Goal: Transaction & Acquisition: Purchase product/service

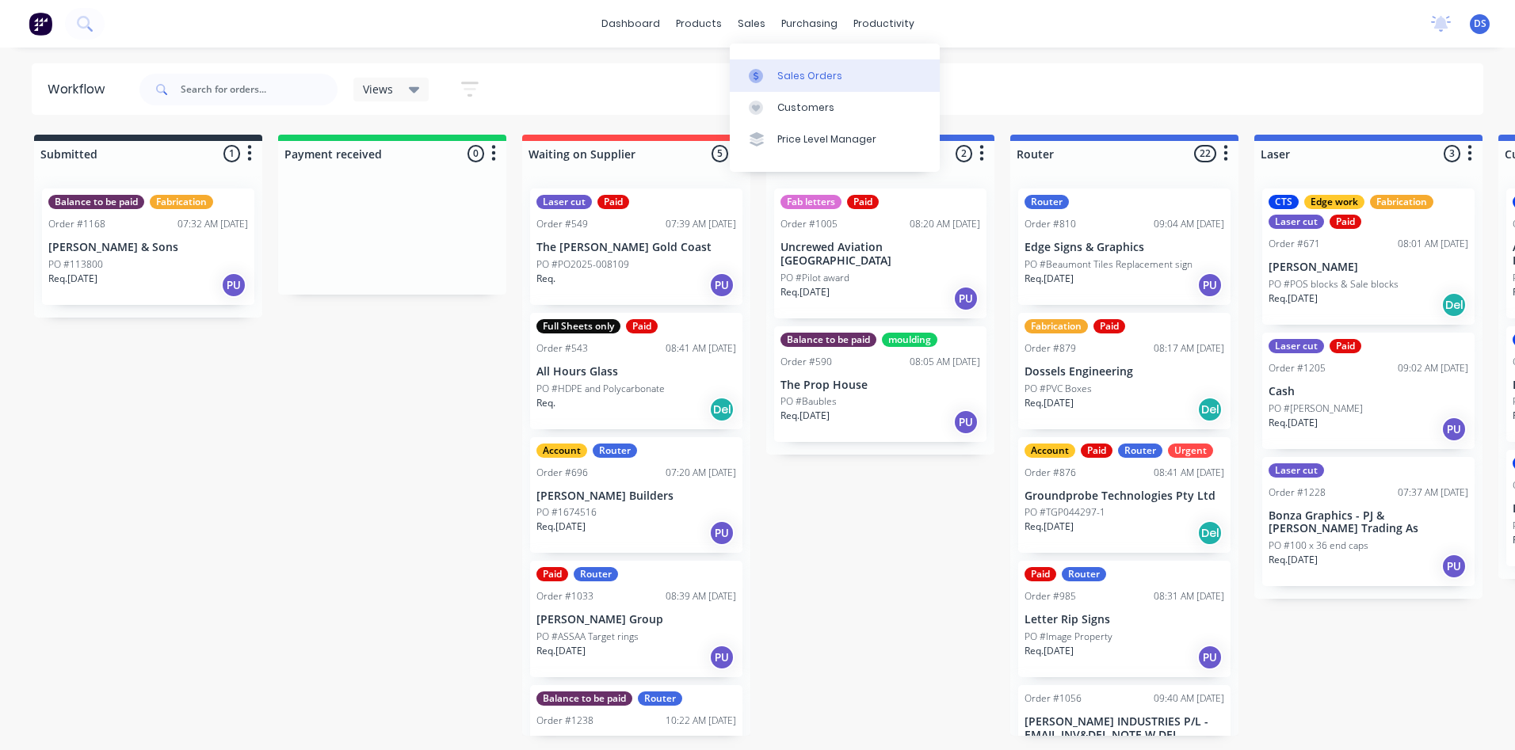
click at [815, 80] on div "Sales Orders" at bounding box center [809, 76] width 65 height 14
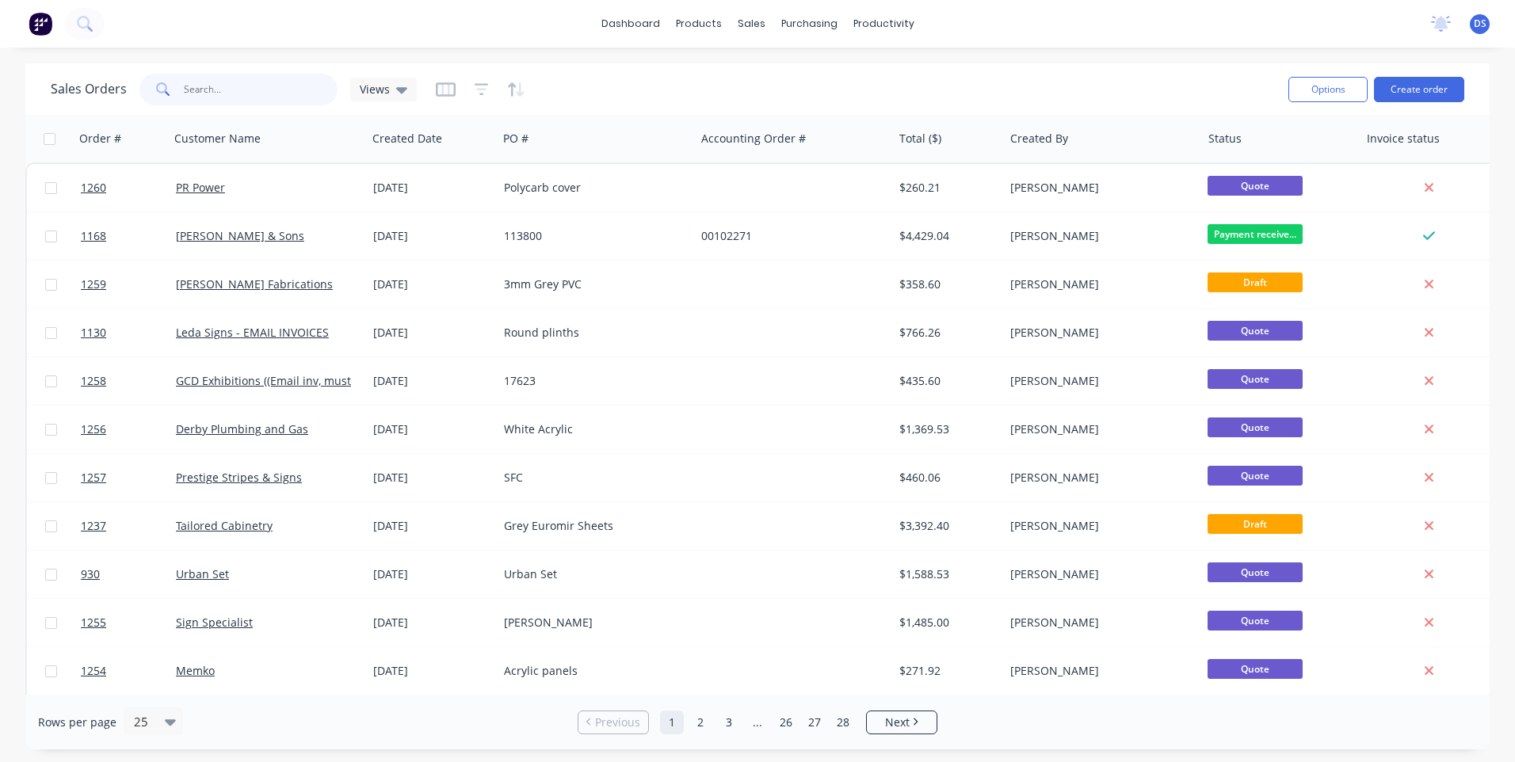
click at [275, 96] on input "text" at bounding box center [261, 90] width 155 height 32
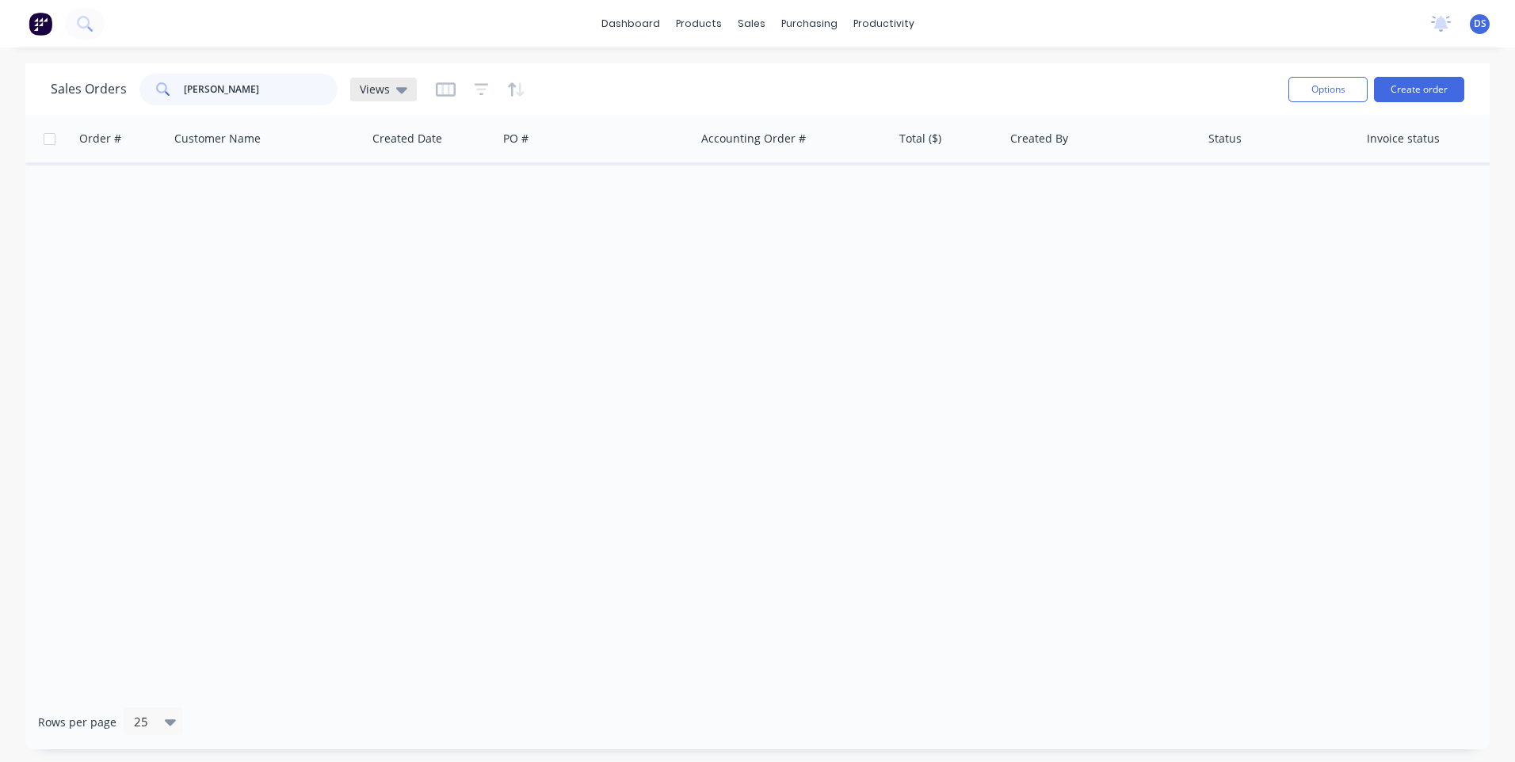
type input "nixon"
click at [396, 90] on icon at bounding box center [401, 90] width 11 height 6
click at [383, 260] on button "Archived Orders" at bounding box center [445, 256] width 181 height 18
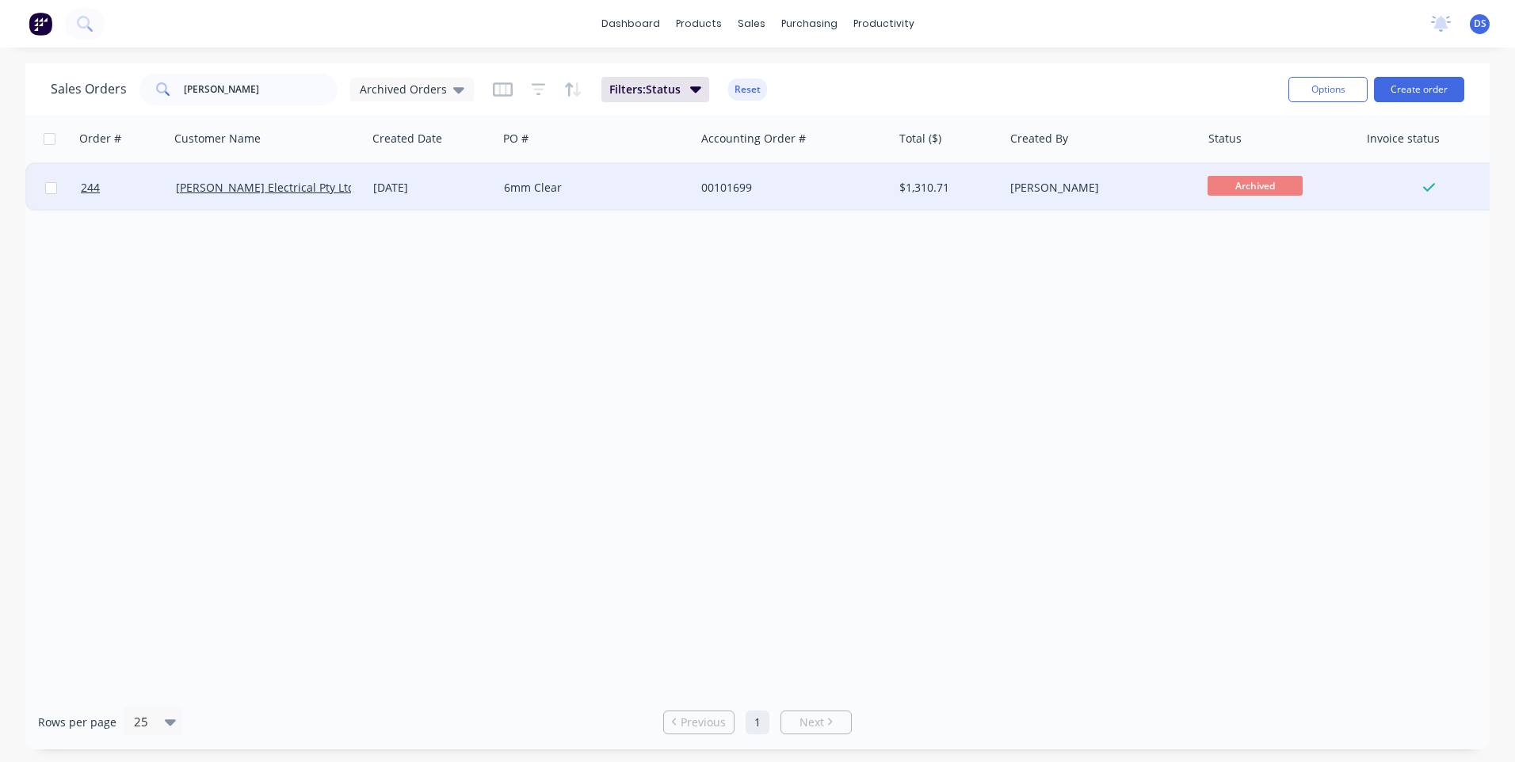
click at [351, 196] on div "Nixon Electrical Pty Ltd" at bounding box center [268, 188] width 197 height 48
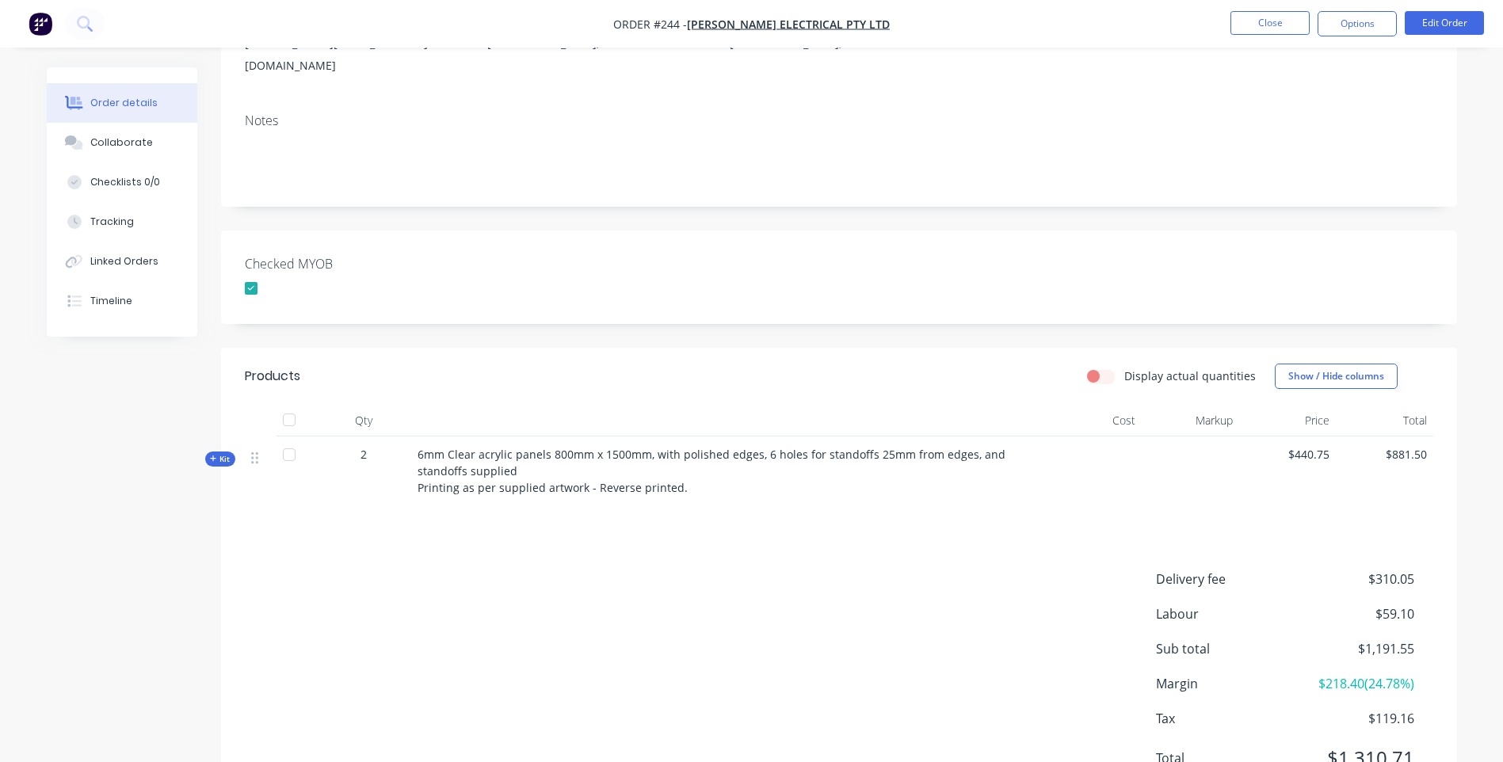
scroll to position [204, 0]
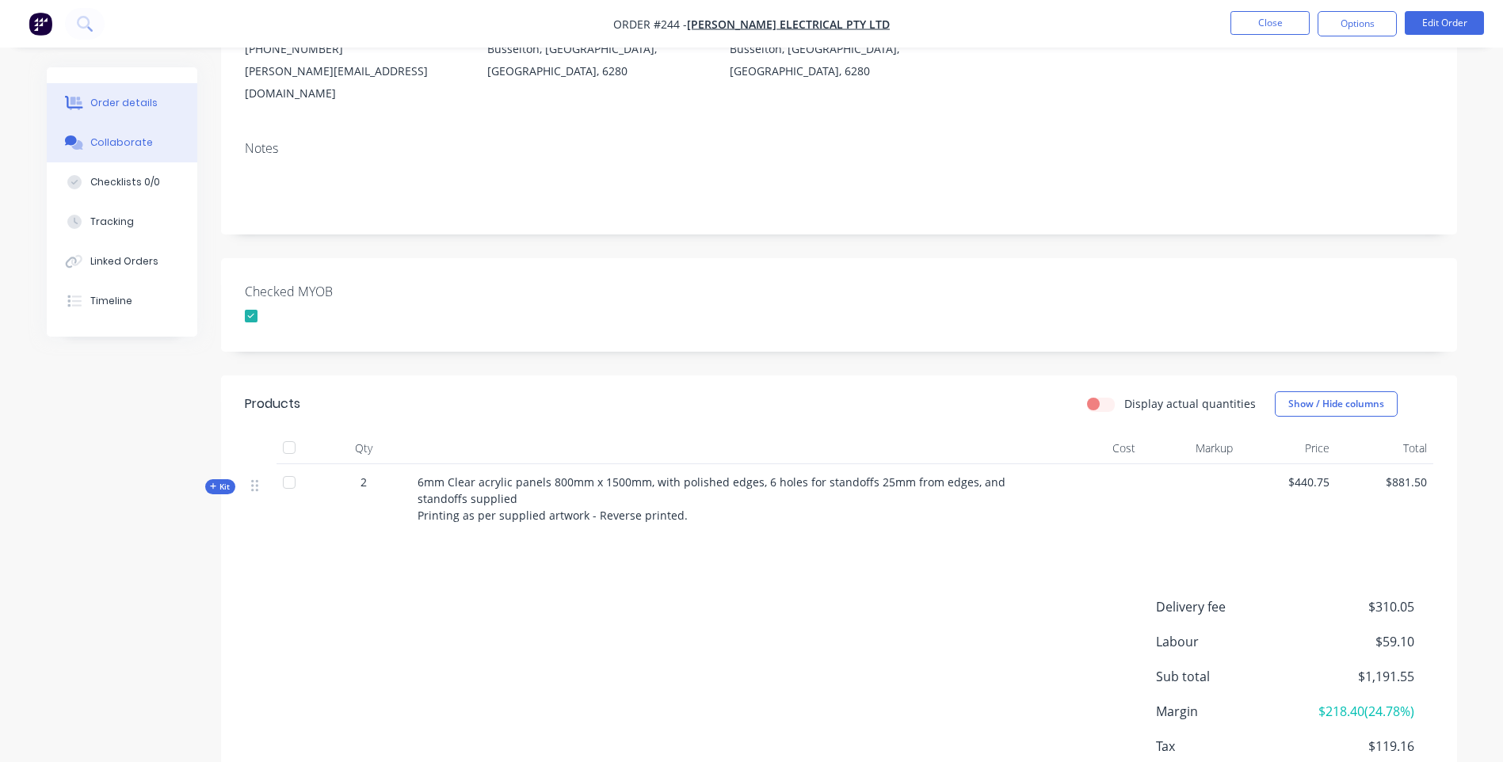
click at [123, 141] on div "Collaborate" at bounding box center [121, 143] width 63 height 14
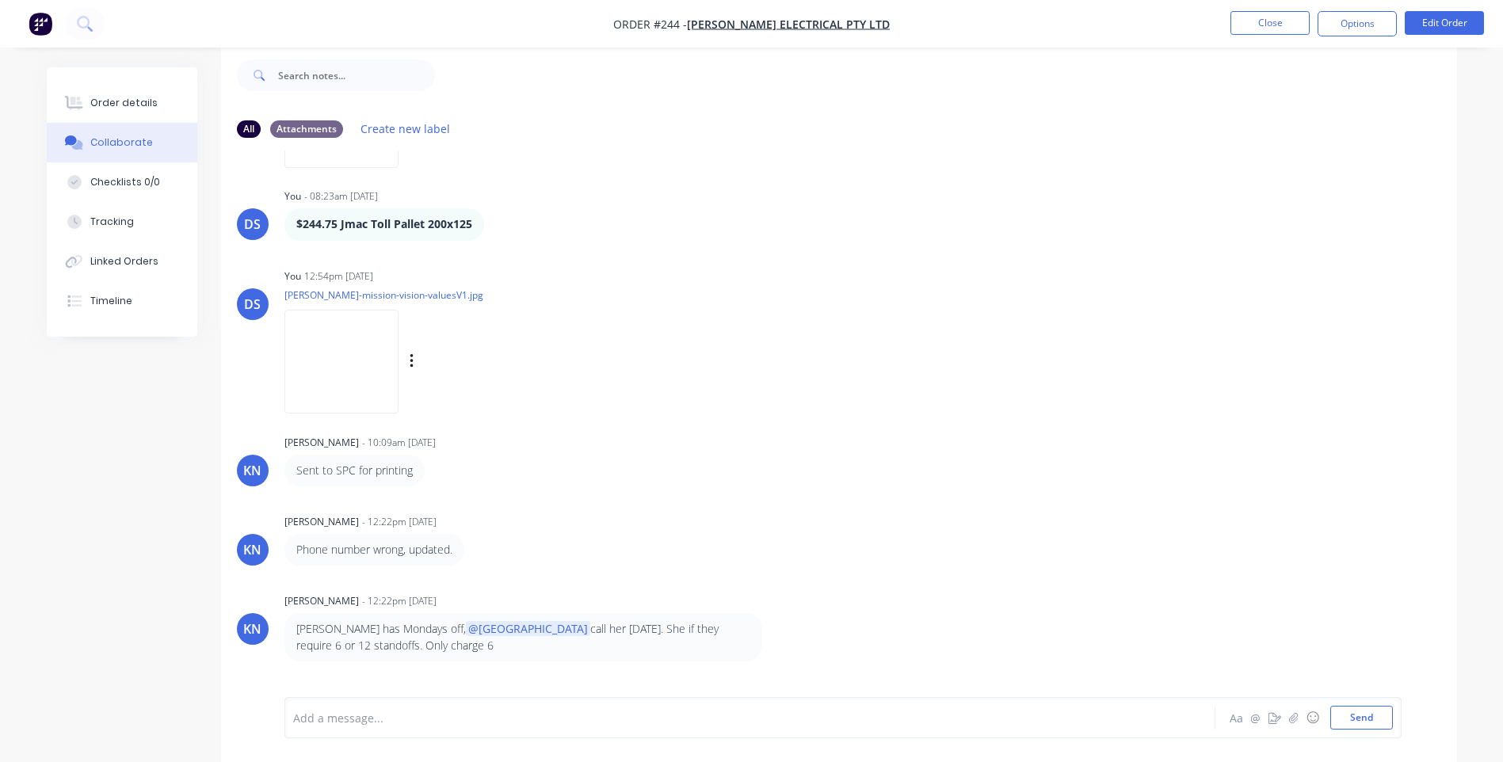
scroll to position [477, 0]
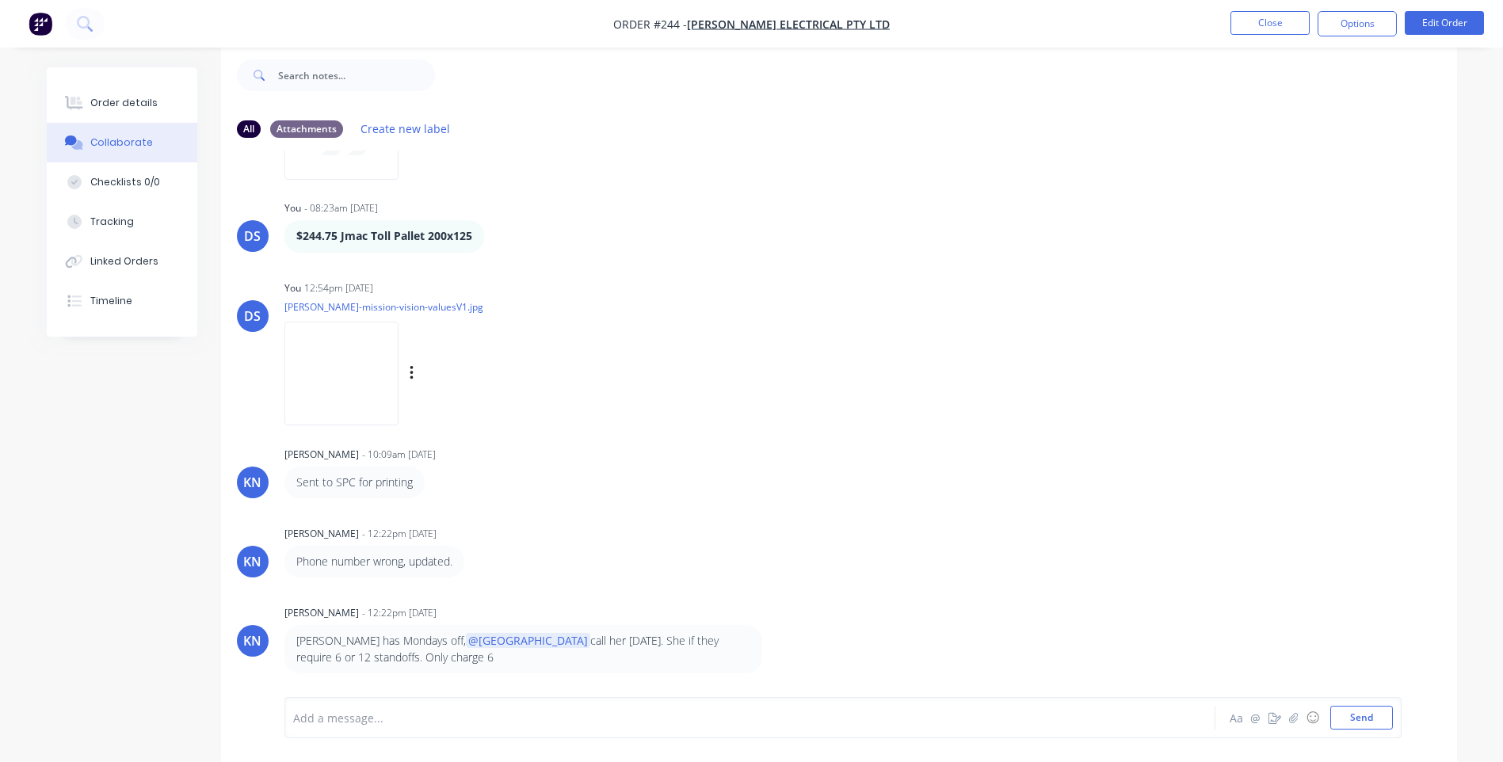
click at [335, 381] on img at bounding box center [342, 374] width 114 height 104
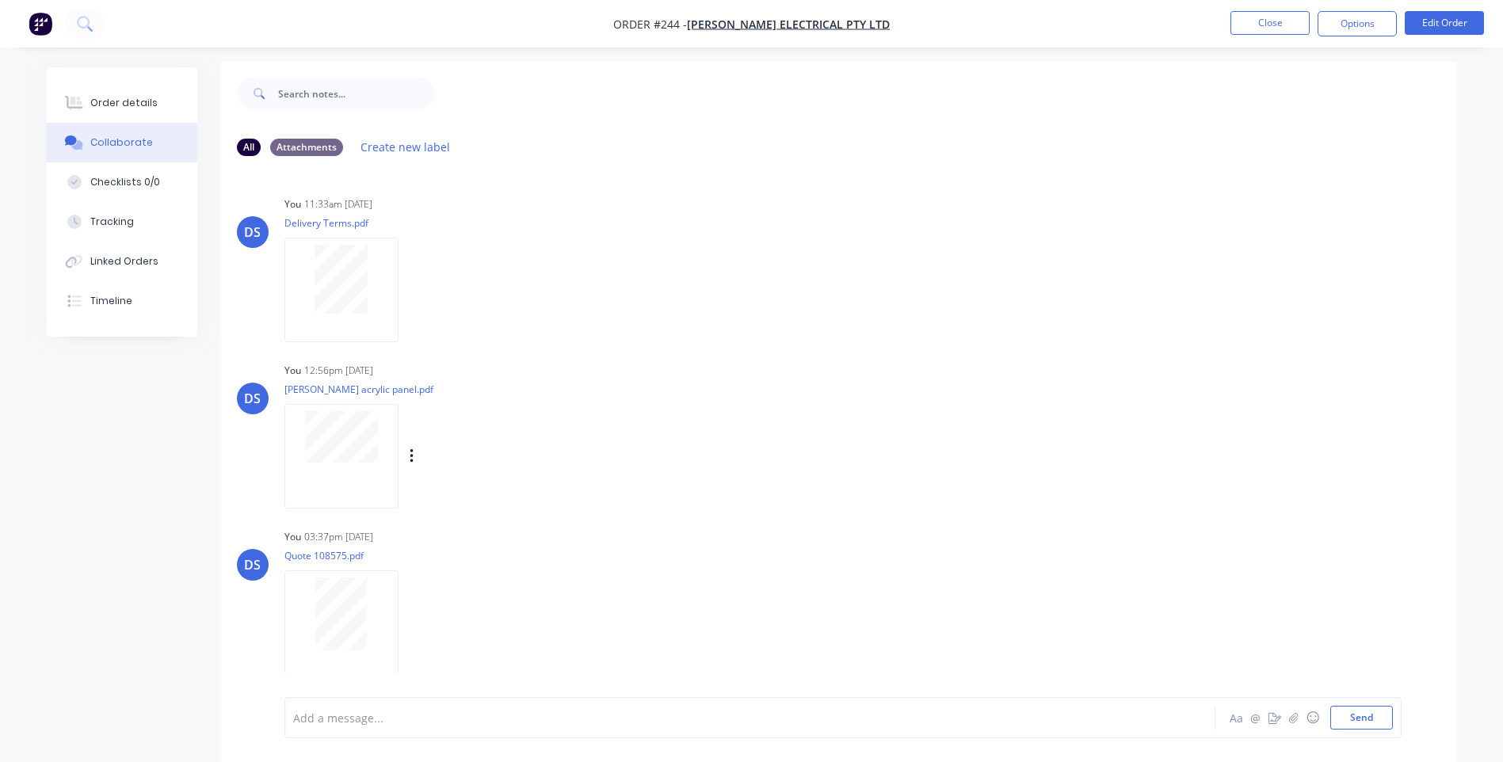
scroll to position [0, 0]
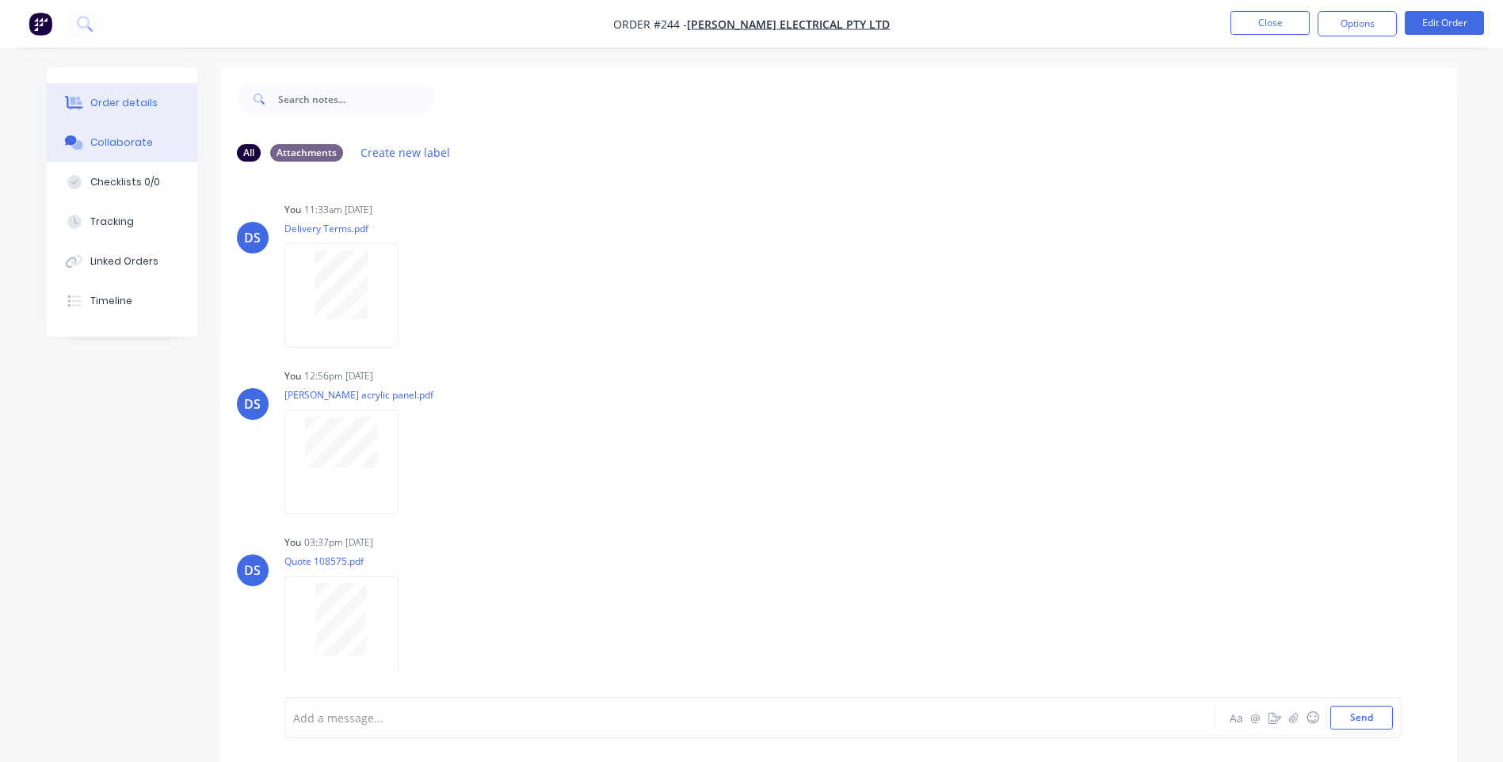
click at [122, 109] on div "Order details" at bounding box center [123, 103] width 67 height 14
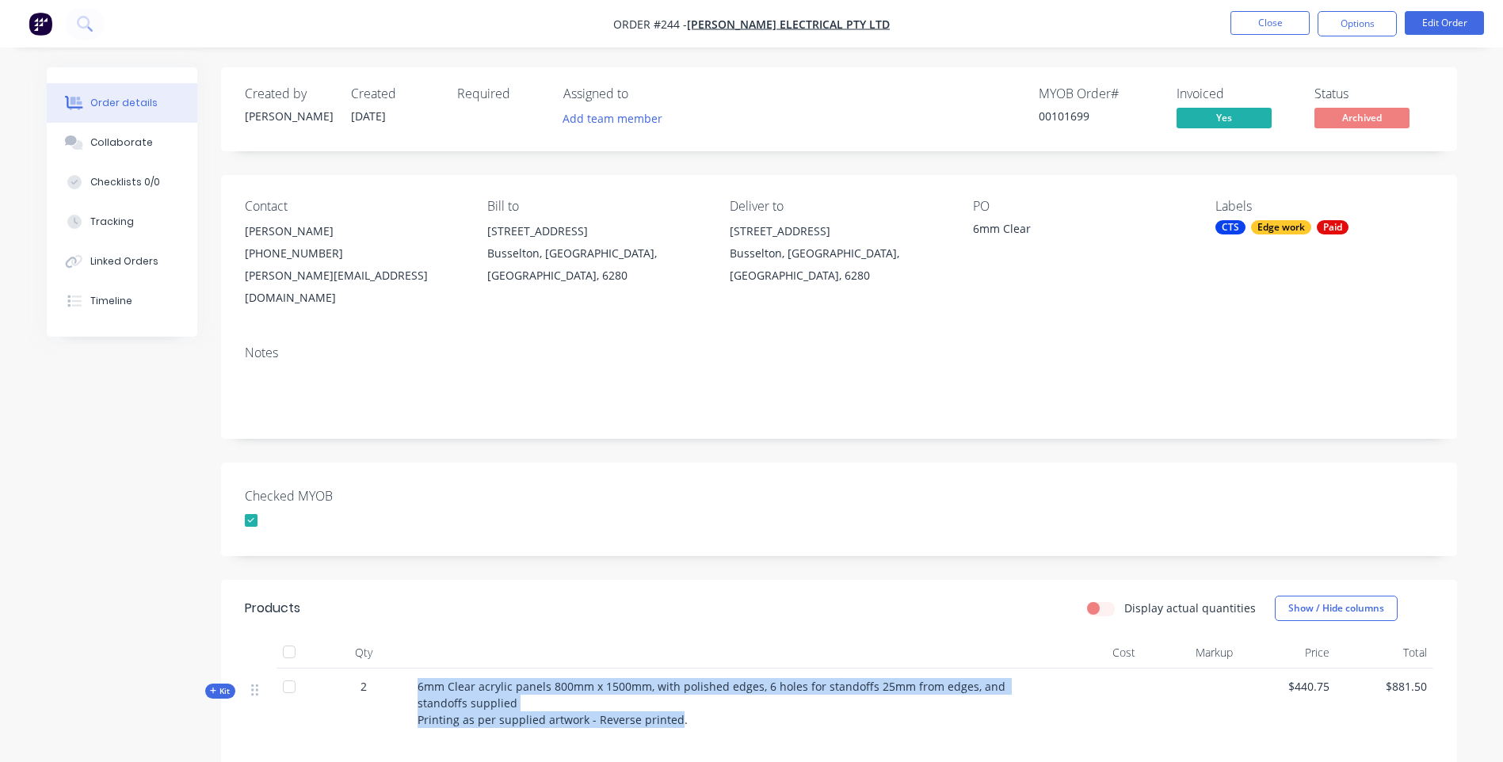
drag, startPoint x: 674, startPoint y: 700, endPoint x: 419, endPoint y: 667, distance: 256.5
click at [419, 679] on span "6mm Clear acrylic panels 800mm x 1500mm, with polished edges, 6 holes for stand…" at bounding box center [713, 703] width 591 height 48
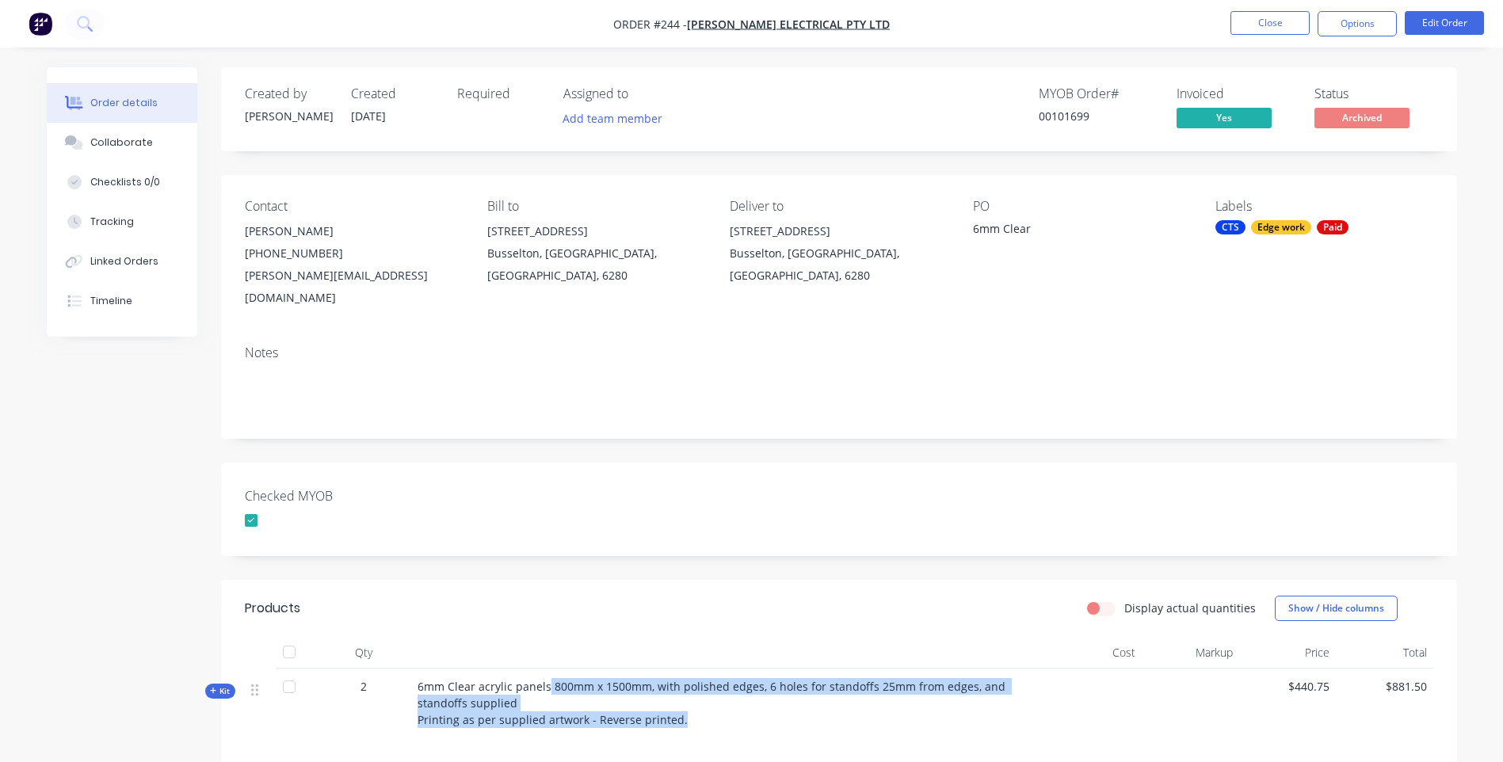
drag, startPoint x: 548, startPoint y: 663, endPoint x: 676, endPoint y: 705, distance: 135.1
click at [676, 705] on span "6mm Clear acrylic panels 800mm x 1500mm, with polished edges, 6 holes for stand…" at bounding box center [713, 703] width 591 height 48
copy span "800mm x 1500mm, with polished edges, 6 holes for standoffs 25mm from edges, and…"
click at [115, 145] on div "Collaborate" at bounding box center [121, 143] width 63 height 14
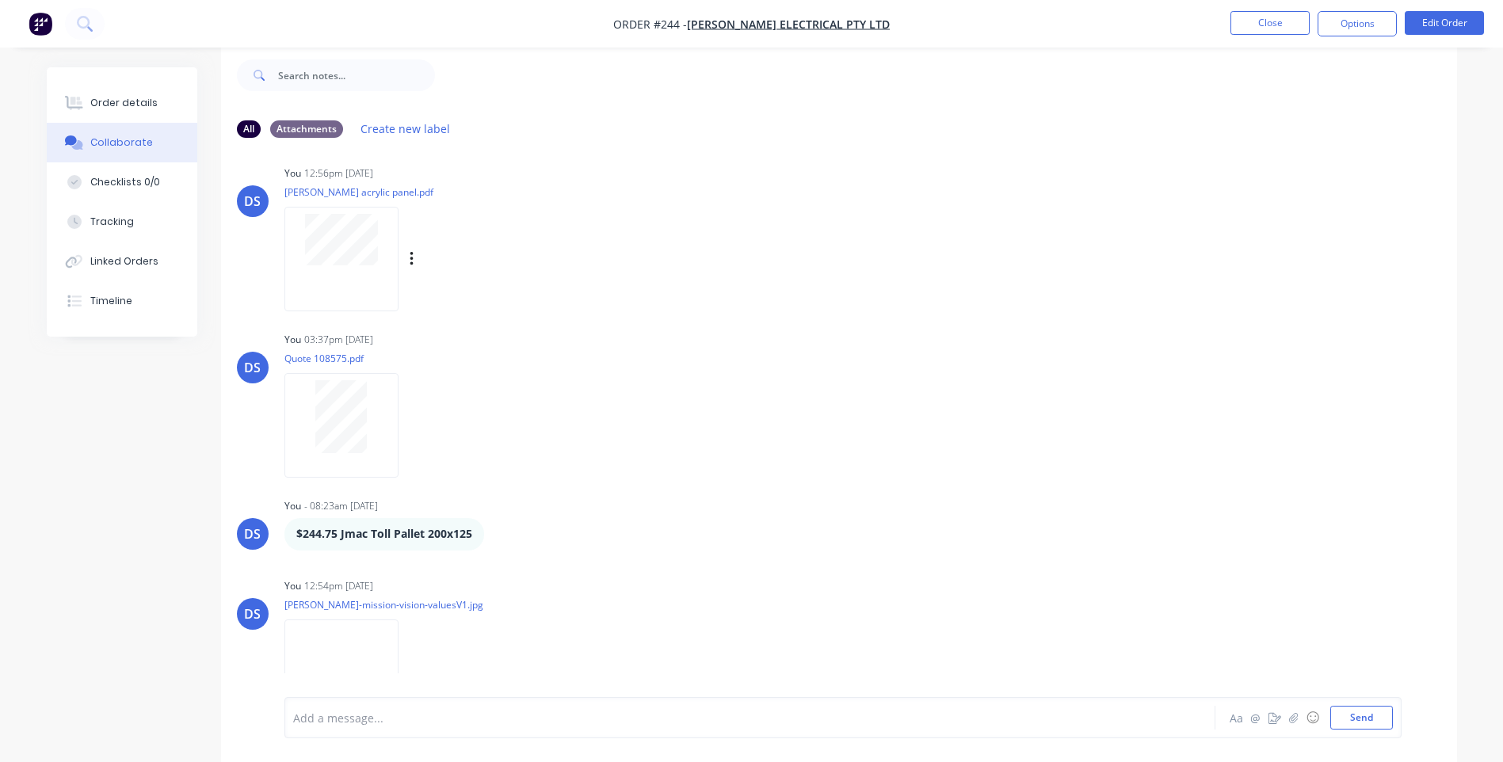
scroll to position [2, 0]
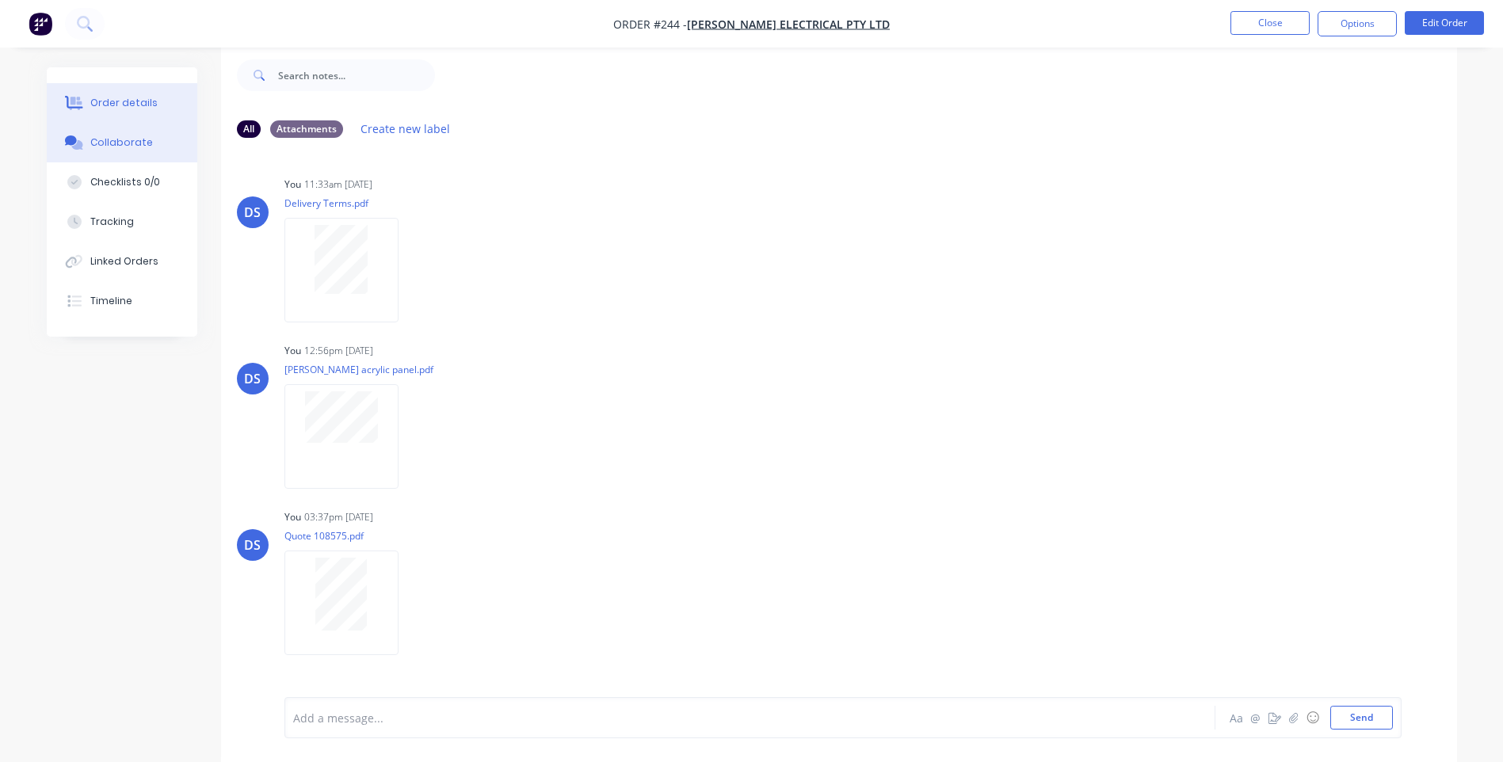
click at [118, 106] on div "Order details" at bounding box center [123, 103] width 67 height 14
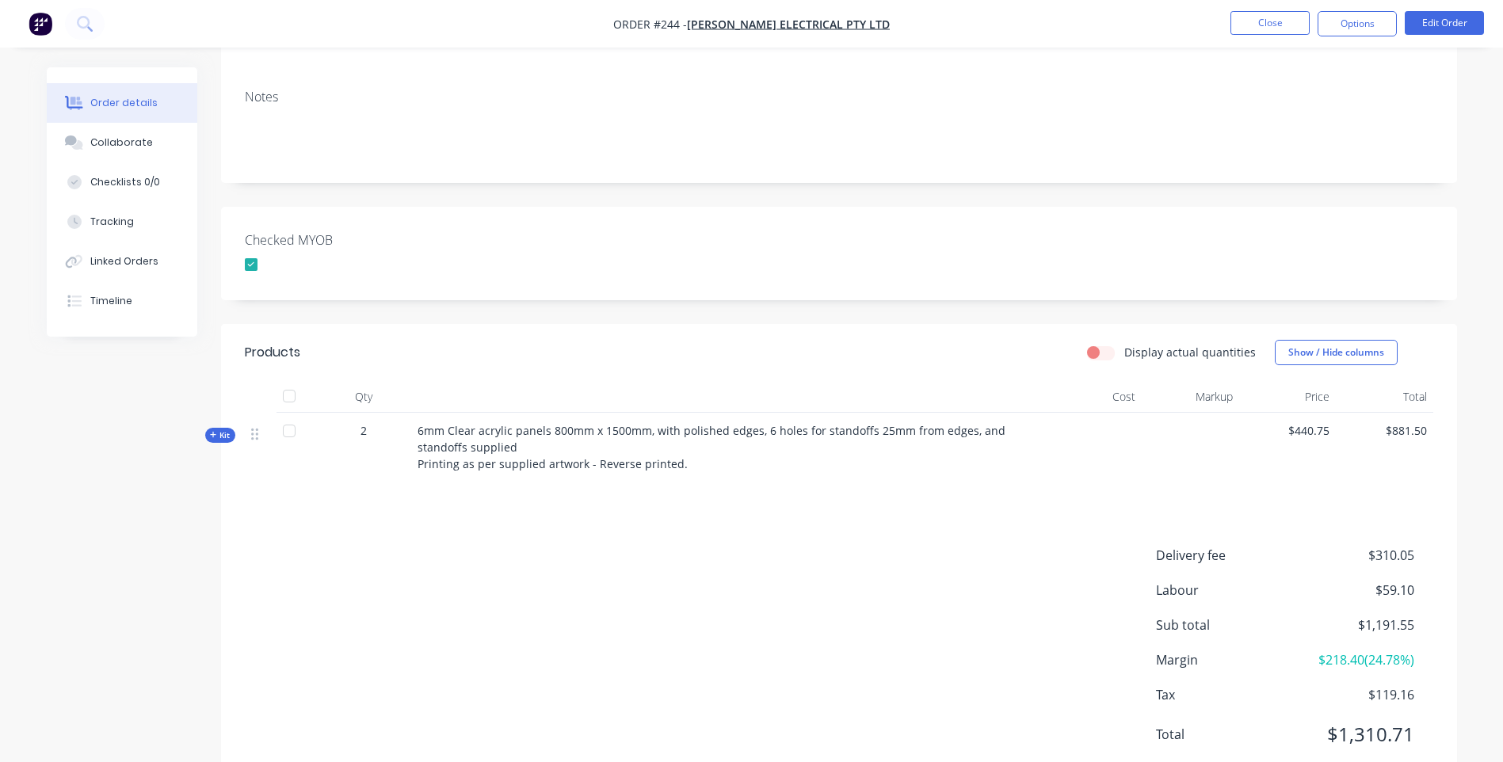
scroll to position [262, 0]
click at [211, 426] on icon at bounding box center [213, 429] width 6 height 6
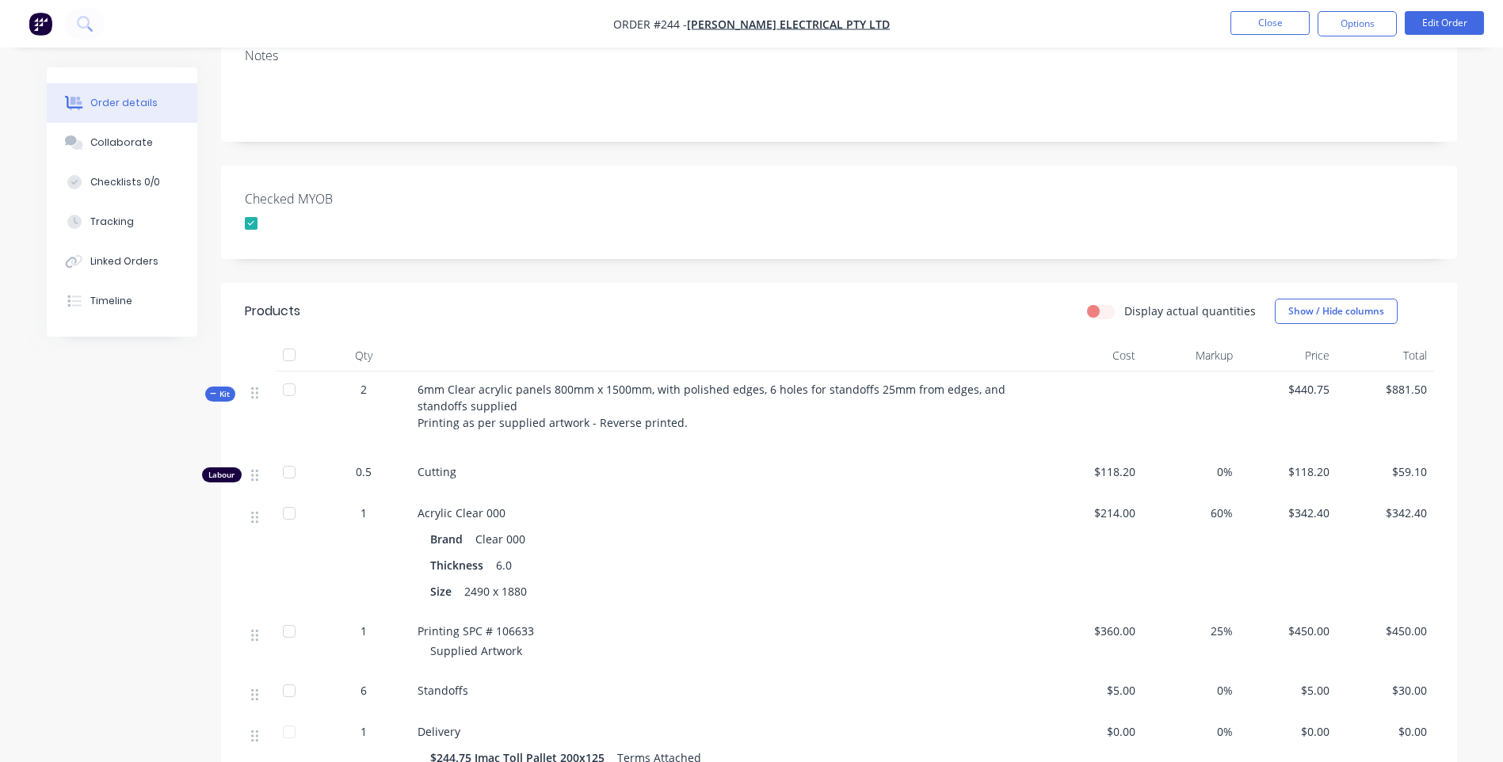
scroll to position [292, 0]
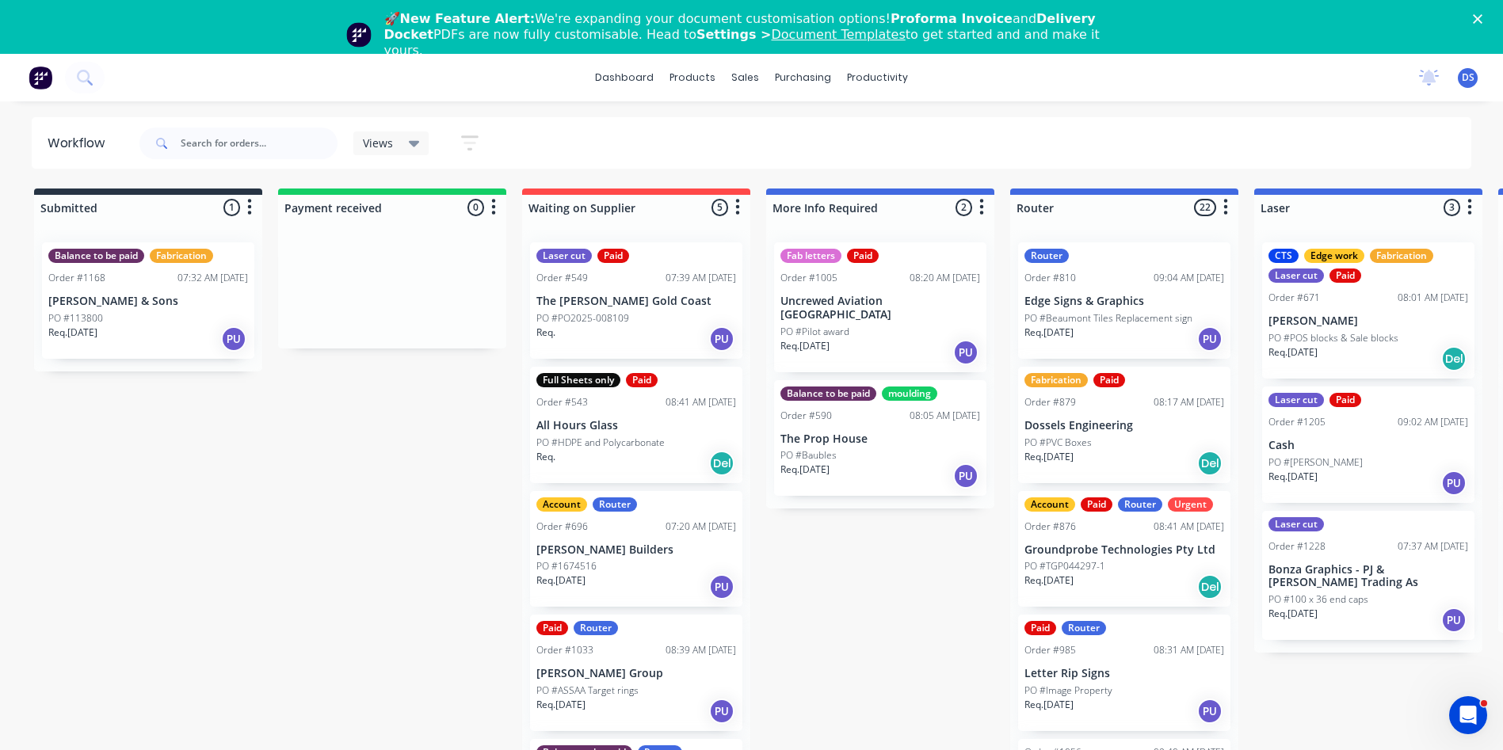
click at [1483, 17] on polygon "Close" at bounding box center [1478, 19] width 10 height 10
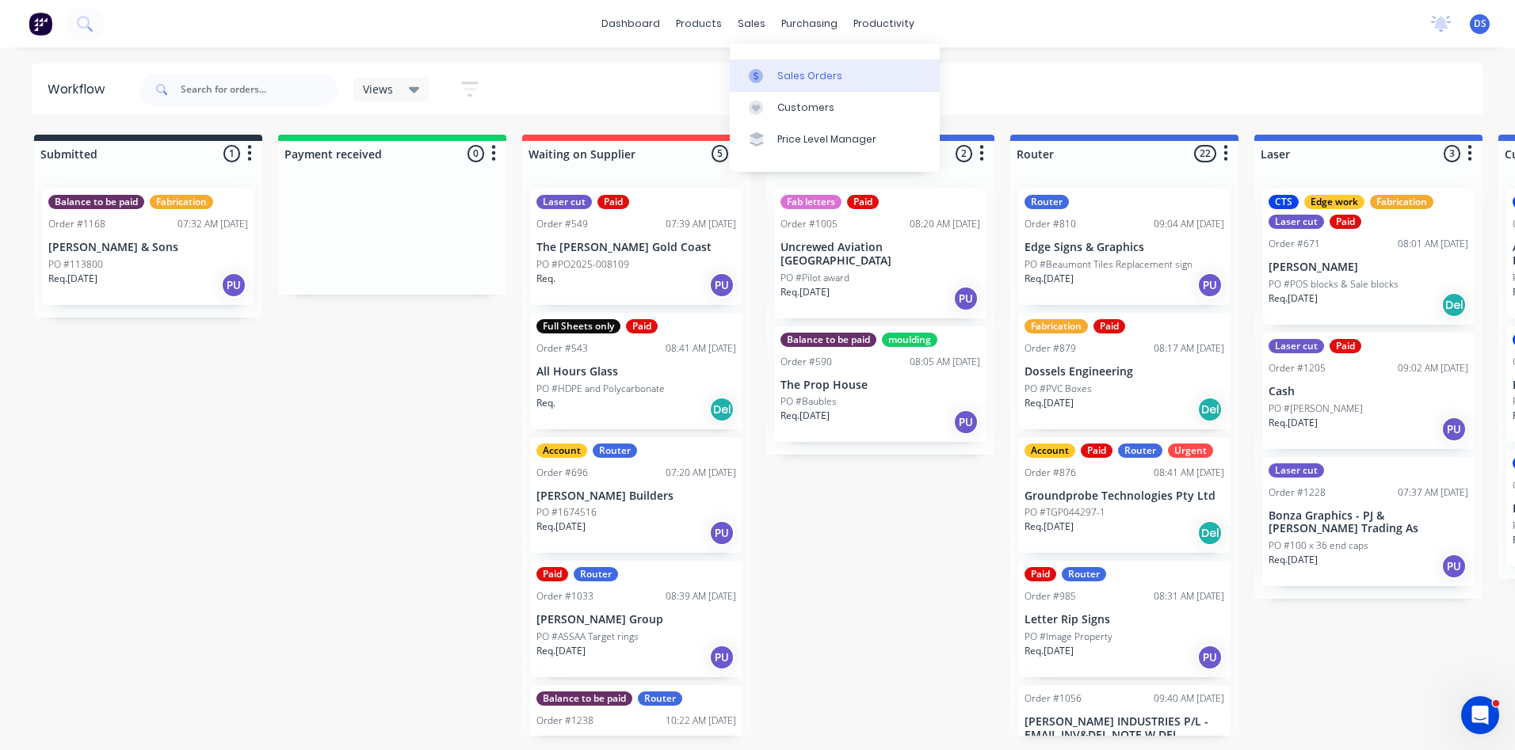
click at [787, 77] on div "Sales Orders" at bounding box center [809, 76] width 65 height 14
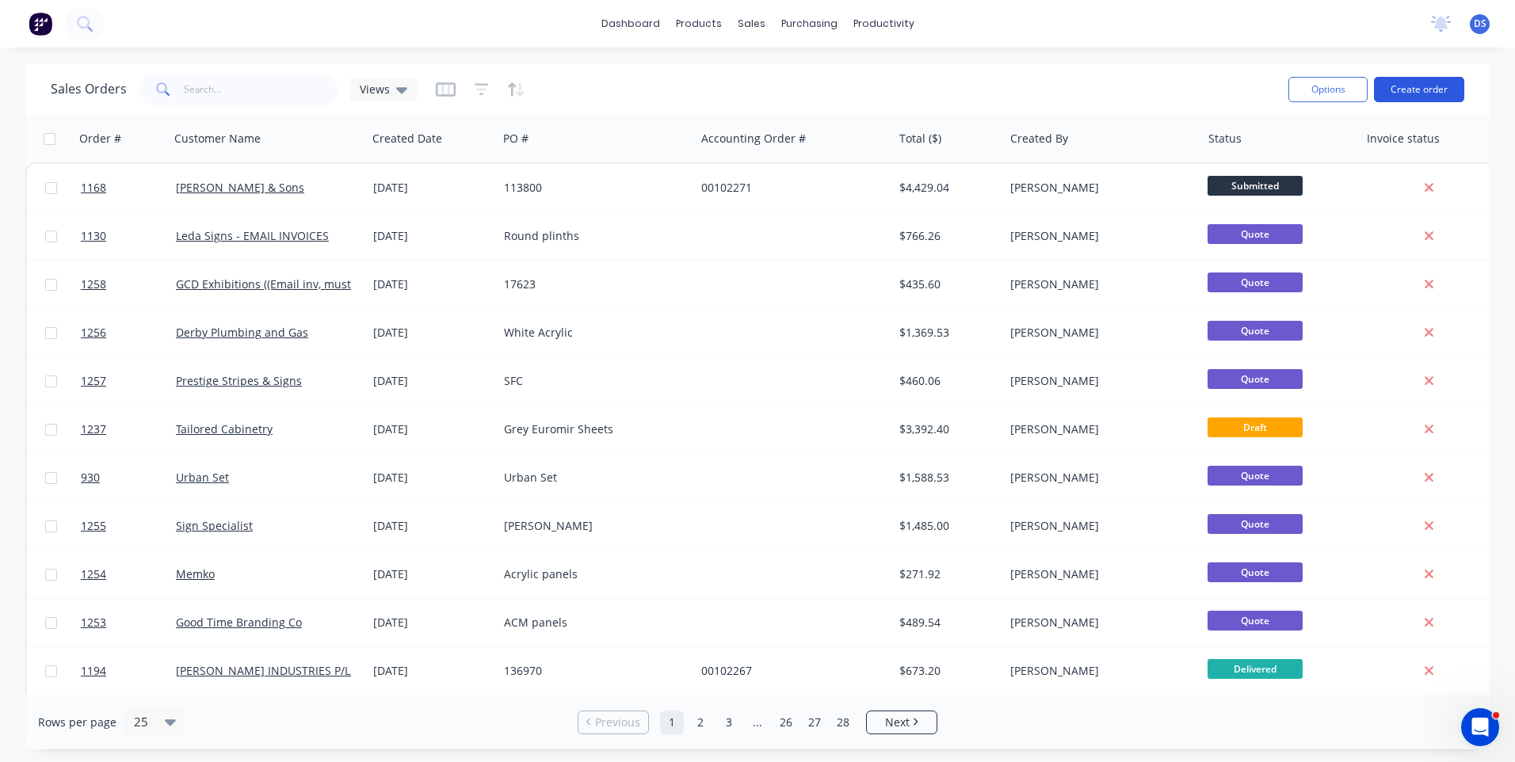
click at [1418, 94] on button "Create order" at bounding box center [1419, 89] width 90 height 25
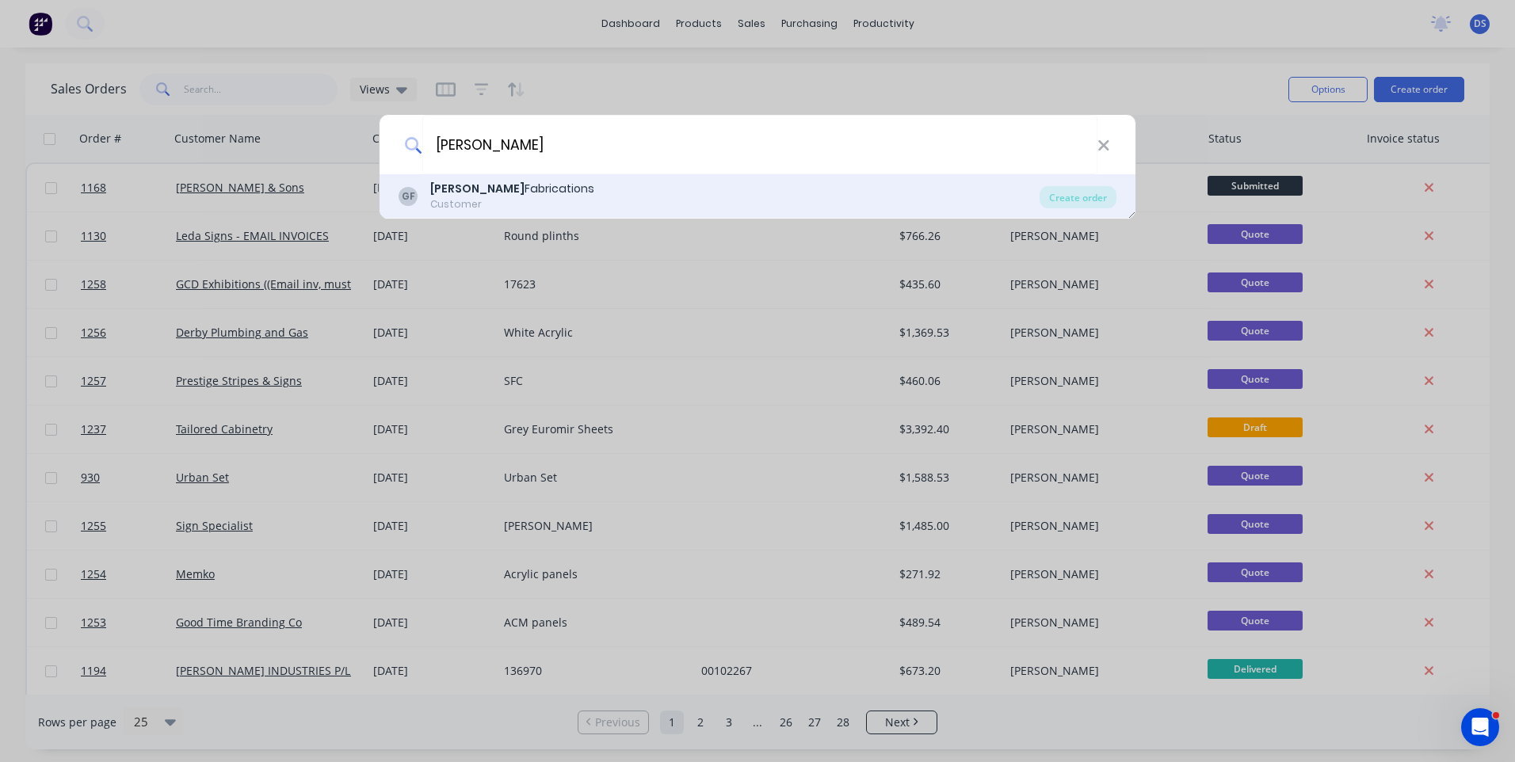
type input "gannon"
click at [454, 193] on b "Gannon" at bounding box center [477, 189] width 94 height 16
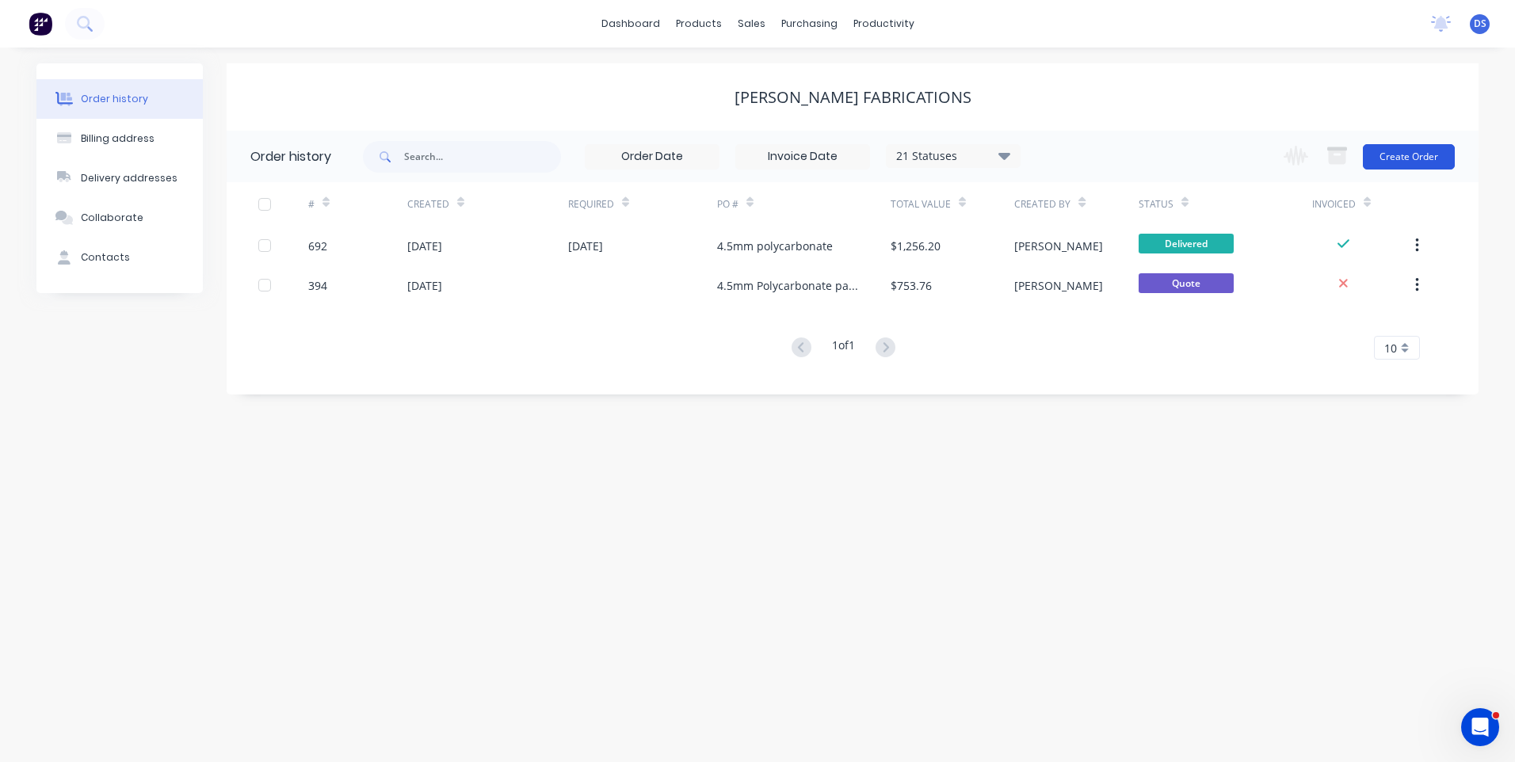
click at [1402, 160] on button "Create Order" at bounding box center [1409, 156] width 92 height 25
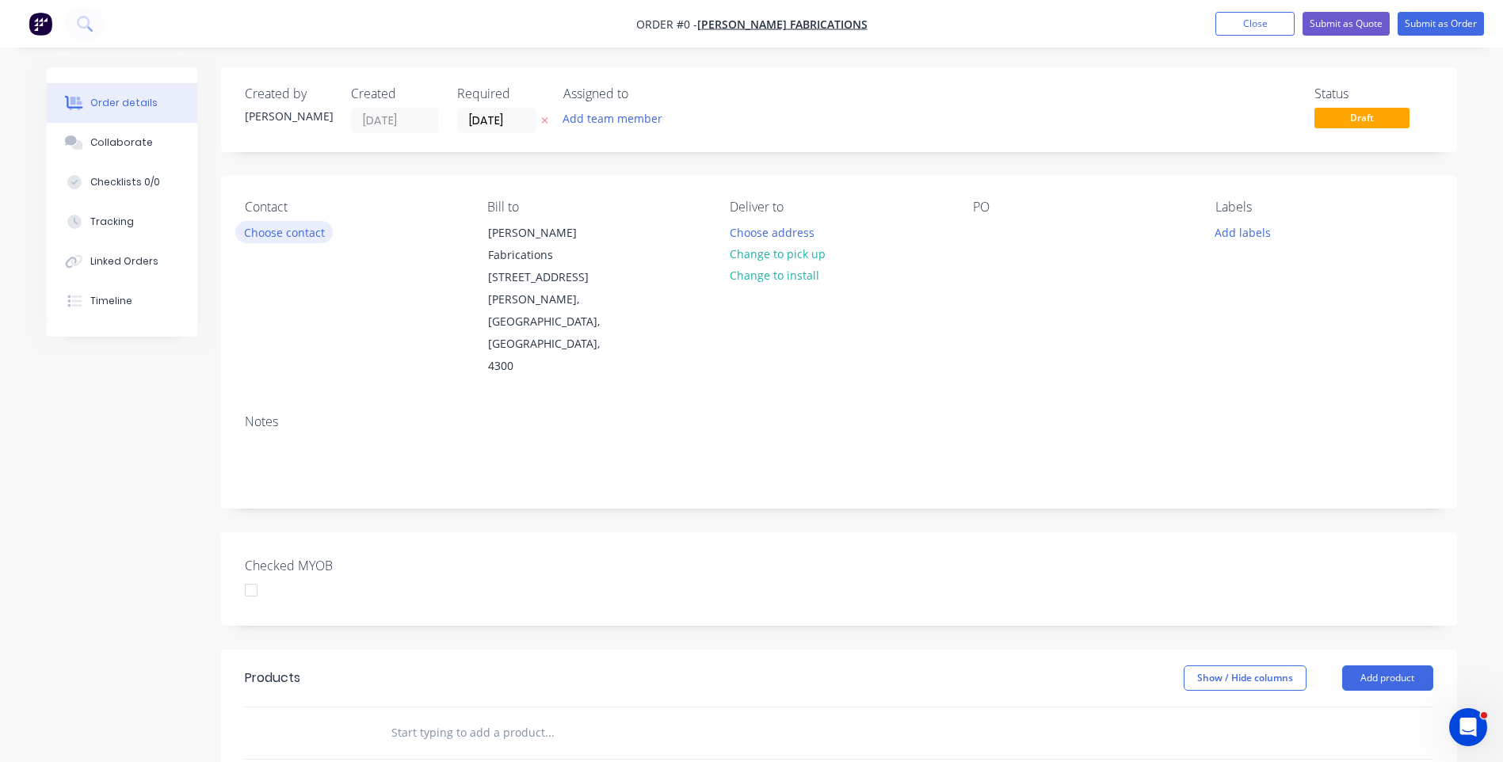
click at [267, 239] on button "Choose contact" at bounding box center [283, 231] width 97 height 21
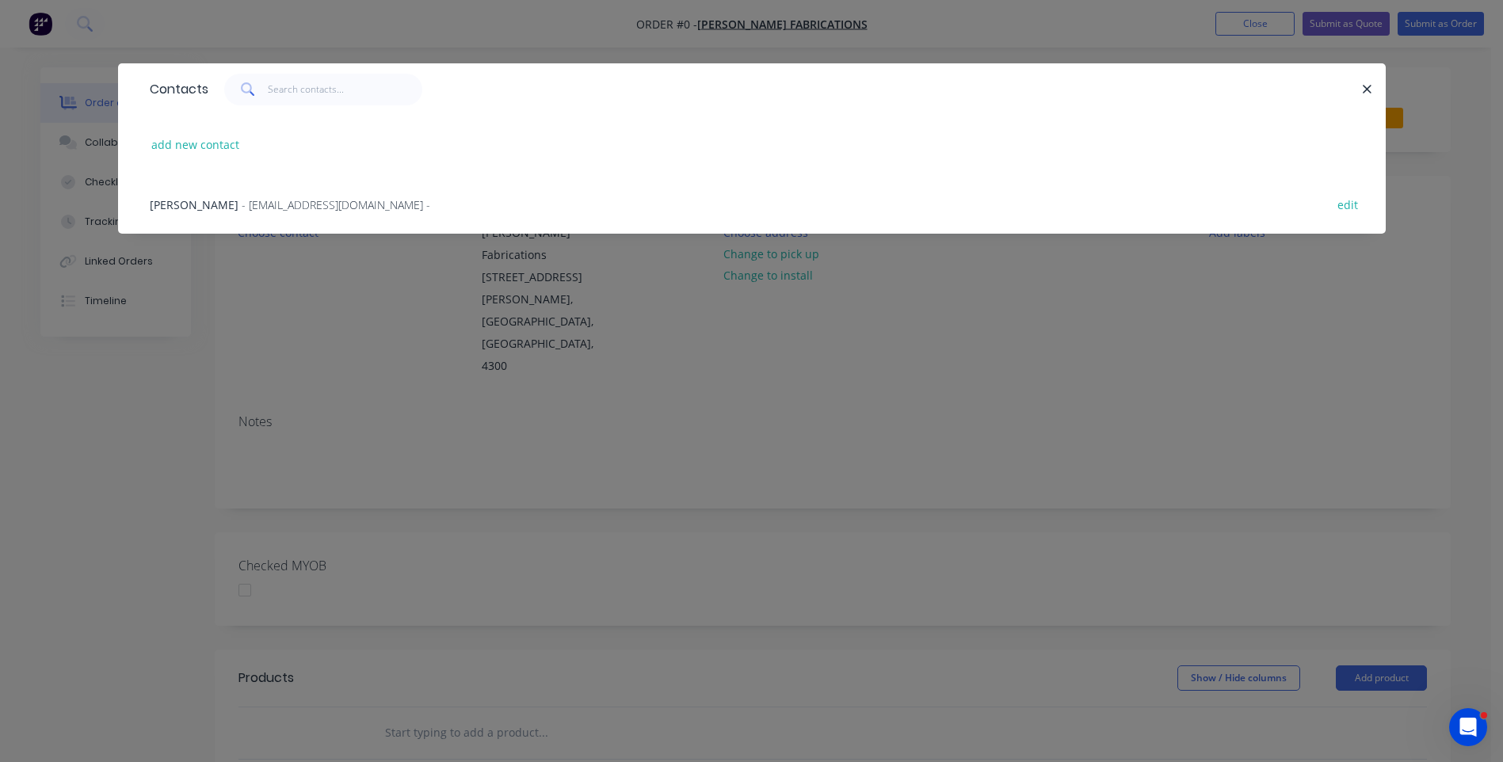
click at [244, 206] on span "- admin@gannonfabrications.com.au -" at bounding box center [336, 204] width 189 height 15
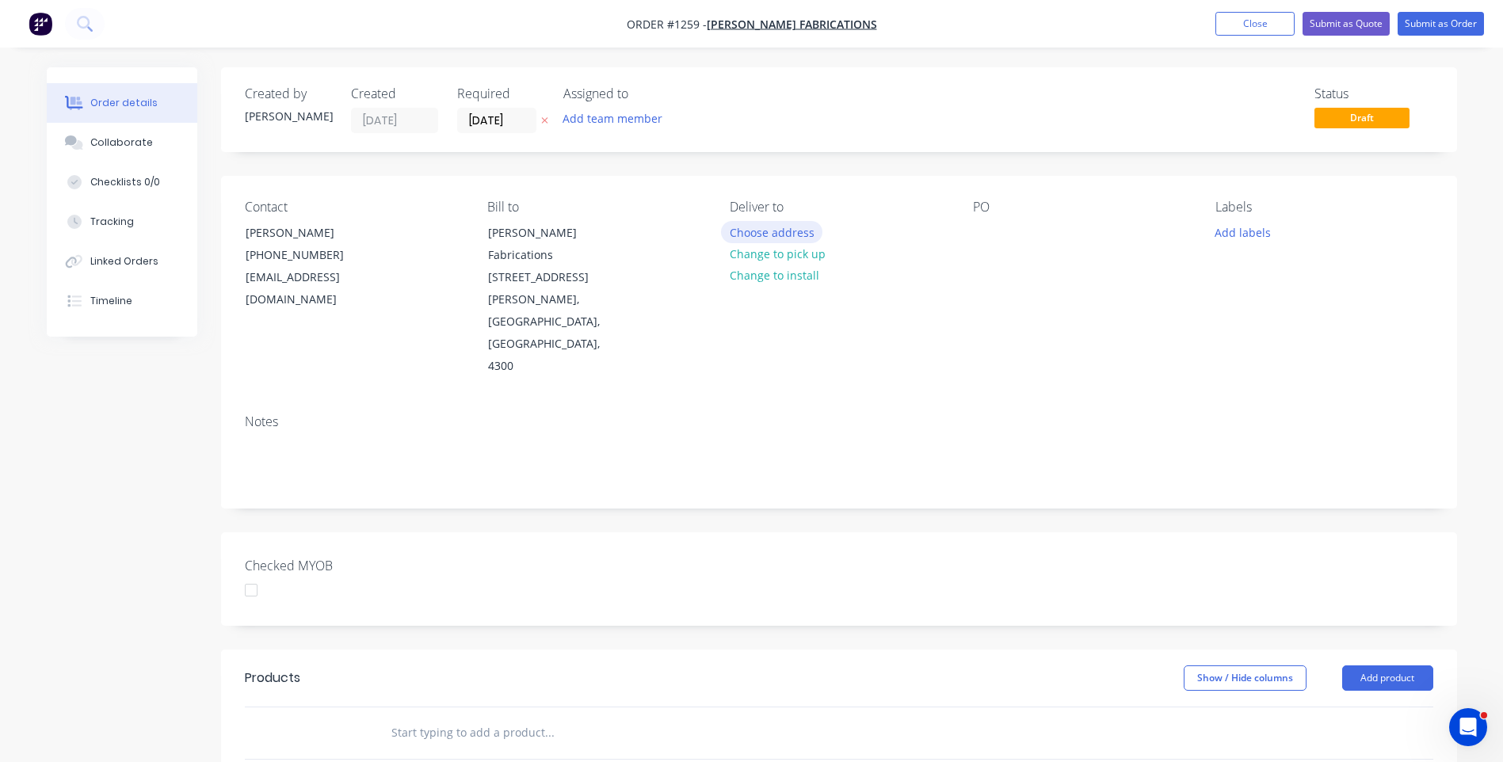
click at [742, 235] on button "Choose address" at bounding box center [771, 231] width 101 height 21
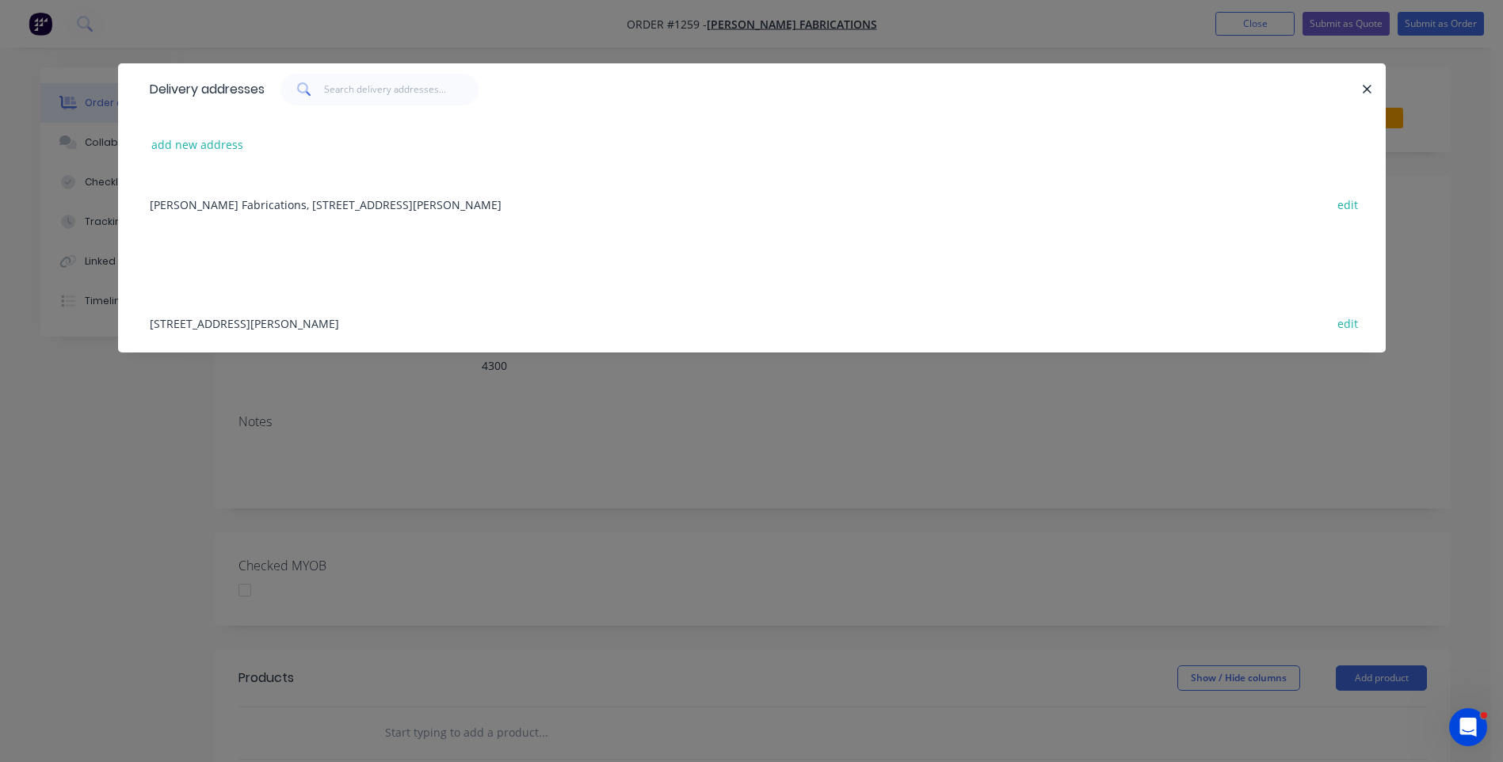
click at [278, 212] on div "Gannon Fabrications, 60 Mica Street, Carole Park, Queensland, Australia, 4300 e…" at bounding box center [752, 203] width 1220 height 59
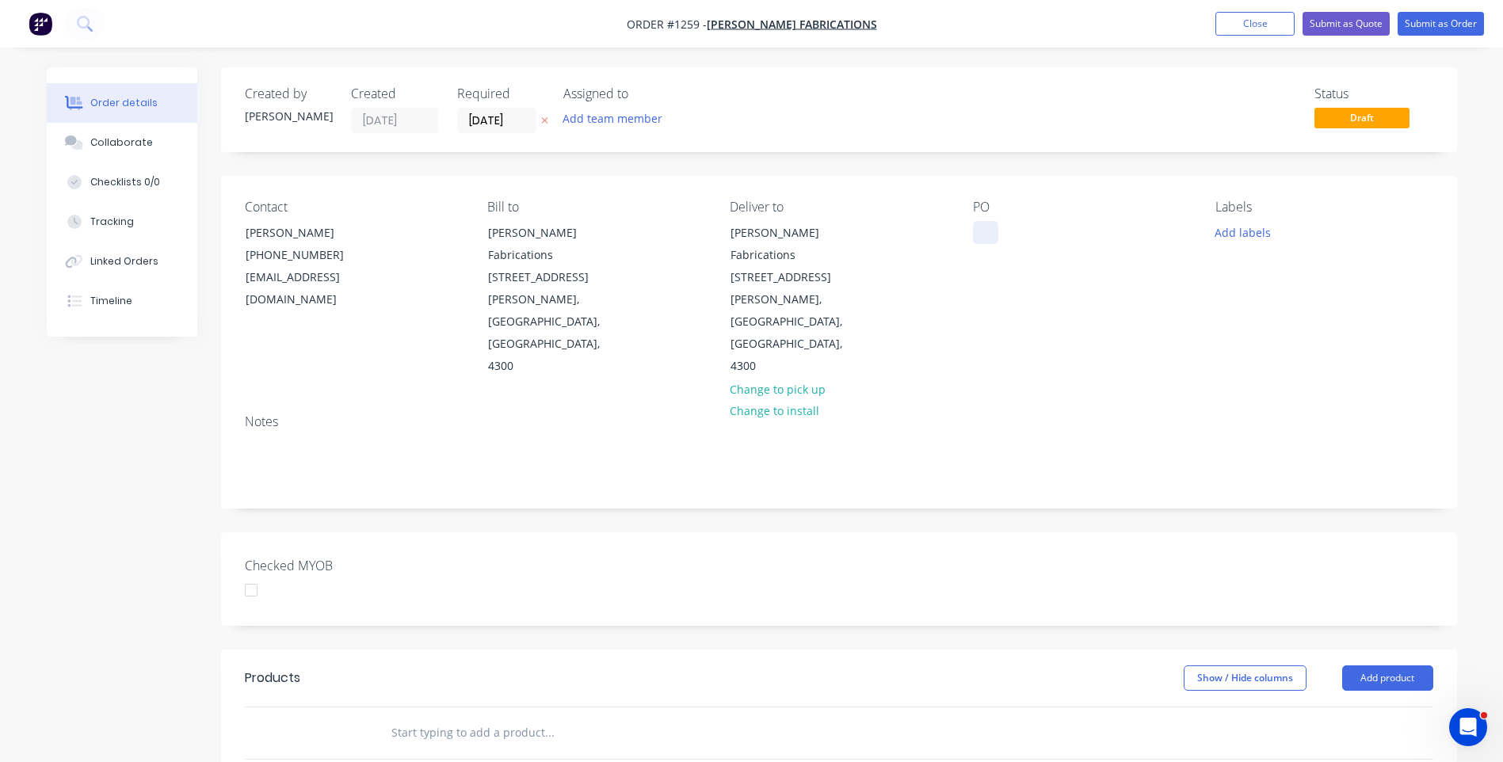
click at [983, 239] on div at bounding box center [985, 232] width 25 height 23
click at [1237, 231] on button "Add labels" at bounding box center [1243, 231] width 73 height 21
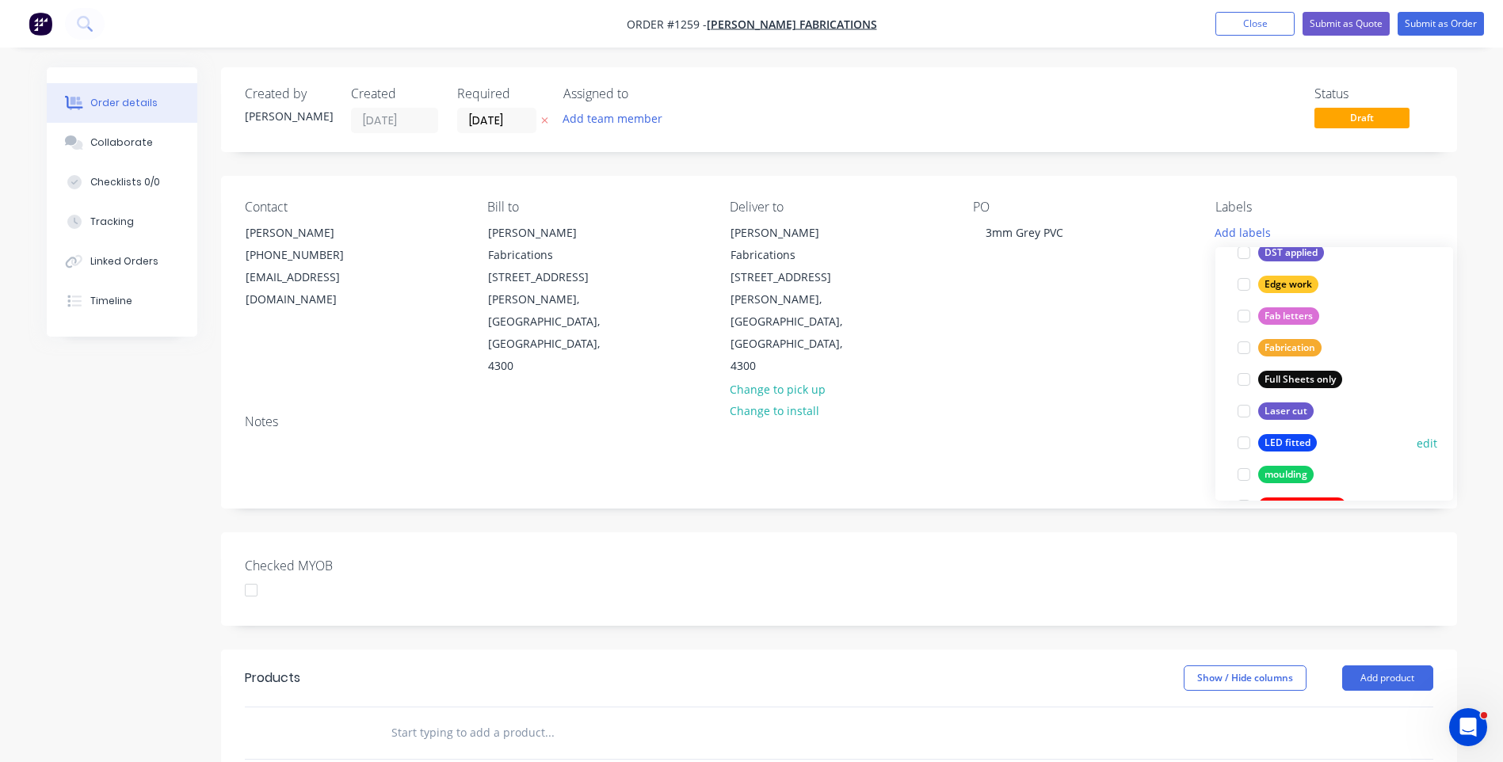
scroll to position [317, 0]
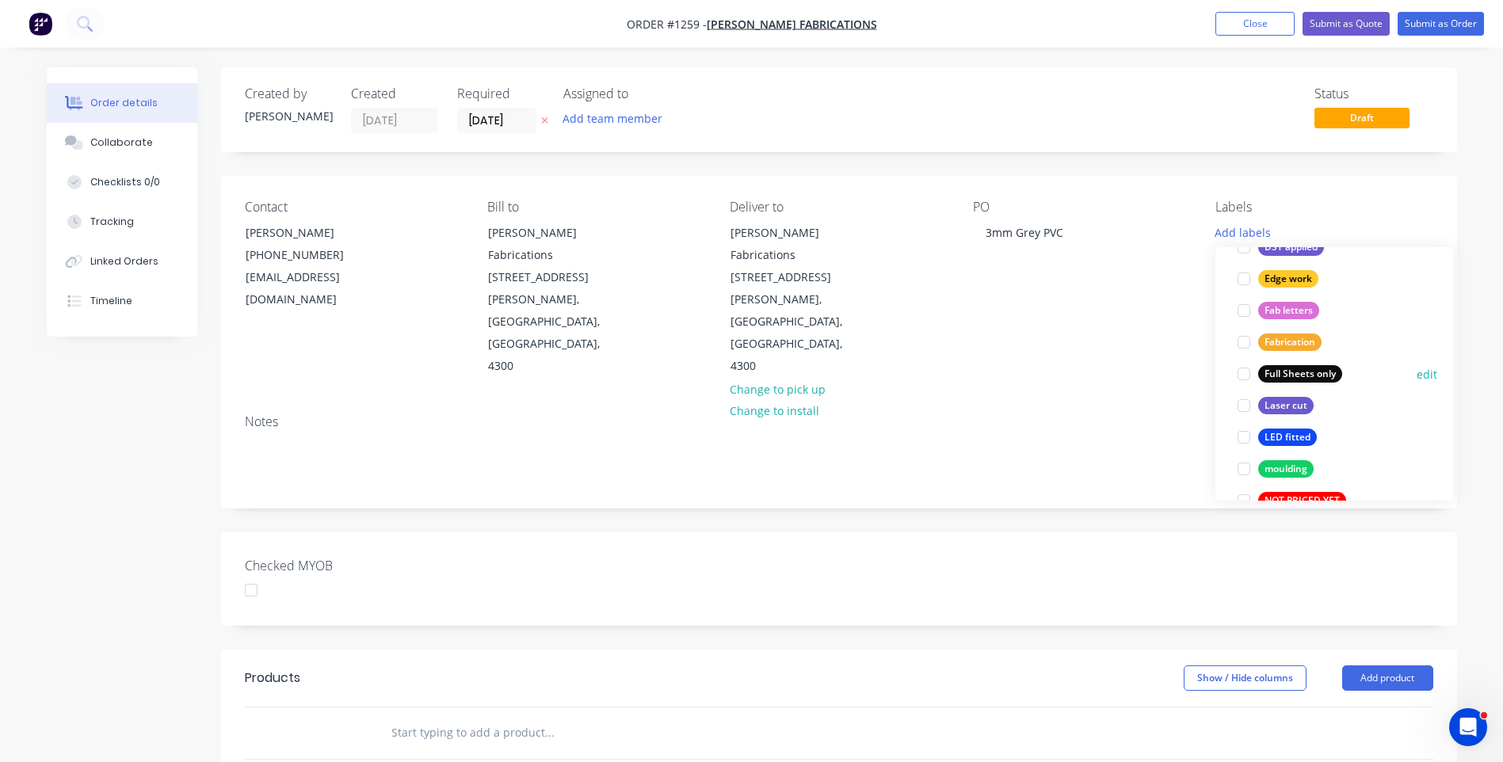
click at [1245, 378] on div at bounding box center [1244, 374] width 32 height 32
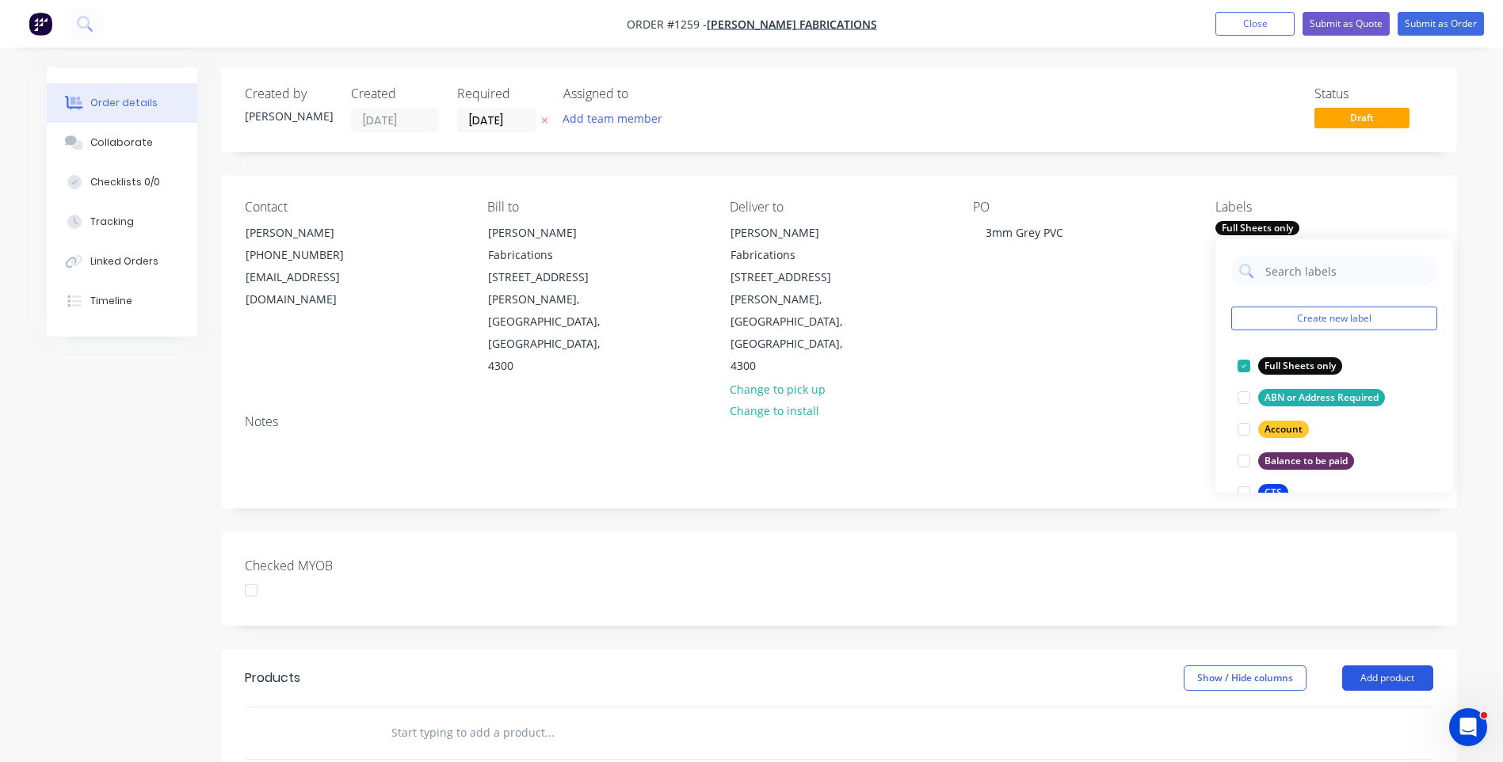
click at [1405, 666] on button "Add product" at bounding box center [1387, 678] width 91 height 25
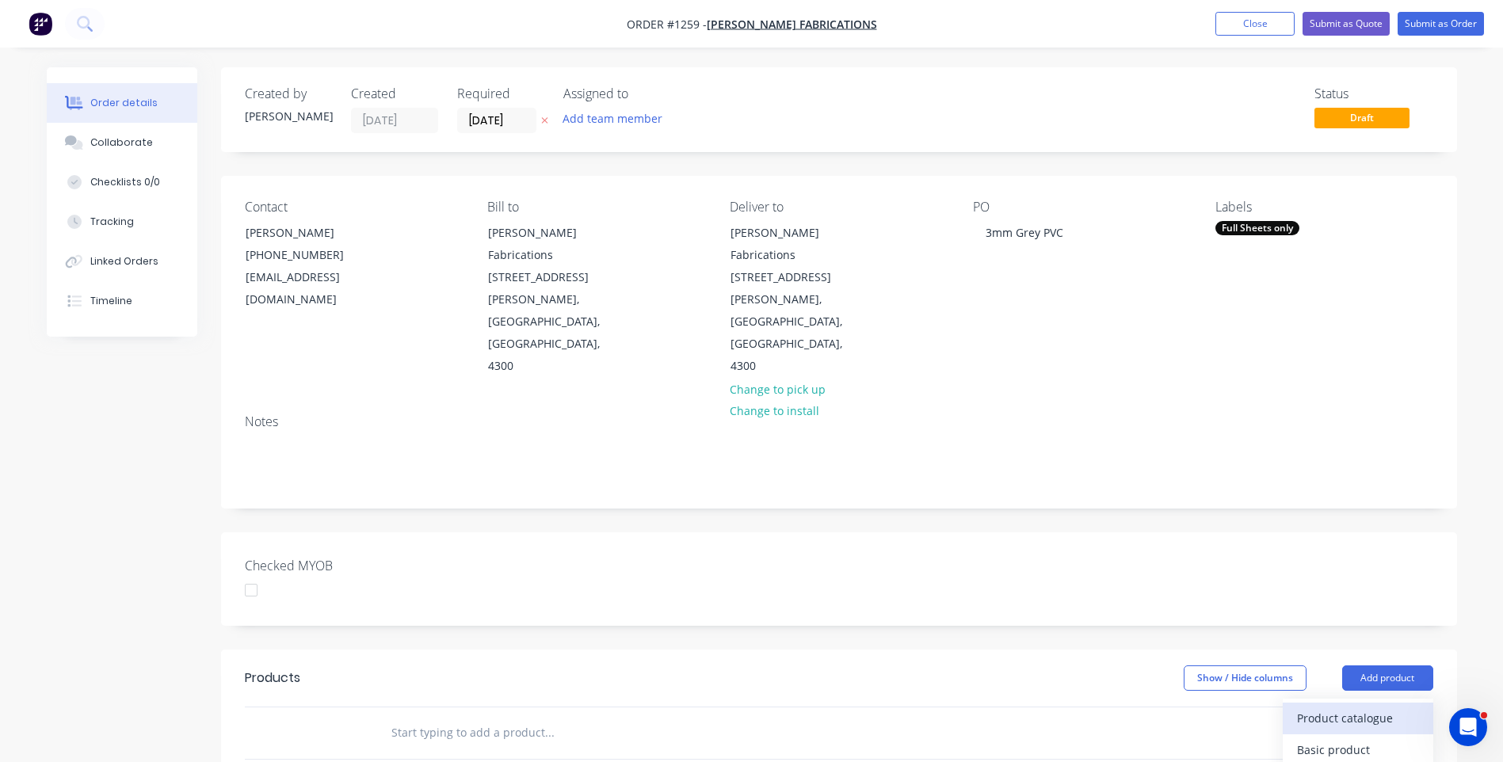
click at [1372, 707] on div "Product catalogue" at bounding box center [1358, 718] width 122 height 23
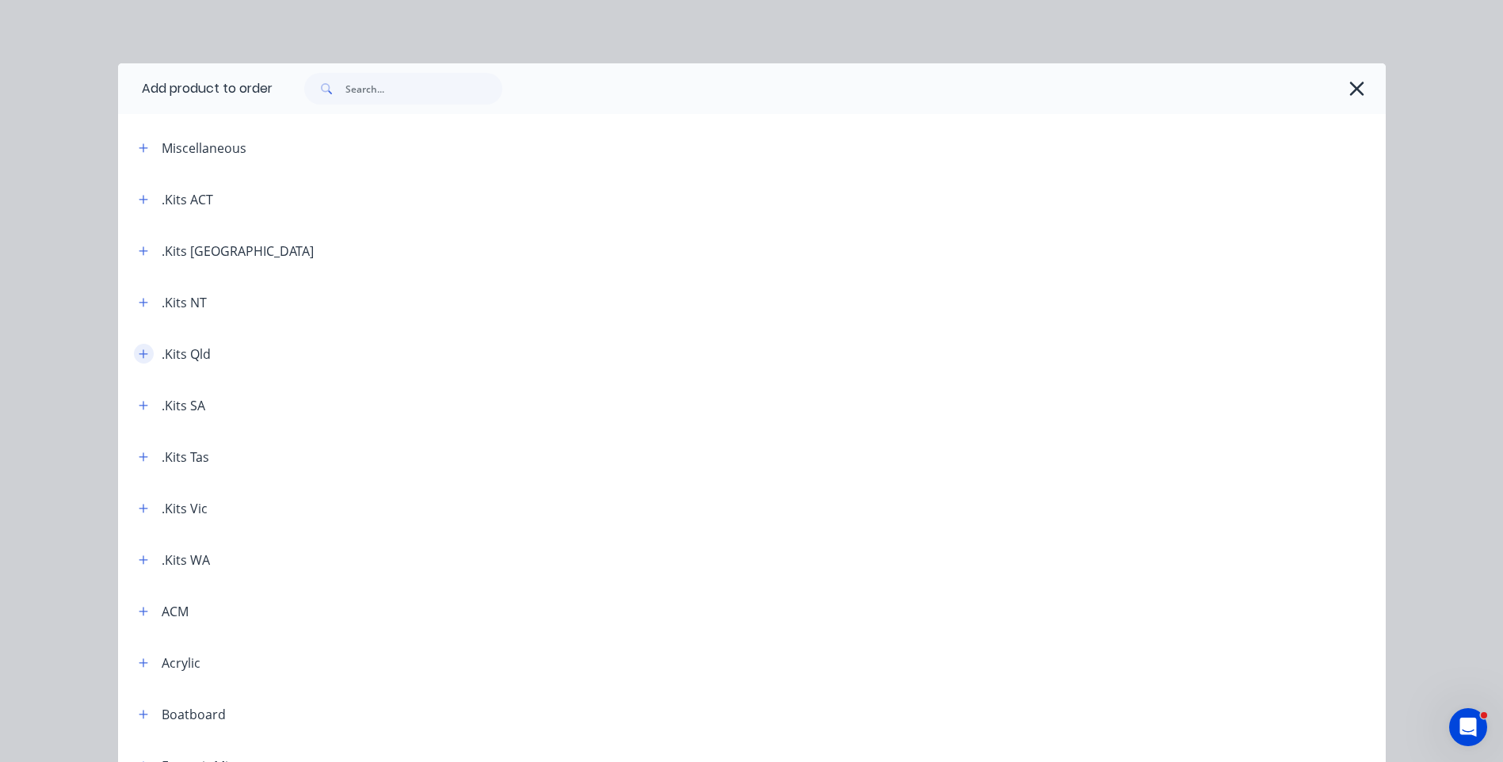
click at [139, 355] on icon "button" at bounding box center [143, 353] width 9 height 9
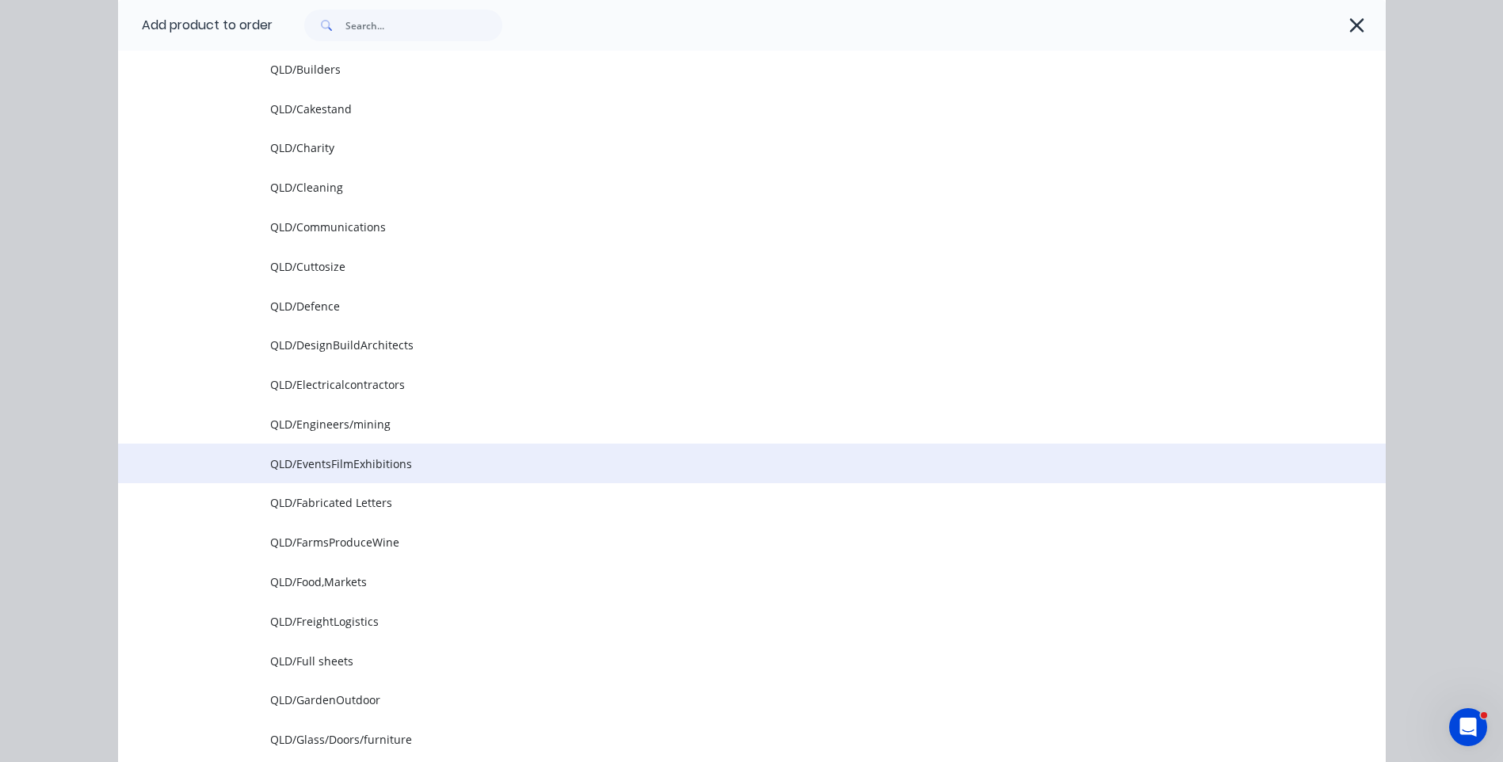
scroll to position [634, 0]
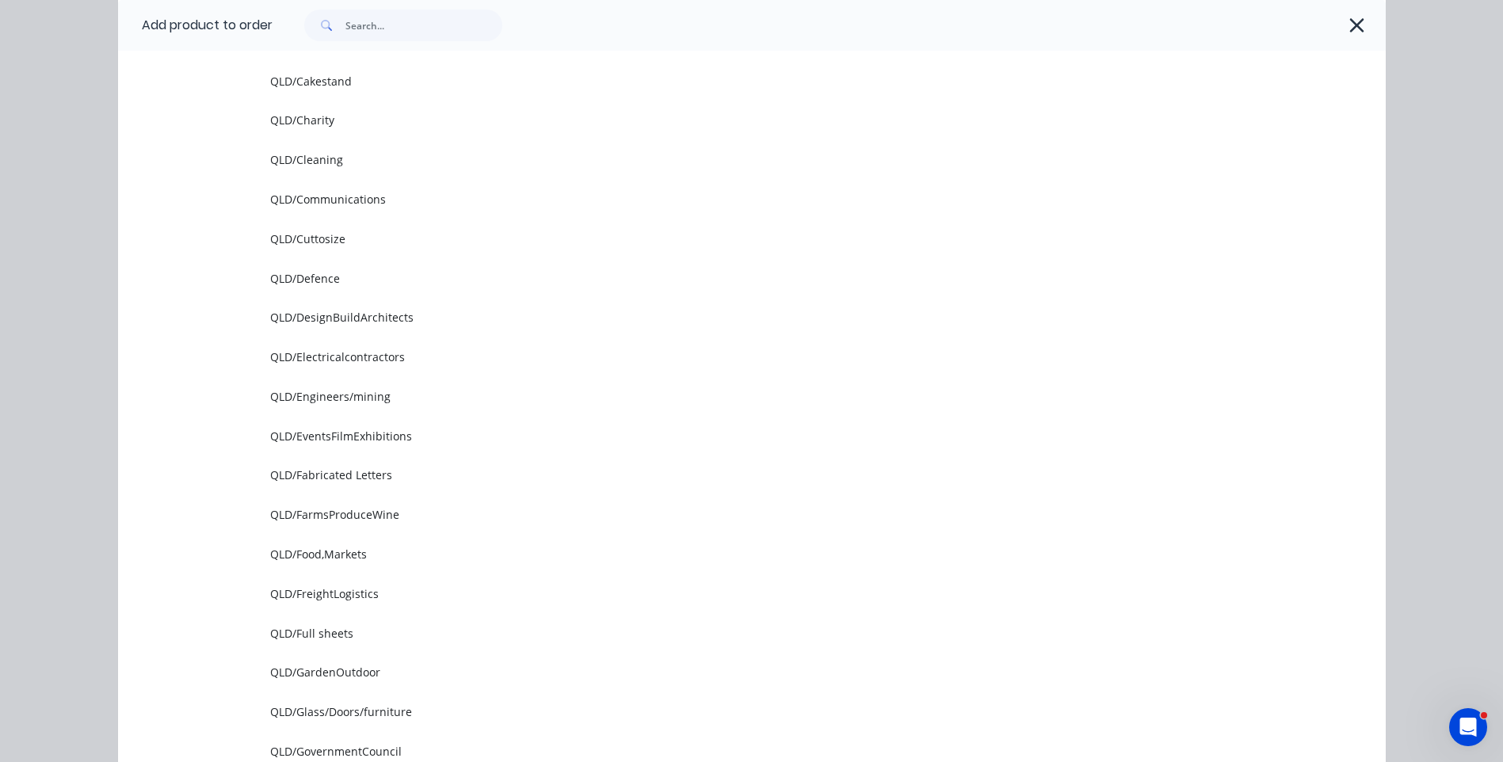
click at [289, 644] on td "QLD/Full sheets" at bounding box center [828, 633] width 1116 height 40
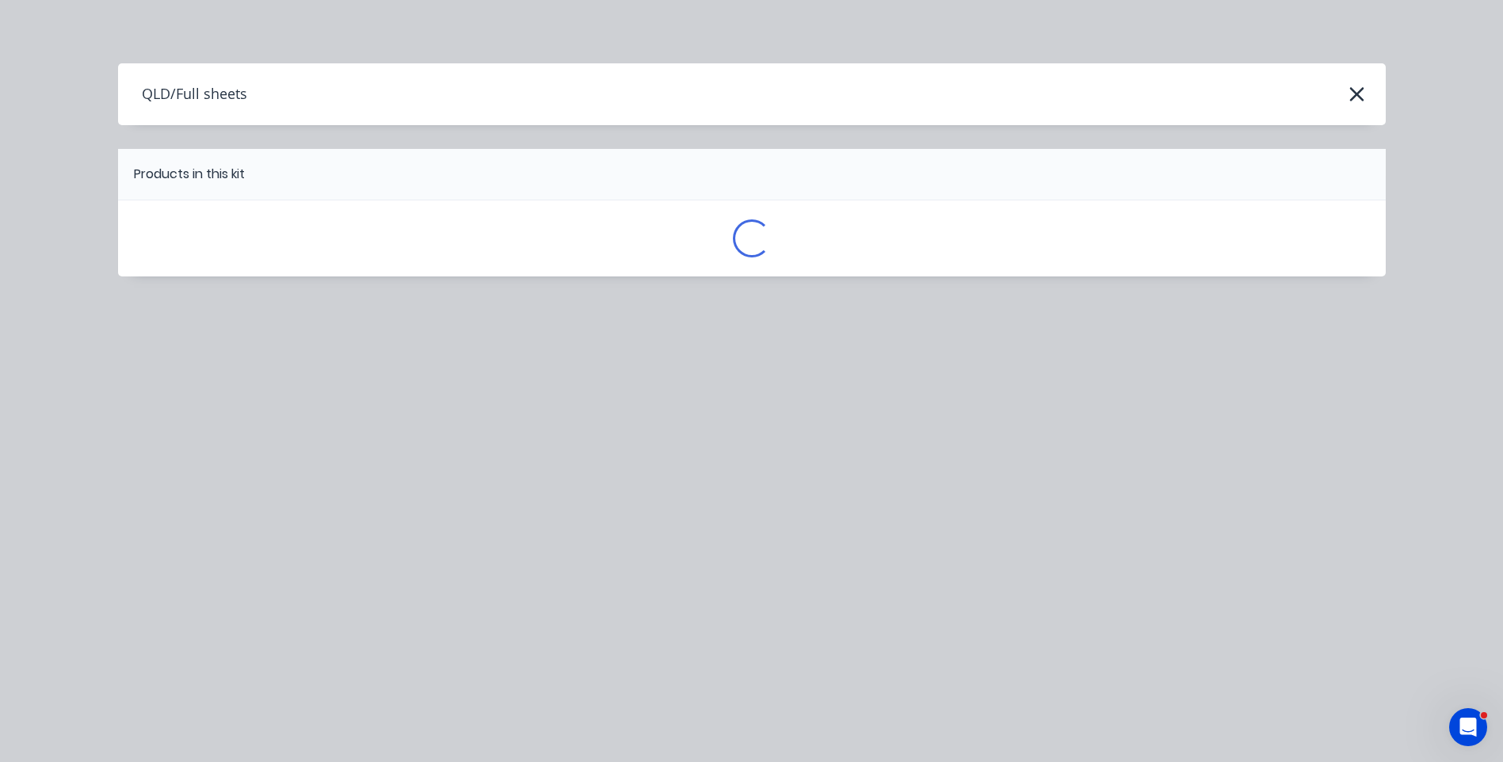
scroll to position [0, 0]
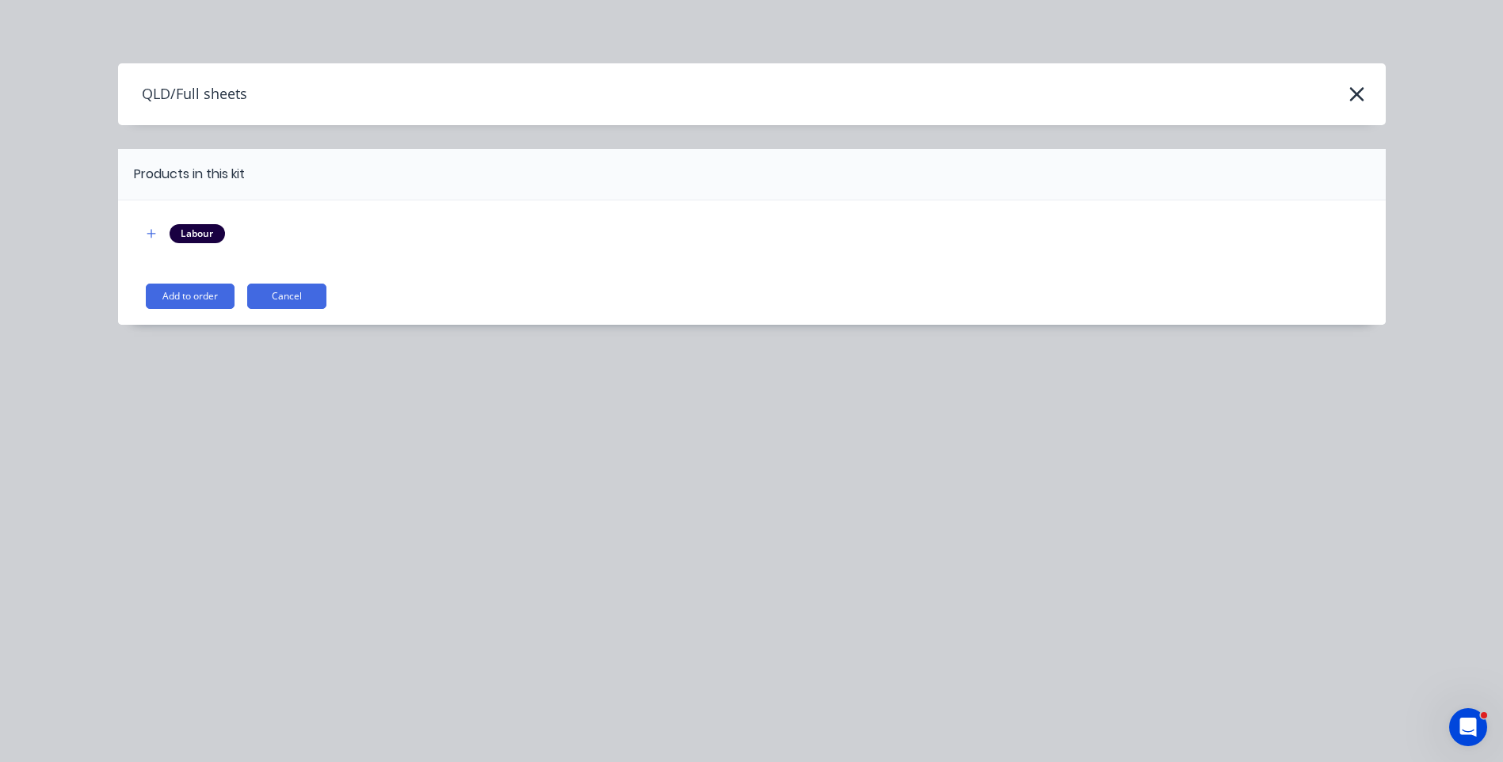
click at [180, 293] on button "Add to order" at bounding box center [190, 296] width 89 height 25
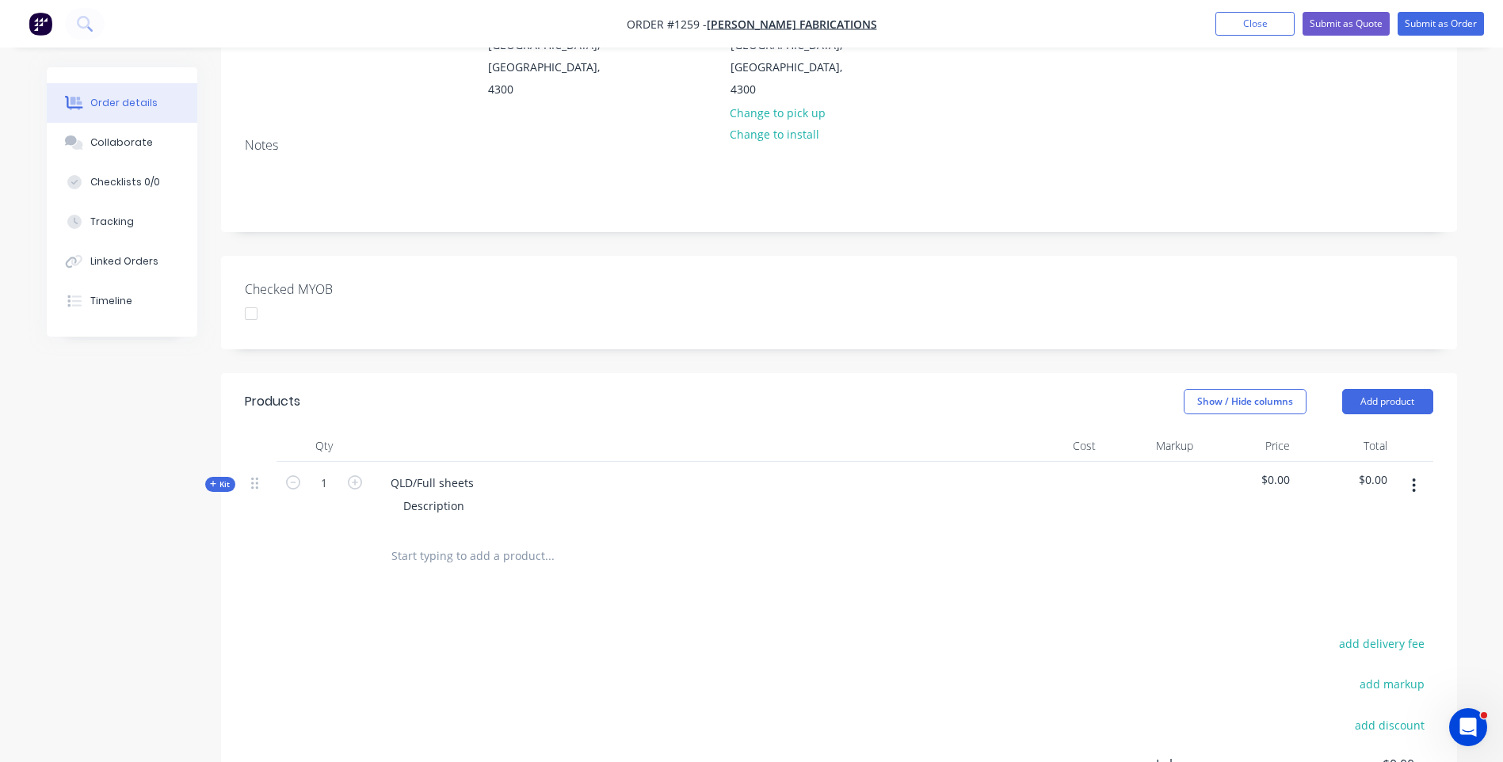
scroll to position [317, 0]
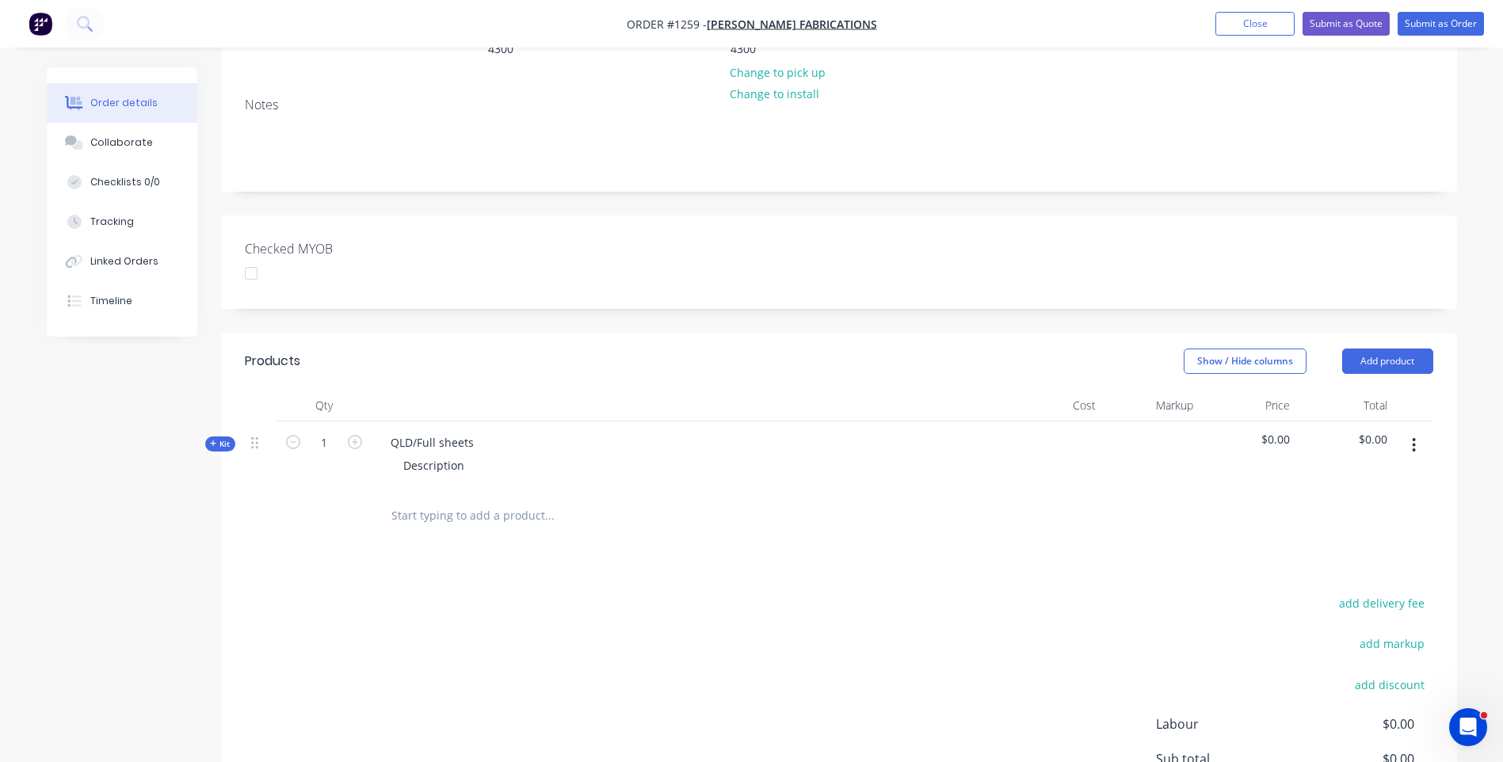
click at [212, 441] on icon at bounding box center [213, 444] width 6 height 6
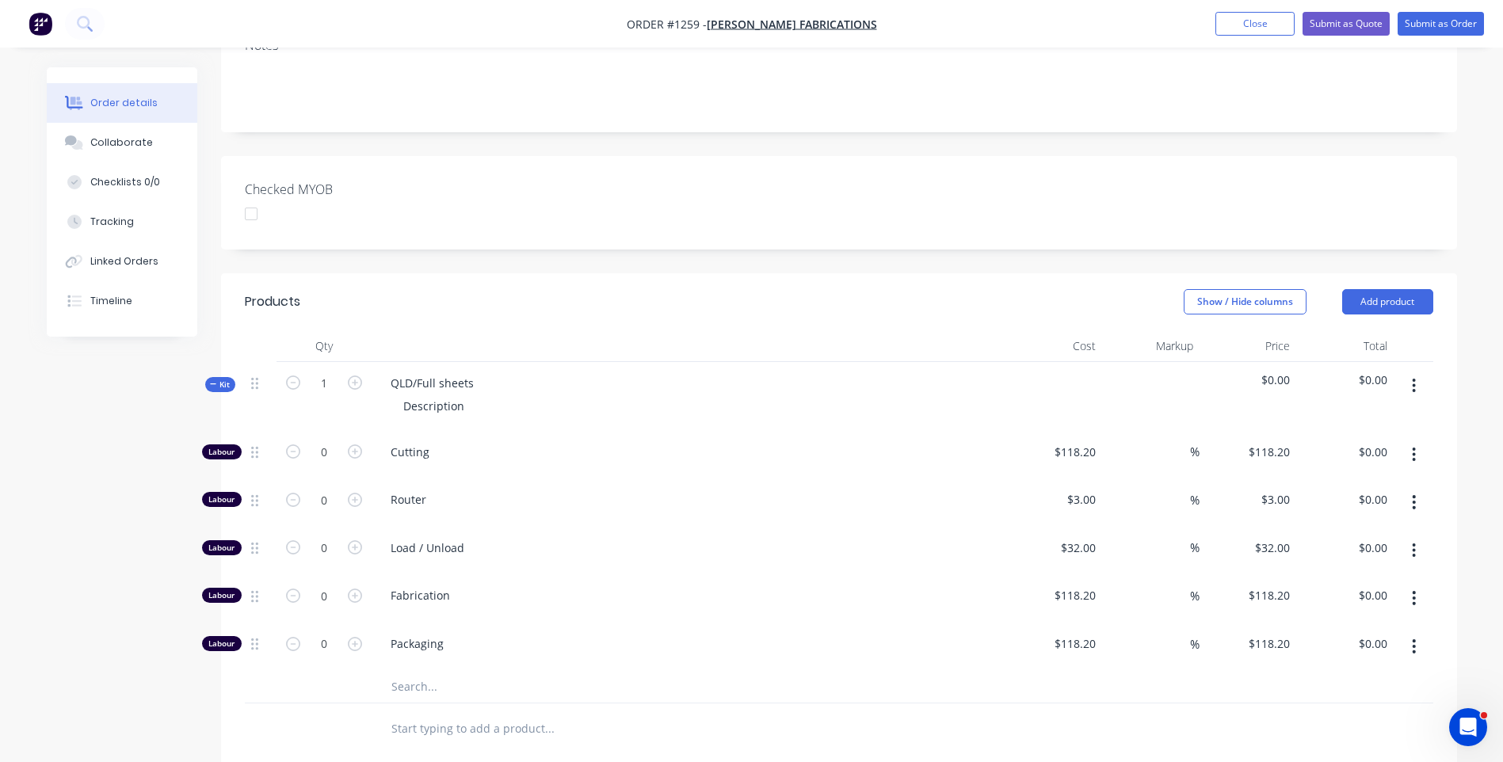
scroll to position [475, 0]
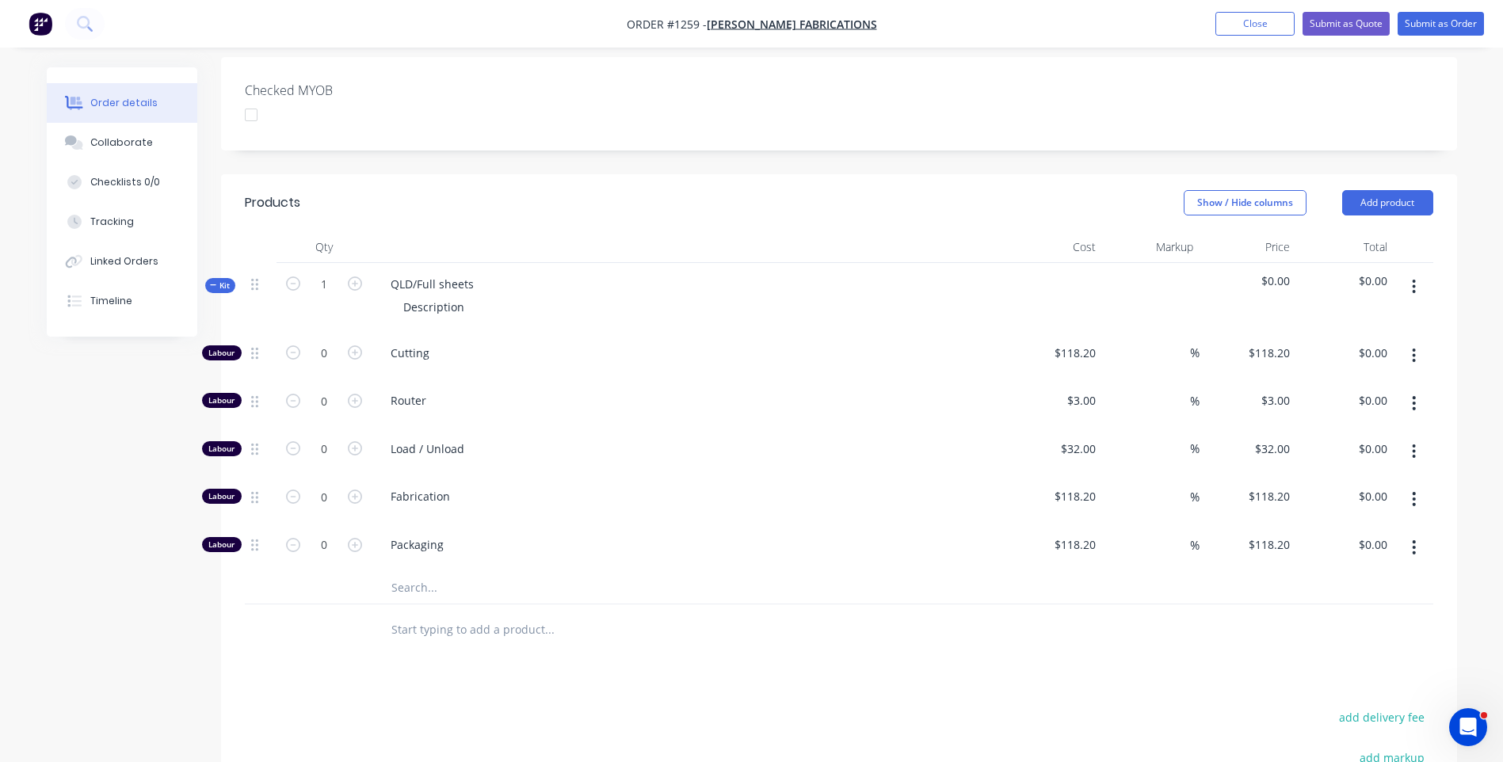
click at [404, 572] on input "text" at bounding box center [549, 588] width 317 height 32
type input "pvc"
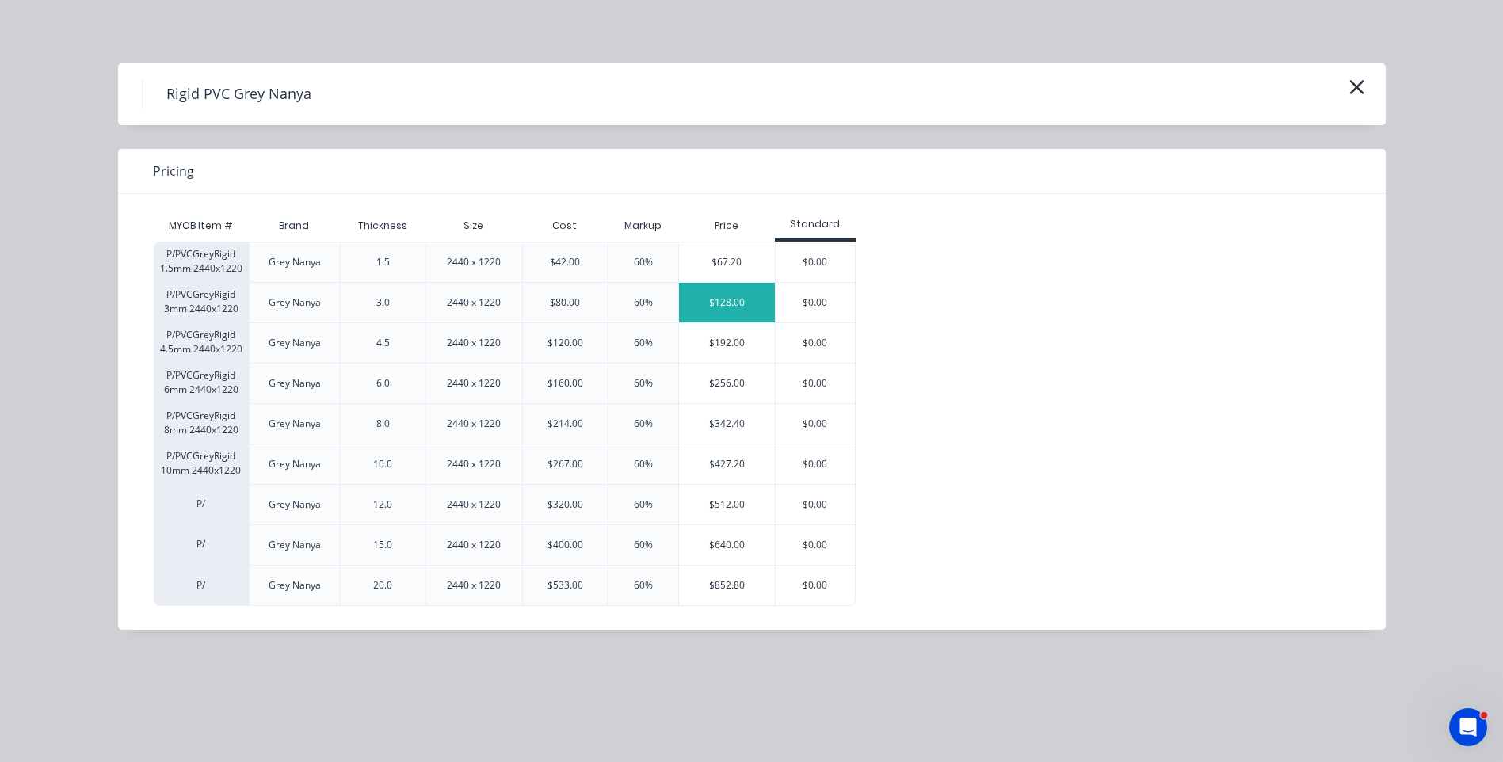
click at [711, 315] on div "$128.00" at bounding box center [727, 303] width 96 height 40
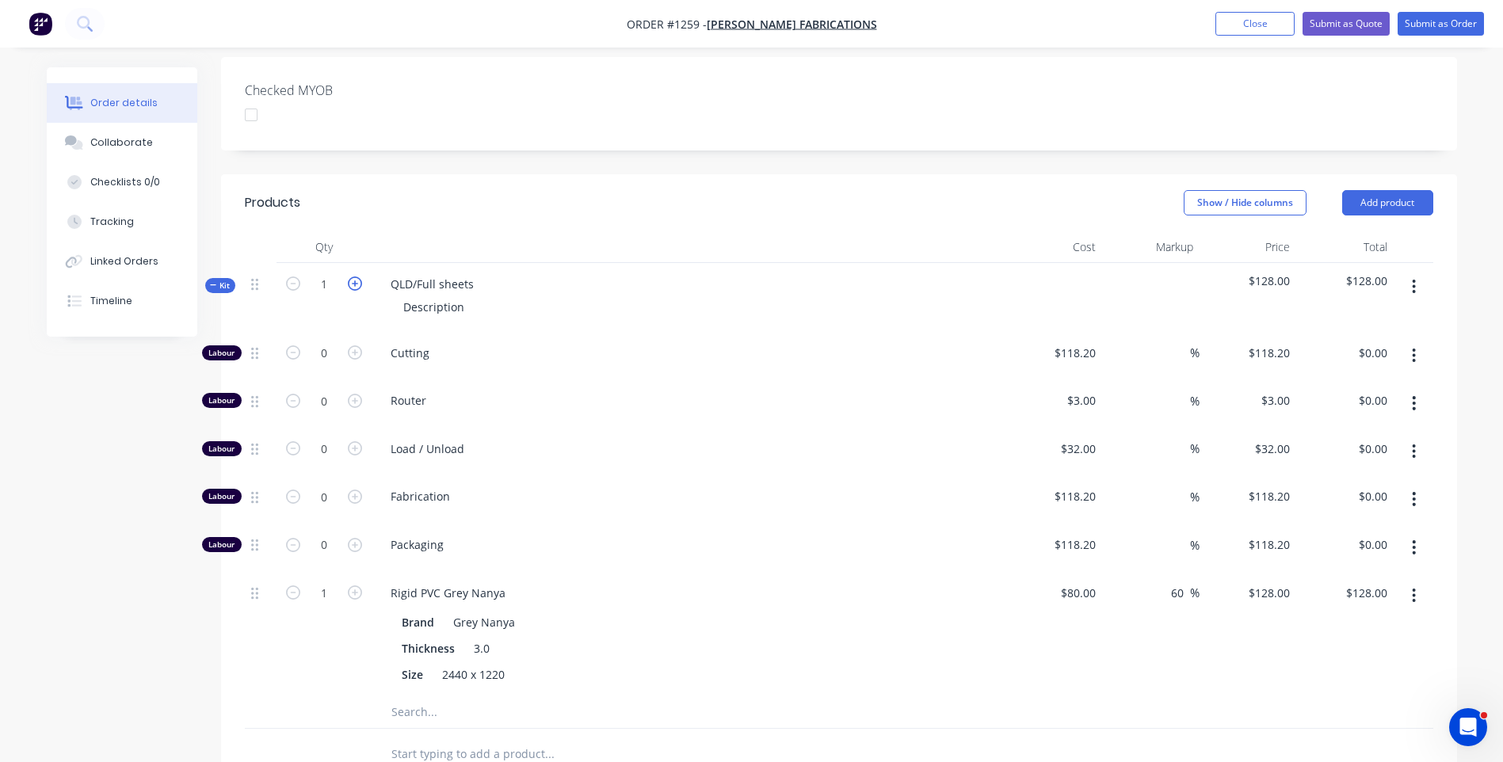
click at [353, 277] on icon "button" at bounding box center [355, 284] width 14 height 14
type input "2"
type input "$256.00"
drag, startPoint x: 479, startPoint y: 219, endPoint x: 388, endPoint y: 212, distance: 90.6
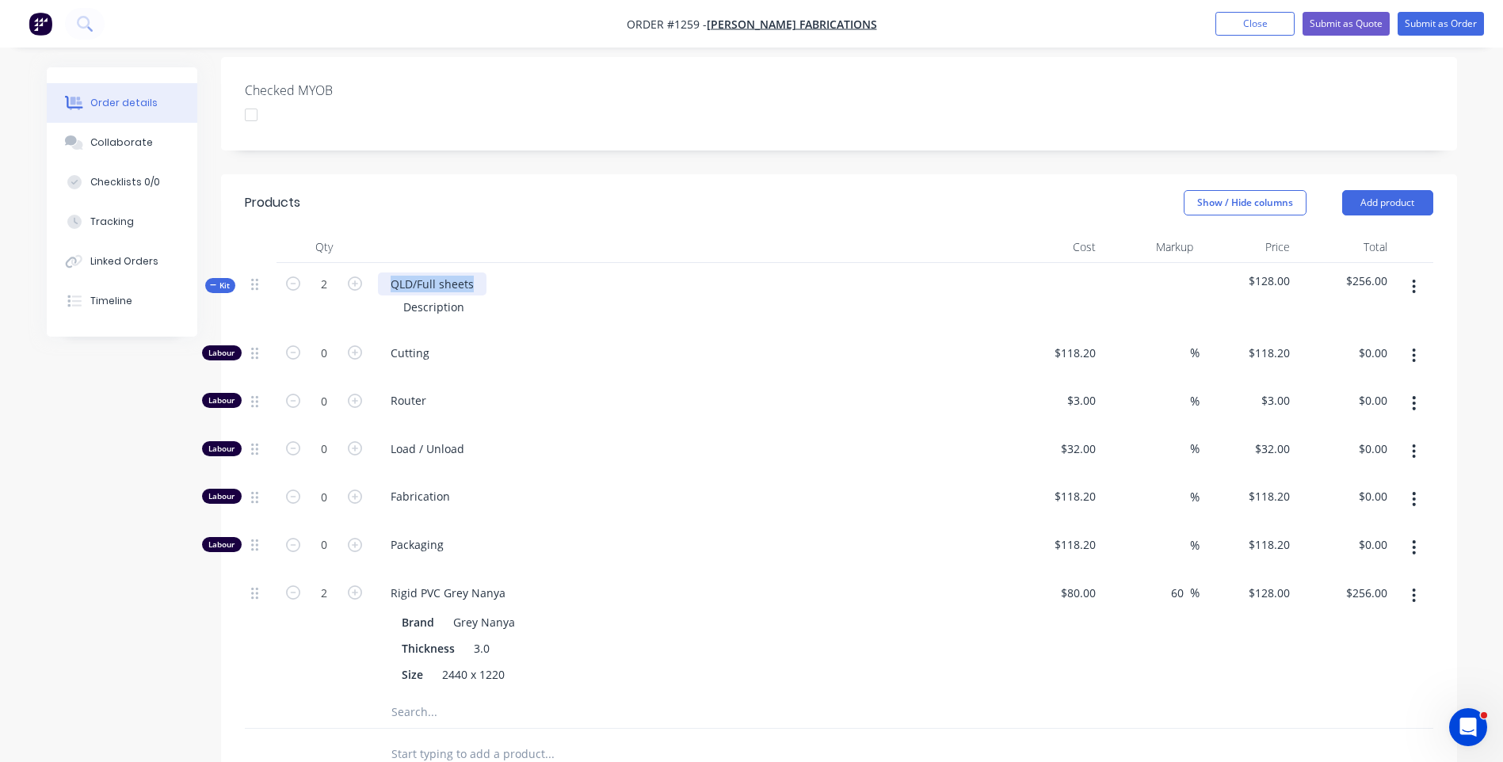
click at [388, 273] on div "QLD/Full sheets" at bounding box center [432, 284] width 109 height 23
click at [466, 273] on div "QLD/Full sheets" at bounding box center [432, 284] width 109 height 23
click at [454, 296] on div "Description" at bounding box center [434, 307] width 86 height 23
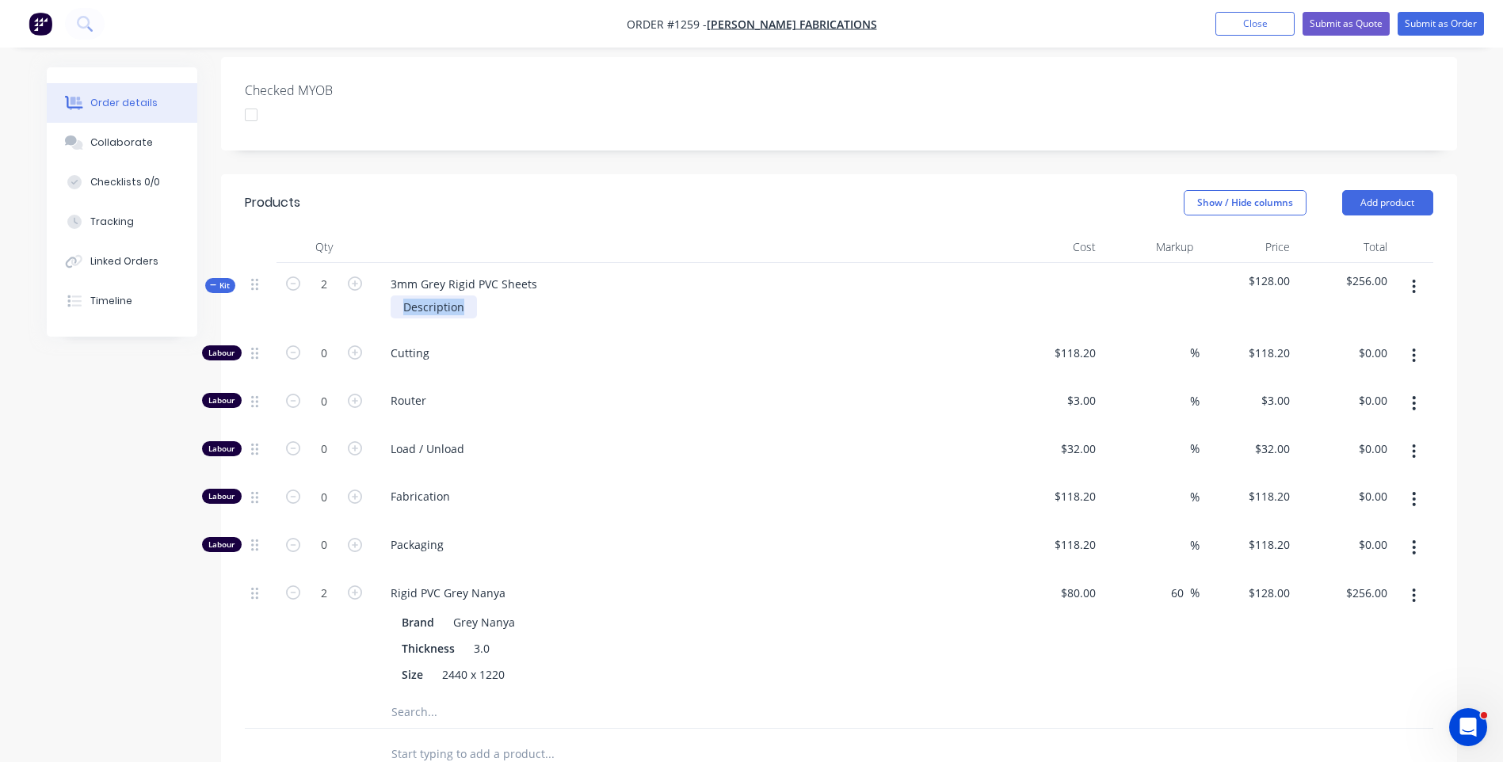
click at [454, 296] on div "Description" at bounding box center [434, 307] width 86 height 23
click at [563, 380] on div "Router" at bounding box center [689, 404] width 634 height 48
click at [459, 296] on div "1220mm x2440mm" at bounding box center [455, 307] width 129 height 23
click at [514, 392] on span "Router" at bounding box center [695, 400] width 609 height 17
click at [415, 697] on input "text" at bounding box center [549, 713] width 317 height 32
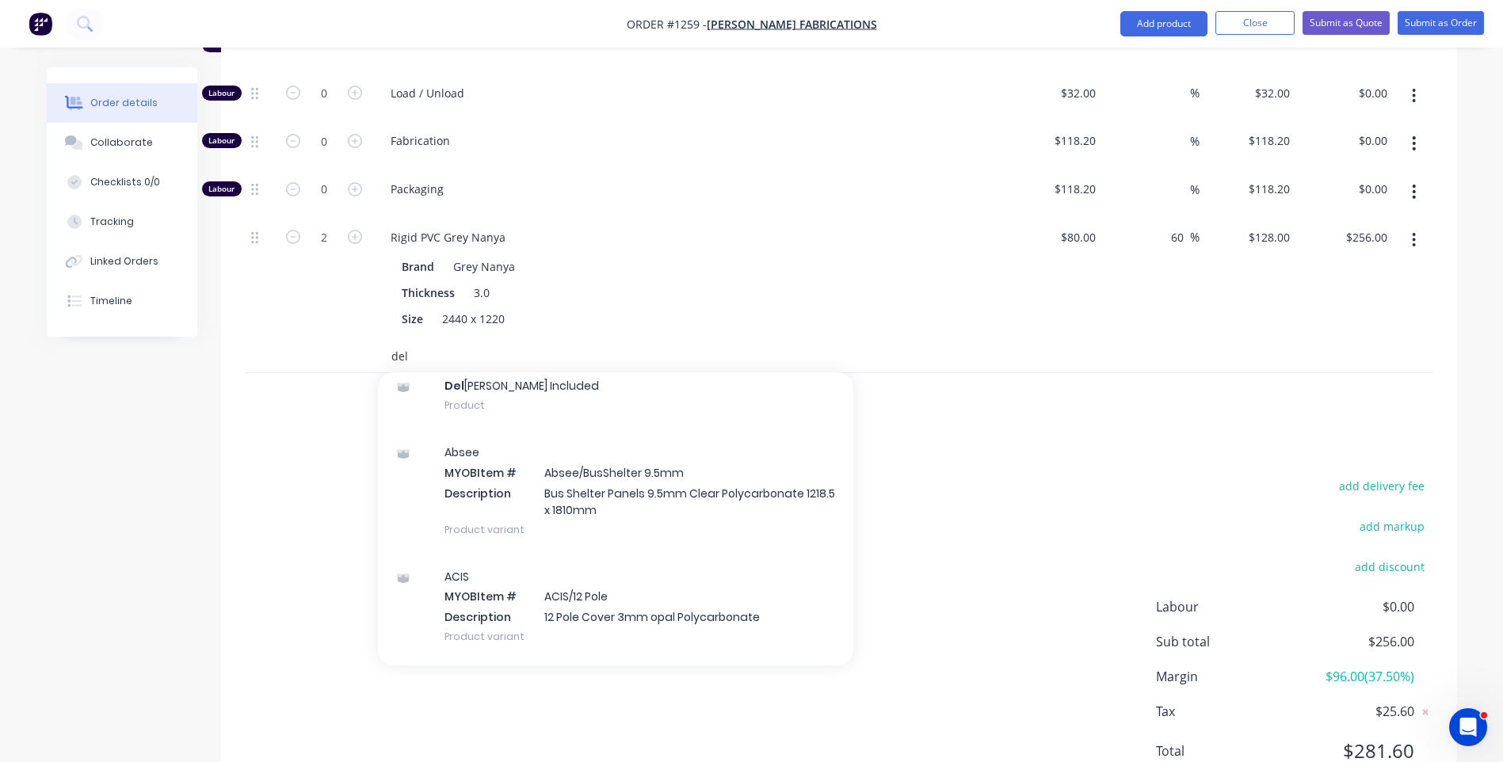
scroll to position [0, 0]
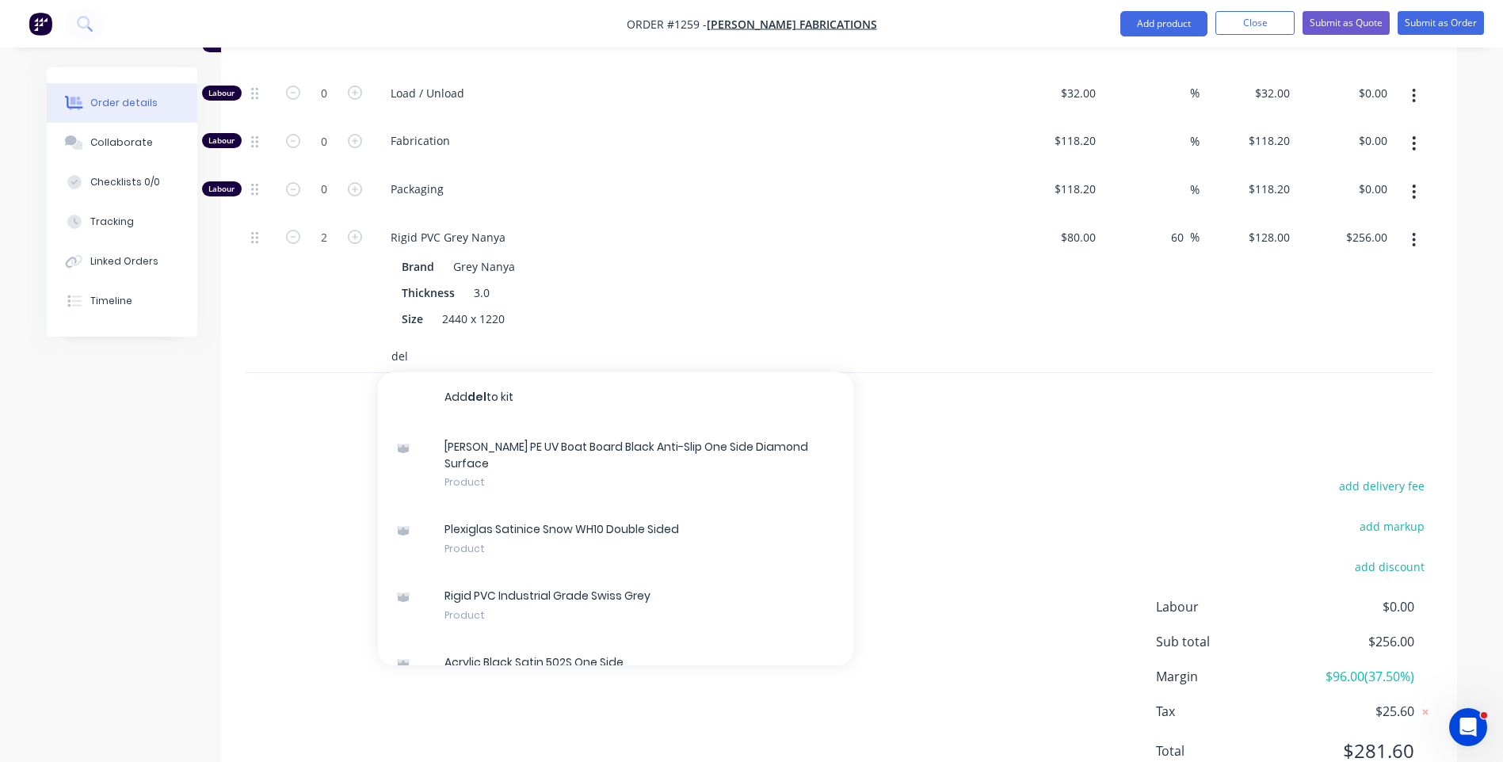
click at [424, 341] on input "del" at bounding box center [549, 357] width 317 height 32
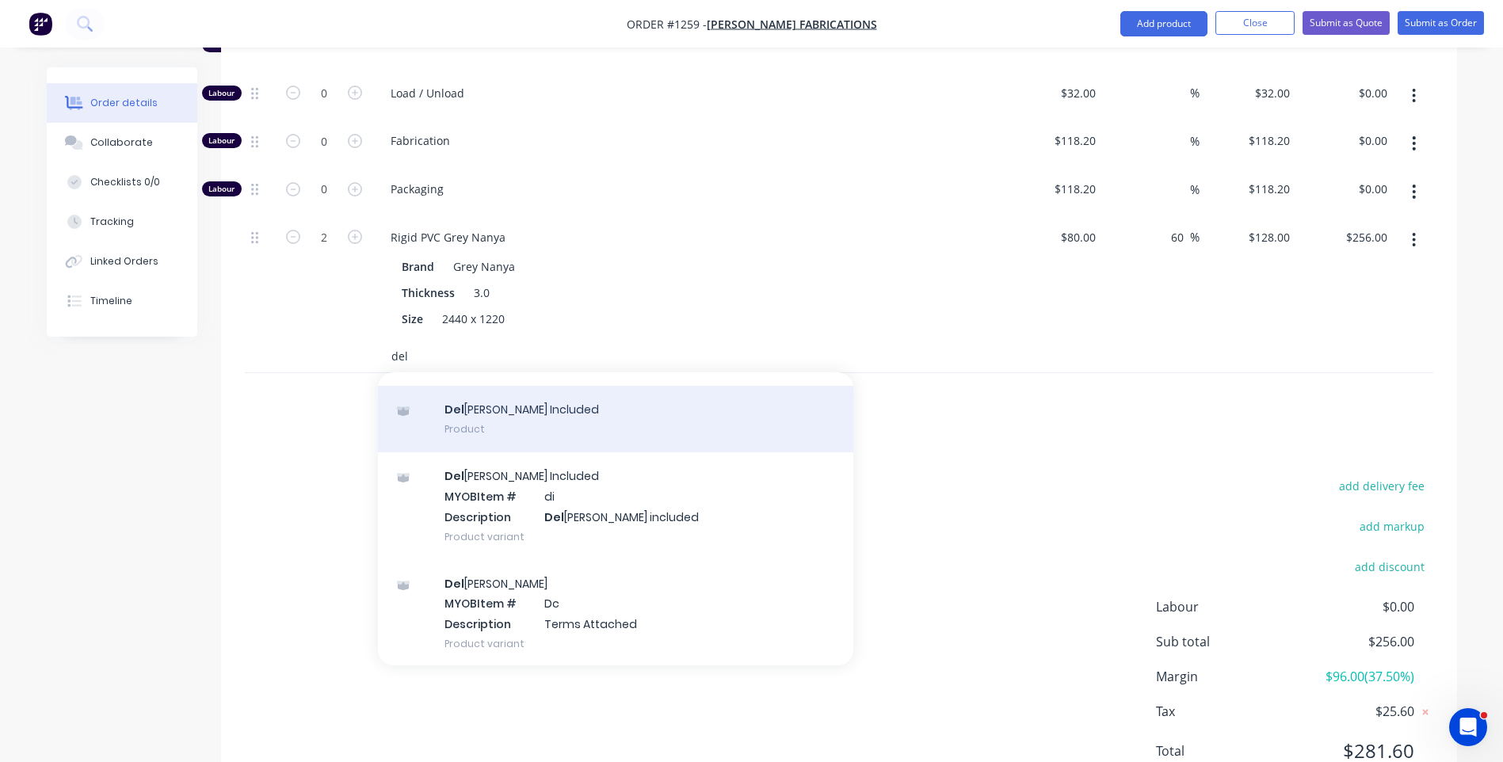
scroll to position [105, 0]
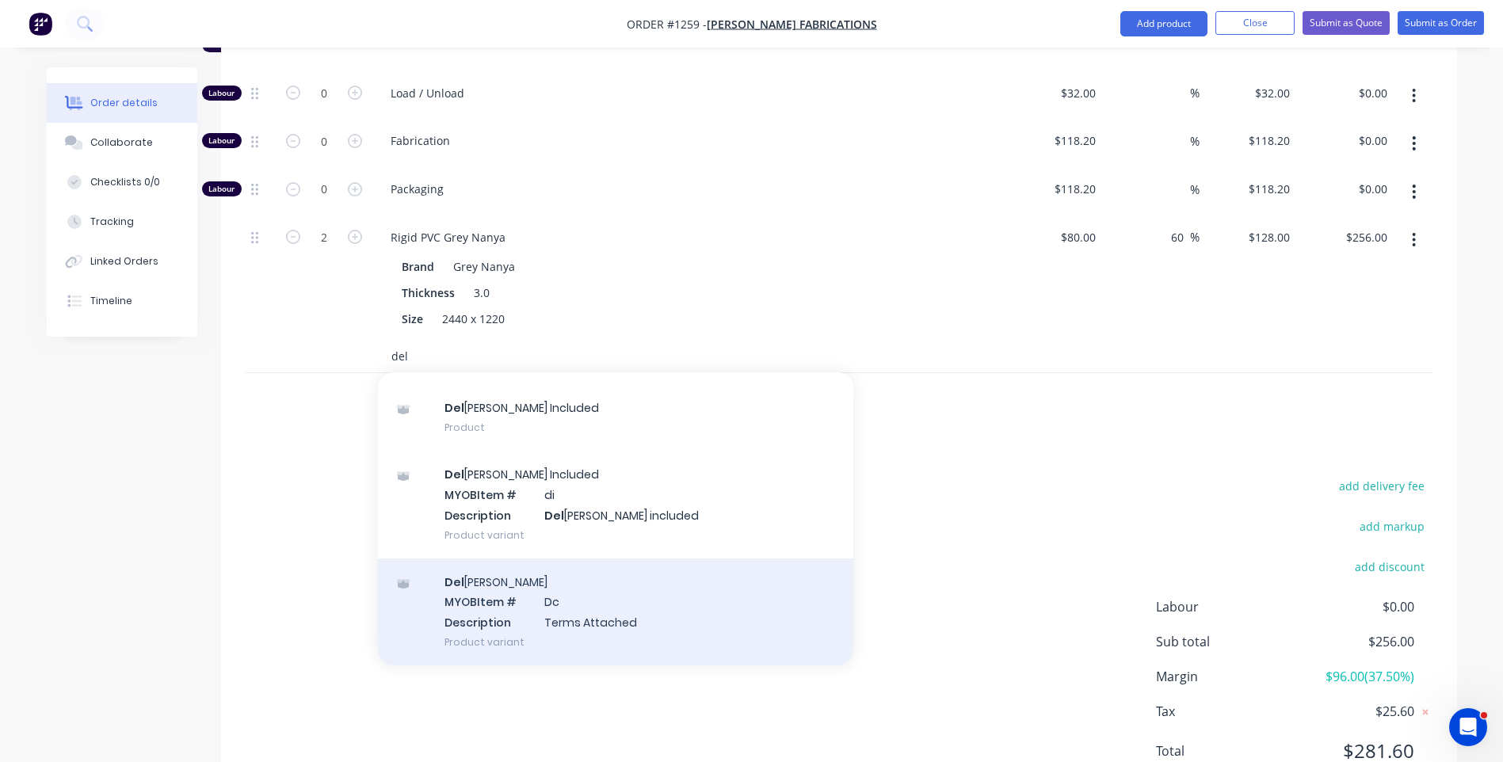
type input "del"
click at [572, 559] on div "Del ivery MYOB Item # Dc Description Terms Attached Product variant" at bounding box center [615, 612] width 475 height 107
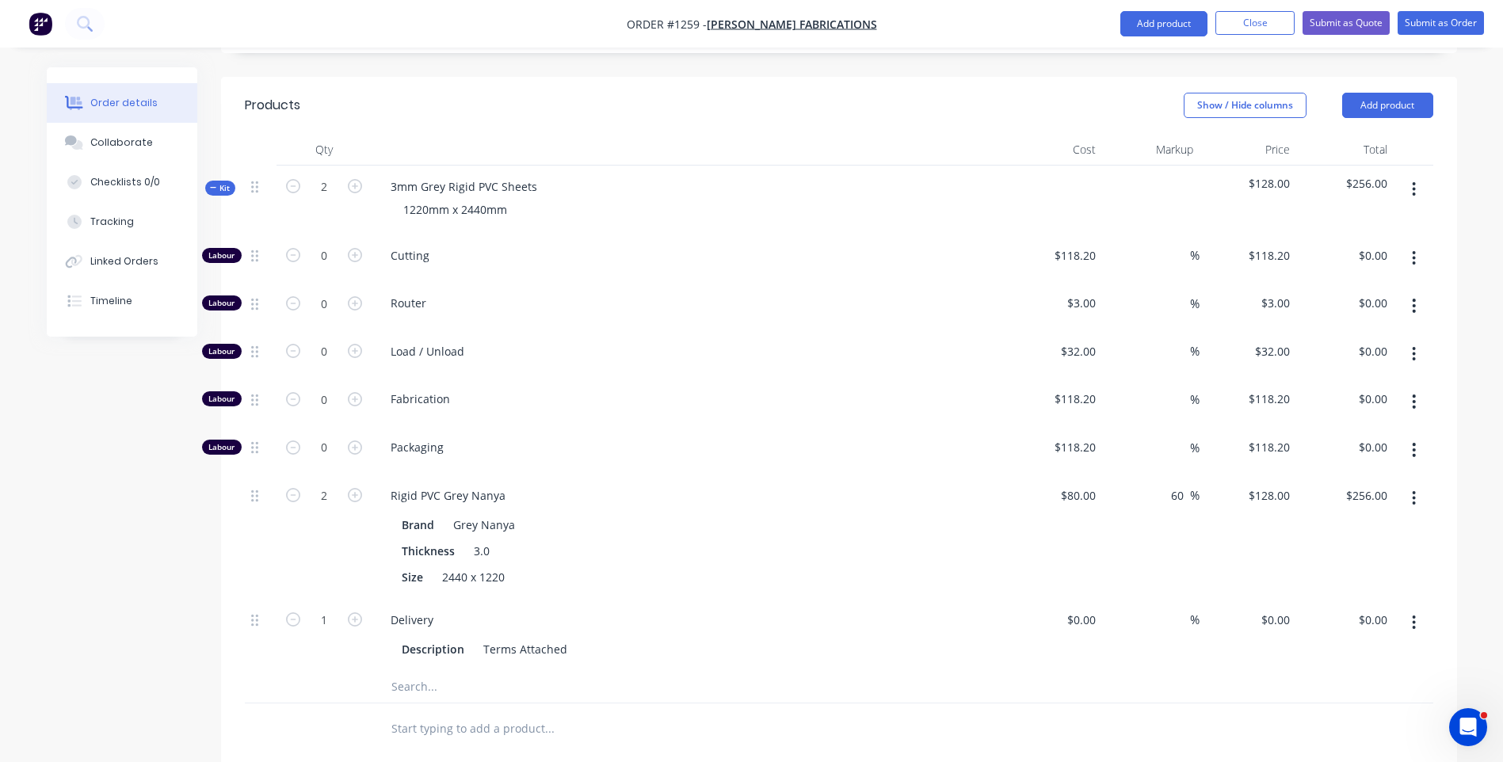
scroll to position [903, 0]
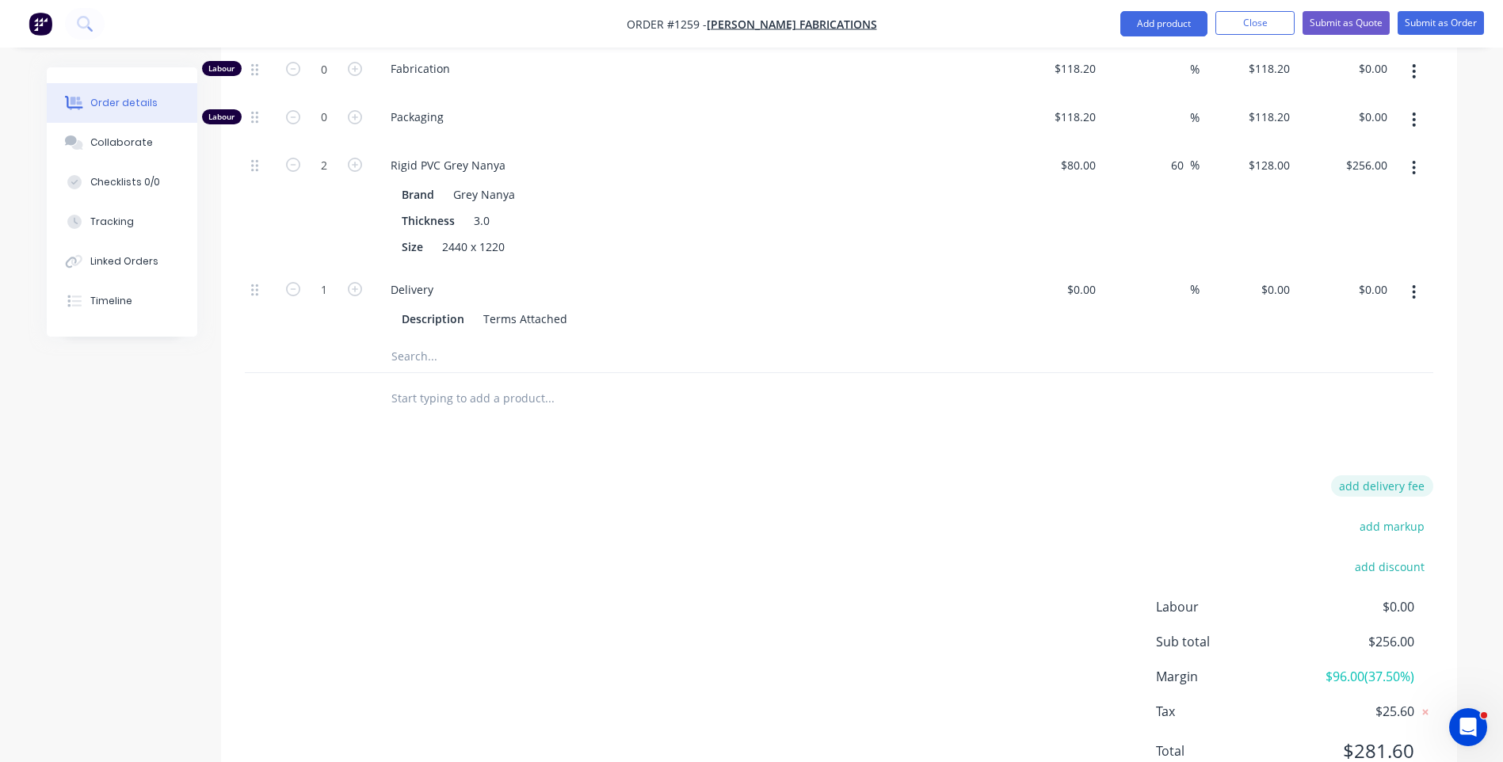
click at [1391, 475] on button "add delivery fee" at bounding box center [1382, 485] width 102 height 21
type input "70"
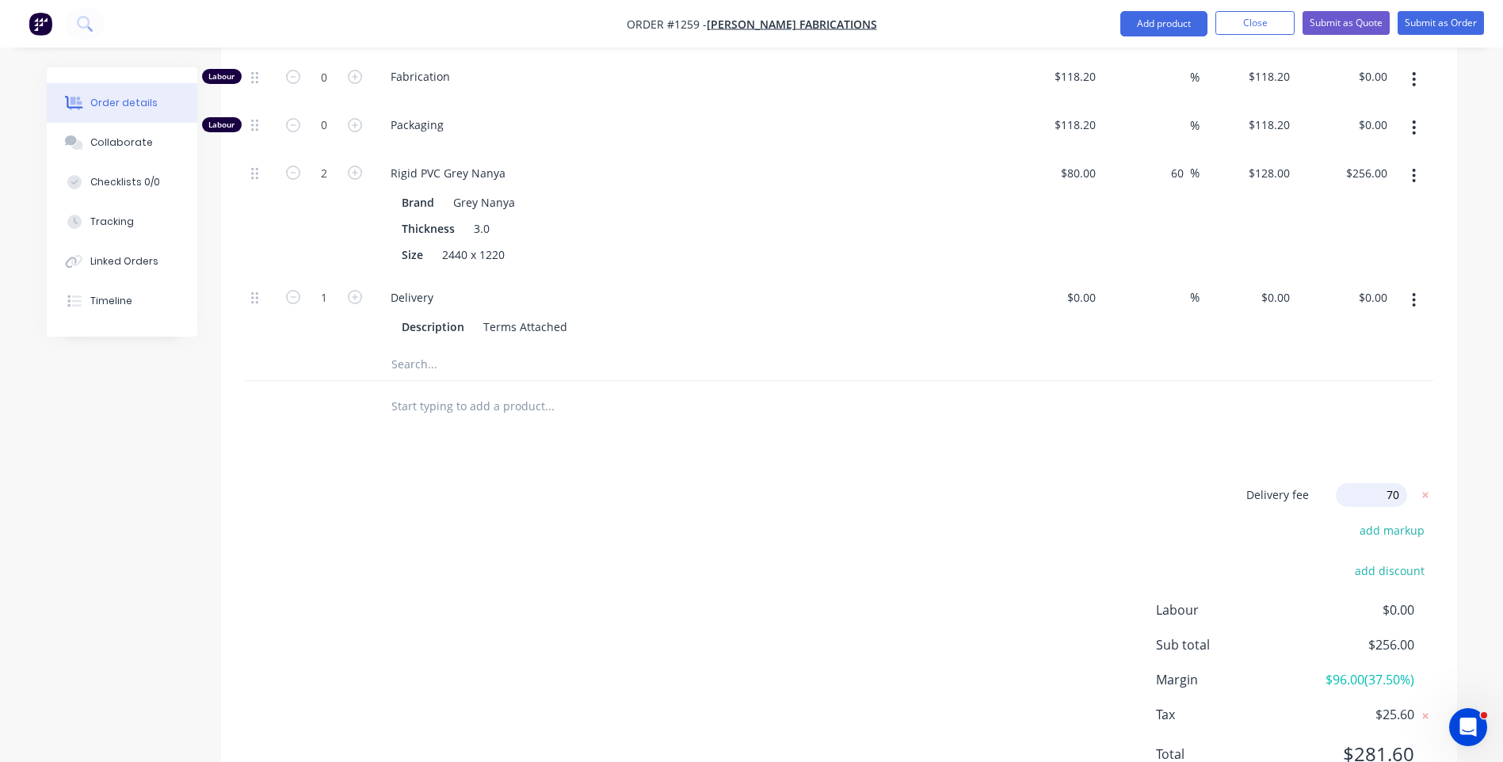
click at [1002, 391] on div "Products Show / Hide columns Add product Qty Cost Markup Price Total Kit 2 3mm …" at bounding box center [839, 281] width 1236 height 1055
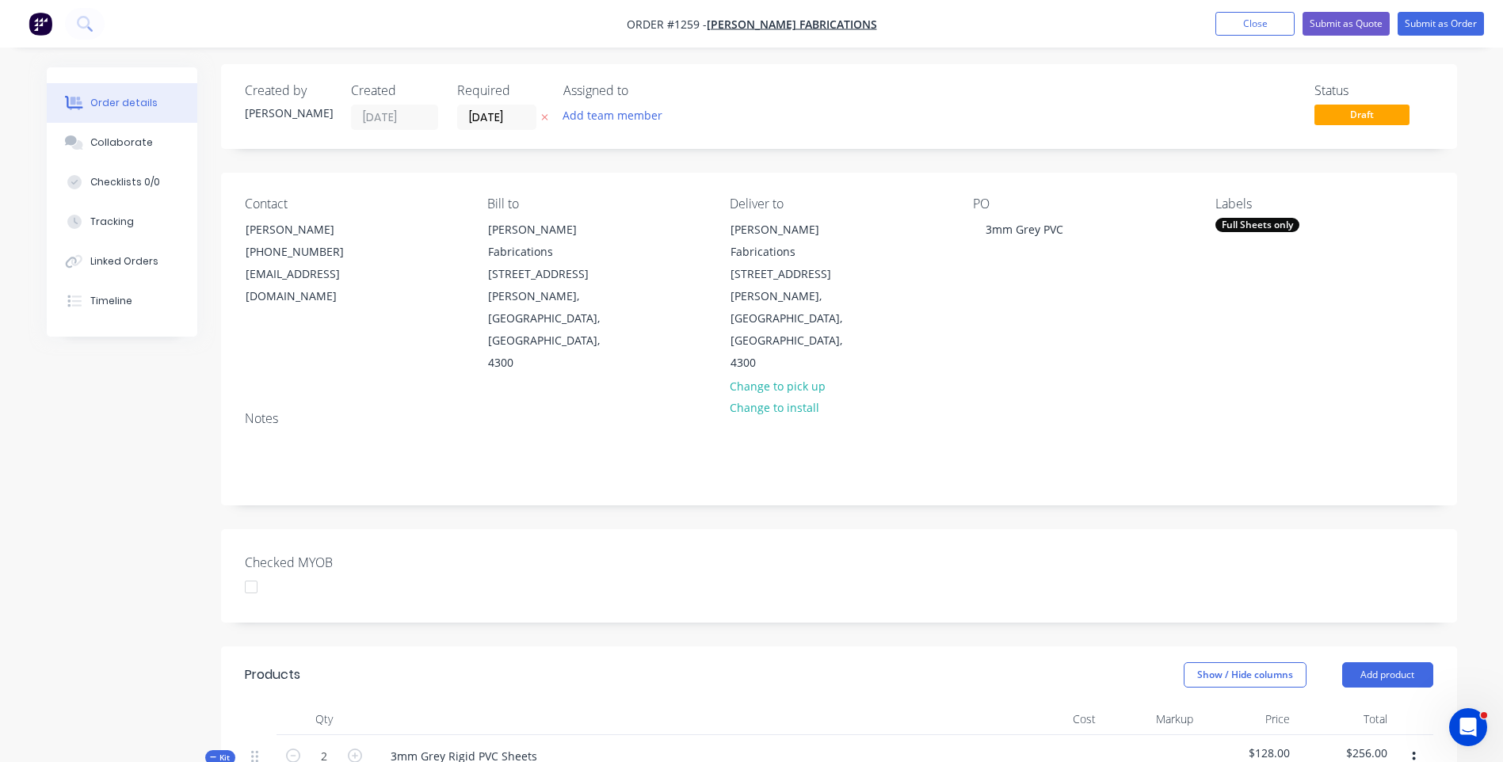
scroll to position [0, 0]
click at [542, 121] on icon at bounding box center [544, 121] width 7 height 10
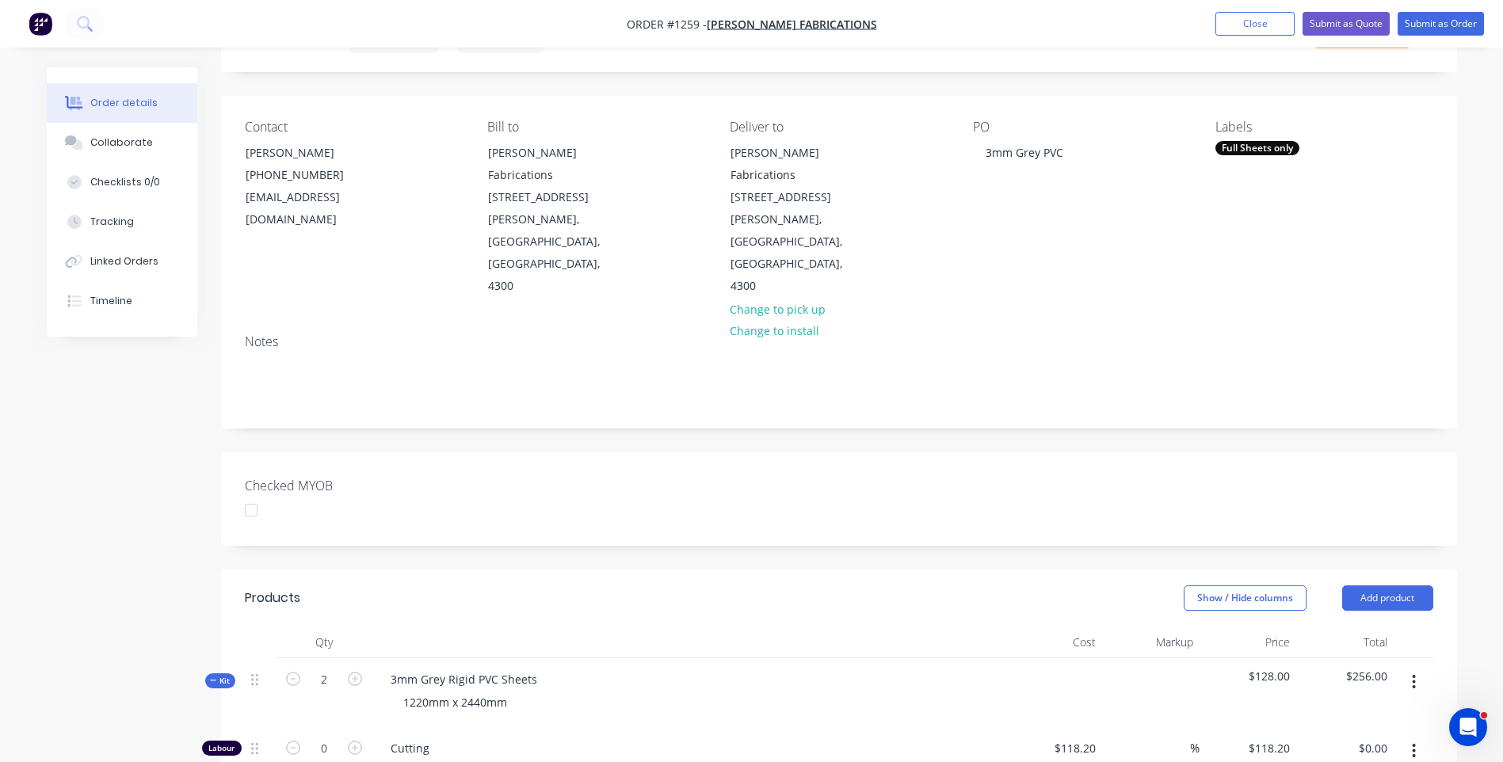
scroll to position [238, 0]
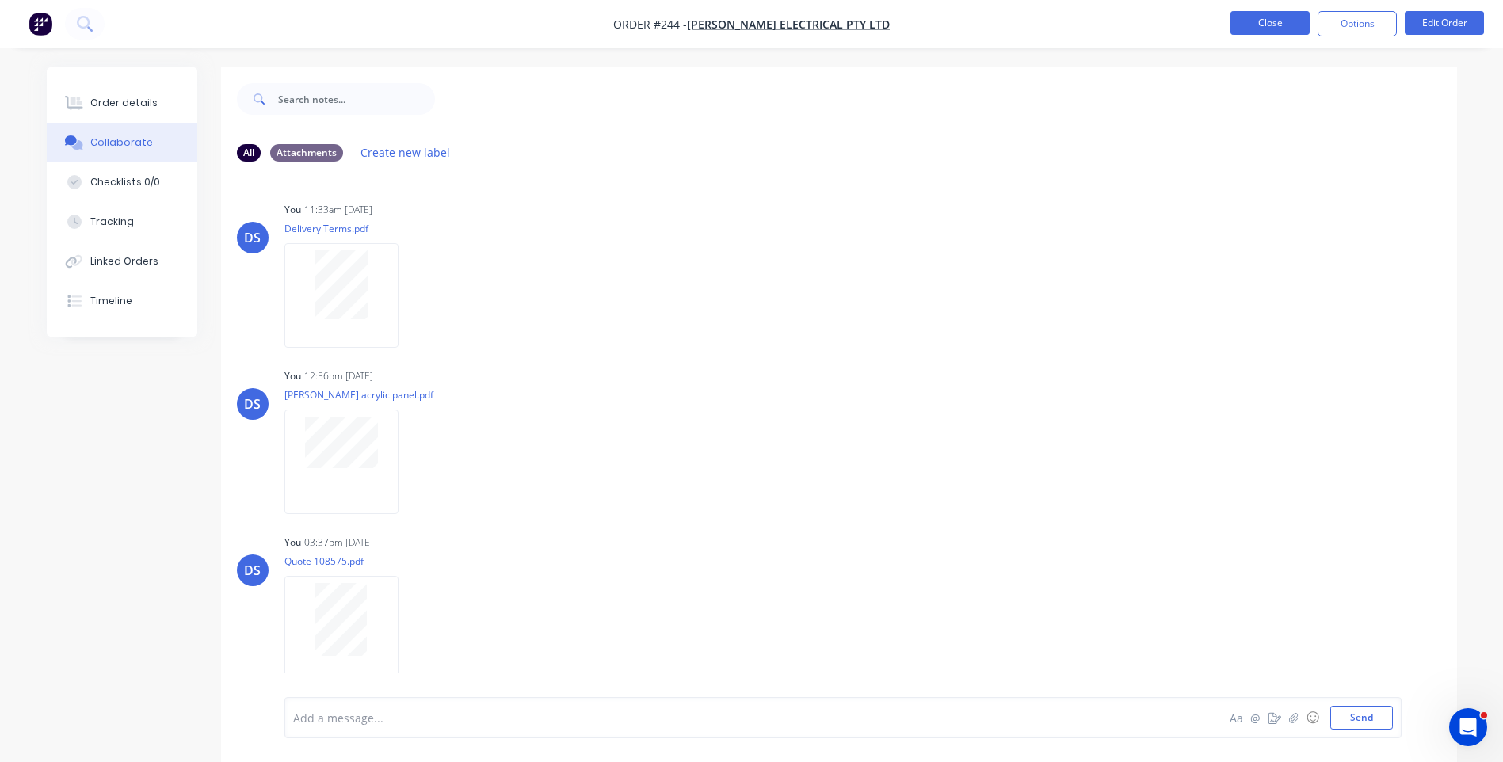
click at [1271, 28] on button "Close" at bounding box center [1270, 23] width 79 height 24
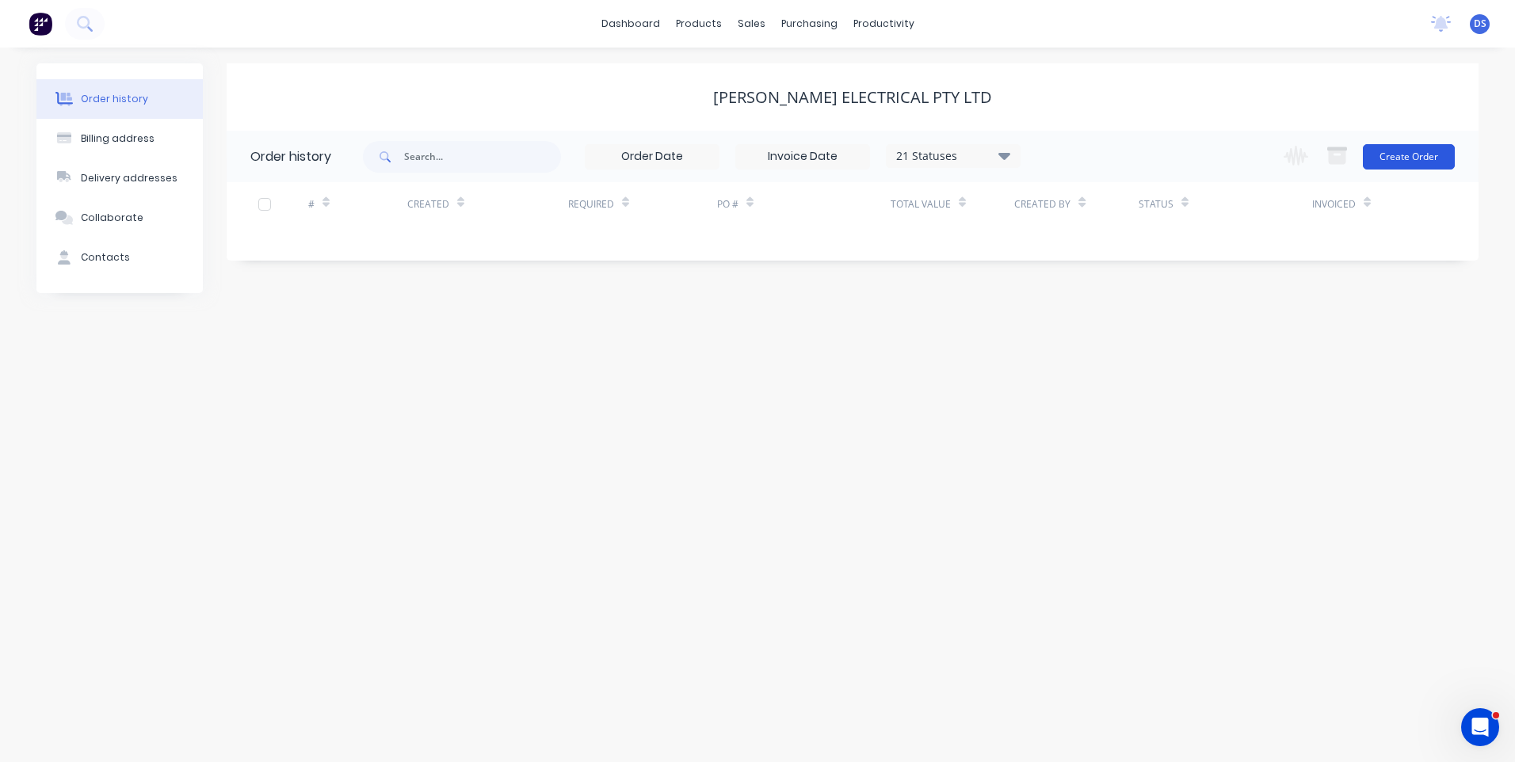
click at [1412, 158] on button "Create Order" at bounding box center [1409, 156] width 92 height 25
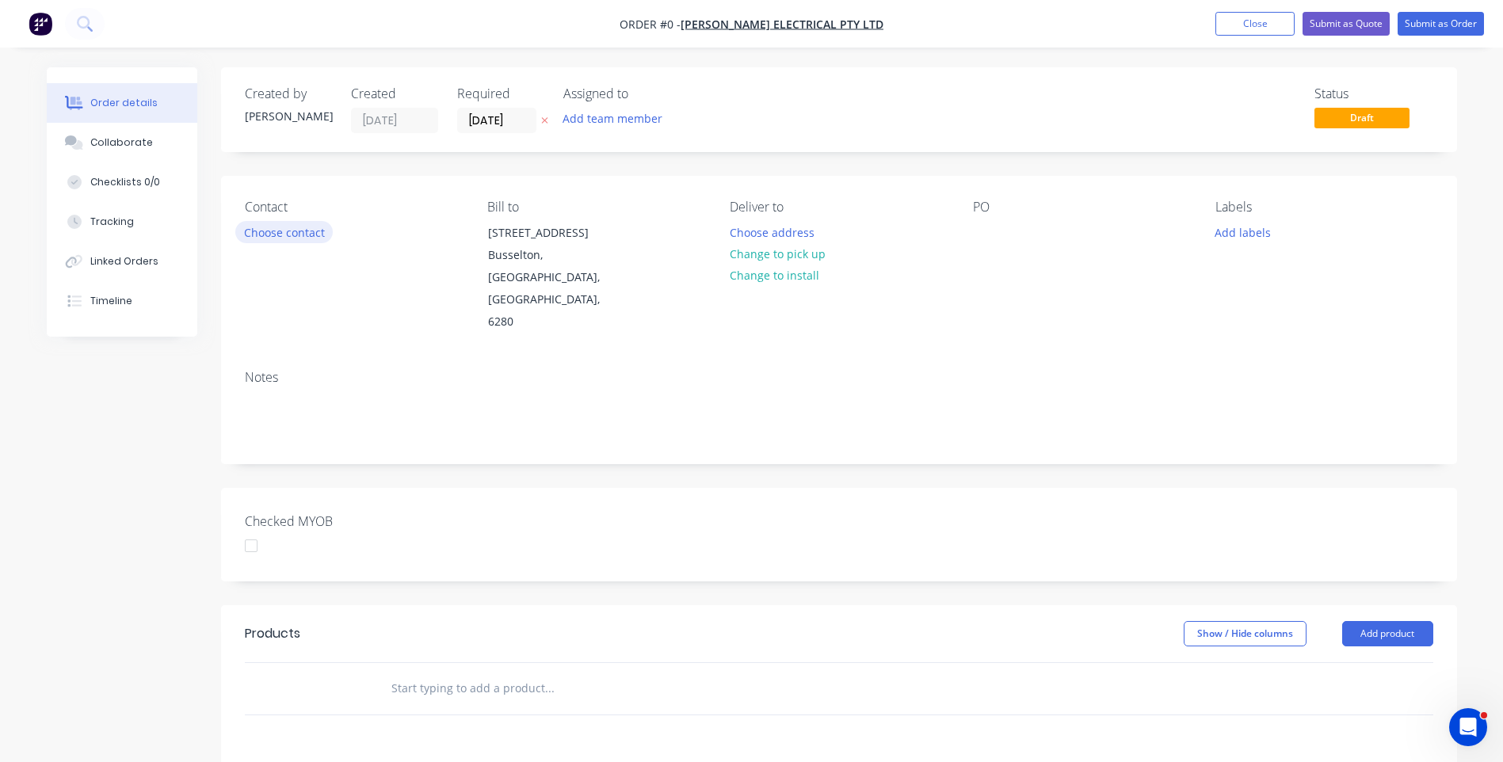
click at [308, 233] on button "Choose contact" at bounding box center [283, 231] width 97 height 21
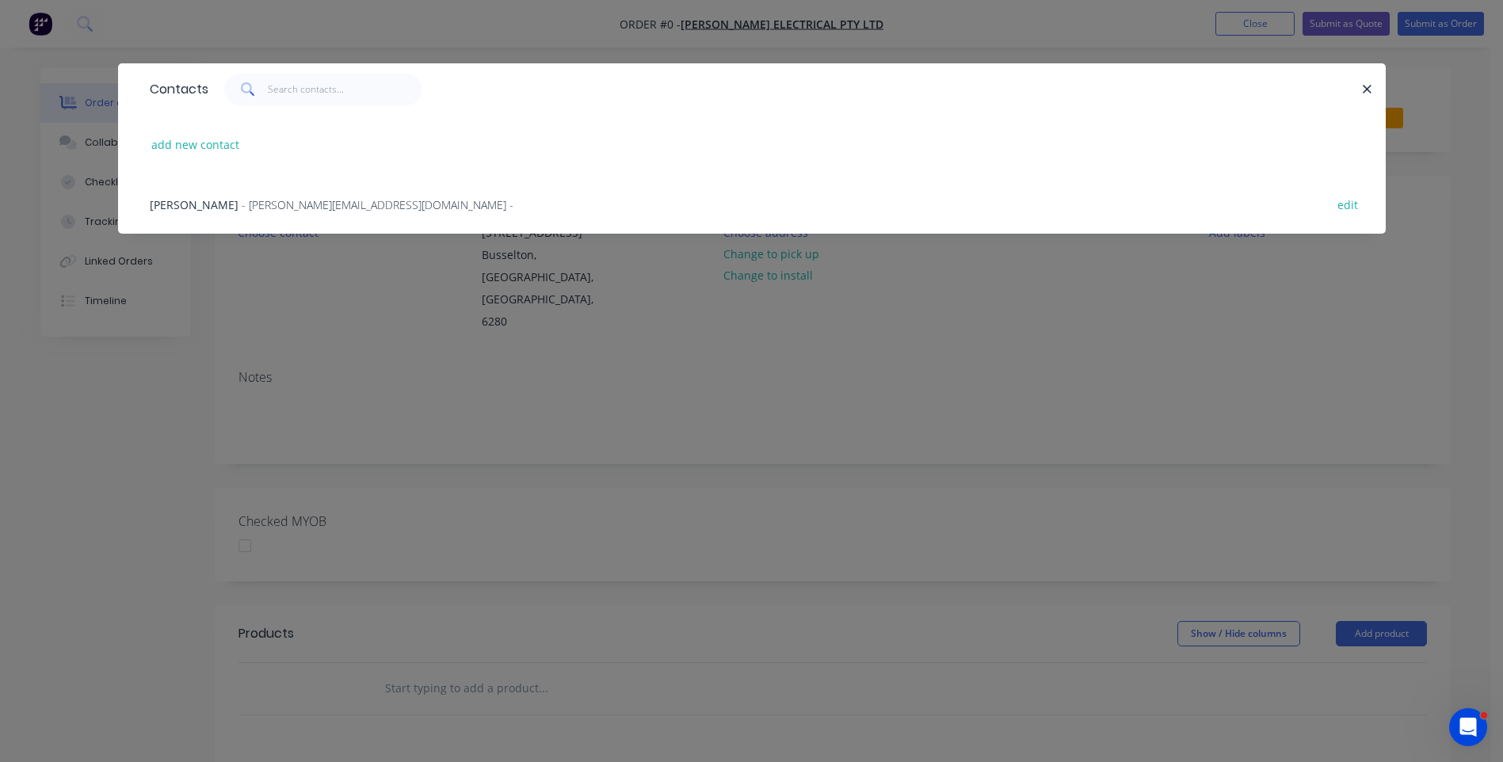
click at [242, 208] on span "- rachel@nixonlive.com.au -" at bounding box center [378, 204] width 272 height 15
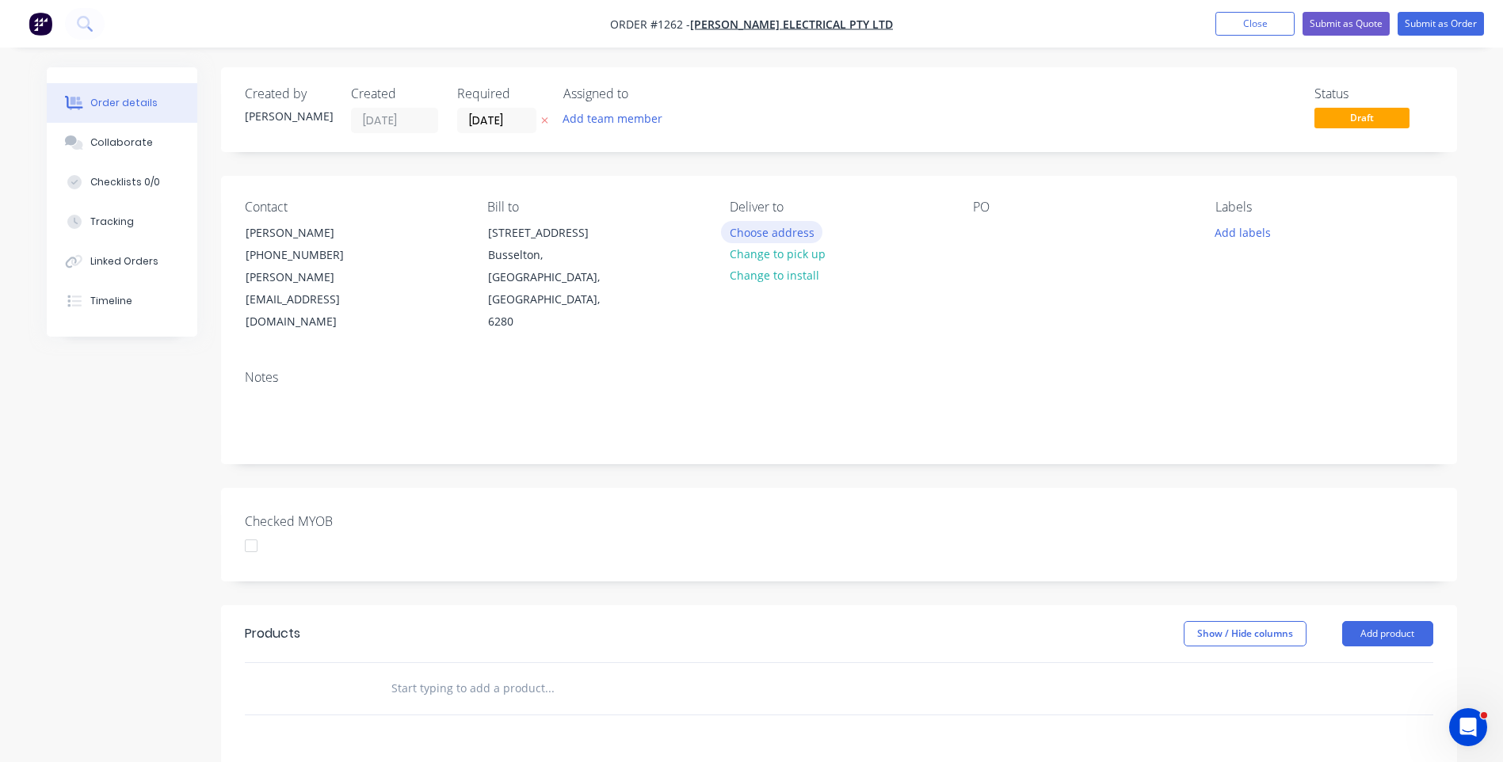
click at [758, 237] on button "Choose address" at bounding box center [771, 231] width 101 height 21
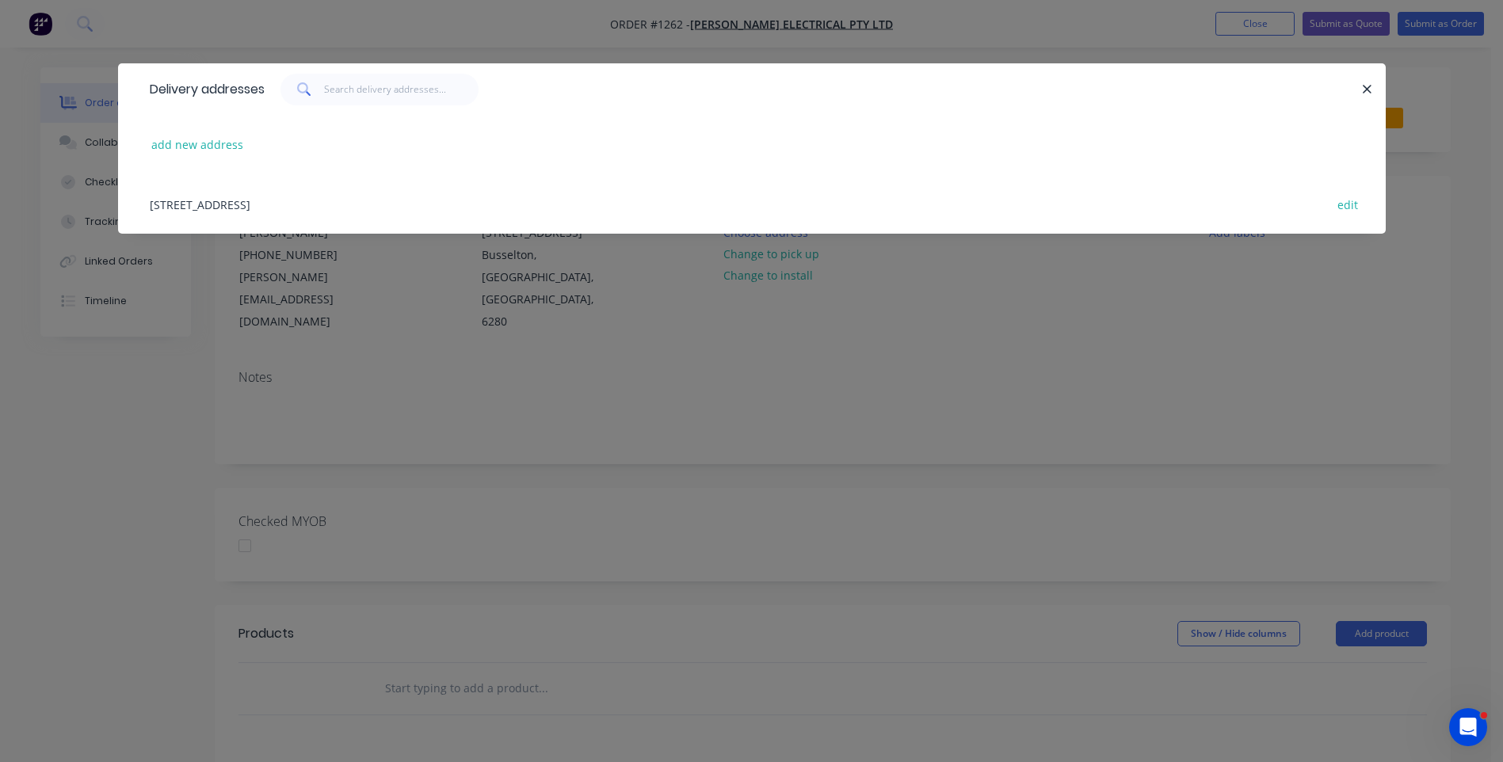
click at [278, 209] on div "102 Strelly Street, Busselton, Western Australia, Australia, 6280 edit" at bounding box center [752, 203] width 1220 height 59
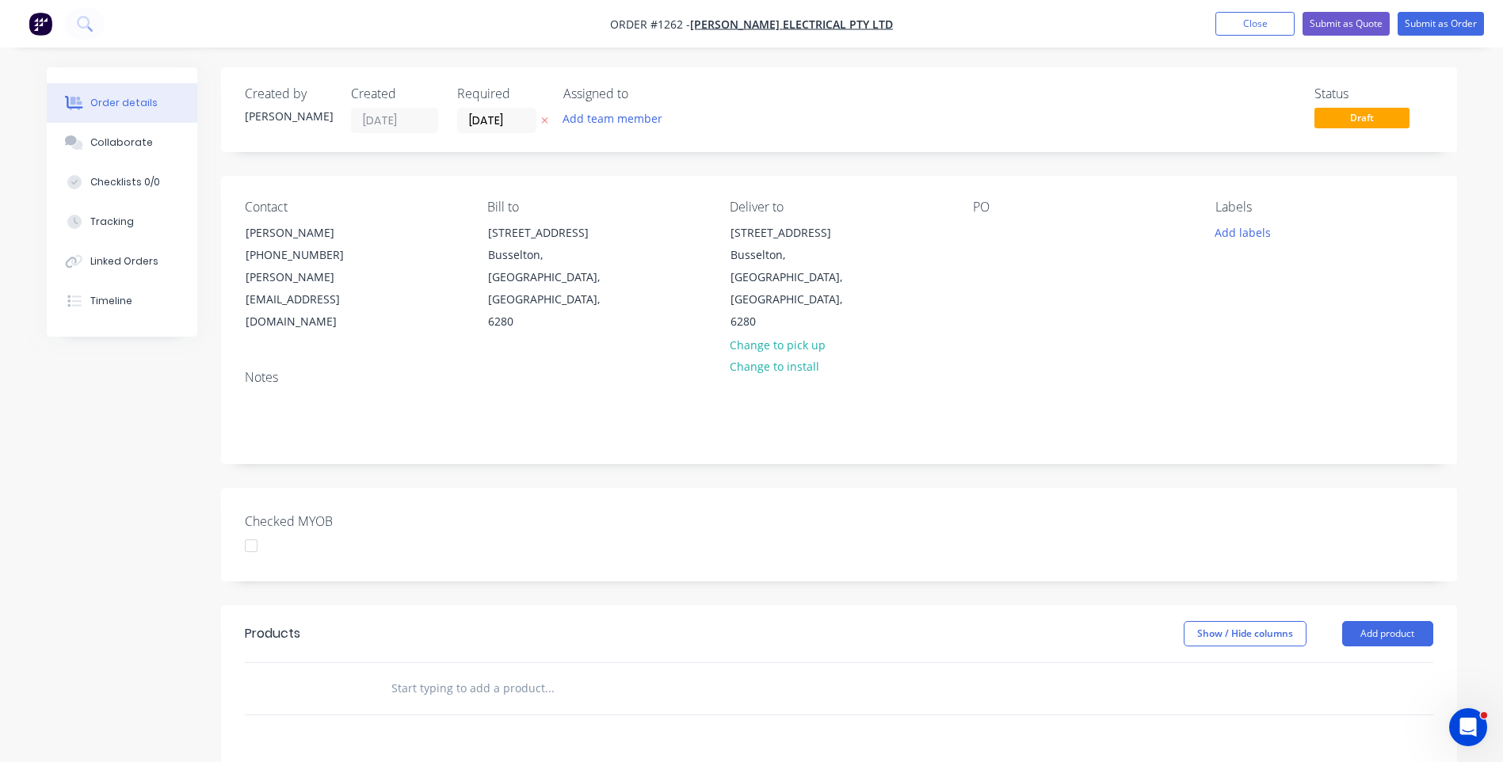
click at [543, 122] on icon at bounding box center [544, 121] width 6 height 6
click at [983, 235] on div at bounding box center [985, 232] width 25 height 23
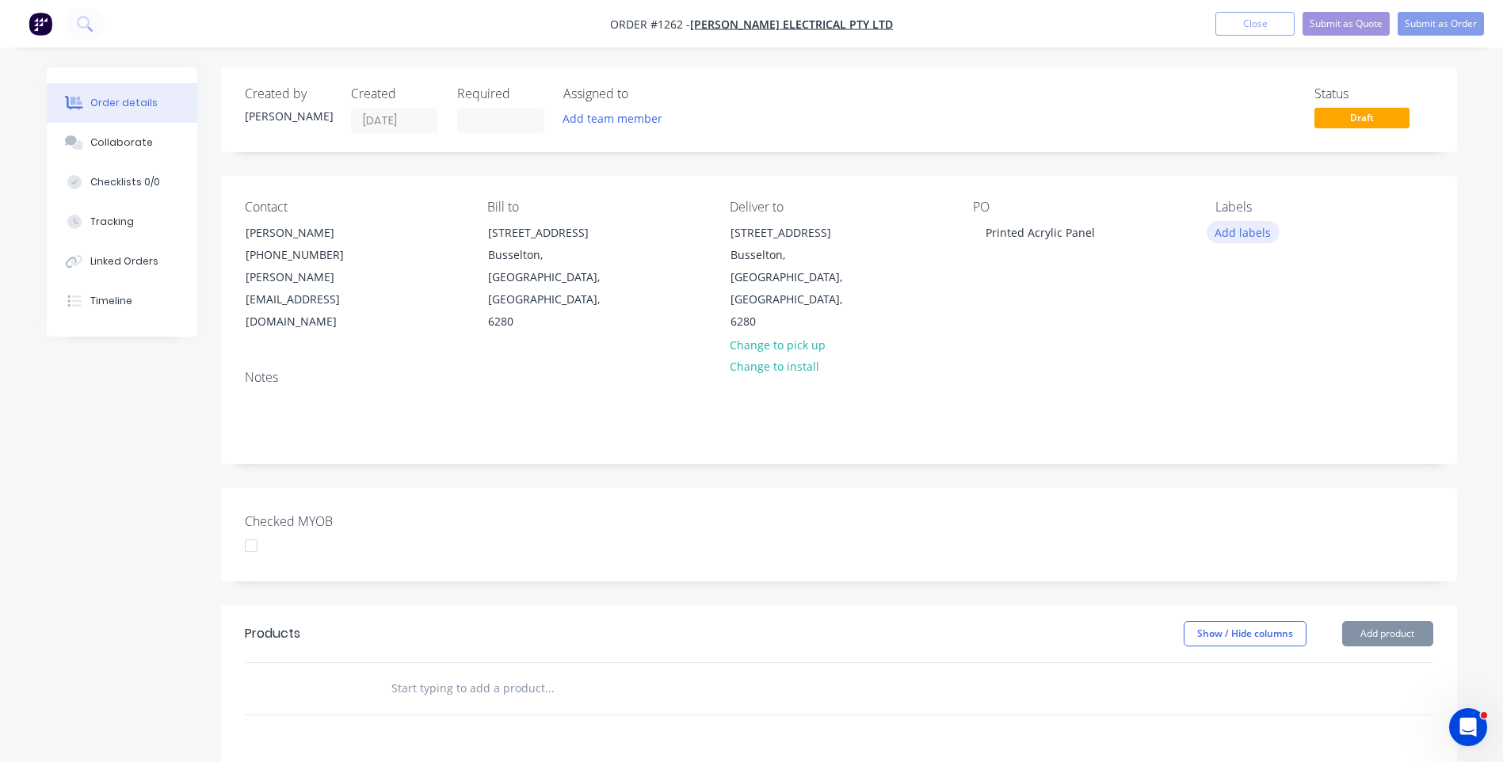
click at [1246, 230] on button "Add labels" at bounding box center [1243, 231] width 73 height 21
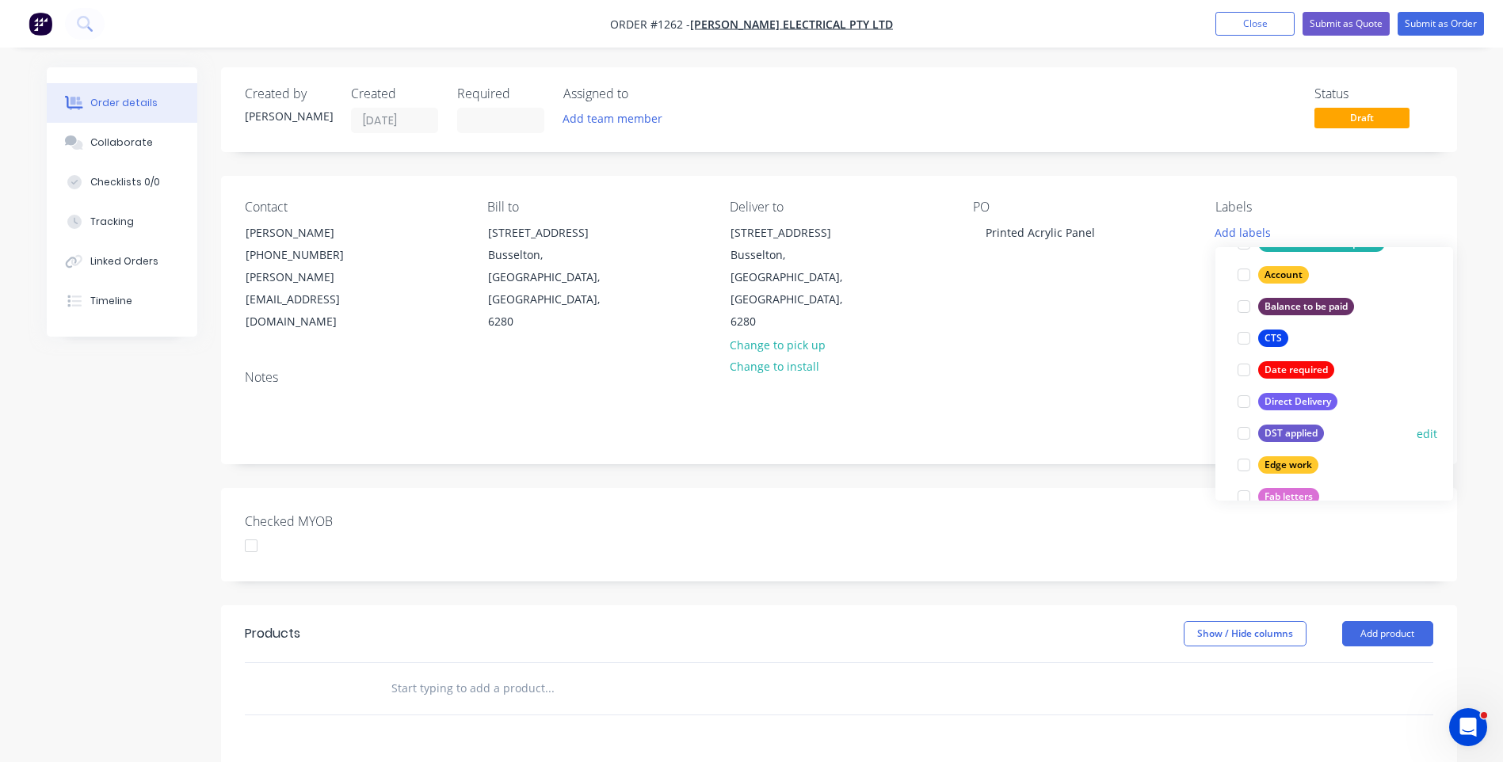
scroll to position [158, 0]
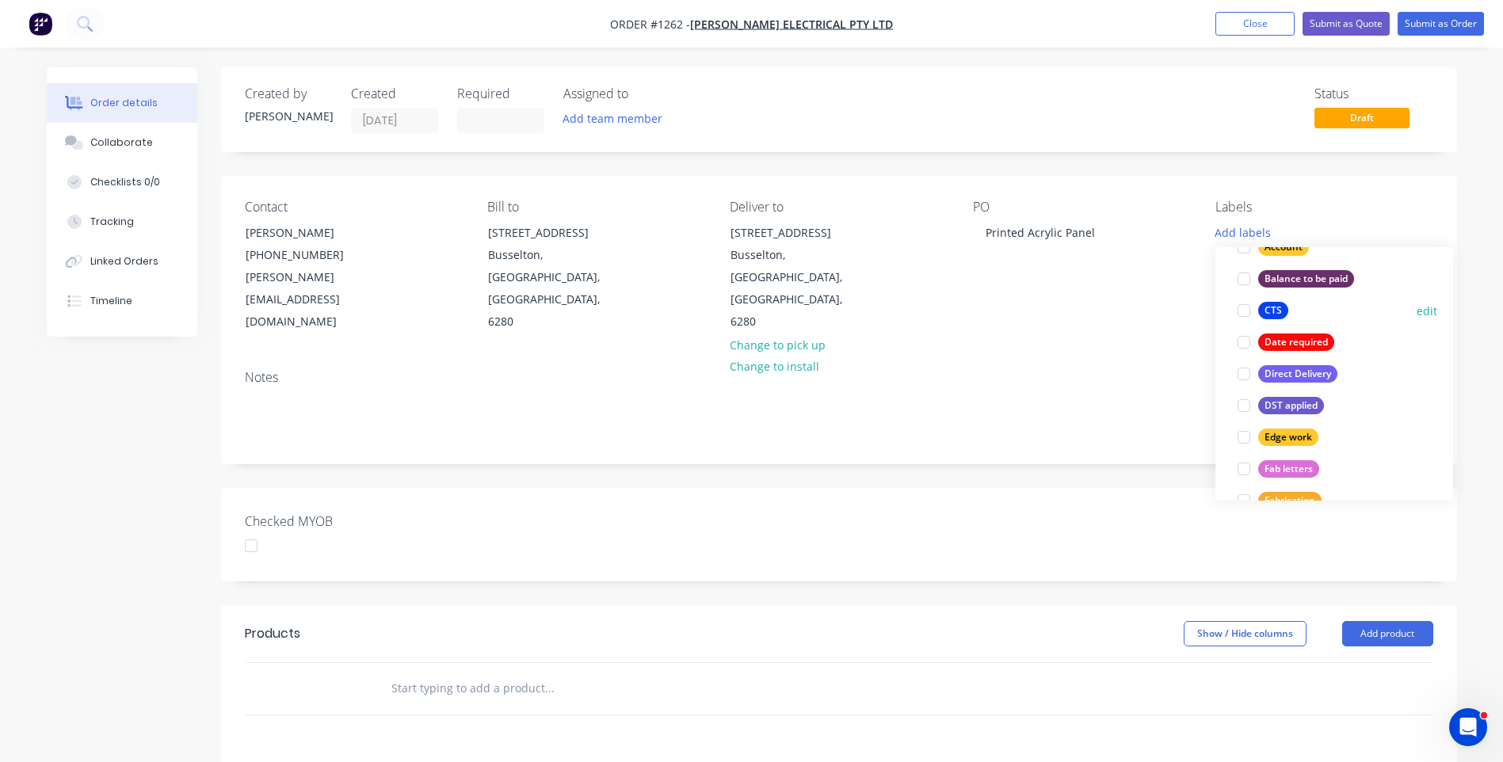
click at [1247, 312] on div at bounding box center [1244, 311] width 32 height 32
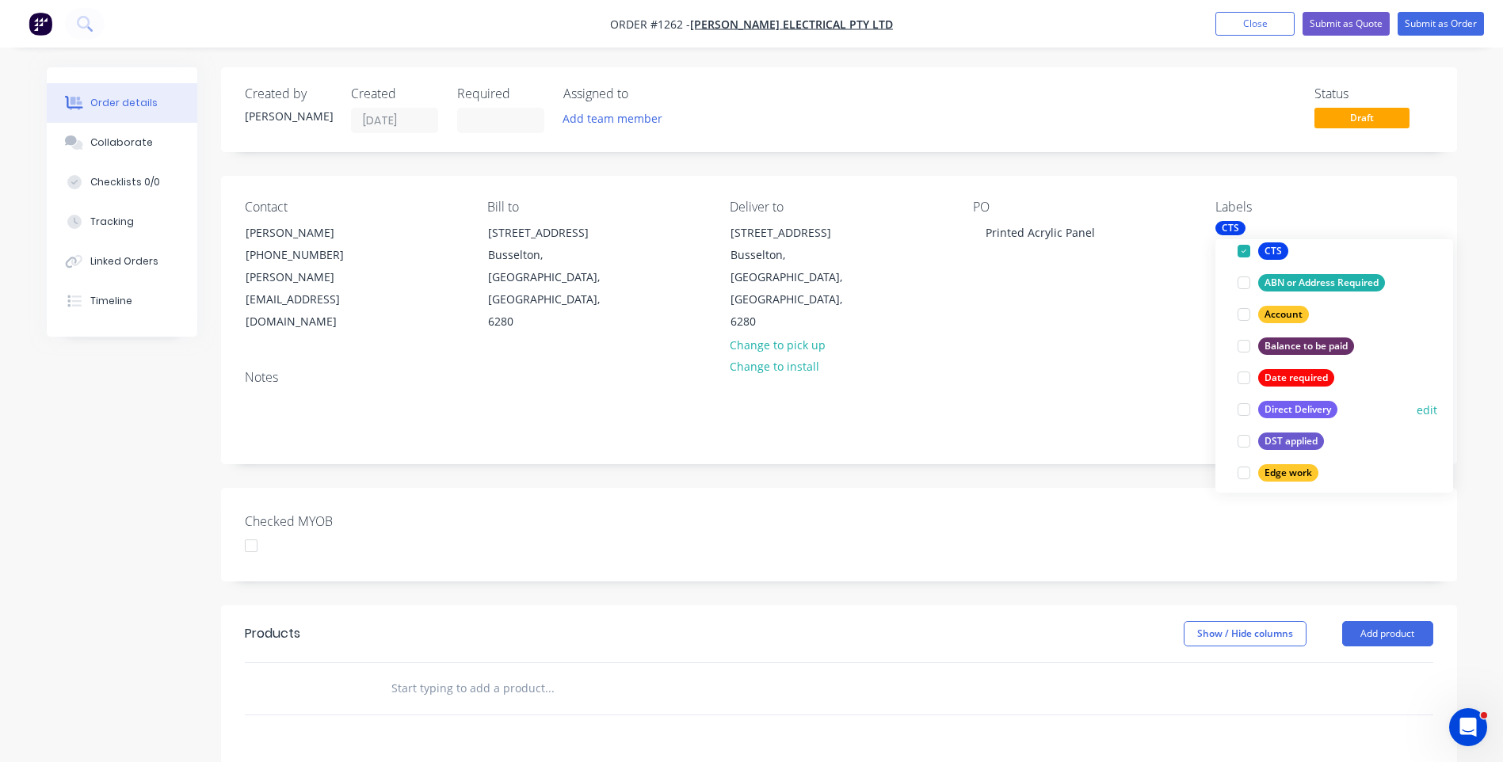
scroll to position [143, 0]
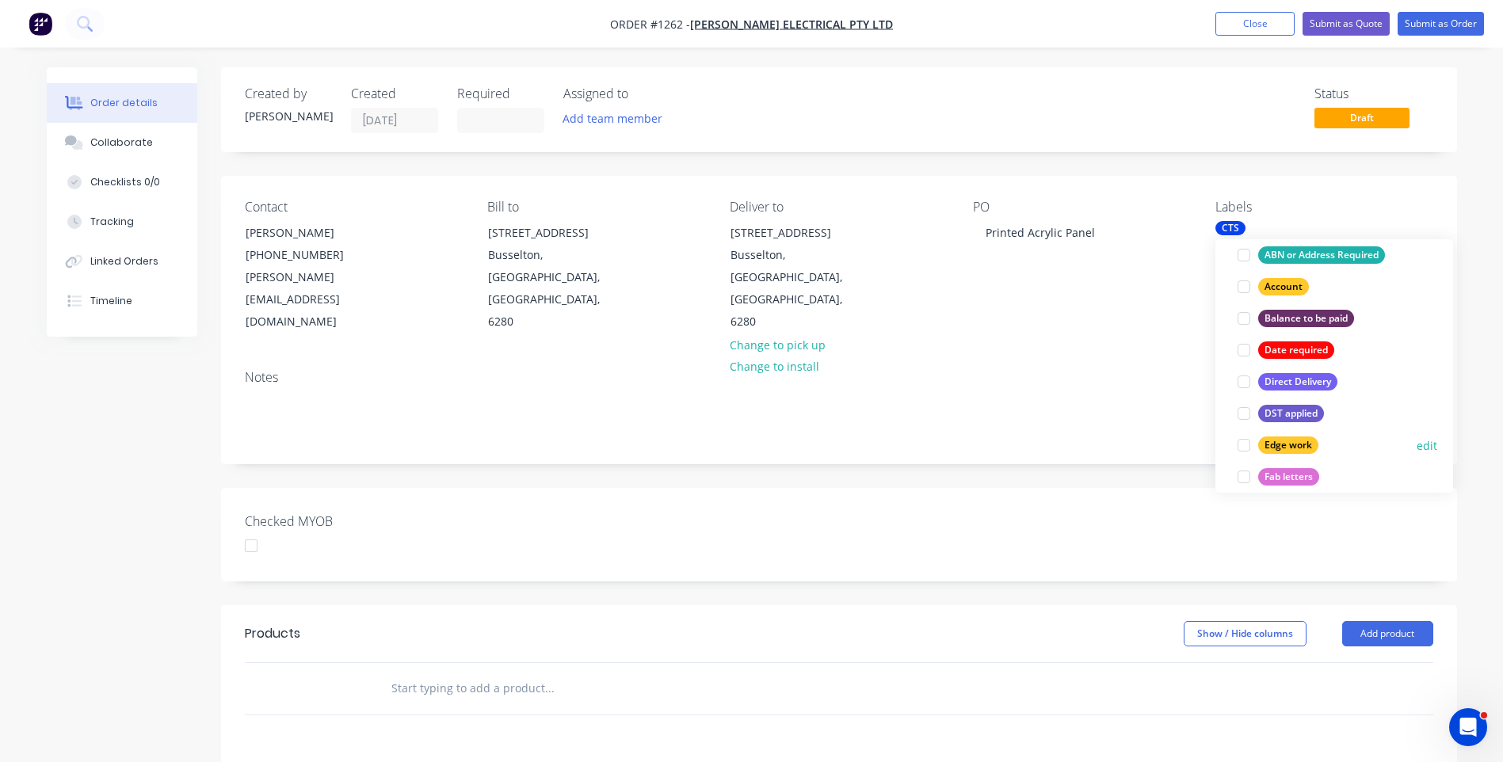
click at [1246, 448] on div at bounding box center [1244, 446] width 32 height 32
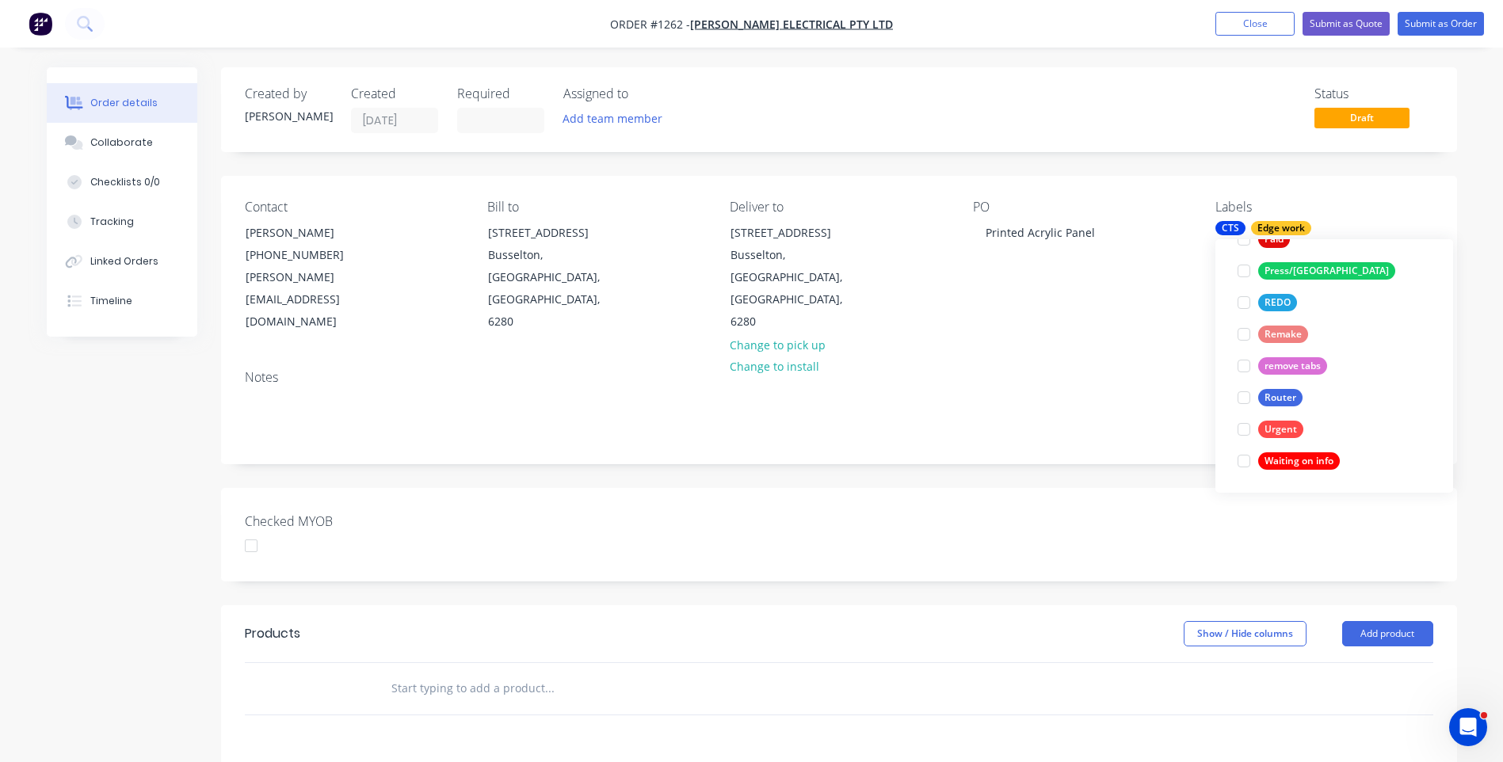
scroll to position [79, 0]
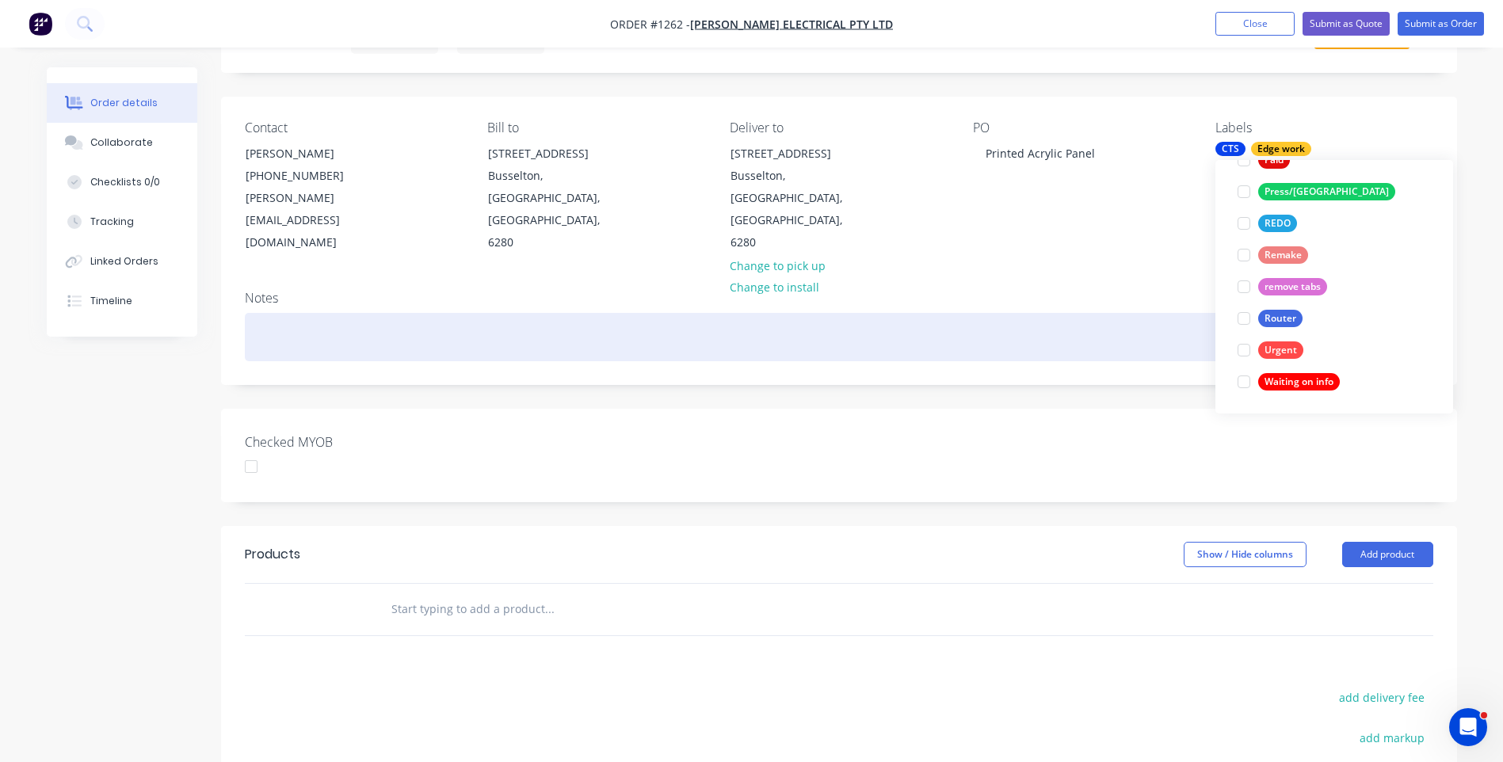
click at [1134, 313] on div at bounding box center [839, 337] width 1189 height 48
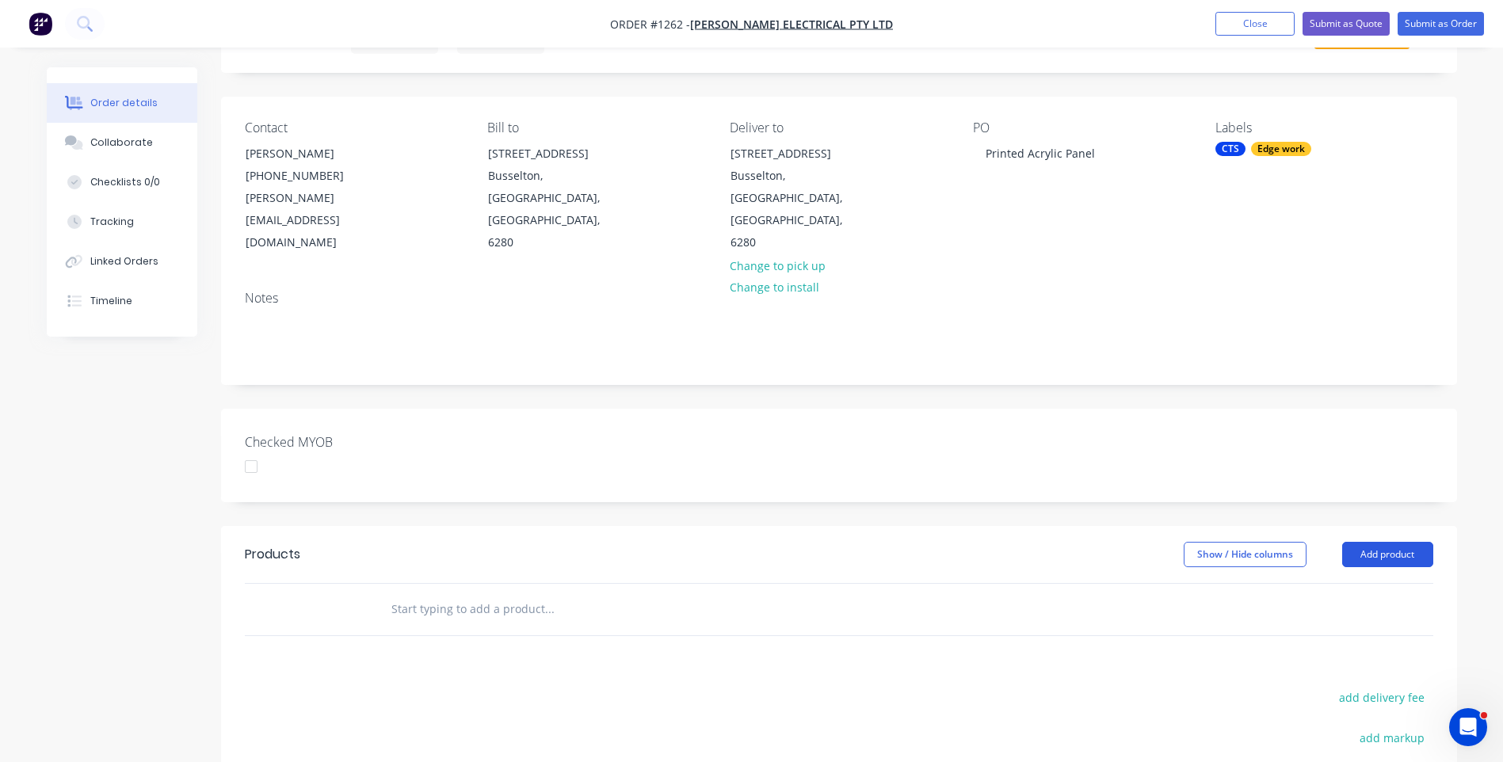
click at [1388, 542] on button "Add product" at bounding box center [1387, 554] width 91 height 25
click at [1369, 583] on div "Product catalogue" at bounding box center [1358, 594] width 122 height 23
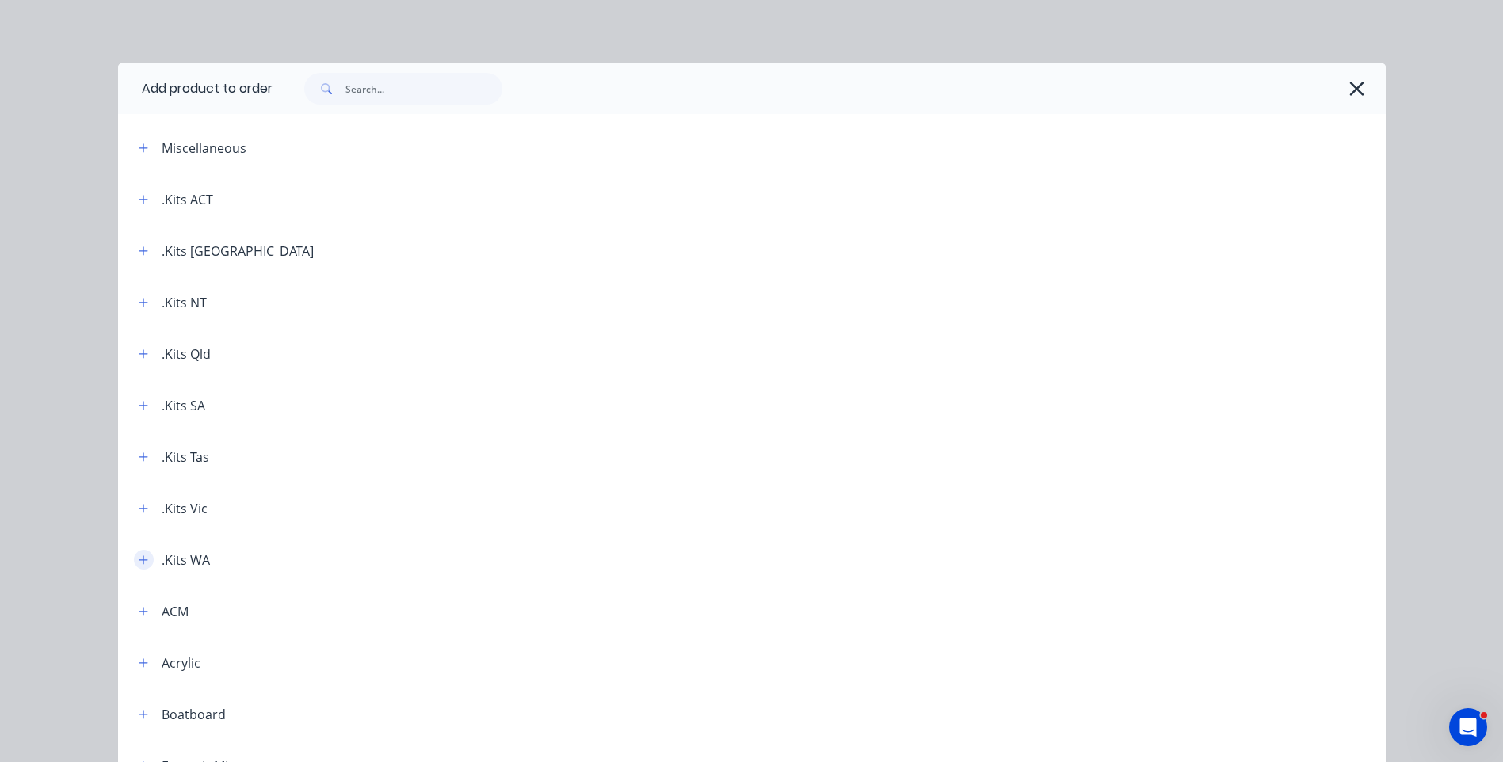
click at [136, 566] on button "button" at bounding box center [144, 560] width 20 height 20
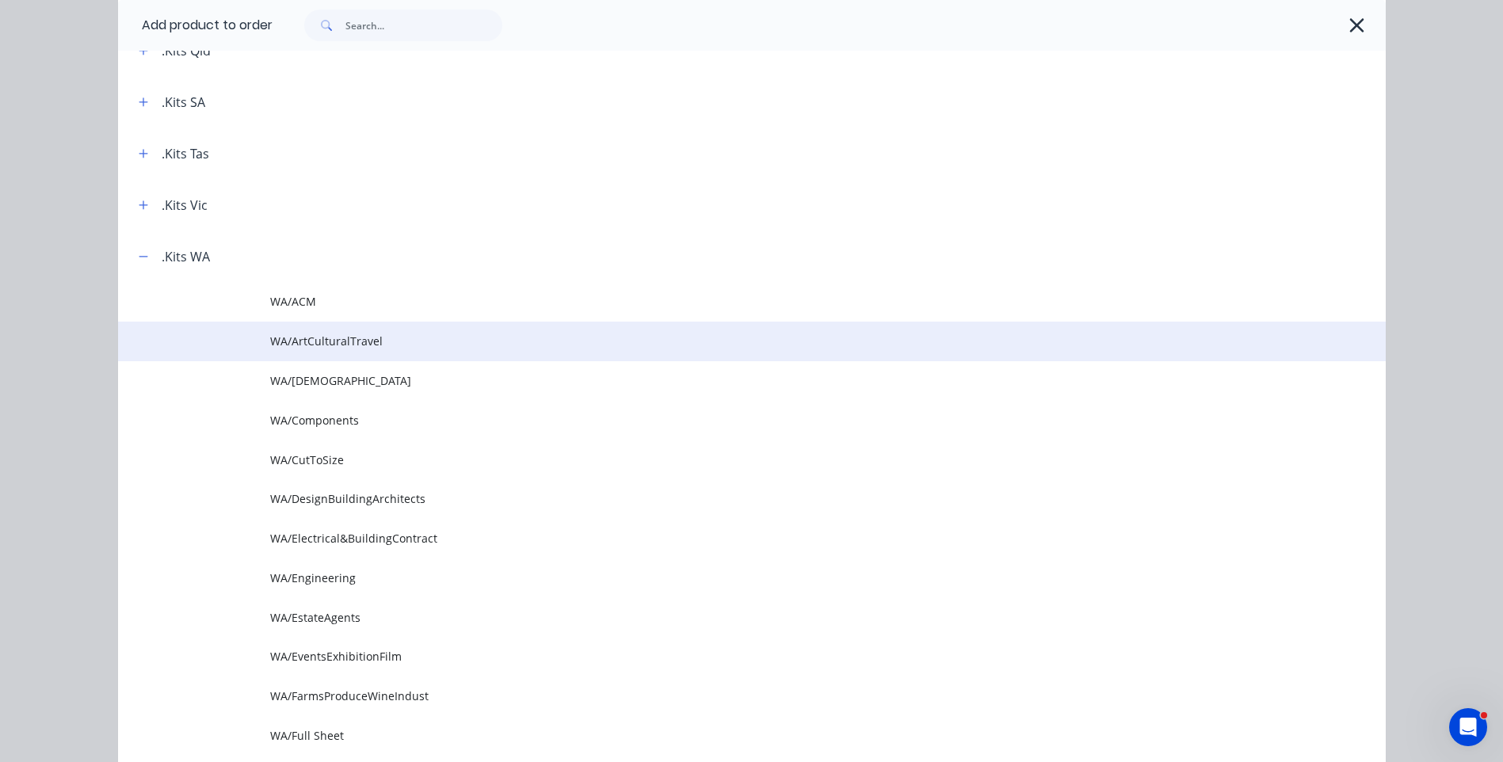
scroll to position [317, 0]
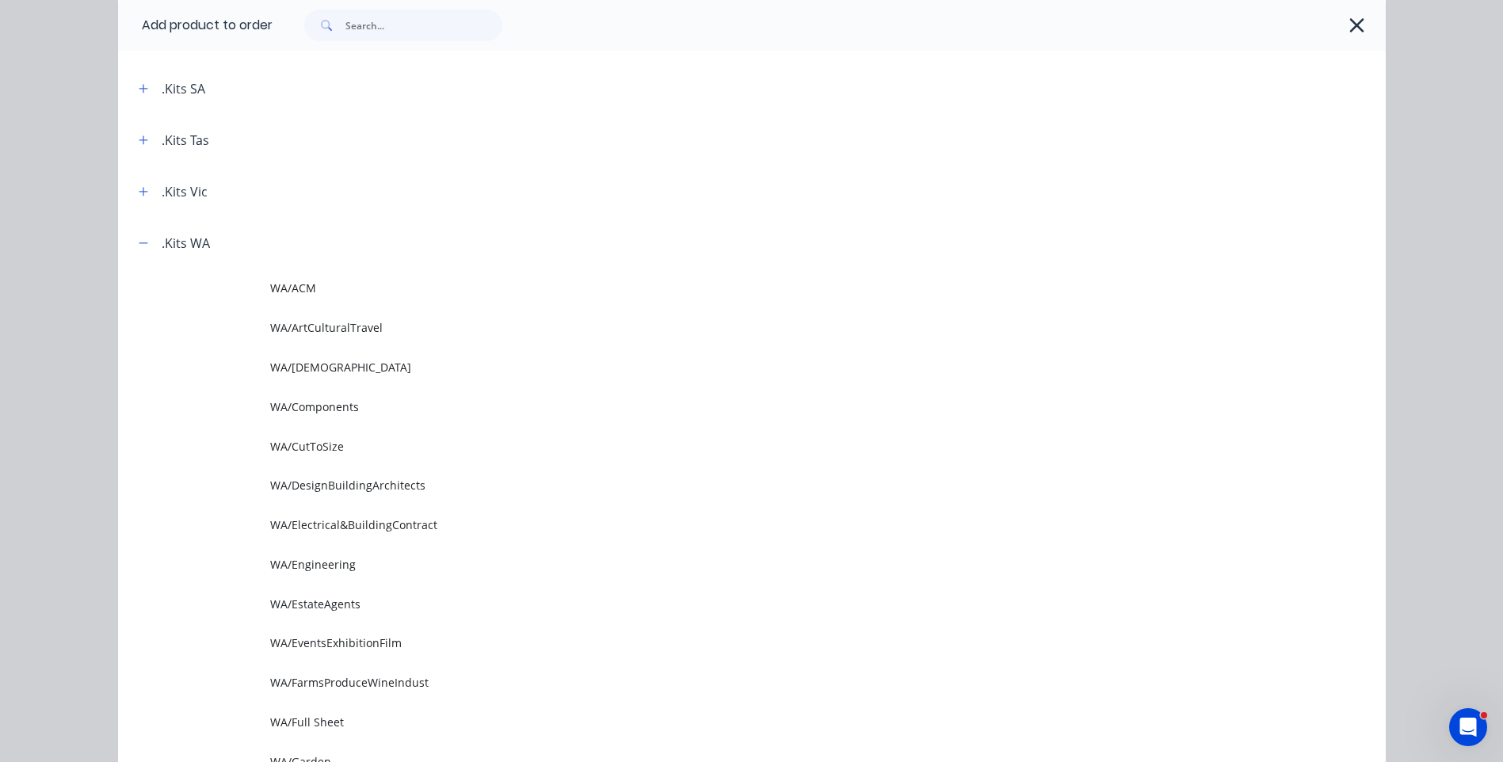
click at [398, 522] on span "WA/Electrical&BuildingContract" at bounding box center [716, 525] width 892 height 17
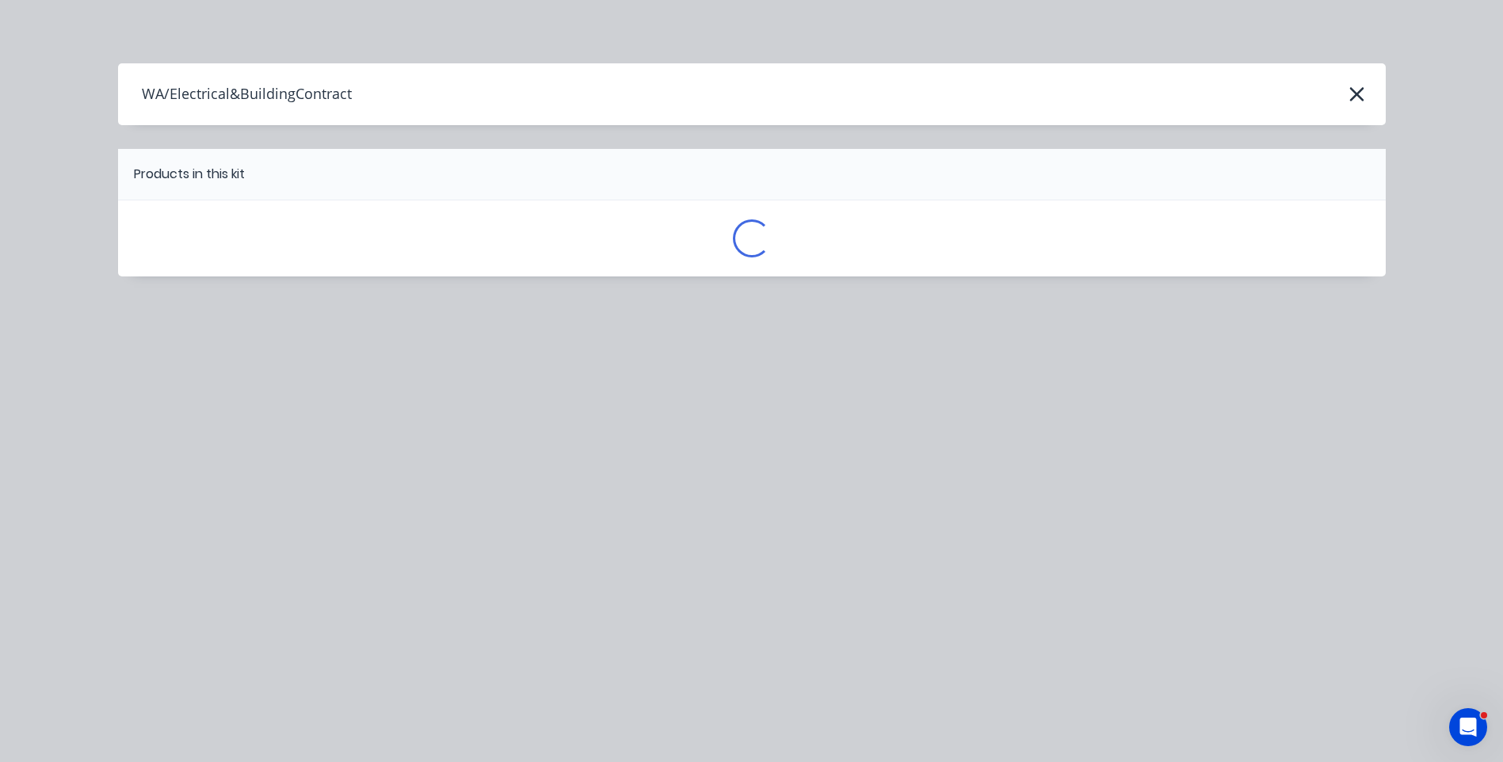
scroll to position [0, 0]
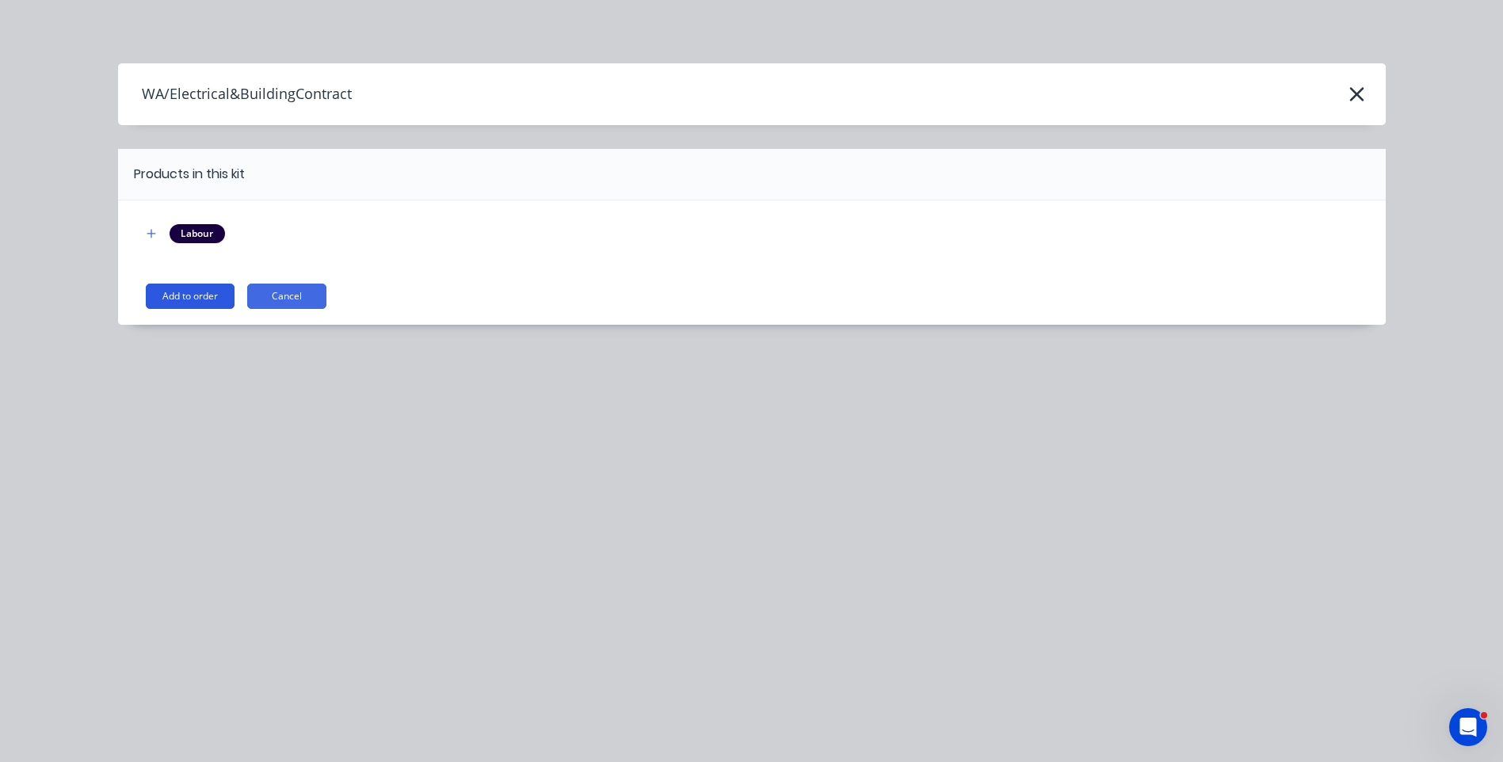
click at [174, 294] on button "Add to order" at bounding box center [190, 296] width 89 height 25
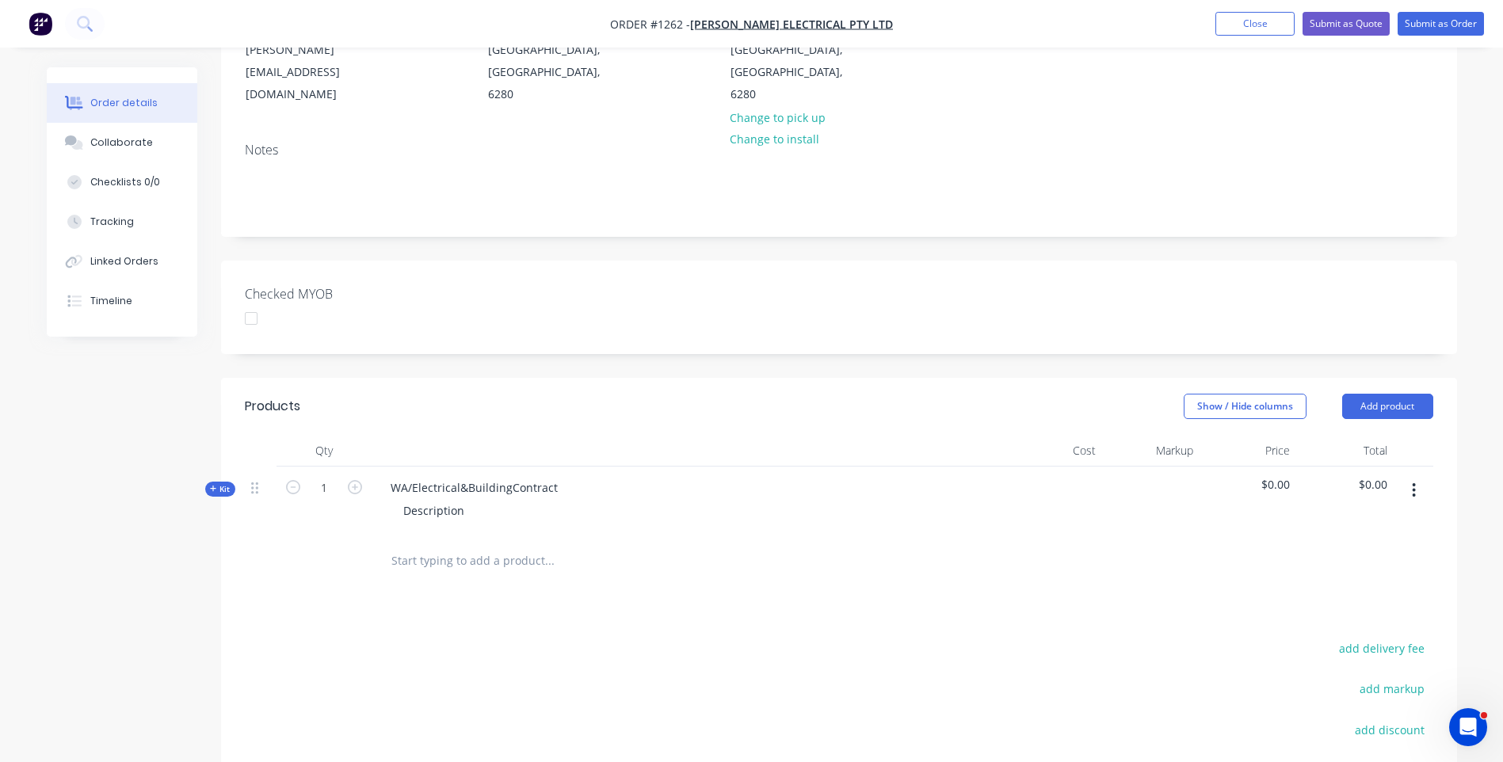
scroll to position [238, 0]
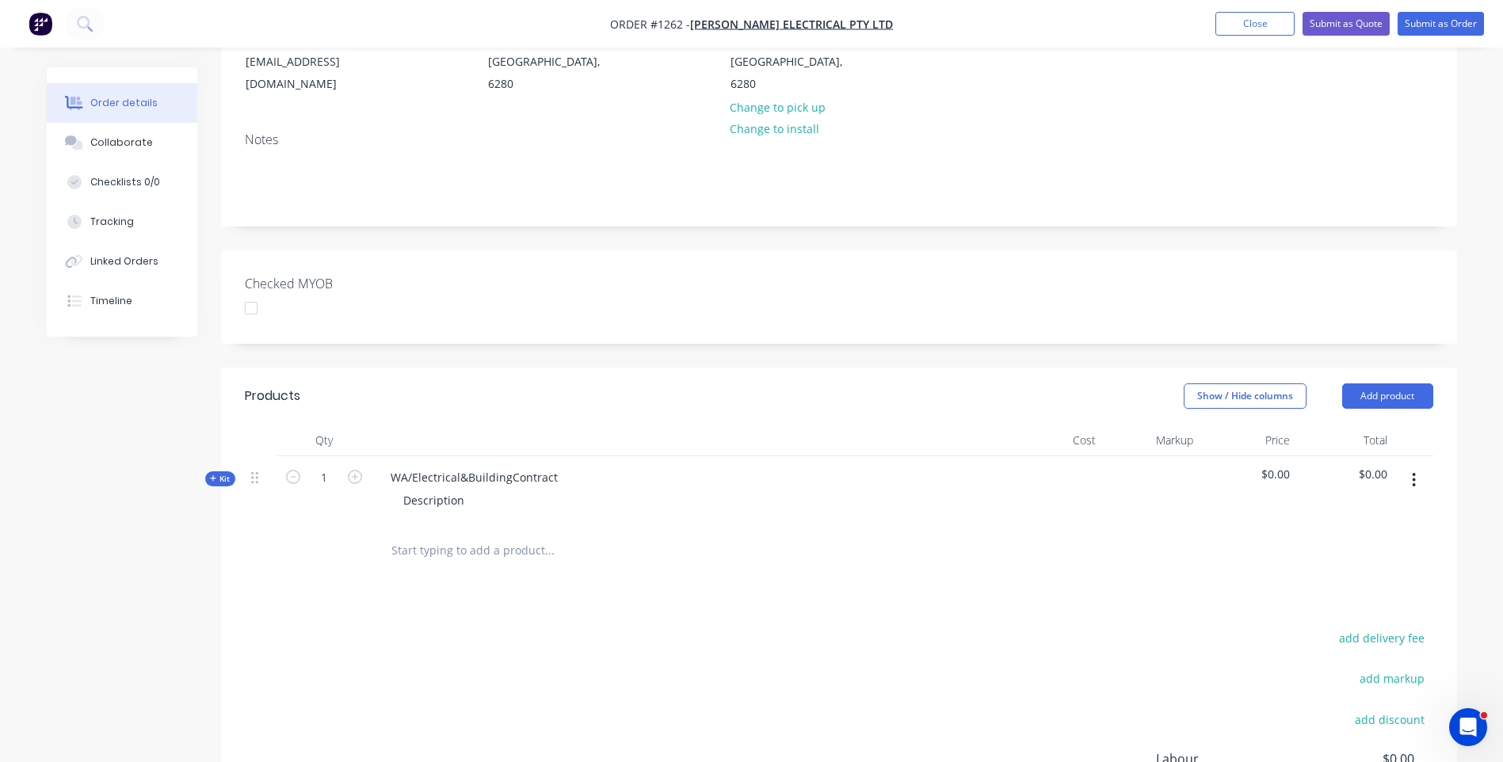
click at [210, 475] on icon at bounding box center [213, 479] width 7 height 8
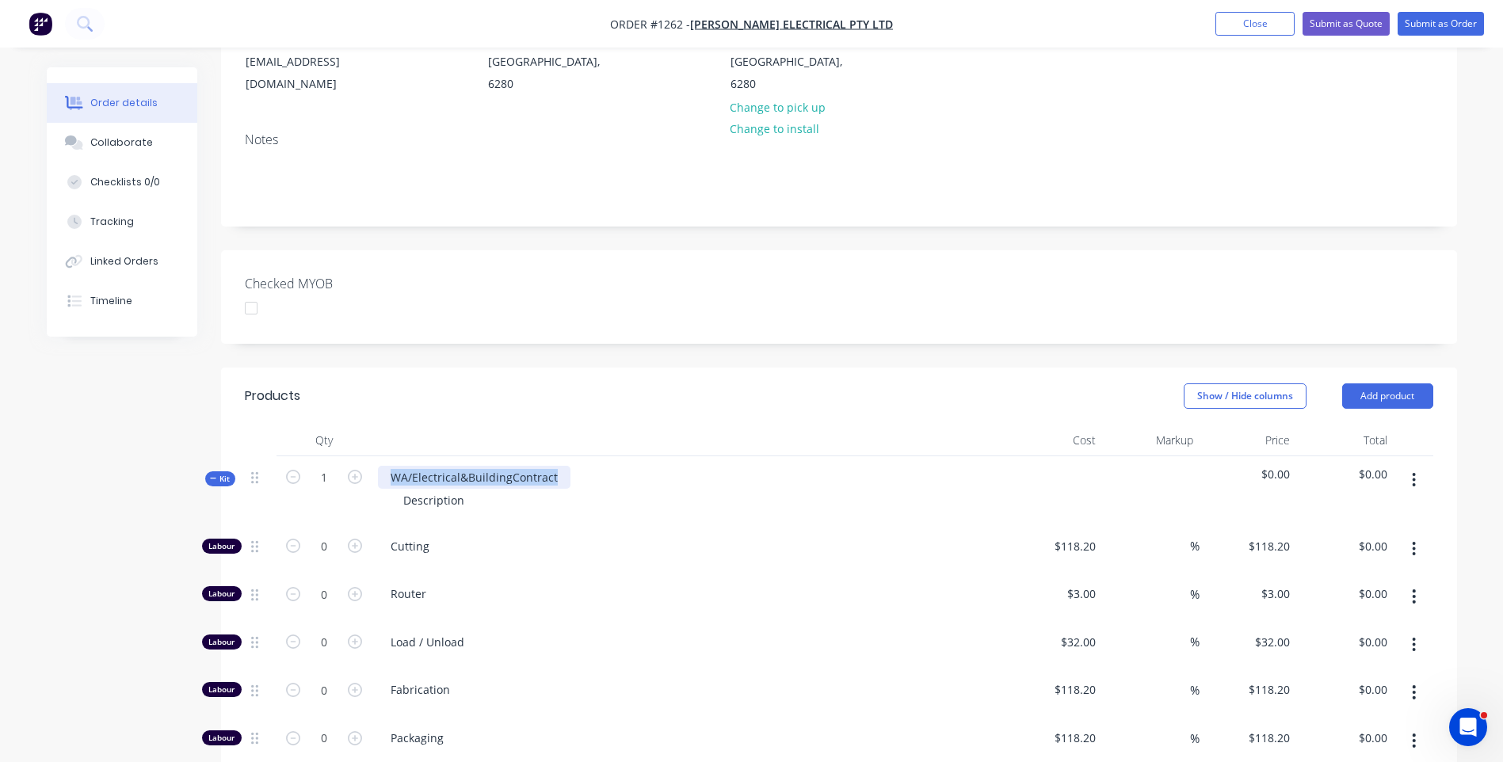
drag, startPoint x: 558, startPoint y: 440, endPoint x: 386, endPoint y: 432, distance: 172.2
click at [386, 466] on div "WA/Electrical&BuildingContract" at bounding box center [474, 477] width 193 height 23
click at [468, 489] on div "Description" at bounding box center [434, 500] width 86 height 23
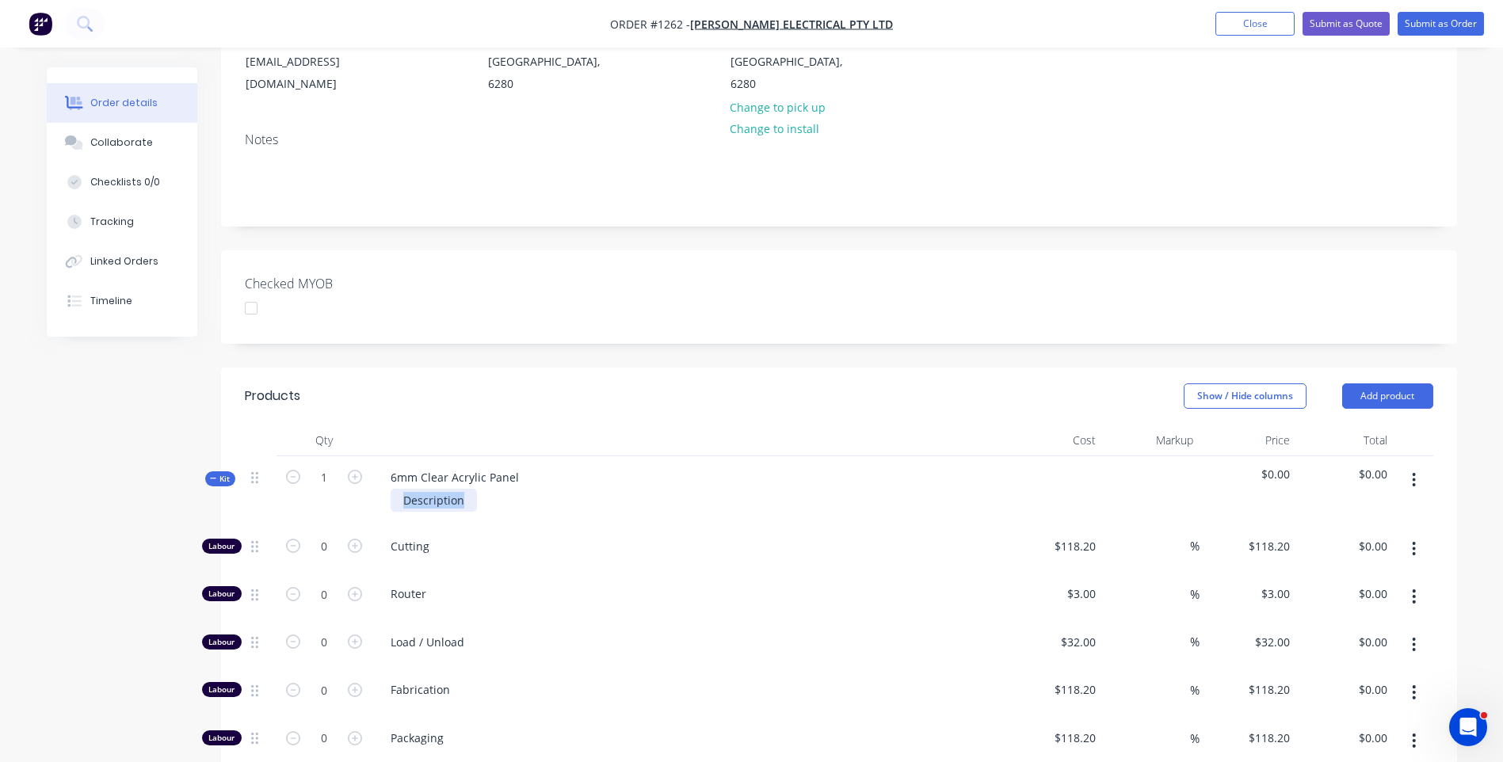
paste div
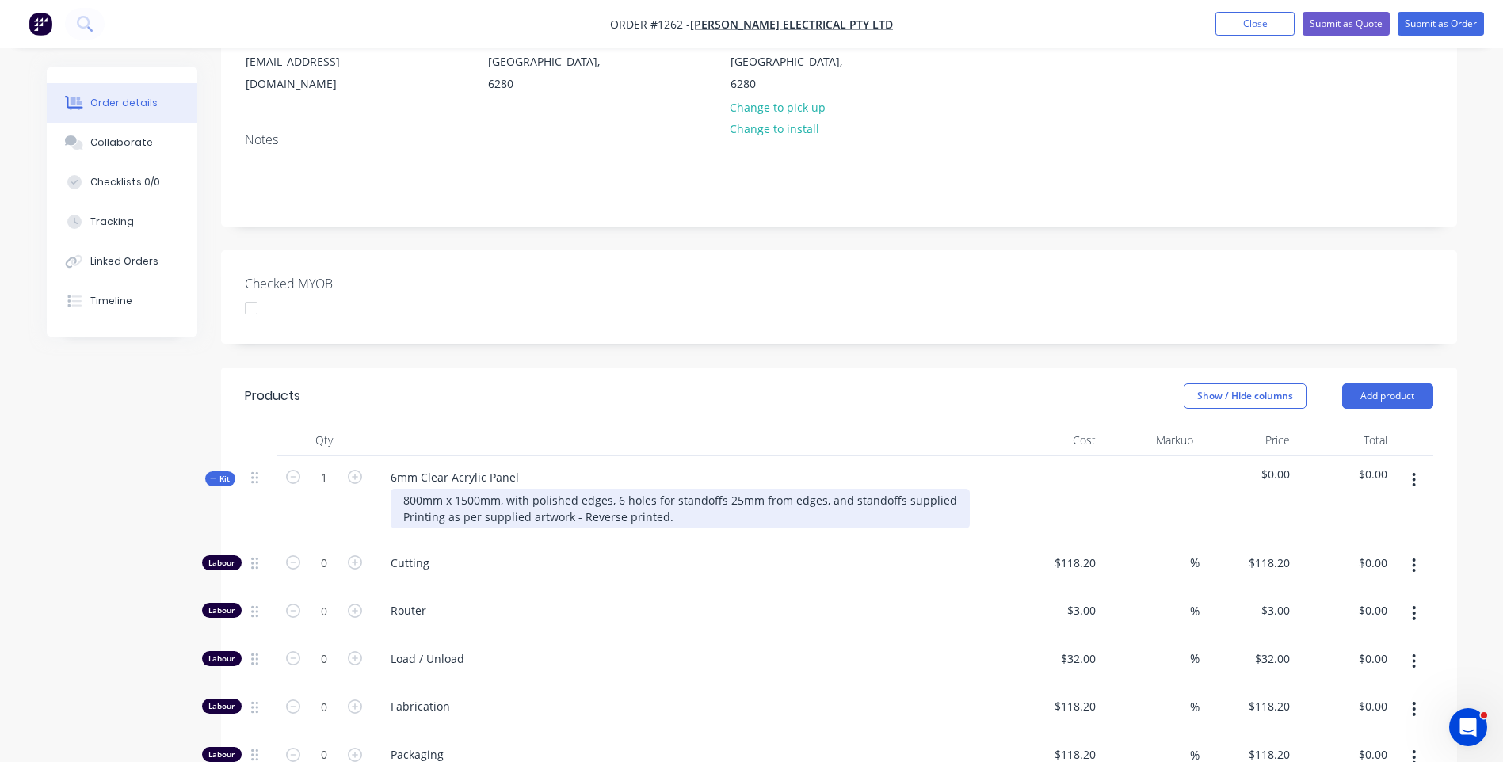
click at [613, 489] on div "800mm x 1500mm, with polished edges, 6 holes for standoffs 25mm from edges, and…" at bounding box center [680, 509] width 579 height 40
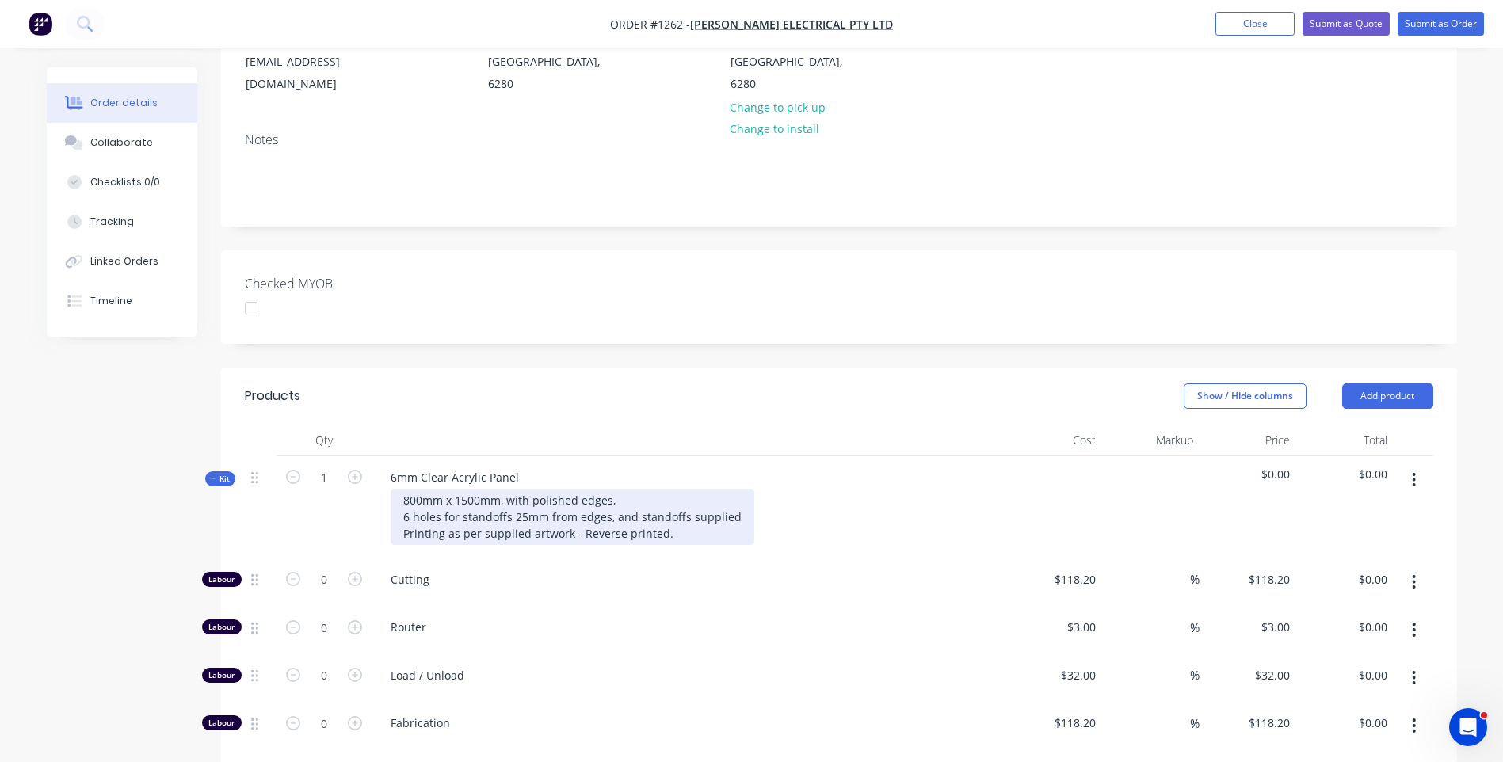
click at [640, 489] on div "800mm x 1500mm, with polished edges, 6 holes for standoffs 25mm from edges, and…" at bounding box center [573, 517] width 364 height 56
click at [638, 489] on div "800mm x 1500mm, with polished edges, 6 holes for standoffs 25mm from edges, and…" at bounding box center [573, 517] width 364 height 56
click at [634, 489] on div "800mm x 1500mm, with polished edges, 6 holes for standoffs 25mm from edges, and…" at bounding box center [573, 517] width 364 height 56
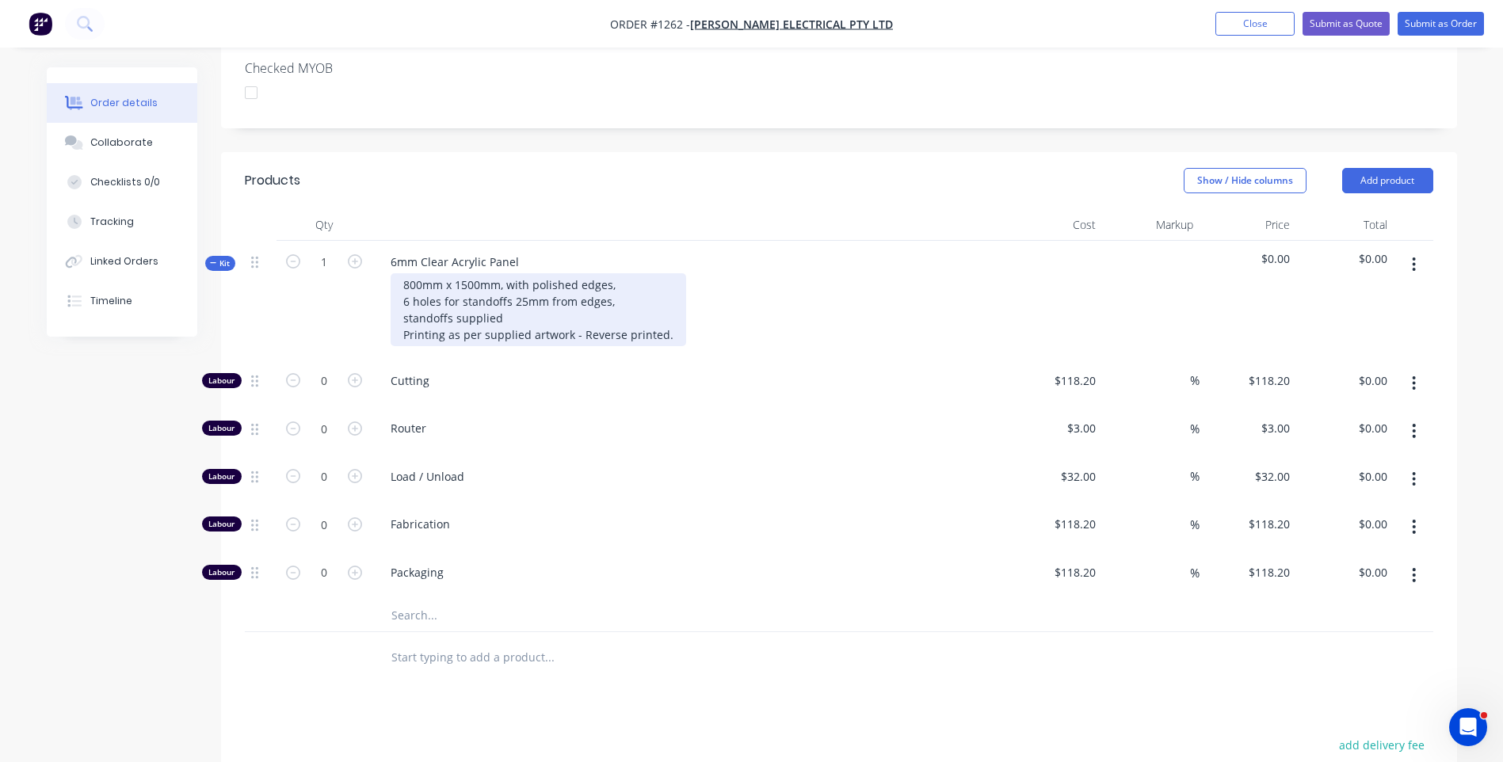
scroll to position [475, 0]
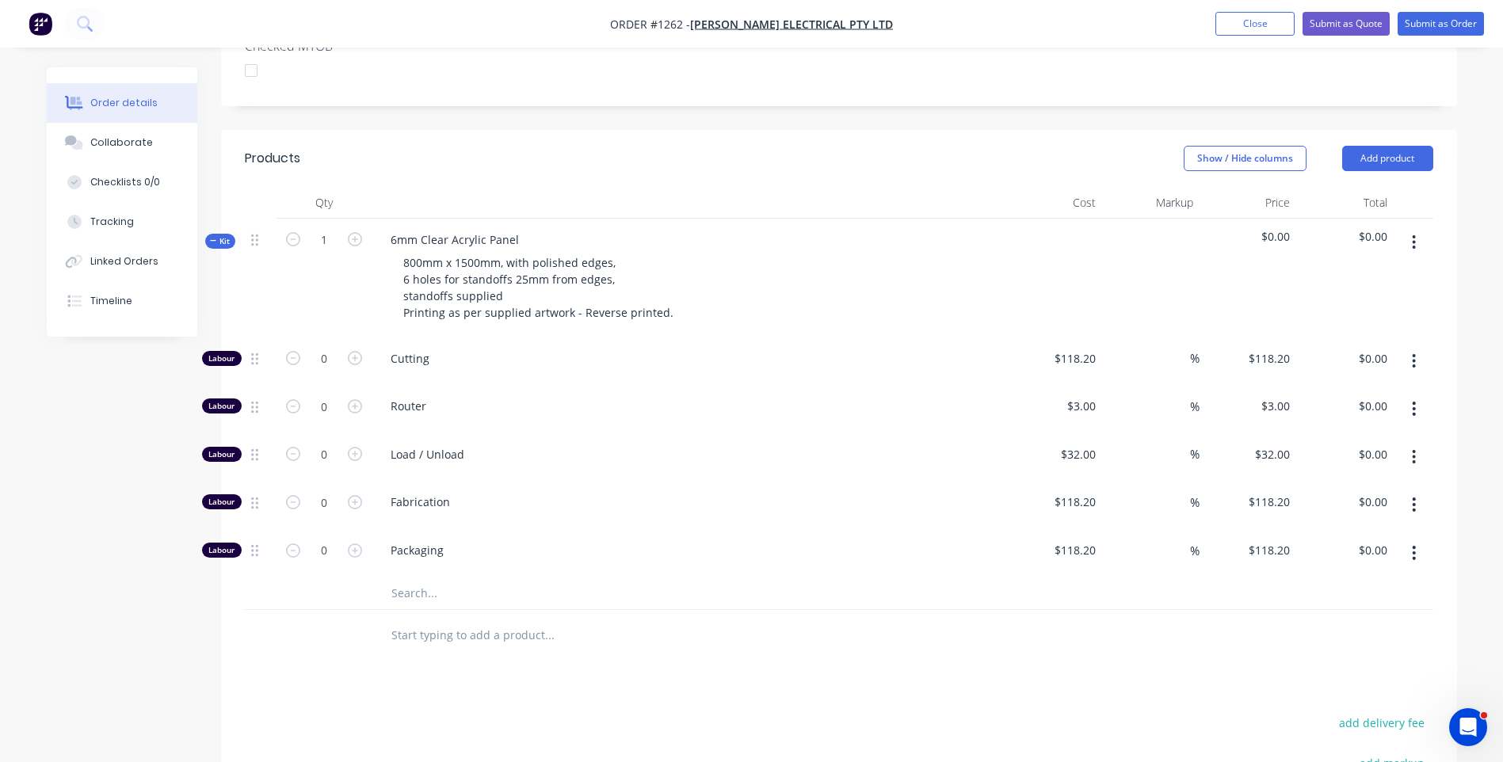
click at [401, 578] on input "text" at bounding box center [549, 594] width 317 height 32
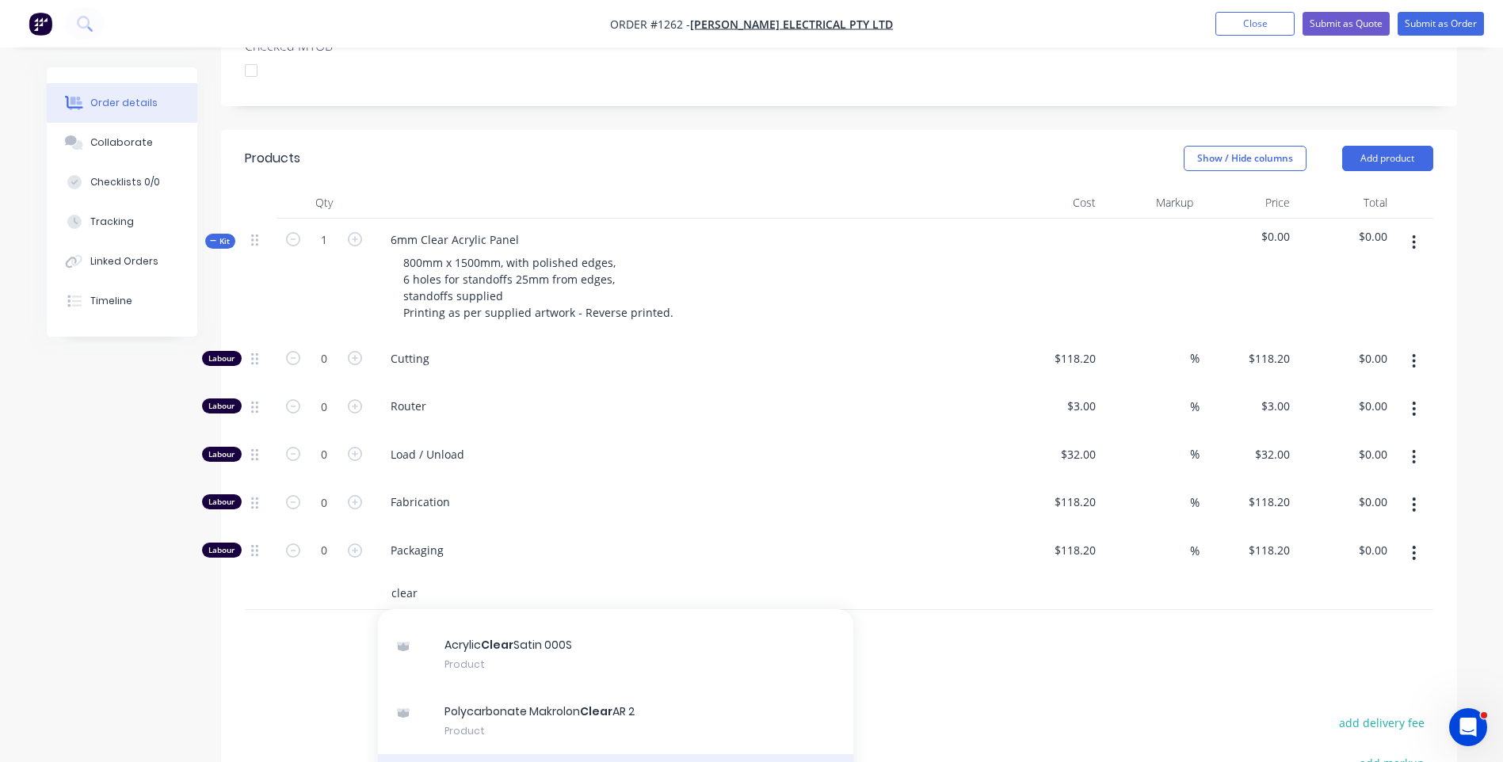
type input "clear"
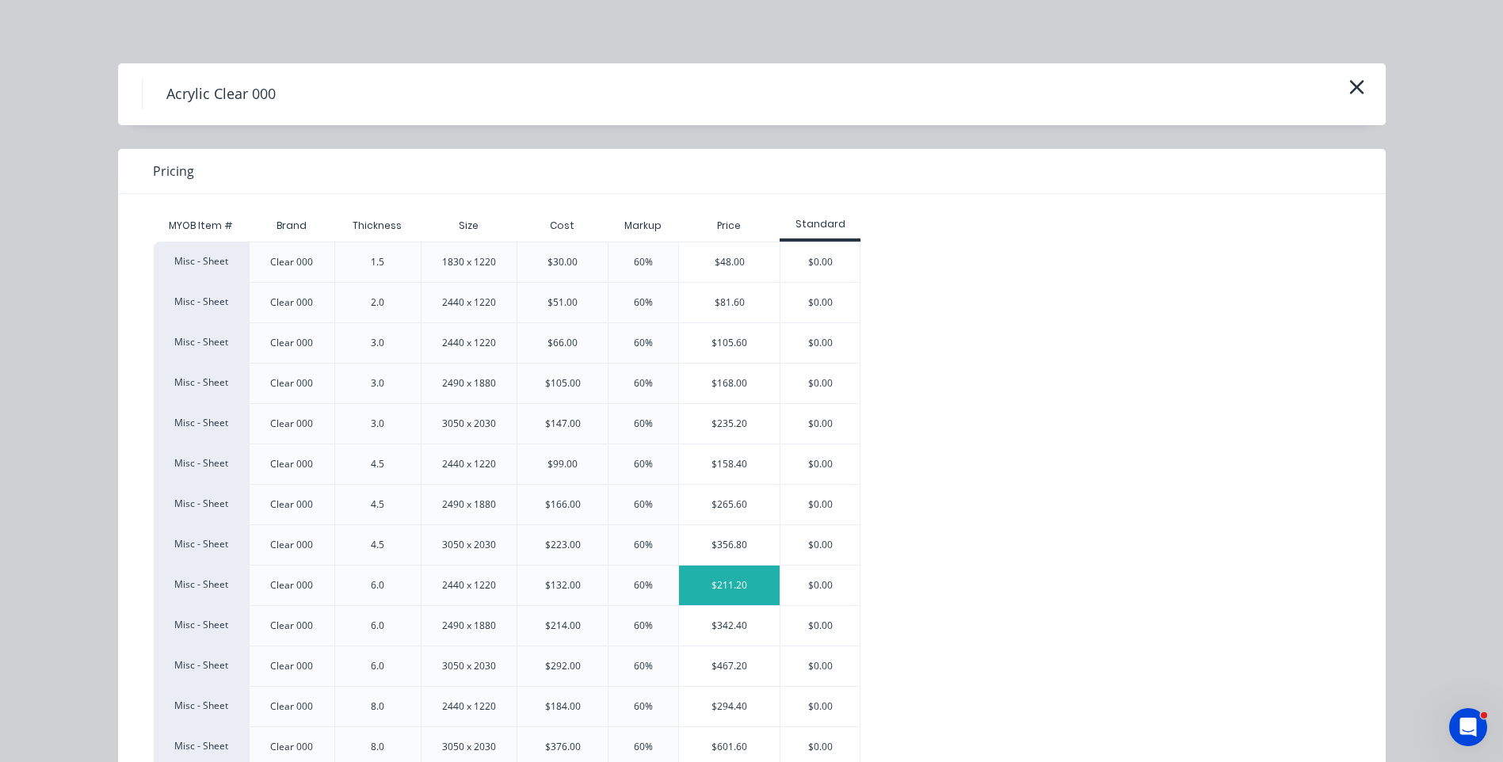
click at [722, 592] on div "$211.20" at bounding box center [729, 586] width 101 height 40
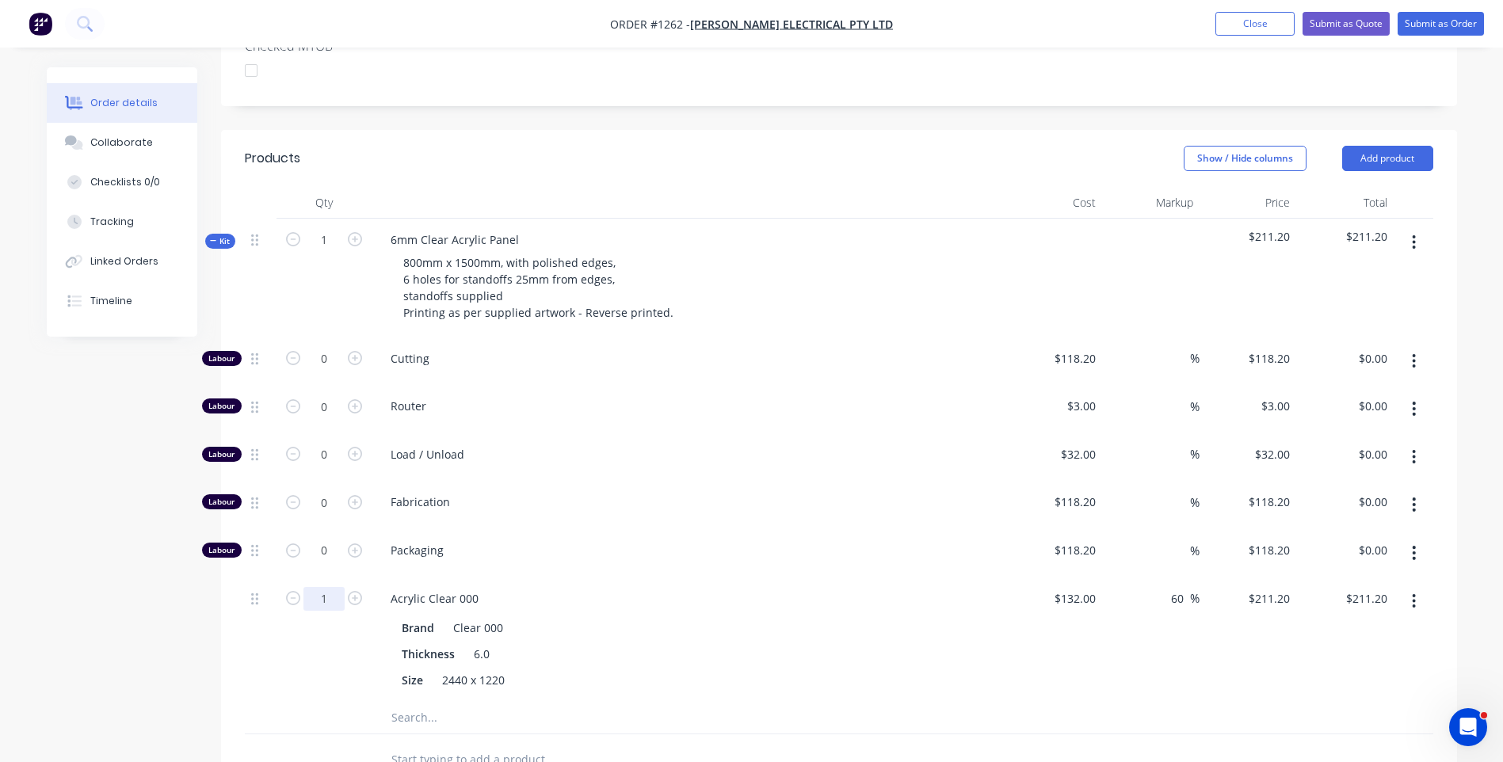
click at [321, 371] on input "1" at bounding box center [324, 359] width 41 height 24
type input "0.7"
type input "$147.84"
click at [708, 529] on div "Packaging" at bounding box center [689, 553] width 634 height 48
click at [356, 351] on icon "button" at bounding box center [355, 358] width 14 height 14
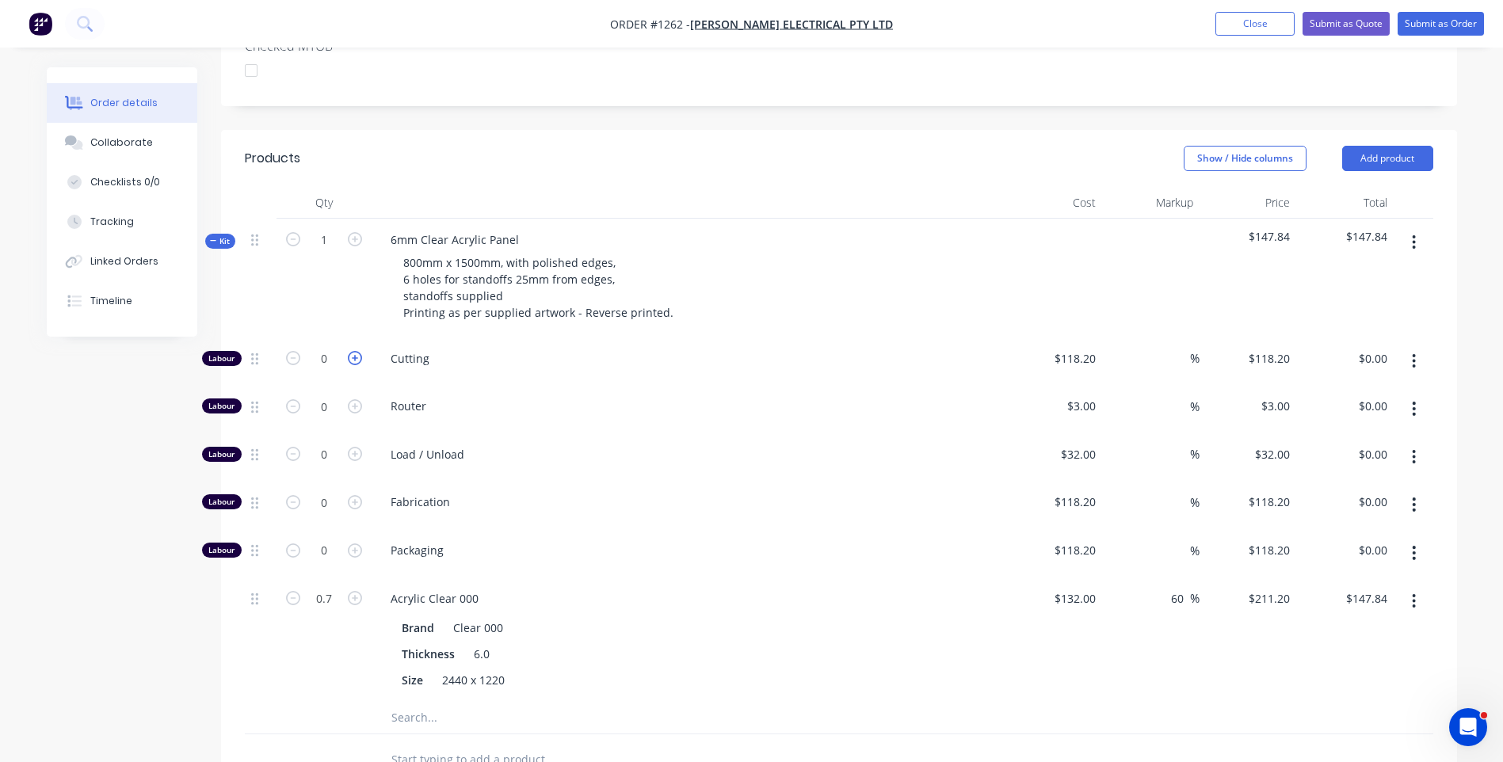
type input "1"
type input "$118.20"
click at [356, 351] on icon "button" at bounding box center [355, 358] width 14 height 14
type input "2"
type input "$236.40"
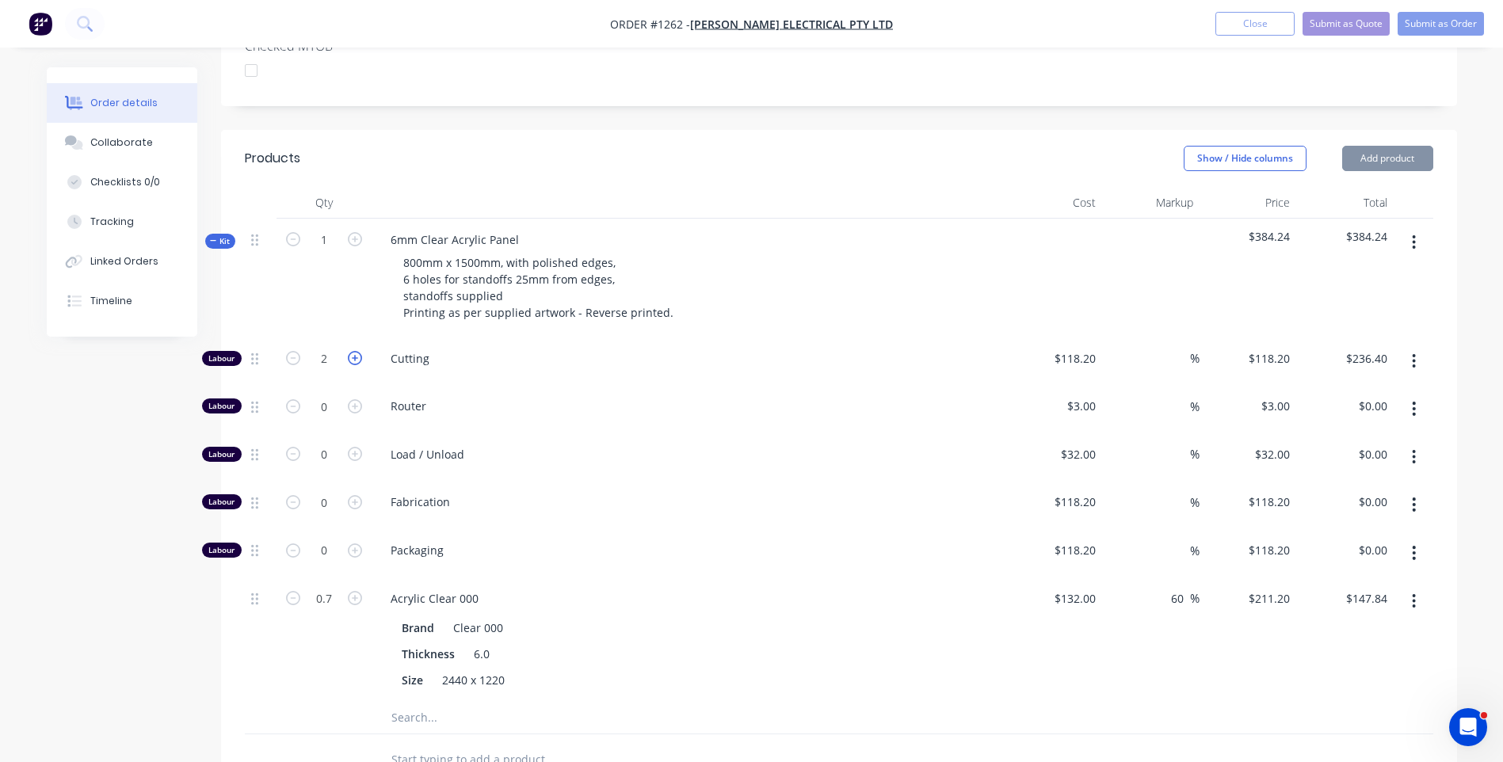
click at [356, 351] on icon "button" at bounding box center [355, 358] width 14 height 14
type input "3"
type input "$354.60"
click at [356, 351] on icon "button" at bounding box center [355, 358] width 14 height 14
type input "4"
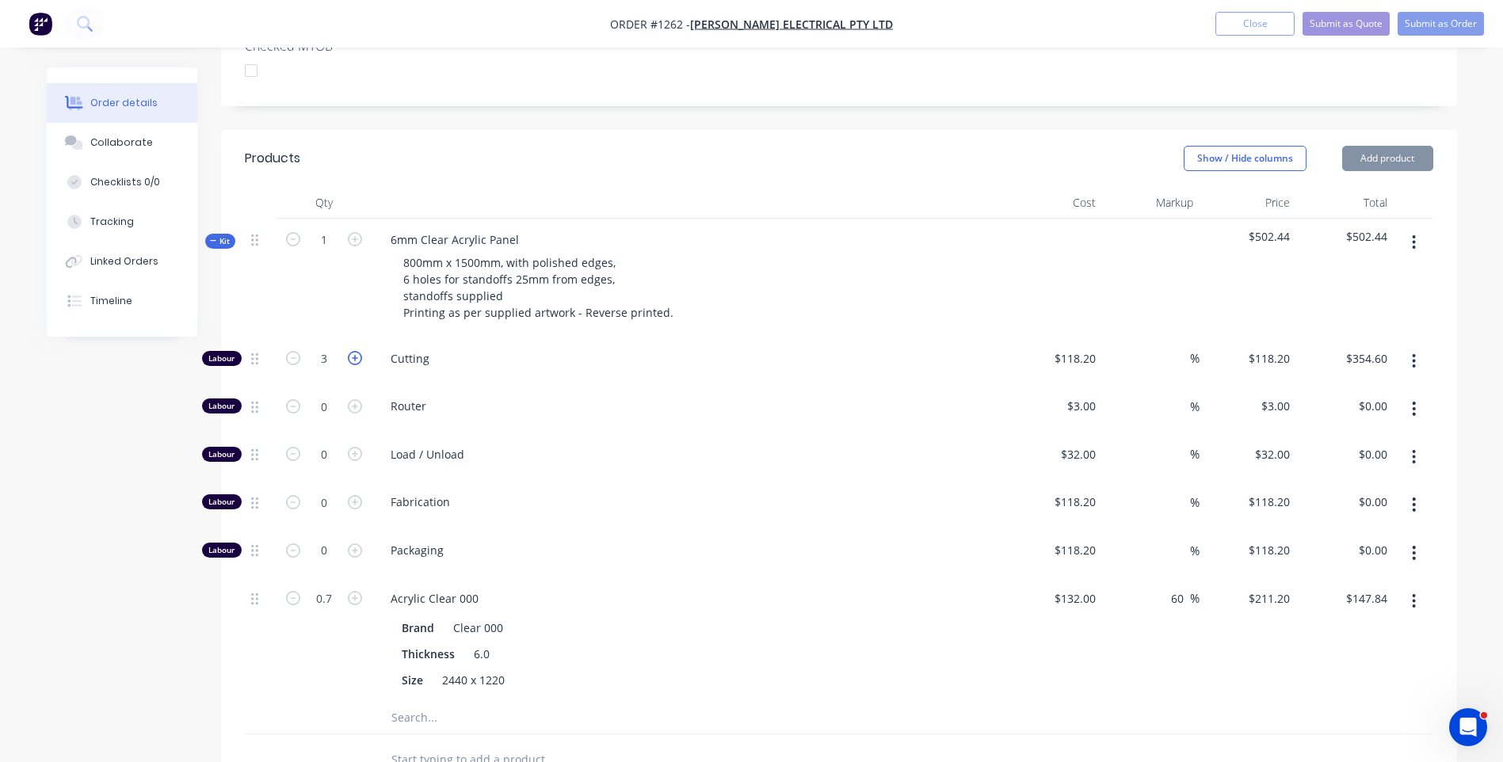
type input "$472.80"
click at [356, 351] on icon "button" at bounding box center [355, 358] width 14 height 14
type input "5"
type input "$591.00"
click at [931, 481] on div "Fabrication" at bounding box center [689, 505] width 634 height 48
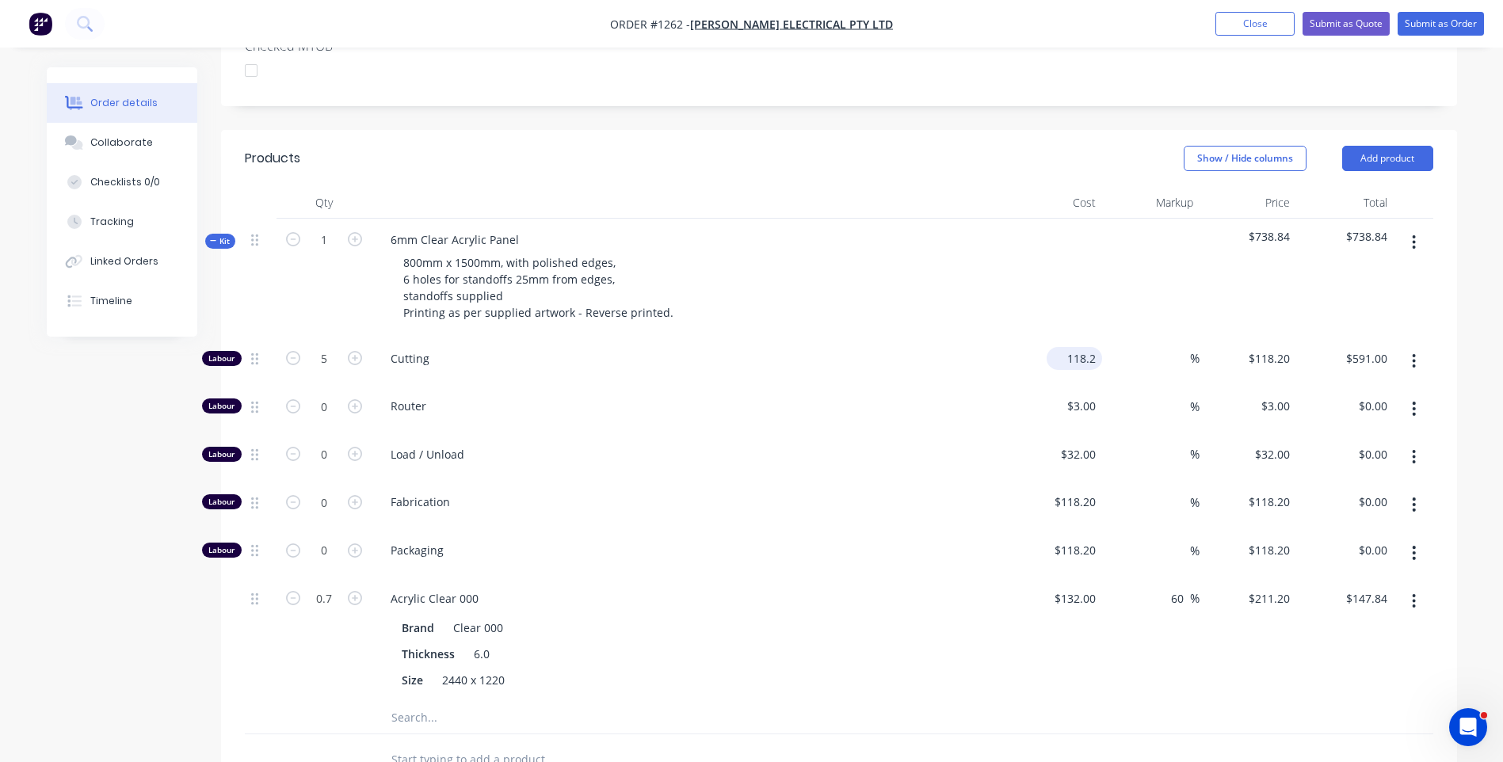
click at [1076, 347] on input "118.2" at bounding box center [1077, 358] width 49 height 23
type input "$10.00"
type input "$50.00"
click at [951, 350] on span "Cutting" at bounding box center [695, 358] width 609 height 17
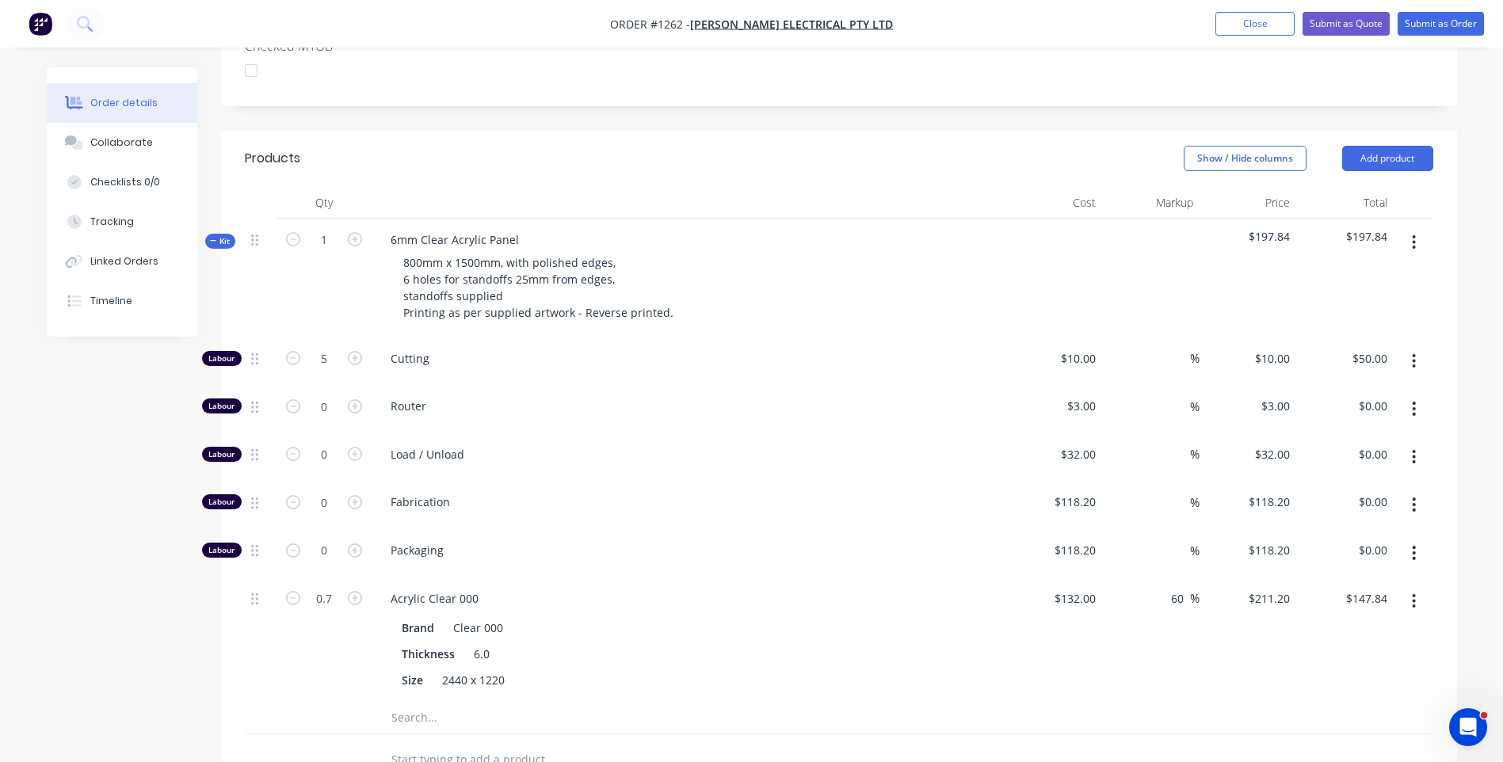
click at [419, 702] on input "text" at bounding box center [549, 718] width 317 height 32
type input "Standoffs"
click at [495, 734] on button "Add Standoffs to kit" at bounding box center [615, 759] width 475 height 51
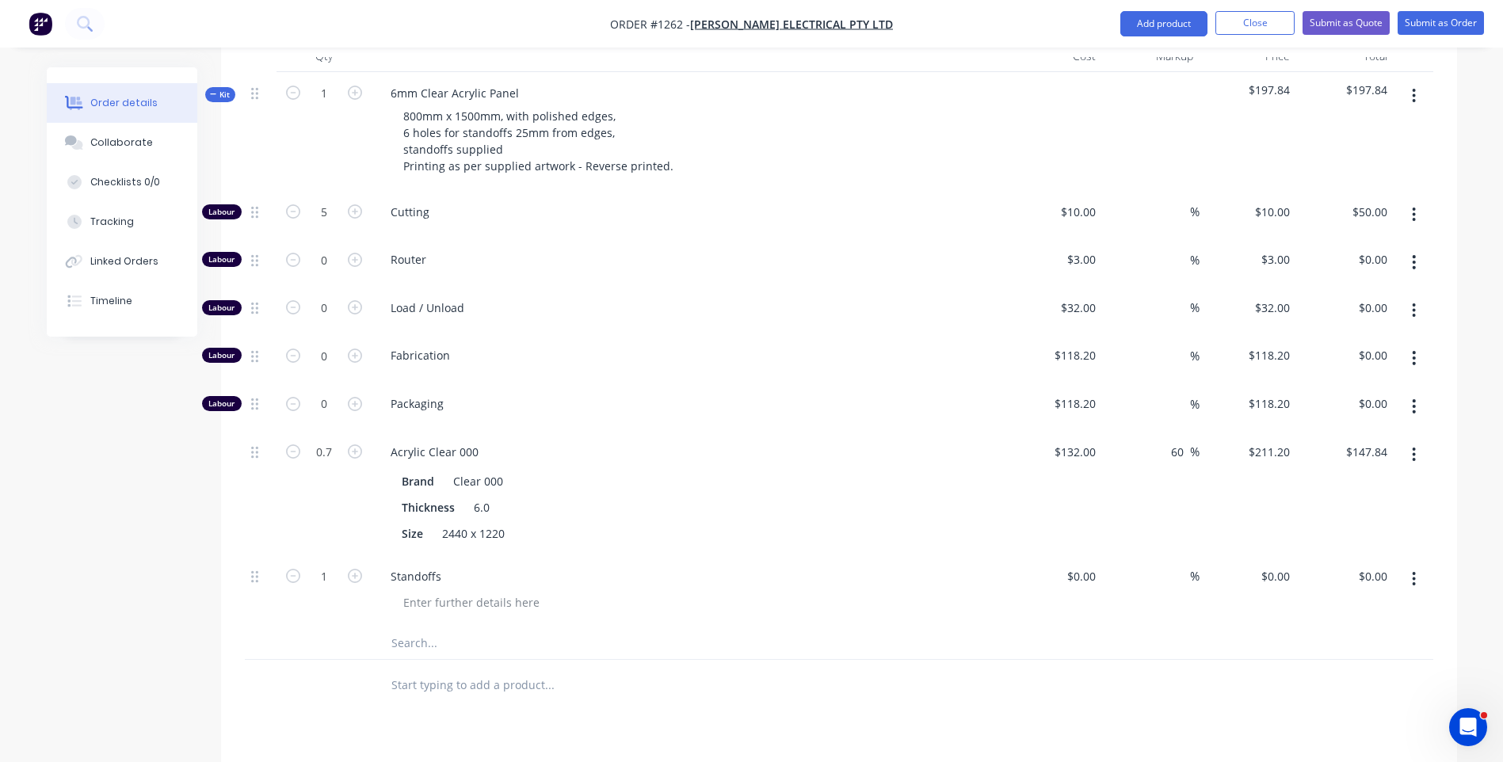
scroll to position [634, 0]
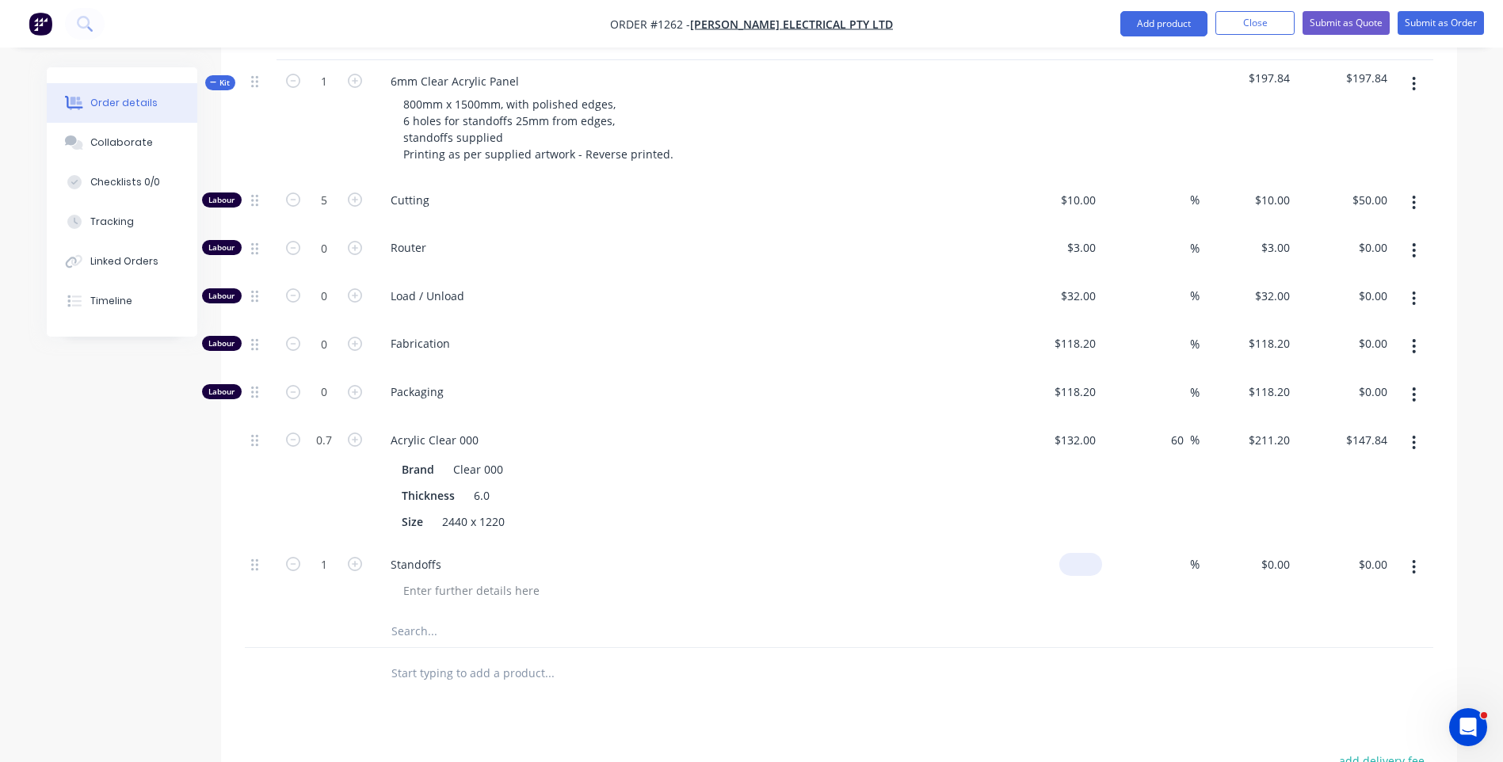
click at [1076, 544] on div "$0.00" at bounding box center [1054, 580] width 97 height 72
type input "$5.00"
click at [999, 463] on div "Brand Clear 000 Thickness 6.0 Size 2440 x 1220" at bounding box center [688, 494] width 621 height 78
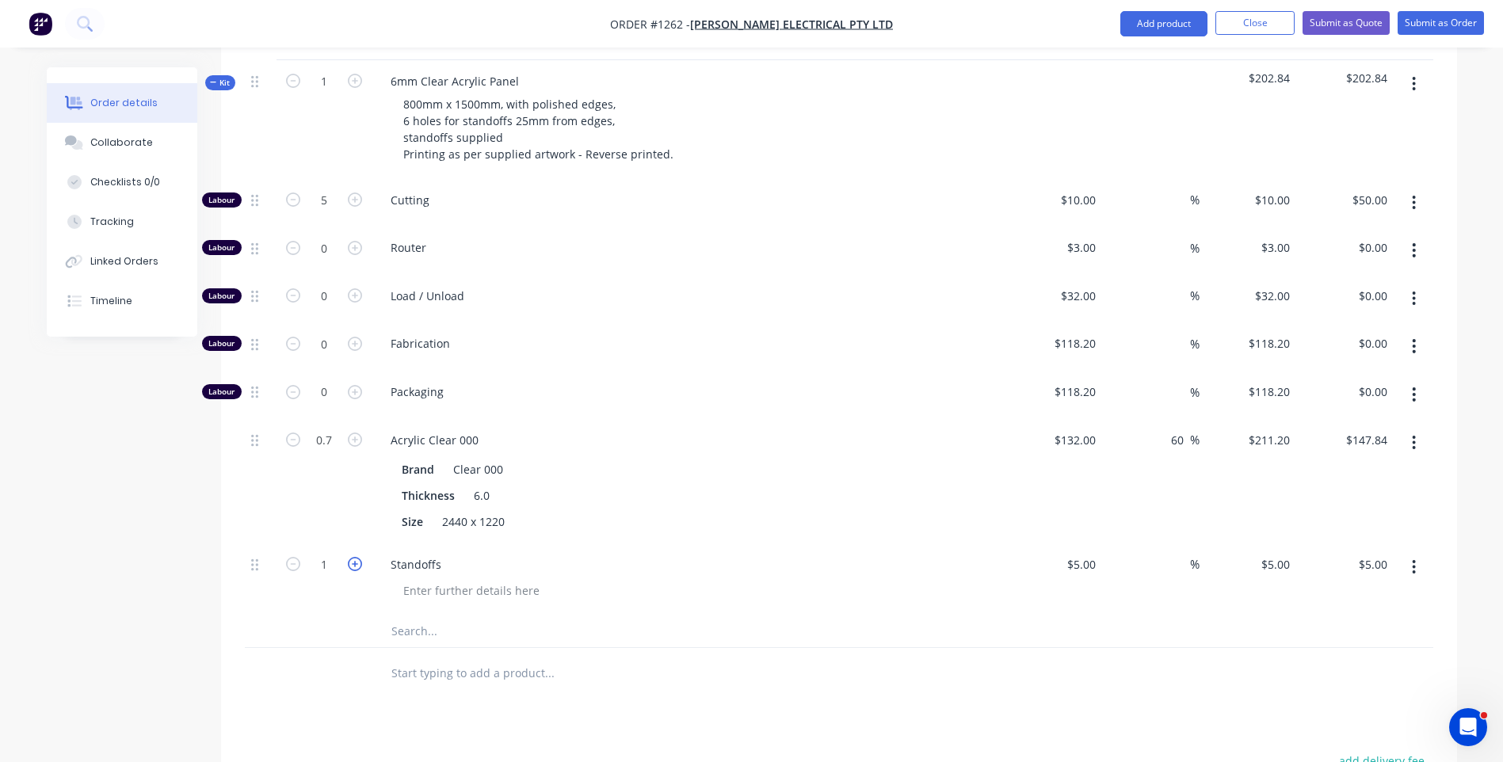
click at [354, 557] on icon "button" at bounding box center [355, 564] width 14 height 14
type input "2"
type input "$10.00"
click at [354, 557] on icon "button" at bounding box center [355, 564] width 14 height 14
type input "3"
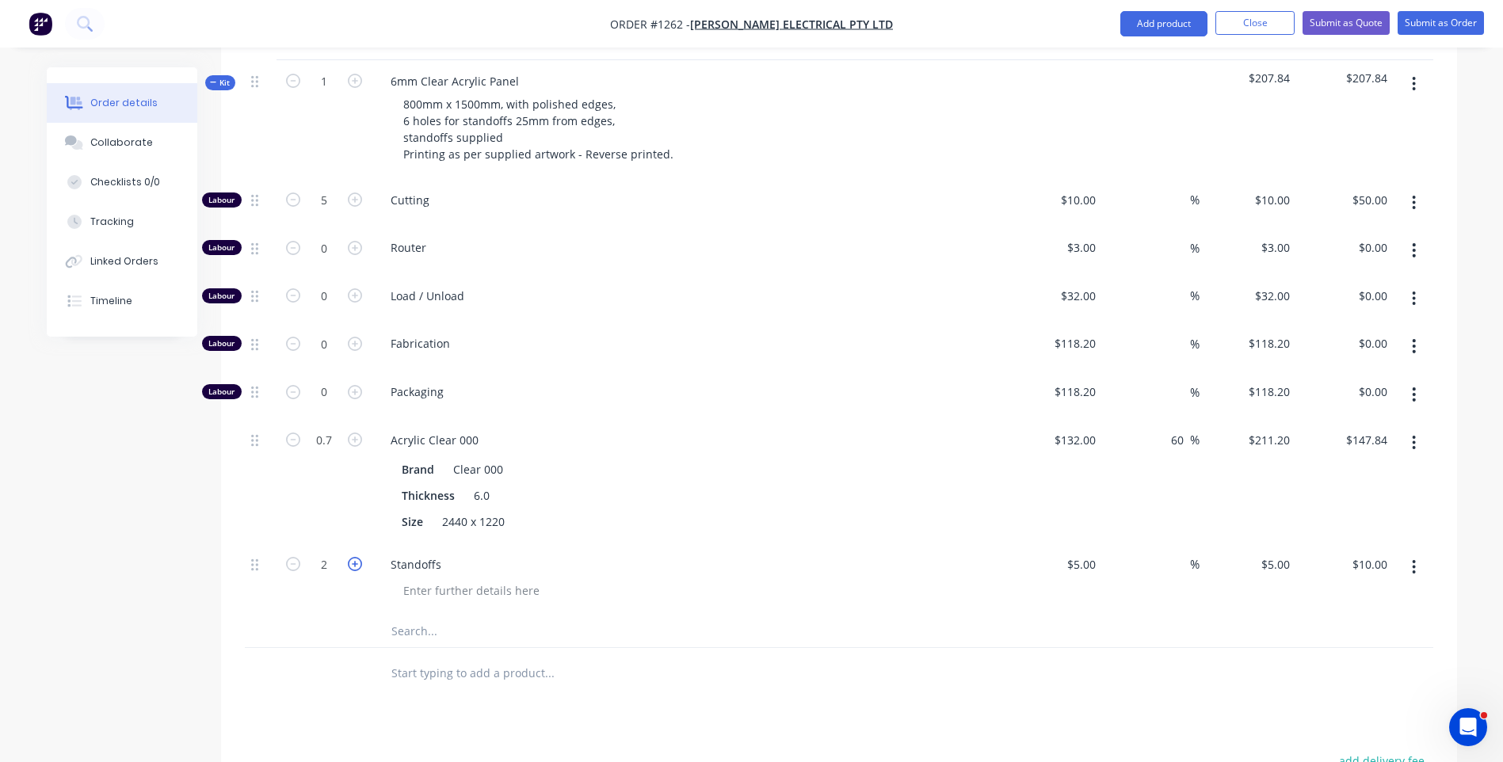
type input "$15.00"
click at [354, 557] on icon "button" at bounding box center [355, 564] width 14 height 14
type input "4"
type input "$20.00"
click at [354, 557] on icon "button" at bounding box center [355, 564] width 14 height 14
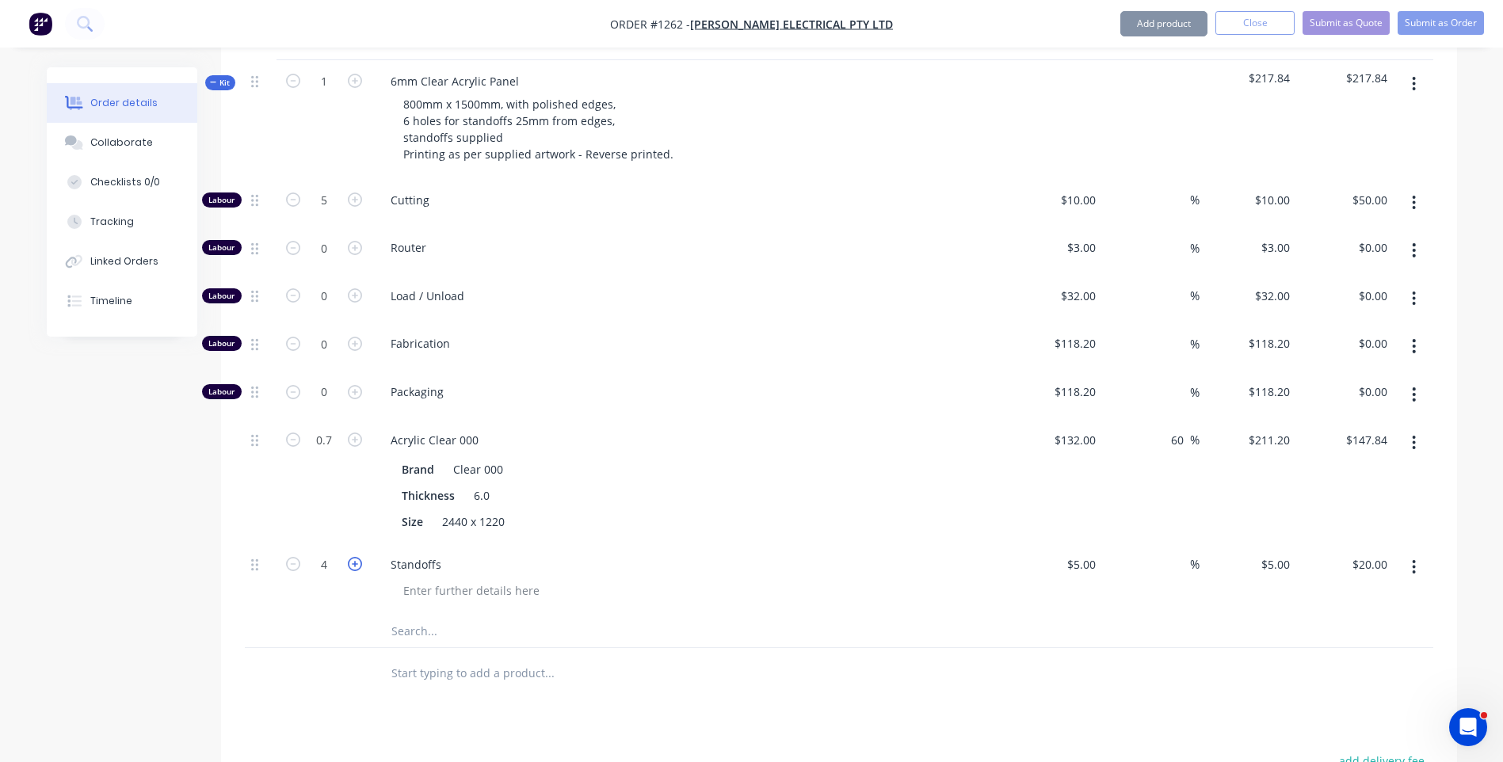
type input "5"
type input "$25.00"
click at [354, 557] on icon "button" at bounding box center [355, 564] width 14 height 14
type input "6"
type input "$30.00"
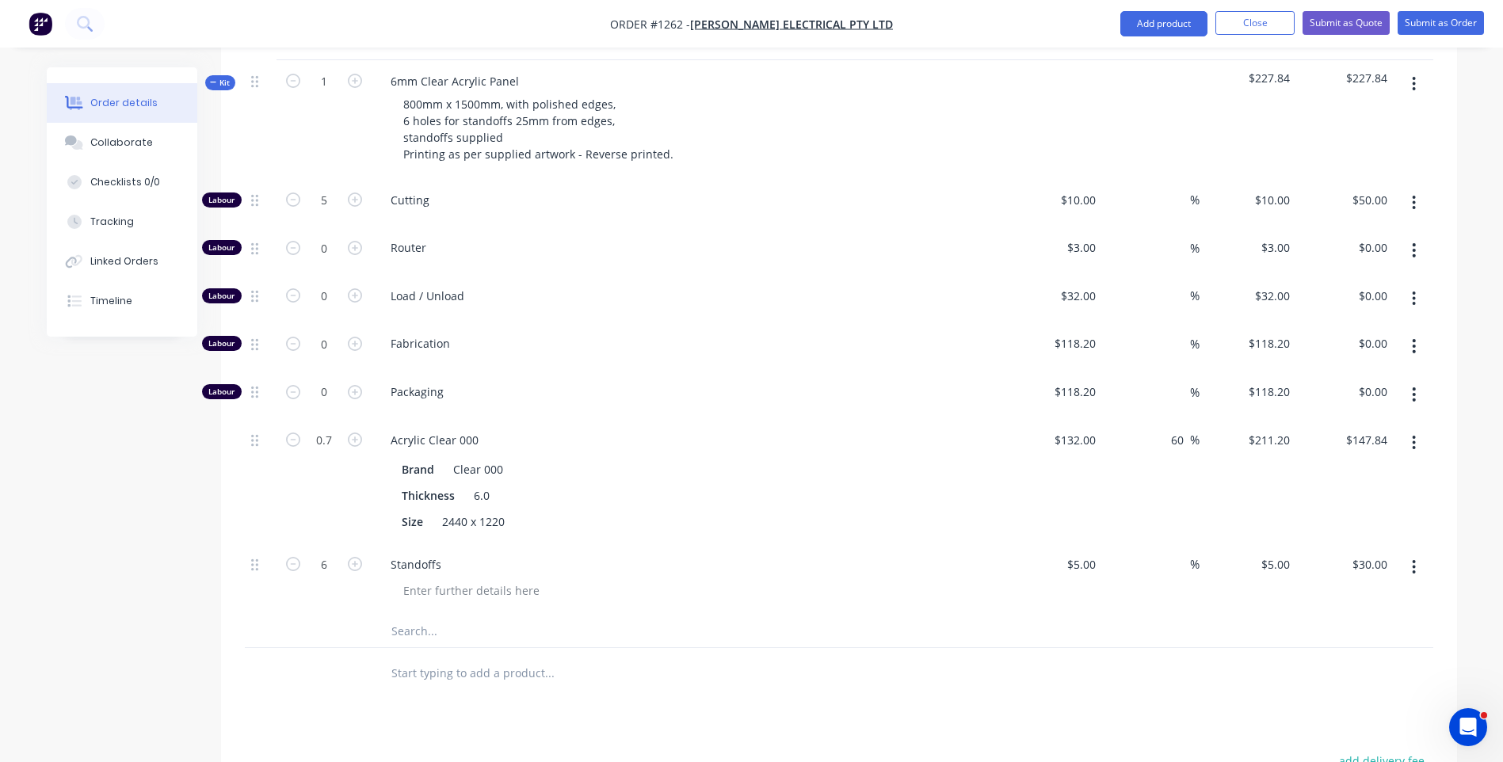
click at [755, 544] on div "Standoffs" at bounding box center [689, 580] width 634 height 72
click at [403, 616] on input "text" at bounding box center [549, 632] width 317 height 32
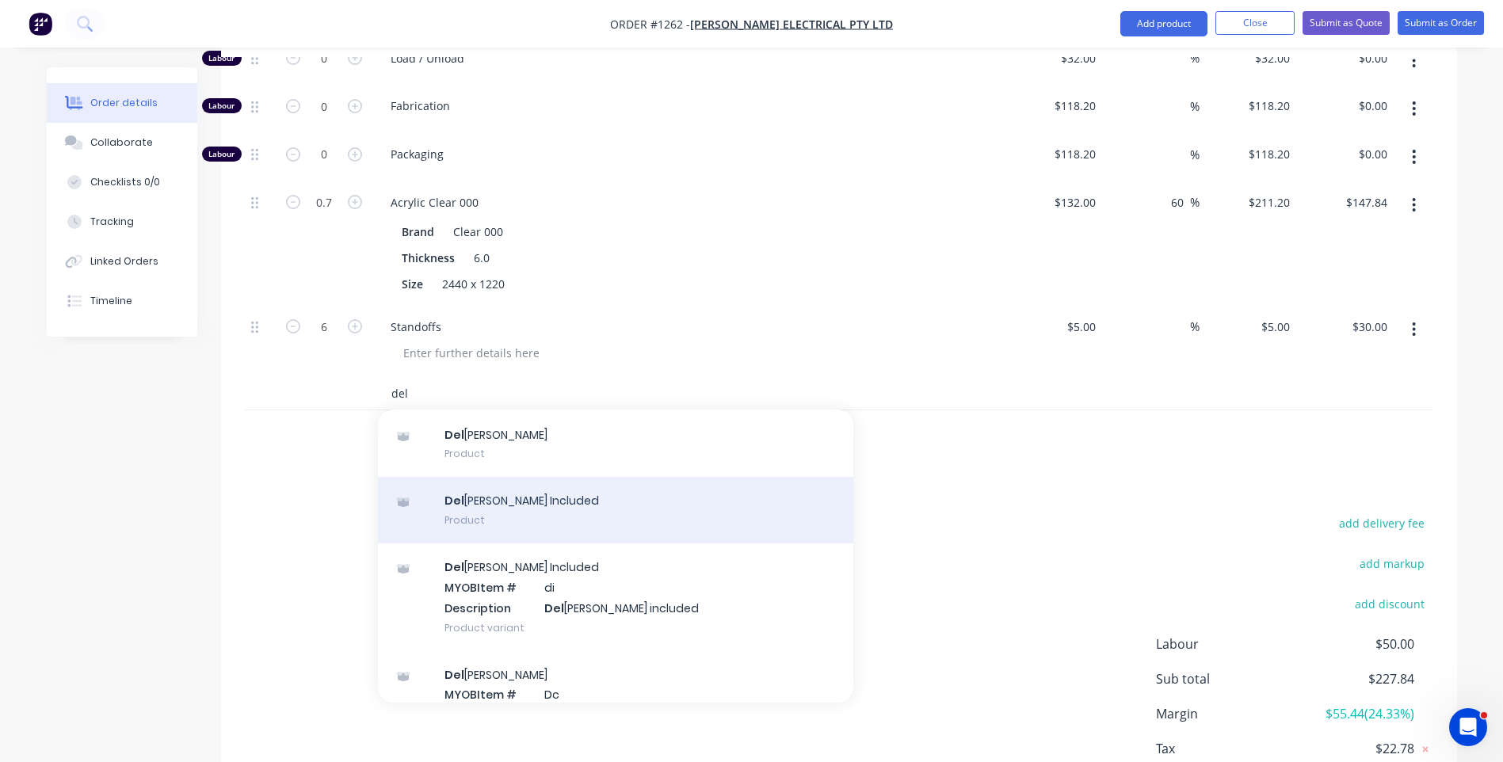
scroll to position [105, 0]
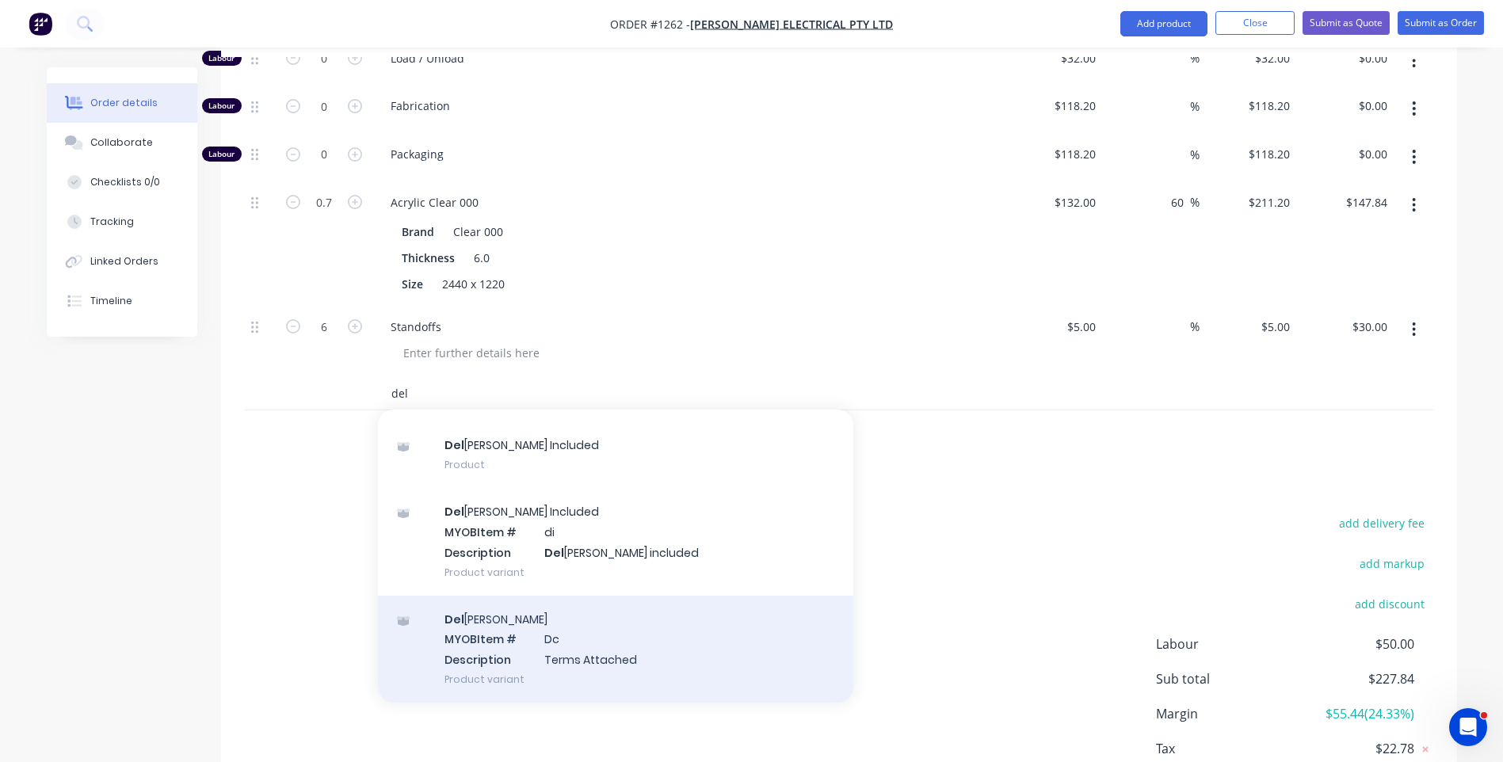
type input "del"
click at [574, 598] on div "Del ivery MYOB Item # Dc Description Terms Attached Product variant" at bounding box center [615, 649] width 475 height 107
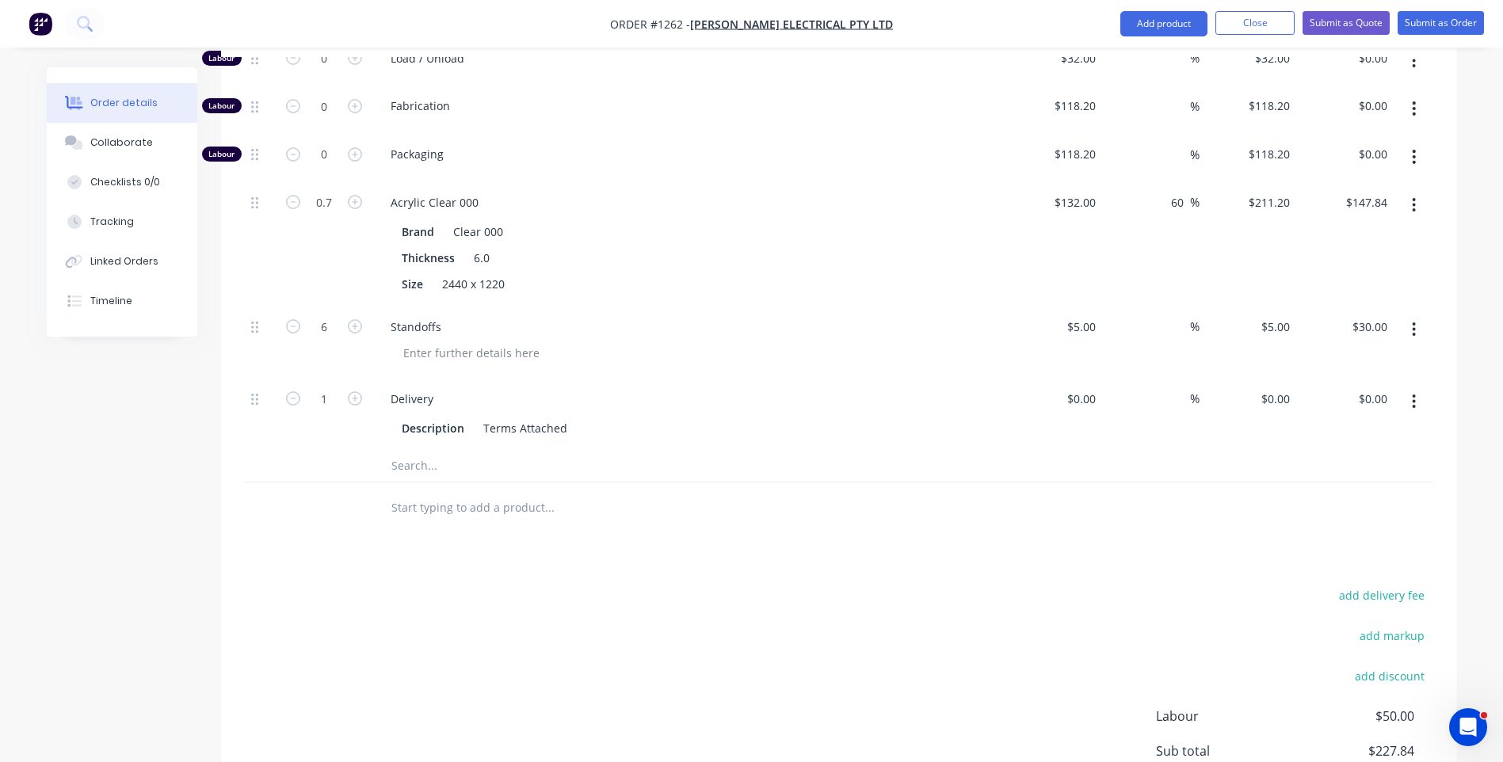
click at [1419, 388] on button "button" at bounding box center [1414, 402] width 37 height 29
click at [1333, 495] on div "Delete" at bounding box center [1358, 506] width 122 height 23
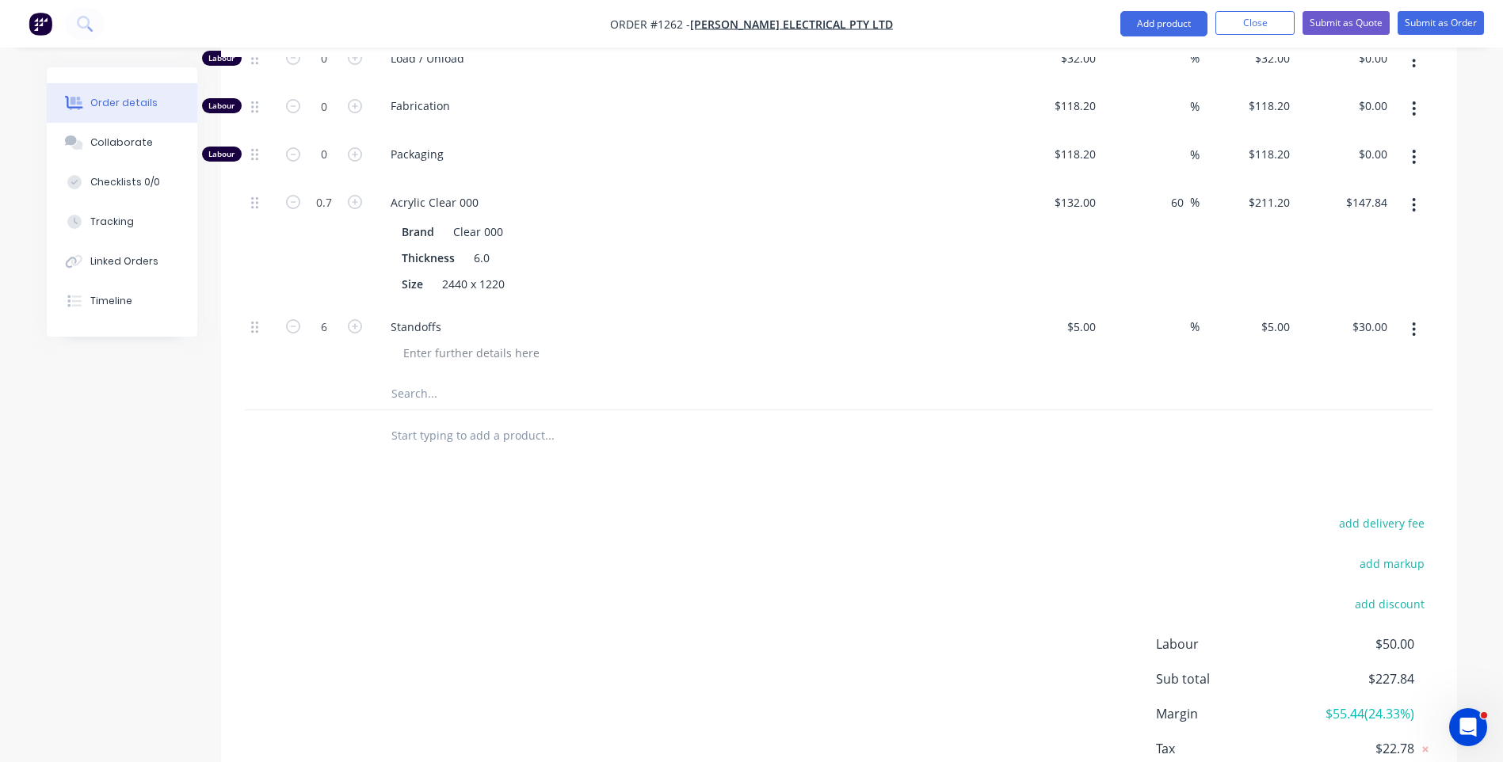
click at [410, 378] on input "text" at bounding box center [549, 394] width 317 height 32
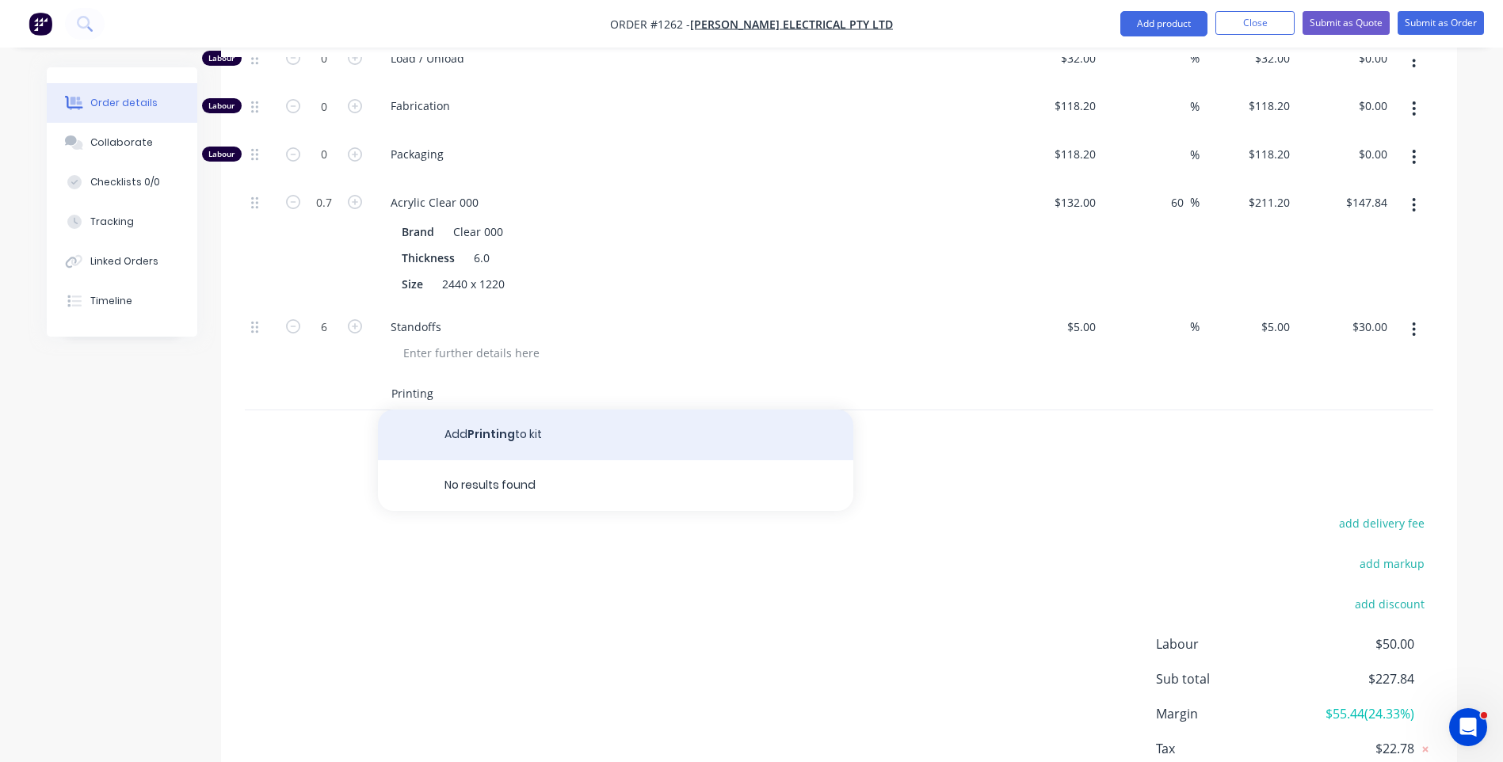
type input "Printing"
click at [493, 410] on button "Add Printing to kit" at bounding box center [615, 435] width 475 height 51
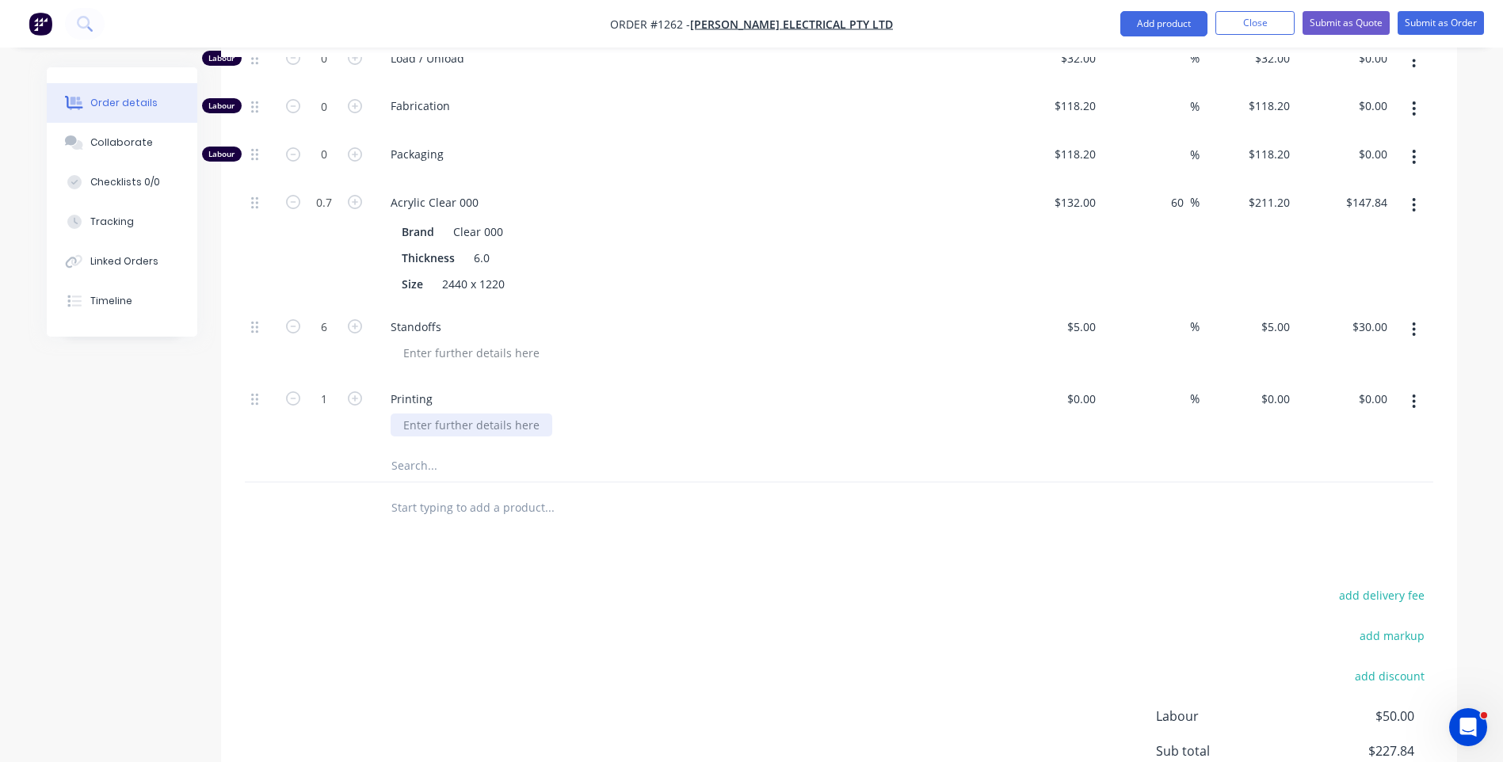
drag, startPoint x: 534, startPoint y: 378, endPoint x: 407, endPoint y: 374, distance: 126.9
click at [407, 414] on div at bounding box center [472, 425] width 162 height 23
drag, startPoint x: 538, startPoint y: 380, endPoint x: 515, endPoint y: 384, distance: 23.3
click at [481, 414] on div at bounding box center [472, 425] width 162 height 23
click at [541, 414] on div at bounding box center [472, 425] width 162 height 23
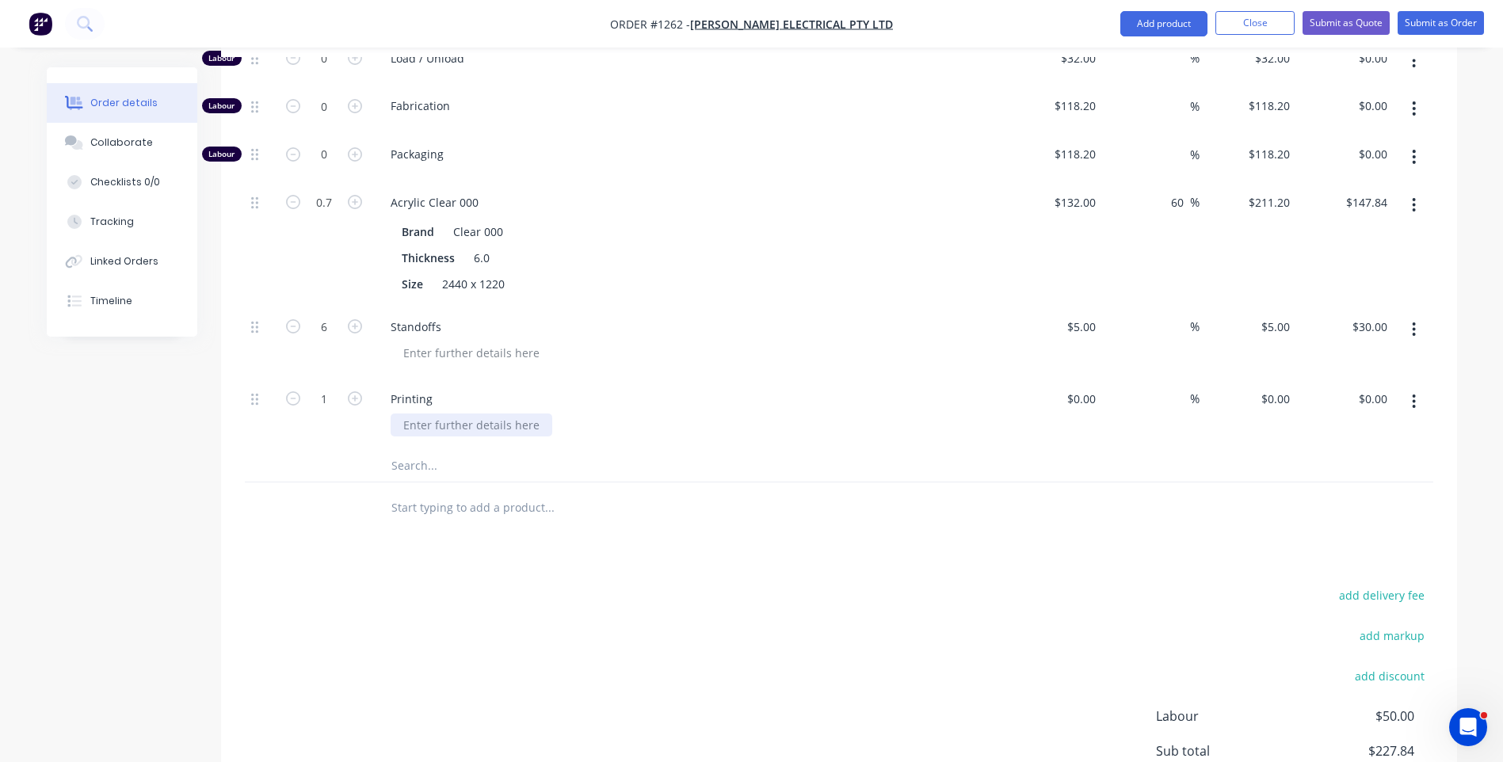
drag, startPoint x: 541, startPoint y: 379, endPoint x: 445, endPoint y: 383, distance: 96.0
click at [445, 414] on div at bounding box center [472, 425] width 162 height 23
click at [410, 450] on input "text" at bounding box center [549, 466] width 317 height 32
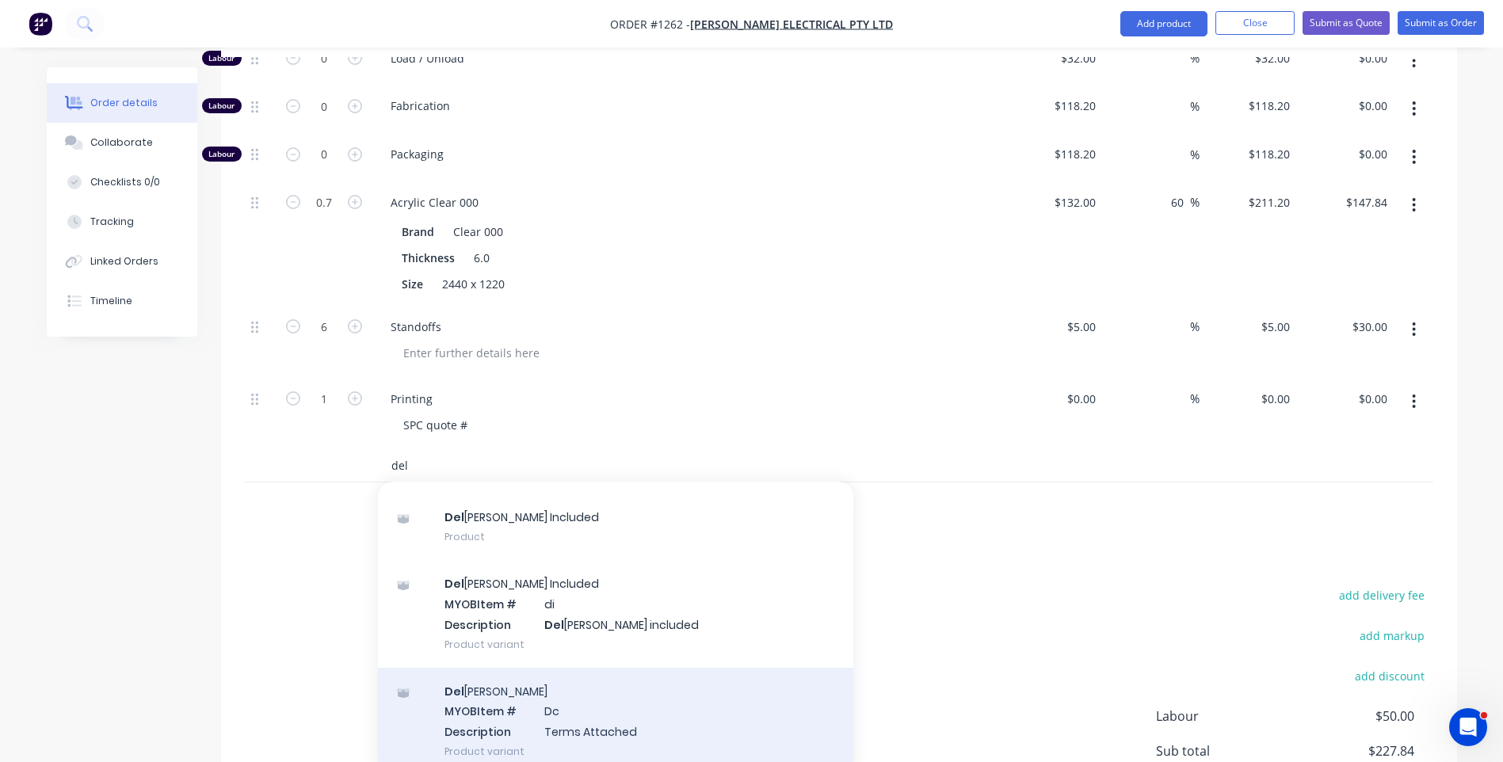
type input "del"
click at [571, 678] on div "Del ivery MYOB Item # Dc Description Terms Attached Product variant" at bounding box center [615, 721] width 475 height 107
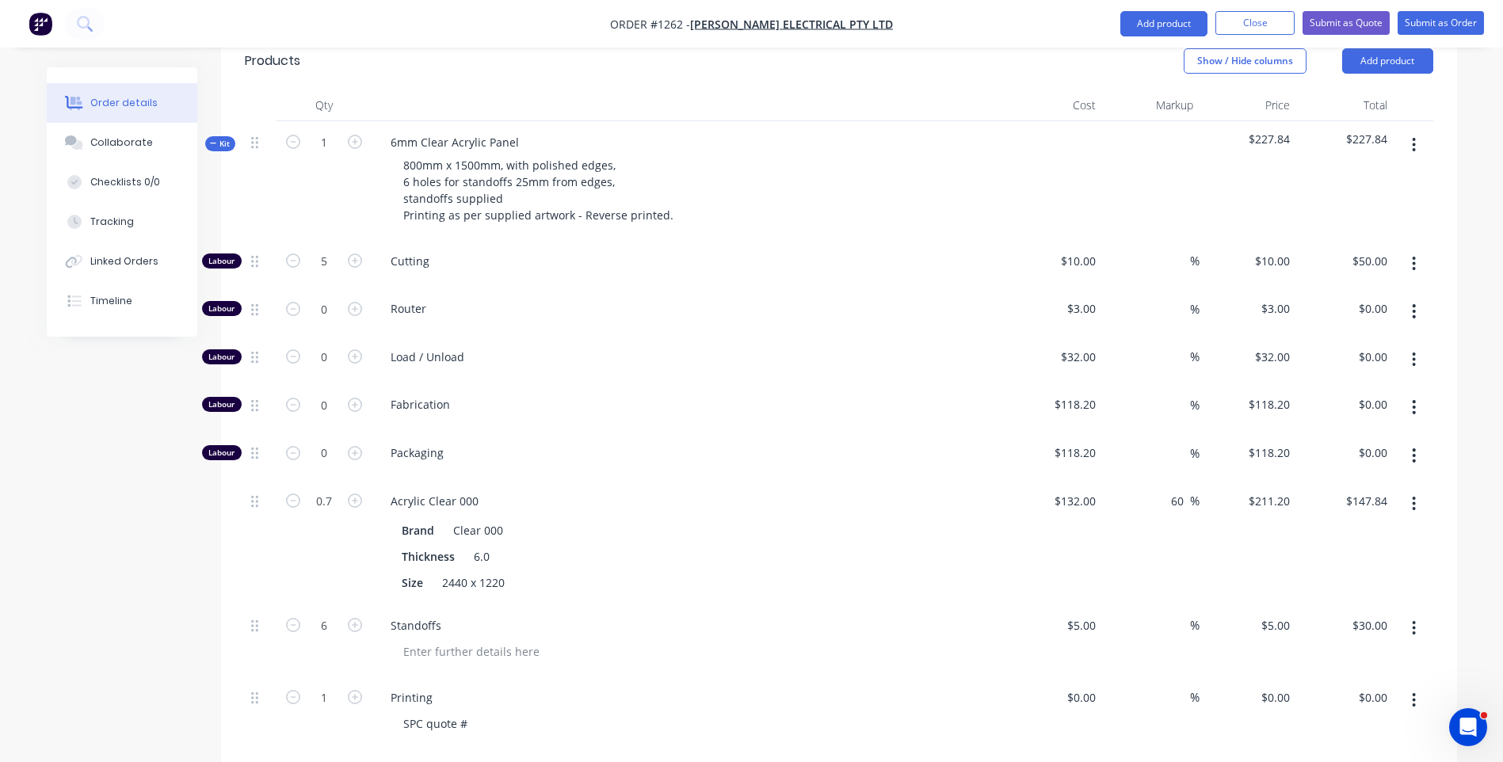
scroll to position [555, 0]
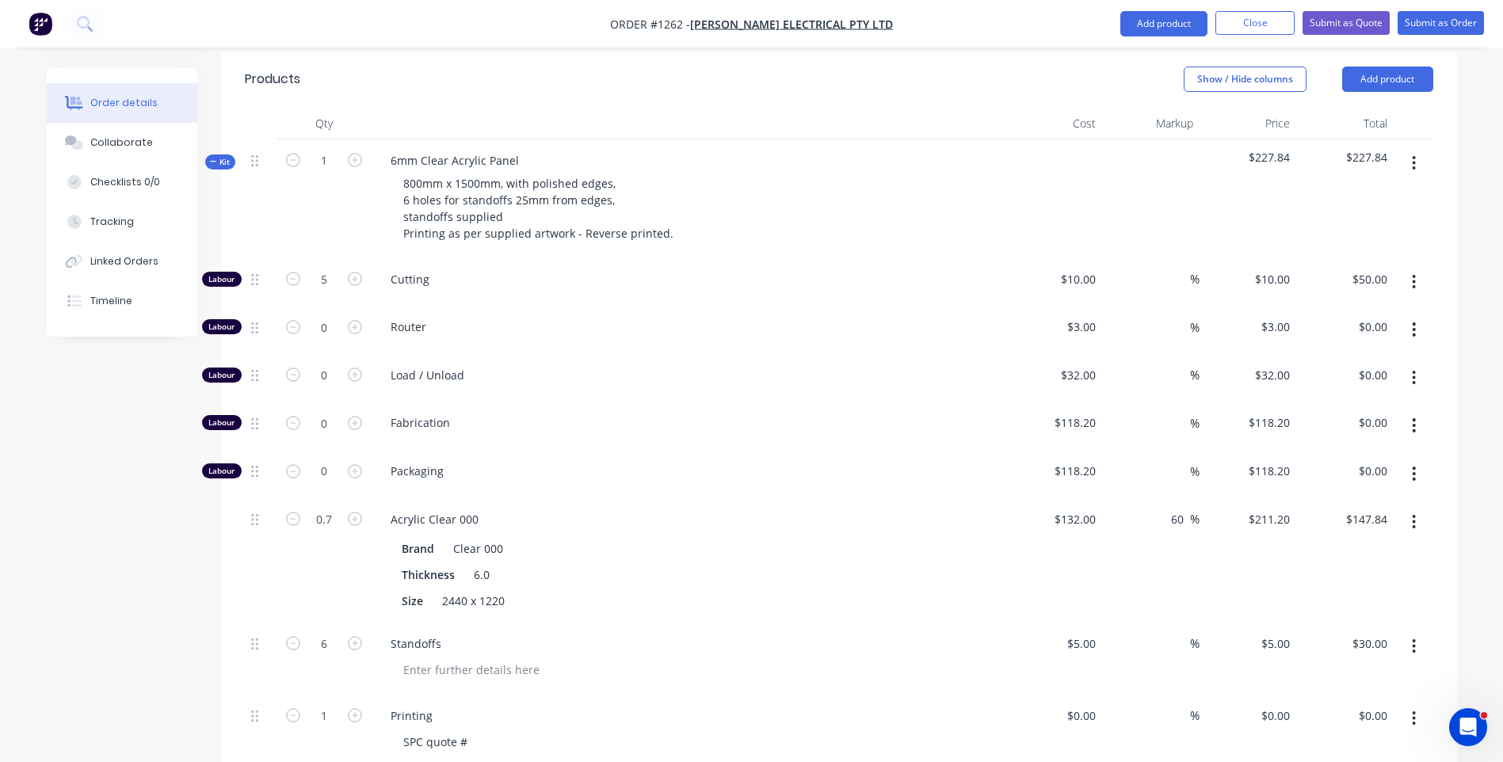
click at [1412, 321] on icon "button" at bounding box center [1414, 329] width 4 height 17
click at [1306, 423] on div "Delete" at bounding box center [1358, 434] width 122 height 23
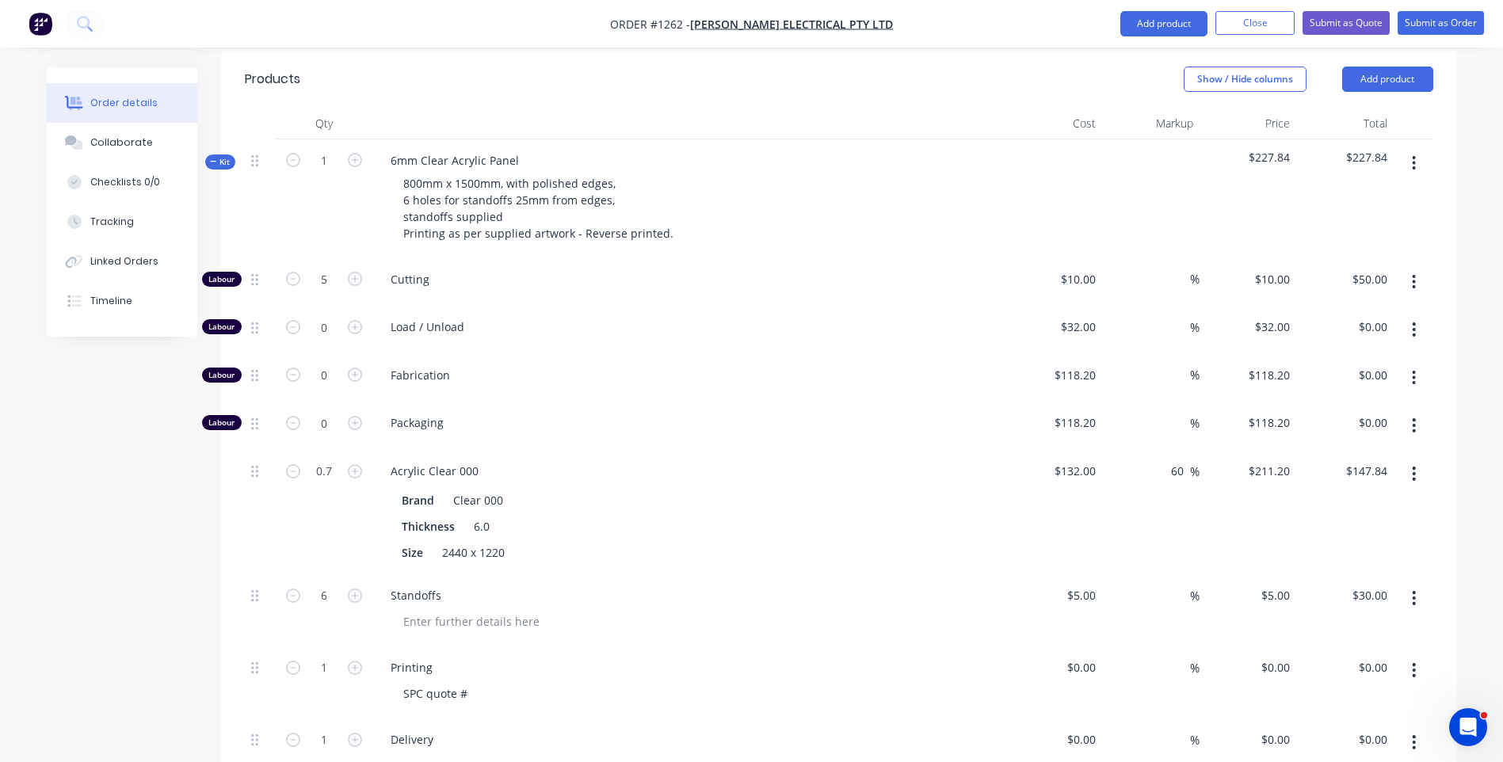
click at [1416, 321] on icon "button" at bounding box center [1414, 329] width 4 height 17
click at [1335, 423] on div "Delete" at bounding box center [1358, 434] width 122 height 23
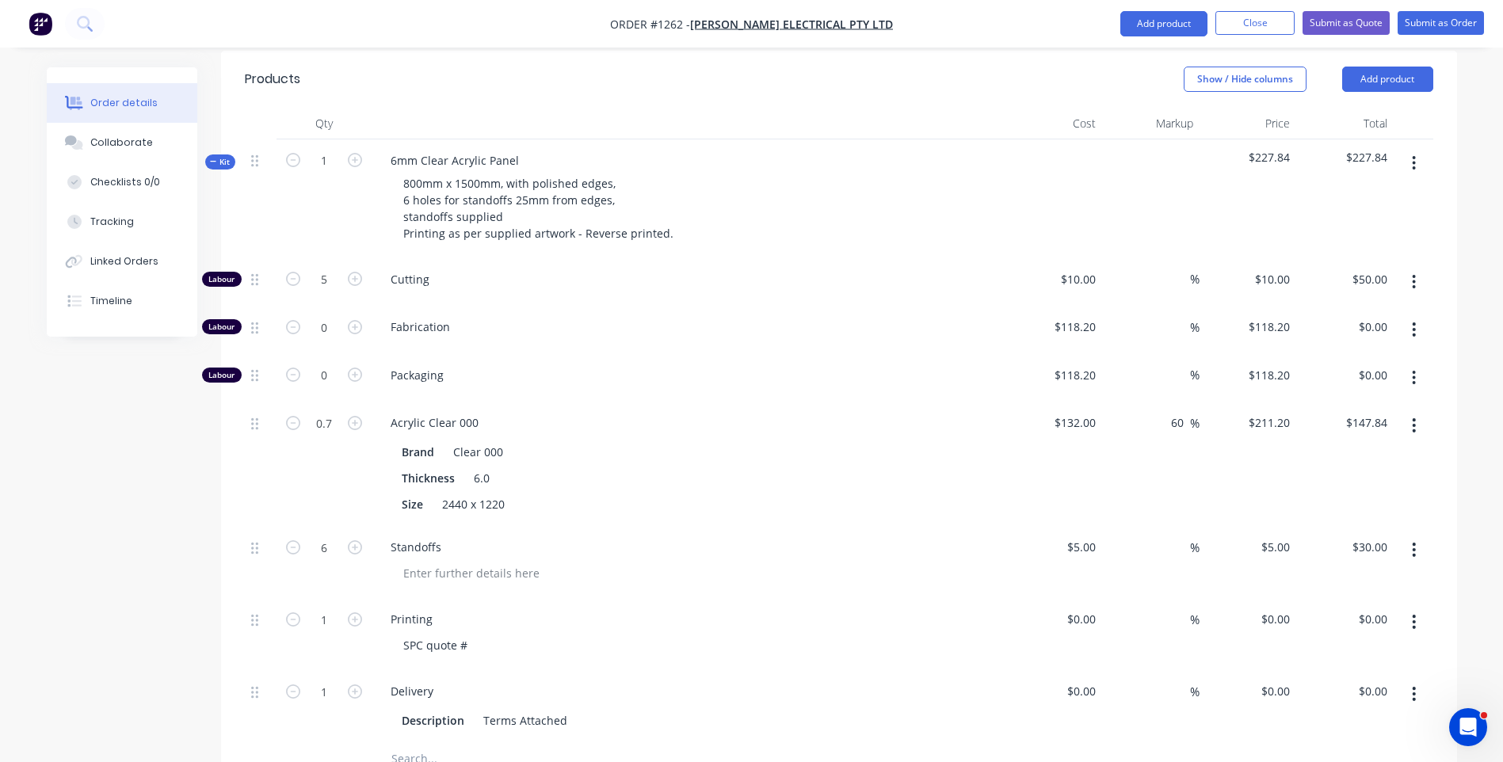
click at [1416, 321] on icon "button" at bounding box center [1414, 329] width 4 height 17
click at [1331, 423] on div "Delete" at bounding box center [1358, 434] width 122 height 23
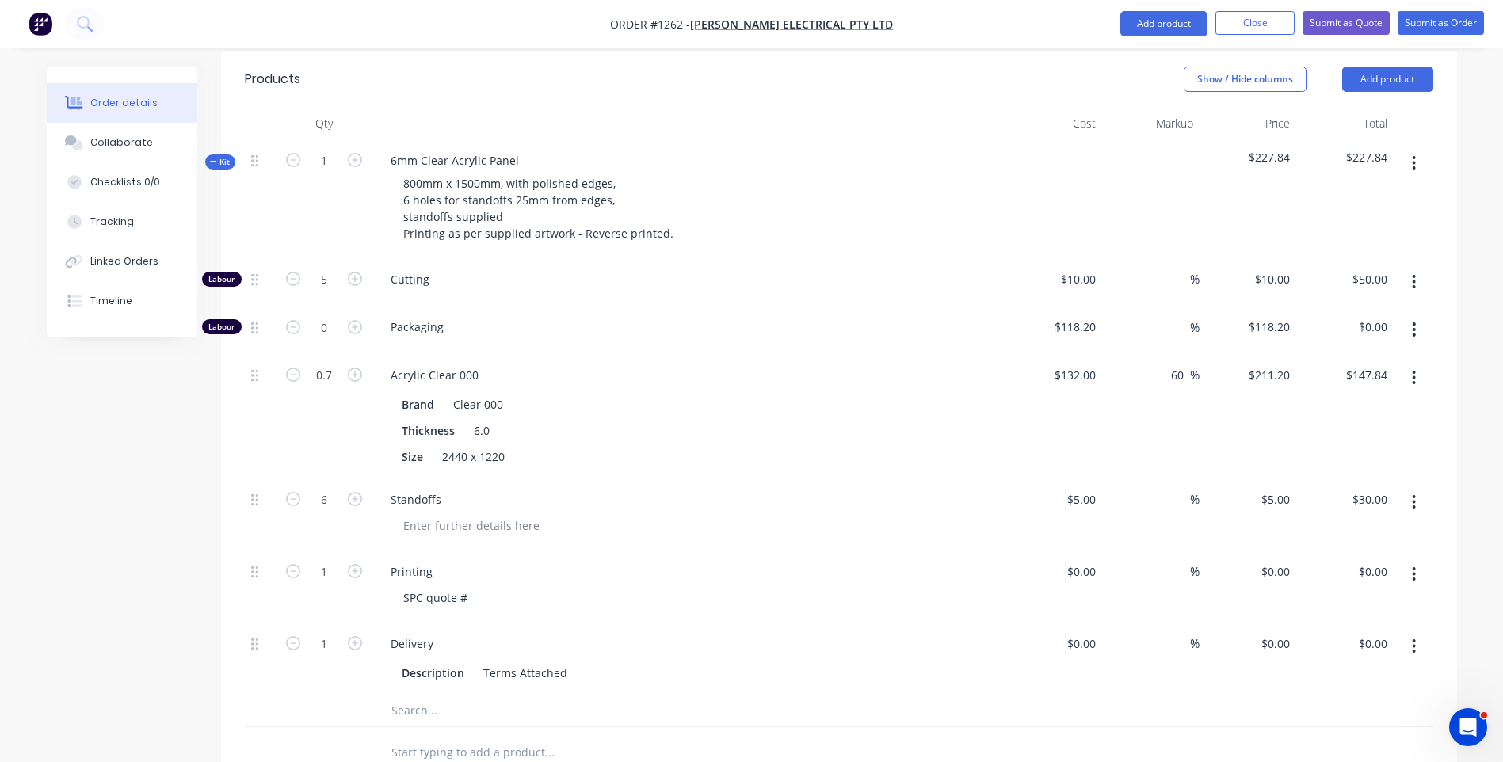
click at [1415, 323] on icon "button" at bounding box center [1414, 330] width 3 height 14
click at [1303, 423] on div "Delete" at bounding box center [1358, 434] width 122 height 23
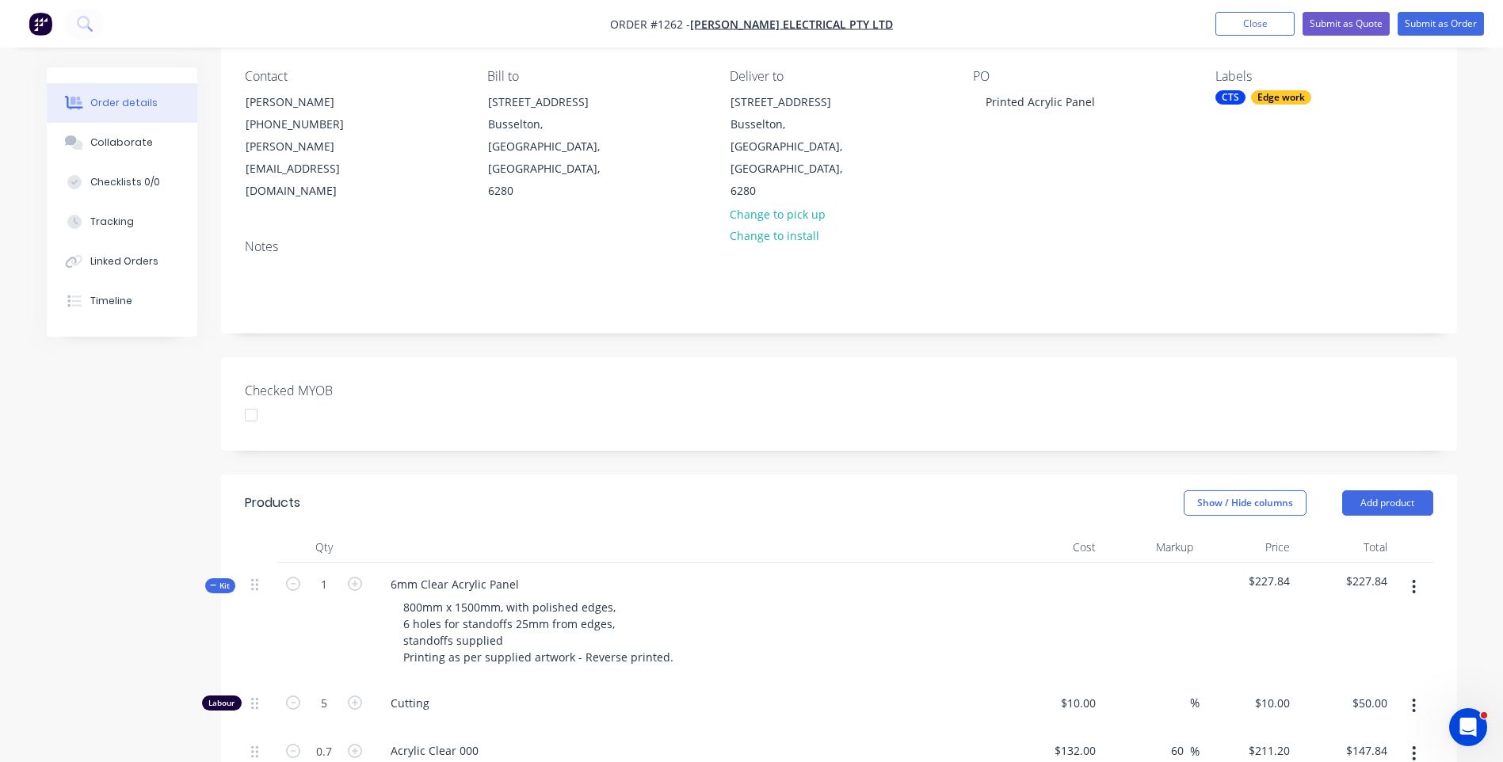
scroll to position [158, 0]
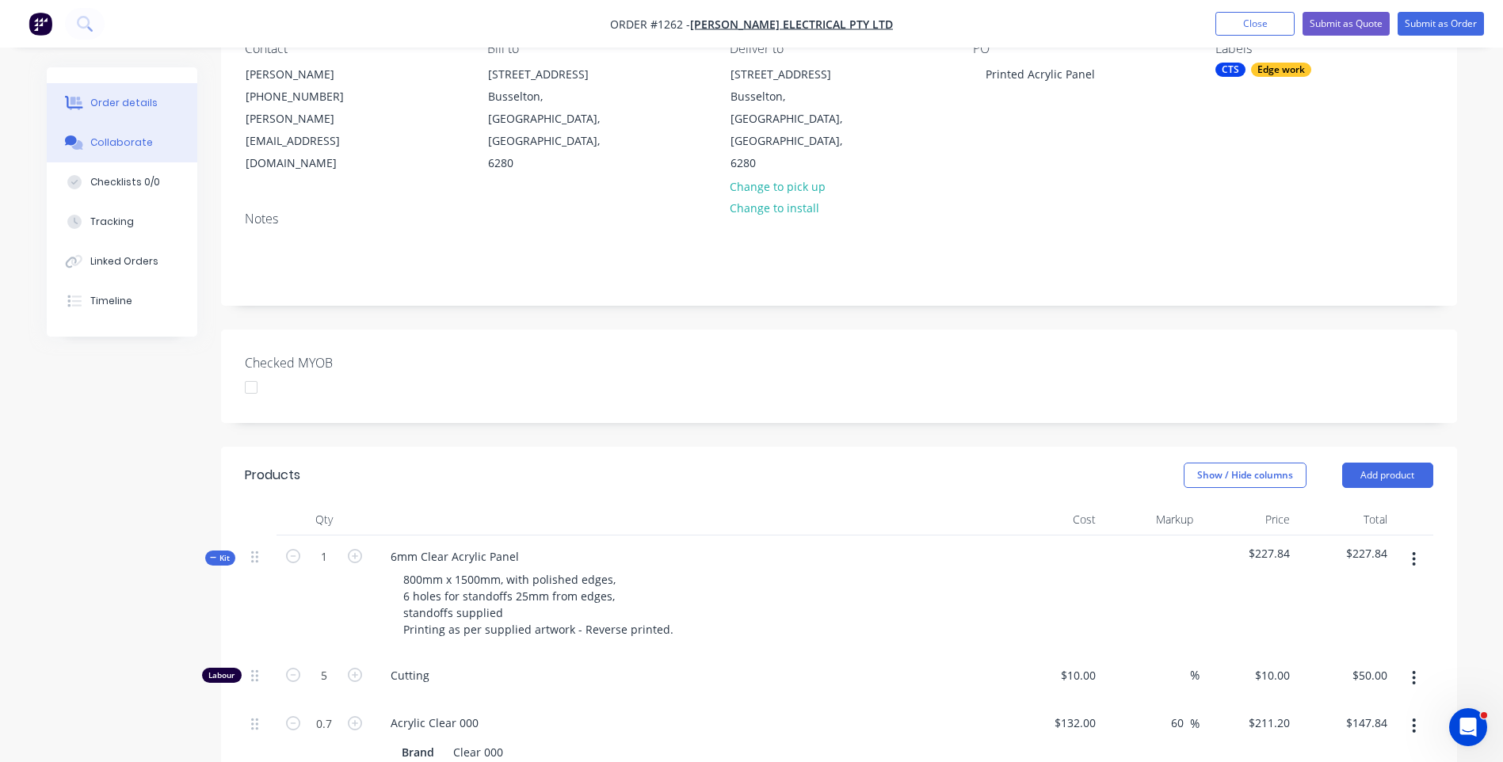
click at [124, 145] on div "Collaborate" at bounding box center [121, 143] width 63 height 14
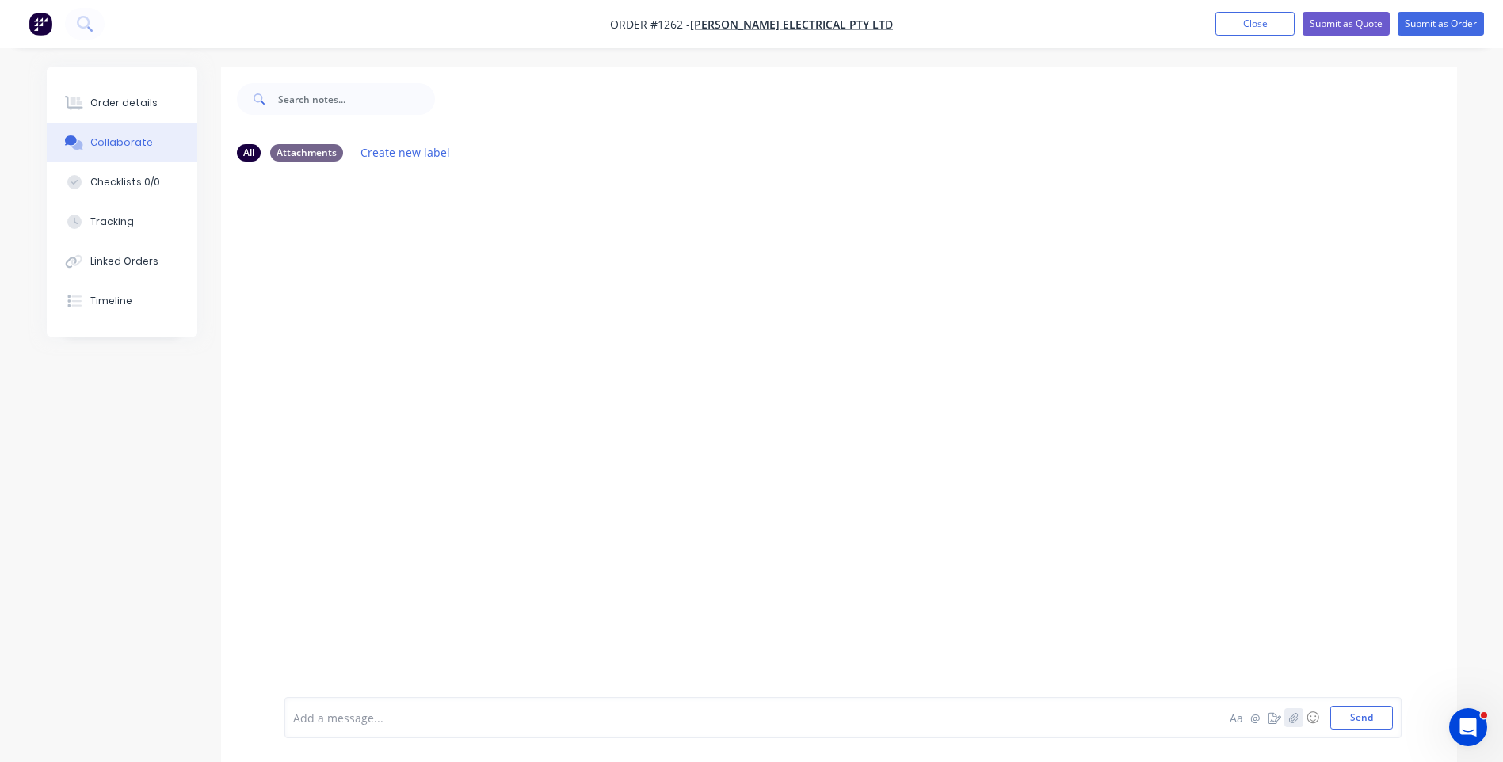
click at [1296, 719] on icon "button" at bounding box center [1294, 717] width 10 height 11
click at [1354, 720] on button "Send" at bounding box center [1362, 718] width 63 height 24
click at [1295, 722] on icon "button" at bounding box center [1293, 717] width 9 height 10
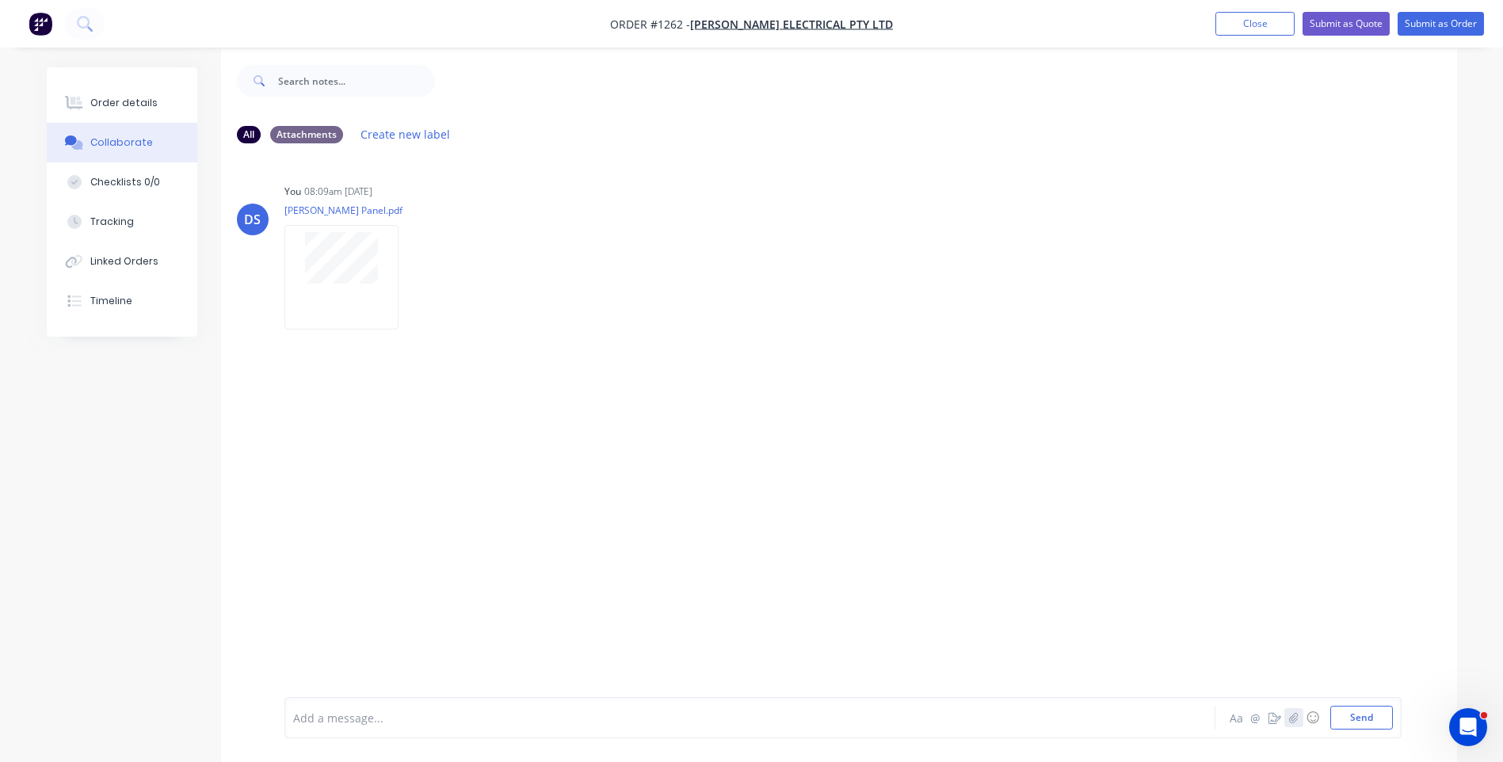
scroll to position [24, 0]
click at [434, 716] on div at bounding box center [706, 718] width 824 height 17
click at [1358, 714] on button "Send" at bounding box center [1362, 718] width 63 height 24
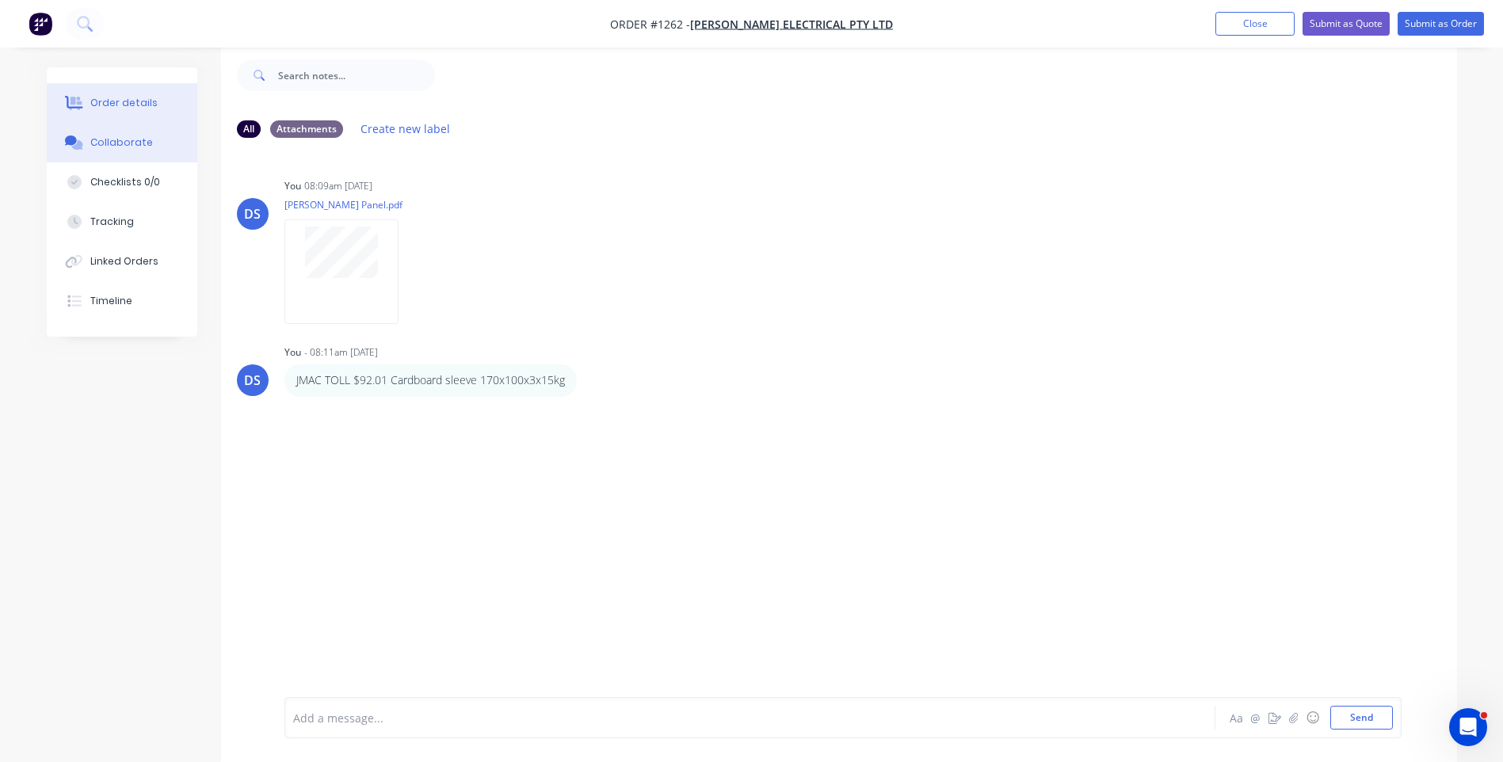
click at [134, 113] on button "Order details" at bounding box center [122, 103] width 151 height 40
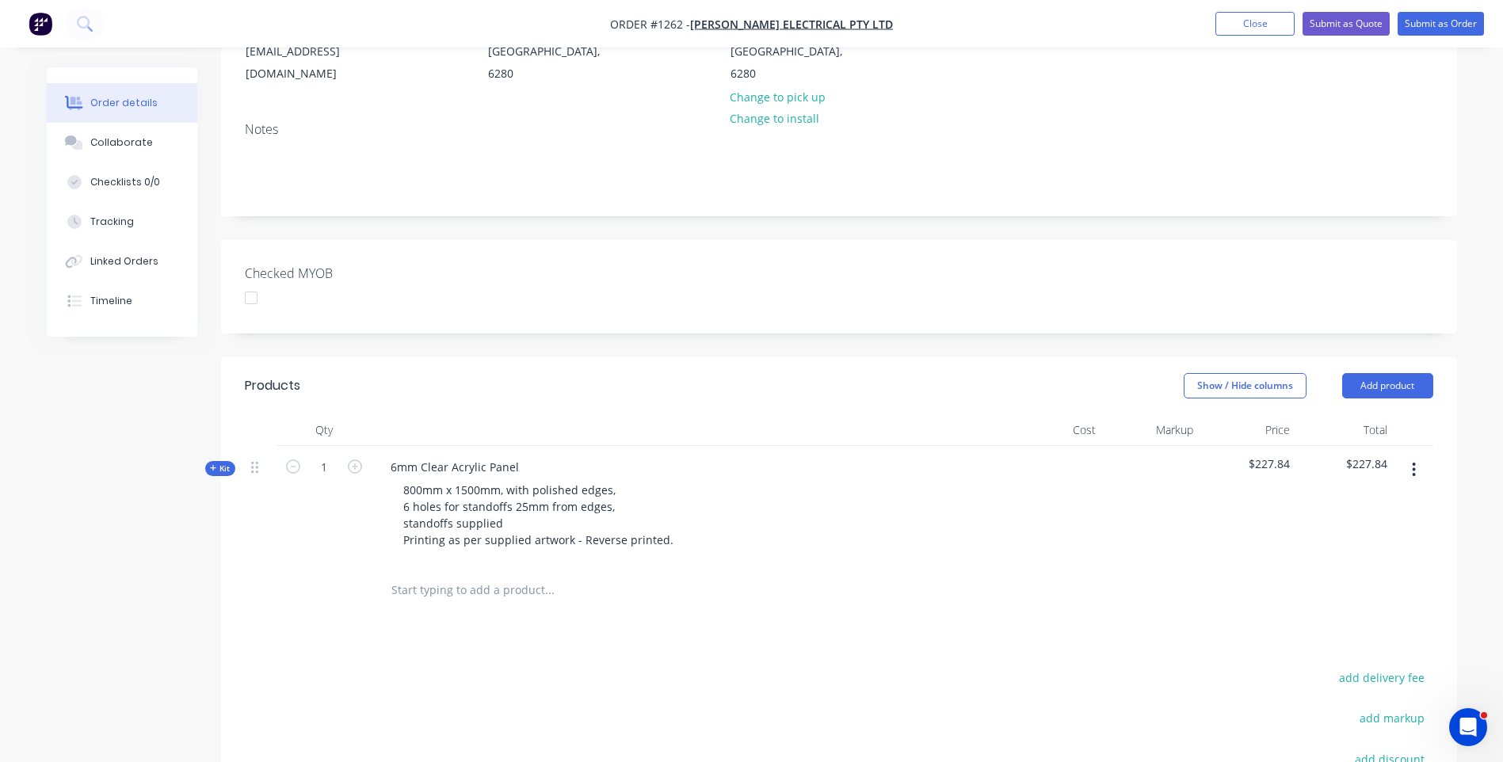
scroll to position [262, 0]
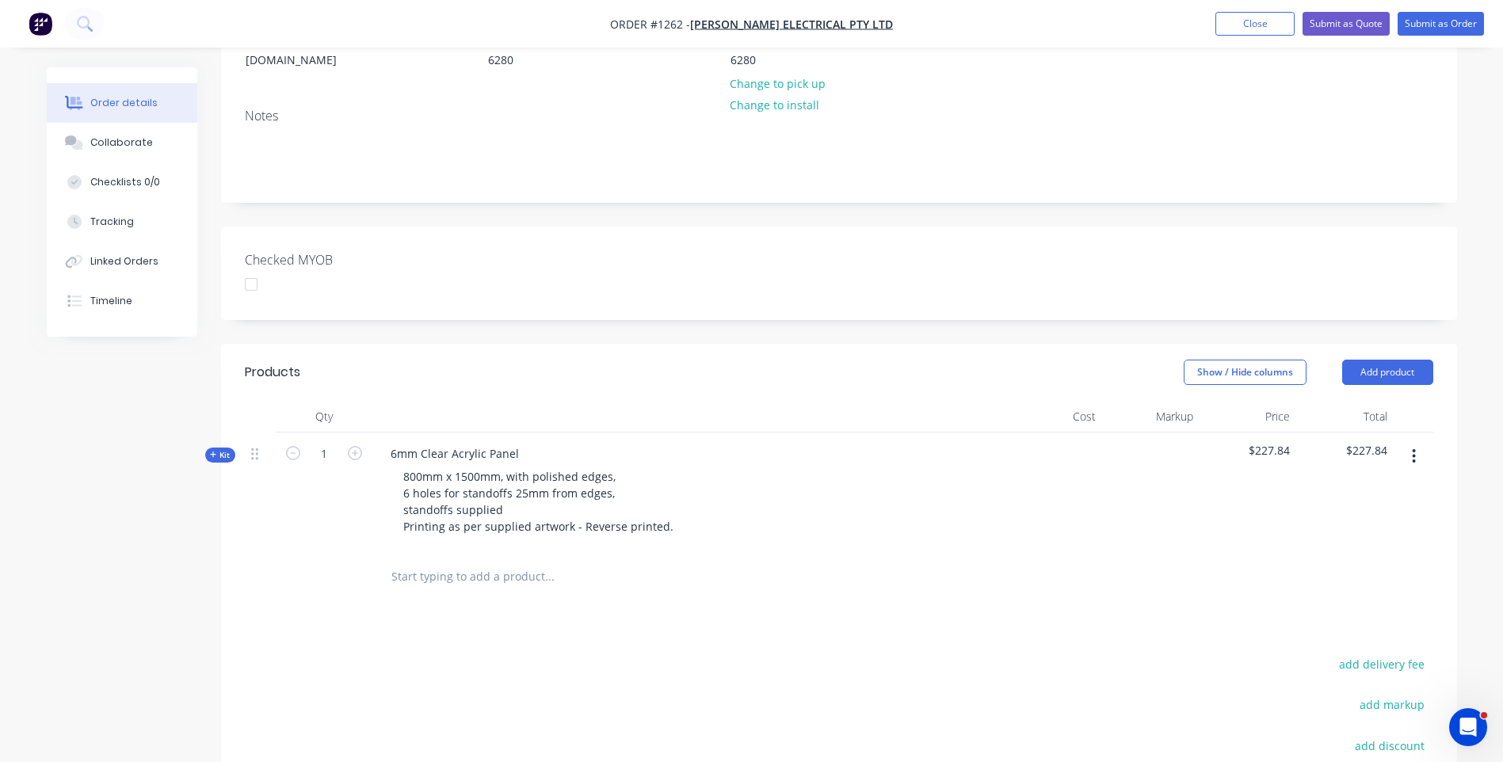
click at [210, 451] on icon at bounding box center [213, 455] width 7 height 8
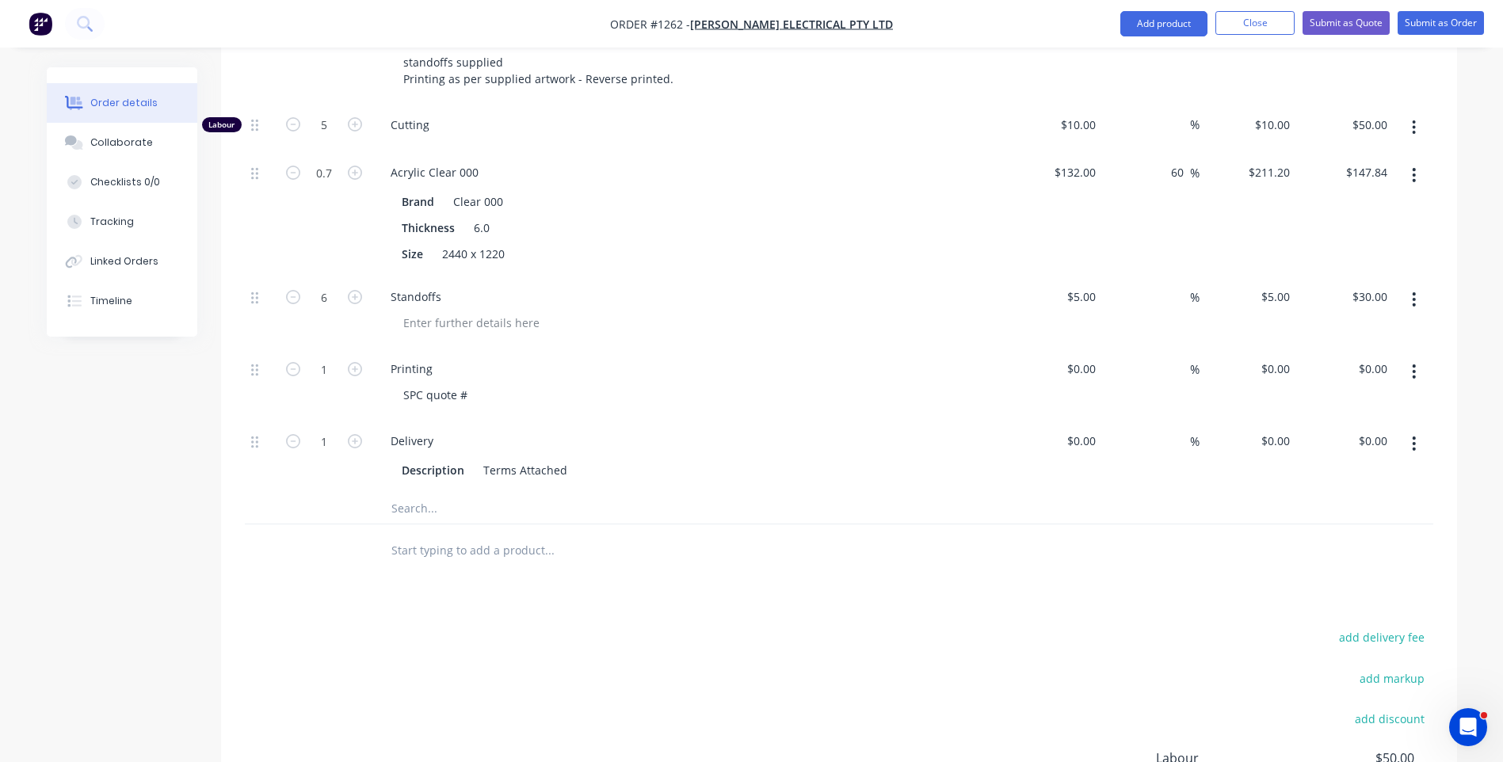
scroll to position [737, 0]
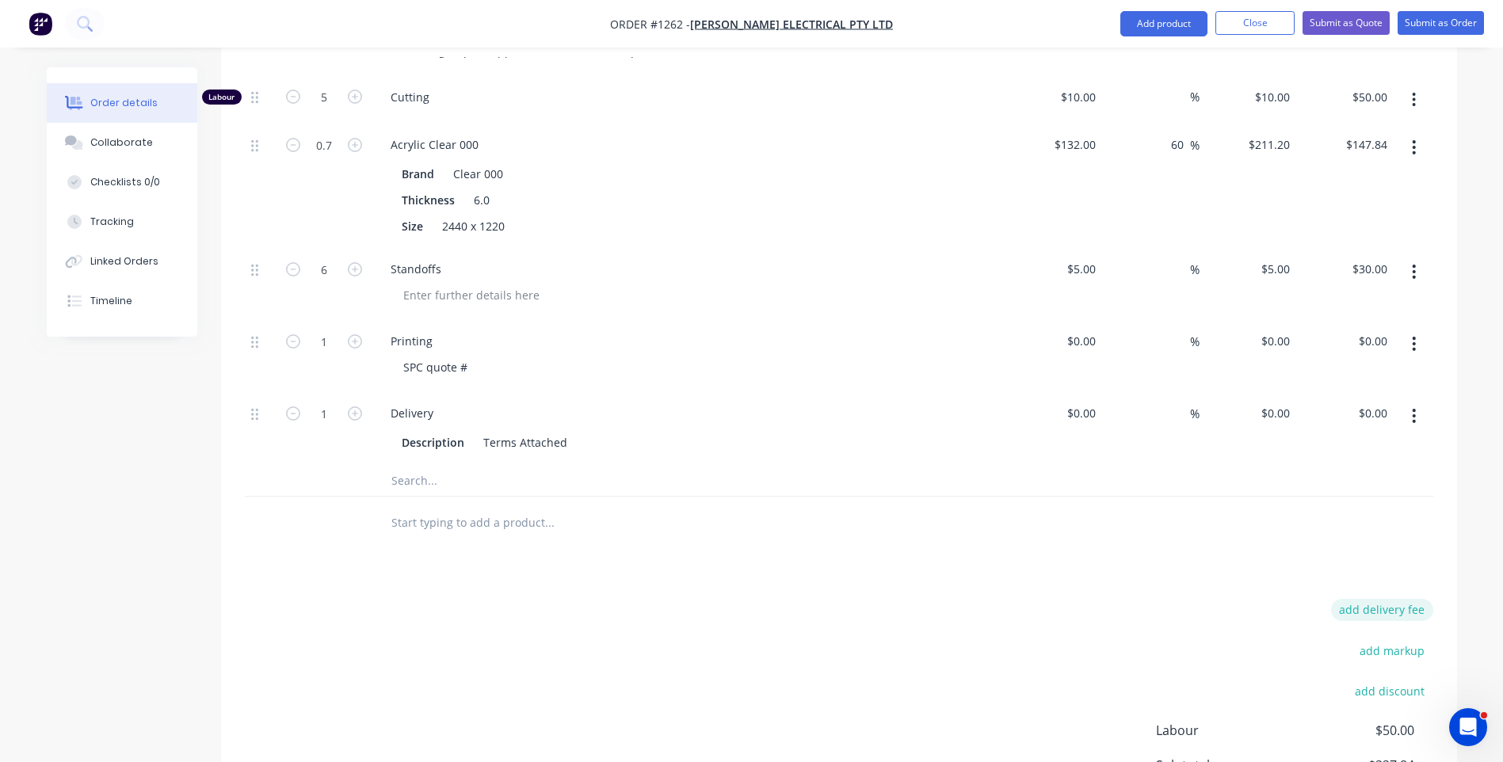
click at [1404, 599] on button "add delivery fee" at bounding box center [1382, 609] width 102 height 21
type input "132"
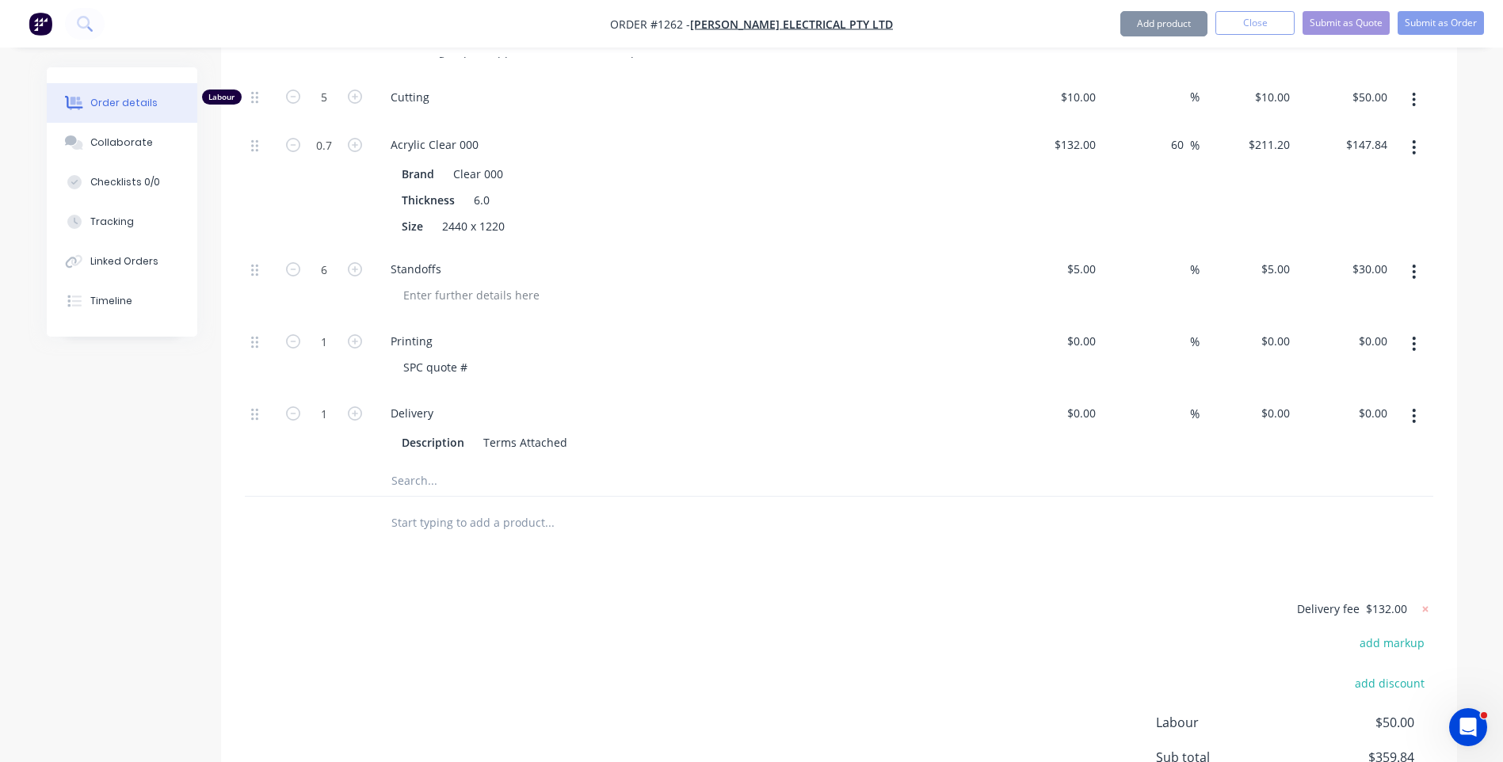
click at [1121, 542] on div "Products Show / Hide columns Add product Qty Cost Markup Price Total Kit 1 6mm …" at bounding box center [839, 394] width 1236 height 1053
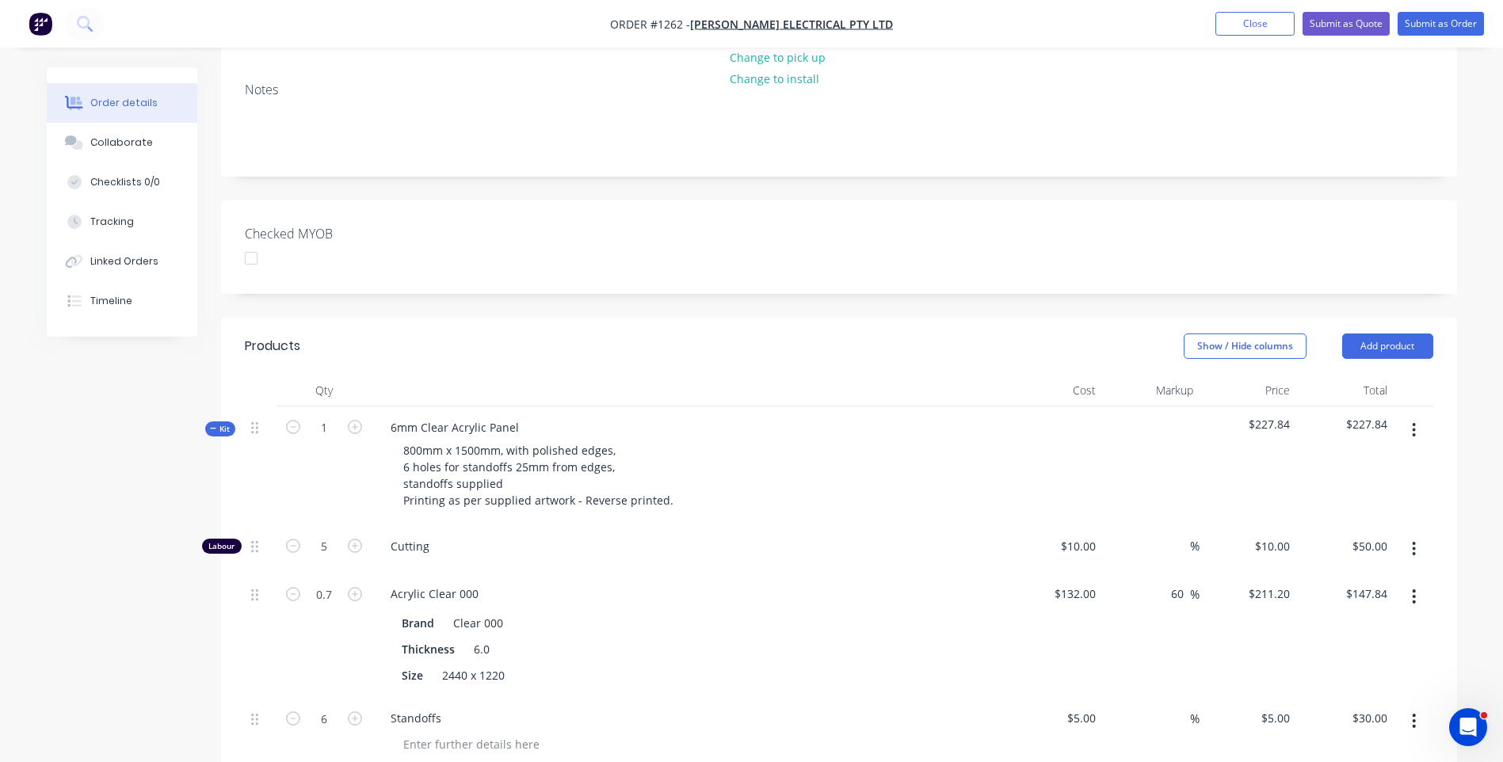
scroll to position [241, 0]
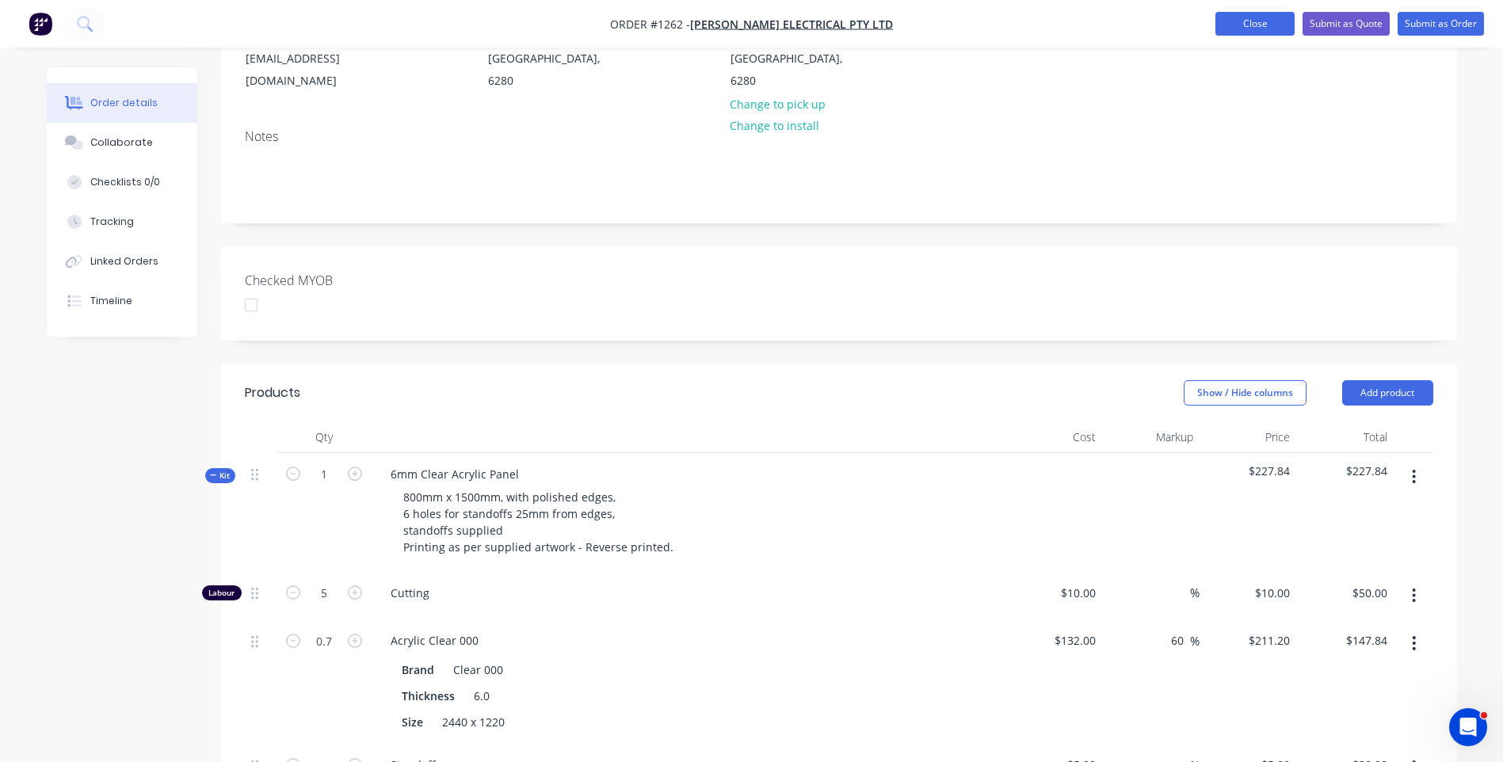
click at [1247, 28] on button "Close" at bounding box center [1255, 24] width 79 height 24
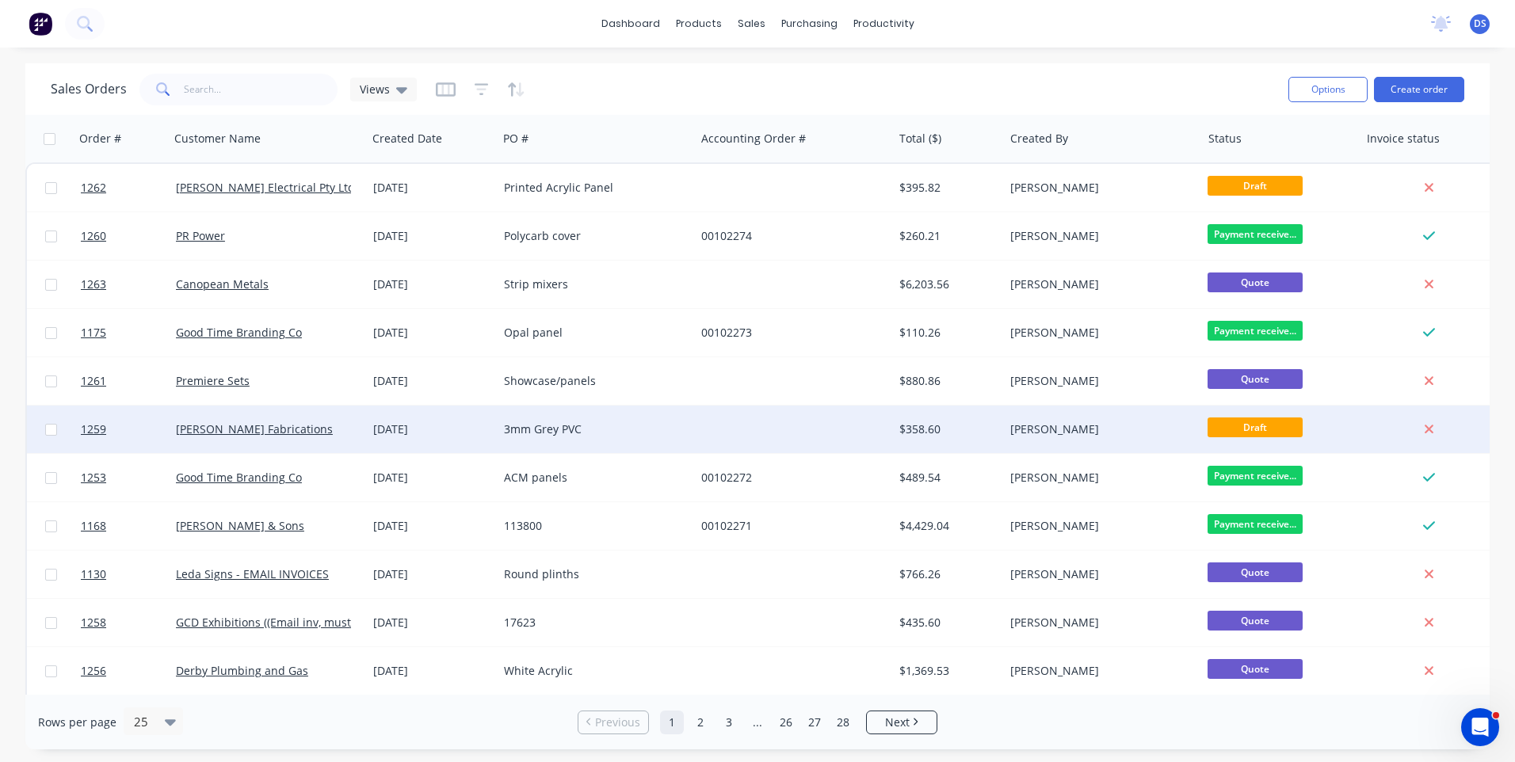
click at [557, 430] on div "3mm Grey PVC" at bounding box center [592, 430] width 176 height 16
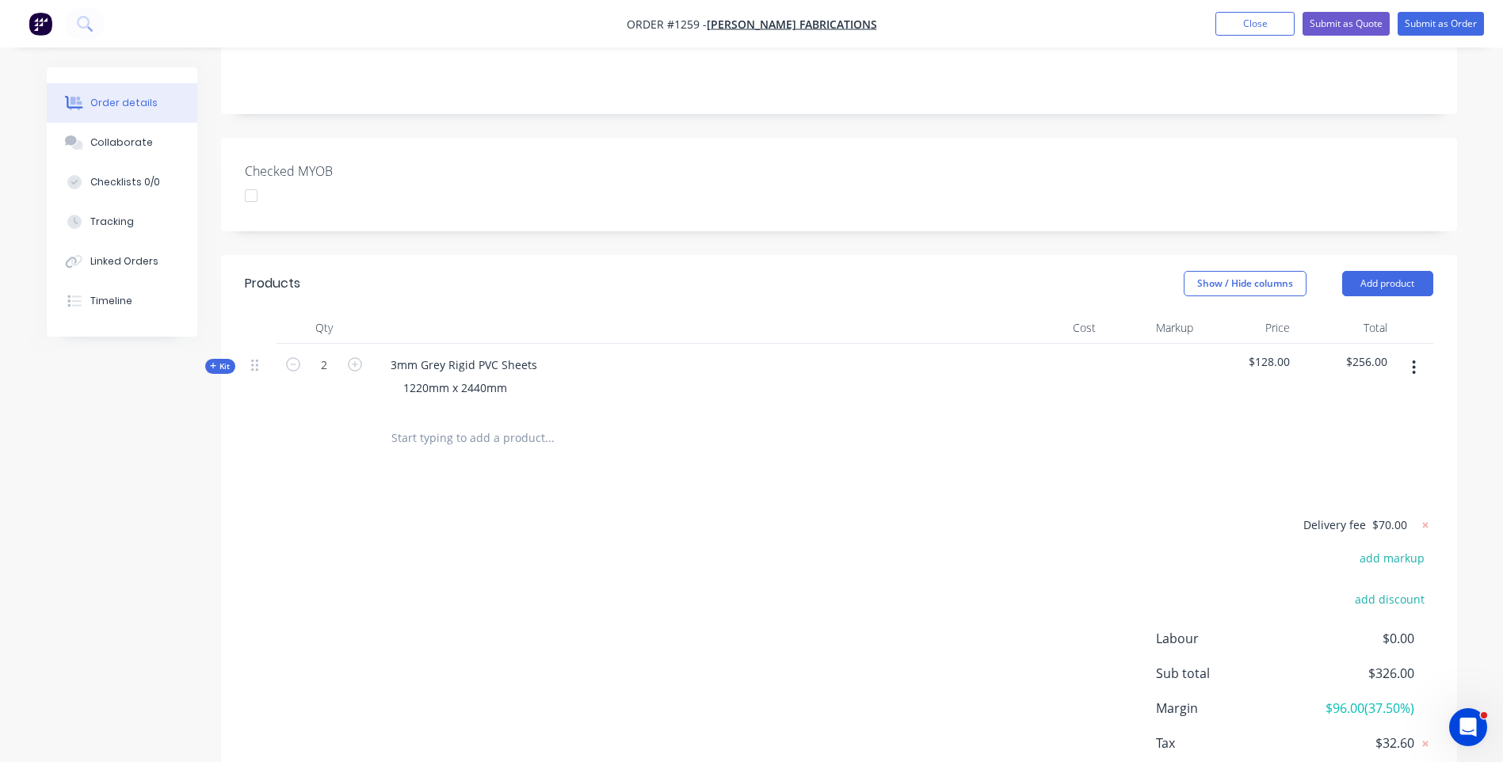
scroll to position [396, 0]
click at [212, 361] on icon at bounding box center [213, 365] width 7 height 8
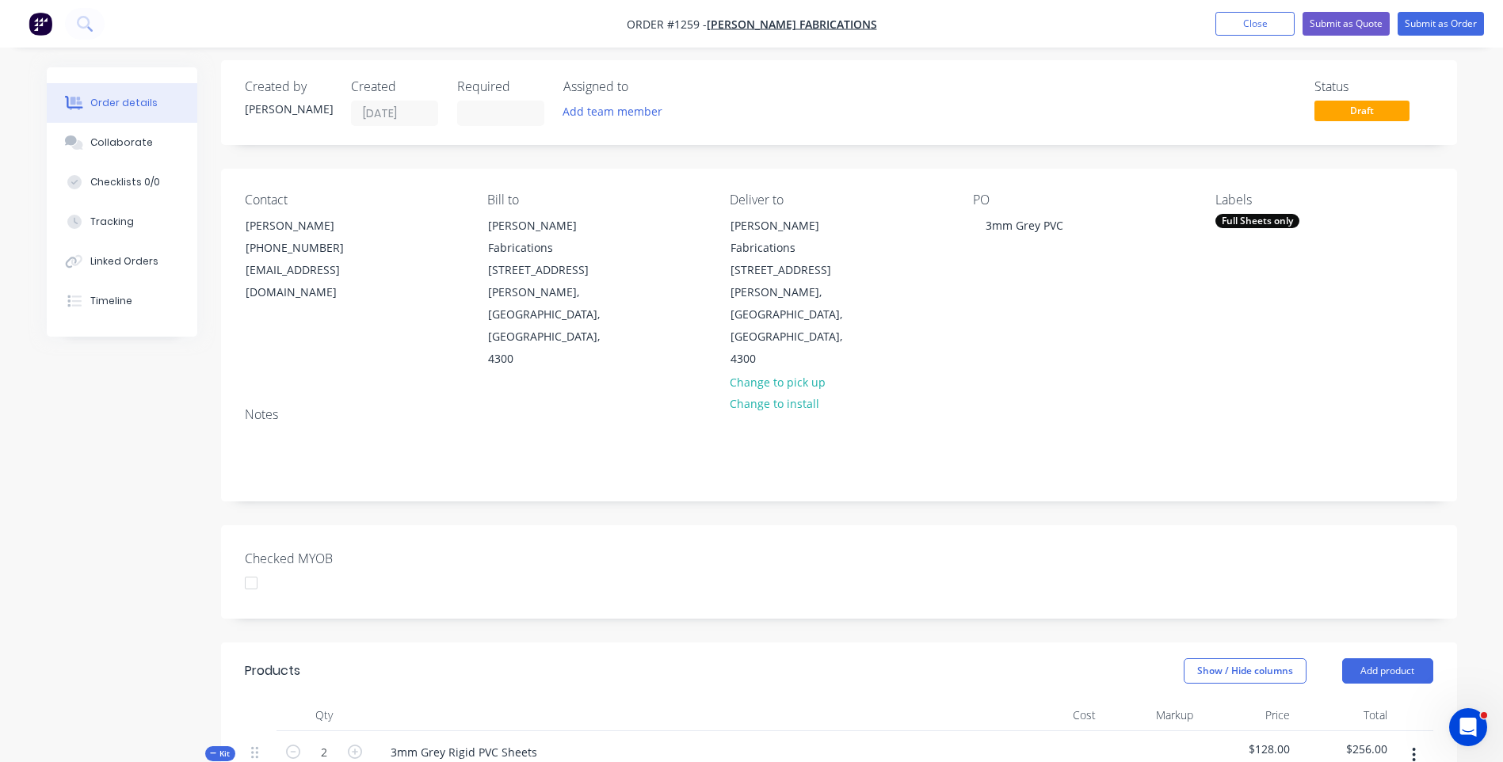
scroll to position [0, 0]
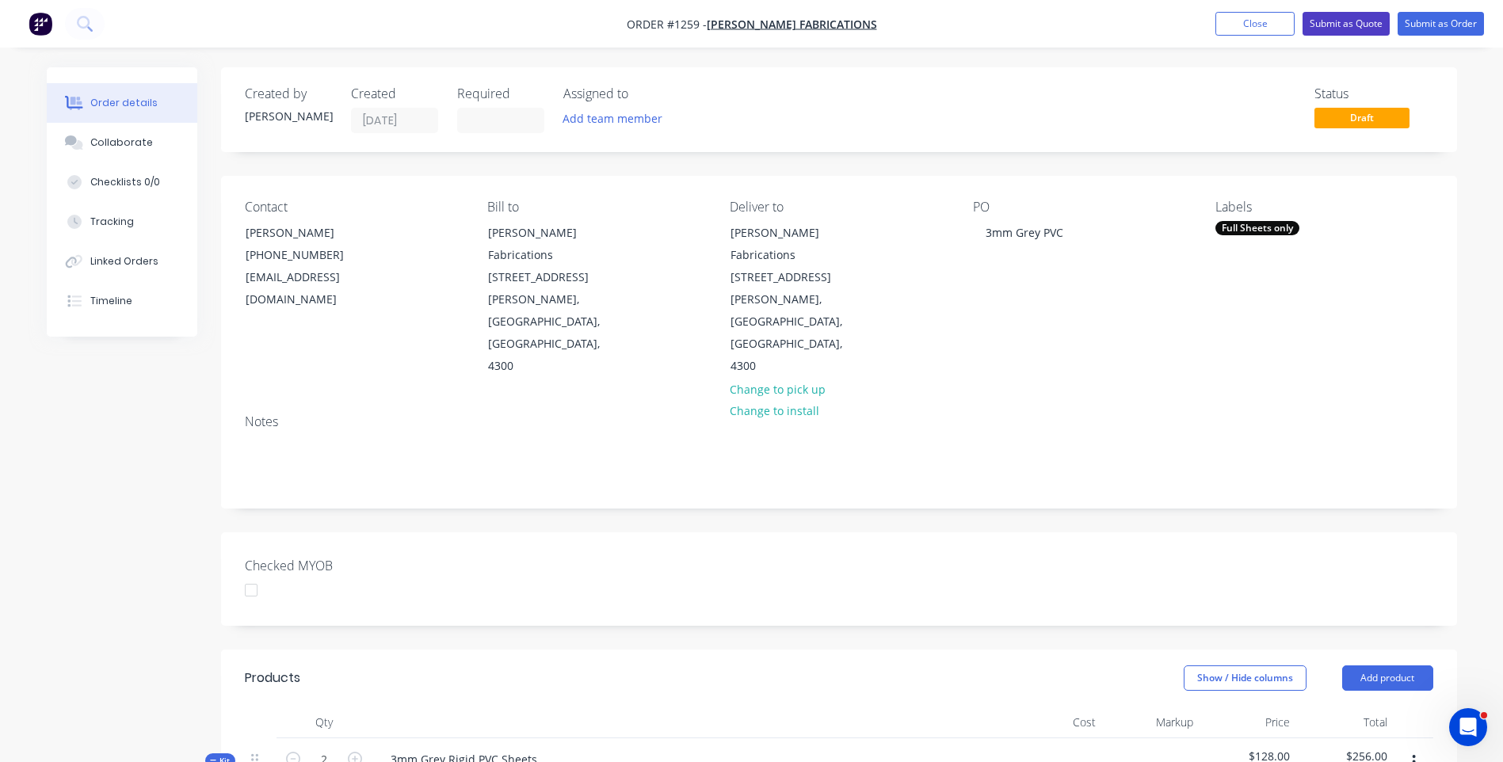
click at [1342, 21] on button "Submit as Quote" at bounding box center [1346, 24] width 87 height 24
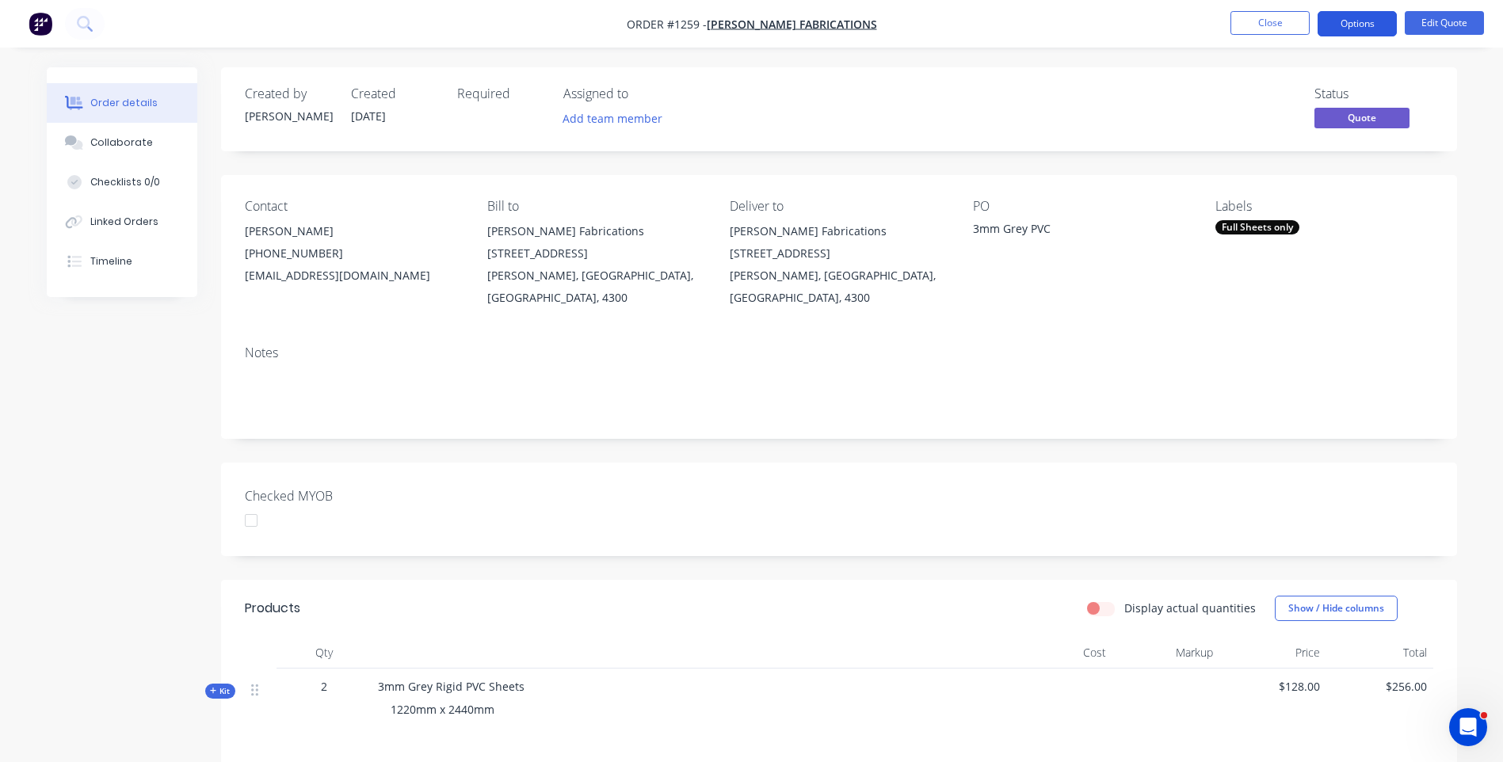
click at [1333, 27] on button "Options" at bounding box center [1357, 23] width 79 height 25
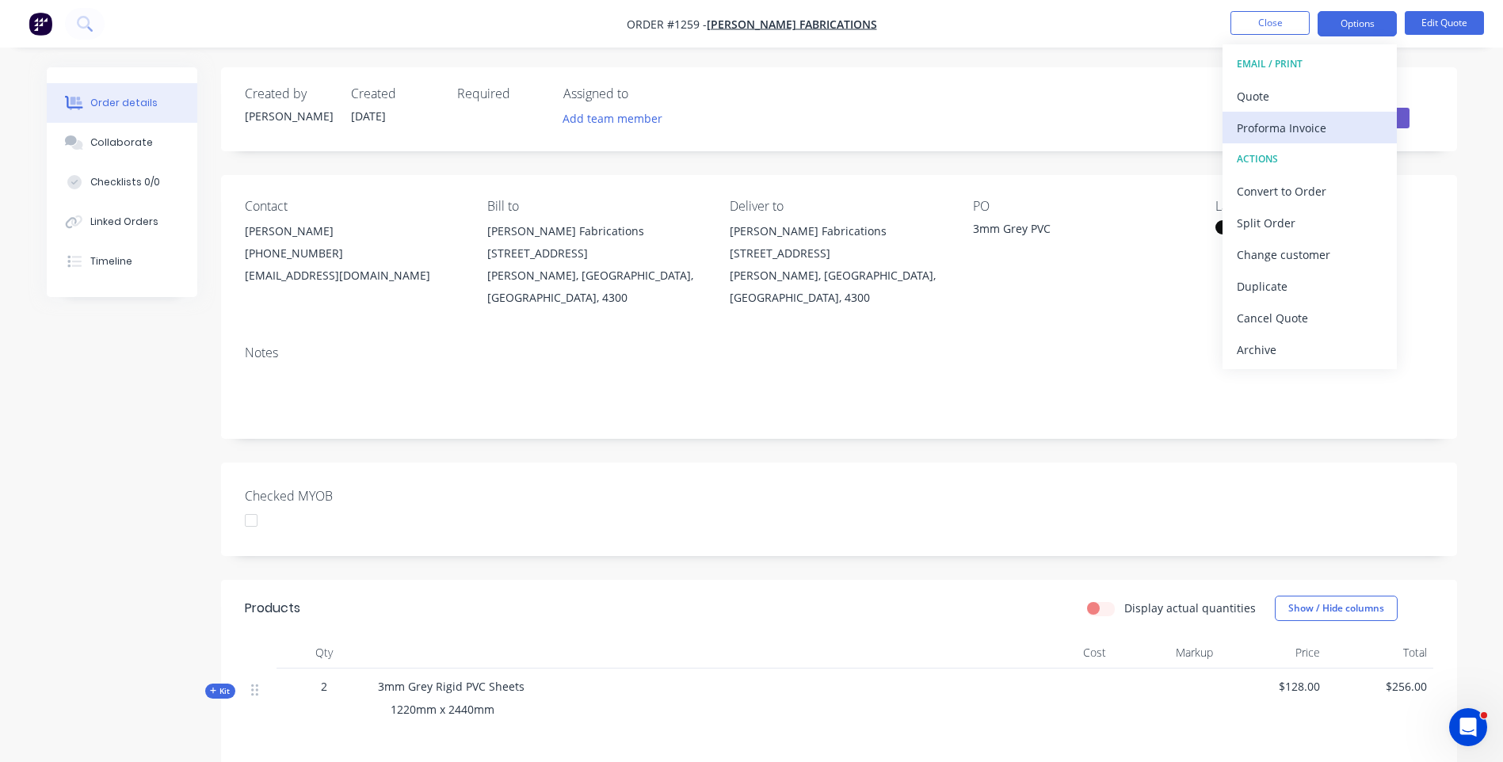
click at [1310, 136] on div "Proforma Invoice" at bounding box center [1310, 127] width 146 height 23
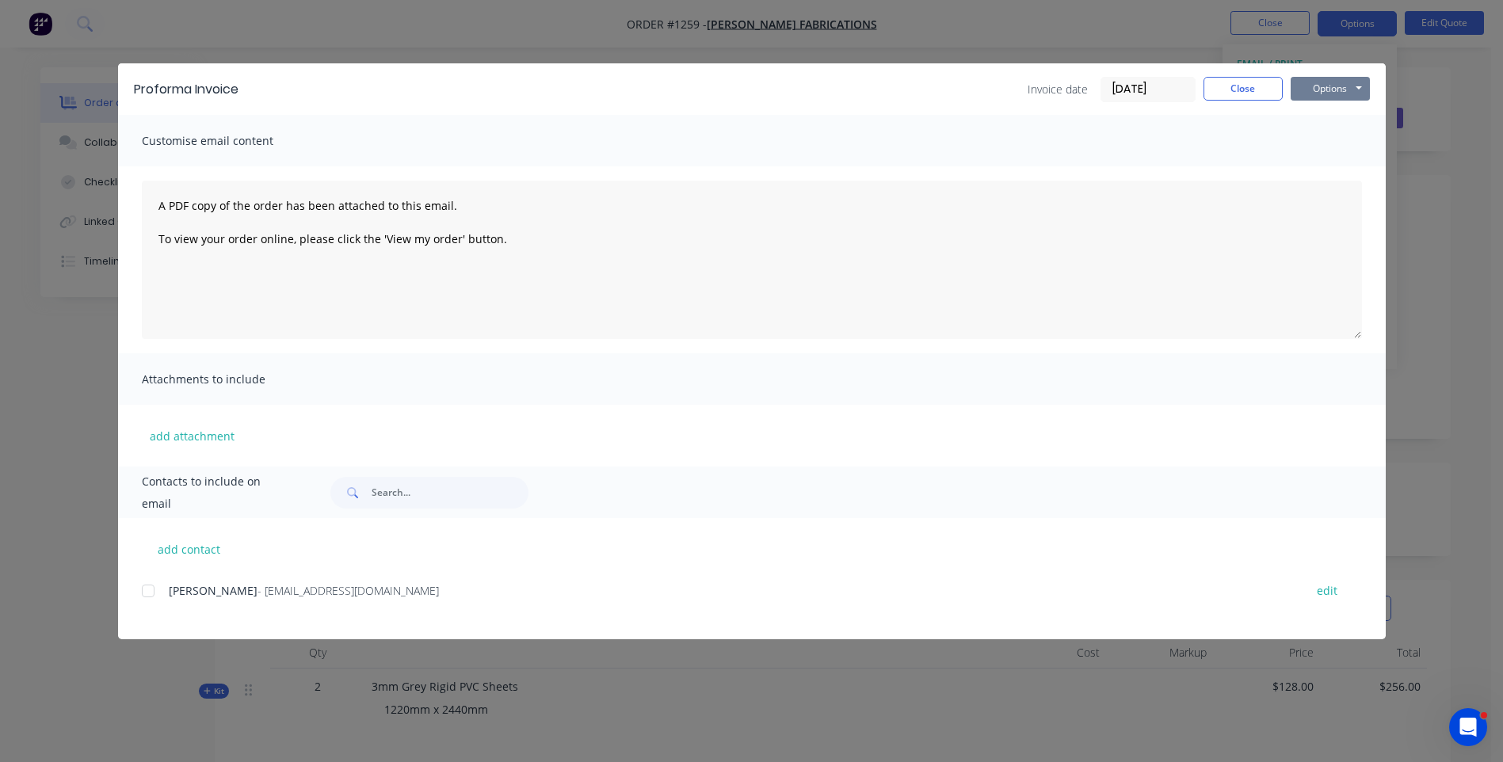
click at [1328, 82] on button "Options" at bounding box center [1330, 89] width 79 height 24
click at [1338, 175] on button "Email" at bounding box center [1341, 169] width 101 height 26
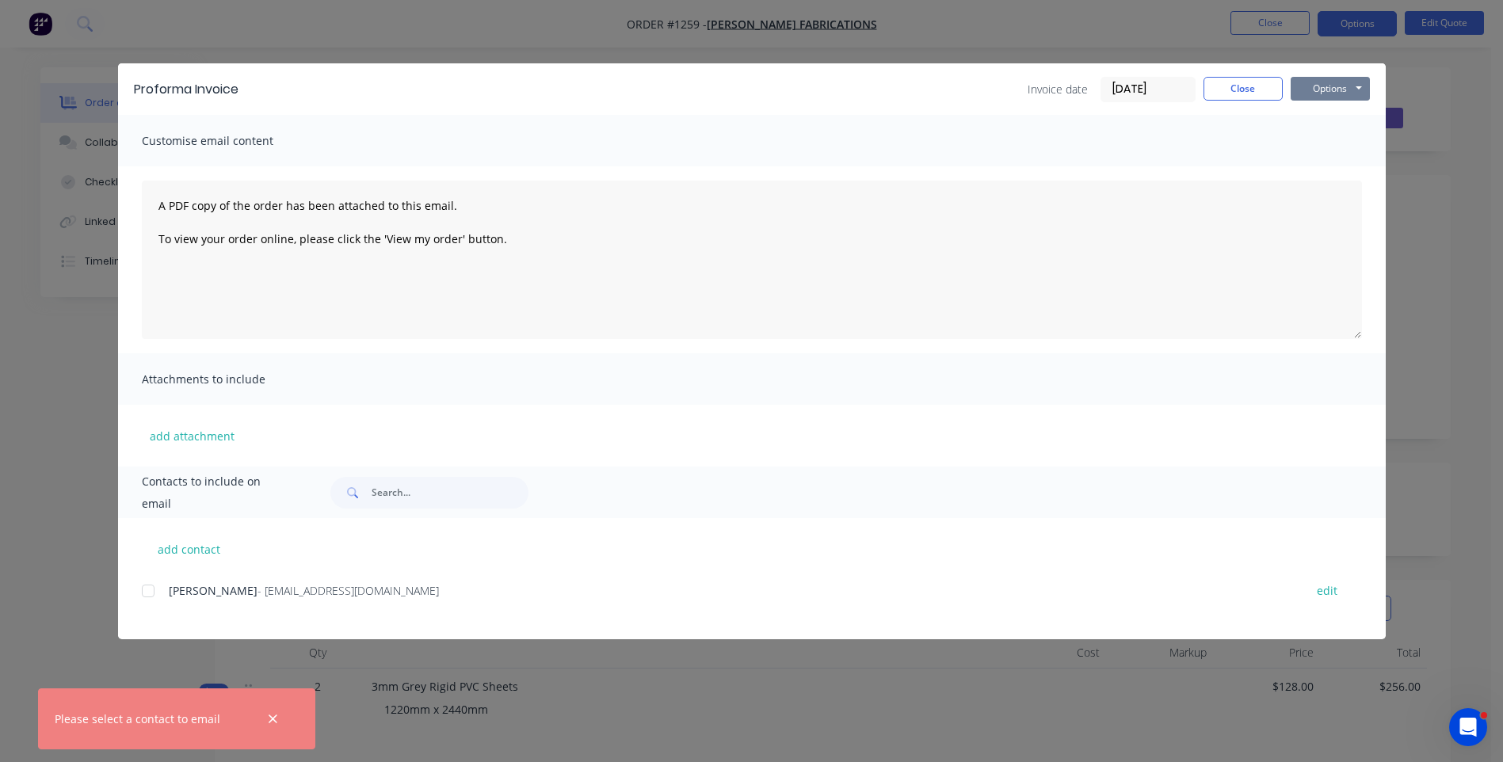
click at [1337, 92] on button "Options" at bounding box center [1330, 89] width 79 height 24
click at [1339, 114] on button "Preview" at bounding box center [1341, 117] width 101 height 26
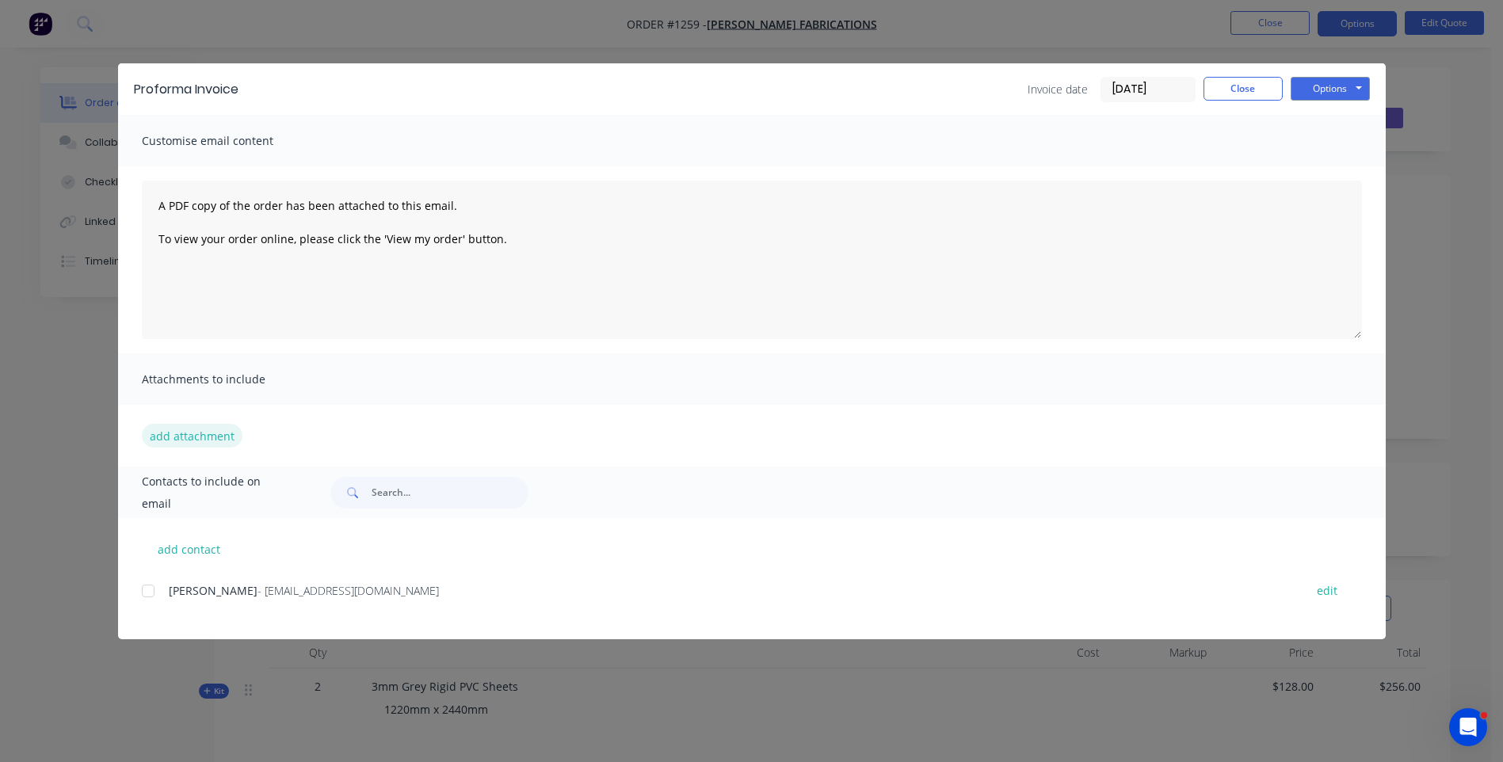
click at [194, 437] on button "add attachment" at bounding box center [192, 436] width 101 height 24
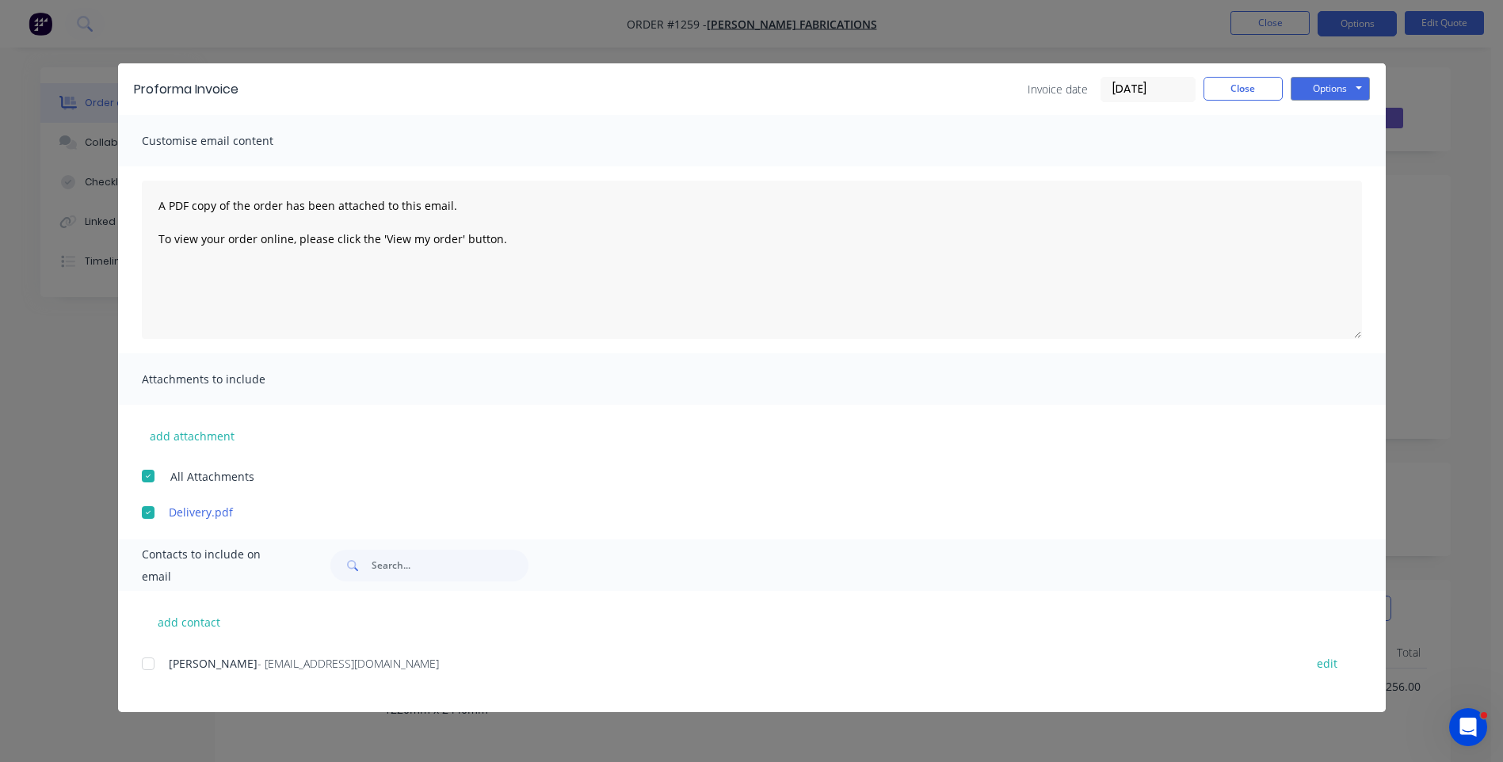
click at [536, 694] on div "Kimberly - admin@gannonfabrications.com.au edit" at bounding box center [764, 682] width 1244 height 59
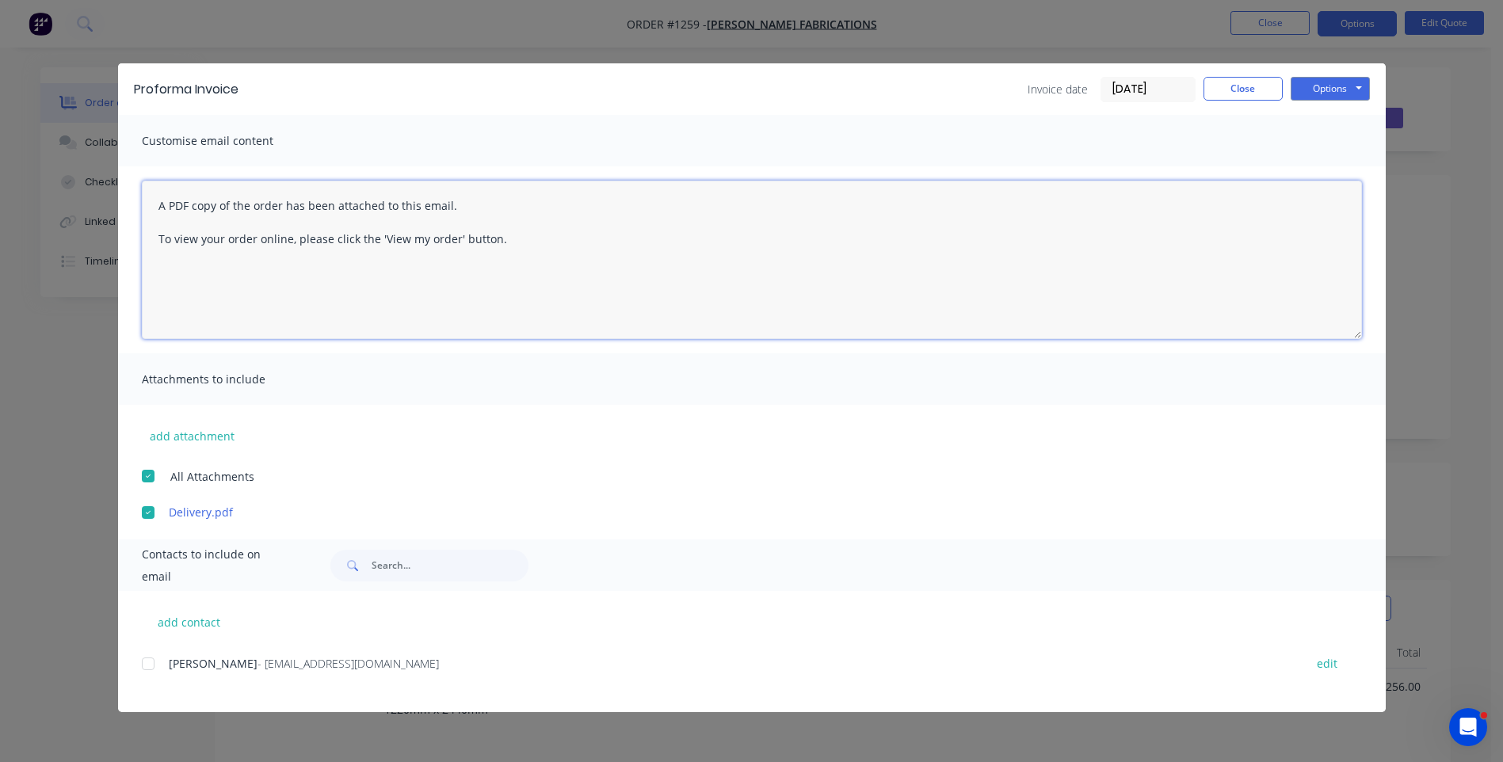
drag, startPoint x: 157, startPoint y: 203, endPoint x: 147, endPoint y: 203, distance: 9.5
paste textarea "Hi, Please contact us if you have any questions. Regards, Darren sales@allstarp…"
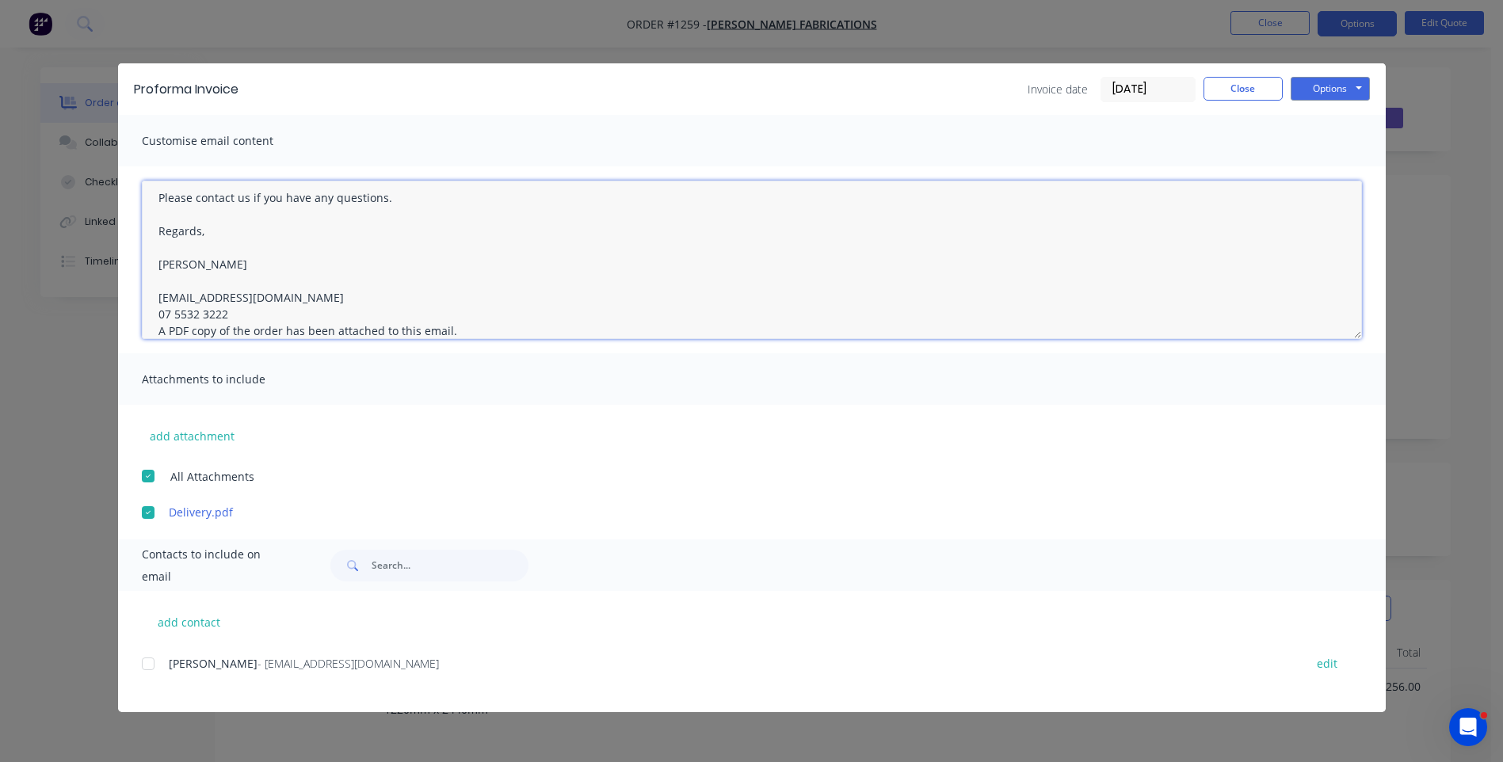
click at [234, 312] on textarea "Hi, Please contact us if you have any questions. Regards, Darren sales@allstarp…" at bounding box center [752, 260] width 1220 height 158
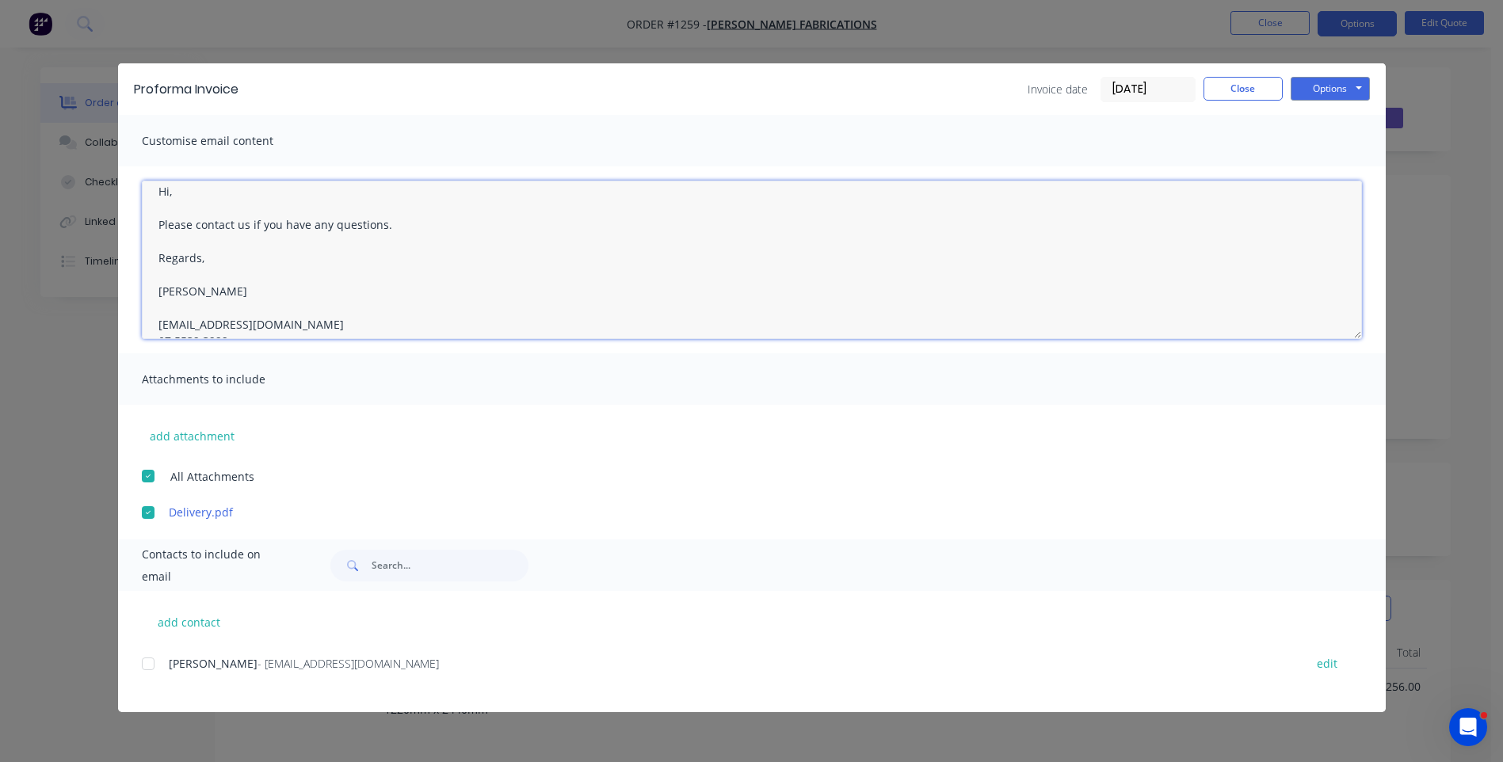
scroll to position [0, 0]
click at [175, 212] on textarea "Hi, Please contact us if you have any questions. Regards, Darren sales@allstarp…" at bounding box center [752, 260] width 1220 height 158
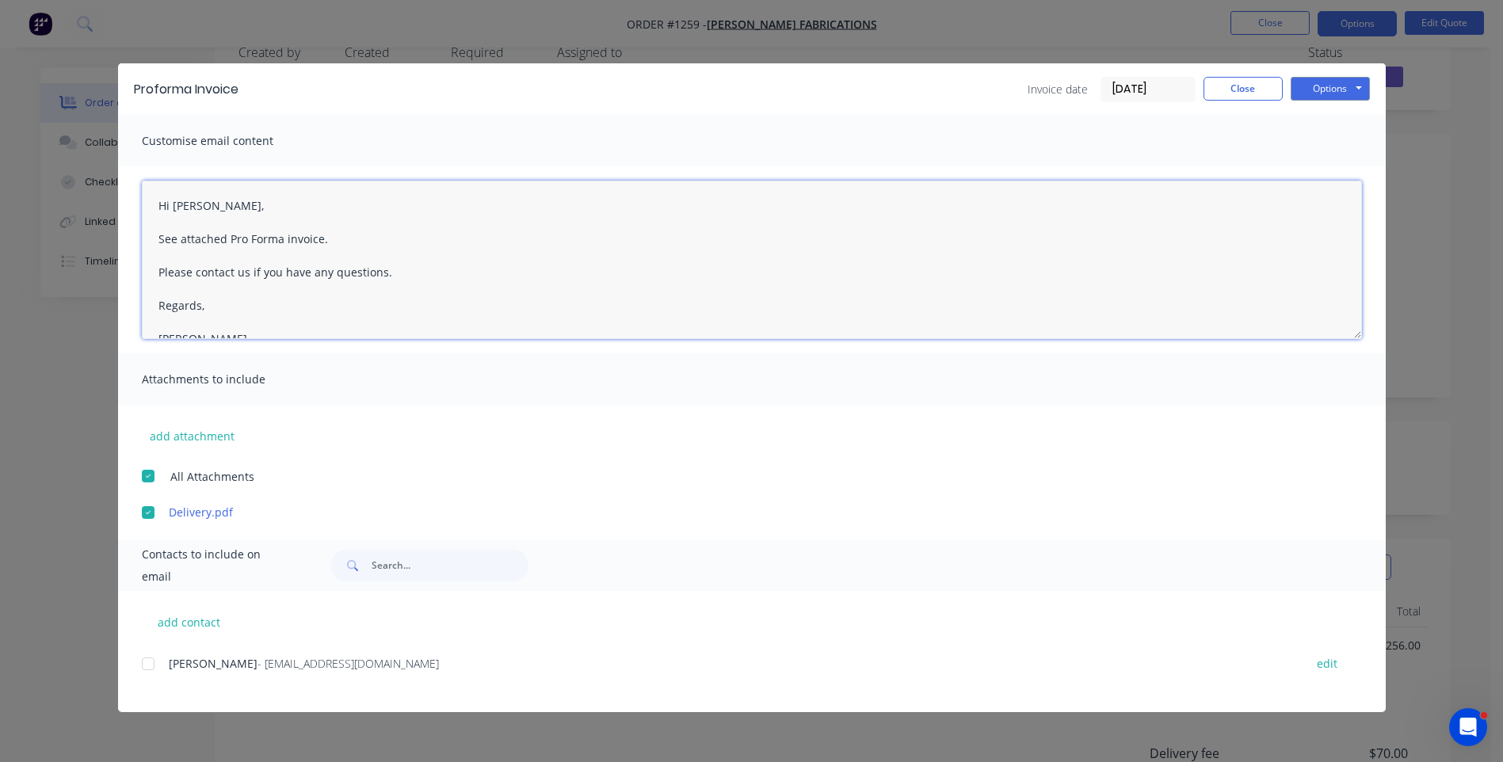
scroll to position [158, 0]
type textarea "Hi Kimberly, See attached Pro Forma invoice. Please contact us if you have any …"
click at [147, 664] on div at bounding box center [148, 664] width 32 height 32
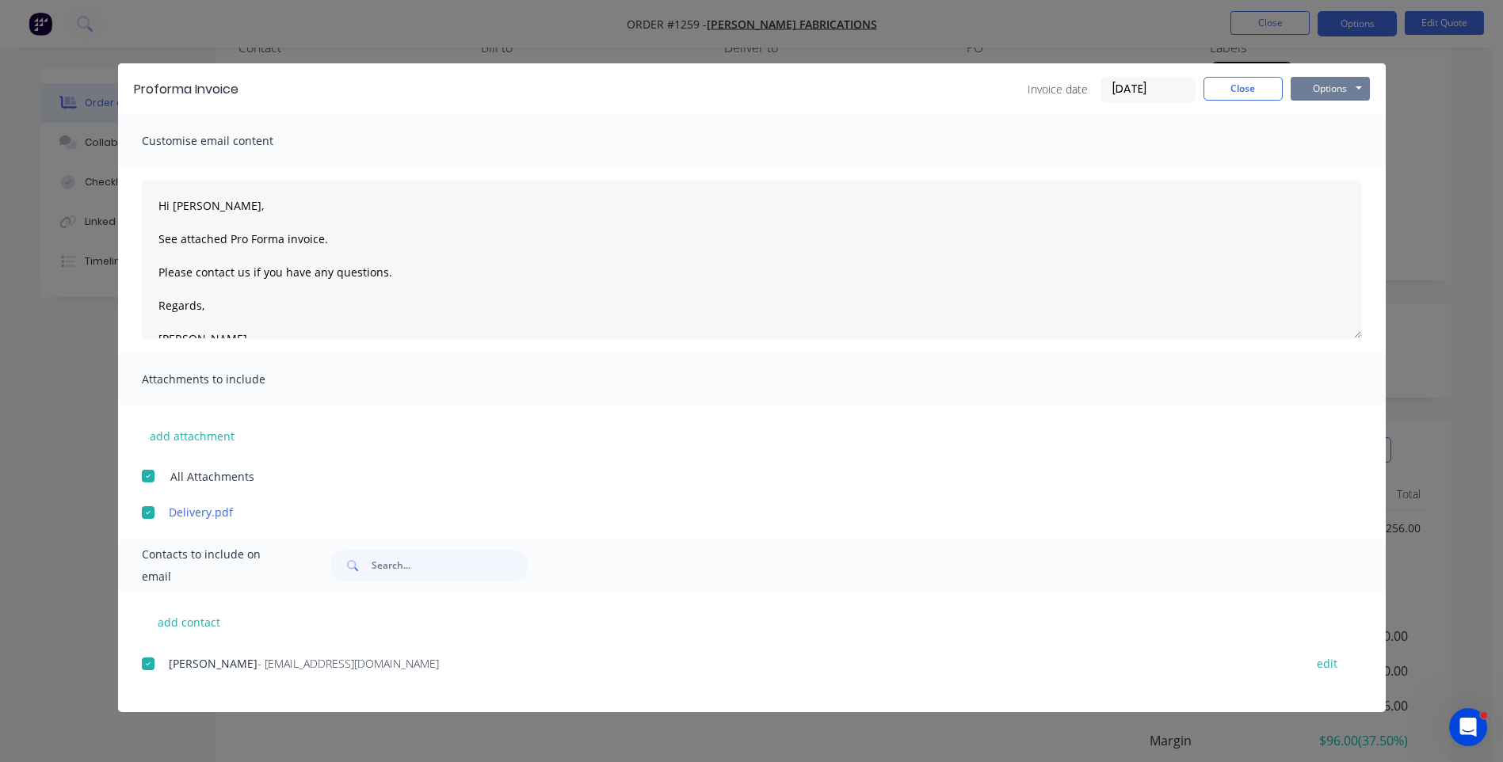
click at [1316, 96] on button "Options" at bounding box center [1330, 89] width 79 height 24
click at [1328, 172] on button "Email" at bounding box center [1341, 169] width 101 height 26
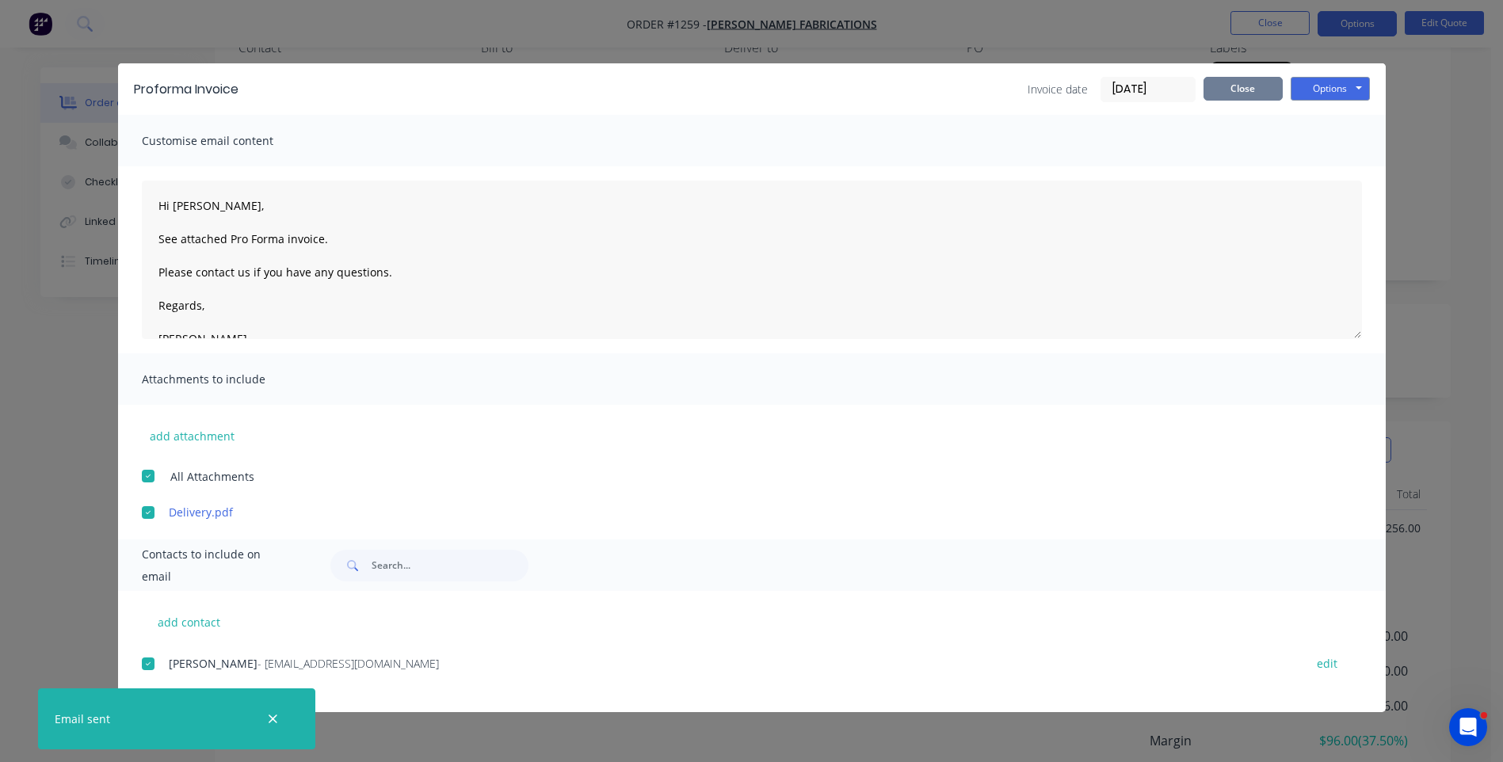
click at [1250, 92] on button "Close" at bounding box center [1243, 89] width 79 height 24
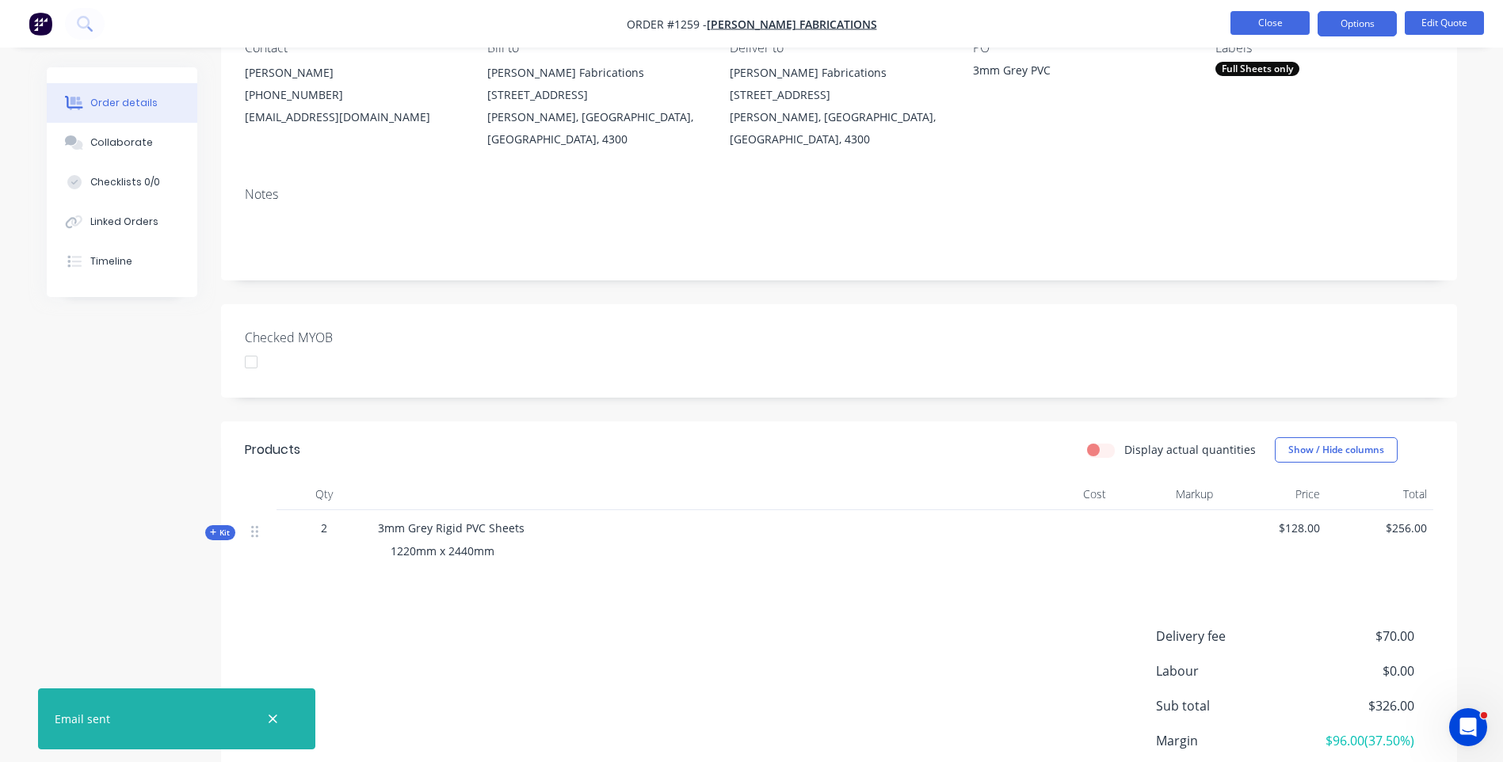
click at [1268, 21] on button "Close" at bounding box center [1270, 23] width 79 height 24
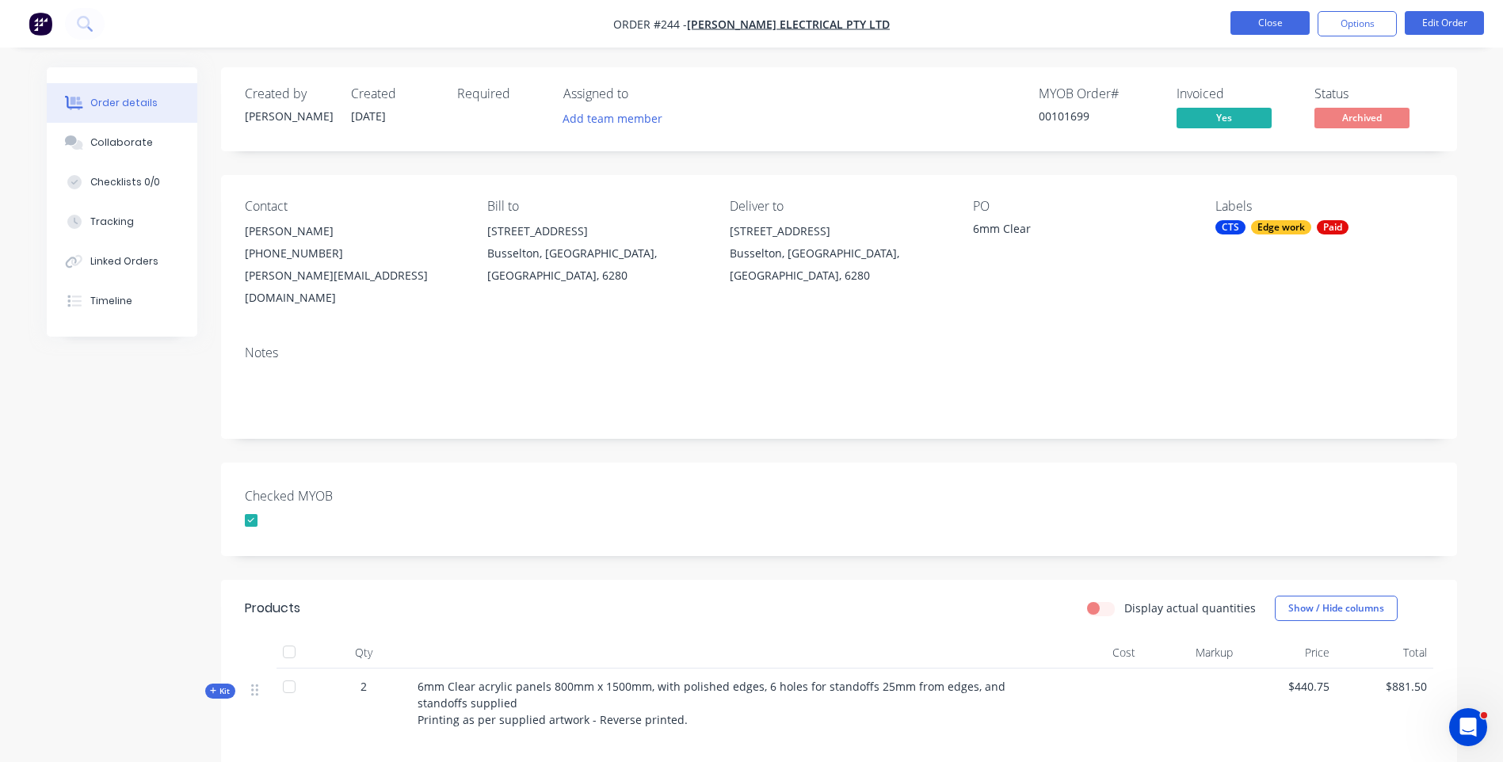
click at [1291, 31] on button "Close" at bounding box center [1270, 23] width 79 height 24
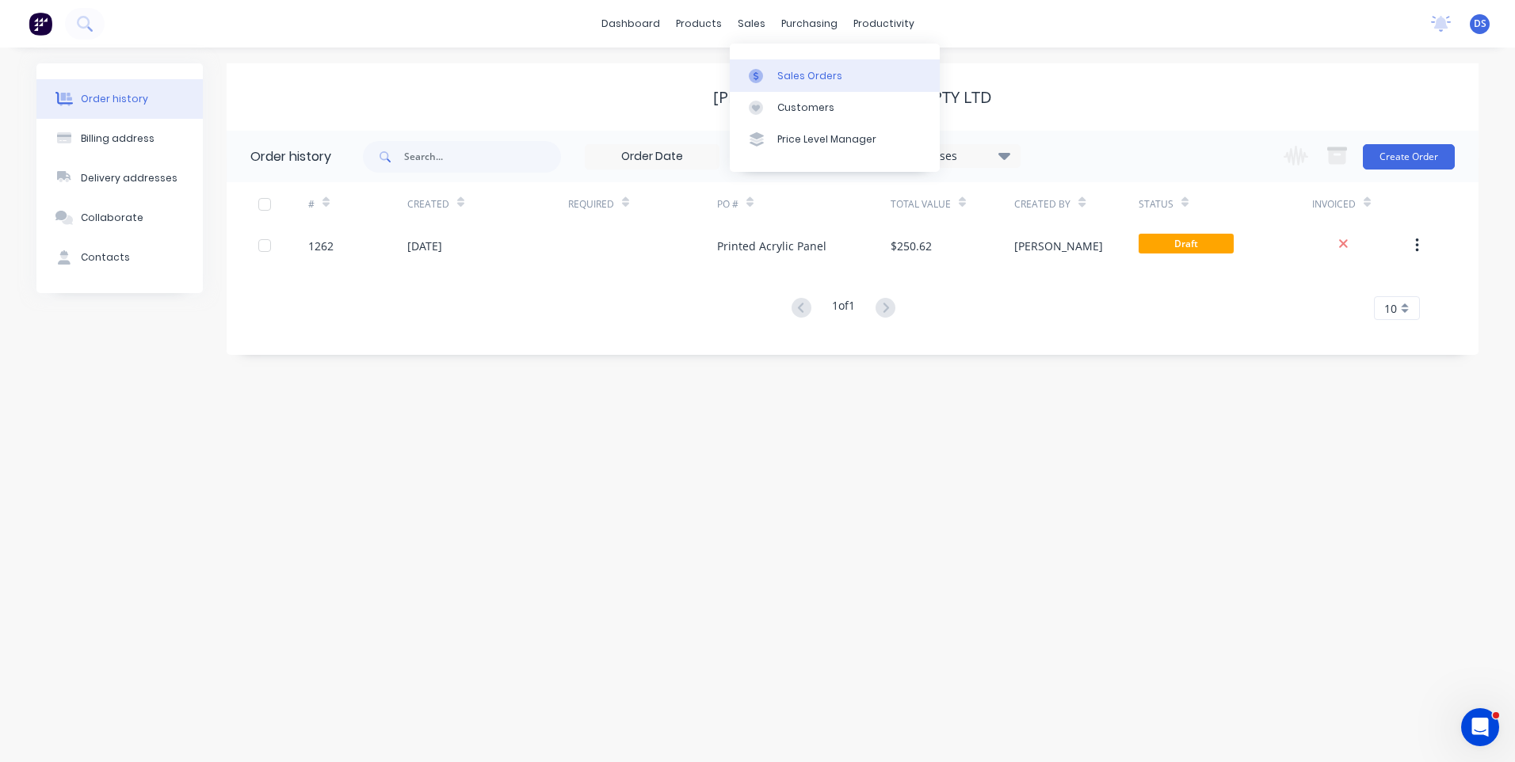
click at [808, 78] on div "Sales Orders" at bounding box center [809, 76] width 65 height 14
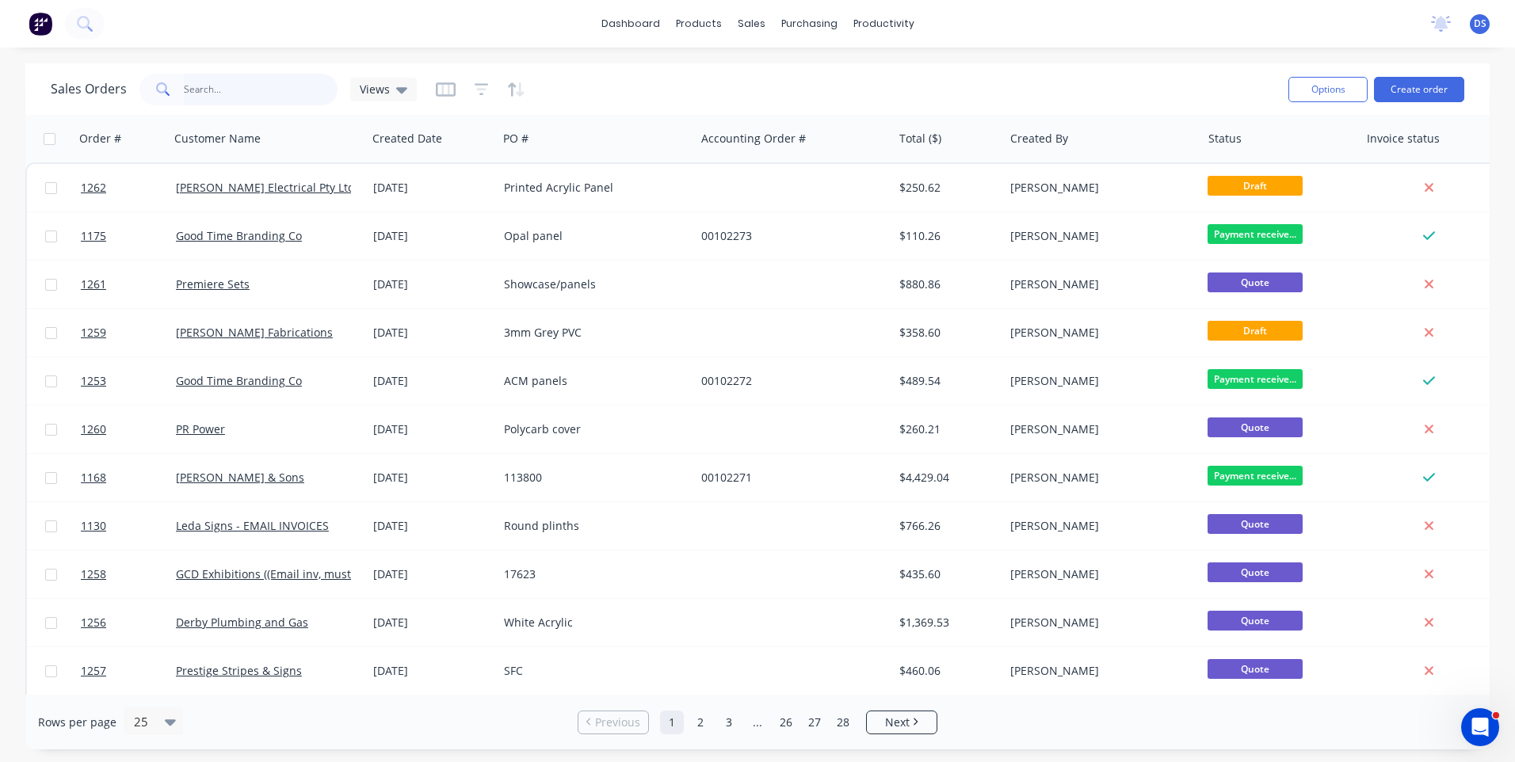
click at [238, 96] on input "text" at bounding box center [261, 90] width 155 height 32
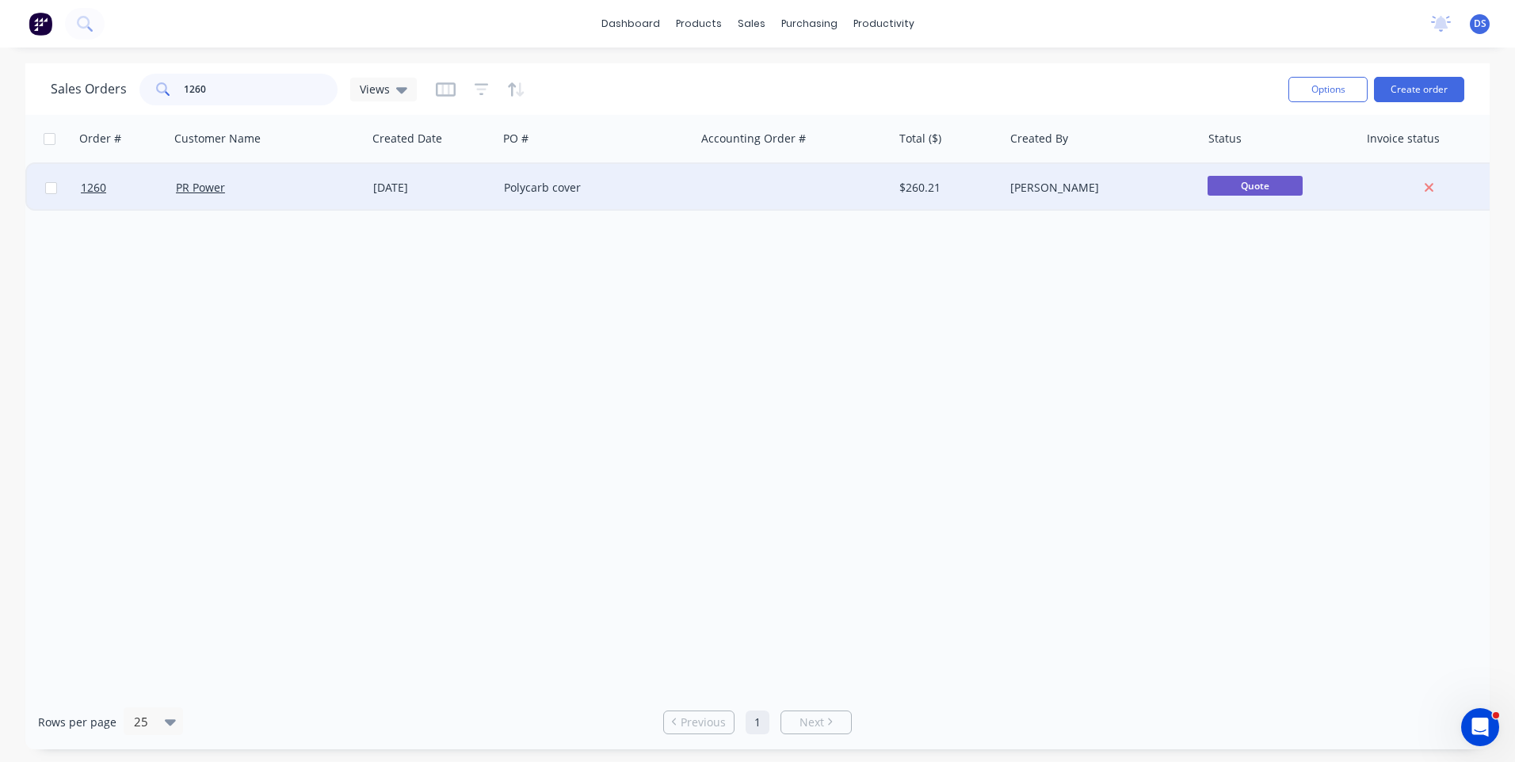
type input "1260"
click at [530, 187] on div "Polycarb cover" at bounding box center [592, 188] width 176 height 16
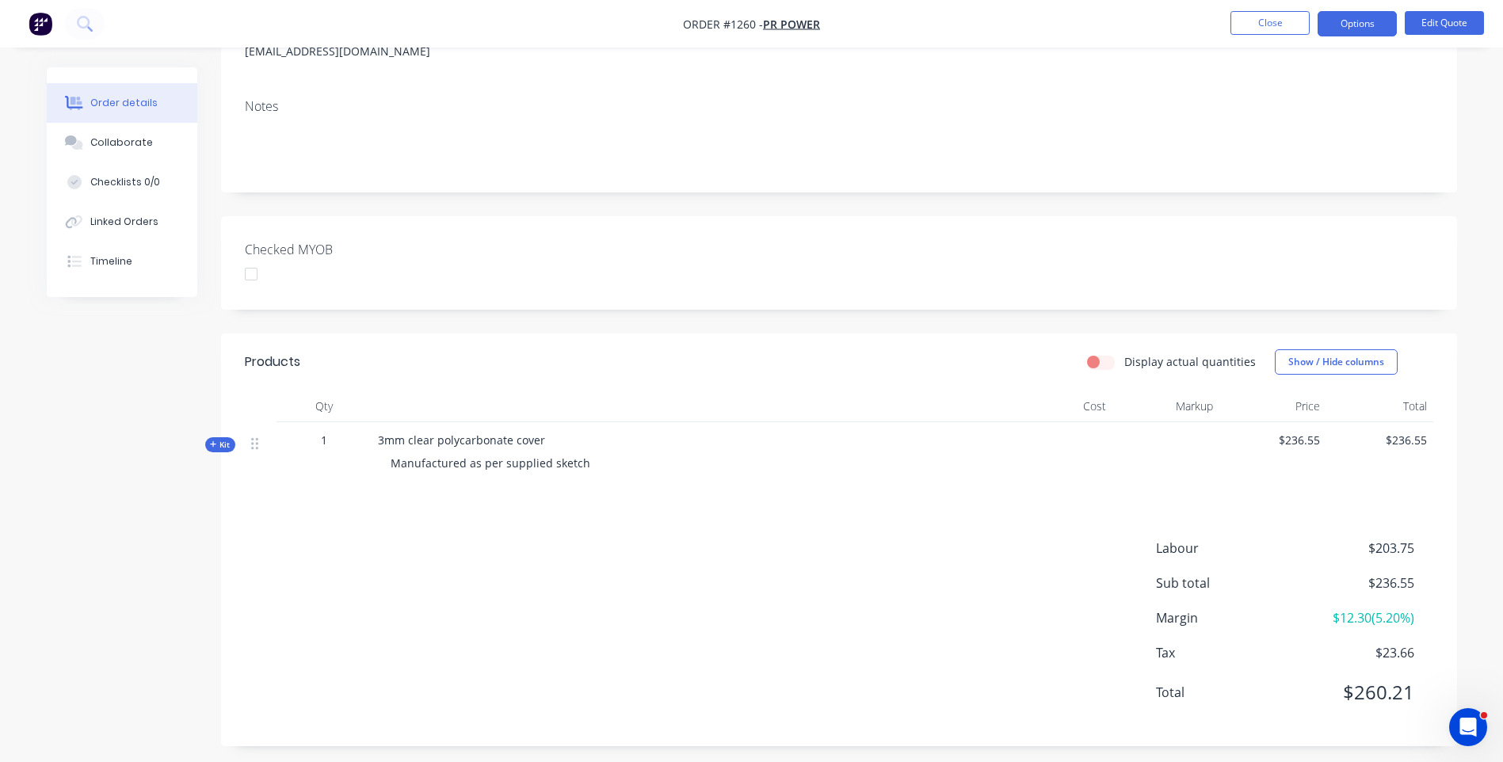
scroll to position [232, 0]
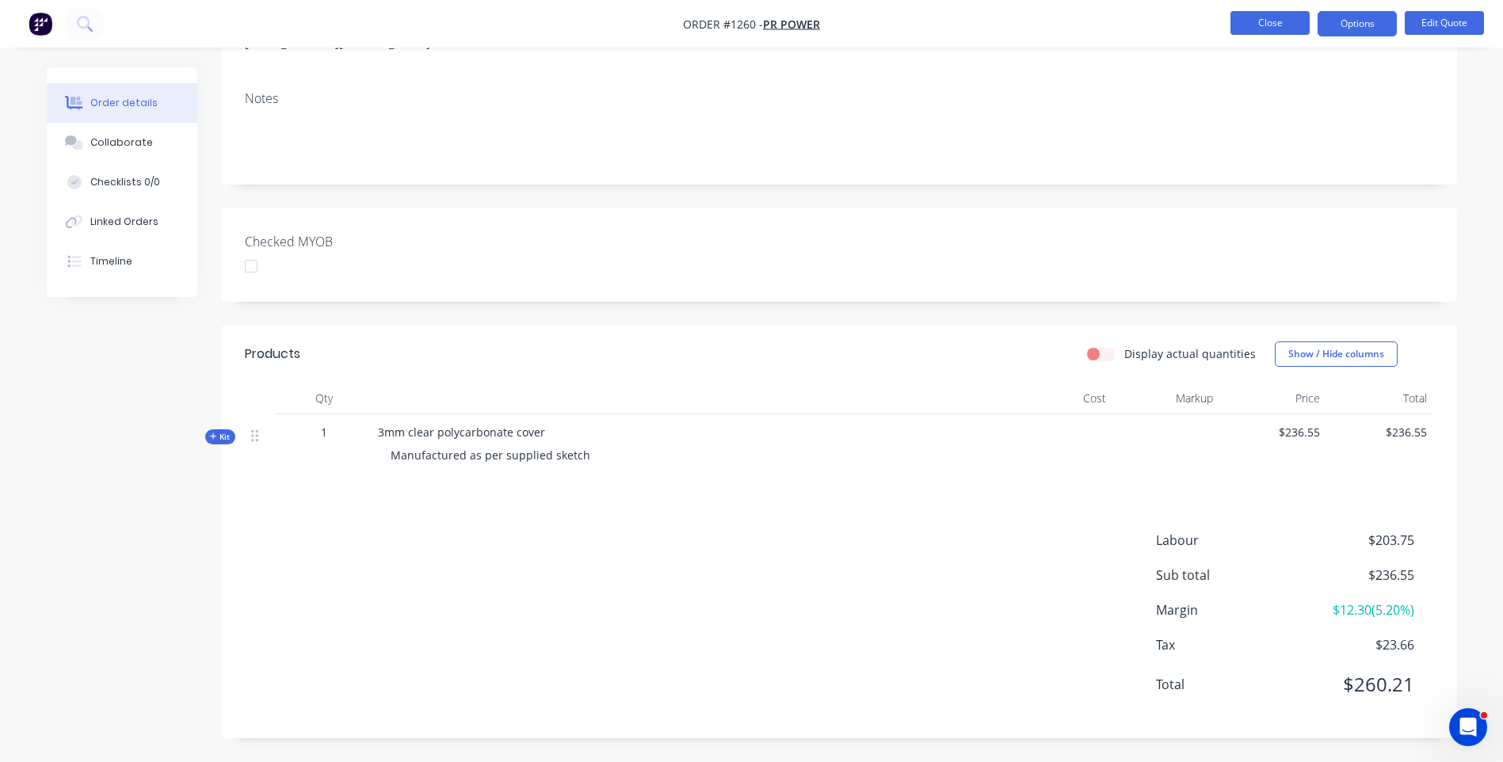
click at [1263, 27] on button "Close" at bounding box center [1270, 23] width 79 height 24
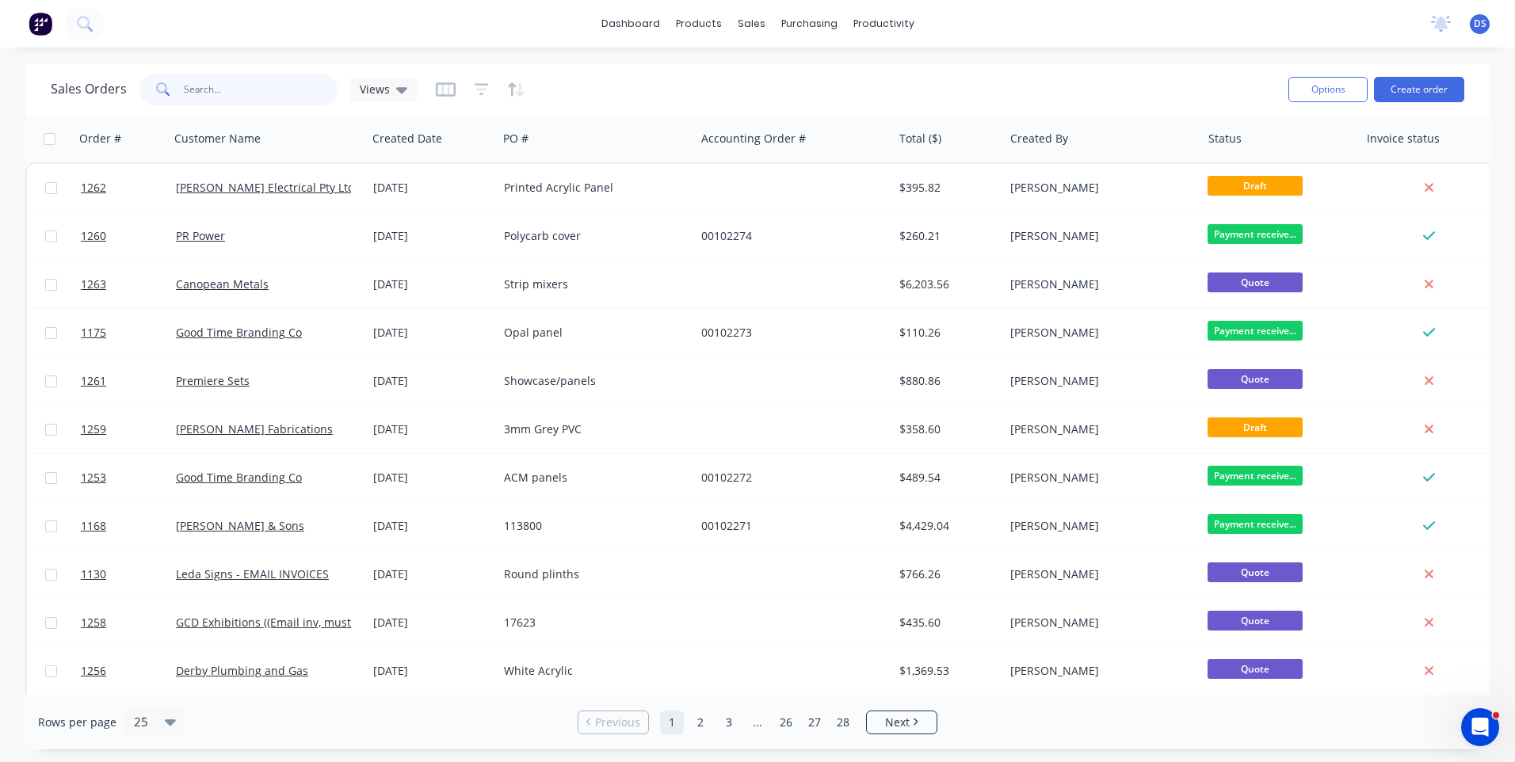
click at [202, 83] on input "text" at bounding box center [261, 90] width 155 height 32
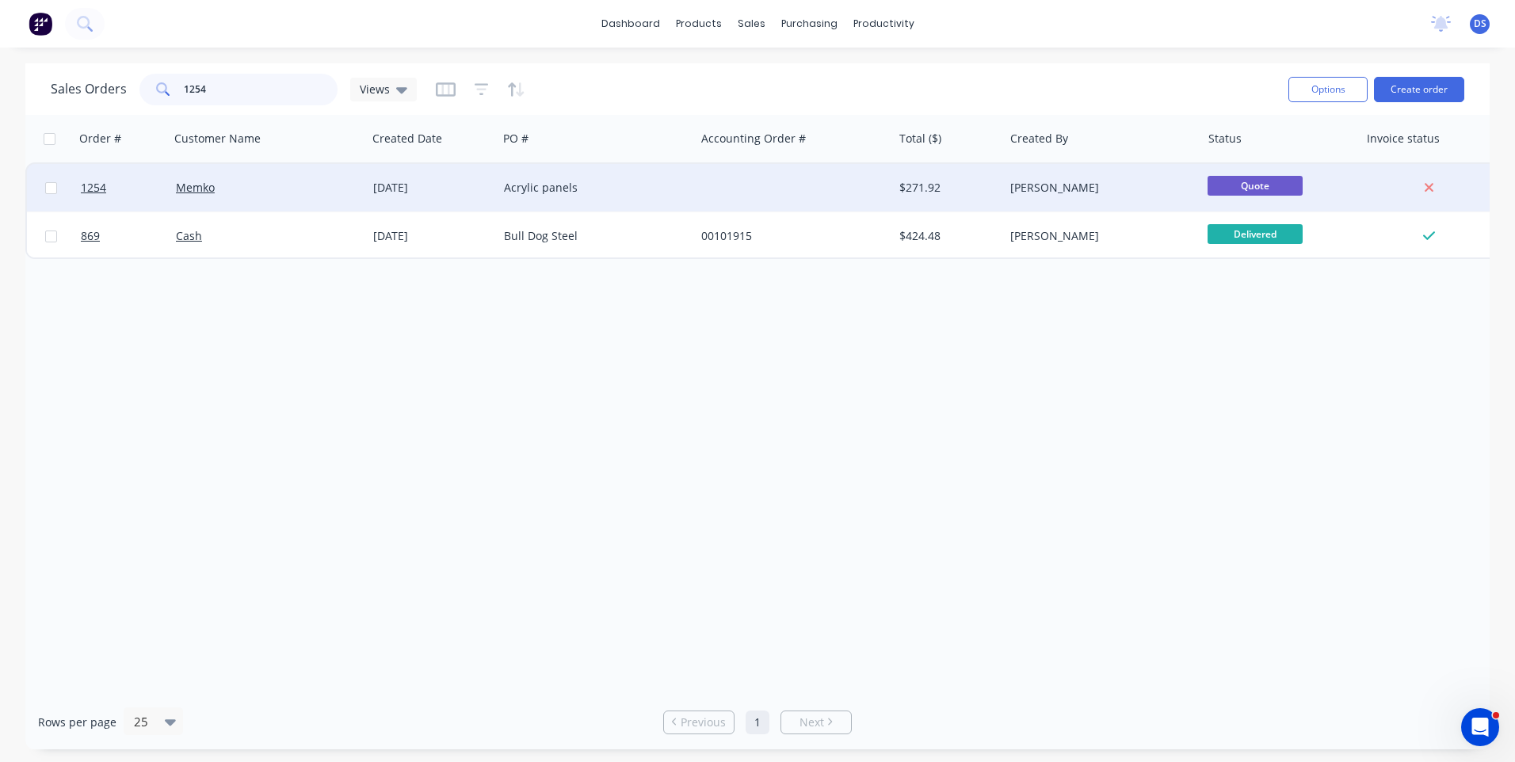
type input "1254"
click at [529, 193] on div "Acrylic panels" at bounding box center [592, 188] width 176 height 16
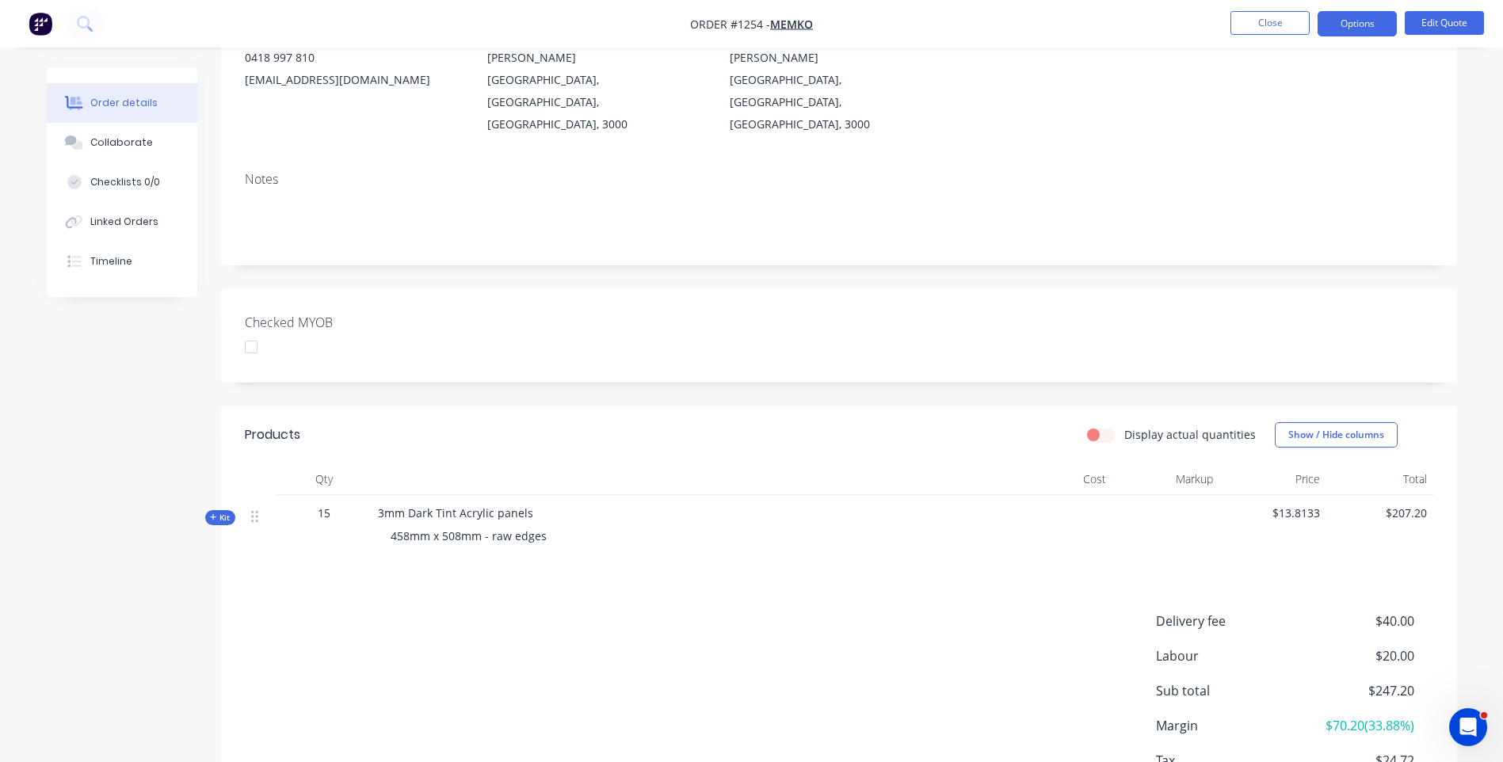
scroll to position [238, 0]
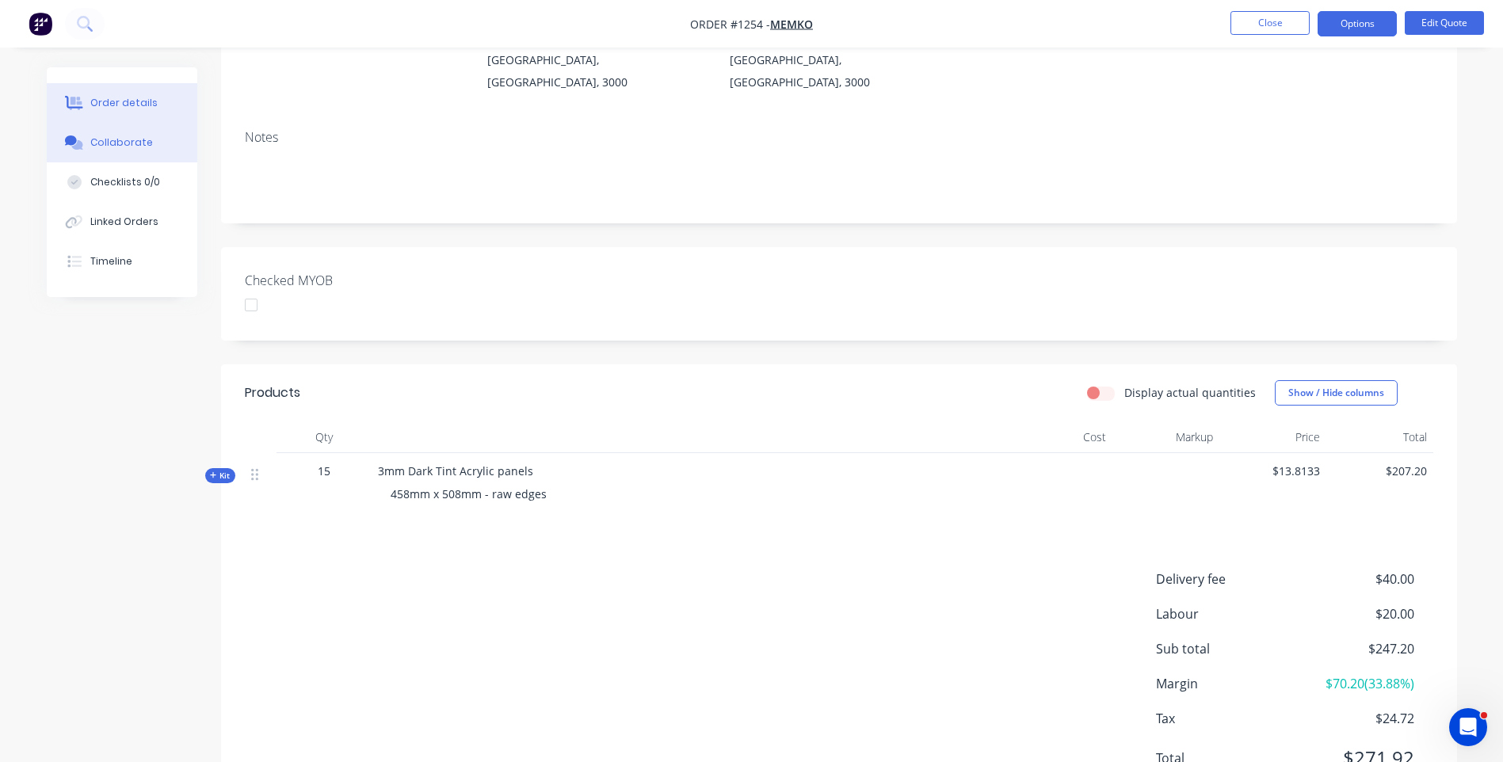
click at [132, 147] on div "Collaborate" at bounding box center [121, 143] width 63 height 14
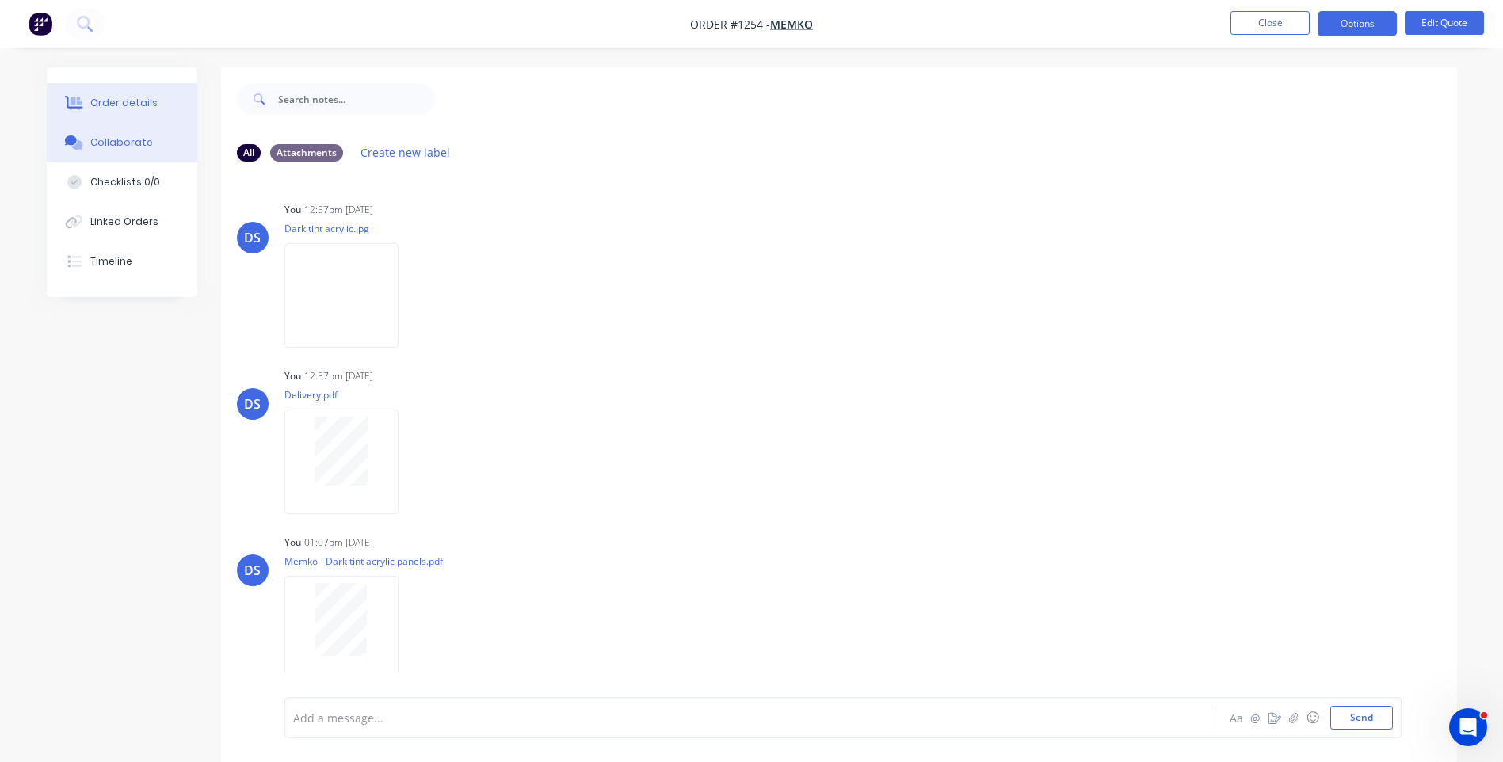
click at [105, 101] on div "Order details" at bounding box center [123, 103] width 67 height 14
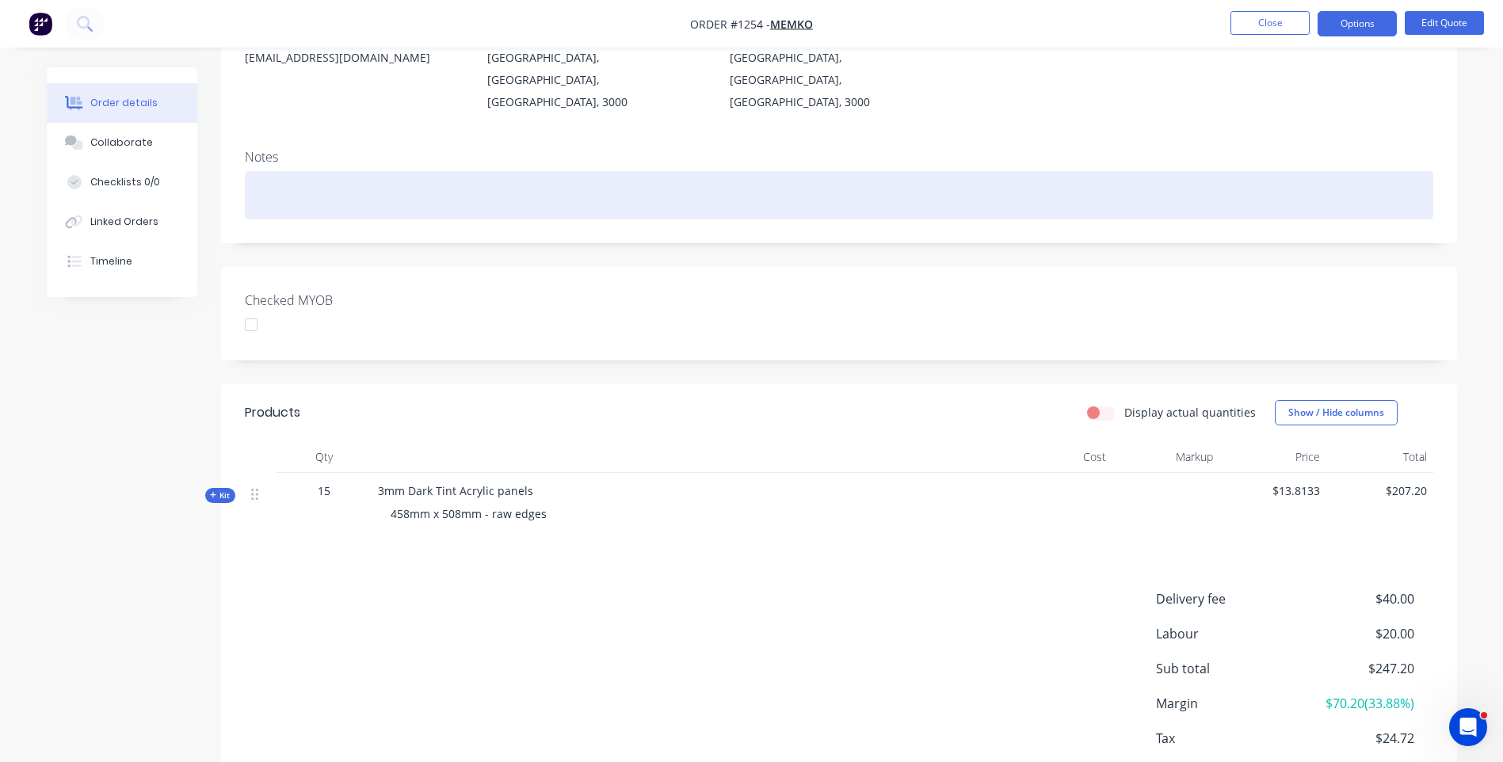
scroll to position [267, 0]
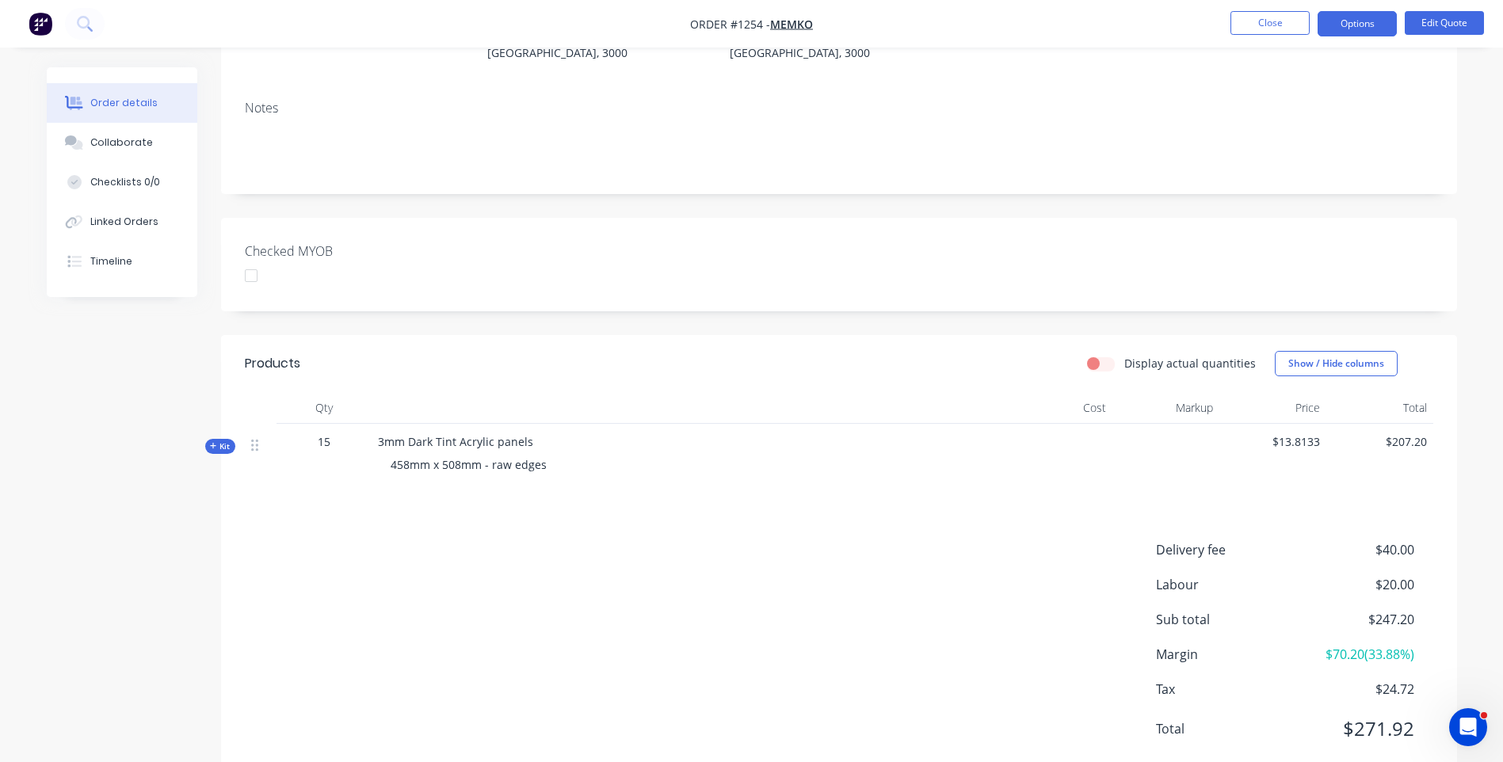
click at [211, 442] on icon at bounding box center [213, 446] width 7 height 8
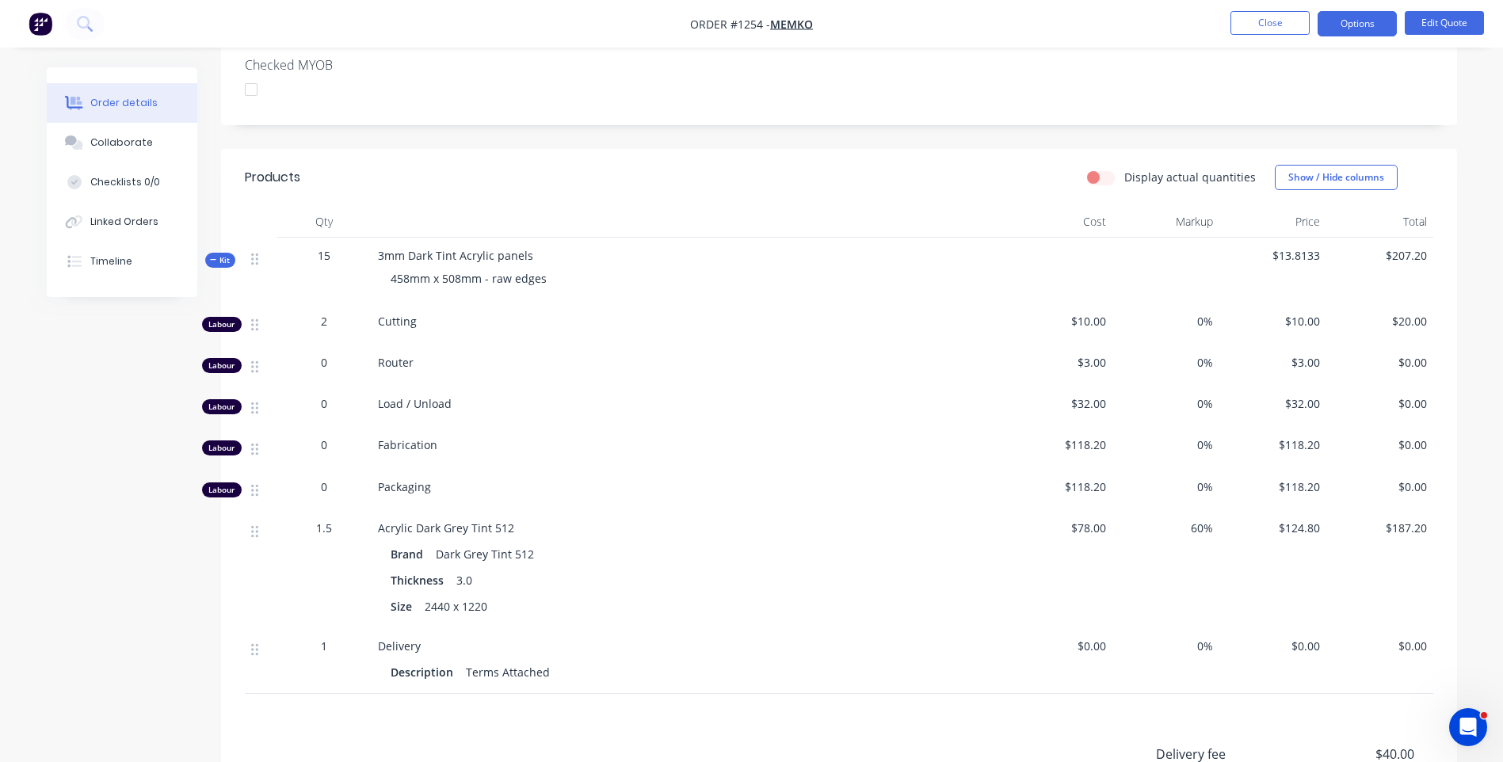
scroll to position [426, 0]
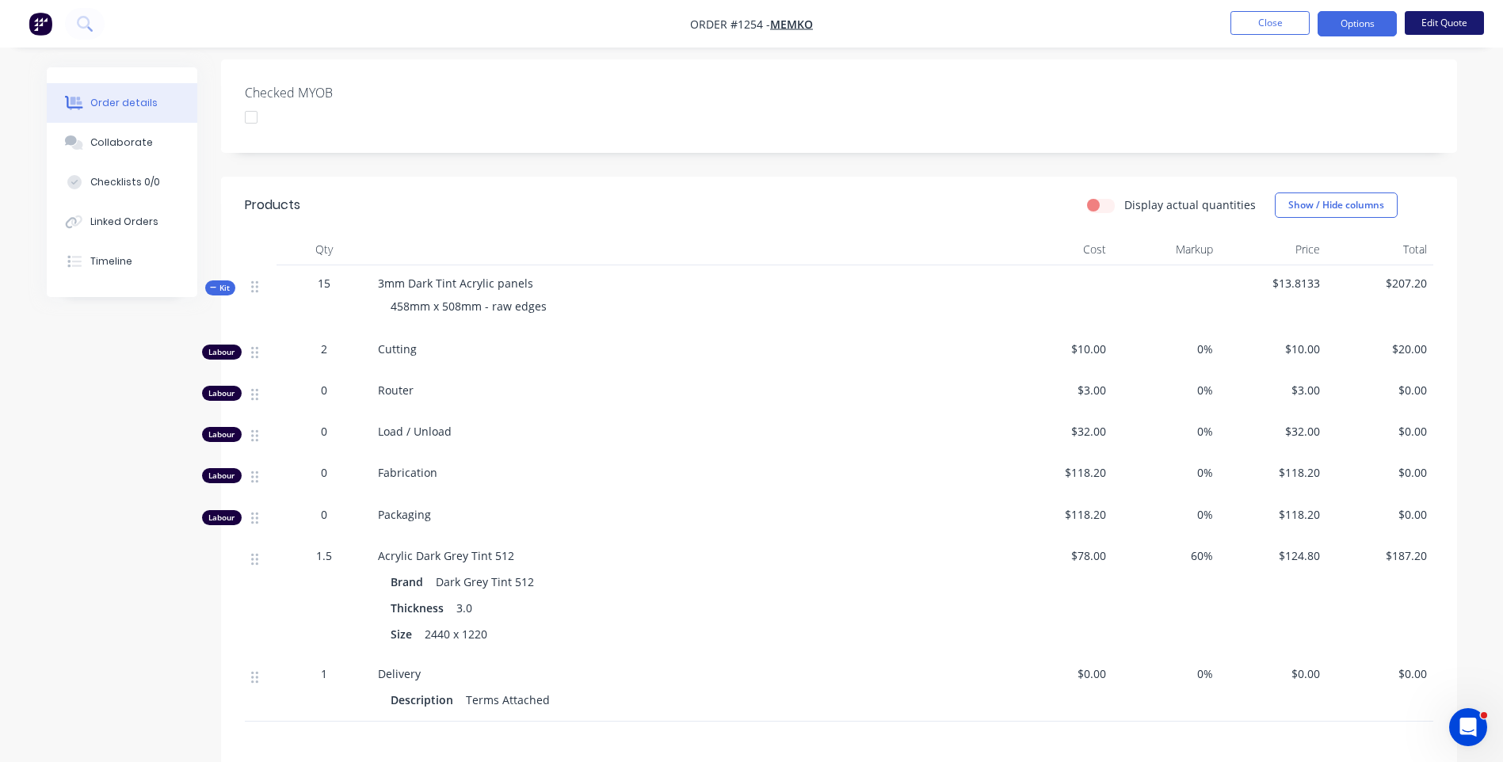
click at [1429, 31] on button "Edit Quote" at bounding box center [1444, 23] width 79 height 24
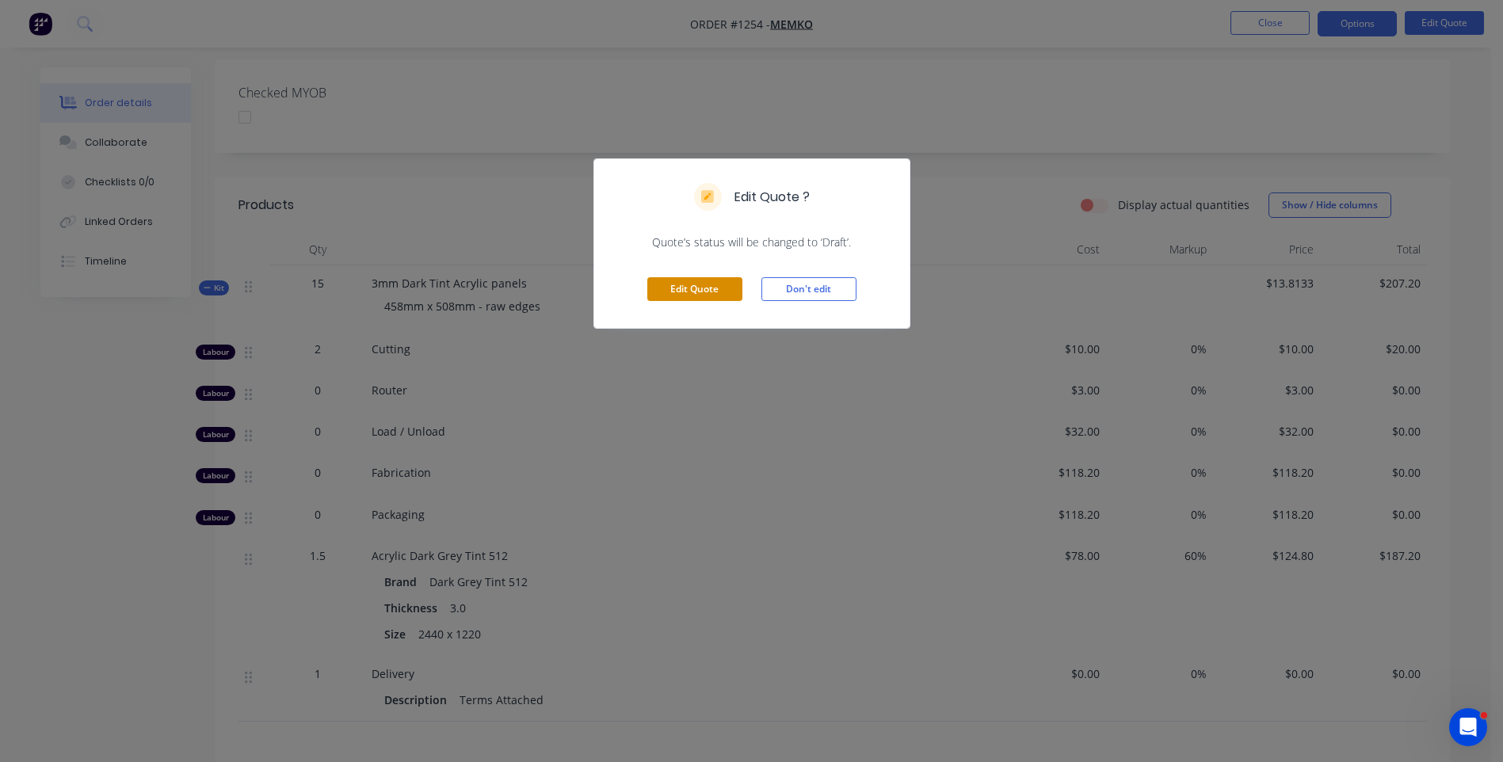
click at [712, 294] on button "Edit Quote" at bounding box center [694, 289] width 95 height 24
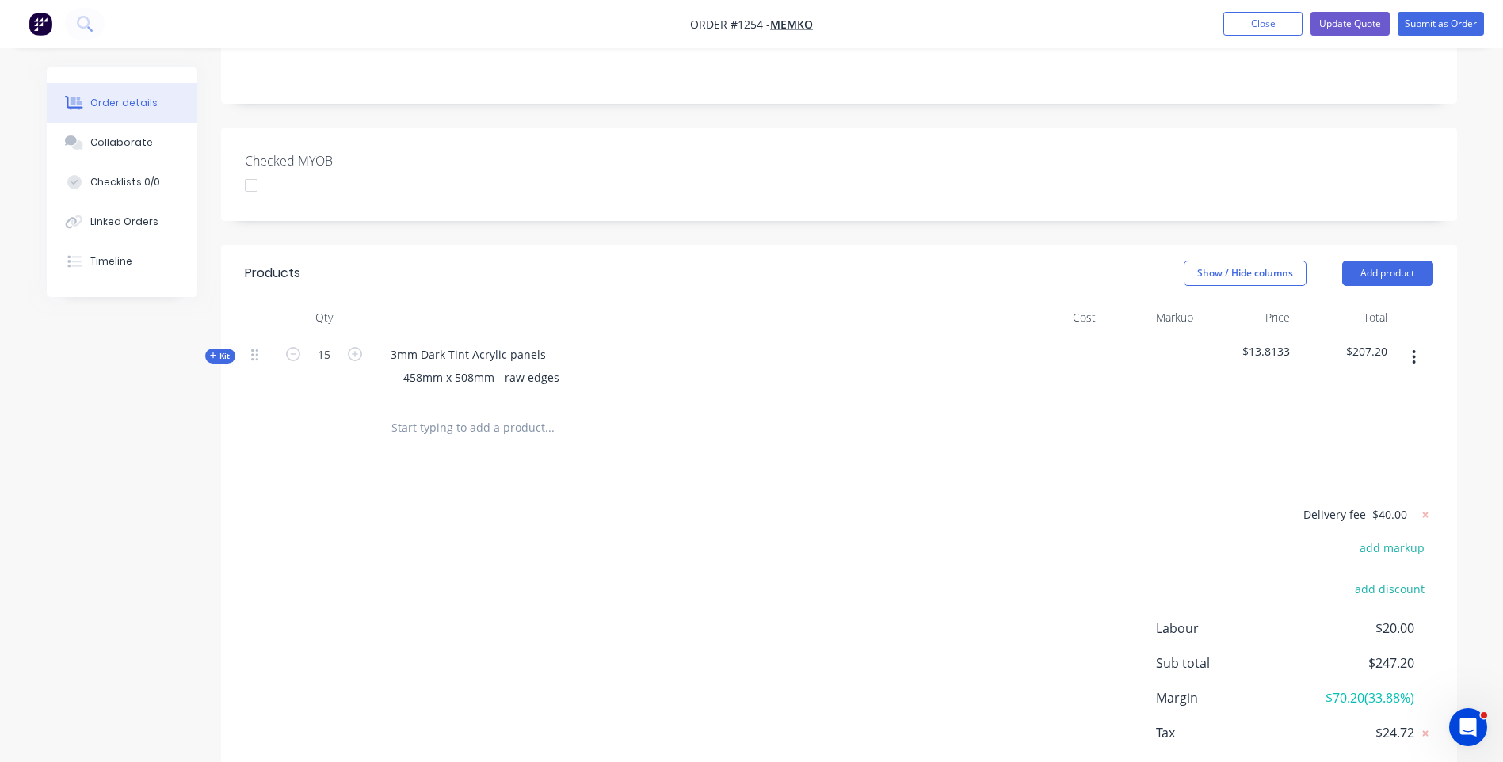
scroll to position [426, 0]
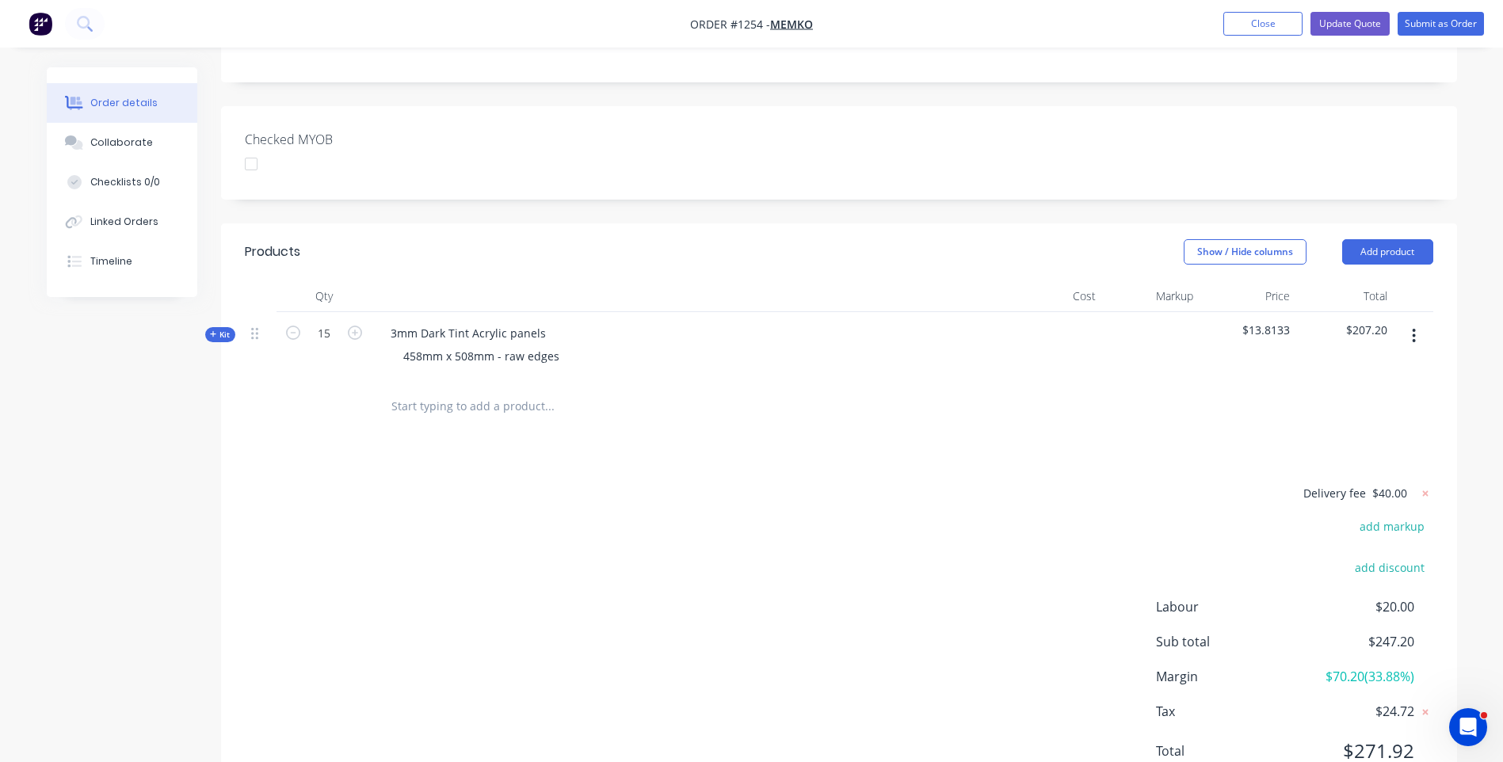
click at [215, 330] on icon at bounding box center [213, 334] width 7 height 8
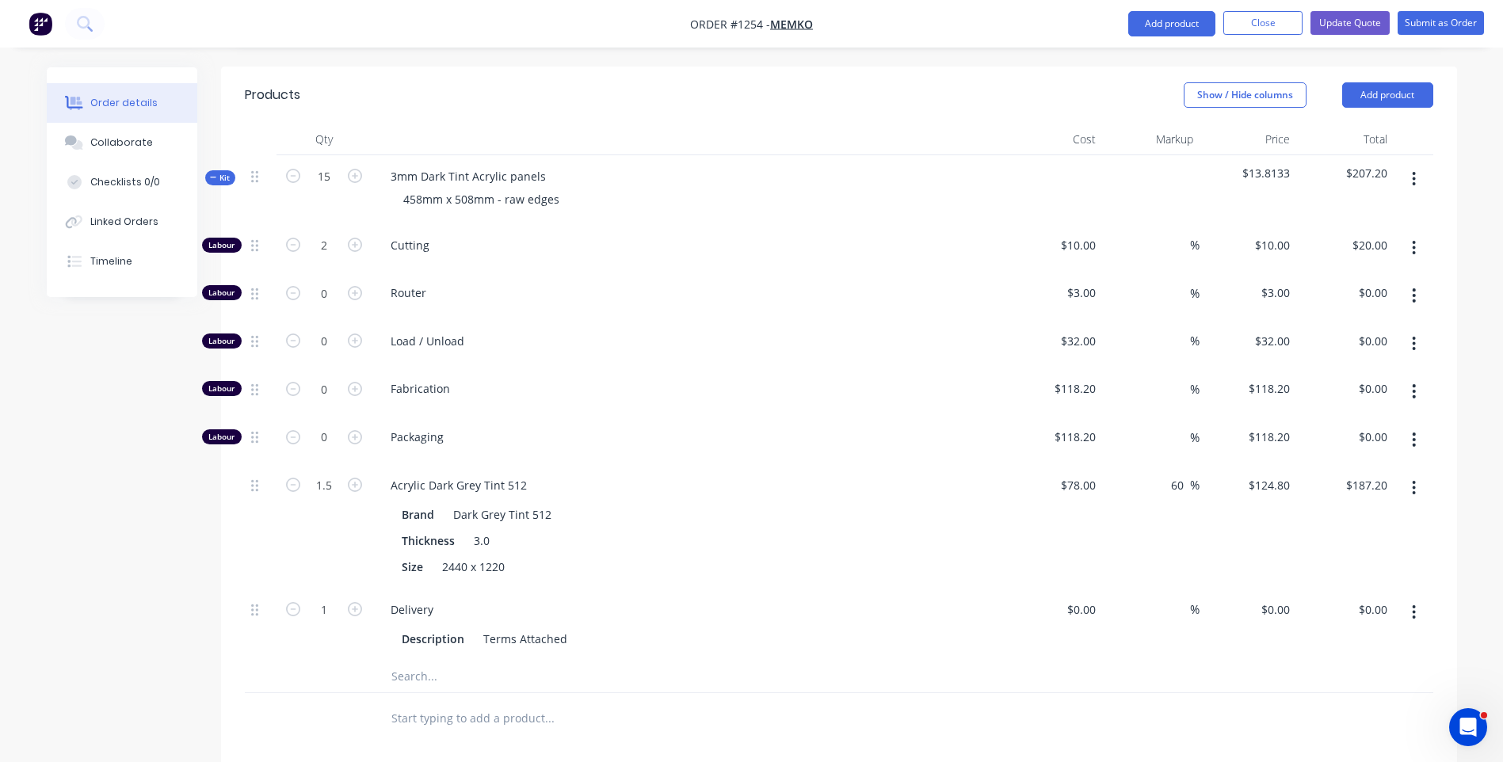
scroll to position [585, 0]
click at [418, 659] on input "text" at bounding box center [549, 675] width 317 height 32
type input "pvc"
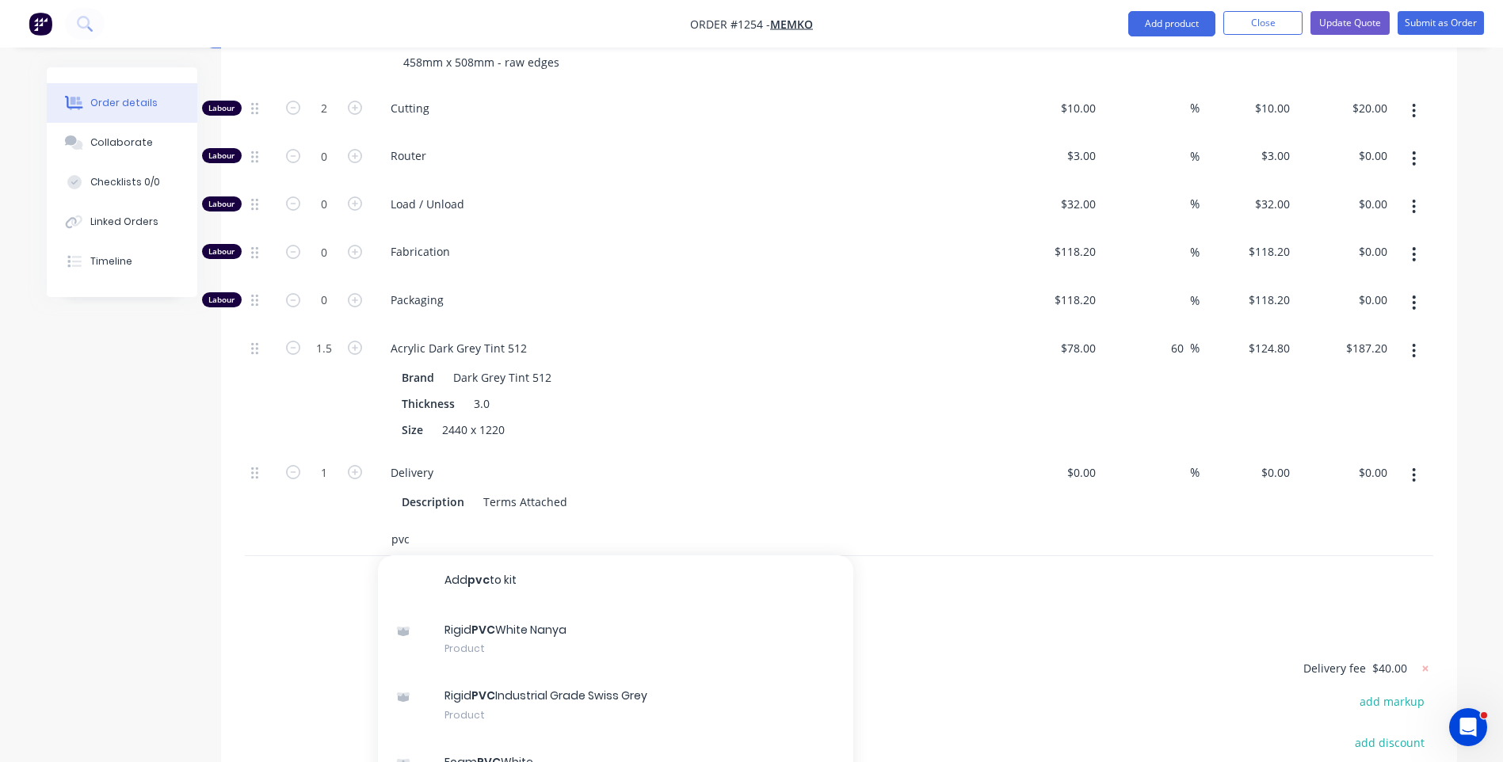
scroll to position [822, 0]
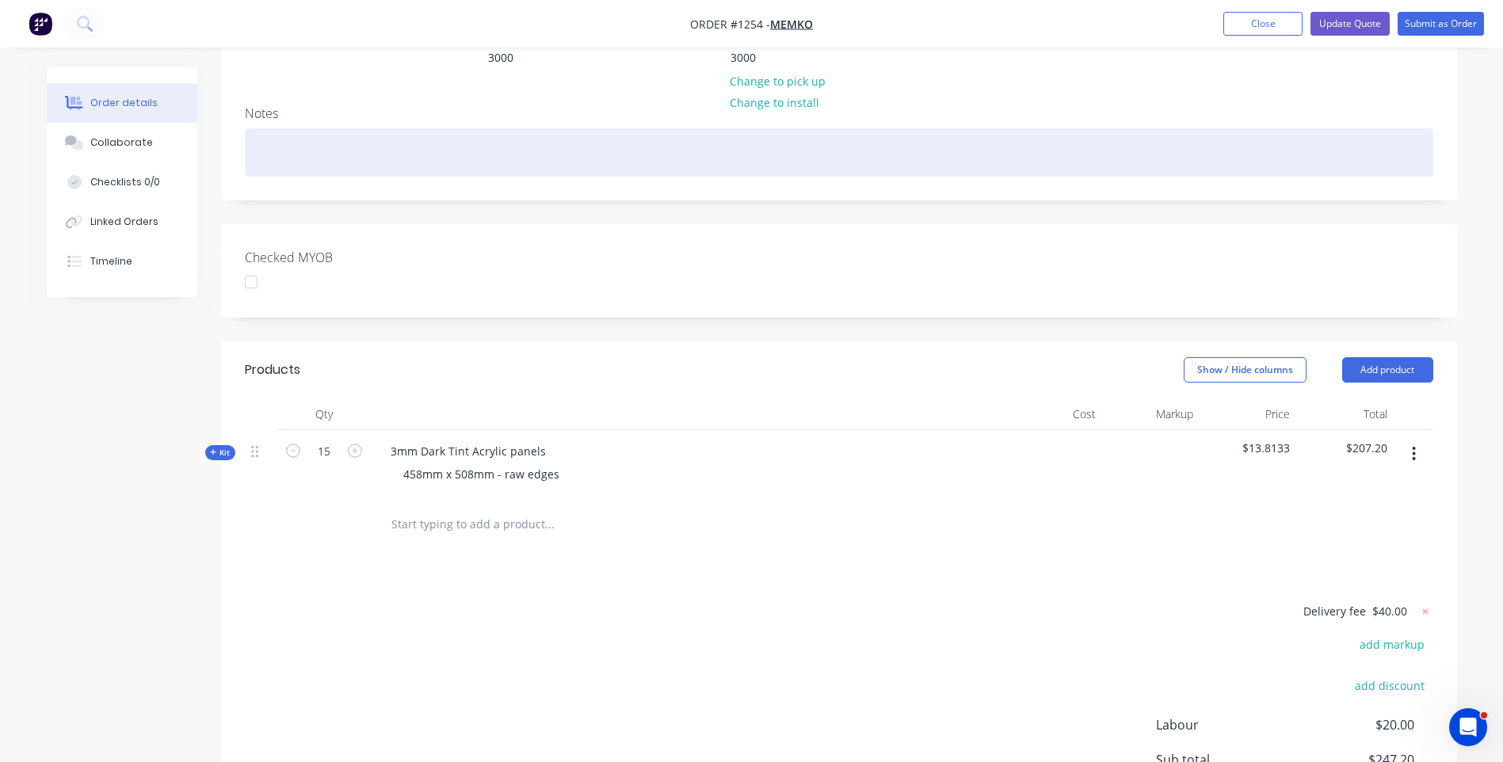
scroll to position [317, 0]
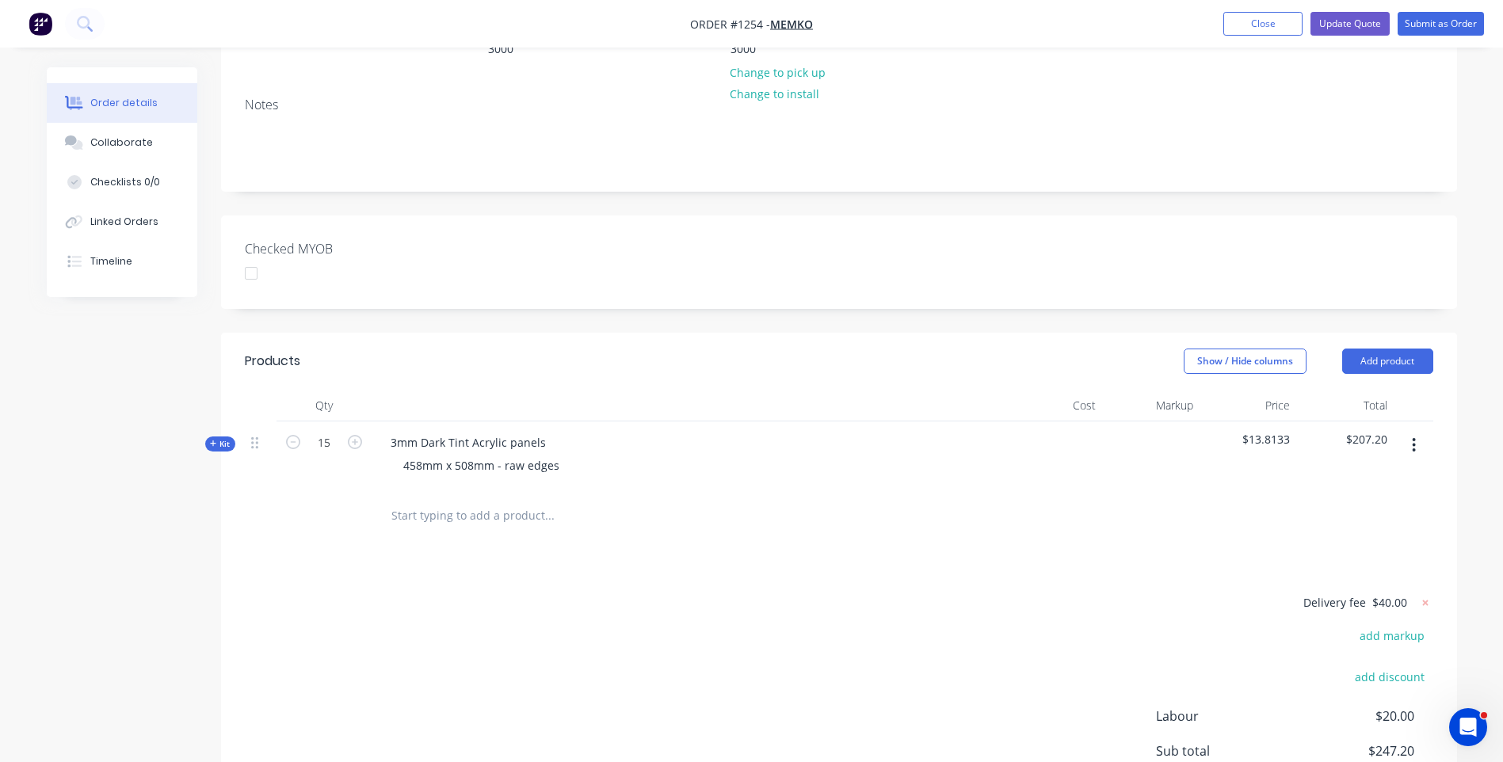
click at [214, 440] on icon at bounding box center [213, 444] width 7 height 8
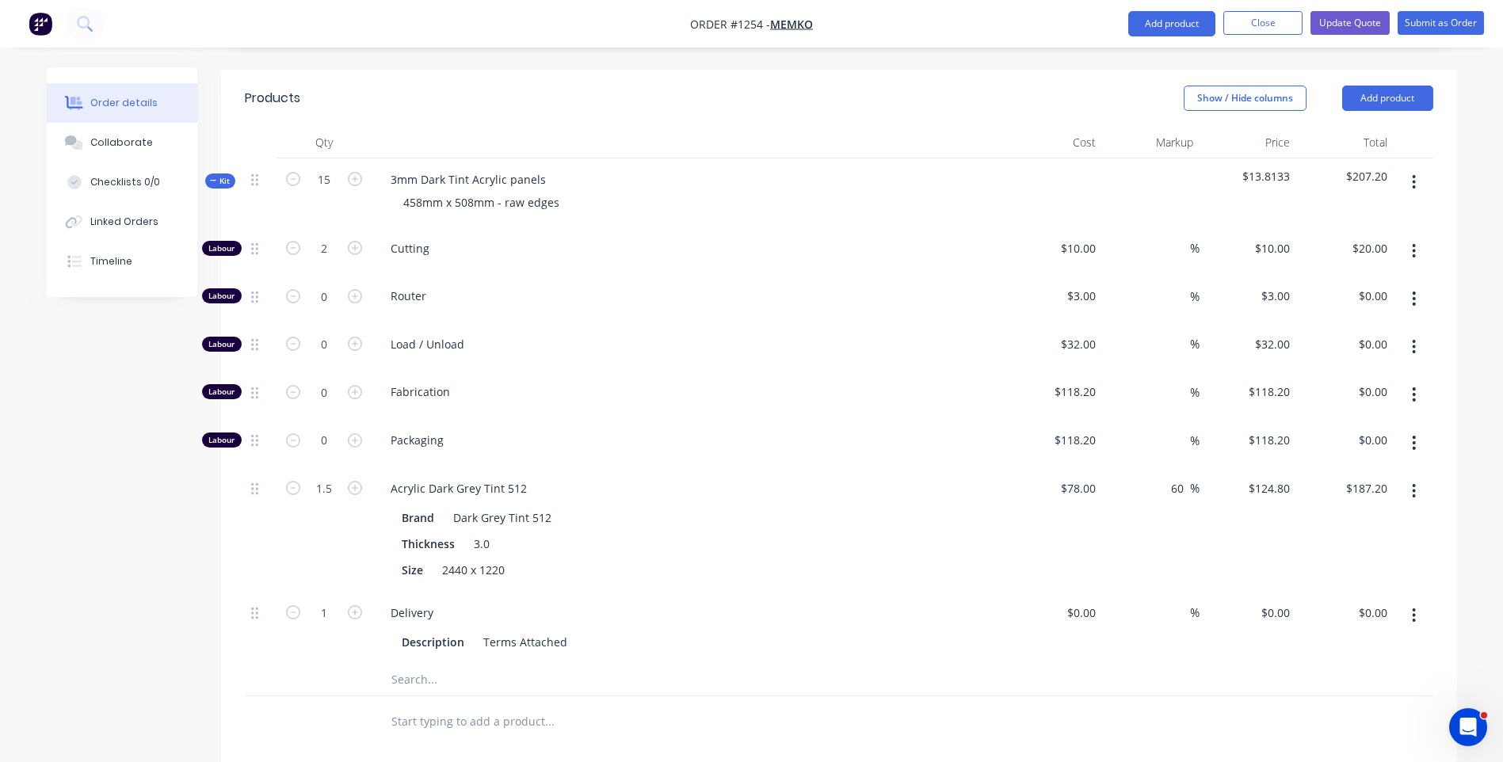
scroll to position [634, 0]
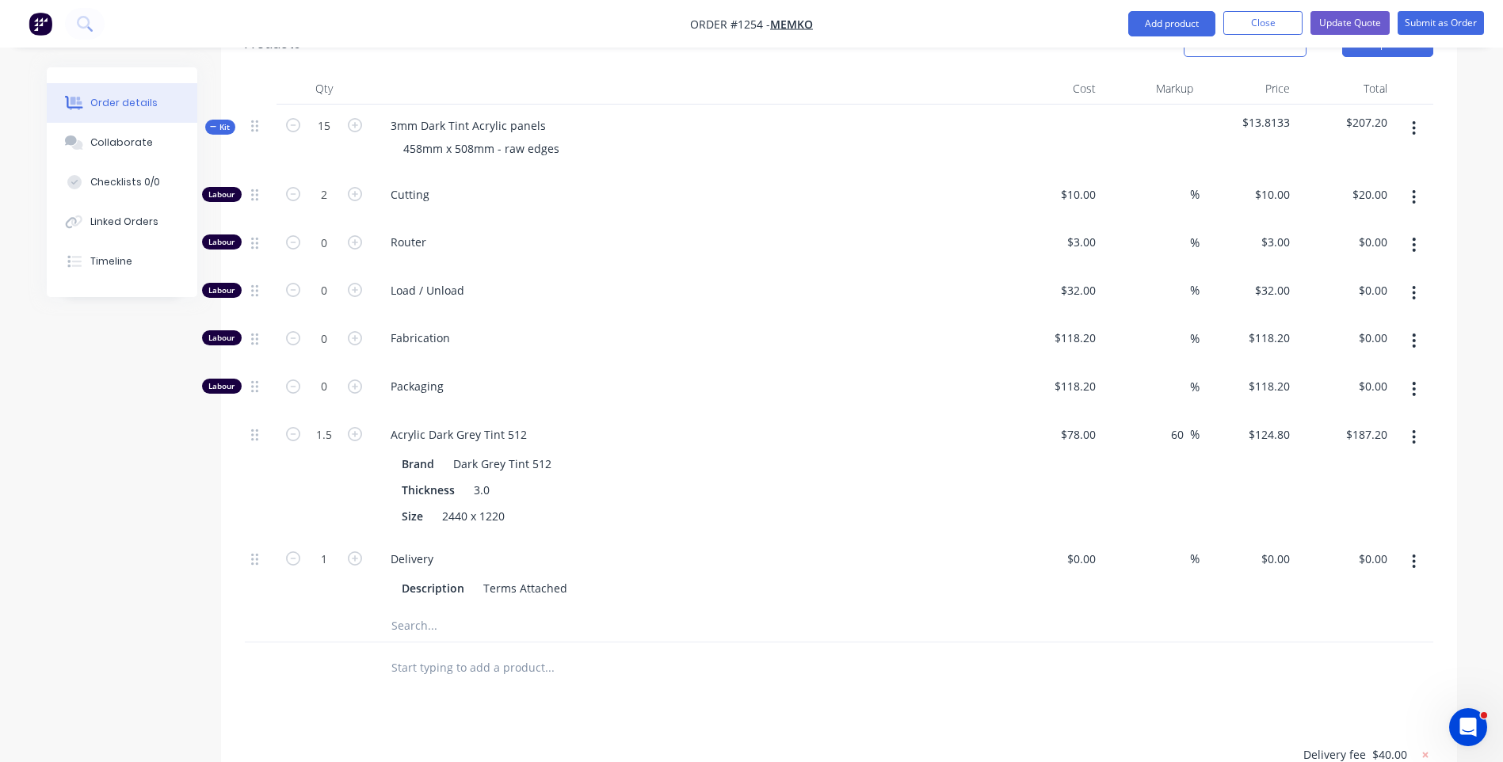
click at [440, 610] on input "text" at bounding box center [549, 626] width 317 height 32
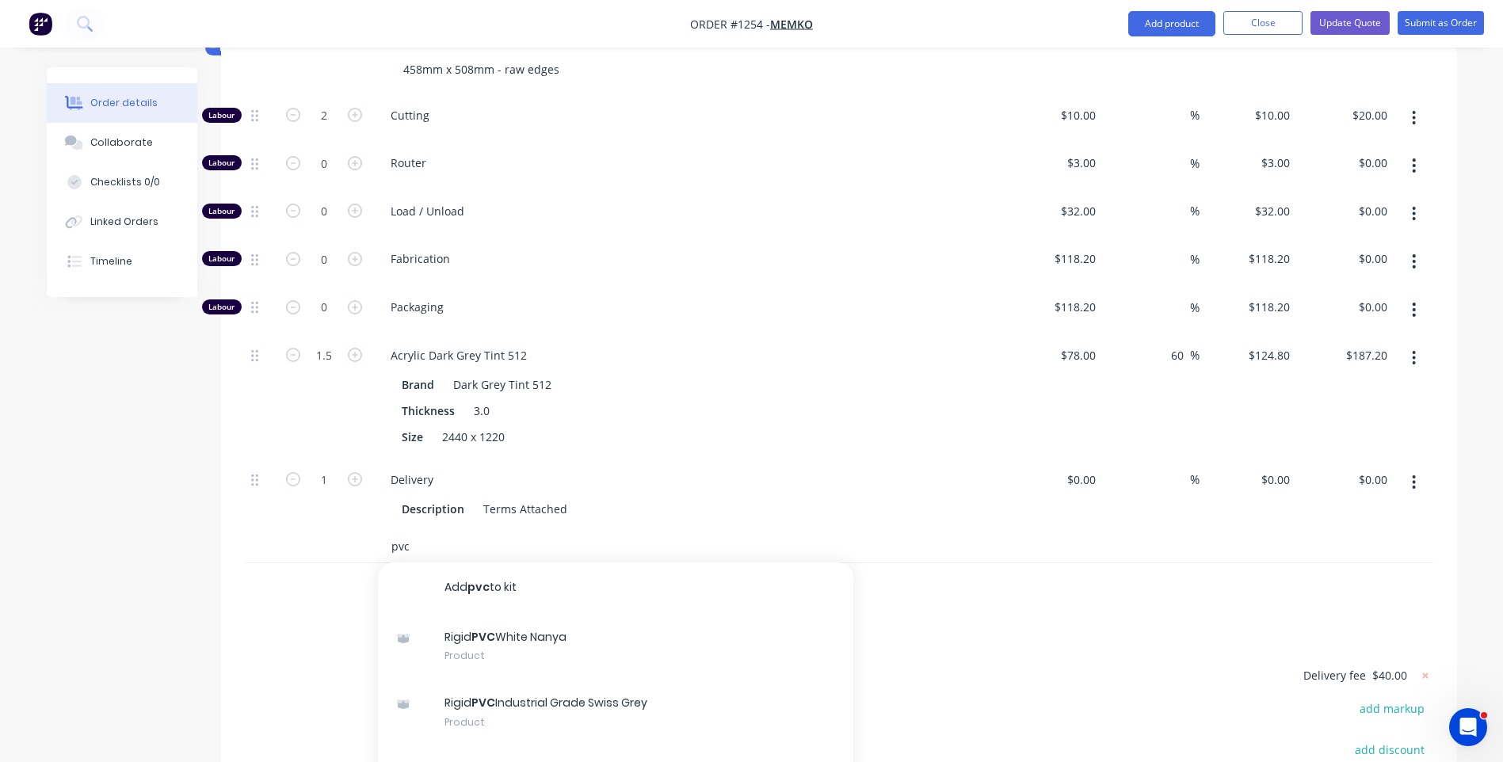
scroll to position [792, 0]
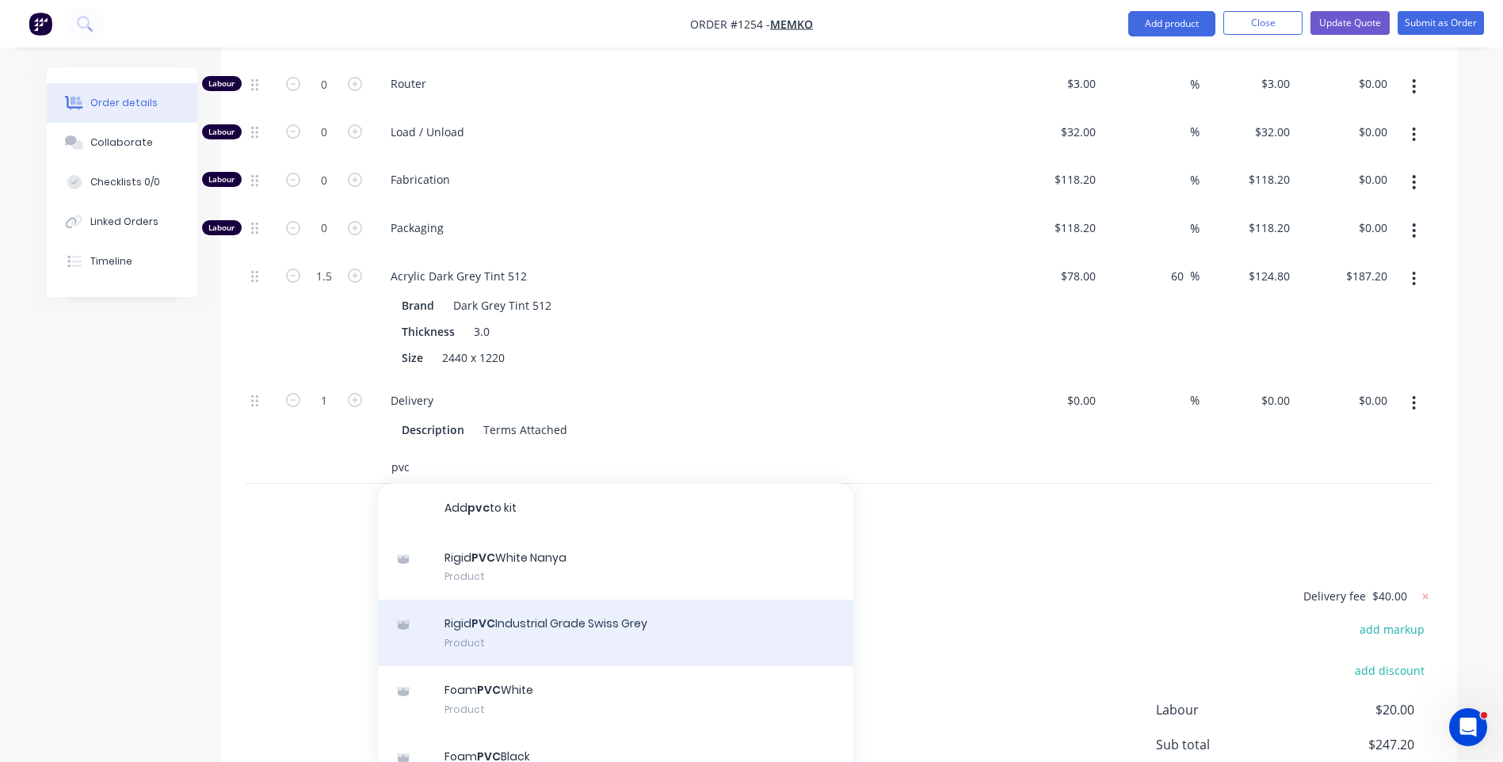
type input "pvc"
click at [618, 600] on div "Rigid PVC Industrial Grade Swiss Grey Product" at bounding box center [615, 633] width 475 height 67
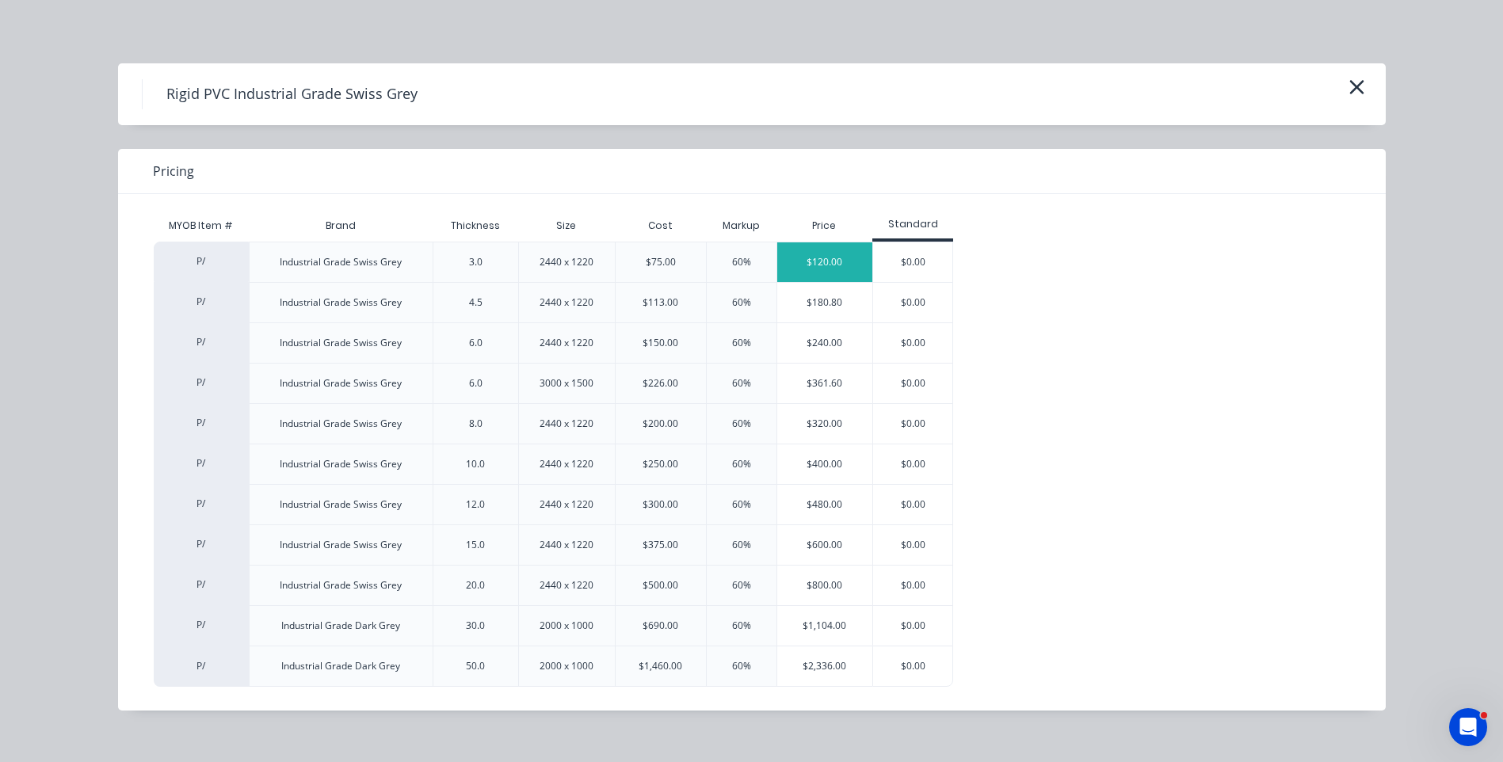
click at [838, 271] on div "$120.00" at bounding box center [825, 262] width 96 height 40
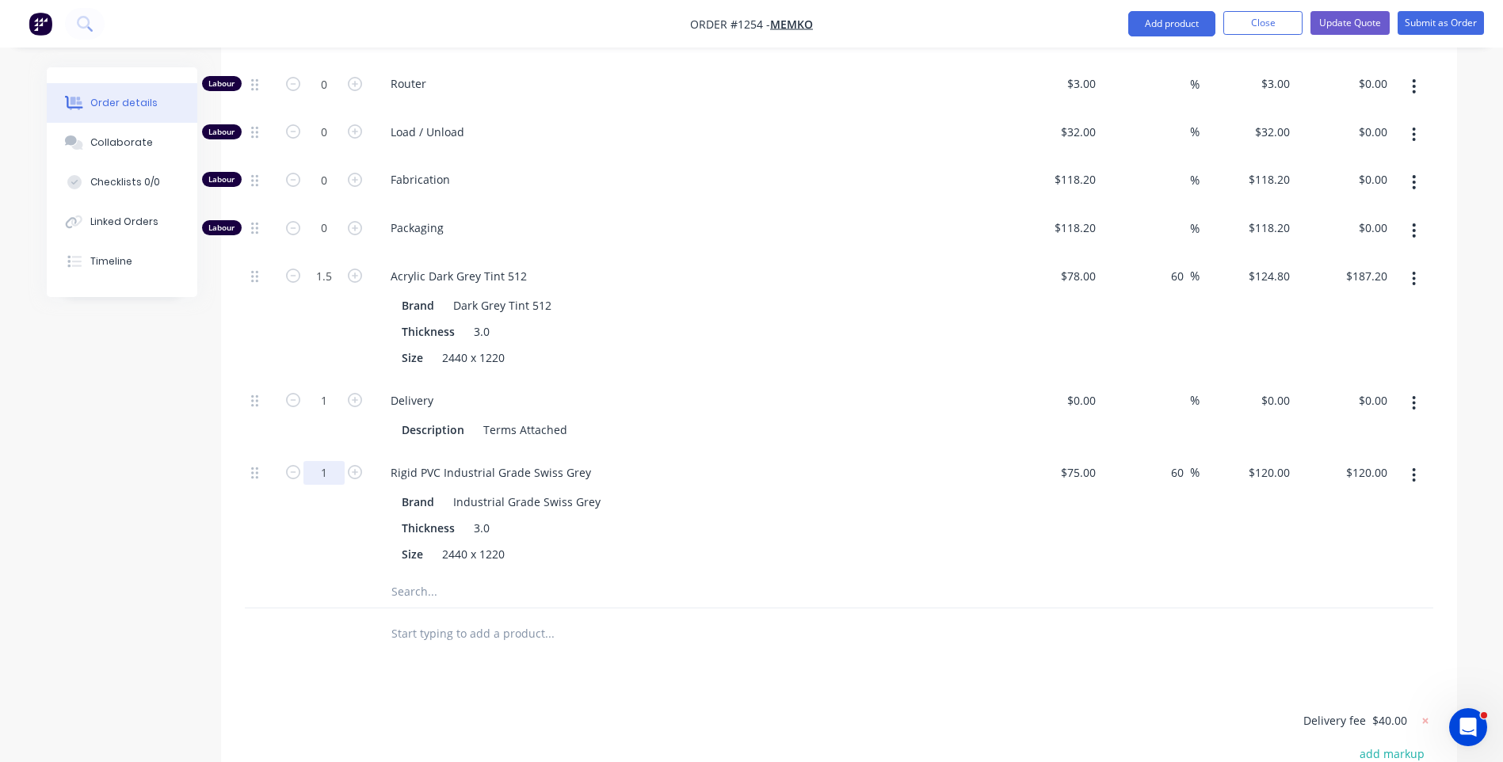
click at [337, 48] on input "1" at bounding box center [324, 37] width 41 height 24
type input "1.5"
type input "$180.00"
click at [334, 490] on div "1.5" at bounding box center [324, 514] width 95 height 124
click at [1414, 270] on icon "button" at bounding box center [1414, 278] width 4 height 17
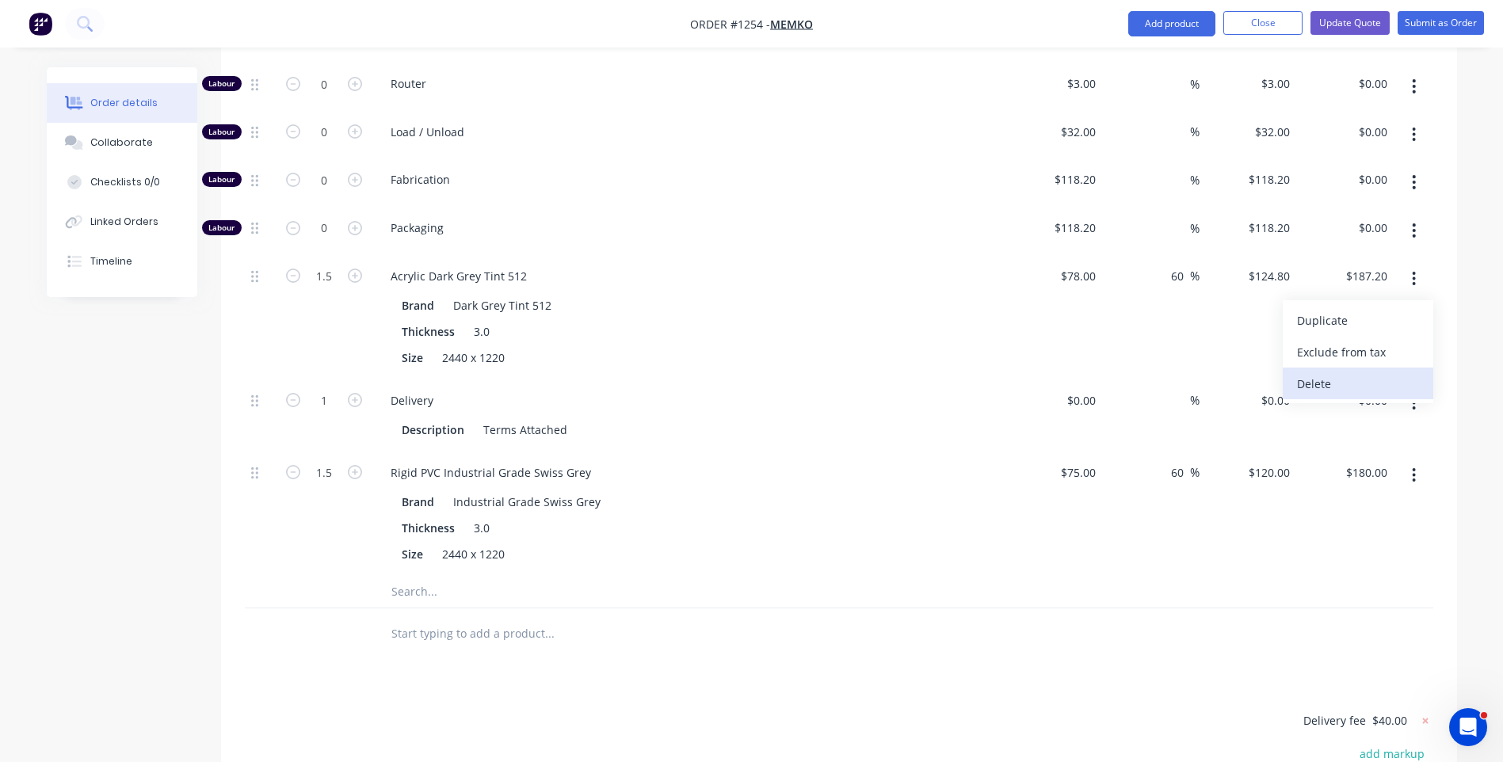
click at [1318, 372] on div "Delete" at bounding box center [1358, 383] width 122 height 23
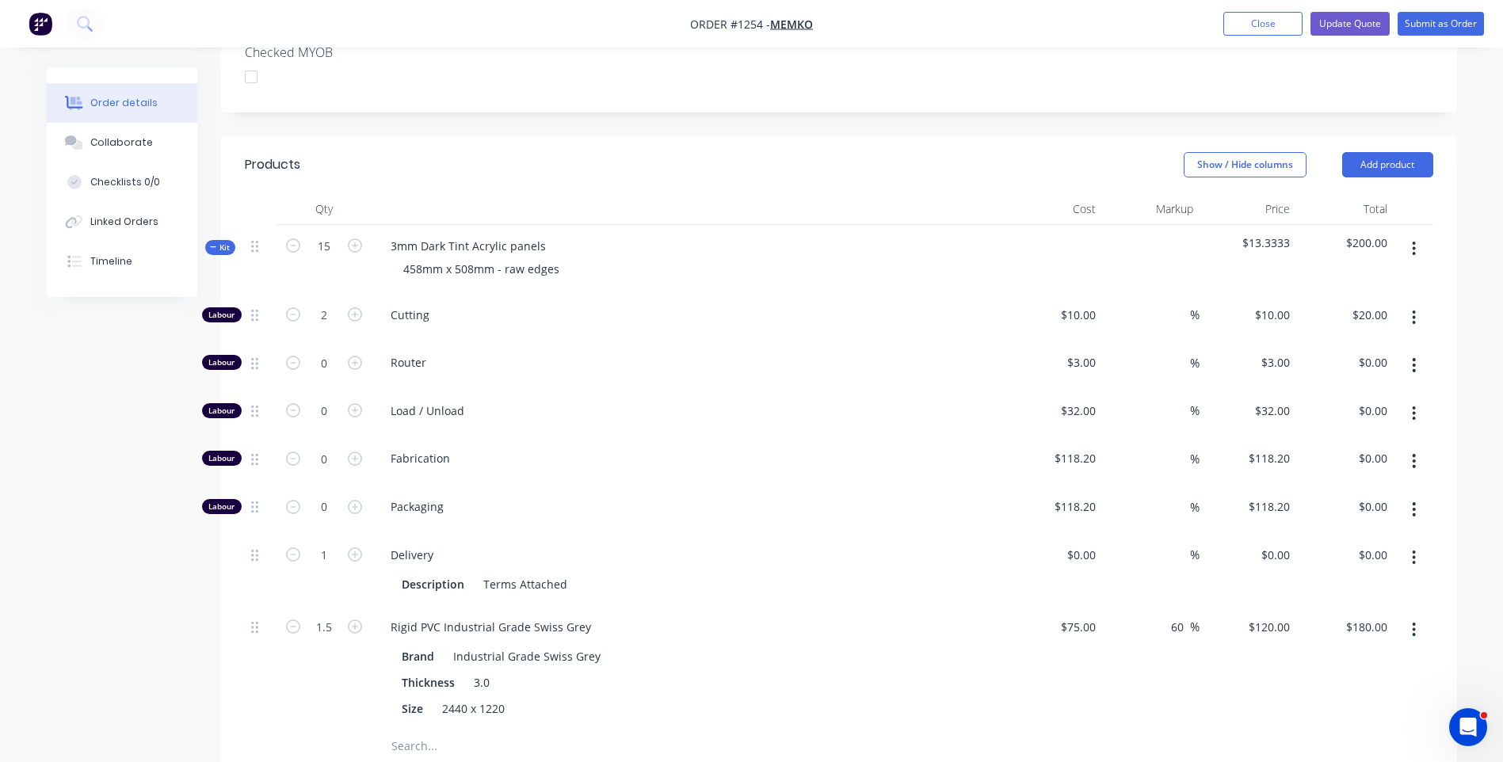
scroll to position [475, 0]
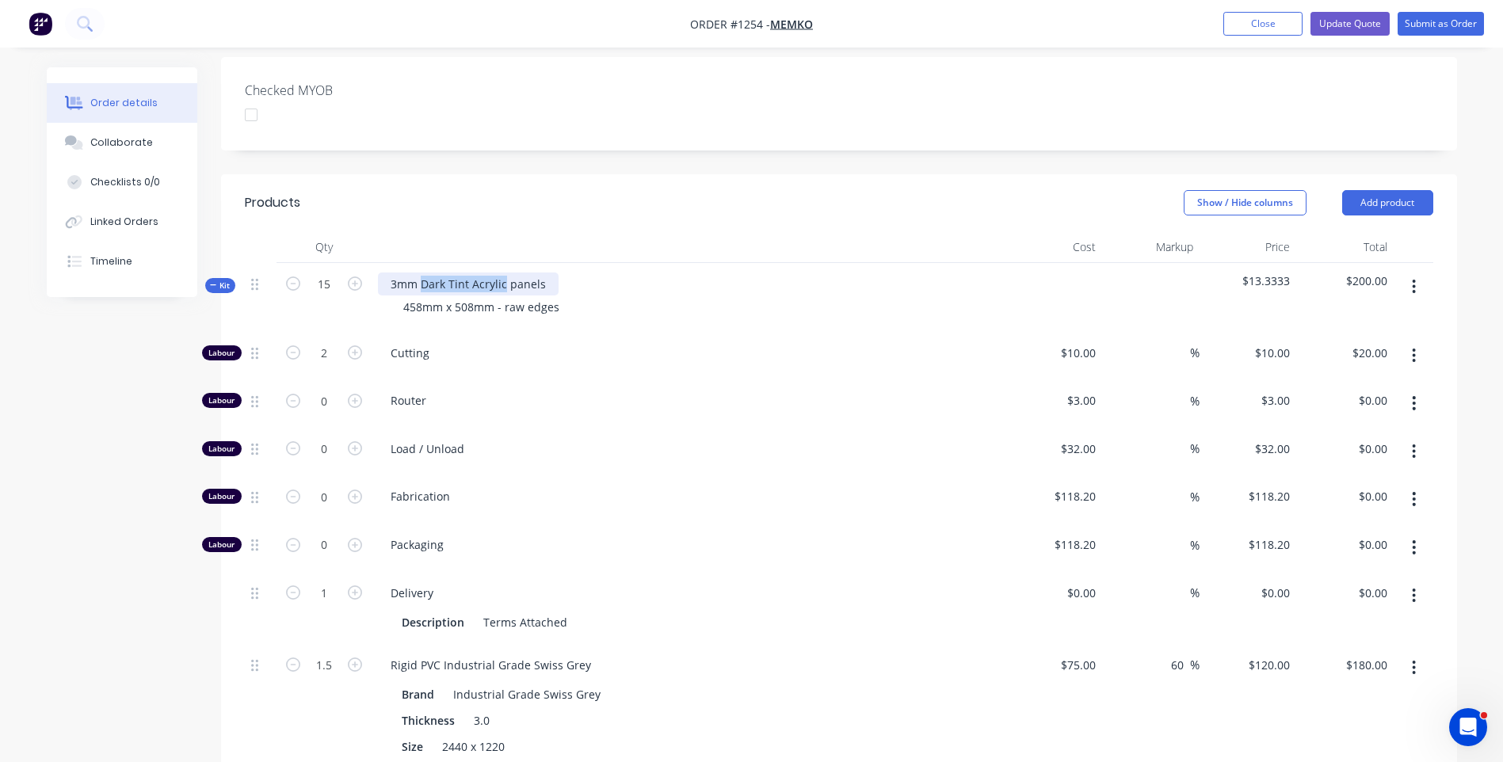
drag, startPoint x: 502, startPoint y: 217, endPoint x: 423, endPoint y: 220, distance: 78.5
click at [423, 273] on div "3mm Dark Tint Acrylic panels" at bounding box center [468, 284] width 181 height 23
click at [587, 654] on div "Rigid PVC Industrial Grade Swiss Grey" at bounding box center [491, 665] width 226 height 23
click at [566, 332] on div "Cutting" at bounding box center [689, 356] width 634 height 48
click at [110, 139] on div "Collaborate" at bounding box center [121, 143] width 63 height 14
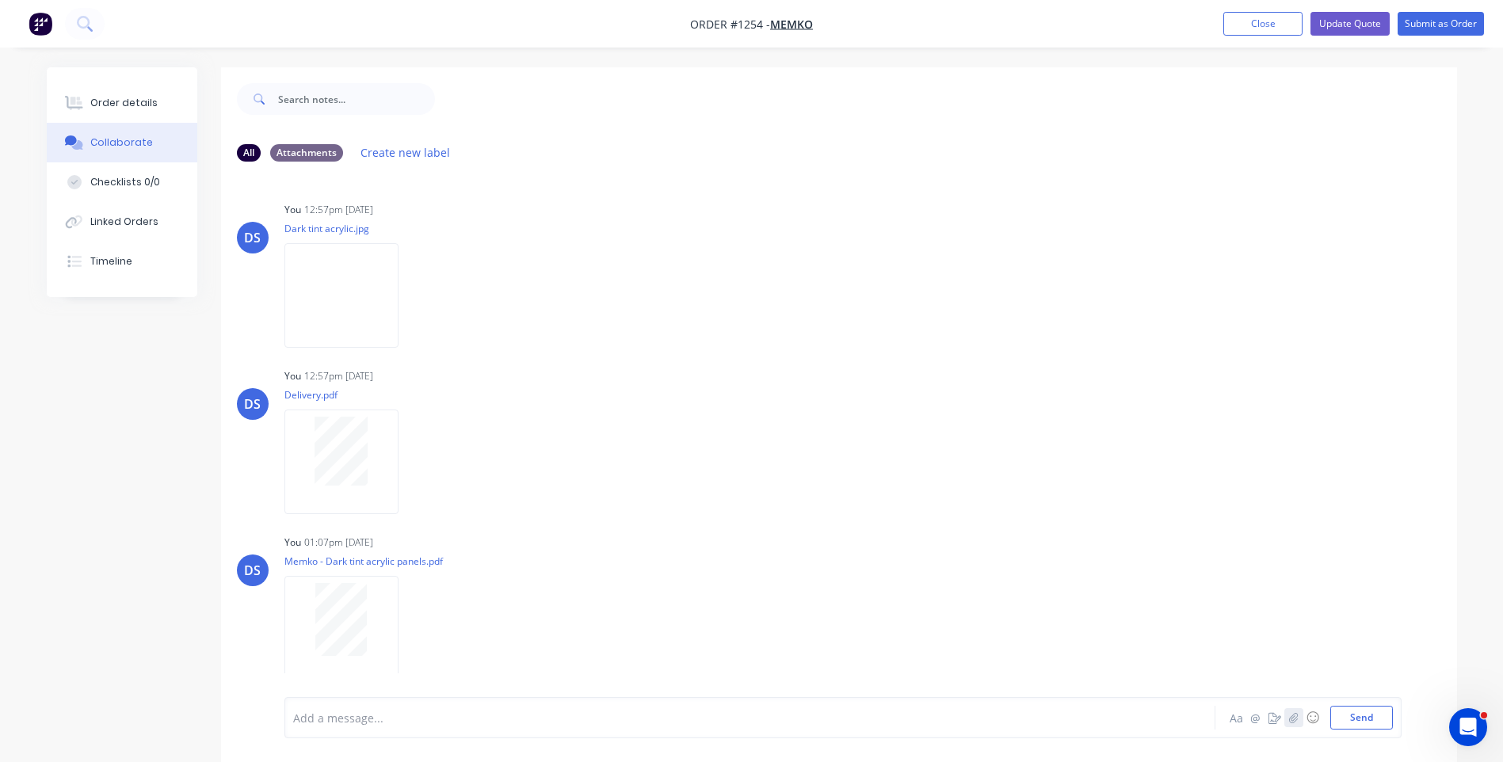
click at [1291, 719] on icon "button" at bounding box center [1294, 717] width 10 height 11
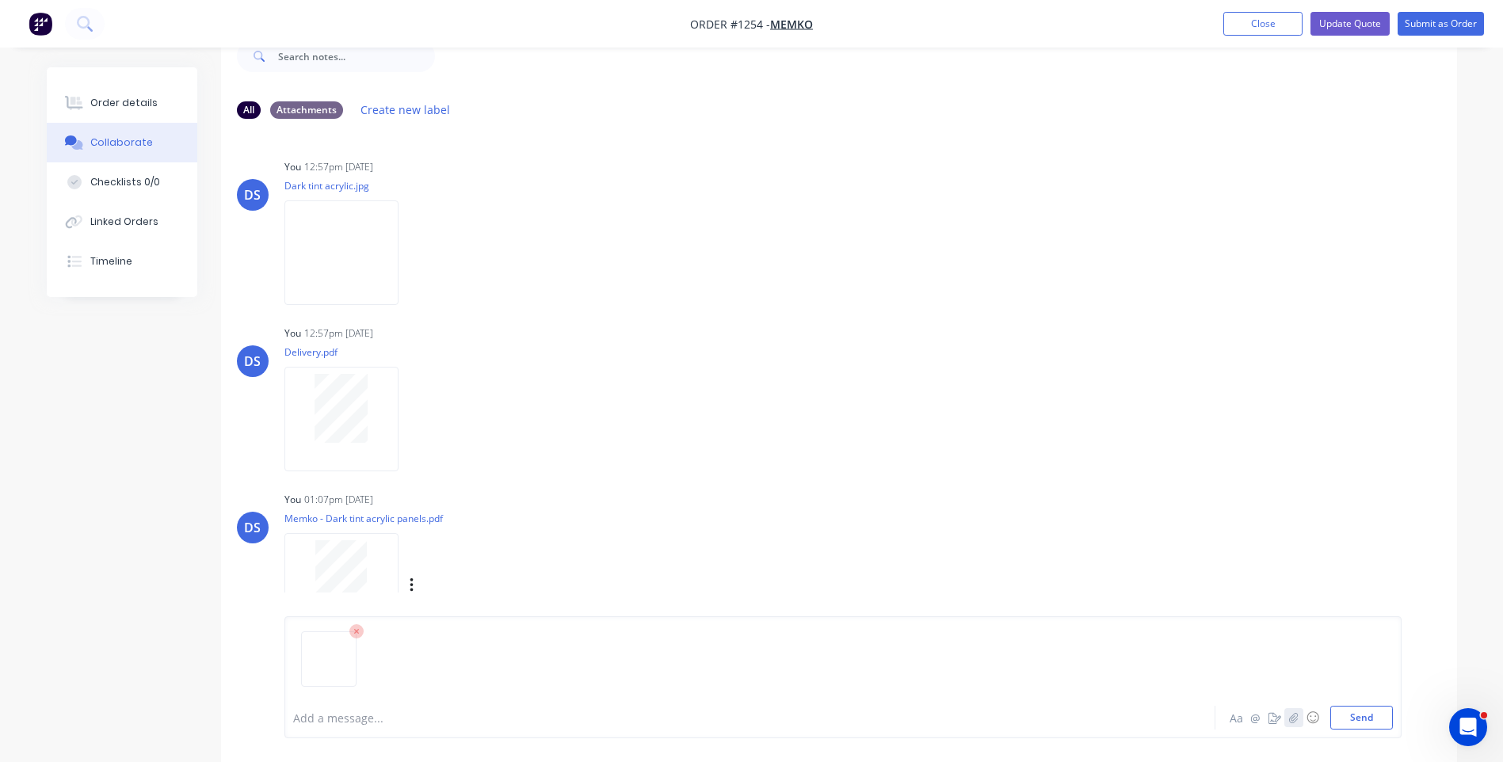
scroll to position [79, 0]
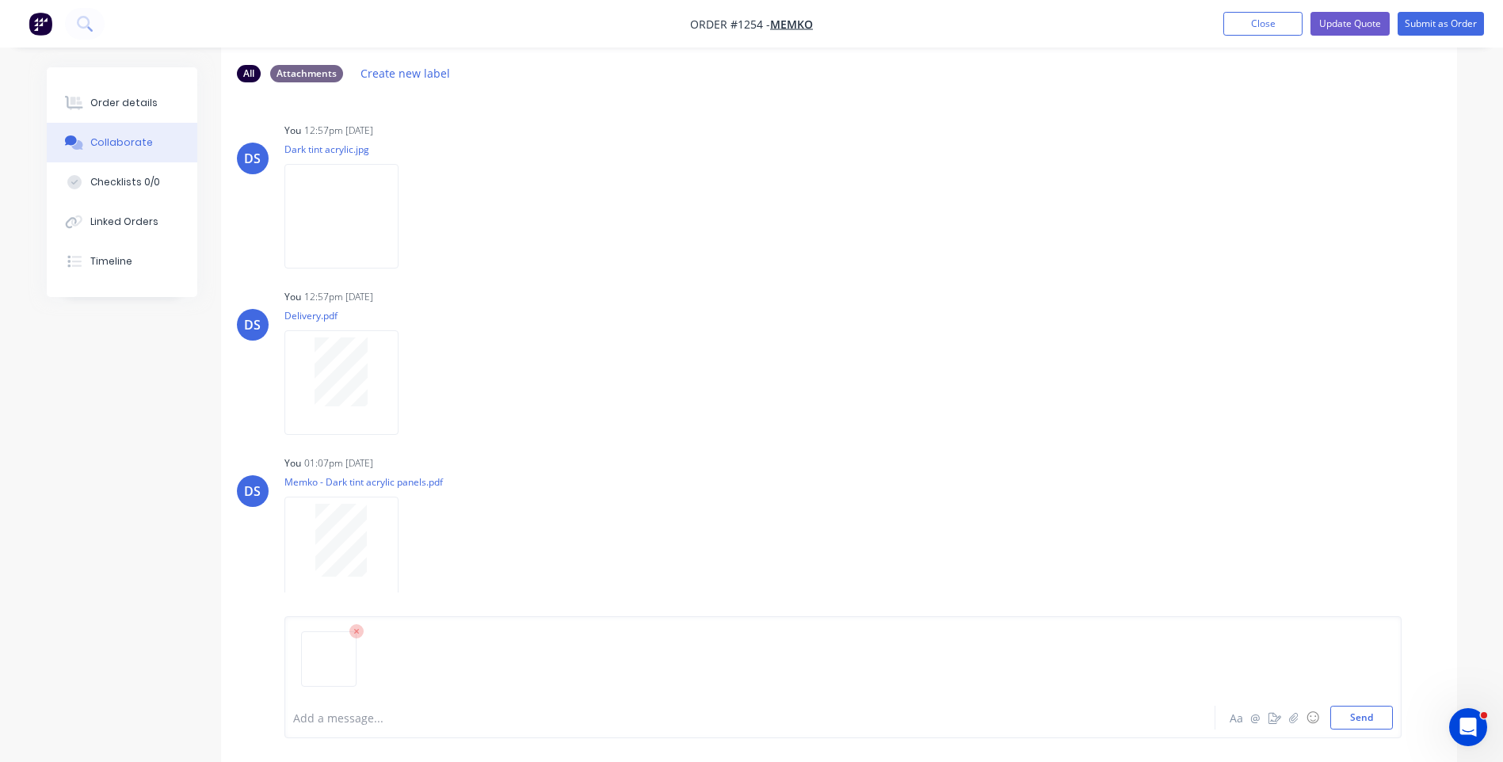
click at [337, 639] on img at bounding box center [328, 639] width 41 height 0
click at [354, 634] on icon at bounding box center [356, 631] width 14 height 14
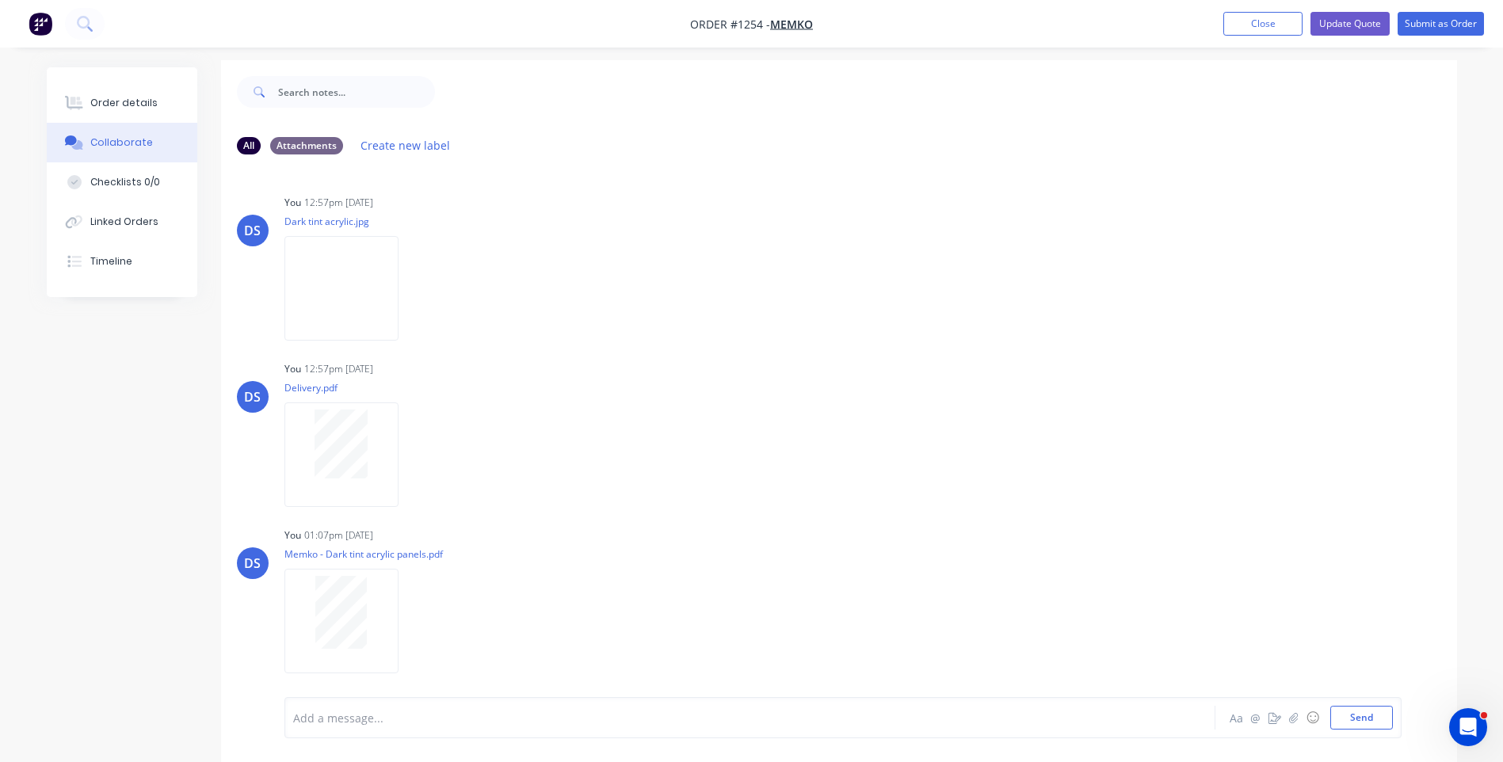
scroll to position [0, 0]
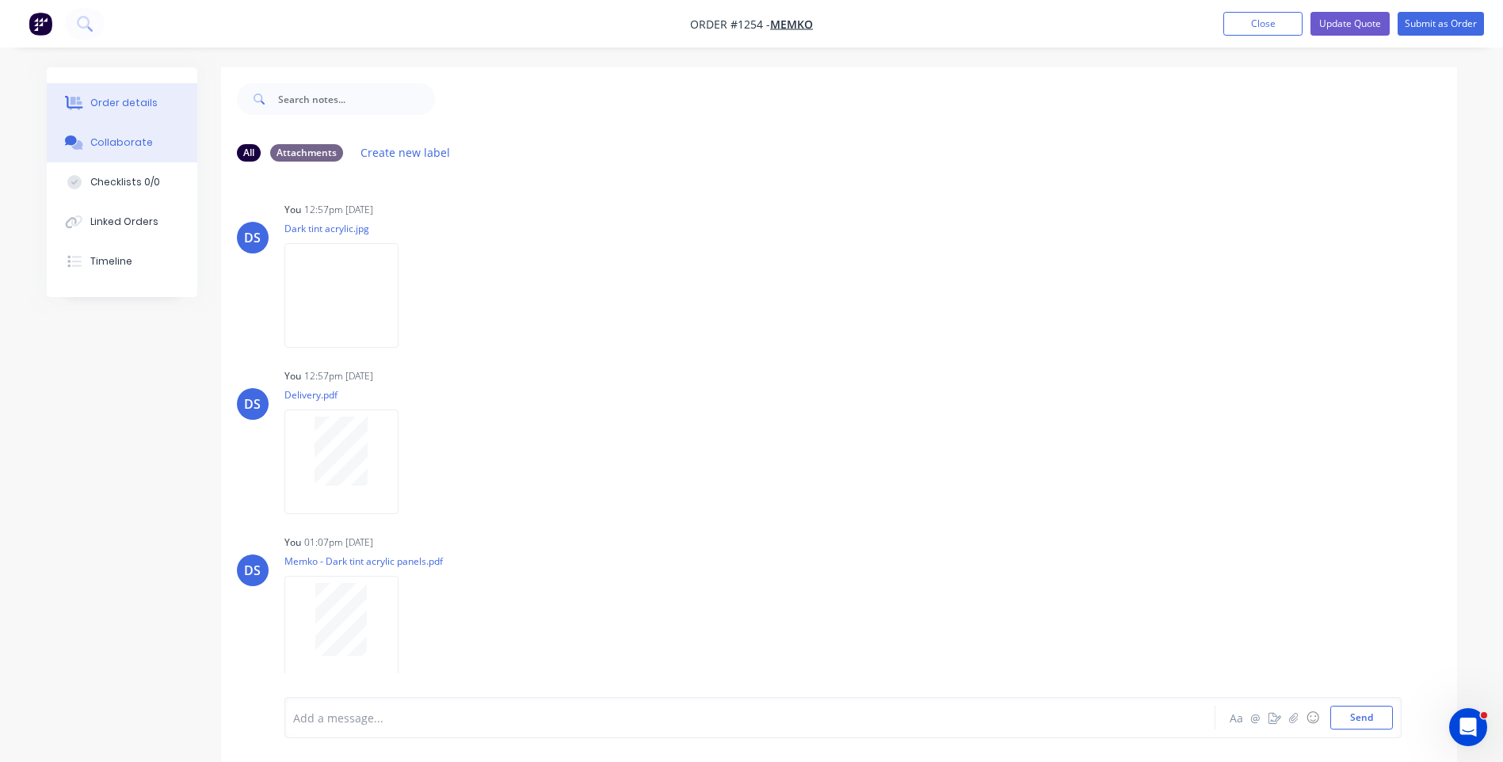
click at [101, 107] on div "Order details" at bounding box center [123, 103] width 67 height 14
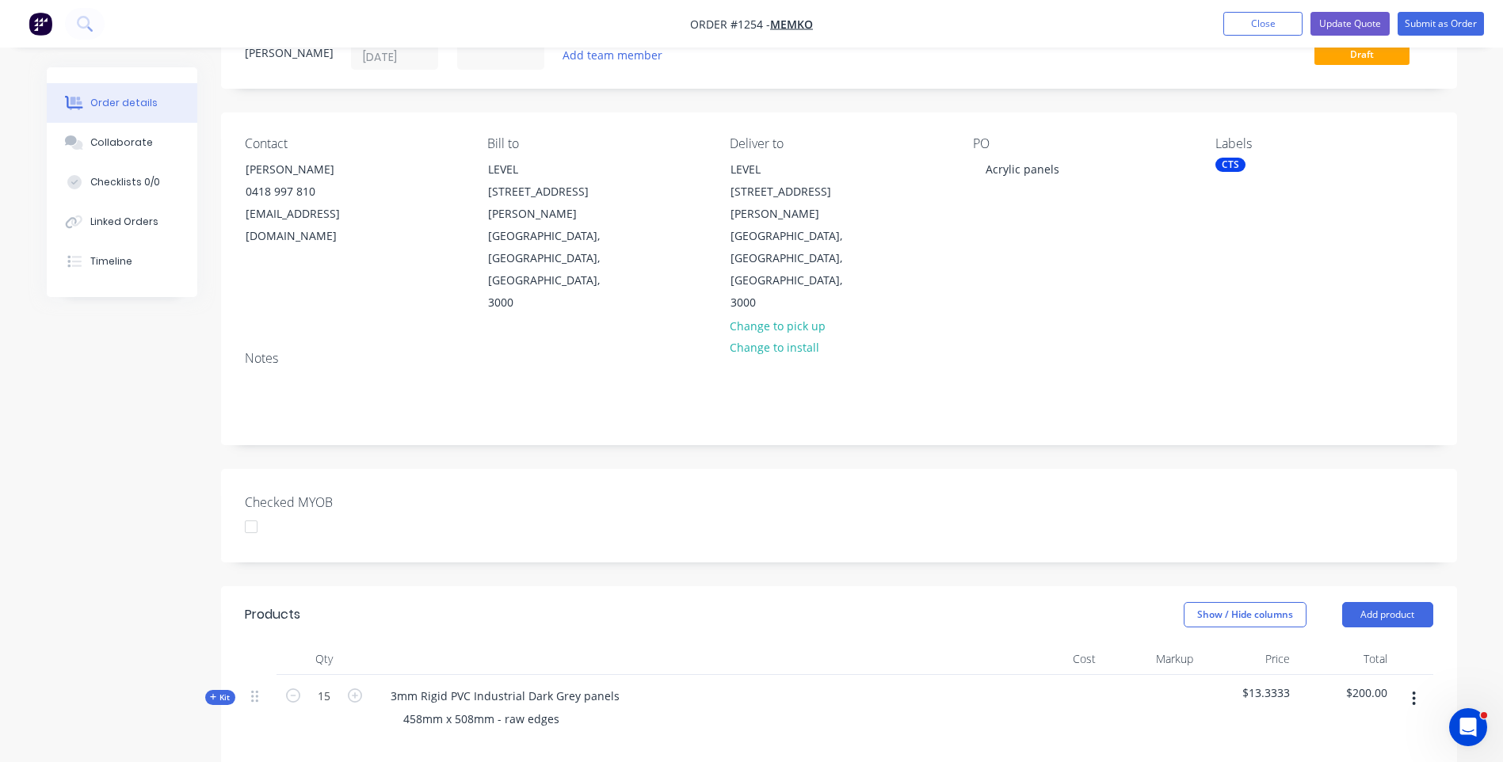
scroll to position [238, 0]
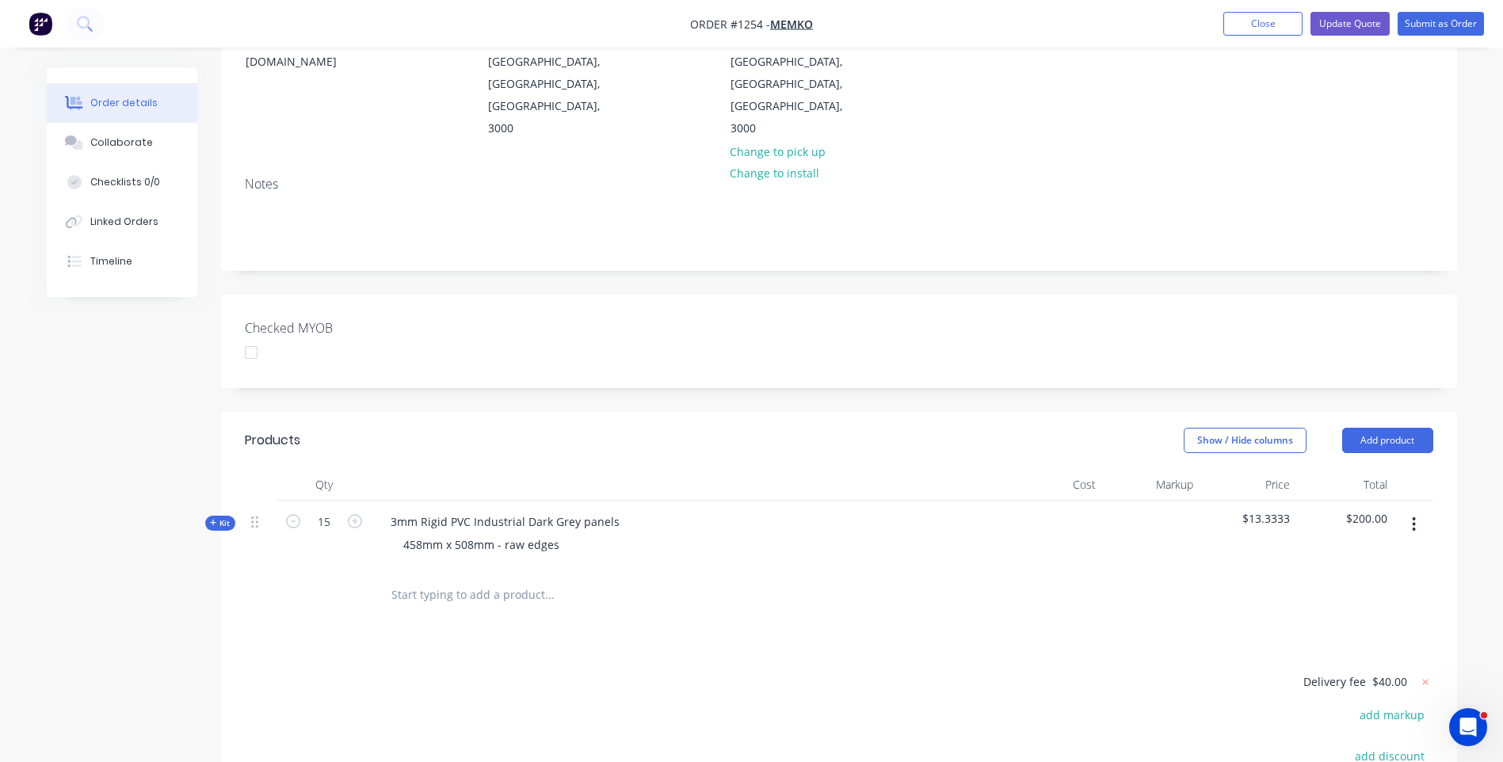
click at [212, 519] on icon at bounding box center [213, 523] width 7 height 8
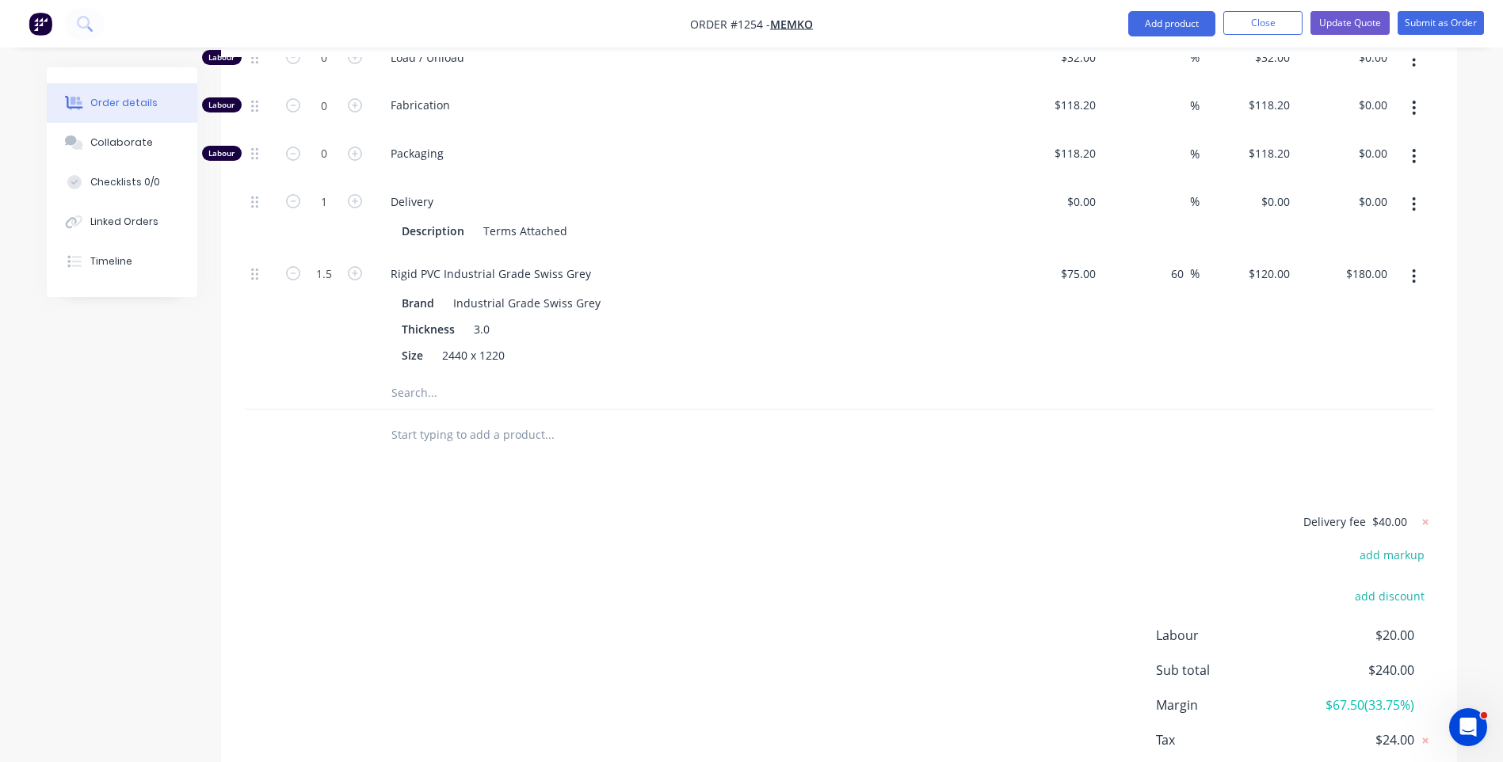
scroll to position [896, 0]
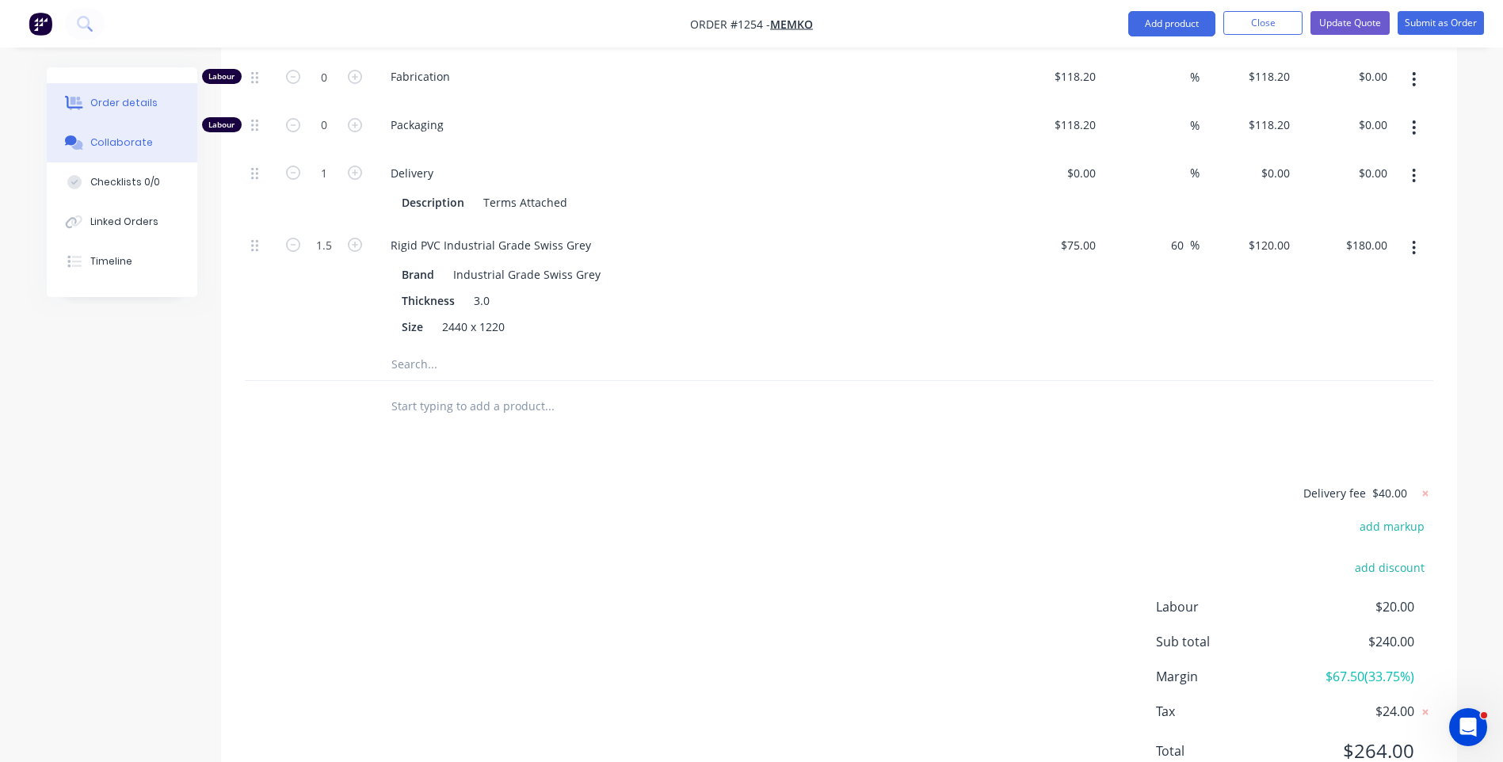
click at [132, 153] on button "Collaborate" at bounding box center [122, 143] width 151 height 40
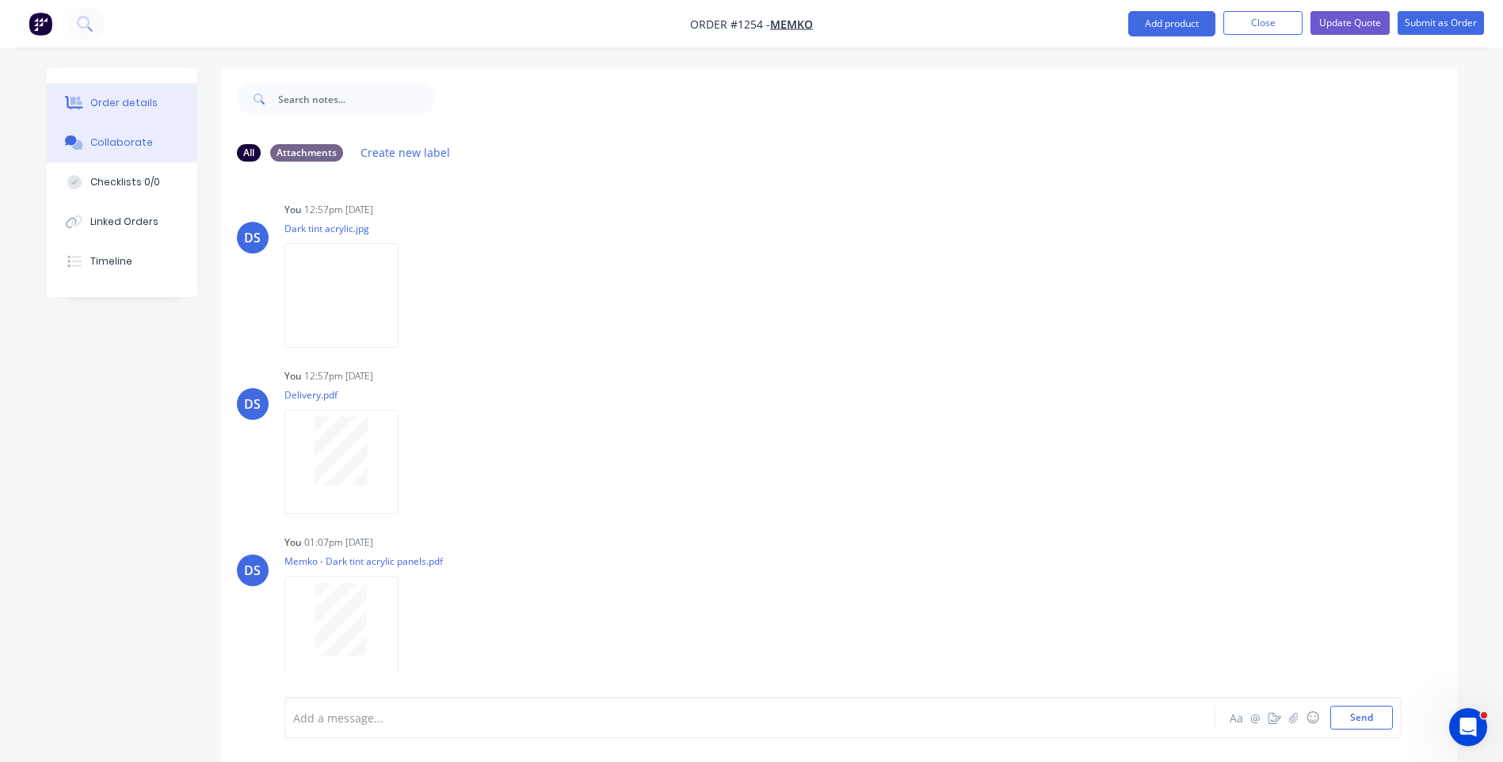
click at [103, 108] on div "Order details" at bounding box center [123, 103] width 67 height 14
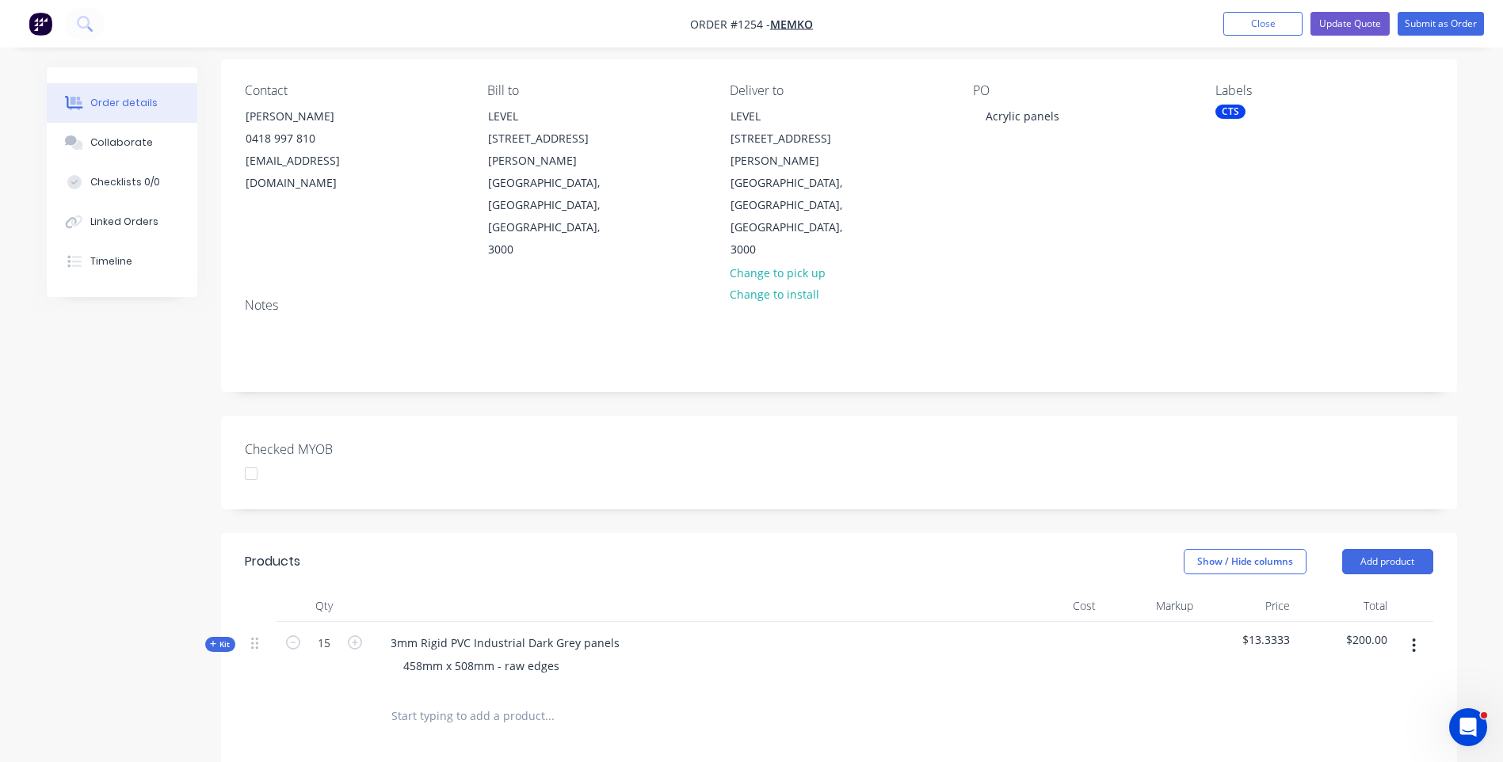
scroll to position [109, 0]
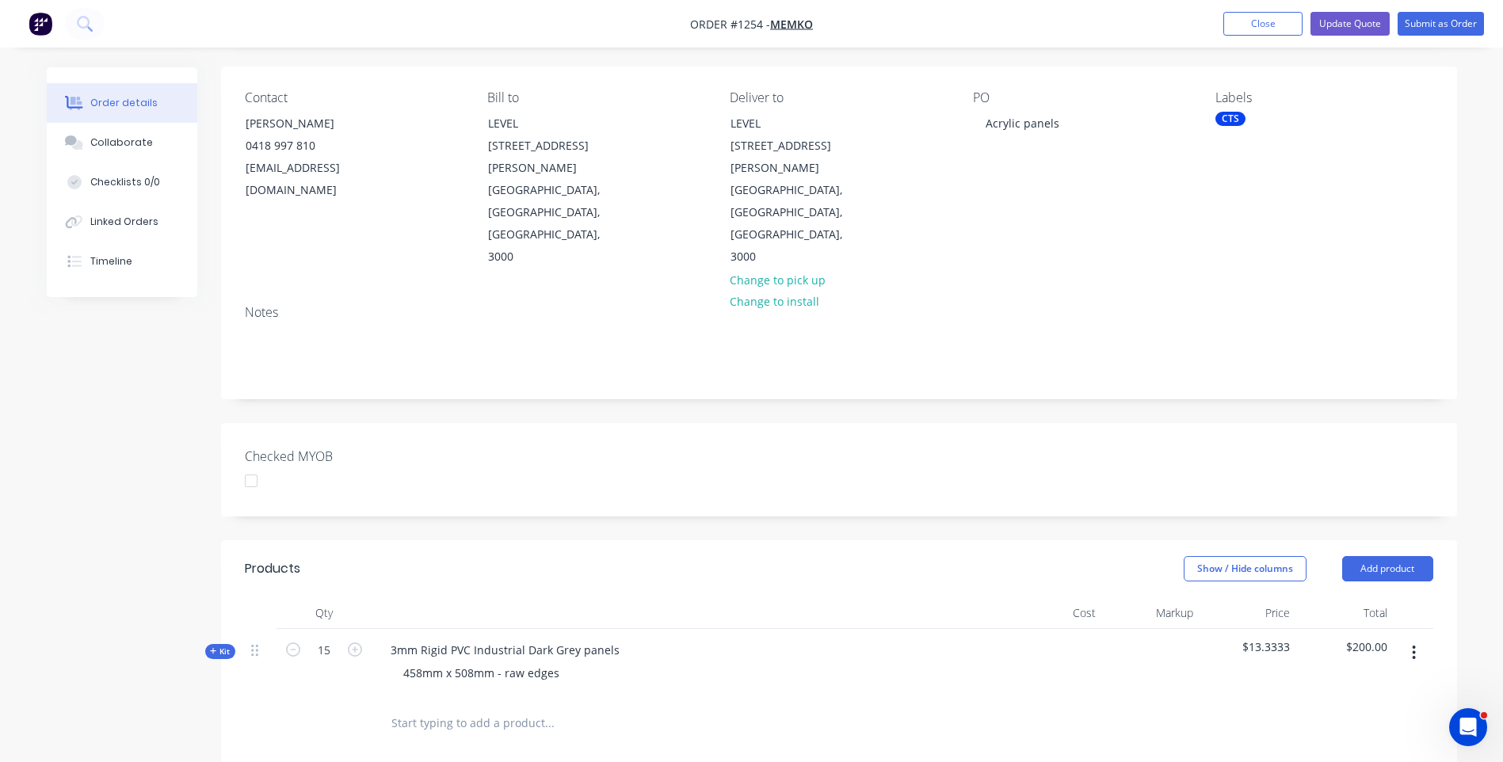
click at [210, 647] on icon at bounding box center [213, 651] width 7 height 8
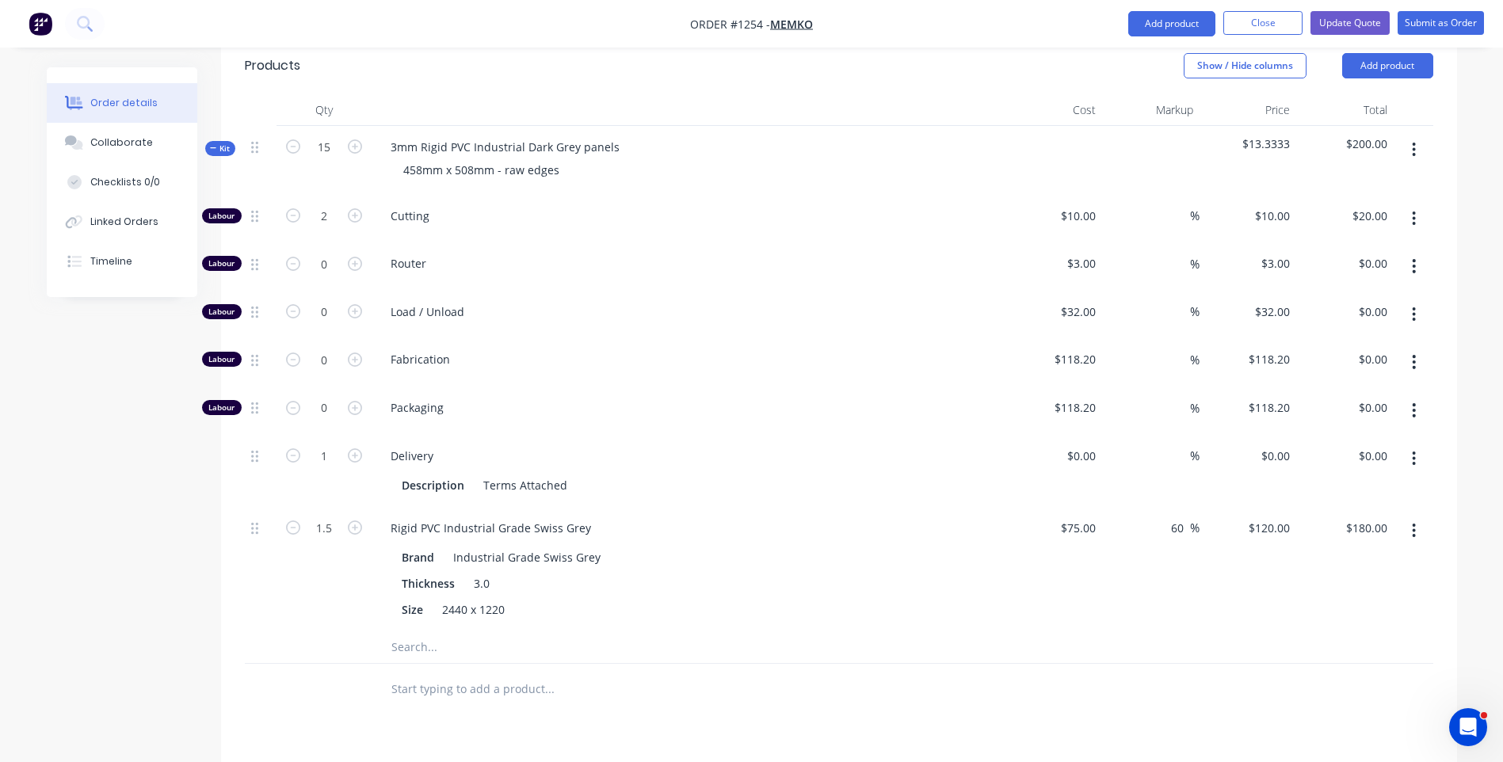
scroll to position [585, 0]
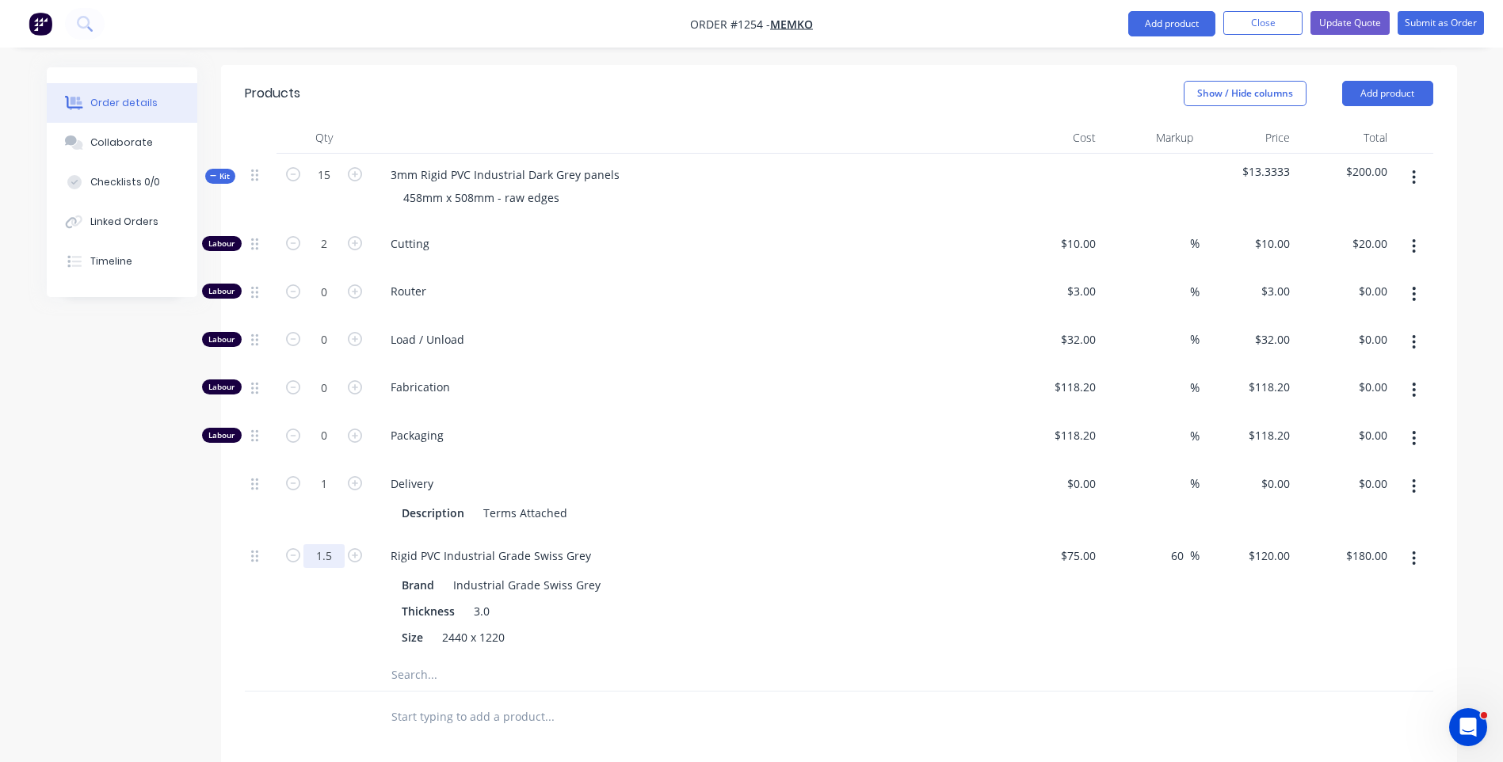
click at [339, 256] on input "1.5" at bounding box center [324, 244] width 41 height 24
type input "1.6"
type input "$192.00"
click at [330, 554] on div "1.6" at bounding box center [324, 597] width 95 height 124
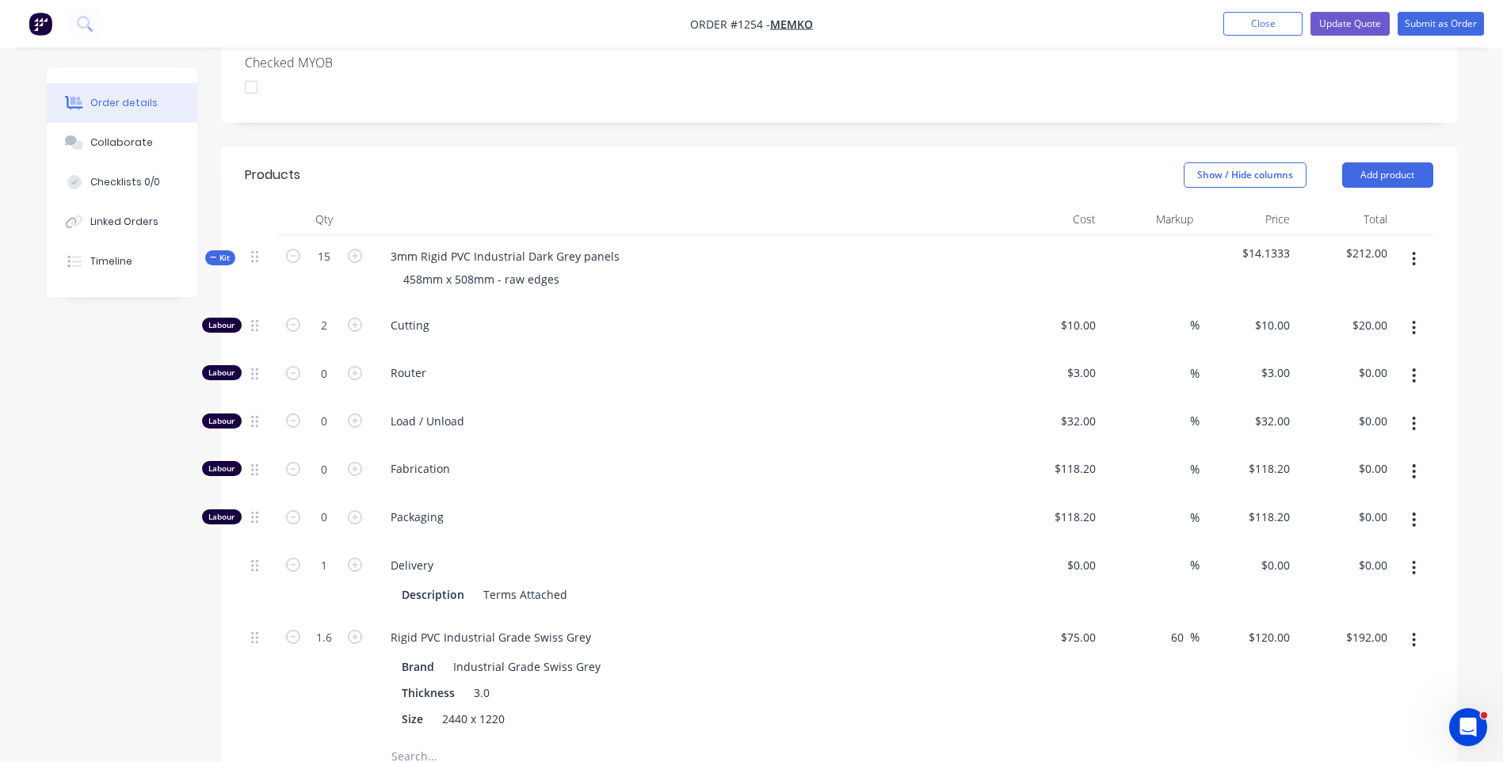
scroll to position [499, 0]
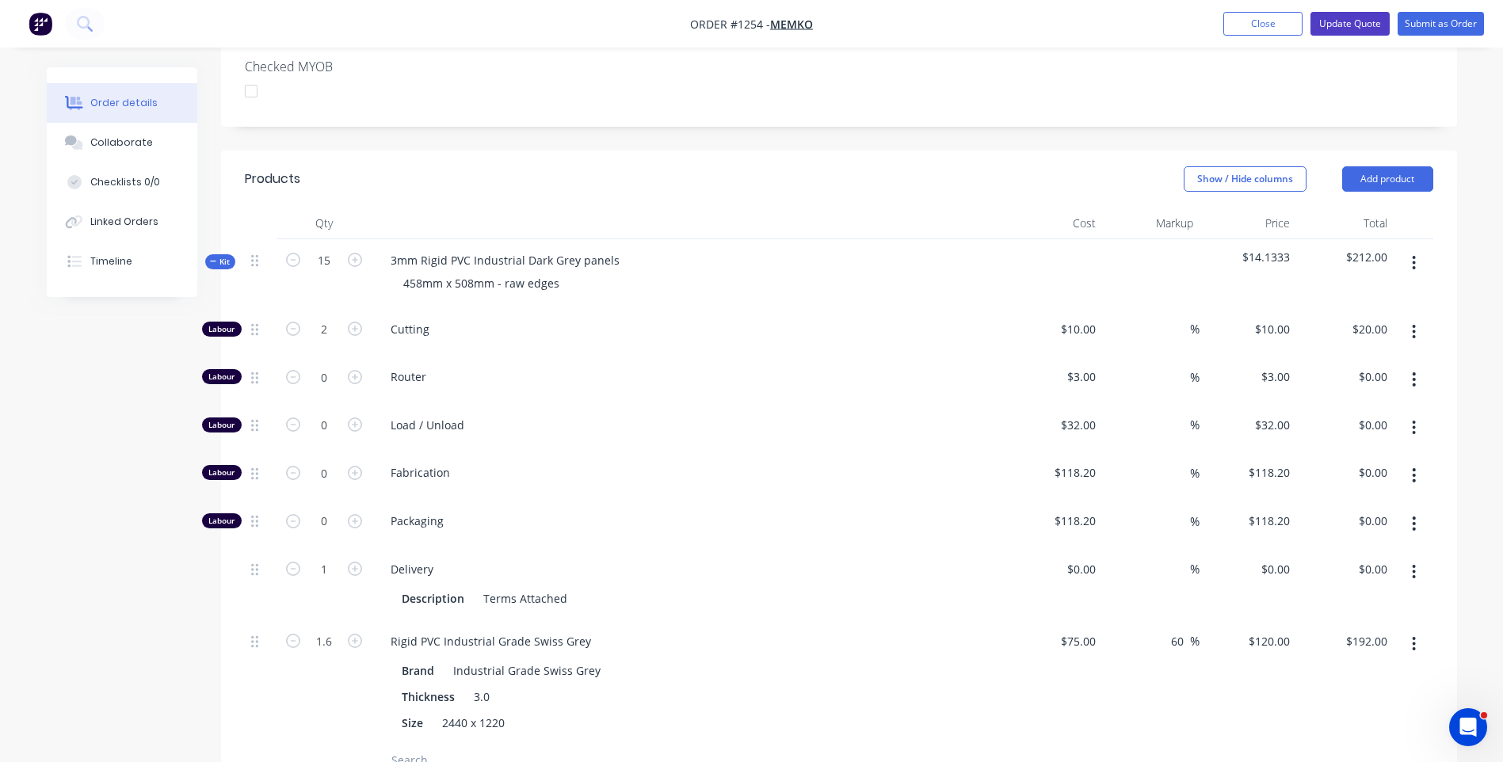
click at [1339, 21] on button "Update Quote" at bounding box center [1350, 24] width 79 height 24
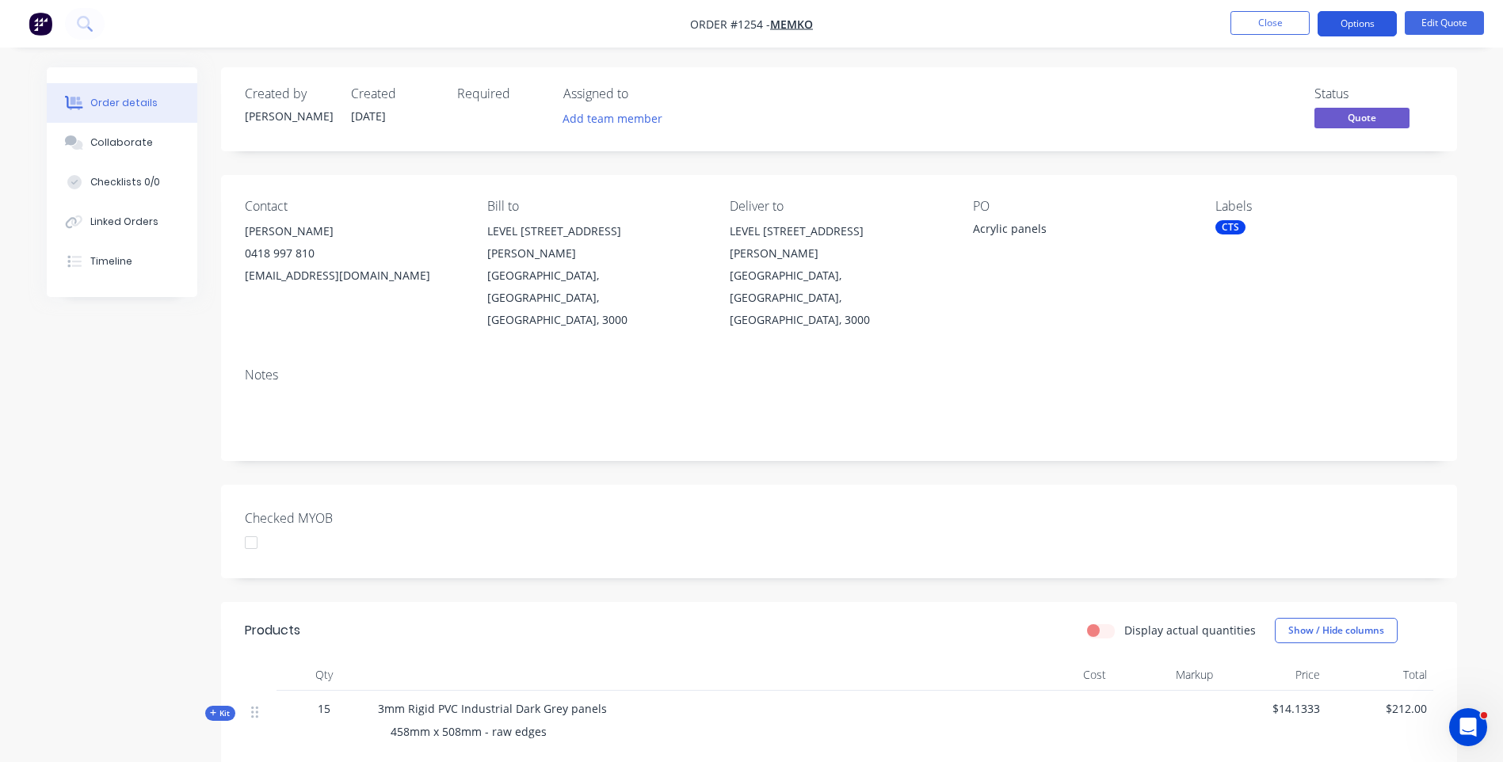
click at [1350, 18] on button "Options" at bounding box center [1357, 23] width 79 height 25
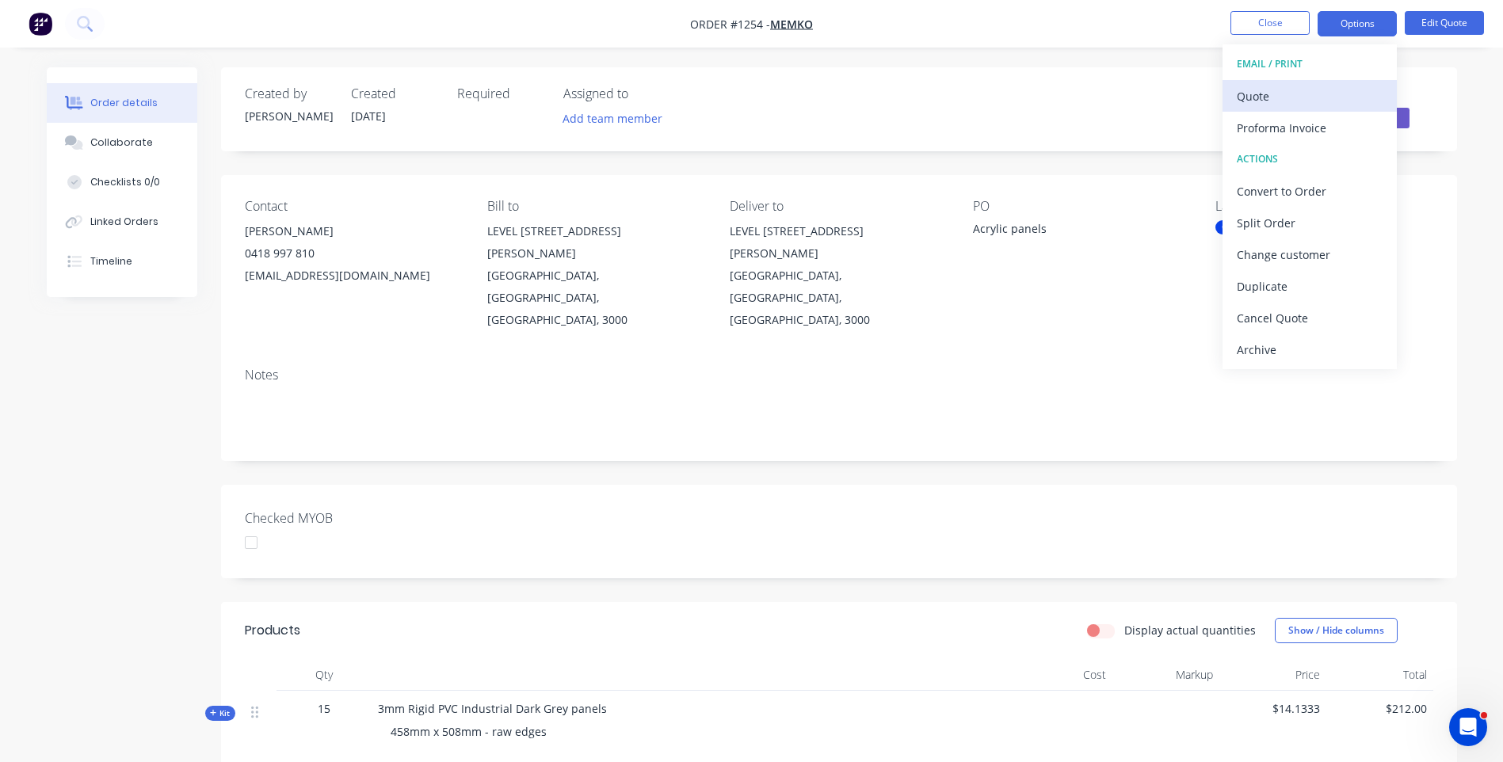
click at [1253, 99] on div "Quote" at bounding box center [1310, 96] width 146 height 23
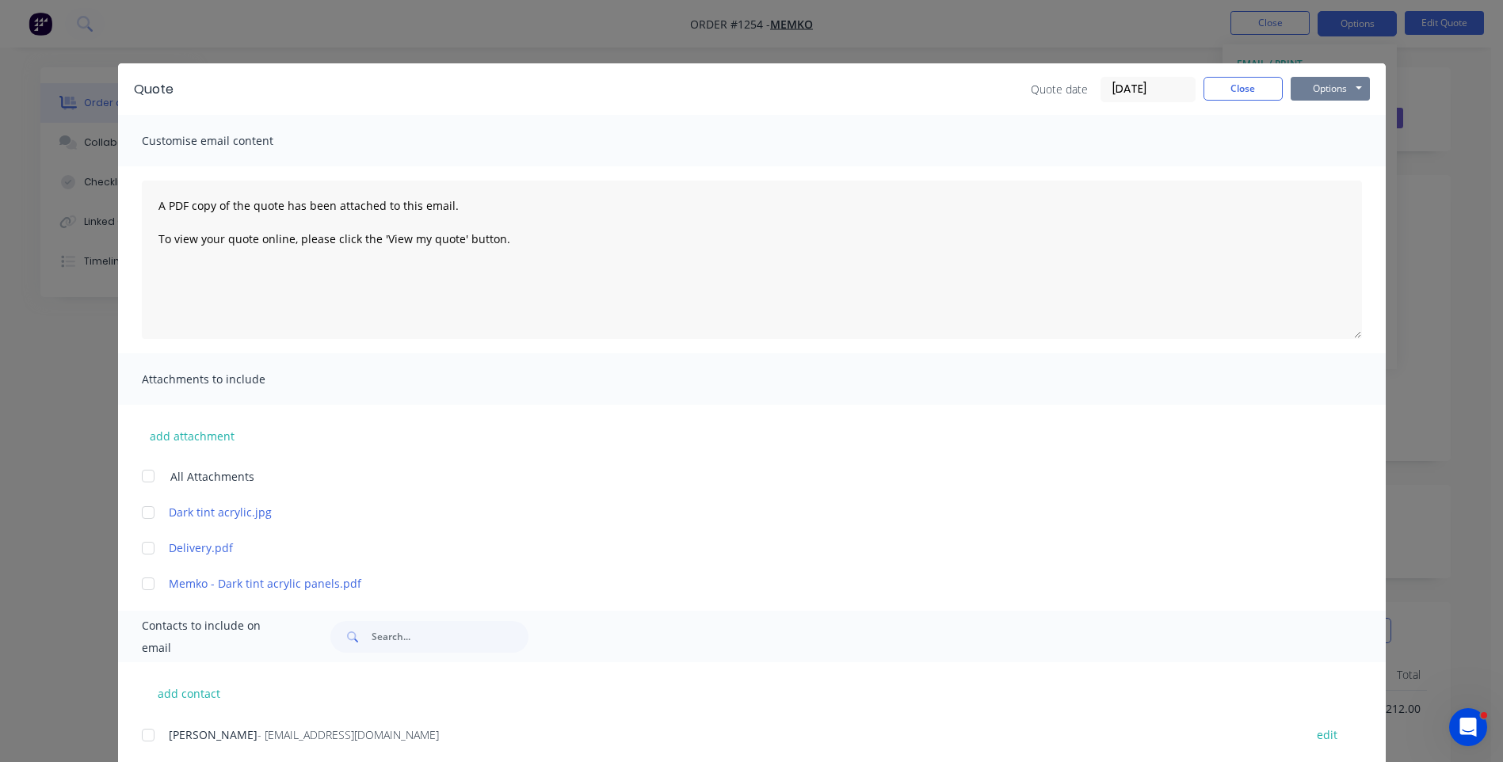
click at [1323, 94] on button "Options" at bounding box center [1330, 89] width 79 height 24
click at [1323, 120] on button "Preview" at bounding box center [1341, 117] width 101 height 26
click at [1238, 546] on link "Delivery.pdf" at bounding box center [729, 548] width 1120 height 17
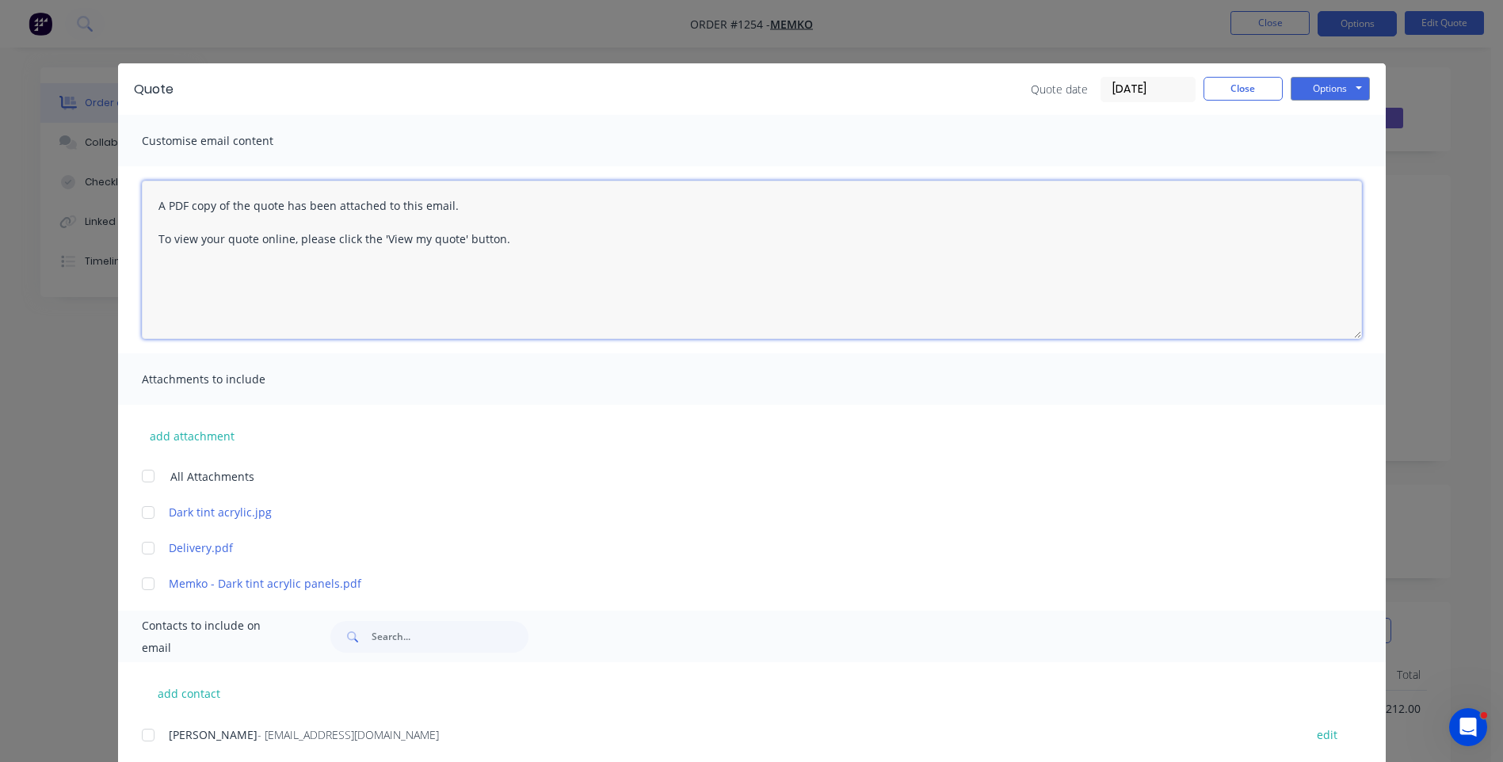
paste textarea "Hi, Please contact us if you have any questions. Regards, Darren sales@allstarp…"
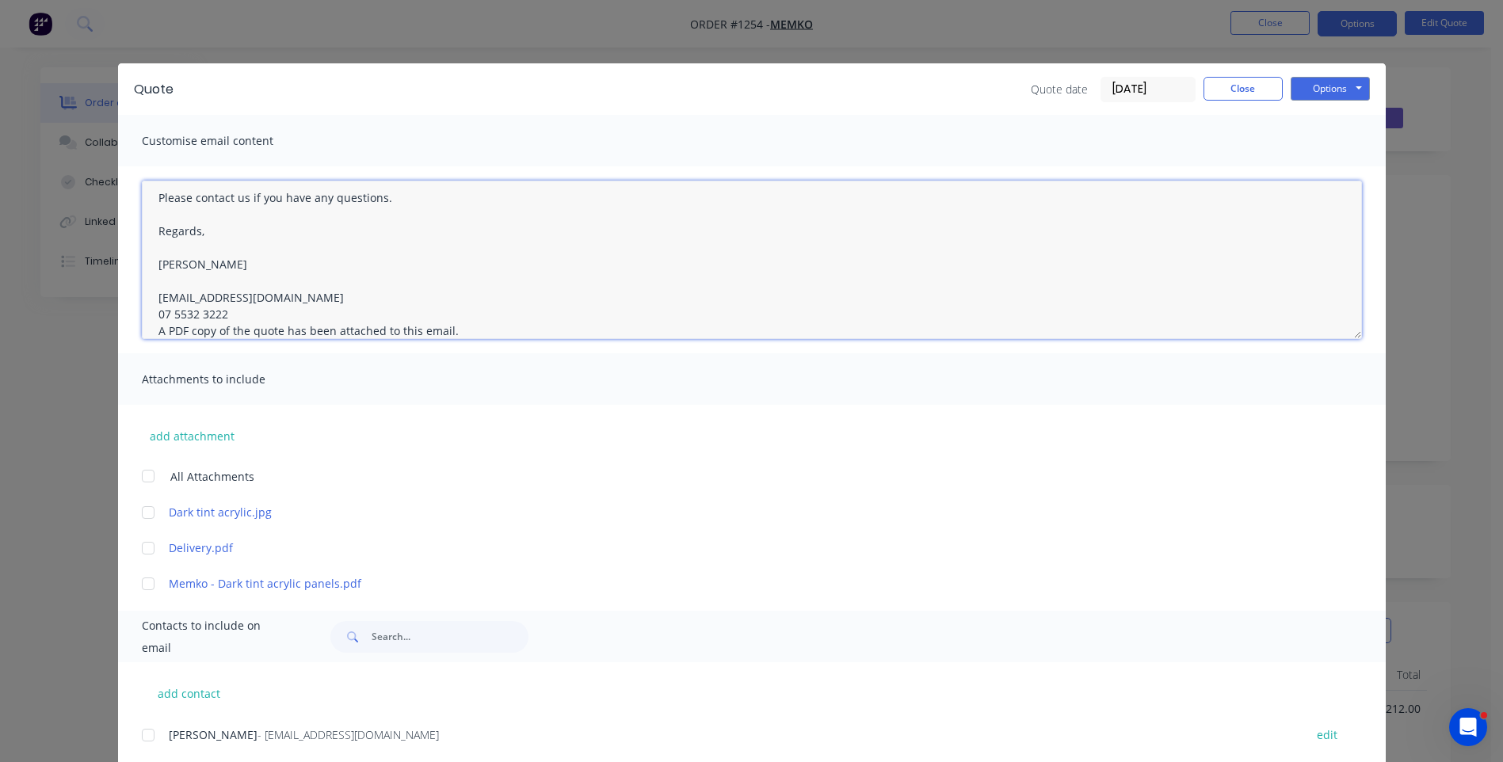
click at [225, 317] on textarea "Hi, Please contact us if you have any questions. Regards, Darren sales@allstarp…" at bounding box center [752, 260] width 1220 height 158
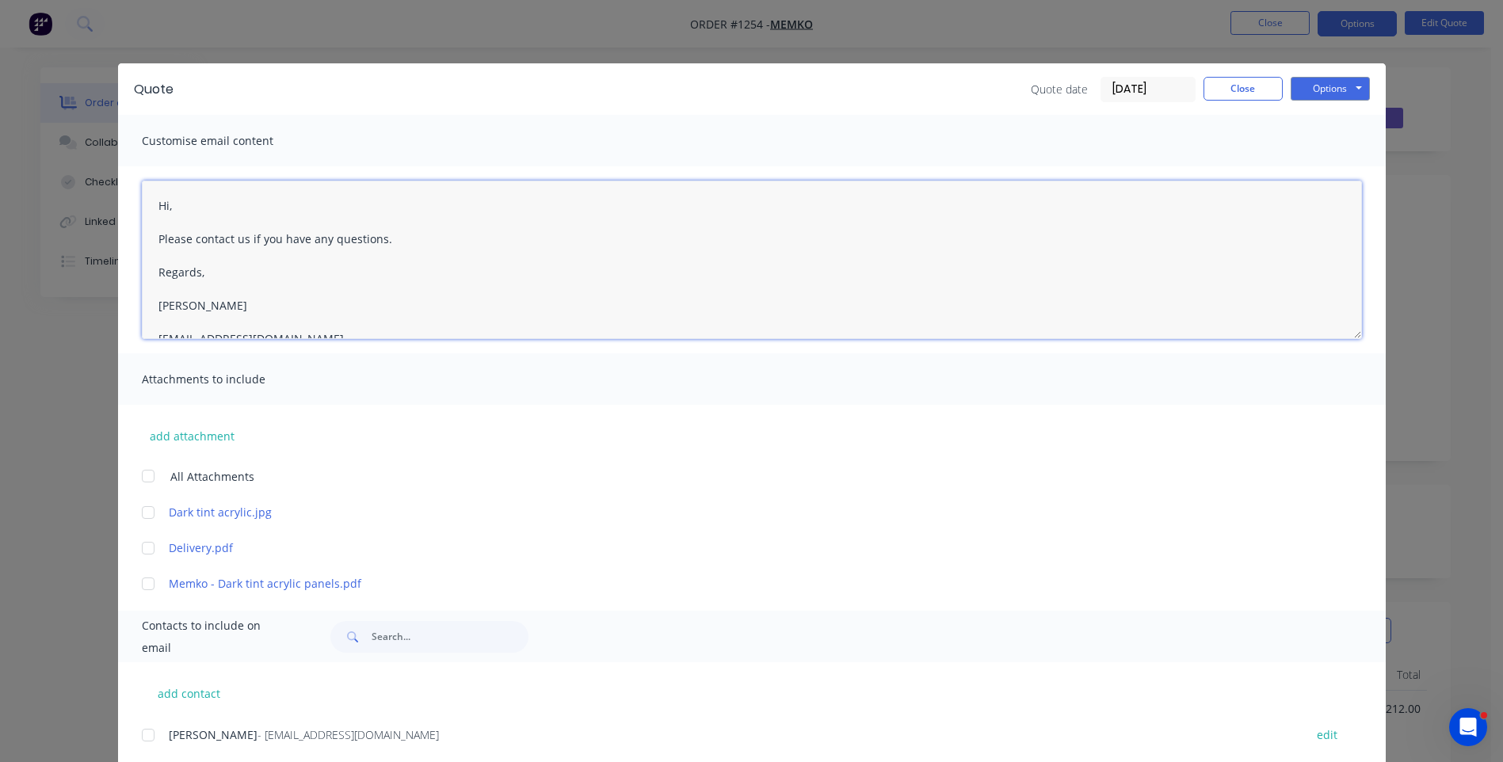
click at [171, 205] on textarea "Hi, Please contact us if you have any questions. Regards, Darren sales@allstarp…" at bounding box center [752, 260] width 1220 height 158
type textarea "Hi Miro, Please see attached revised quote. In acrylic we can only supply a lig…"
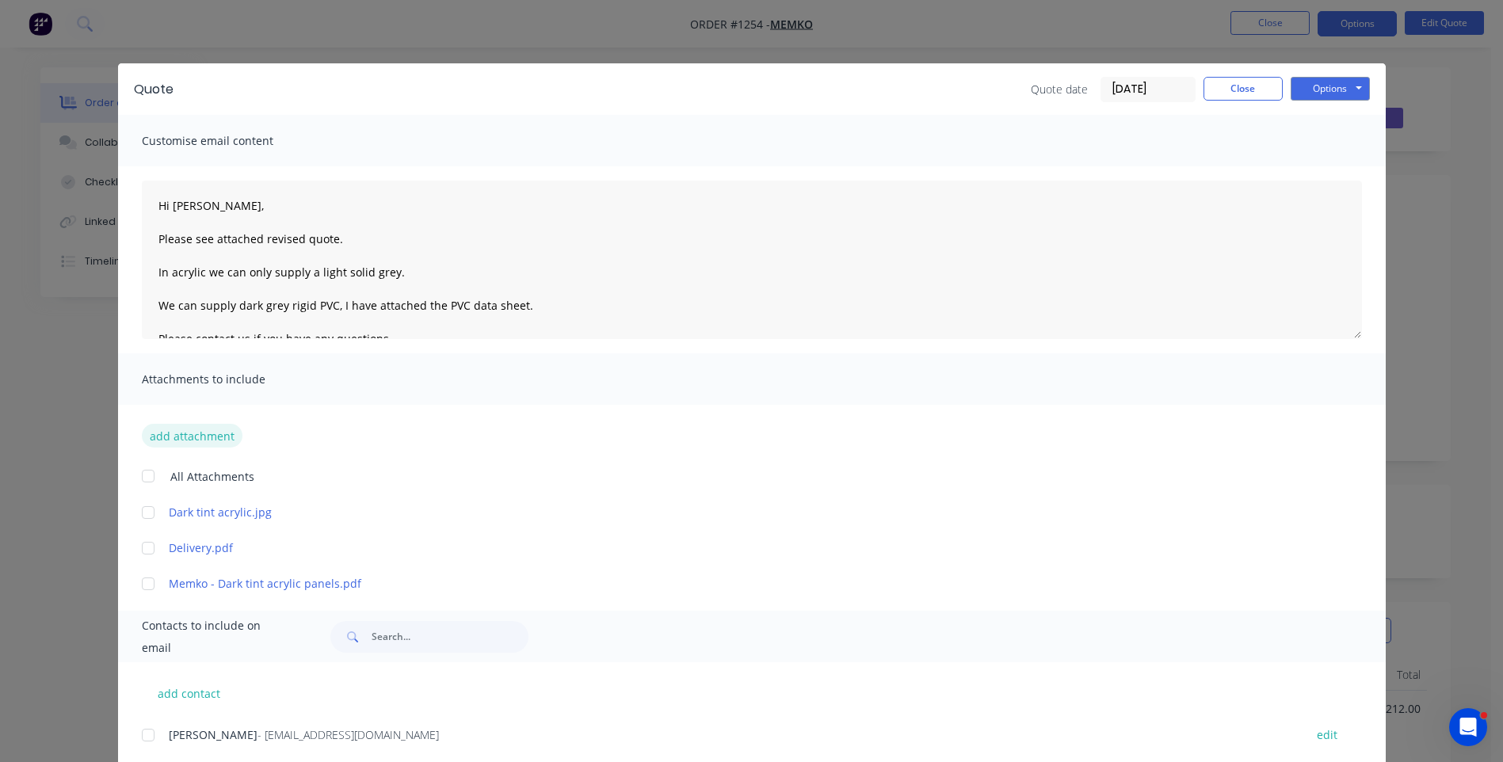
click at [203, 436] on button "add attachment" at bounding box center [192, 436] width 101 height 24
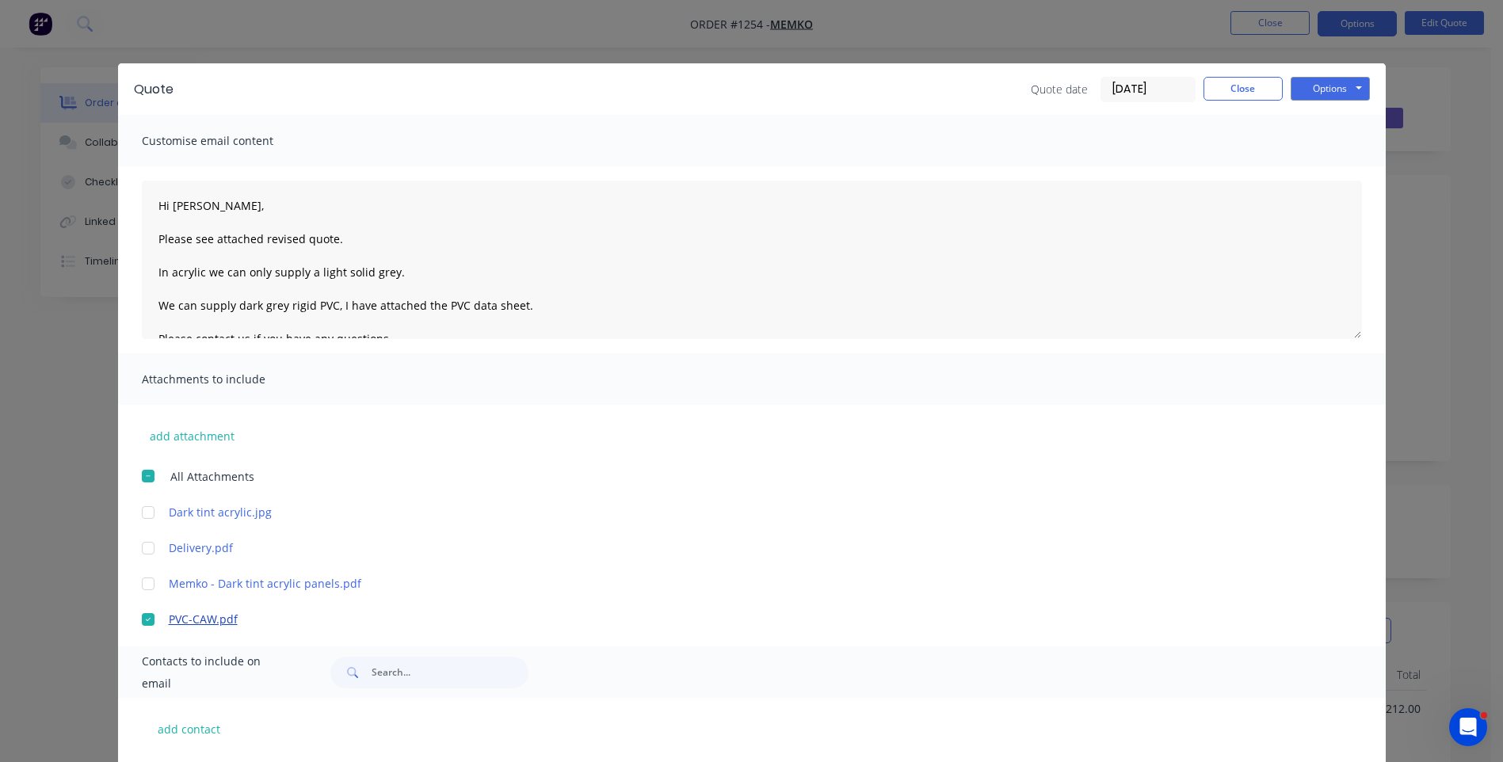
click at [220, 620] on link "PVC-CAW.pdf" at bounding box center [729, 619] width 1120 height 17
click at [139, 552] on div at bounding box center [148, 549] width 32 height 32
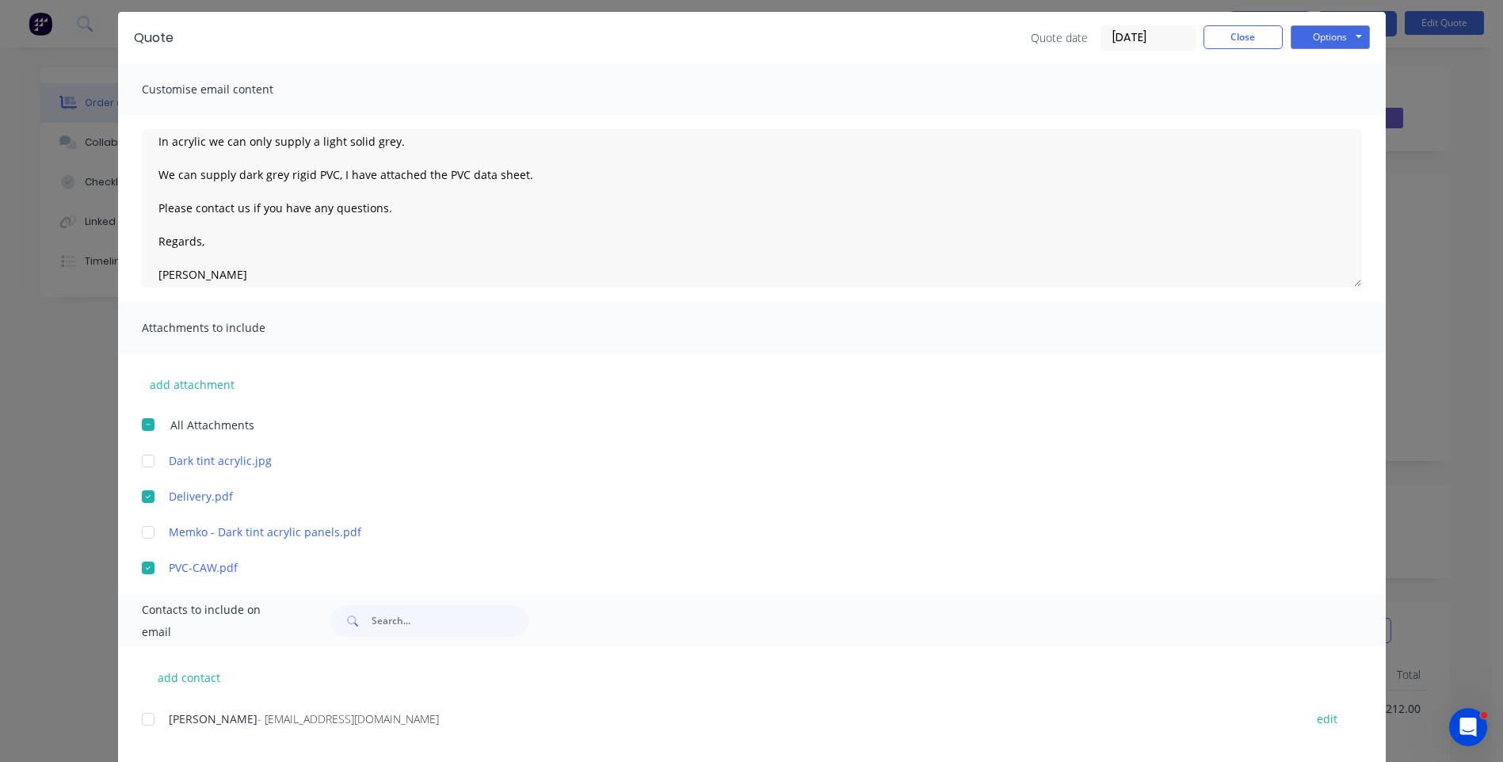
scroll to position [79, 0]
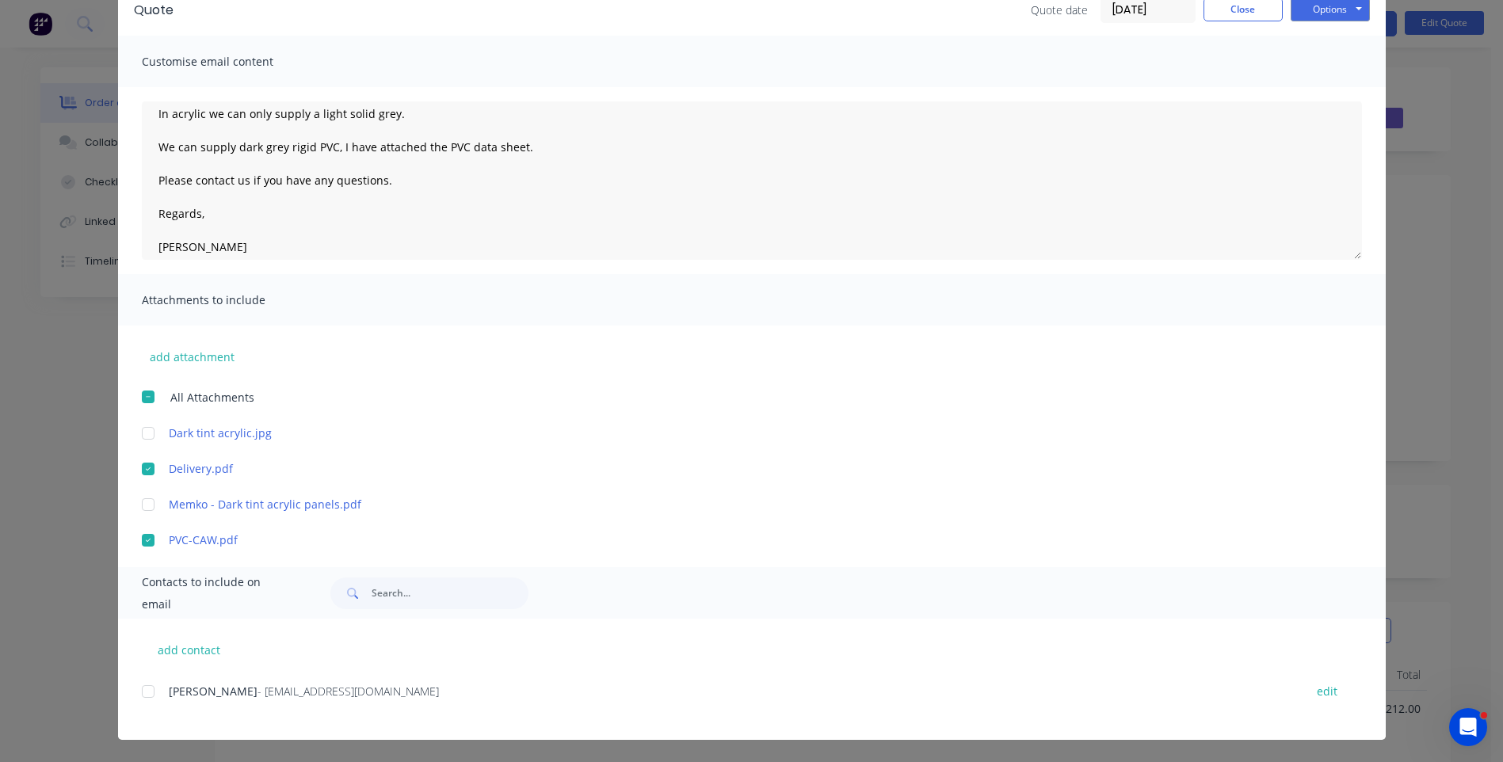
click at [139, 691] on div at bounding box center [148, 692] width 32 height 32
click at [1312, 17] on button "Options" at bounding box center [1330, 10] width 79 height 24
click at [1319, 92] on button "Email" at bounding box center [1341, 90] width 101 height 26
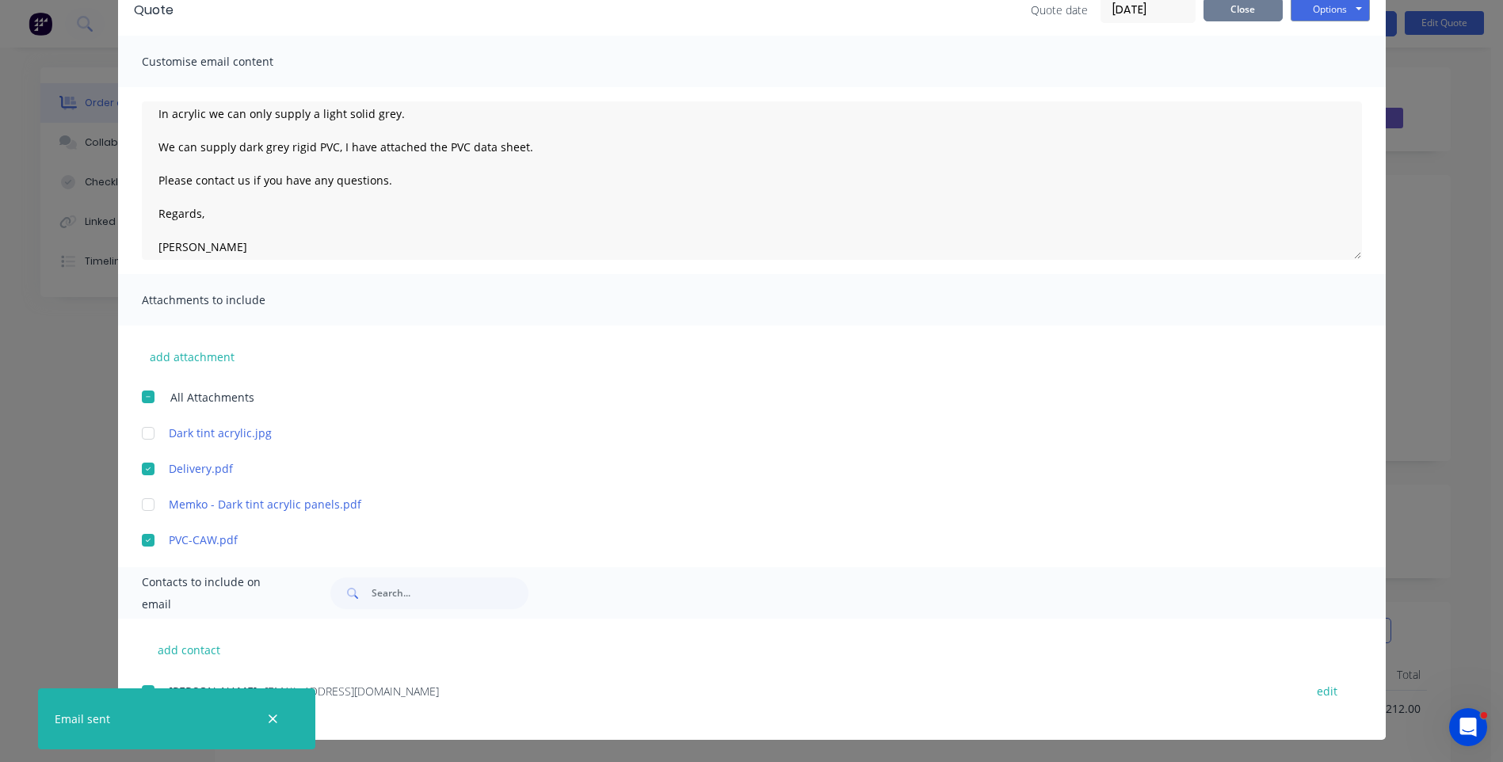
click at [1240, 14] on button "Close" at bounding box center [1243, 10] width 79 height 24
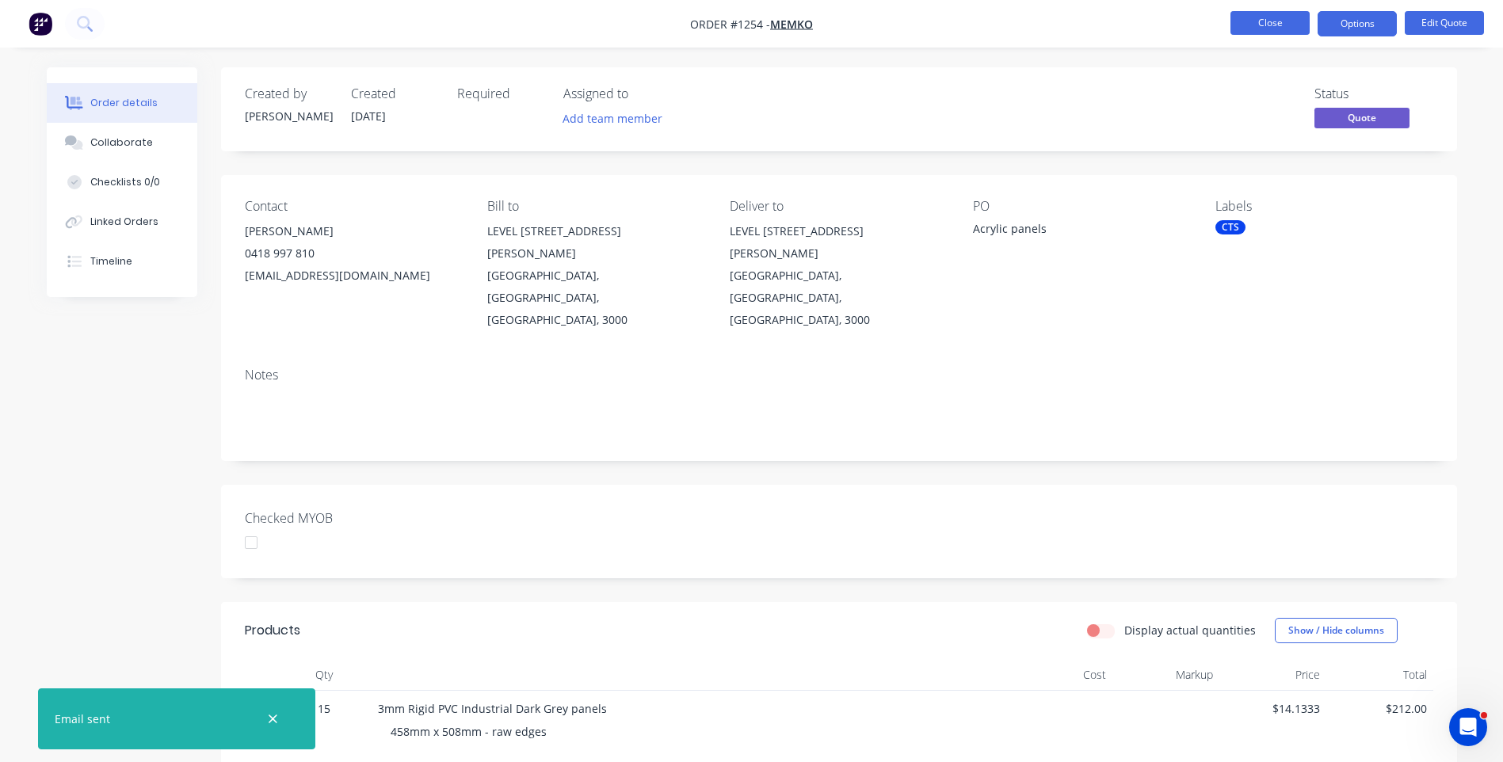
click at [1262, 26] on button "Close" at bounding box center [1270, 23] width 79 height 24
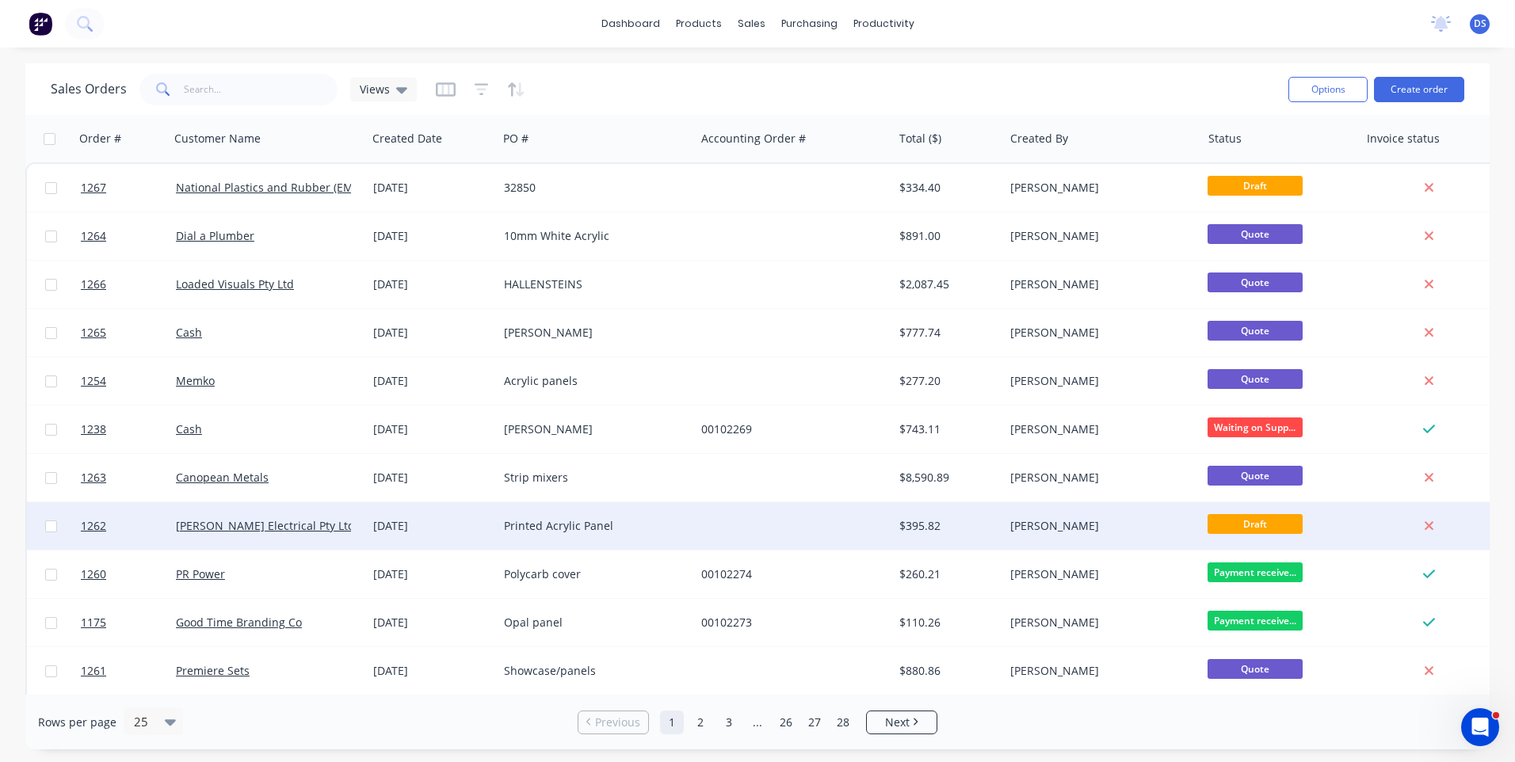
click at [559, 525] on div "Printed Acrylic Panel" at bounding box center [592, 526] width 176 height 16
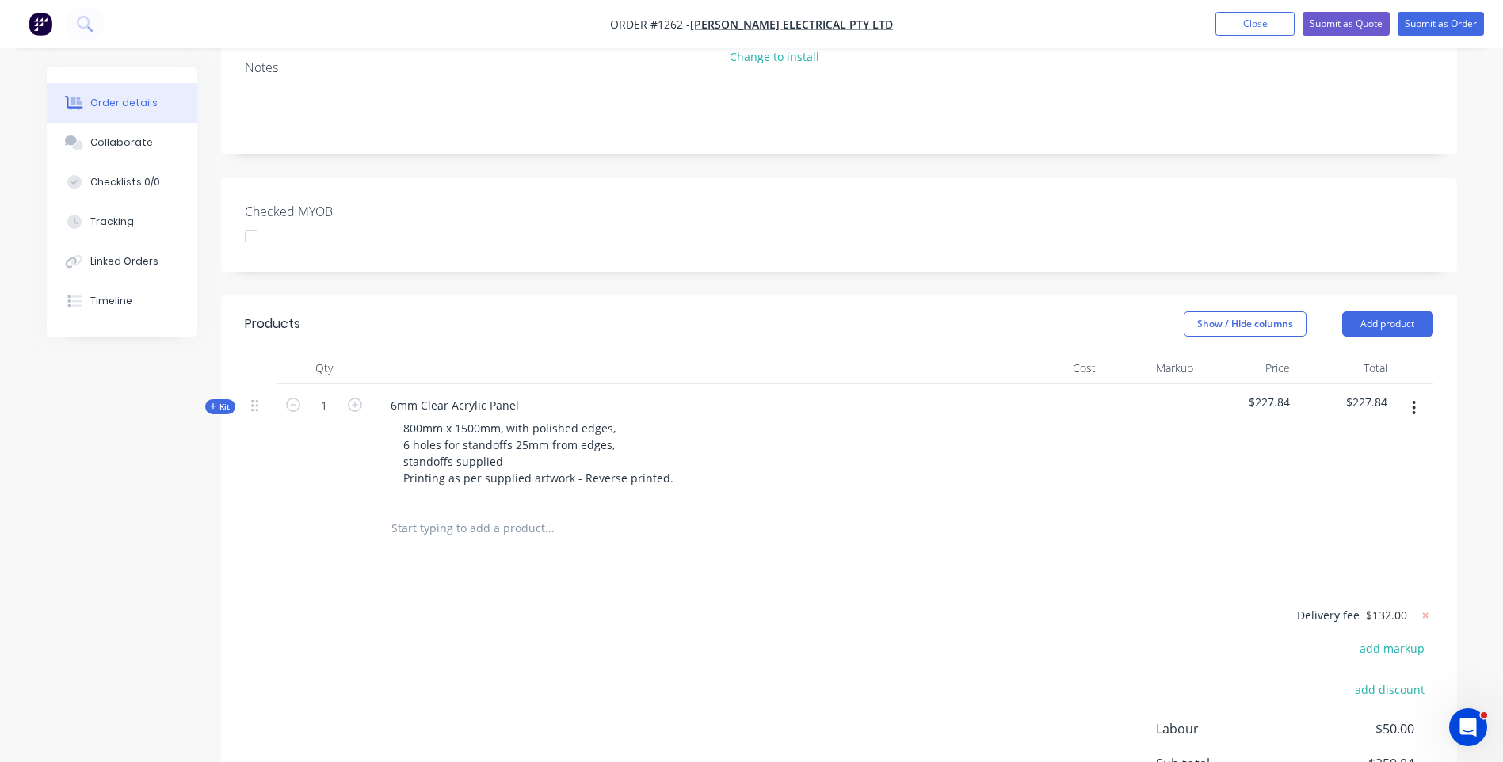
scroll to position [317, 0]
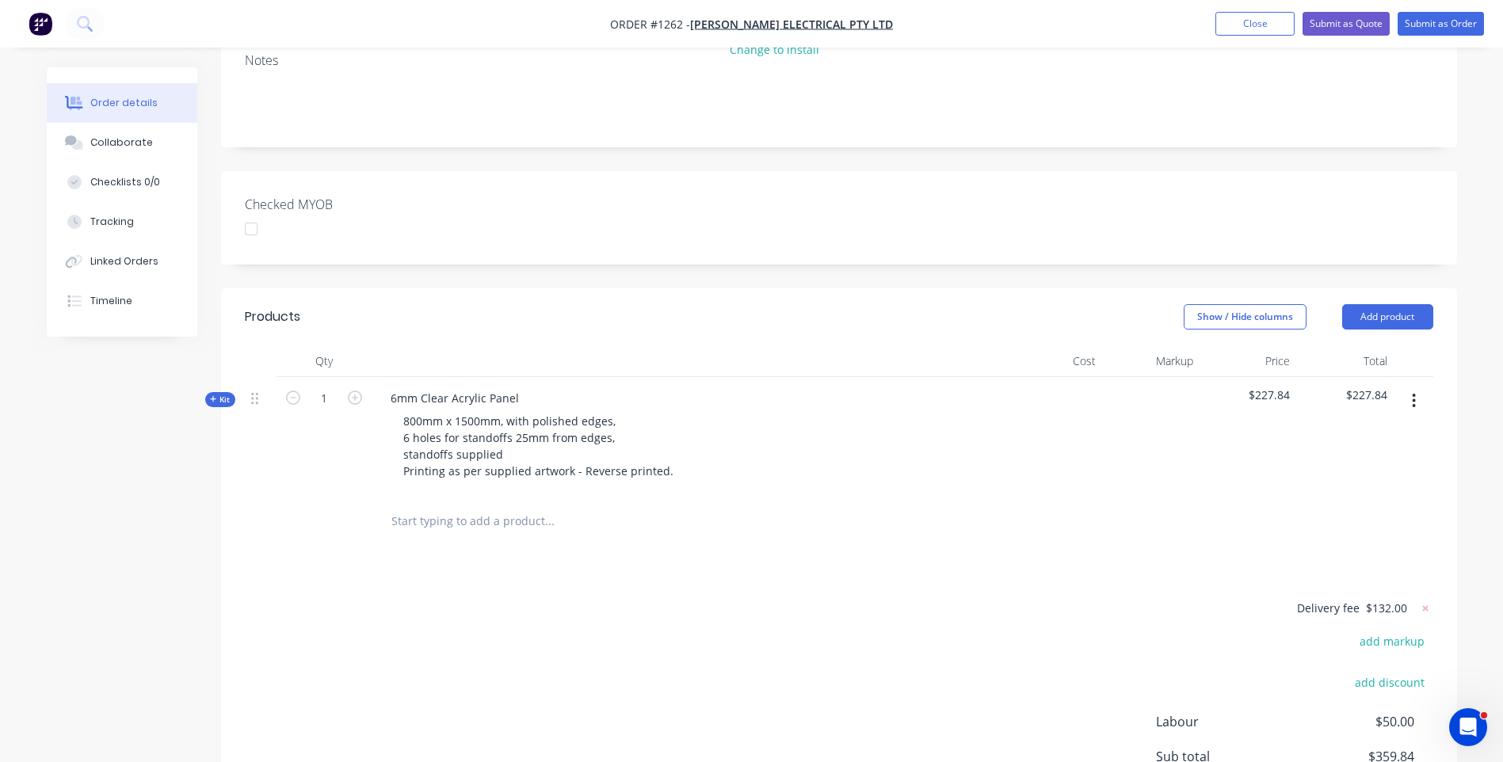
click at [208, 392] on div "Kit" at bounding box center [220, 399] width 30 height 15
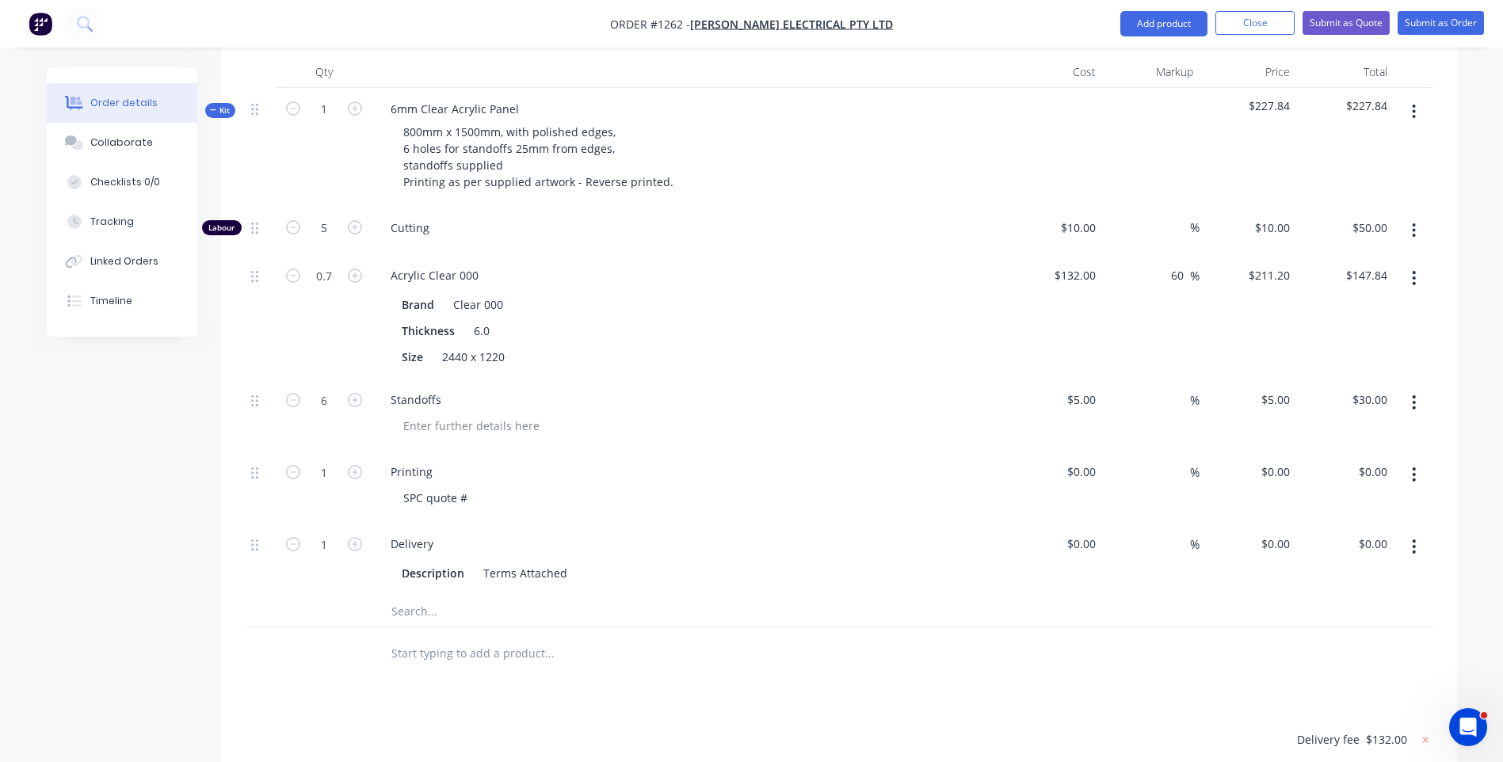
scroll to position [634, 0]
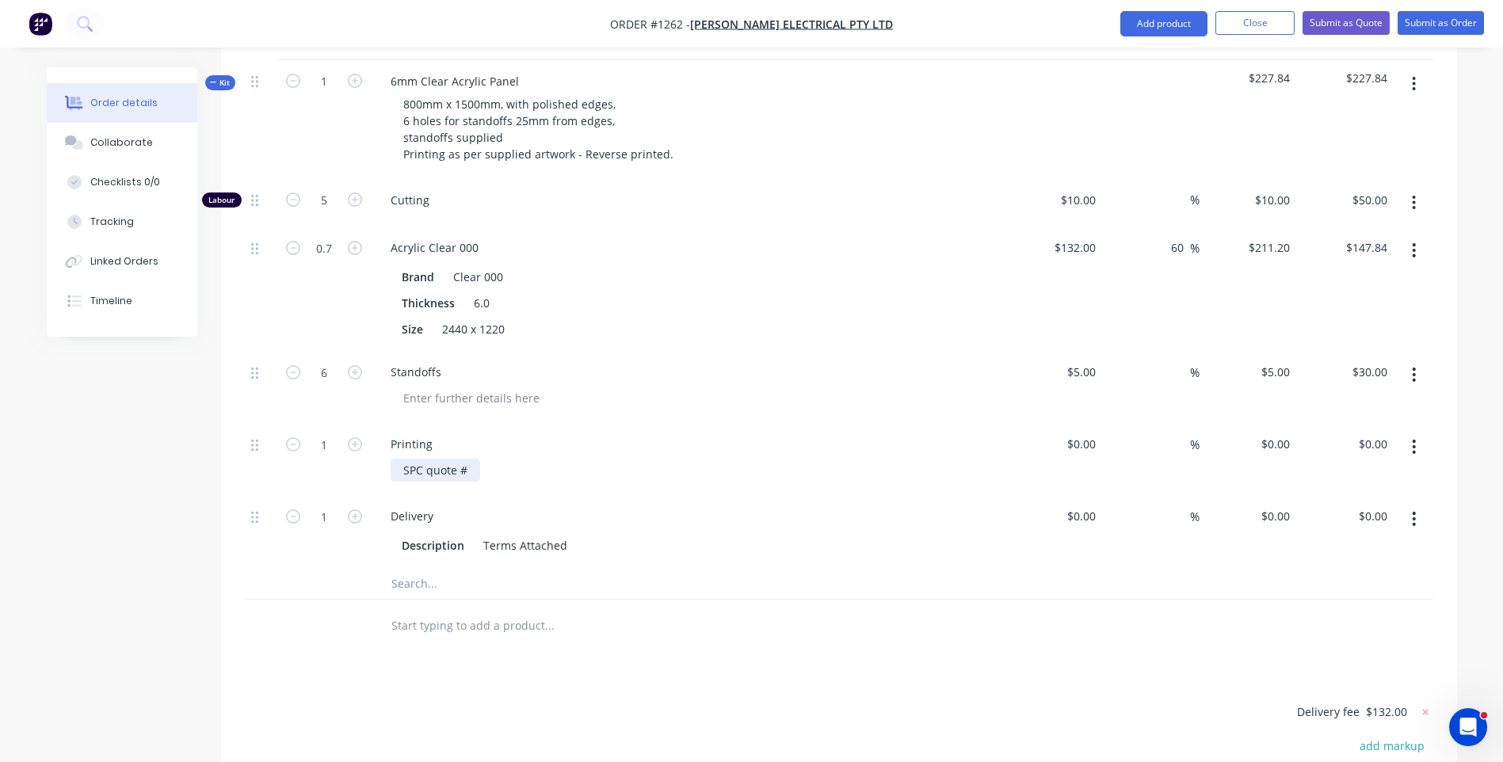
click at [477, 459] on div "SPC quote #" at bounding box center [436, 470] width 90 height 23
click at [1096, 433] on input "0" at bounding box center [1084, 444] width 36 height 23
type input "$200.00"
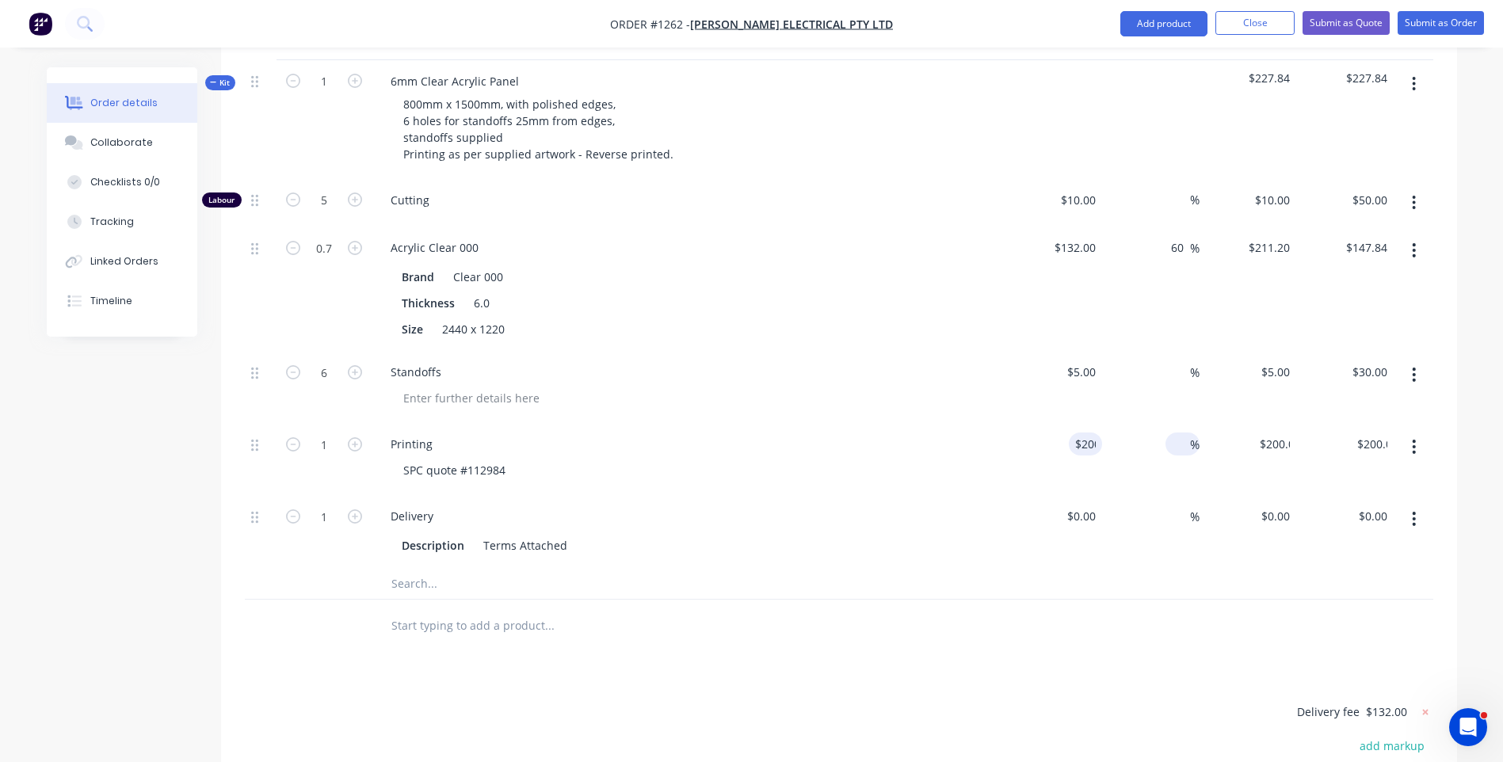
click at [1198, 436] on span "%" at bounding box center [1195, 445] width 10 height 18
type input "30"
type input "$260.00"
click at [977, 459] on div "SPC quote #112984" at bounding box center [695, 470] width 609 height 23
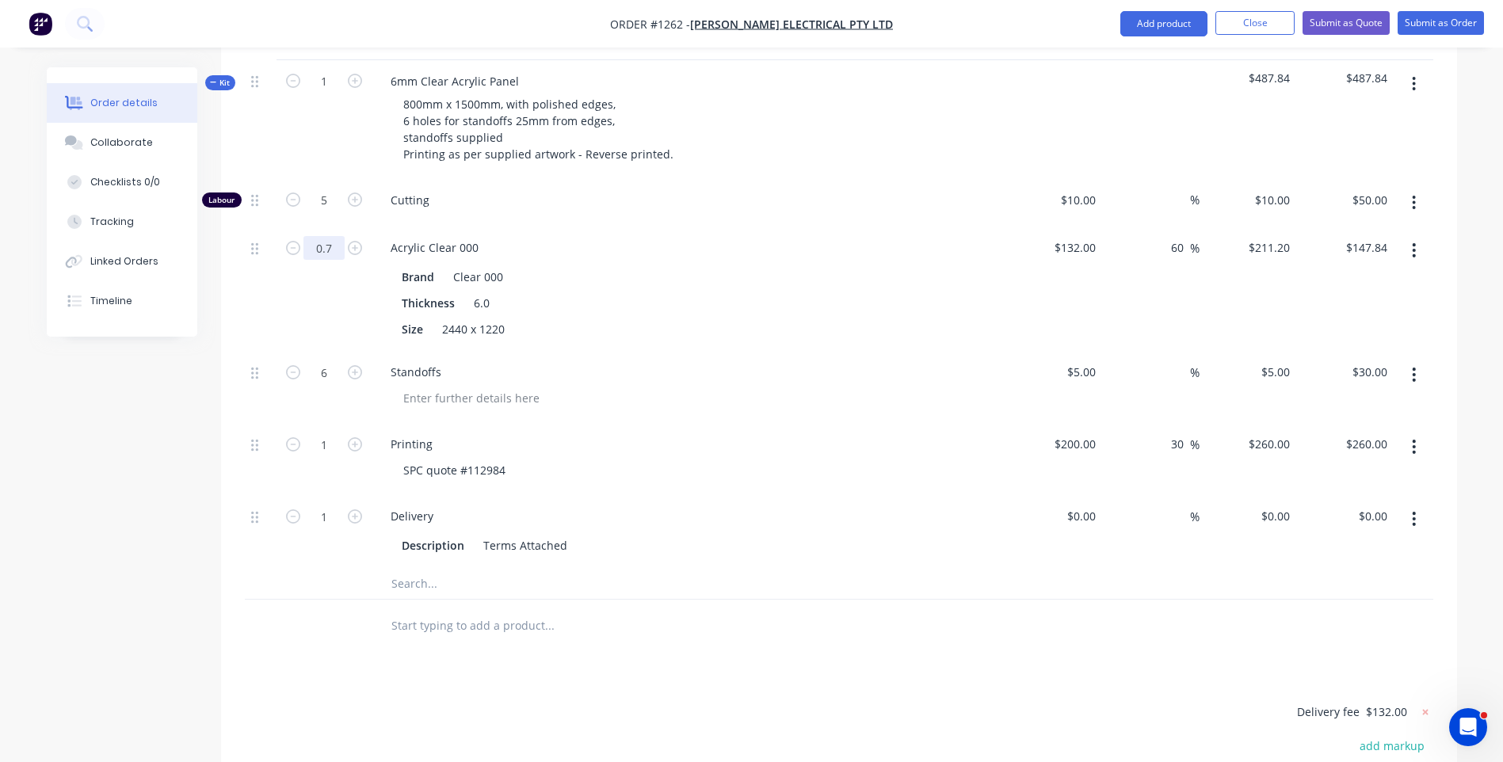
click at [332, 205] on input "0.7" at bounding box center [324, 201] width 41 height 24
type input "0.75"
type input "$158.40"
click at [743, 423] on div "Printing SPC quote #112984" at bounding box center [689, 459] width 634 height 72
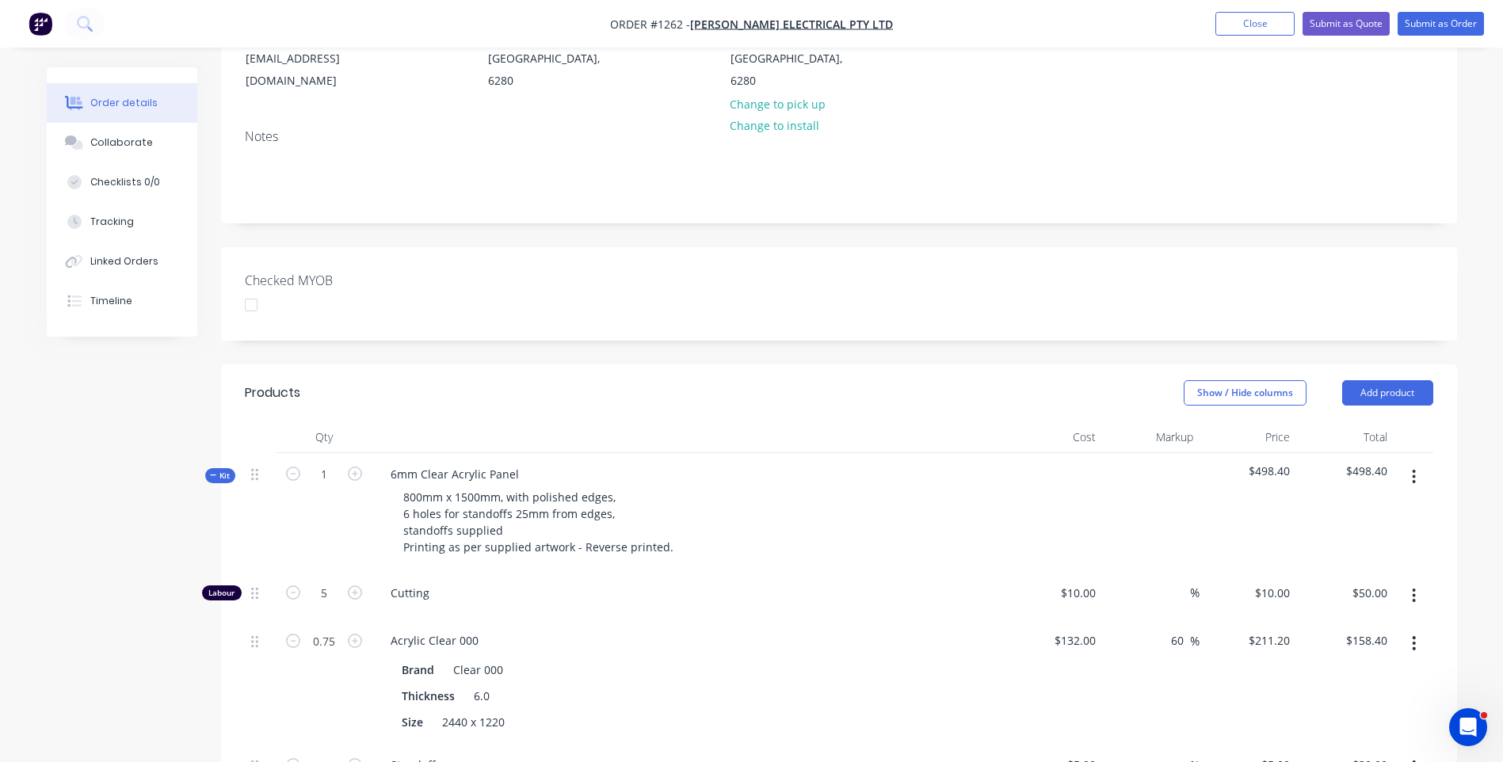
scroll to position [238, 0]
click at [115, 148] on div "Collaborate" at bounding box center [121, 143] width 63 height 14
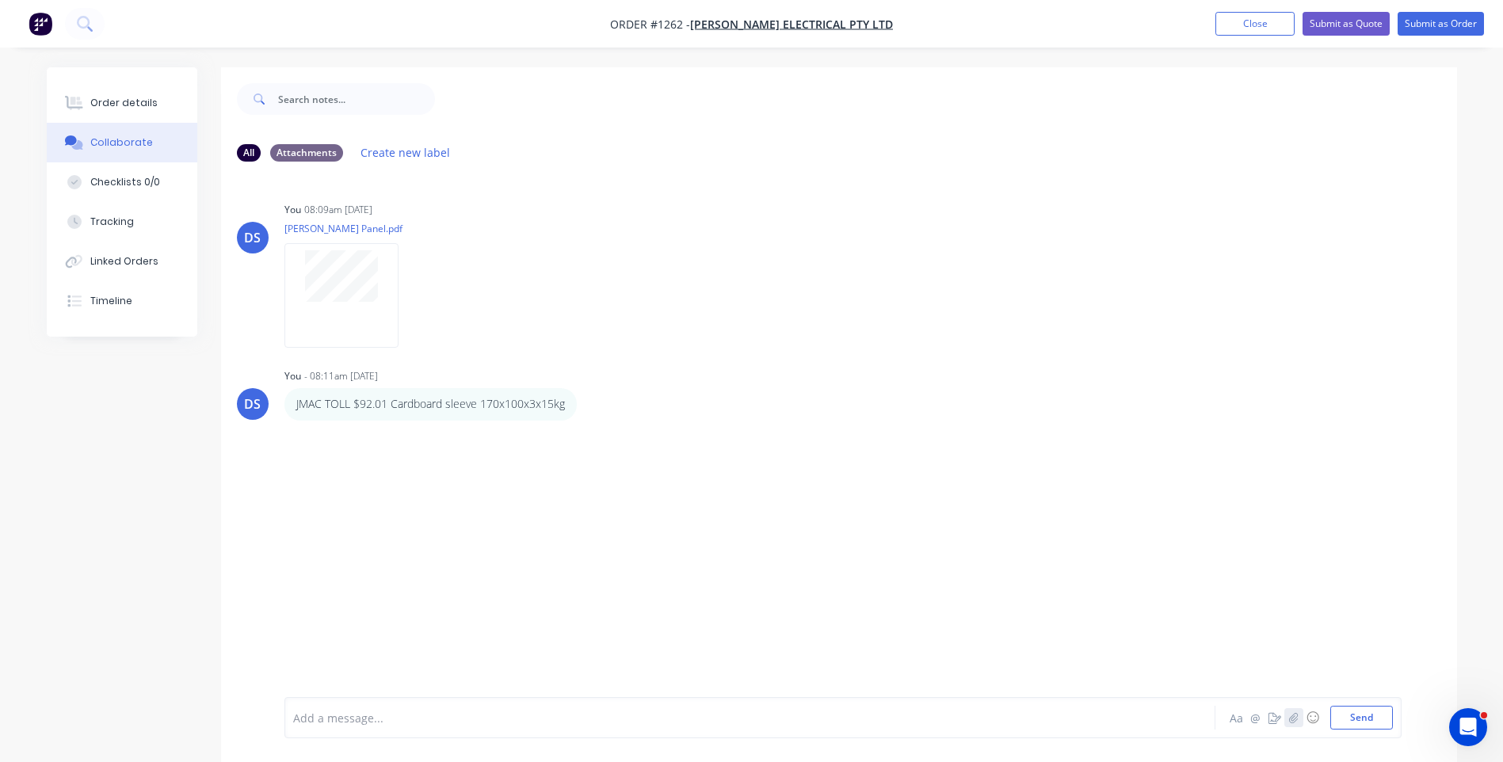
click at [1298, 718] on icon "button" at bounding box center [1294, 717] width 10 height 11
click at [1294, 722] on icon "button" at bounding box center [1293, 717] width 9 height 10
click at [1359, 719] on button "Send" at bounding box center [1362, 718] width 63 height 24
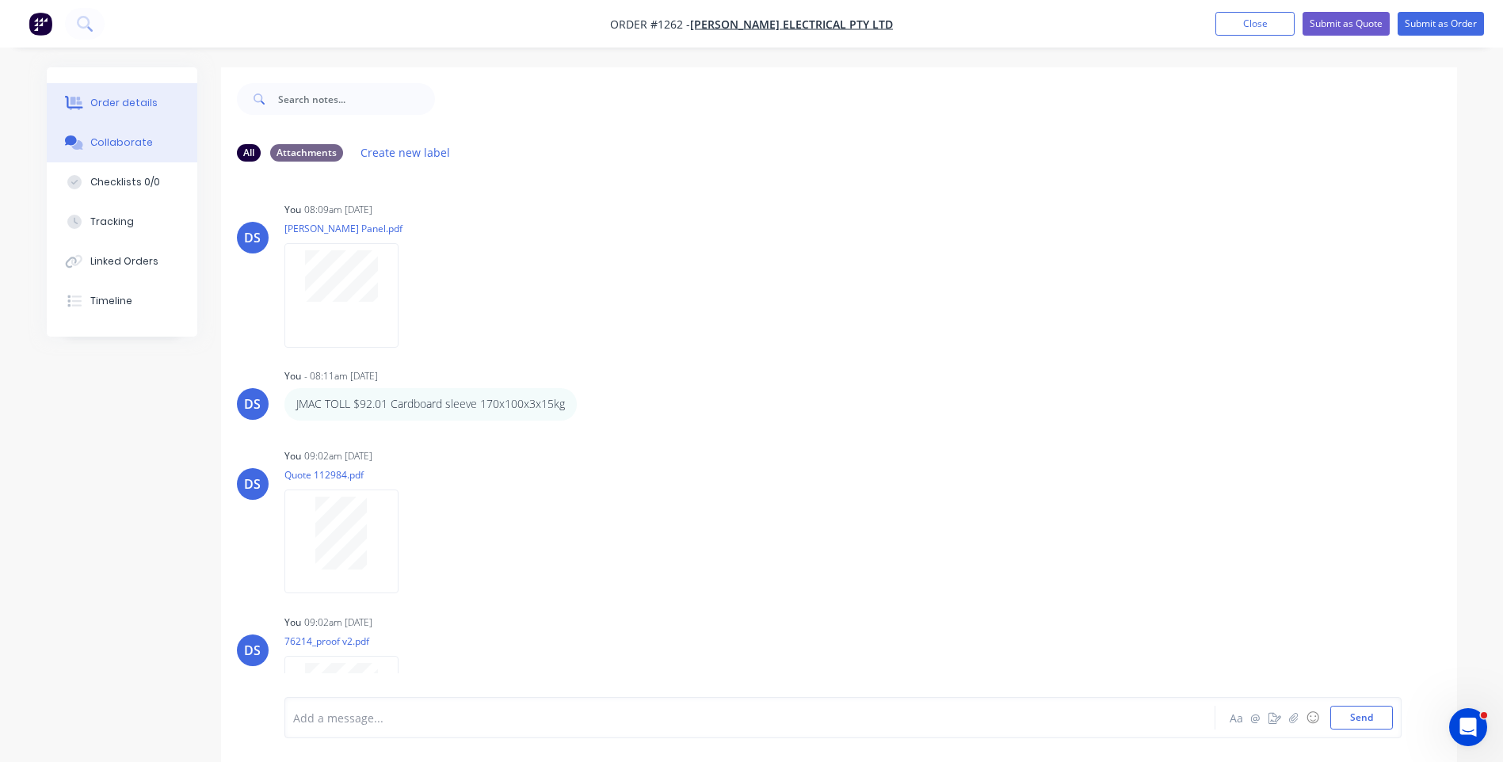
click at [127, 103] on div "Order details" at bounding box center [123, 103] width 67 height 14
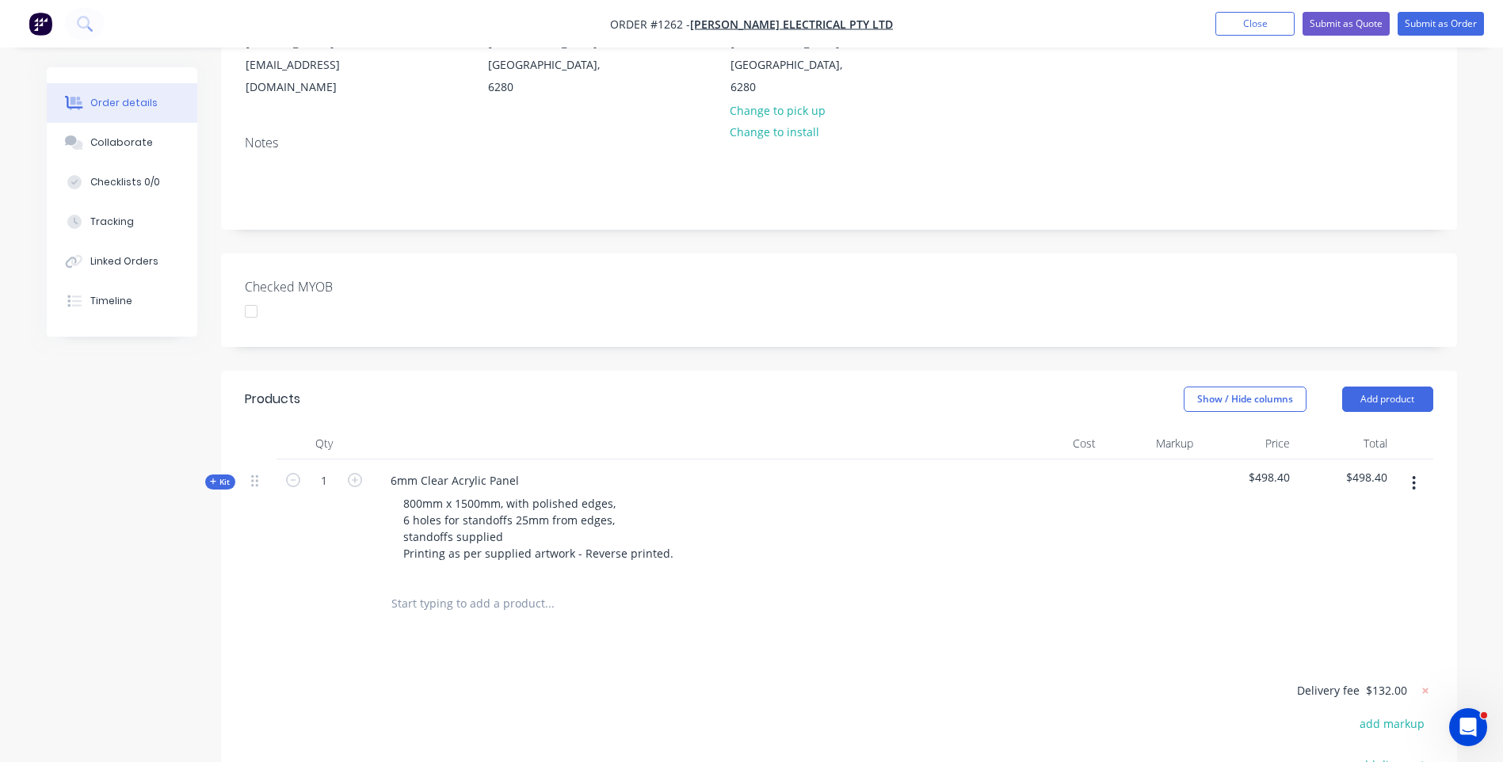
scroll to position [238, 0]
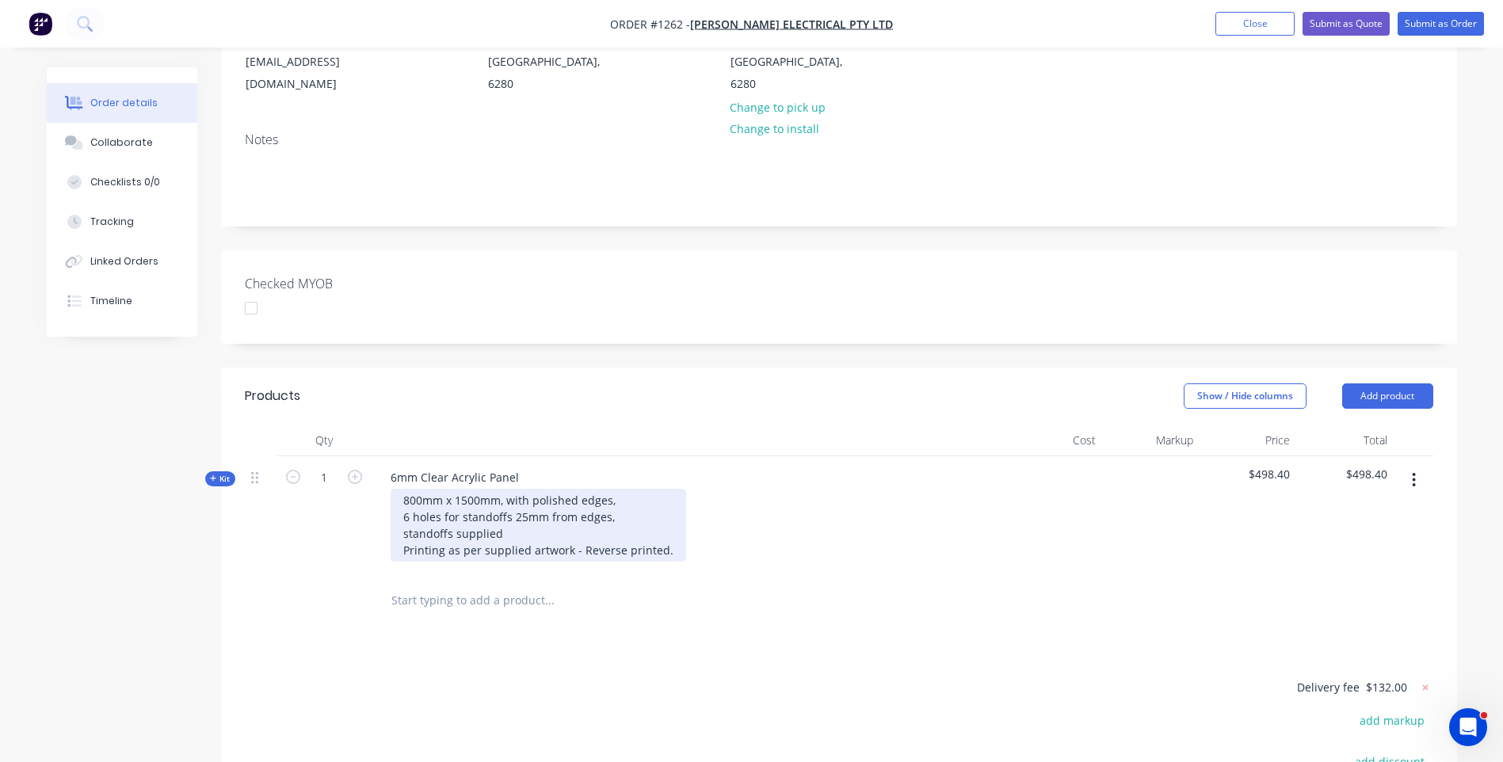
click at [659, 505] on div "800mm x 1500mm, with polished edges, 6 holes for standoffs 25mm from edges, sta…" at bounding box center [539, 525] width 296 height 73
click at [669, 502] on div "800mm x 1500mm, with polished edges, 6 holes for standoffs 25mm from edges, sta…" at bounding box center [539, 525] width 296 height 73
click at [536, 519] on div "244800mm x 1500mm, with polished edges, 6 holes for standoffs 25mm from edges, …" at bounding box center [539, 534] width 296 height 90
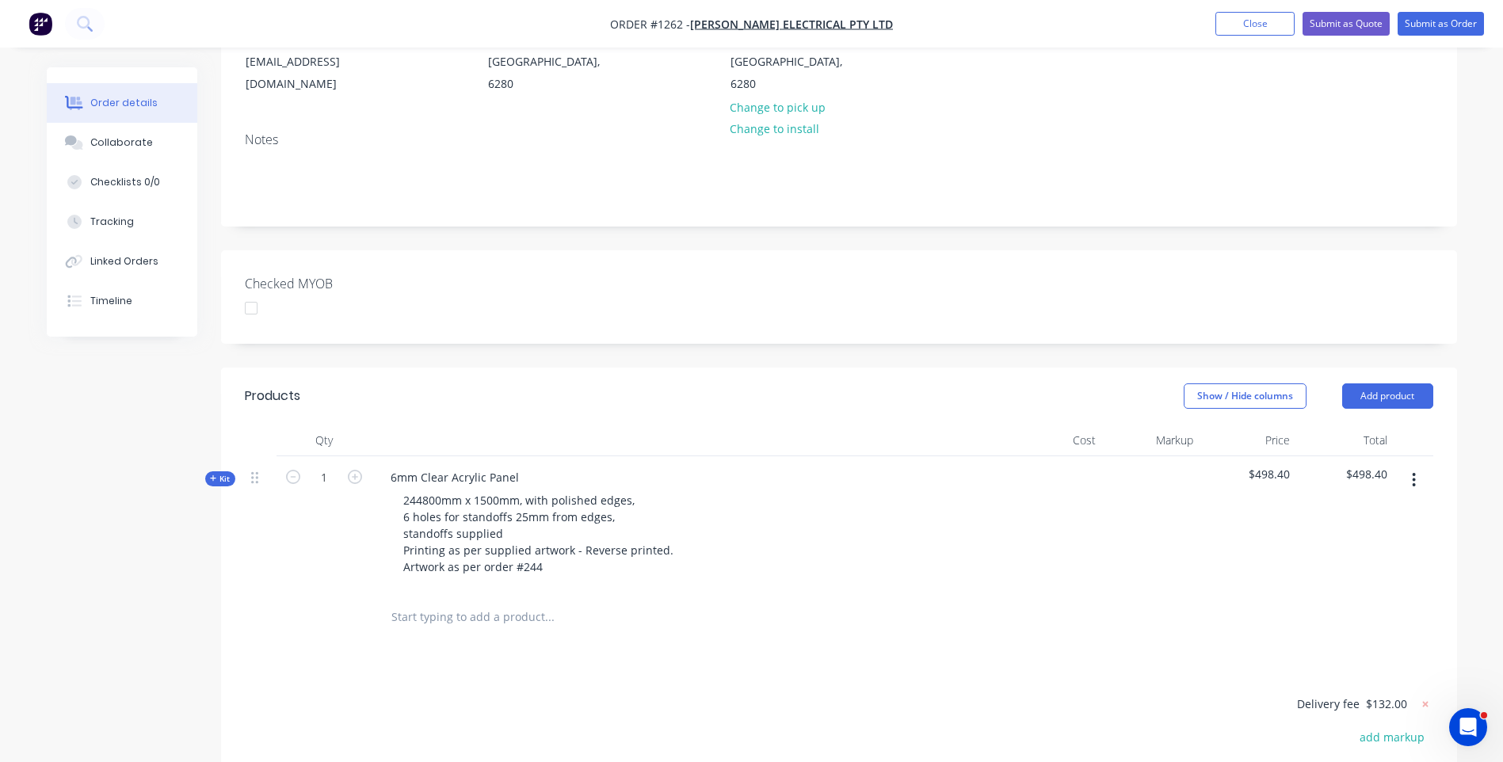
click at [801, 601] on div at bounding box center [615, 617] width 475 height 32
click at [214, 475] on icon at bounding box center [213, 479] width 7 height 8
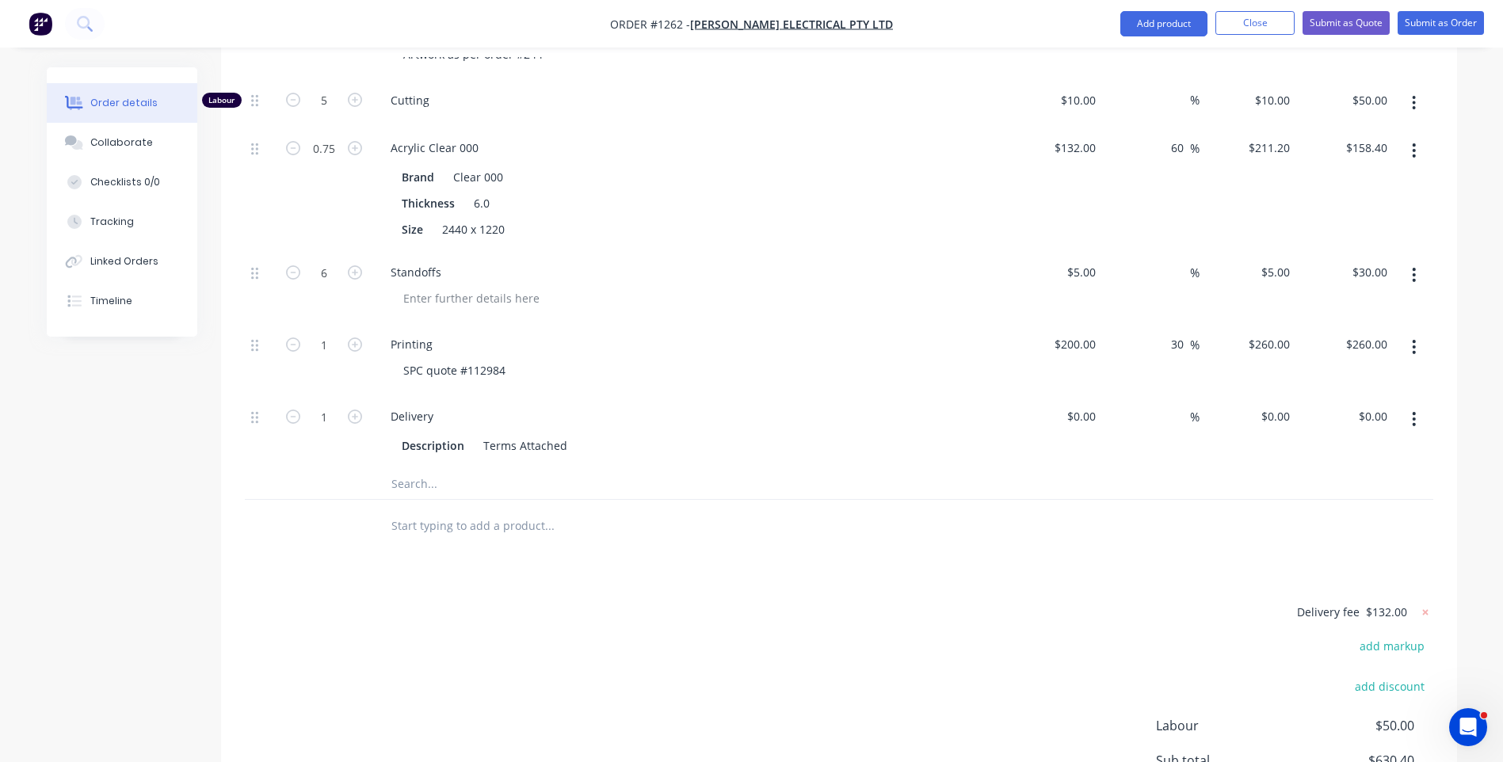
scroll to position [713, 0]
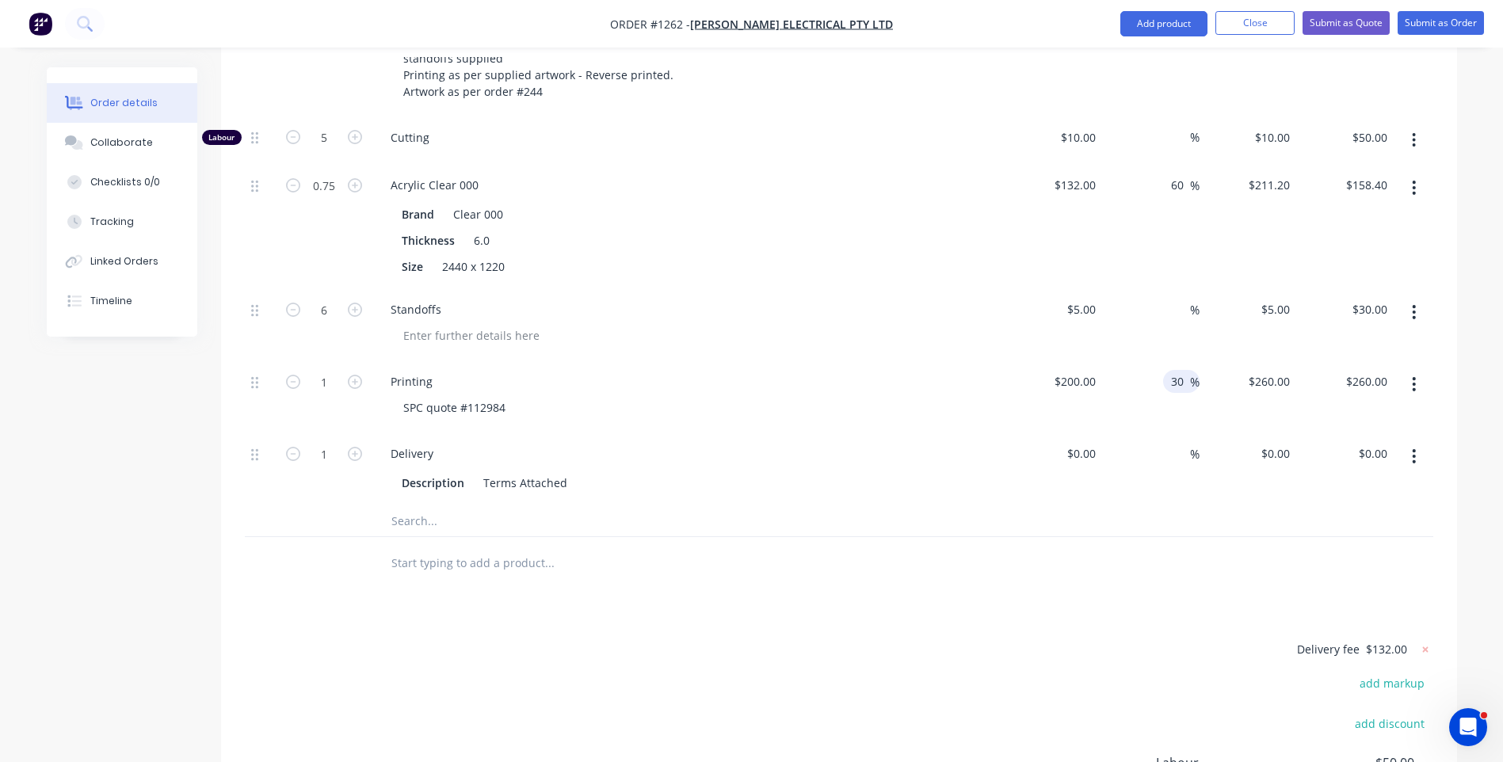
click at [1186, 370] on input "30" at bounding box center [1180, 381] width 21 height 23
type input "35"
type input "$270.00"
click at [936, 433] on div "Delivery Description Terms Attached" at bounding box center [689, 469] width 634 height 72
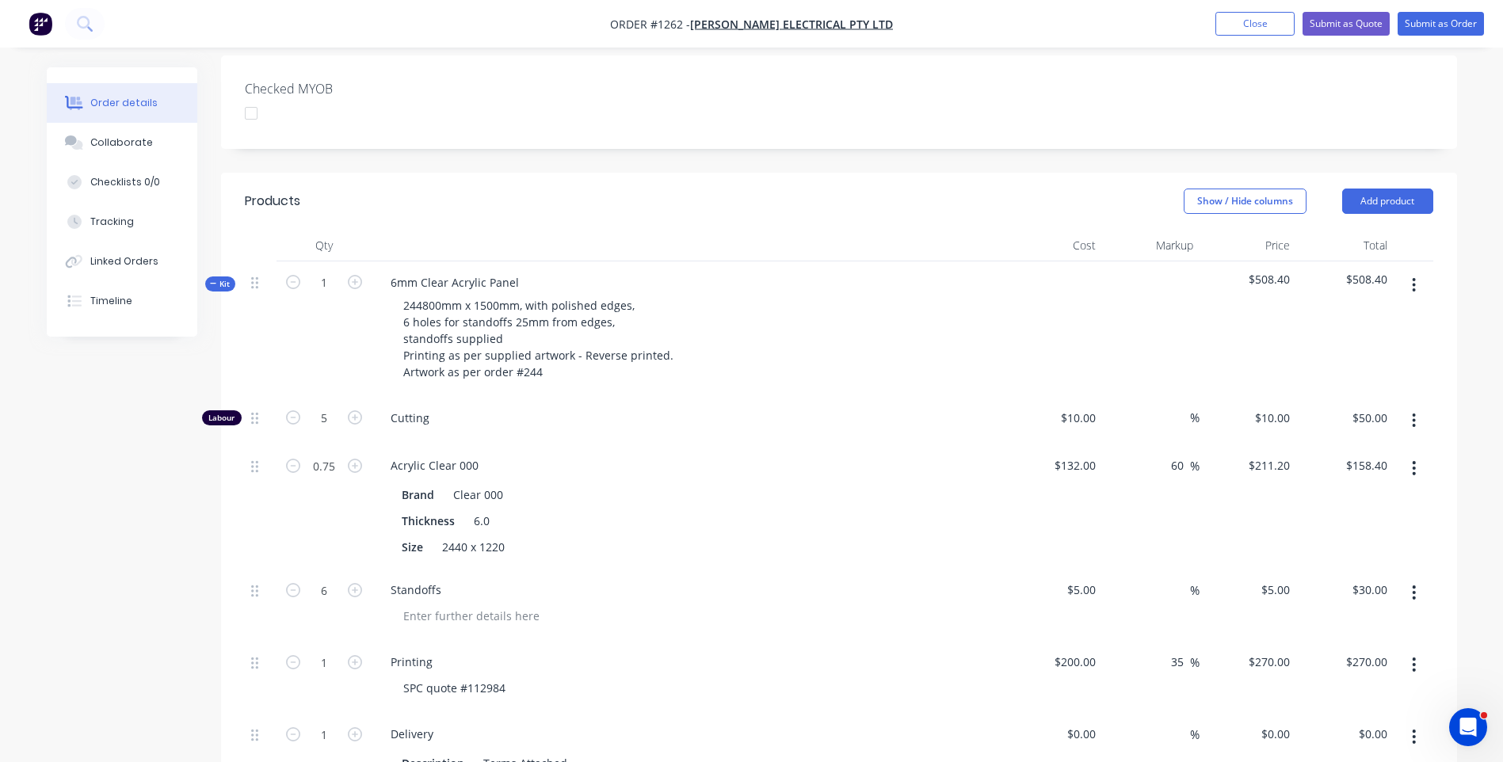
scroll to position [396, 0]
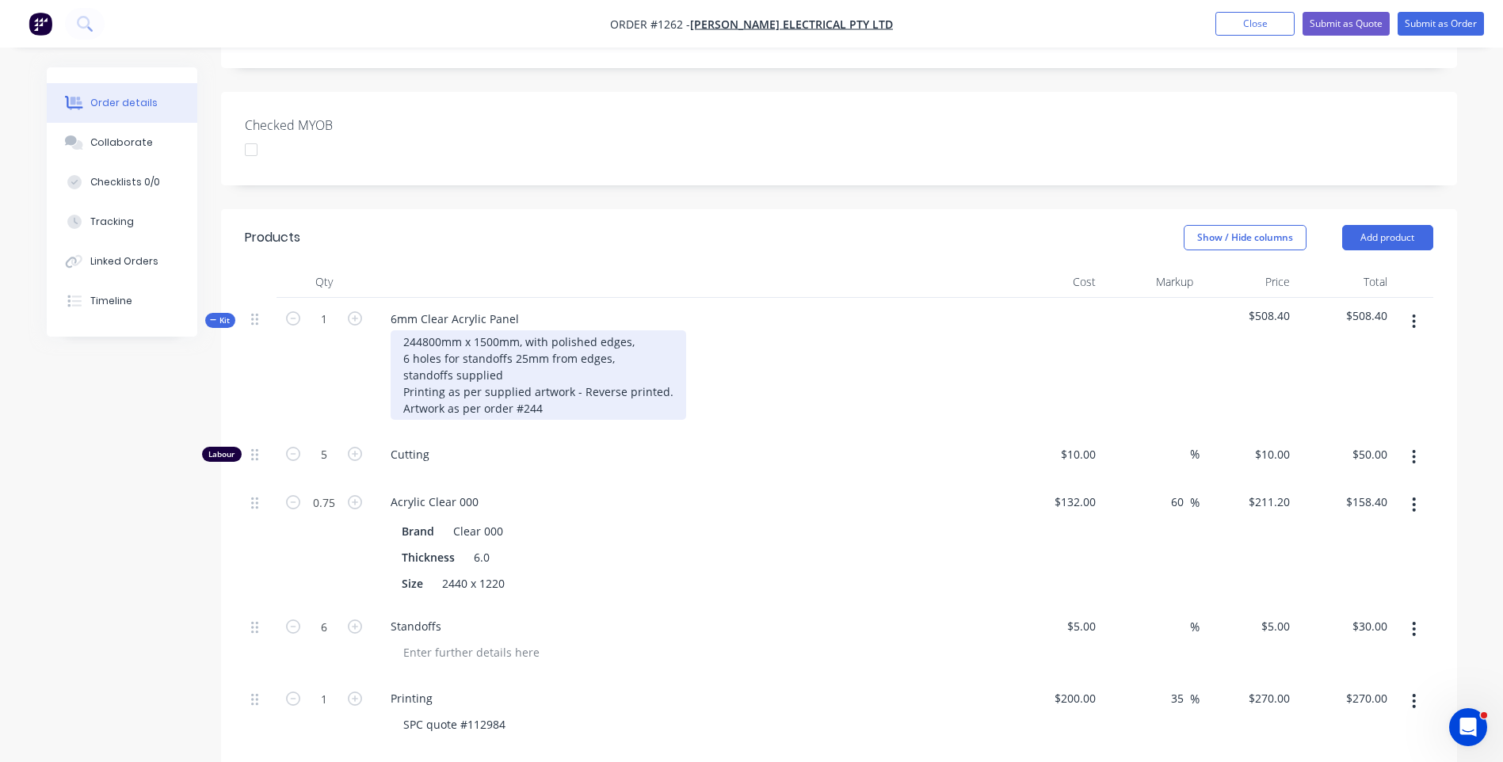
click at [425, 330] on div "244800mm x 1500mm, with polished edges, 6 holes for standoffs 25mm from edges, …" at bounding box center [539, 375] width 296 height 90
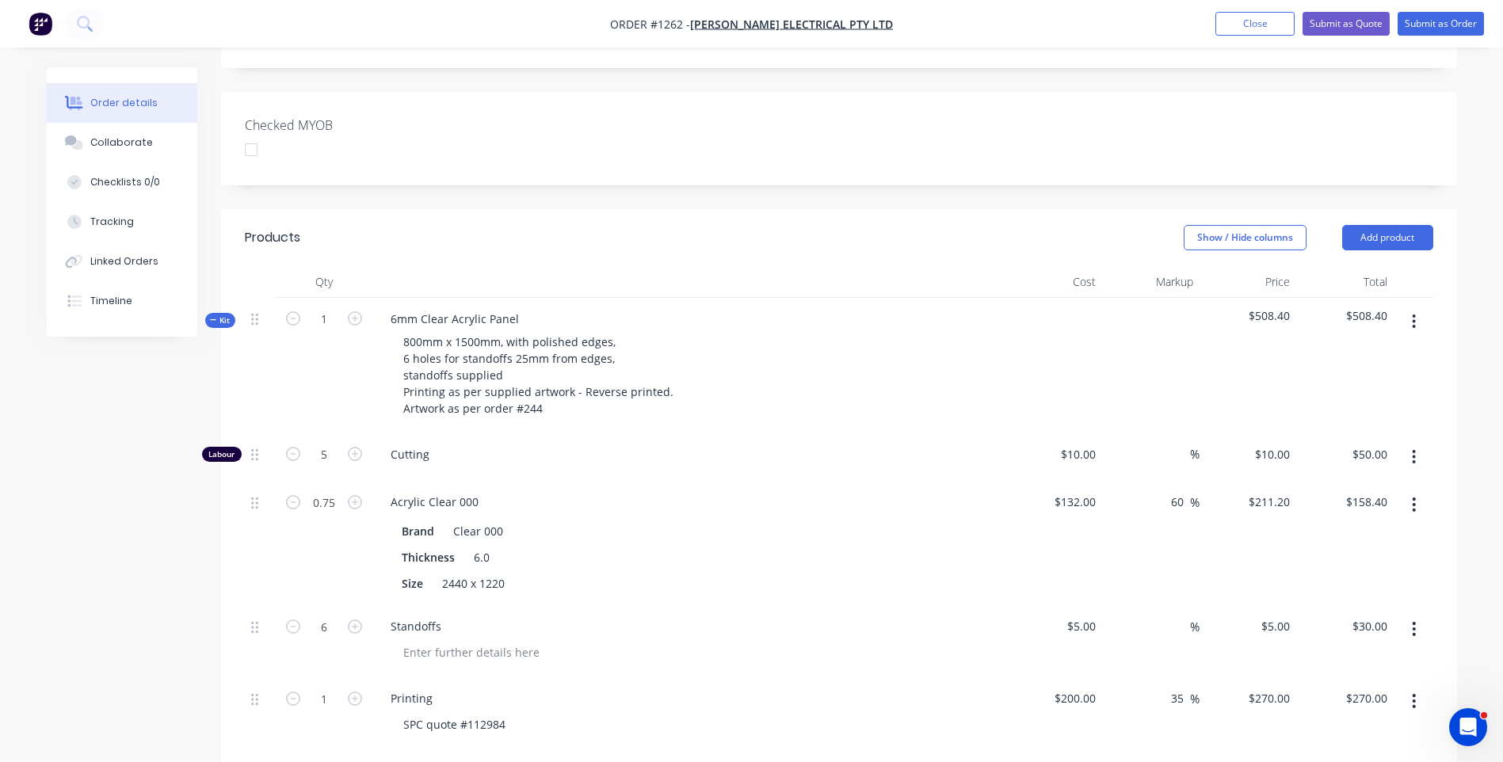
click at [694, 434] on div "Cutting" at bounding box center [689, 457] width 634 height 48
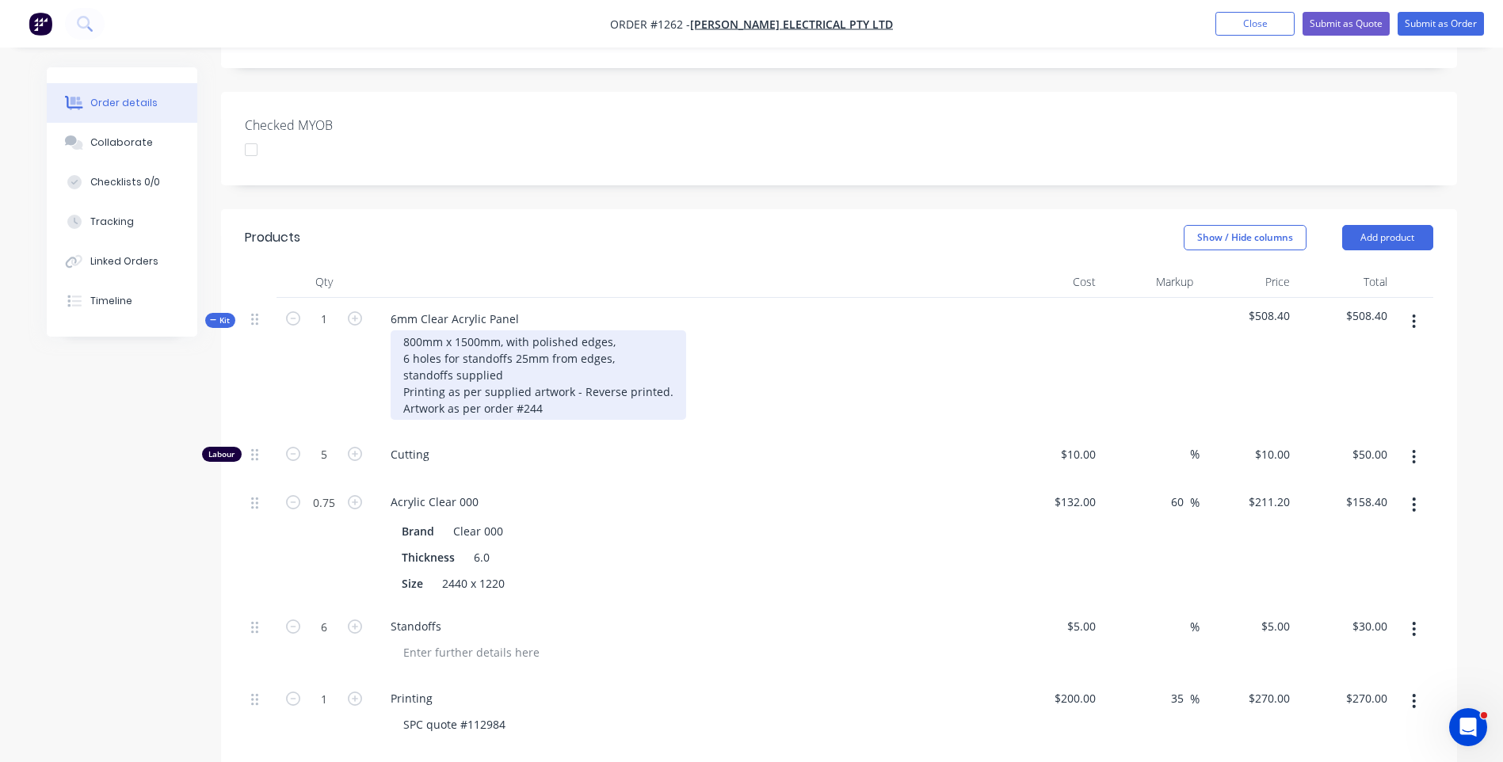
click at [407, 330] on div "800mm x 1500mm, with polished edges, 6 holes for standoffs 25mm from edges, sta…" at bounding box center [539, 375] width 296 height 90
click at [500, 330] on div "800mm x 1500mm, with polished edges, 6 holes for standoffs 25mm from edges, Sta…" at bounding box center [539, 375] width 296 height 90
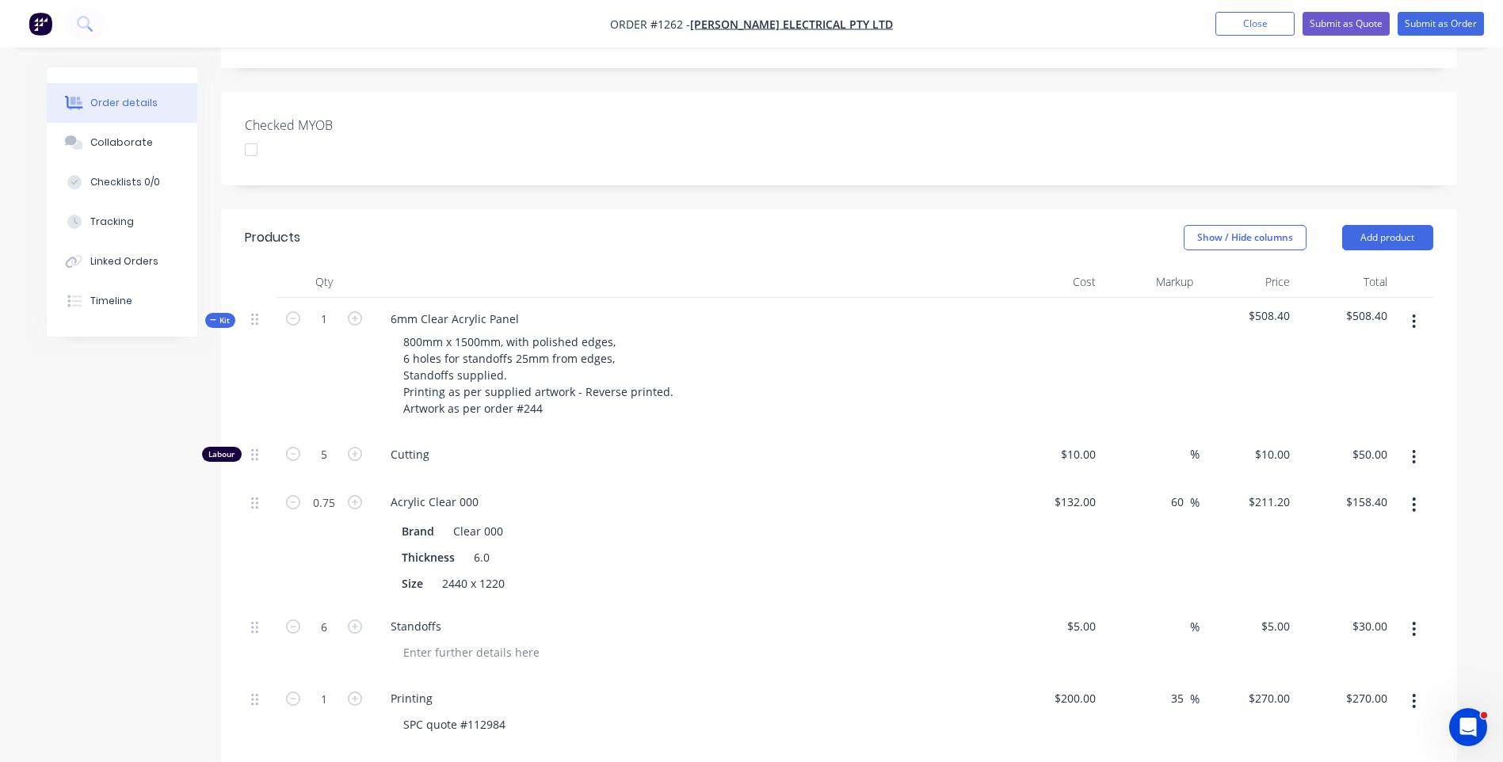
click at [815, 330] on div "800mm x 1500mm, with polished edges, 6 holes for standoffs 25mm from edges, Sta…" at bounding box center [688, 375] width 621 height 90
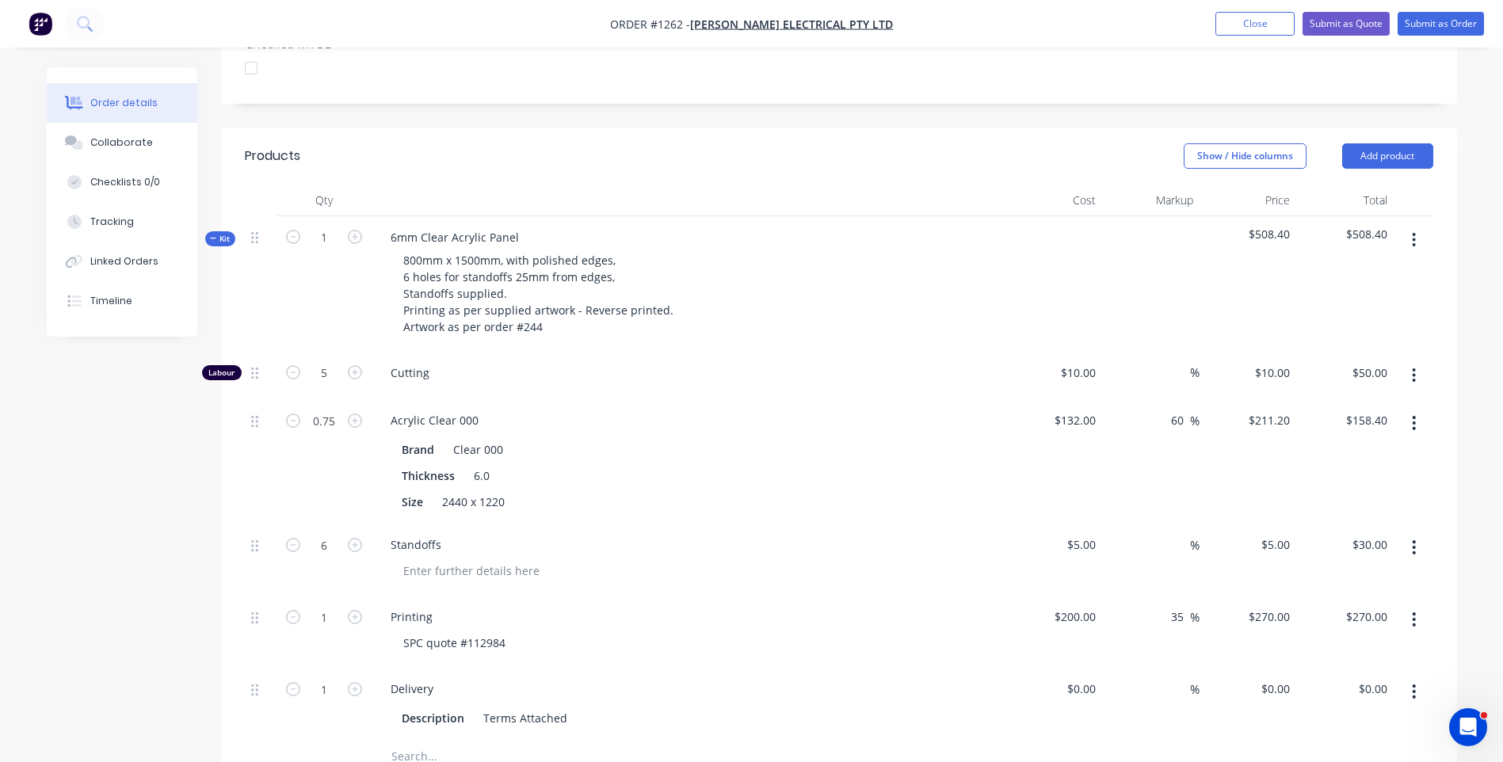
scroll to position [475, 0]
click at [1184, 608] on input "35" at bounding box center [1180, 619] width 21 height 23
type input "30"
type input "$260.00"
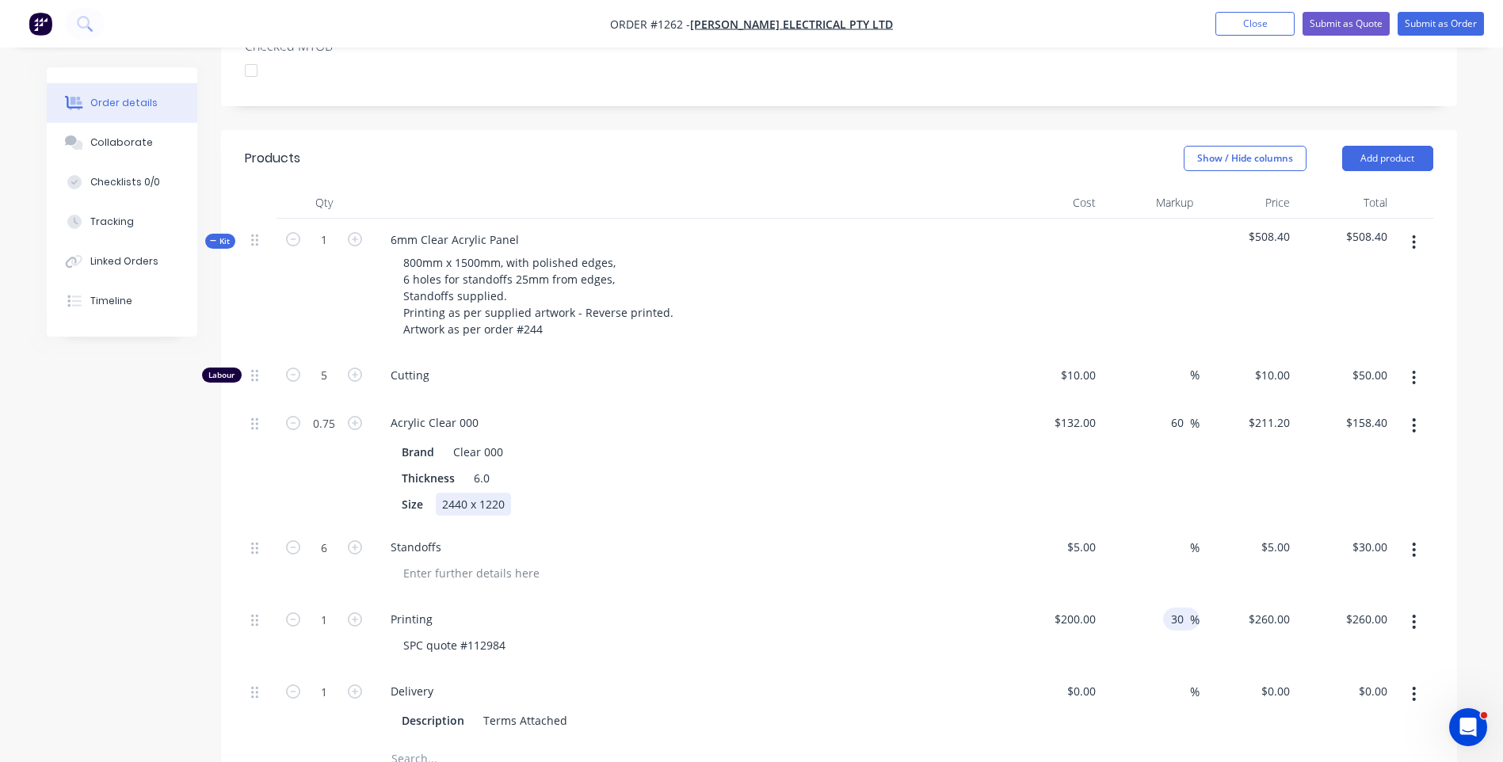
click at [872, 478] on div "Acrylic Clear 000 Brand Clear 000 Thickness 6.0 Size 2440 x 1220" at bounding box center [689, 464] width 634 height 124
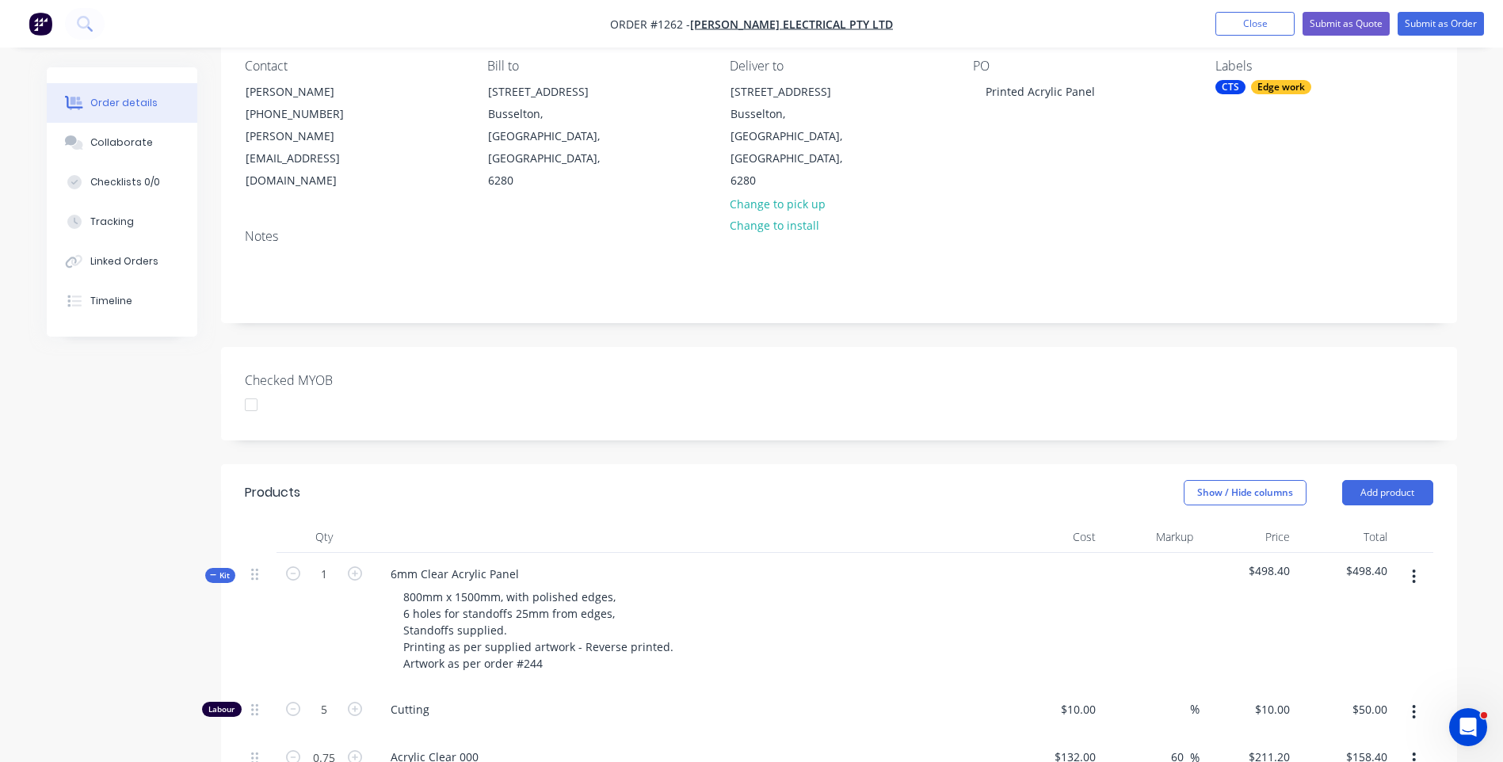
scroll to position [0, 0]
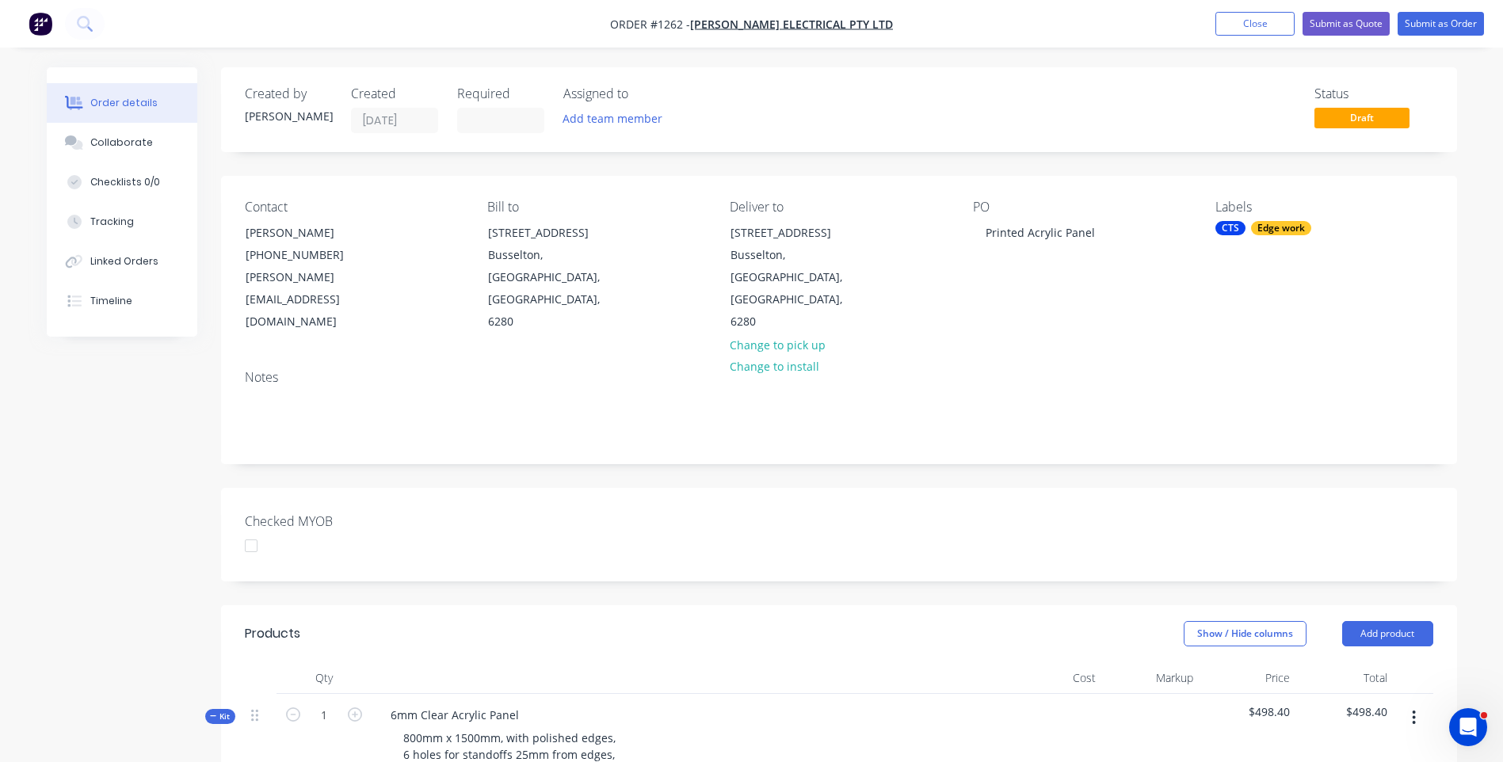
click at [1281, 229] on div "Edge work" at bounding box center [1281, 228] width 60 height 14
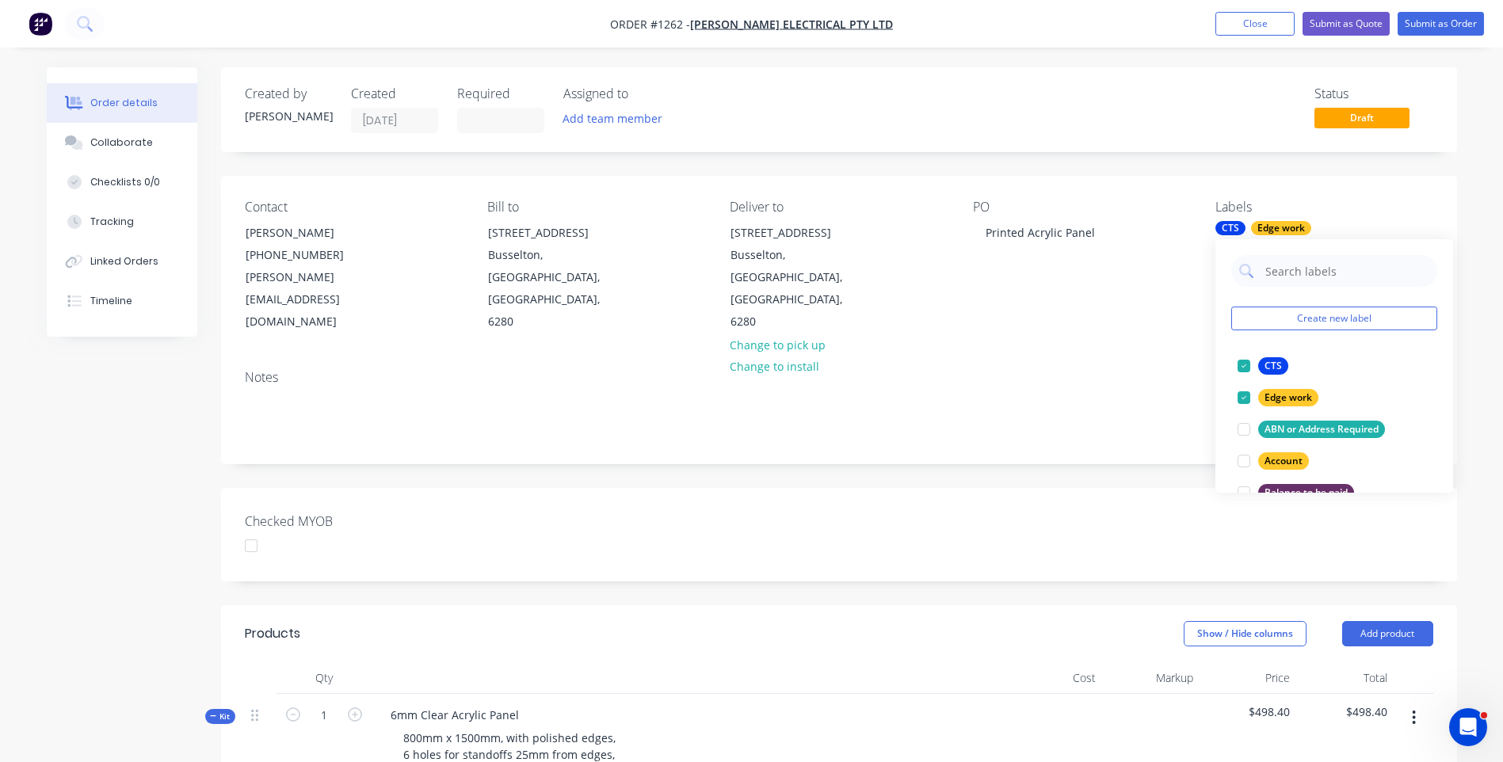
click at [984, 311] on div "Contact Rachel (08) 9726 2240 rachel@nixonlive.com.au Bill to 102 Strelly Stree…" at bounding box center [839, 266] width 1236 height 181
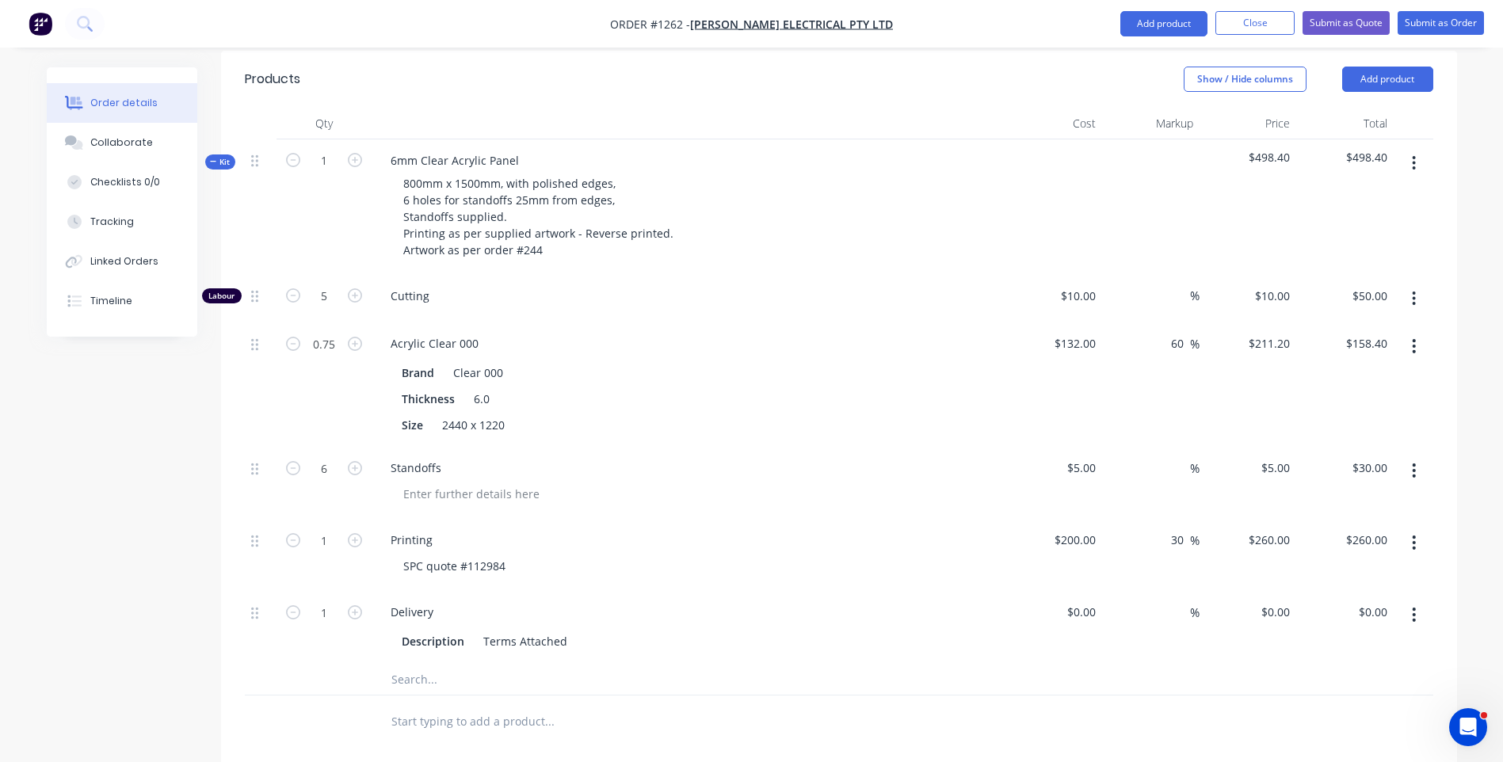
scroll to position [892, 0]
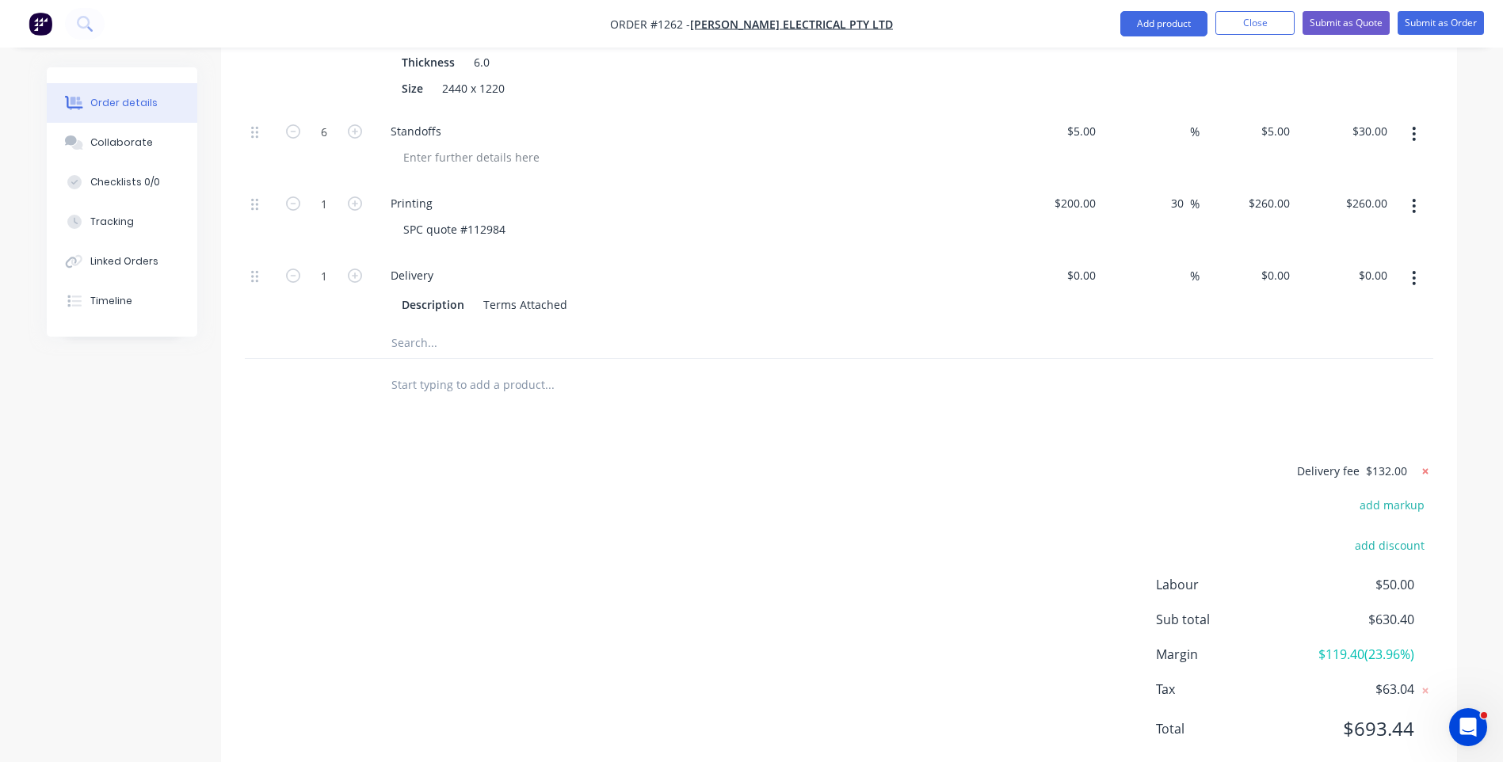
click at [1423, 464] on icon at bounding box center [1426, 472] width 16 height 16
click at [1414, 461] on button "add delivery fee" at bounding box center [1382, 471] width 102 height 21
type input "138"
click at [1145, 461] on div "Delivery fee Delivery fee Delivery fee name (Optional) 138 138 $0 add markup ad…" at bounding box center [839, 612] width 1189 height 302
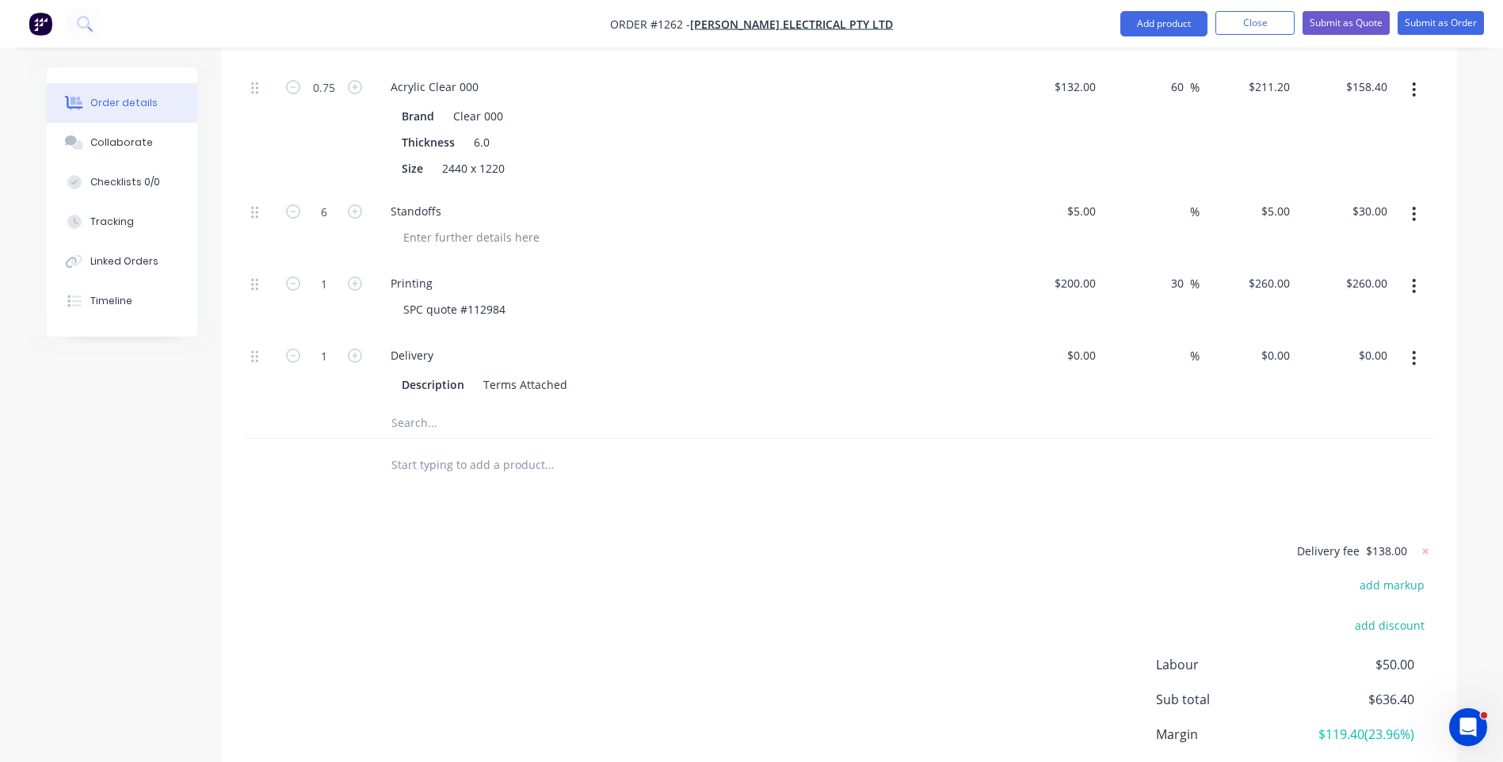
scroll to position [812, 0]
click at [1423, 543] on icon at bounding box center [1426, 551] width 16 height 16
click at [1392, 540] on button "add delivery fee" at bounding box center [1382, 550] width 102 height 21
type input "135"
click at [1066, 475] on div "Products Show / Hide columns Add product Qty Cost Markup Price Total Kit 1 6mm …" at bounding box center [839, 329] width 1236 height 1073
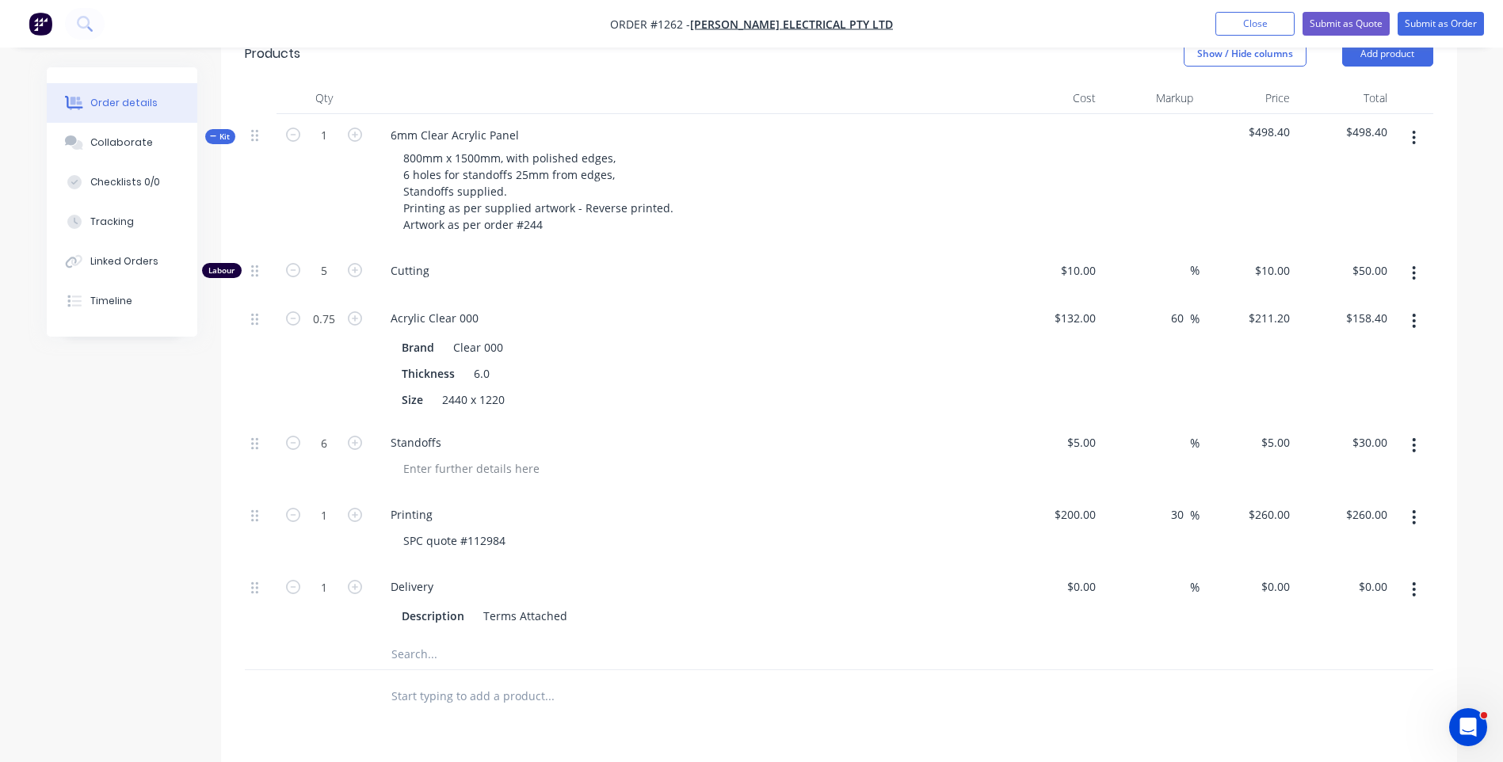
scroll to position [416, 0]
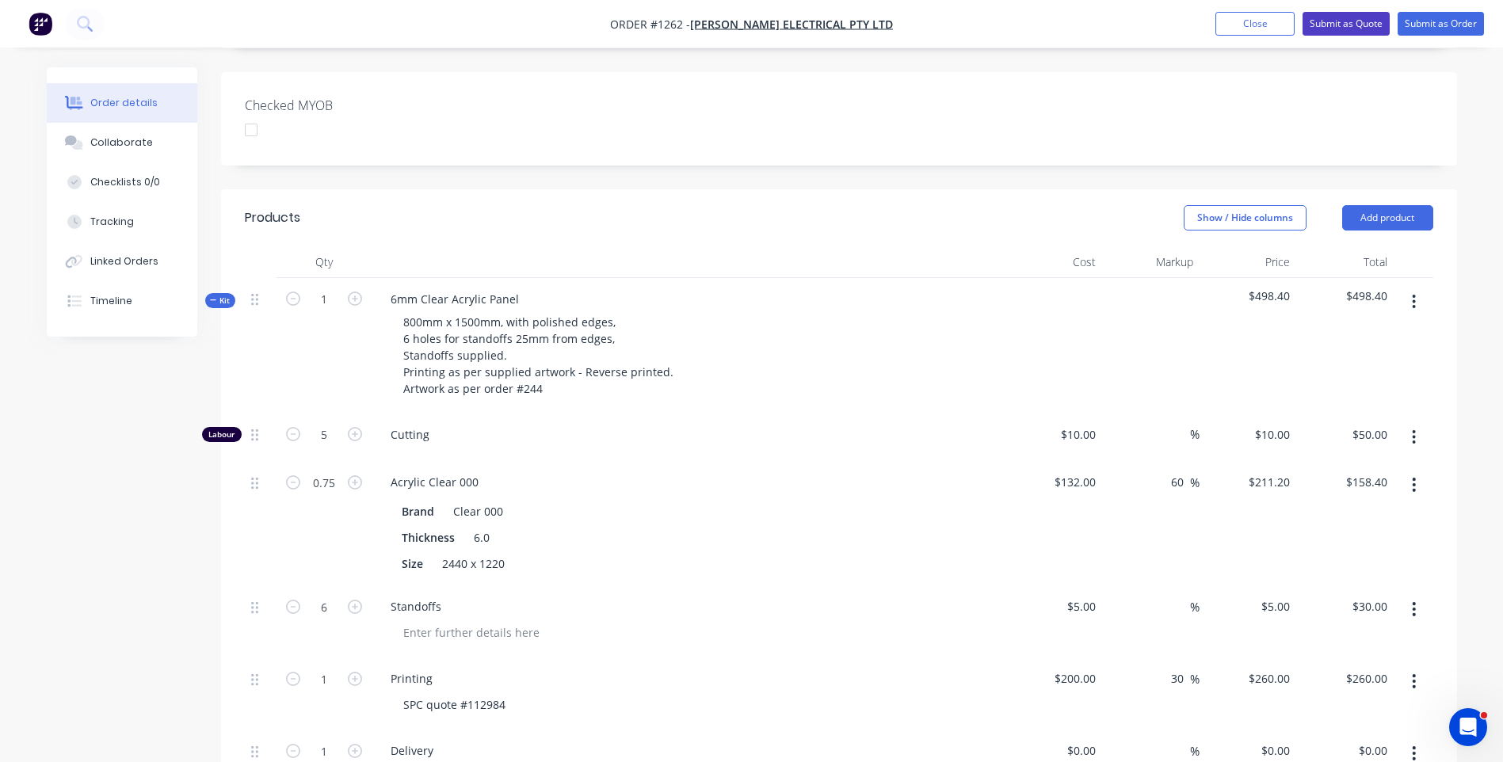
click at [1331, 29] on button "Submit as Quote" at bounding box center [1346, 24] width 87 height 24
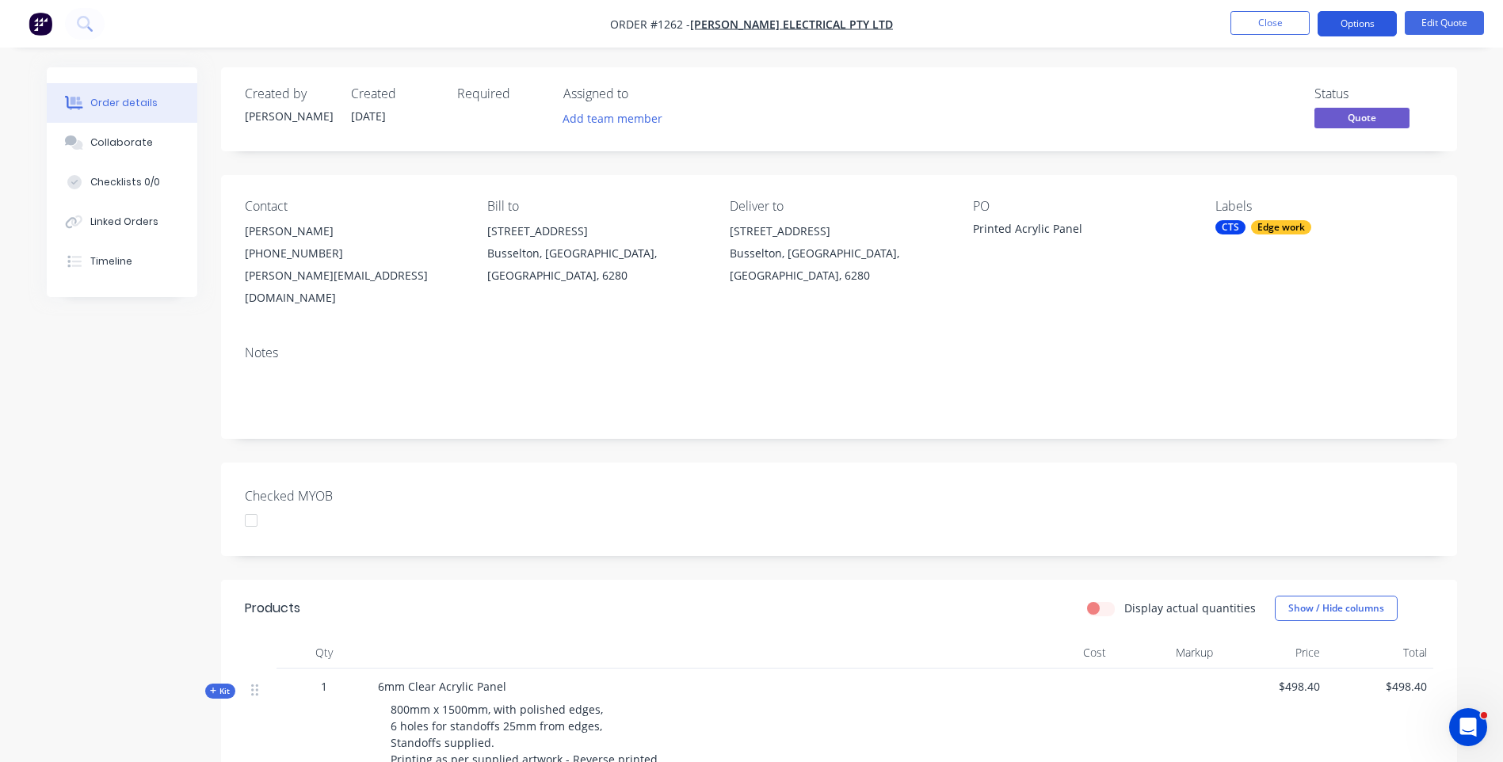
click at [1348, 31] on button "Options" at bounding box center [1357, 23] width 79 height 25
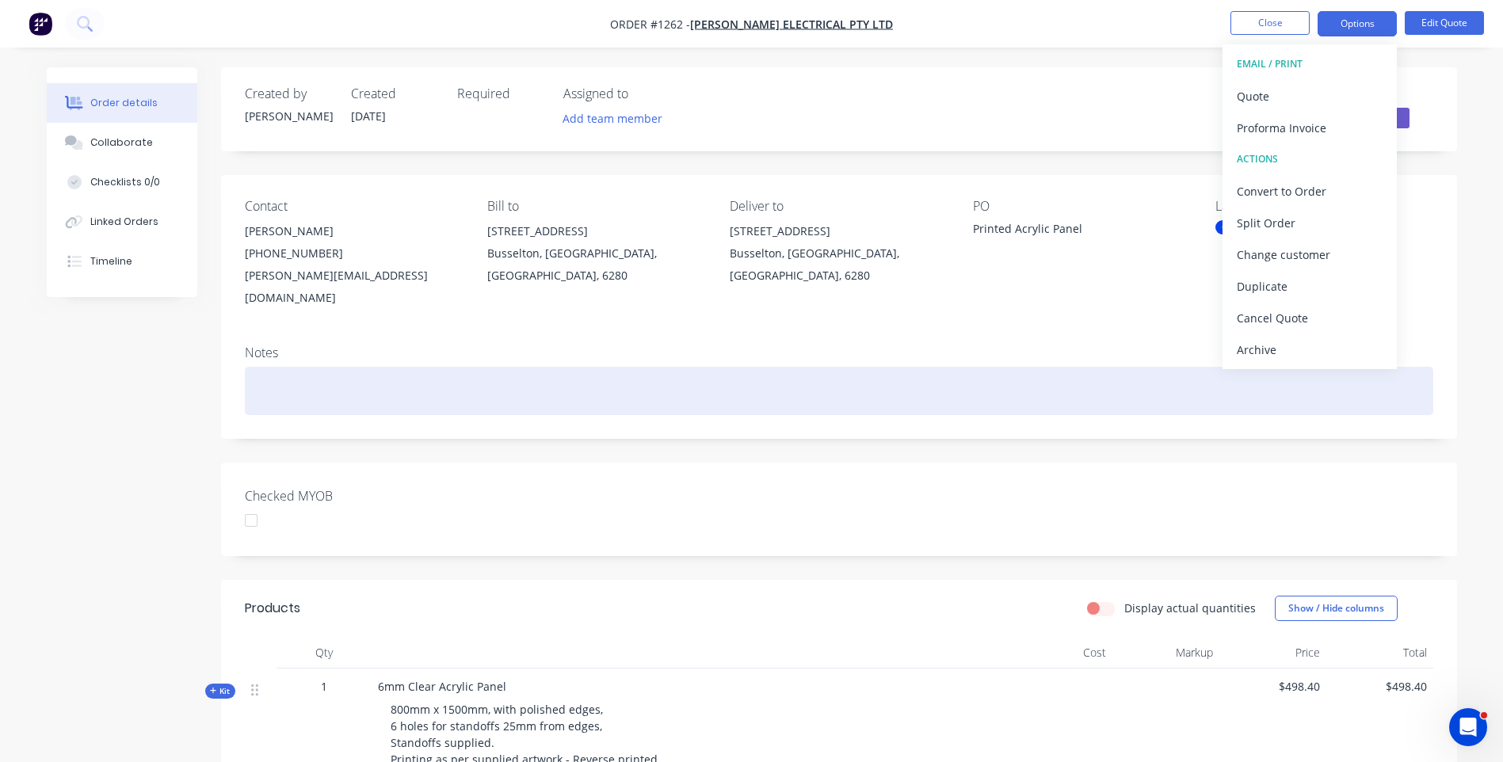
click at [930, 367] on div at bounding box center [839, 391] width 1189 height 48
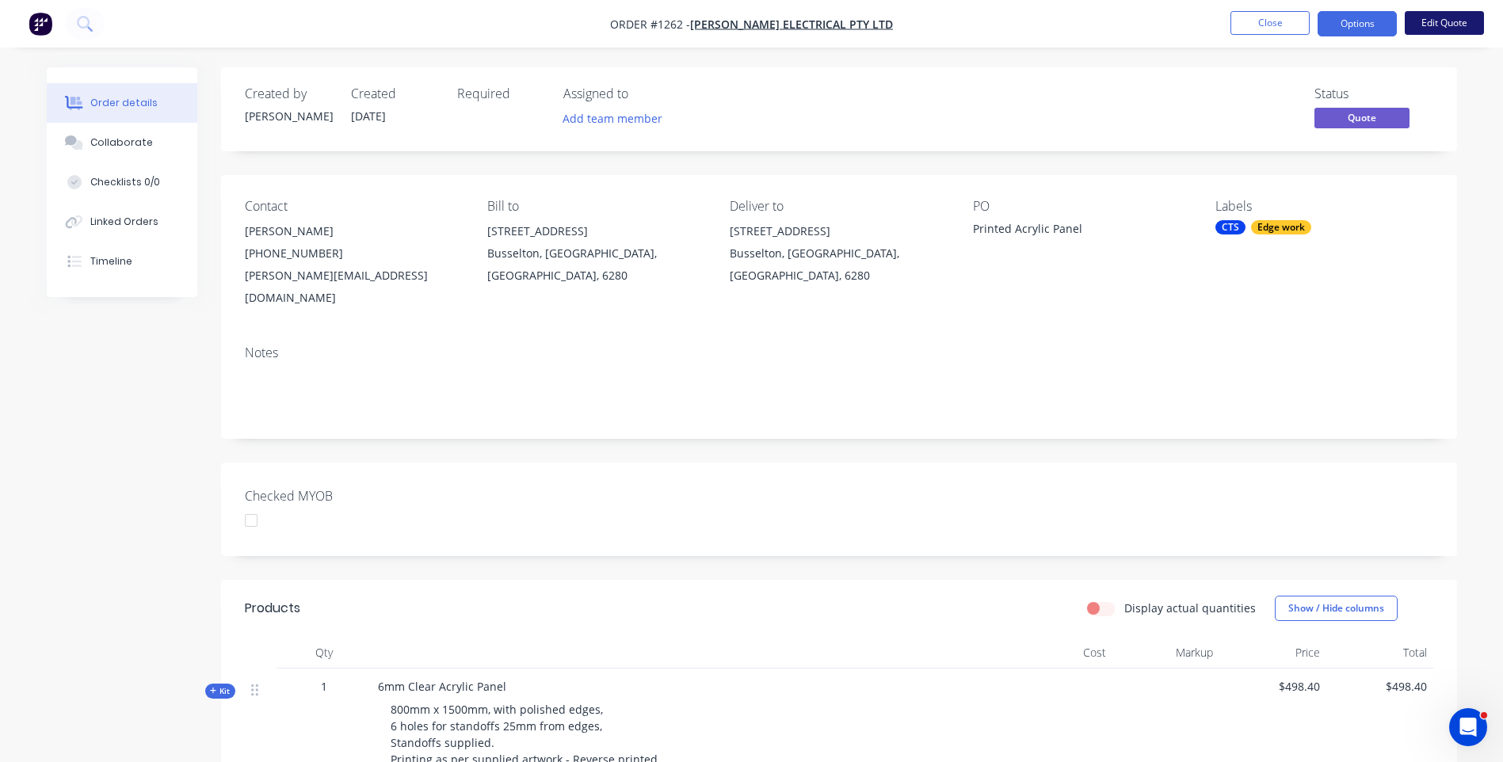
click at [1435, 25] on button "Edit Quote" at bounding box center [1444, 23] width 79 height 24
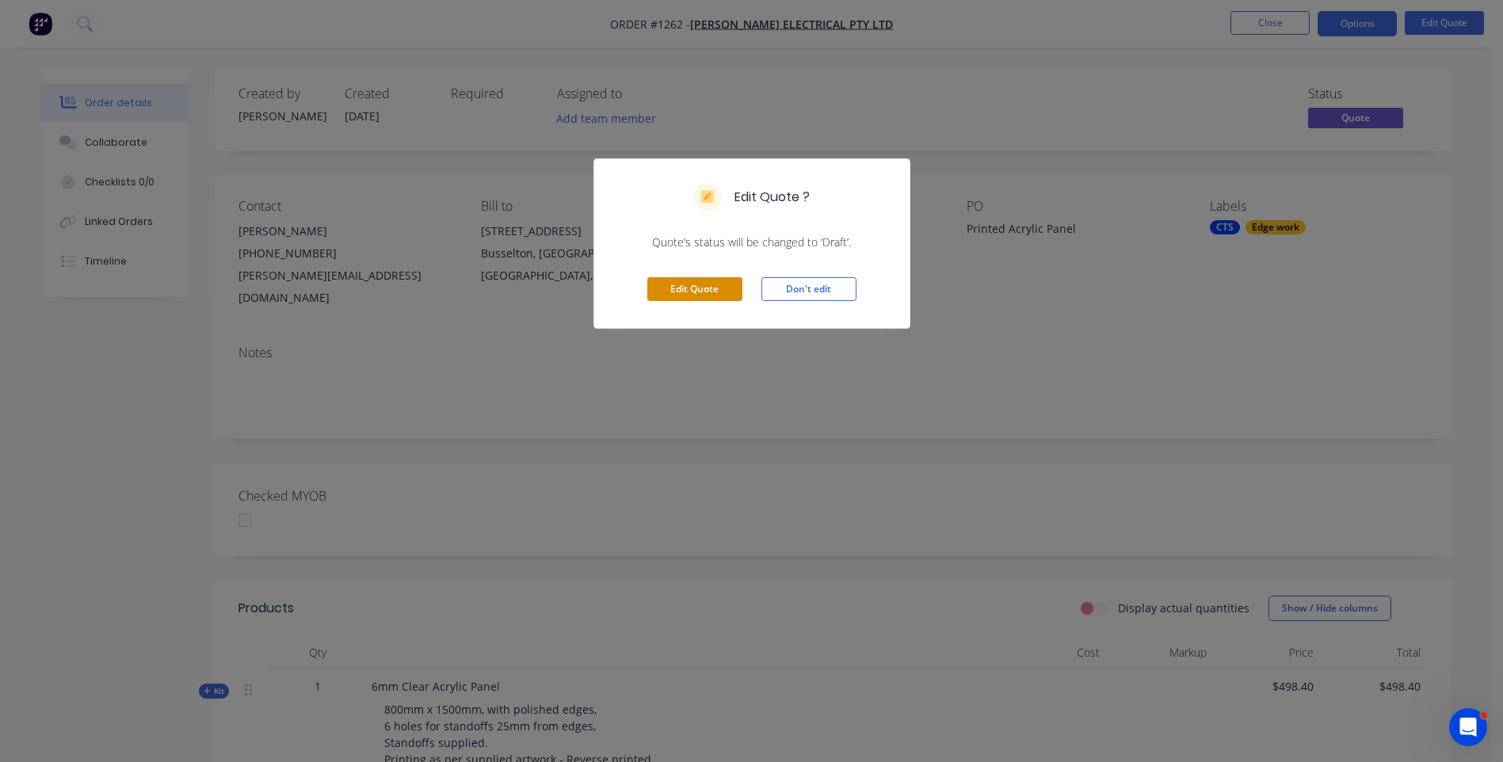
click at [679, 288] on button "Edit Quote" at bounding box center [694, 289] width 95 height 24
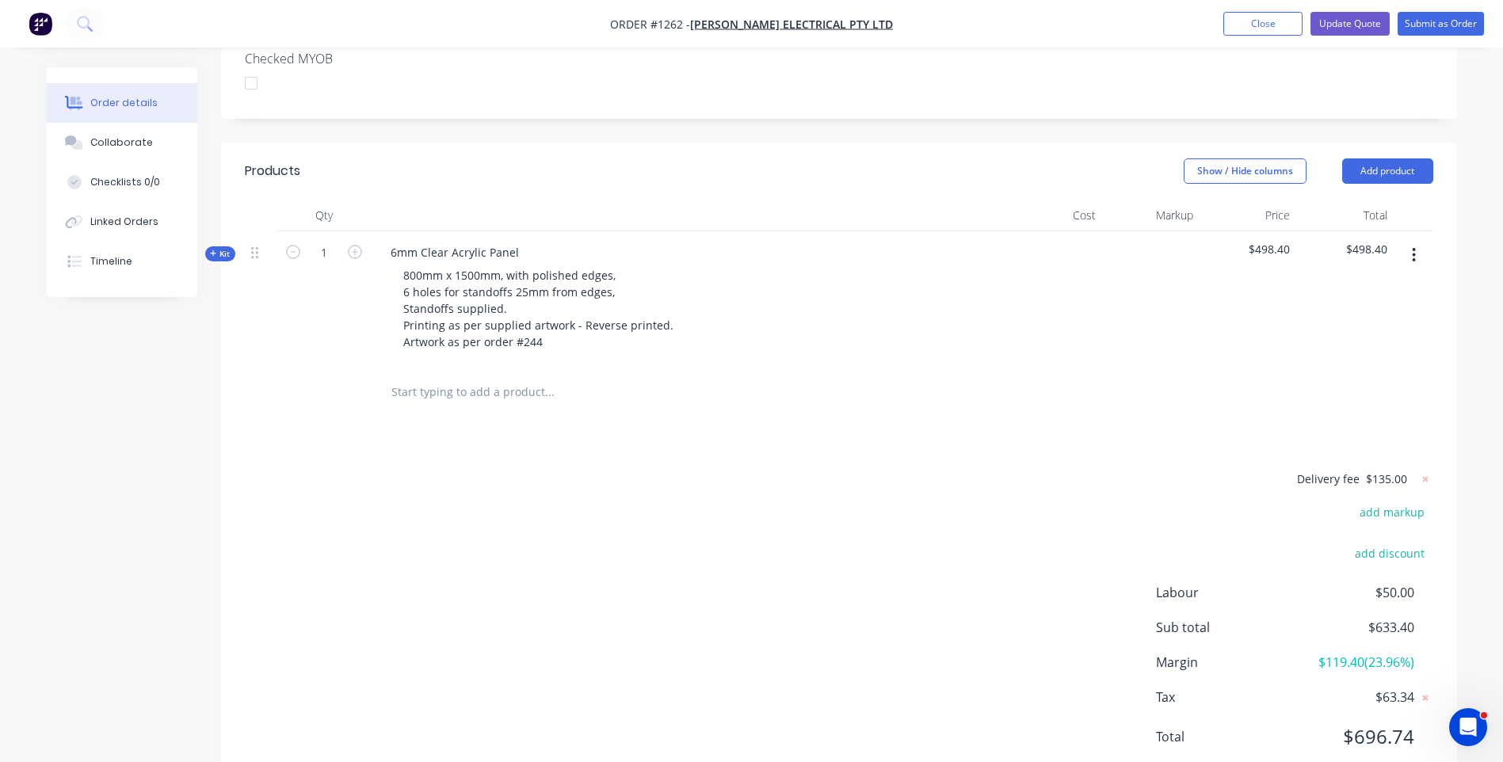
scroll to position [471, 0]
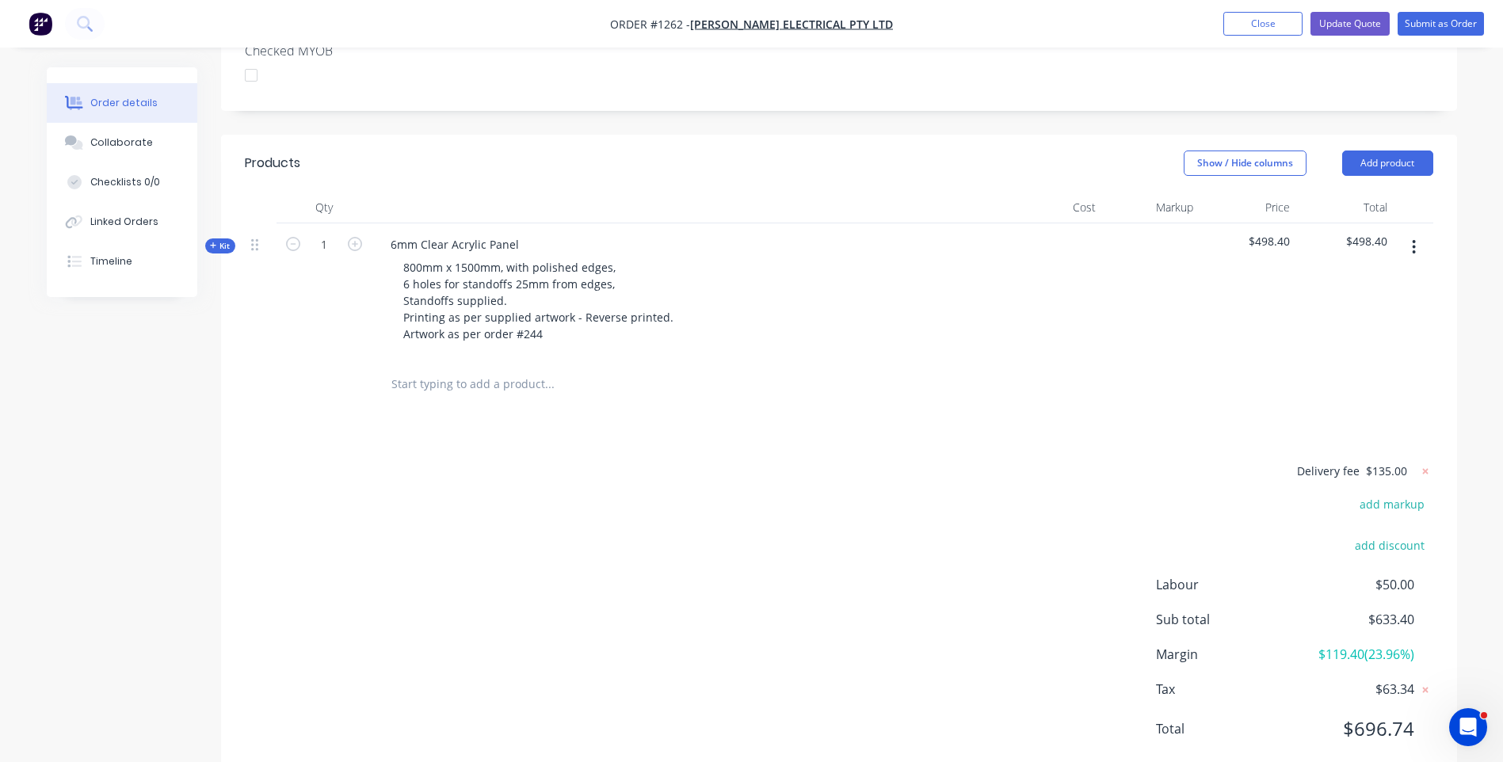
click at [214, 242] on icon at bounding box center [213, 246] width 7 height 8
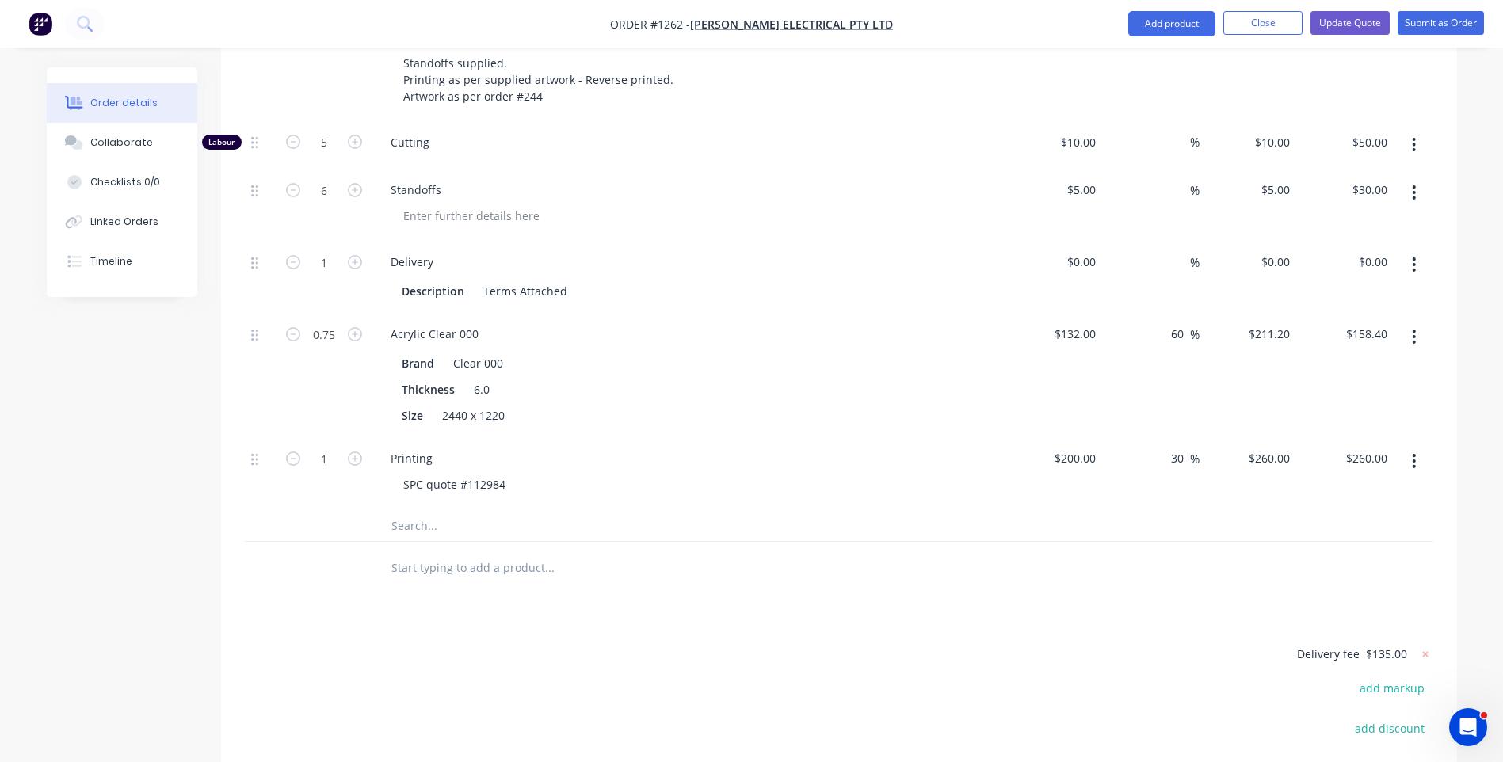
scroll to position [550, 0]
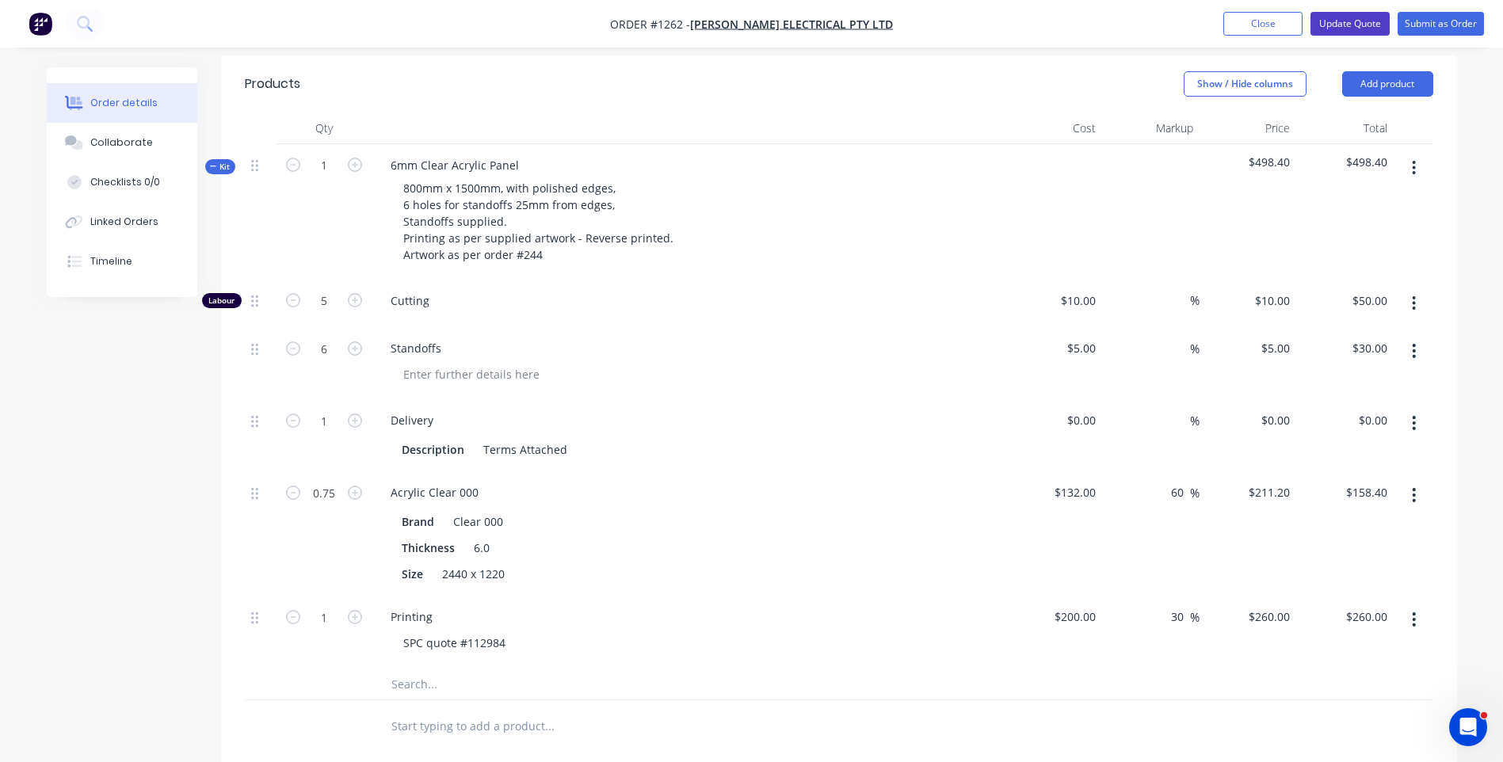
click at [1355, 29] on button "Update Quote" at bounding box center [1350, 24] width 79 height 24
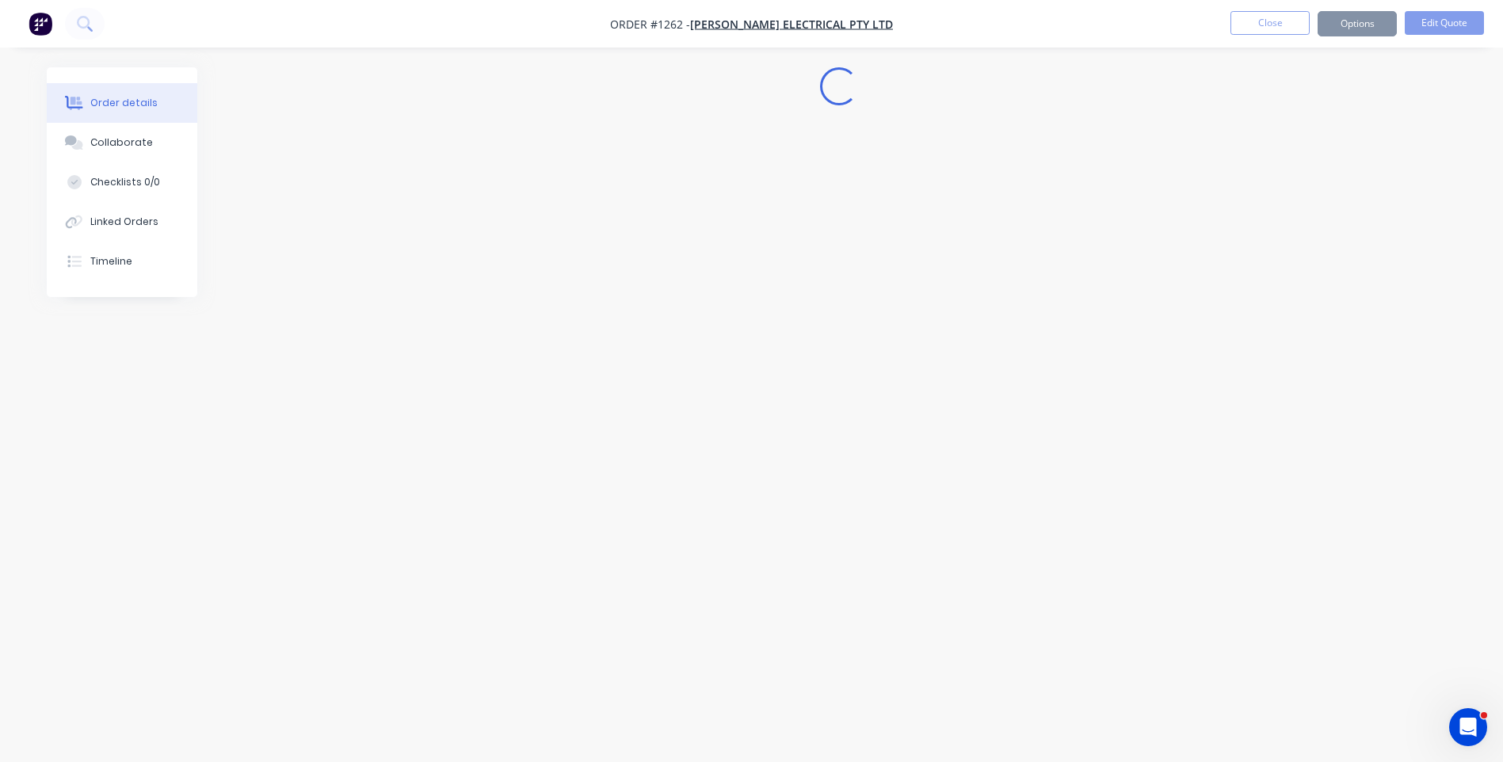
scroll to position [0, 0]
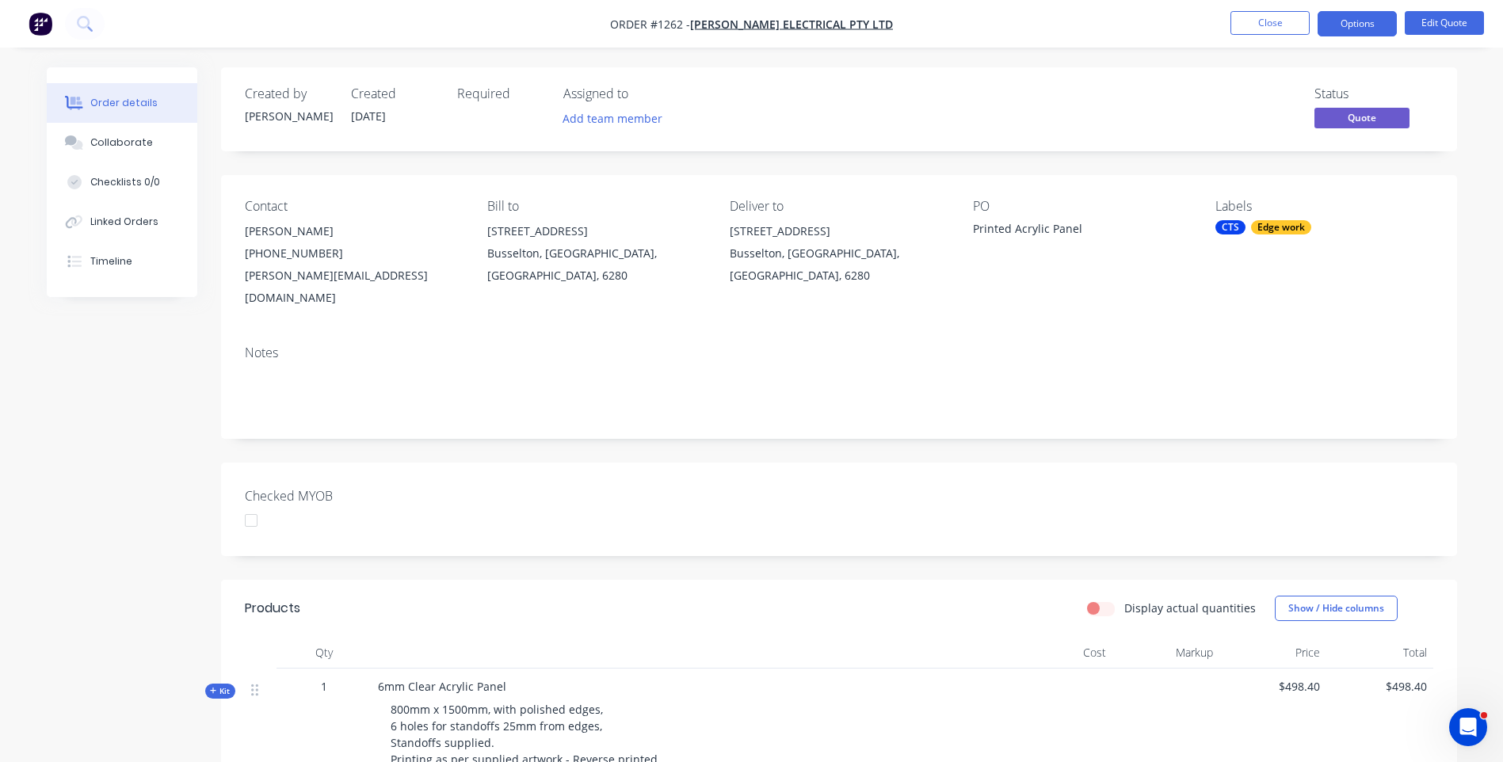
click at [1355, 29] on button "Options" at bounding box center [1357, 23] width 79 height 25
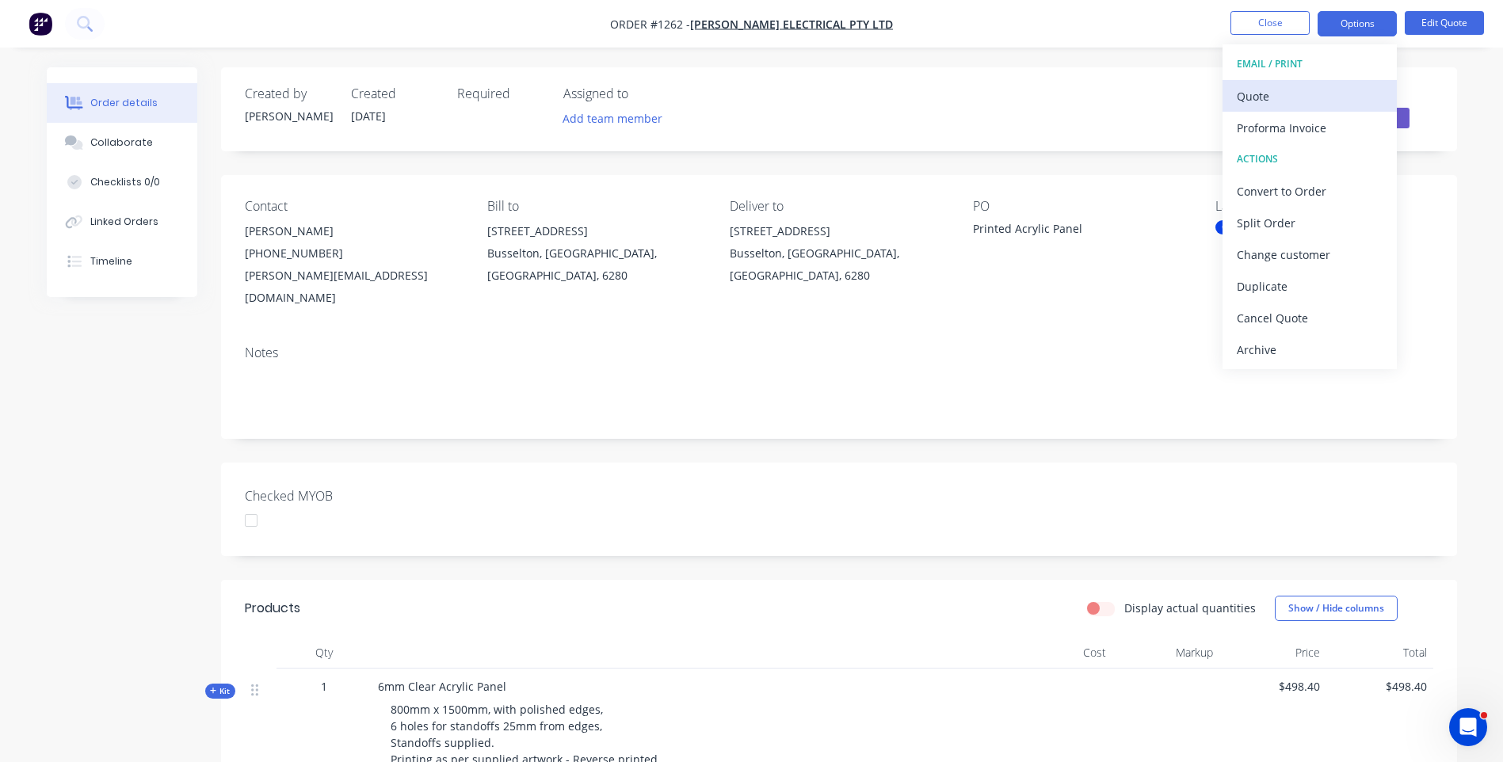
click at [1253, 94] on div "Quote" at bounding box center [1310, 96] width 146 height 23
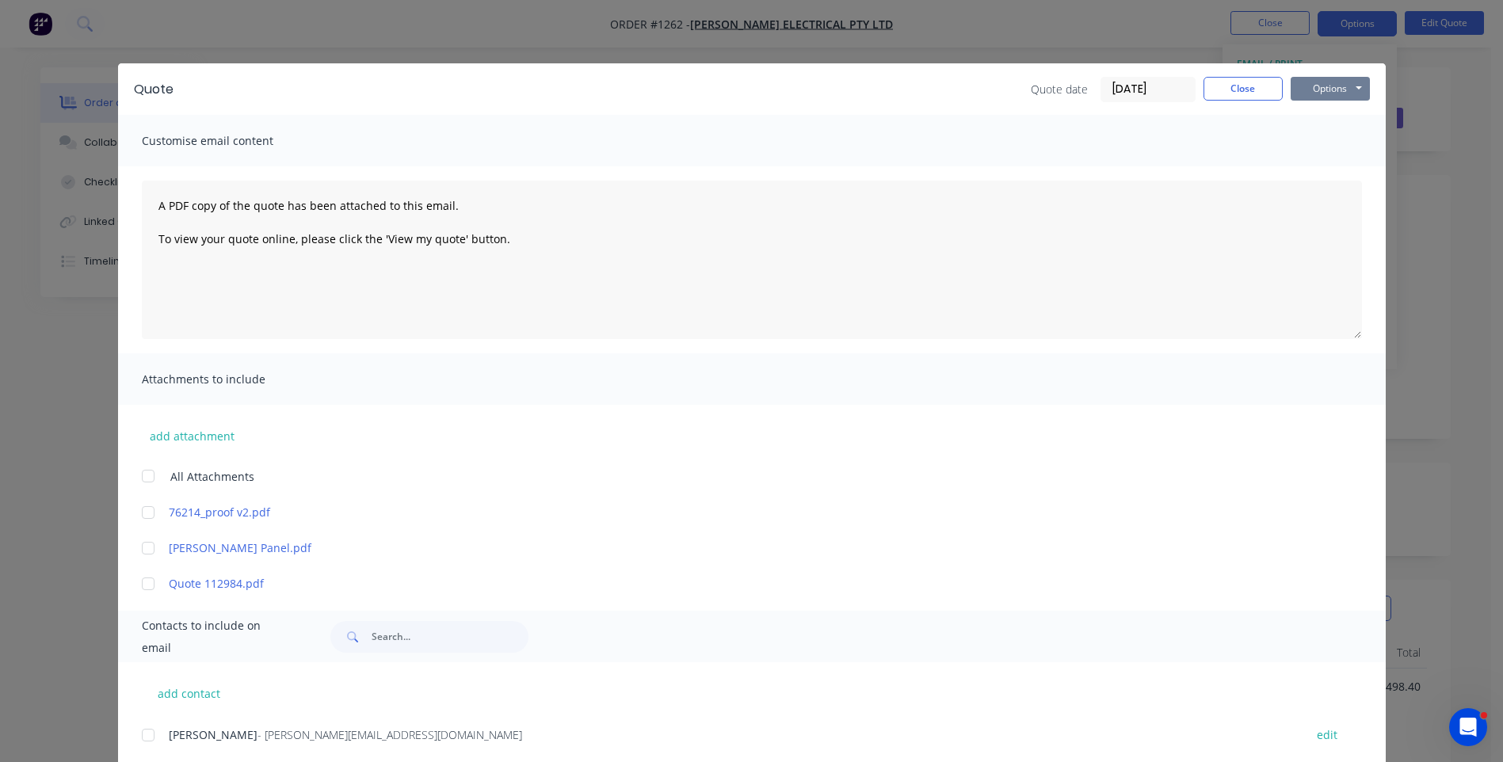
click at [1322, 91] on button "Options" at bounding box center [1330, 89] width 79 height 24
click at [1335, 119] on button "Preview" at bounding box center [1341, 117] width 101 height 26
click at [1148, 641] on div at bounding box center [838, 637] width 1047 height 32
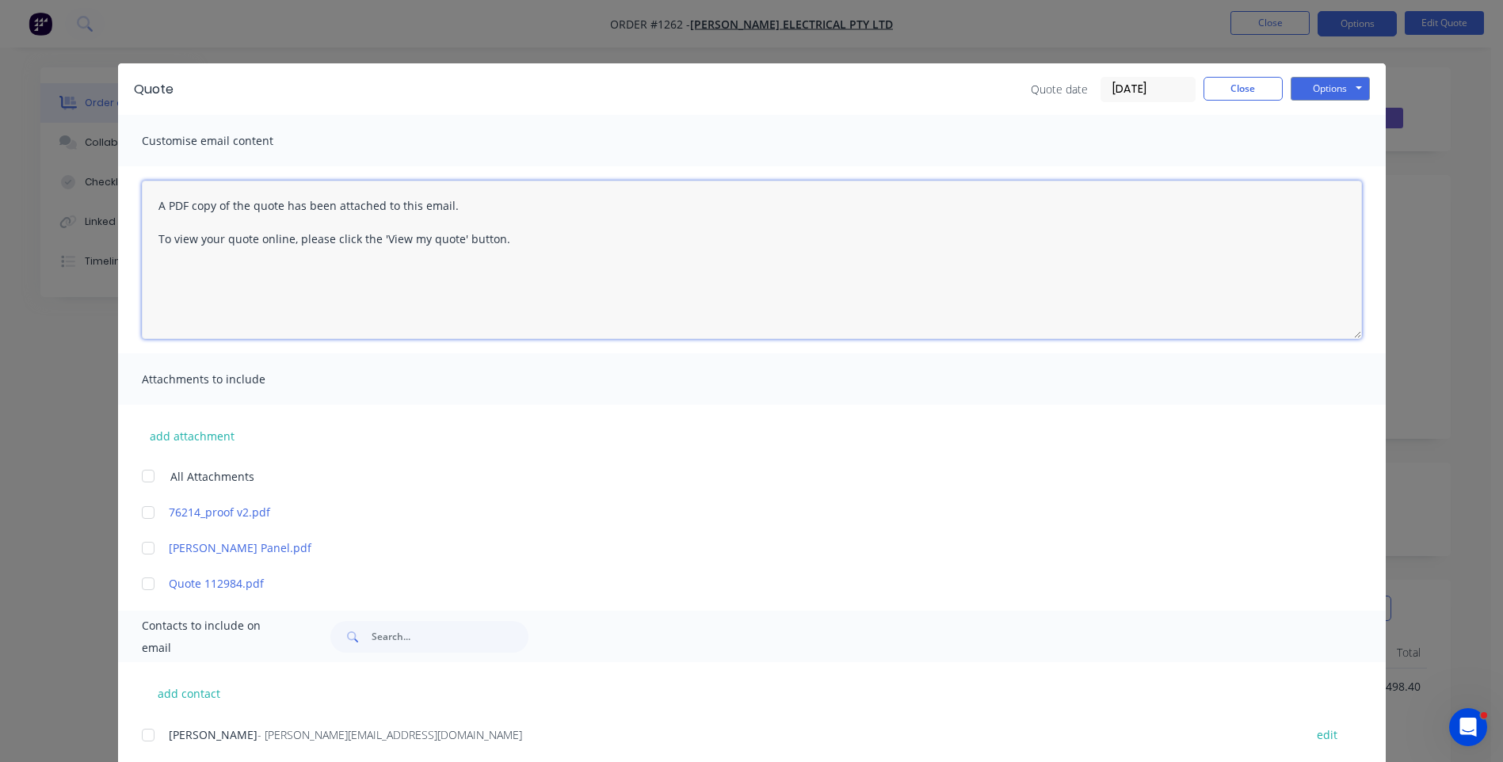
paste textarea "Hi, Please contact us if you have any questions. Regards, Darren sales@allstarp…"
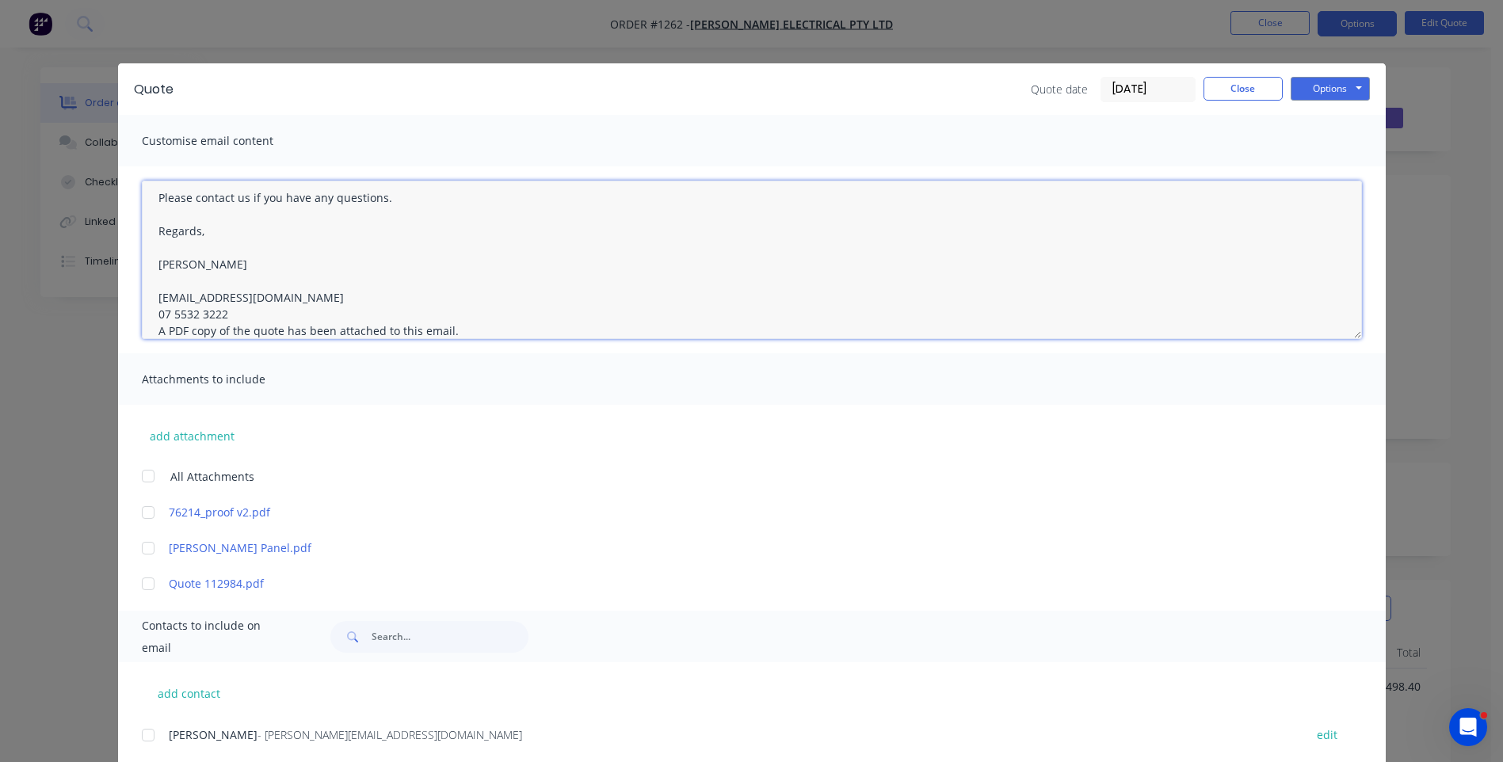
click at [228, 307] on textarea "Hi, Please contact us if you have any questions. Regards, Darren sales@allstarp…" at bounding box center [752, 260] width 1220 height 158
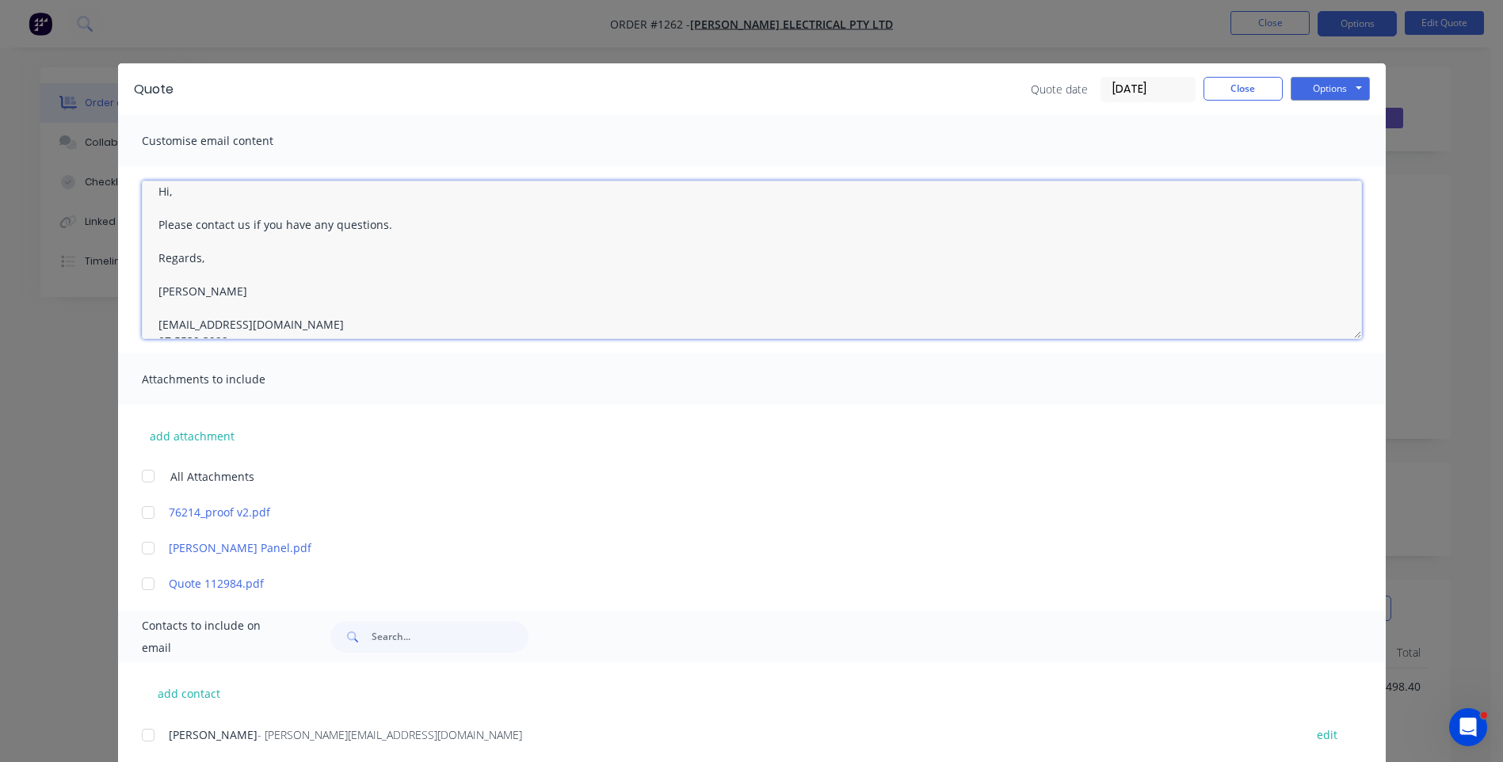
scroll to position [0, 0]
click at [170, 209] on textarea "Hi, Please contact us if you have any questions. Regards, Darren sales@allstarp…" at bounding box center [752, 260] width 1220 height 158
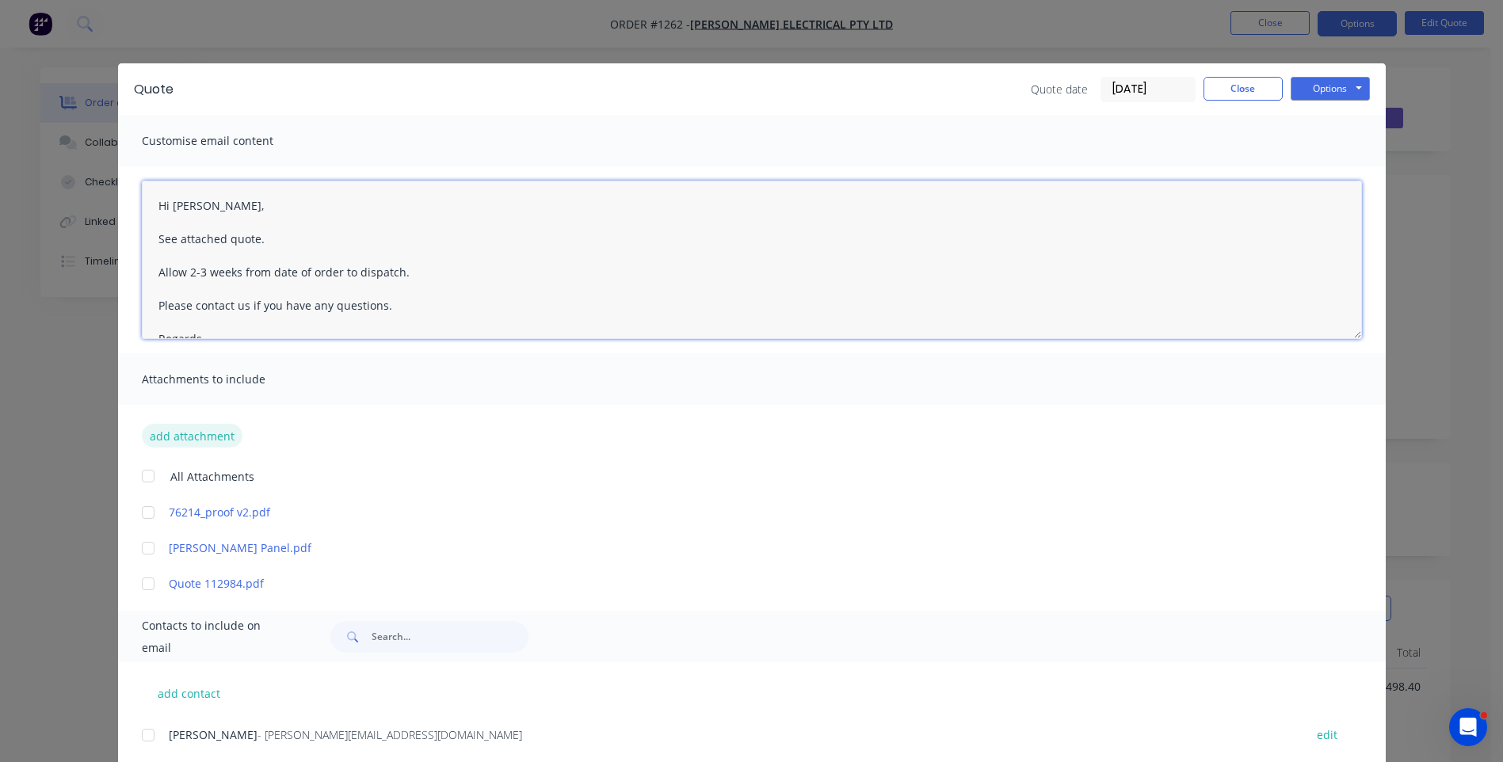
type textarea "Hi Rachel, See attached quote. Allow 2-3 weeks from date of order to dispatch. …"
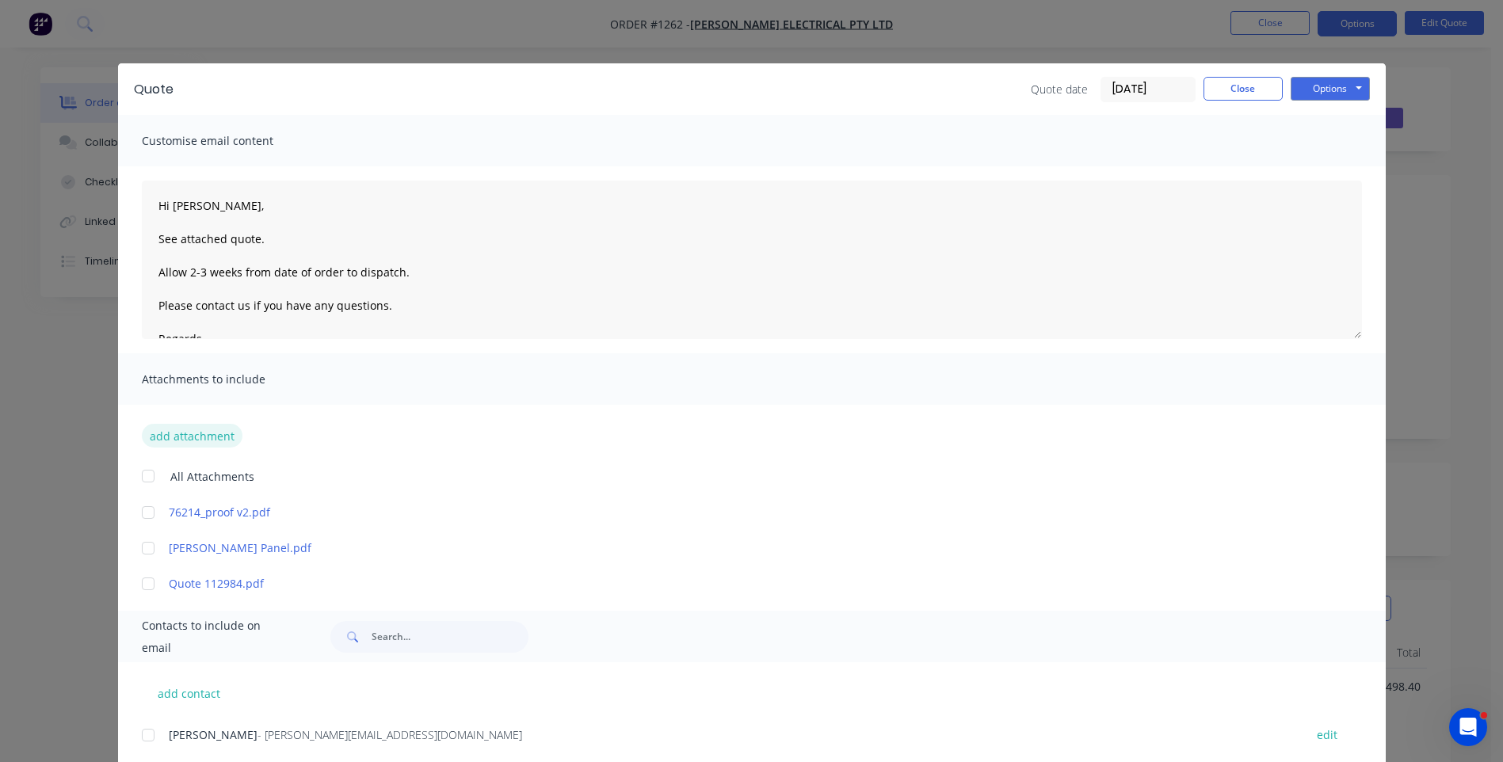
click at [181, 441] on button "add attachment" at bounding box center [192, 436] width 101 height 24
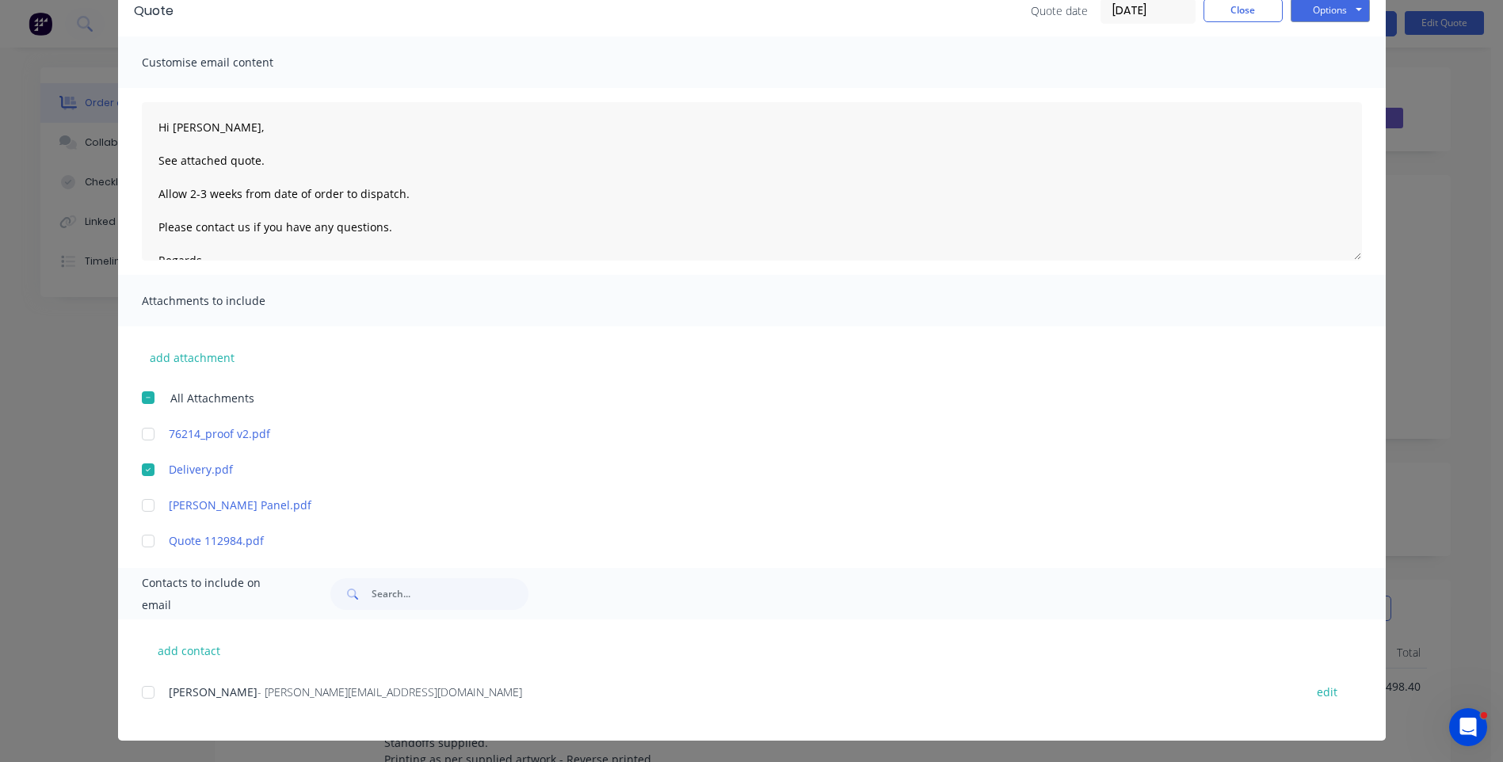
scroll to position [79, 0]
click at [140, 691] on div at bounding box center [148, 692] width 32 height 32
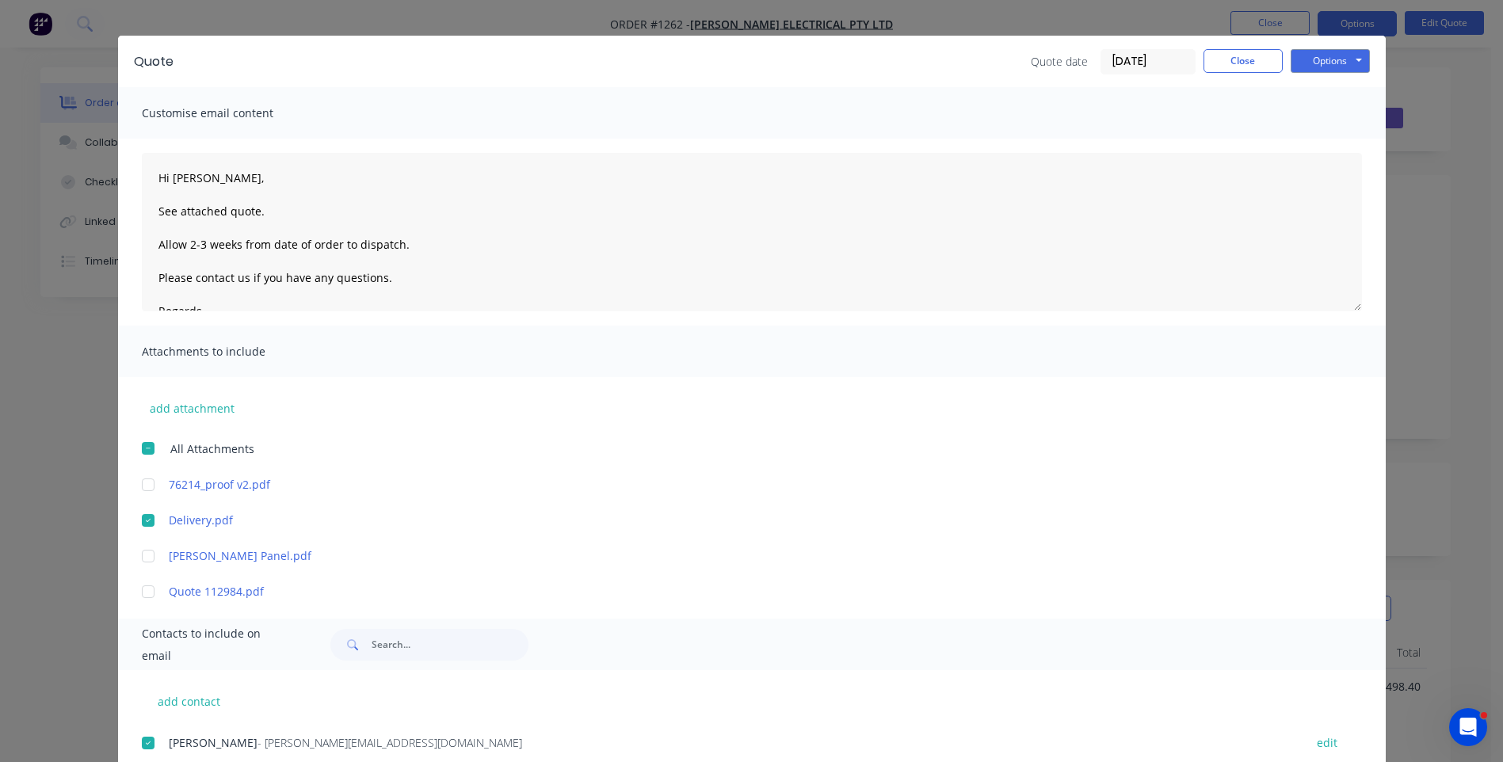
scroll to position [0, 0]
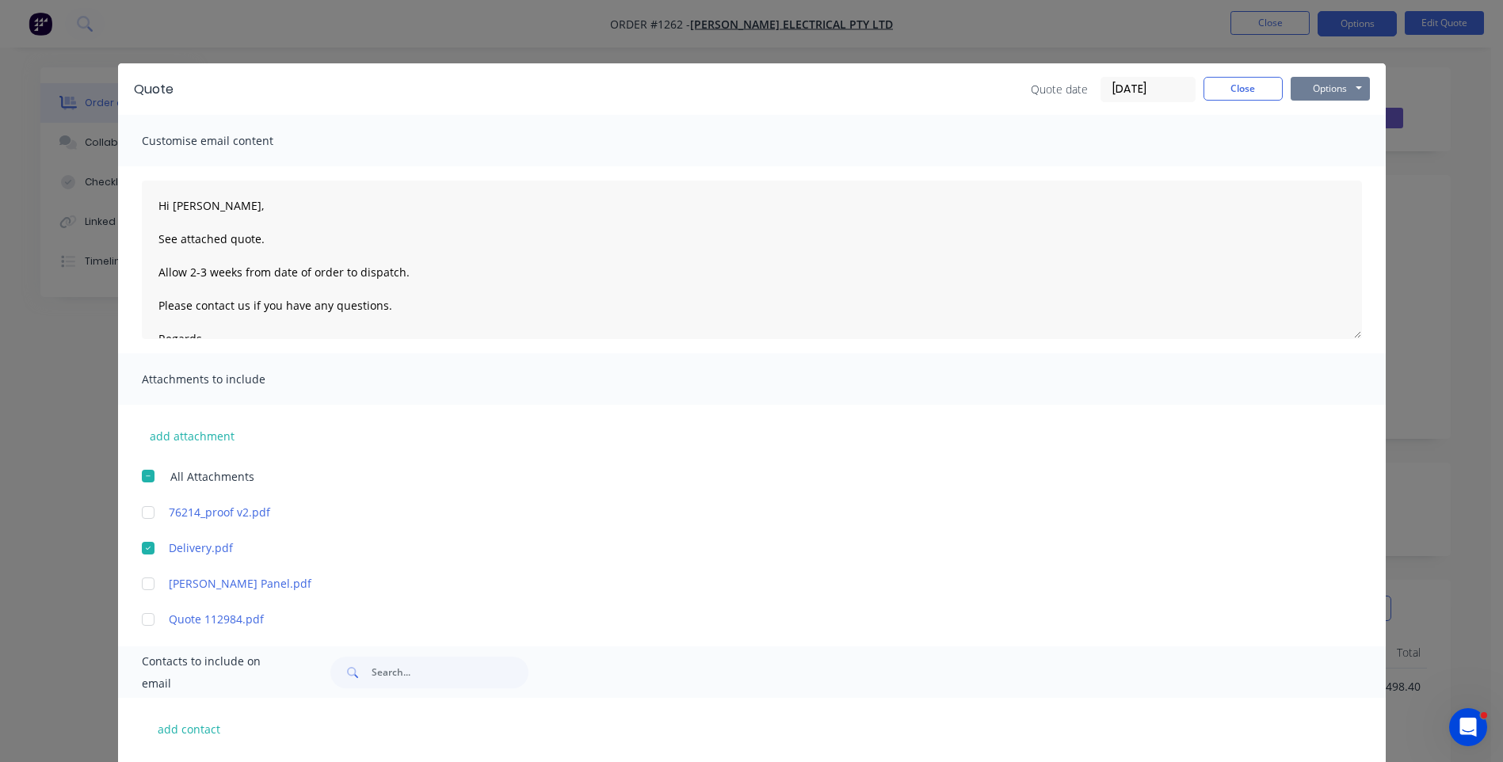
click at [1334, 90] on button "Options" at bounding box center [1330, 89] width 79 height 24
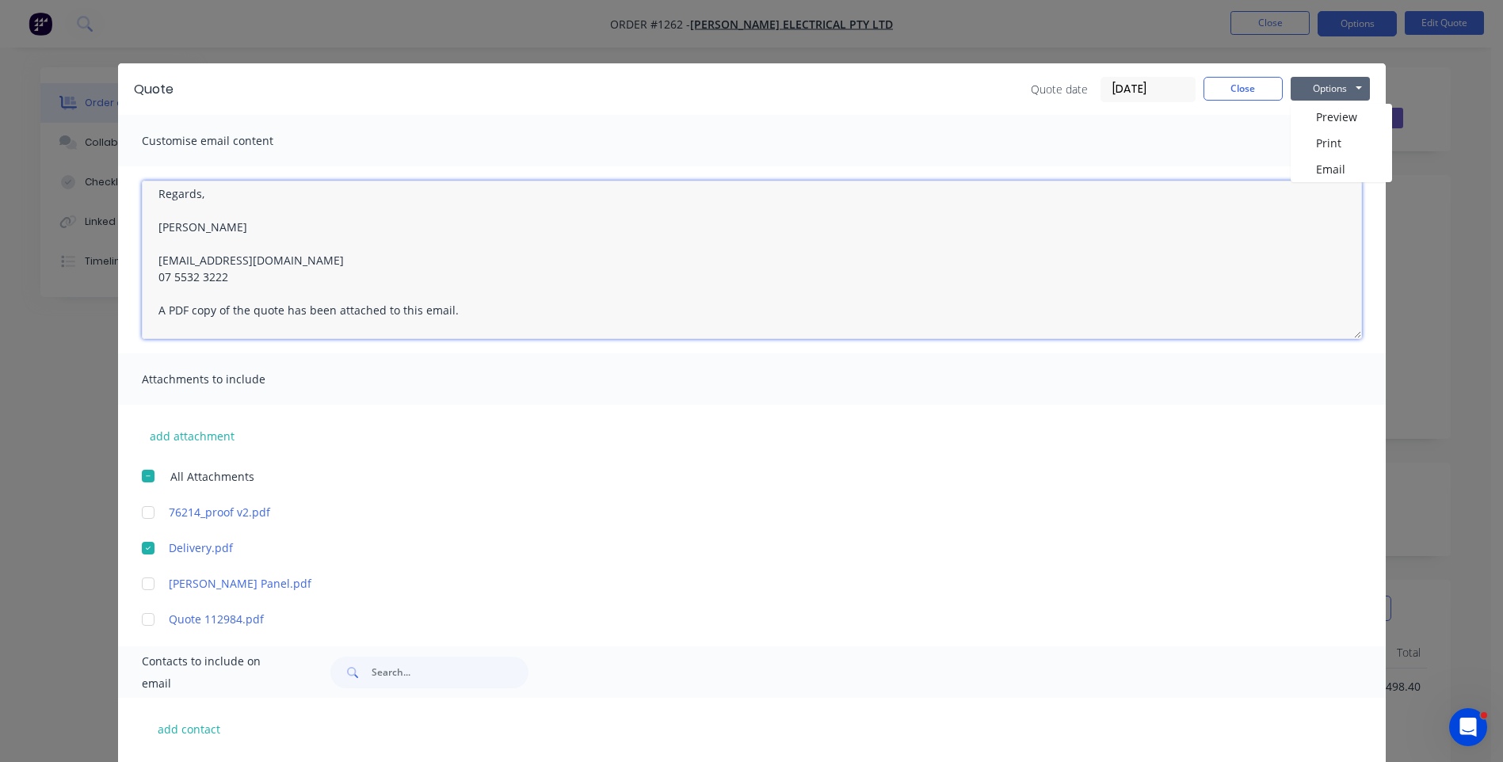
scroll to position [174, 0]
drag, startPoint x: 147, startPoint y: 206, endPoint x: 248, endPoint y: 251, distance: 111.0
click at [248, 251] on textarea "Hi Rachel, See attached quote. Allow 2-3 weeks from date of order to dispatch. …" at bounding box center [752, 260] width 1220 height 158
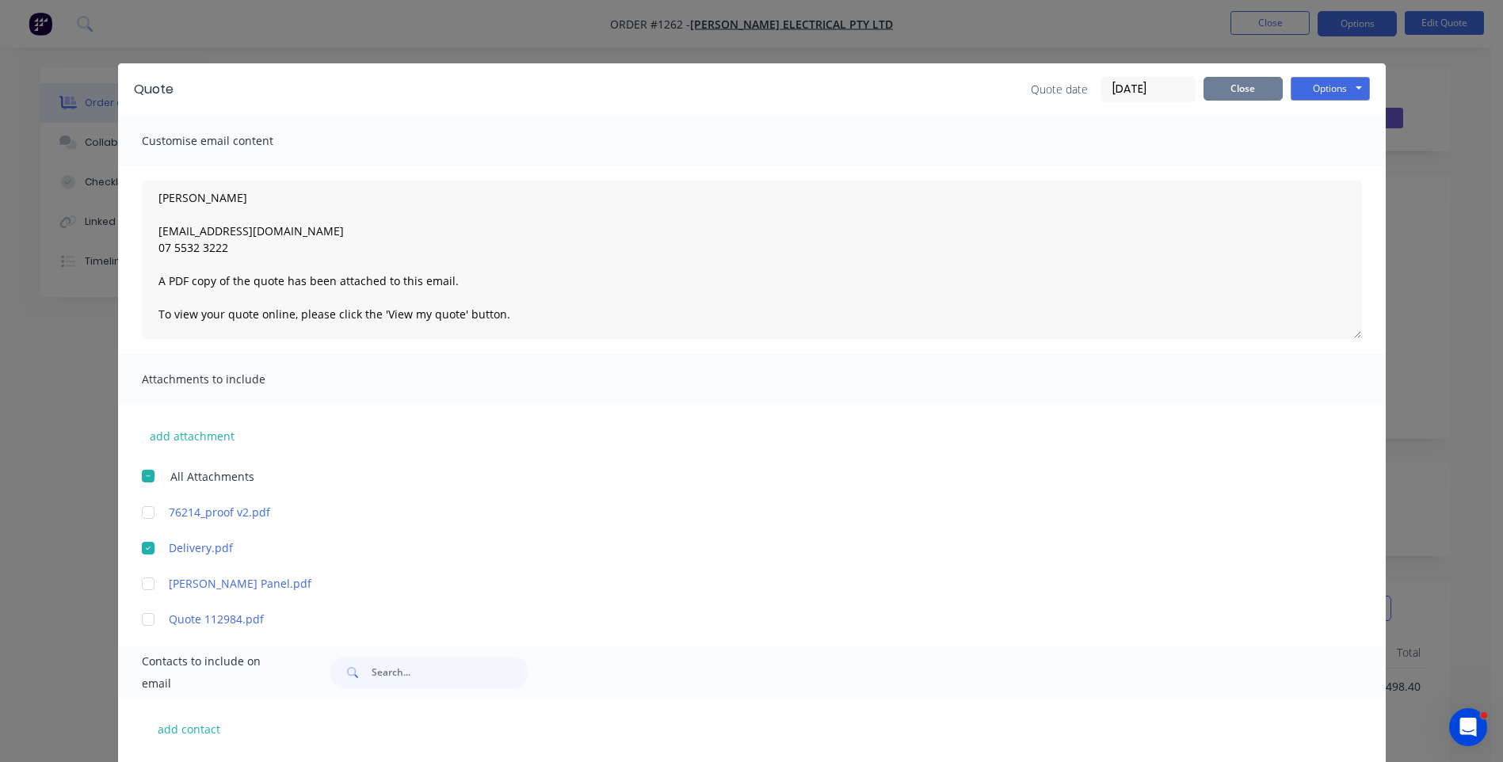
click at [1239, 97] on button "Close" at bounding box center [1243, 89] width 79 height 24
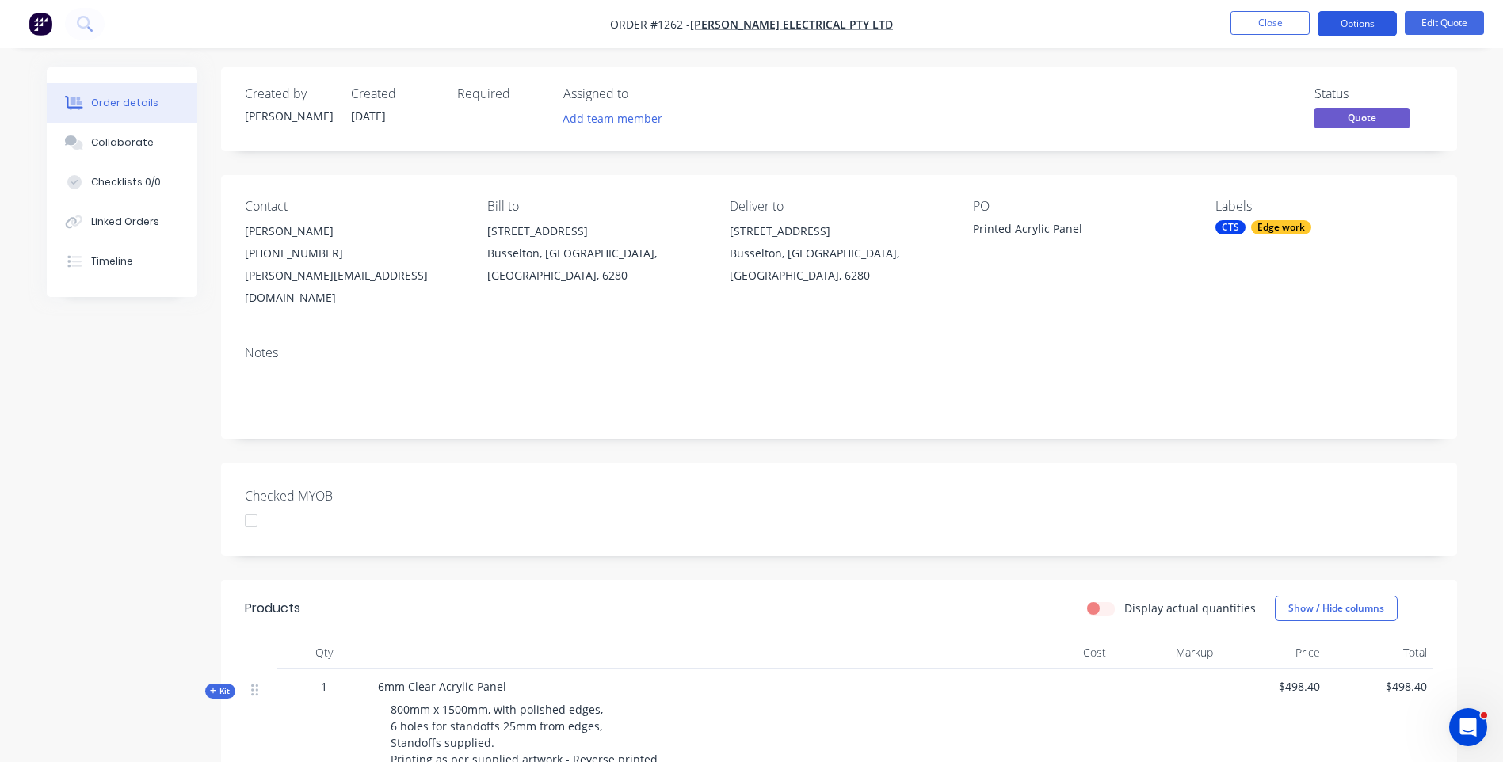
click at [1346, 27] on button "Options" at bounding box center [1357, 23] width 79 height 25
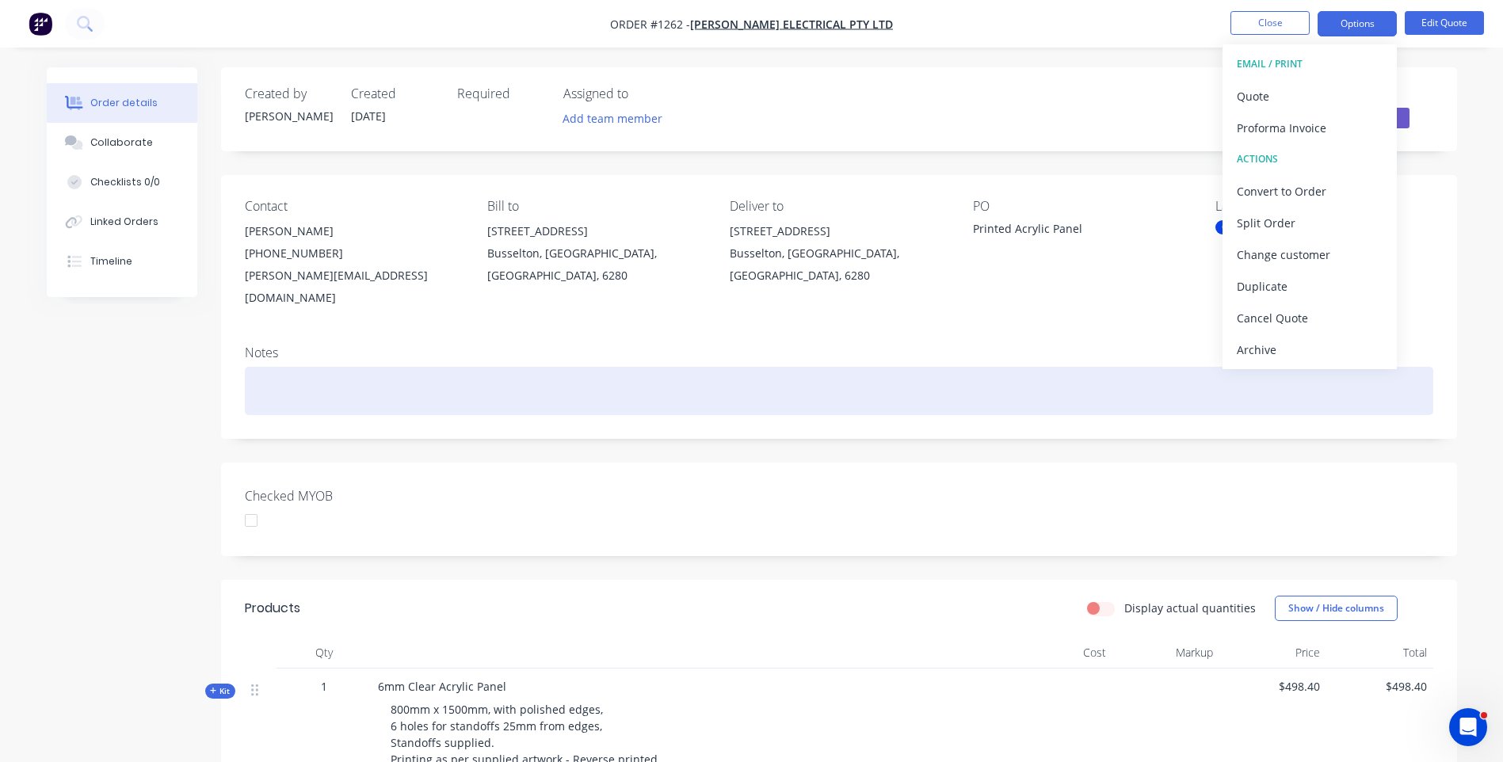
drag, startPoint x: 1137, startPoint y: 381, endPoint x: 1122, endPoint y: 361, distance: 24.9
click at [1135, 371] on div at bounding box center [839, 391] width 1189 height 48
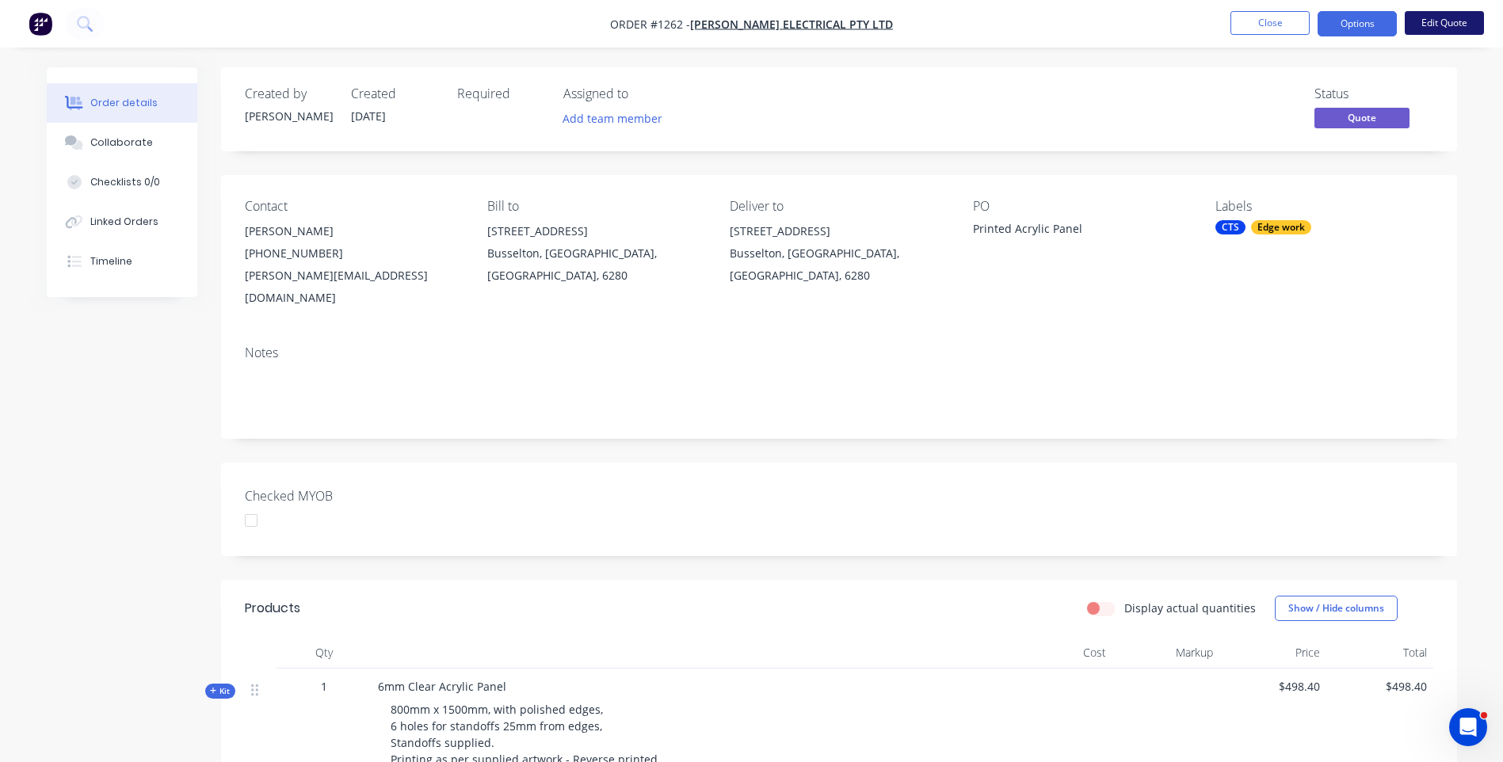
click at [1437, 30] on button "Edit Quote" at bounding box center [1444, 23] width 79 height 24
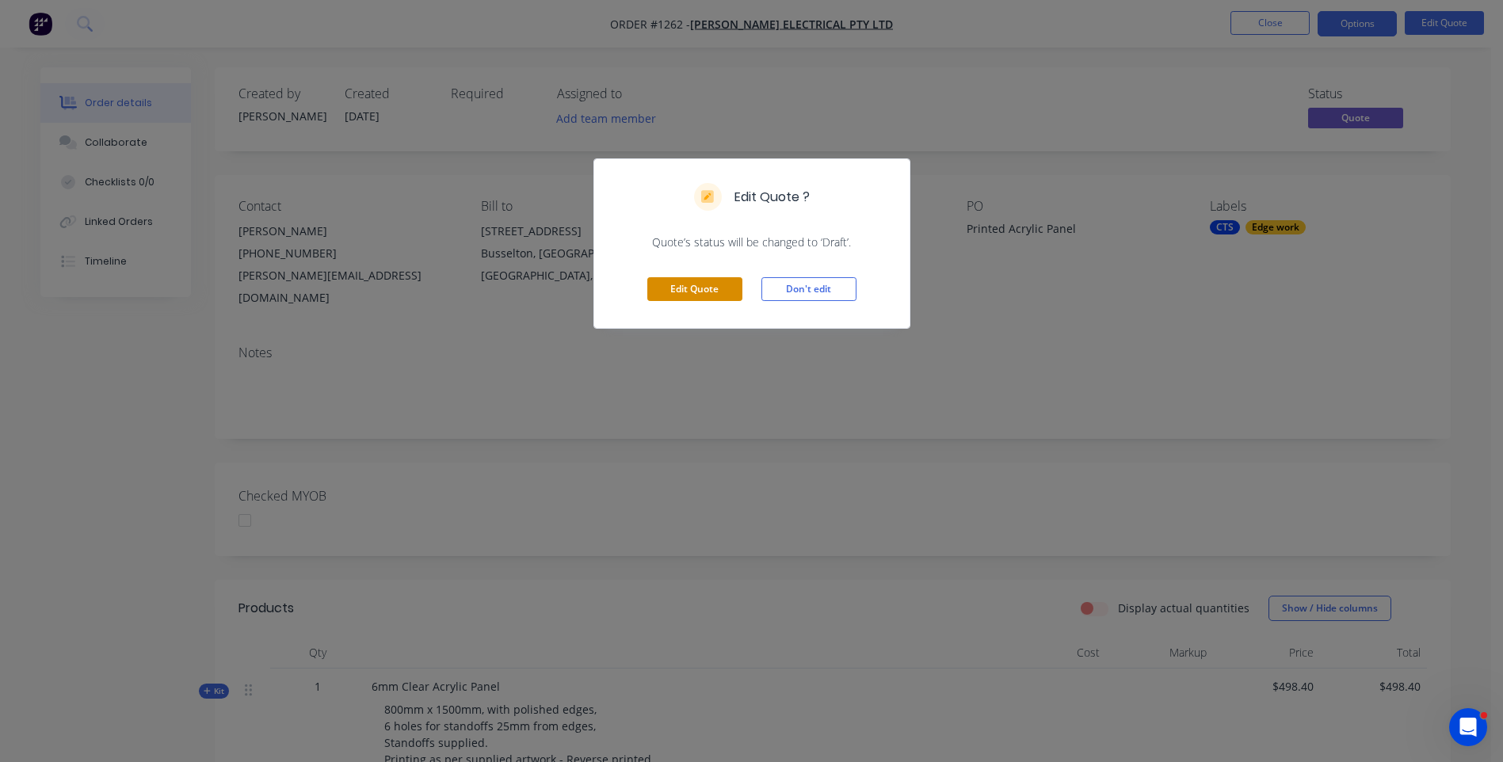
click at [717, 290] on button "Edit Quote" at bounding box center [694, 289] width 95 height 24
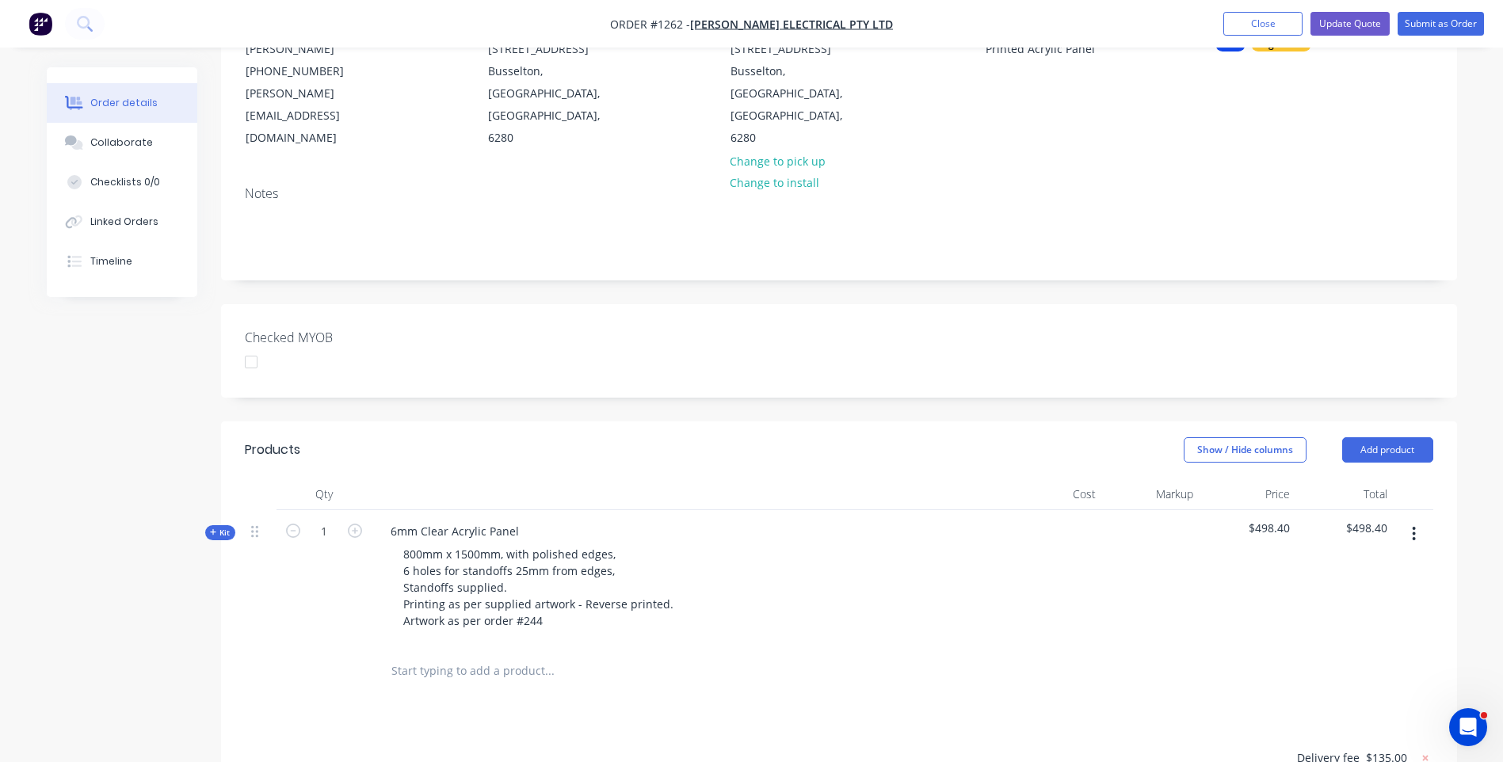
scroll to position [238, 0]
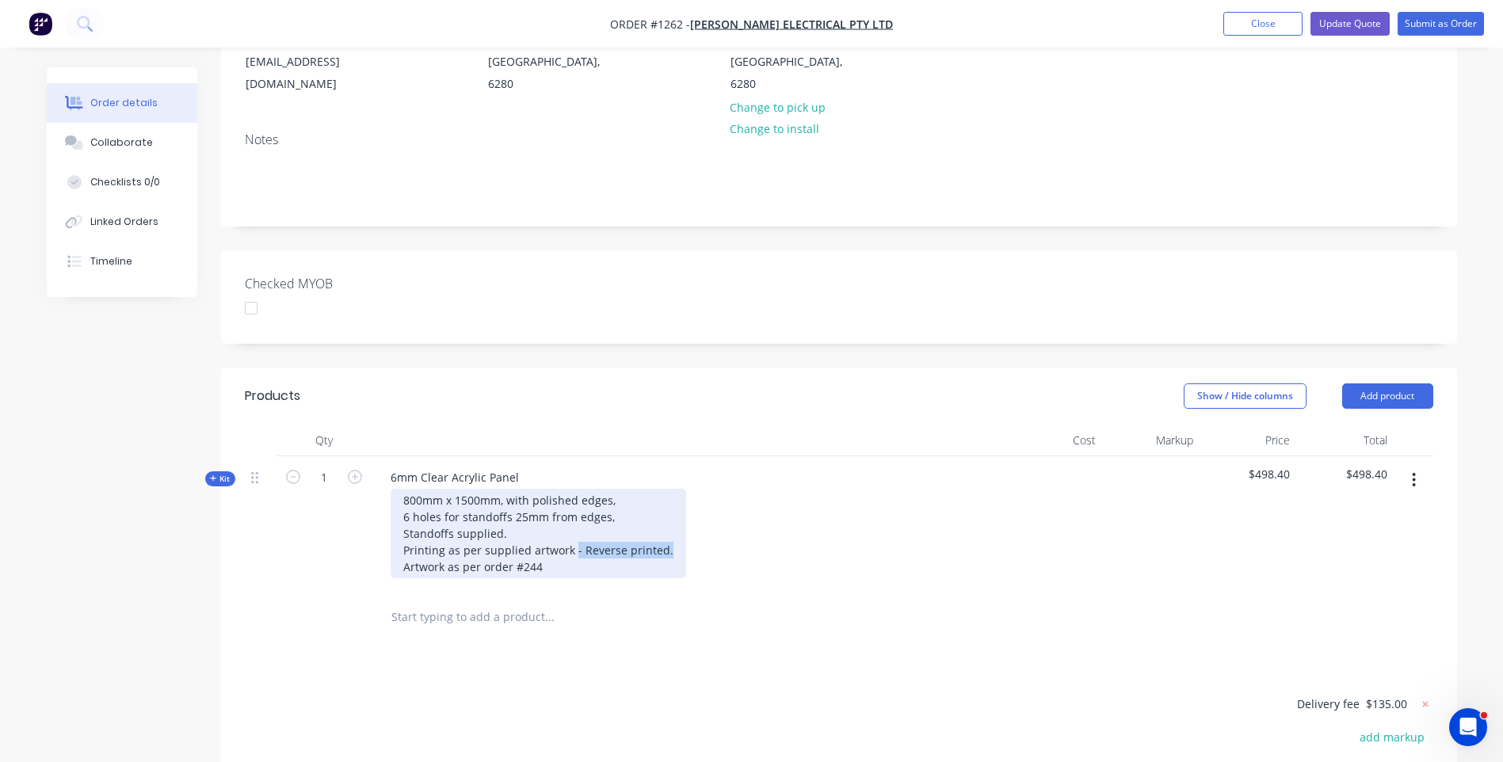
drag, startPoint x: 666, startPoint y: 507, endPoint x: 572, endPoint y: 508, distance: 94.3
click at [572, 508] on div "800mm x 1500mm, with polished edges, 6 holes for standoffs 25mm from edges, Sta…" at bounding box center [539, 534] width 296 height 90
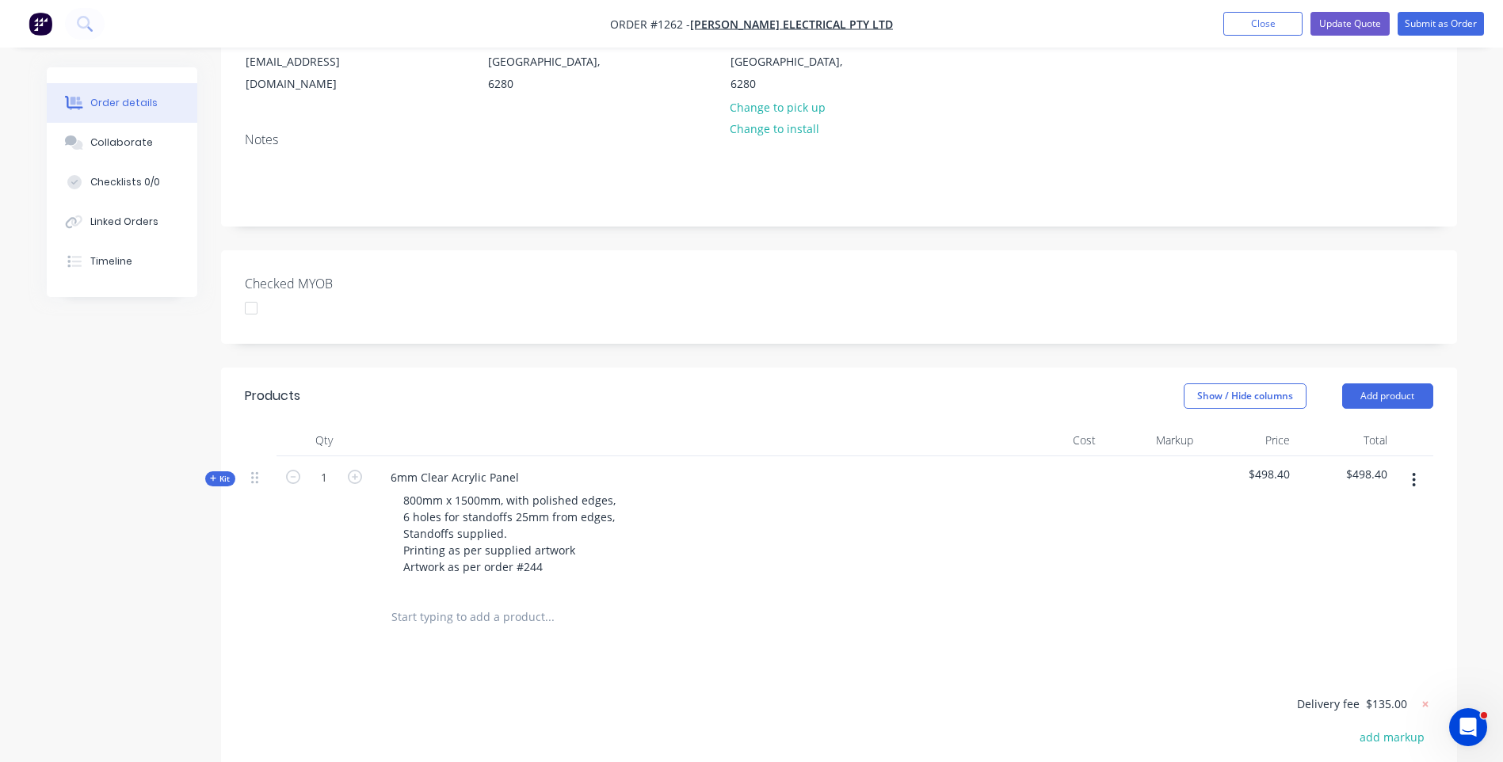
click at [757, 519] on div "800mm x 1500mm, with polished edges, 6 holes for standoffs 25mm from edges, Sta…" at bounding box center [688, 534] width 621 height 90
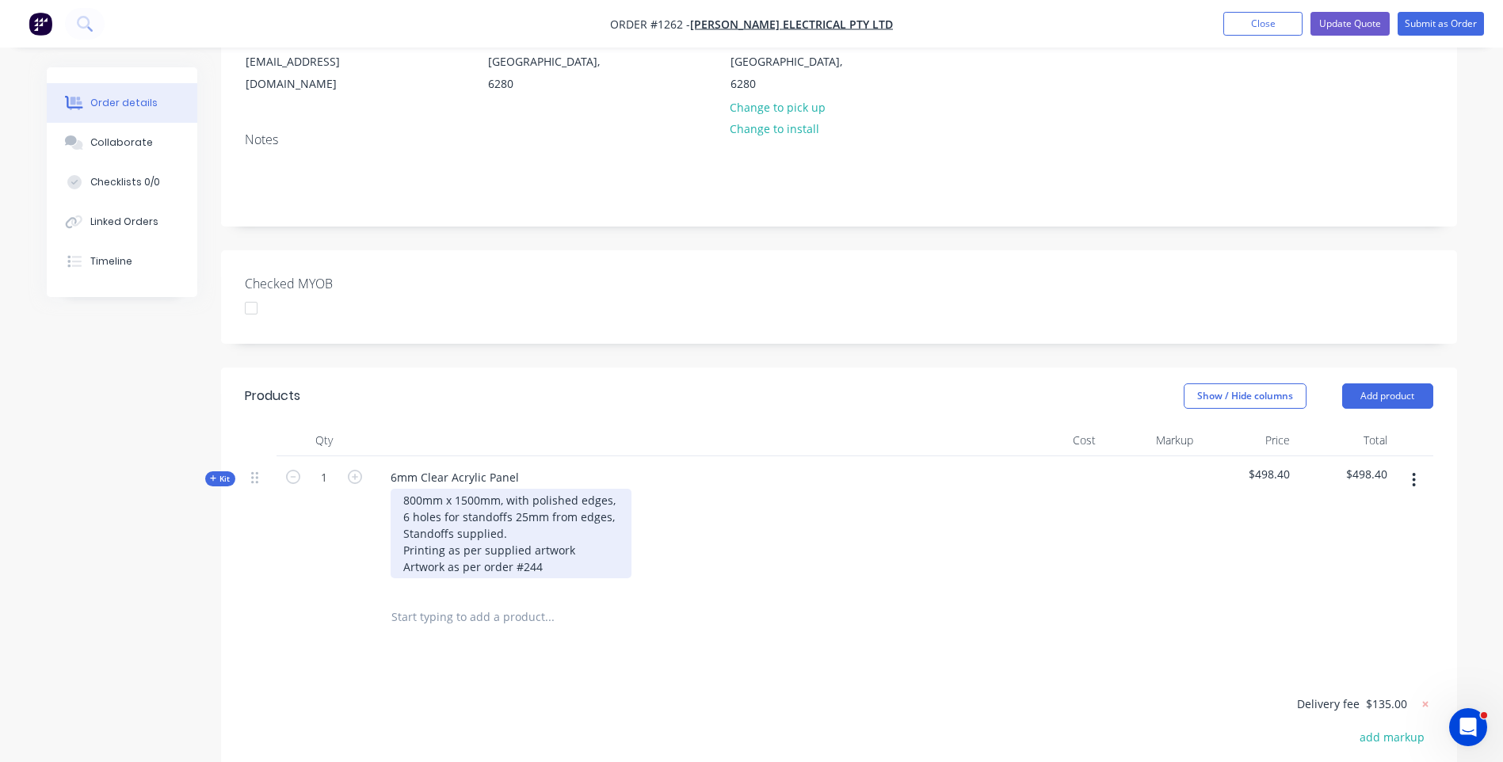
click at [574, 510] on div "800mm x 1500mm, with polished edges, 6 holes for standoffs 25mm from edges, Sta…" at bounding box center [511, 534] width 241 height 90
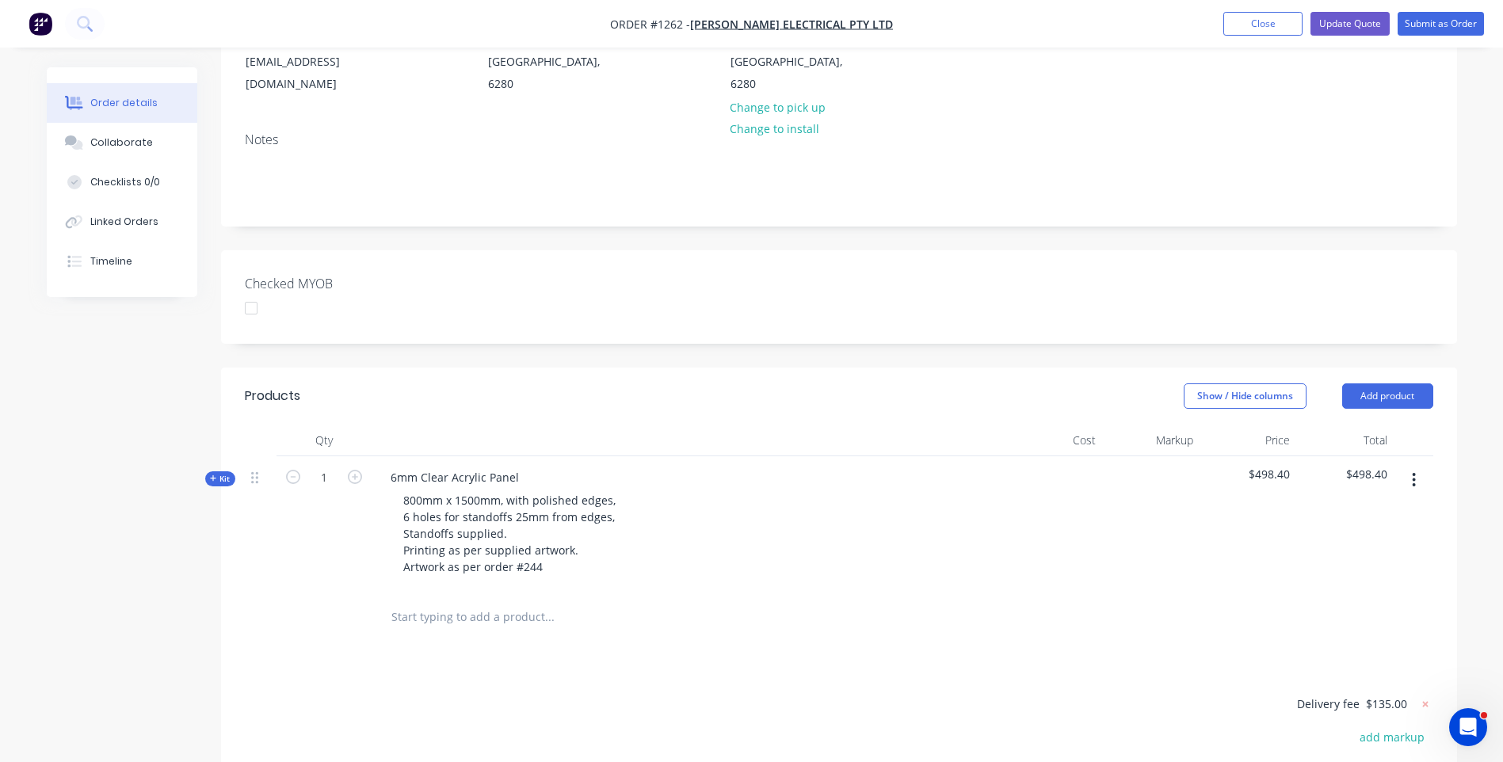
click at [213, 475] on icon at bounding box center [213, 478] width 6 height 6
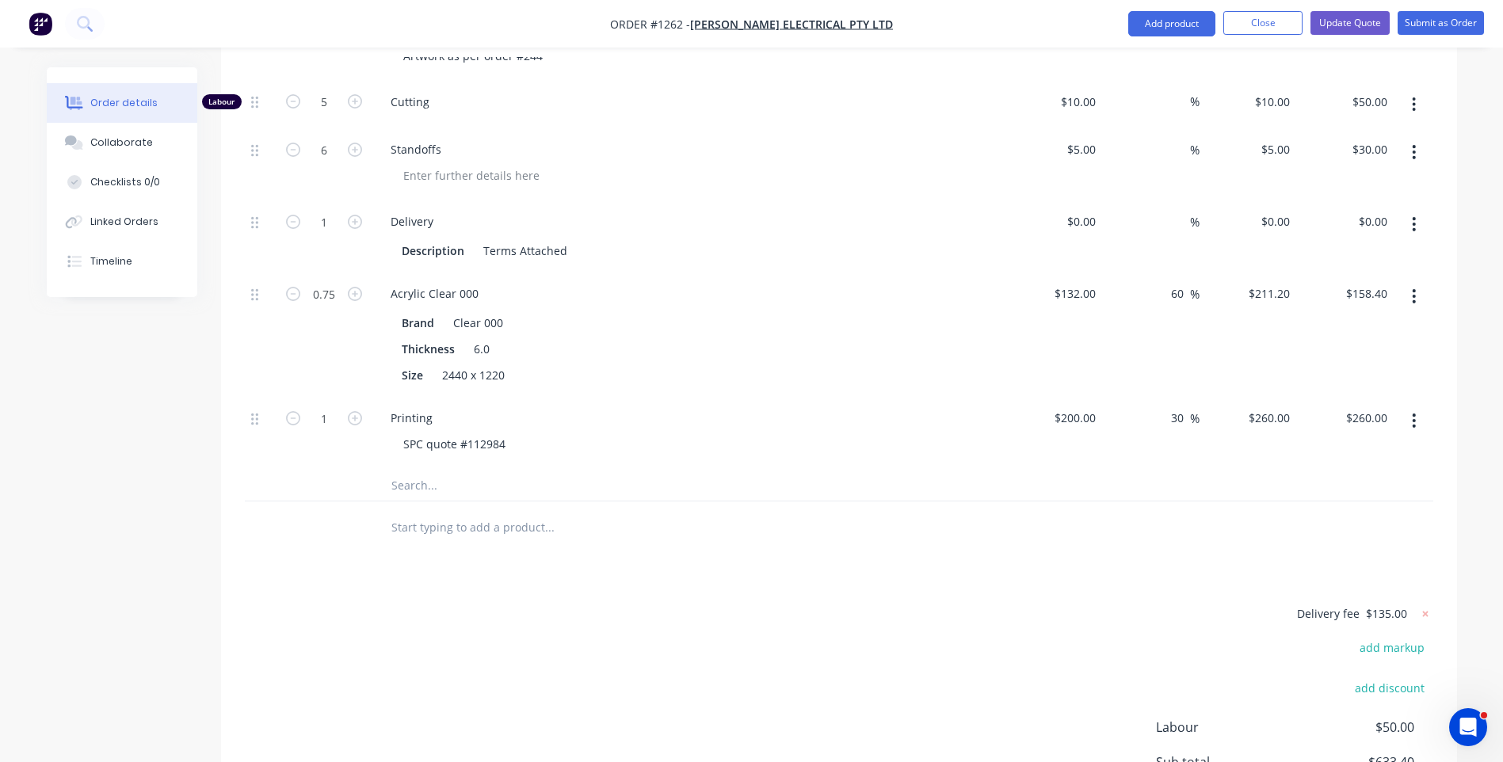
scroll to position [792, 0]
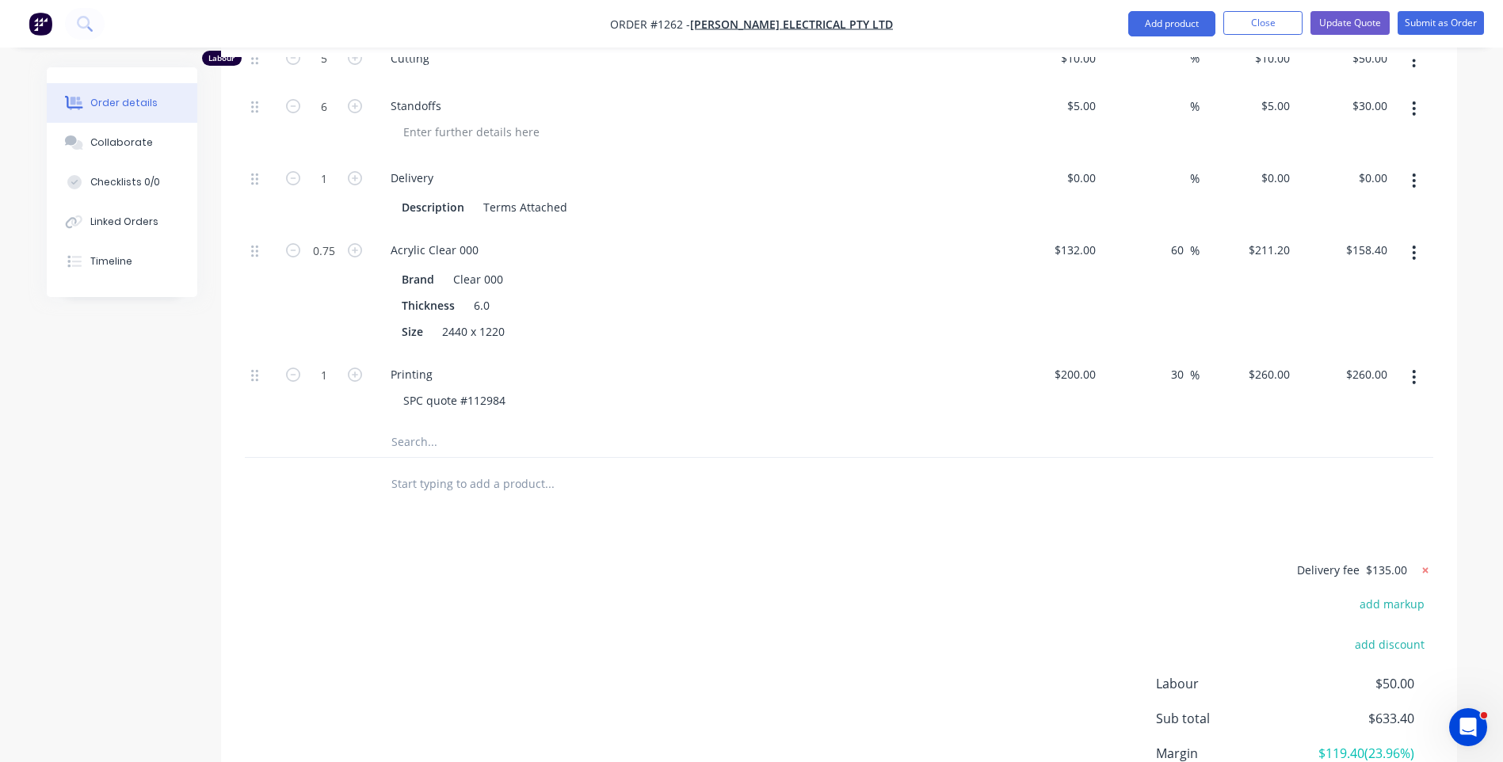
click at [1428, 563] on icon at bounding box center [1426, 571] width 16 height 16
click at [1402, 560] on button "add delivery fee" at bounding box center [1382, 570] width 102 height 21
type input "138"
click at [738, 426] on div at bounding box center [615, 442] width 475 height 32
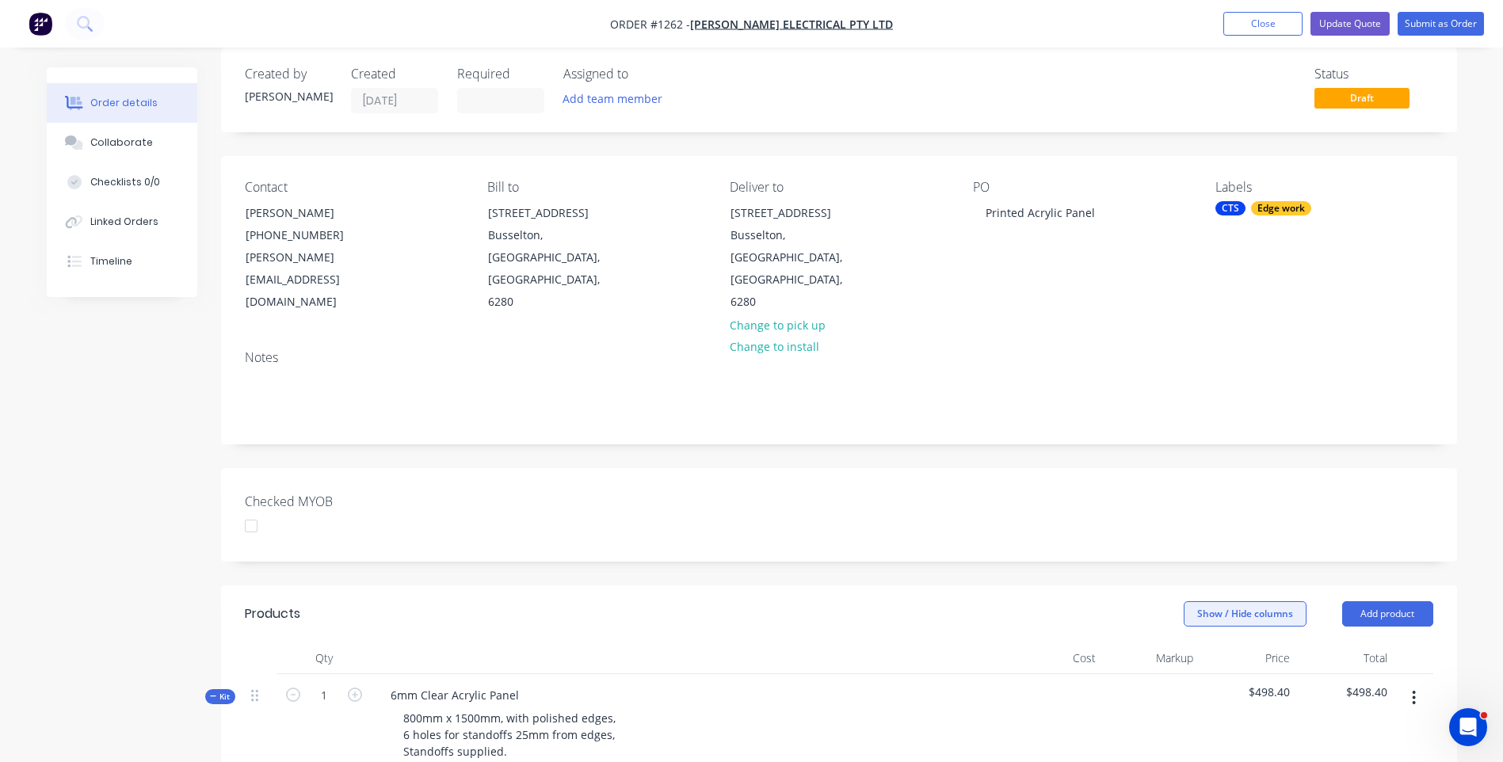
scroll to position [0, 0]
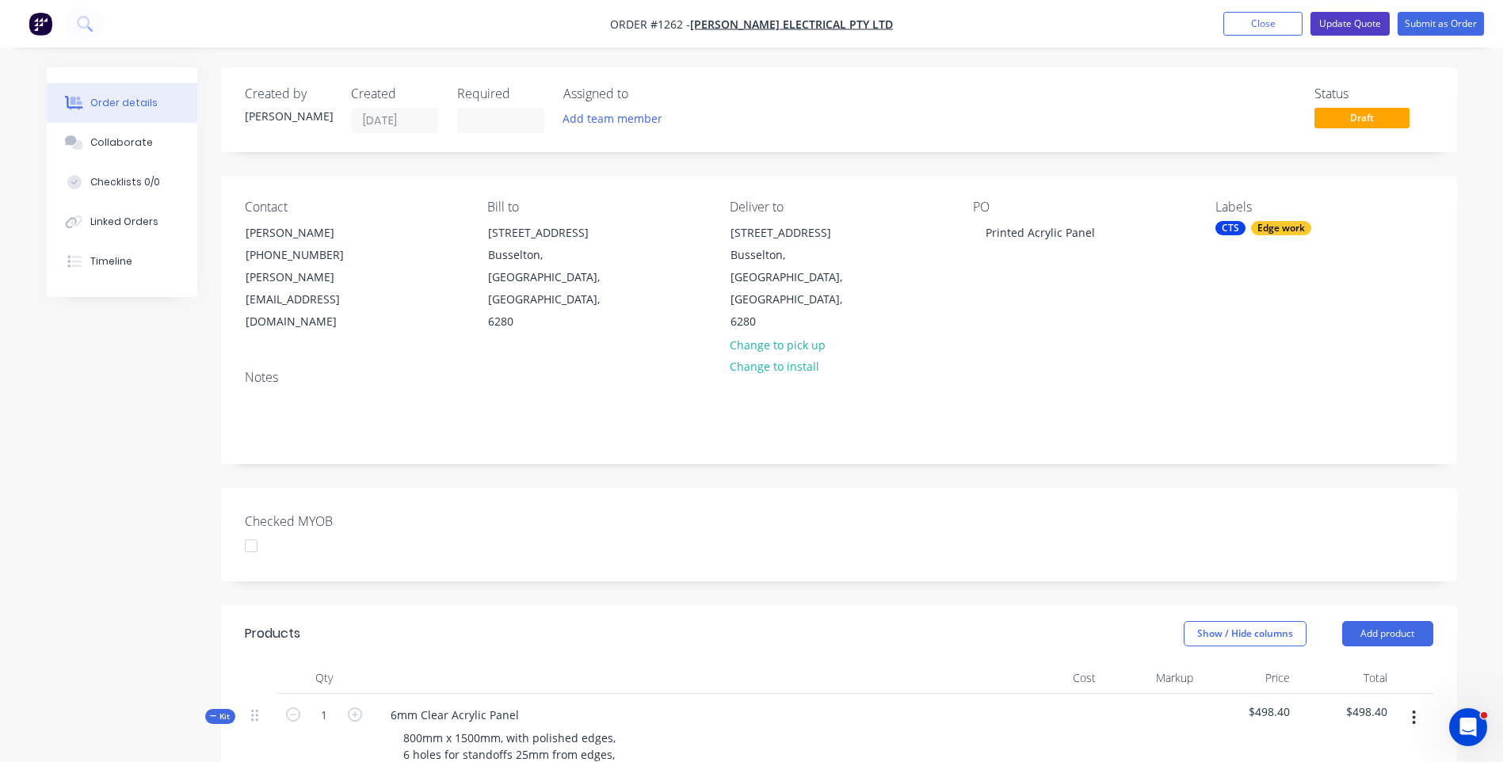
click at [1342, 25] on button "Update Quote" at bounding box center [1350, 24] width 79 height 24
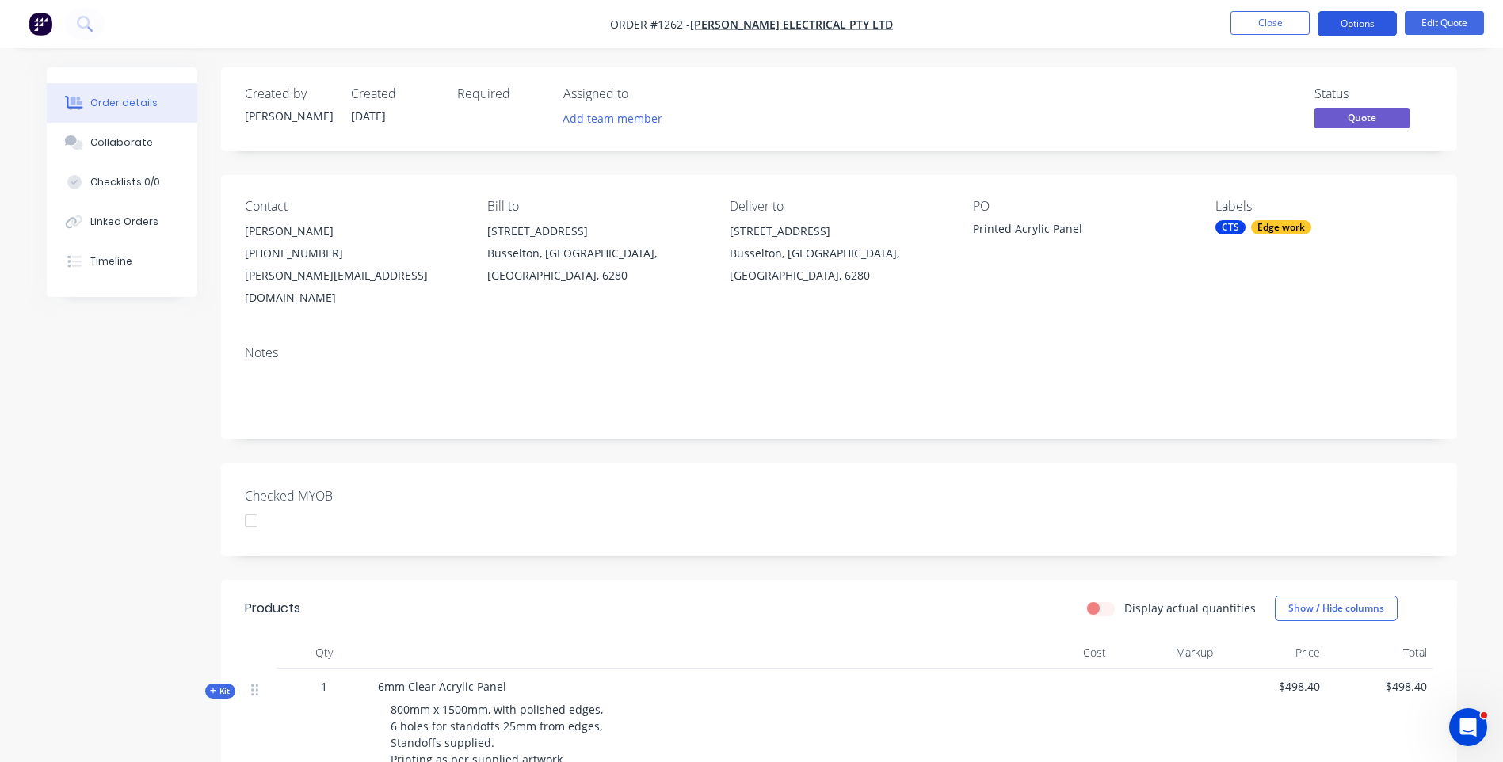
click at [1347, 32] on button "Options" at bounding box center [1357, 23] width 79 height 25
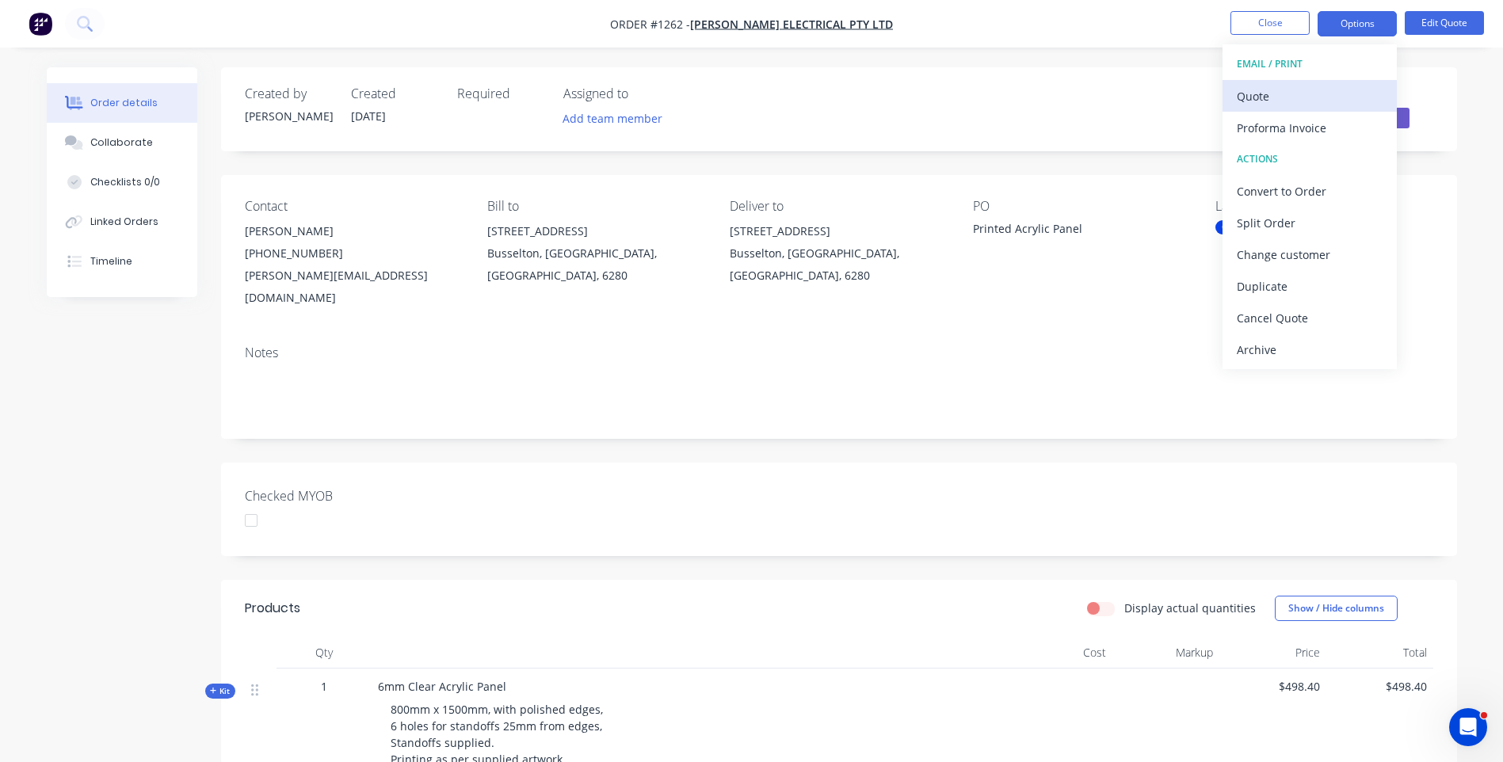
click at [1253, 104] on div "Quote" at bounding box center [1310, 96] width 146 height 23
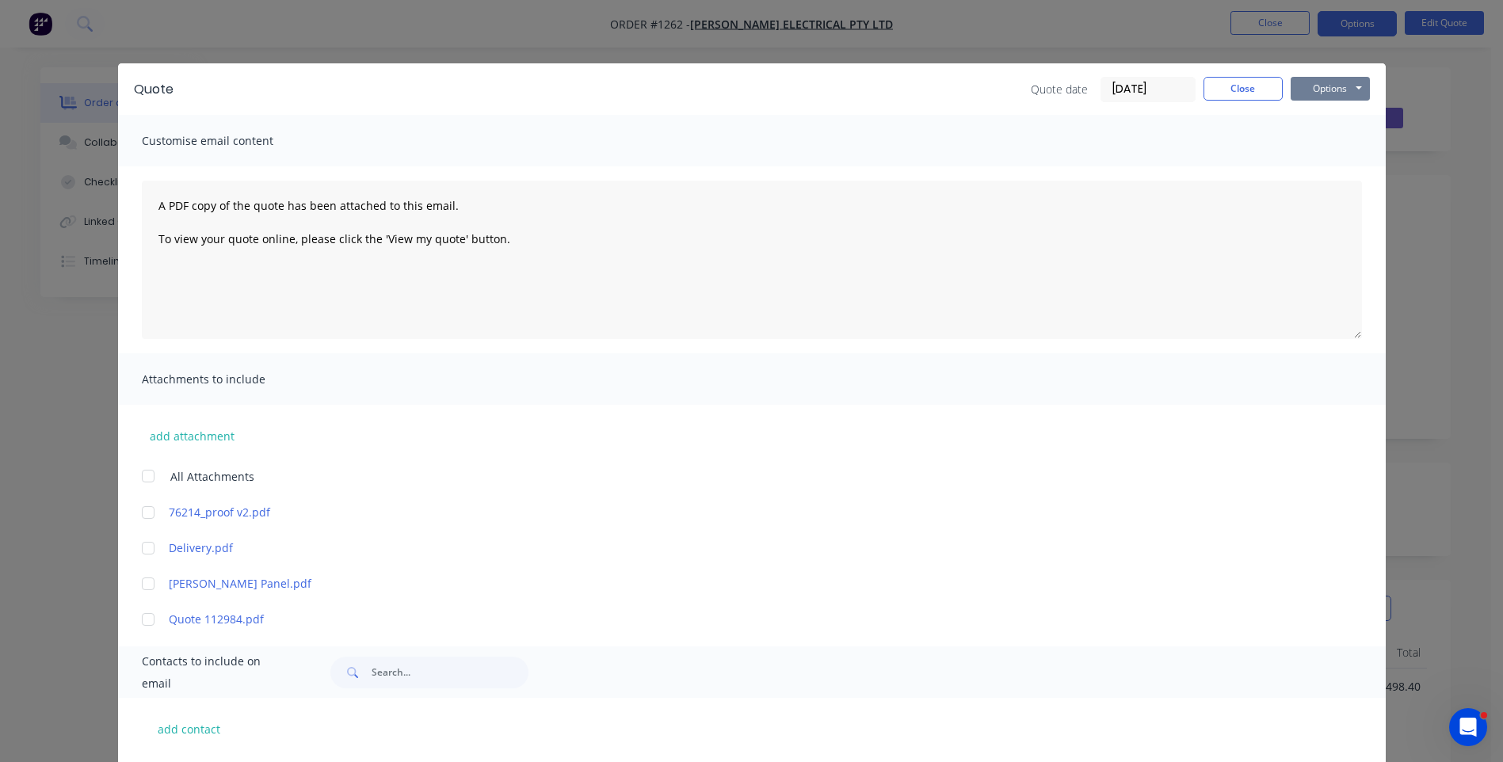
click at [1331, 88] on button "Options" at bounding box center [1330, 89] width 79 height 24
click at [1339, 120] on button "Preview" at bounding box center [1341, 117] width 101 height 26
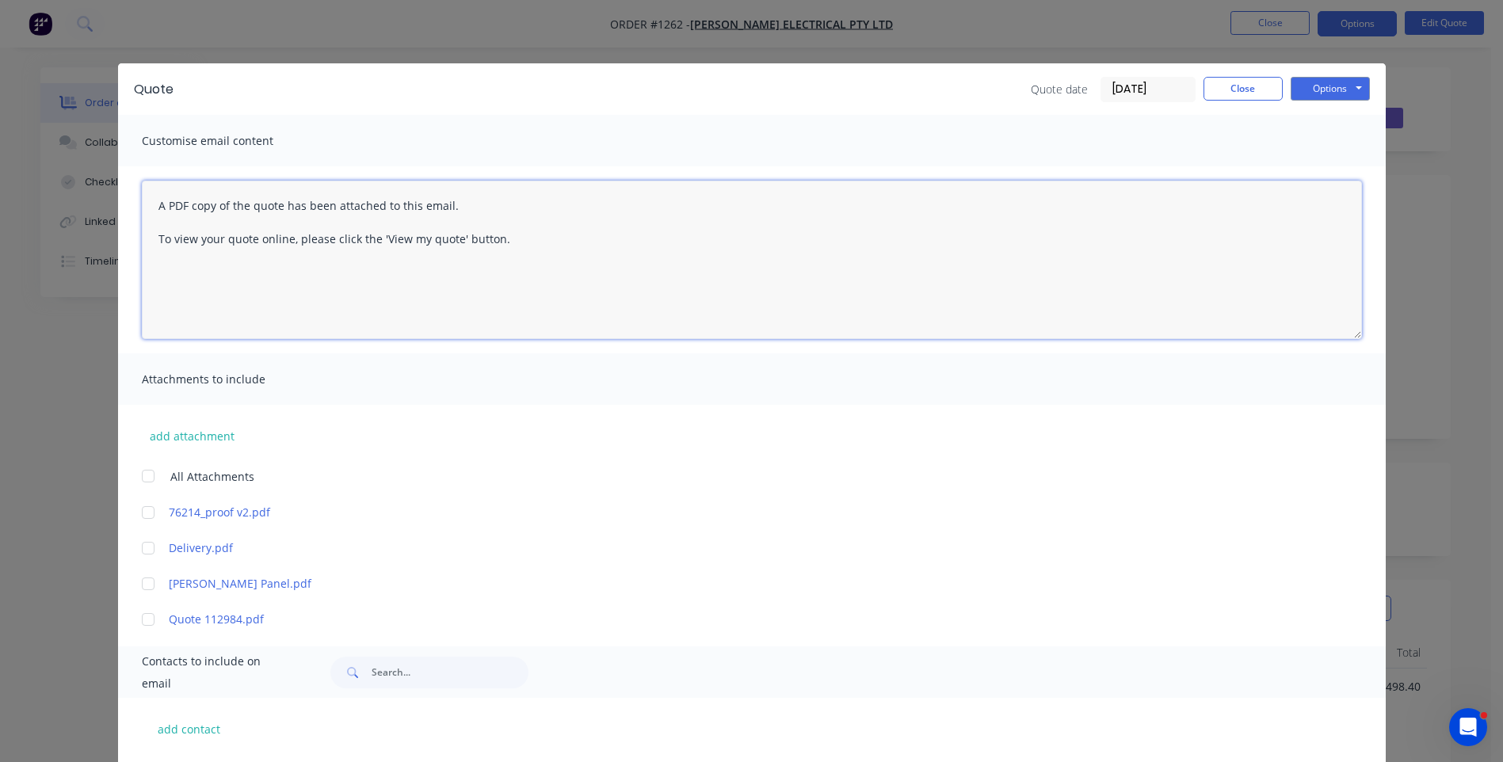
paste textarea "Hi Rachel, See attached quote. Allow 2-3 weeks from date of order to dispatch. …"
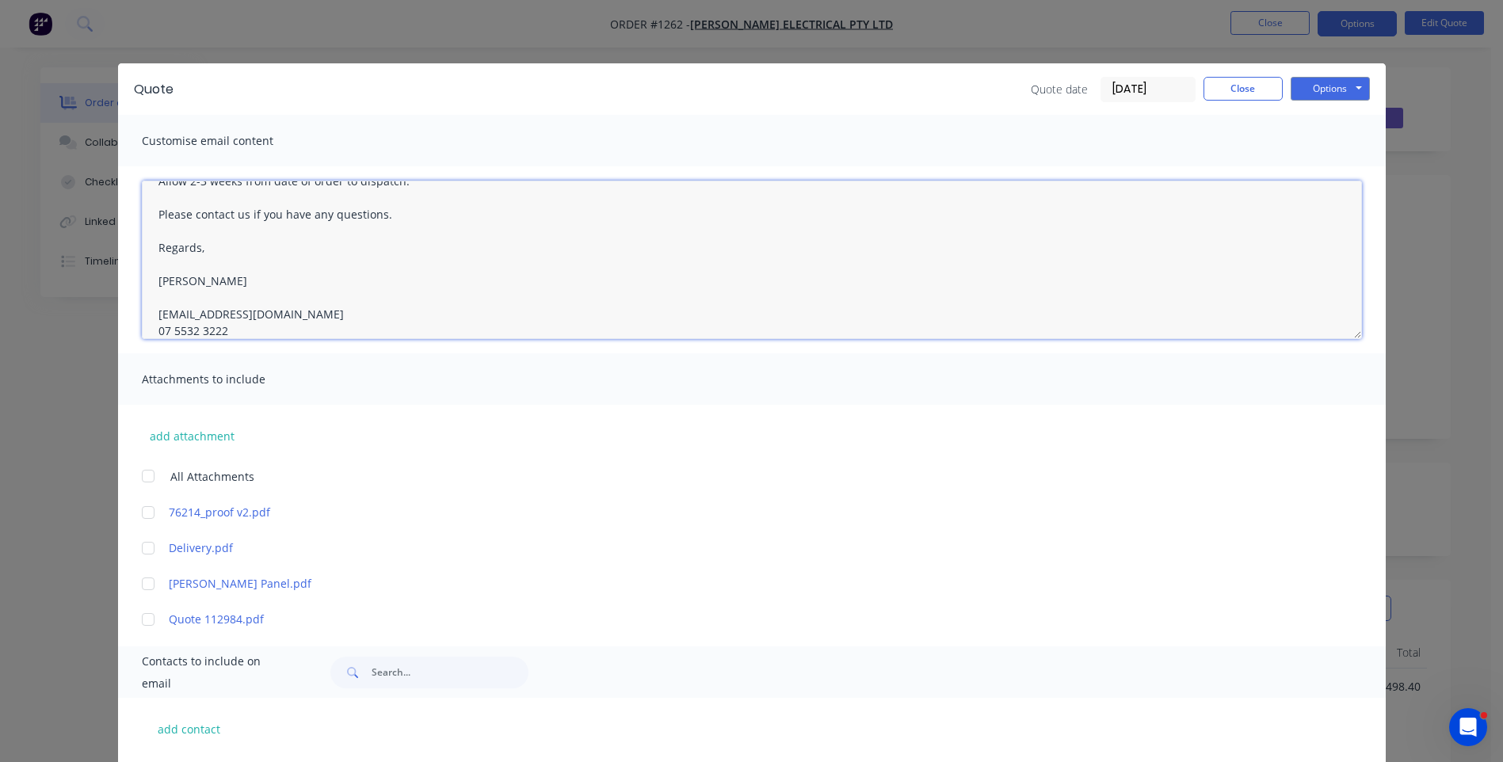
scroll to position [108, 0]
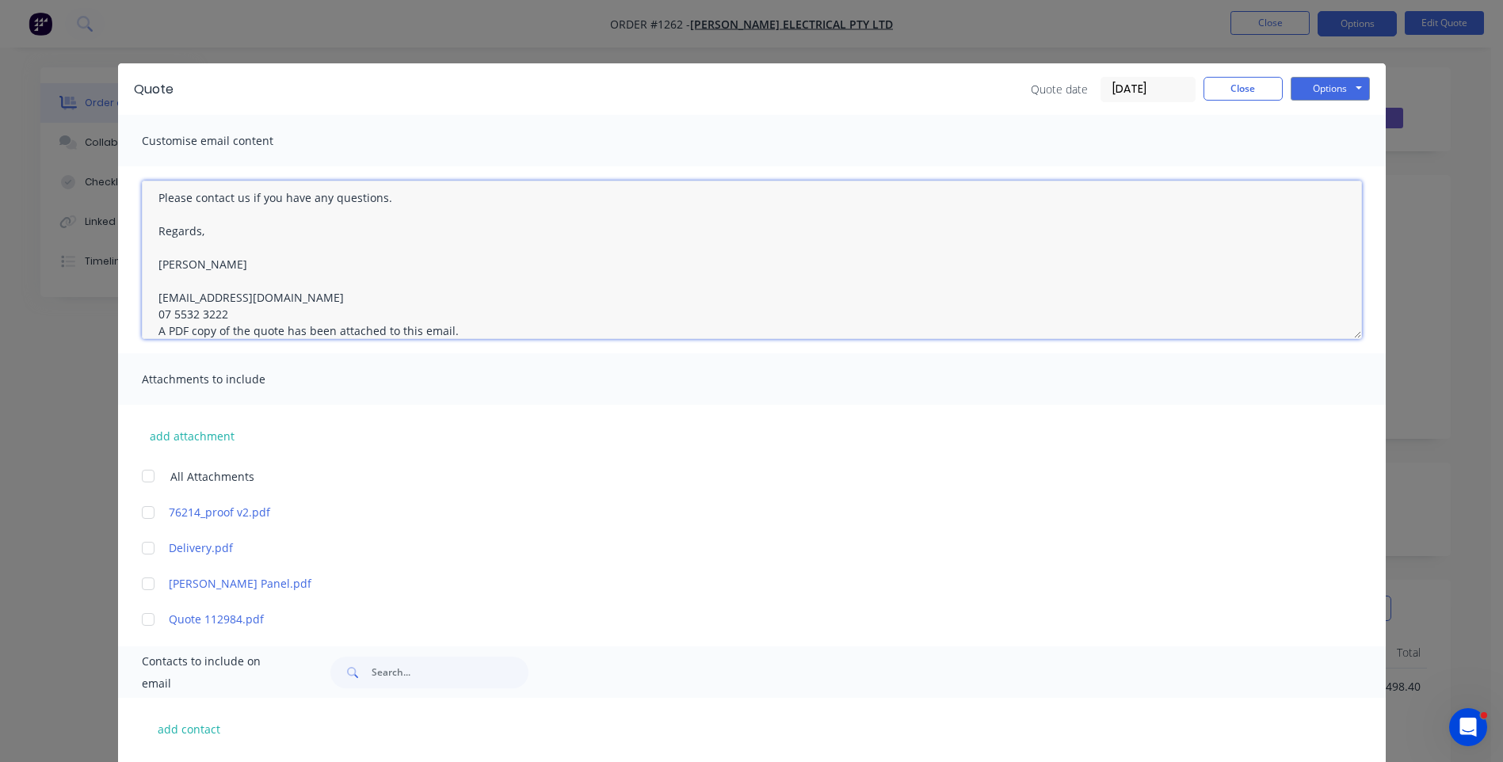
click at [231, 310] on textarea "Hi Rachel, See attached quote. Allow 2-3 weeks from date of order to dispatch. …" at bounding box center [752, 260] width 1220 height 158
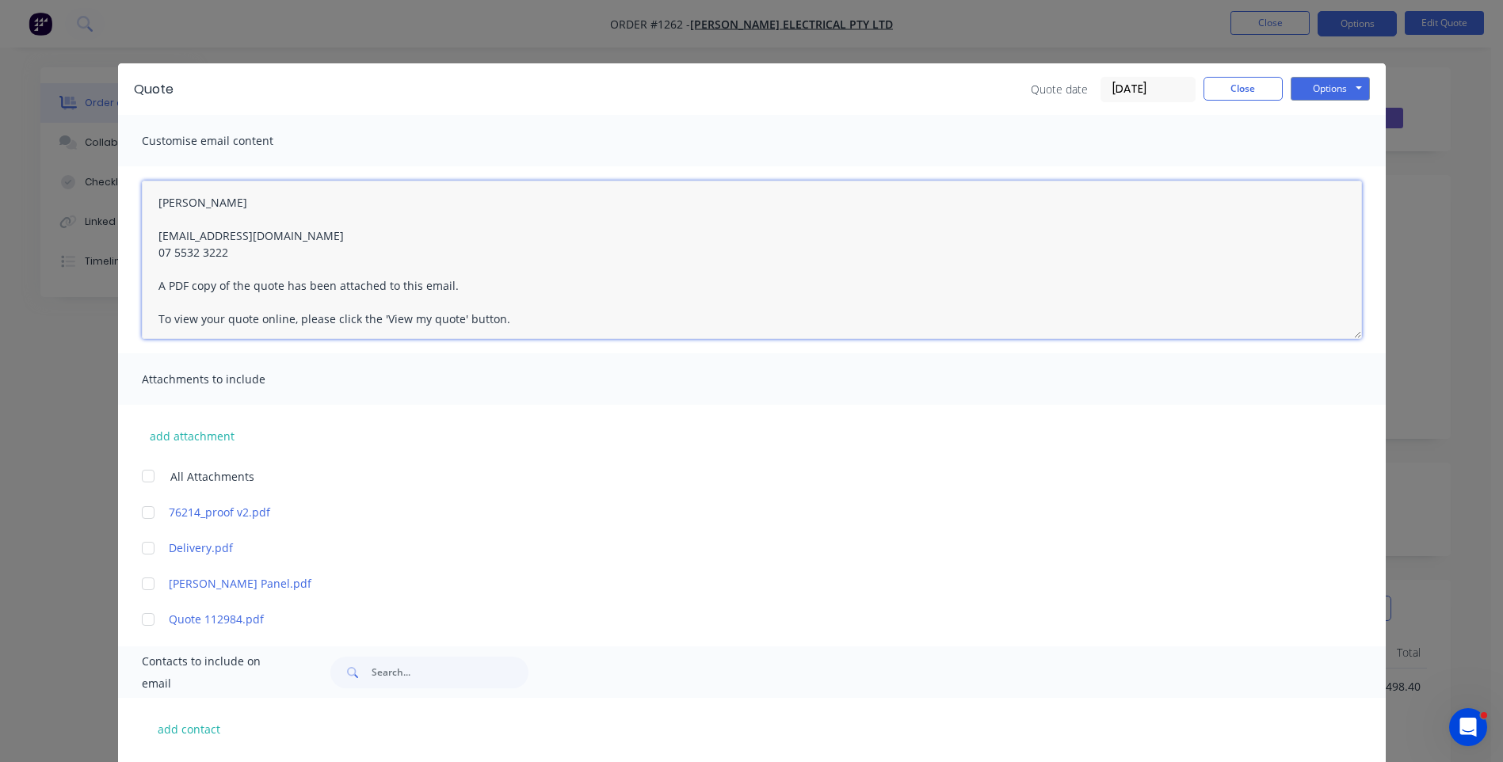
scroll to position [174, 0]
click at [143, 552] on div at bounding box center [148, 549] width 32 height 32
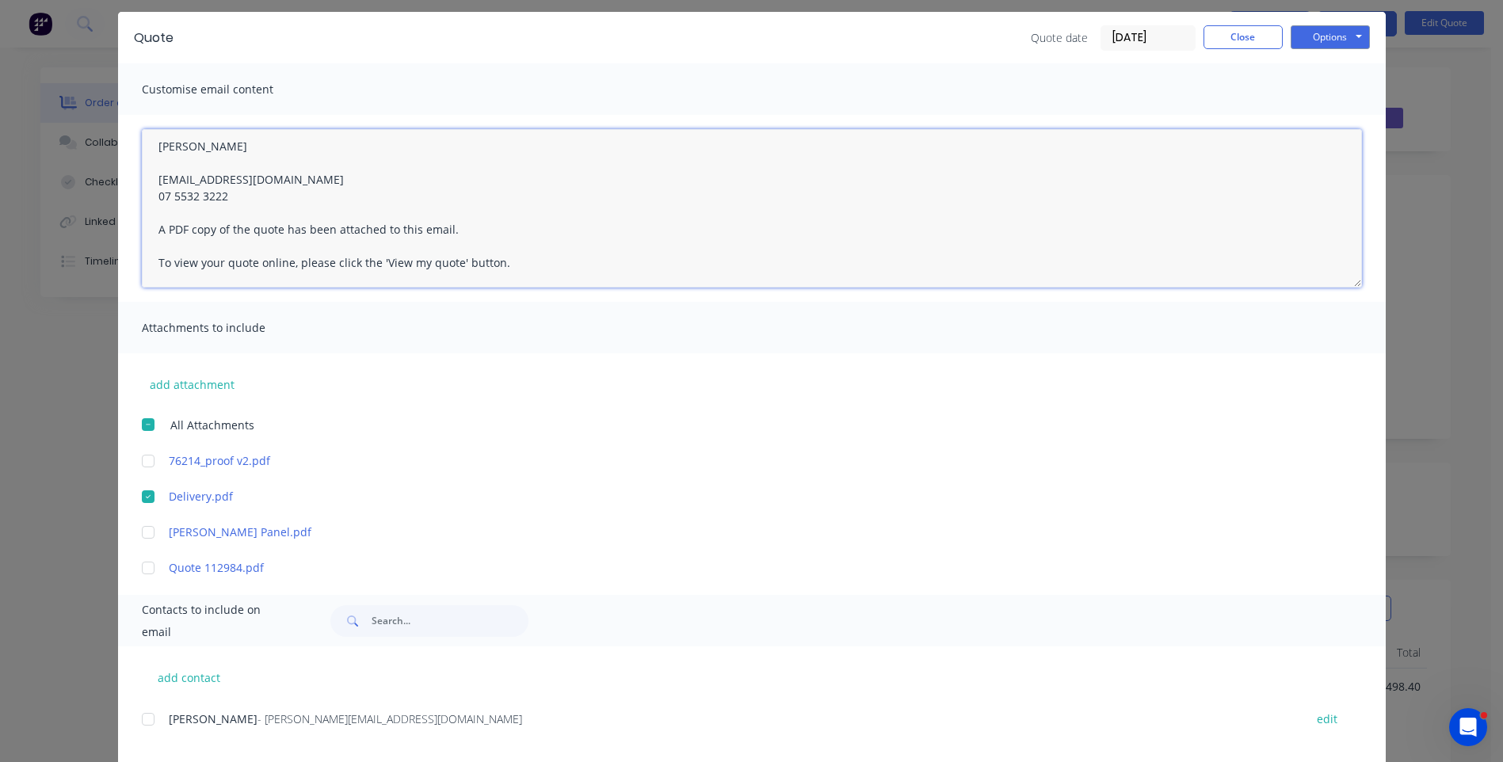
scroll to position [79, 0]
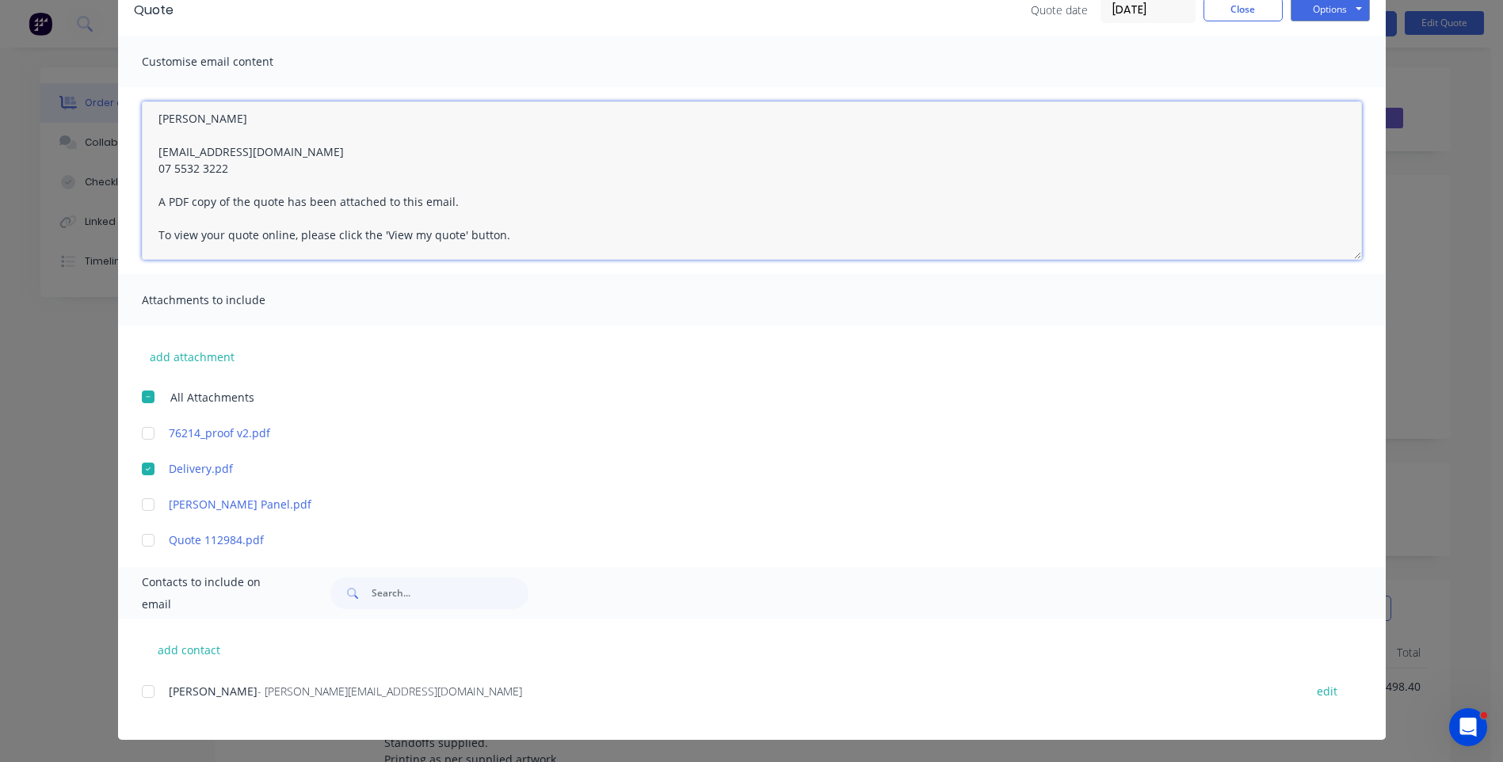
click at [136, 690] on div at bounding box center [148, 692] width 32 height 32
type textarea "Hi Rachel, See attached quote. Allow 2-3 weeks from date of order to dispatch. …"
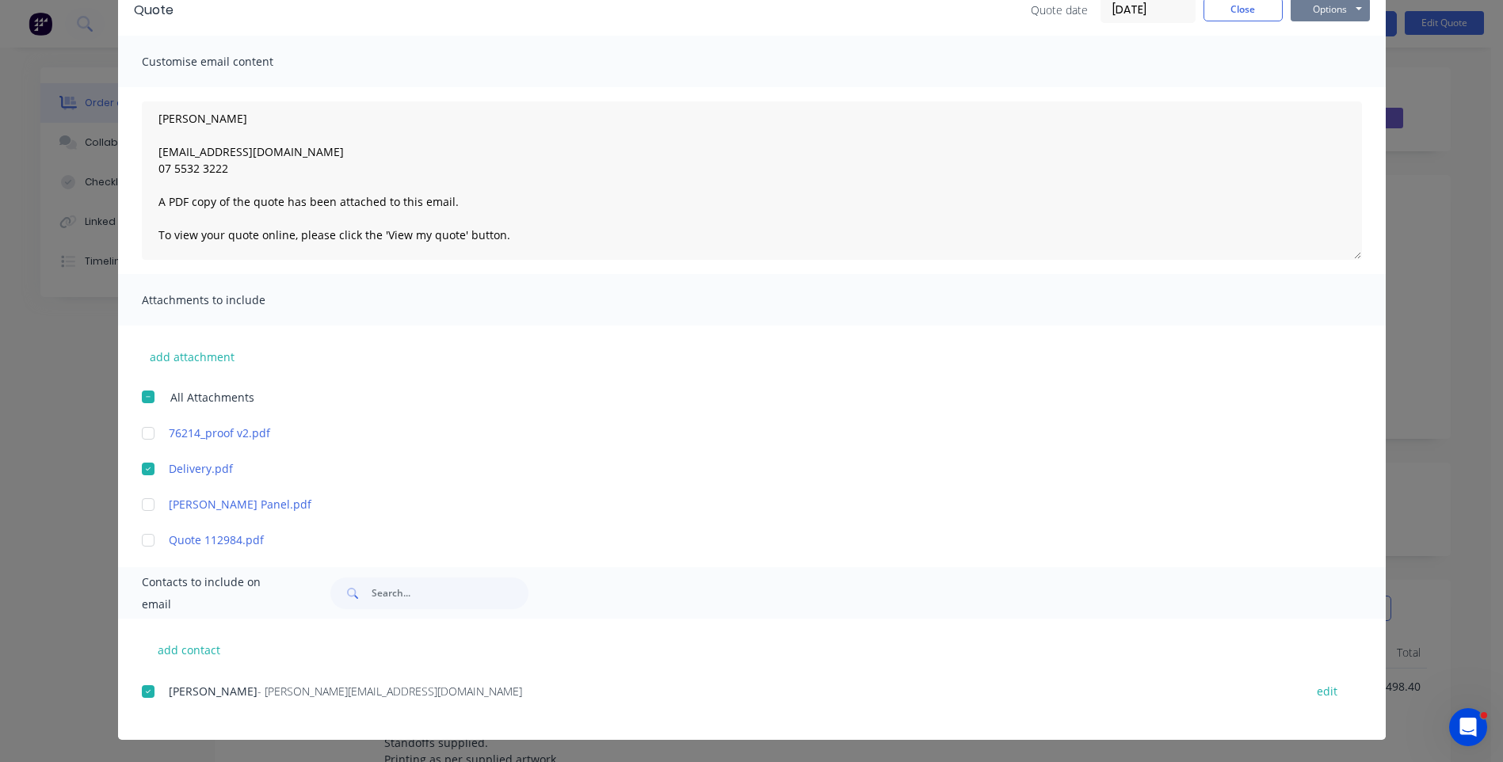
click at [1316, 12] on button "Options" at bounding box center [1330, 10] width 79 height 24
click at [1320, 90] on button "Email" at bounding box center [1341, 90] width 101 height 26
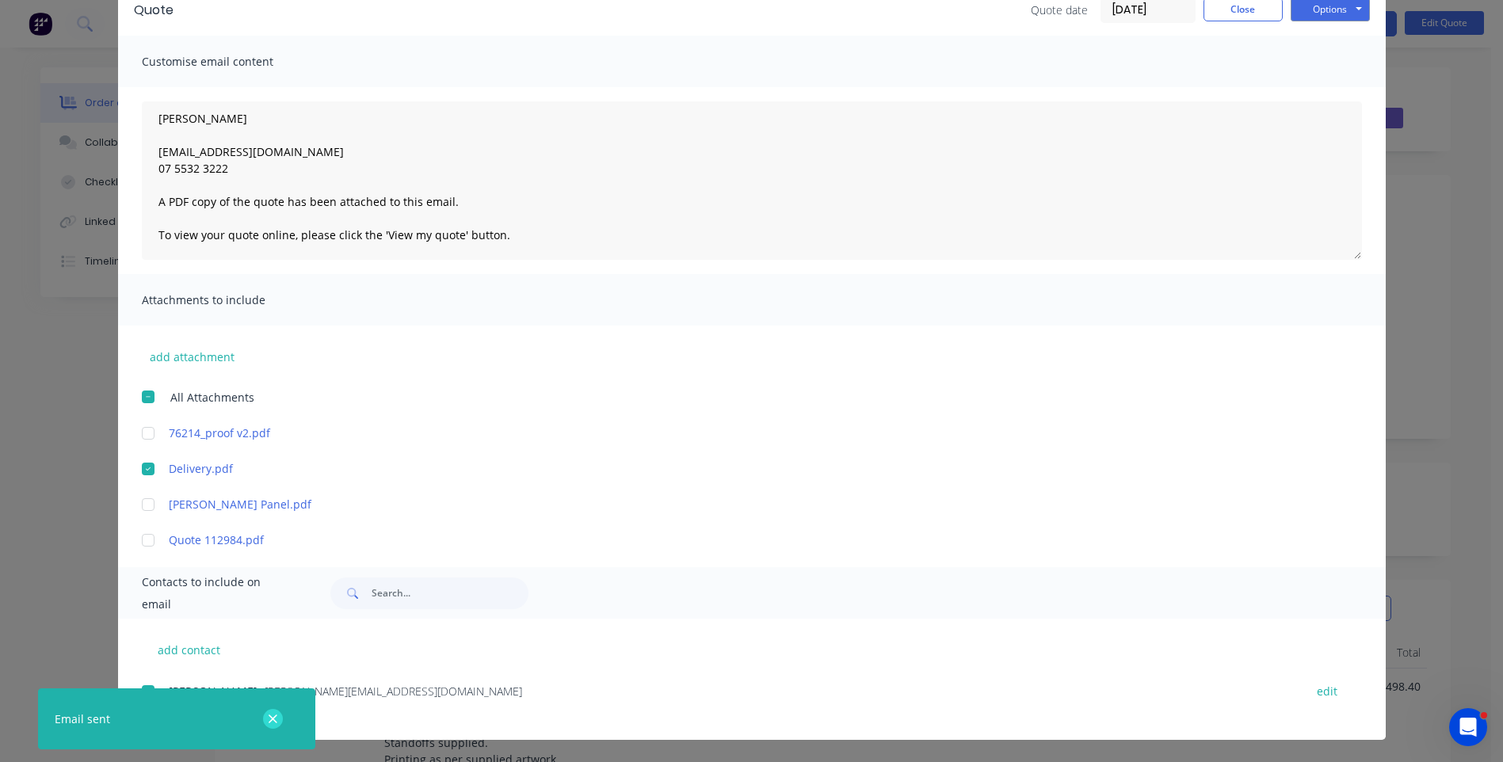
click at [271, 722] on icon "button" at bounding box center [273, 719] width 9 height 9
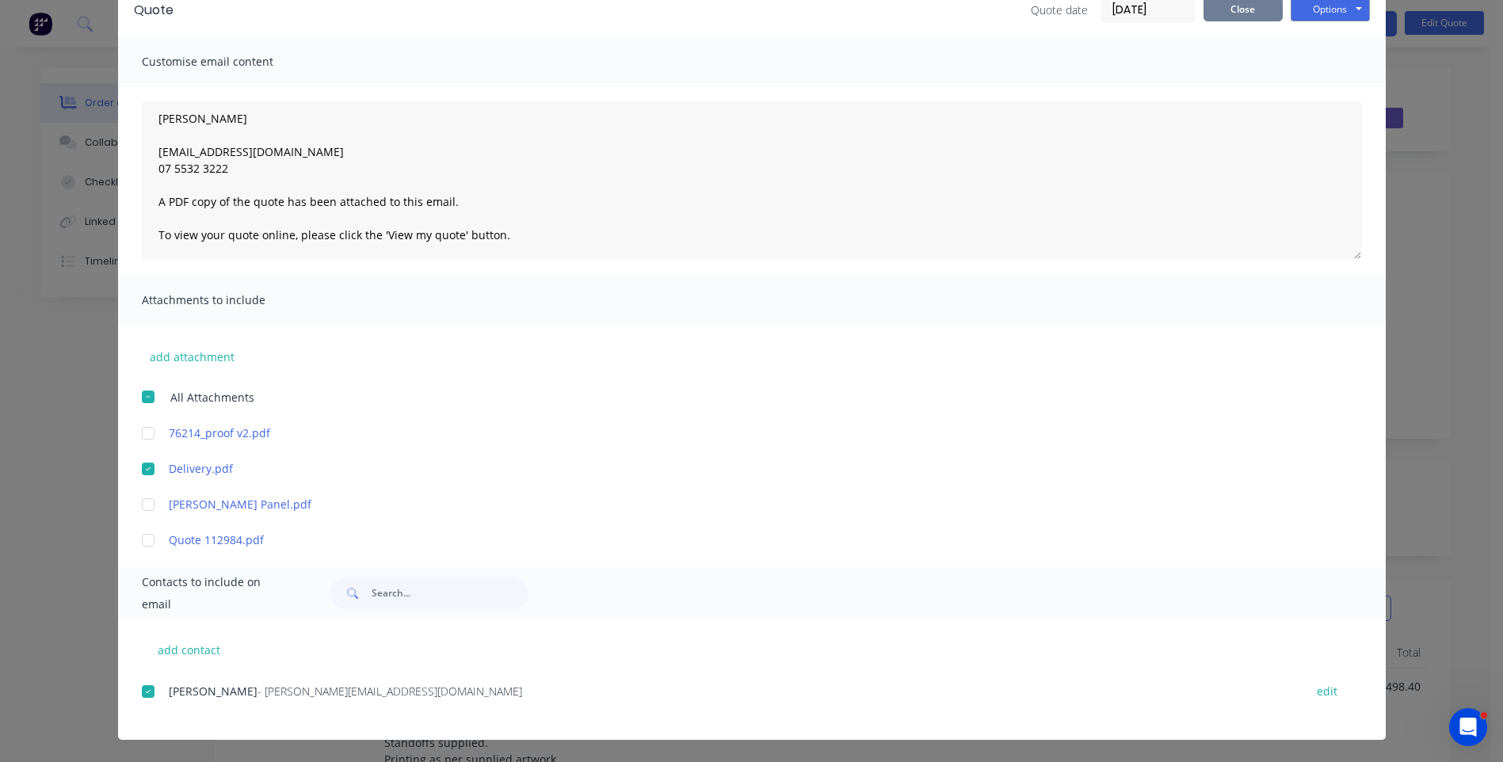
click at [1247, 10] on button "Close" at bounding box center [1243, 10] width 79 height 24
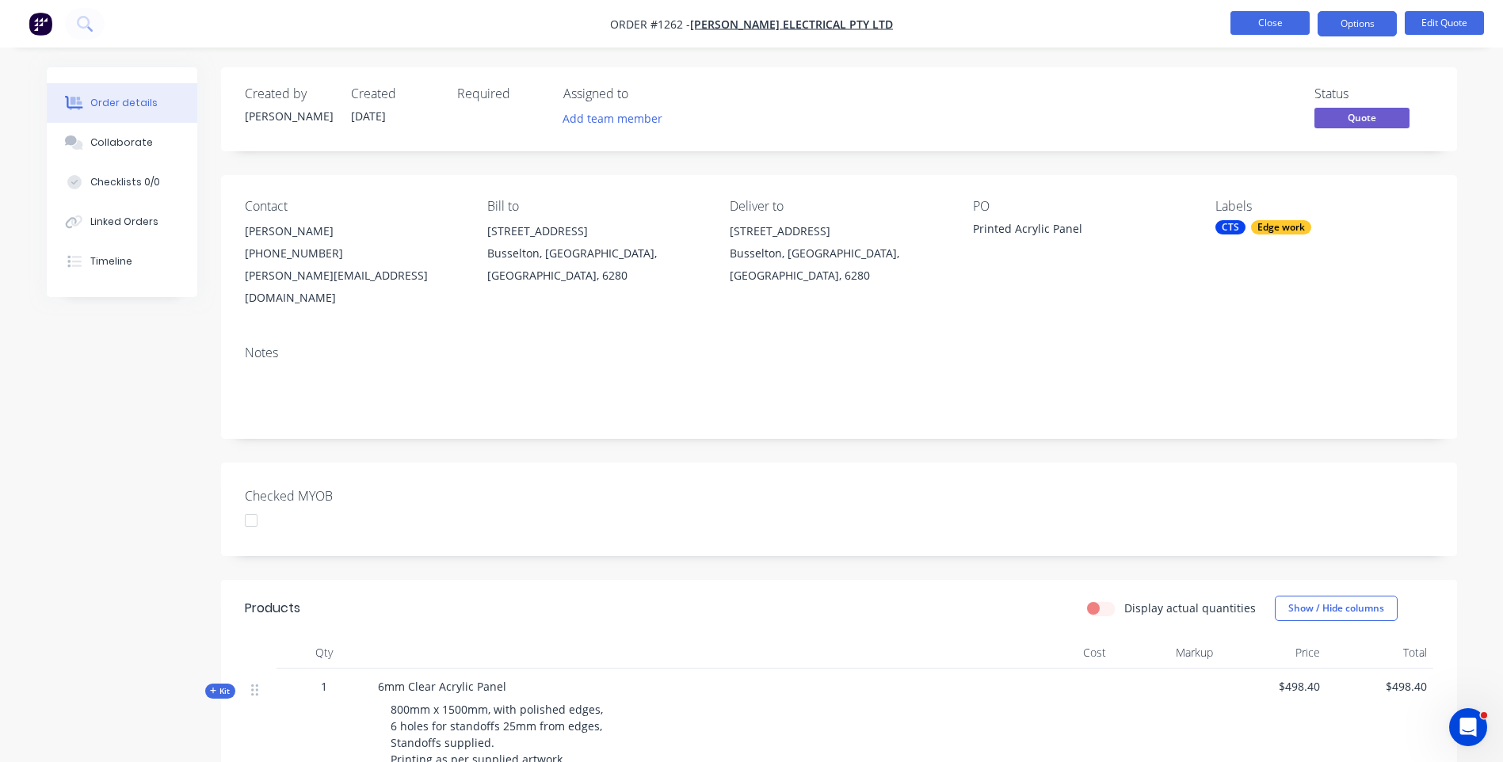
click at [1269, 28] on button "Close" at bounding box center [1270, 23] width 79 height 24
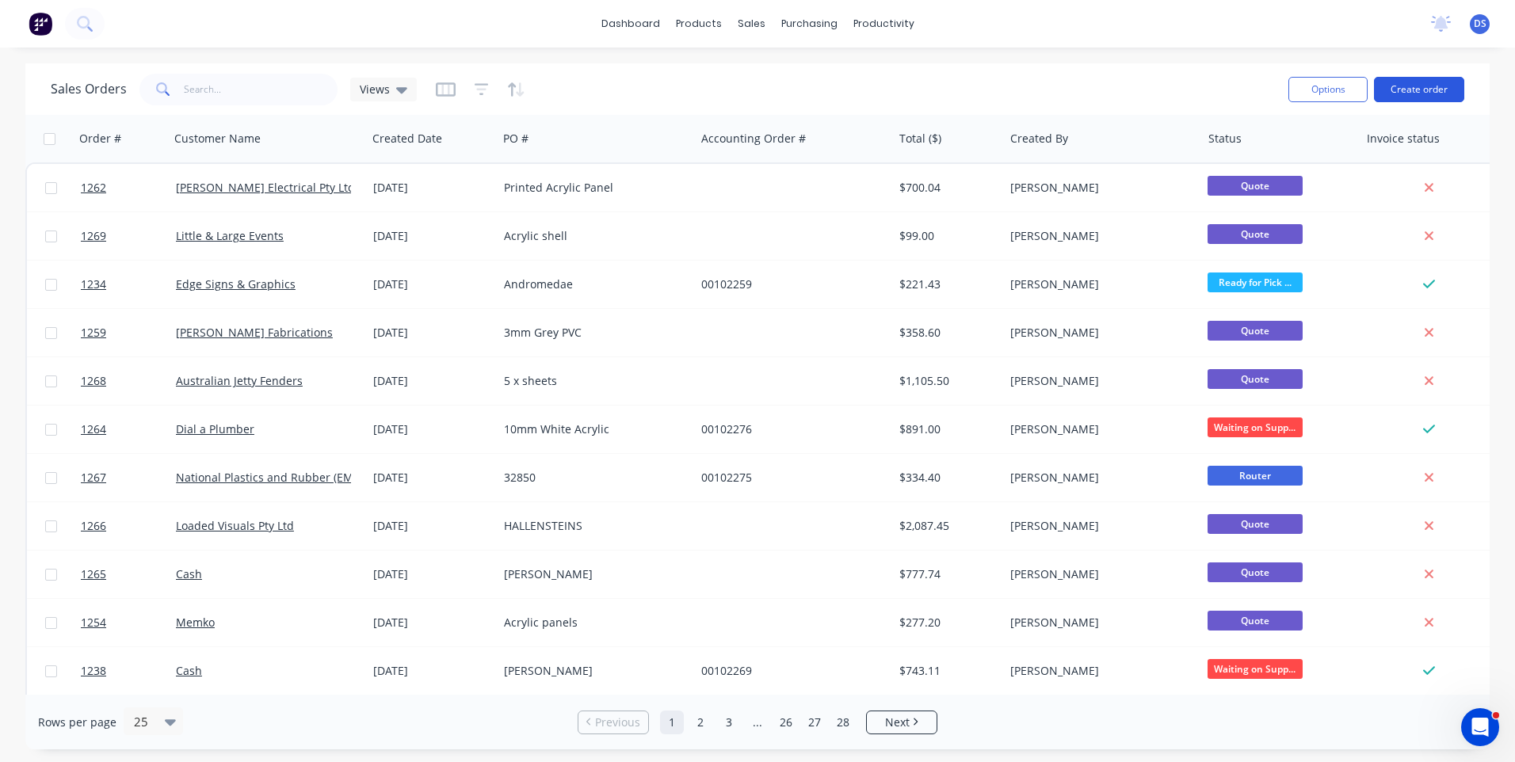
click at [1403, 89] on button "Create order" at bounding box center [1419, 89] width 90 height 25
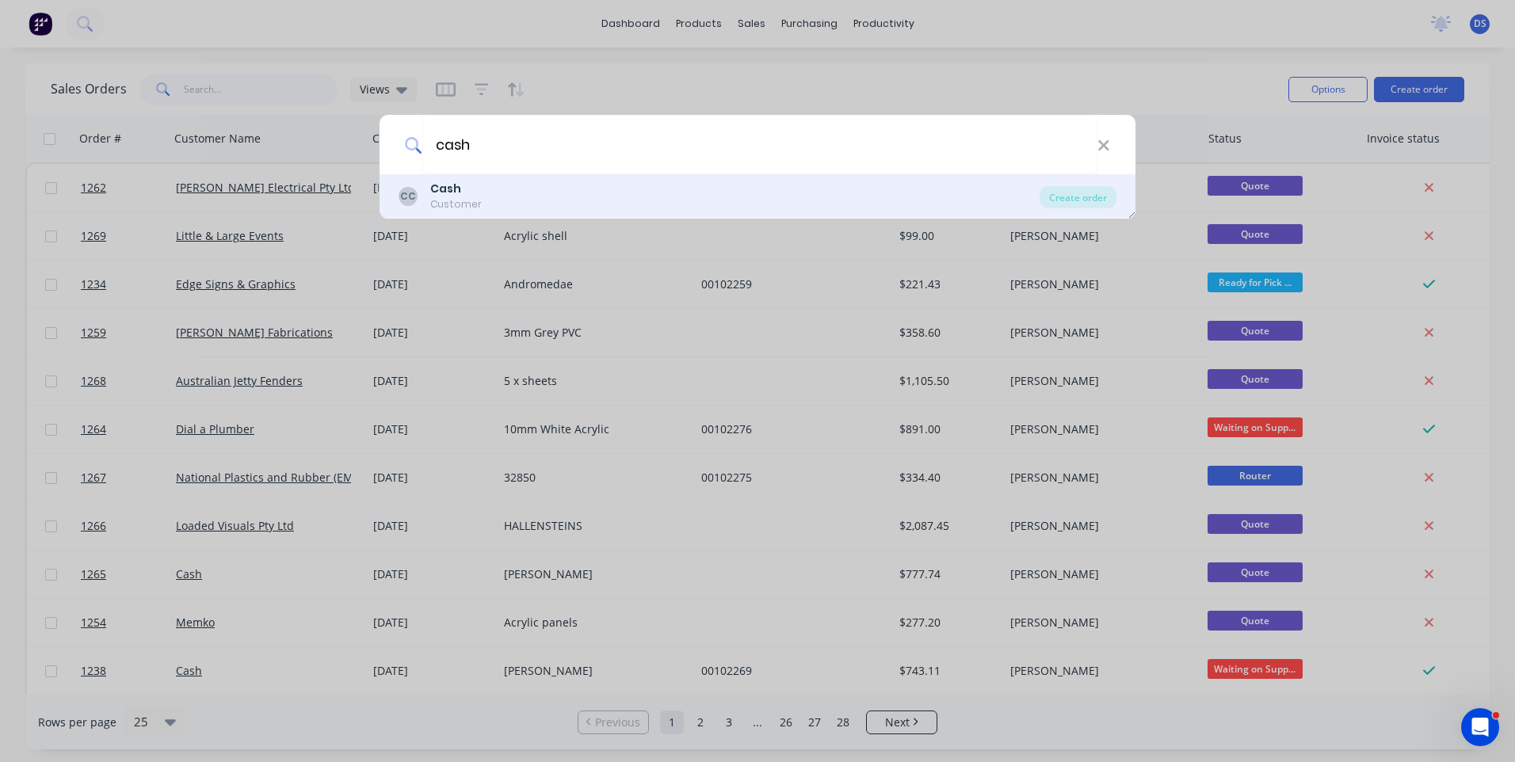
type input "cash"
click at [453, 191] on b "Cash" at bounding box center [445, 189] width 31 height 16
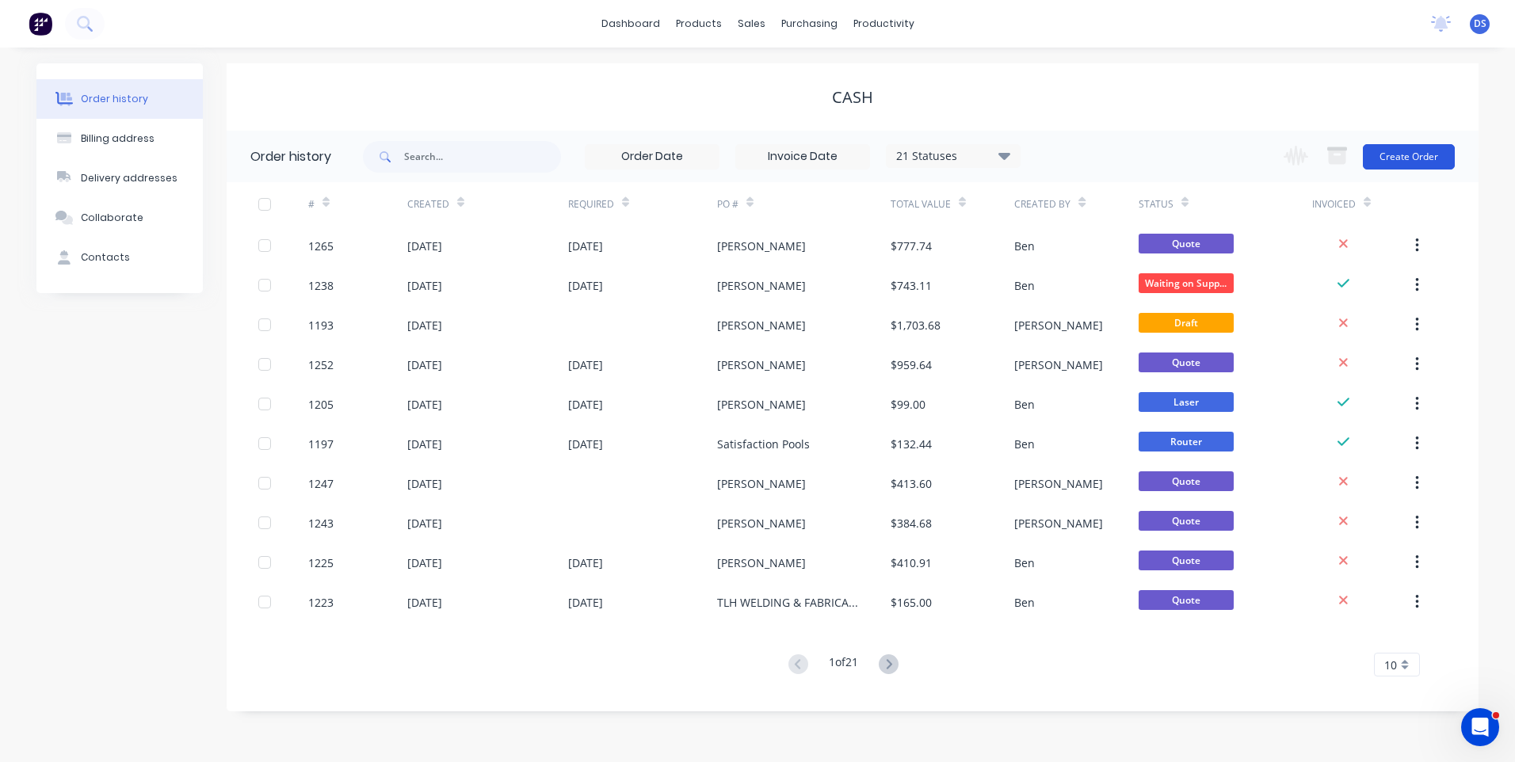
click at [1392, 167] on button "Create Order" at bounding box center [1409, 156] width 92 height 25
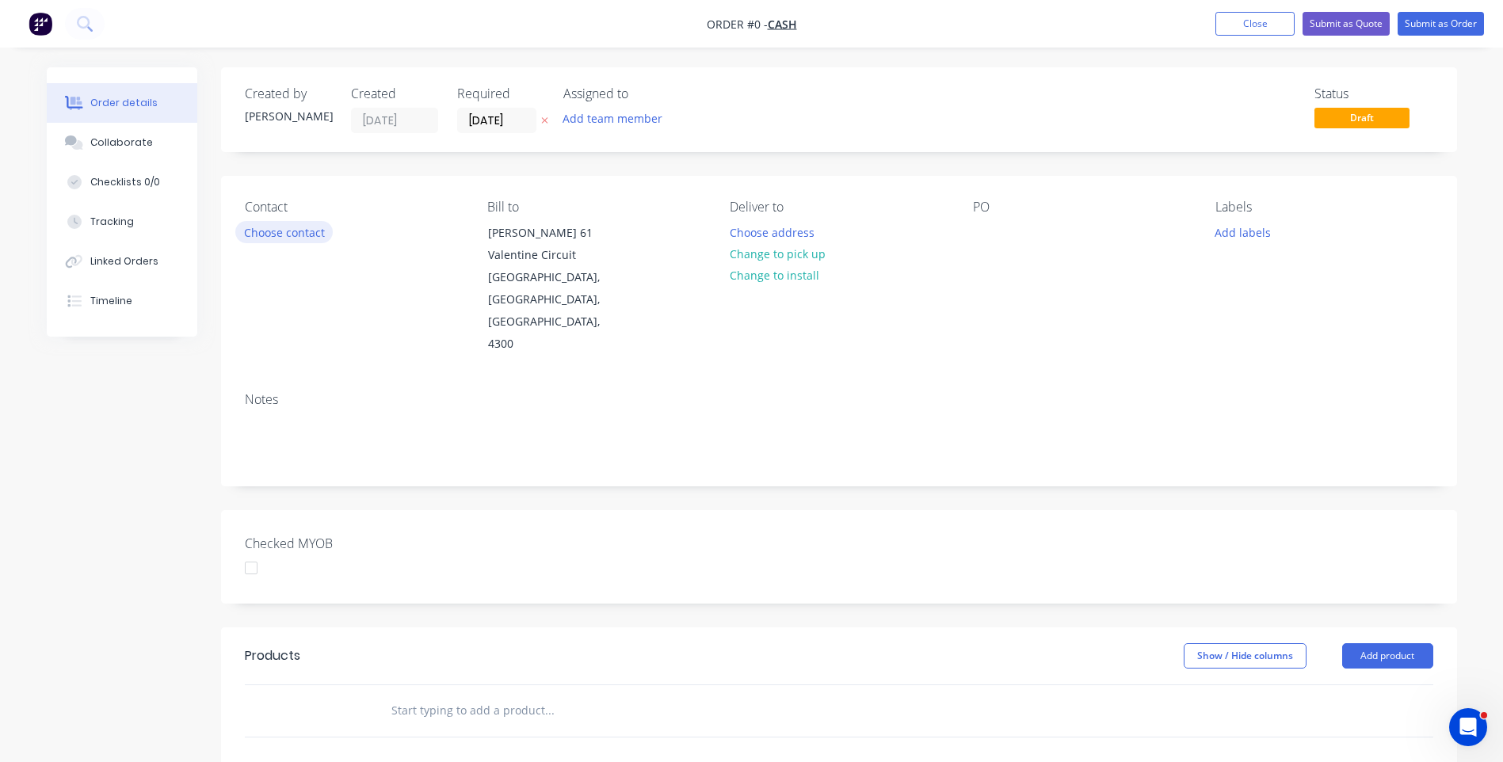
click at [286, 240] on button "Choose contact" at bounding box center [283, 231] width 97 height 21
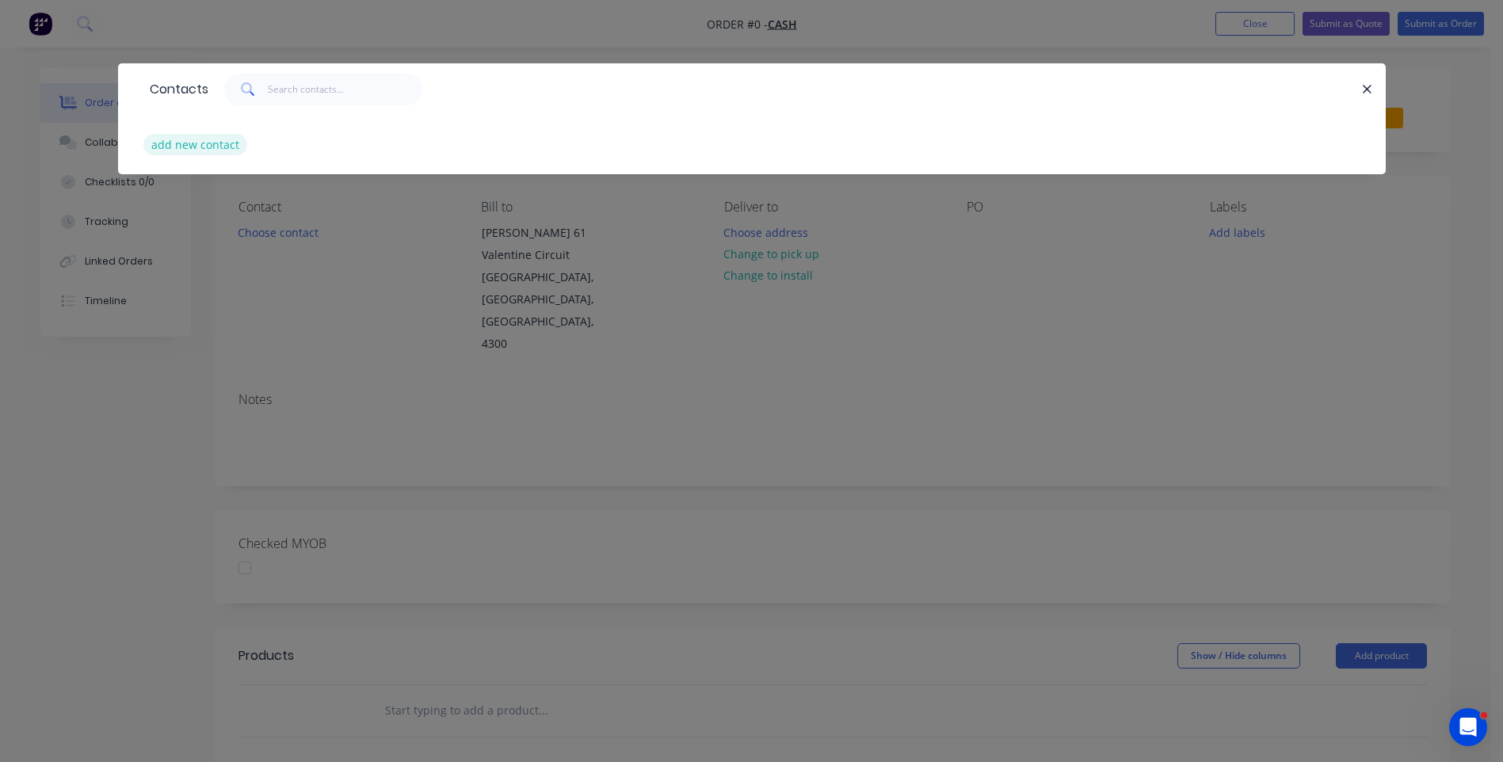
click at [198, 150] on button "add new contact" at bounding box center [195, 144] width 105 height 21
select select "AU"
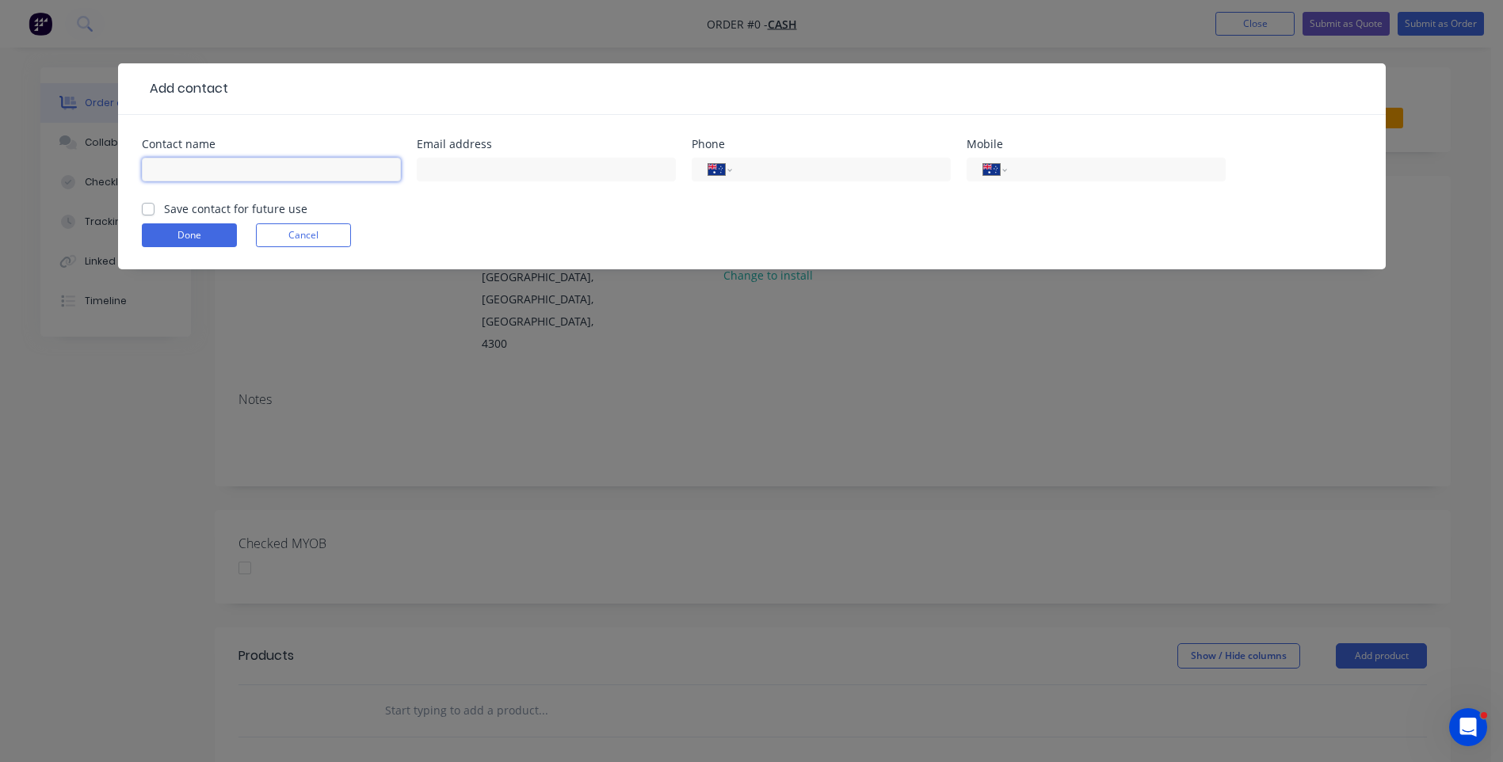
paste input "Michael Sams michsams@icloud.com +61477002012"
drag, startPoint x: 308, startPoint y: 170, endPoint x: 199, endPoint y: 170, distance: 109.4
click at [193, 164] on input "Michael Sams michsams@icloud.com +61477002012" at bounding box center [271, 170] width 259 height 24
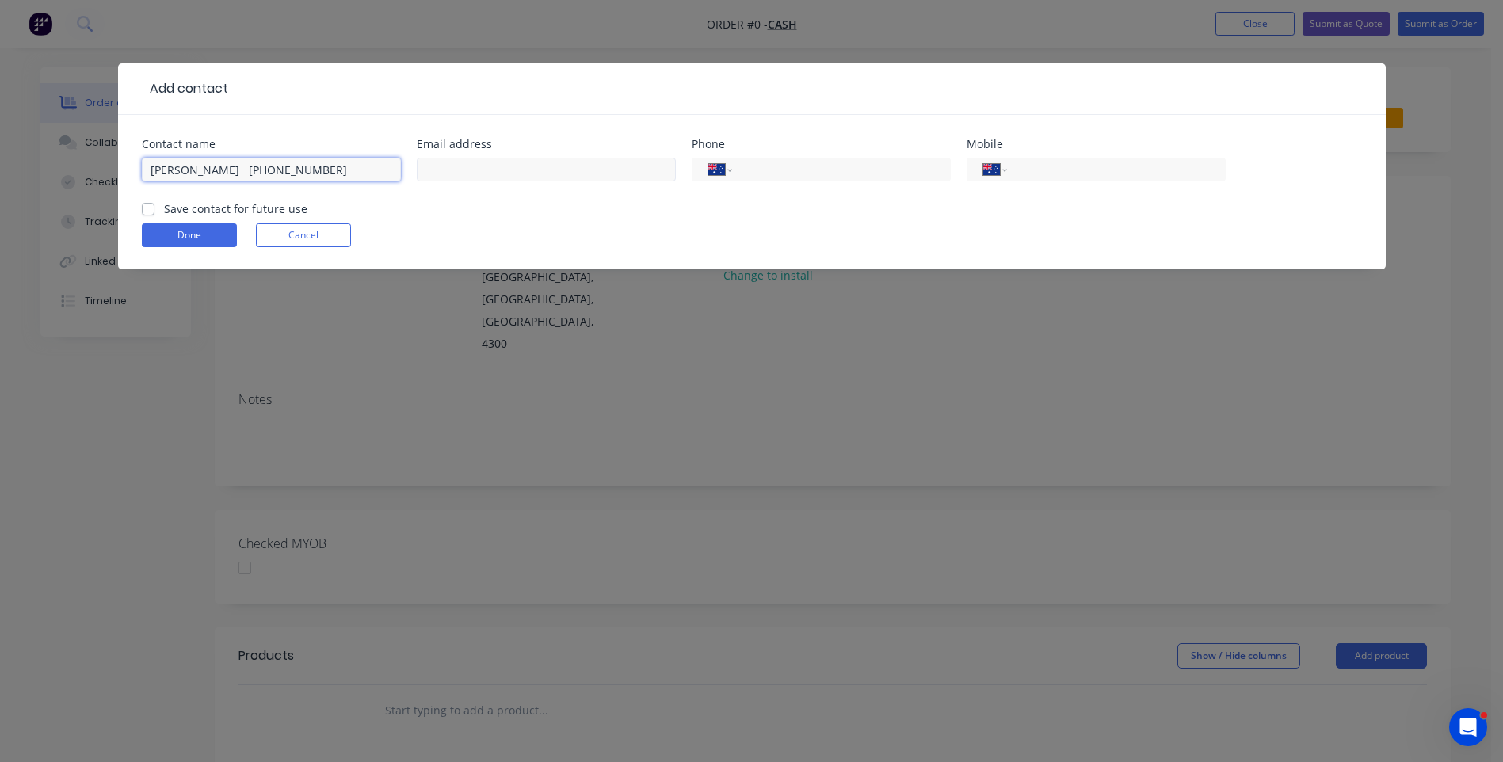
type input "Michael Sams +61477002012"
paste input "michsams@icloud.com"
type input "michsams@icloud.com"
drag, startPoint x: 306, startPoint y: 169, endPoint x: 232, endPoint y: 167, distance: 73.7
click at [232, 167] on input "Michael Sams +61477002012" at bounding box center [271, 170] width 259 height 24
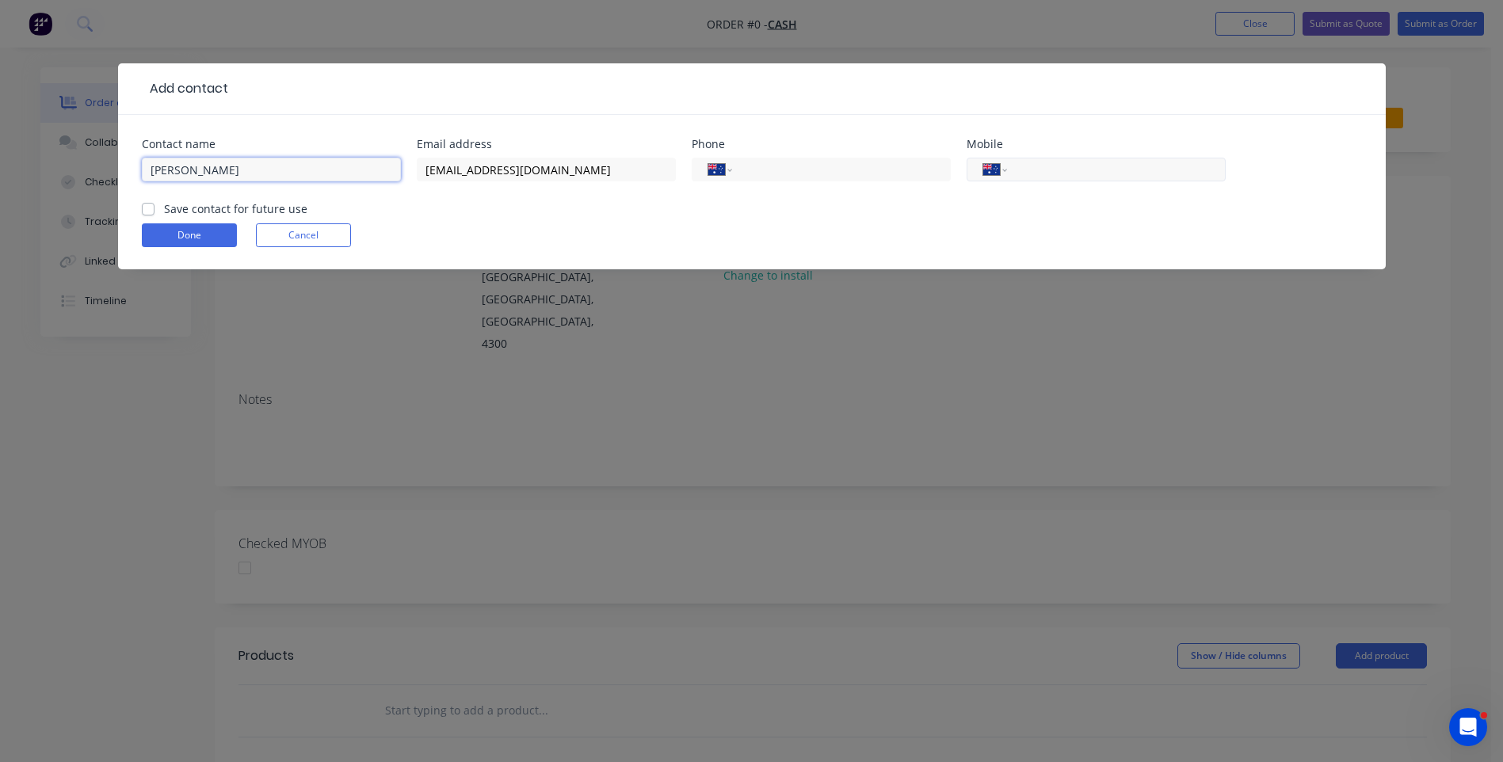
type input "[PERSON_NAME]"
paste input "0477 002 012"
type input "0477 002 012"
click at [186, 239] on button "Done" at bounding box center [189, 235] width 95 height 24
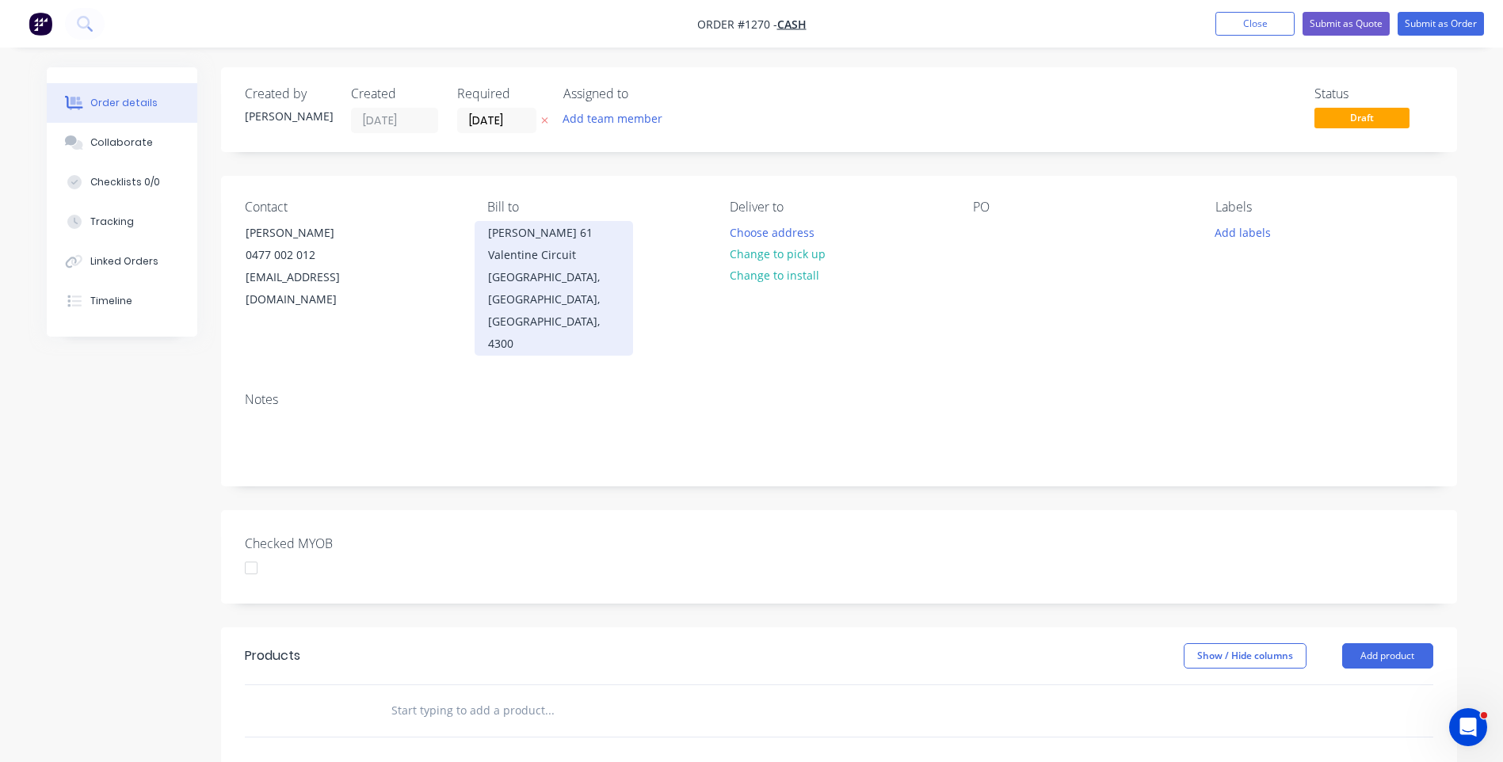
click at [508, 240] on div "Todd Berlin 61 Valentine Circuit" at bounding box center [554, 244] width 132 height 44
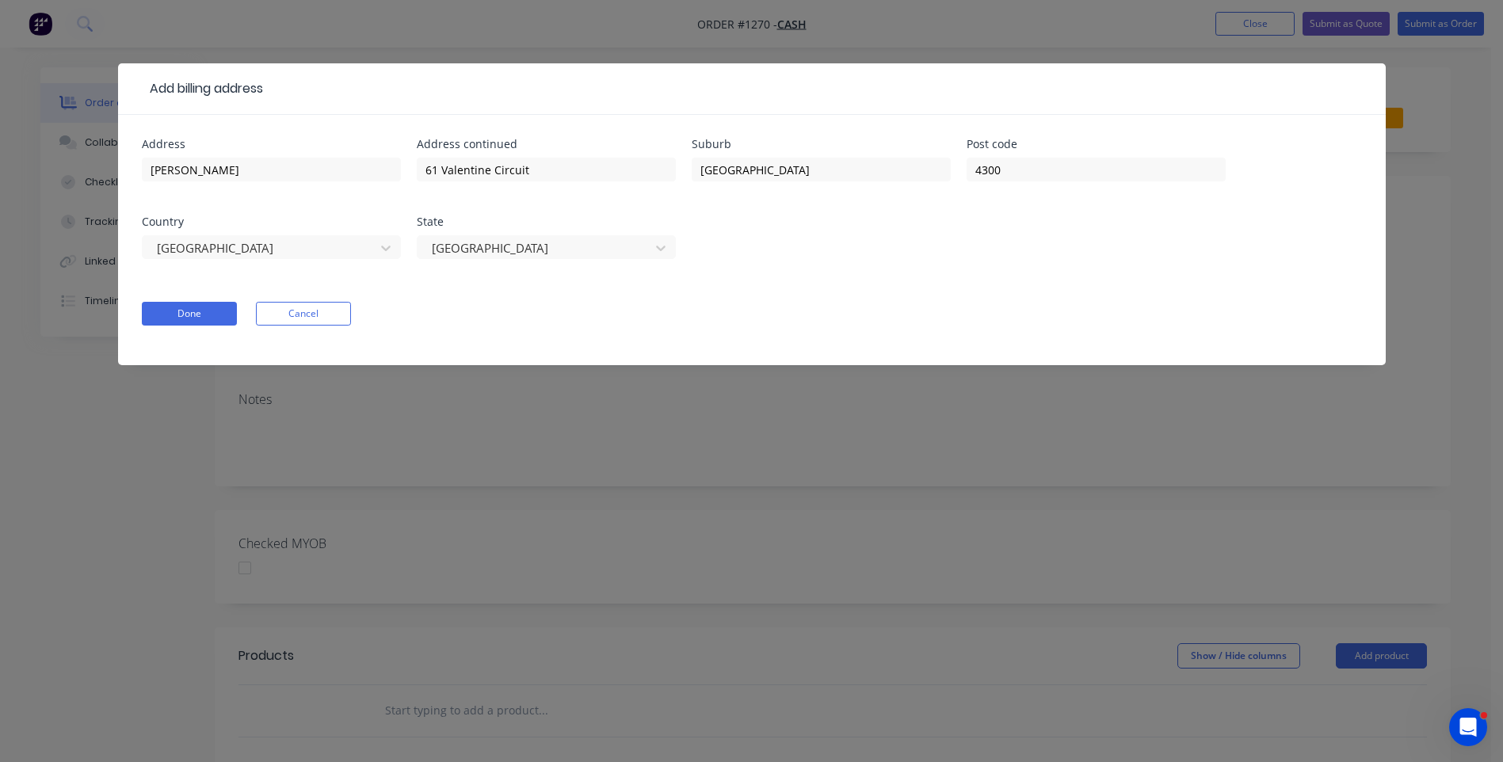
click at [264, 78] on header "Add billing address" at bounding box center [752, 89] width 1268 height 52
click at [226, 172] on input "[PERSON_NAME]" at bounding box center [271, 170] width 259 height 24
paste input "[PERSON_NAME]"
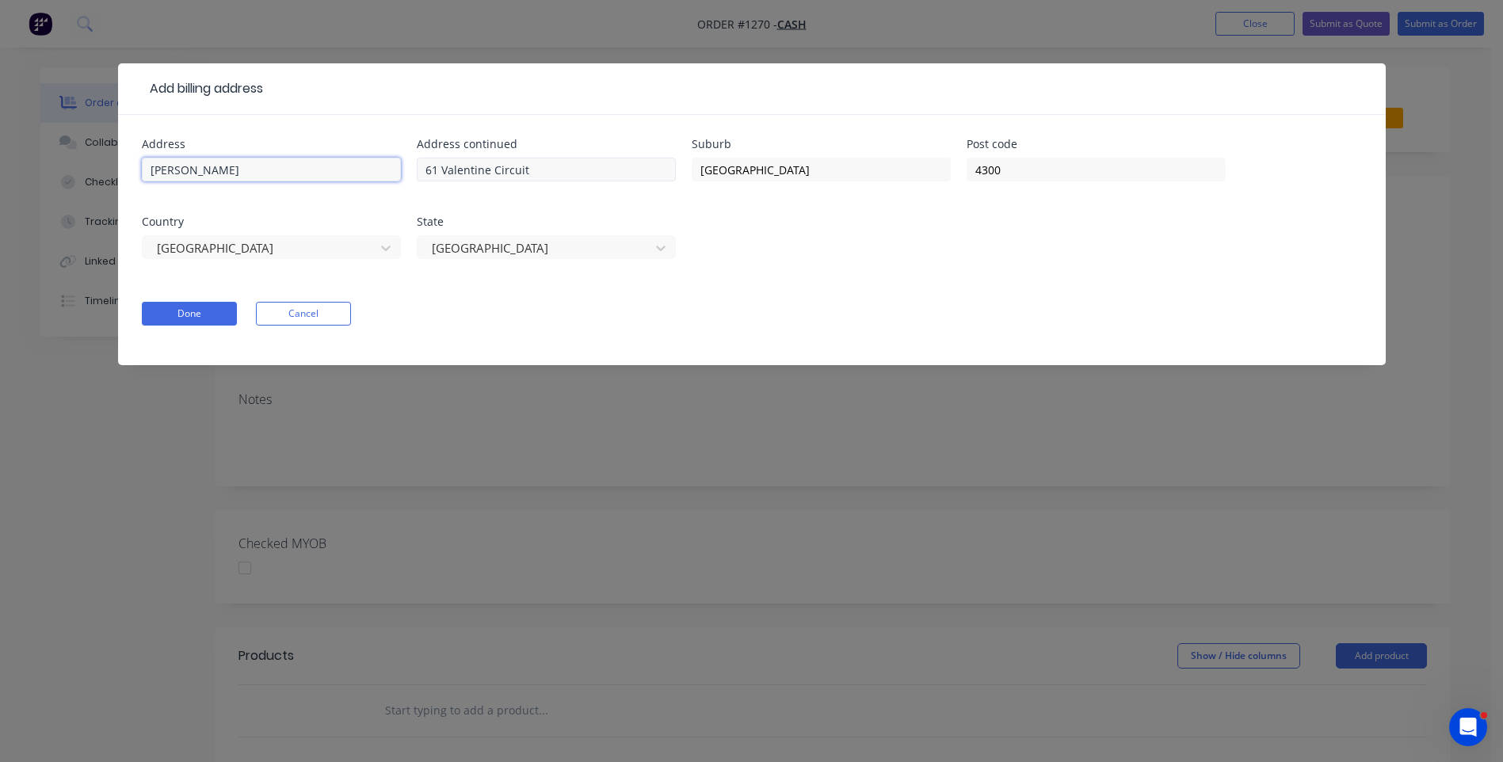
type input "[PERSON_NAME]"
click at [564, 172] on input "61 Valentine Circuit" at bounding box center [546, 170] width 259 height 24
click at [563, 172] on input "61 Valentine Circuit" at bounding box center [546, 170] width 259 height 24
click at [561, 173] on input "61 Valentine Circuit" at bounding box center [546, 170] width 259 height 24
click at [263, 70] on header "Add billing address" at bounding box center [752, 89] width 1268 height 52
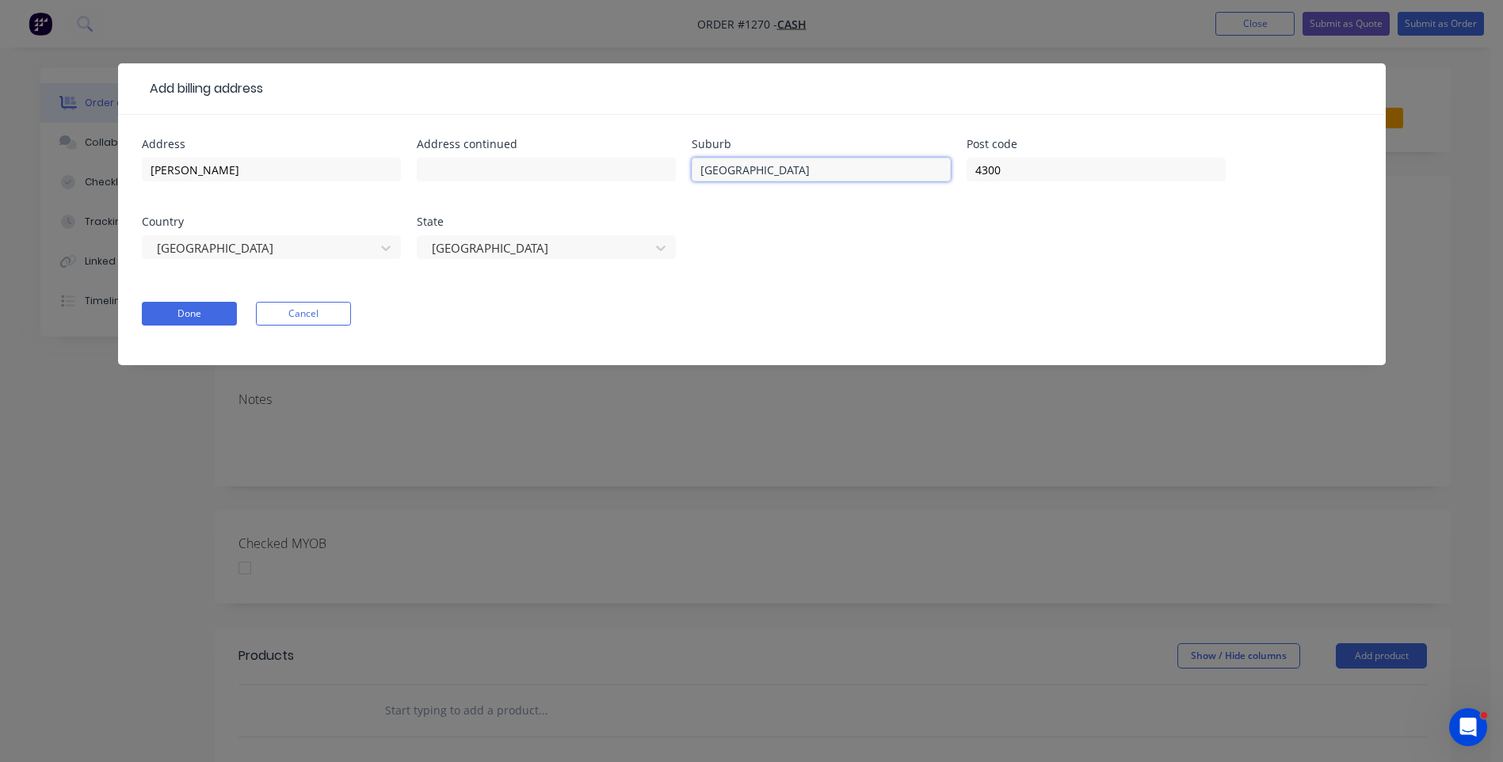
click at [795, 167] on input "Augustine Heights" at bounding box center [821, 170] width 259 height 24
drag, startPoint x: 795, startPoint y: 167, endPoint x: 668, endPoint y: 173, distance: 126.9
click at [668, 173] on div "Address Michael Sams Address continued Suburb Augustine Heights Post code 4300 …" at bounding box center [752, 208] width 1220 height 139
paste input "berglasslyn 2320"
type input "Aberglasslyn 2320"
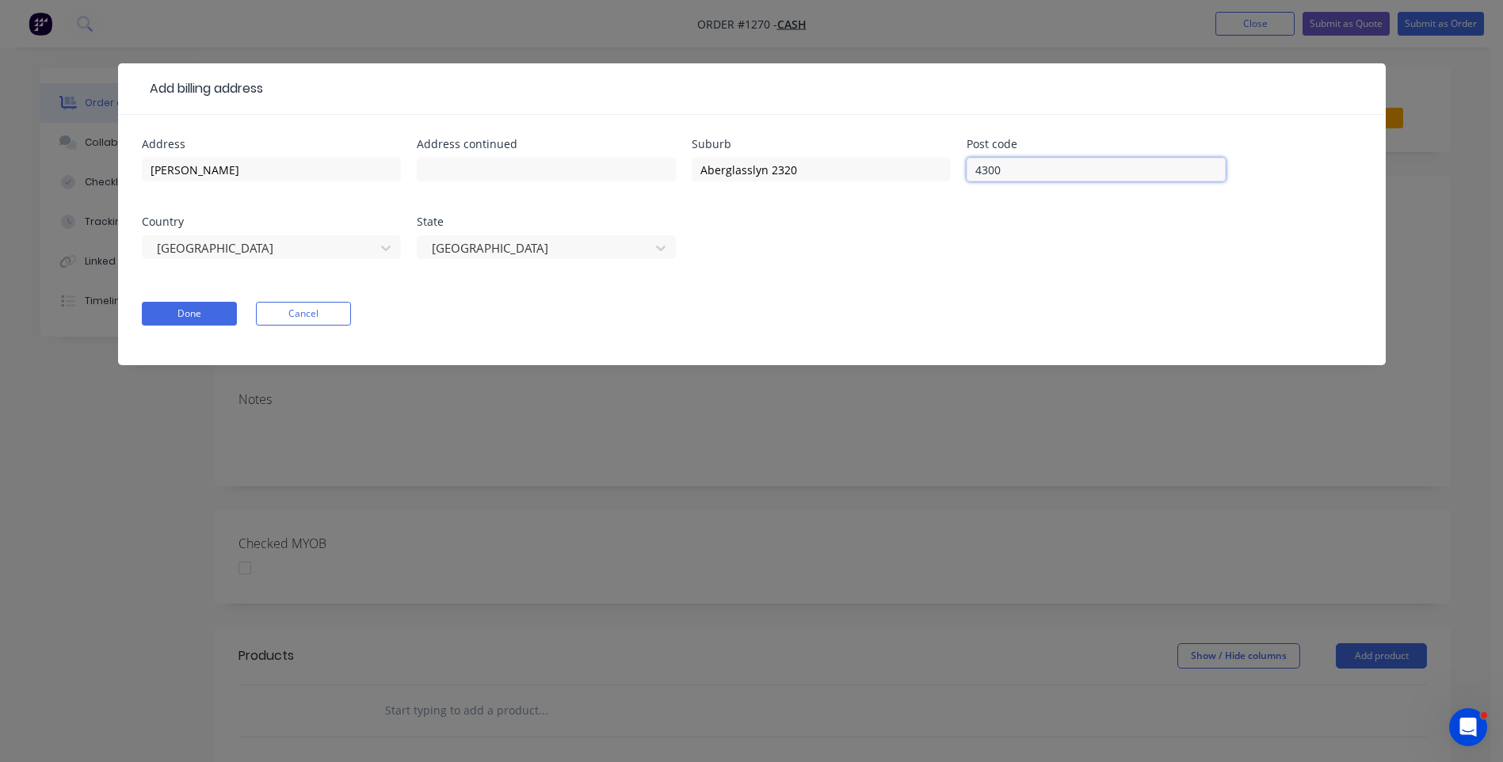
click at [1024, 173] on input "4300" at bounding box center [1096, 170] width 259 height 24
type input "2320"
click at [793, 166] on input "Aberglasslyn 2320" at bounding box center [821, 170] width 259 height 24
type input "Aberglasslyn"
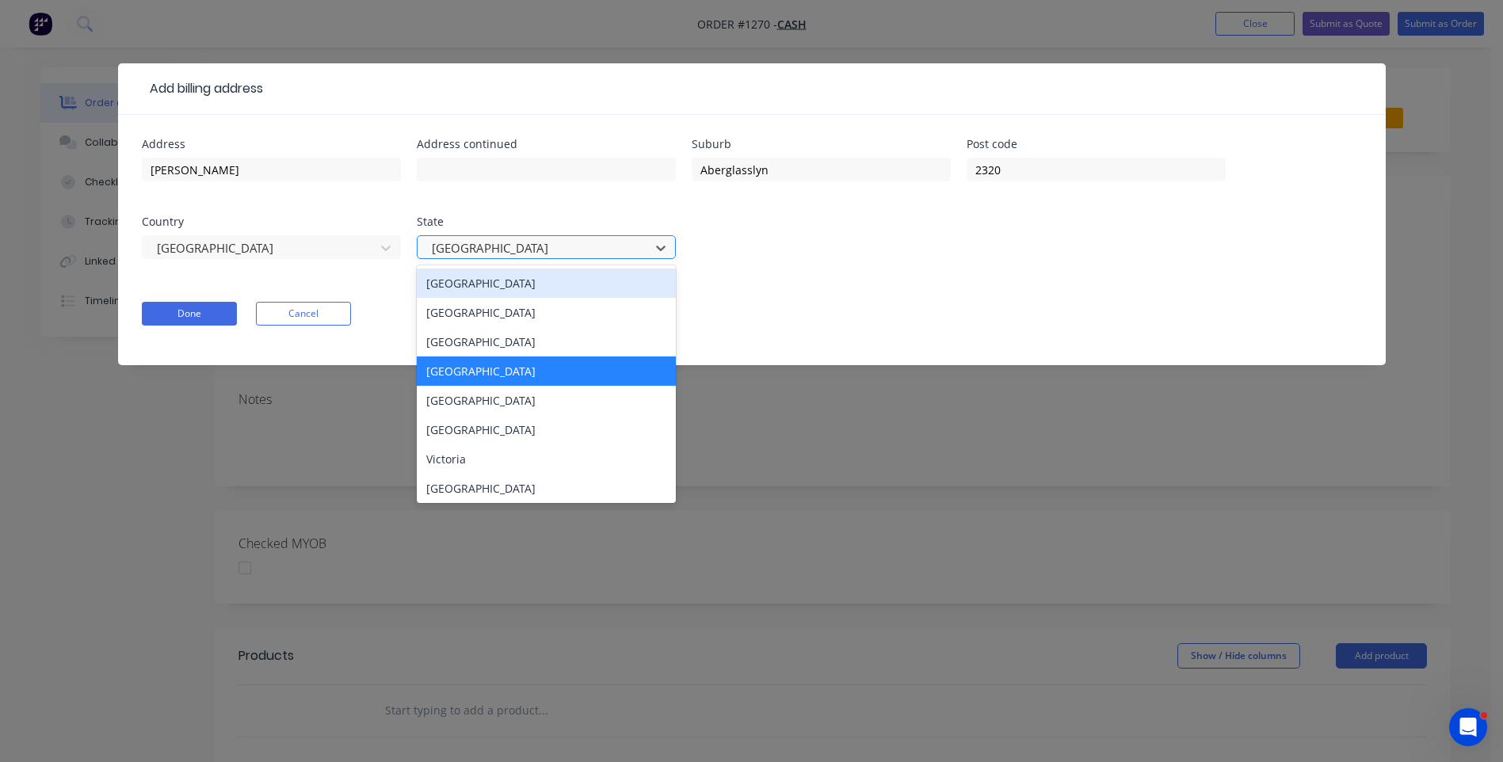
click at [542, 258] on div "Queensland" at bounding box center [536, 248] width 221 height 24
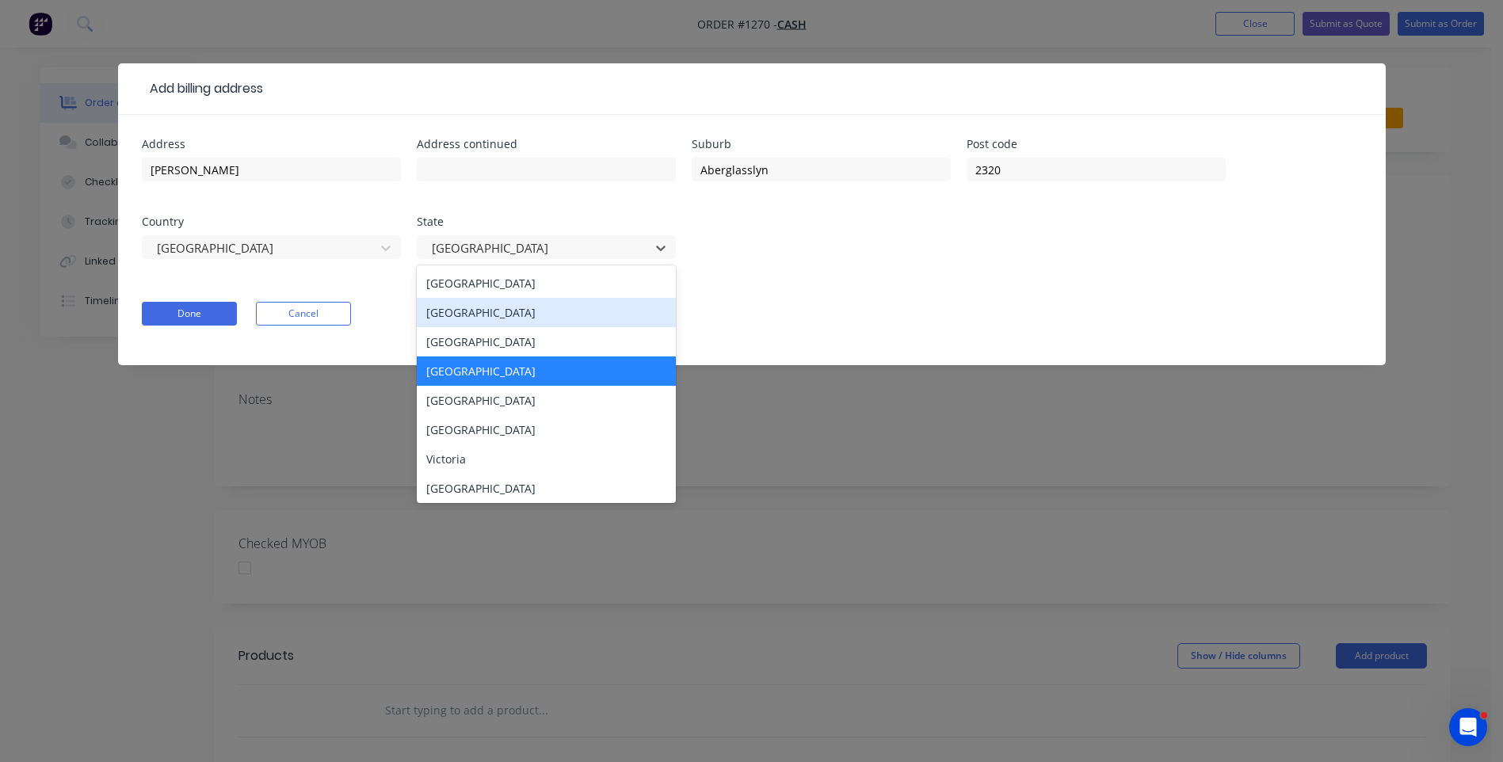
click at [488, 316] on div "New South Wales" at bounding box center [546, 312] width 259 height 29
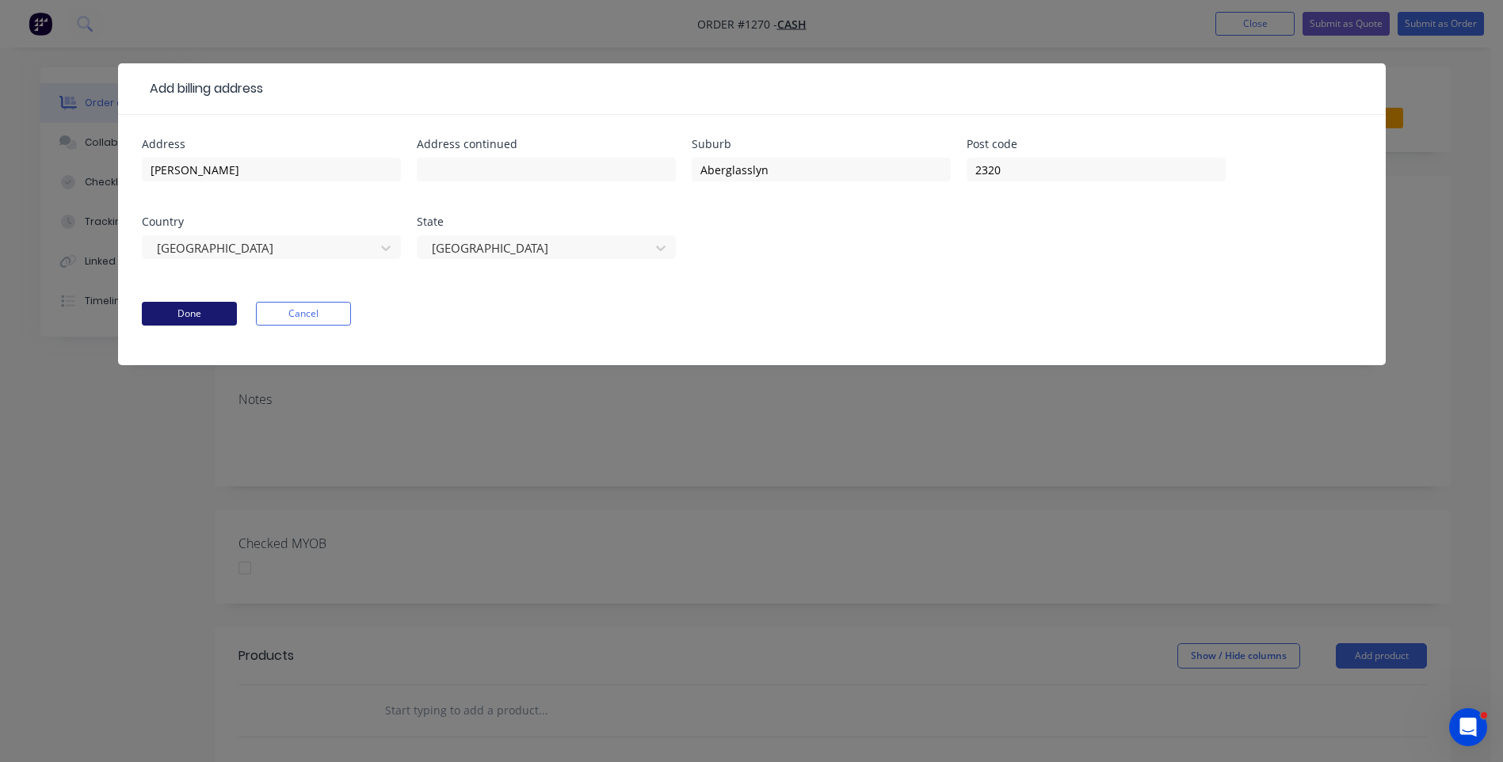
click at [216, 316] on button "Done" at bounding box center [189, 314] width 95 height 24
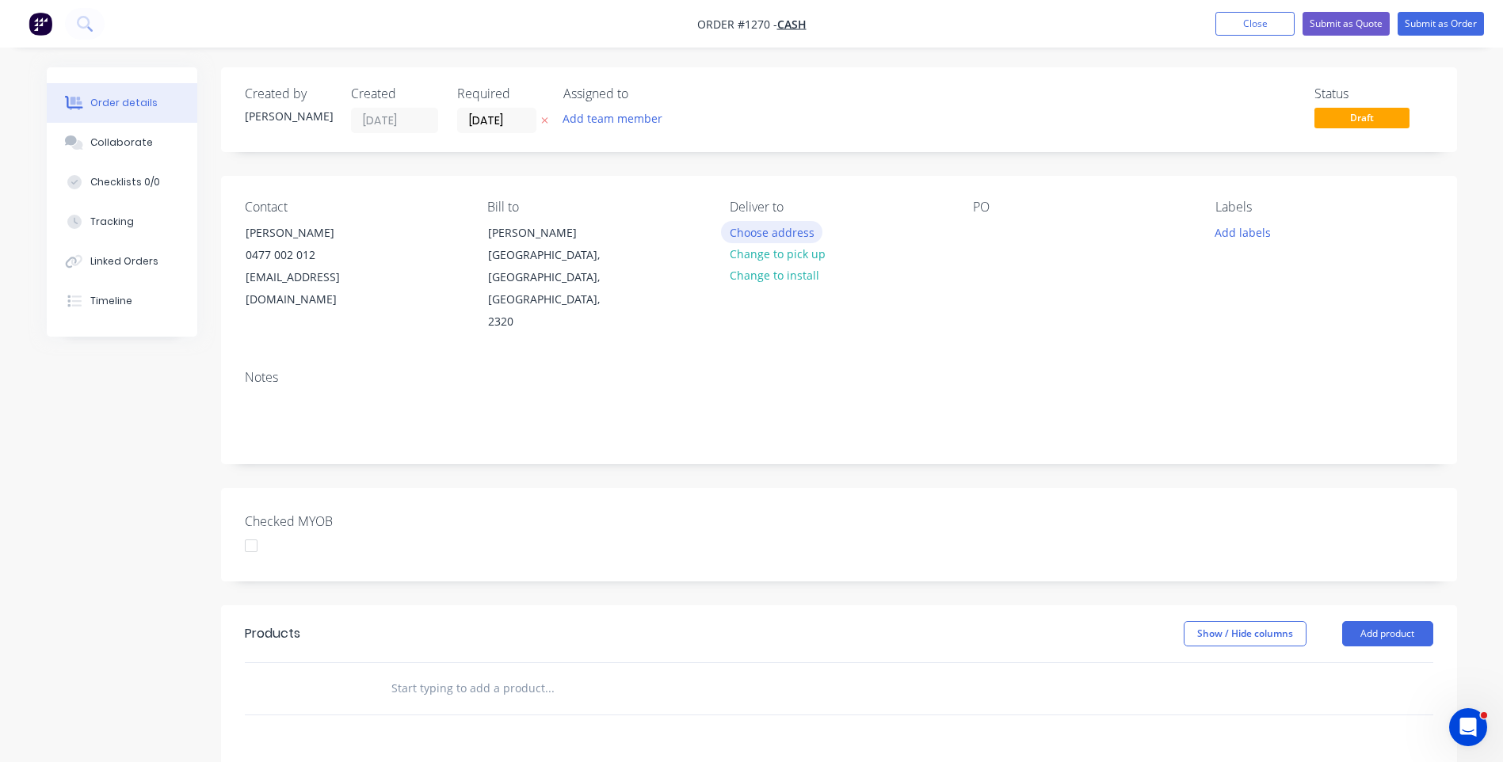
click at [761, 240] on button "Choose address" at bounding box center [771, 231] width 101 height 21
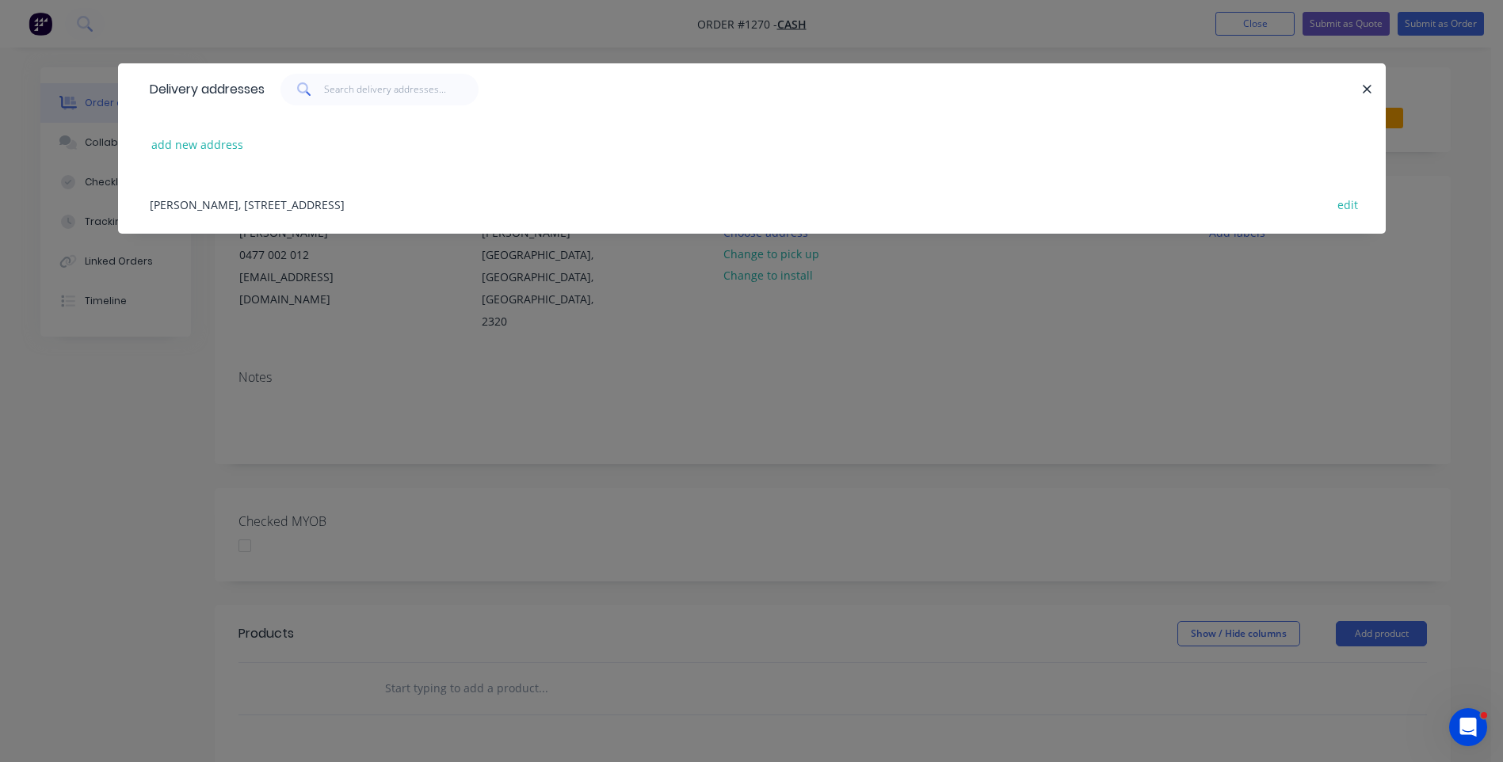
click at [235, 70] on div "Delivery addresses" at bounding box center [203, 89] width 123 height 51
click at [184, 151] on button "add new address" at bounding box center [197, 144] width 109 height 21
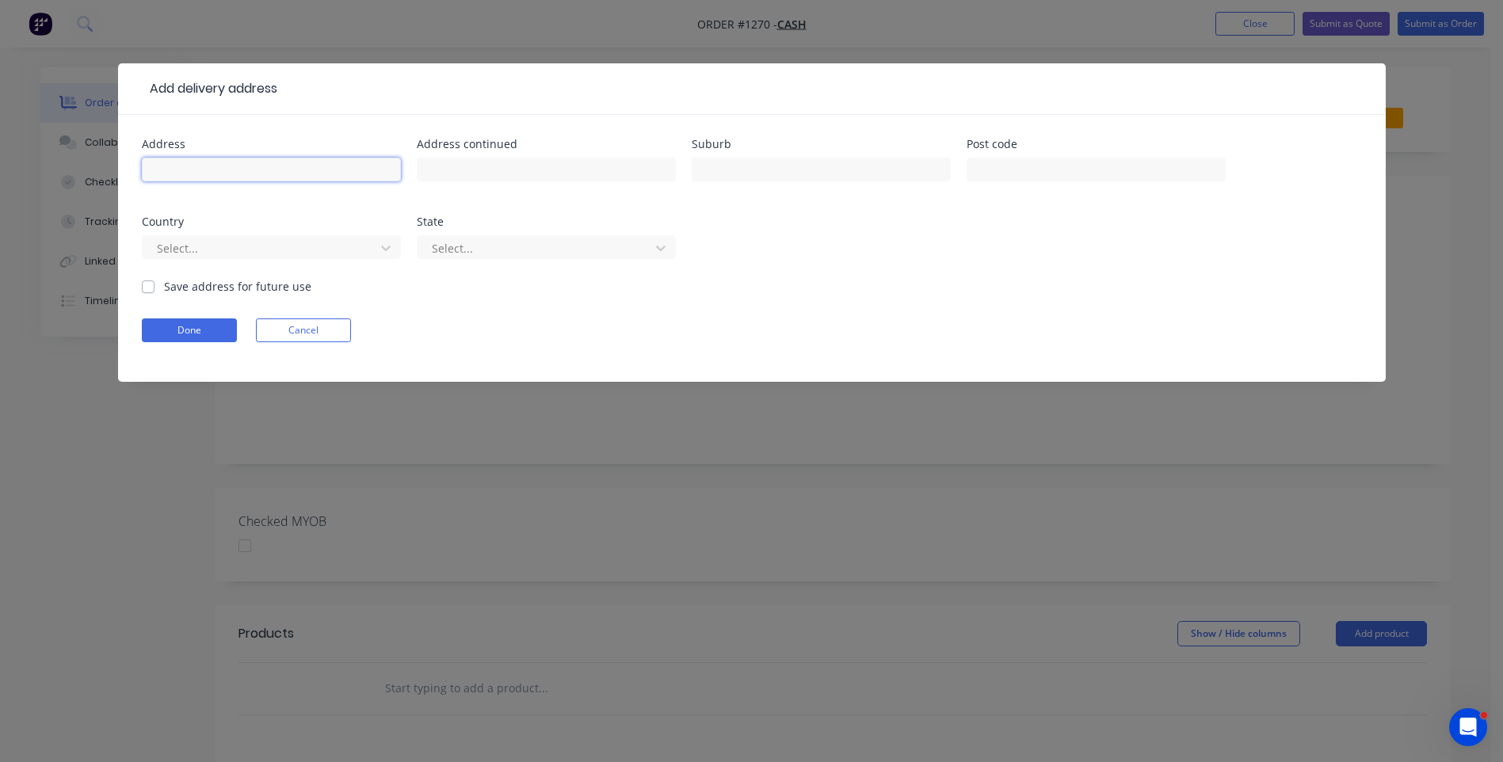
paste input "Michael Sams michsams@icloud.com +61477002012"
drag, startPoint x: 393, startPoint y: 169, endPoint x: 194, endPoint y: 166, distance: 198.9
click at [194, 166] on input "Michael Sams michsams@icloud.com +61477002012" at bounding box center [271, 170] width 259 height 24
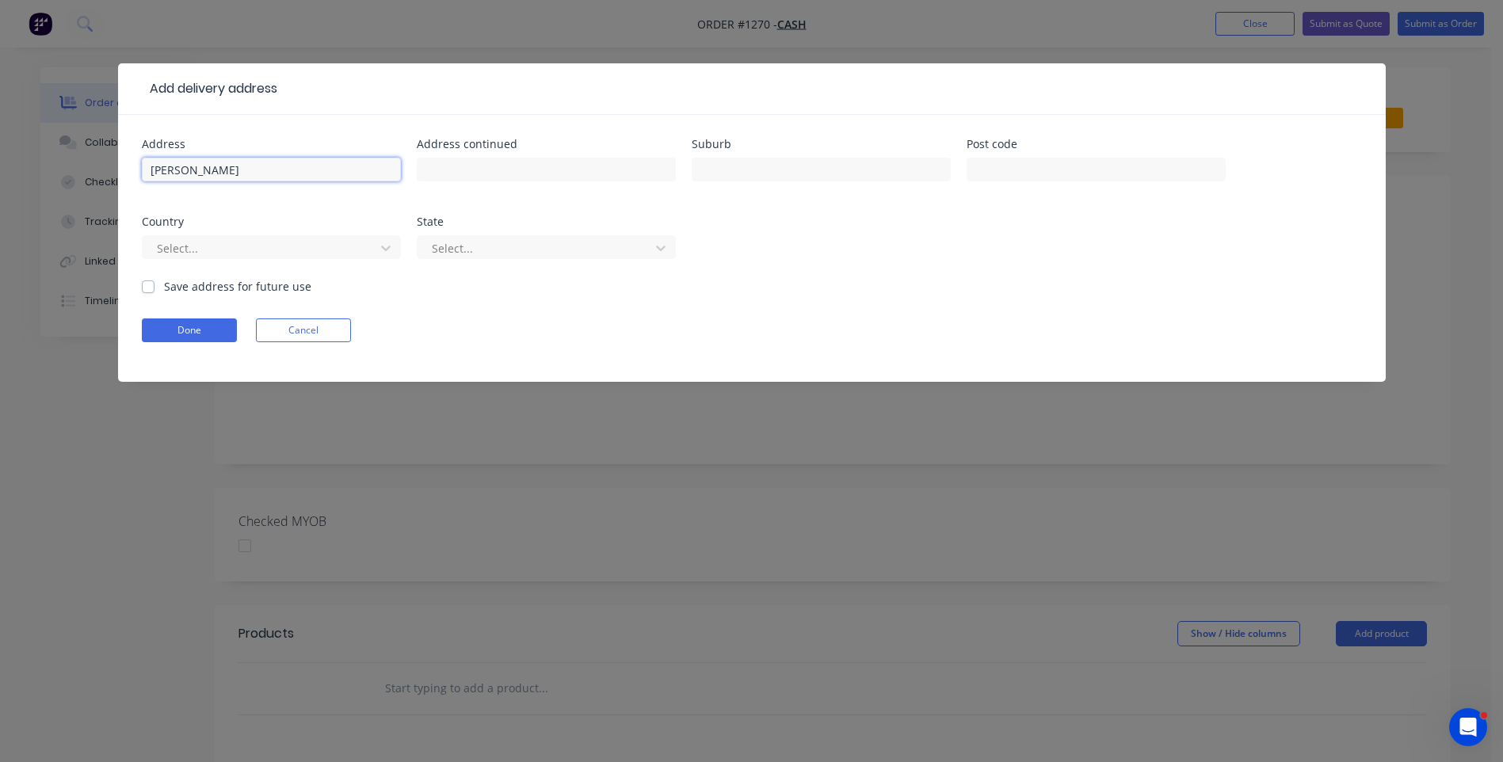
type input "[PERSON_NAME]"
click at [193, 69] on header "Add delivery address" at bounding box center [752, 89] width 1268 height 52
paste input "Aberglasslyn 2320"
drag, startPoint x: 794, startPoint y: 170, endPoint x: 769, endPoint y: 167, distance: 24.8
click at [769, 167] on input "Aberglasslyn 2320" at bounding box center [821, 170] width 259 height 24
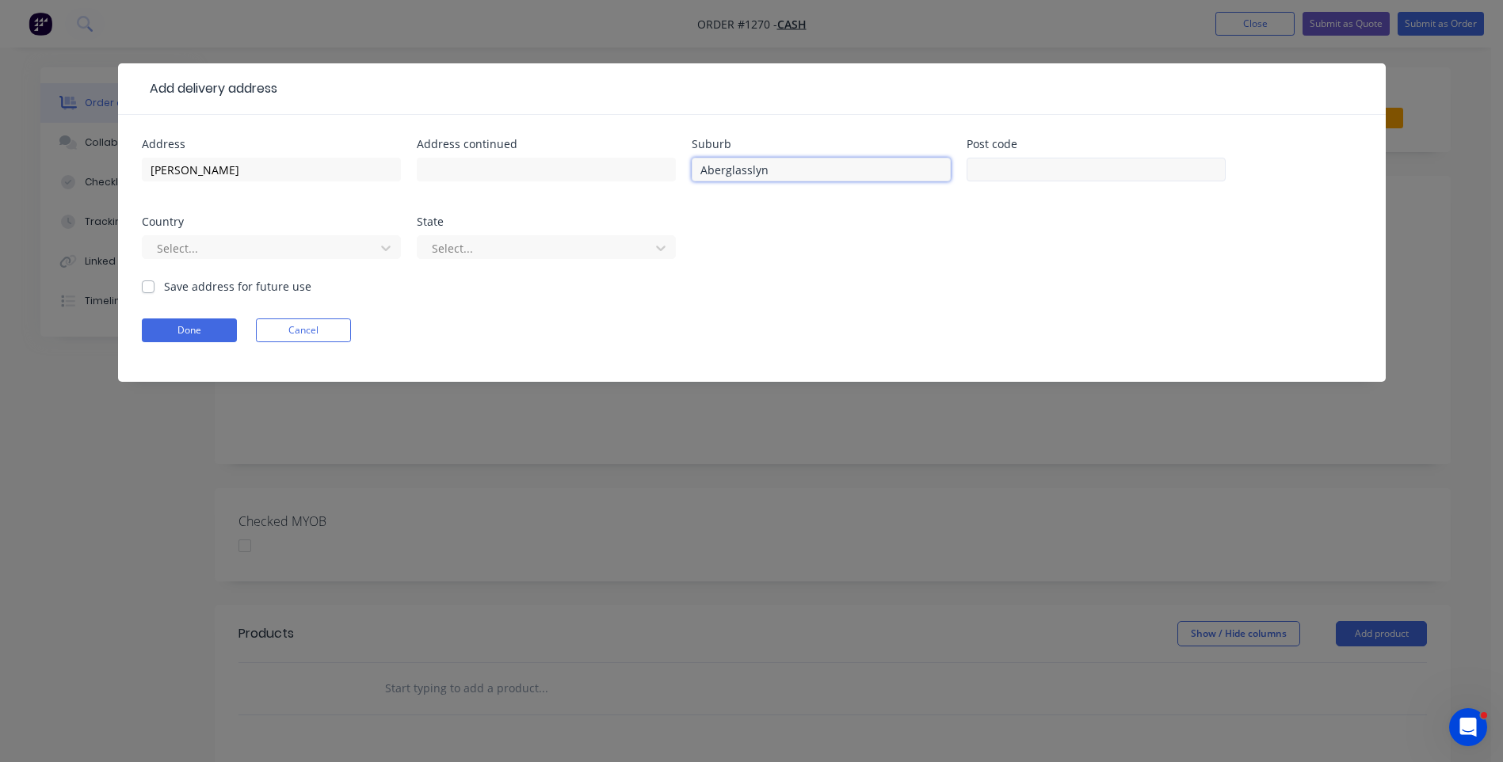
type input "Aberglasslyn"
paste input "2320"
type input "2320"
click at [277, 250] on div at bounding box center [261, 249] width 212 height 20
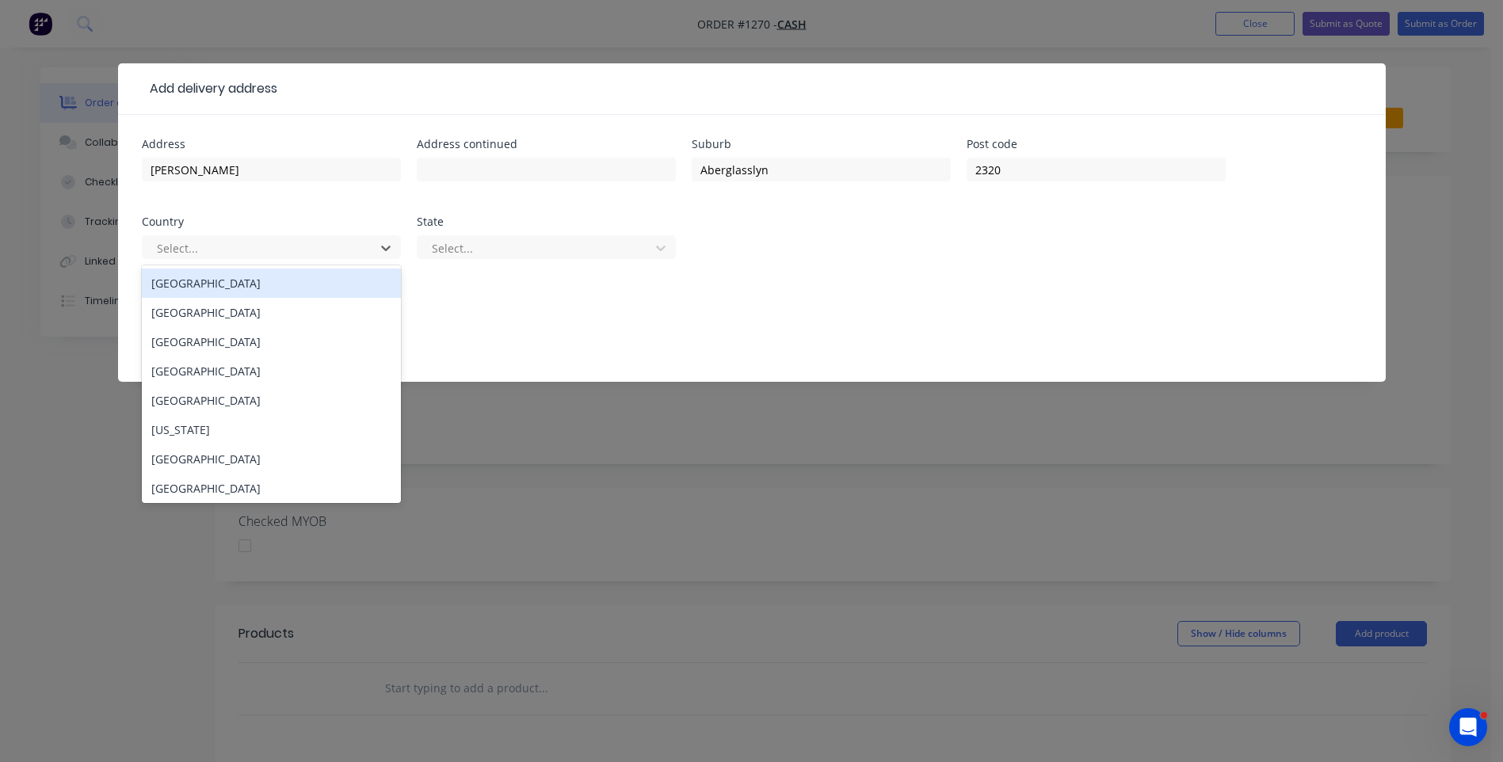
drag, startPoint x: 200, startPoint y: 288, endPoint x: 430, endPoint y: 269, distance: 230.5
click at [201, 286] on div "Australia" at bounding box center [271, 283] width 259 height 29
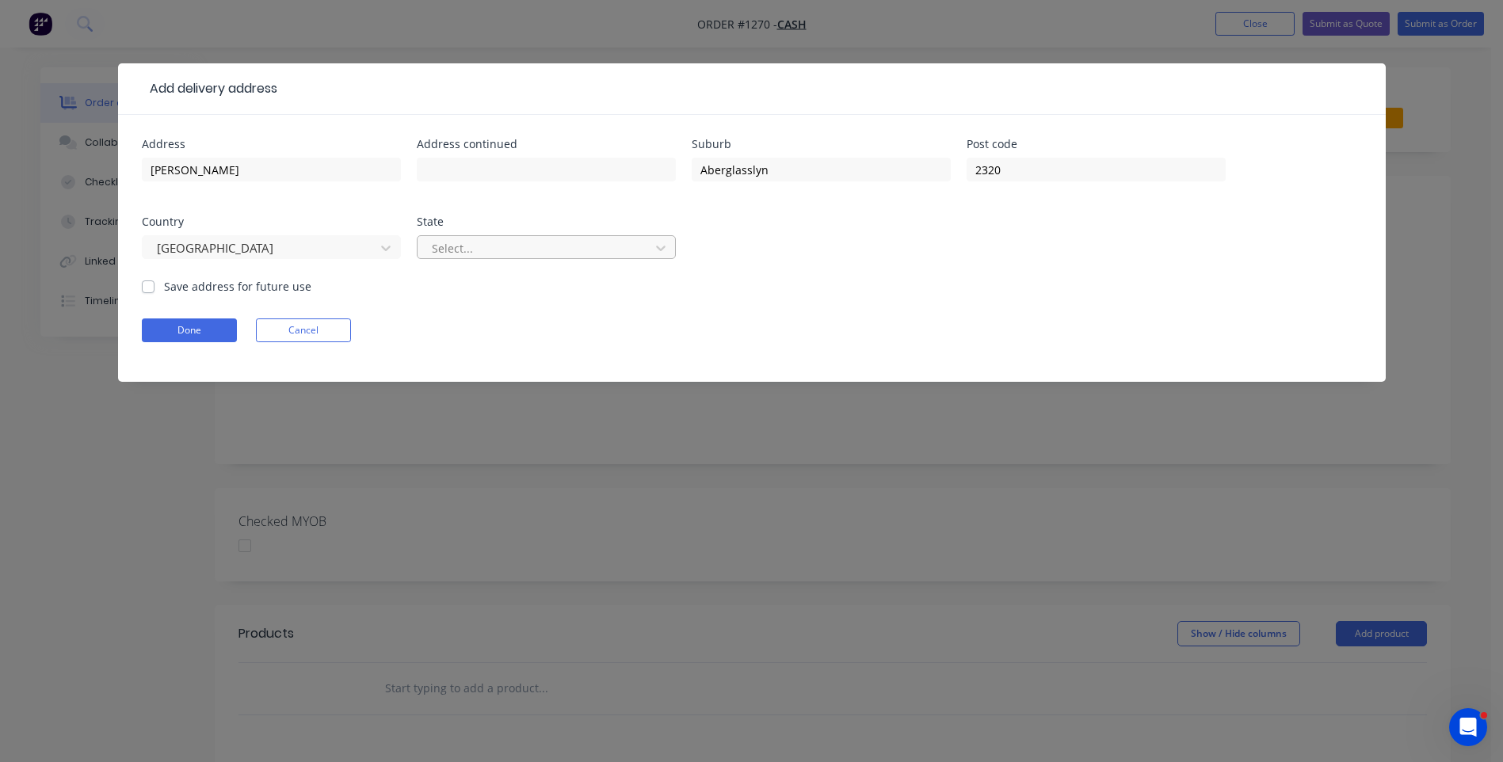
click at [524, 254] on div at bounding box center [536, 249] width 212 height 20
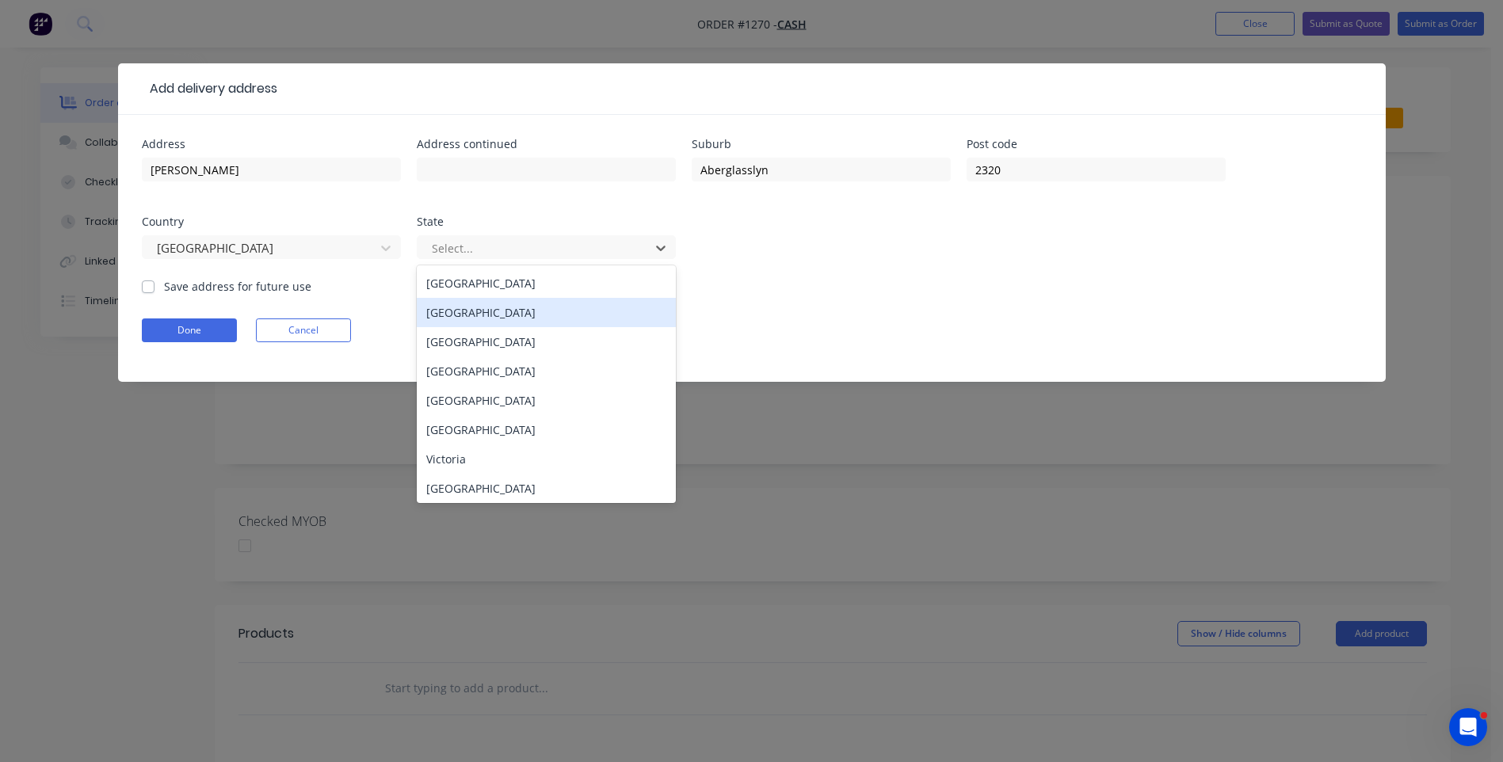
click at [480, 313] on div "New South Wales" at bounding box center [546, 312] width 259 height 29
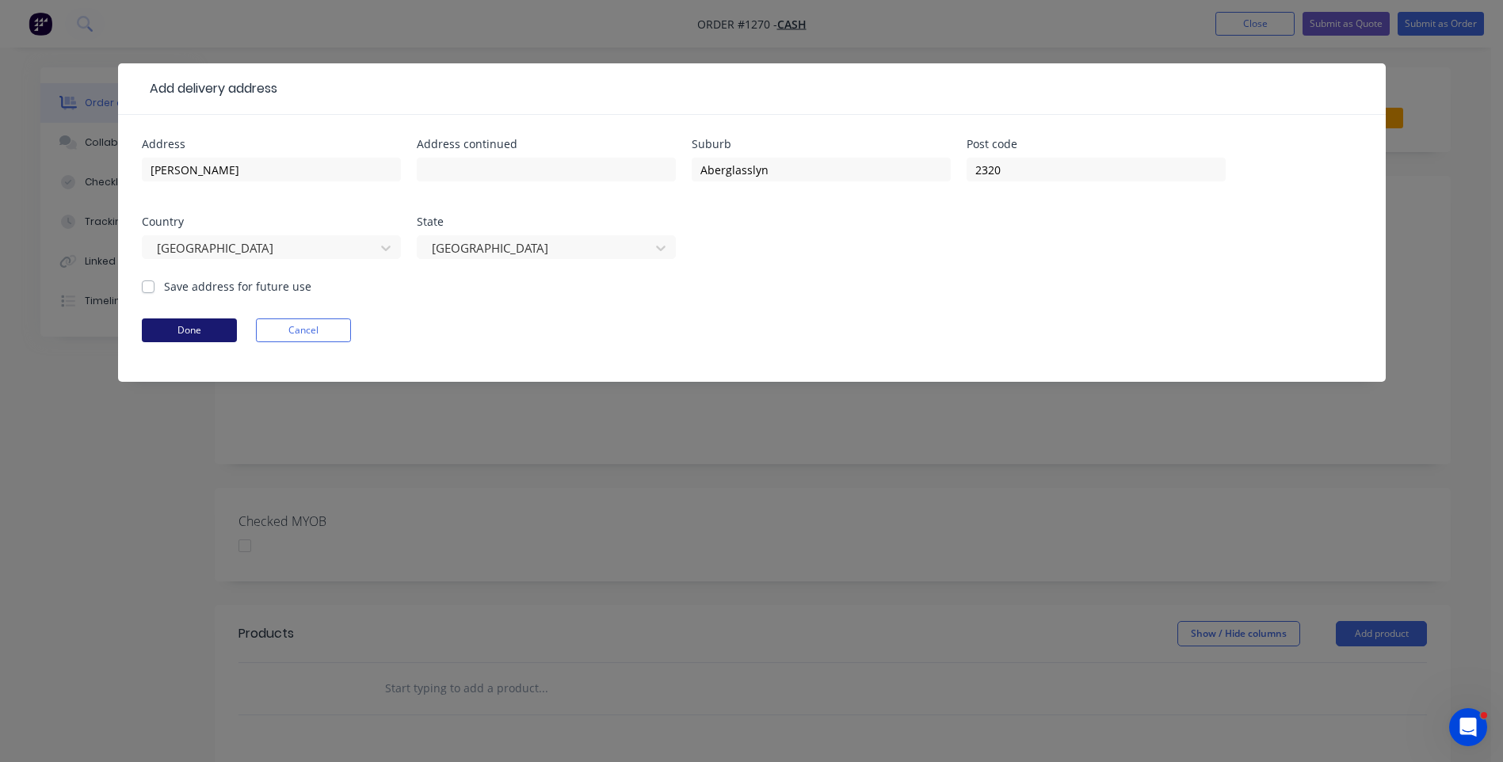
click at [172, 335] on button "Done" at bounding box center [189, 331] width 95 height 24
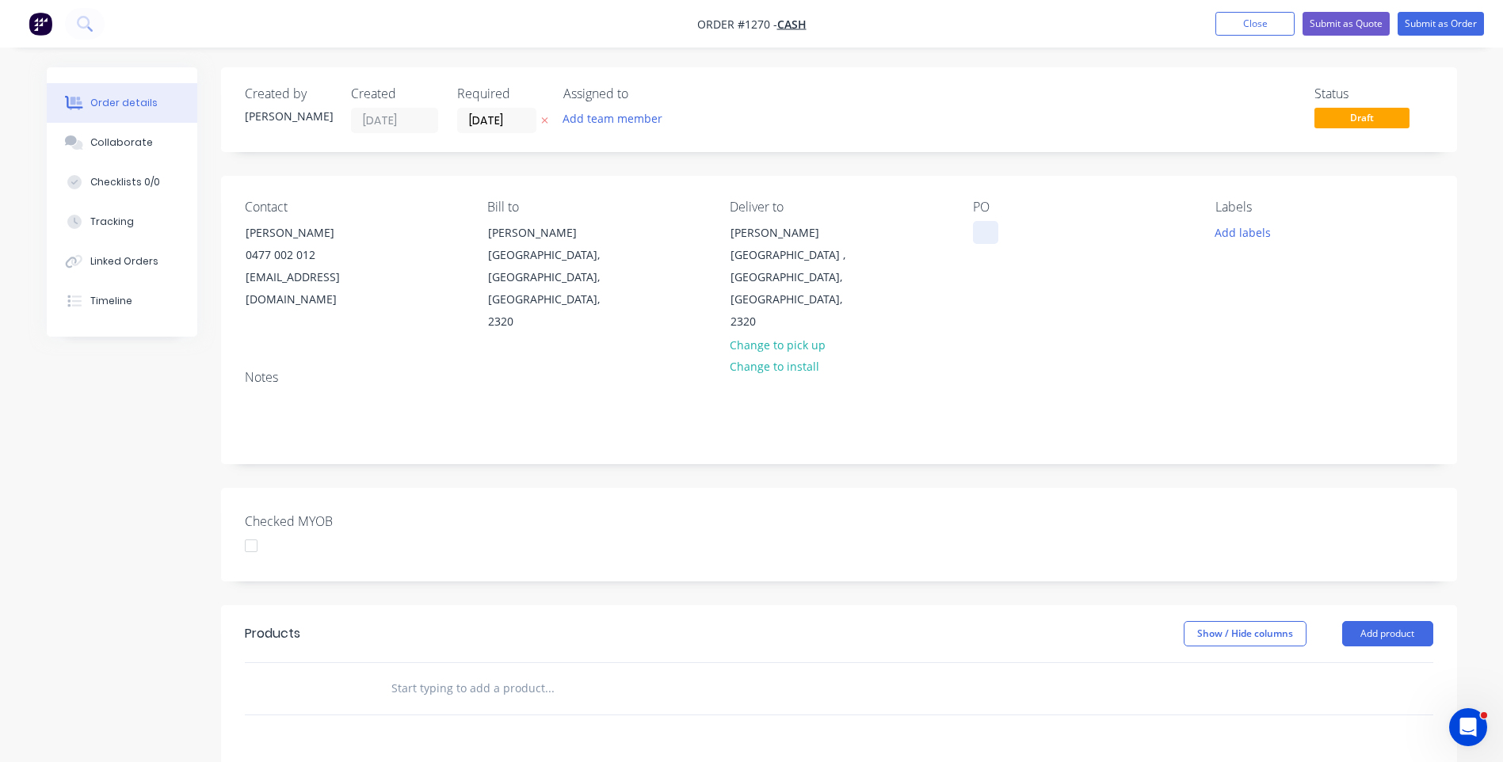
click at [989, 230] on div at bounding box center [985, 232] width 25 height 23
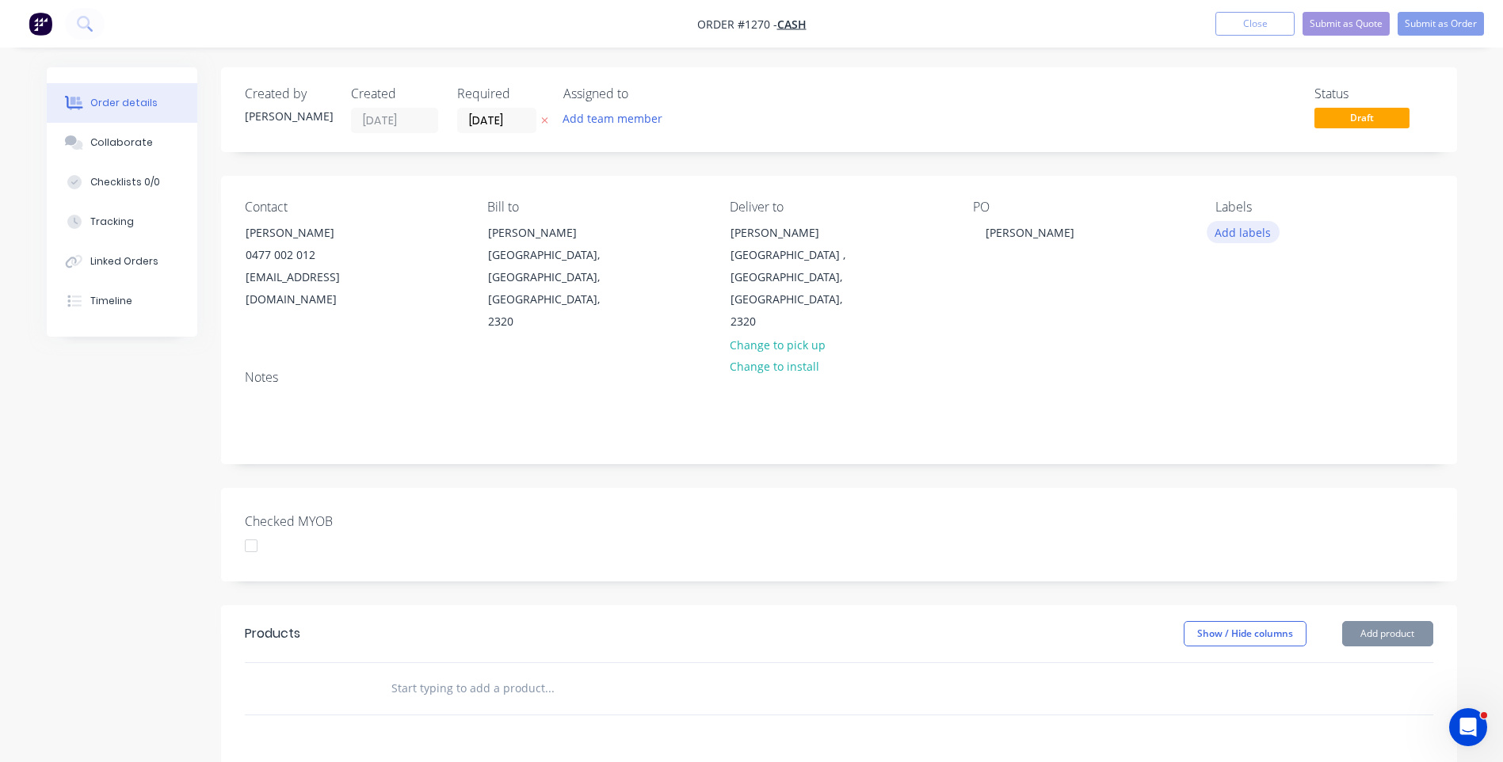
click at [1242, 239] on button "Add labels" at bounding box center [1243, 231] width 73 height 21
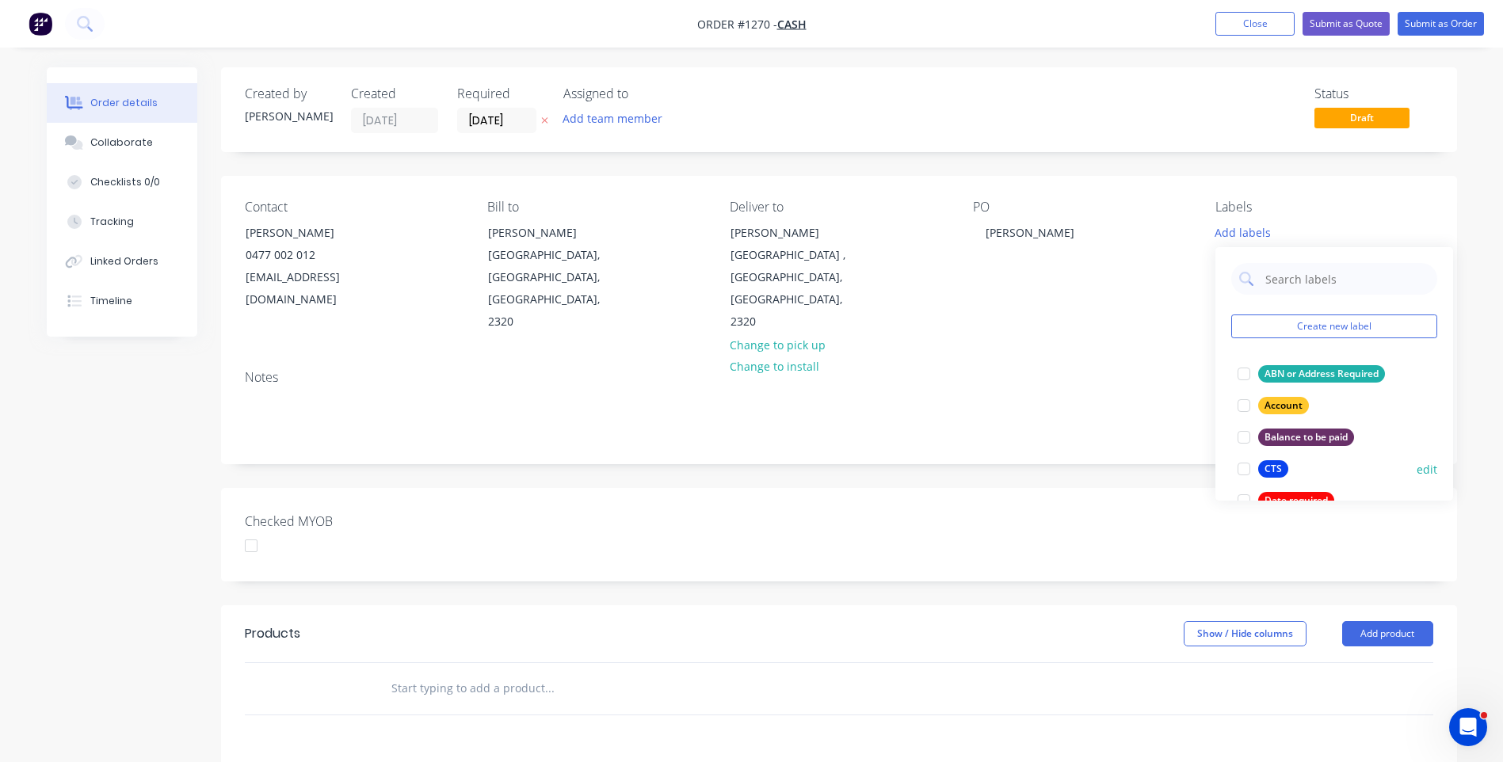
click at [1277, 469] on div "CTS" at bounding box center [1273, 468] width 30 height 17
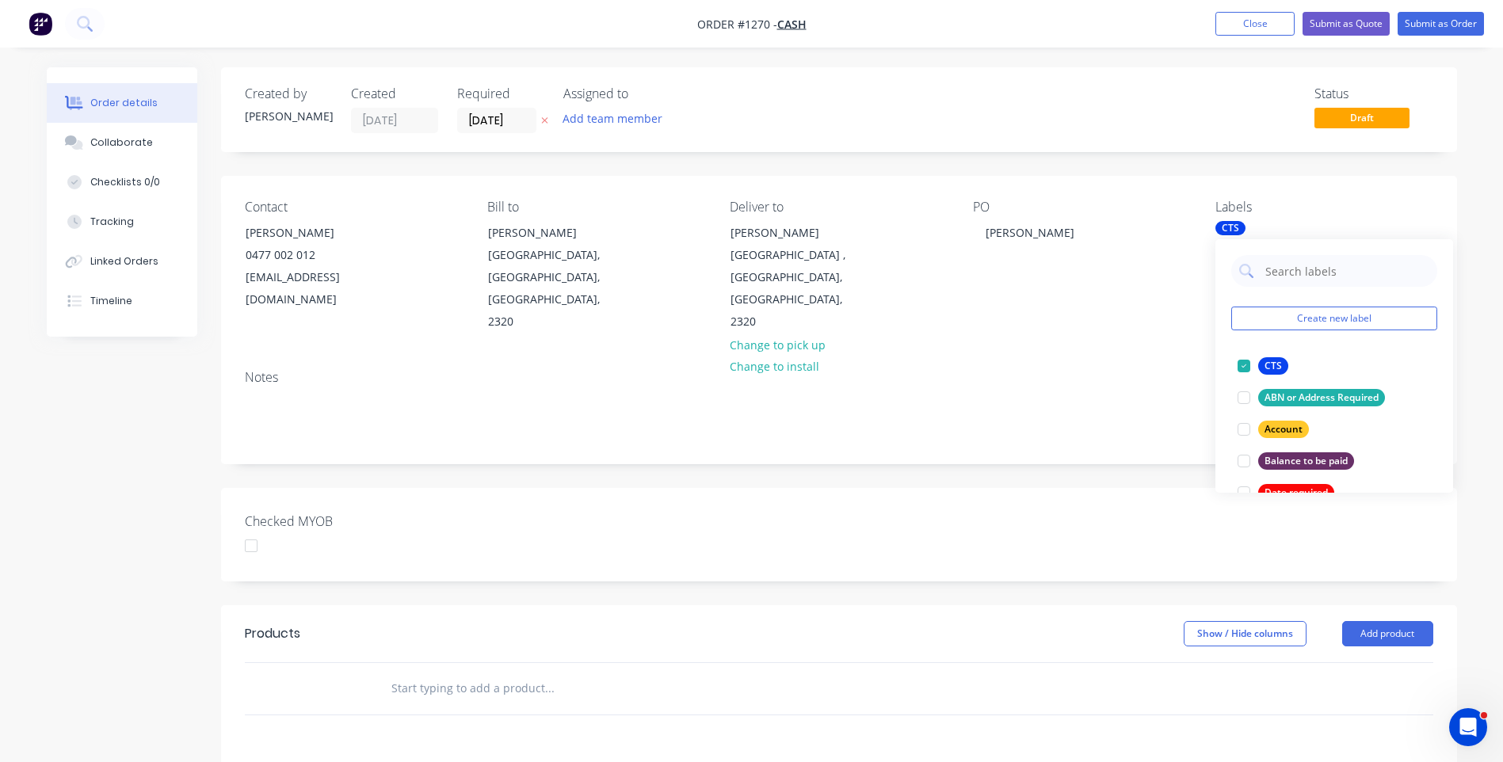
click at [543, 123] on icon at bounding box center [544, 121] width 6 height 6
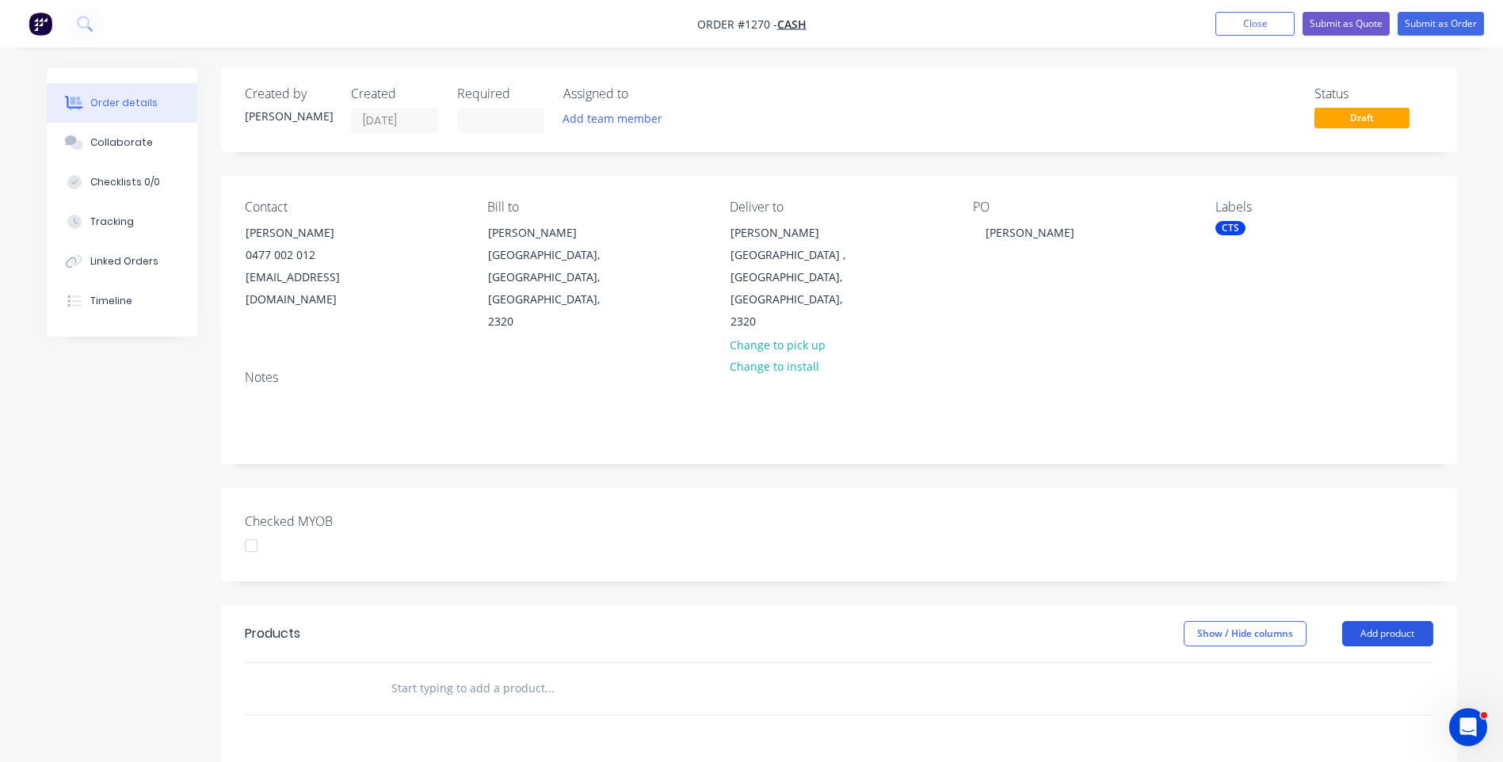
click at [1379, 621] on button "Add product" at bounding box center [1387, 633] width 91 height 25
click at [1358, 663] on div "Product catalogue" at bounding box center [1358, 674] width 122 height 23
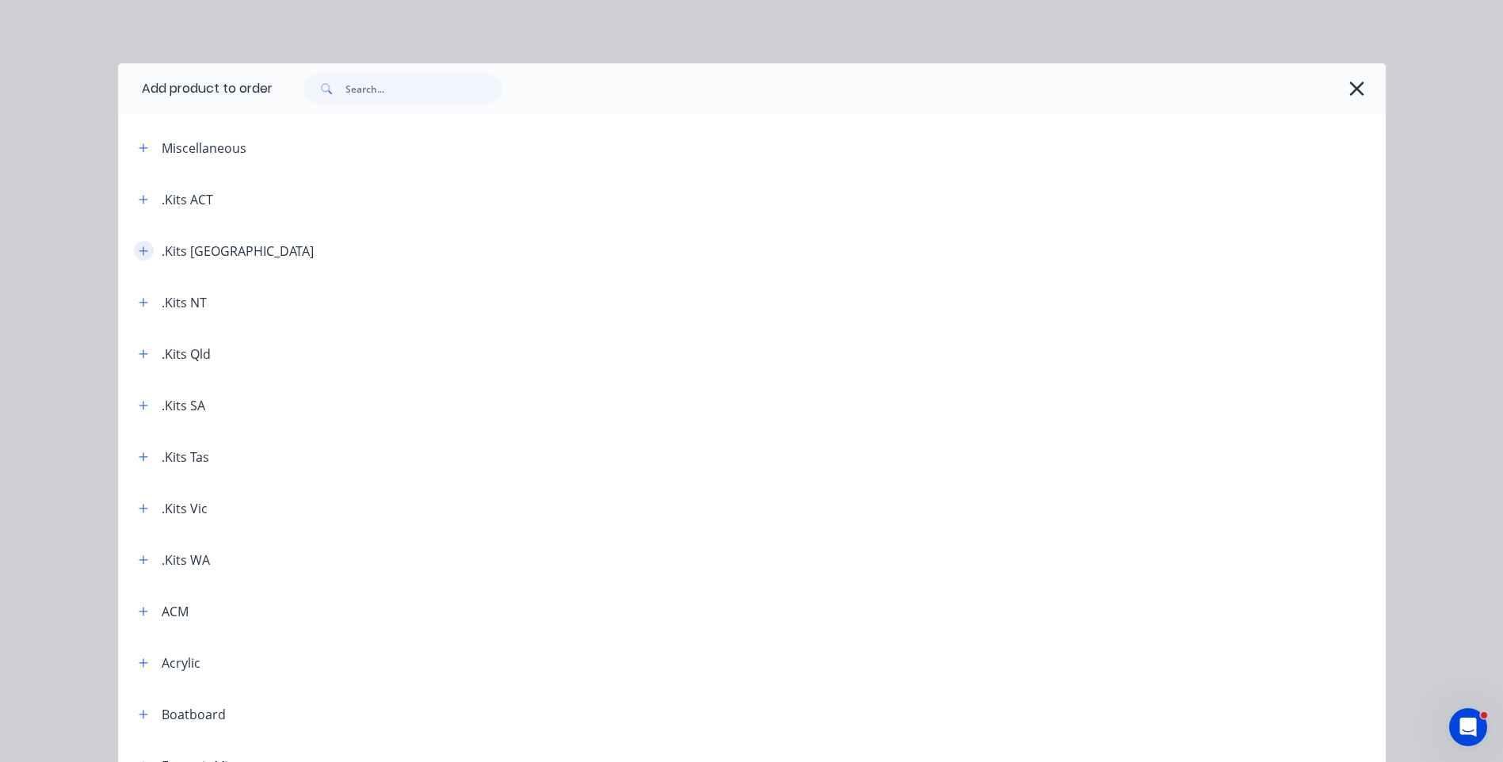
click at [139, 250] on icon "button" at bounding box center [143, 250] width 9 height 9
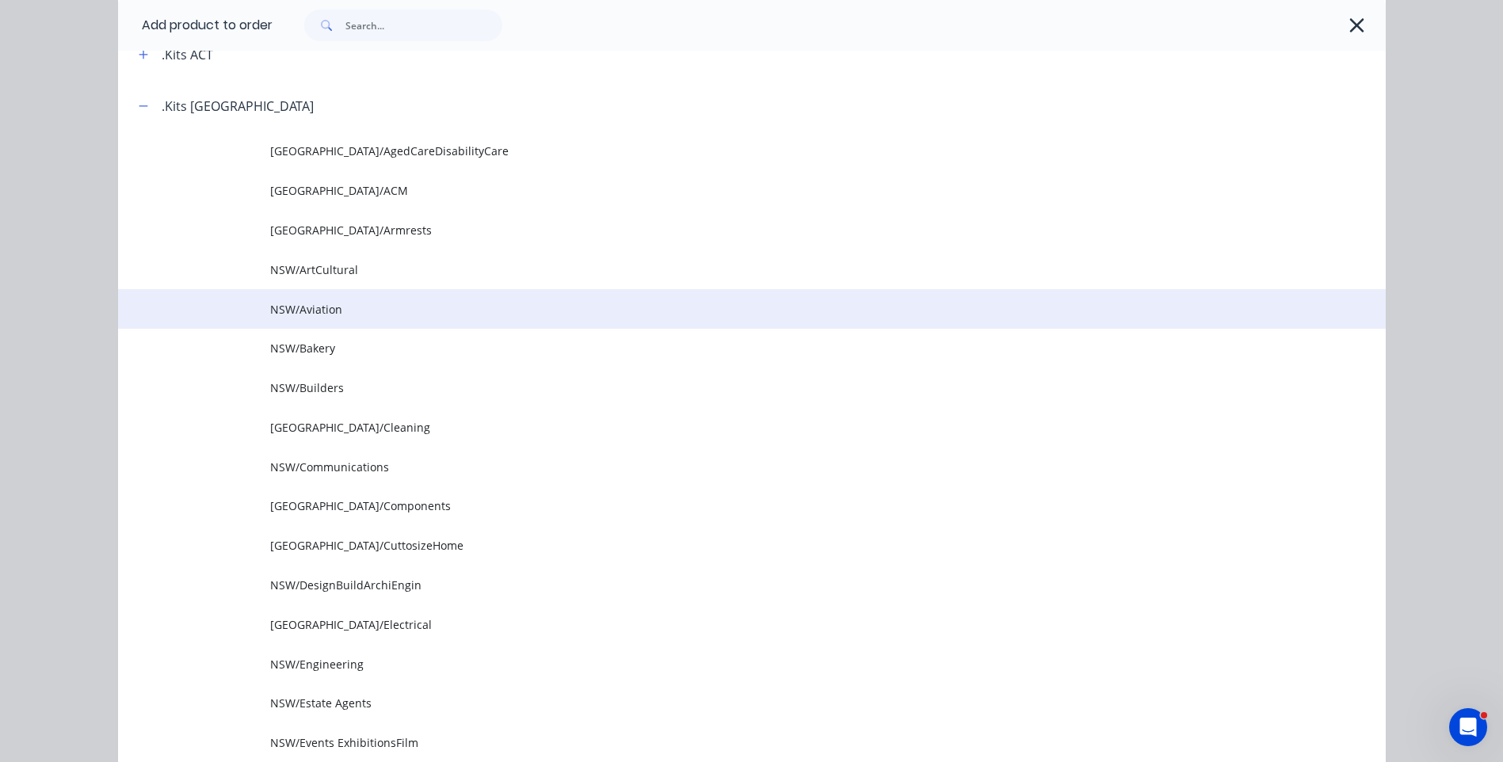
scroll to position [158, 0]
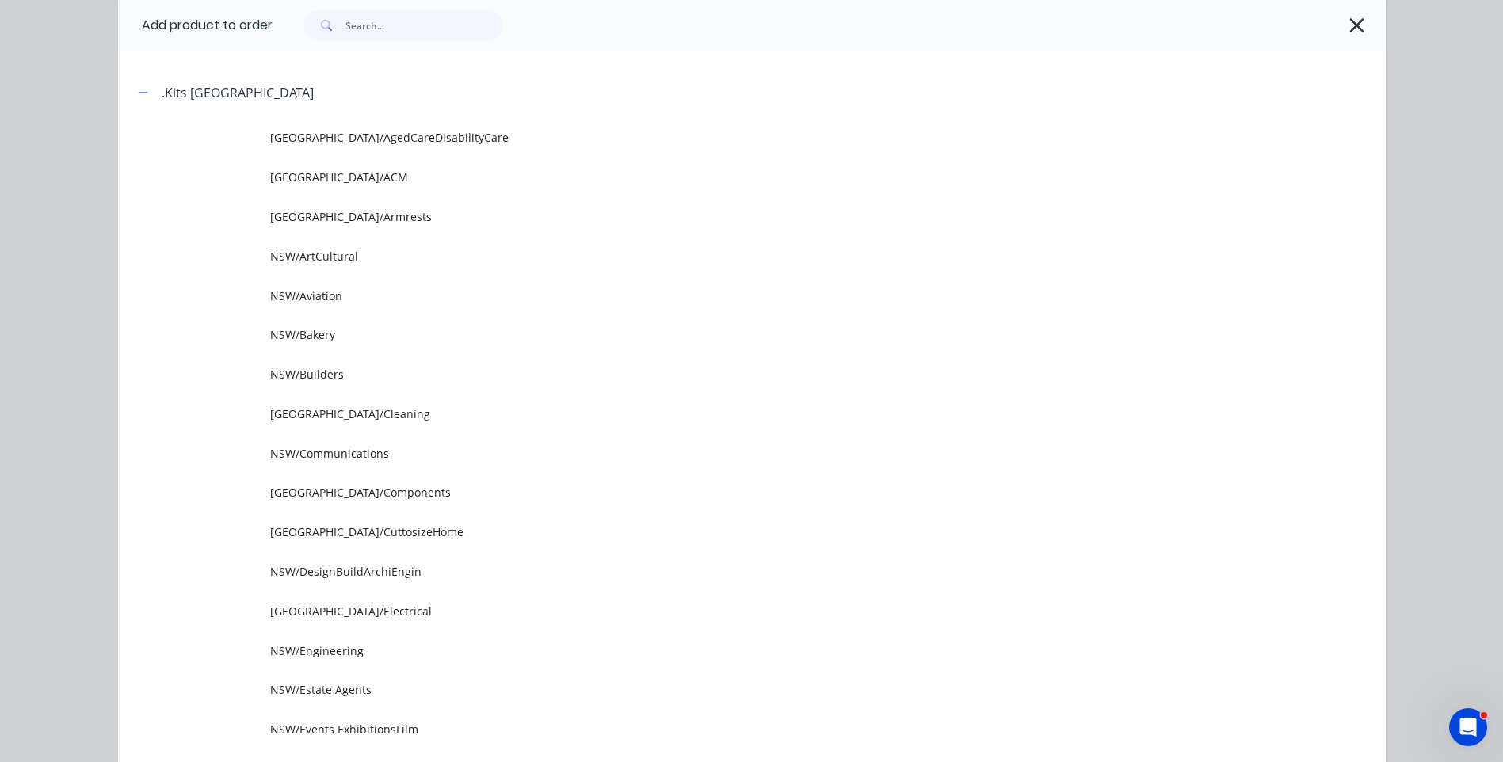
click at [362, 540] on span "NSW/CuttosizeHome" at bounding box center [716, 532] width 892 height 17
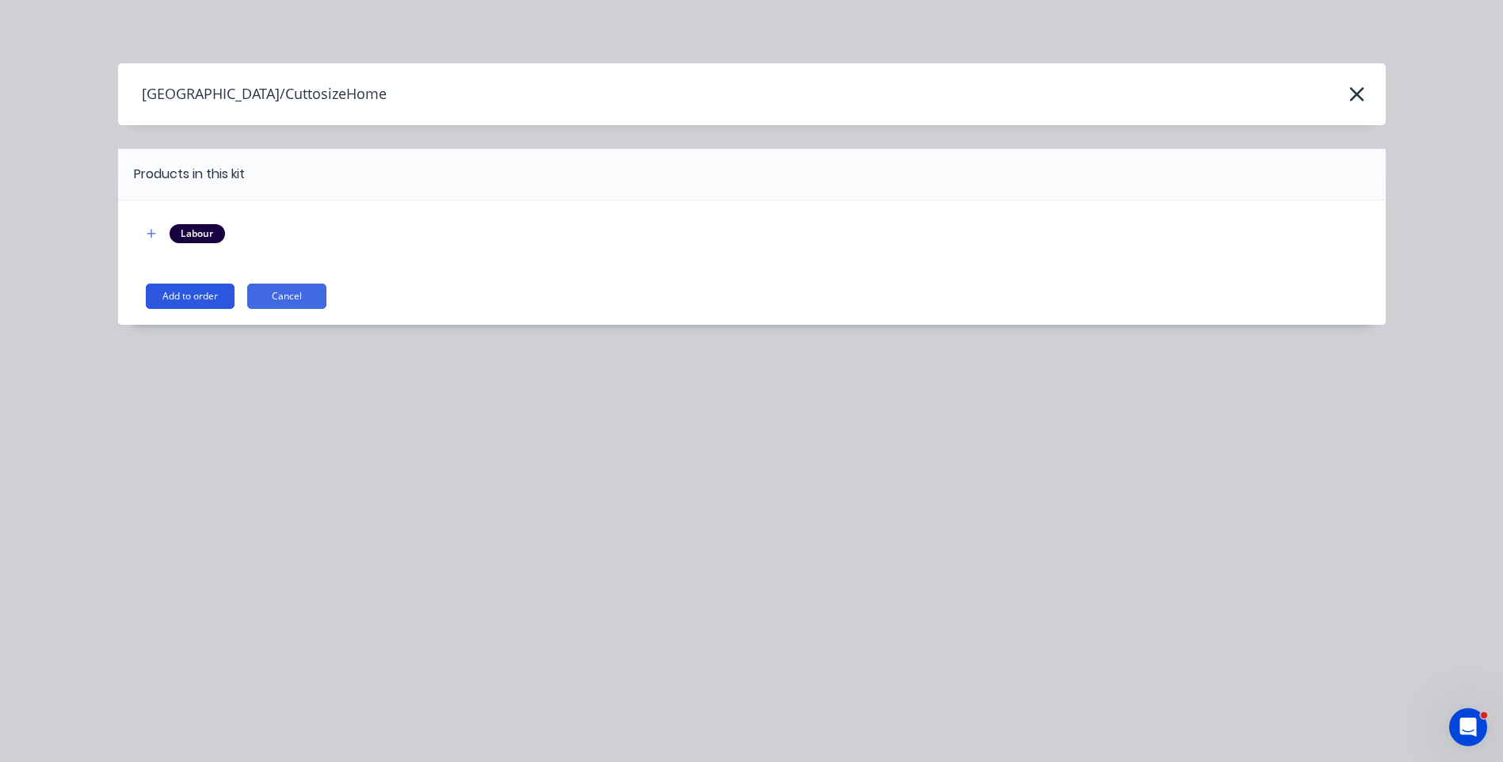
click at [200, 301] on button "Add to order" at bounding box center [190, 296] width 89 height 25
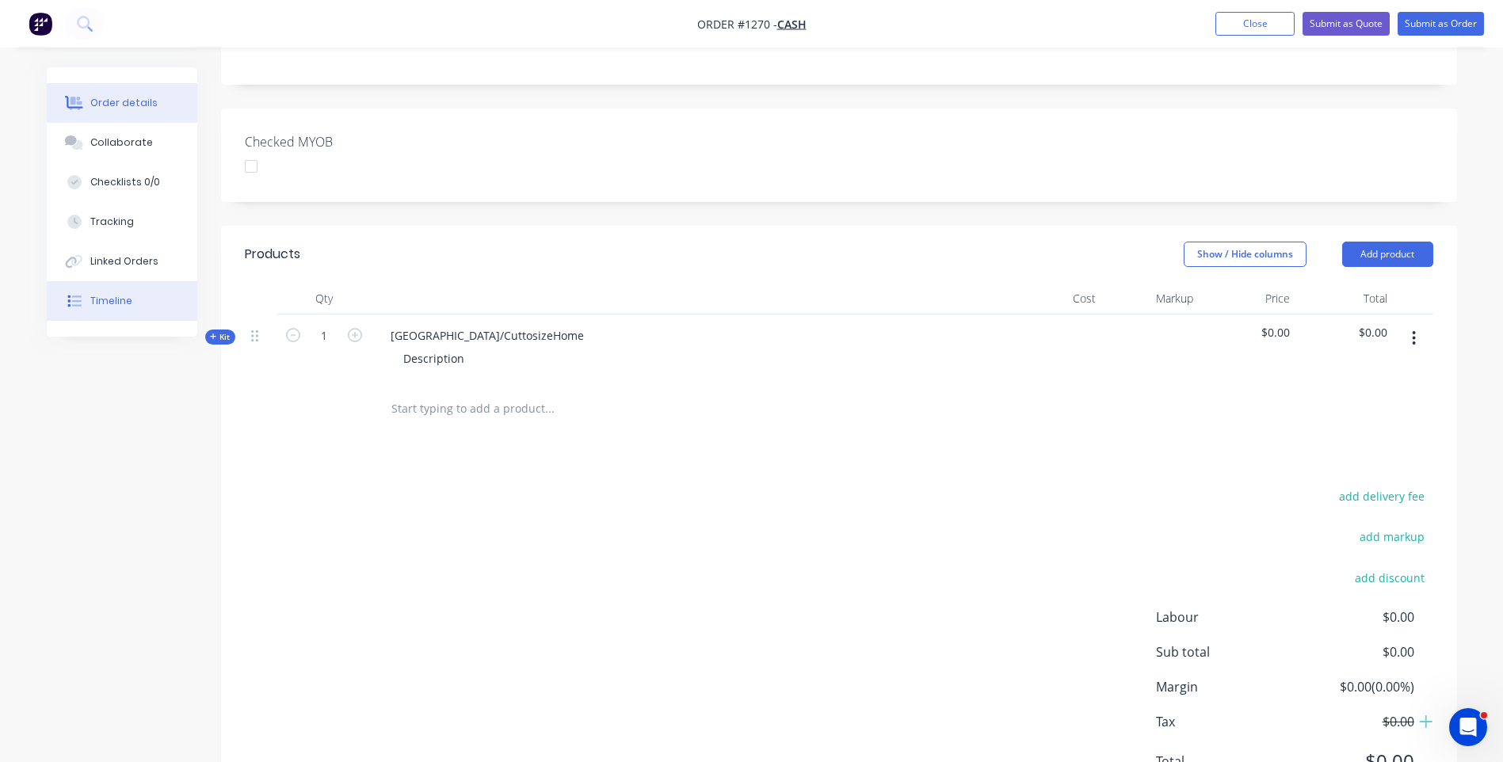
scroll to position [396, 0]
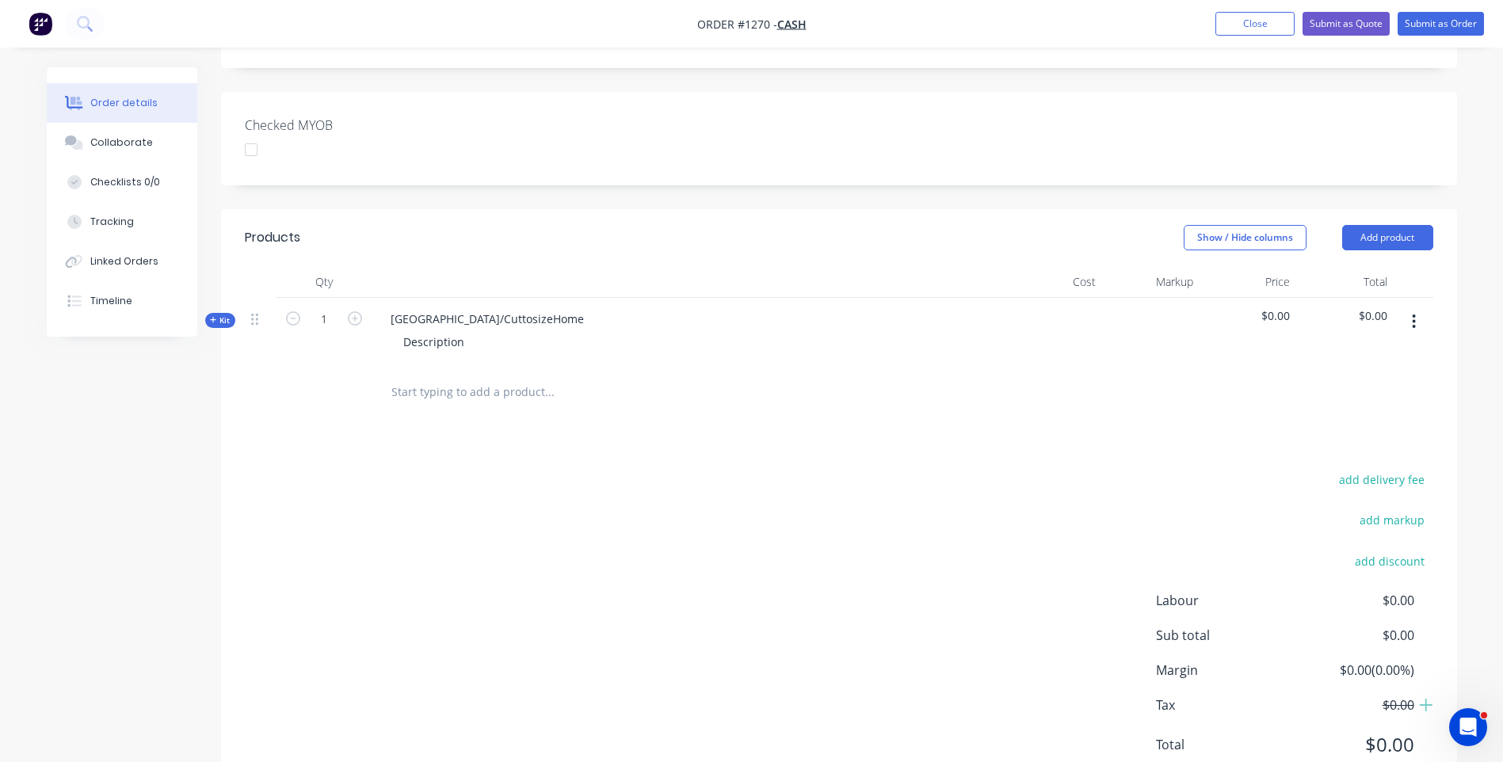
click at [210, 316] on icon at bounding box center [213, 320] width 7 height 8
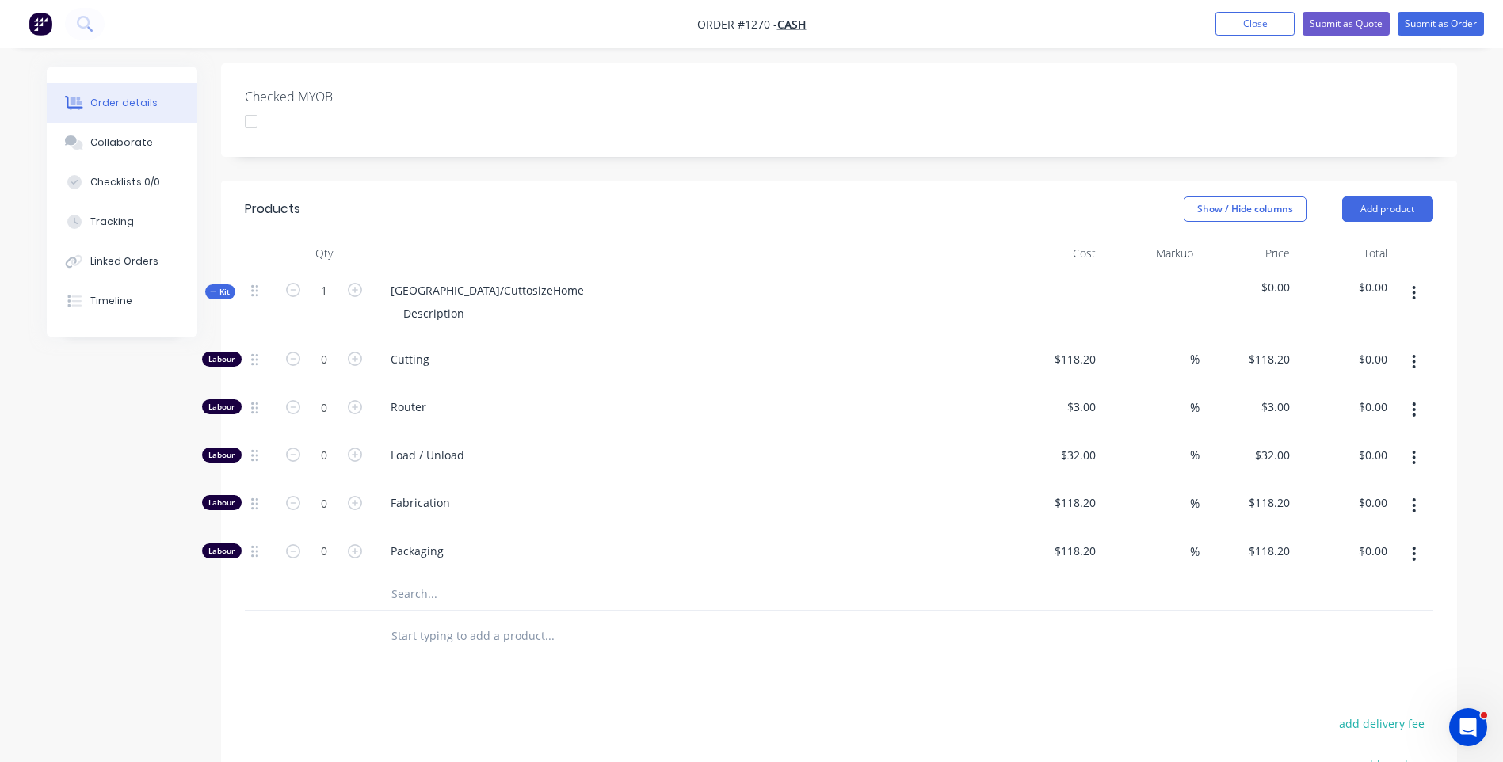
scroll to position [475, 0]
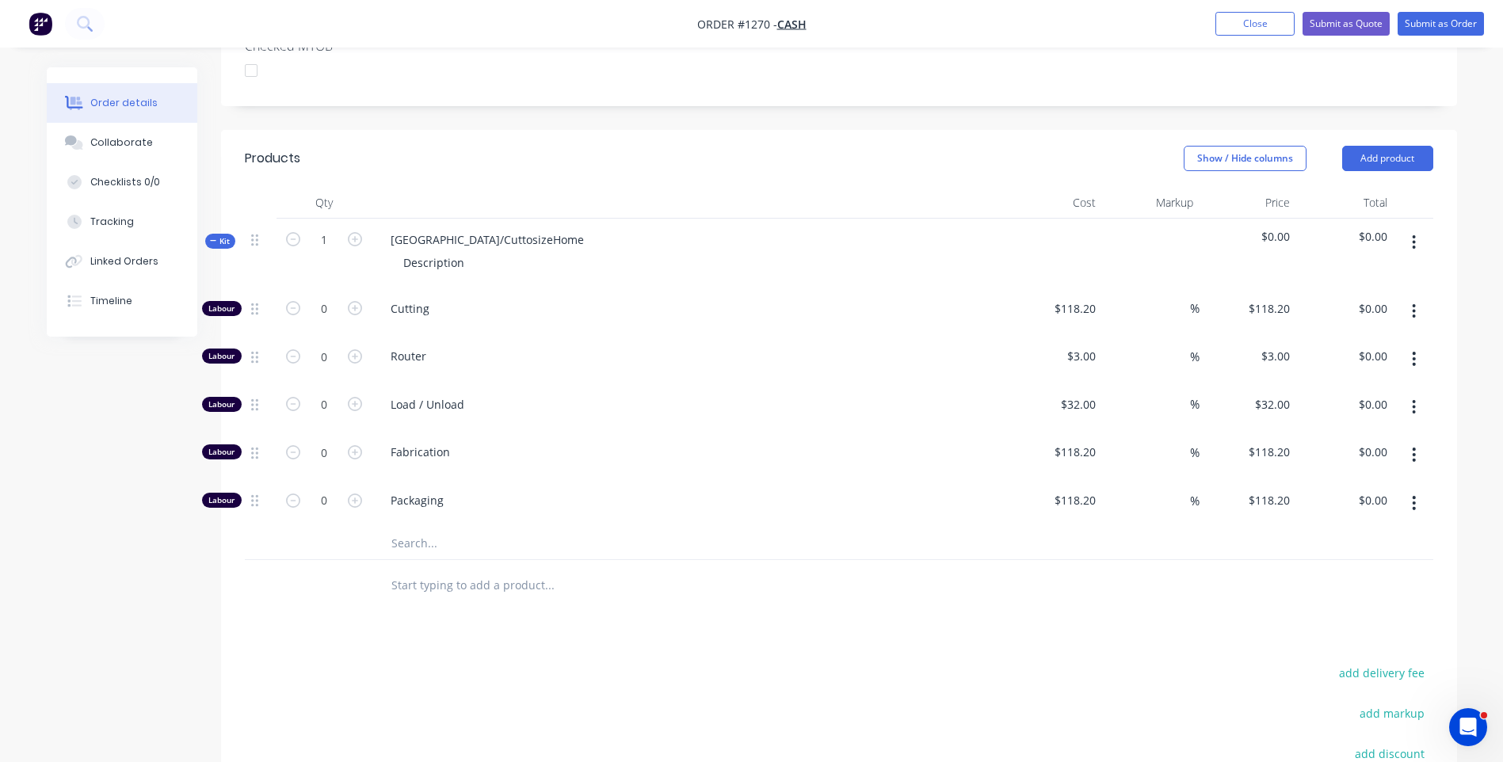
click at [409, 528] on input "text" at bounding box center [549, 544] width 317 height 32
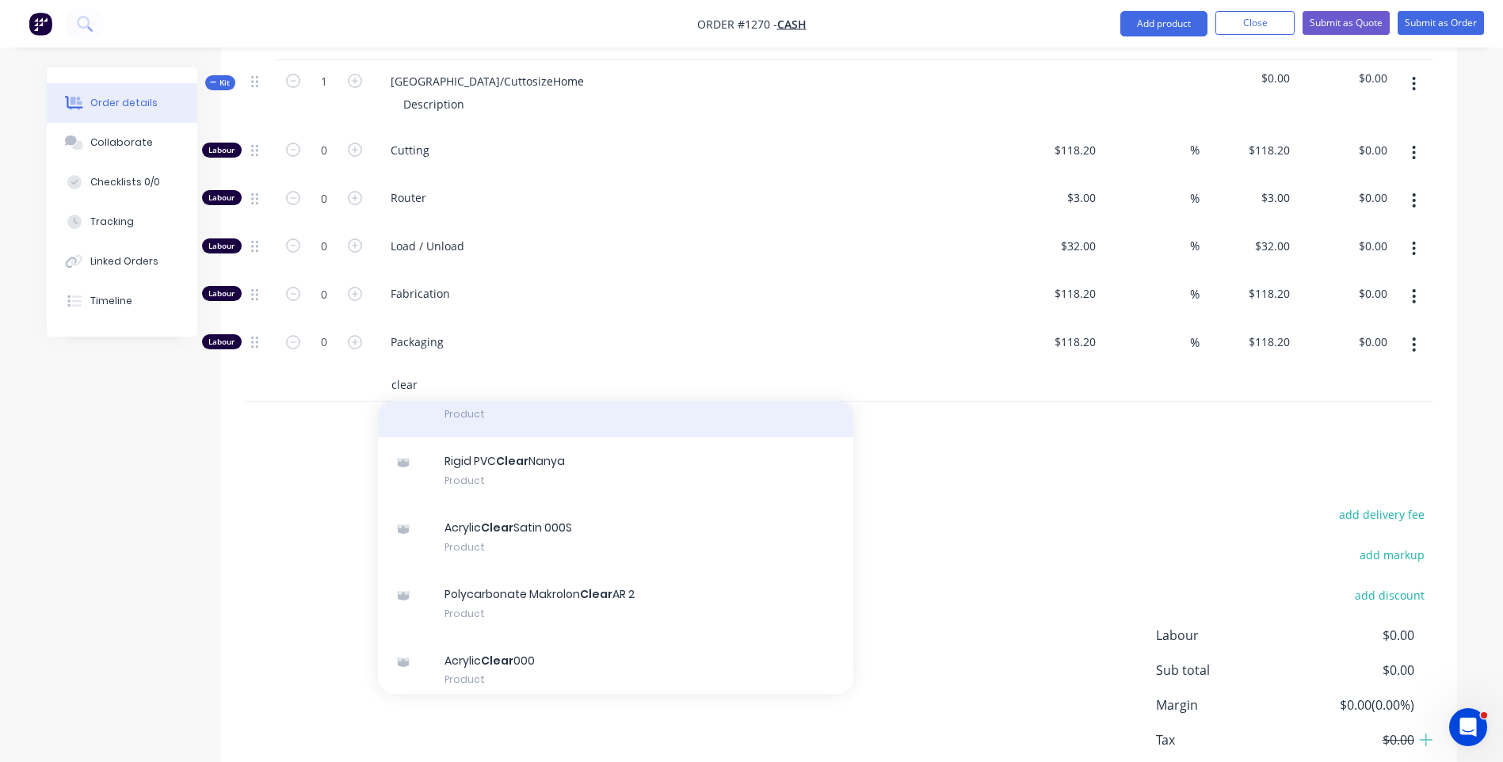
scroll to position [158, 0]
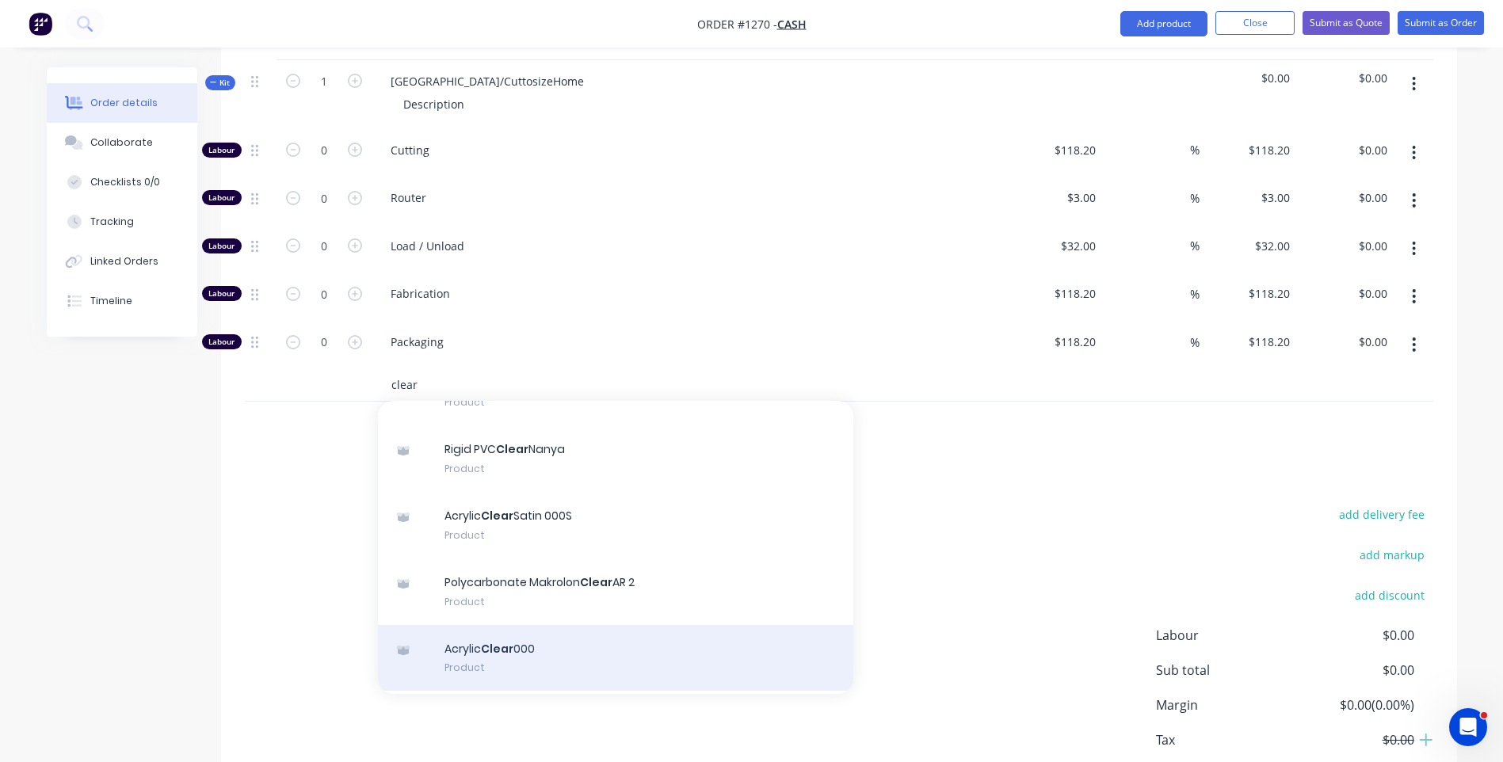
type input "clear"
click at [495, 625] on div "Acrylic Clear 000 Product" at bounding box center [615, 658] width 475 height 67
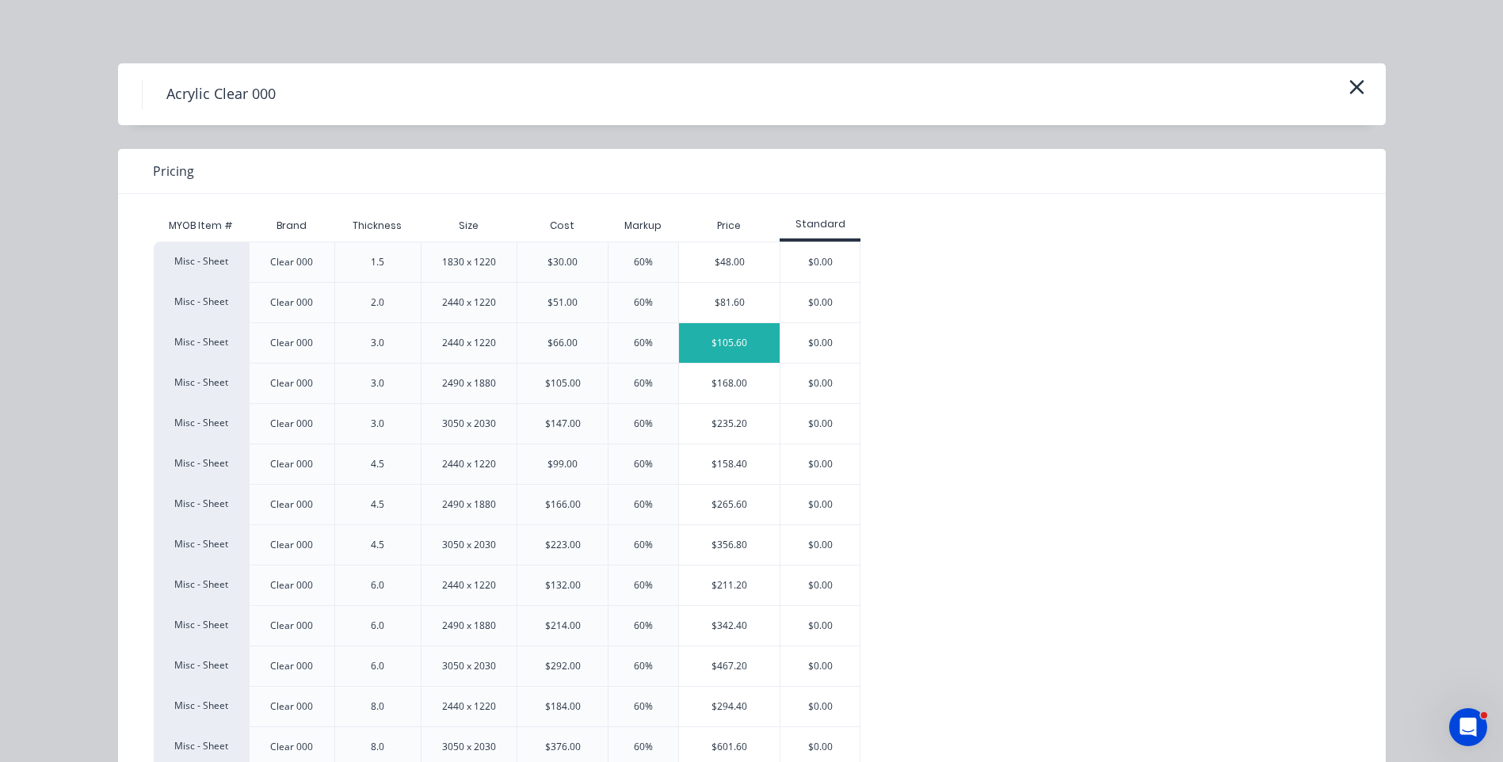
click at [741, 354] on div "$105.60" at bounding box center [729, 343] width 101 height 40
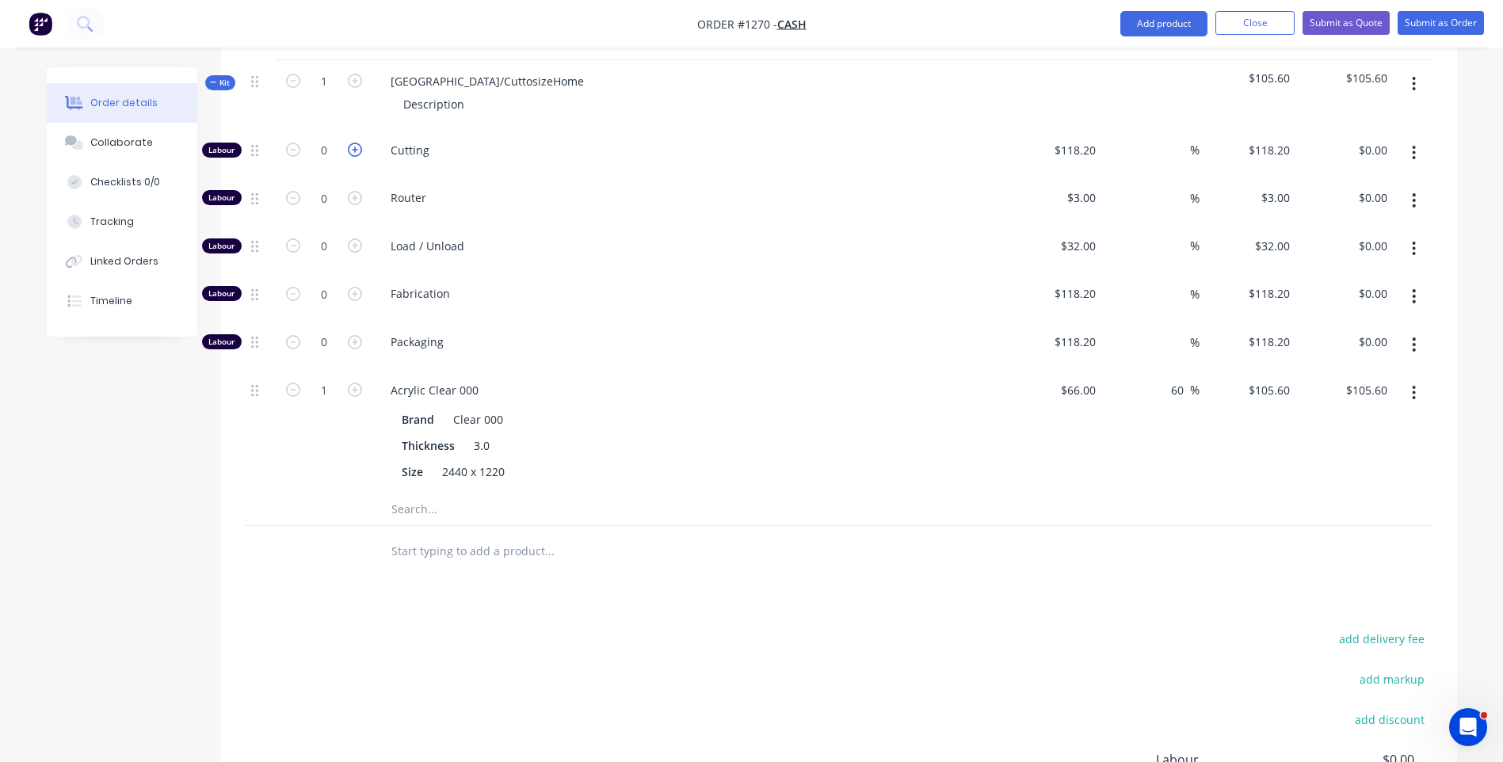
click at [356, 143] on icon "button" at bounding box center [355, 150] width 14 height 14
type input "1"
type input "$118.20"
click at [1081, 139] on input "118.2" at bounding box center [1084, 150] width 36 height 23
type input "$10.00"
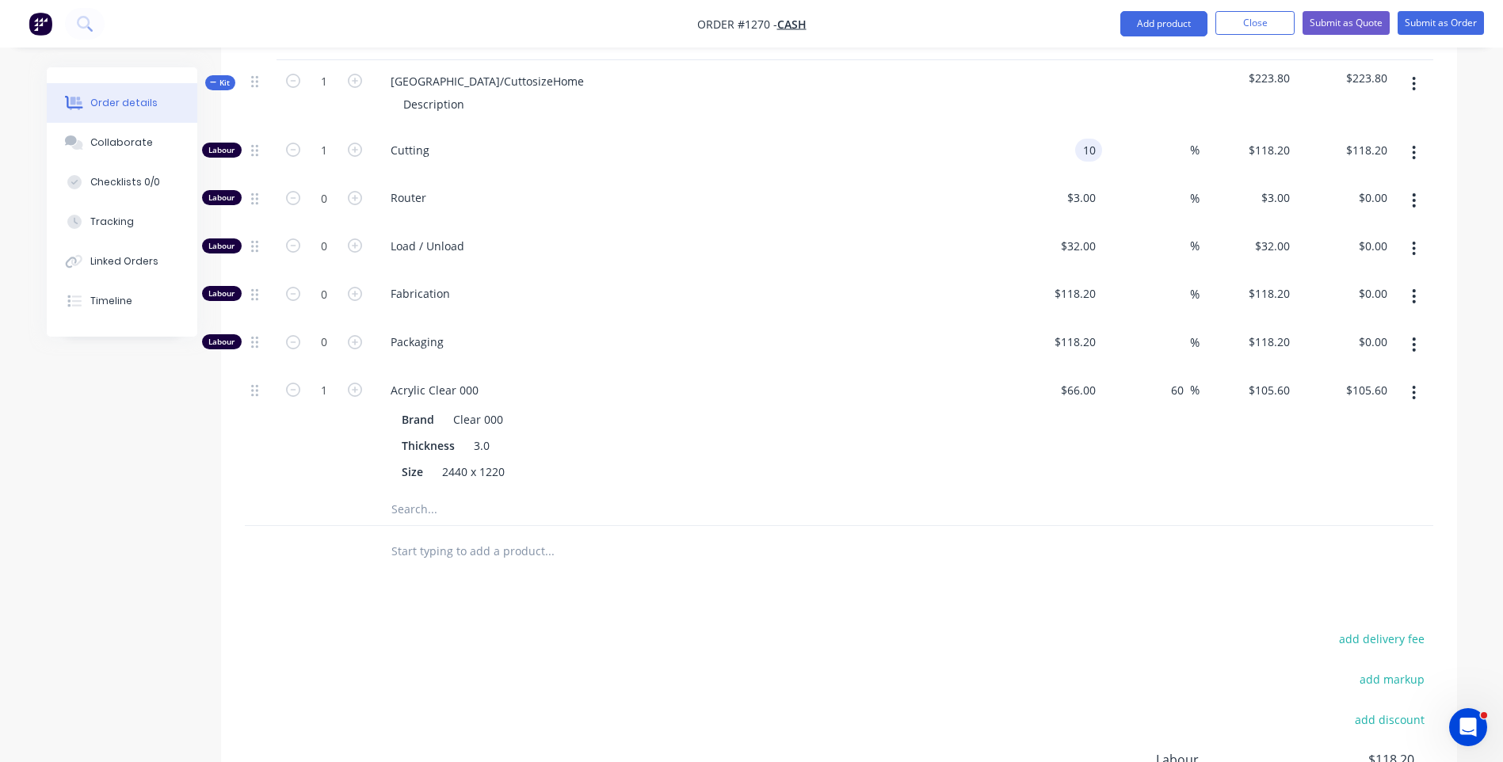
type input "$10.00"
click at [941, 238] on span "Load / Unload" at bounding box center [695, 246] width 609 height 17
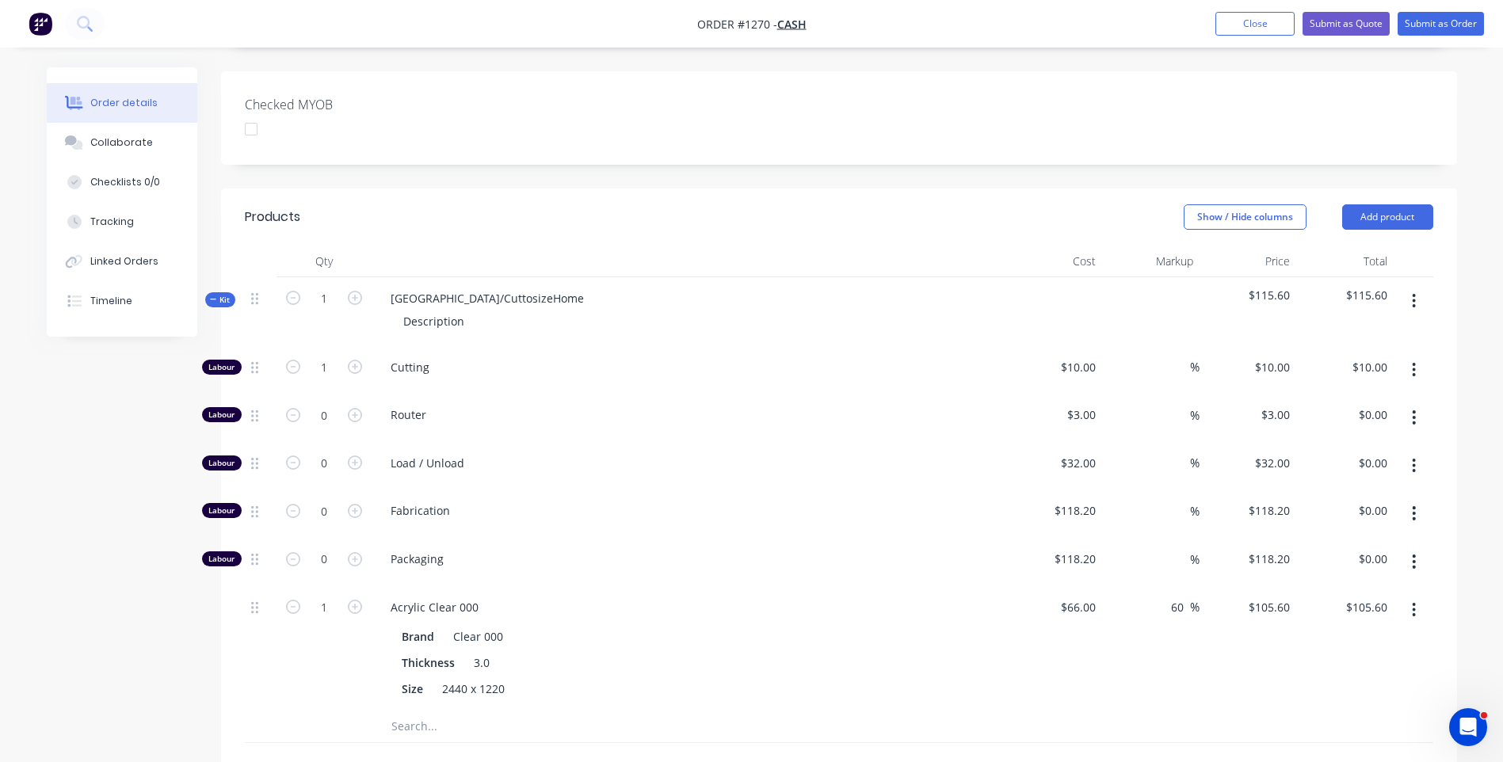
scroll to position [396, 0]
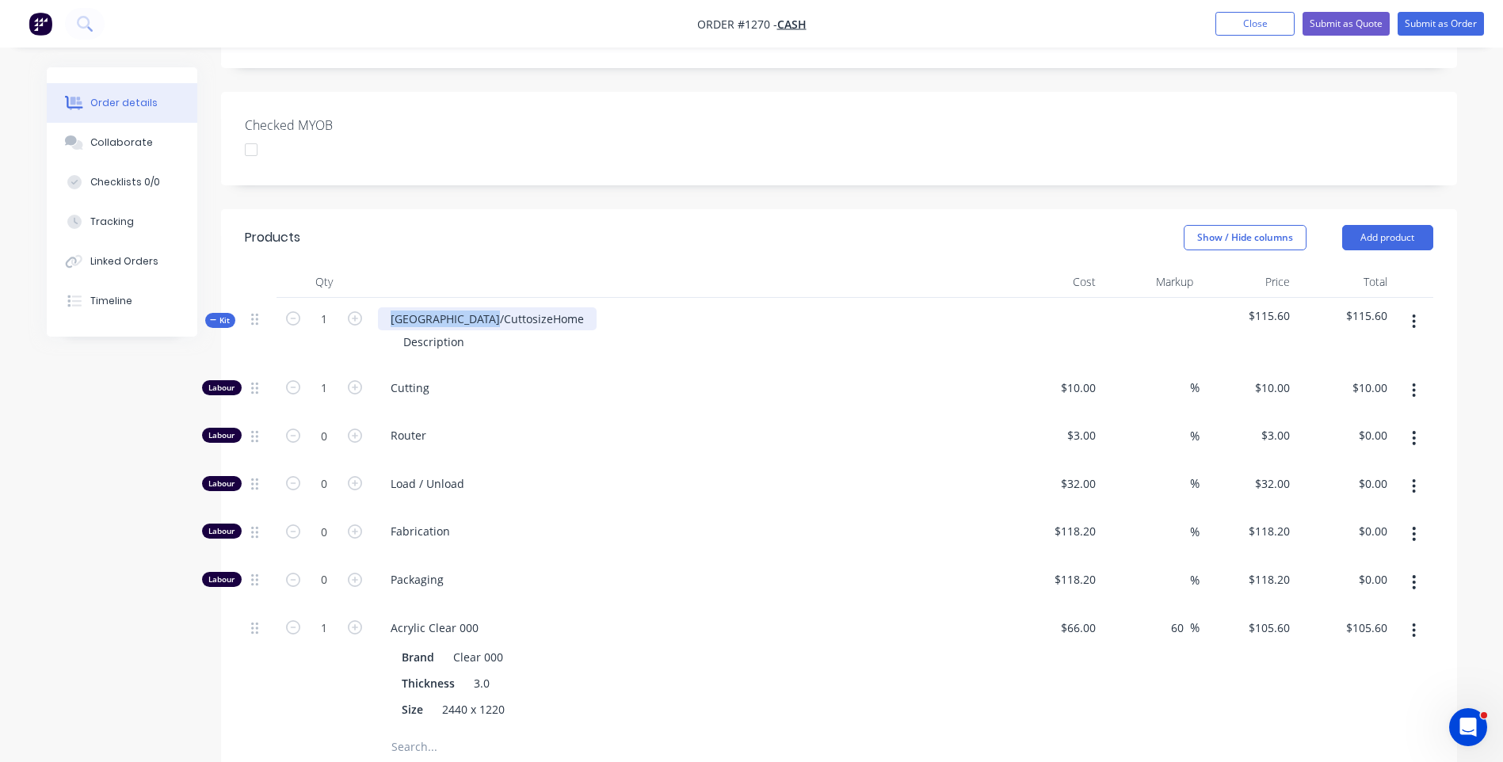
drag, startPoint x: 506, startPoint y: 271, endPoint x: 381, endPoint y: 265, distance: 124.5
click at [381, 307] on div "NSW/CuttosizeHome" at bounding box center [487, 318] width 219 height 23
drag, startPoint x: 464, startPoint y: 298, endPoint x: 394, endPoint y: 304, distance: 70.8
click at [394, 330] on div "Description" at bounding box center [434, 341] width 86 height 23
click at [403, 731] on input "text" at bounding box center [549, 747] width 317 height 32
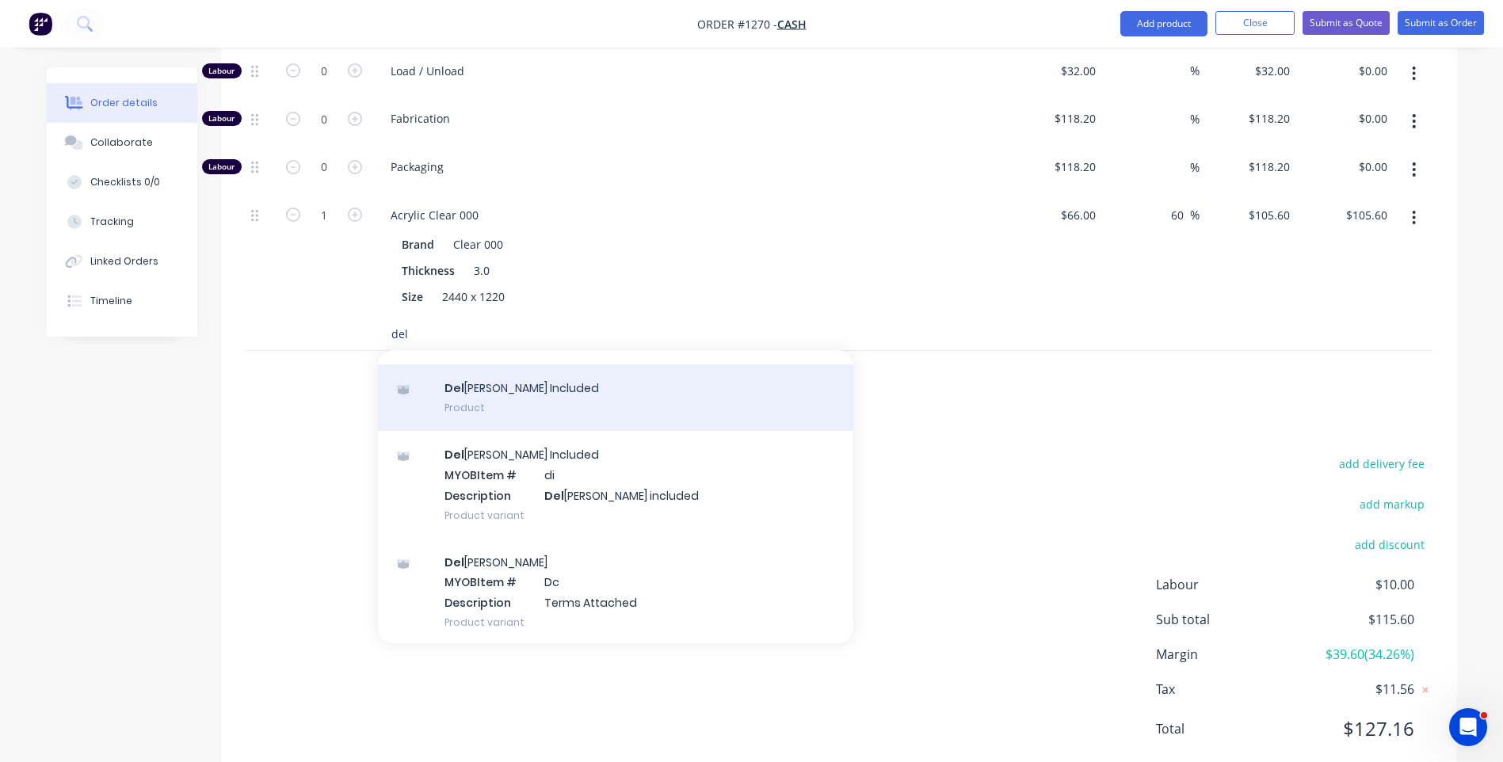
scroll to position [105, 0]
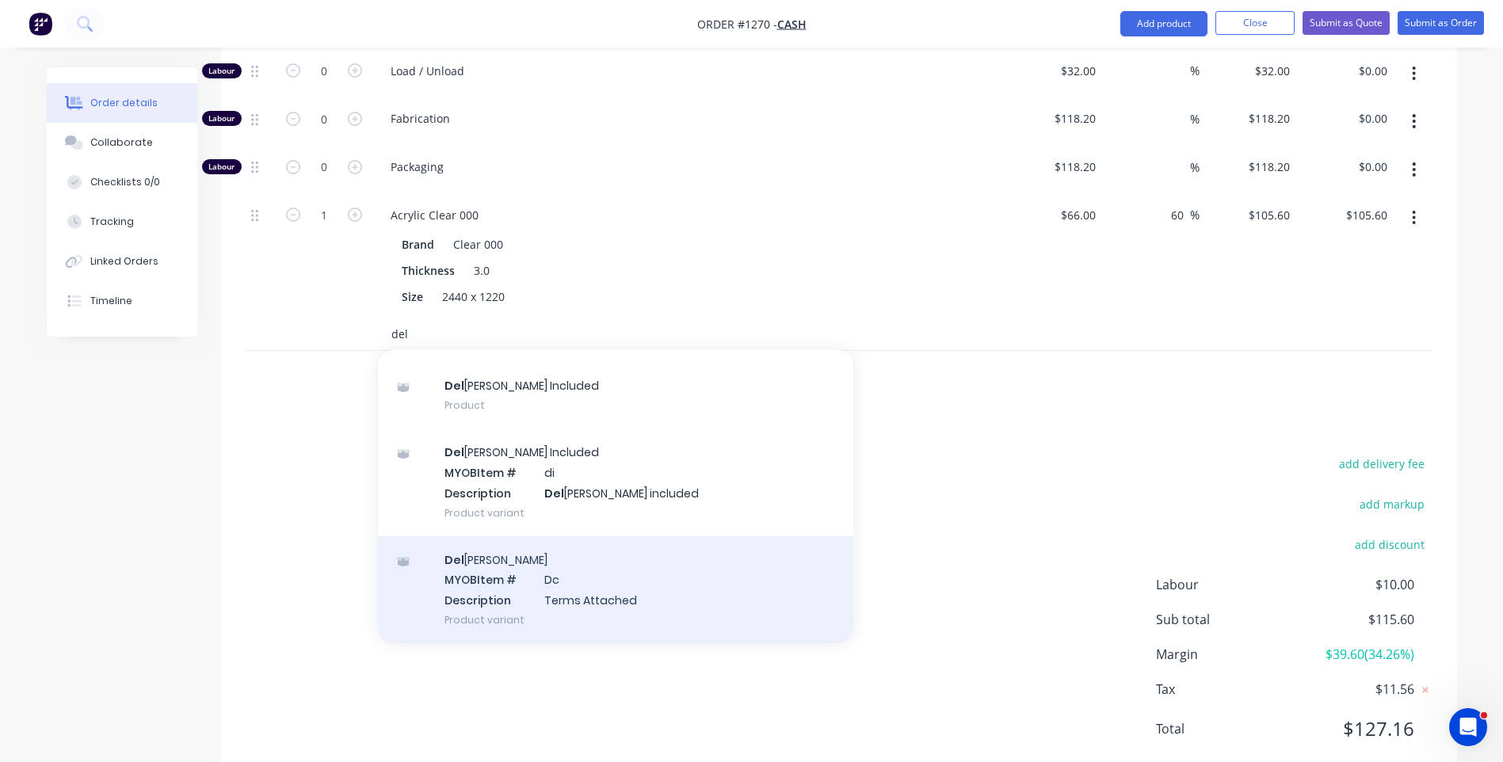
type input "del"
click at [564, 564] on div "Del ivery MYOB Item # Dc Description Terms Attached Product variant" at bounding box center [615, 590] width 475 height 107
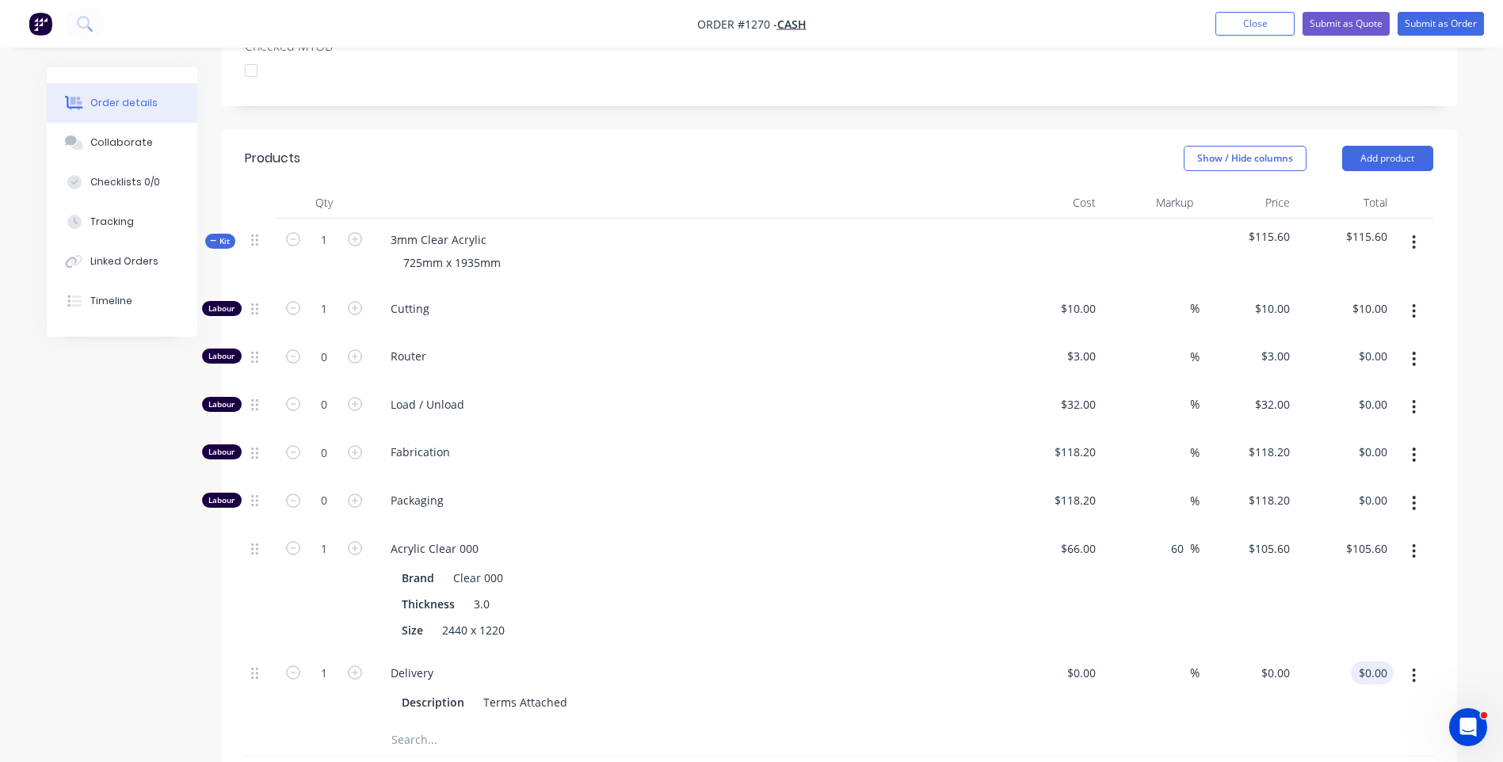
scroll to position [792, 0]
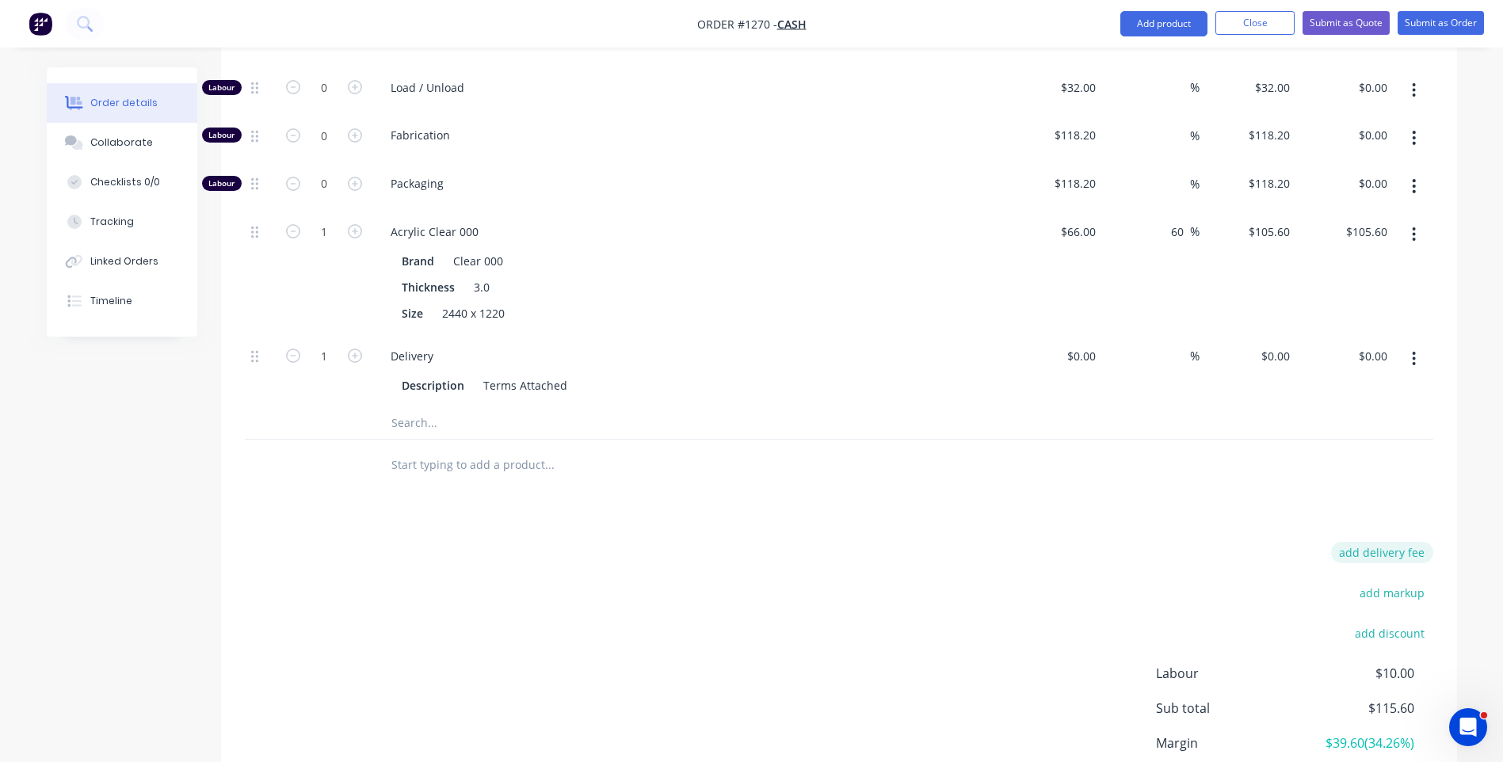
click at [1396, 542] on button "add delivery fee" at bounding box center [1382, 552] width 102 height 21
type input "116"
click at [1126, 491] on div "Products Show / Hide columns Add product Qty Cost Markup Price Total Kit 1 3mm …" at bounding box center [839, 340] width 1236 height 1055
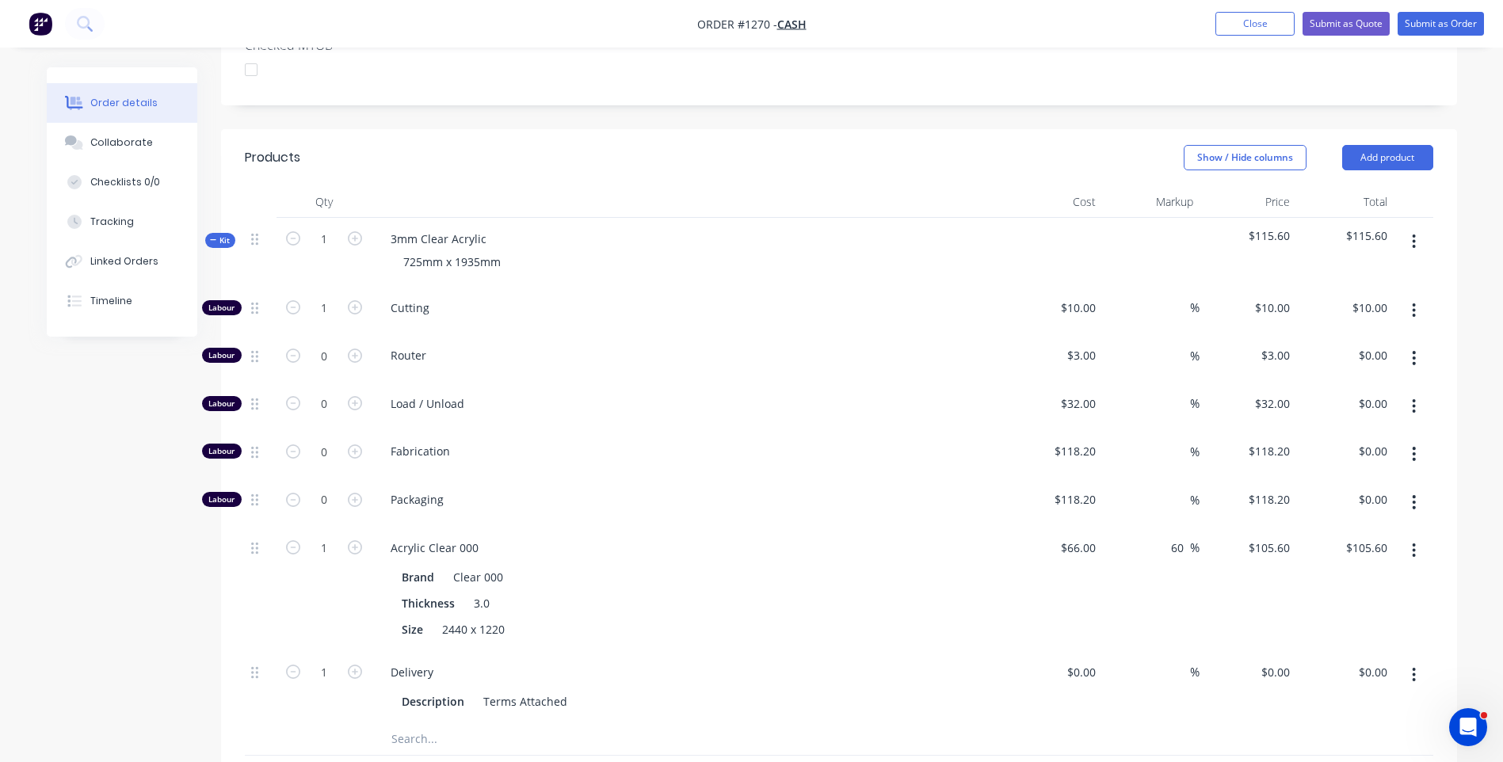
scroll to position [477, 0]
click at [83, 566] on div "Created by Darren Created 25/08/25 Required Assigned to Add team member Status …" at bounding box center [752, 396] width 1411 height 1613
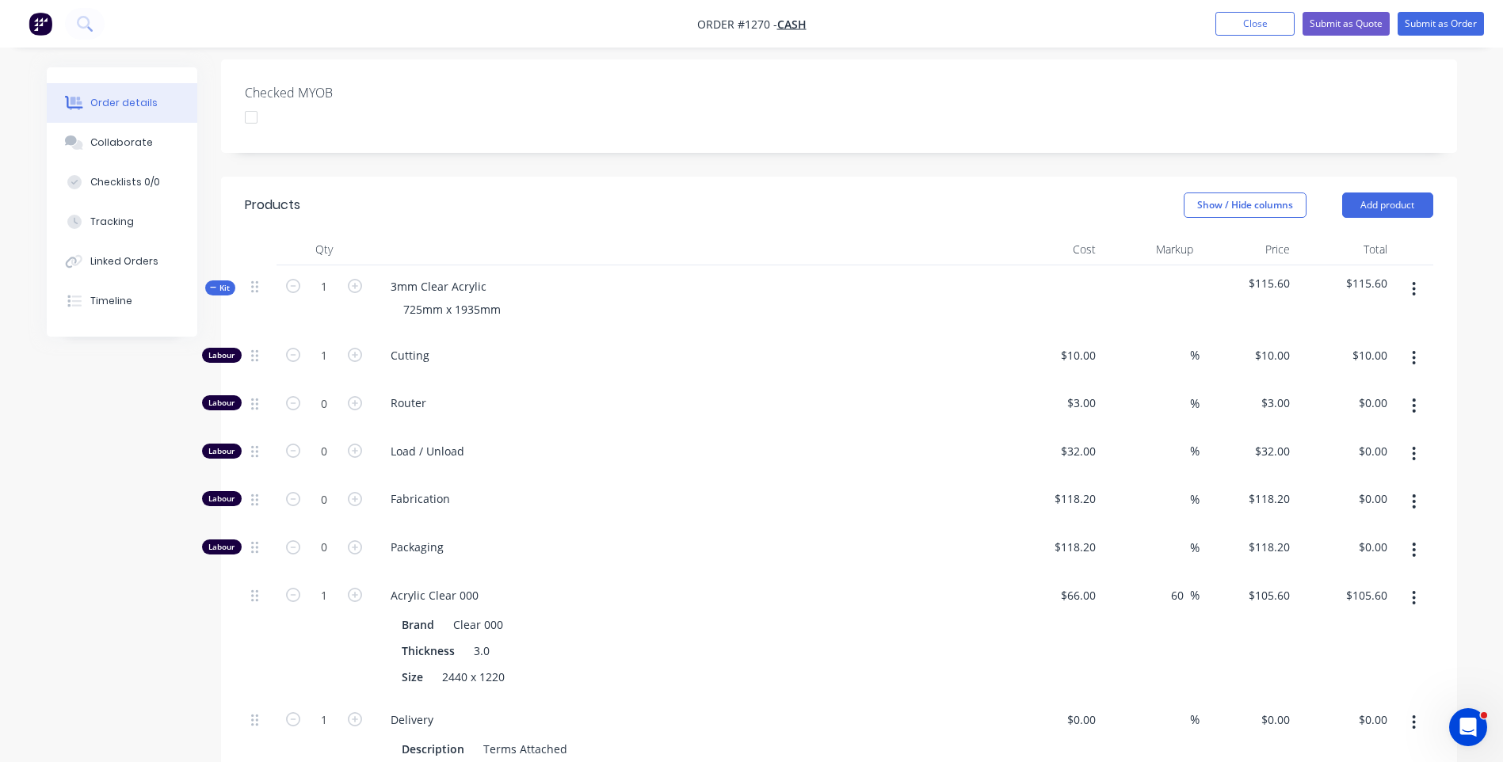
scroll to position [475, 0]
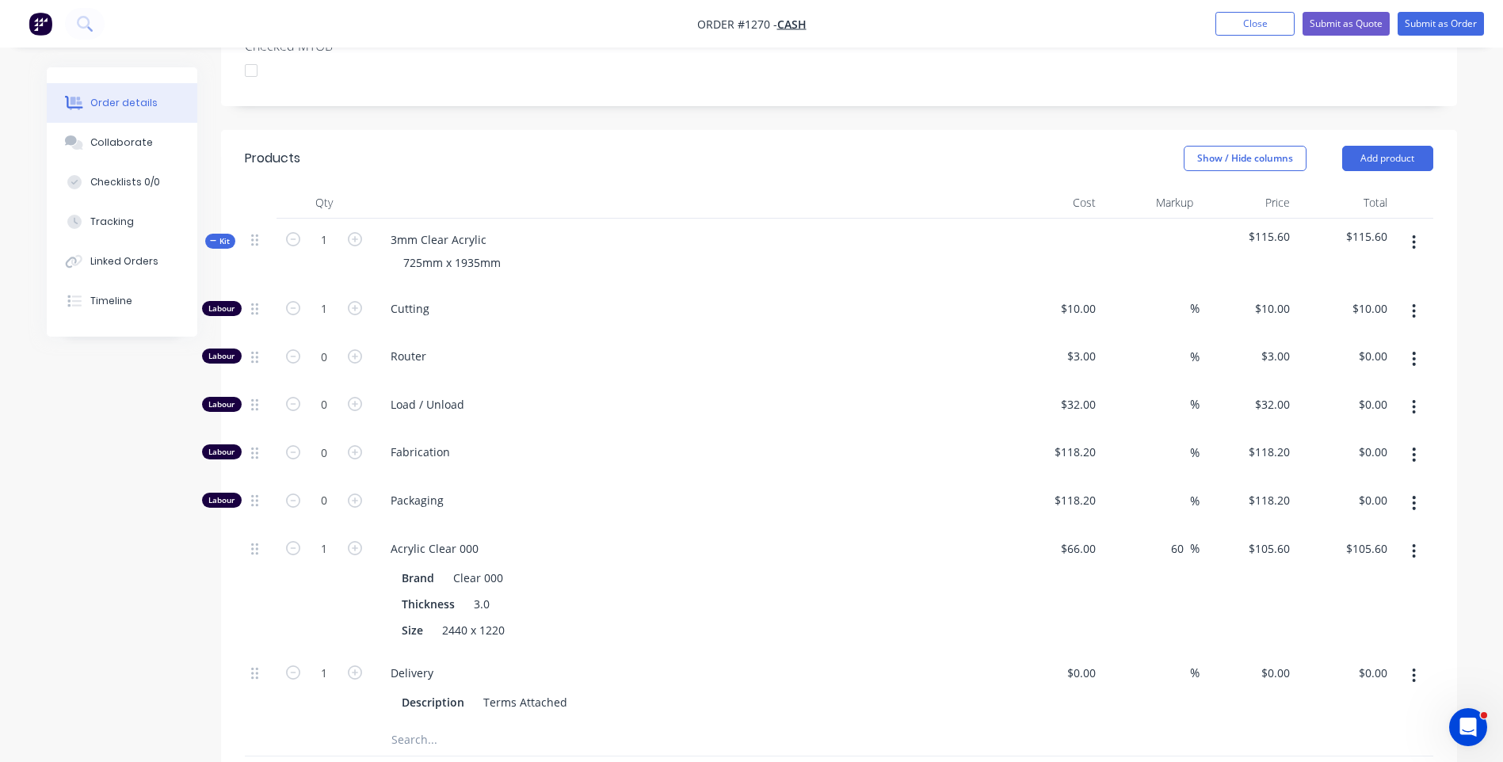
click at [109, 139] on div "Collaborate" at bounding box center [121, 143] width 63 height 14
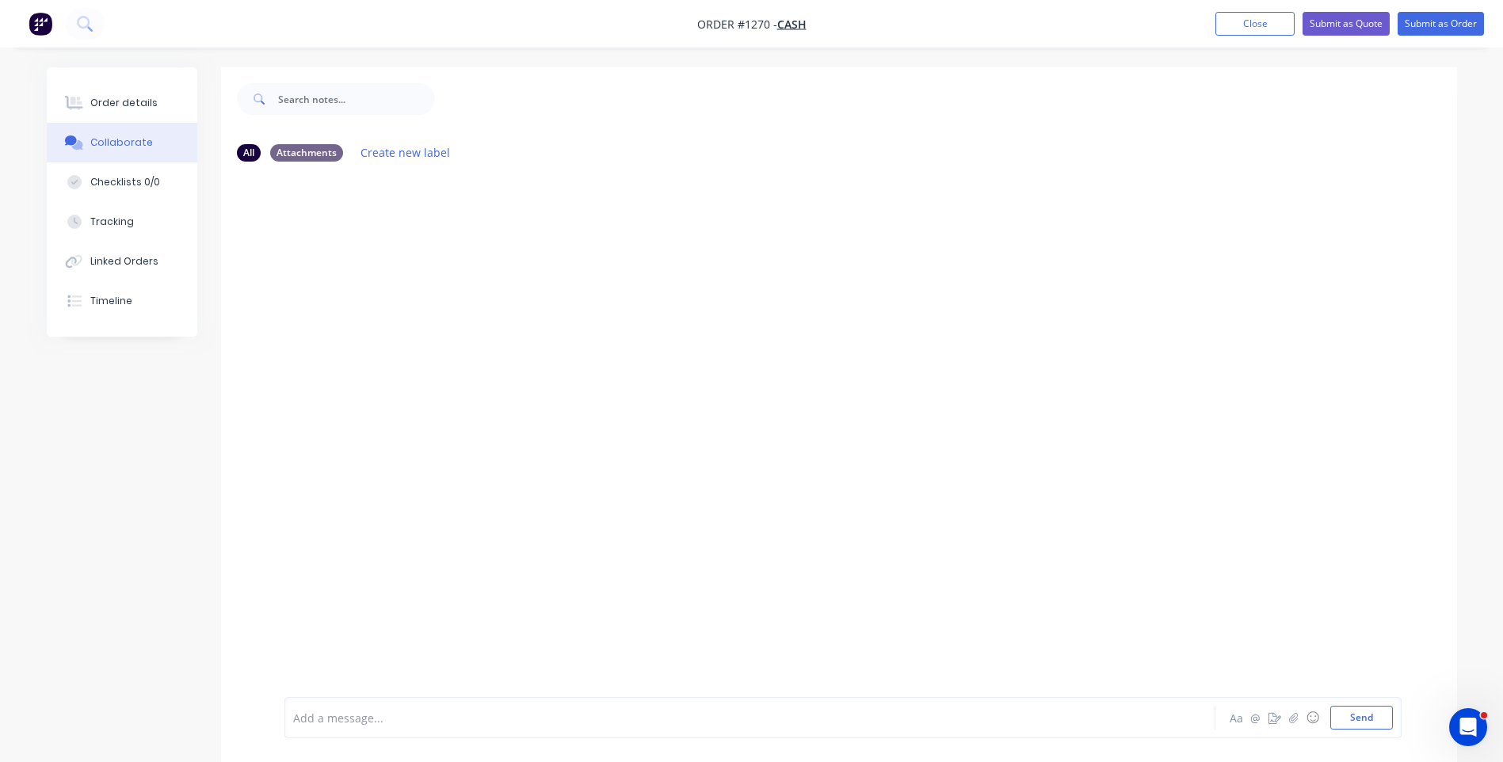
click at [387, 724] on div at bounding box center [706, 718] width 824 height 17
click at [1357, 724] on button "Send" at bounding box center [1362, 718] width 63 height 24
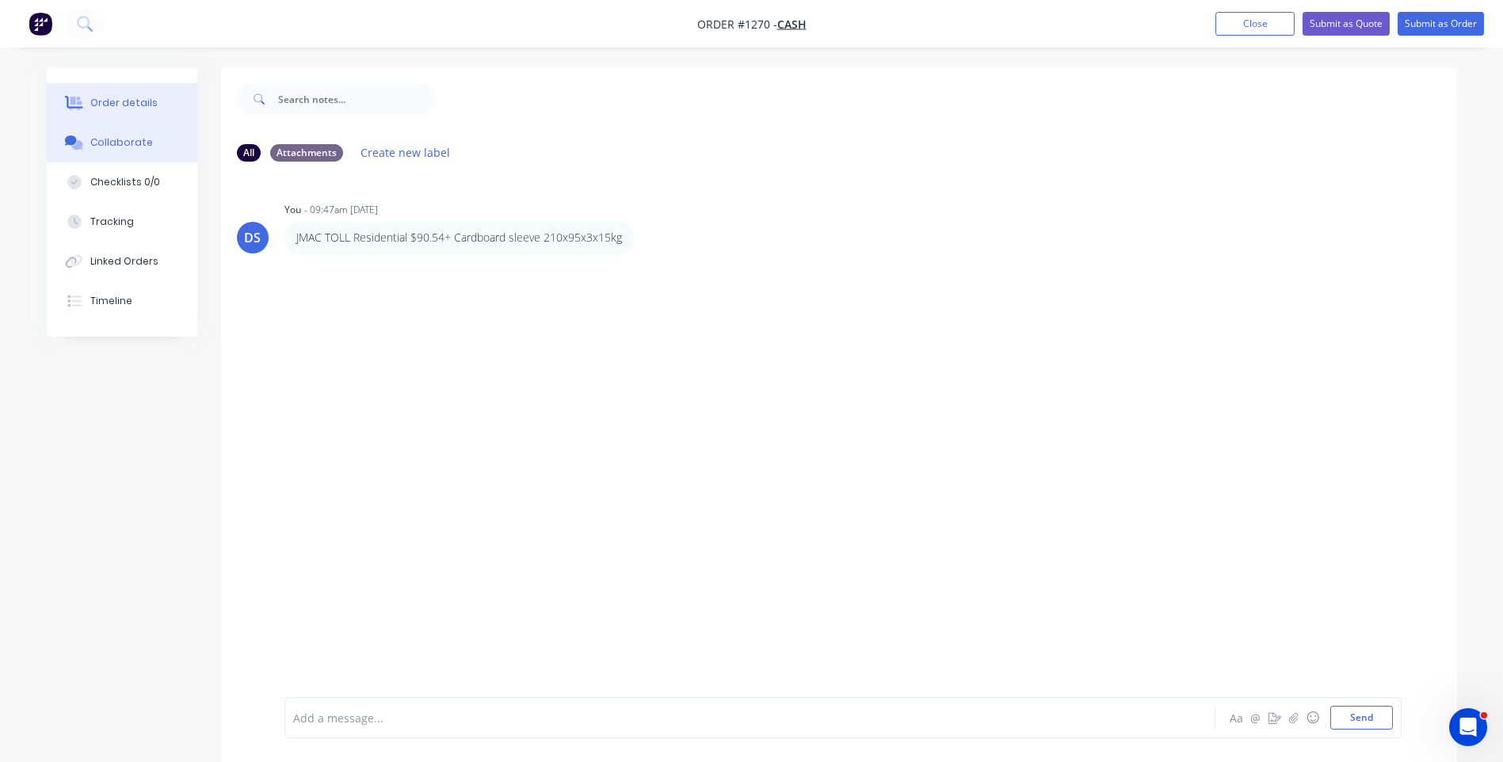
click at [106, 101] on div "Order details" at bounding box center [123, 103] width 67 height 14
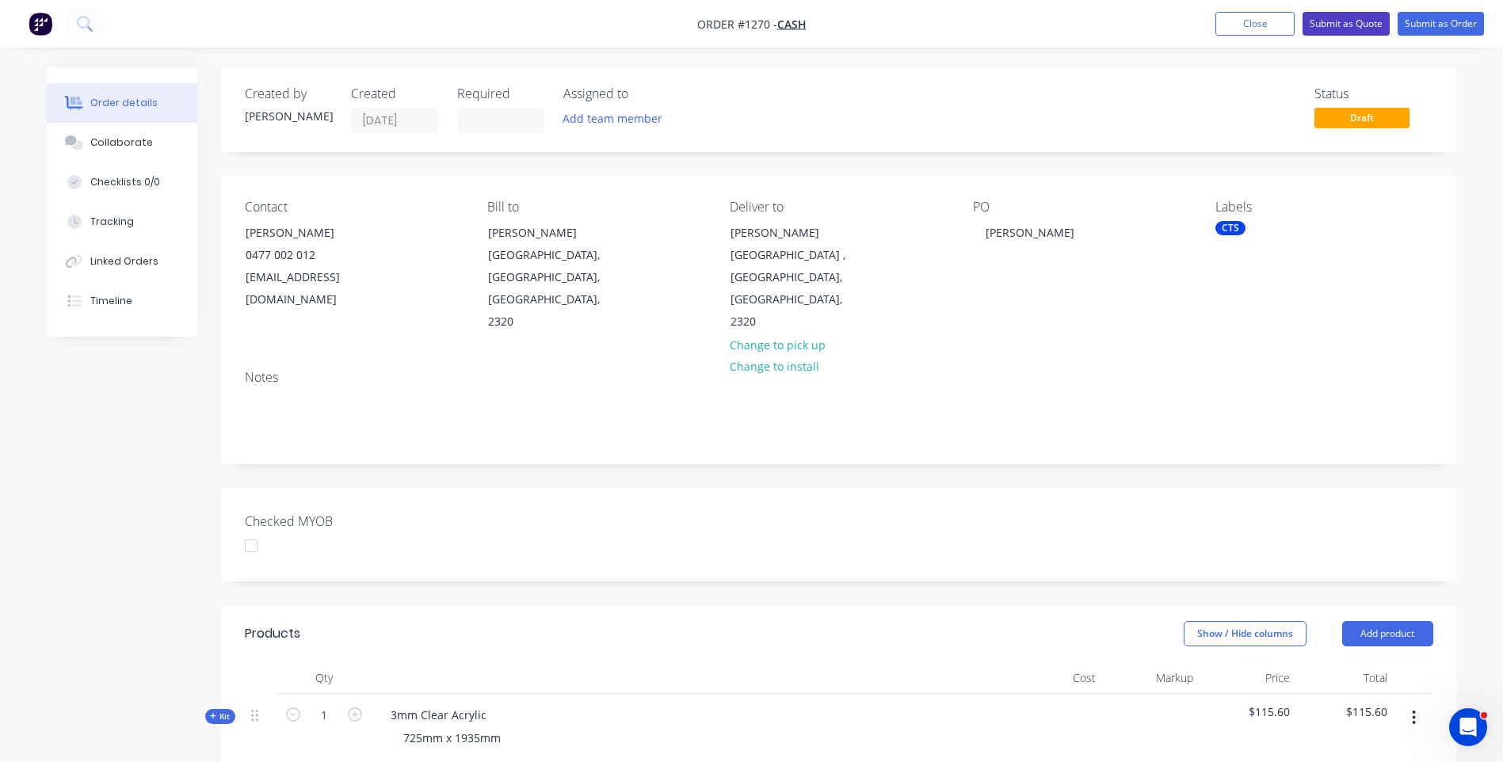
click at [1335, 31] on button "Submit as Quote" at bounding box center [1346, 24] width 87 height 24
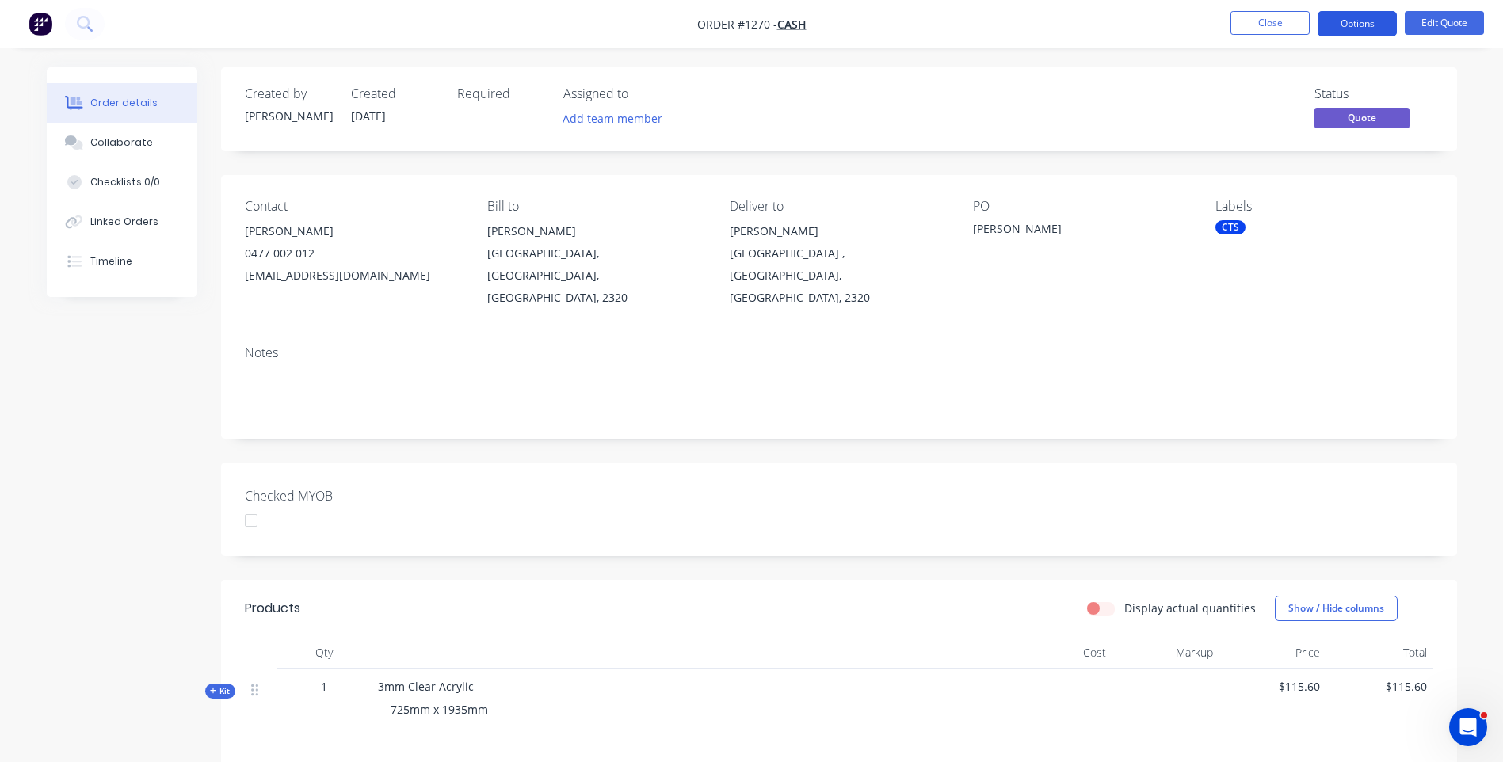
click at [1348, 29] on button "Options" at bounding box center [1357, 23] width 79 height 25
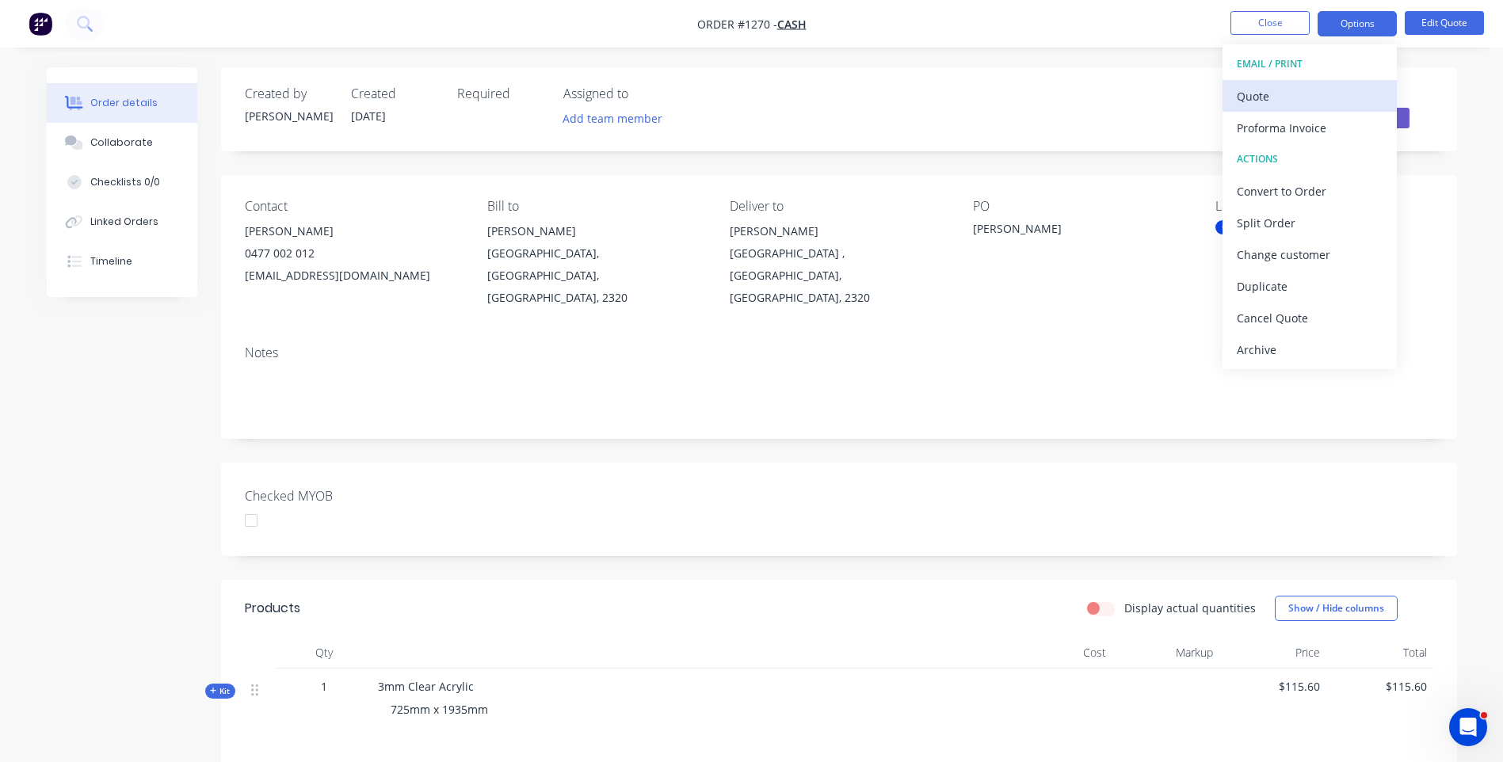
click at [1270, 97] on div "Quote" at bounding box center [1310, 96] width 146 height 23
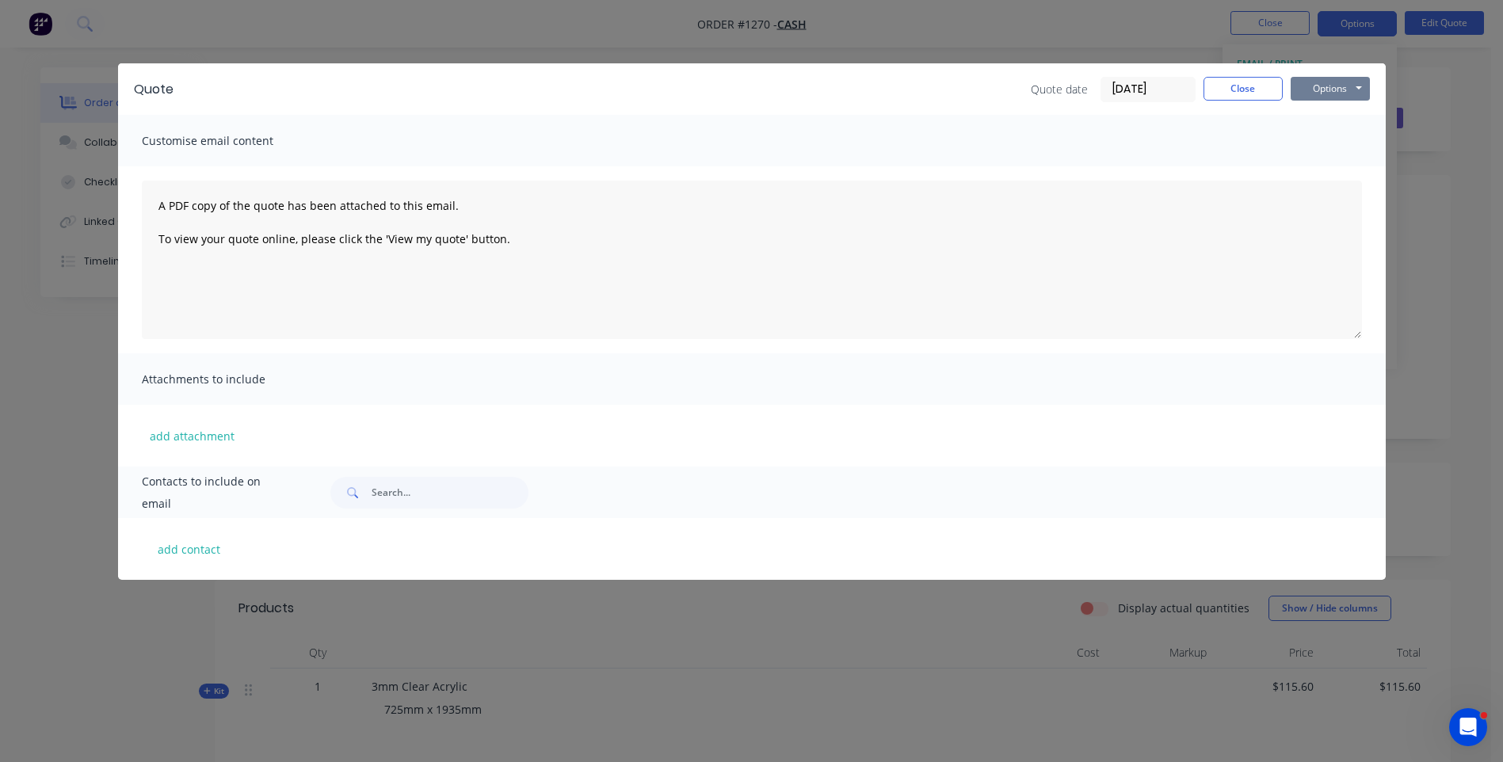
click at [1322, 88] on button "Options" at bounding box center [1330, 89] width 79 height 24
click at [1335, 121] on button "Preview" at bounding box center [1341, 117] width 101 height 26
click at [117, 651] on div "Quote Quote date 25/08/25 Close Options Preview Print Email Customise email con…" at bounding box center [751, 381] width 1503 height 762
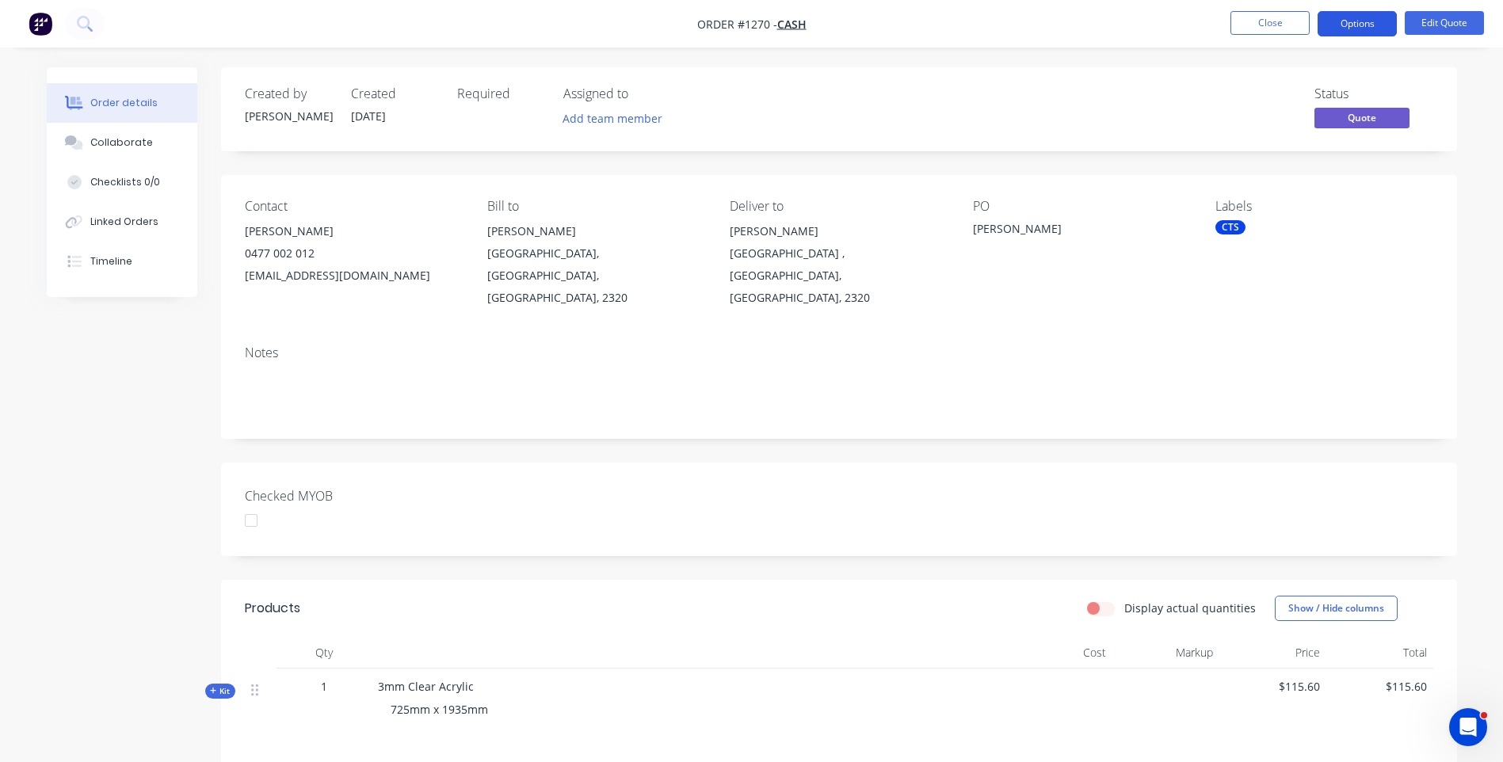
click at [1351, 32] on button "Options" at bounding box center [1357, 23] width 79 height 25
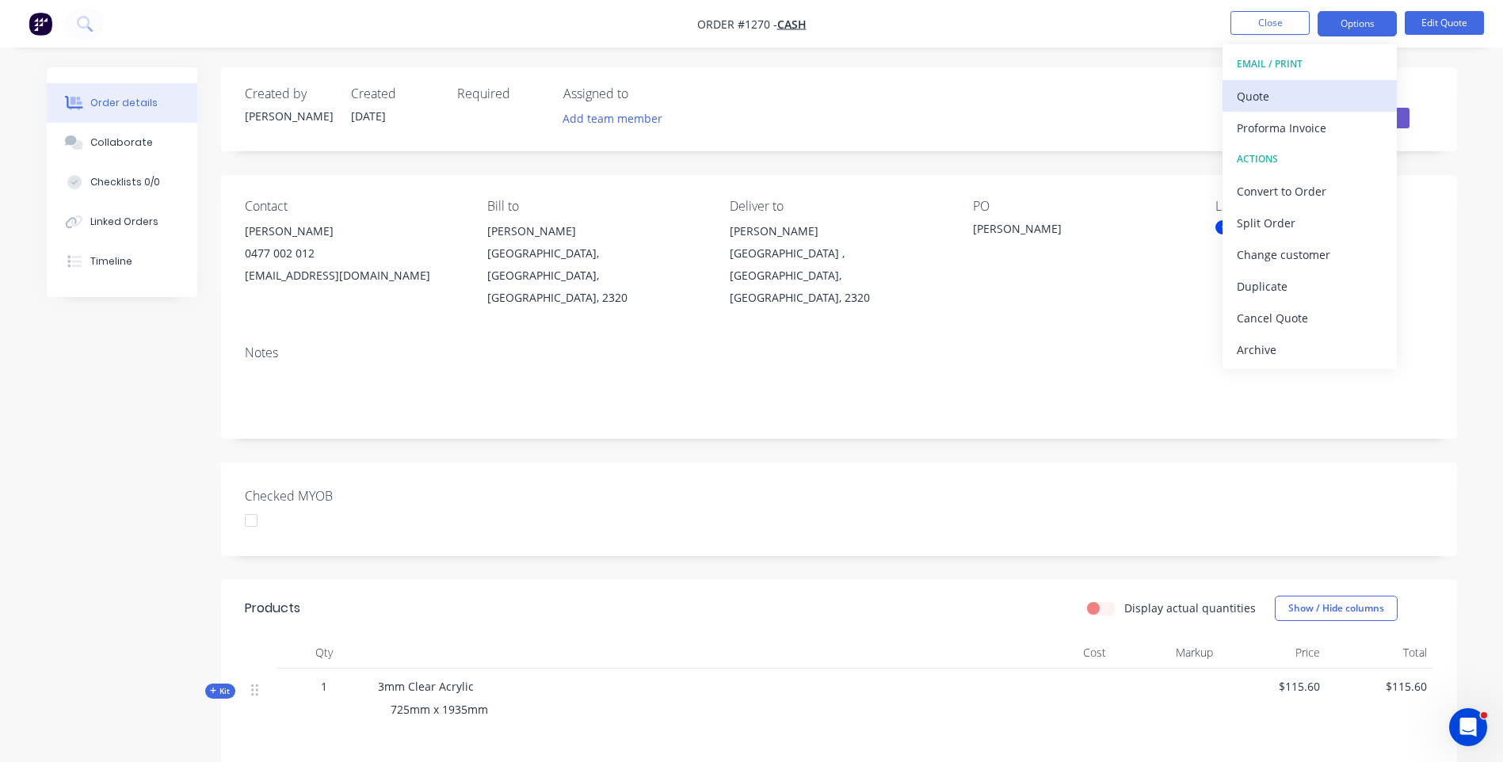
click at [1262, 101] on div "Quote" at bounding box center [1310, 96] width 146 height 23
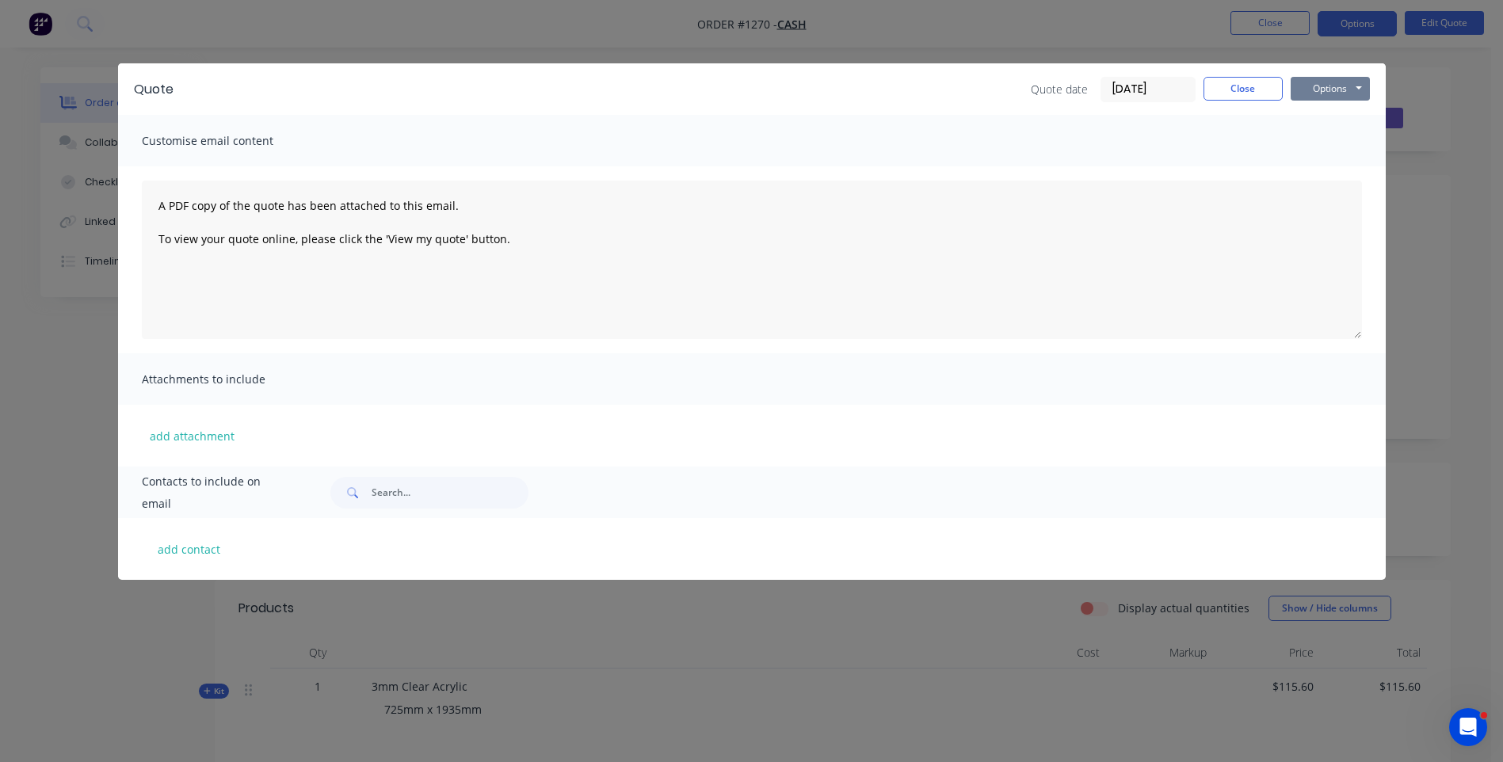
click at [1319, 94] on button "Options" at bounding box center [1330, 89] width 79 height 24
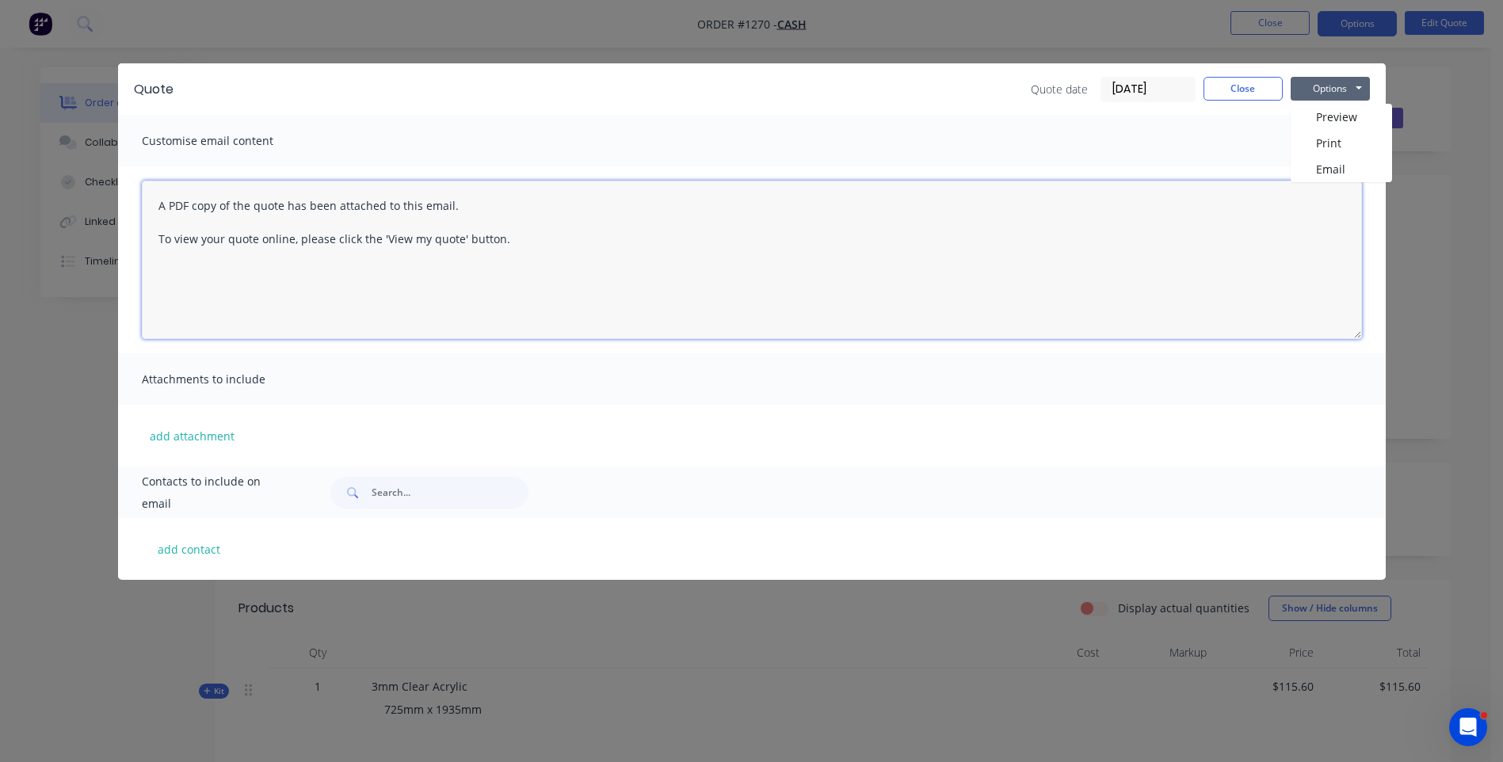
paste textarea "Hi, Please contact us if you have any questions. Regards, Darren sales@allstarp…"
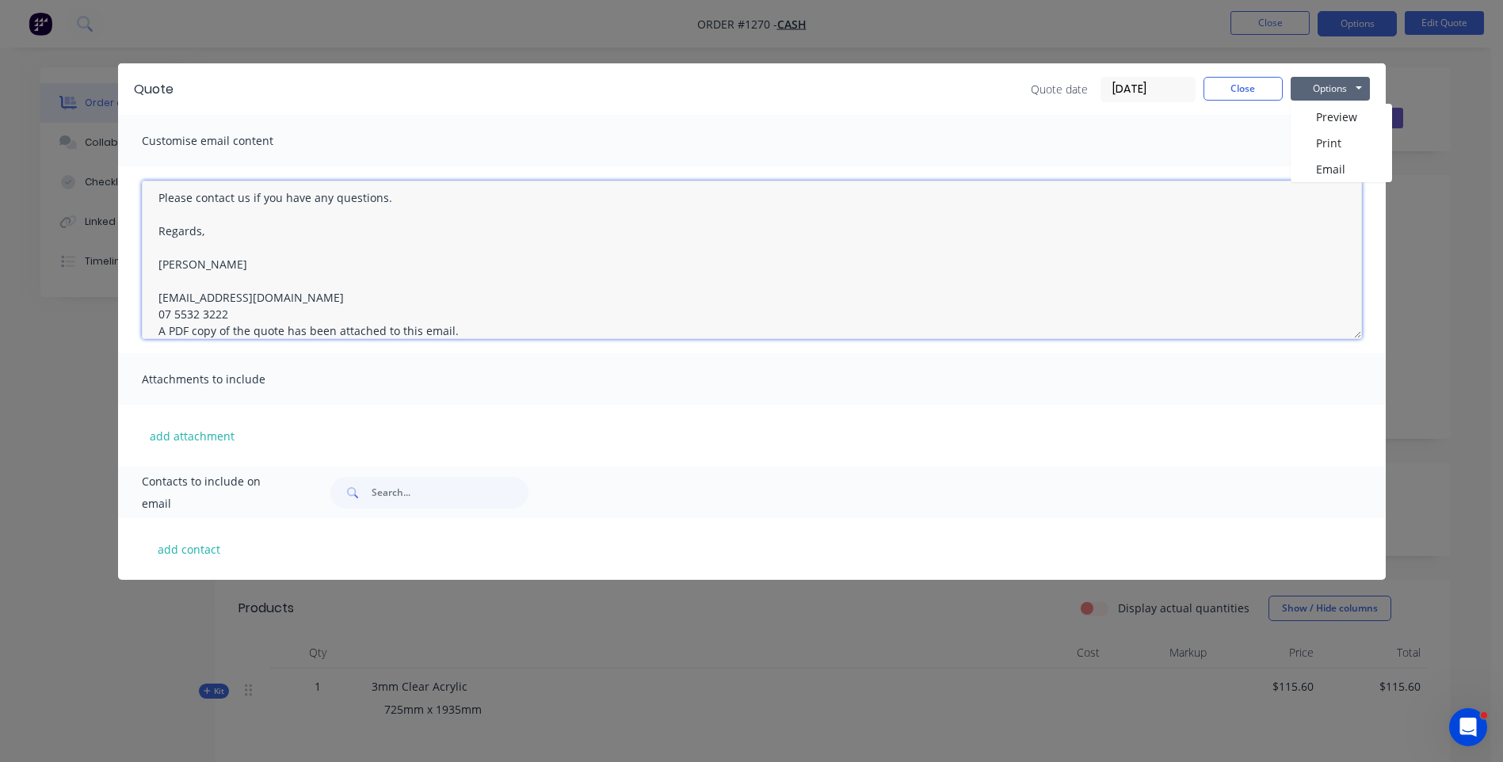
click at [229, 315] on textarea "Hi, Please contact us if you have any questions. Regards, Darren sales@allstarp…" at bounding box center [752, 260] width 1220 height 158
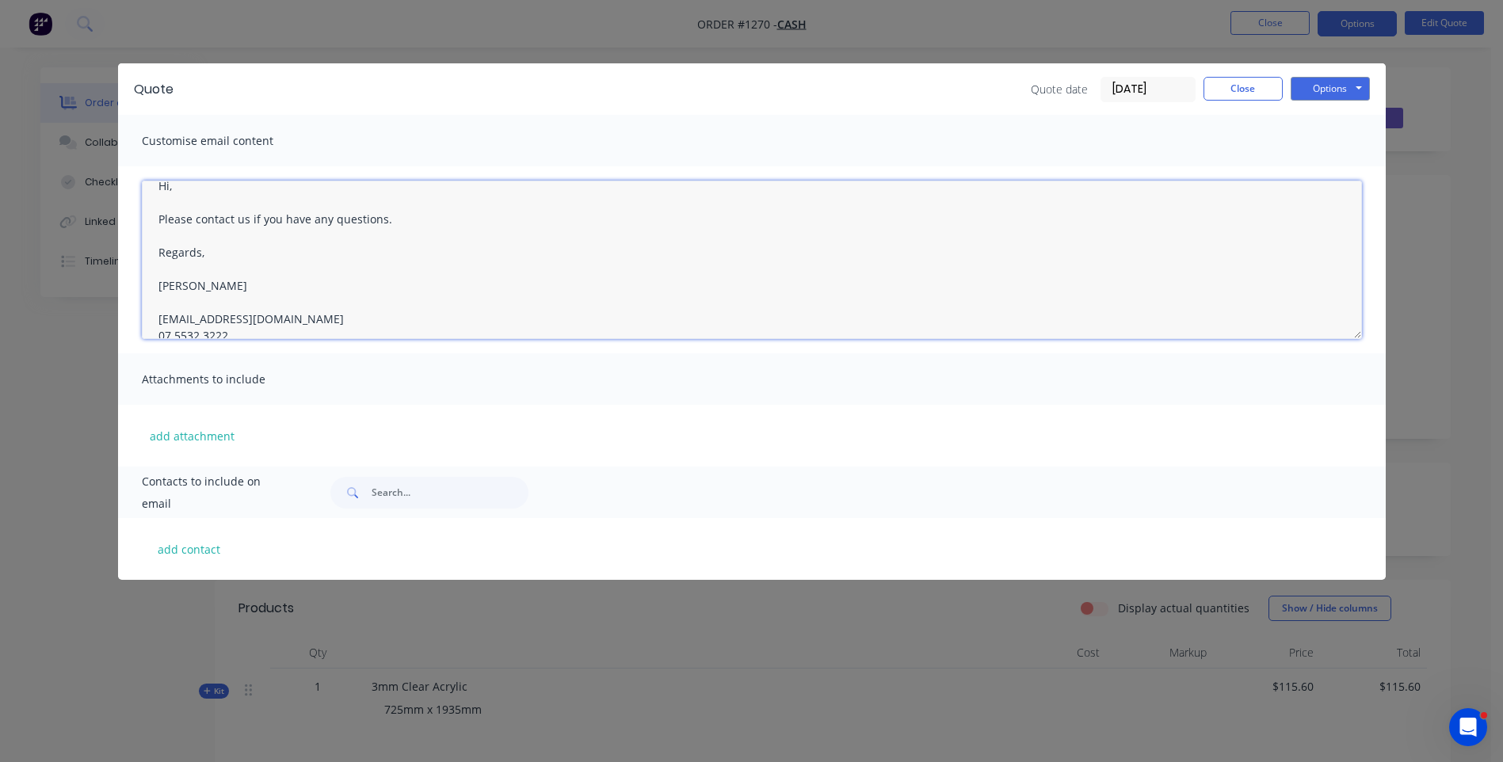
scroll to position [0, 0]
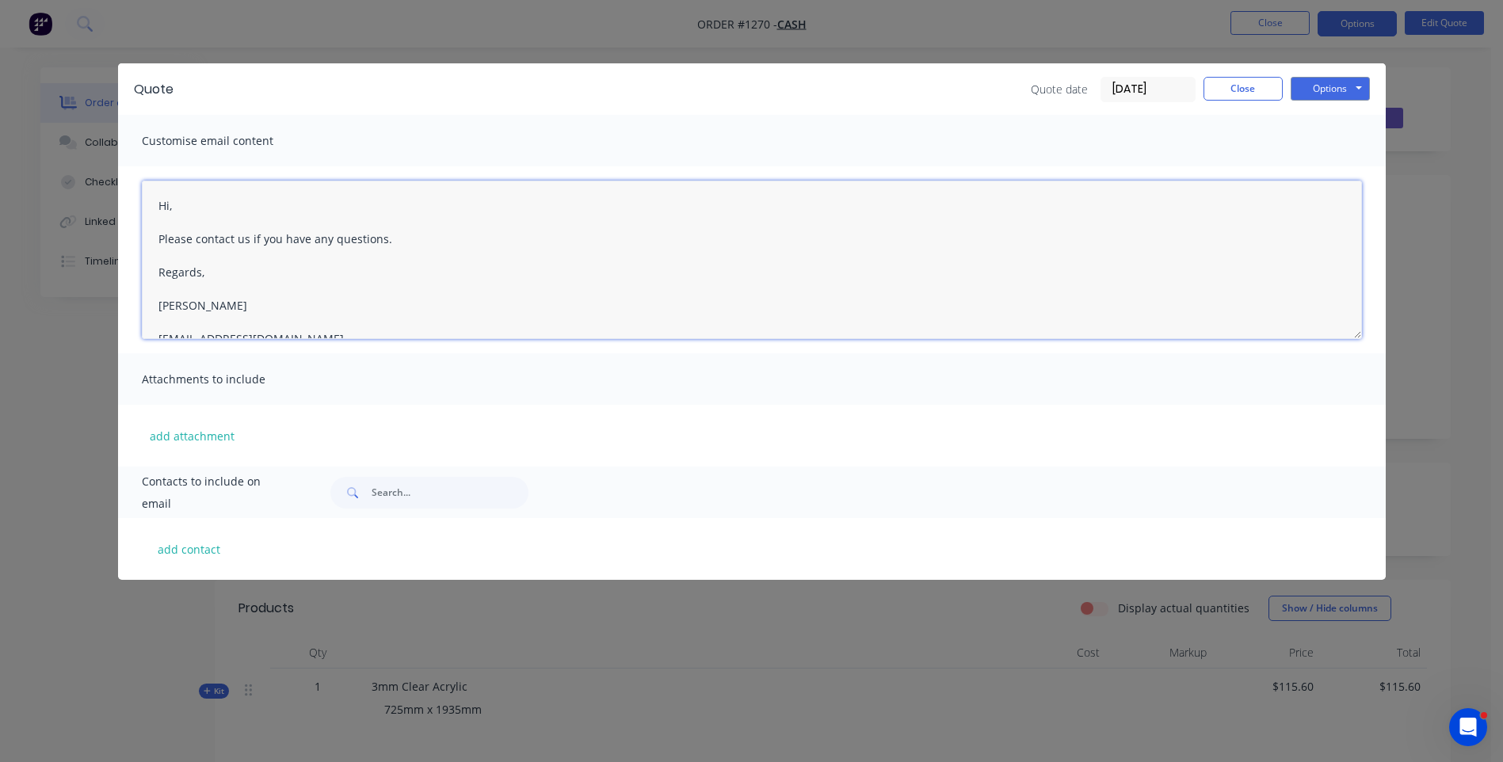
click at [186, 201] on textarea "Hi, Please contact us if you have any questions. Regards, Darren sales@allstarp…" at bounding box center [752, 260] width 1220 height 158
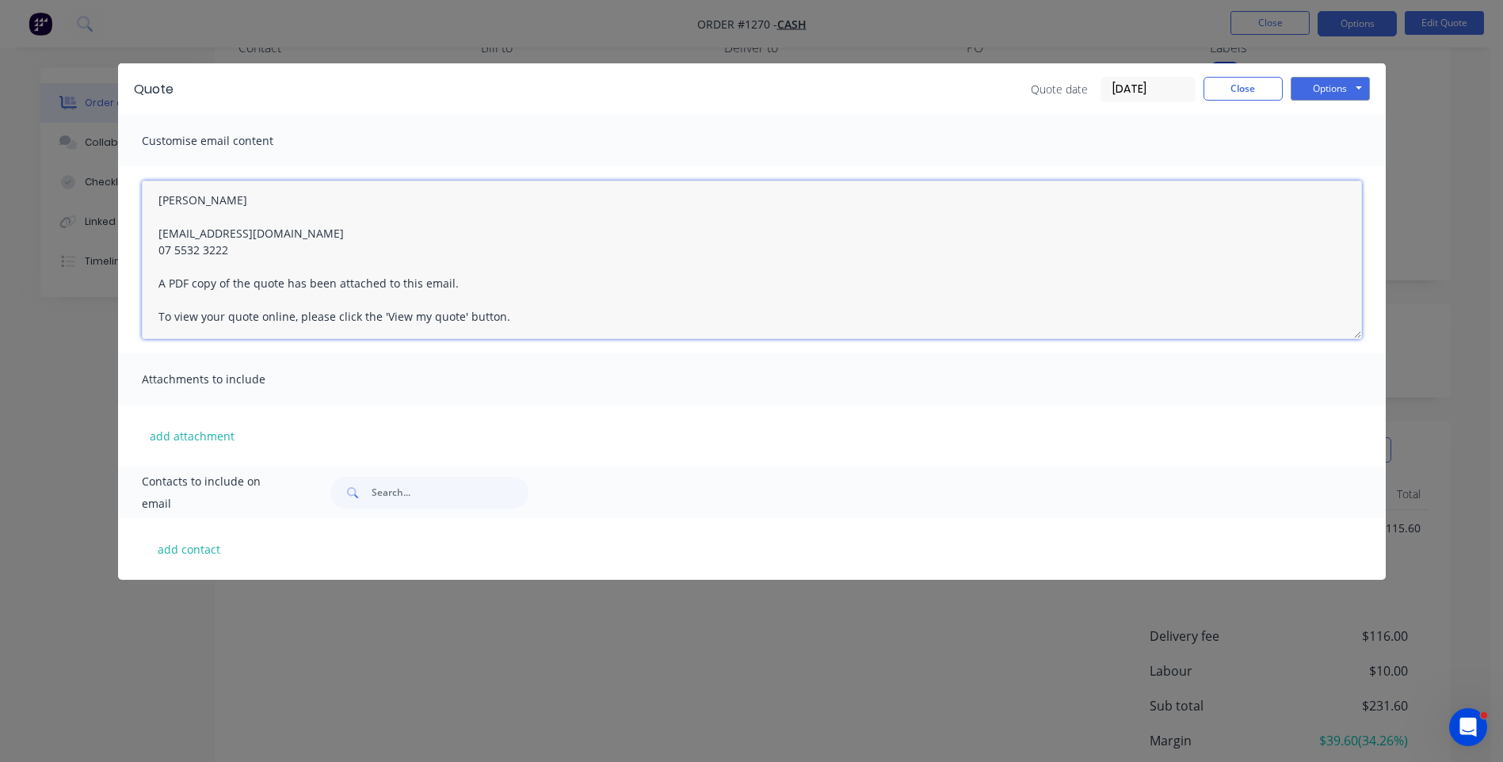
scroll to position [141, 0]
type textarea "Hi Michael, Please see quote attached. Please contact us if you have any questi…"
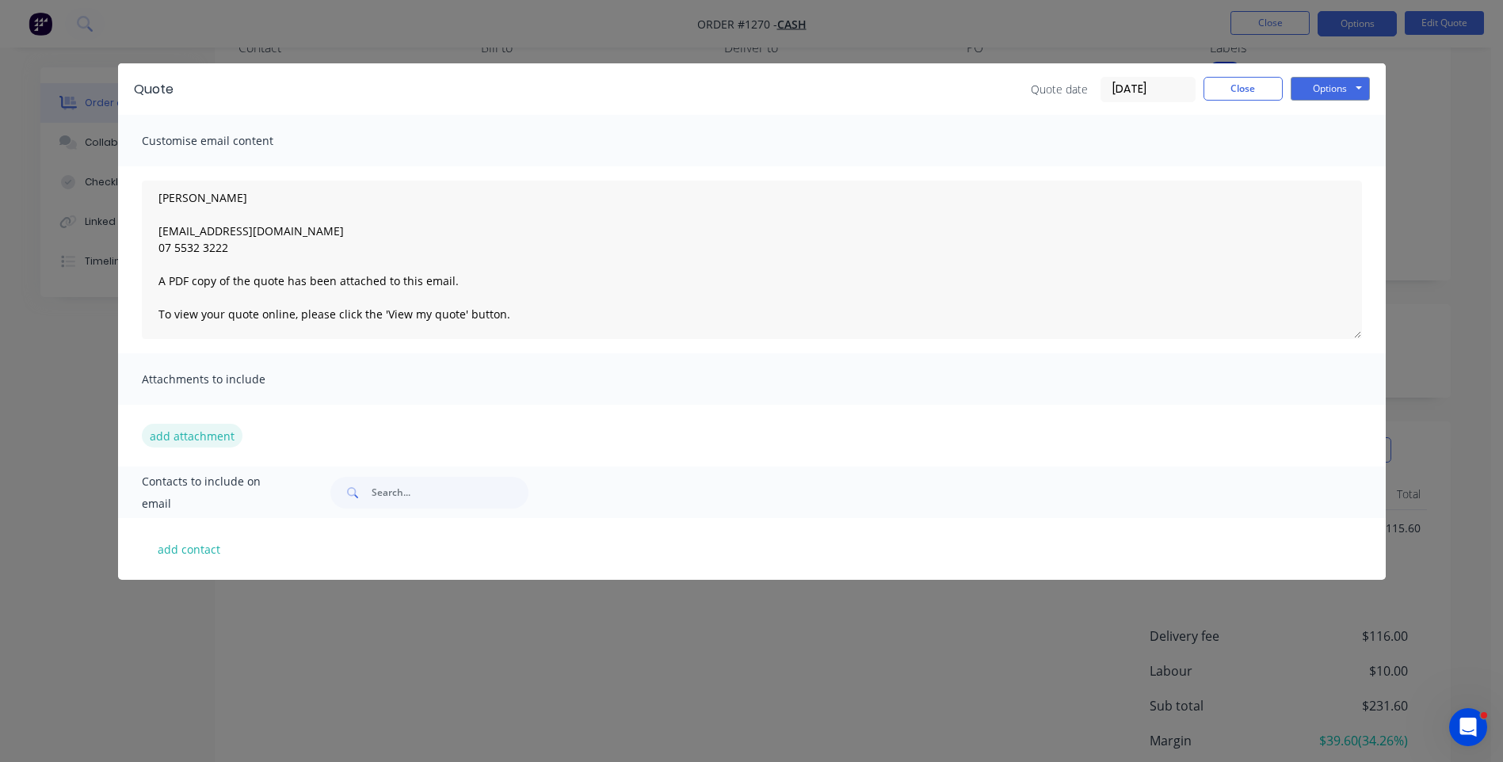
click at [207, 442] on button "add attachment" at bounding box center [192, 436] width 101 height 24
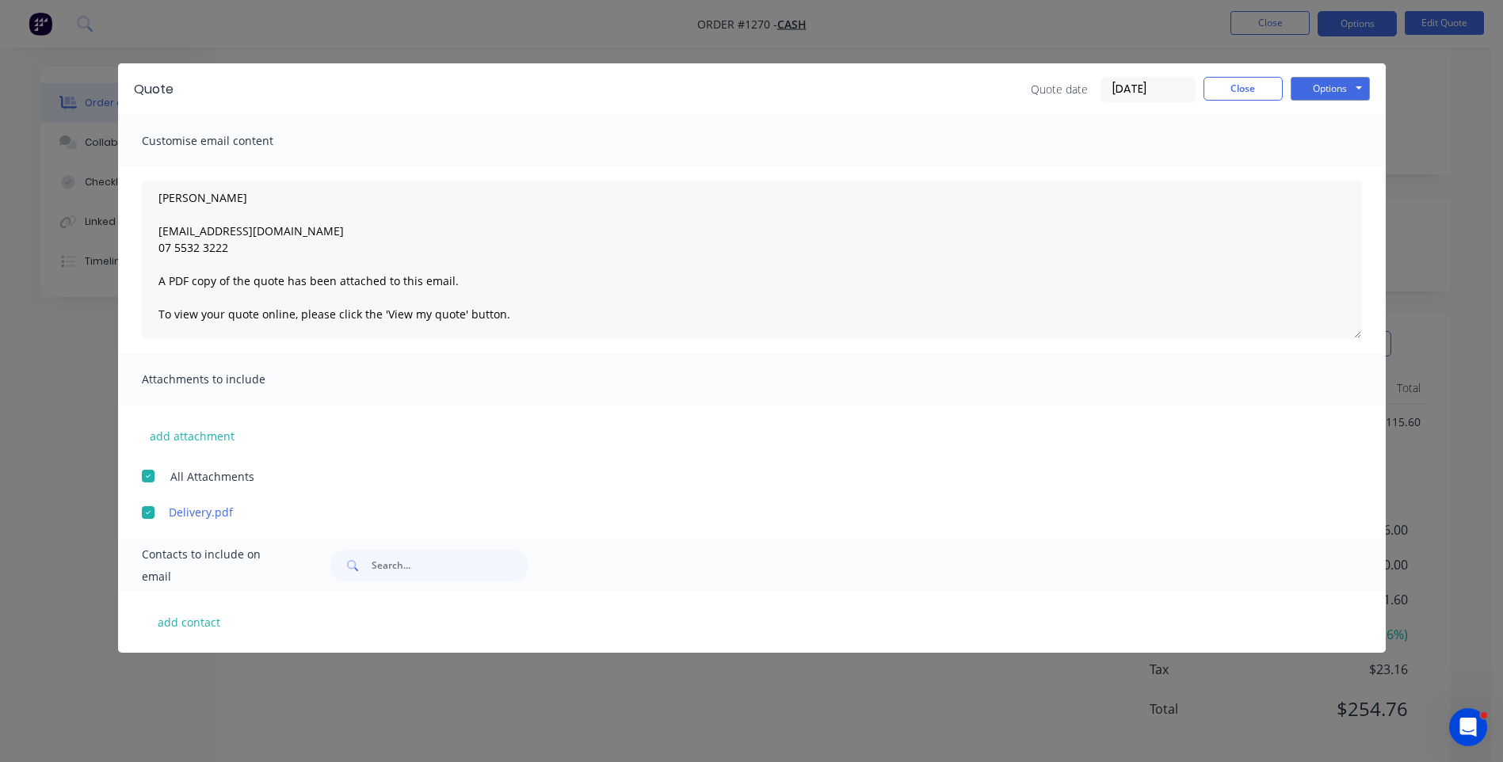
scroll to position [267, 0]
click at [210, 628] on button "add contact" at bounding box center [189, 622] width 95 height 24
select select "AU"
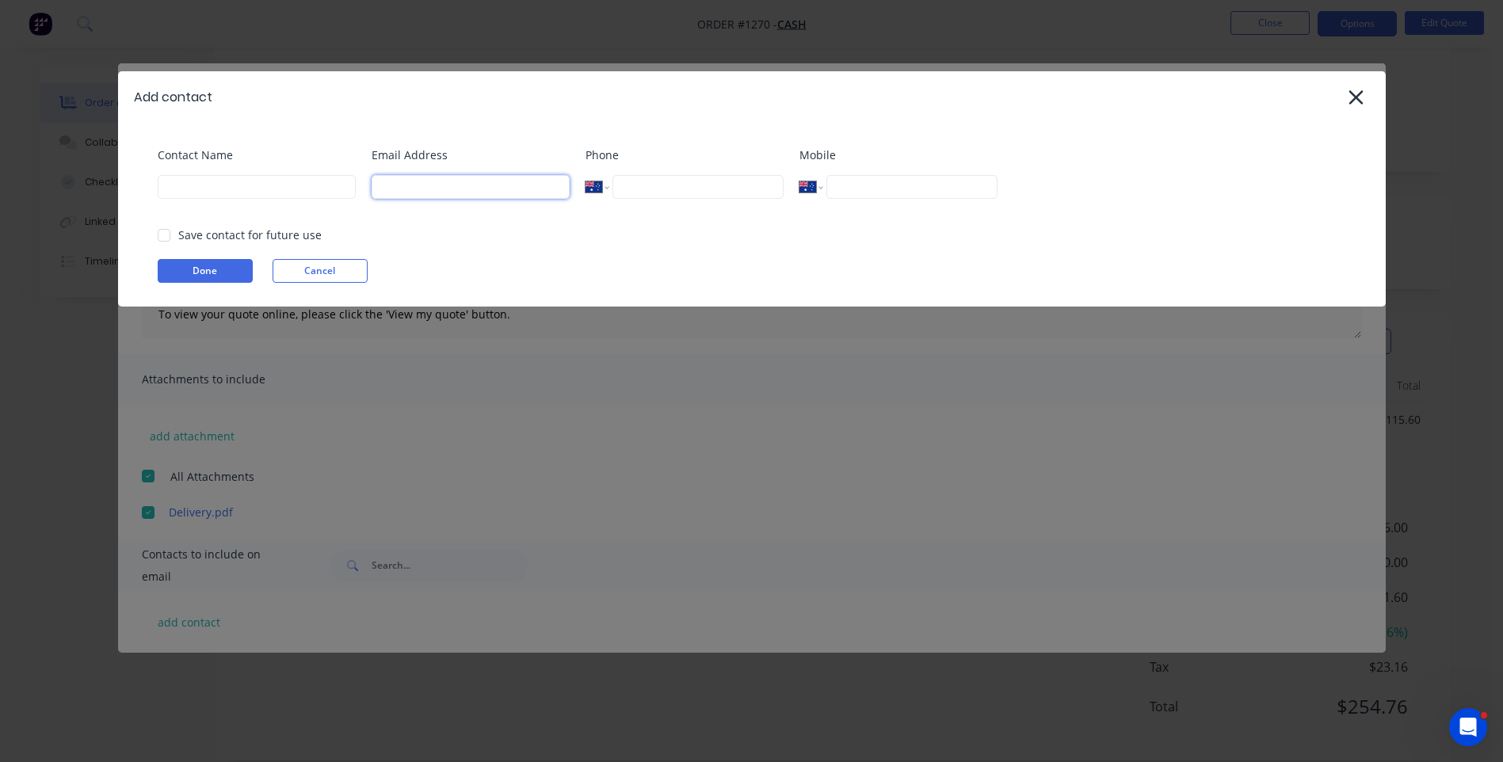
click at [411, 189] on input at bounding box center [471, 187] width 198 height 24
type input "michsams@icloud.com"
type input "[PERSON_NAME]"
type input "0477 002 012"
click at [212, 265] on button "Done" at bounding box center [205, 271] width 95 height 24
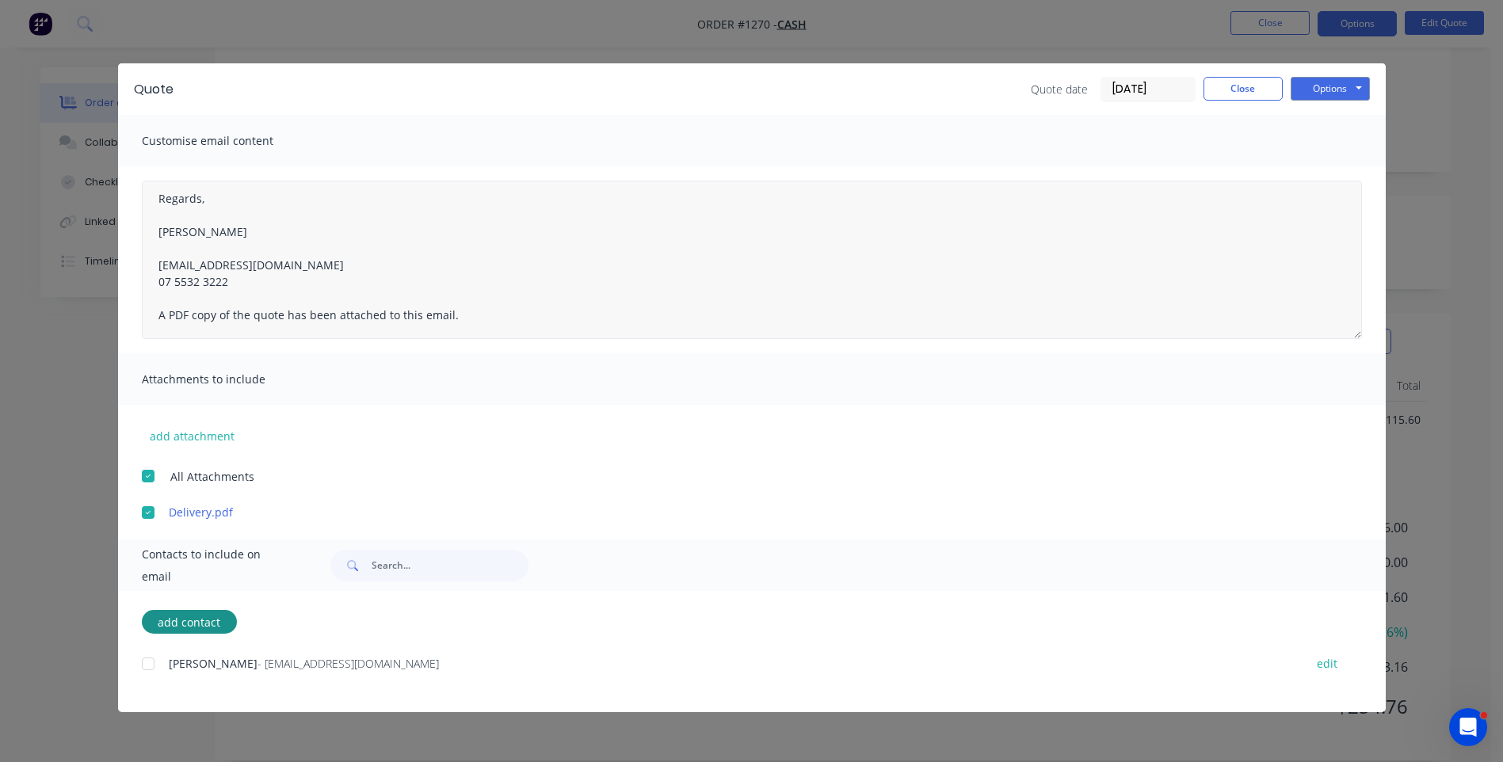
scroll to position [141, 0]
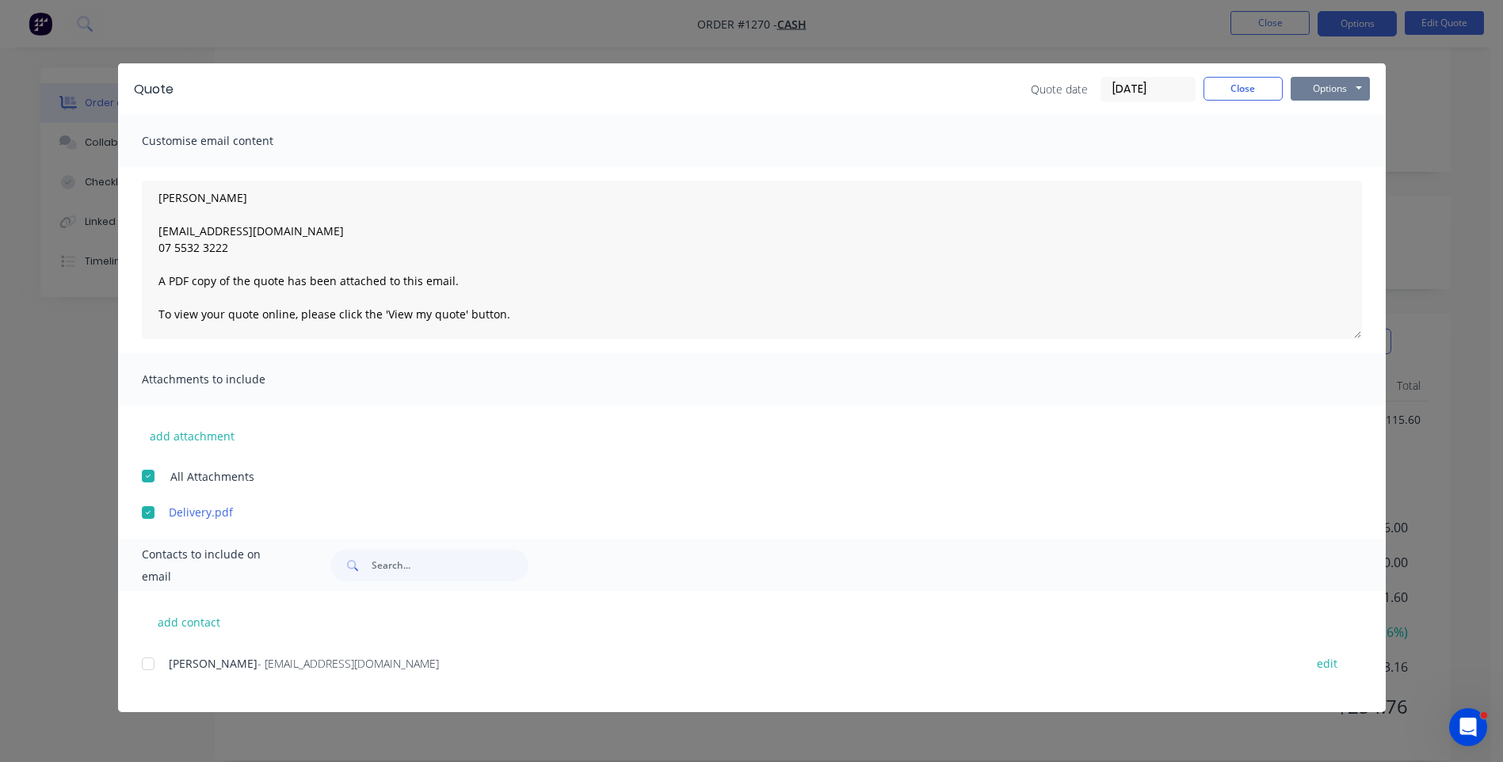
click at [1324, 96] on button "Options" at bounding box center [1330, 89] width 79 height 24
click at [1324, 170] on button "Email" at bounding box center [1341, 169] width 101 height 26
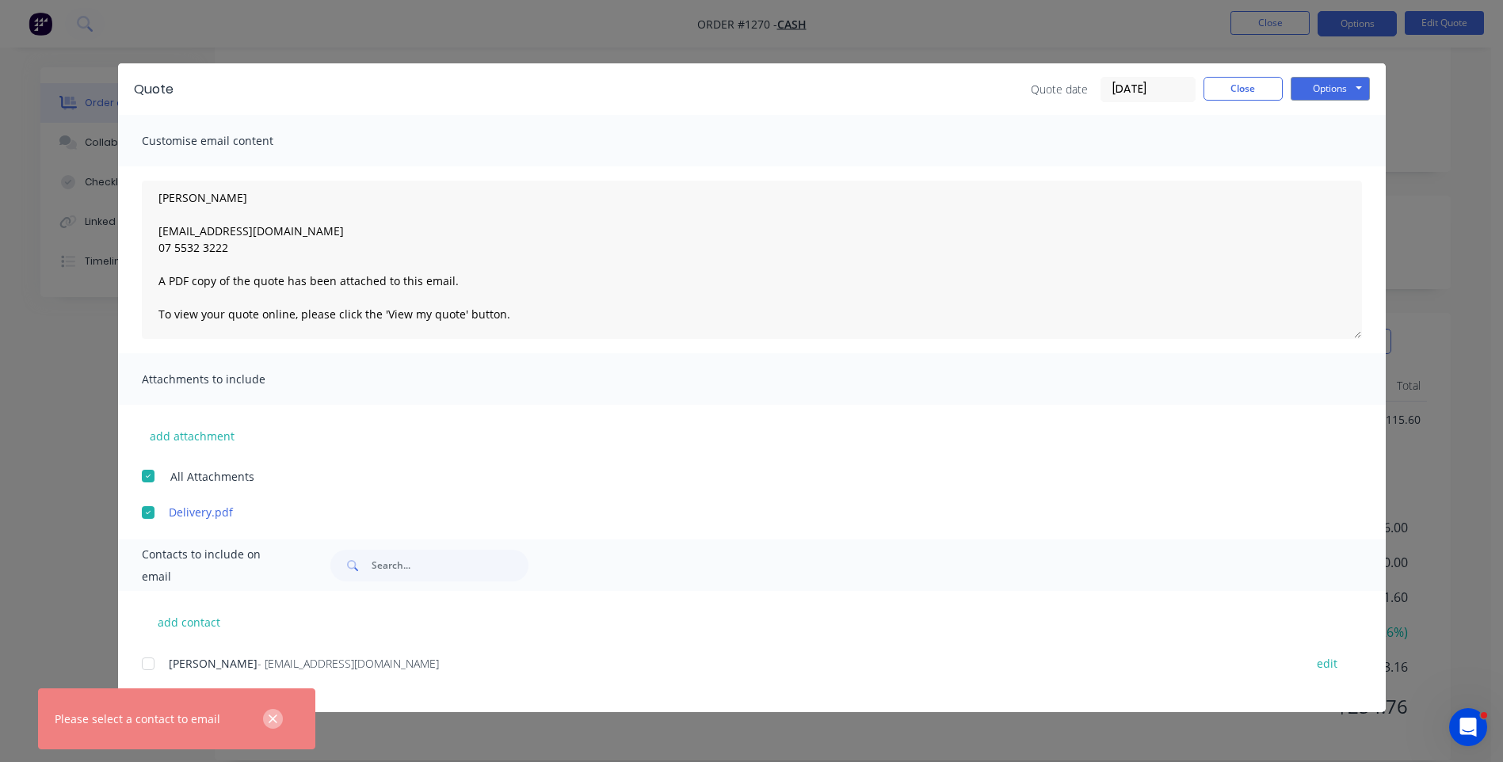
click at [274, 720] on icon "button" at bounding box center [273, 719] width 9 height 9
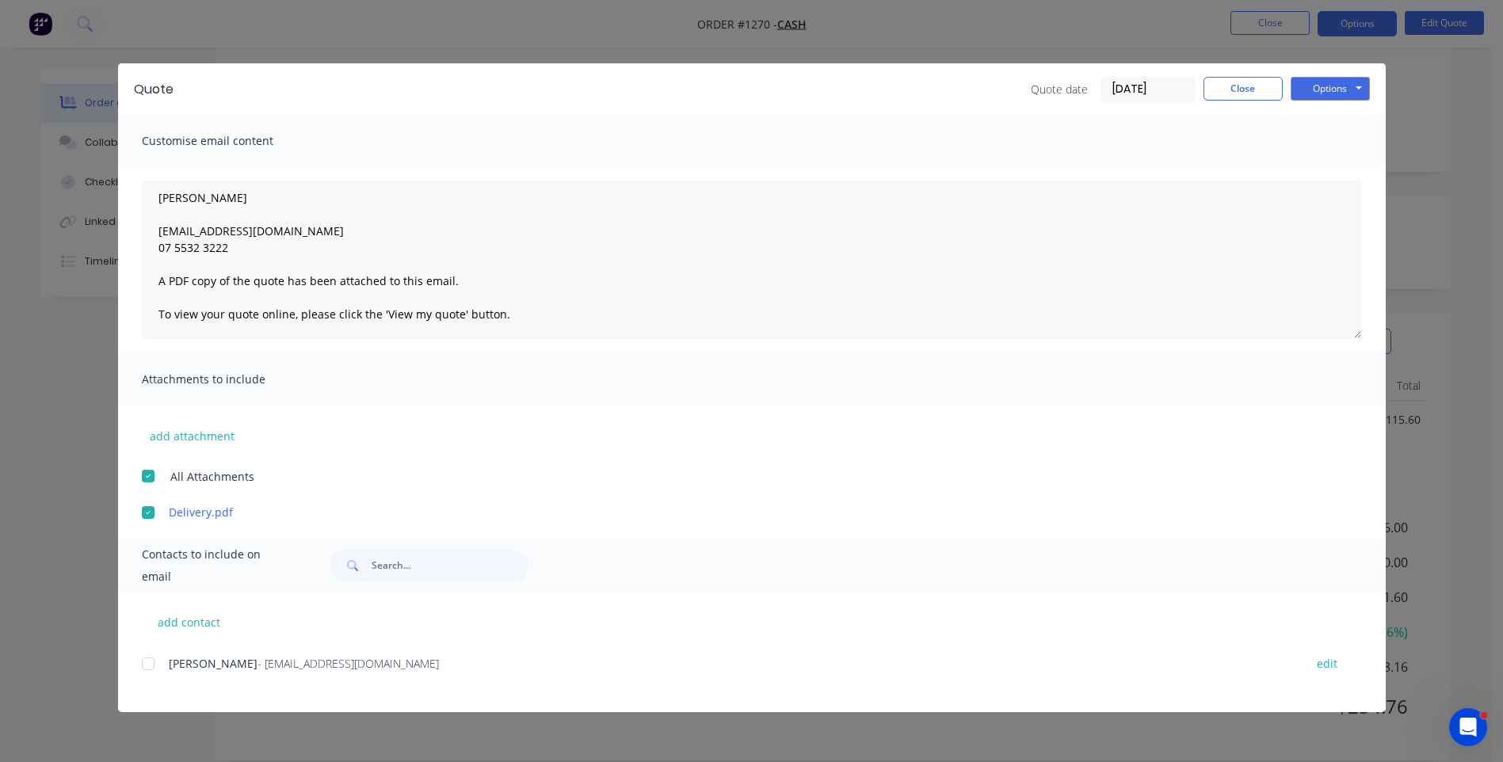
click at [148, 666] on div at bounding box center [148, 664] width 32 height 32
click at [1326, 94] on button "Options" at bounding box center [1330, 89] width 79 height 24
click at [1318, 170] on button "Email" at bounding box center [1341, 169] width 101 height 26
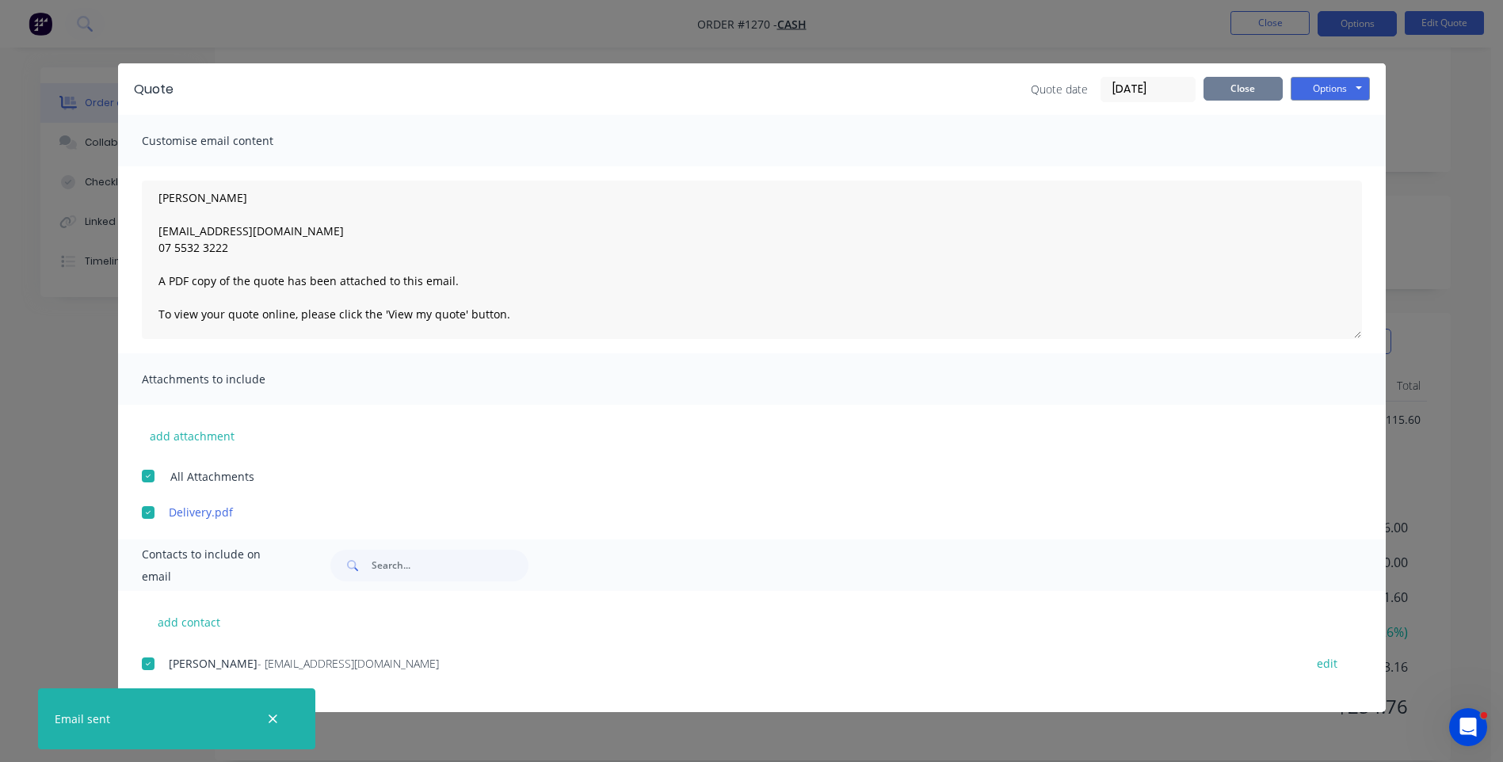
click at [1244, 89] on button "Close" at bounding box center [1243, 89] width 79 height 24
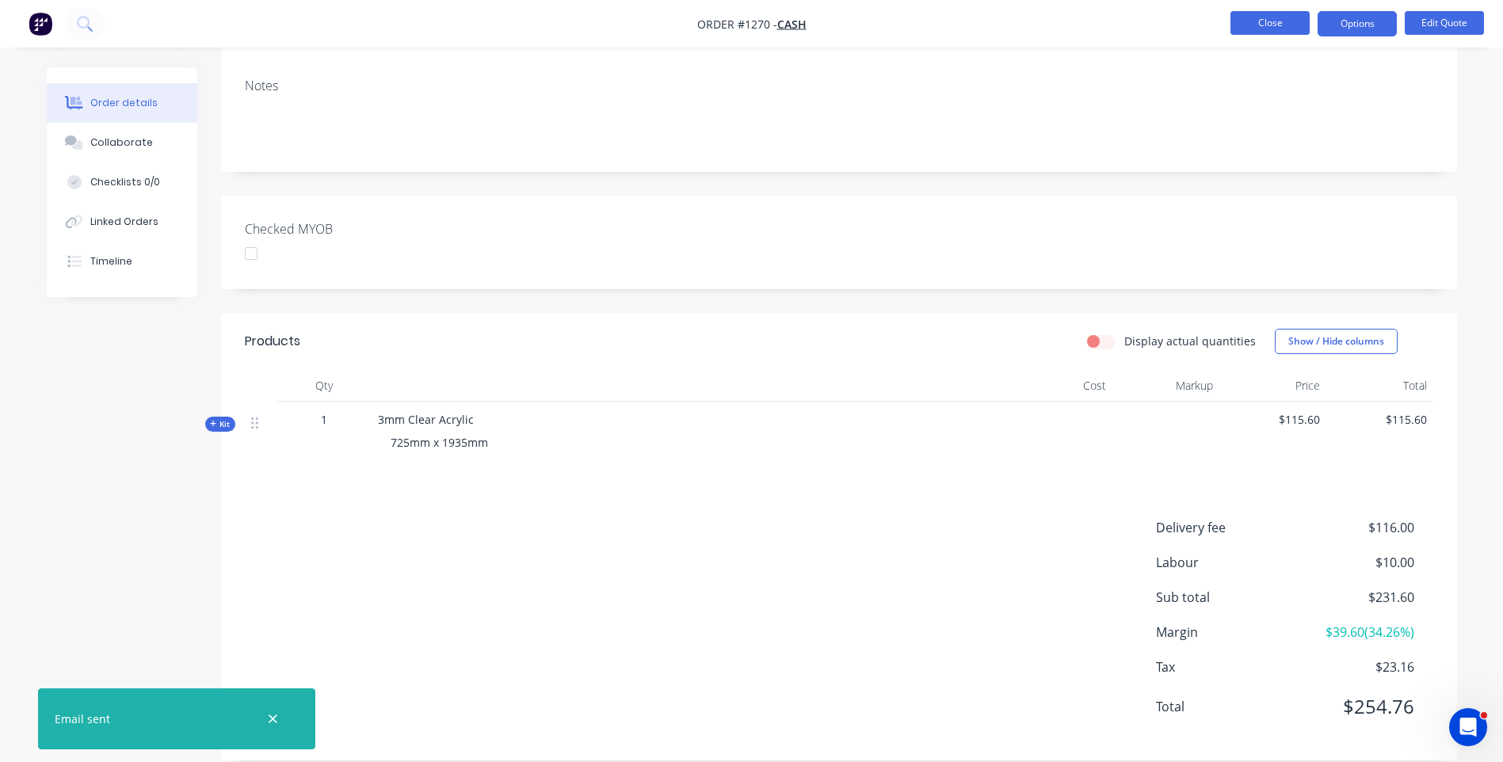
click at [1251, 28] on button "Close" at bounding box center [1270, 23] width 79 height 24
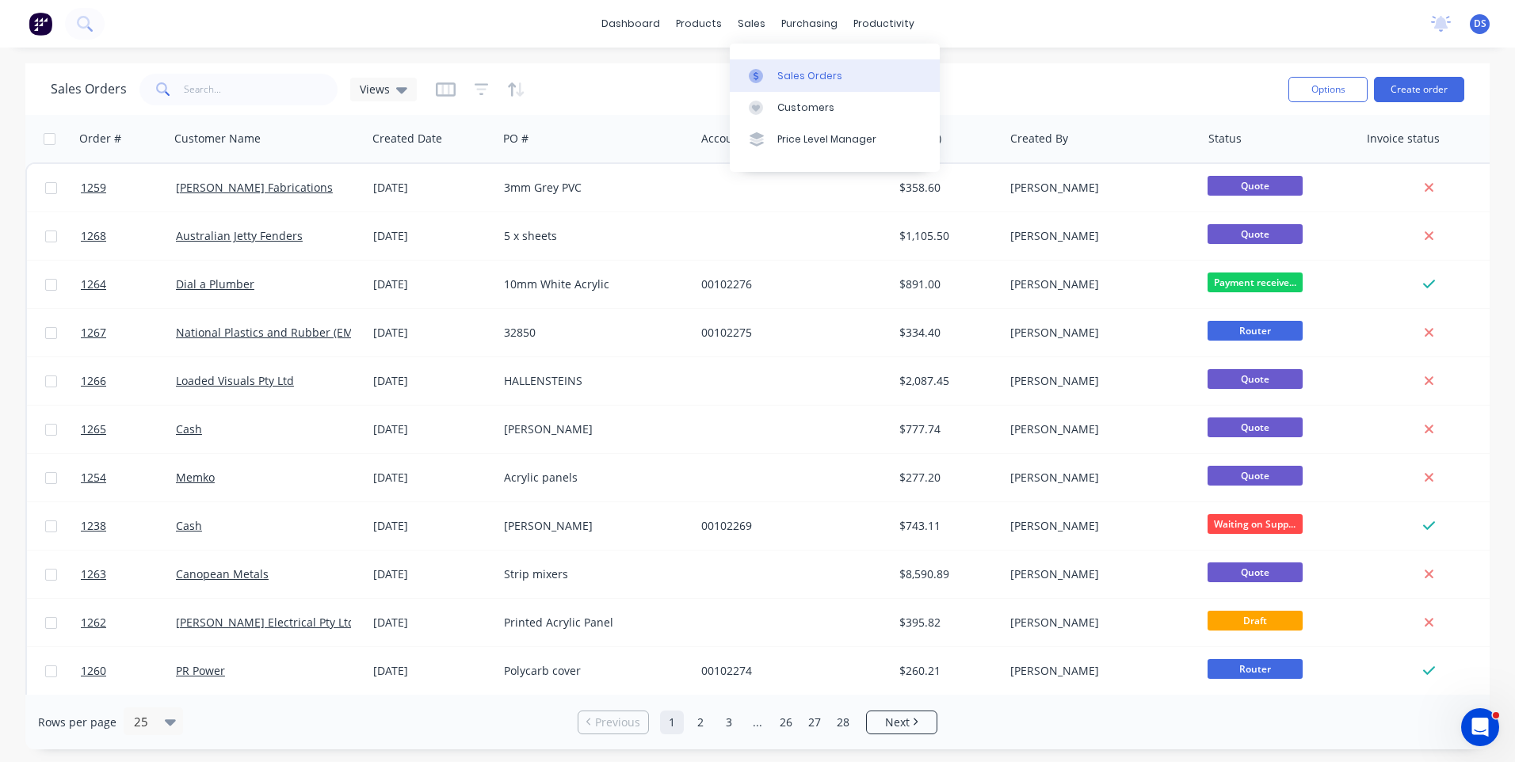
click at [804, 83] on link "Sales Orders" at bounding box center [835, 75] width 210 height 32
click at [813, 79] on div "Sales Orders" at bounding box center [809, 76] width 65 height 14
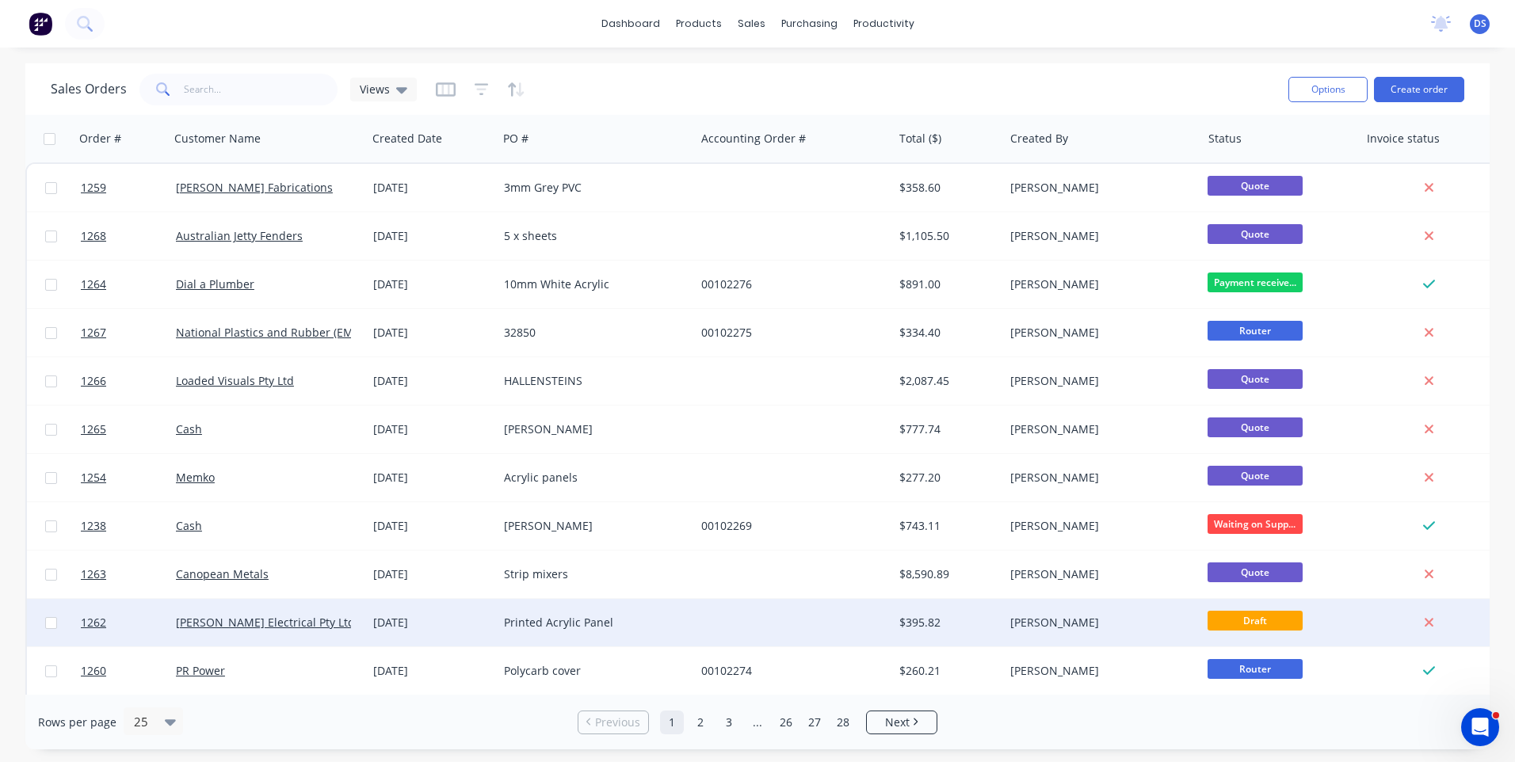
click at [545, 628] on div "Printed Acrylic Panel" at bounding box center [592, 623] width 176 height 16
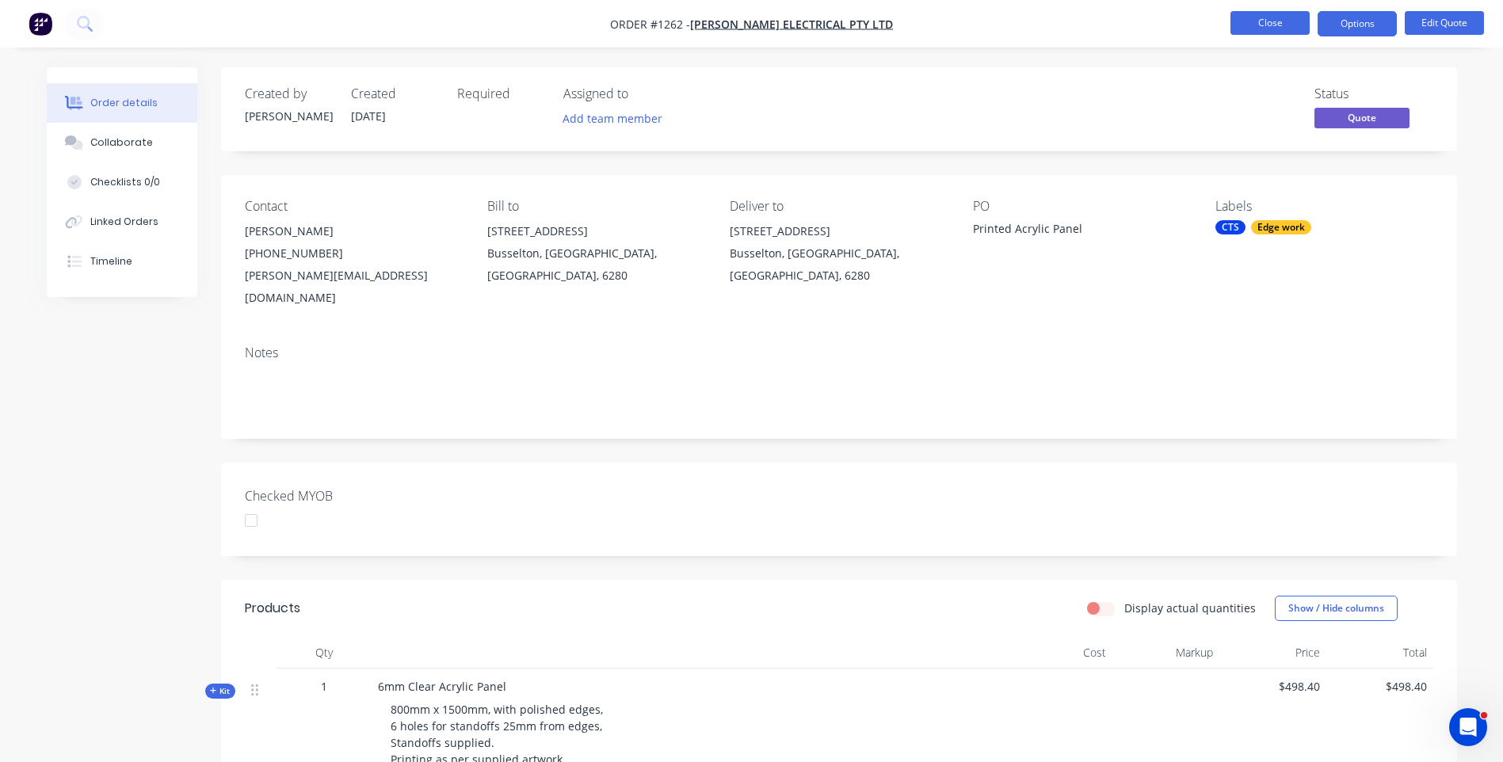
click at [1275, 30] on button "Close" at bounding box center [1270, 23] width 79 height 24
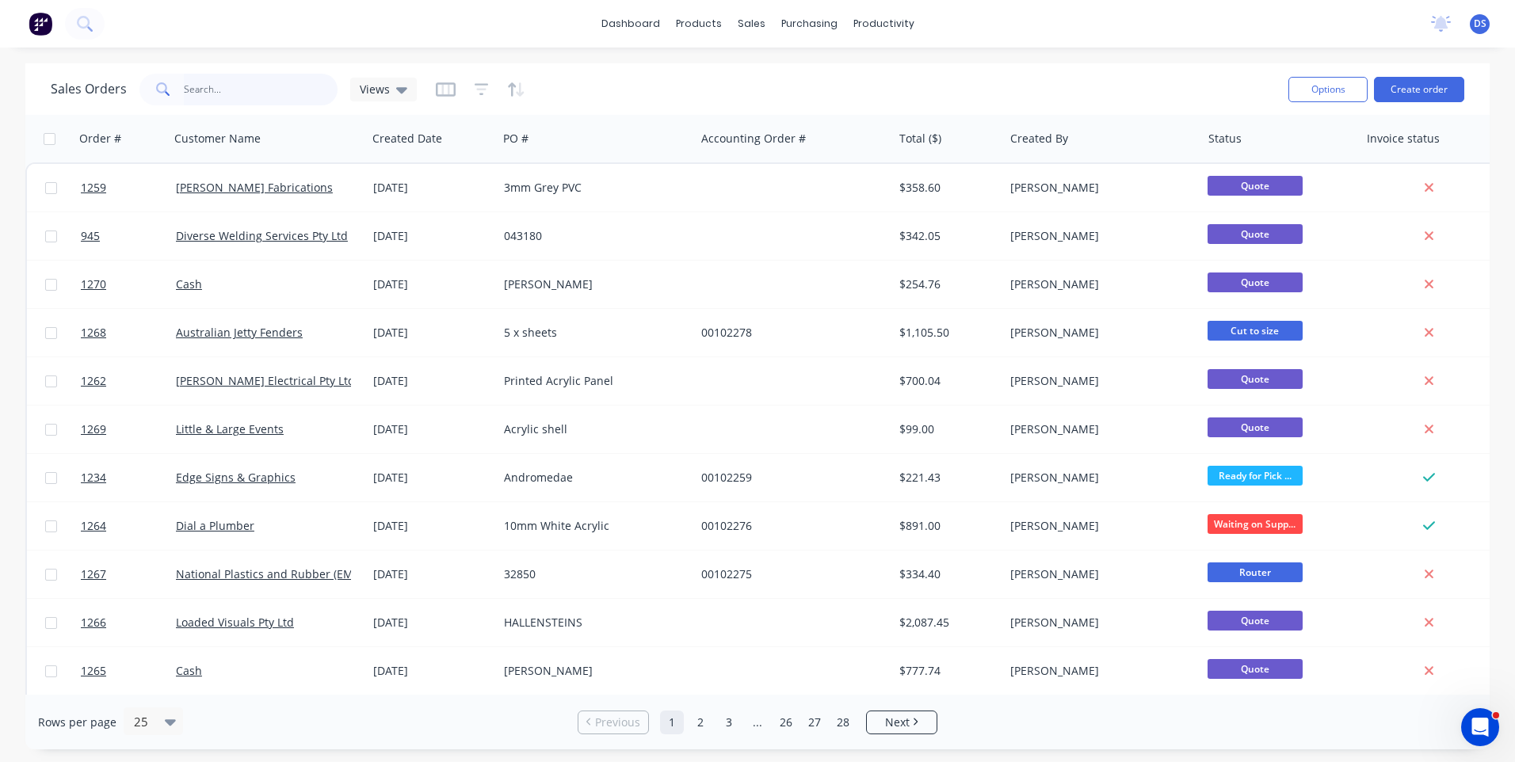
click at [221, 96] on input "text" at bounding box center [261, 90] width 155 height 32
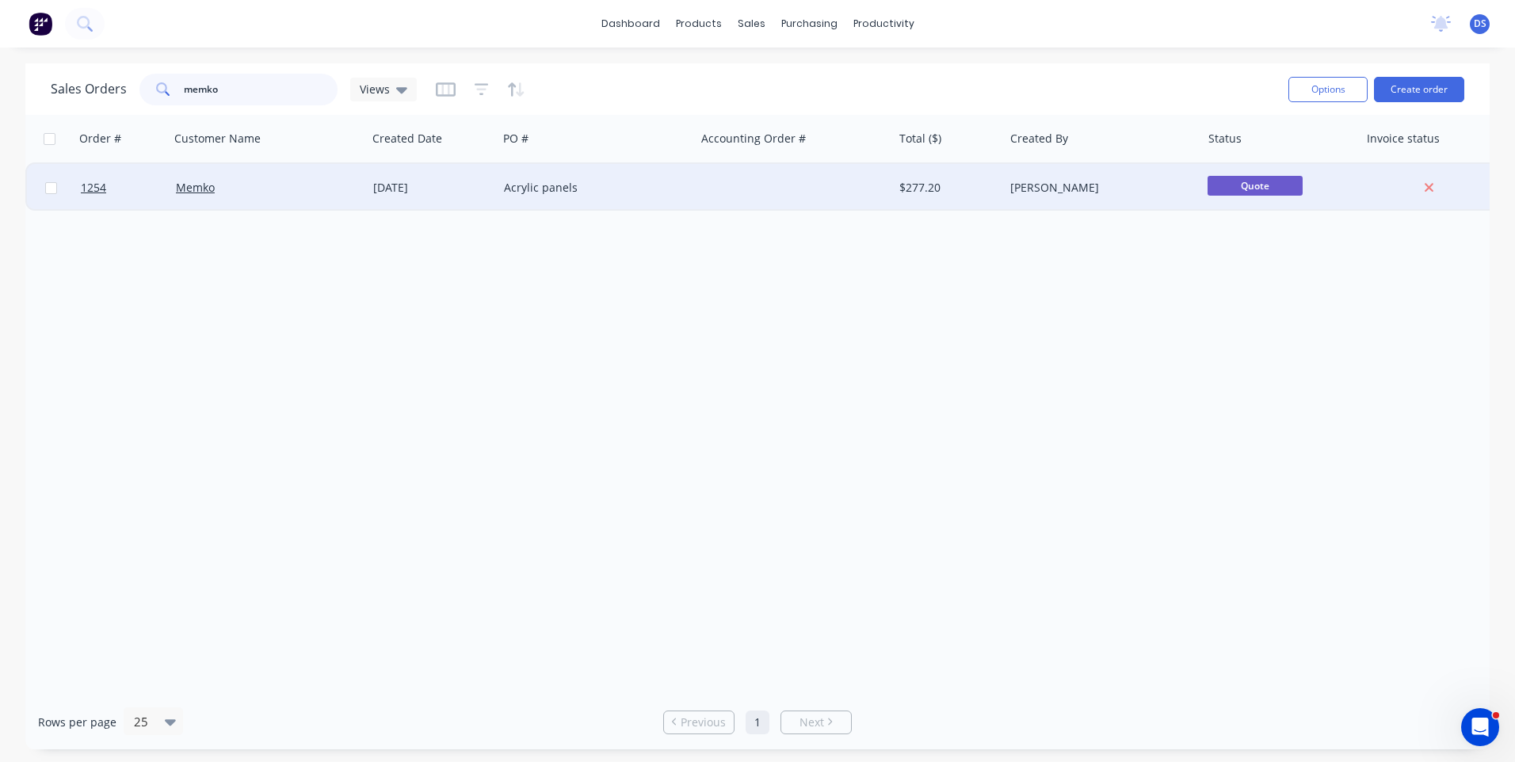
type input "memko"
click at [552, 188] on div "Acrylic panels" at bounding box center [592, 188] width 176 height 16
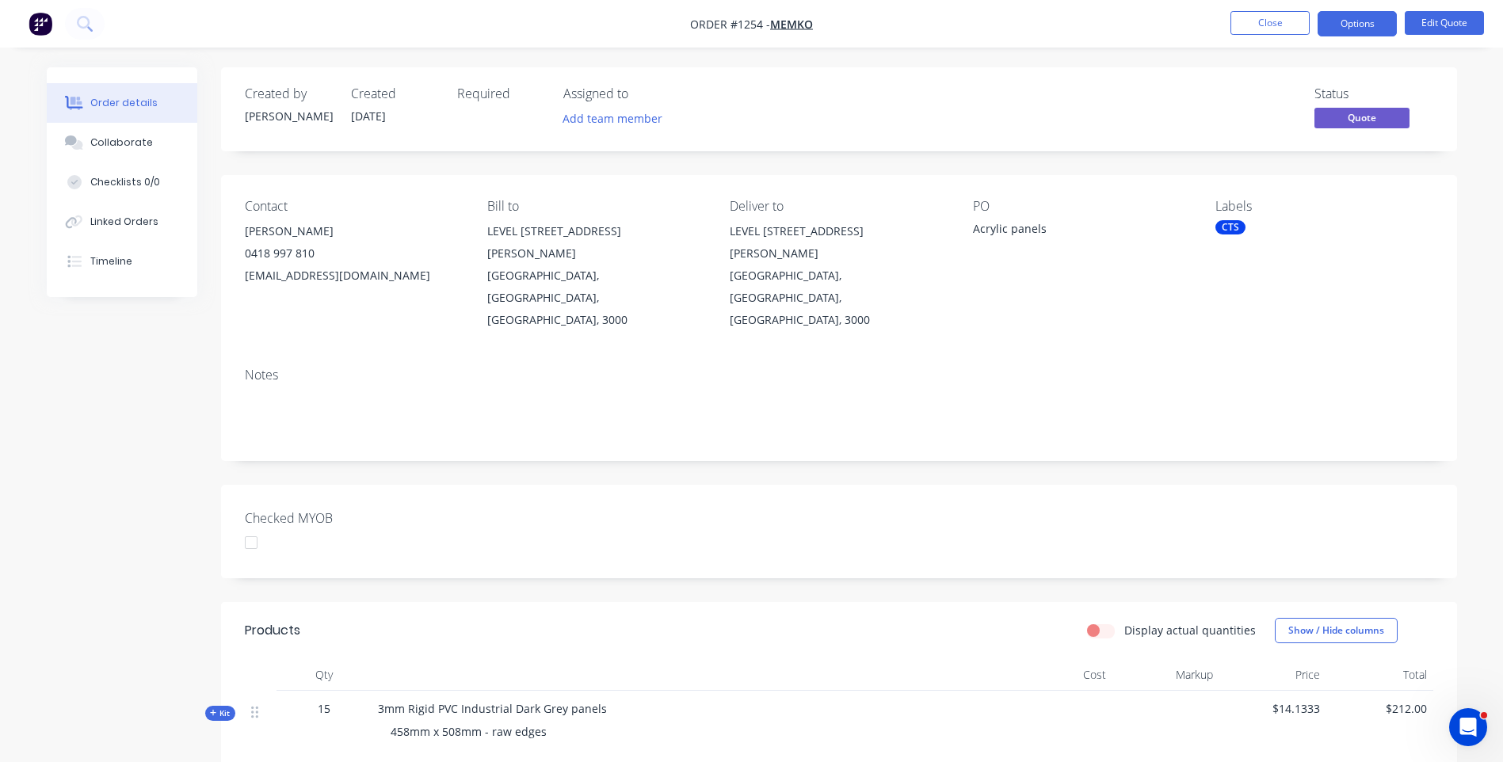
click at [133, 347] on div "Created by [PERSON_NAME] Created [DATE] Required Assigned to Add team member St…" at bounding box center [752, 570] width 1411 height 1006
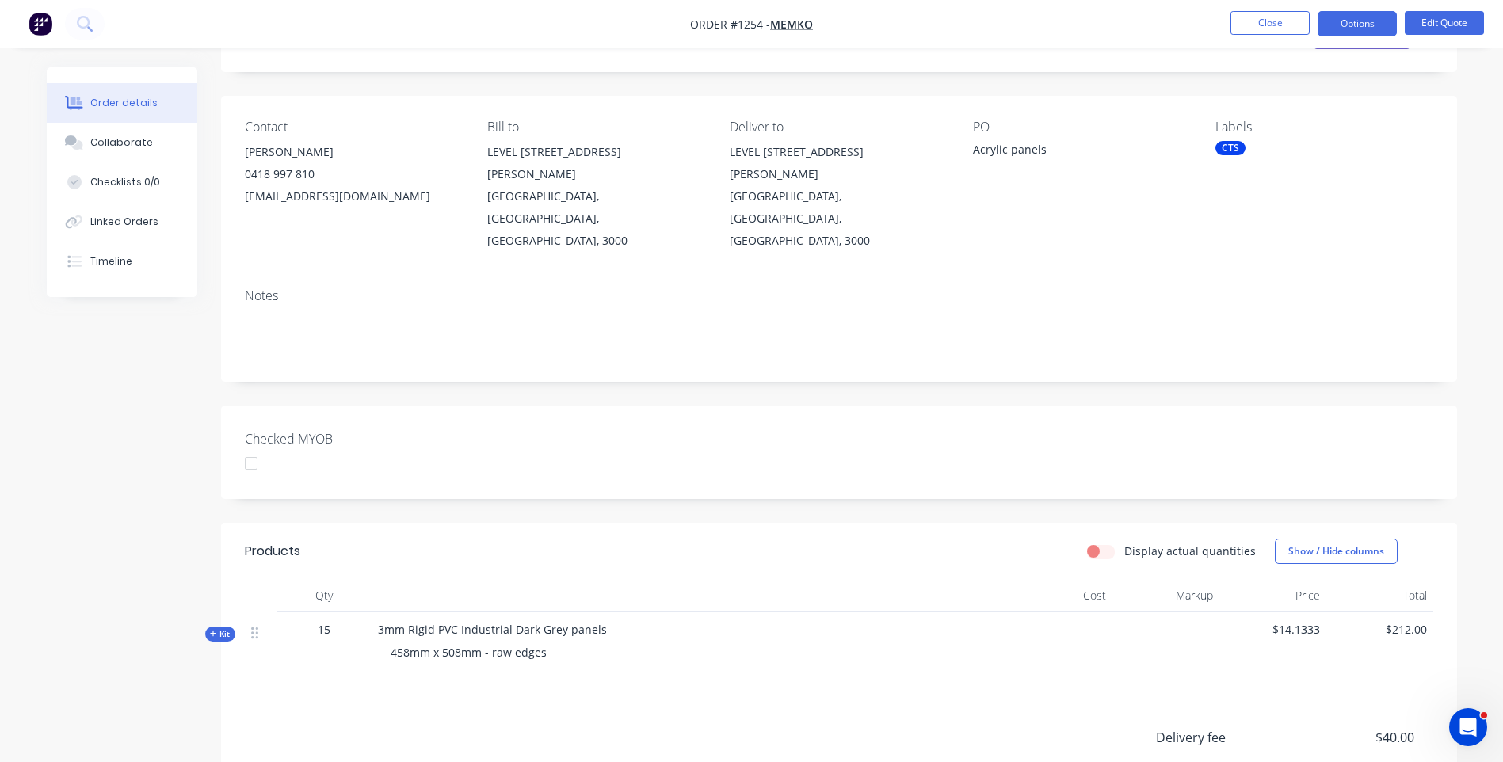
scroll to position [158, 0]
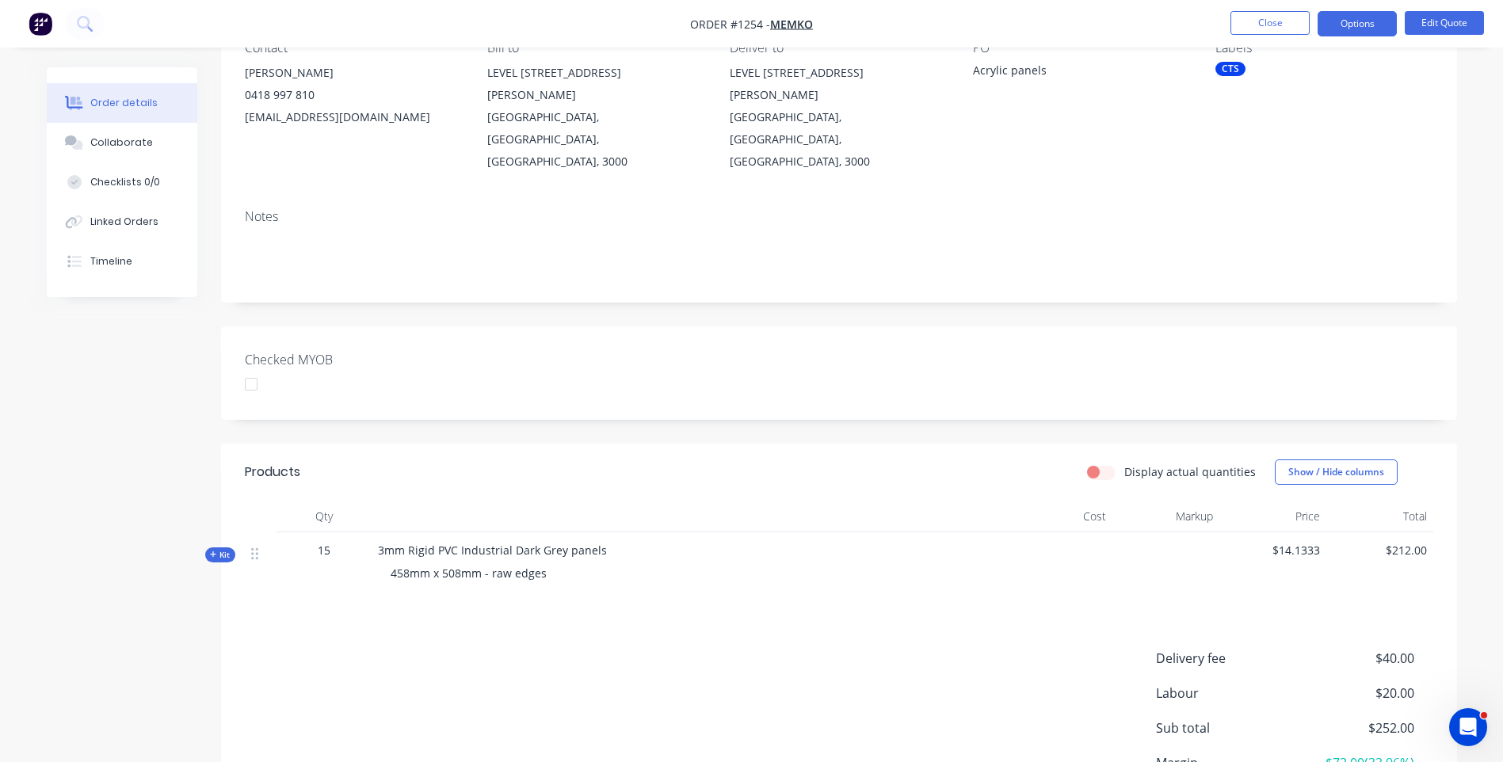
click at [213, 552] on icon at bounding box center [213, 555] width 6 height 6
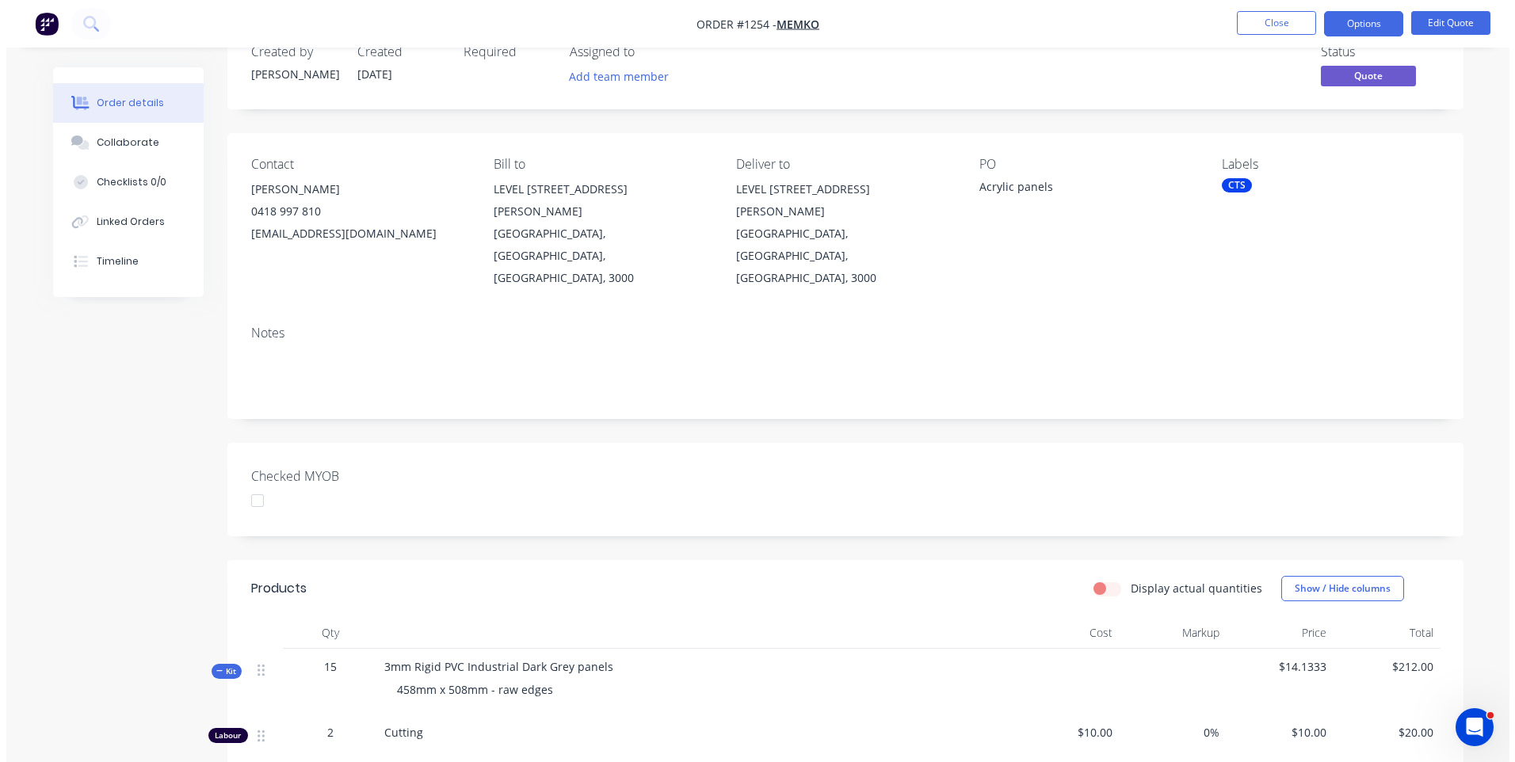
scroll to position [0, 0]
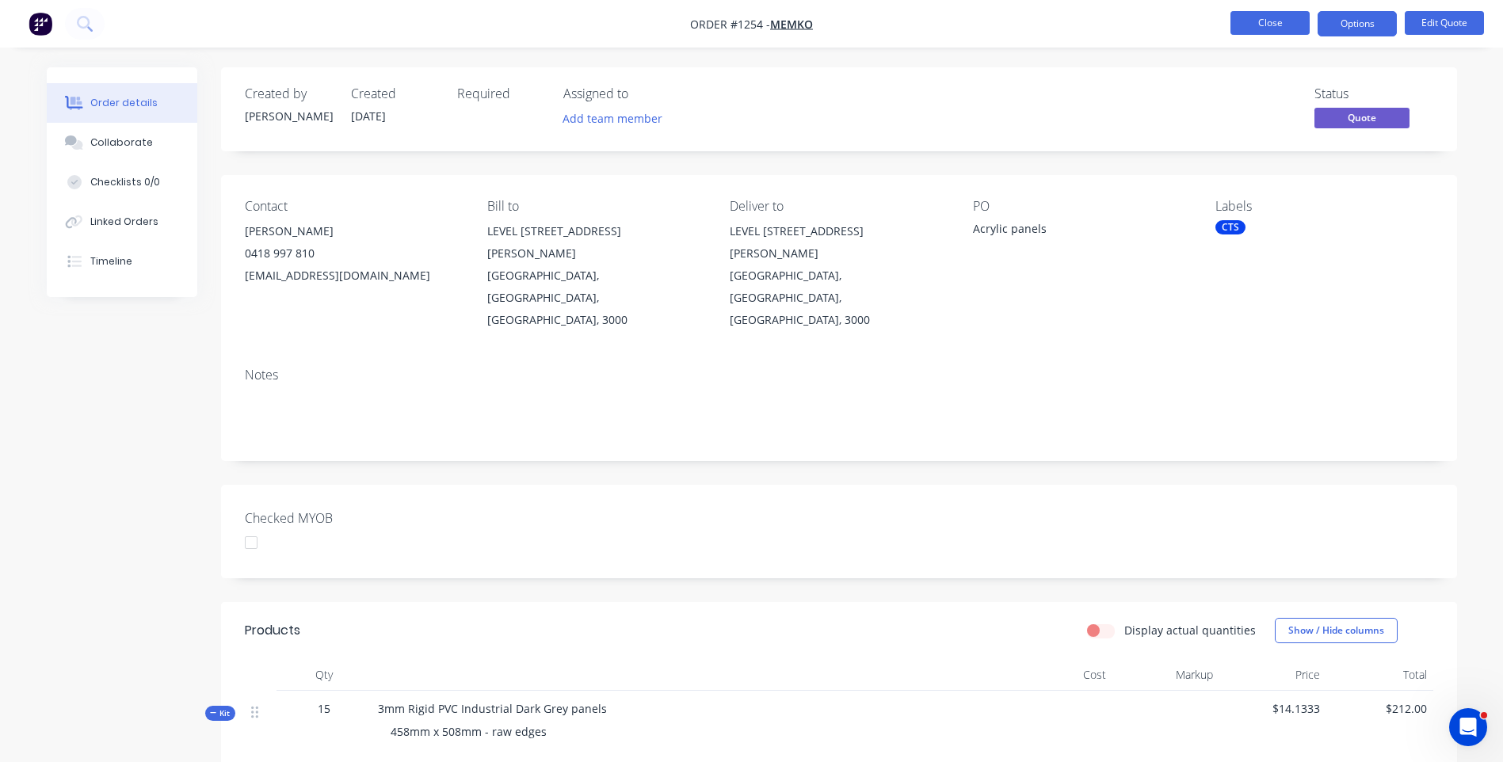
click at [1281, 32] on button "Close" at bounding box center [1270, 23] width 79 height 24
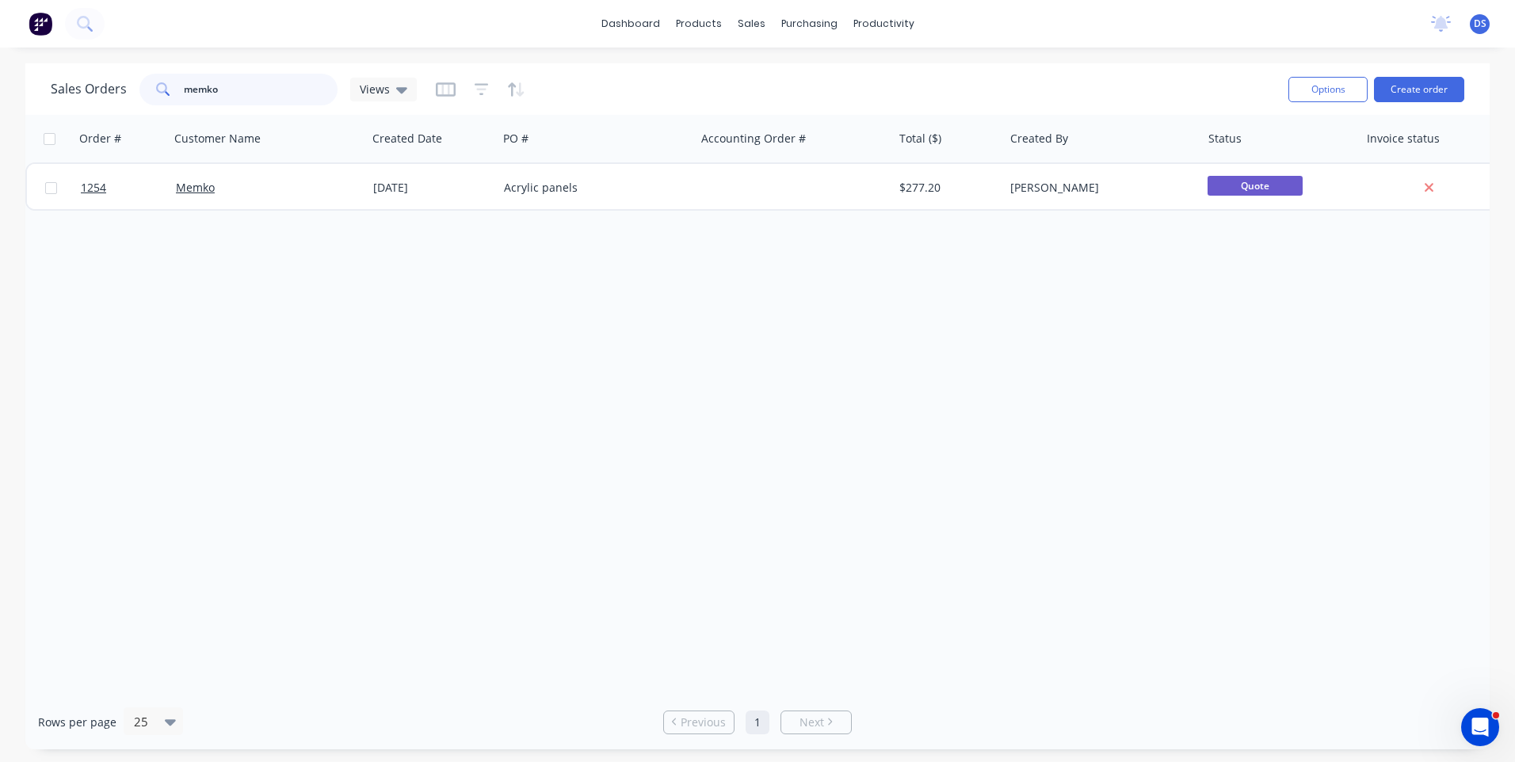
drag, startPoint x: 236, startPoint y: 103, endPoint x: 158, endPoint y: 88, distance: 79.1
click at [158, 88] on div "memko" at bounding box center [238, 90] width 198 height 32
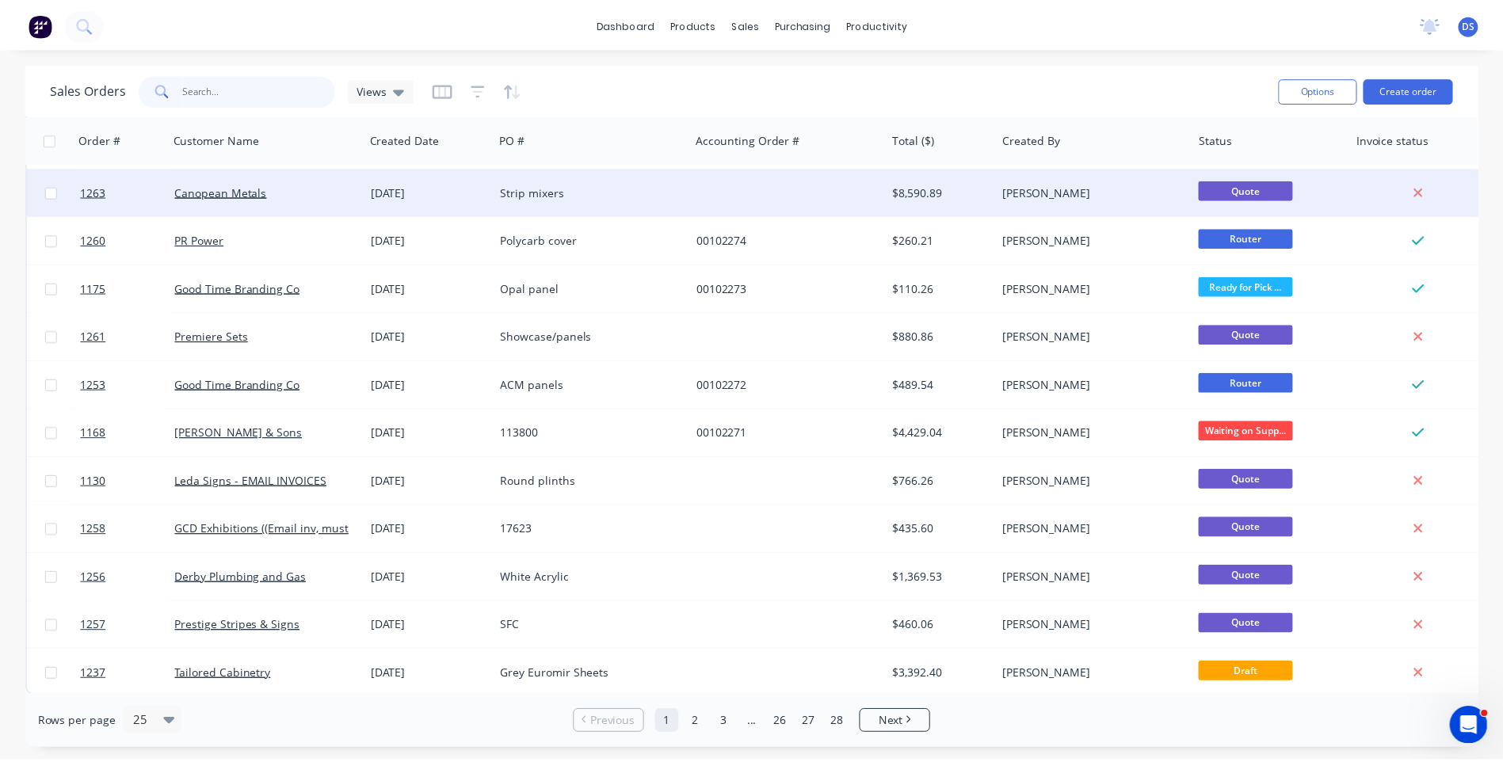
scroll to position [684, 0]
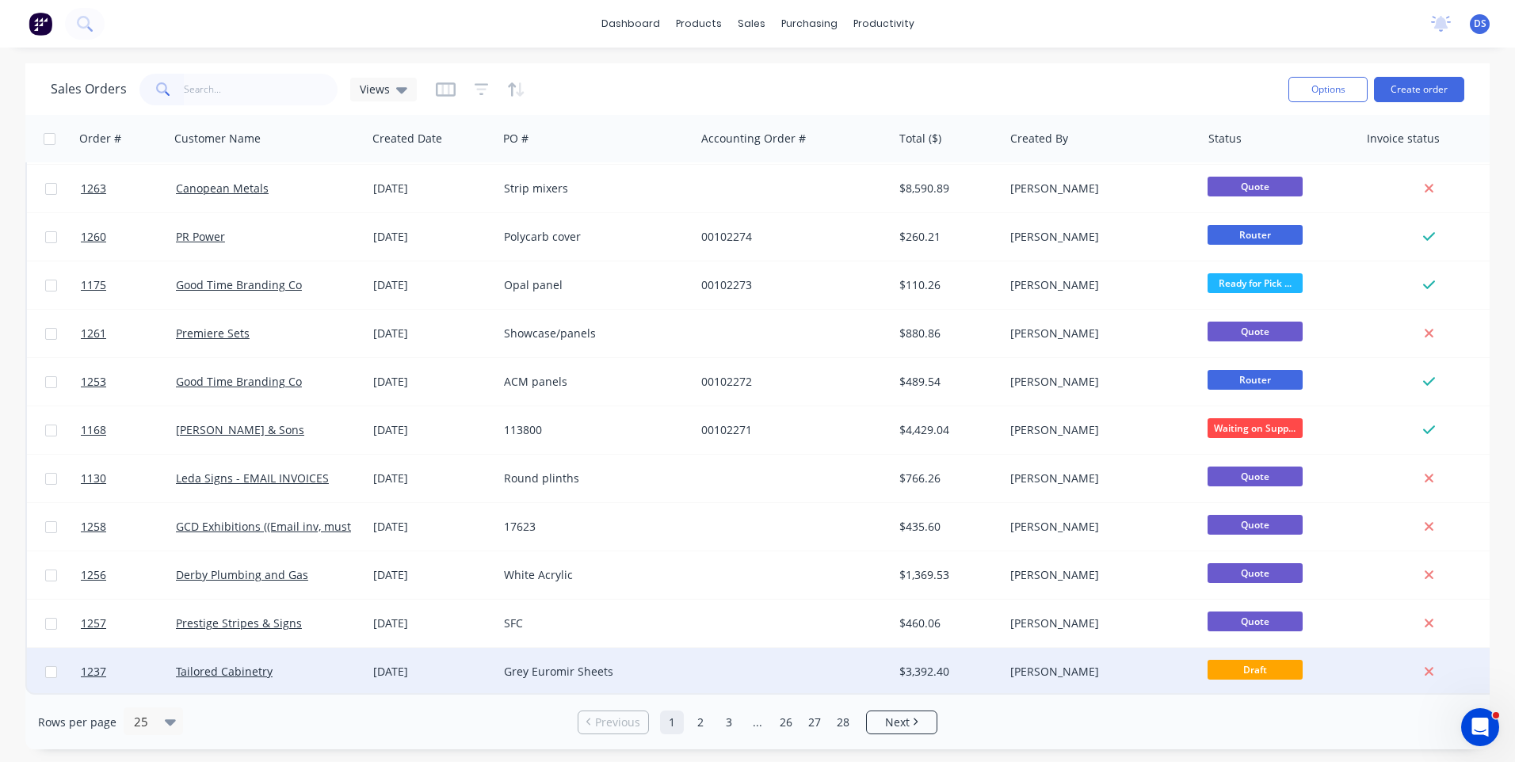
click at [593, 666] on div "Grey Euromir Sheets" at bounding box center [592, 672] width 176 height 16
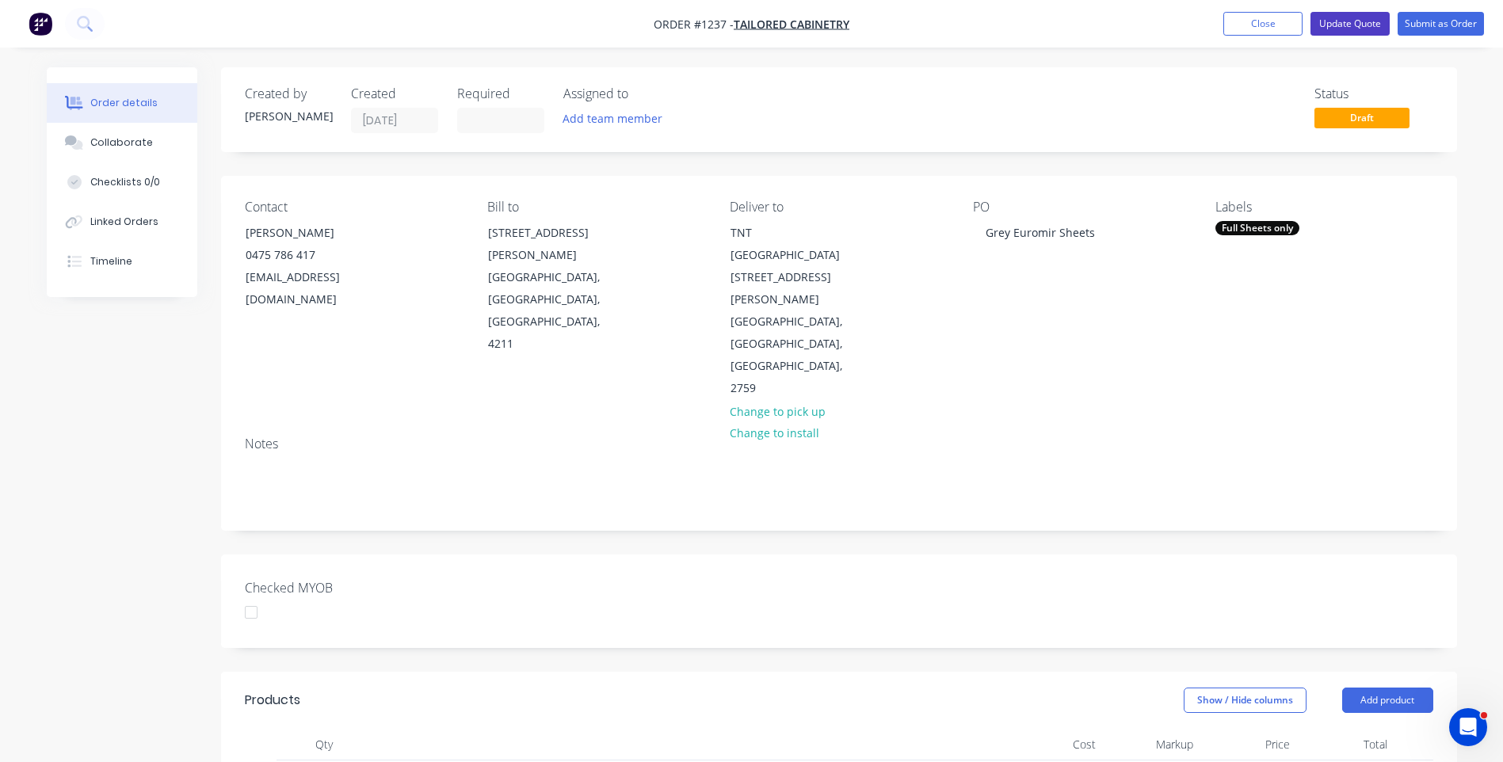
click at [1356, 25] on button "Update Quote" at bounding box center [1350, 24] width 79 height 24
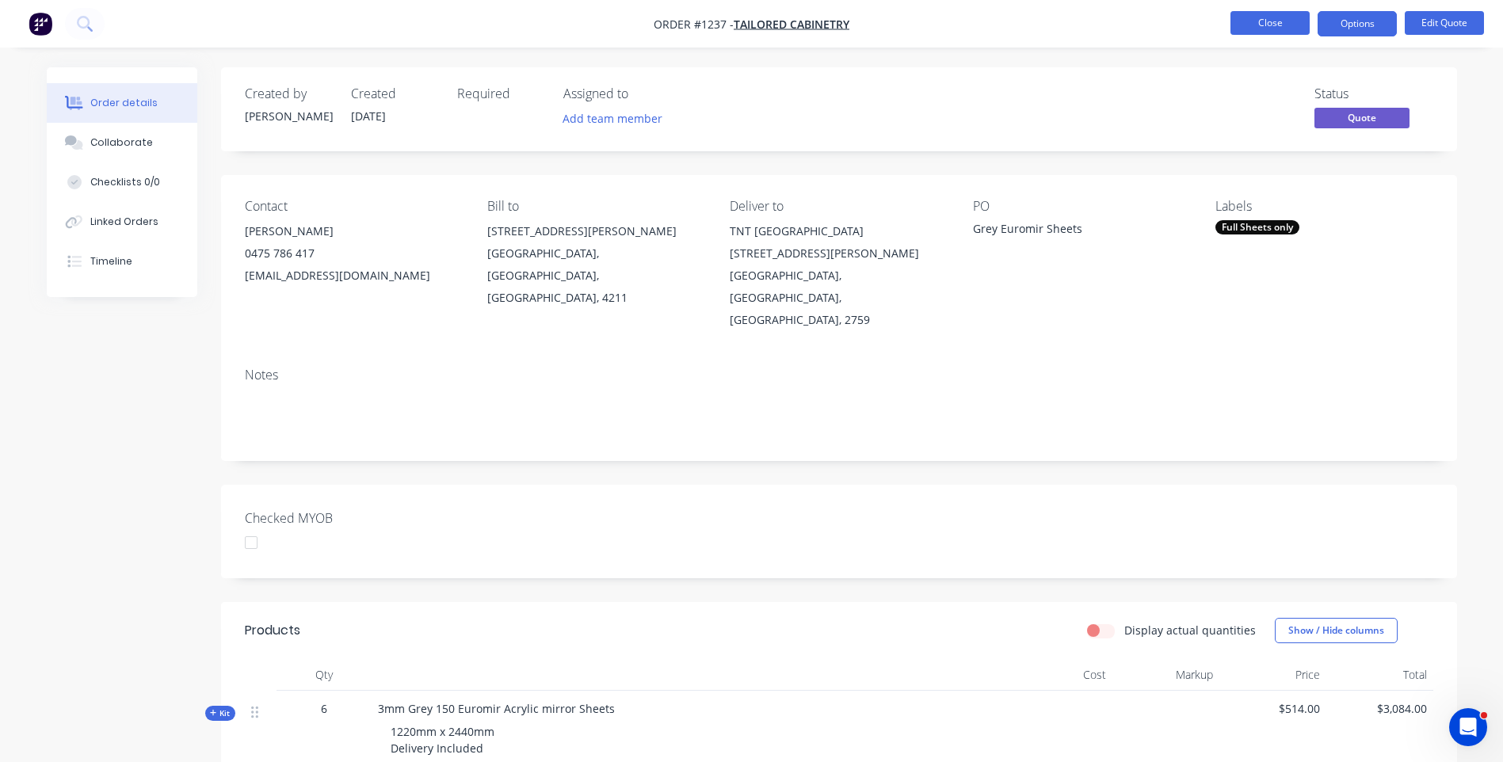
click at [1251, 27] on button "Close" at bounding box center [1270, 23] width 79 height 24
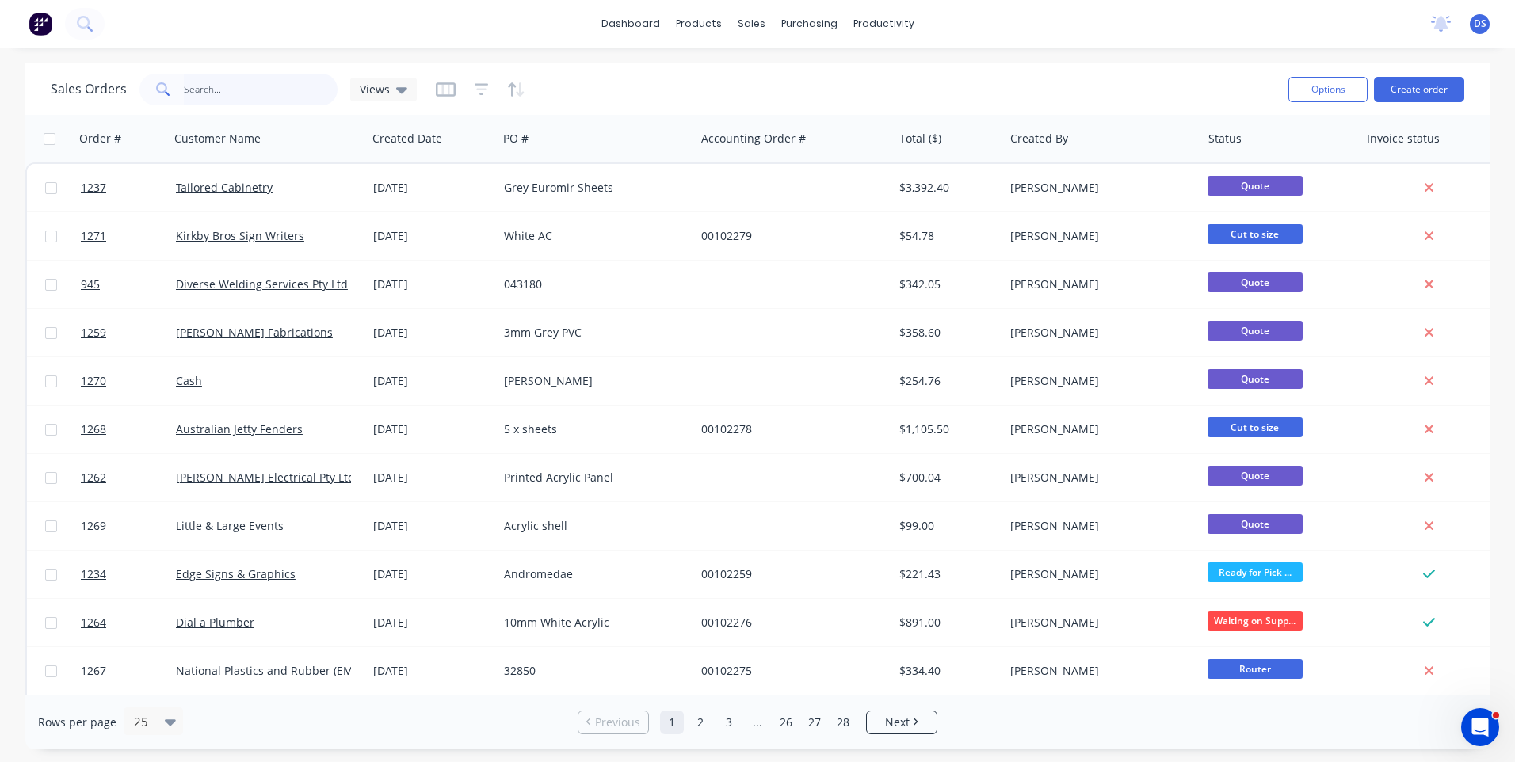
click at [212, 88] on input "text" at bounding box center [261, 90] width 155 height 32
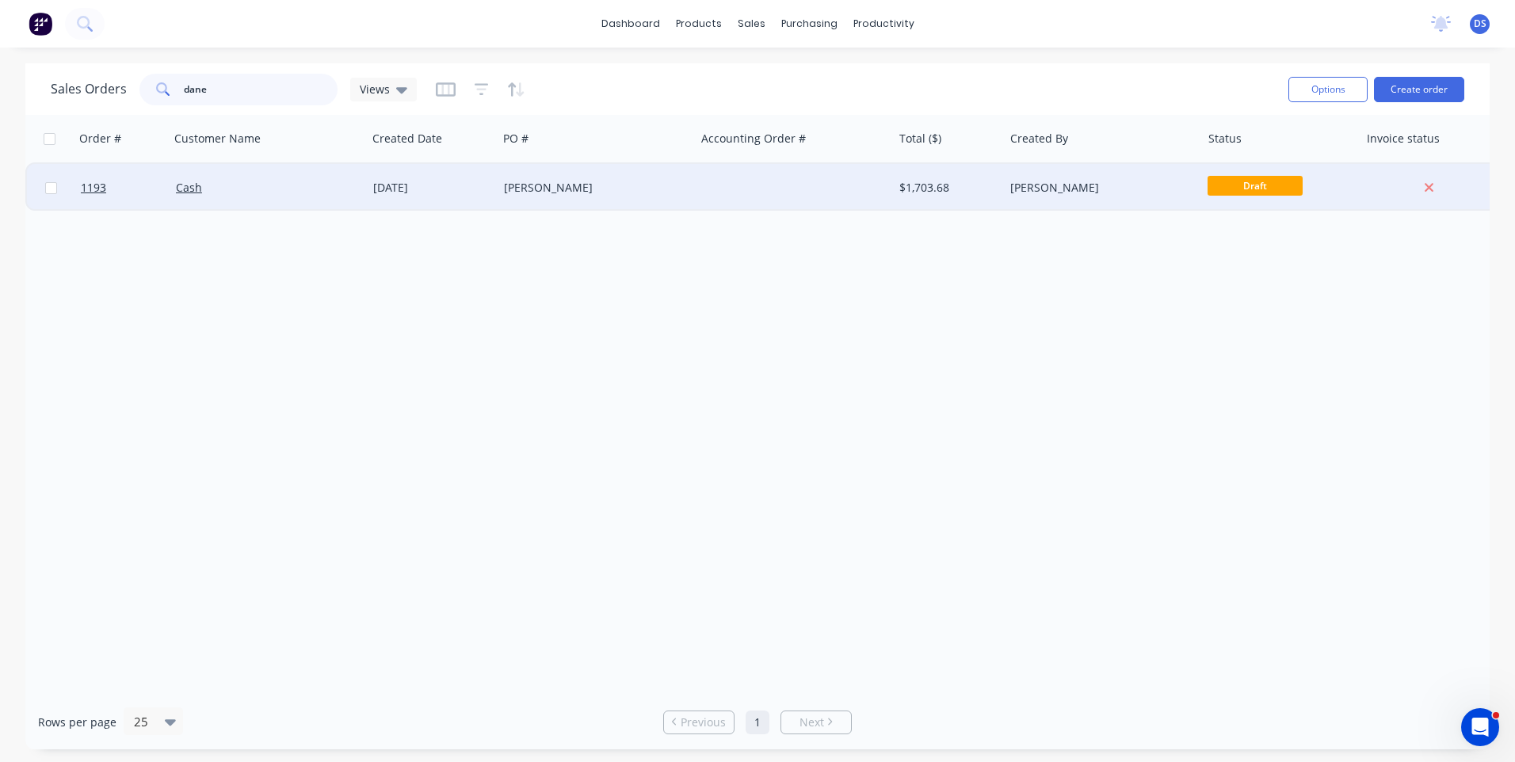
type input "dane"
click at [421, 189] on div "[DATE]" at bounding box center [432, 188] width 118 height 16
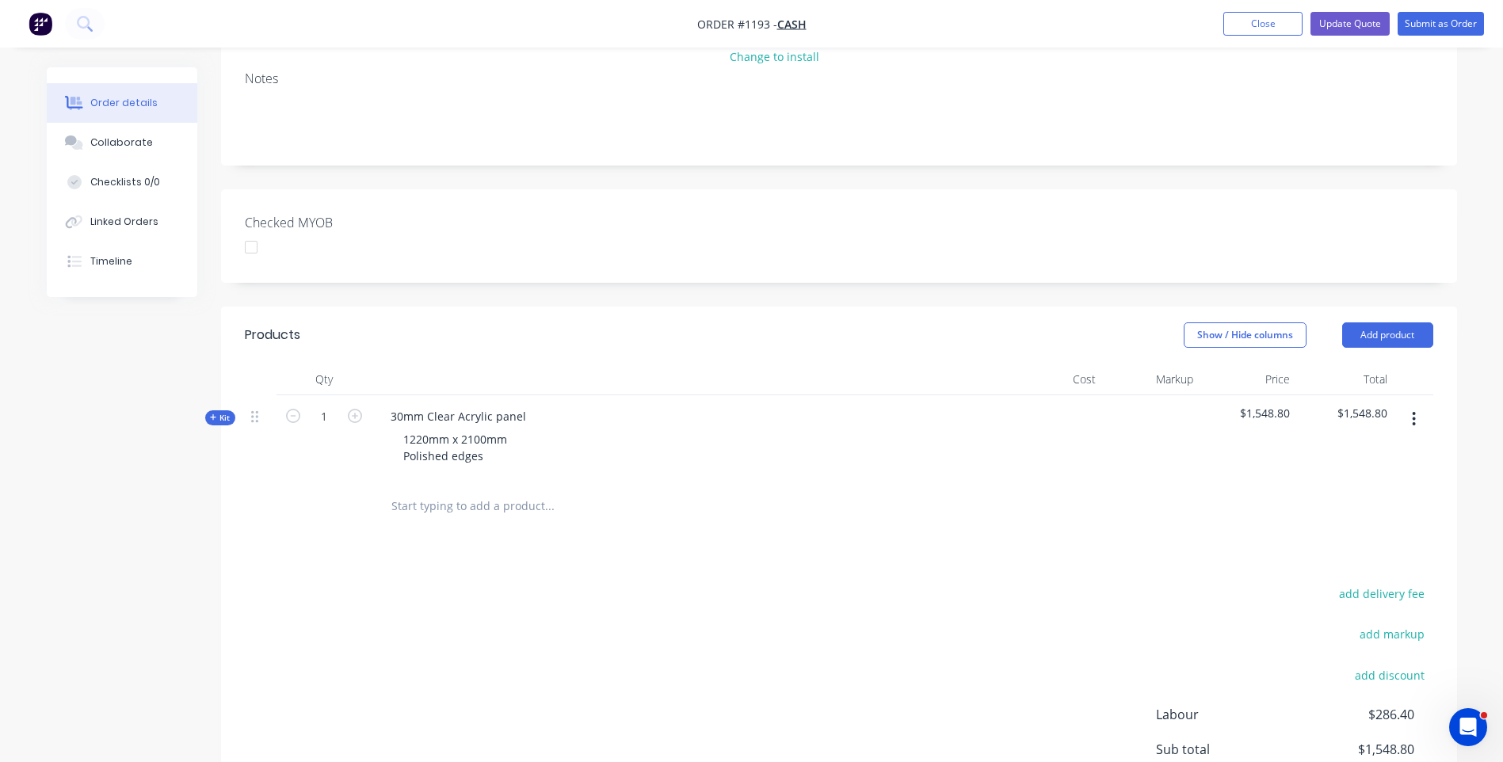
scroll to position [238, 0]
click at [208, 415] on div "Kit" at bounding box center [220, 417] width 30 height 15
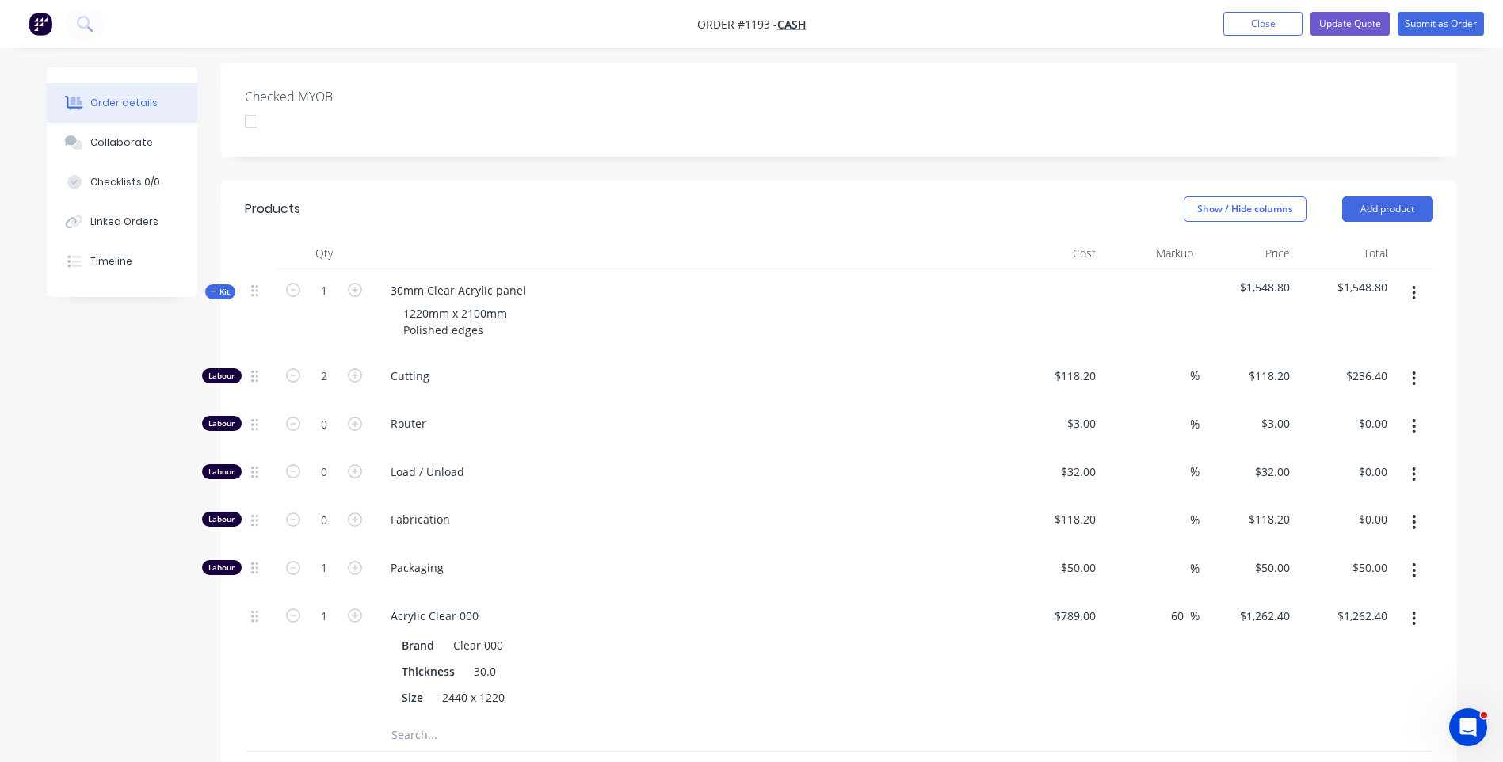
scroll to position [317, 0]
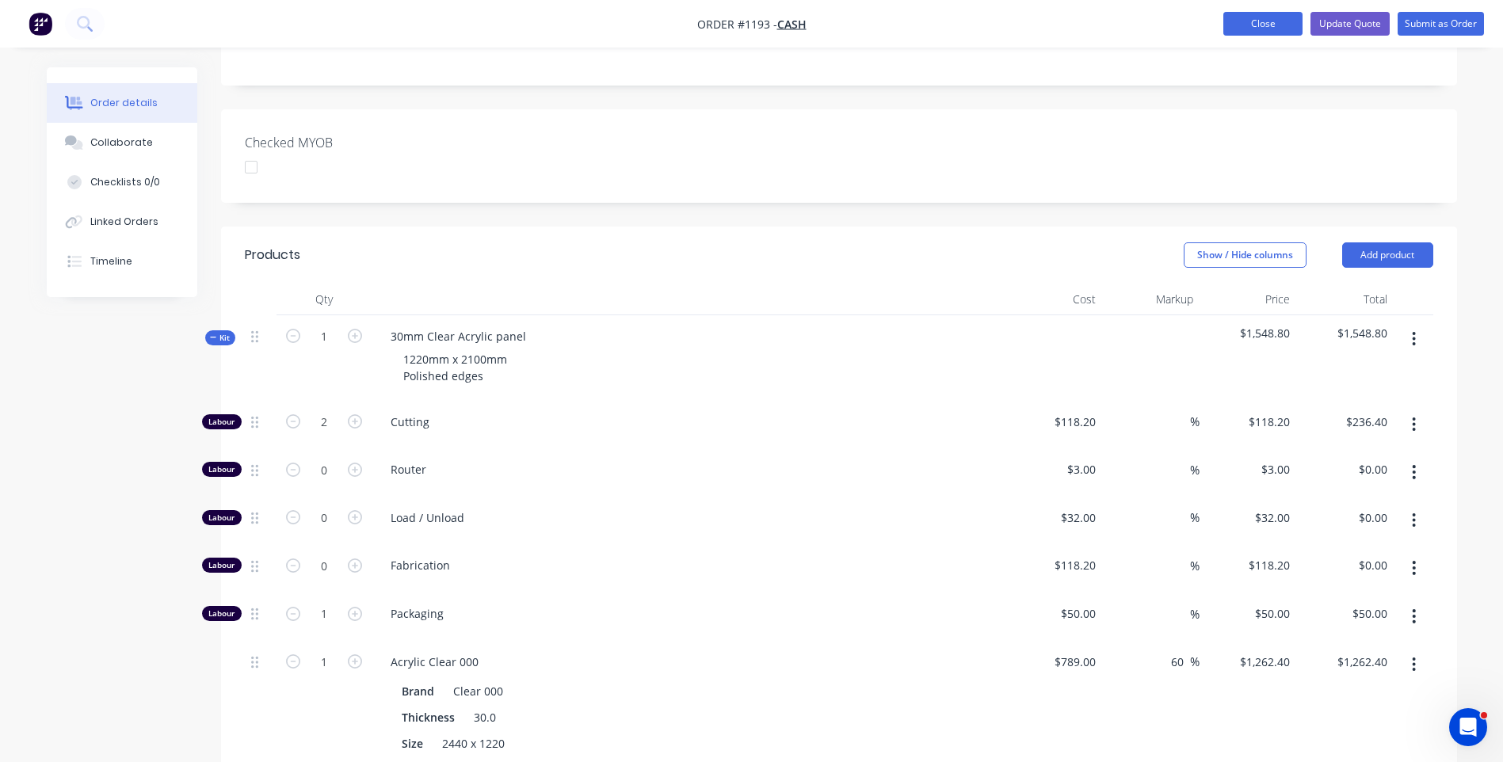
drag, startPoint x: 1235, startPoint y: 27, endPoint x: 1207, endPoint y: 29, distance: 28.6
click at [1235, 26] on button "Close" at bounding box center [1263, 24] width 79 height 24
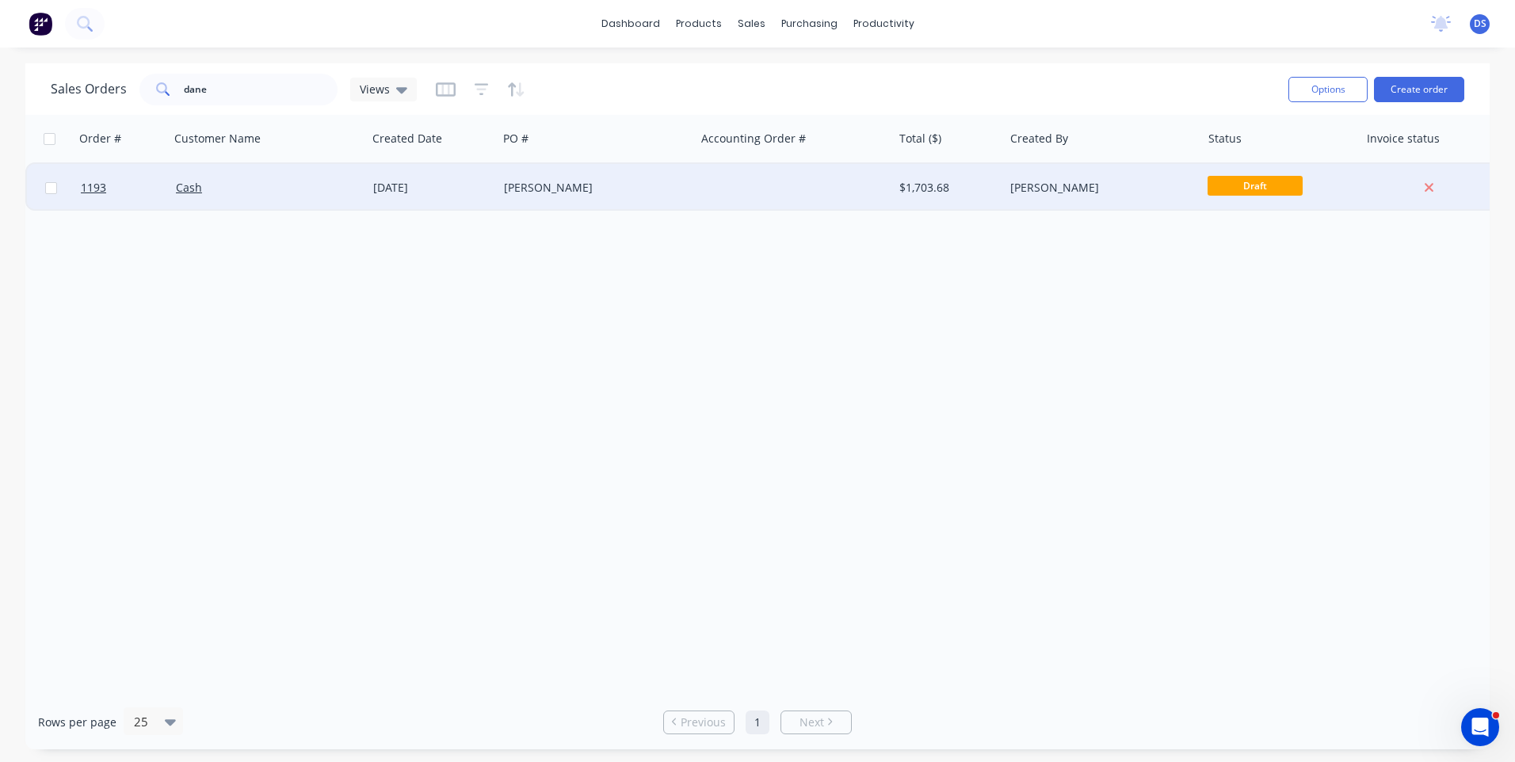
click at [495, 187] on div "[DATE]" at bounding box center [432, 188] width 131 height 48
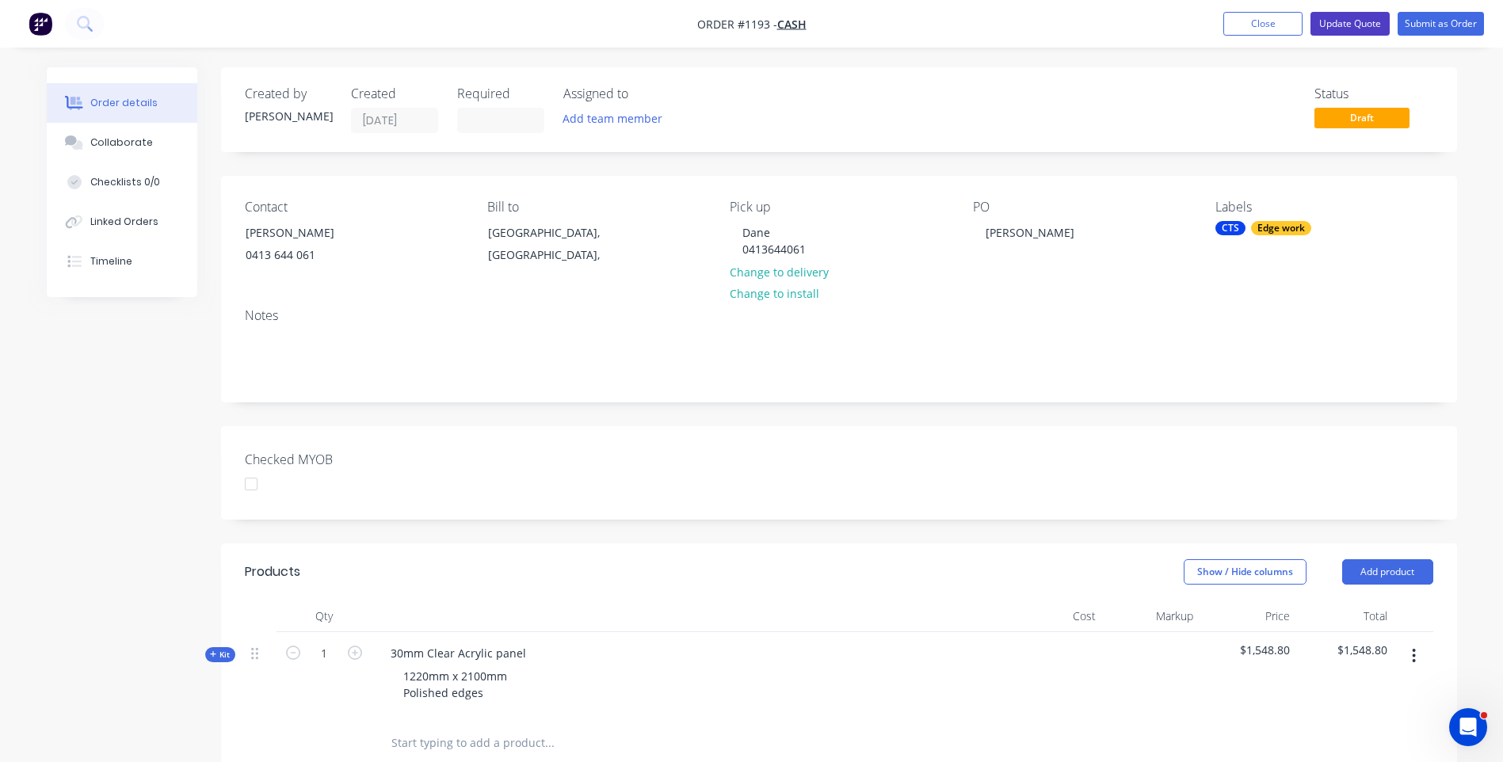
click at [1328, 19] on button "Update Quote" at bounding box center [1350, 24] width 79 height 24
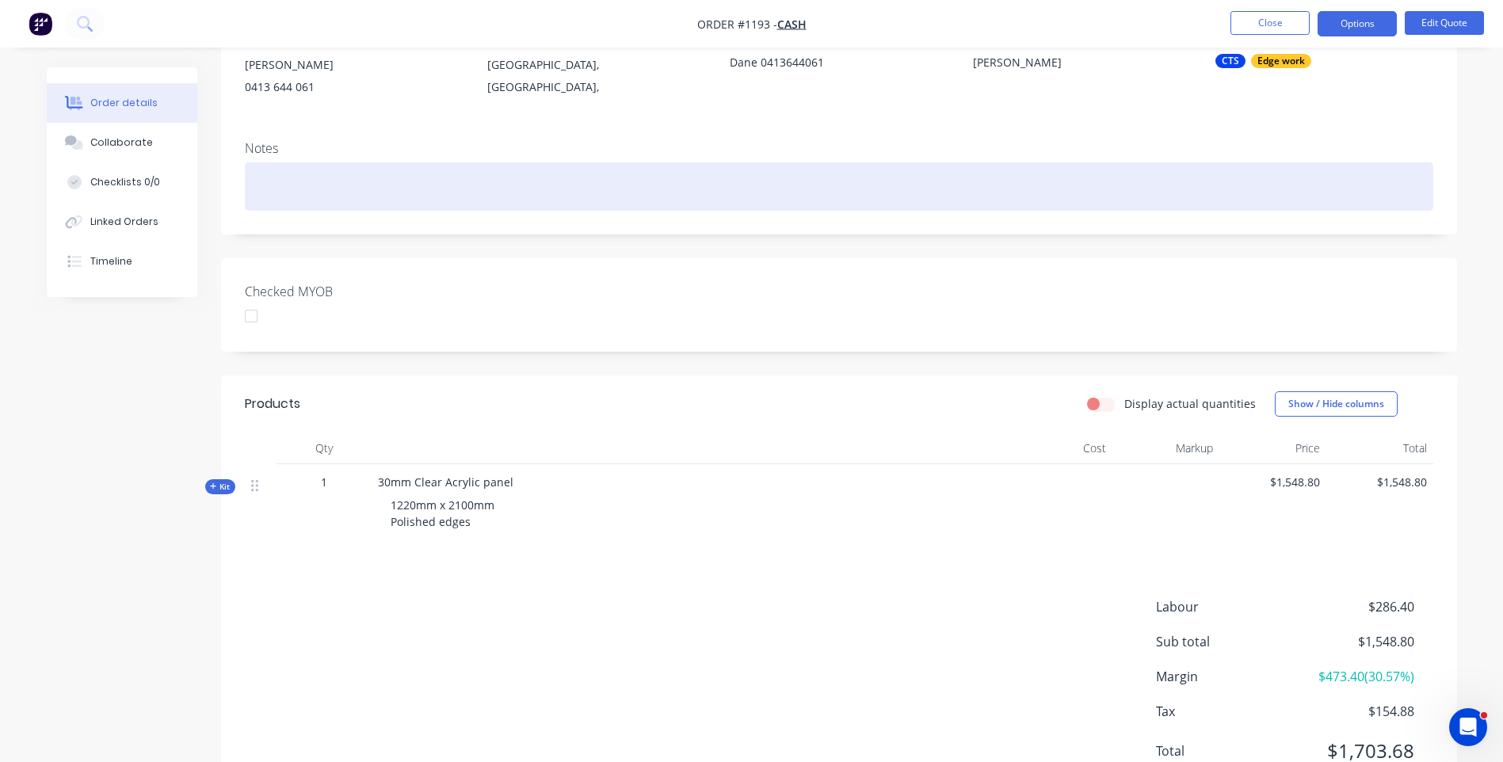
scroll to position [233, 0]
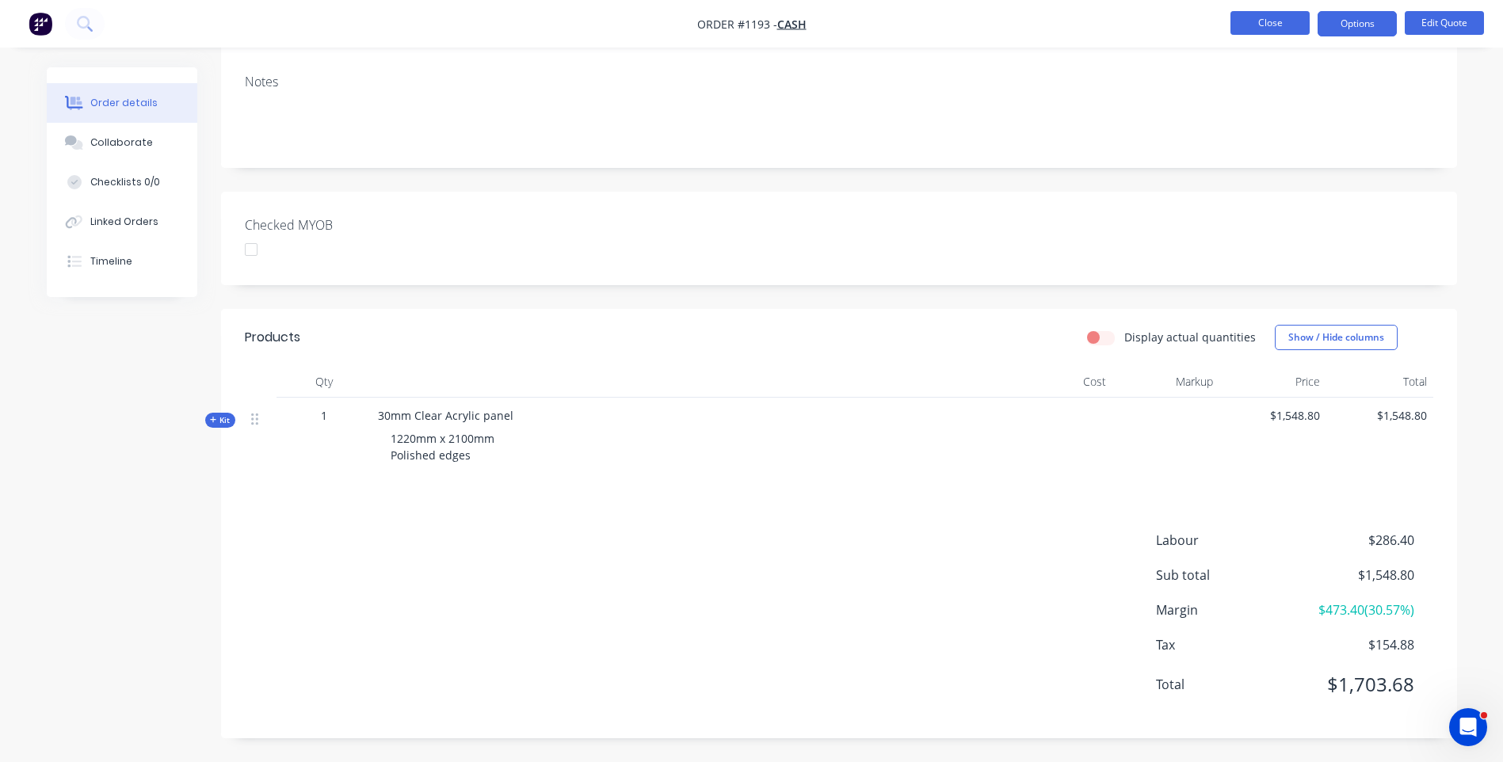
click at [1283, 26] on button "Close" at bounding box center [1270, 23] width 79 height 24
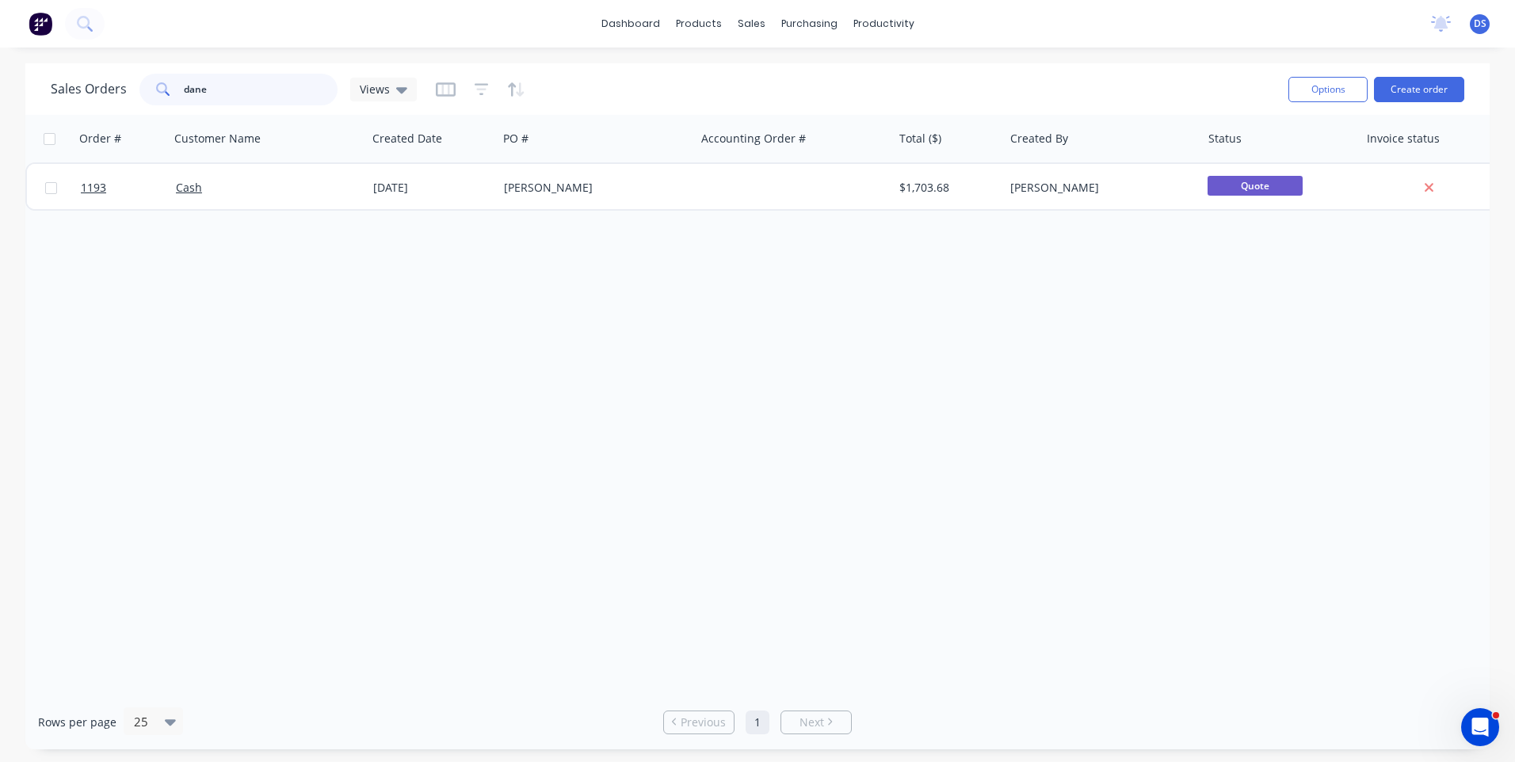
drag, startPoint x: 233, startPoint y: 89, endPoint x: 138, endPoint y: 97, distance: 95.4
click at [139, 97] on div "dane" at bounding box center [238, 90] width 198 height 32
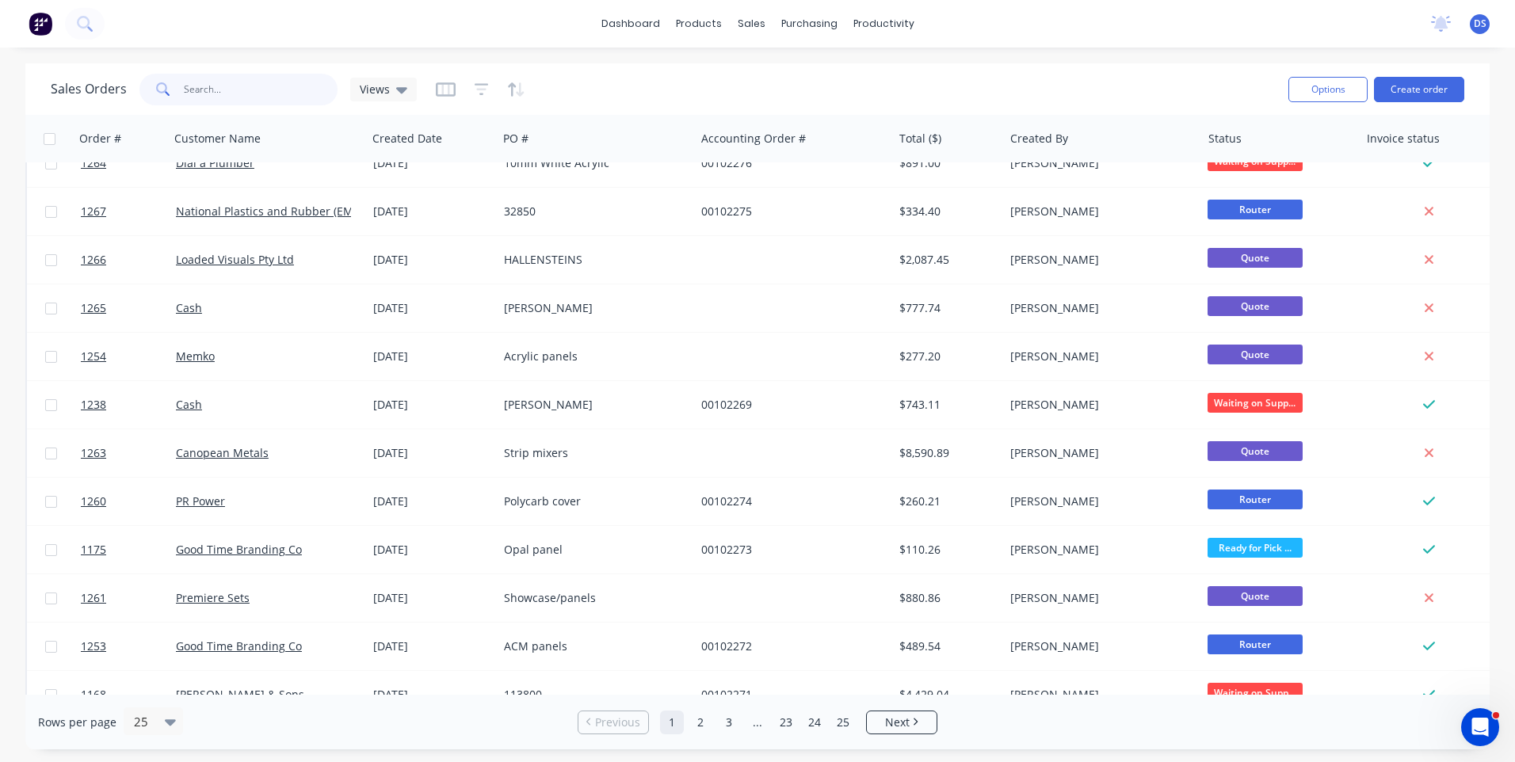
scroll to position [684, 0]
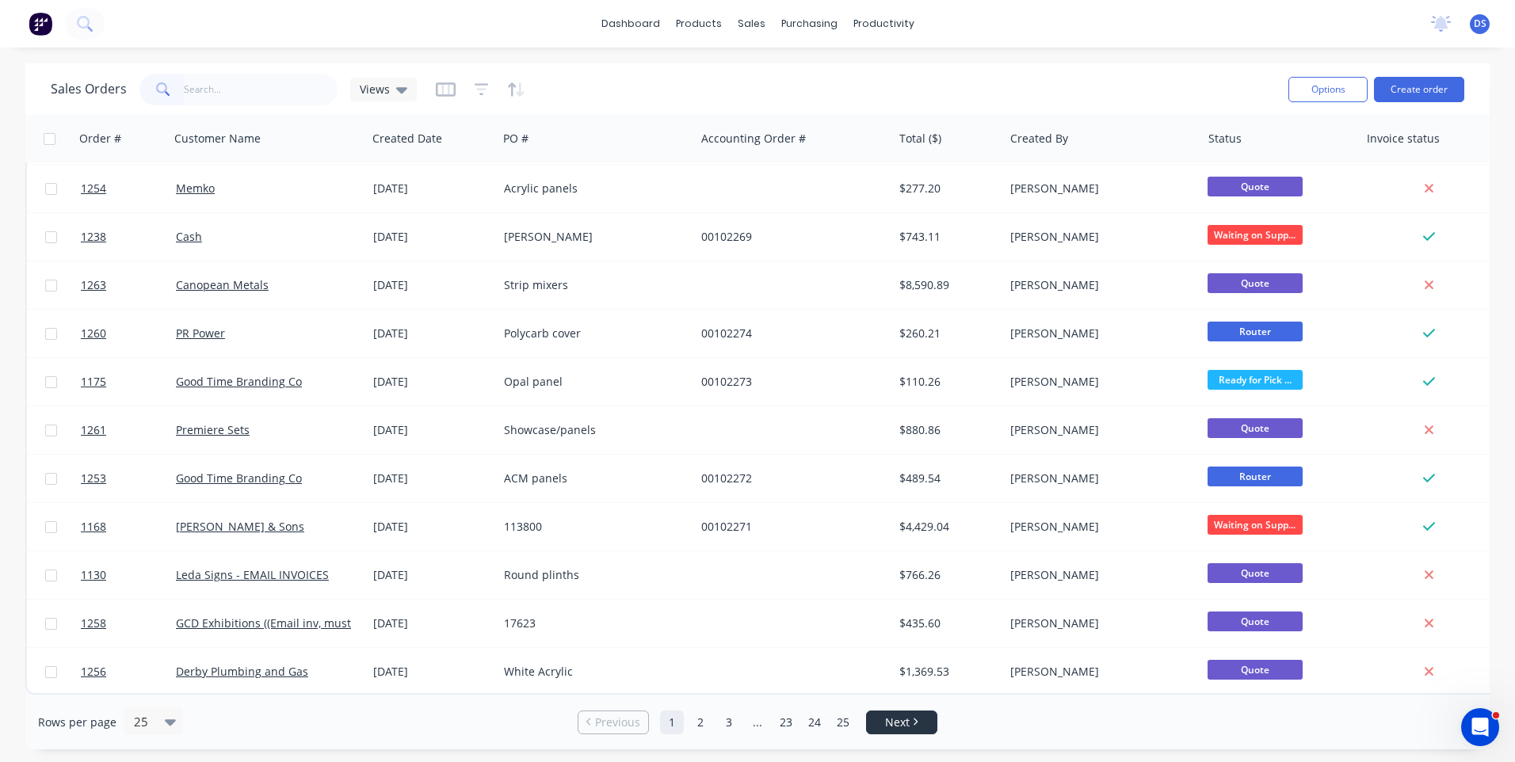
click at [917, 720] on icon "Next page" at bounding box center [915, 722] width 5 height 8
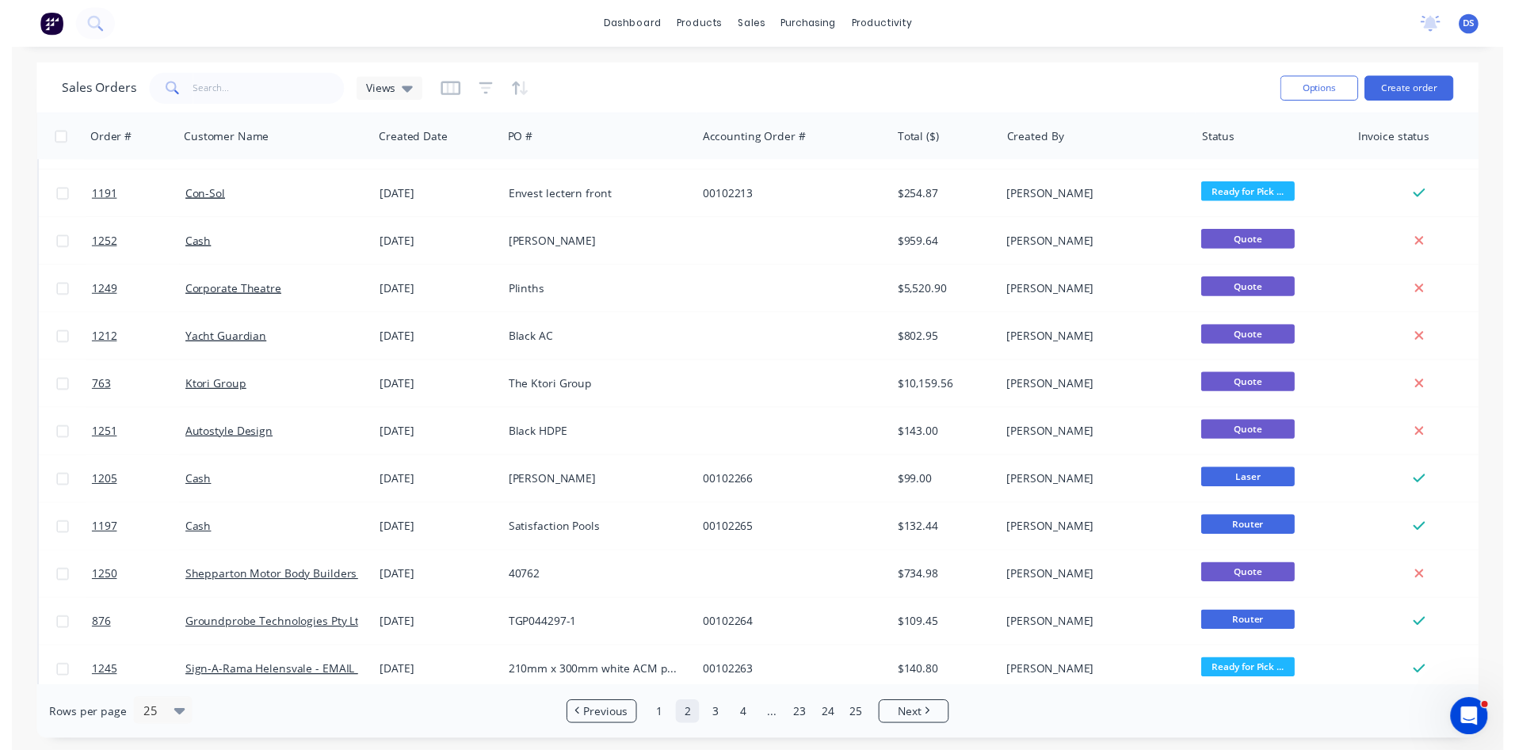
scroll to position [0, 0]
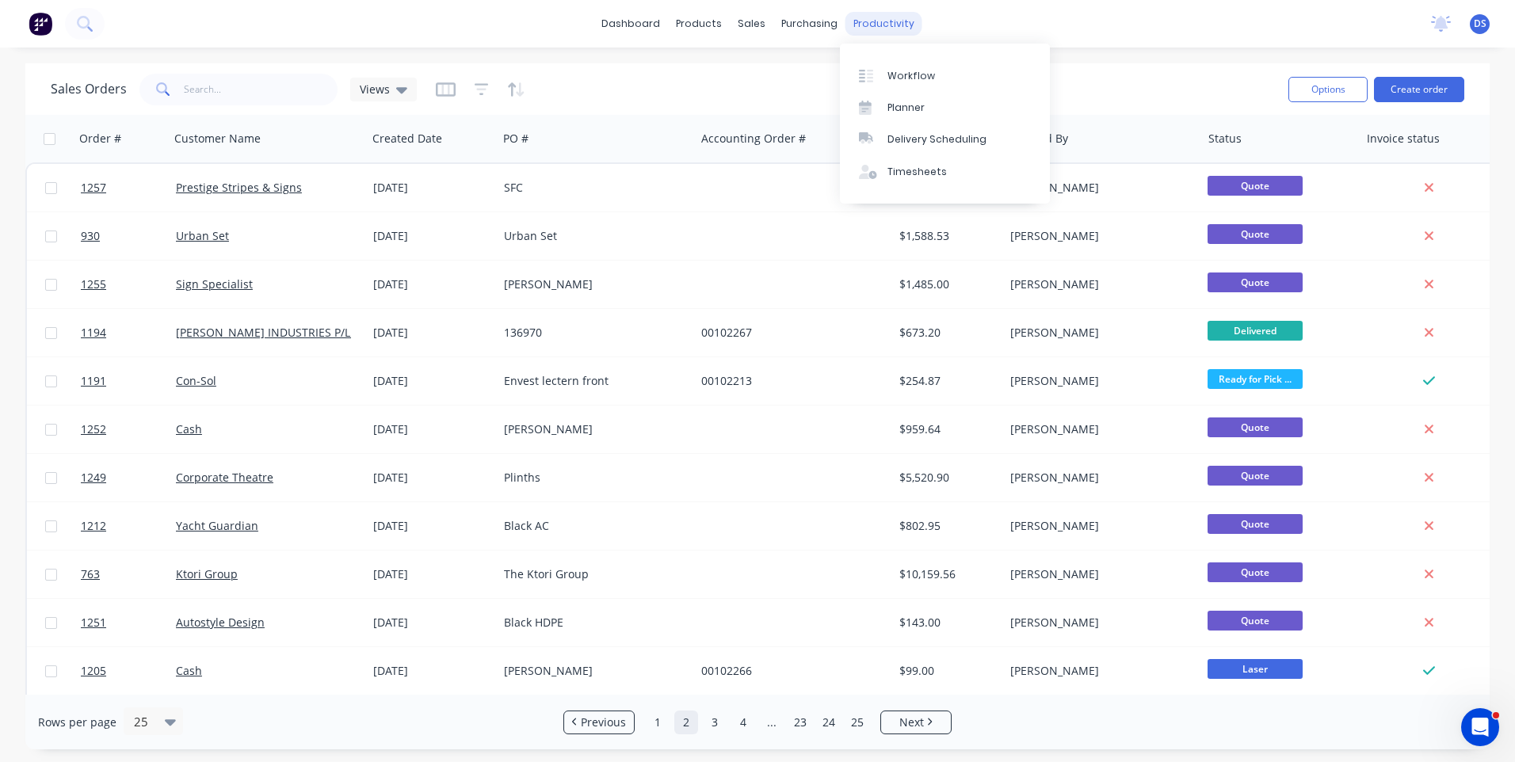
click at [881, 29] on div "productivity" at bounding box center [884, 24] width 77 height 24
click at [909, 89] on link "Workflow" at bounding box center [945, 75] width 210 height 32
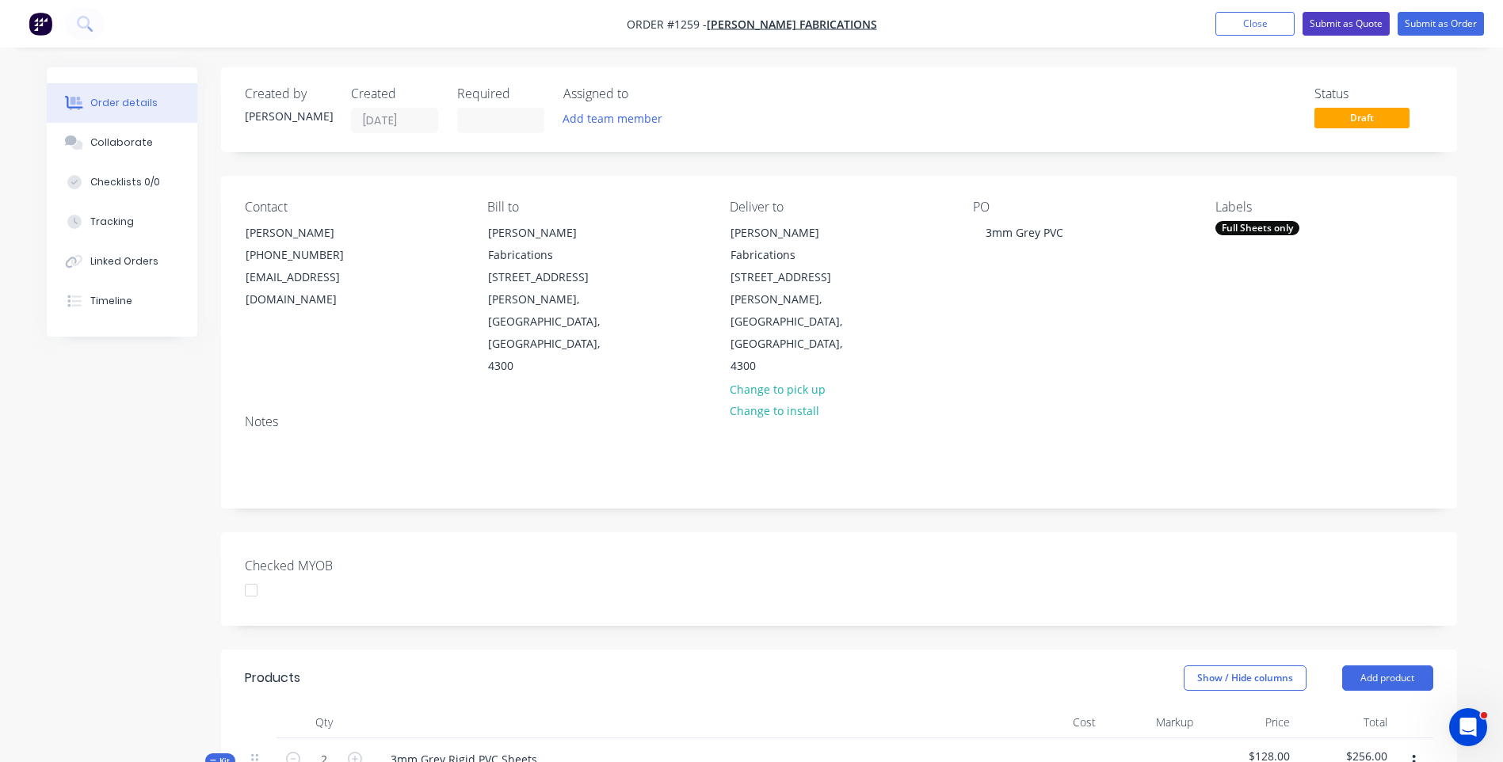
click at [1342, 26] on button "Submit as Quote" at bounding box center [1346, 24] width 87 height 24
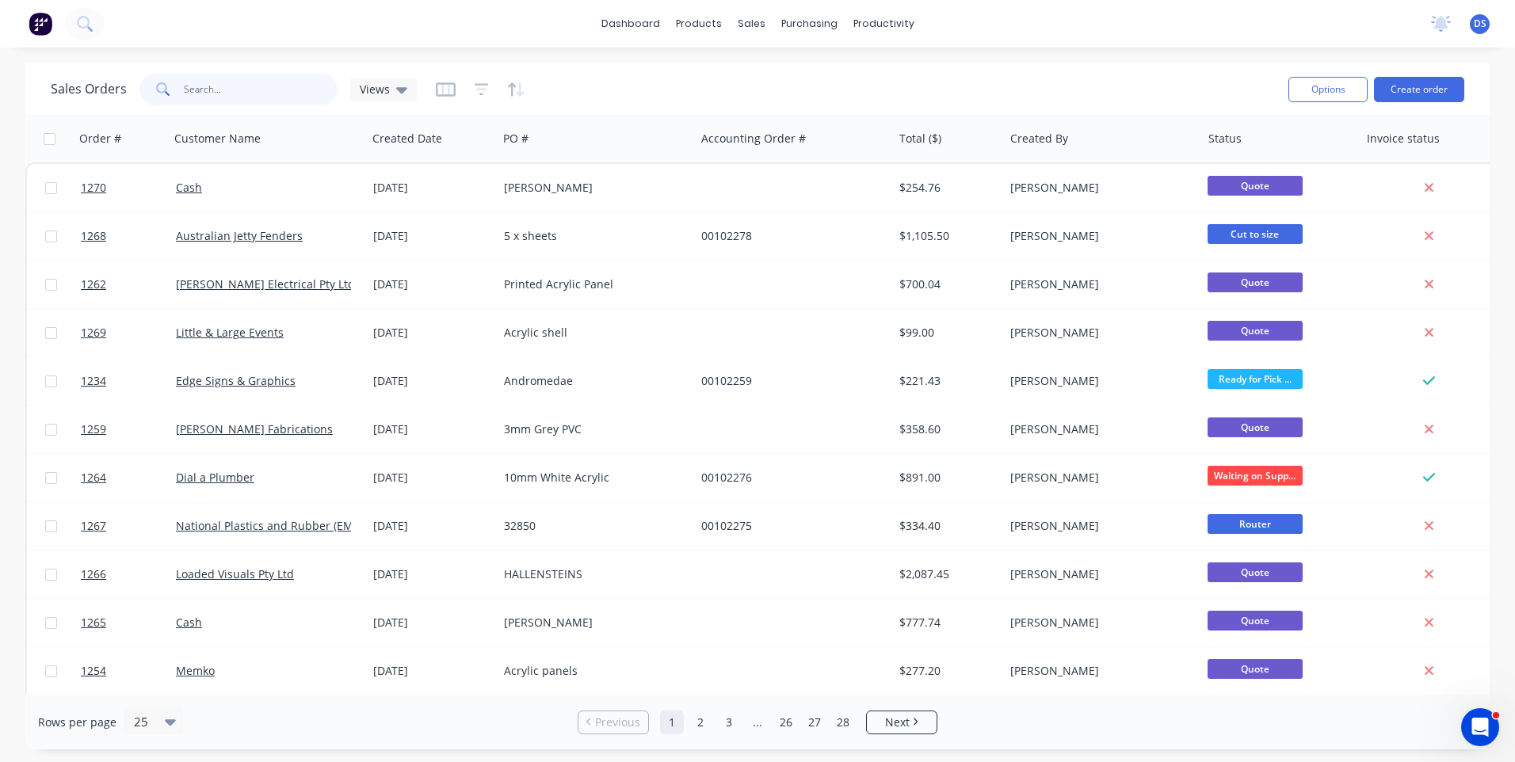
click at [244, 96] on input "text" at bounding box center [261, 90] width 155 height 32
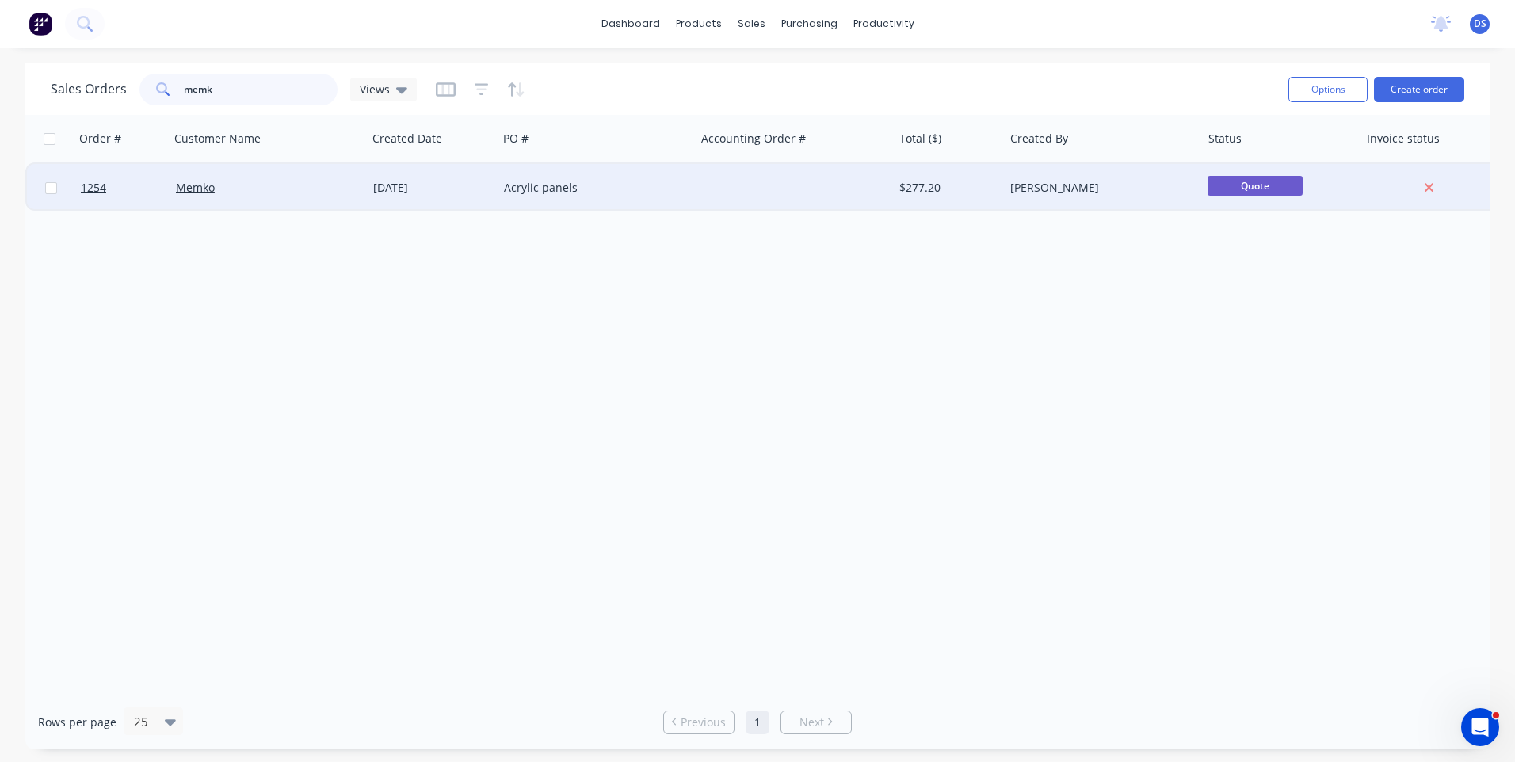
type input "memk"
click at [500, 203] on div "Acrylic panels" at bounding box center [596, 188] width 197 height 48
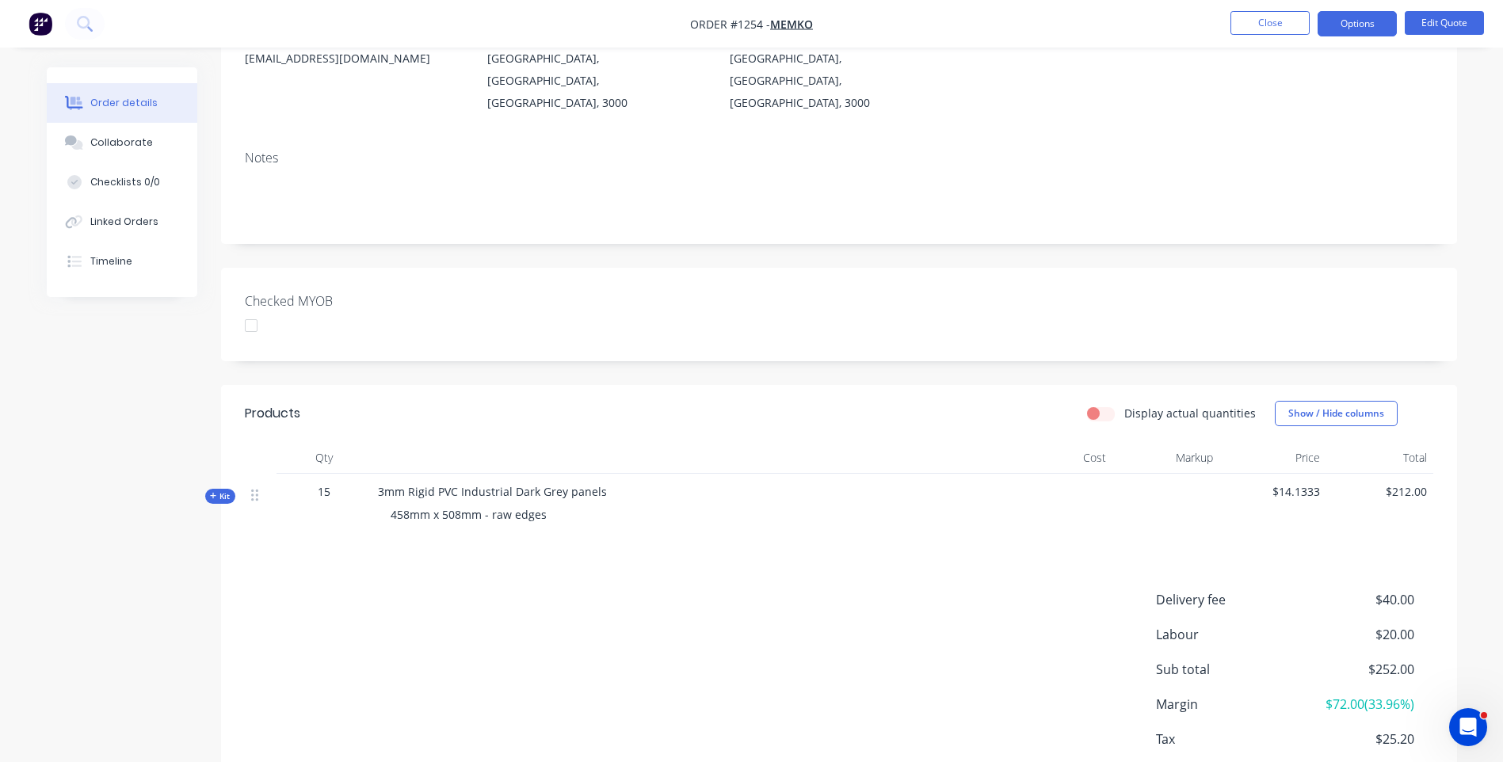
scroll to position [267, 0]
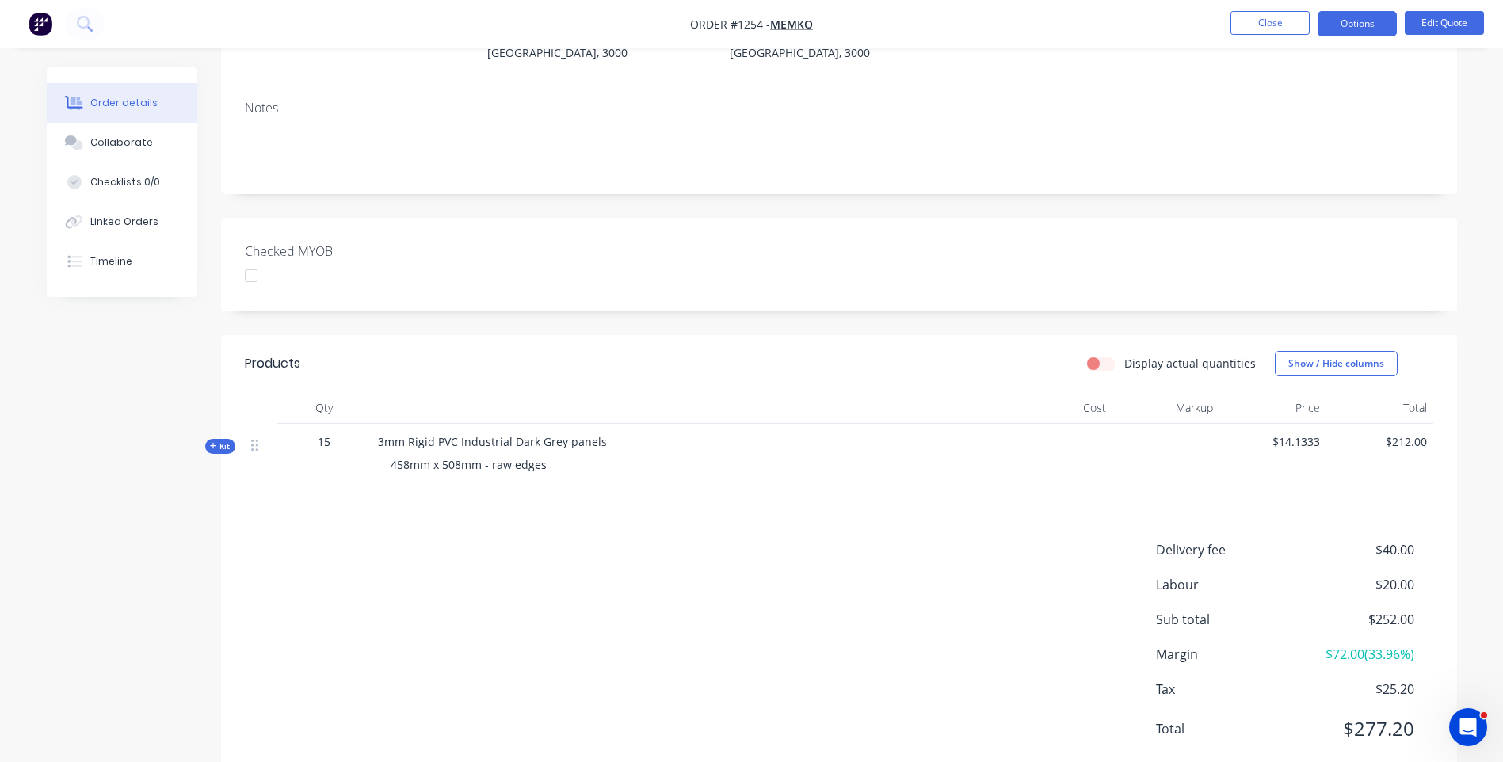
click at [212, 442] on icon at bounding box center [213, 446] width 7 height 8
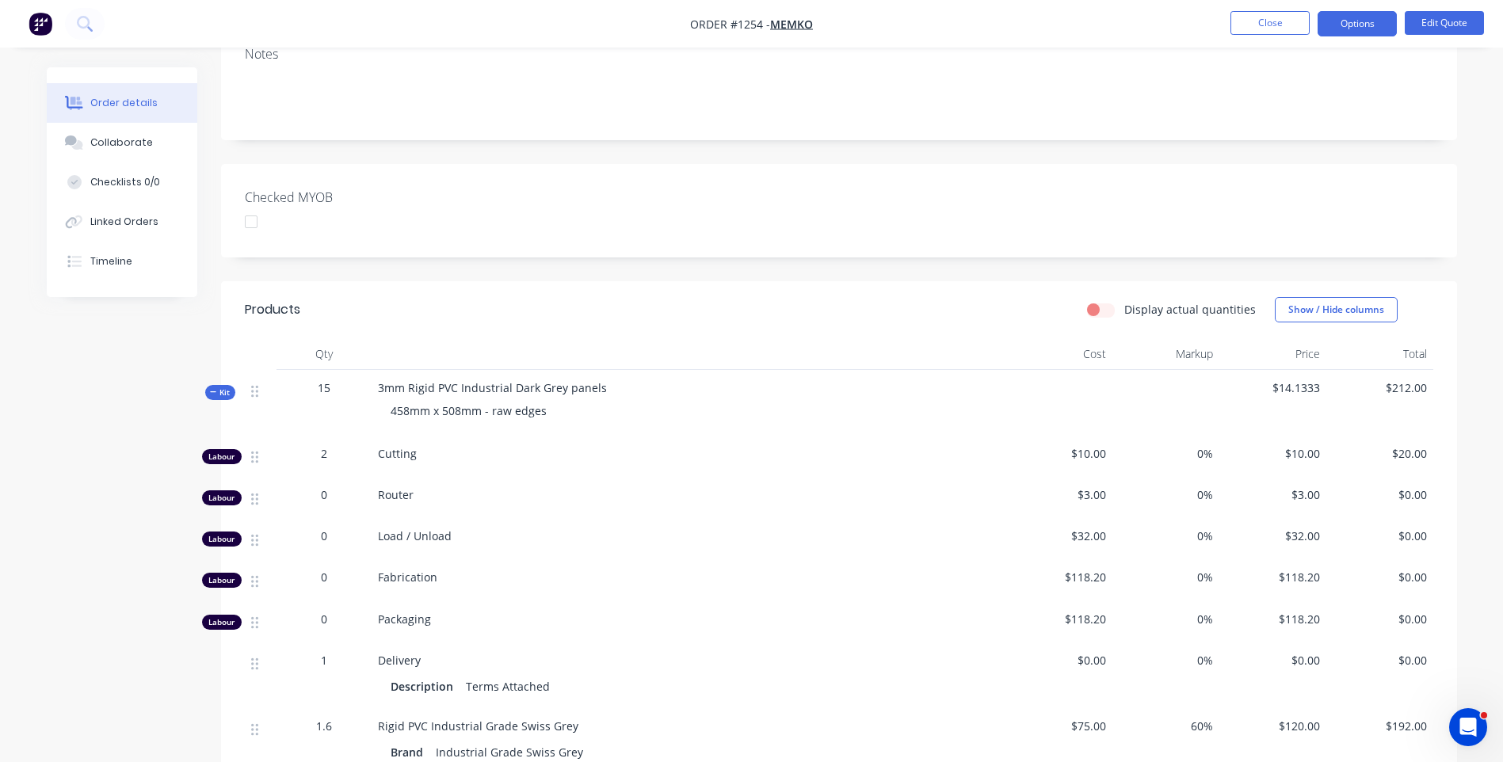
scroll to position [505, 0]
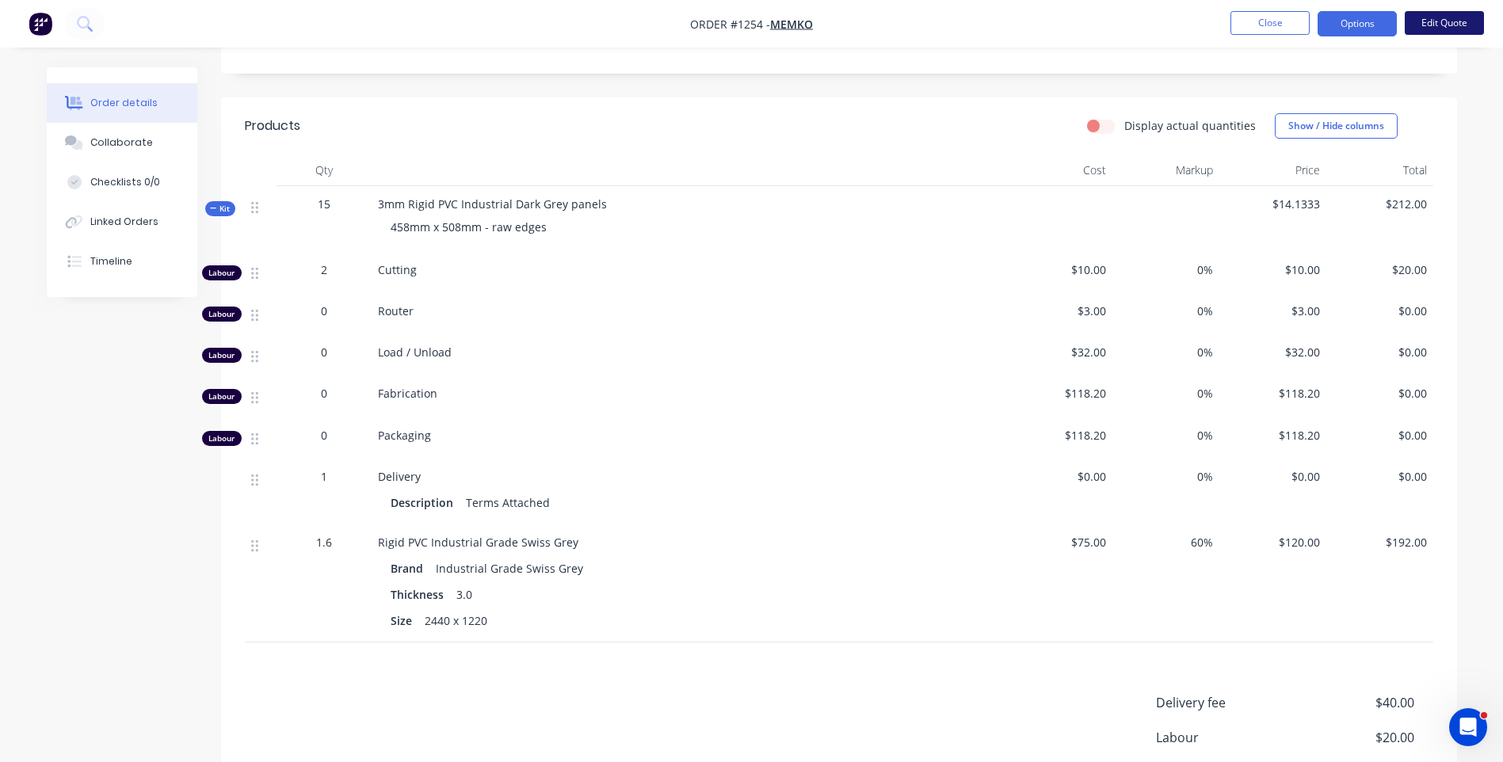
click at [1427, 26] on button "Edit Quote" at bounding box center [1444, 23] width 79 height 24
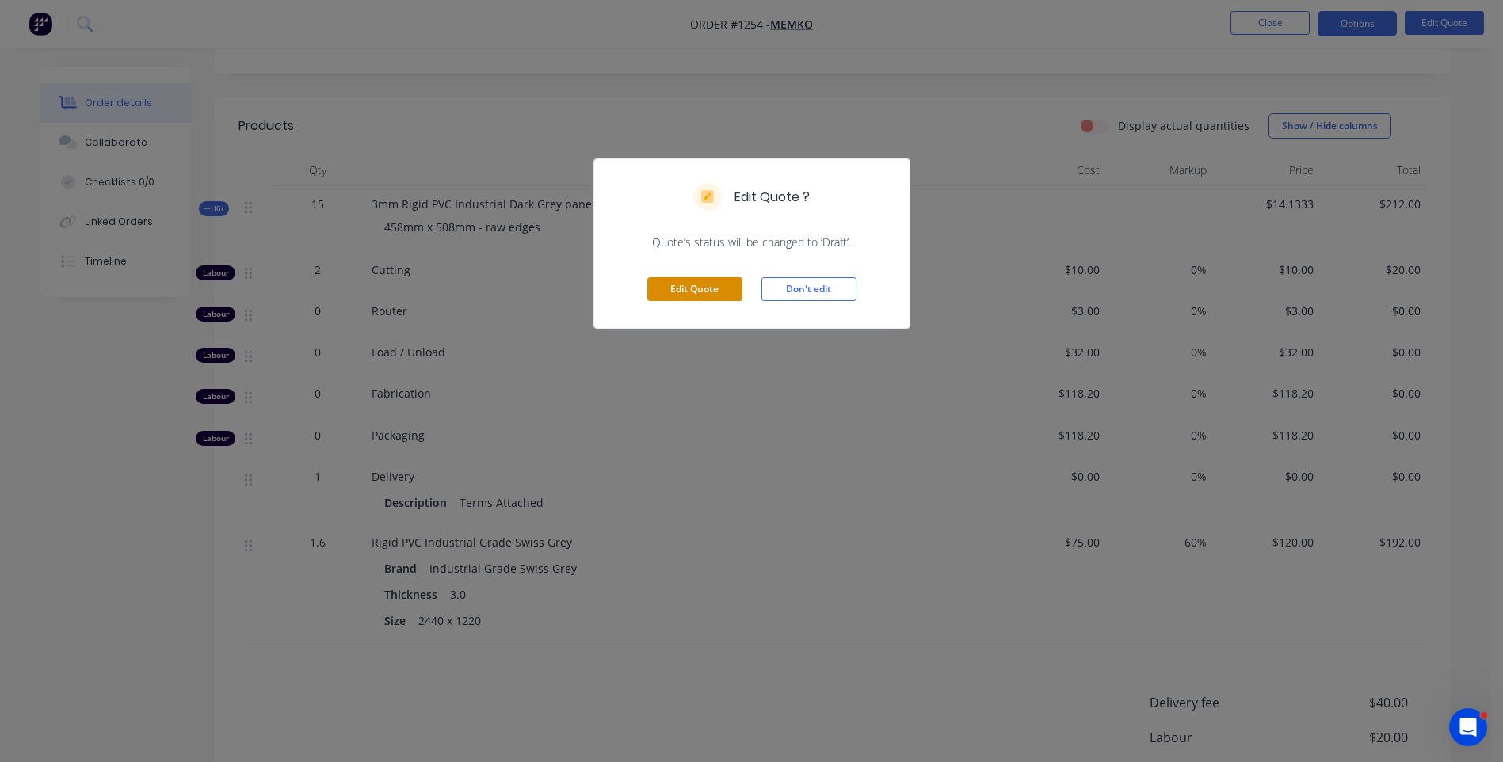
click at [707, 290] on button "Edit Quote" at bounding box center [694, 289] width 95 height 24
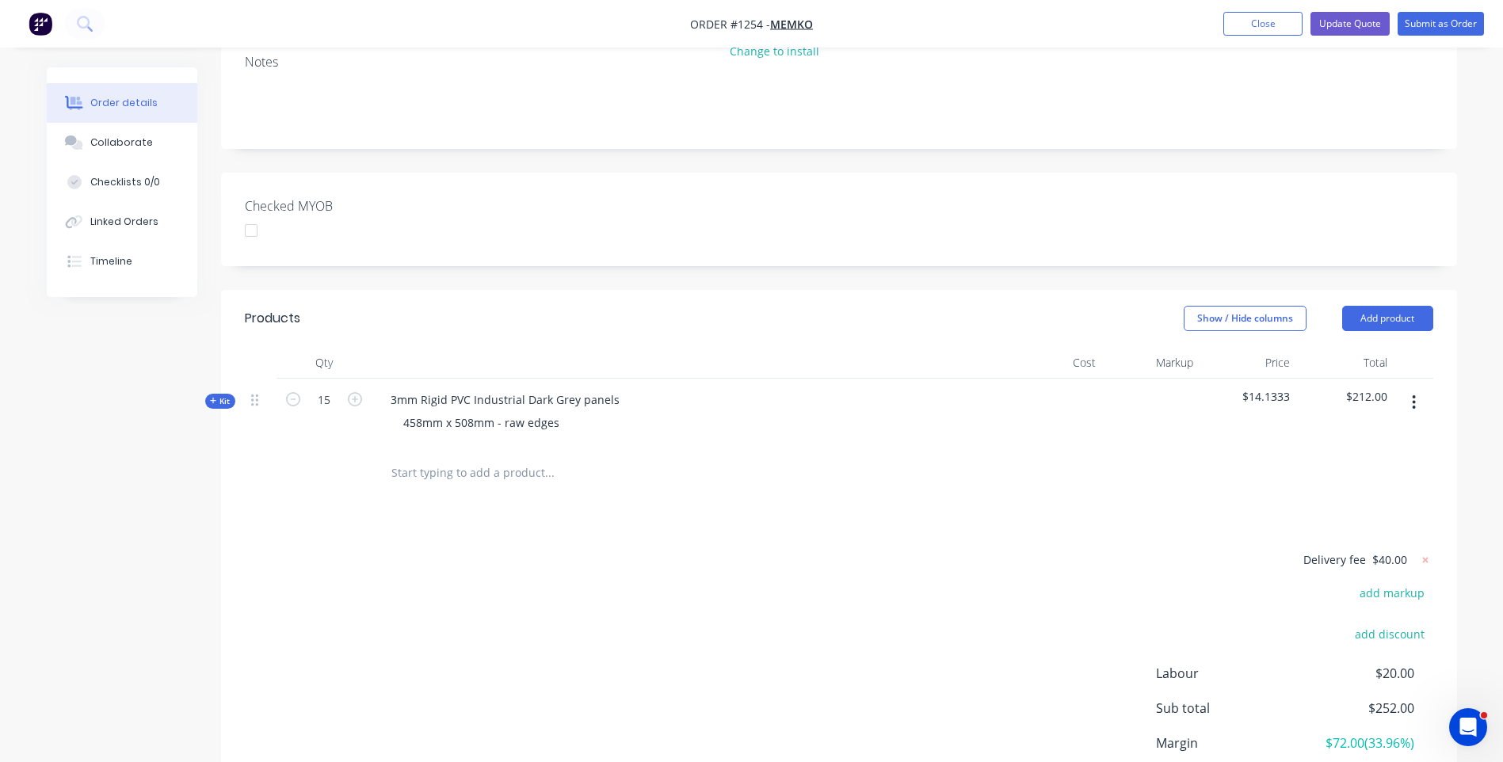
scroll to position [426, 0]
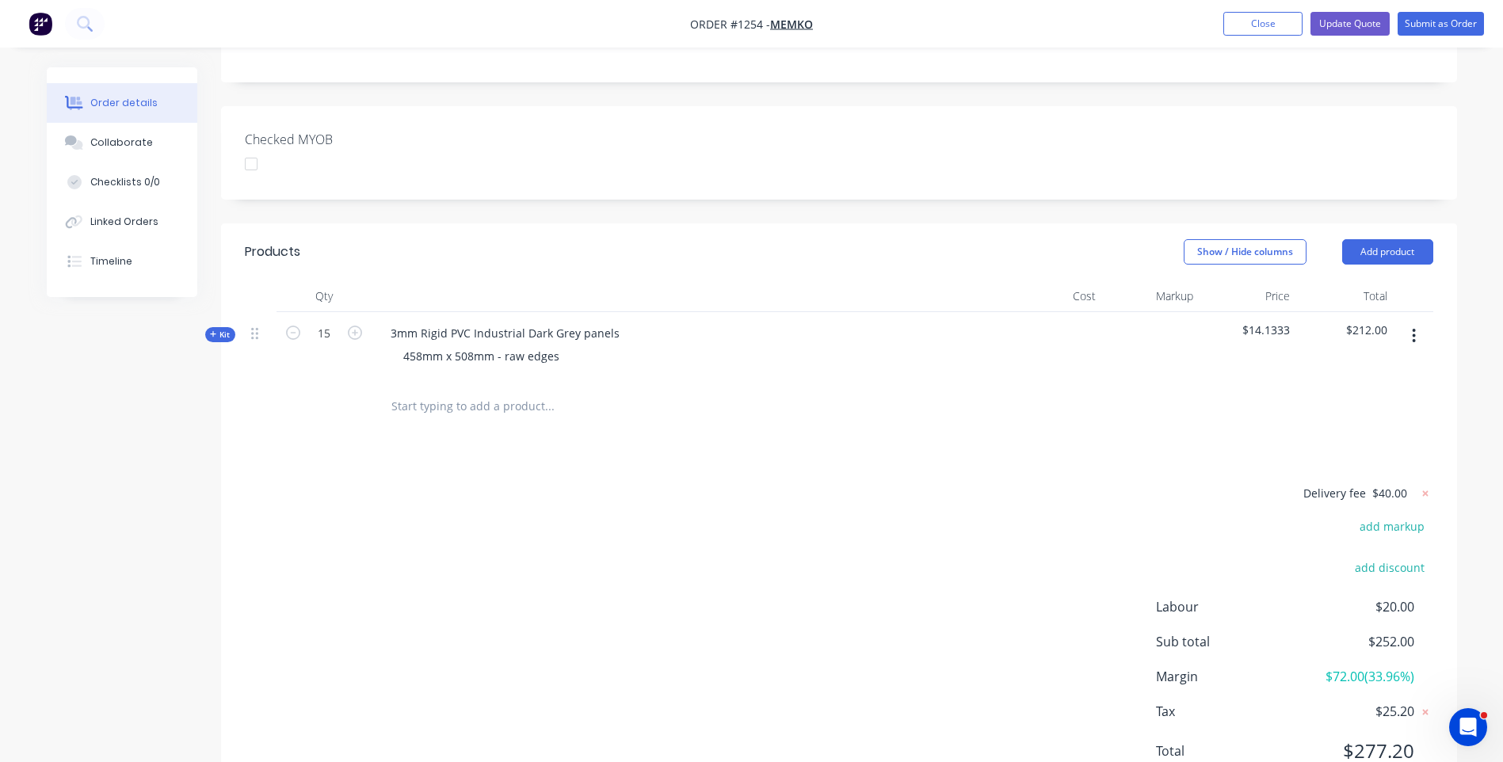
click at [208, 327] on div "Kit" at bounding box center [220, 334] width 30 height 15
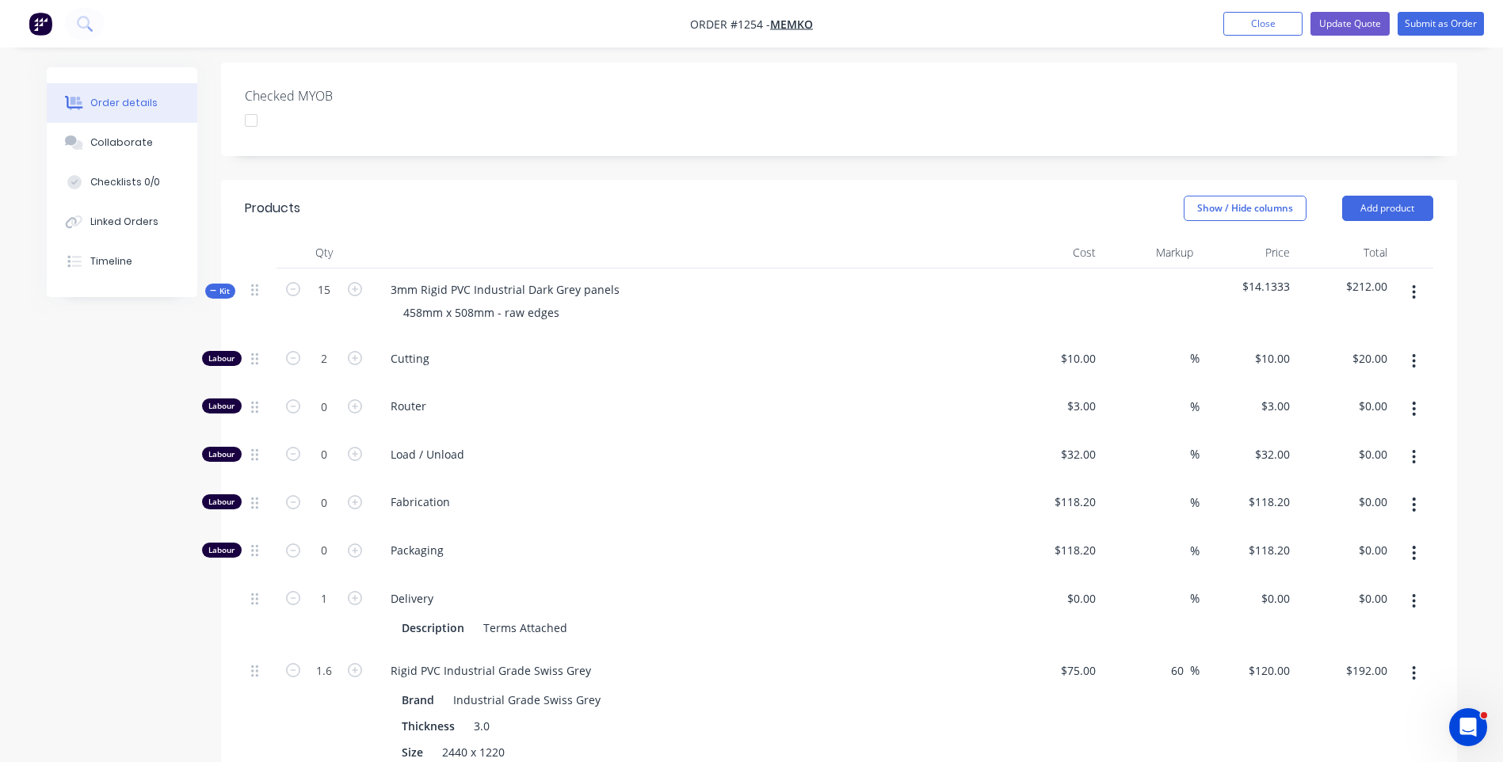
scroll to position [585, 0]
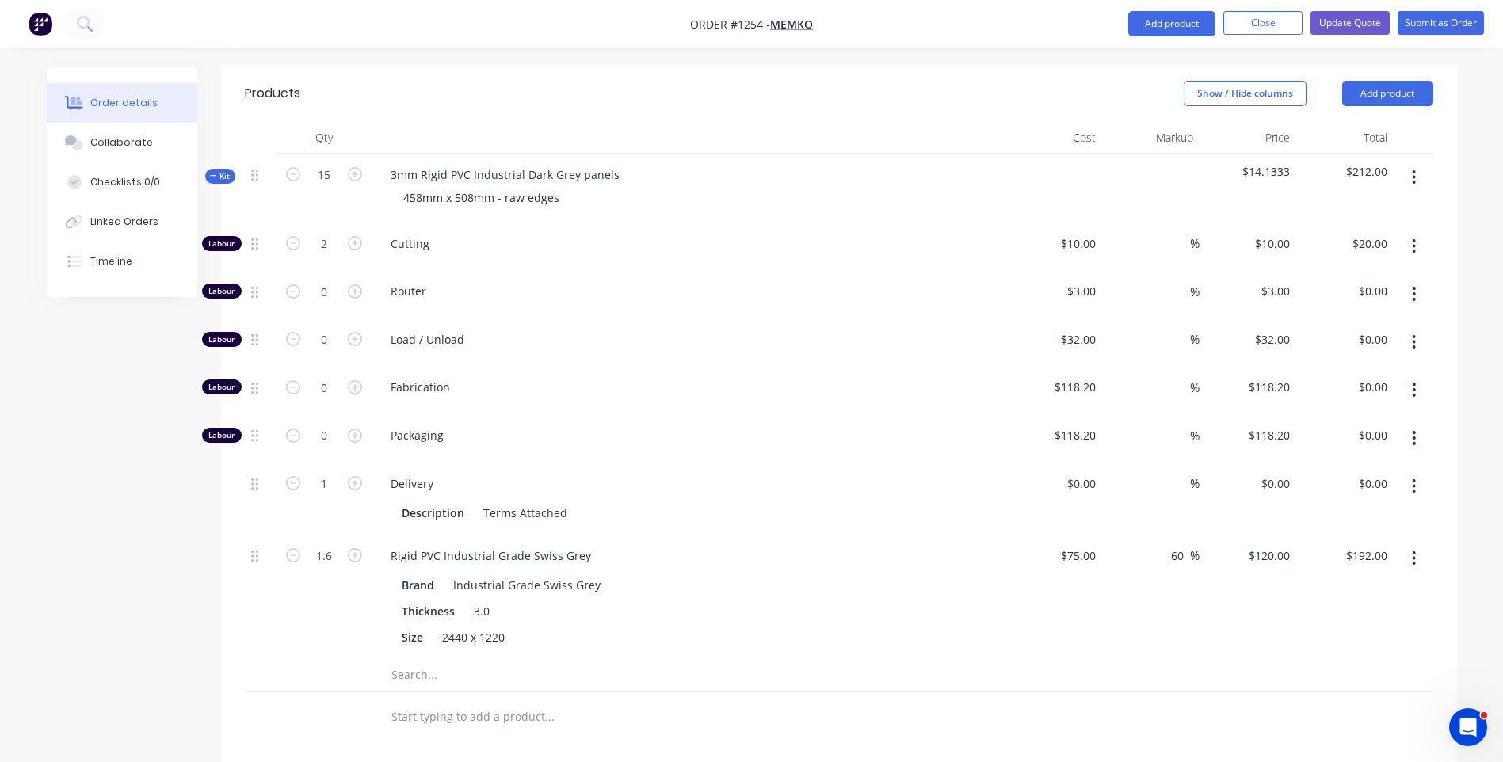
click at [1419, 544] on button "button" at bounding box center [1414, 558] width 37 height 29
click at [1326, 589] on div "Duplicate" at bounding box center [1358, 600] width 122 height 23
click at [1416, 550] on icon "button" at bounding box center [1414, 558] width 4 height 17
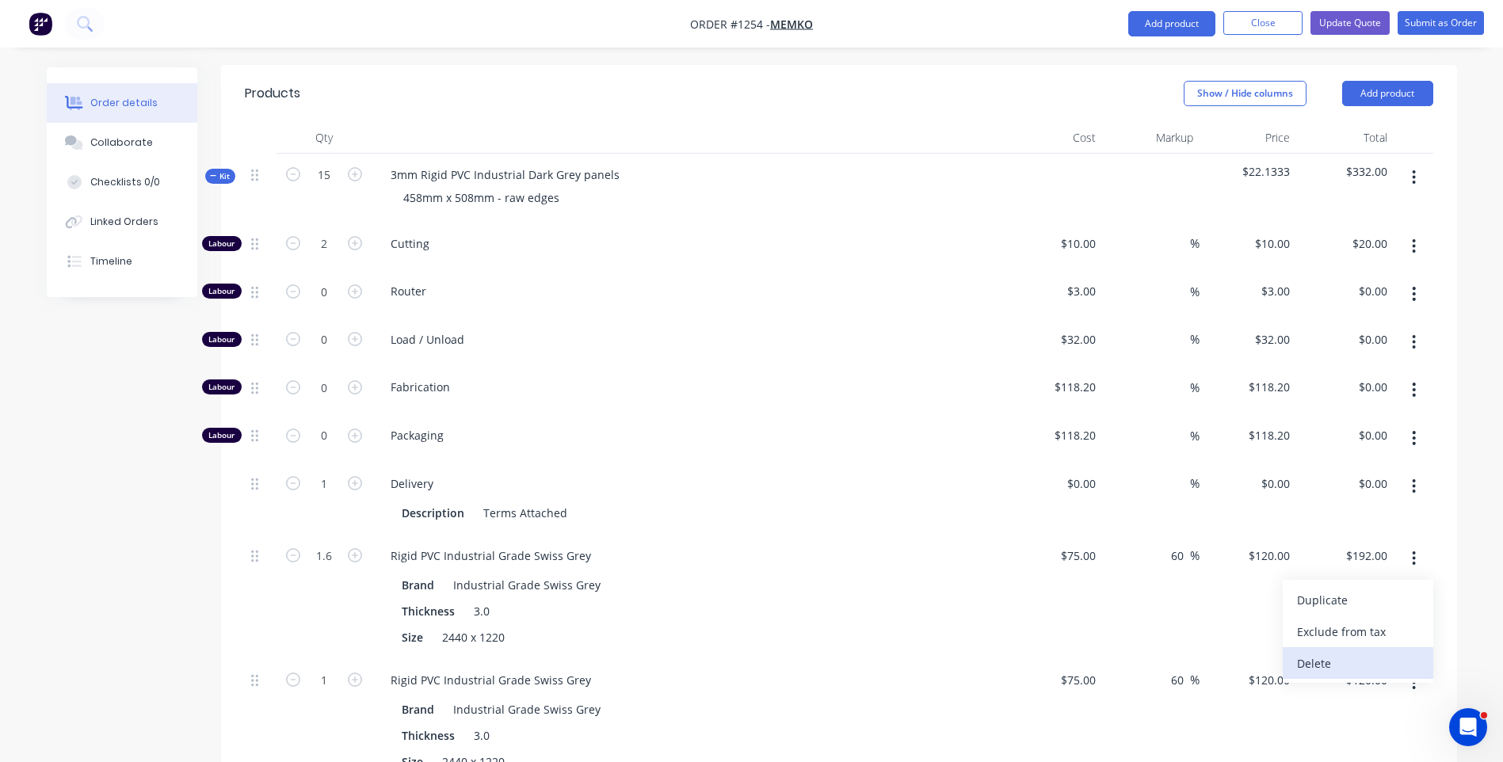
click at [1316, 652] on div "Delete" at bounding box center [1358, 663] width 122 height 23
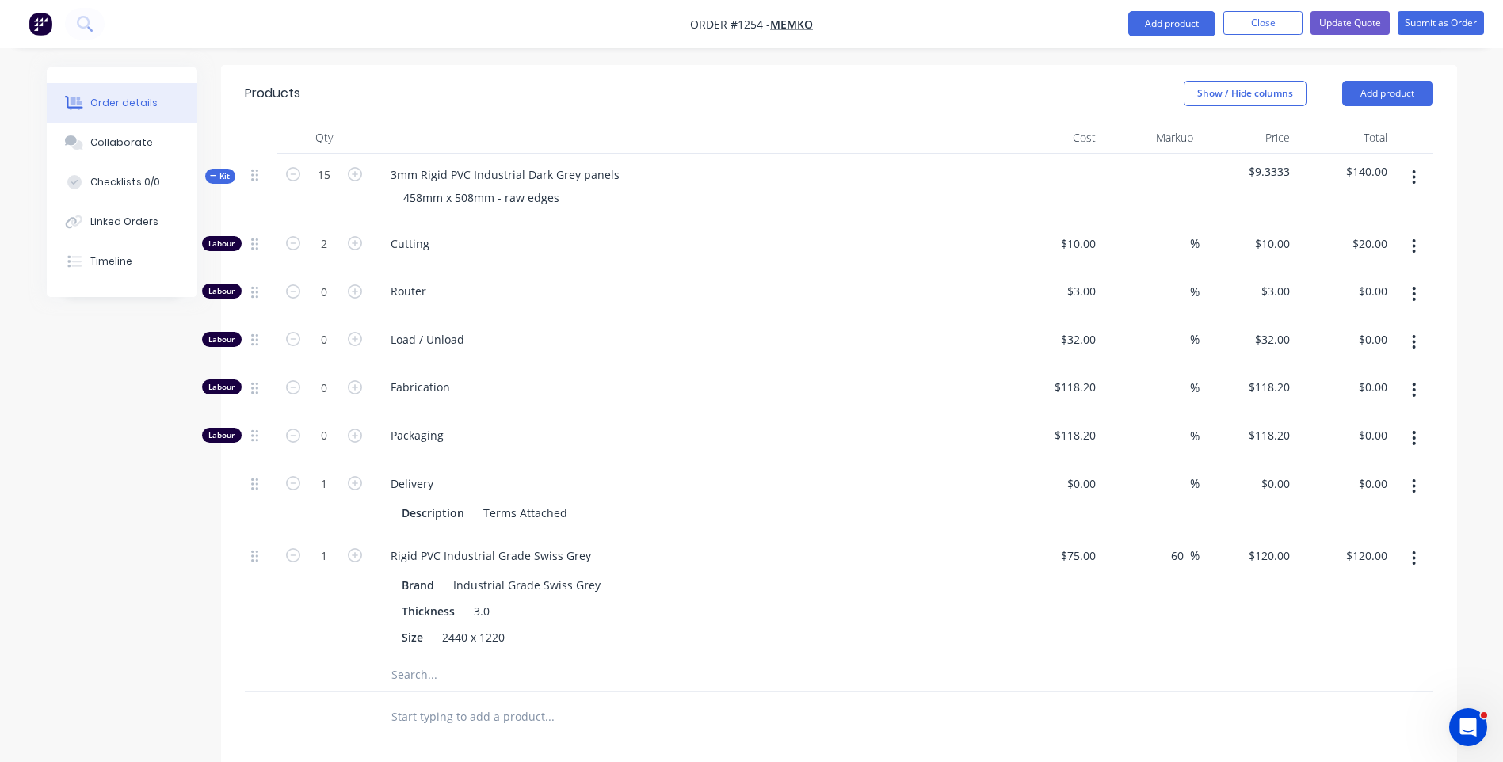
click at [1415, 552] on icon "button" at bounding box center [1414, 559] width 3 height 14
click at [1327, 652] on div "Delete" at bounding box center [1358, 663] width 122 height 23
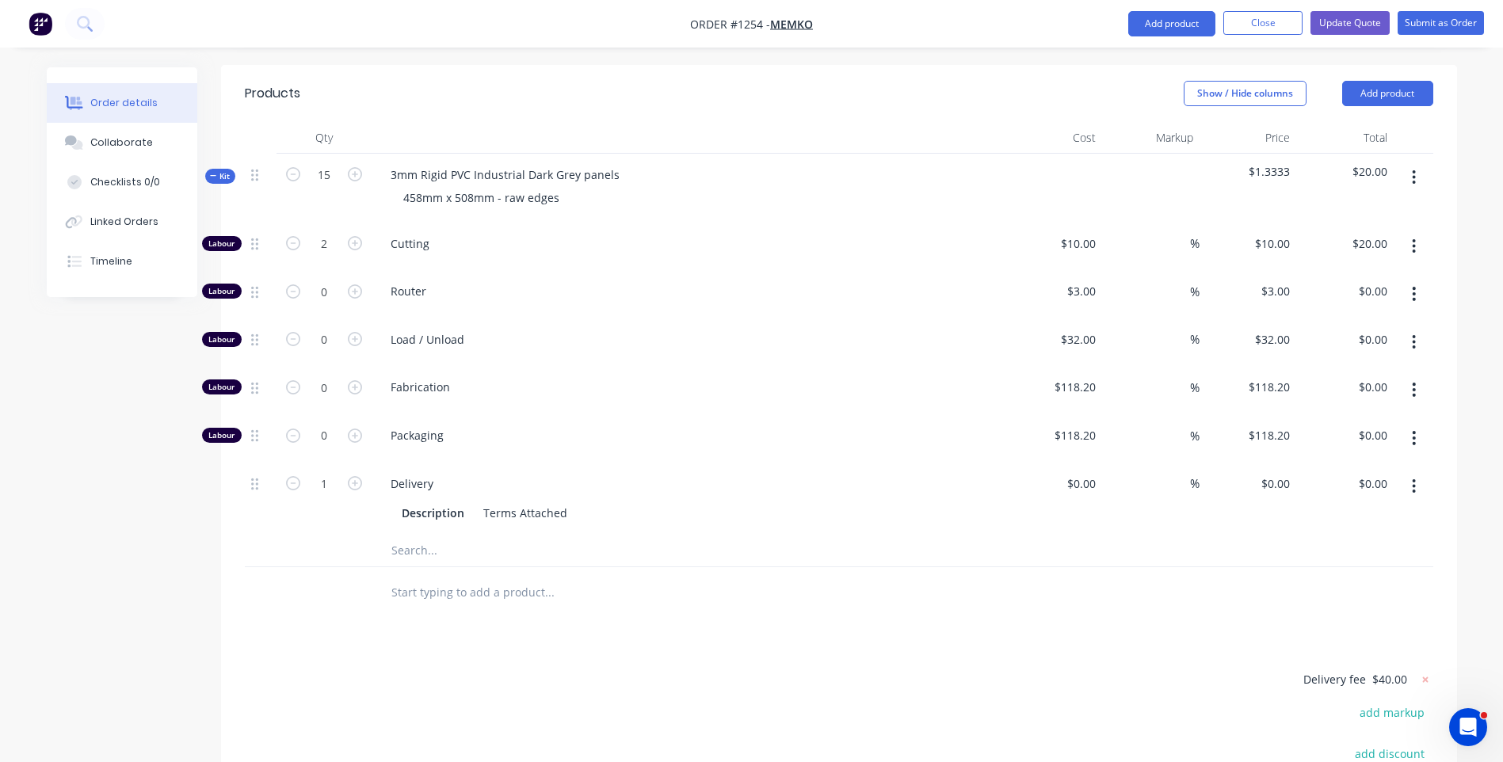
click at [406, 535] on input "text" at bounding box center [549, 551] width 317 height 32
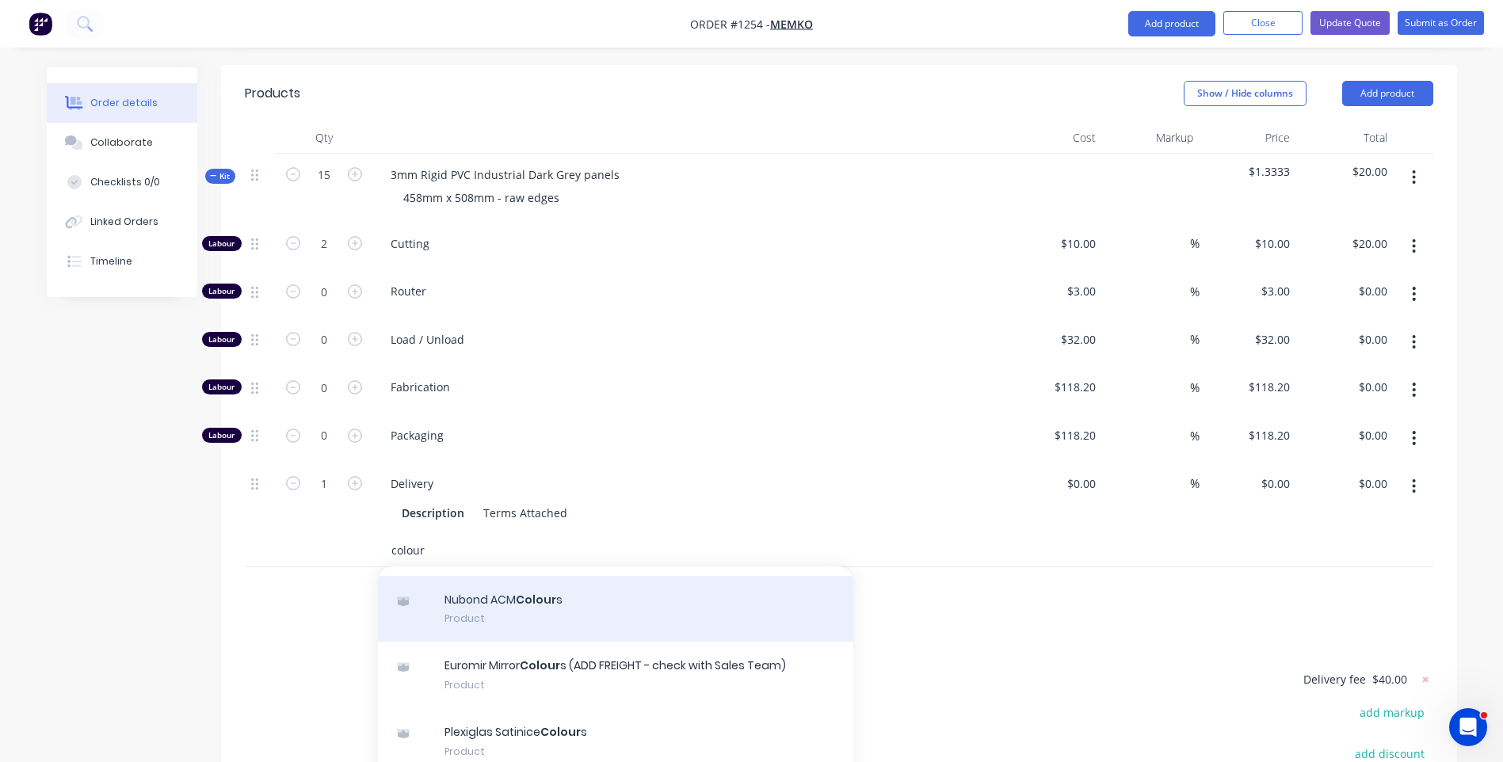
scroll to position [79, 0]
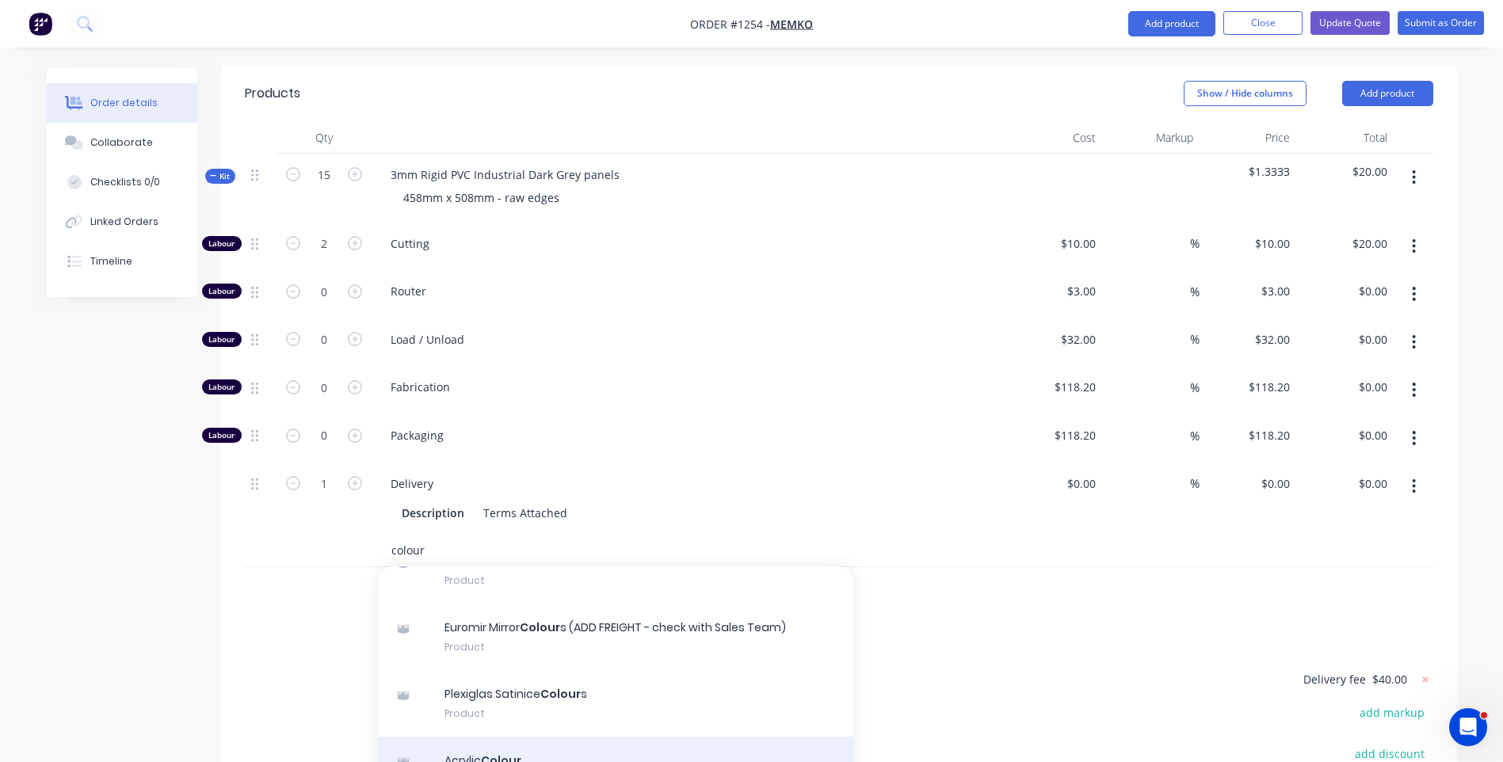
type input "colour"
click at [485, 737] on div "Acrylic Colour Product" at bounding box center [615, 770] width 475 height 67
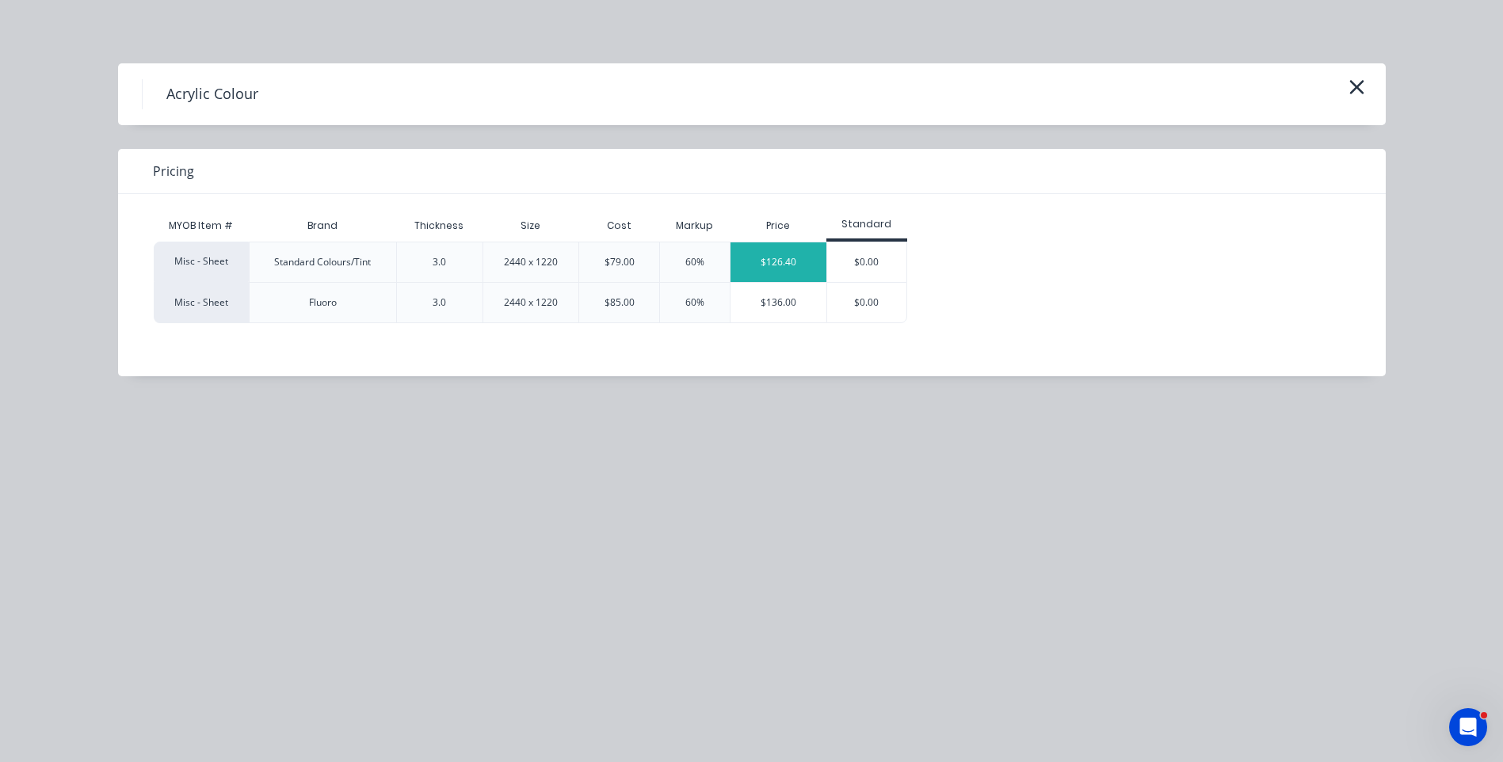
click at [797, 273] on div "$126.40" at bounding box center [779, 262] width 96 height 40
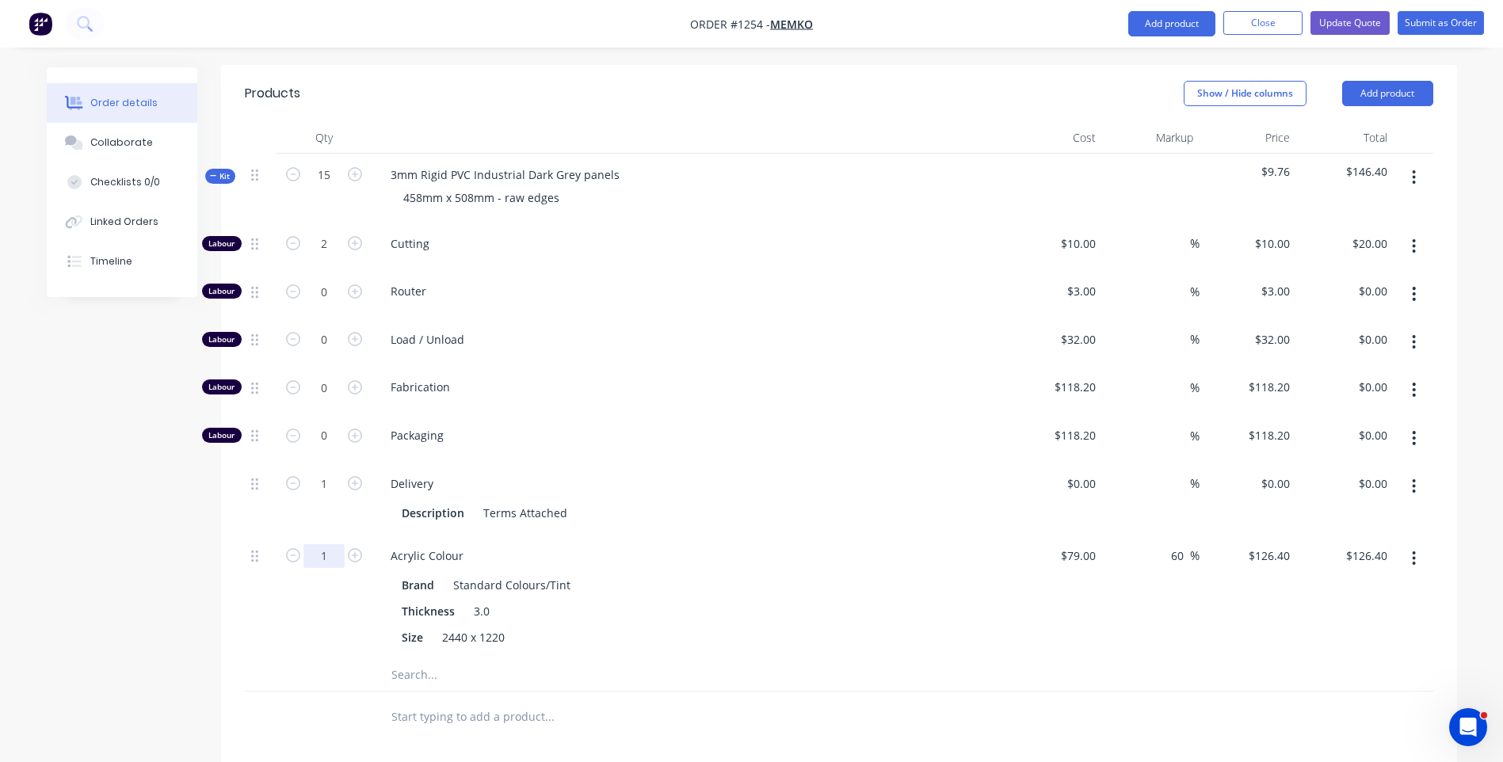
click at [328, 256] on input "1" at bounding box center [324, 244] width 41 height 24
type input "1.5"
type input "$189.60"
click at [812, 414] on div "Packaging" at bounding box center [689, 438] width 634 height 48
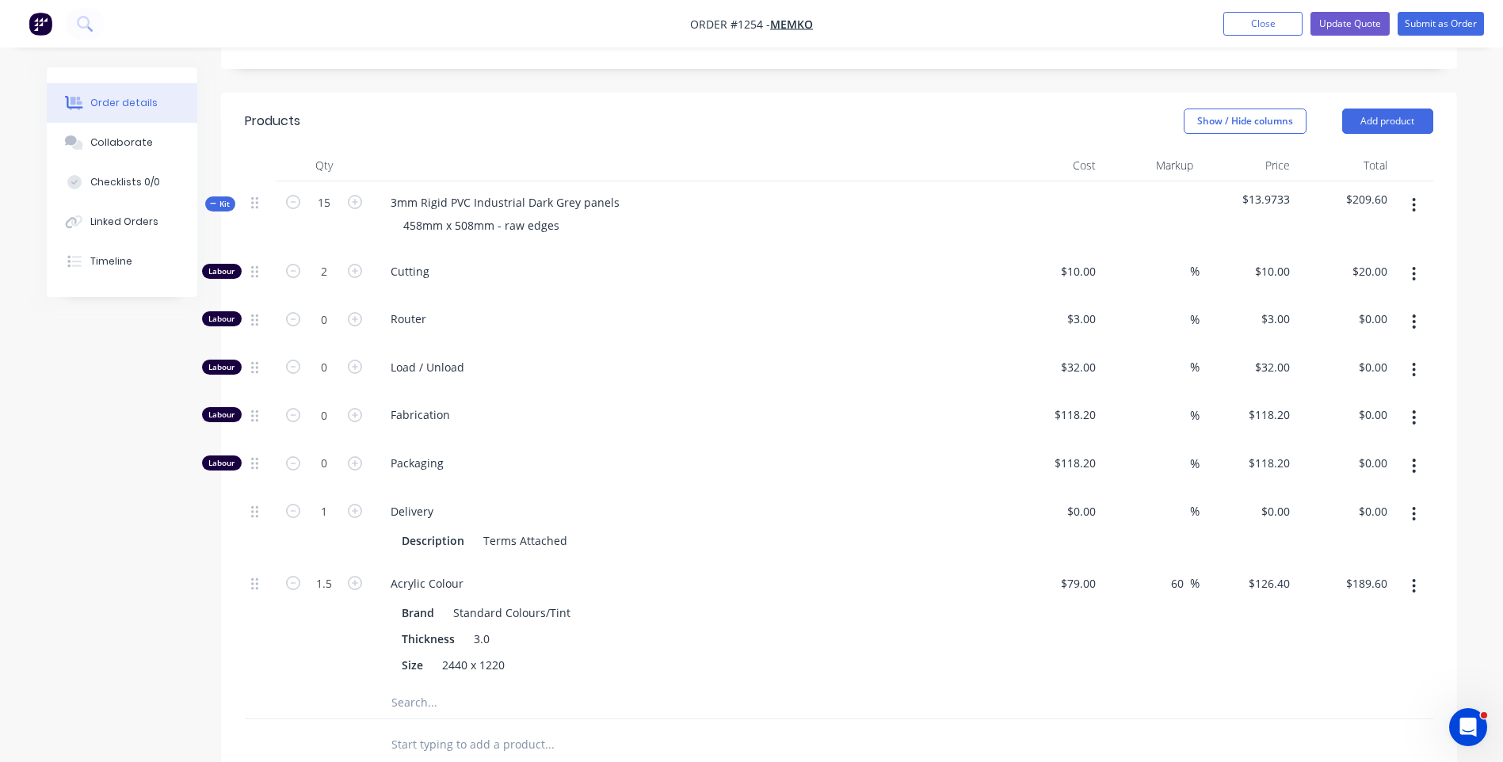
scroll to position [585, 0]
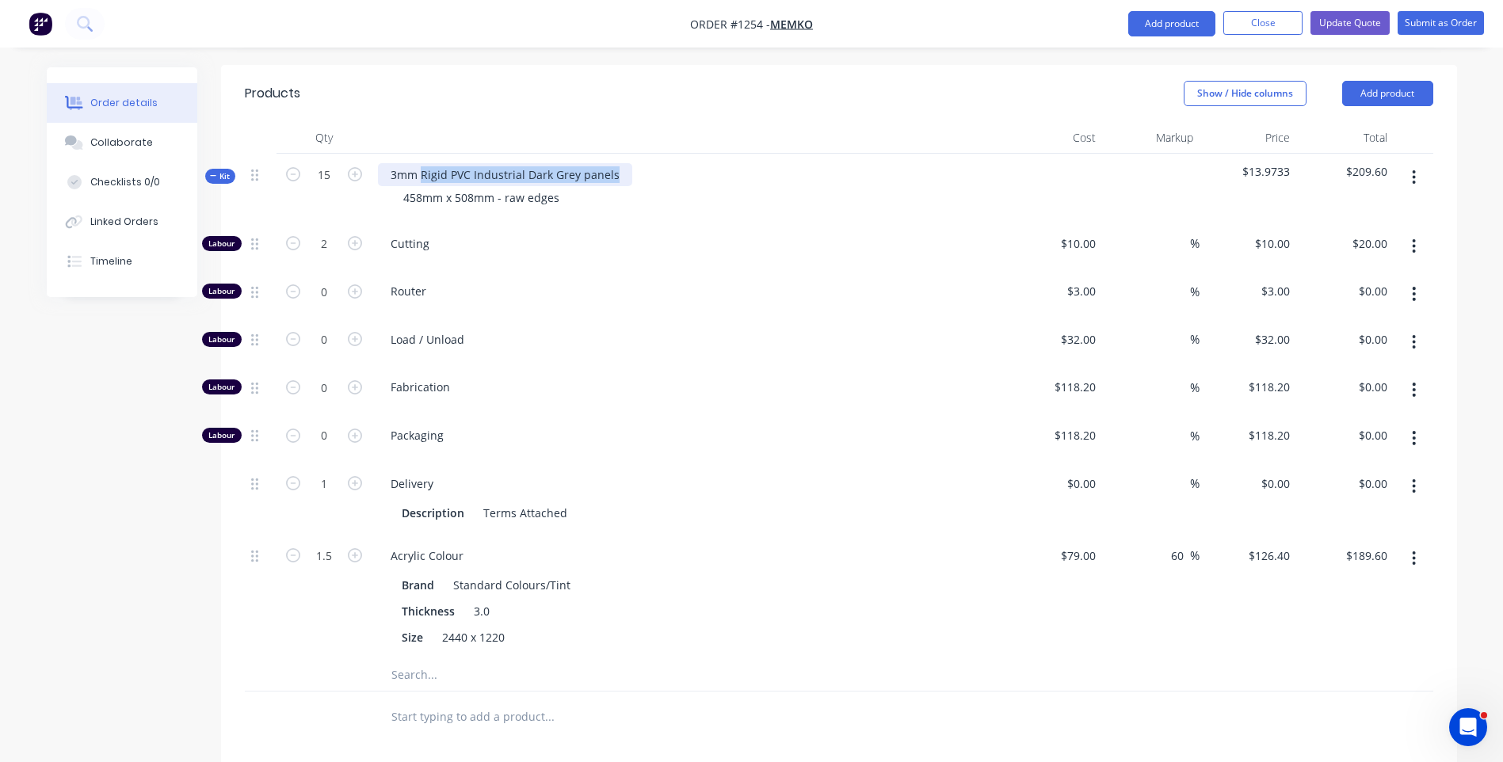
drag, startPoint x: 619, startPoint y: 111, endPoint x: 422, endPoint y: 105, distance: 197.4
click at [422, 163] on div "3mm Rigid PVC Industrial Dark Grey panels" at bounding box center [505, 174] width 254 height 23
click at [642, 331] on span "Load / Unload" at bounding box center [695, 339] width 609 height 17
click at [133, 143] on div "Collaborate" at bounding box center [121, 143] width 63 height 14
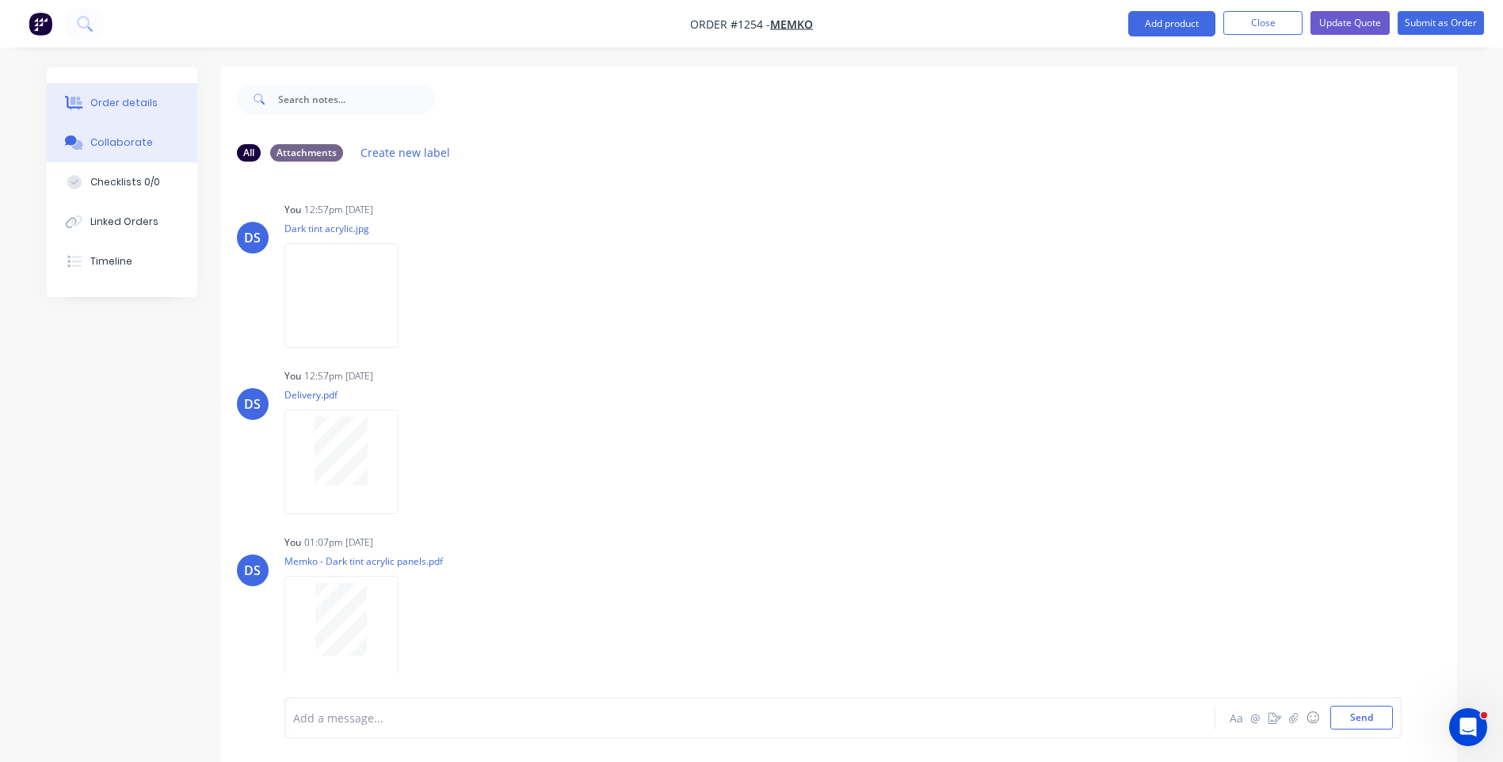
drag, startPoint x: 114, startPoint y: 114, endPoint x: 114, endPoint y: 101, distance: 13.5
click at [114, 106] on button "Order details" at bounding box center [122, 103] width 151 height 40
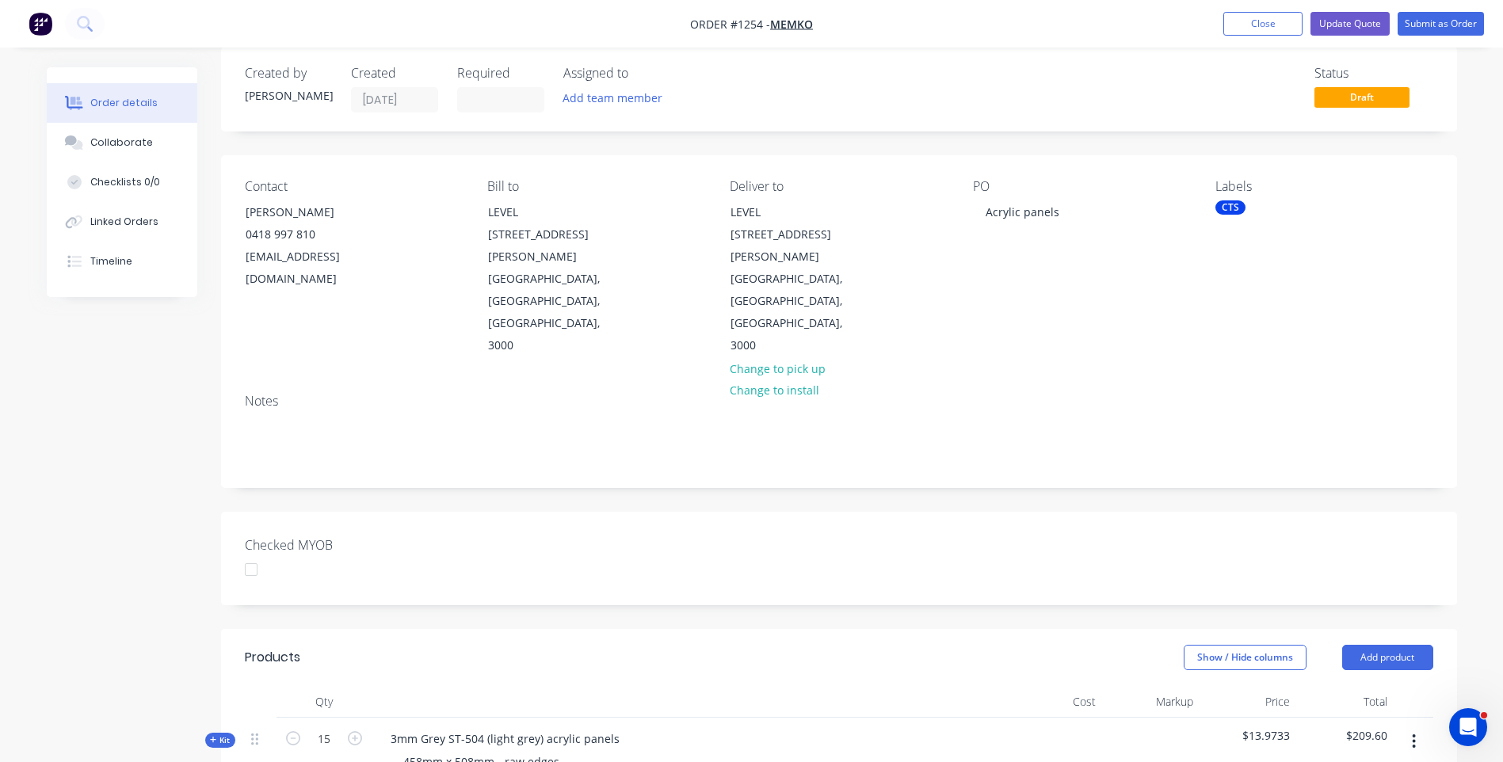
scroll to position [426, 0]
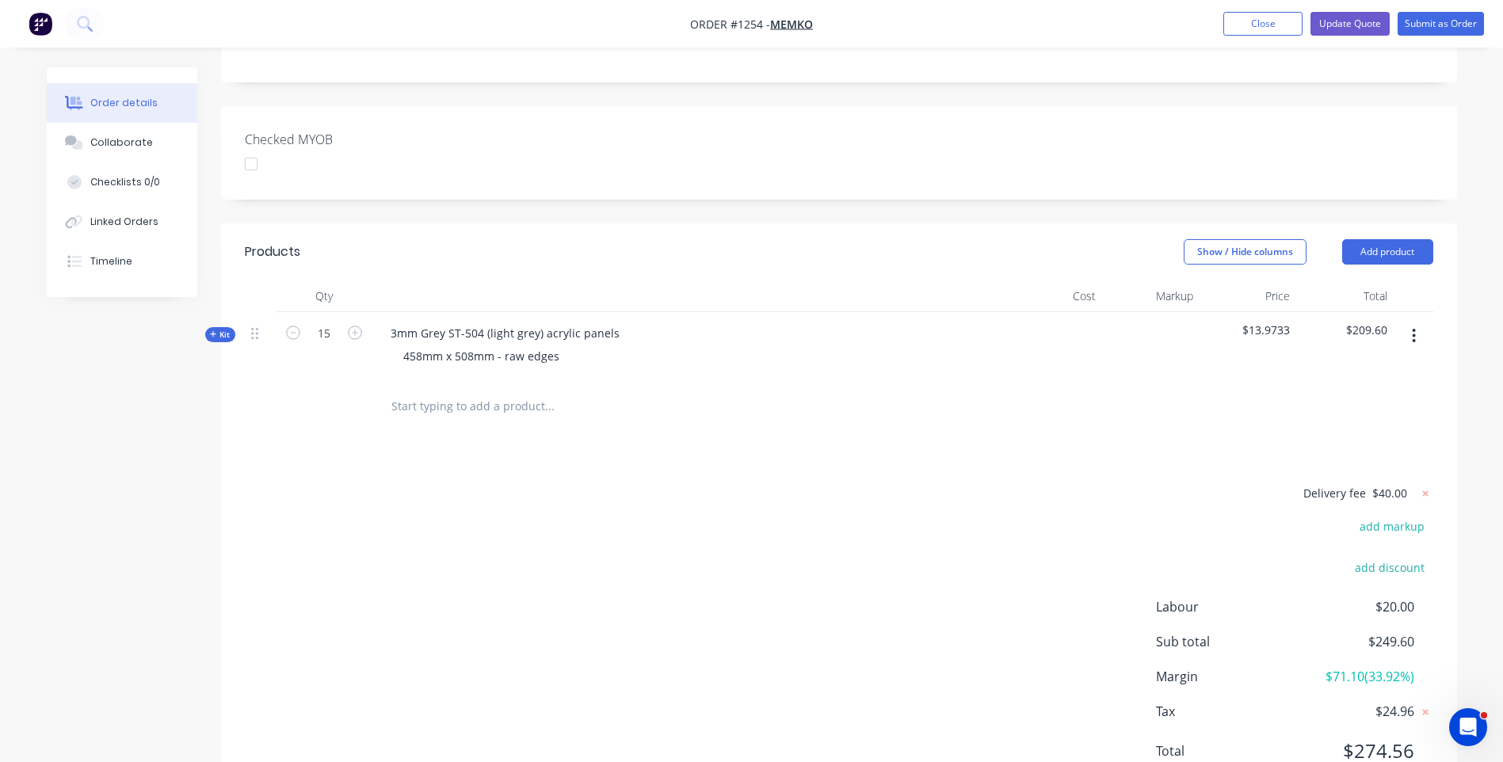
click at [212, 330] on icon at bounding box center [213, 334] width 7 height 8
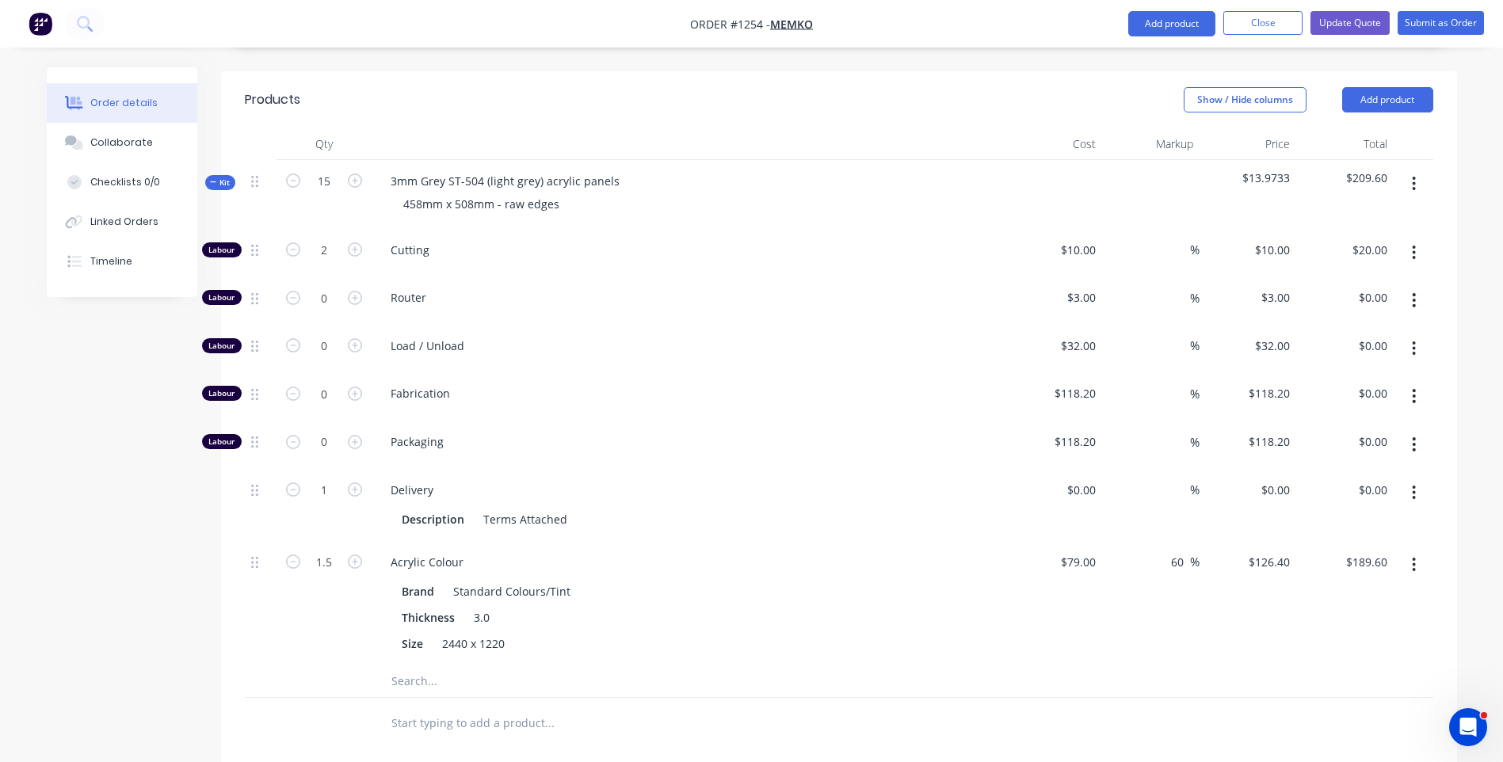
scroll to position [585, 0]
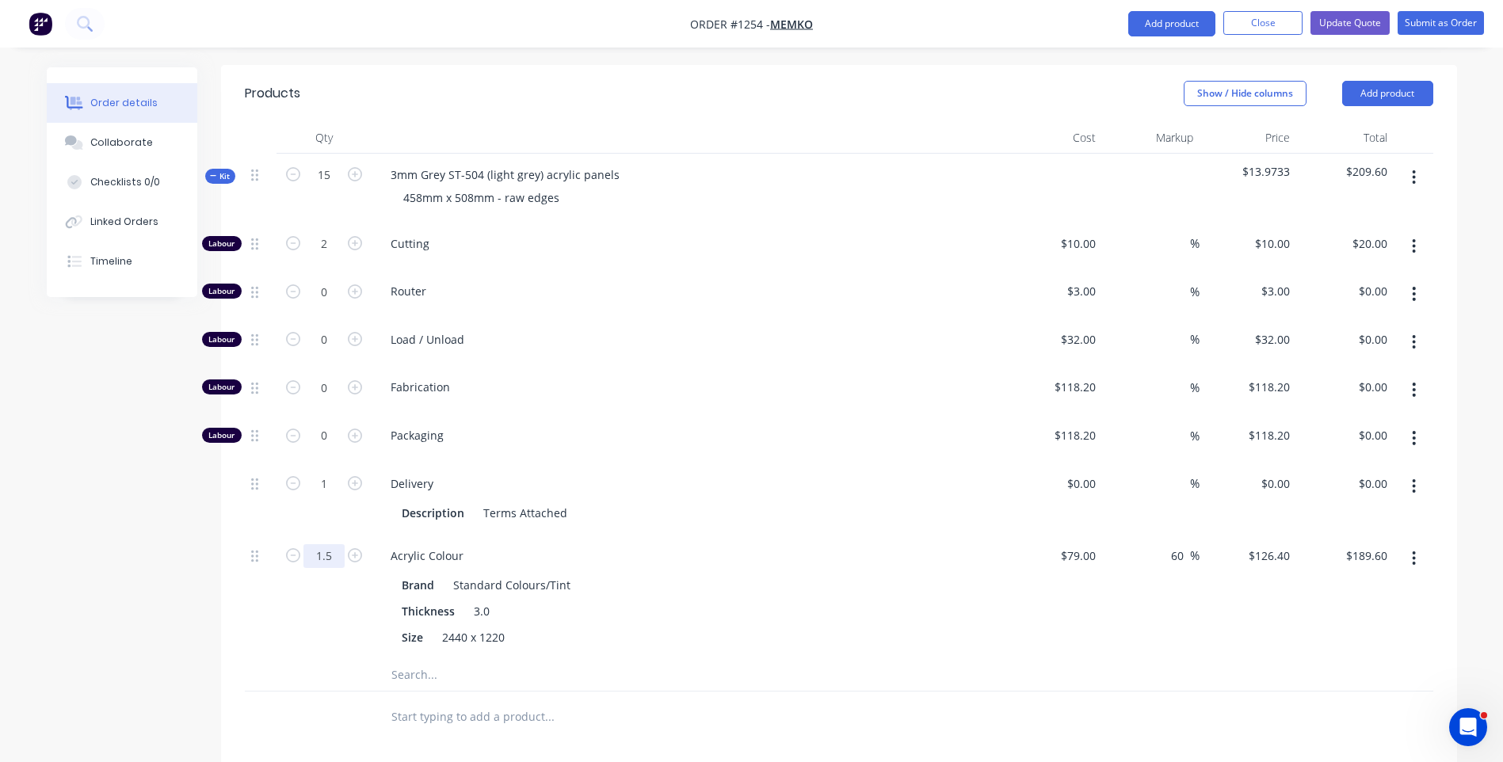
click at [341, 256] on input "1.5" at bounding box center [324, 244] width 41 height 24
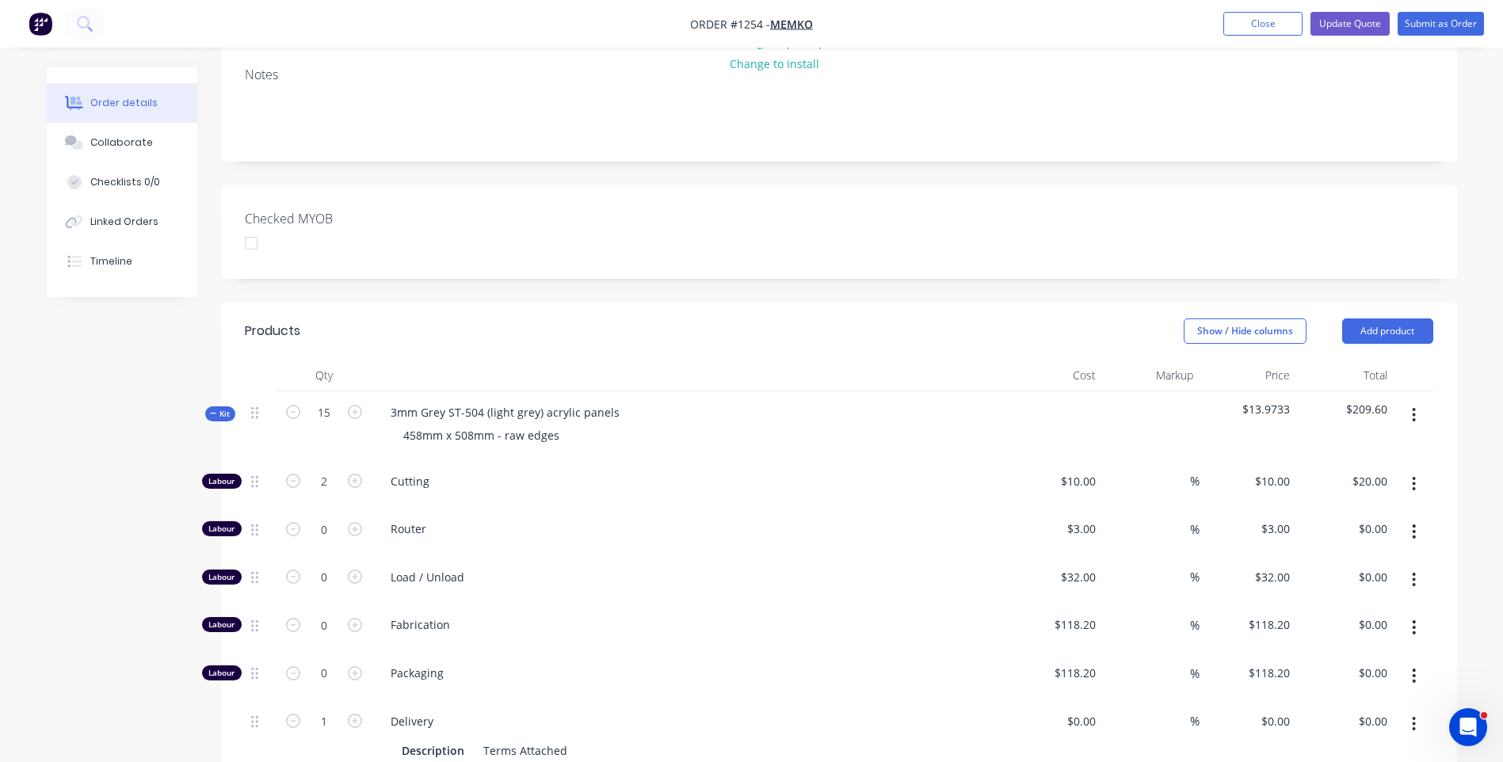
scroll to position [30, 0]
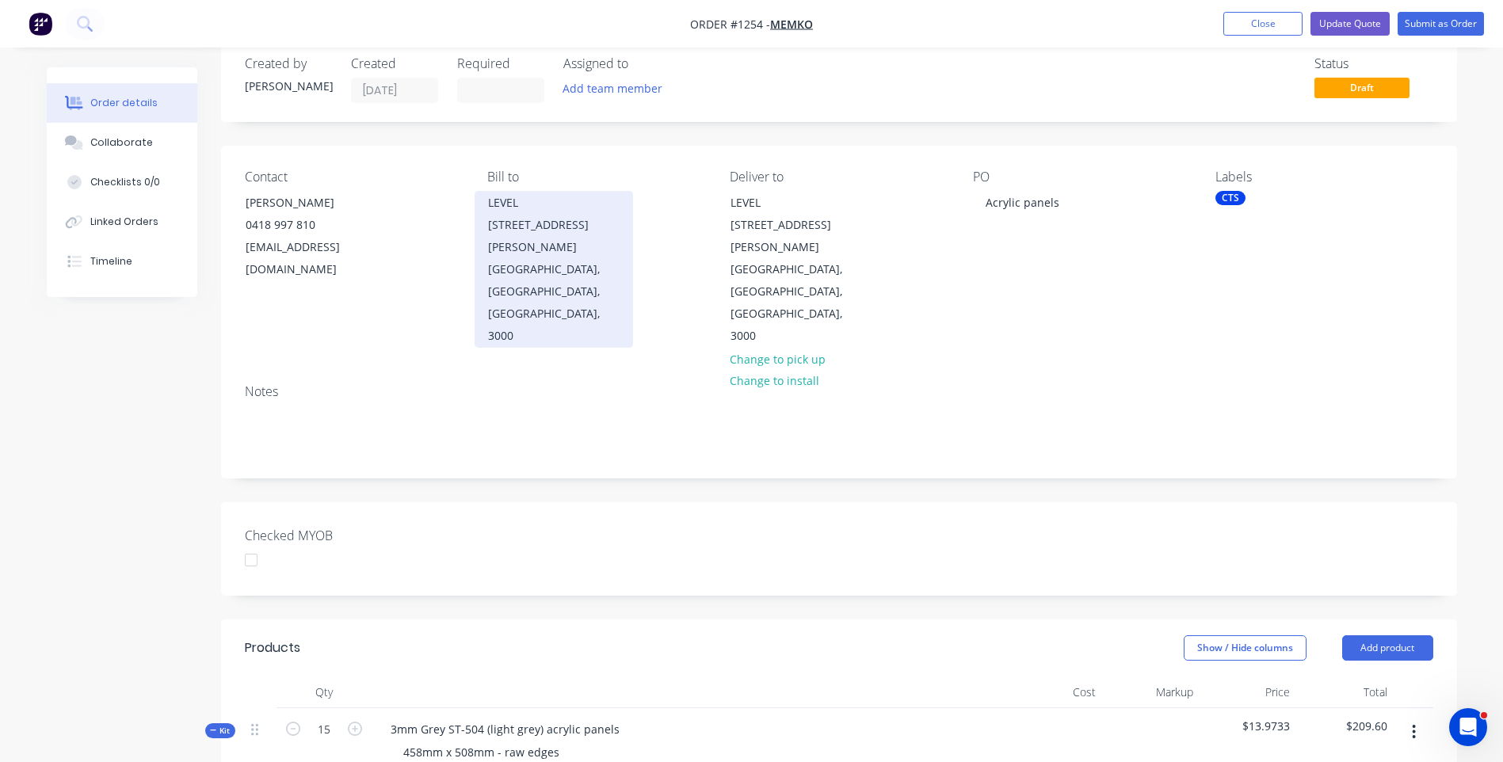
type input "1.6"
type input "$202.24"
click at [530, 258] on div "Melbourne, Victoria, Australia, 3000" at bounding box center [554, 302] width 132 height 89
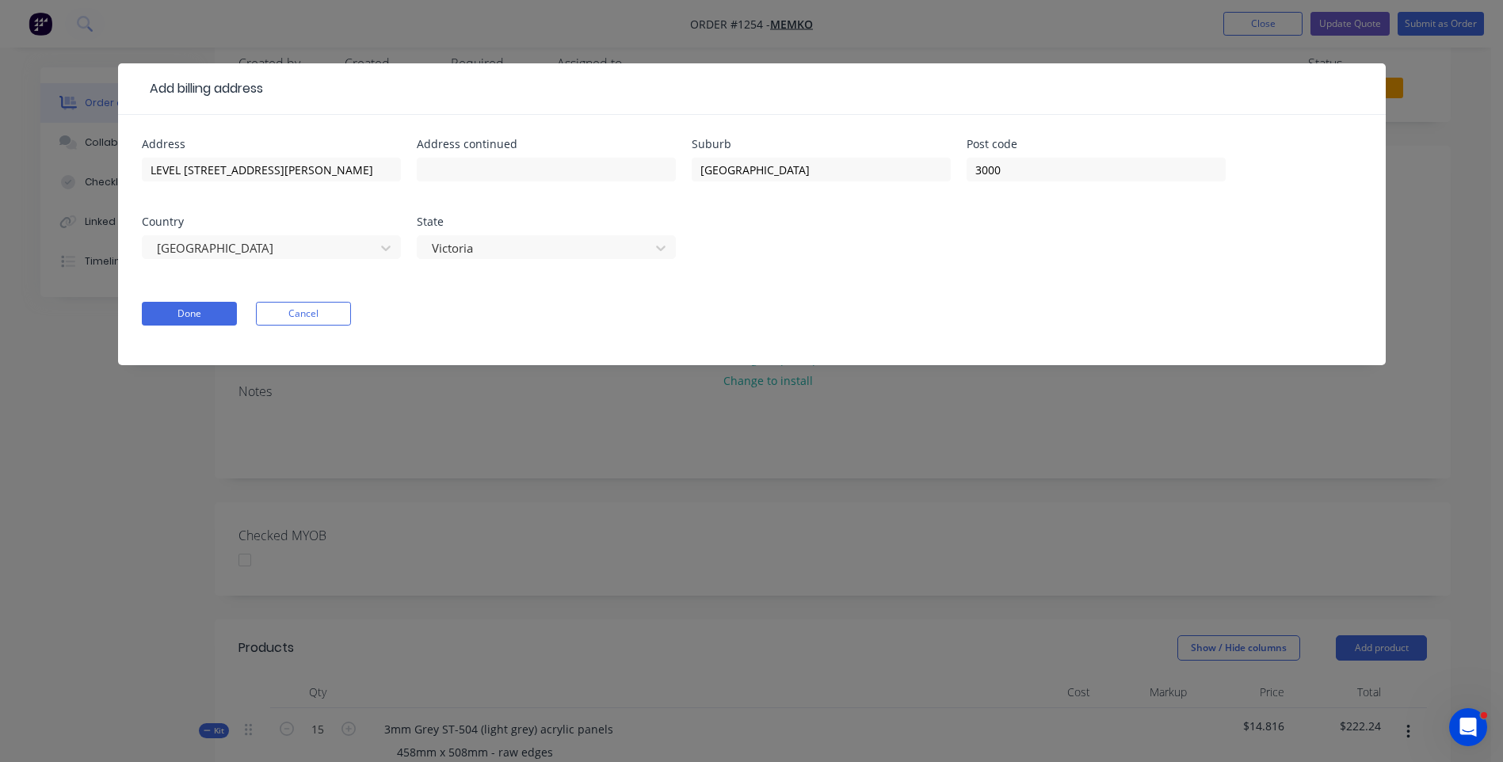
click at [756, 504] on div "Add billing address Address LEVEL 28, 303 COLLINS ST Address continued Suburb M…" at bounding box center [751, 381] width 1503 height 762
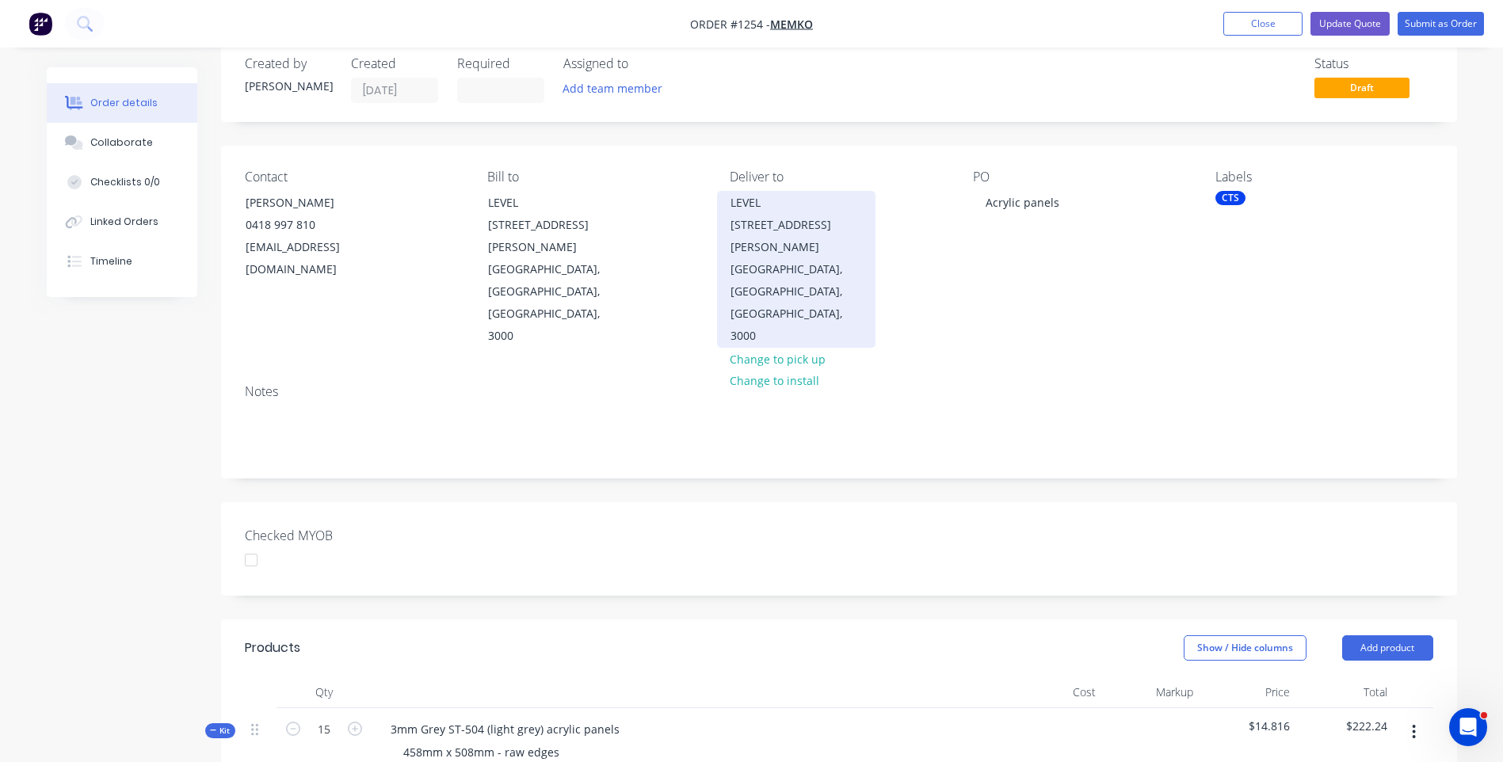
click at [777, 231] on div "LEVEL 28, 303 COLLINS ST" at bounding box center [797, 225] width 132 height 67
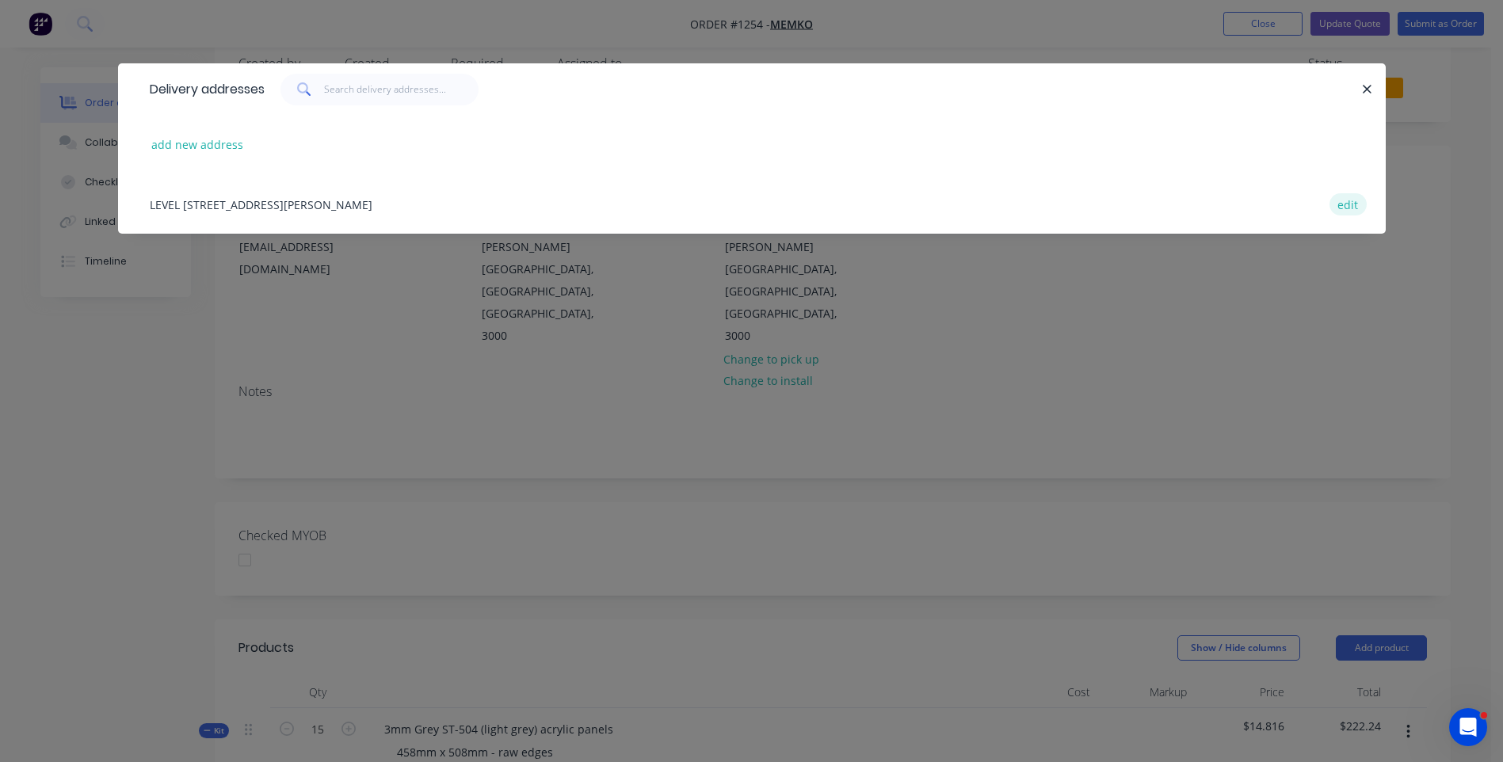
click at [1343, 206] on button "edit" at bounding box center [1348, 203] width 37 height 21
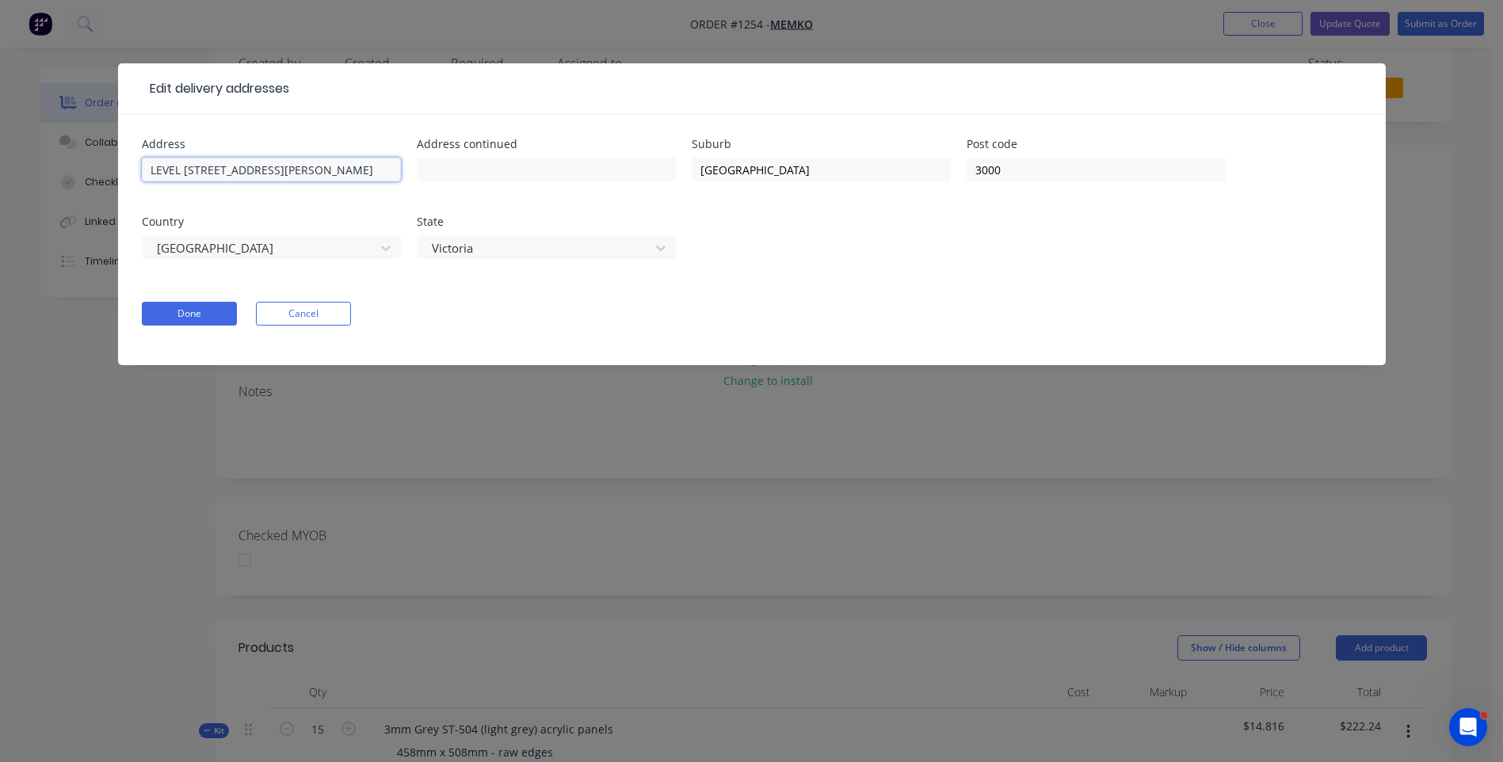
drag, startPoint x: 296, startPoint y: 174, endPoint x: 153, endPoint y: 171, distance: 143.5
click at [143, 177] on input "LEVEL 28, 303 COLLINS ST" at bounding box center [271, 170] width 259 height 24
paste input "LEVEL 28, 303 COLLINS ST"
type input "LEVEL 28, 303 COLLINS ST"
drag, startPoint x: 310, startPoint y: 166, endPoint x: 105, endPoint y: 155, distance: 204.7
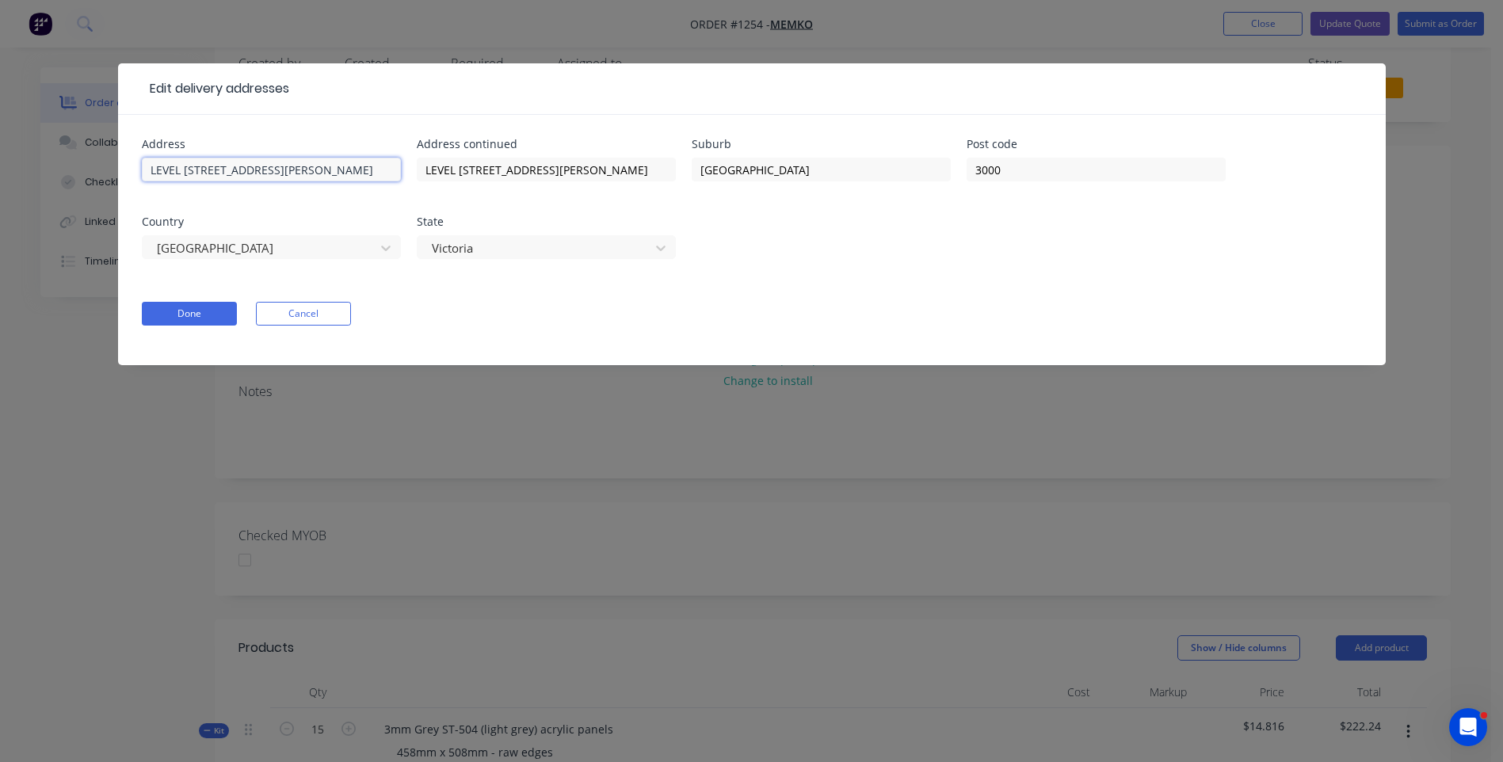
click at [105, 155] on div "Edit delivery addresses Address LEVEL 28, 303 COLLINS ST Address continued LEVE…" at bounding box center [751, 381] width 1503 height 762
type input "Memko, c/o Miro Miletic"
click at [190, 318] on button "Done" at bounding box center [189, 314] width 95 height 24
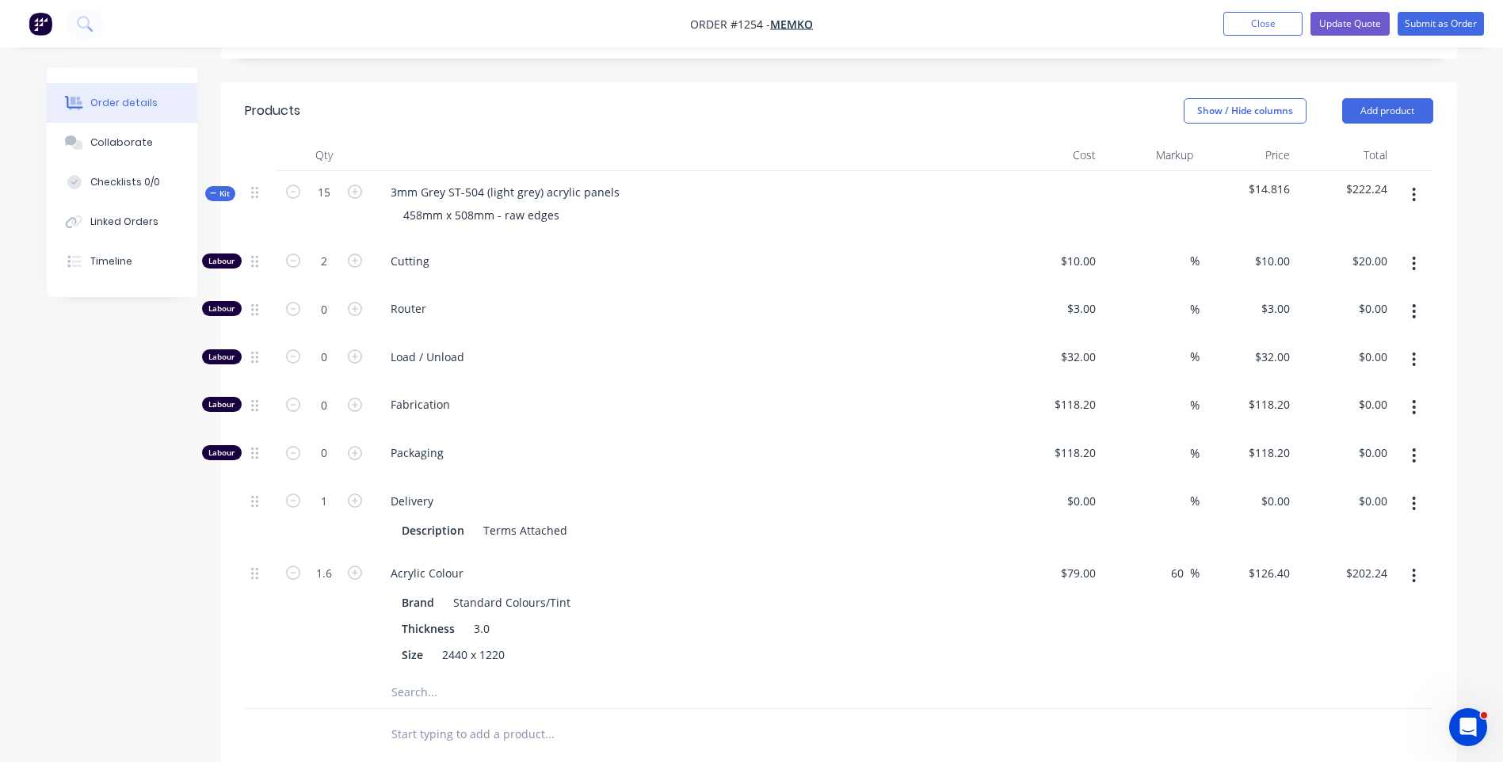
scroll to position [601, 0]
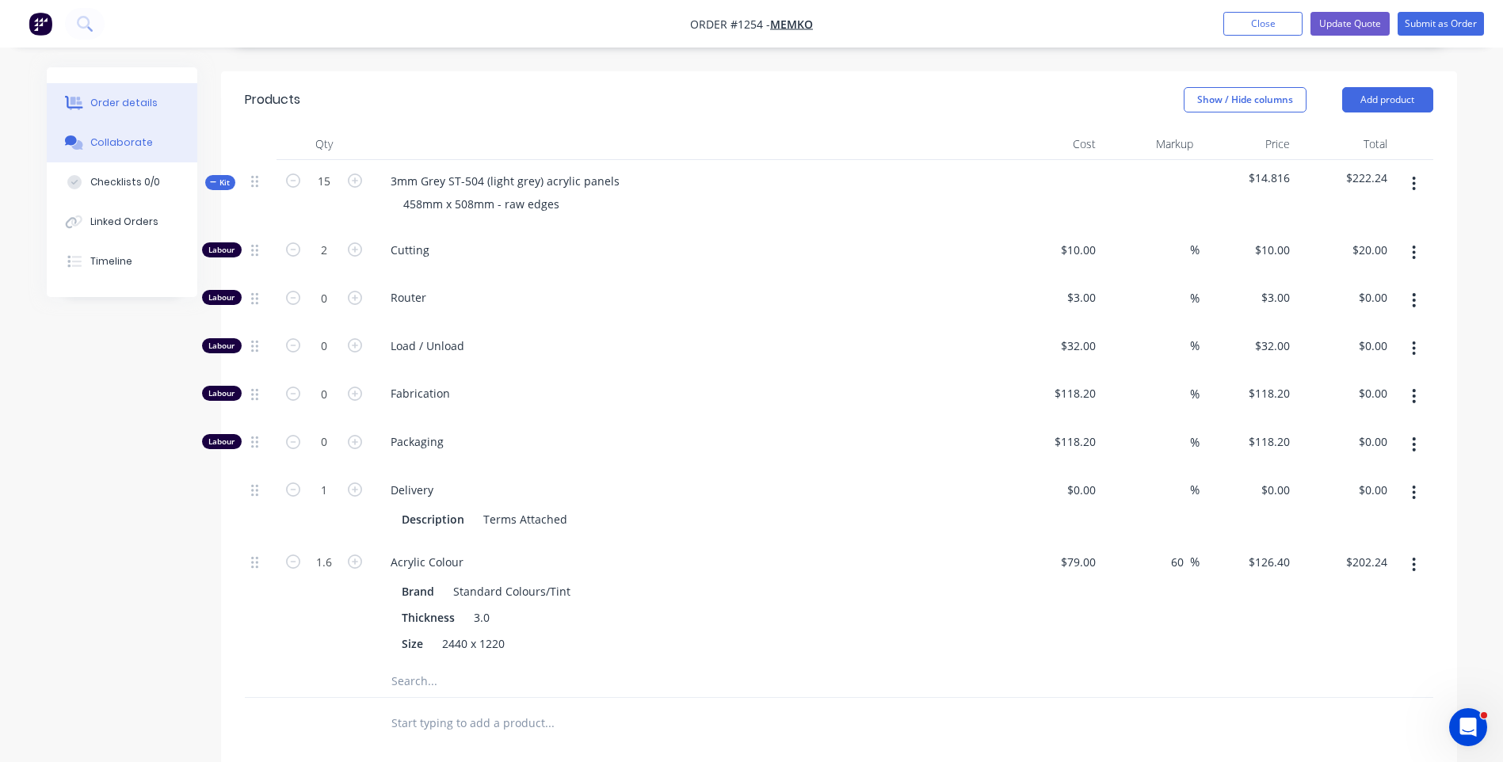
click at [133, 146] on div "Collaborate" at bounding box center [121, 143] width 63 height 14
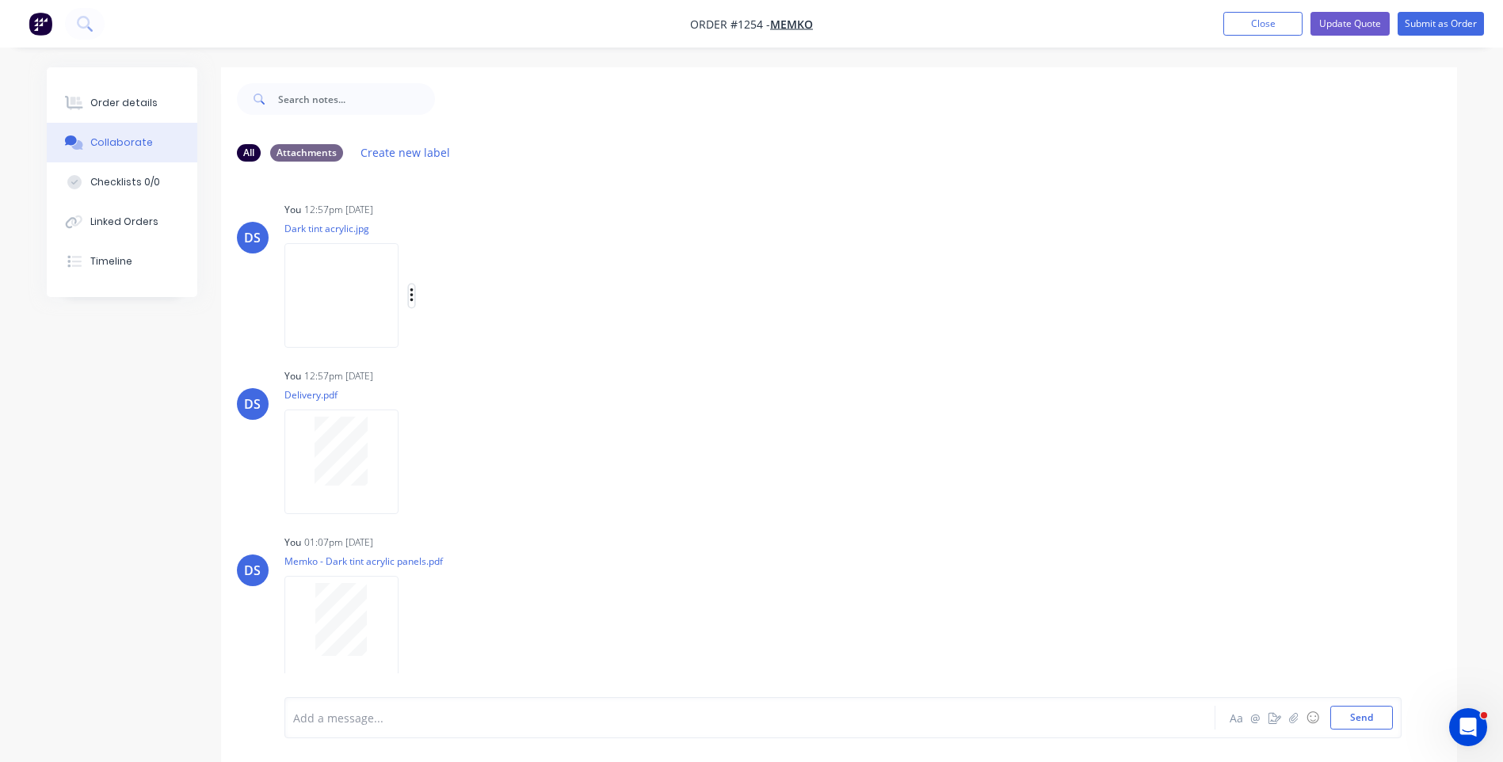
click at [413, 297] on icon "button" at bounding box center [412, 296] width 5 height 18
click at [456, 374] on button "Delete" at bounding box center [515, 374] width 178 height 36
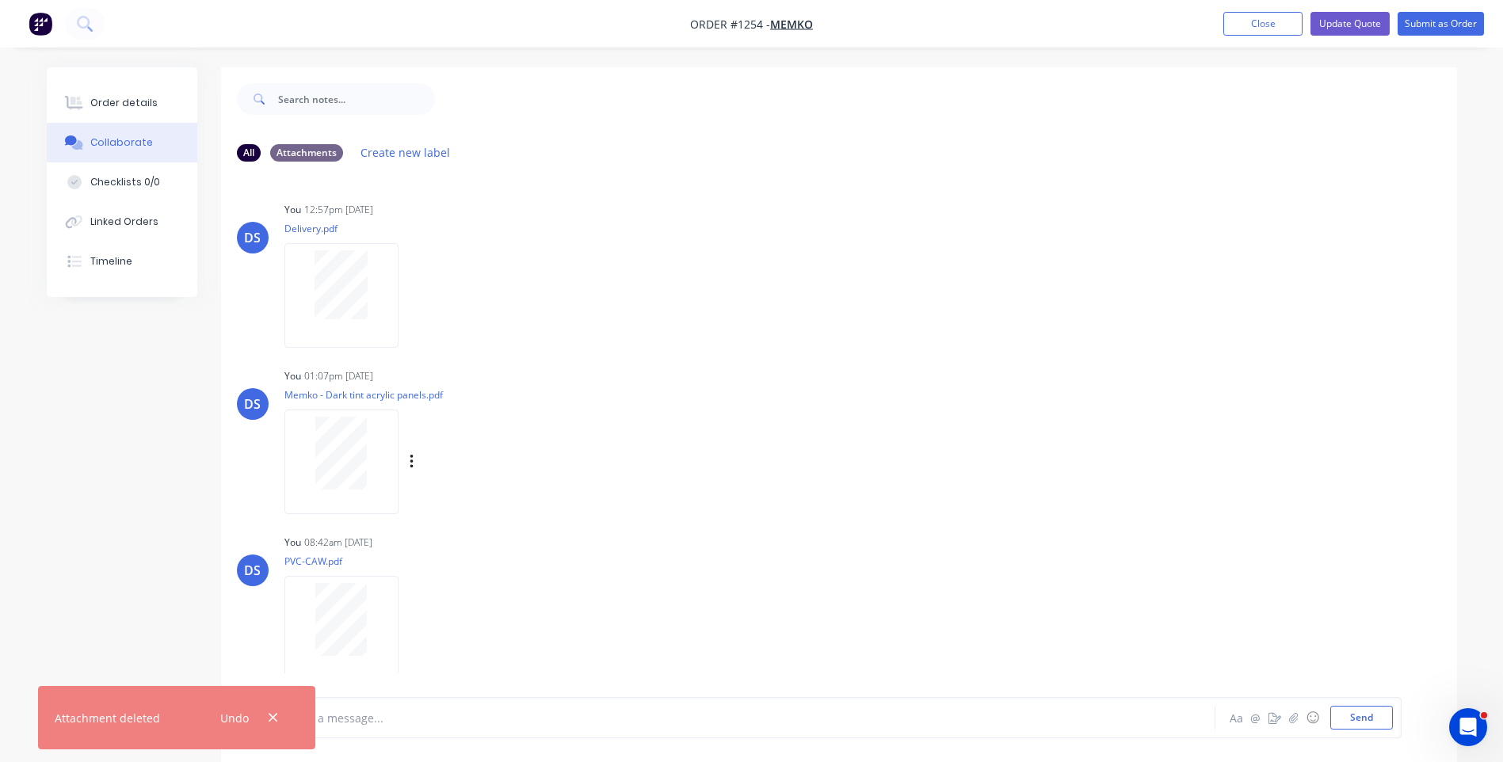
scroll to position [24, 0]
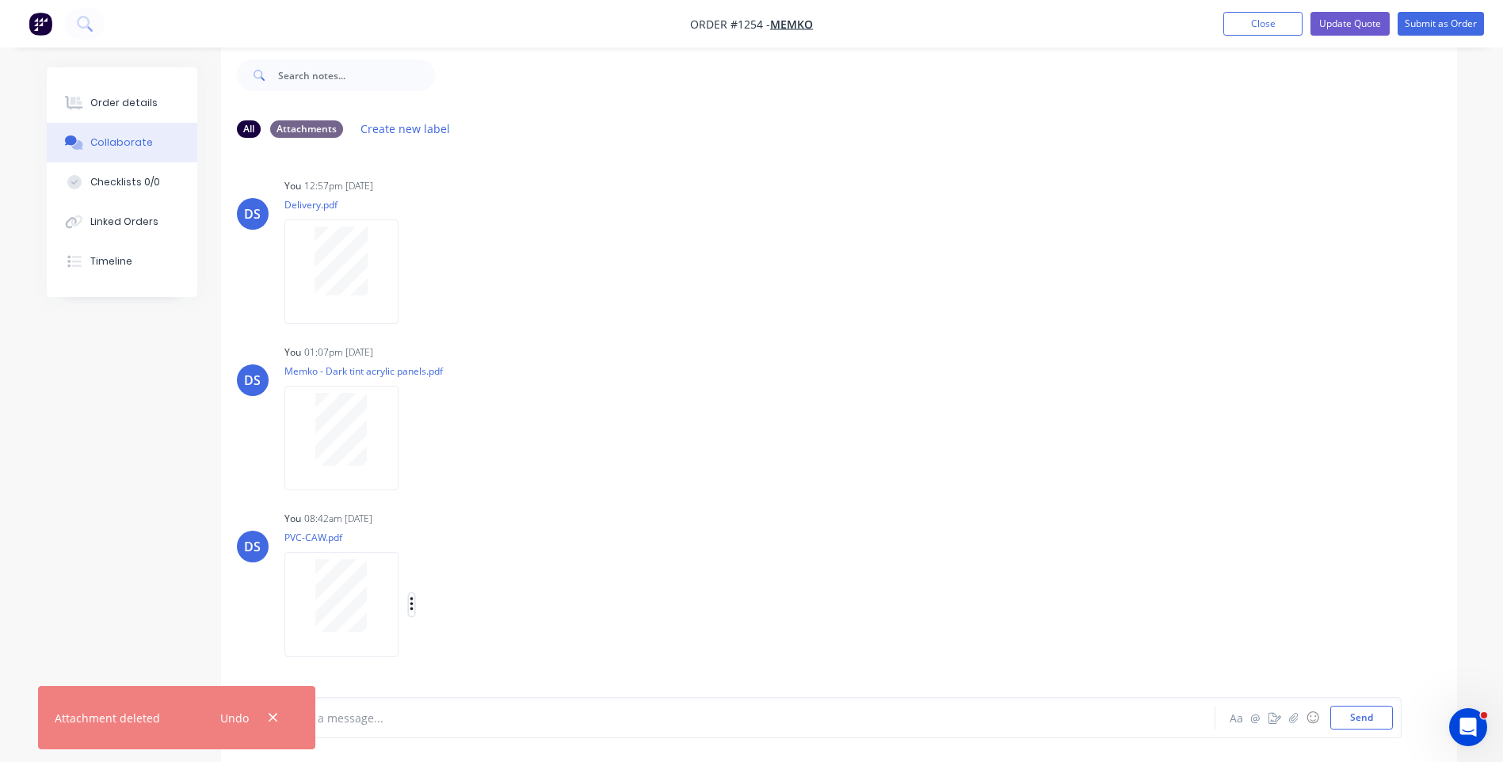
click at [412, 603] on icon "button" at bounding box center [412, 605] width 5 height 18
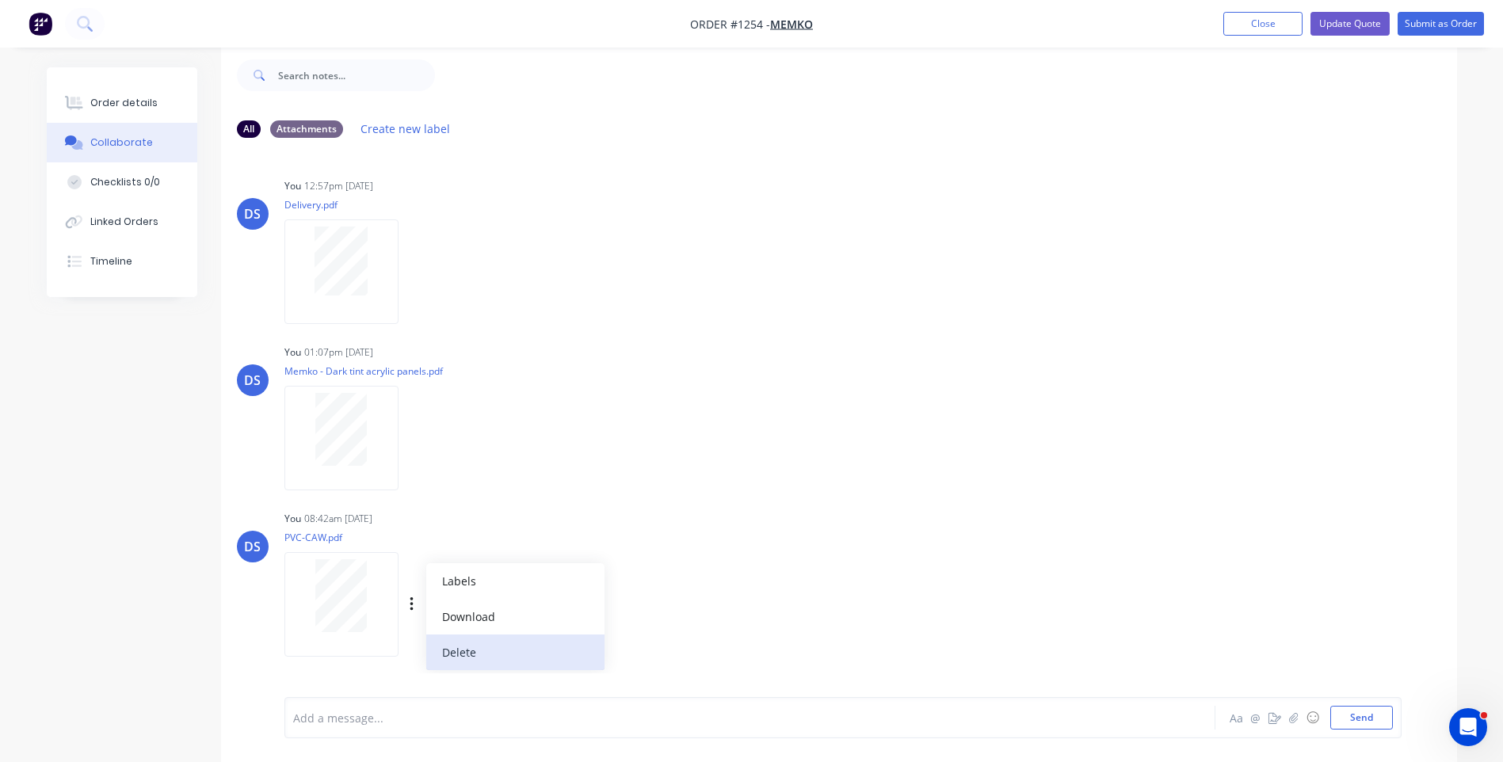
click at [452, 655] on button "Delete" at bounding box center [515, 653] width 178 height 36
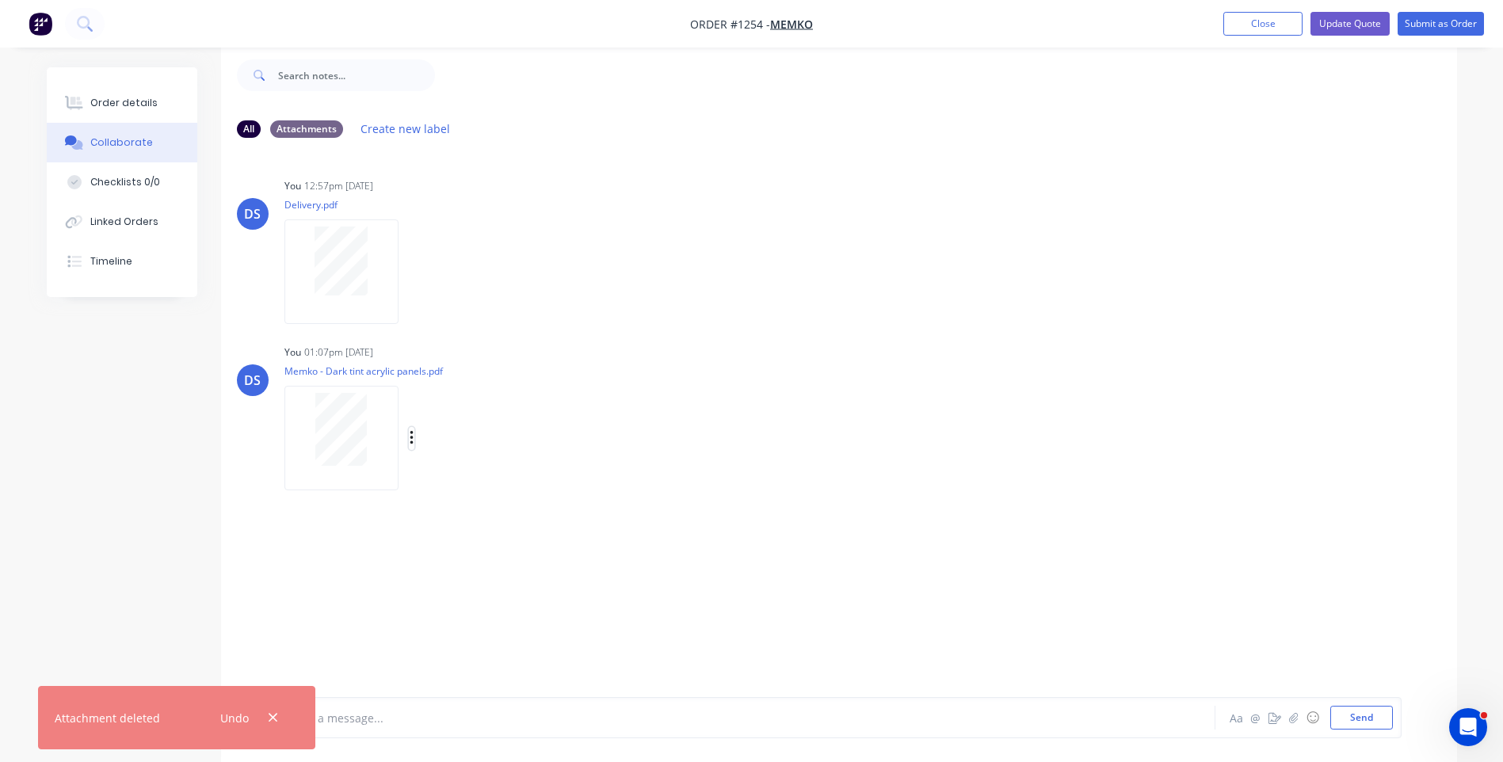
click at [414, 435] on icon "button" at bounding box center [412, 439] width 5 height 18
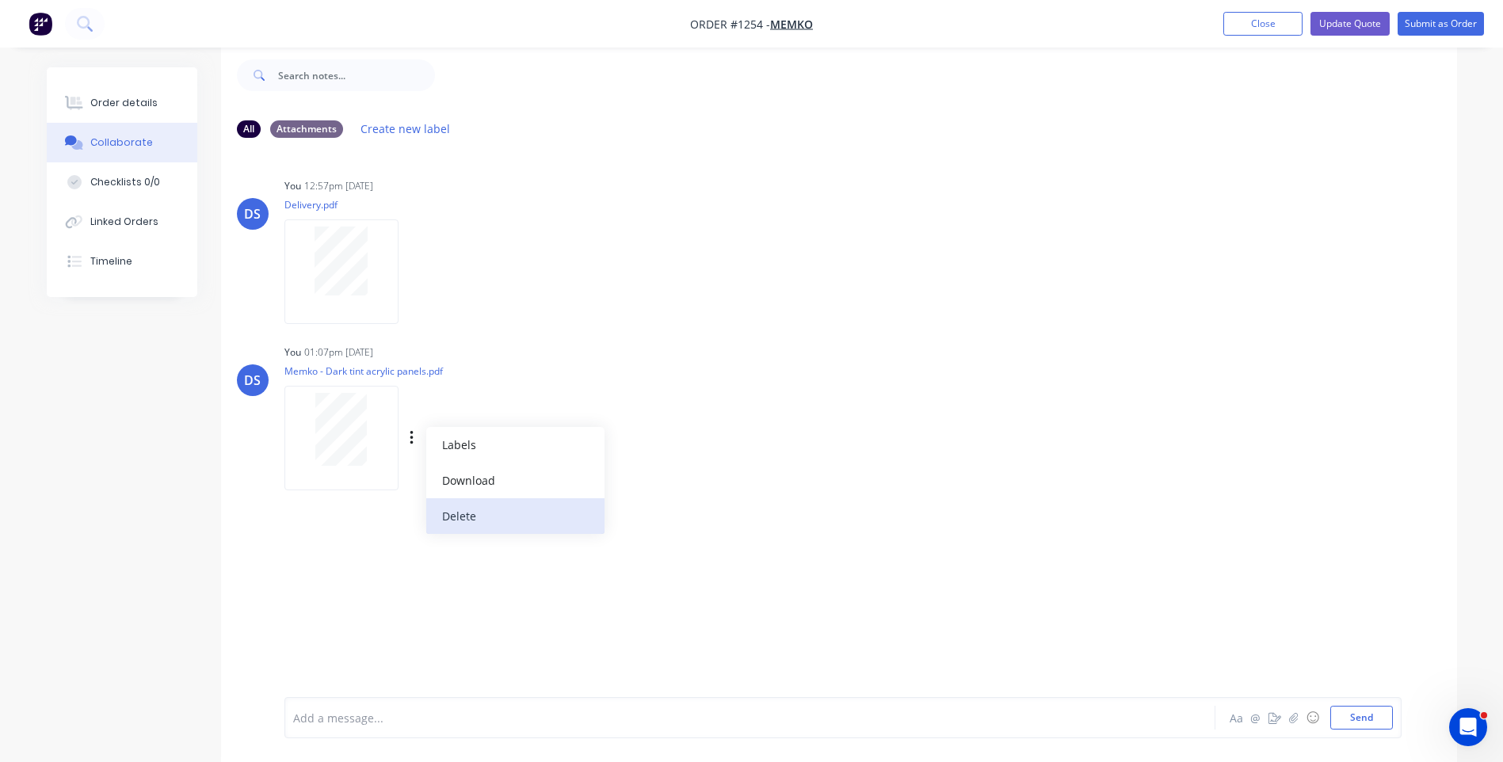
click at [456, 518] on button "Delete" at bounding box center [515, 516] width 178 height 36
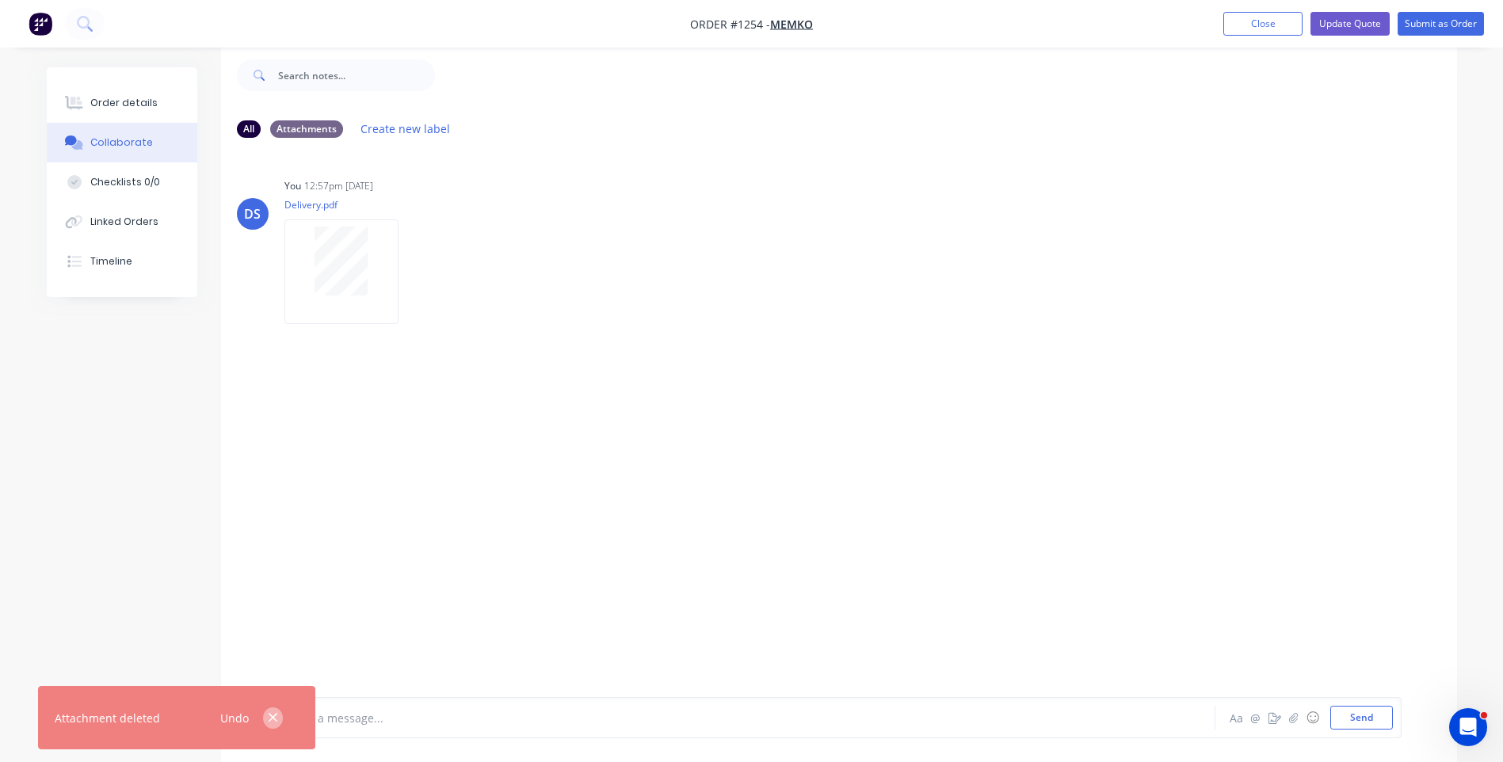
click at [271, 720] on icon "button" at bounding box center [273, 718] width 9 height 9
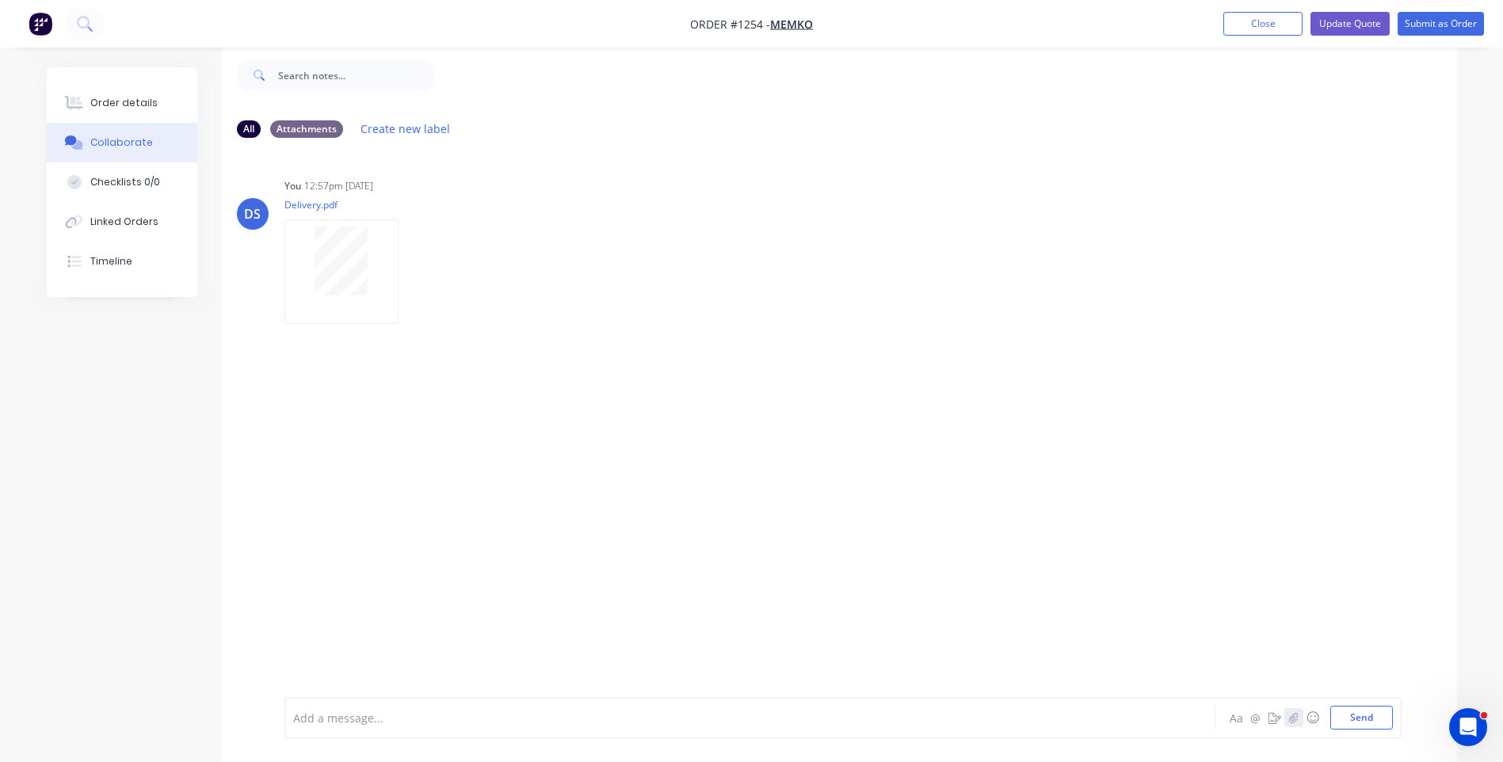
click at [1295, 712] on icon "button" at bounding box center [1294, 717] width 10 height 11
click at [1350, 724] on button "Send" at bounding box center [1362, 718] width 63 height 24
click at [126, 96] on div "Order details" at bounding box center [123, 103] width 67 height 14
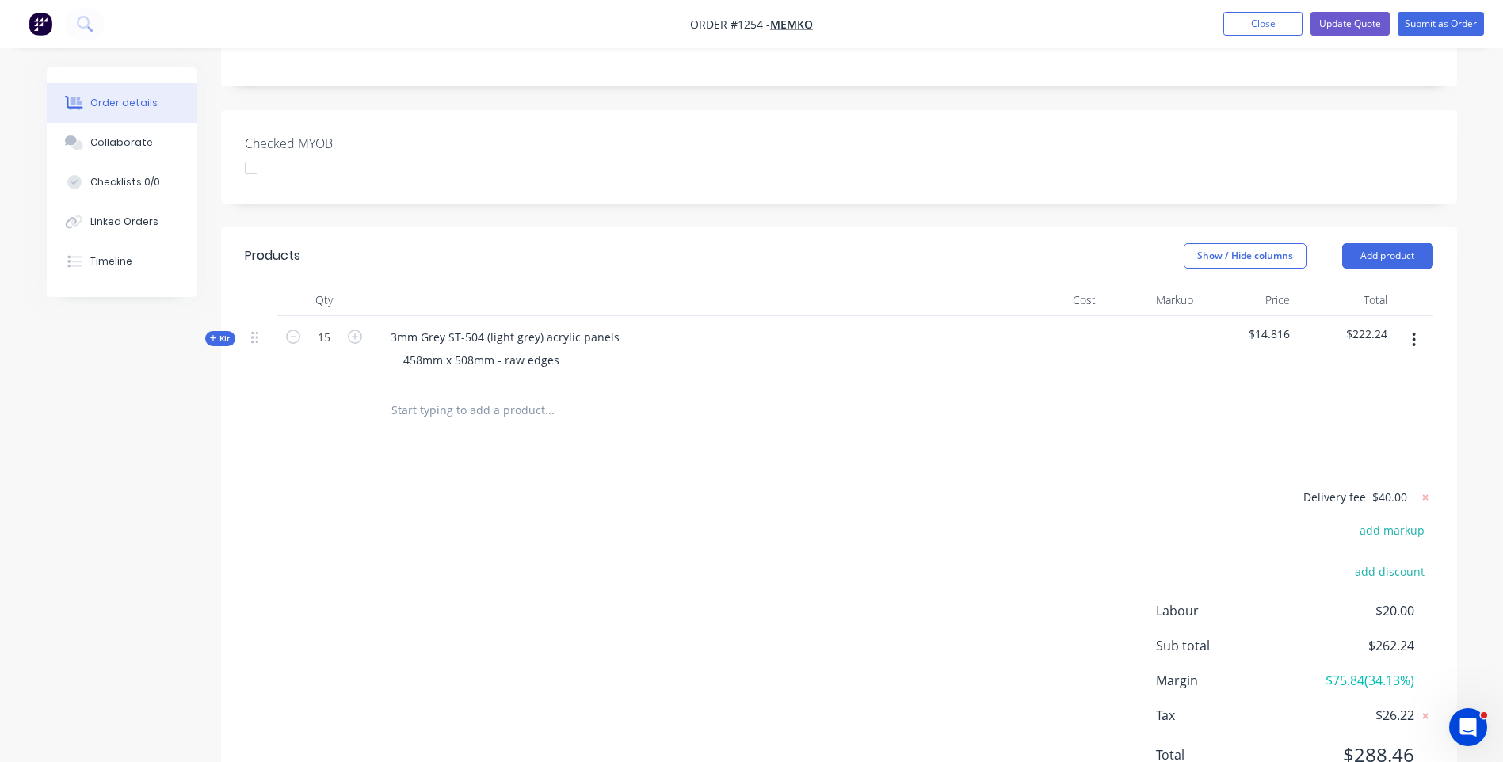
scroll to position [449, 0]
click at [210, 330] on icon at bounding box center [213, 334] width 7 height 8
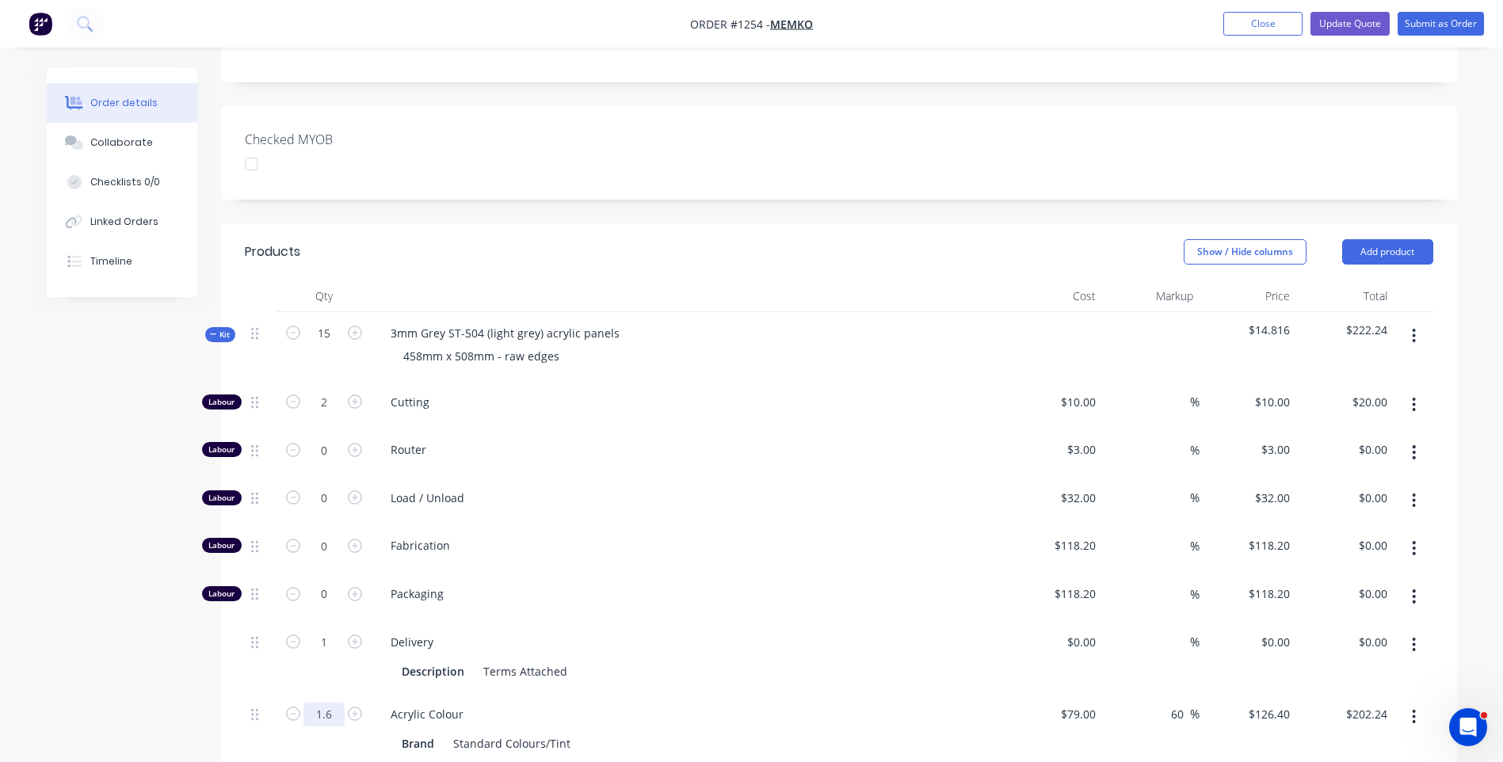
click at [332, 414] on input "1.6" at bounding box center [324, 403] width 41 height 24
type input "1.7"
type input "$214.88"
click at [785, 537] on span "Fabrication" at bounding box center [695, 545] width 609 height 17
click at [330, 414] on input "1.7" at bounding box center [324, 403] width 41 height 24
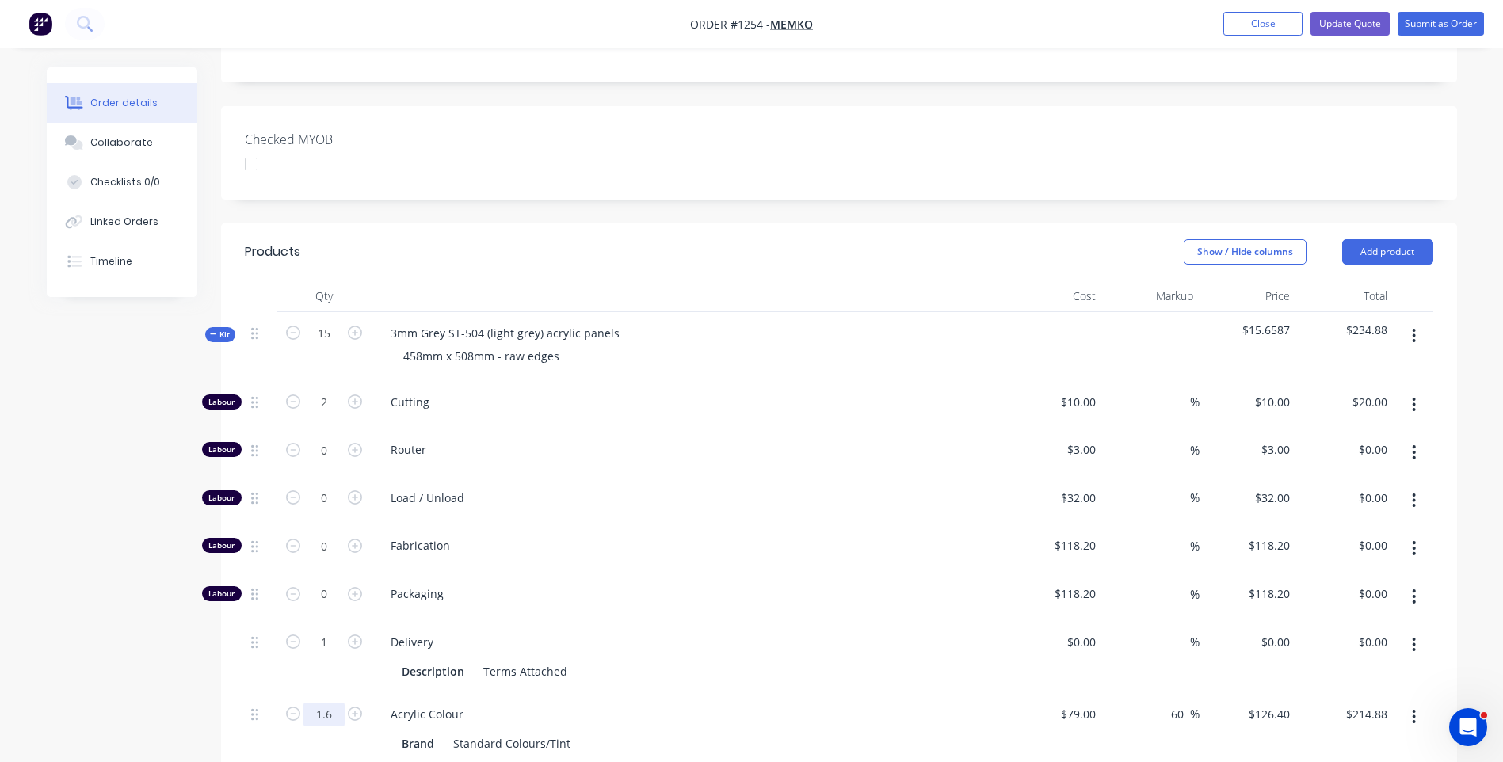
type input "1.6"
type input "$202.24"
click at [861, 537] on span "Fabrication" at bounding box center [695, 545] width 609 height 17
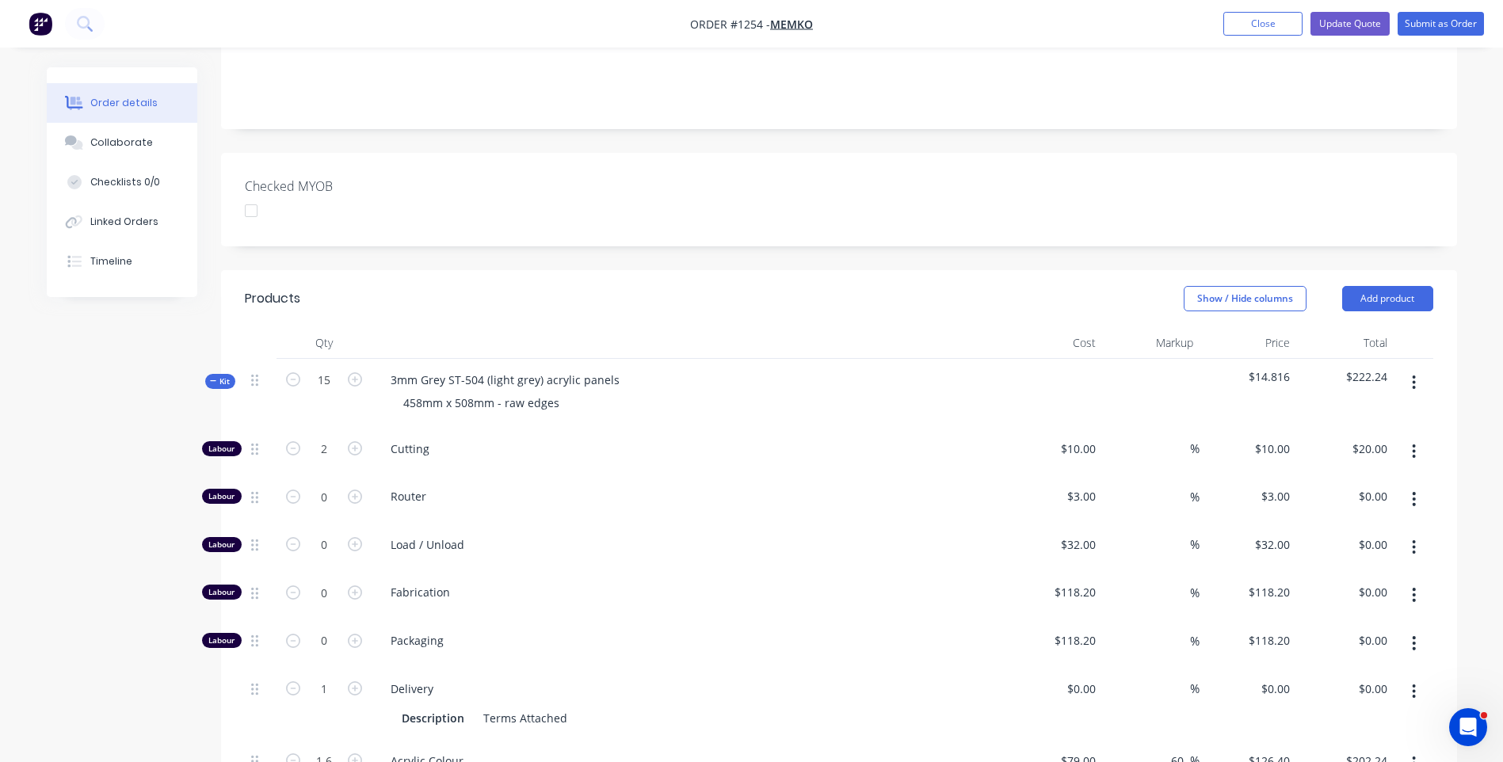
scroll to position [363, 0]
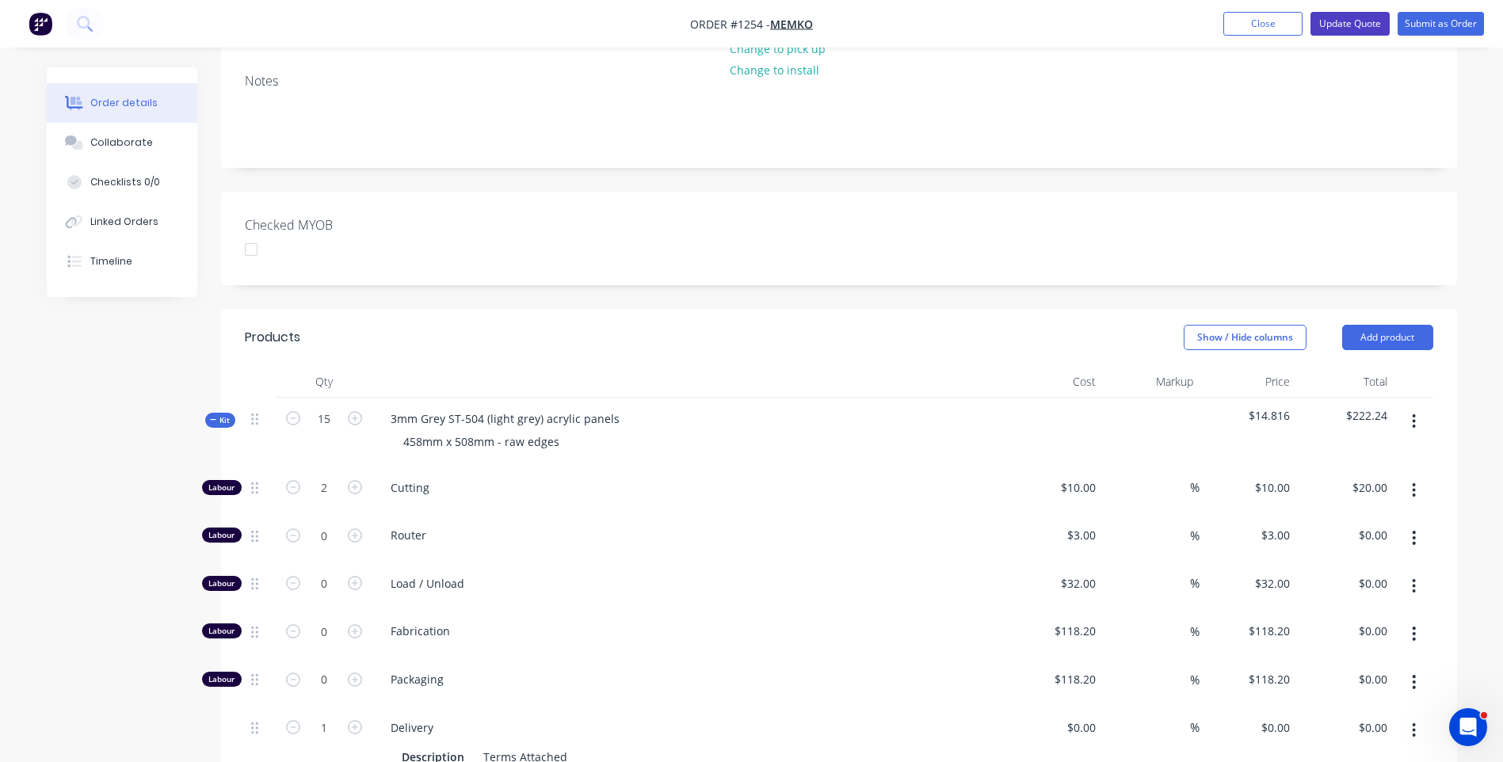
click at [1350, 29] on button "Update Quote" at bounding box center [1350, 24] width 79 height 24
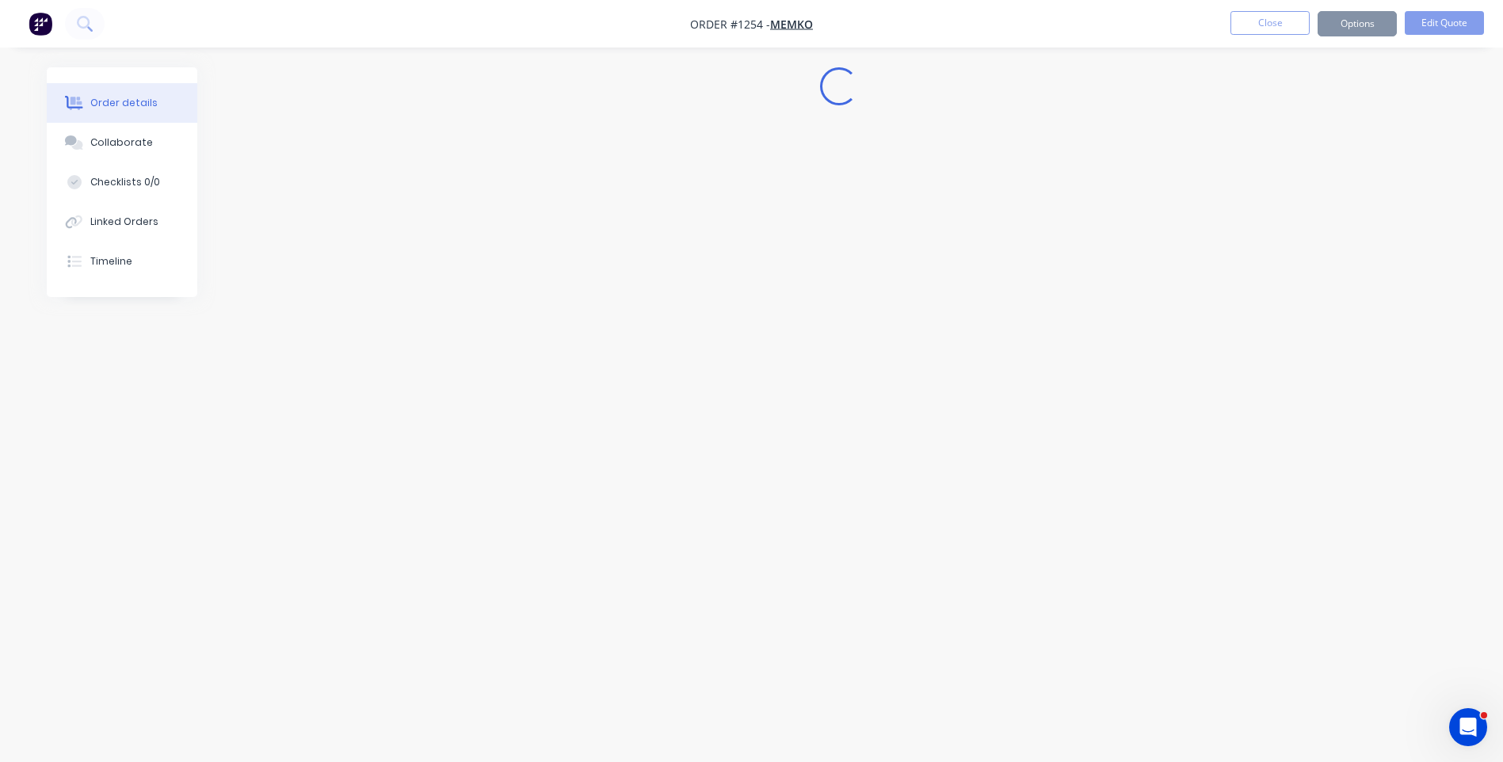
scroll to position [0, 0]
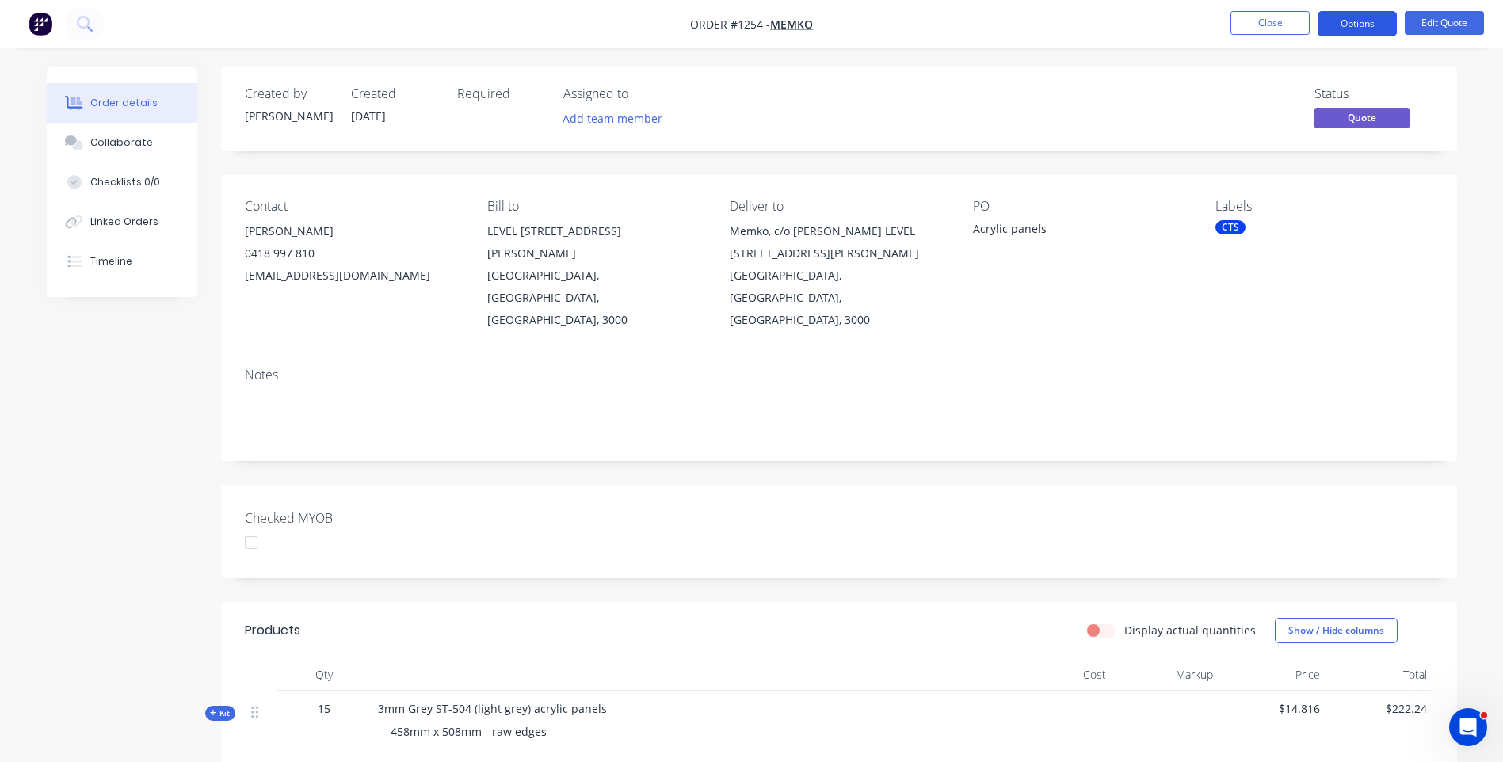
click at [1361, 23] on button "Options" at bounding box center [1357, 23] width 79 height 25
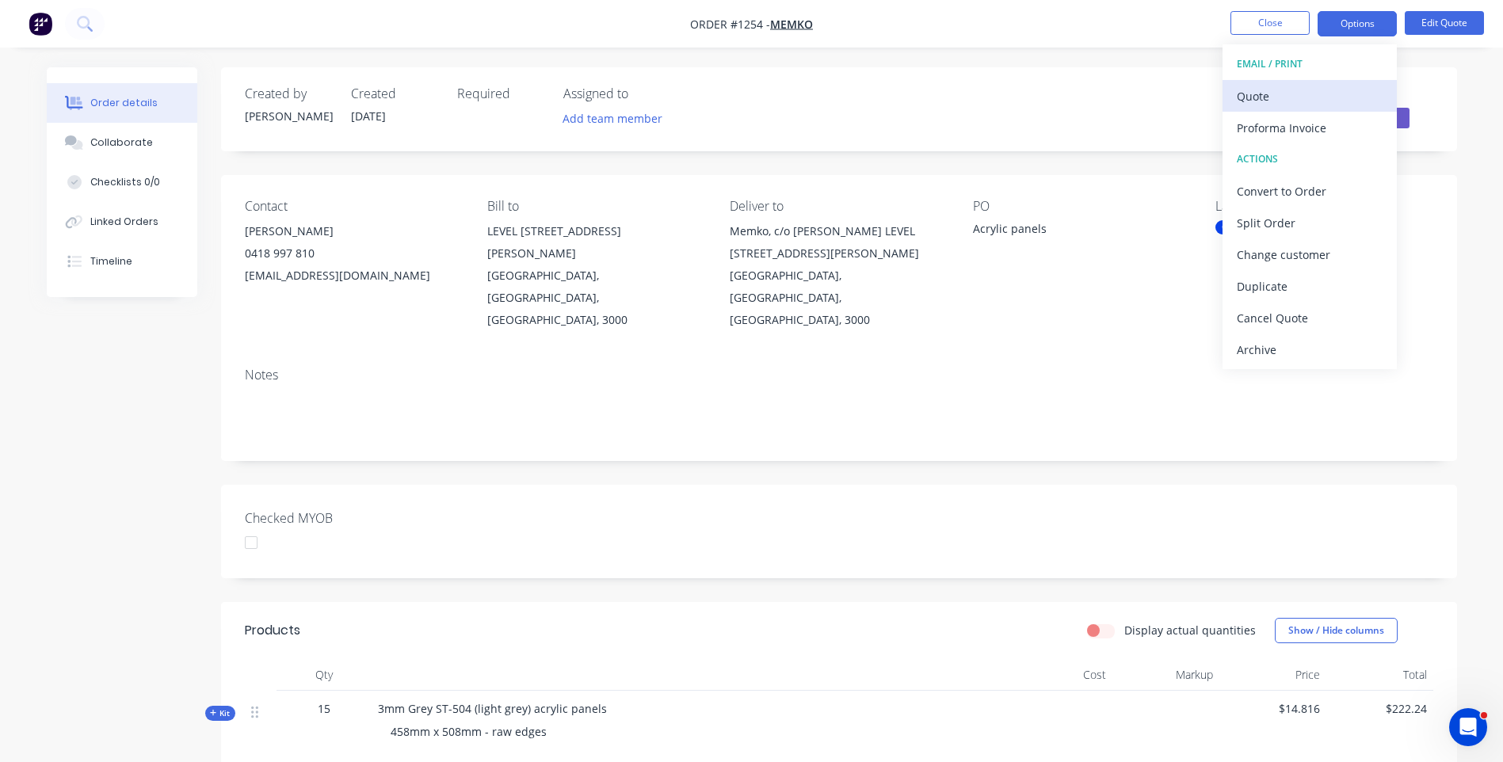
click at [1269, 103] on div "Quote" at bounding box center [1310, 96] width 146 height 23
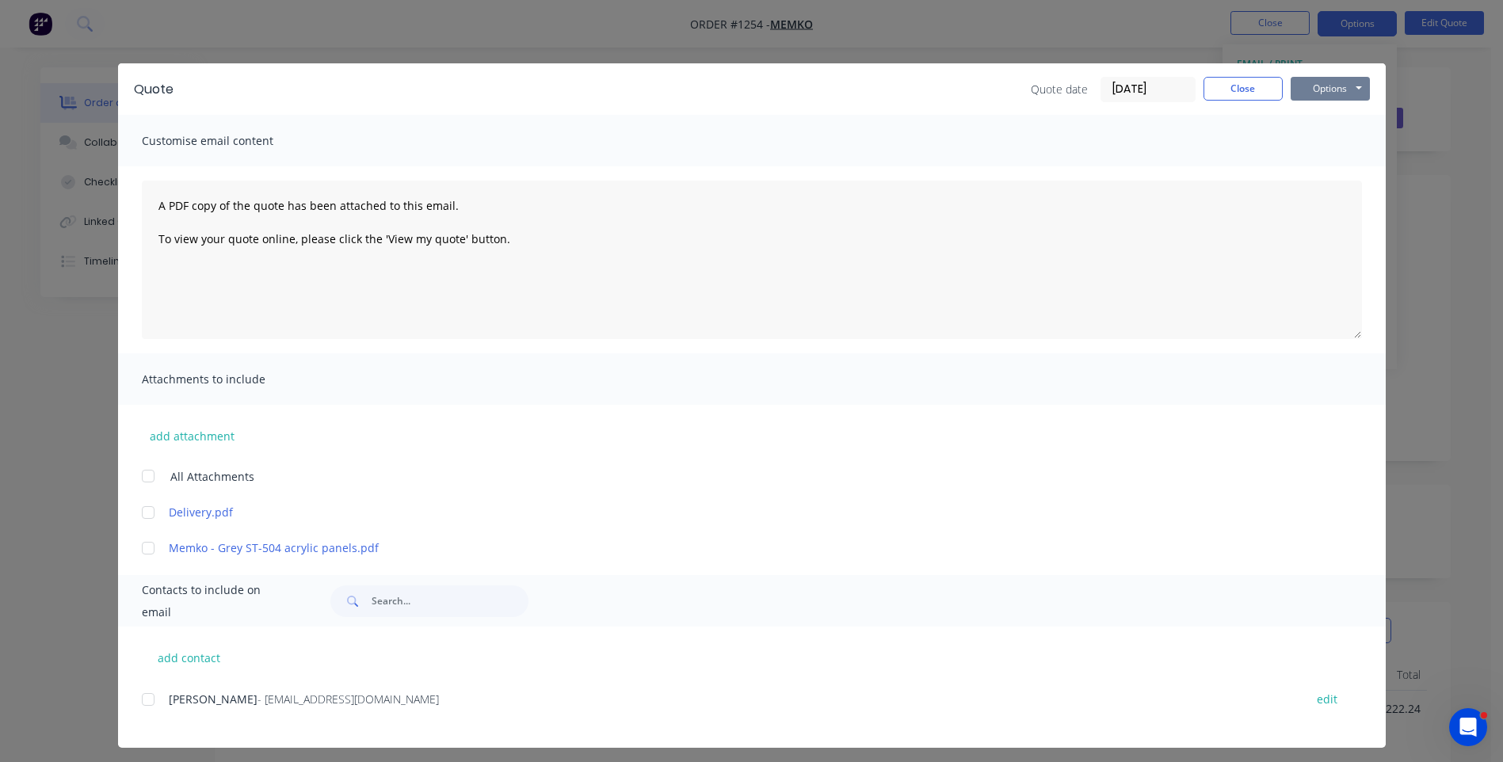
click at [1333, 90] on button "Options" at bounding box center [1330, 89] width 79 height 24
click at [1328, 117] on button "Preview" at bounding box center [1341, 117] width 101 height 26
click at [541, 632] on div "add contact Miro Miletic - miro@memko.com.au edit" at bounding box center [752, 687] width 1268 height 121
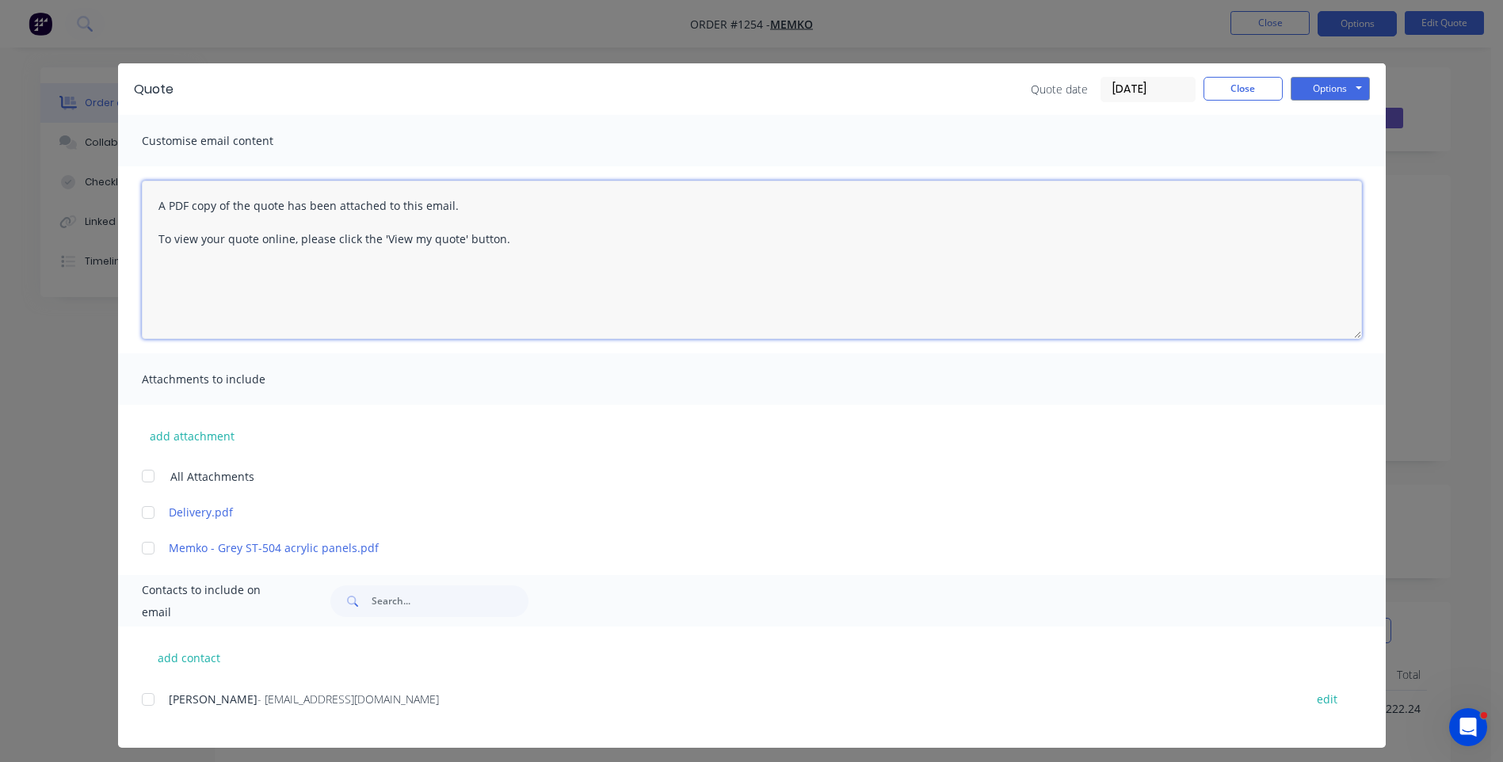
paste textarea "Hi, Please contact us if you have any questions. Regards, Darren sales@allstarp…"
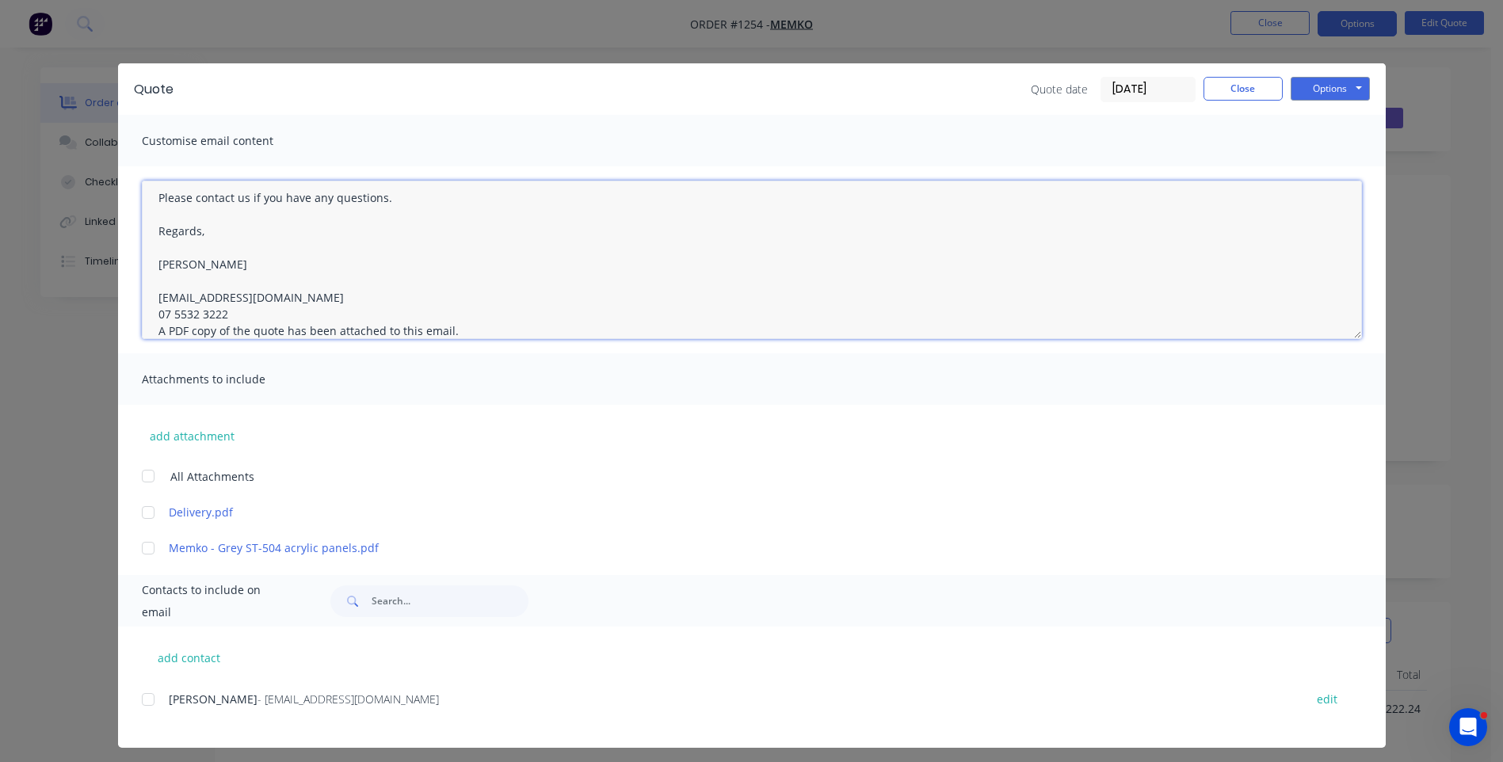
click at [230, 320] on textarea "Hi, Please contact us if you have any questions. Regards, Darren sales@allstarp…" at bounding box center [752, 260] width 1220 height 158
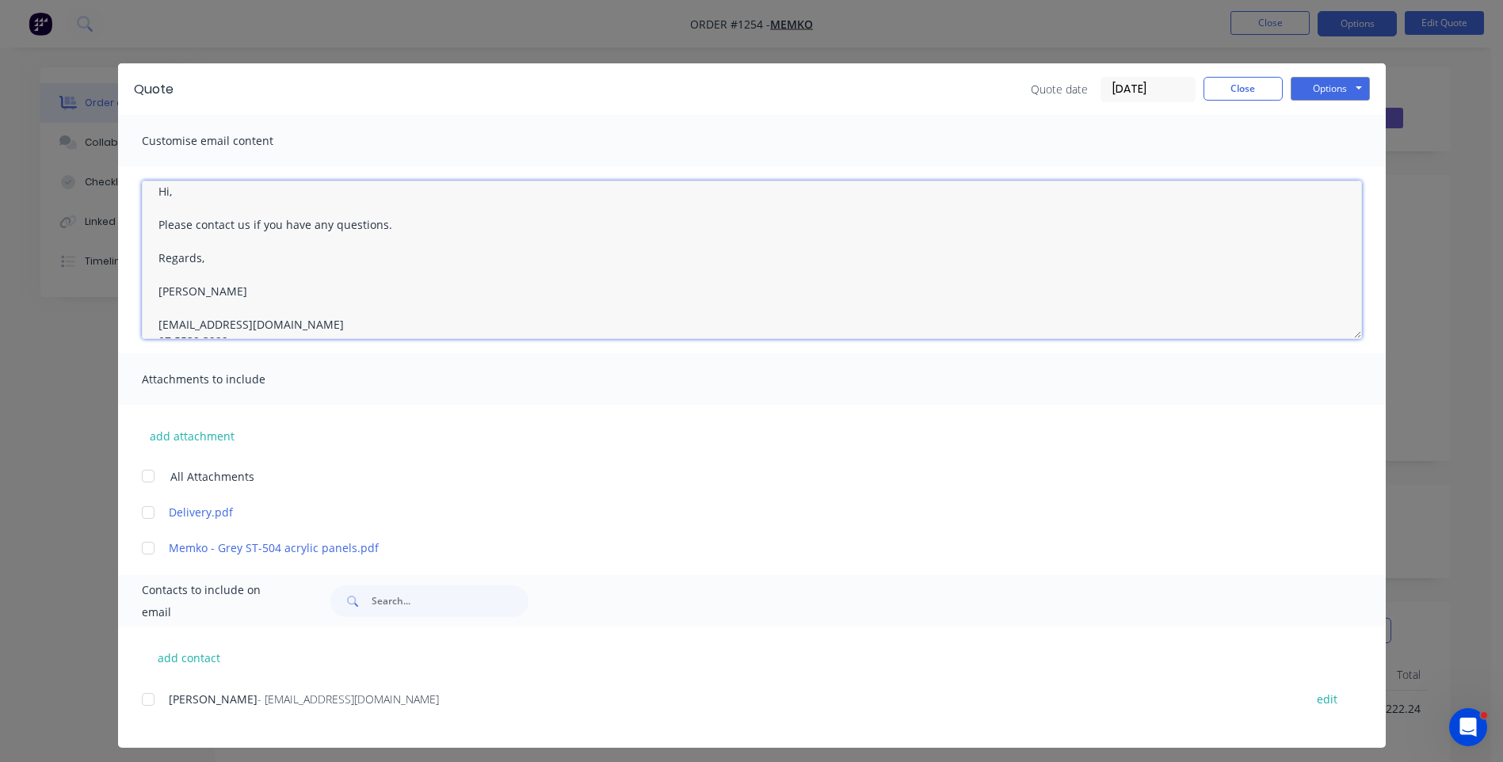
scroll to position [0, 0]
click at [168, 207] on textarea "Hi, Please contact us if you have any questions. Regards, Darren sales@allstarp…" at bounding box center [752, 260] width 1220 height 158
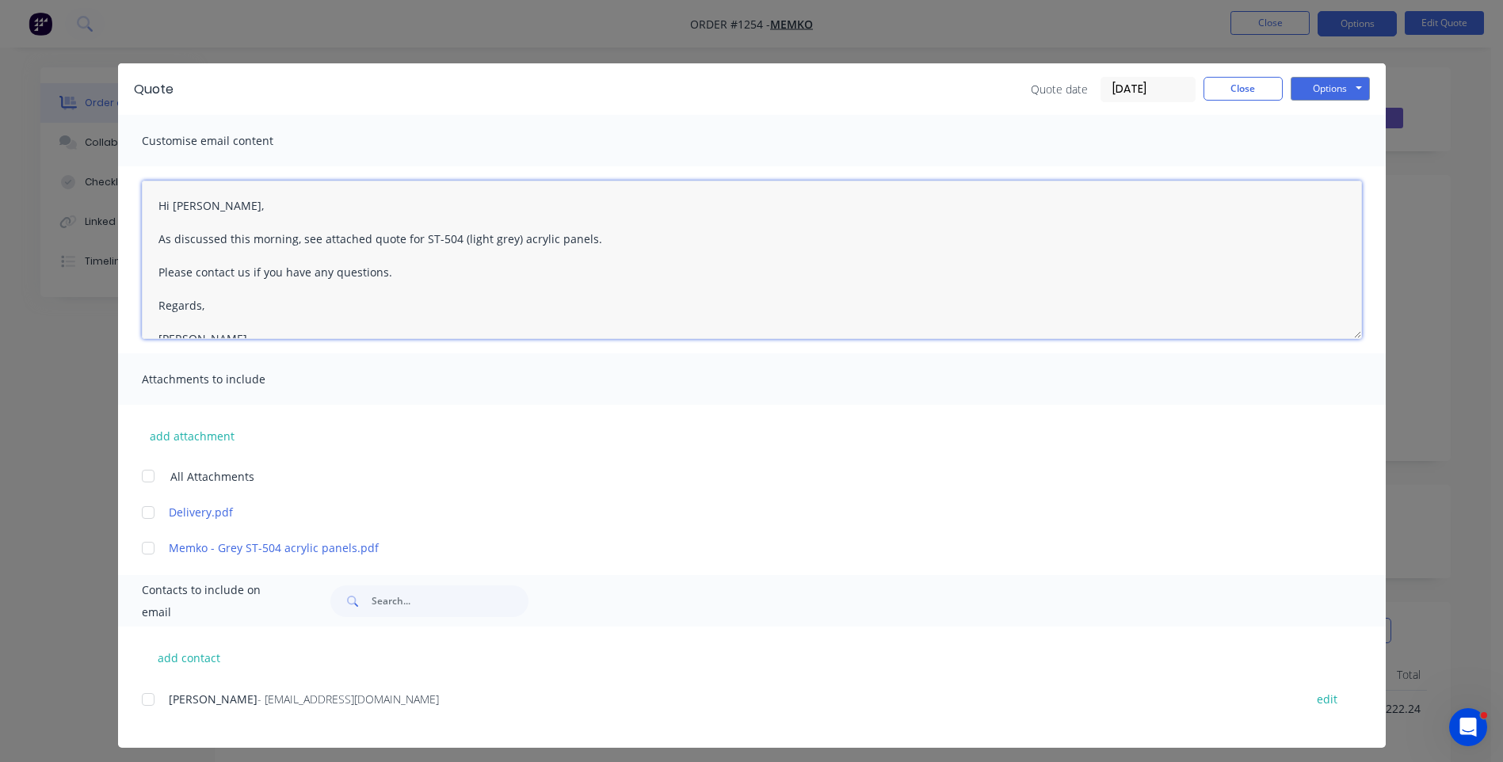
click at [143, 517] on div at bounding box center [148, 513] width 32 height 32
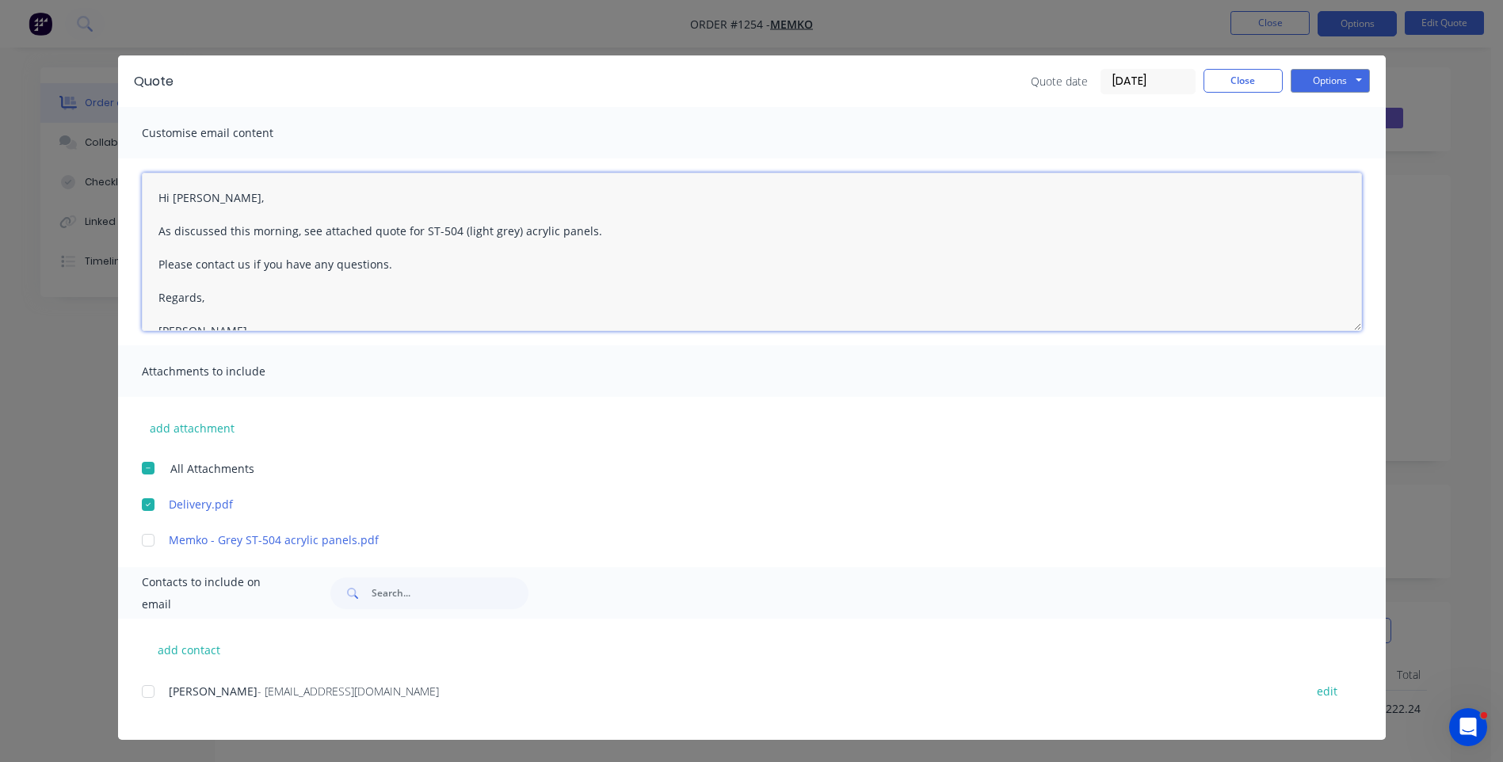
click at [144, 695] on div at bounding box center [148, 692] width 32 height 32
type textarea "Hi Miro, As discussed this morning, see attached quote for ST-504 (light grey) …"
click at [1313, 88] on button "Options" at bounding box center [1330, 81] width 79 height 24
click at [1325, 165] on button "Email" at bounding box center [1341, 161] width 101 height 26
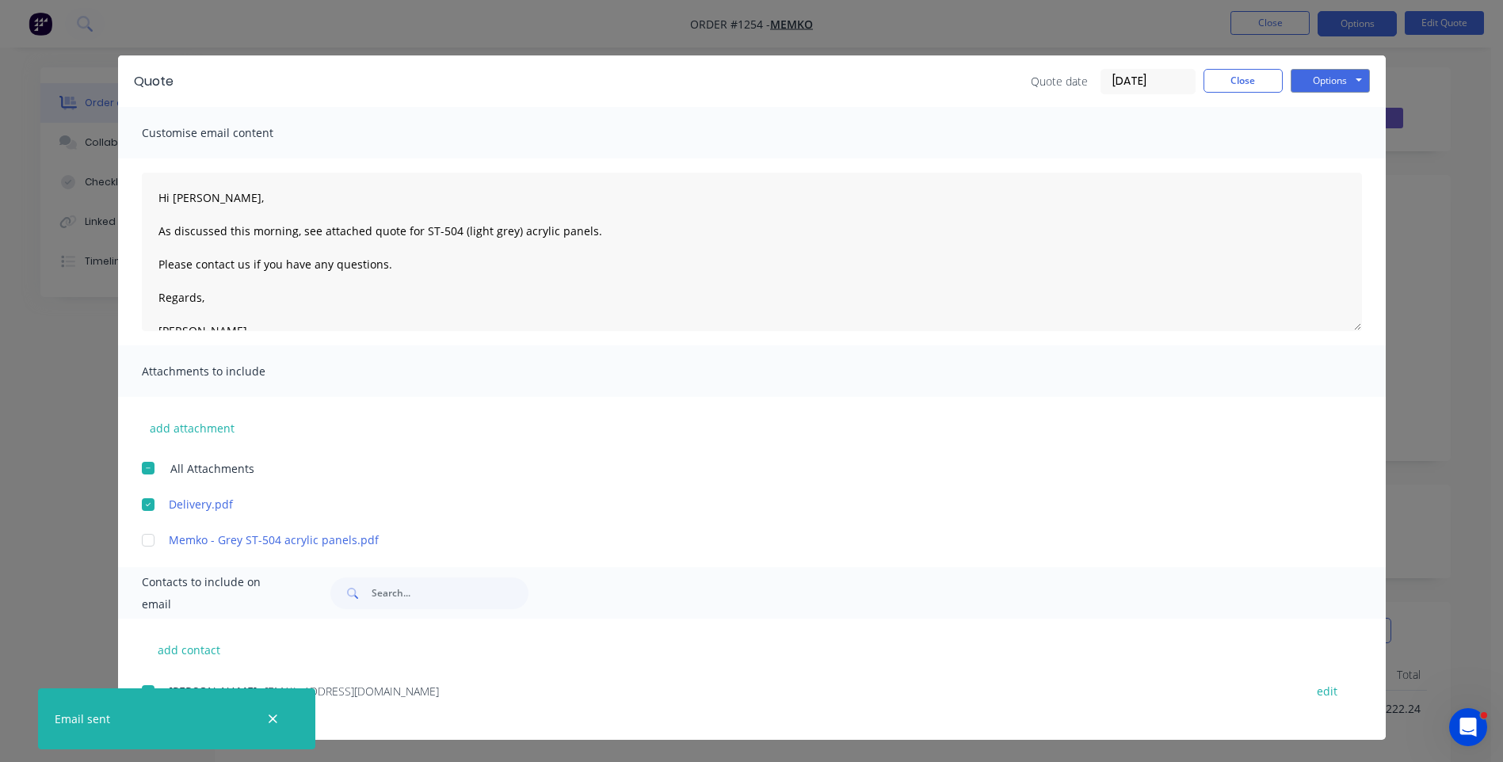
click at [271, 727] on button "button" at bounding box center [273, 719] width 20 height 20
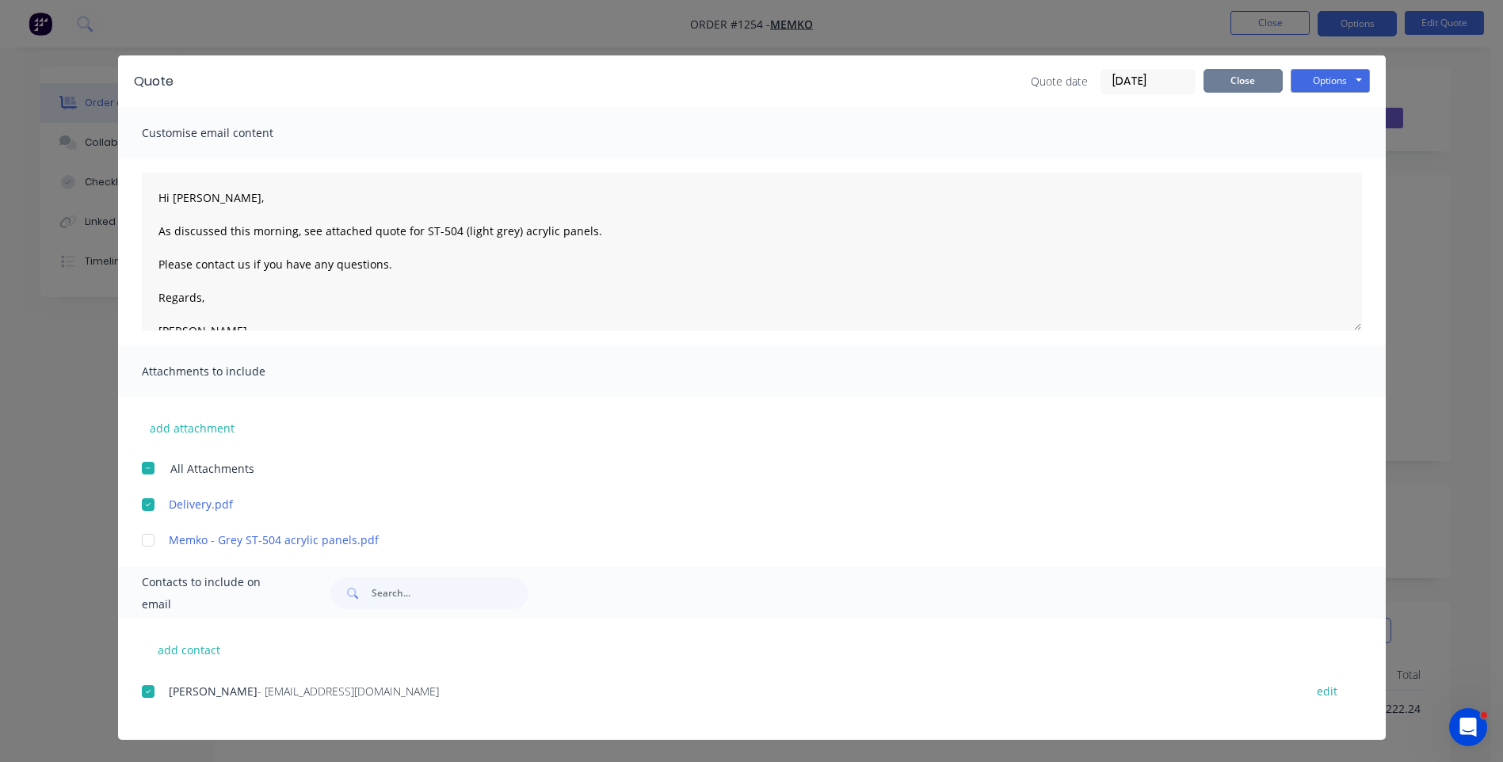
click at [1260, 90] on button "Close" at bounding box center [1243, 81] width 79 height 24
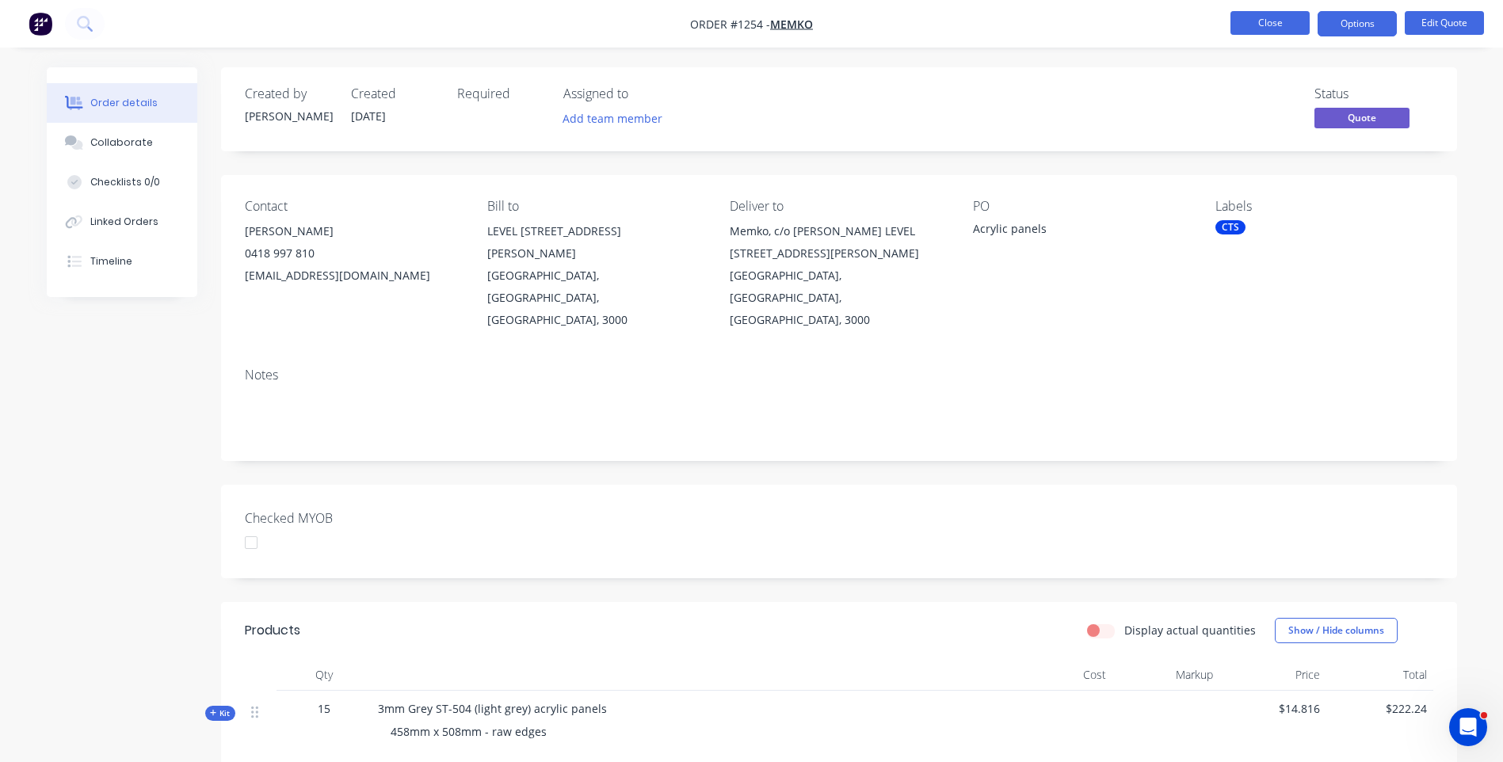
click at [1270, 29] on button "Close" at bounding box center [1270, 23] width 79 height 24
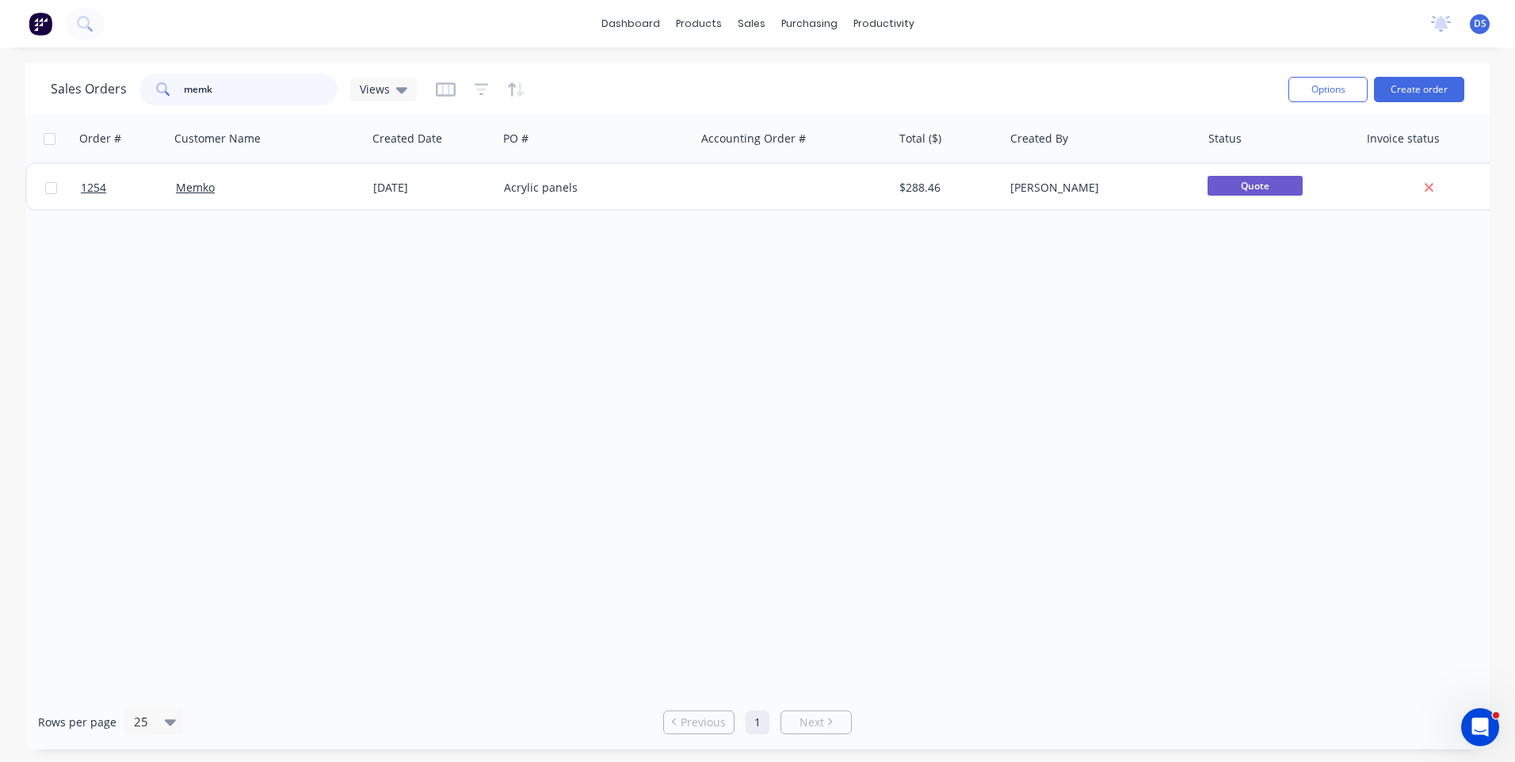
drag, startPoint x: 227, startPoint y: 91, endPoint x: 139, endPoint y: 86, distance: 88.1
click at [141, 86] on div "memk" at bounding box center [238, 90] width 198 height 32
click at [197, 347] on div "Order # Customer Name Created Date PO # Accounting Order # Total ($) Created By…" at bounding box center [757, 405] width 1465 height 580
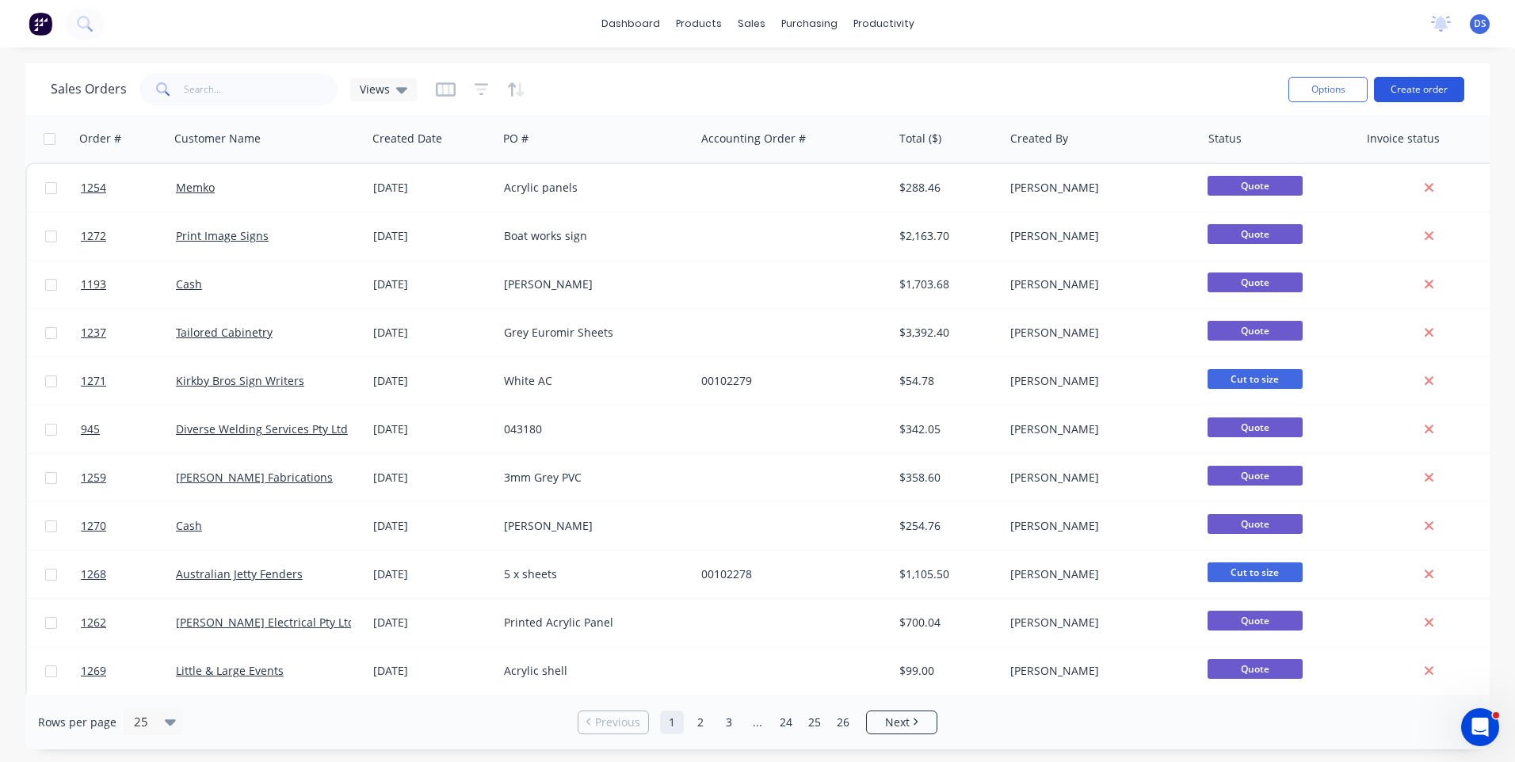
click at [1421, 94] on button "Create order" at bounding box center [1419, 89] width 90 height 25
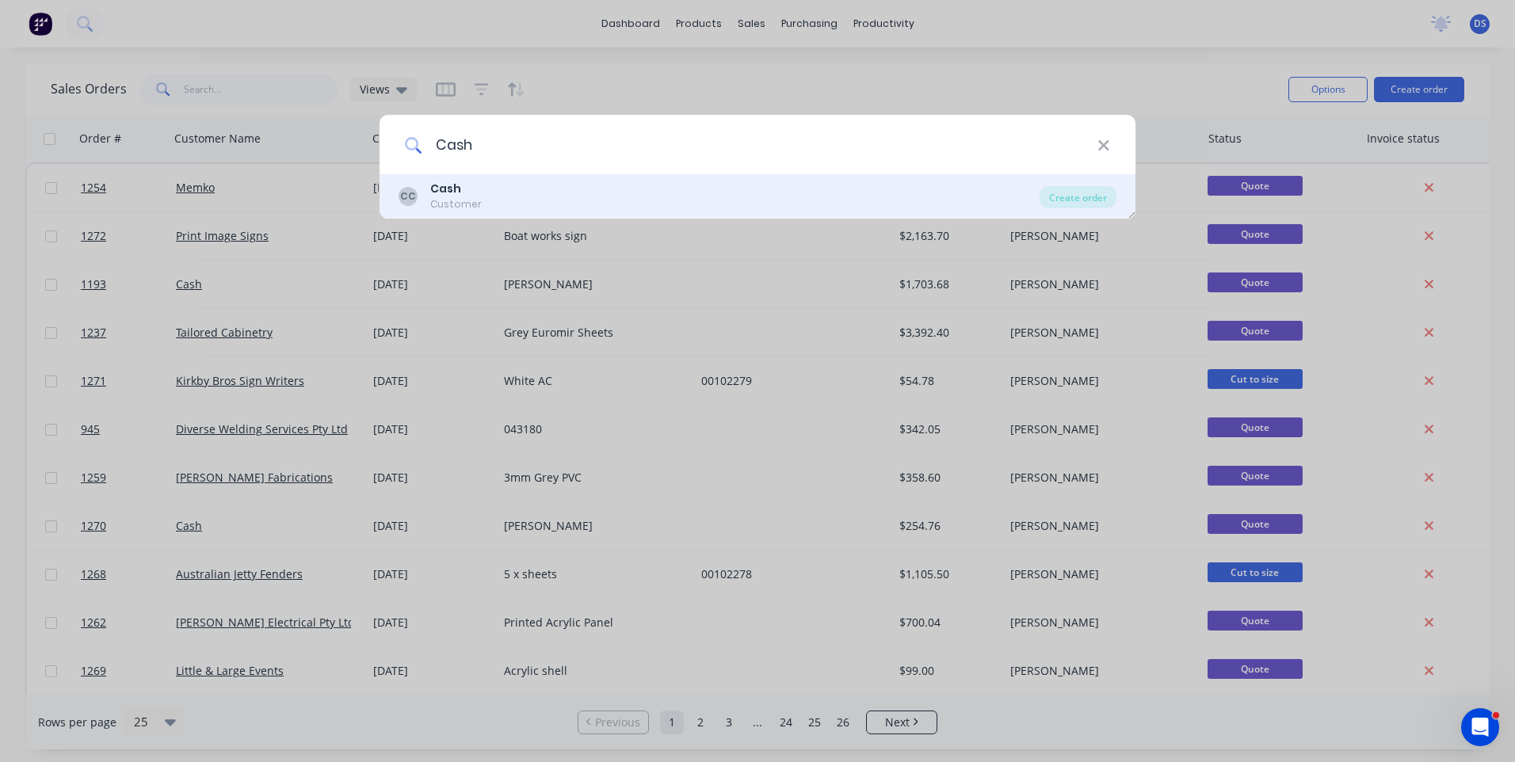
type input "Cash"
click at [451, 194] on b "Cash" at bounding box center [445, 189] width 31 height 16
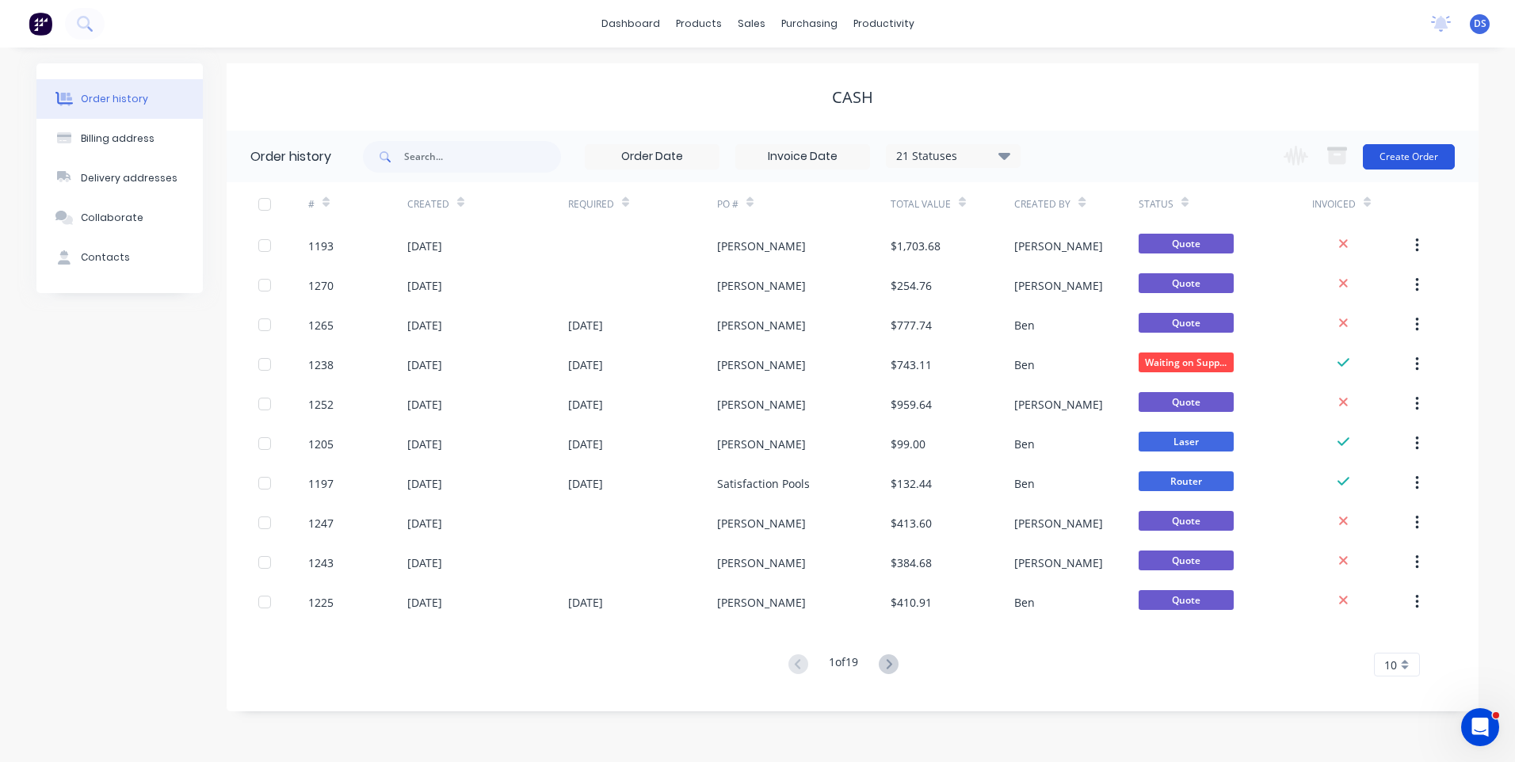
click at [1387, 157] on button "Create Order" at bounding box center [1409, 156] width 92 height 25
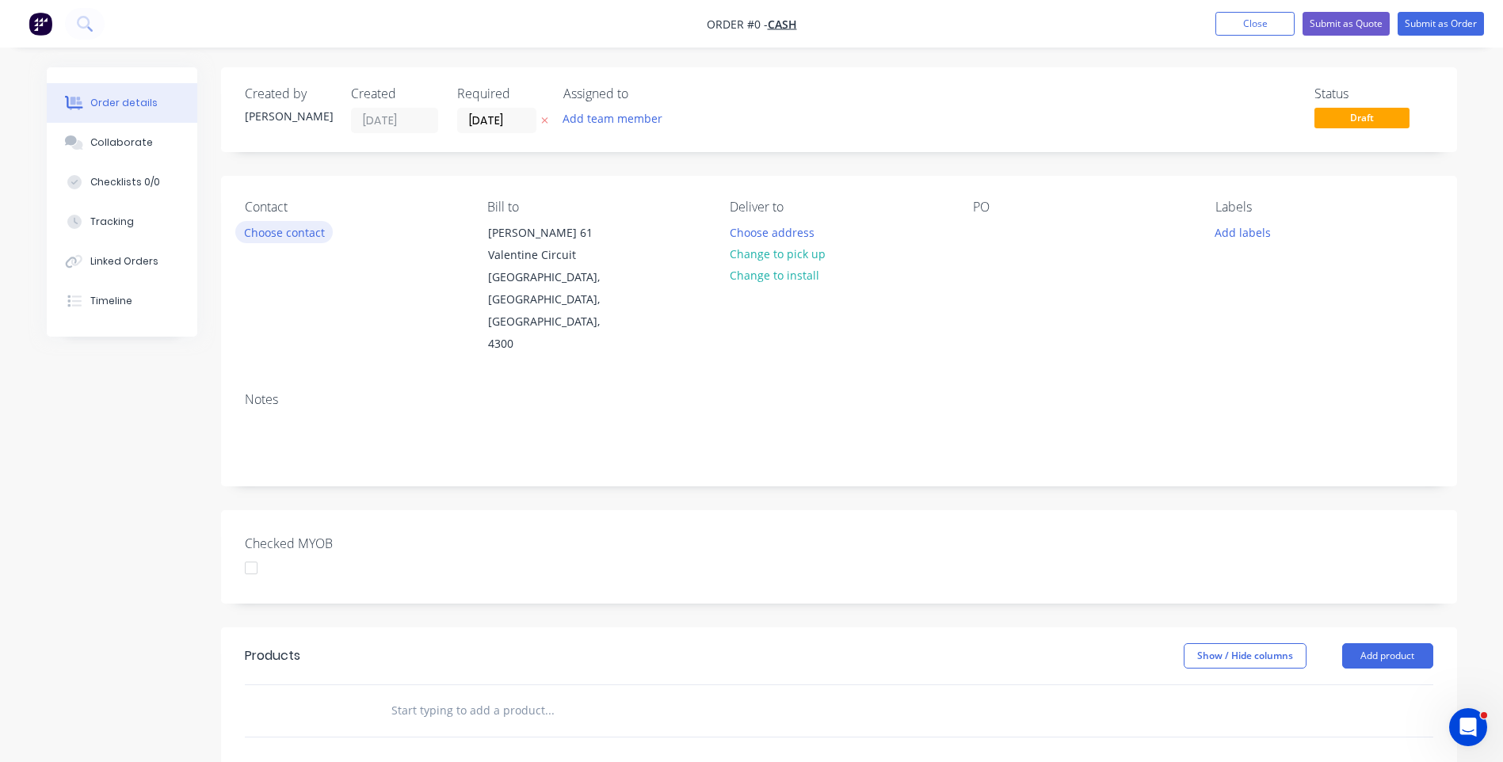
click at [289, 231] on button "Choose contact" at bounding box center [283, 231] width 97 height 21
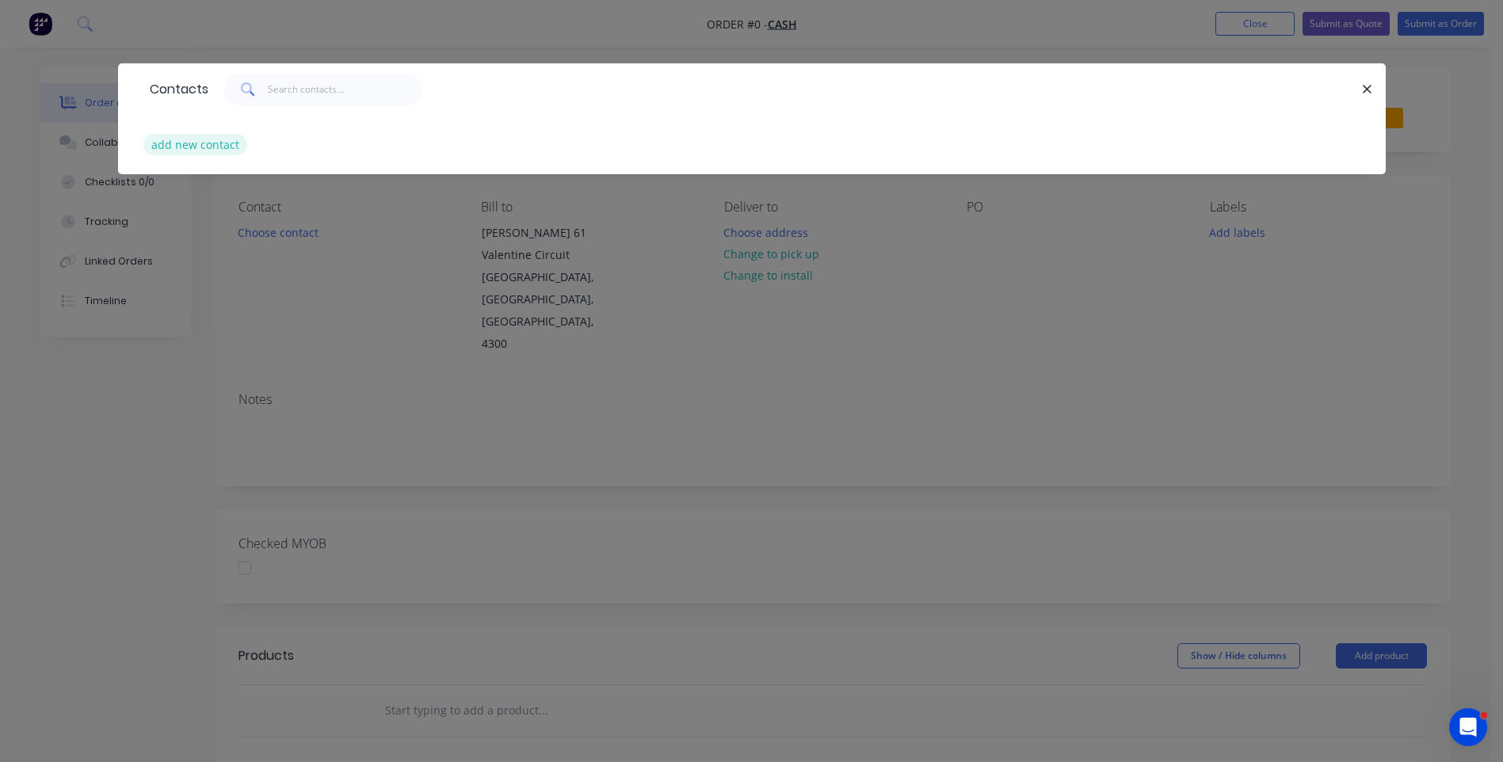
click at [204, 151] on button "add new contact" at bounding box center [195, 144] width 105 height 21
select select "AU"
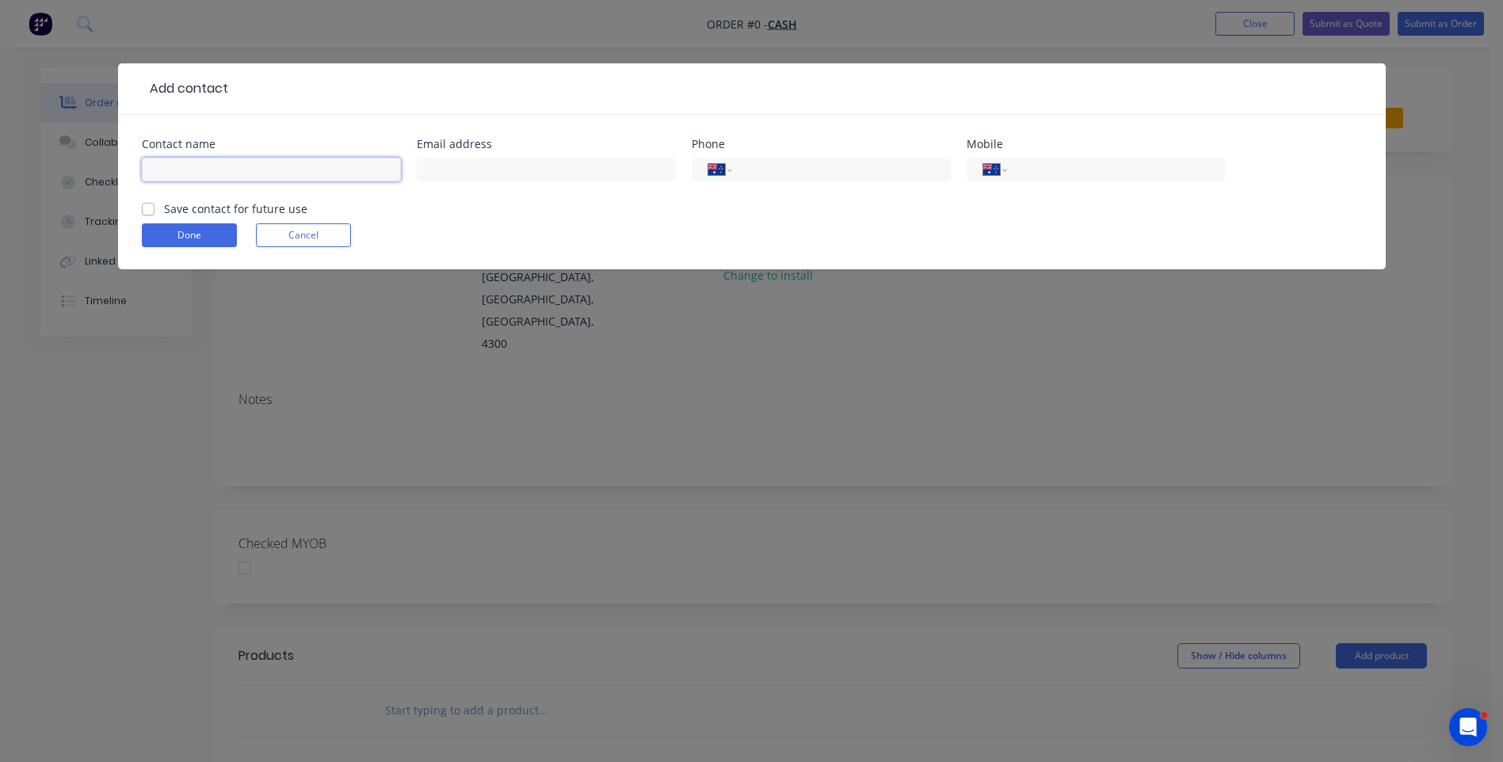
click at [188, 171] on input "text" at bounding box center [271, 170] width 259 height 24
type input "Doshin"
click at [1015, 176] on div "International Afghanistan Åland Islands Albania Algeria American Samoa Andorra …" at bounding box center [1096, 170] width 259 height 24
click at [1029, 171] on input "tel" at bounding box center [1113, 170] width 190 height 18
type input "0408 844 886"
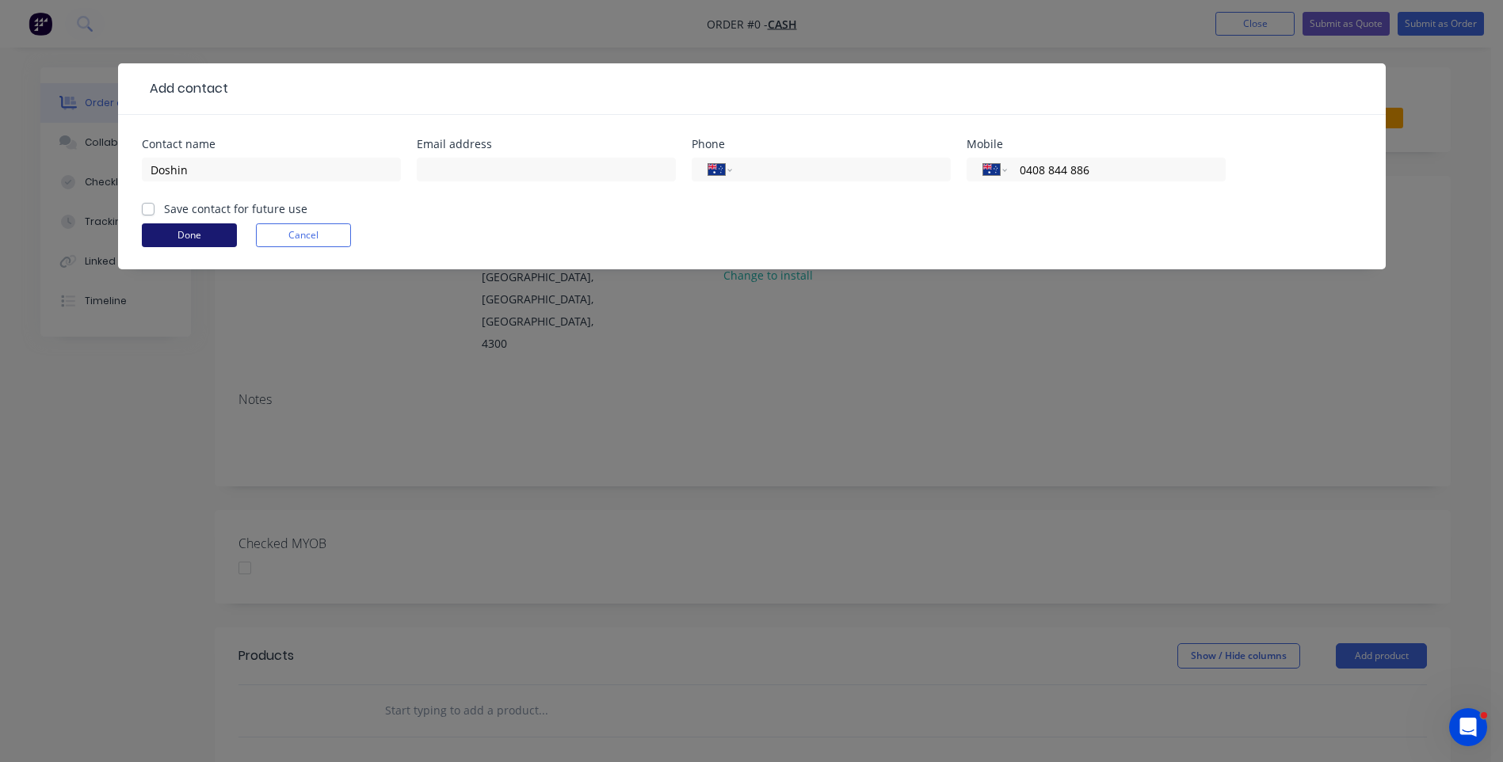
click at [216, 233] on button "Done" at bounding box center [189, 235] width 95 height 24
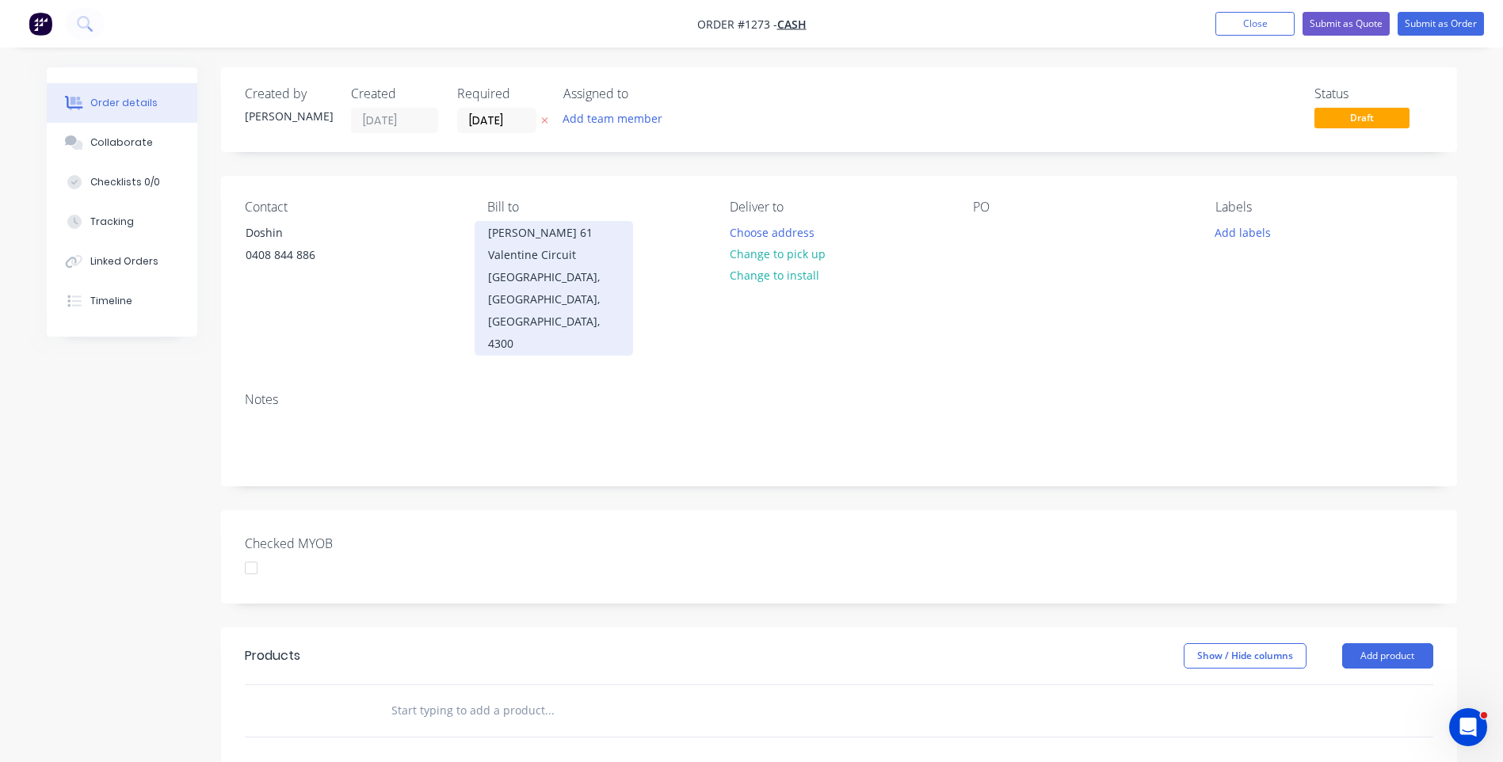
click at [538, 238] on div "Todd Berlin 61 Valentine Circuit" at bounding box center [554, 244] width 132 height 44
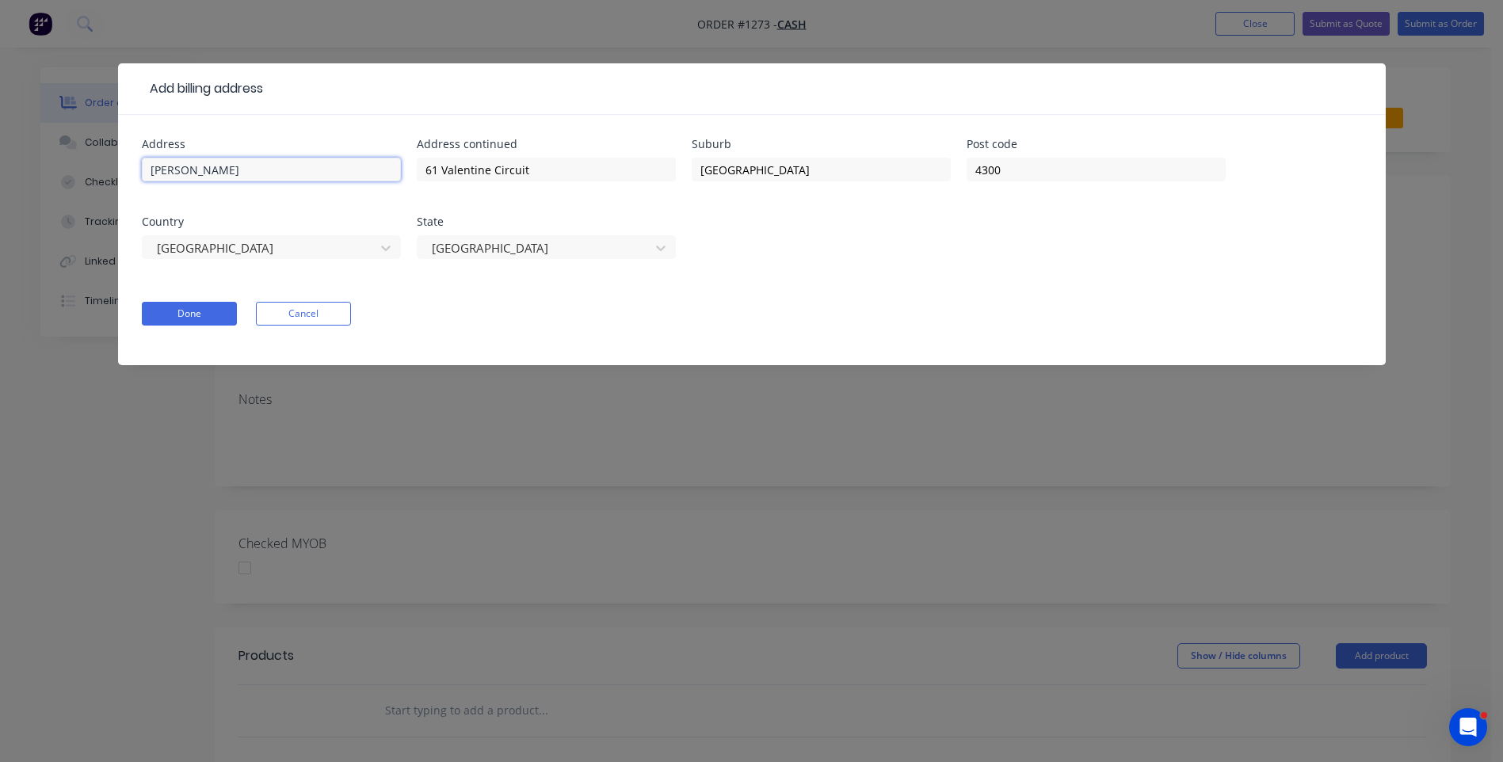
drag, startPoint x: 292, startPoint y: 170, endPoint x: 124, endPoint y: 174, distance: 167.3
click at [124, 174] on div "Address Todd Berlin Address continued 61 Valentine Circuit Suburb Augustine Hei…" at bounding box center [752, 240] width 1268 height 250
type input "D"
drag, startPoint x: 547, startPoint y: 174, endPoint x: 365, endPoint y: 172, distance: 182.3
click at [365, 172] on div "Address Address continued 61 Valentine Circuit Suburb Augustine Heights Post co…" at bounding box center [752, 208] width 1220 height 139
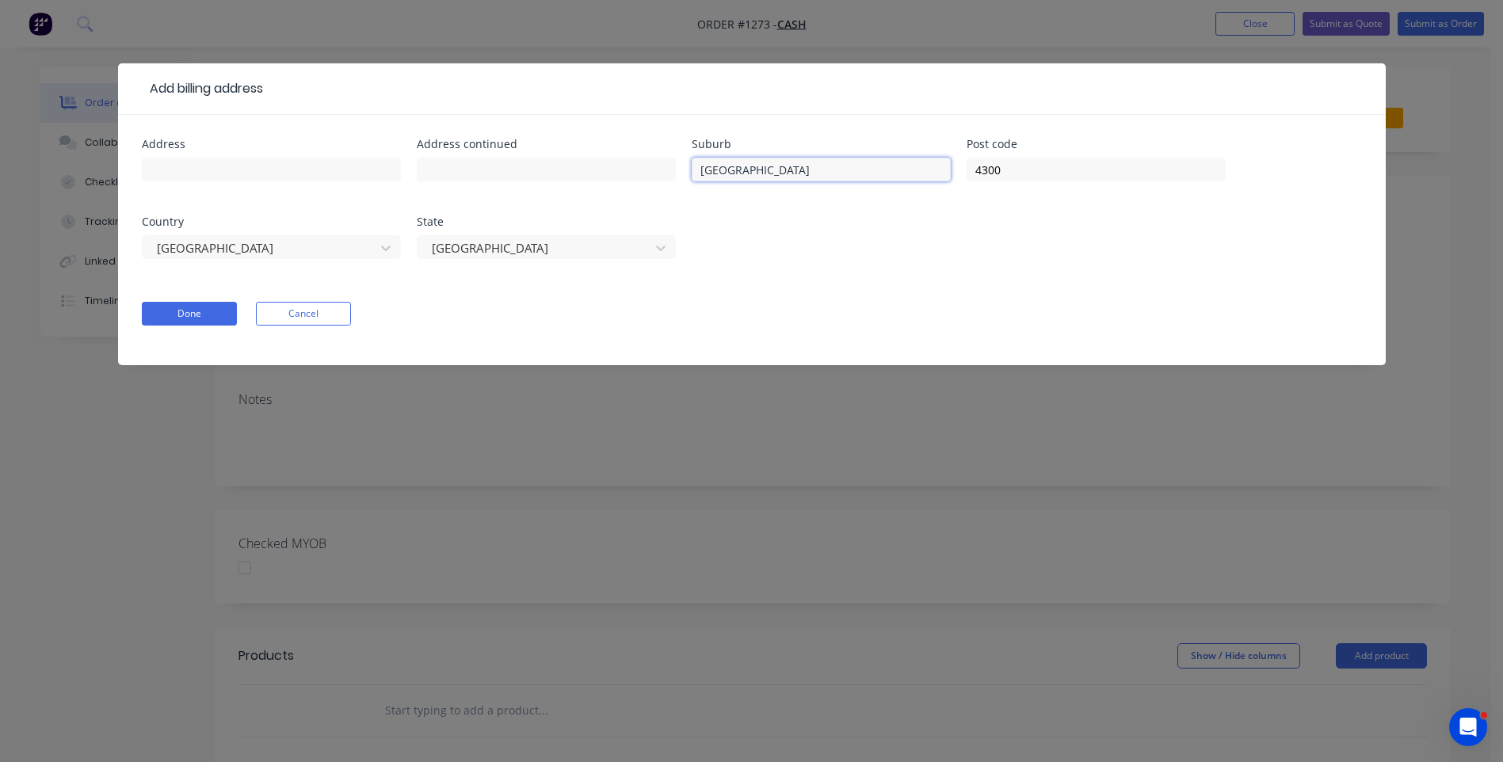
drag, startPoint x: 808, startPoint y: 174, endPoint x: 683, endPoint y: 170, distance: 124.5
click at [683, 170] on div "Address Address continued Suburb Augustine Heights Post code 4300 Country Austr…" at bounding box center [752, 208] width 1220 height 139
drag, startPoint x: 1035, startPoint y: 167, endPoint x: 924, endPoint y: 175, distance: 111.2
click at [924, 175] on div "Address Address continued Suburb Post code 4300 Country Australia State Queensl…" at bounding box center [752, 208] width 1220 height 139
click at [198, 308] on button "Done" at bounding box center [189, 314] width 95 height 24
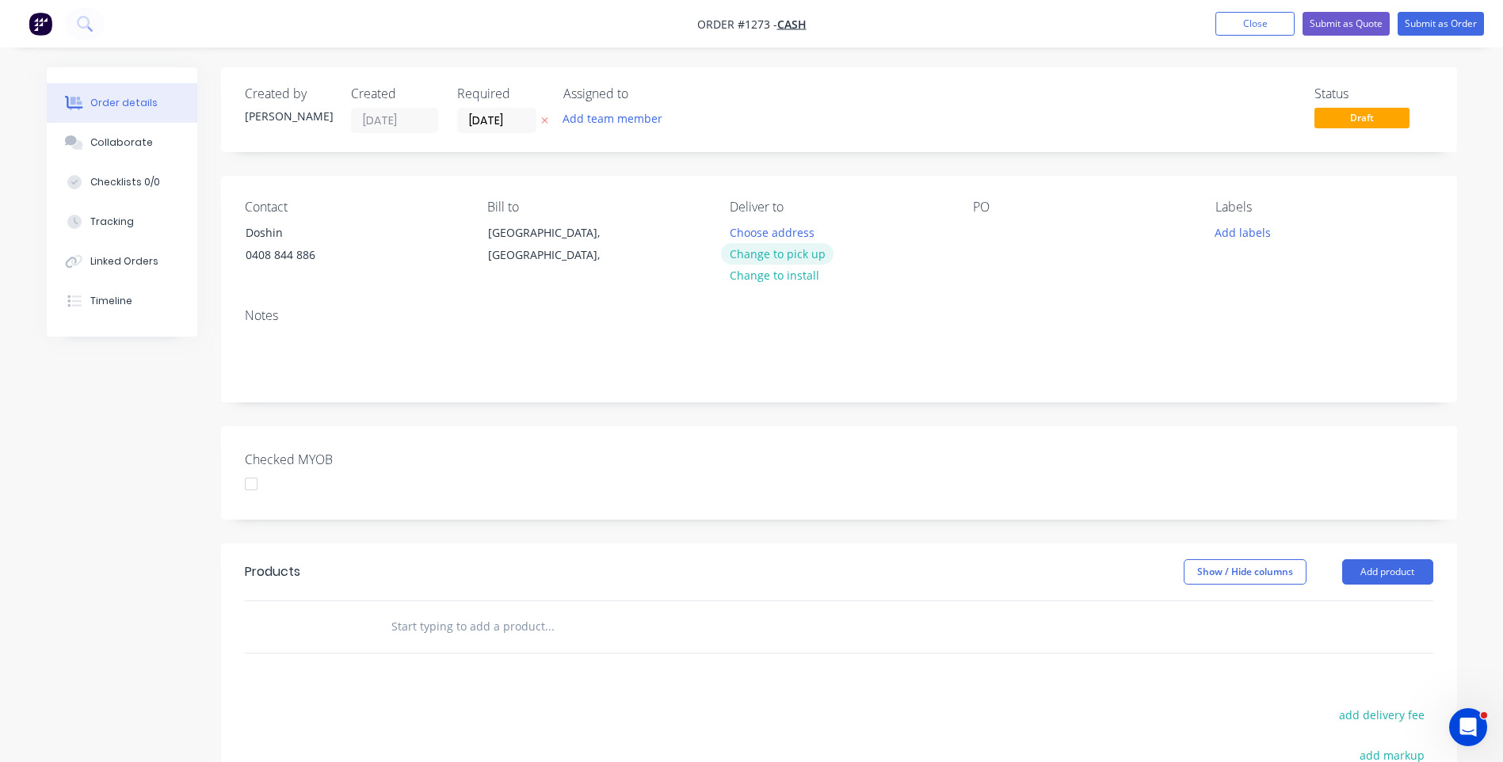
click at [784, 255] on button "Change to pick up" at bounding box center [777, 253] width 113 height 21
click at [739, 229] on div at bounding box center [742, 232] width 25 height 23
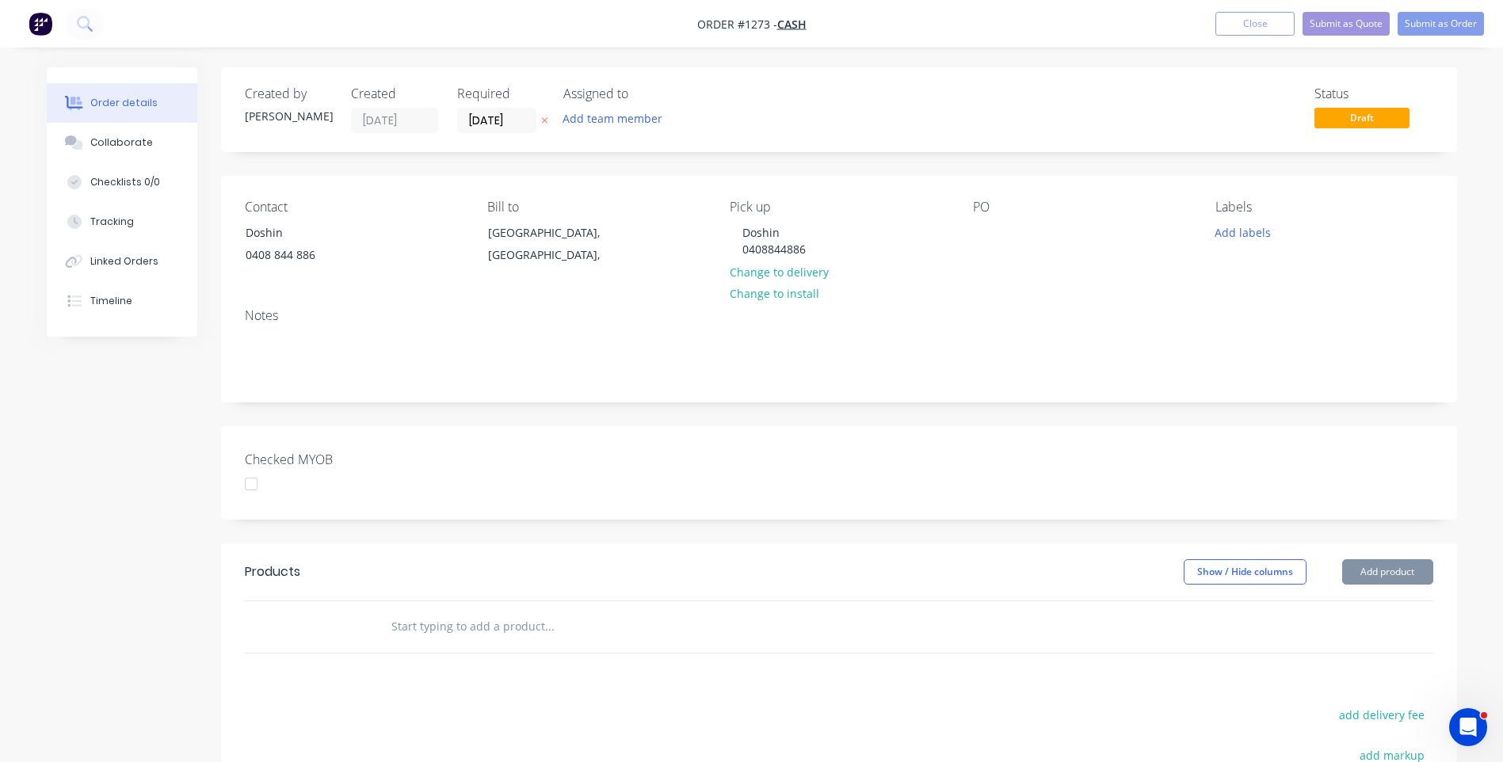
click at [879, 280] on div "Contact Doshin 0408 844 886 Bill to Queensland, Australia, Pick up Doshin 04088…" at bounding box center [839, 236] width 1236 height 120
click at [987, 229] on div at bounding box center [985, 232] width 25 height 23
click at [1242, 235] on button "Add labels" at bounding box center [1243, 231] width 73 height 21
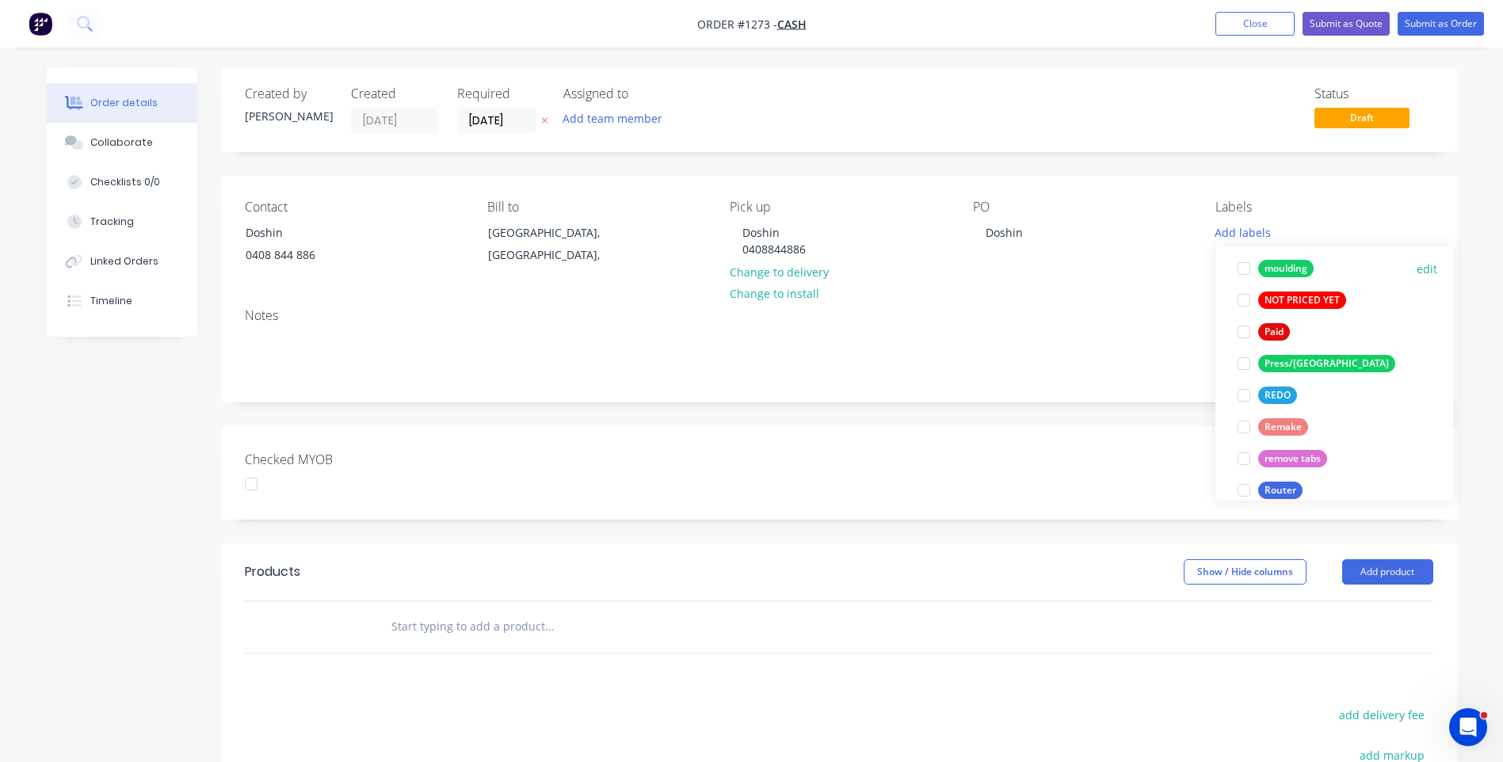
scroll to position [555, 0]
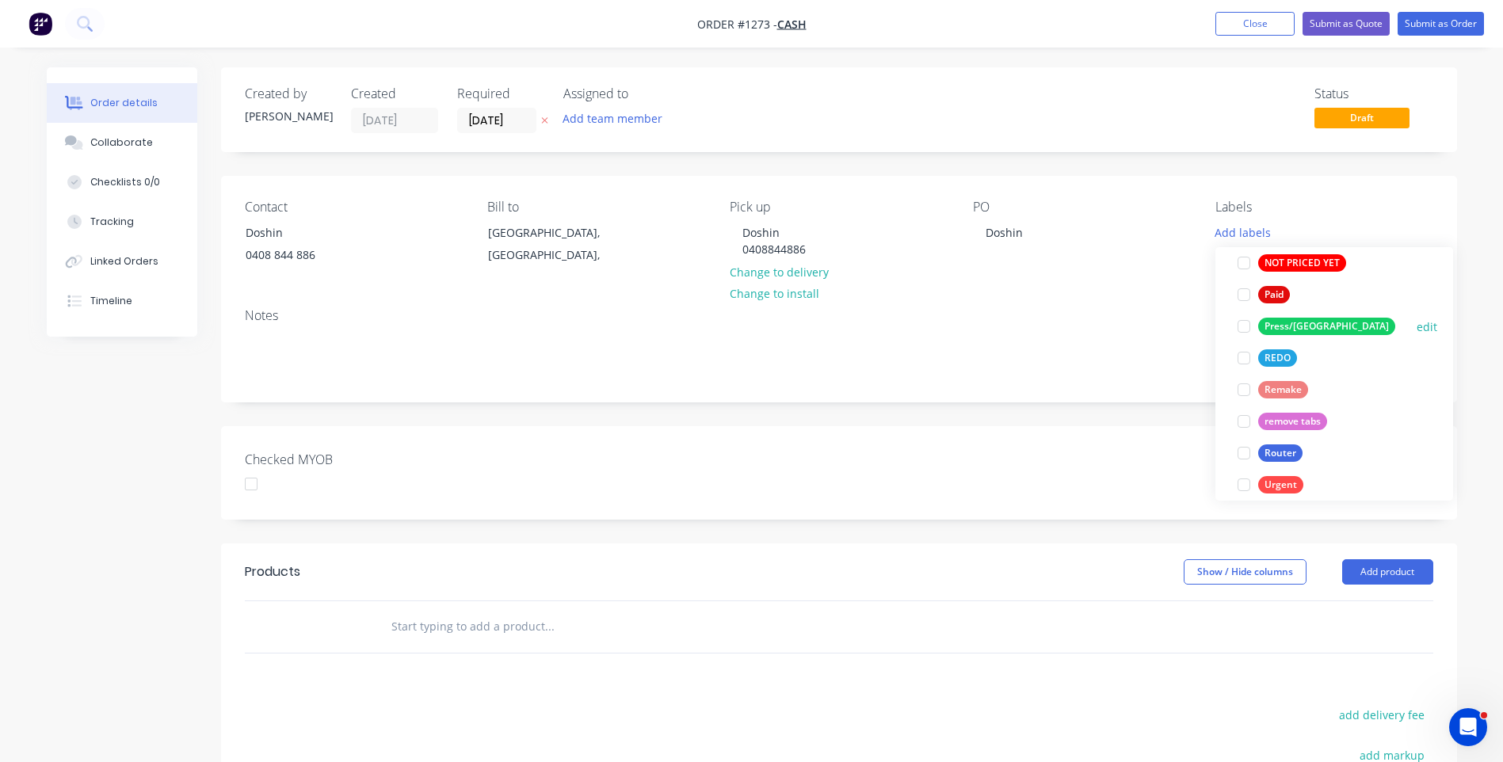
click at [1270, 335] on button "Press/bend" at bounding box center [1317, 326] width 170 height 22
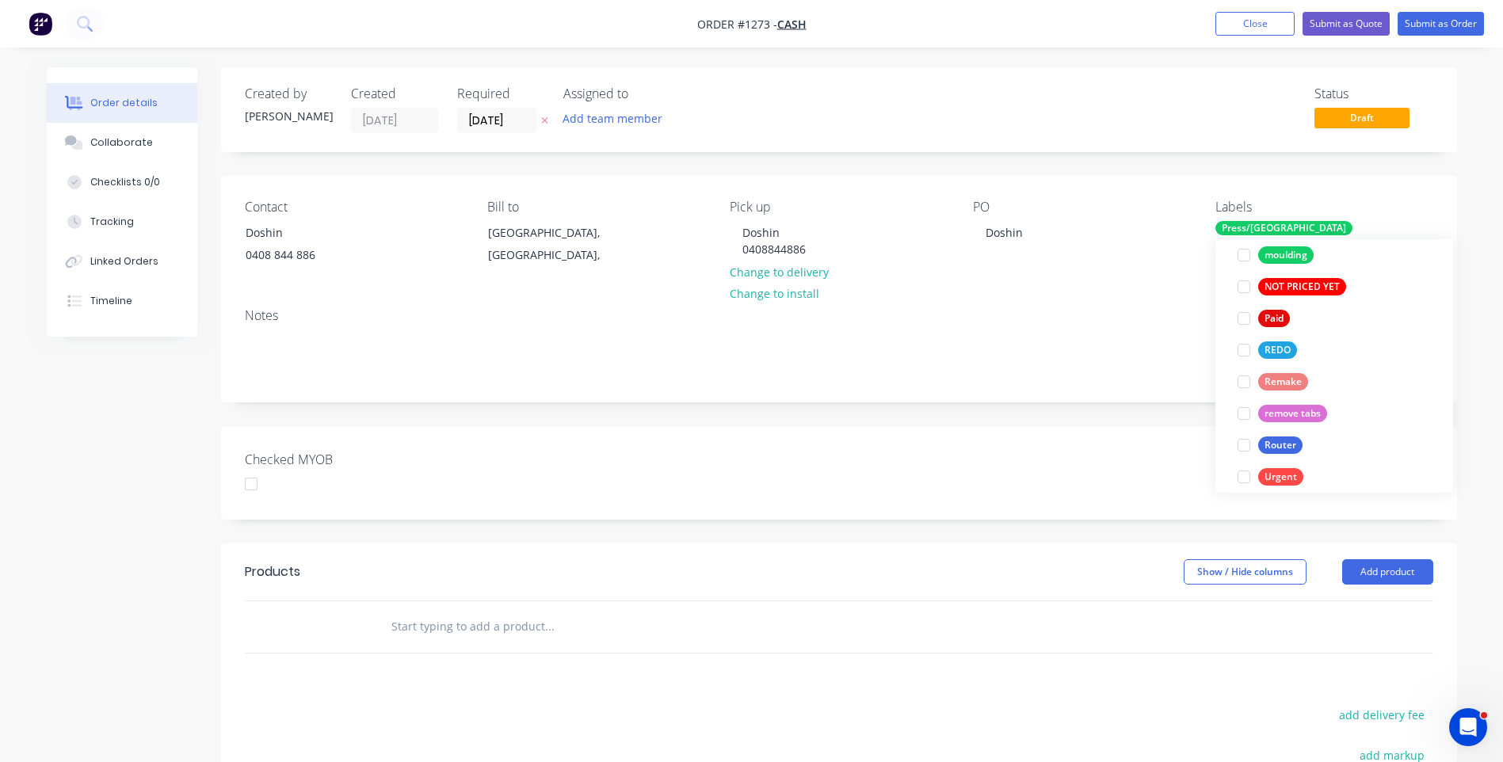
scroll to position [48, 0]
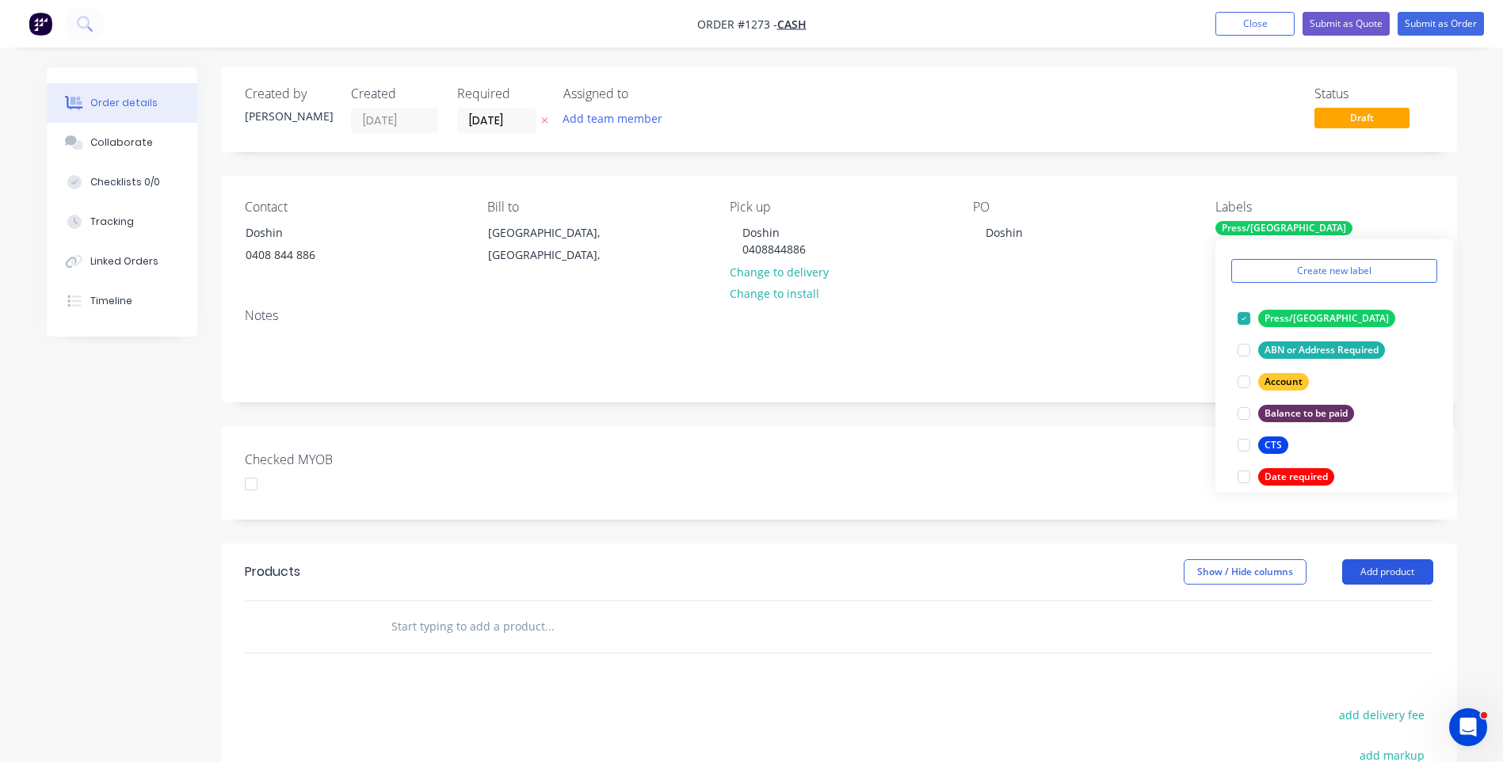
click at [1396, 571] on button "Add product" at bounding box center [1387, 571] width 91 height 25
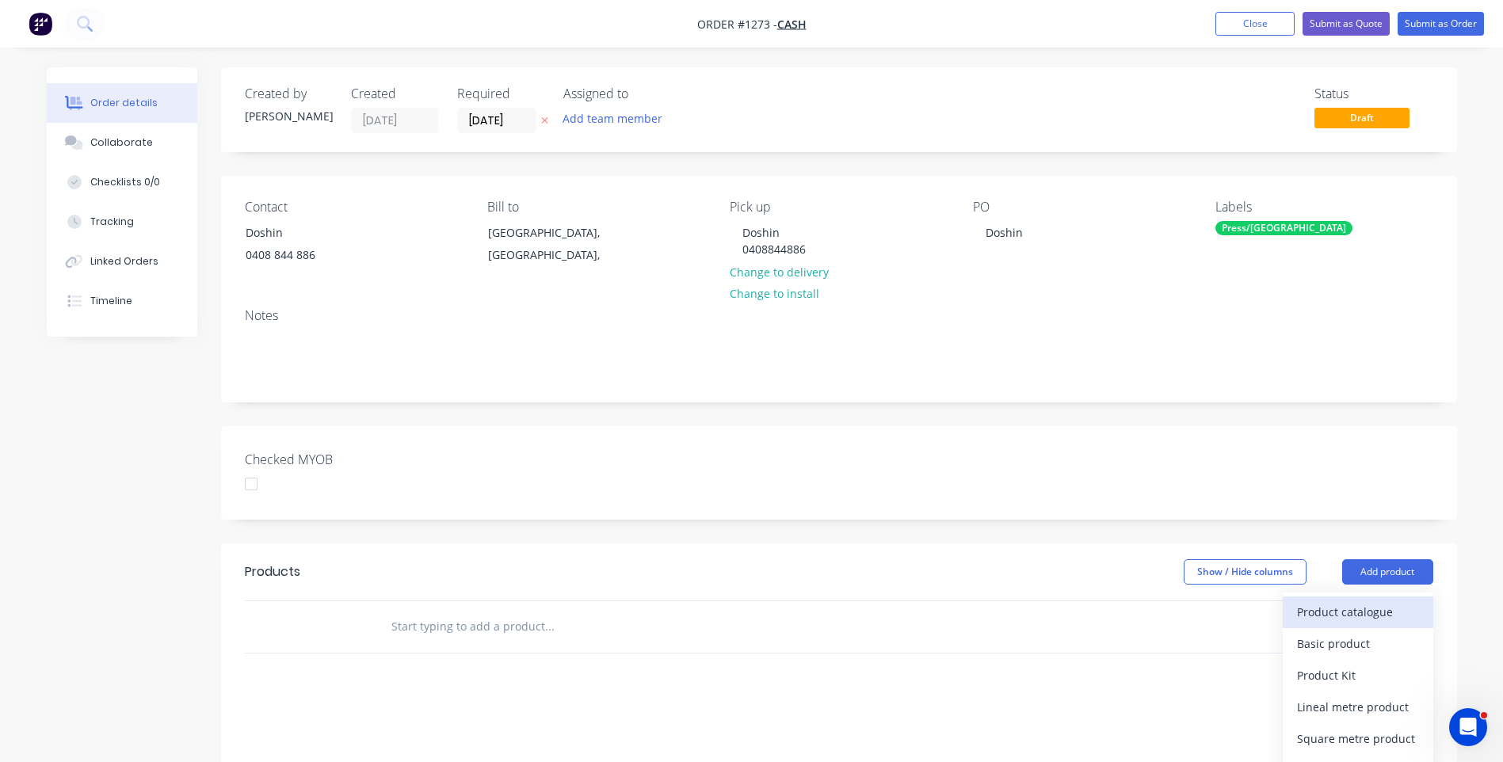
click at [1350, 614] on div "Product catalogue" at bounding box center [1358, 612] width 122 height 23
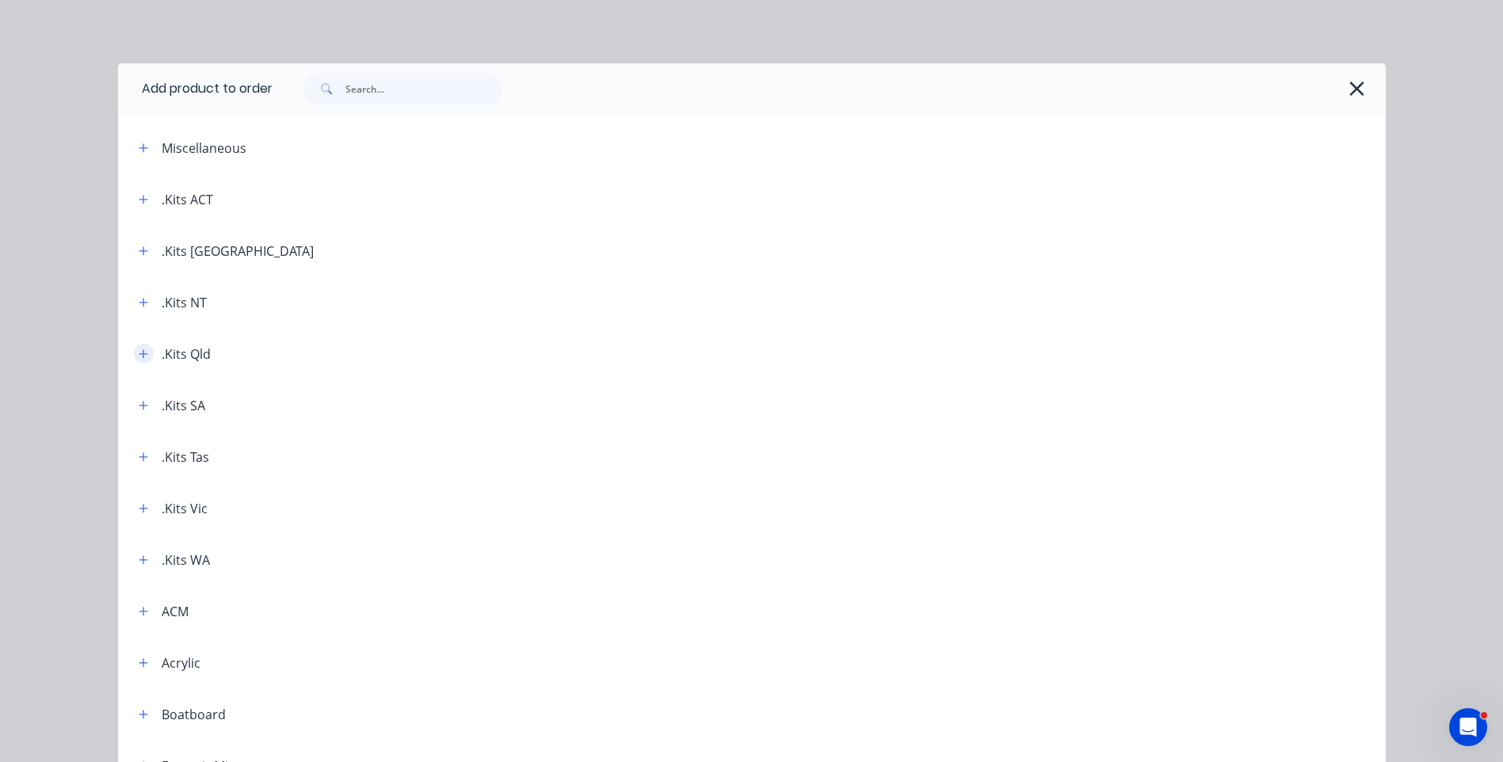
click at [139, 354] on icon "button" at bounding box center [143, 353] width 9 height 9
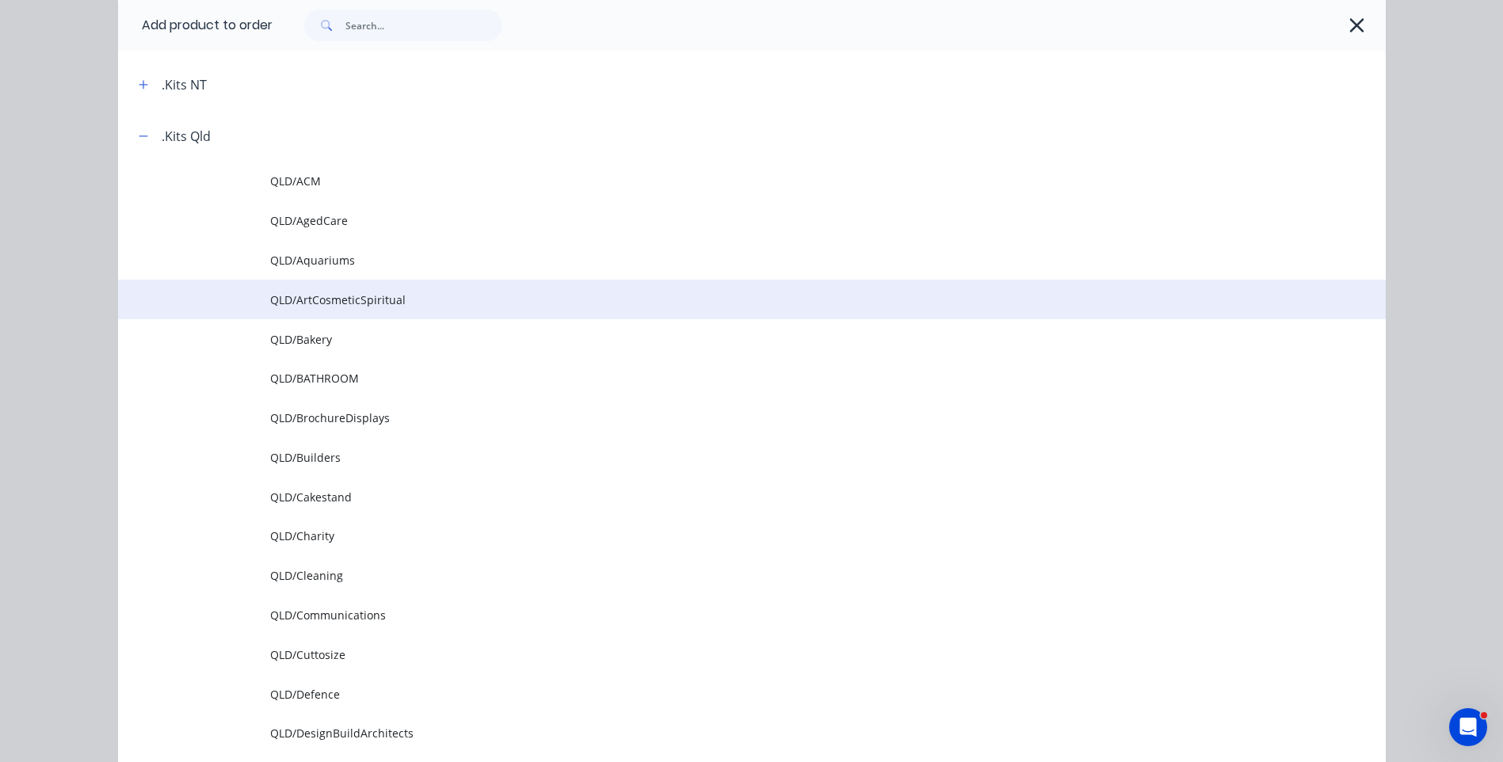
scroll to position [238, 0]
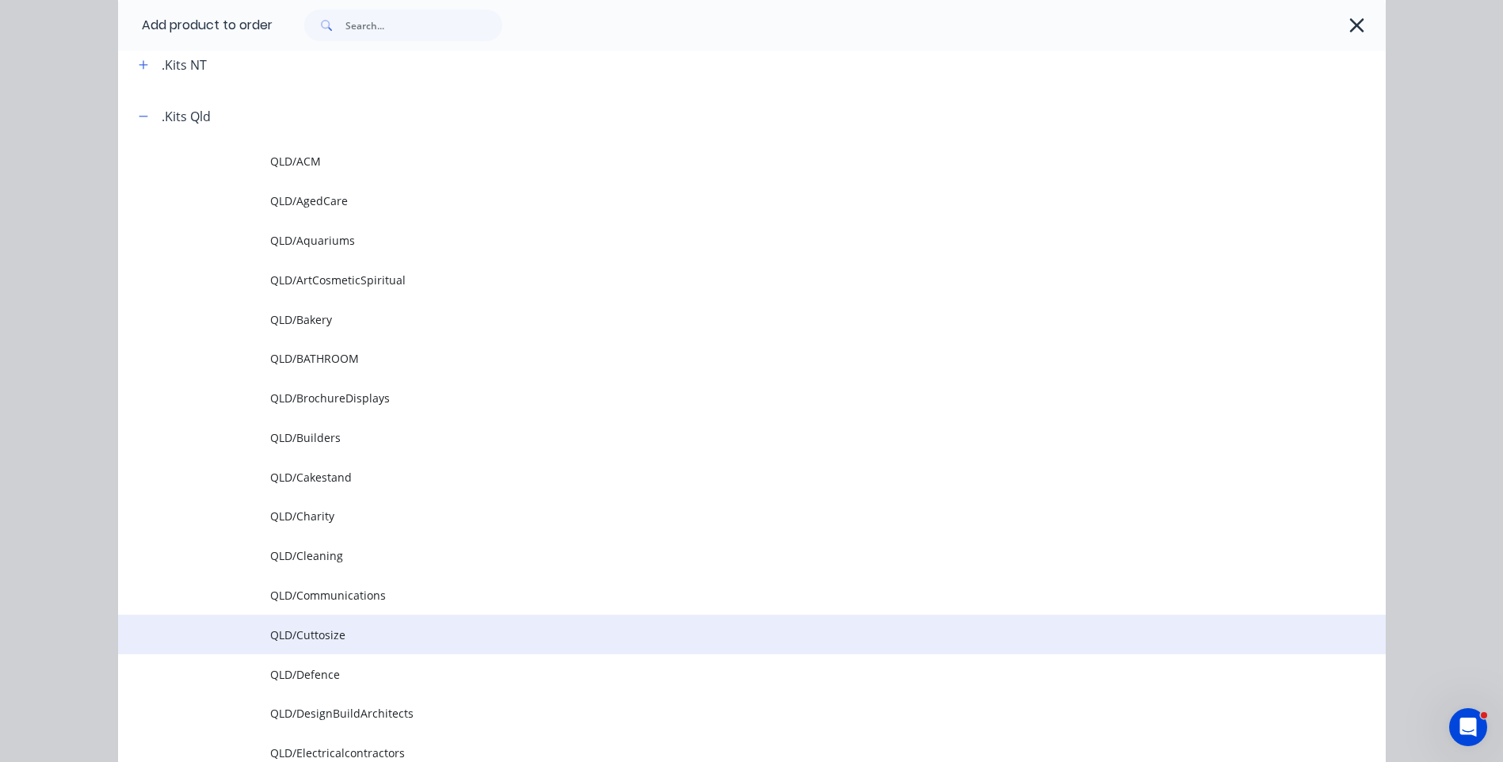
click at [314, 641] on span "QLD/Cuttosize" at bounding box center [716, 635] width 892 height 17
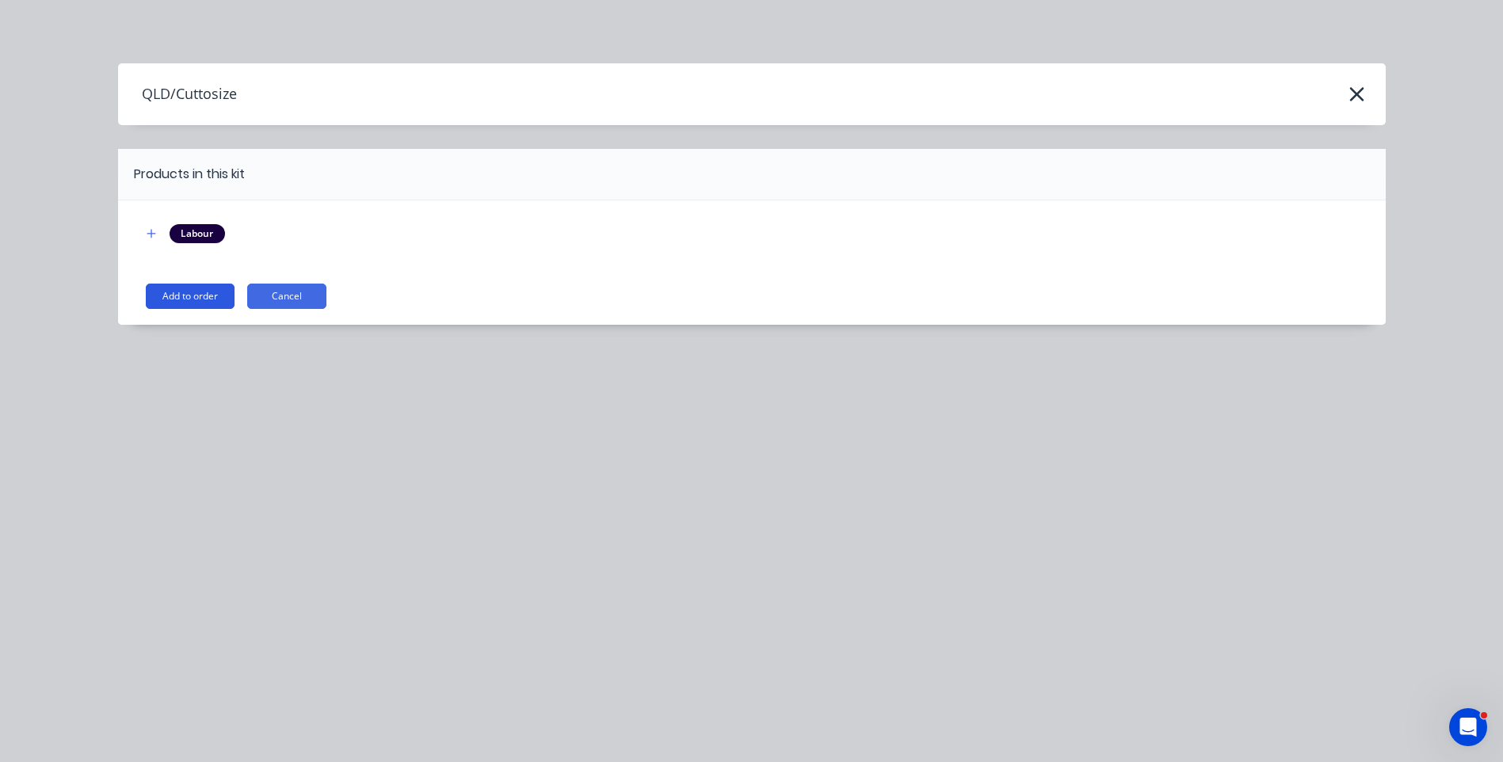
click at [163, 298] on button "Add to order" at bounding box center [190, 296] width 89 height 25
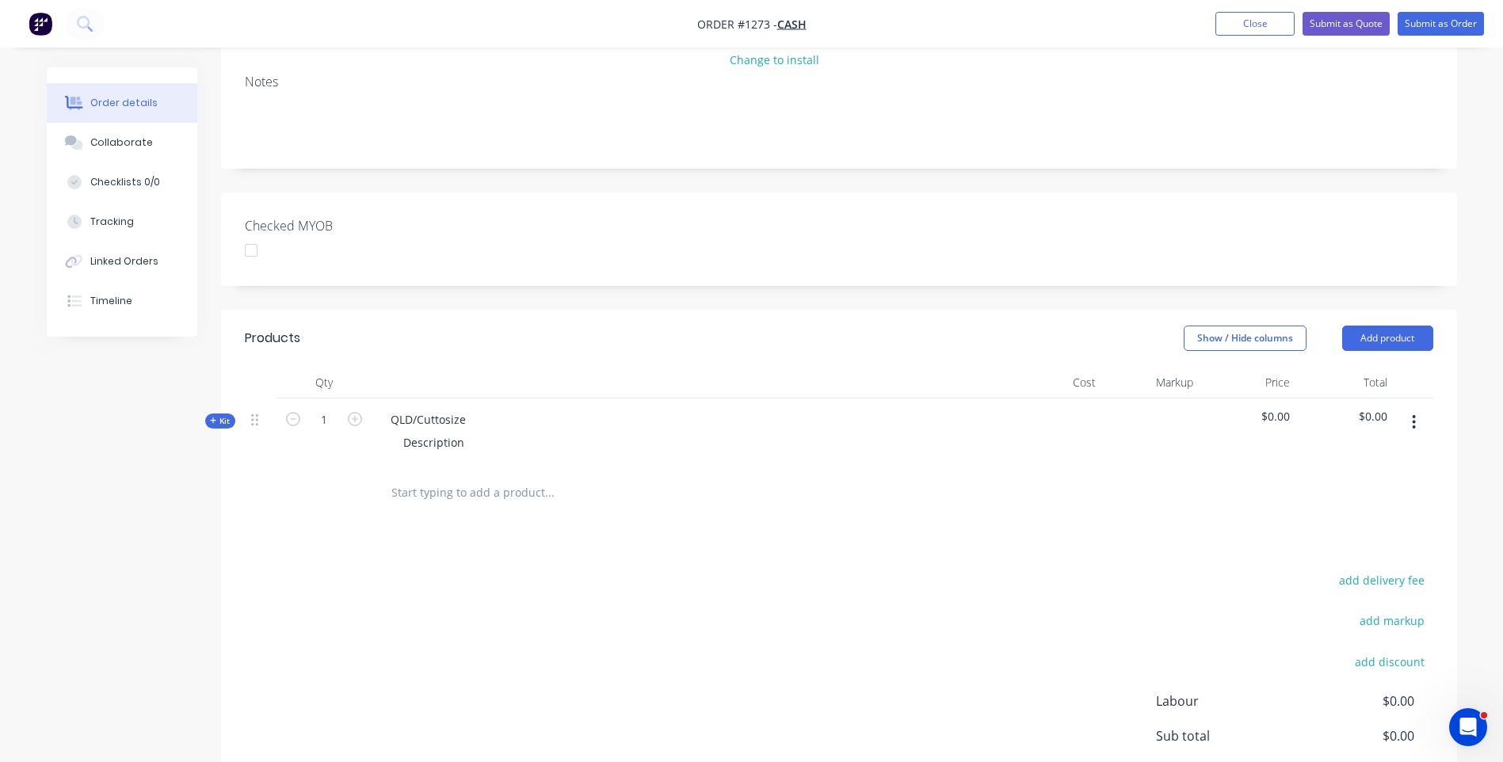
scroll to position [238, 0]
click at [208, 416] on div "Kit" at bounding box center [220, 417] width 30 height 15
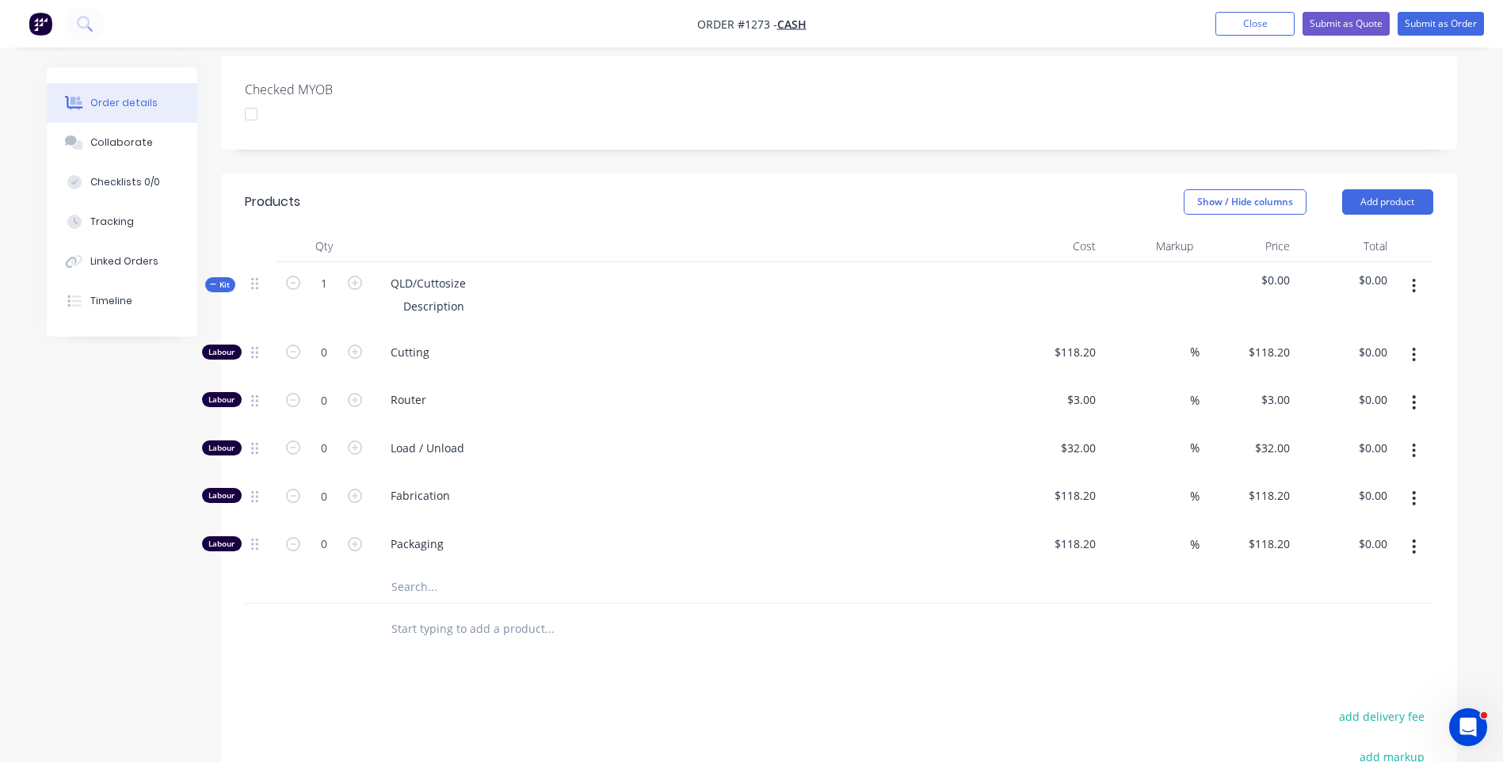
scroll to position [396, 0]
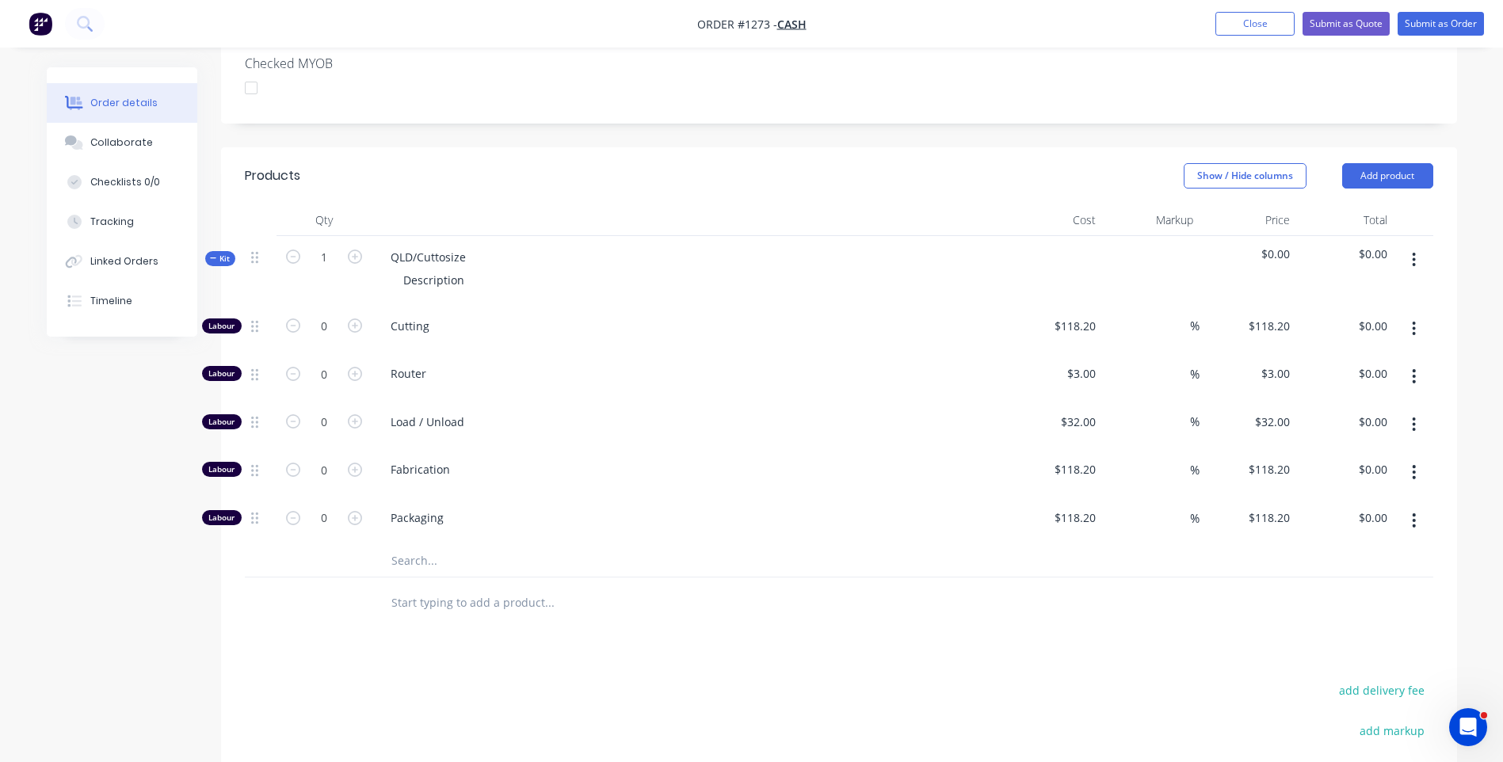
click at [427, 562] on input "text" at bounding box center [549, 561] width 317 height 32
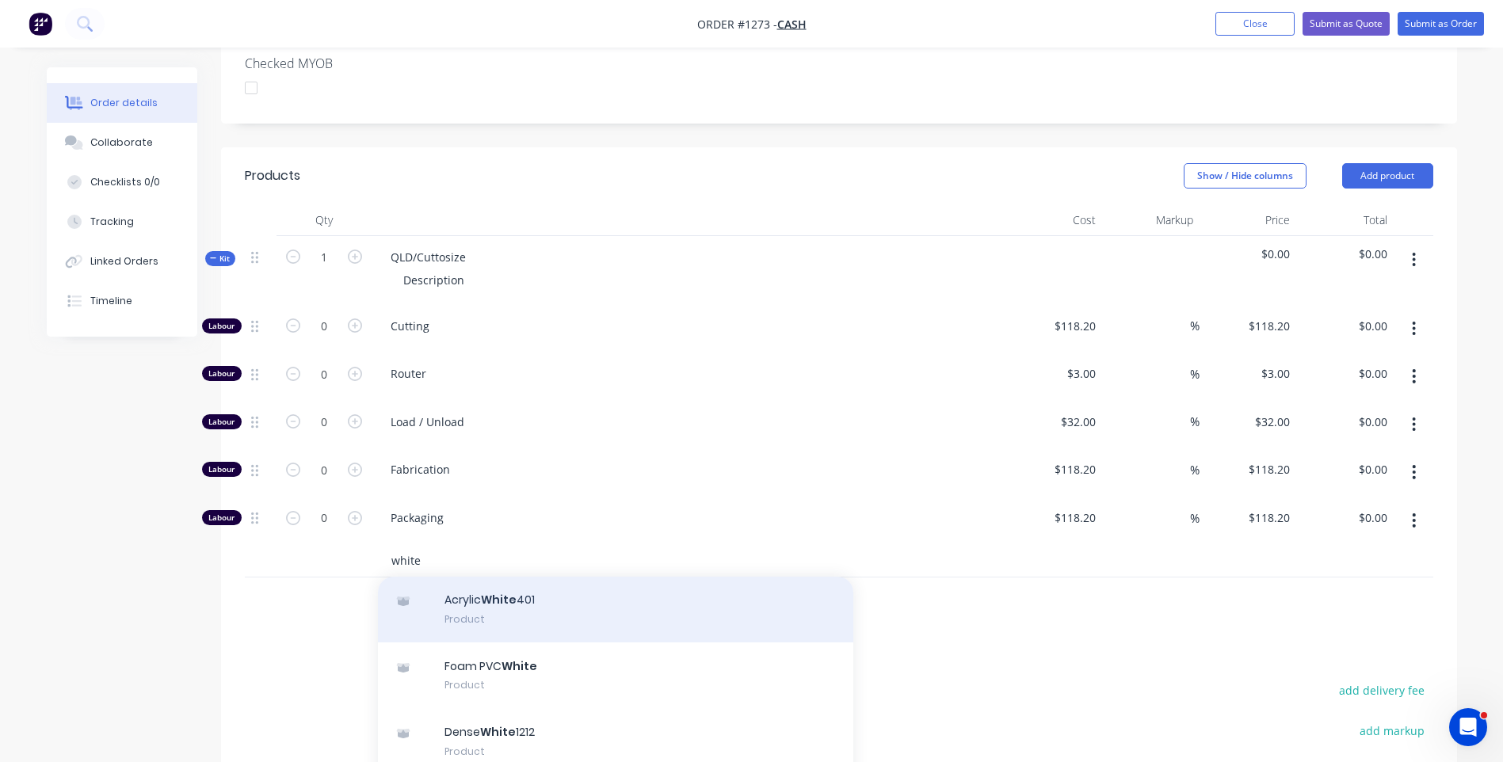
type input "white"
click at [511, 605] on div "Acrylic White 401 Product" at bounding box center [615, 609] width 475 height 67
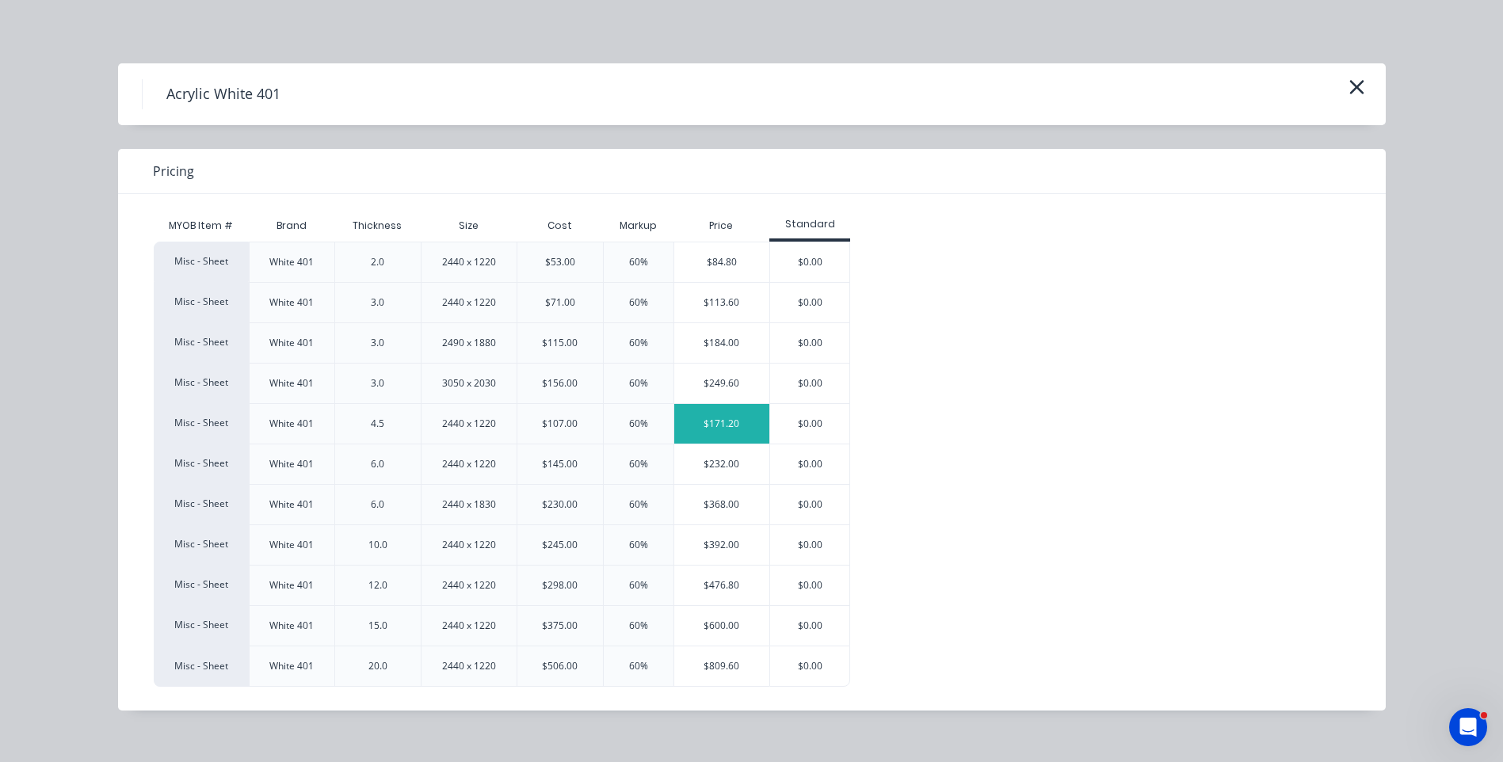
click at [713, 432] on div "$171.20" at bounding box center [722, 424] width 96 height 40
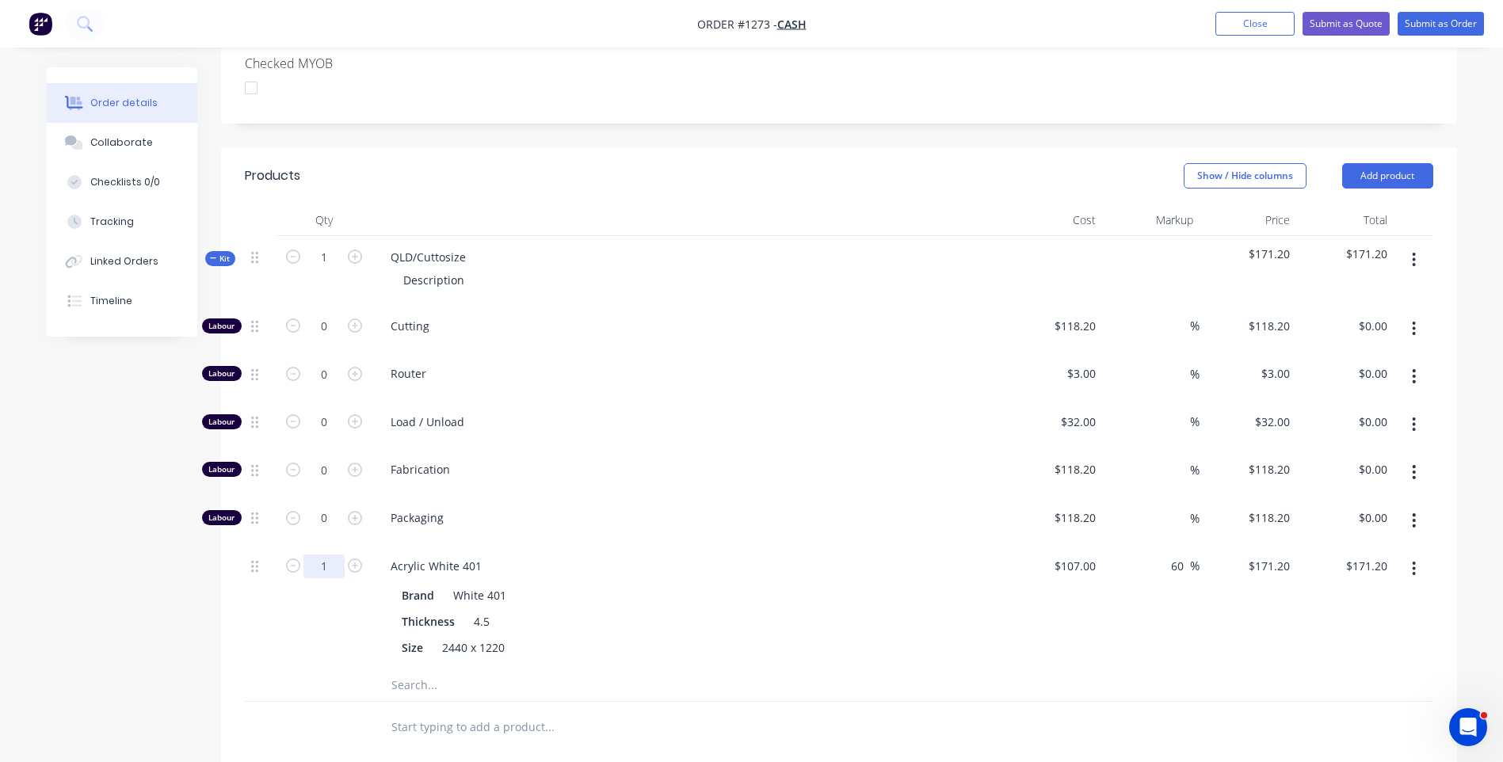
click at [333, 338] on input "1" at bounding box center [324, 327] width 41 height 24
type input "0.2"
type input "$34.24"
click at [331, 338] on input "0" at bounding box center [324, 327] width 41 height 24
type input "0.5"
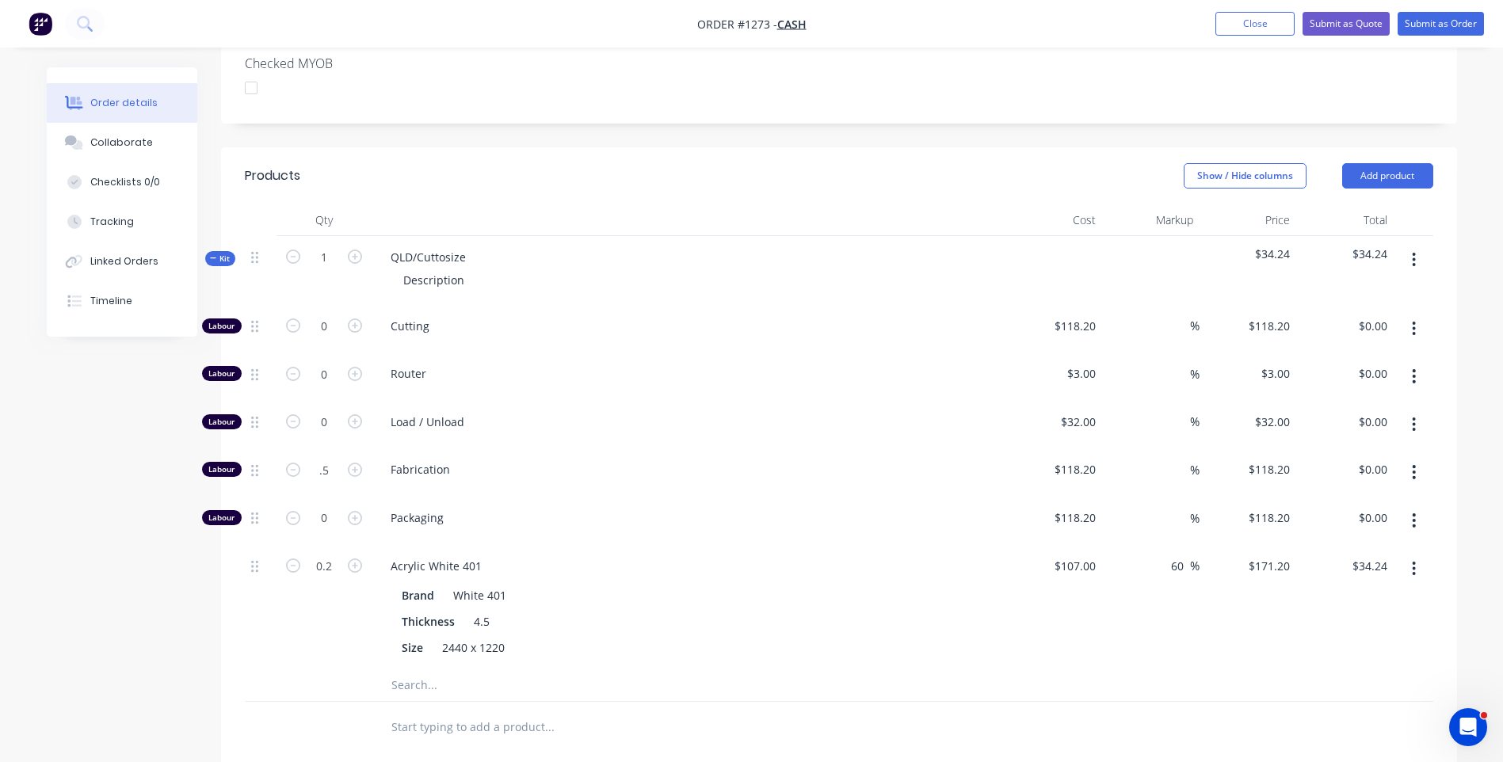
type input "$59.10"
click at [741, 487] on div "Fabrication" at bounding box center [689, 473] width 634 height 48
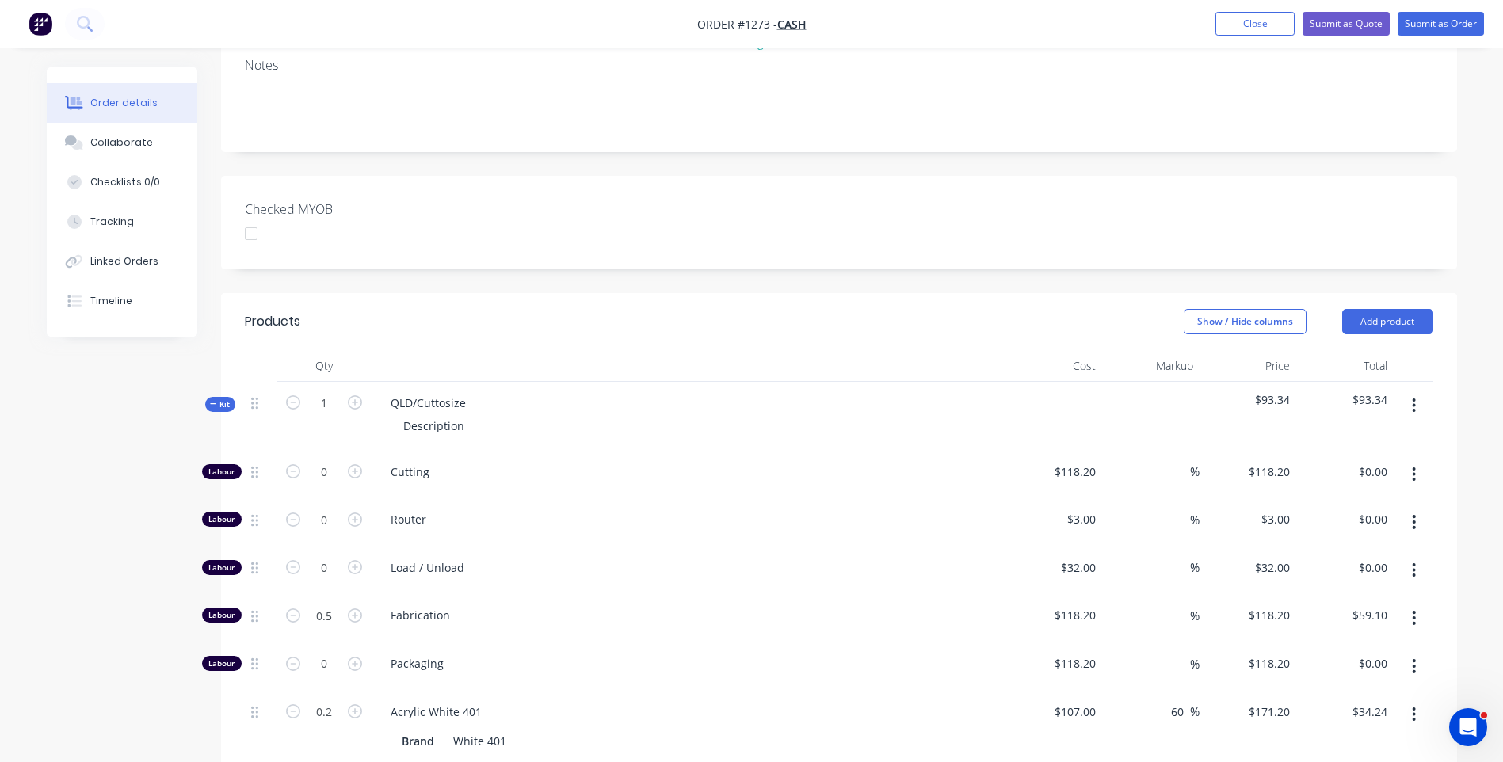
scroll to position [238, 0]
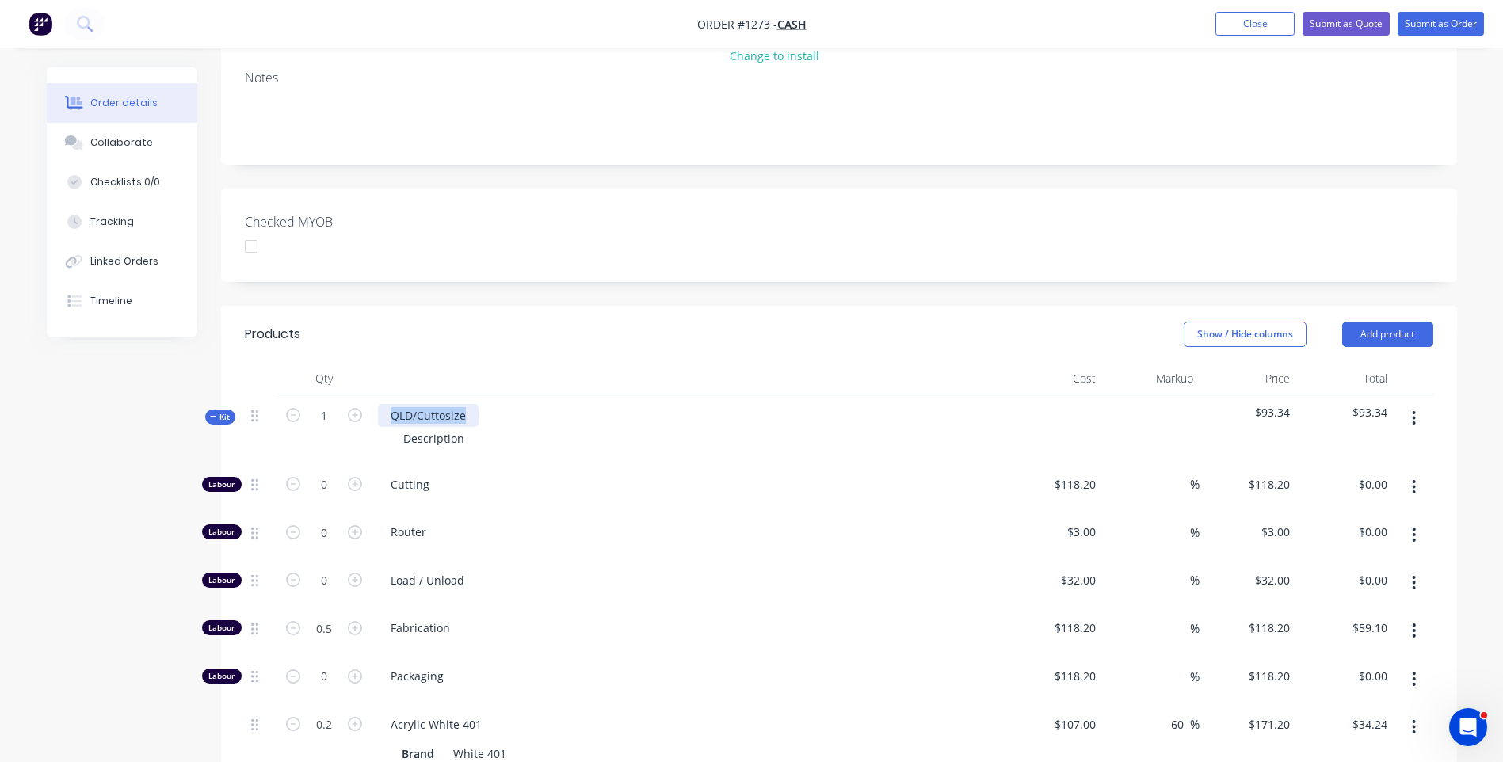
drag, startPoint x: 468, startPoint y: 415, endPoint x: 379, endPoint y: 400, distance: 90.0
click at [376, 402] on div "QLD/Cuttosize Description" at bounding box center [689, 429] width 634 height 69
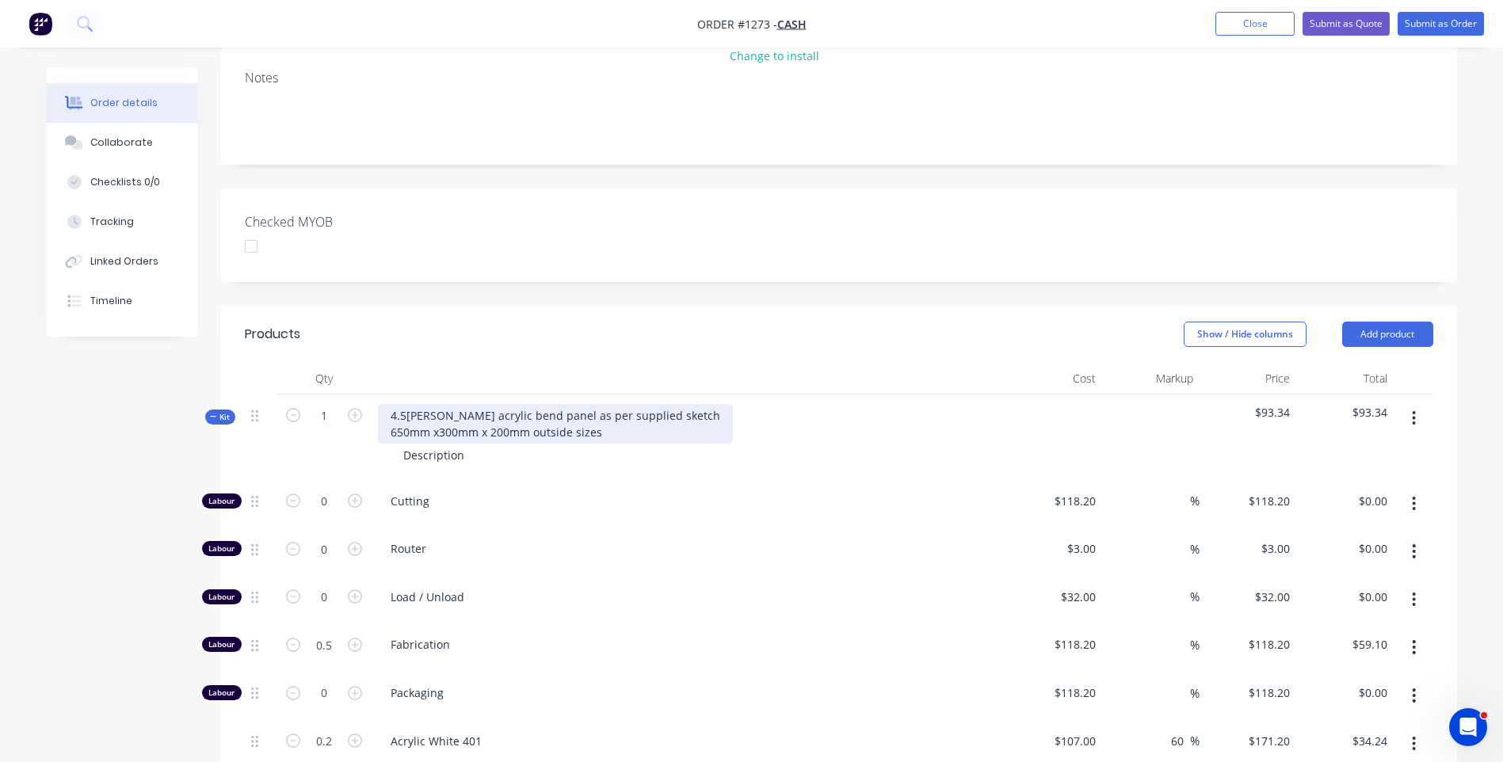
click at [438, 429] on div "4.5mm White acrylic bend panel as per supplied sketch 650mm x300mm x 200mm outs…" at bounding box center [555, 424] width 355 height 40
drag, startPoint x: 608, startPoint y: 430, endPoint x: 384, endPoint y: 436, distance: 223.6
click at [384, 436] on div "4.5mm White acrylic bend panel as per supplied sketch 650mm x 300mm x 200mm out…" at bounding box center [555, 424] width 355 height 40
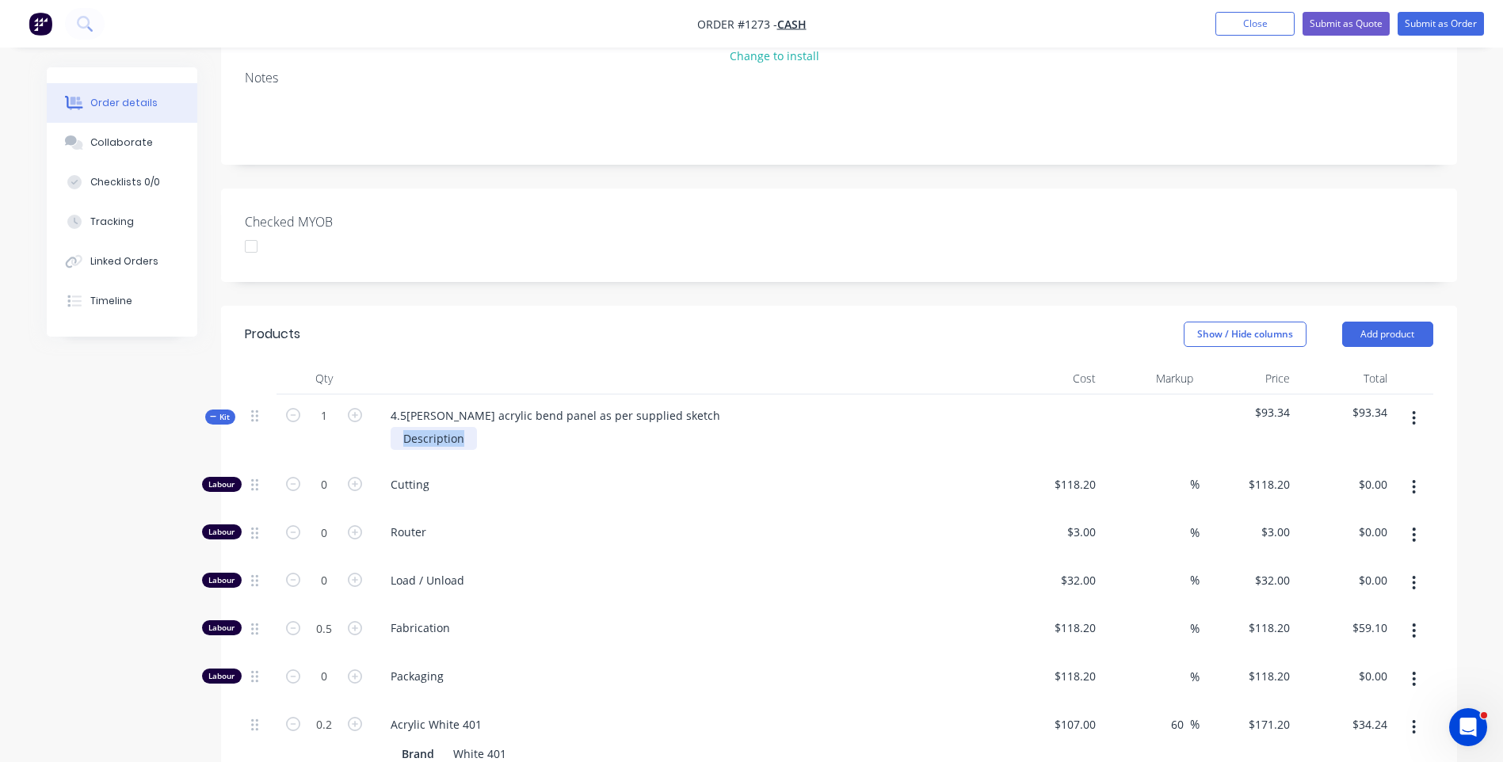
drag, startPoint x: 471, startPoint y: 464, endPoint x: 413, endPoint y: 438, distance: 63.2
click at [403, 447] on div "Description" at bounding box center [434, 438] width 86 height 23
paste div
click at [495, 507] on div "Cutting" at bounding box center [689, 488] width 634 height 48
click at [120, 142] on div "Collaborate" at bounding box center [121, 143] width 63 height 14
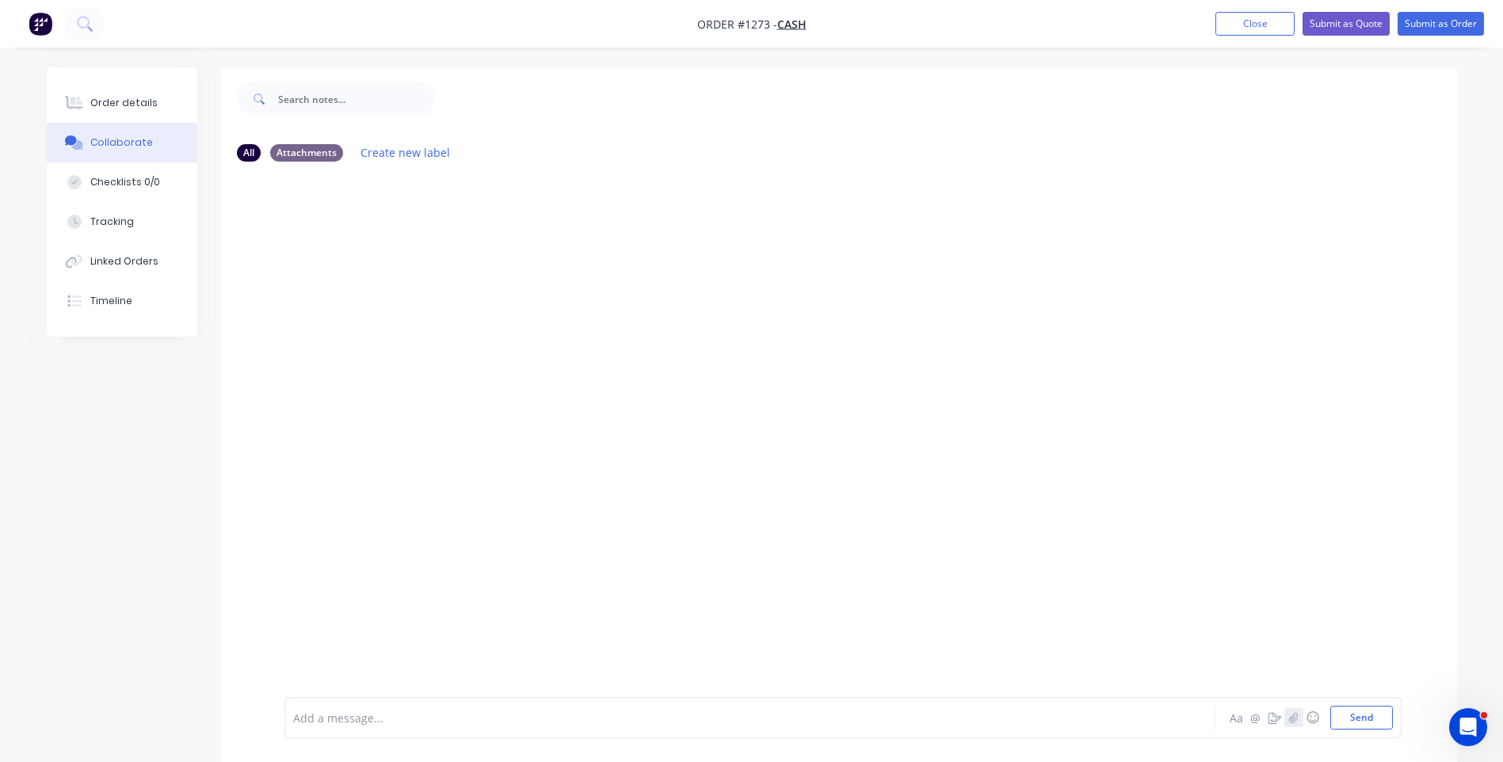
click at [1294, 723] on icon "button" at bounding box center [1294, 717] width 10 height 11
click at [1299, 718] on button "button" at bounding box center [1294, 717] width 19 height 19
click at [1362, 724] on button "Send" at bounding box center [1362, 718] width 63 height 24
click at [129, 106] on div "Order details" at bounding box center [123, 103] width 67 height 14
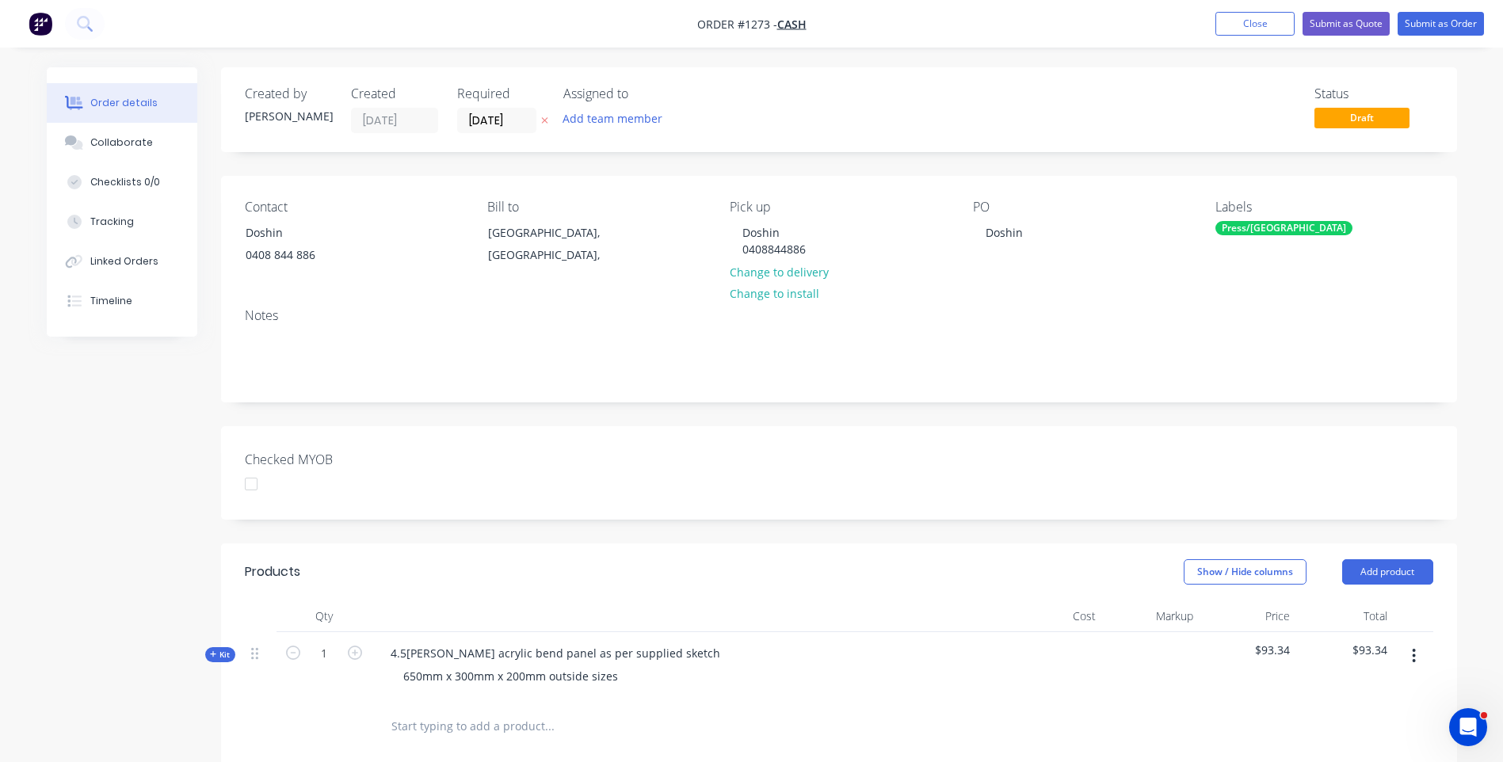
click at [547, 127] on button at bounding box center [545, 121] width 17 height 18
click at [104, 147] on div "Collaborate" at bounding box center [121, 143] width 63 height 14
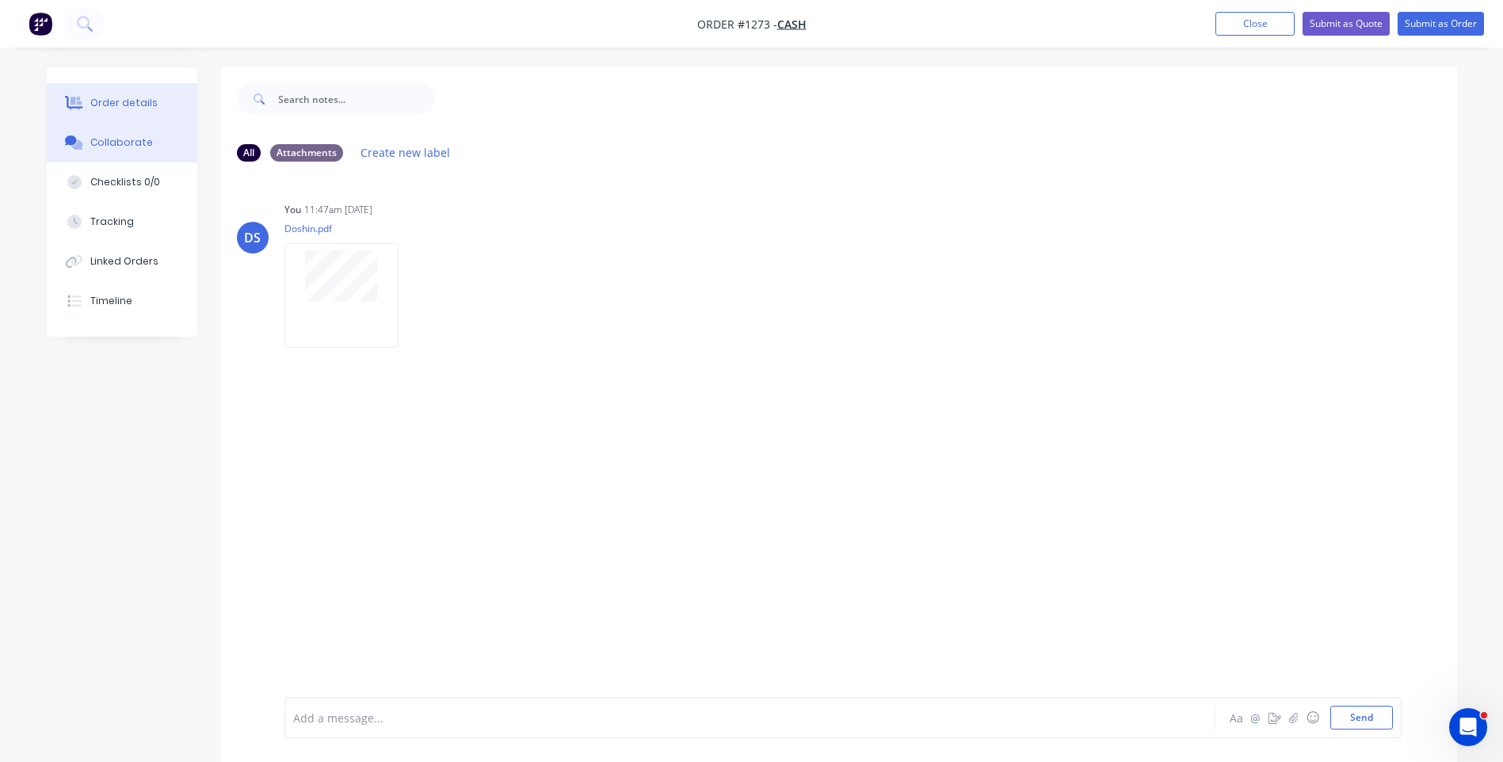
click at [105, 109] on div "Order details" at bounding box center [123, 103] width 67 height 14
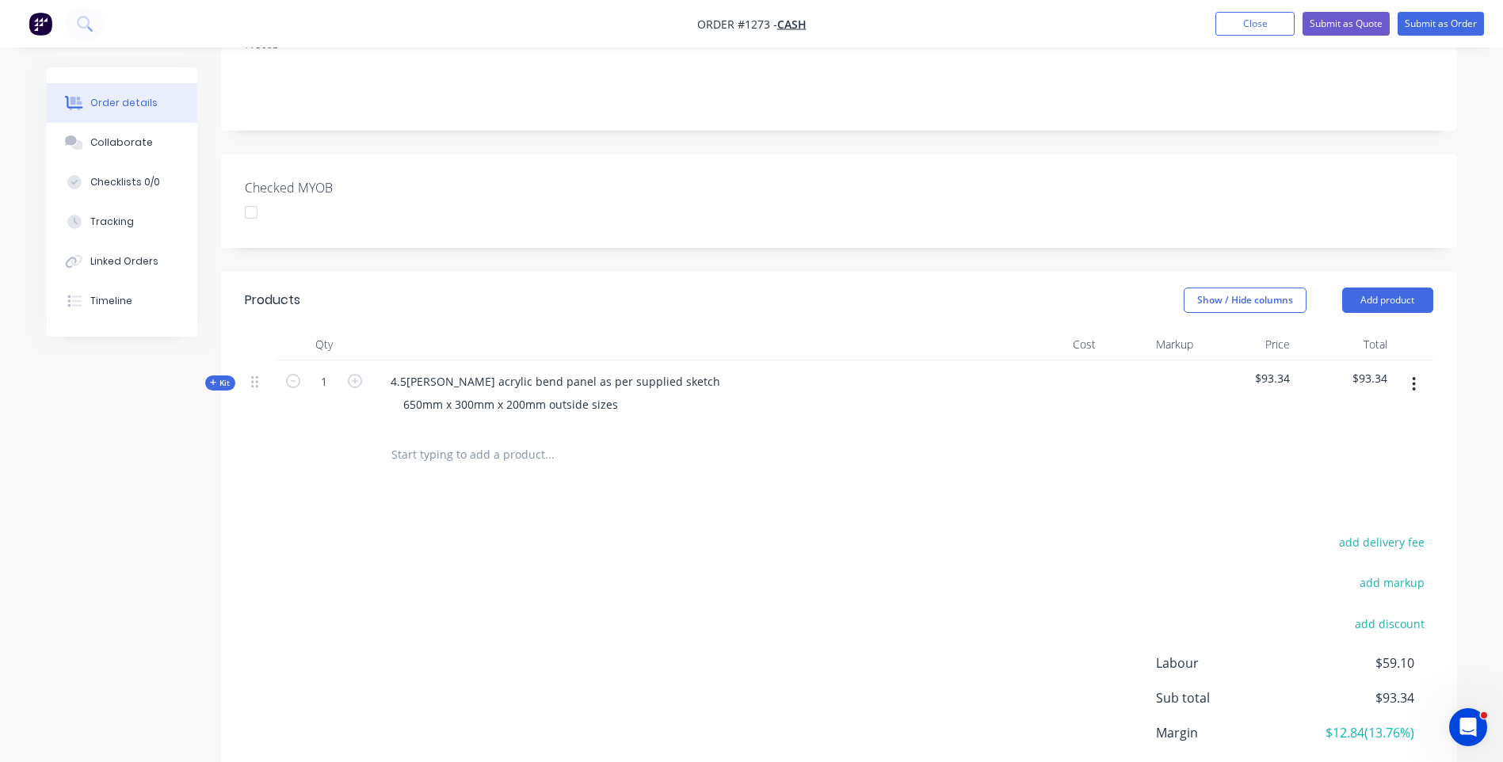
scroll to position [395, 0]
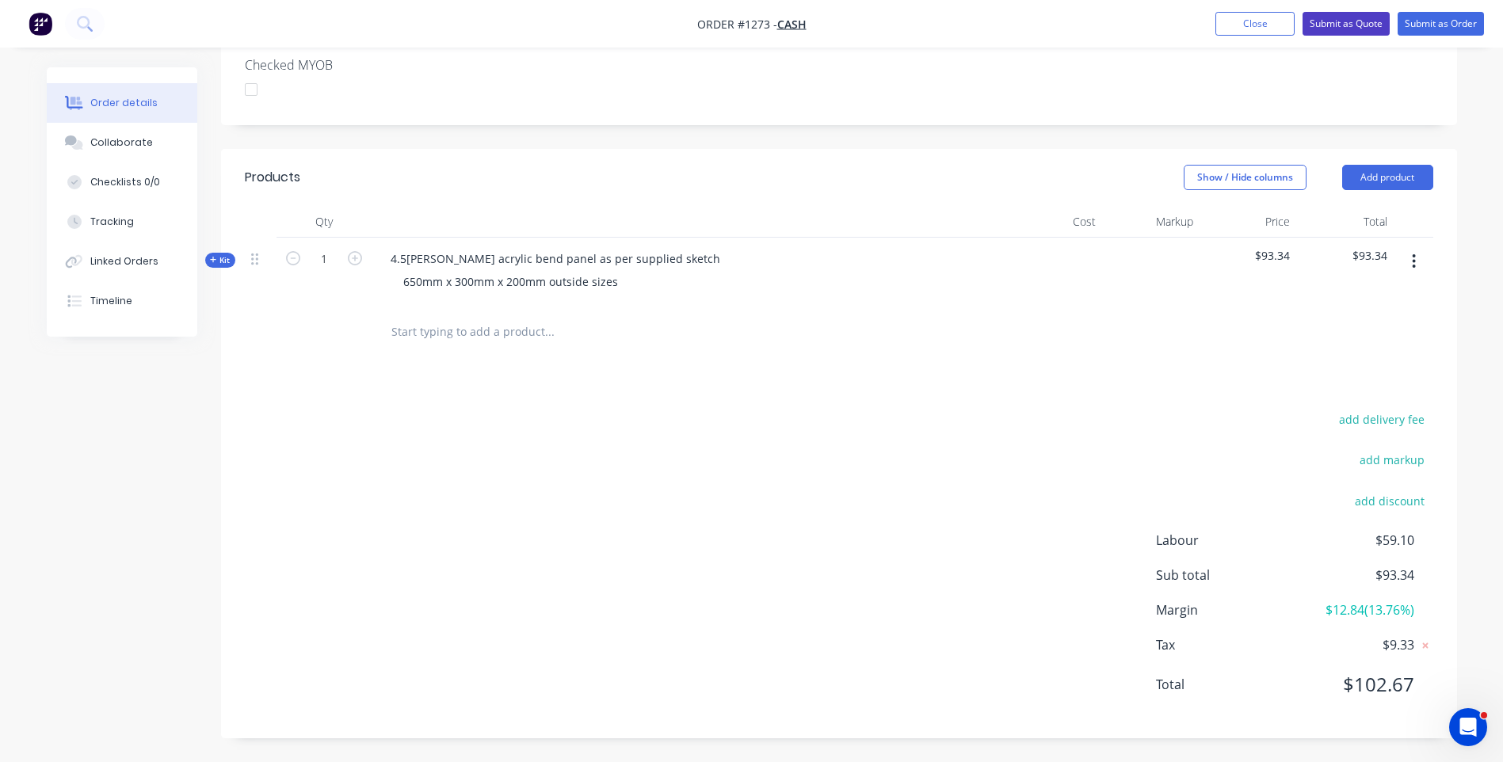
click at [1341, 35] on button "Submit as Quote" at bounding box center [1346, 24] width 87 height 24
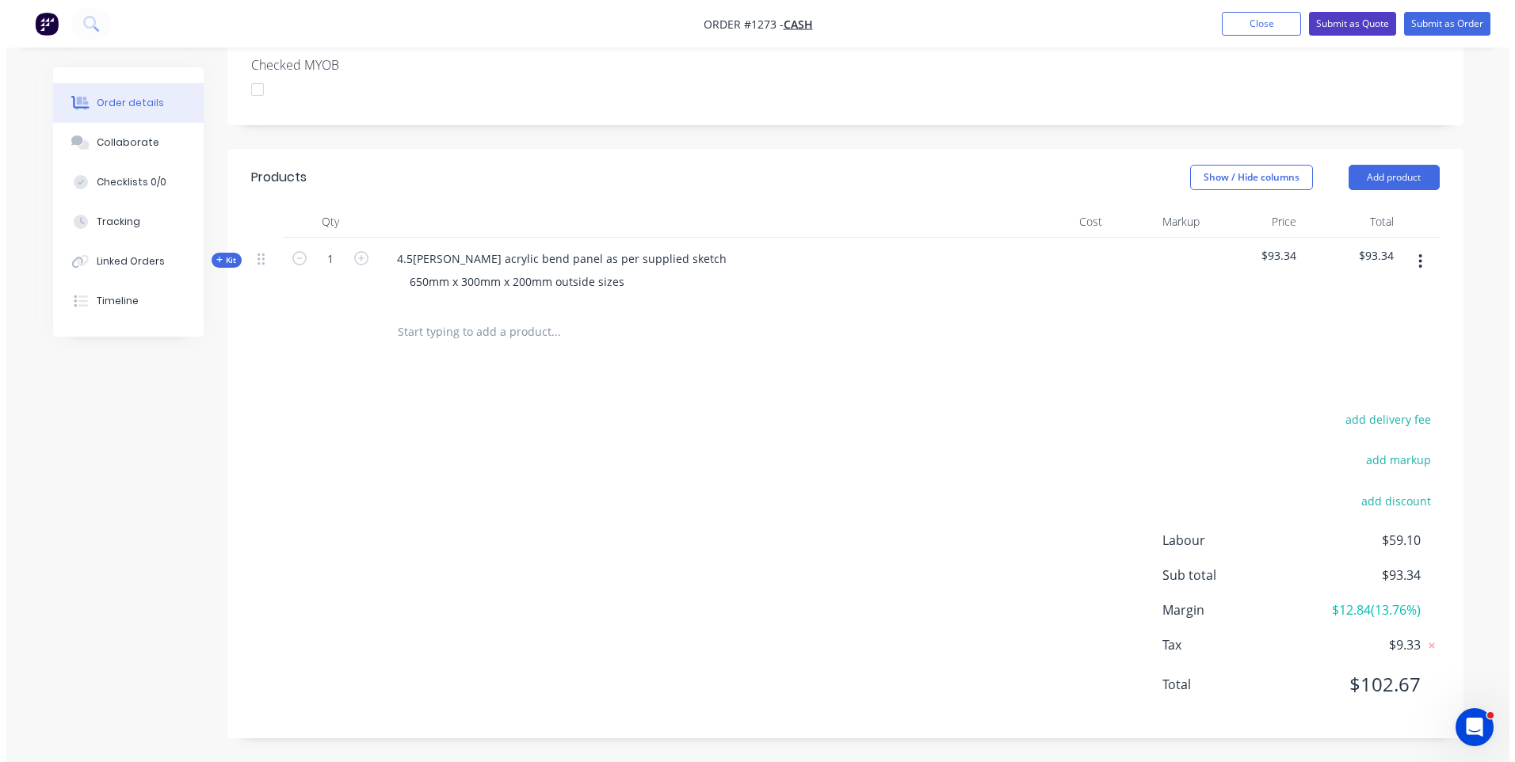
scroll to position [0, 0]
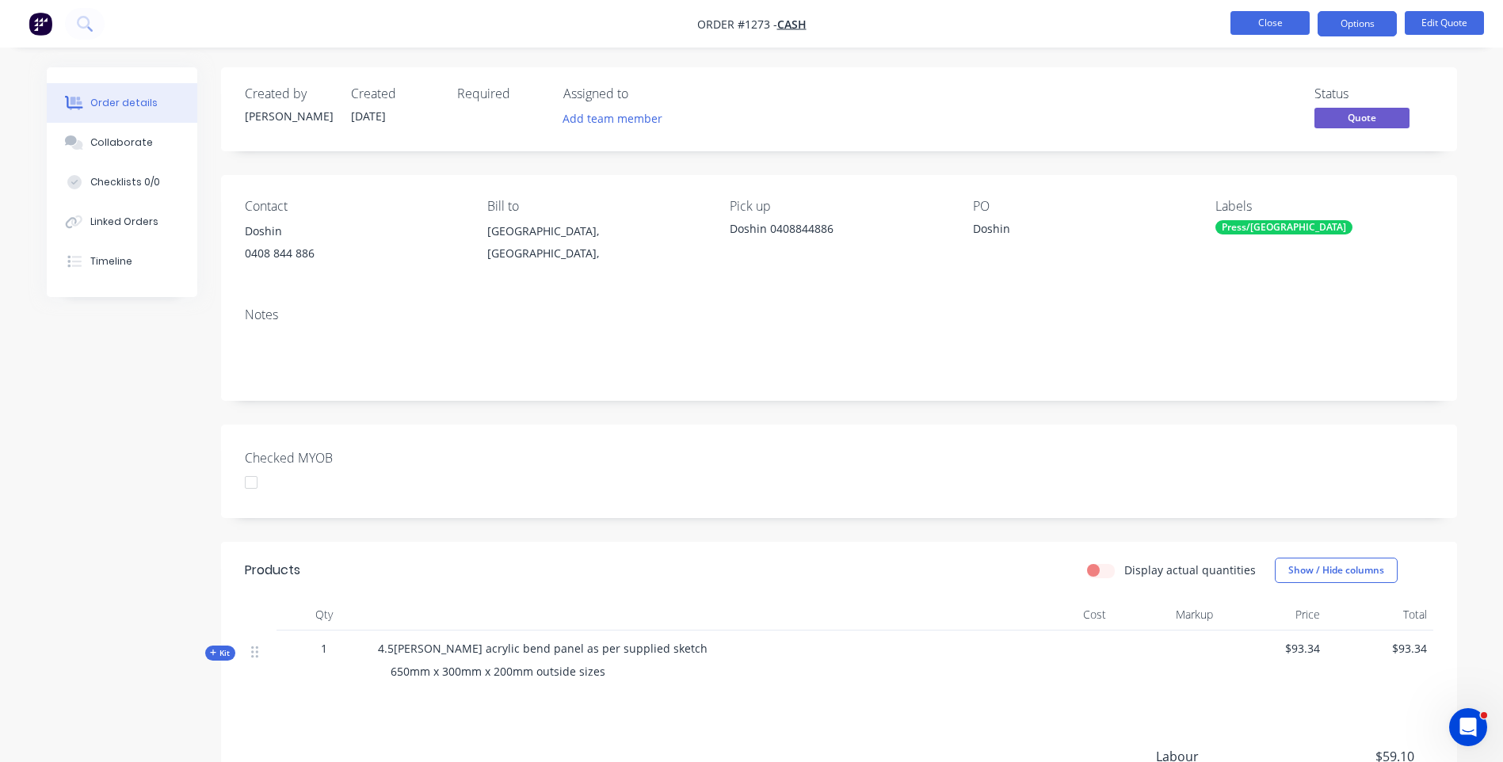
click at [1268, 27] on button "Close" at bounding box center [1270, 23] width 79 height 24
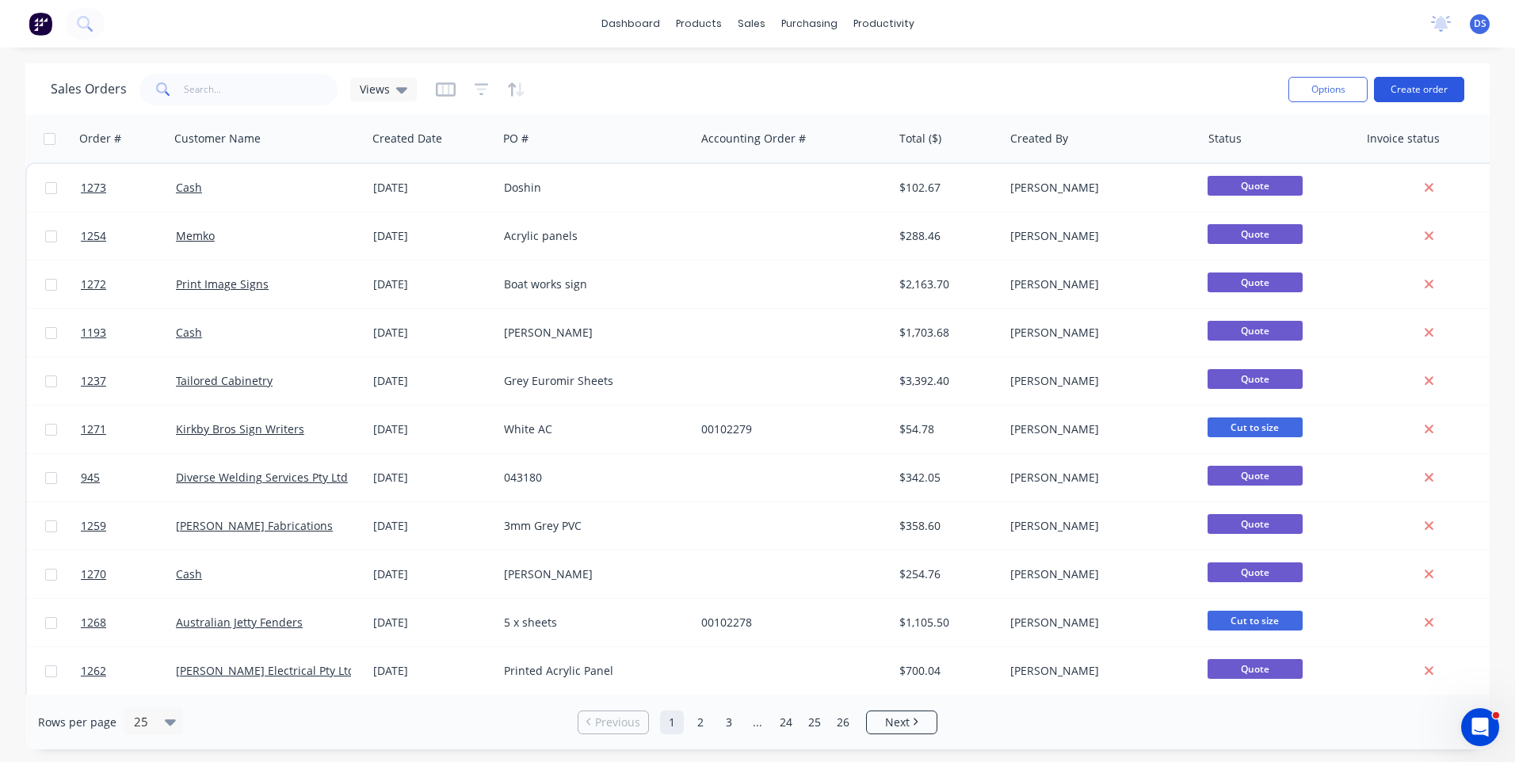
click at [1427, 94] on button "Create order" at bounding box center [1419, 89] width 90 height 25
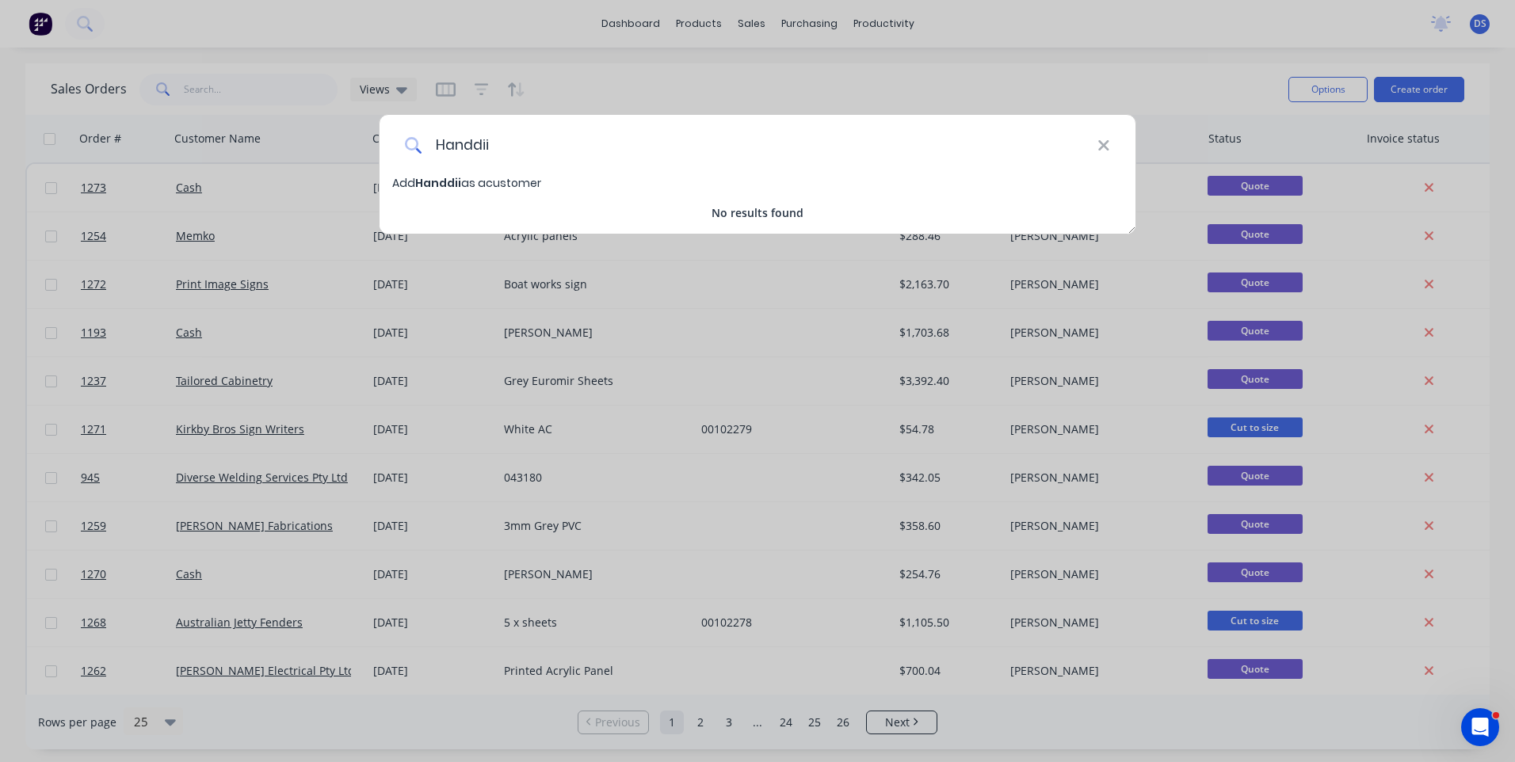
type input "Handdii"
click at [456, 184] on span "Handdii" at bounding box center [438, 183] width 46 height 16
select select "AU"
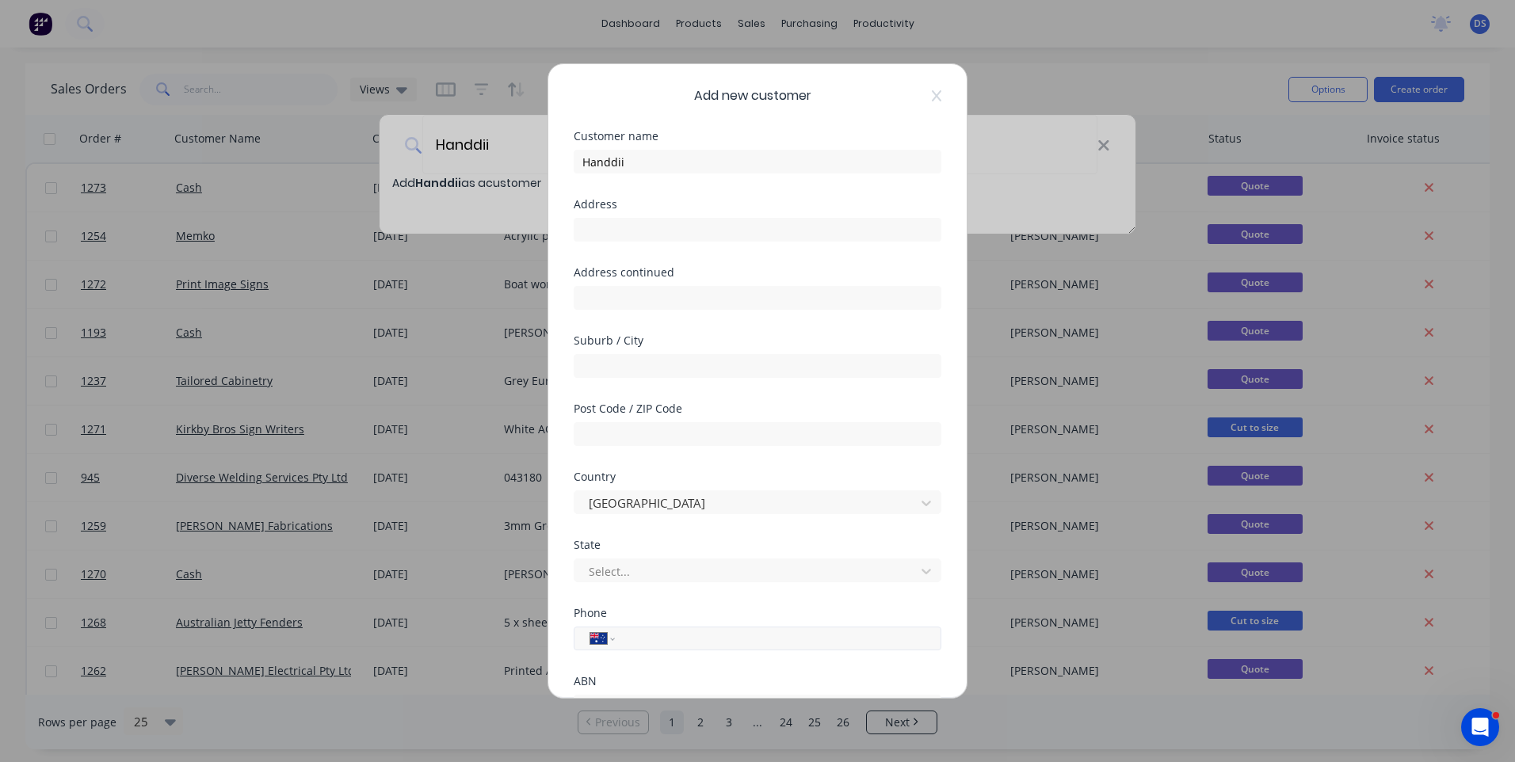
paste input "0431 199 088"
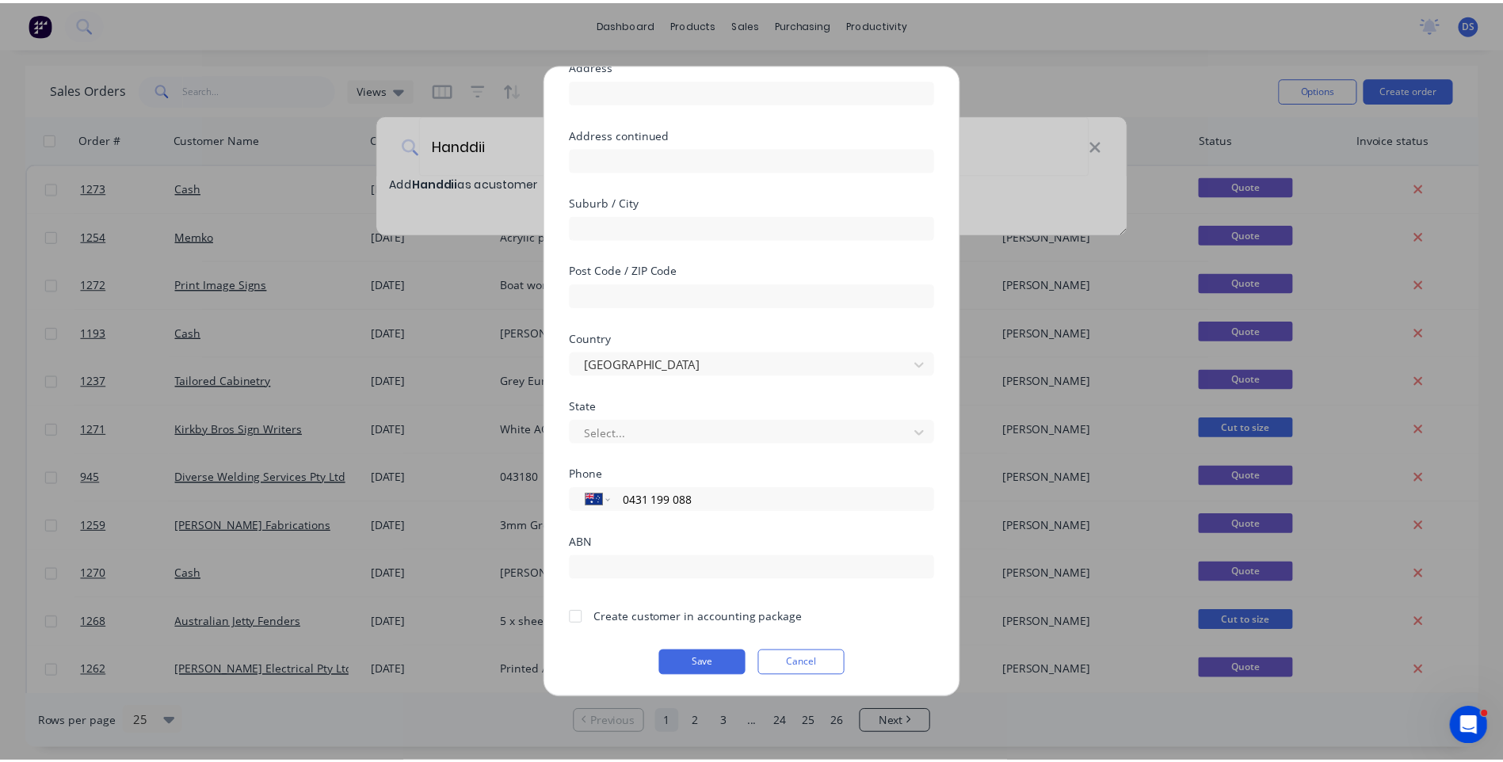
scroll to position [139, 0]
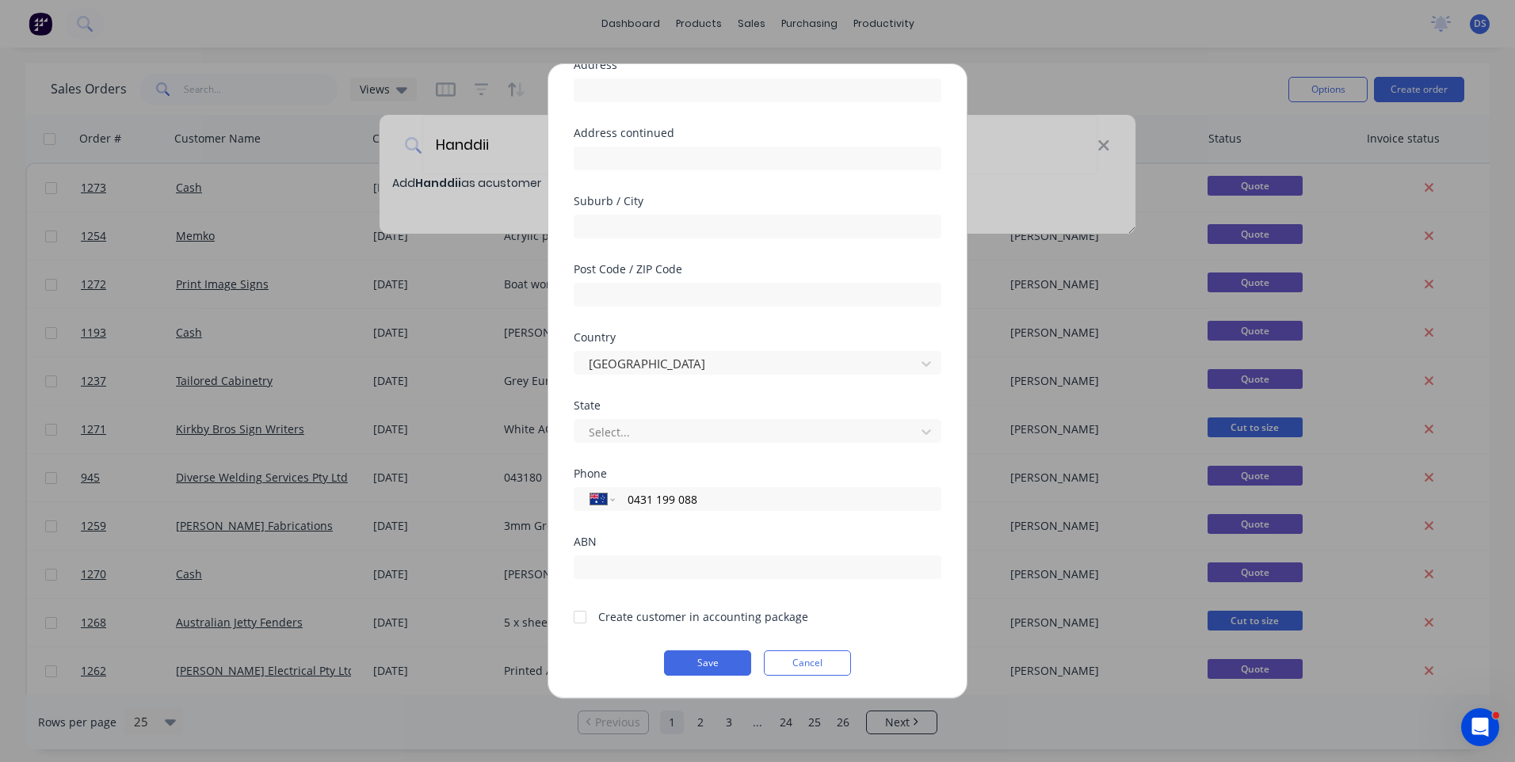
type input "0431 199 088"
click at [581, 618] on div at bounding box center [580, 617] width 32 height 32
click at [722, 665] on button "Save" at bounding box center [707, 663] width 87 height 25
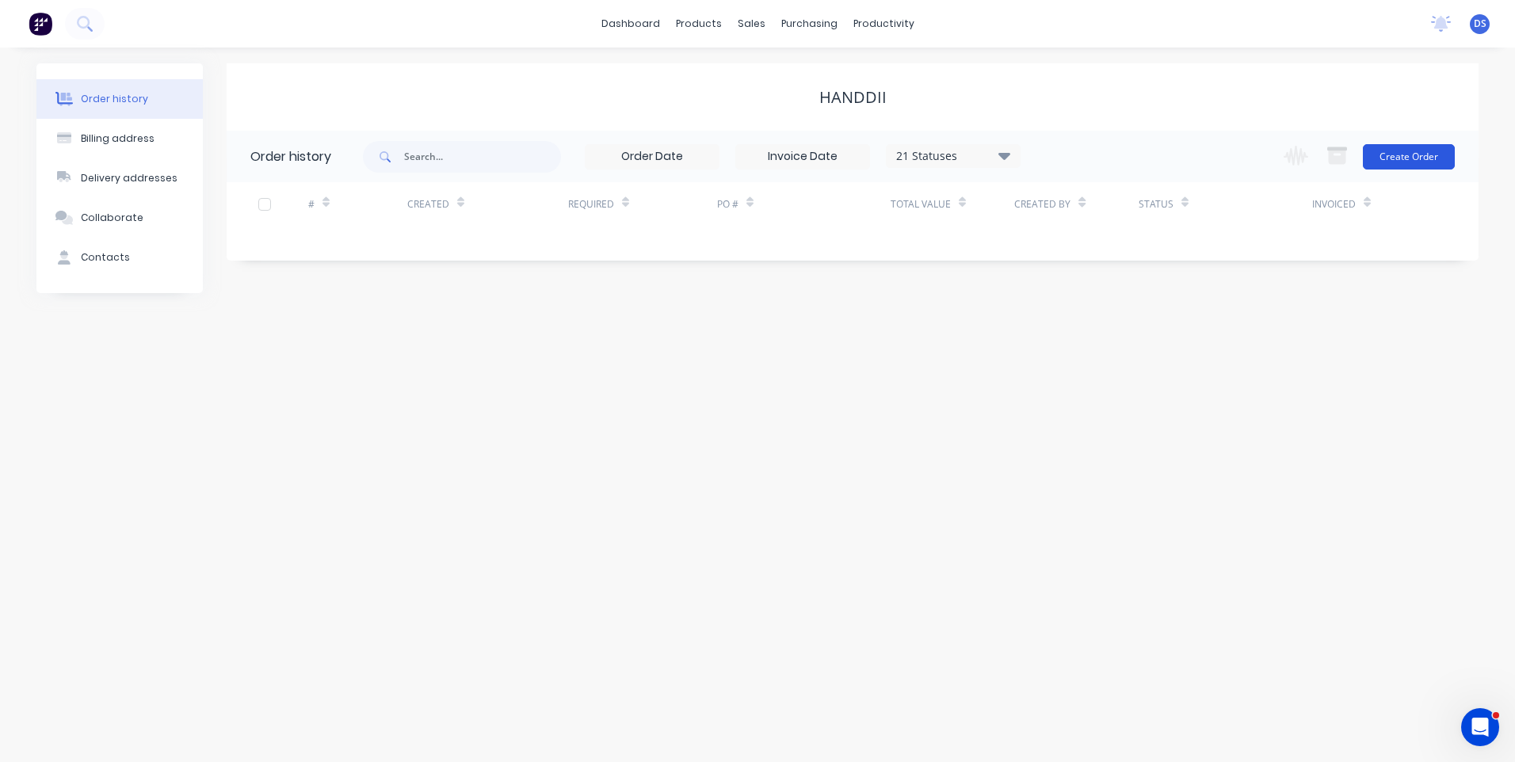
click at [1407, 154] on button "Create Order" at bounding box center [1409, 156] width 92 height 25
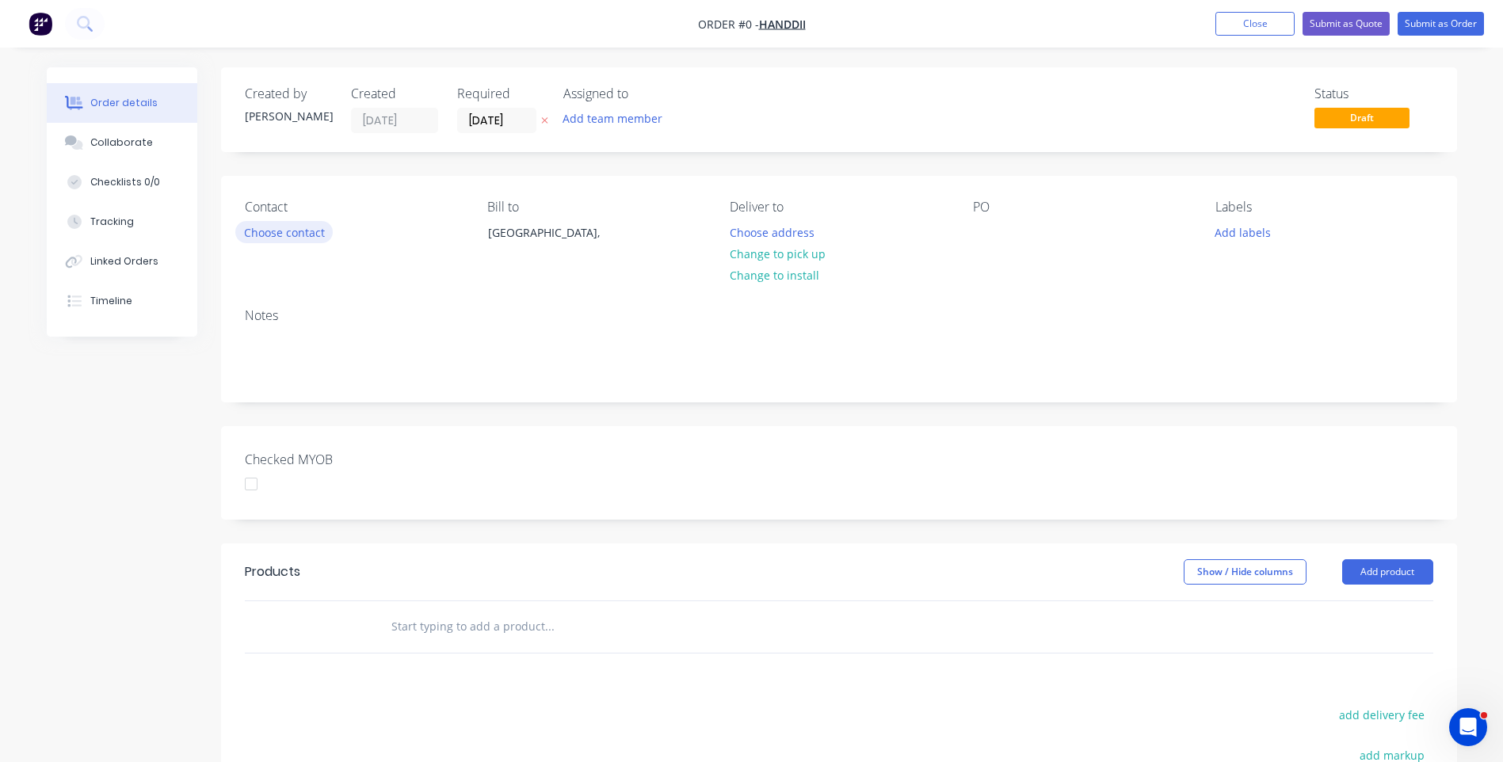
click at [265, 239] on button "Choose contact" at bounding box center [283, 231] width 97 height 21
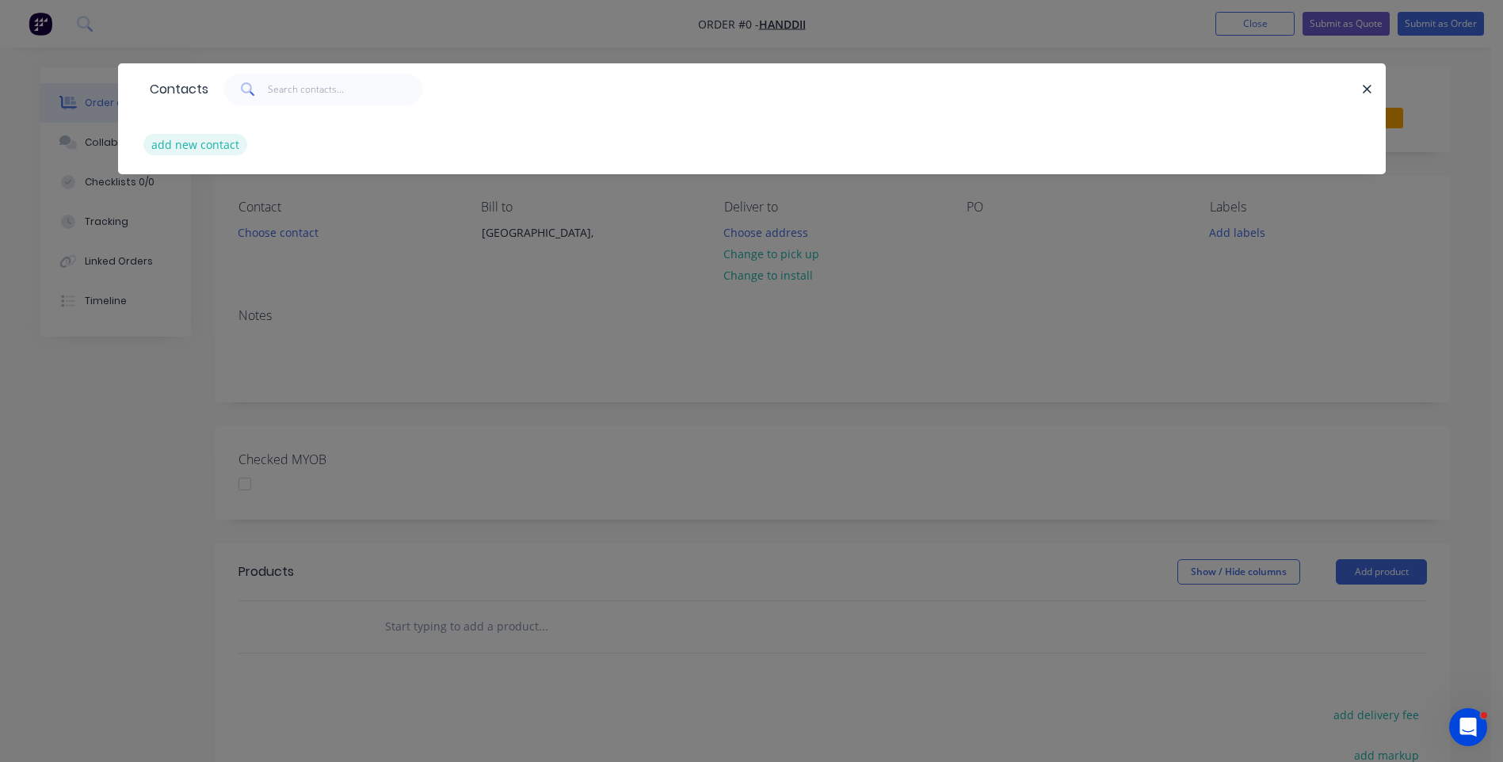
click at [187, 151] on button "add new contact" at bounding box center [195, 144] width 105 height 21
select select "AU"
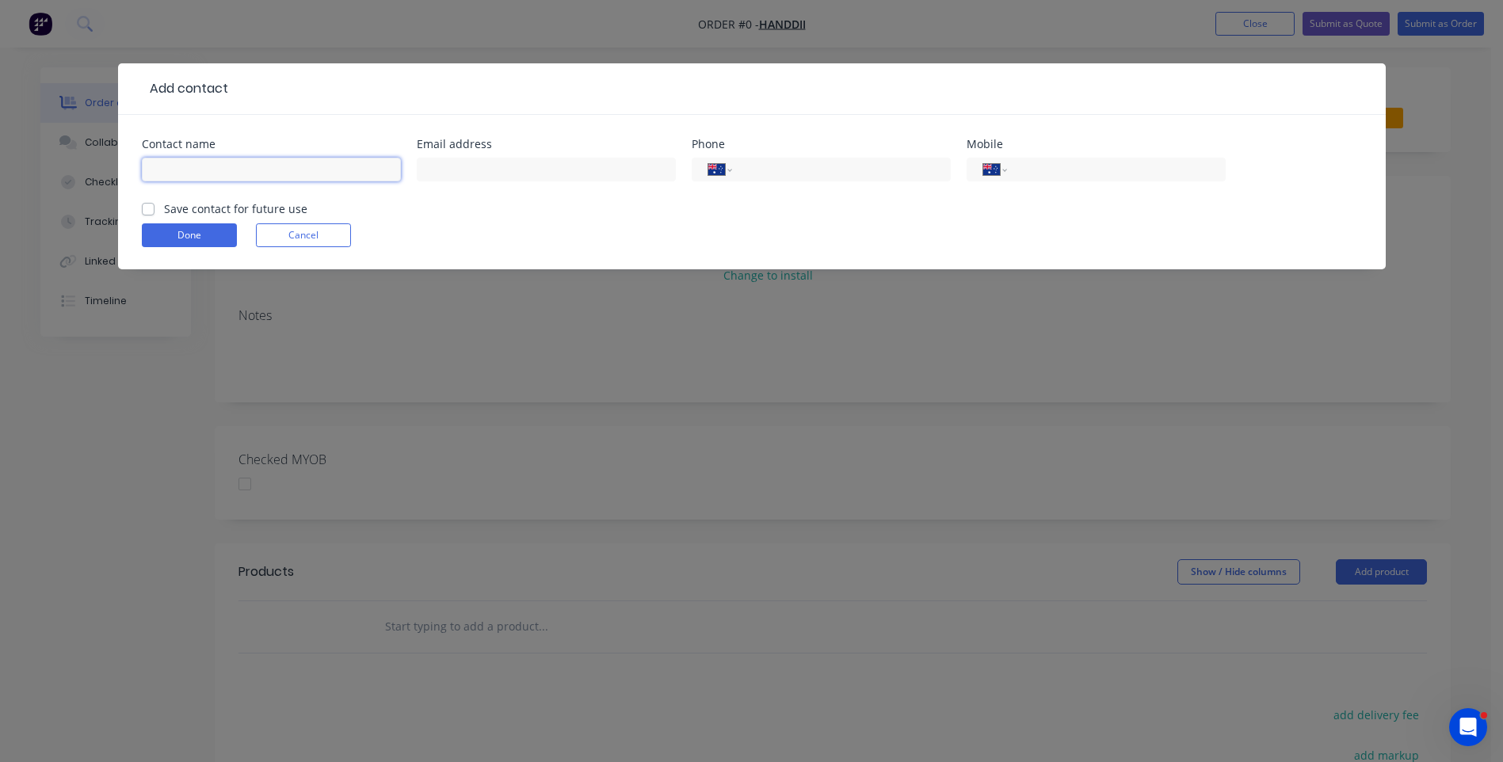
click at [235, 166] on input "text" at bounding box center [271, 170] width 259 height 24
type input "Damien Smith"
type input "damien@handdii.com"
click at [1032, 166] on input "tel" at bounding box center [1113, 170] width 190 height 18
click at [282, 80] on div at bounding box center [795, 88] width 1134 height 19
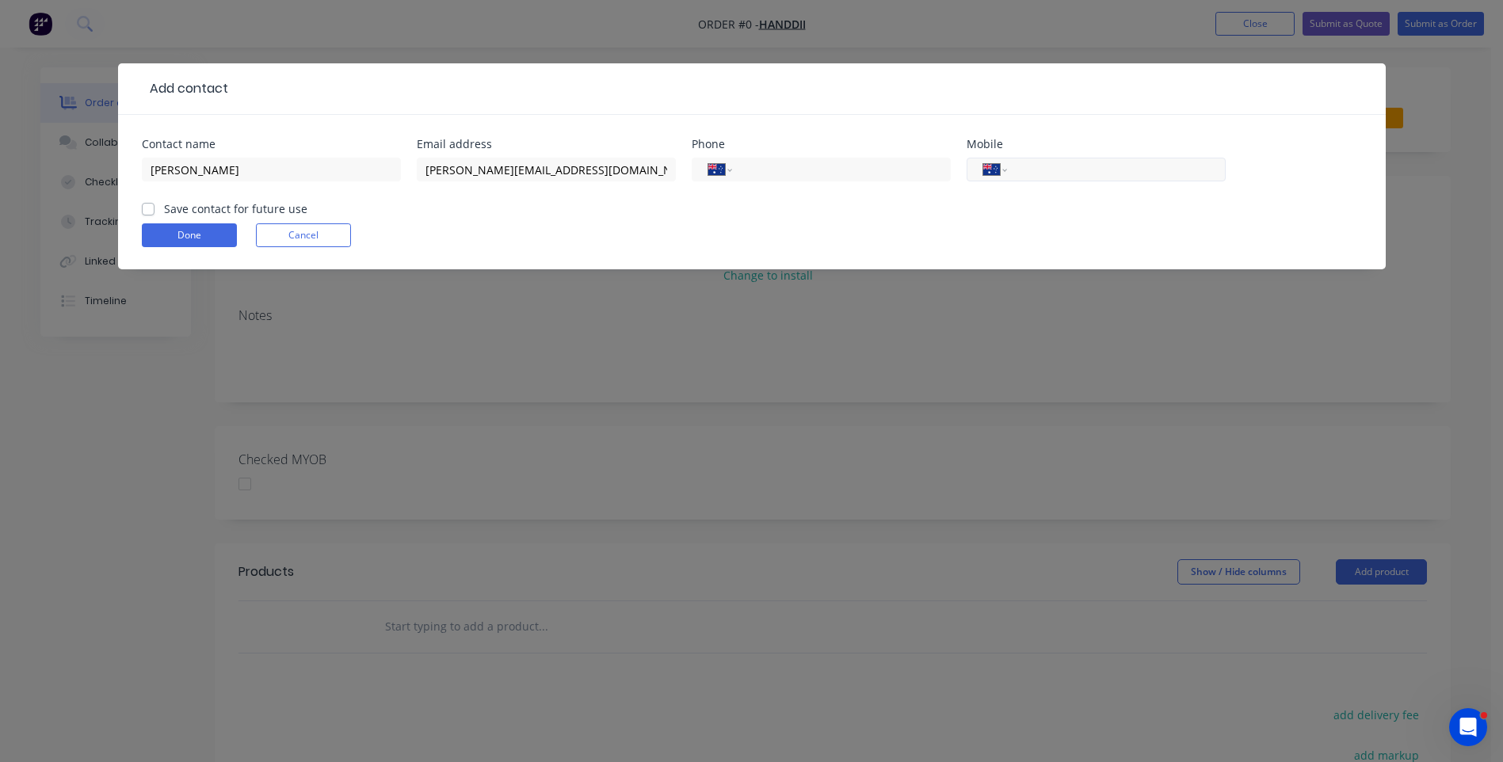
paste input "0431 199 088"
type input "0431 199 088"
click at [164, 213] on label "Save contact for future use" at bounding box center [235, 208] width 143 height 17
click at [149, 213] on input "Save contact for future use" at bounding box center [148, 207] width 13 height 15
checkbox input "true"
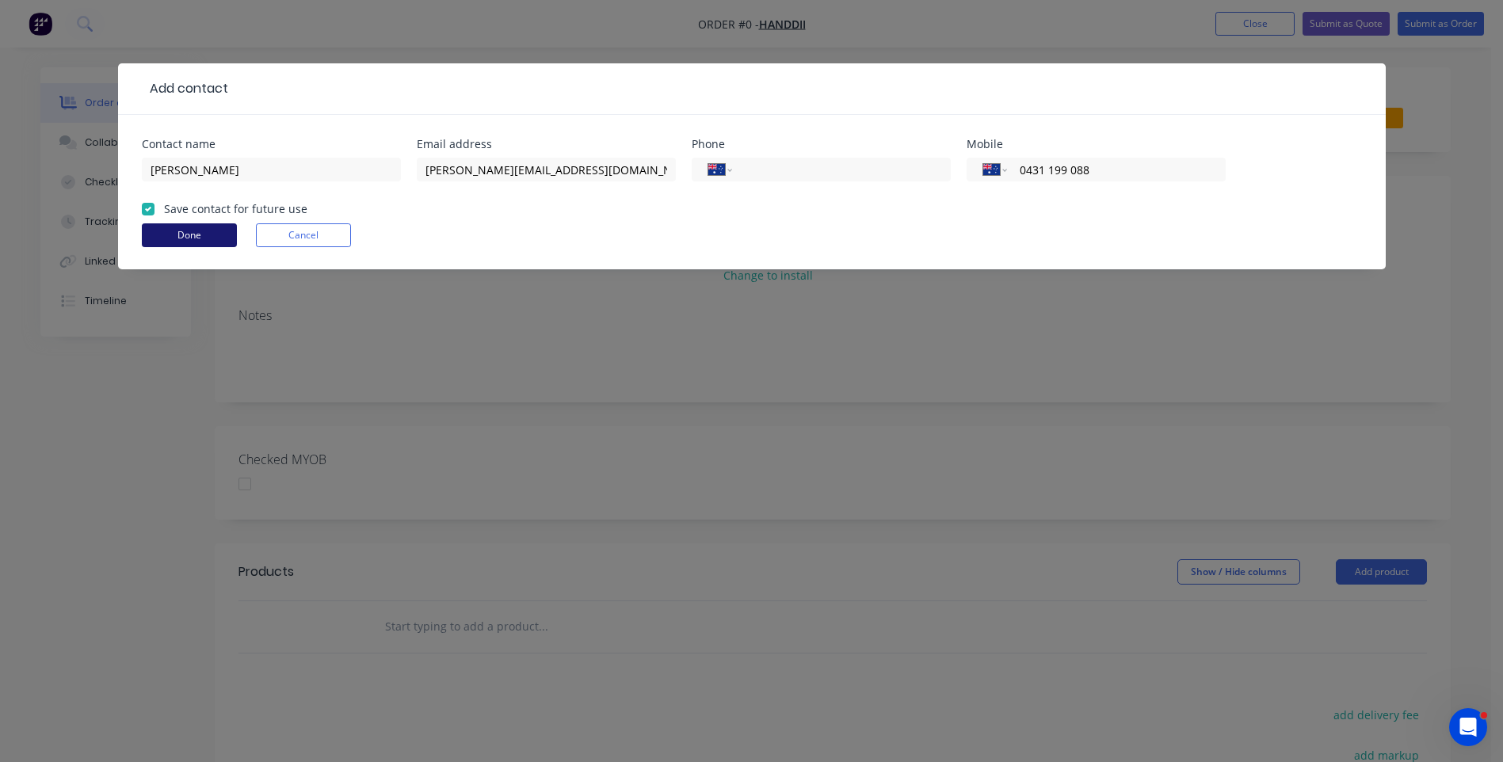
click at [168, 235] on button "Done" at bounding box center [189, 235] width 95 height 24
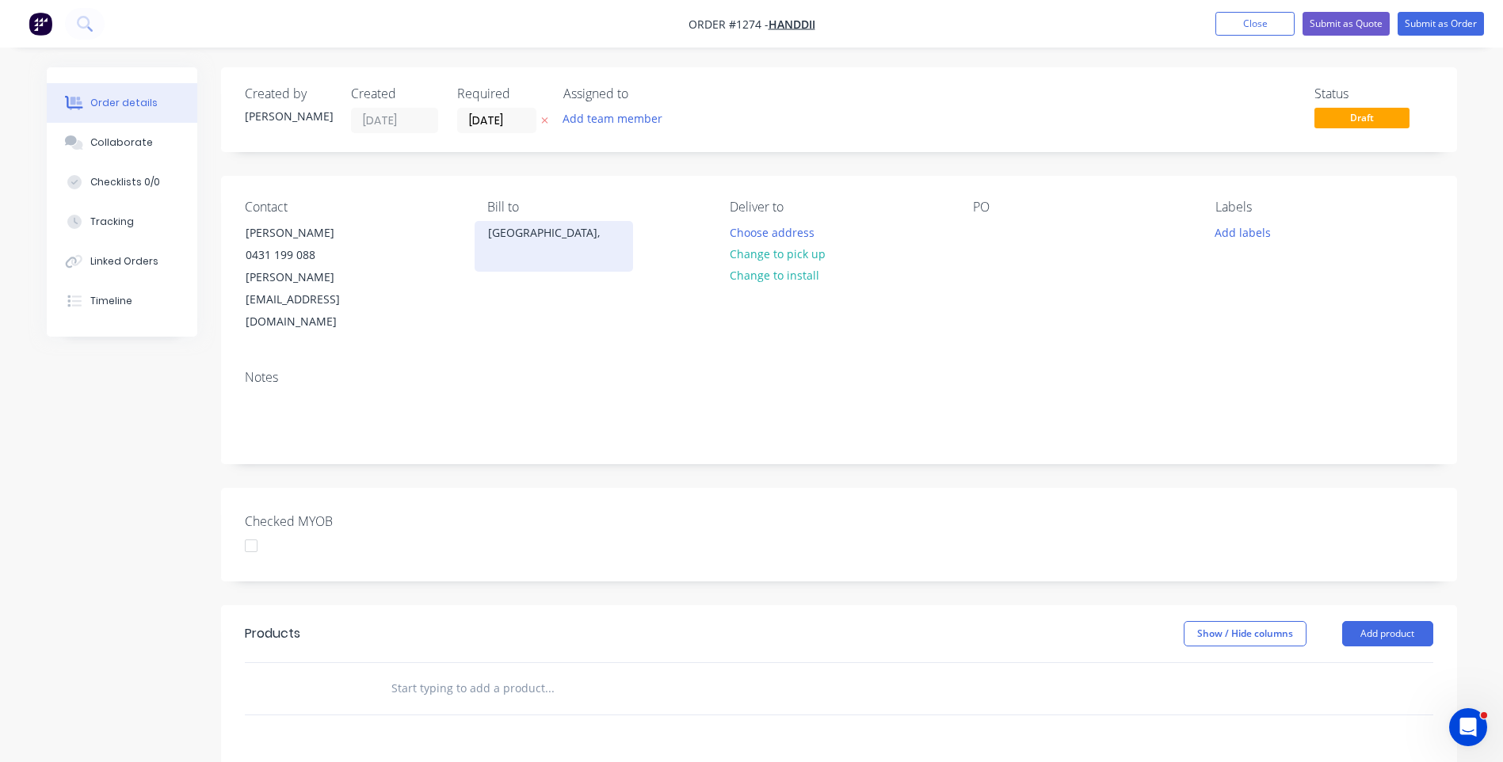
click at [502, 240] on div "Australia," at bounding box center [554, 233] width 132 height 22
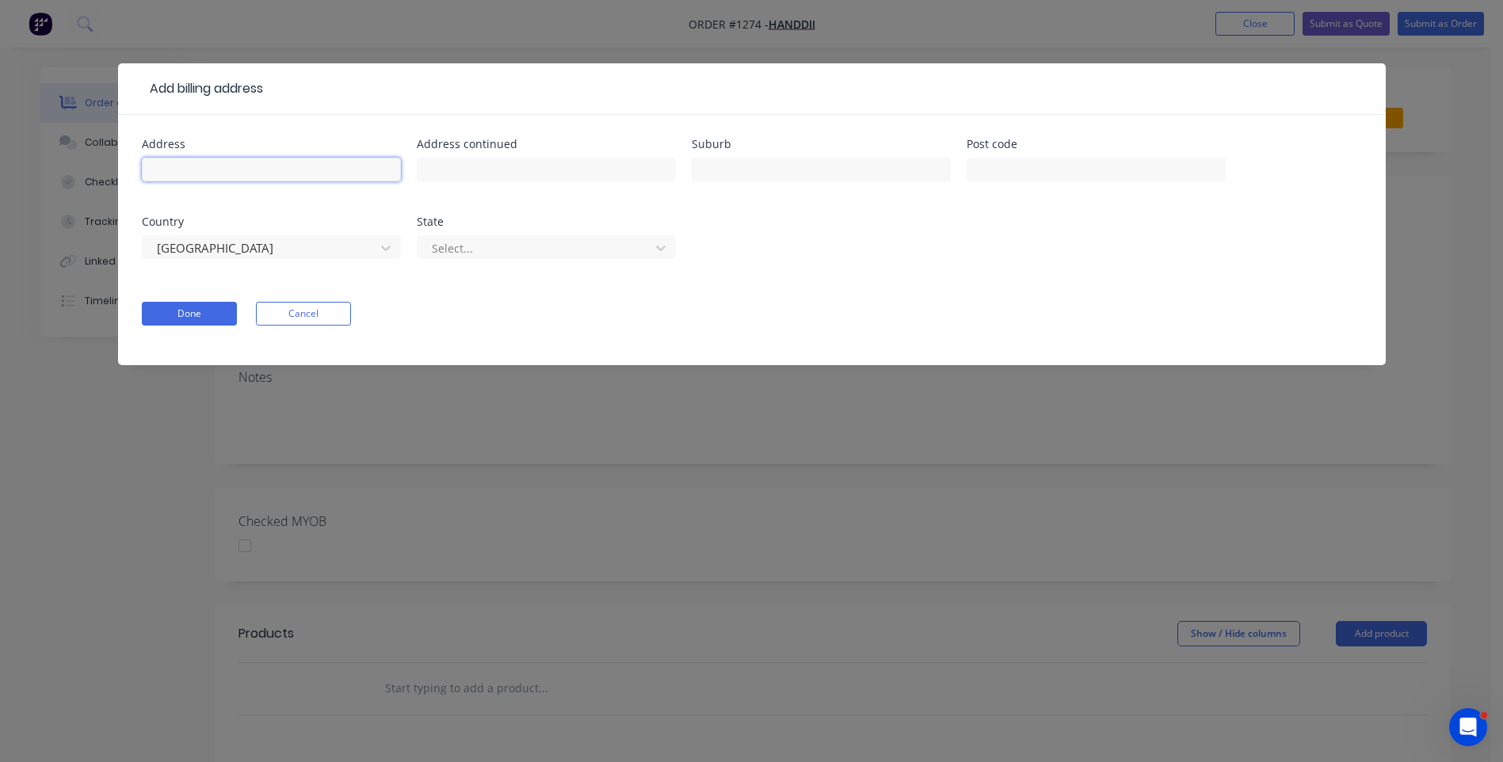
click at [283, 175] on input "text" at bounding box center [271, 170] width 259 height 24
type input "Handdii"
click at [209, 316] on button "Done" at bounding box center [189, 314] width 95 height 24
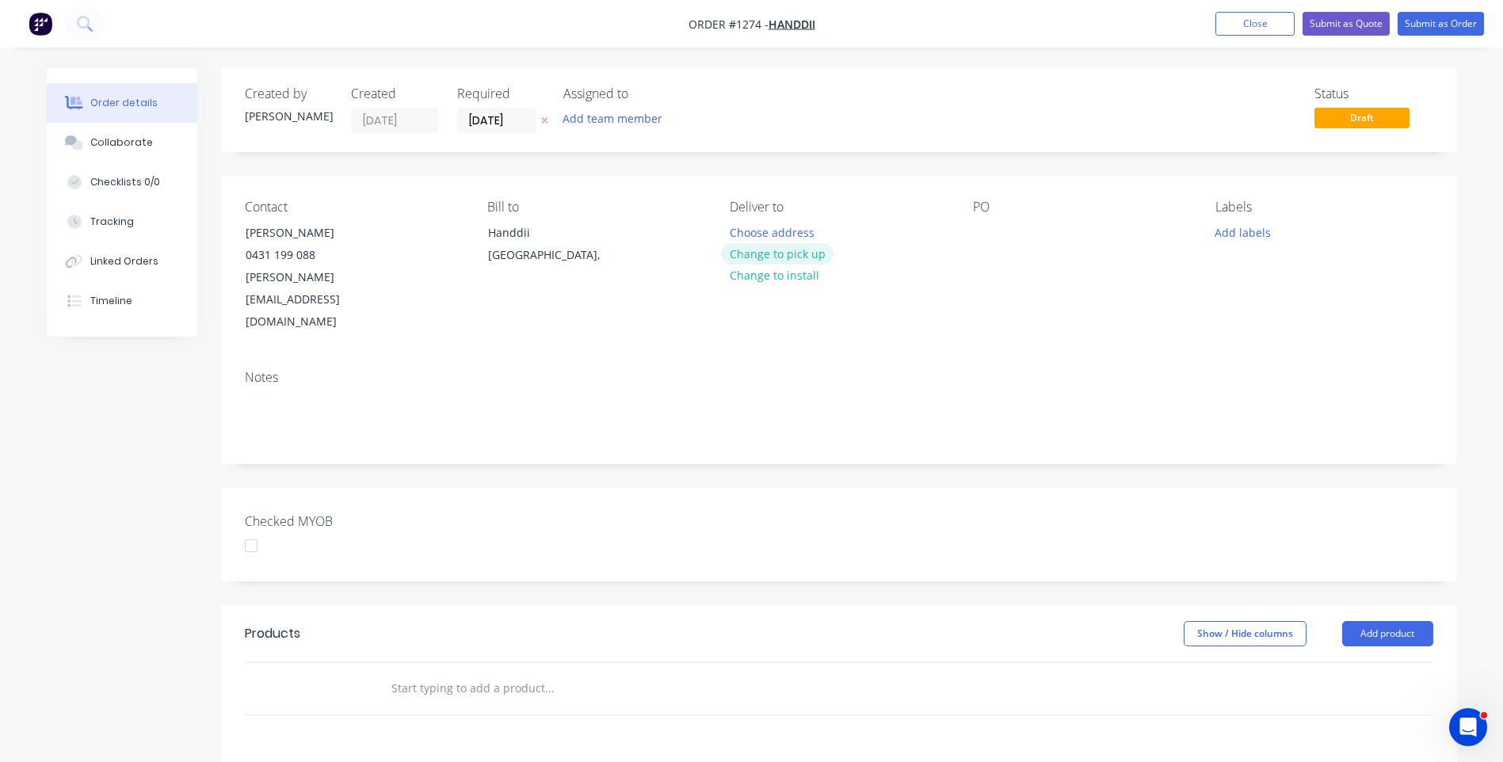
click at [792, 261] on button "Change to pick up" at bounding box center [777, 253] width 113 height 21
click at [981, 234] on div at bounding box center [985, 232] width 25 height 23
click at [1224, 235] on button "Add labels" at bounding box center [1243, 231] width 73 height 21
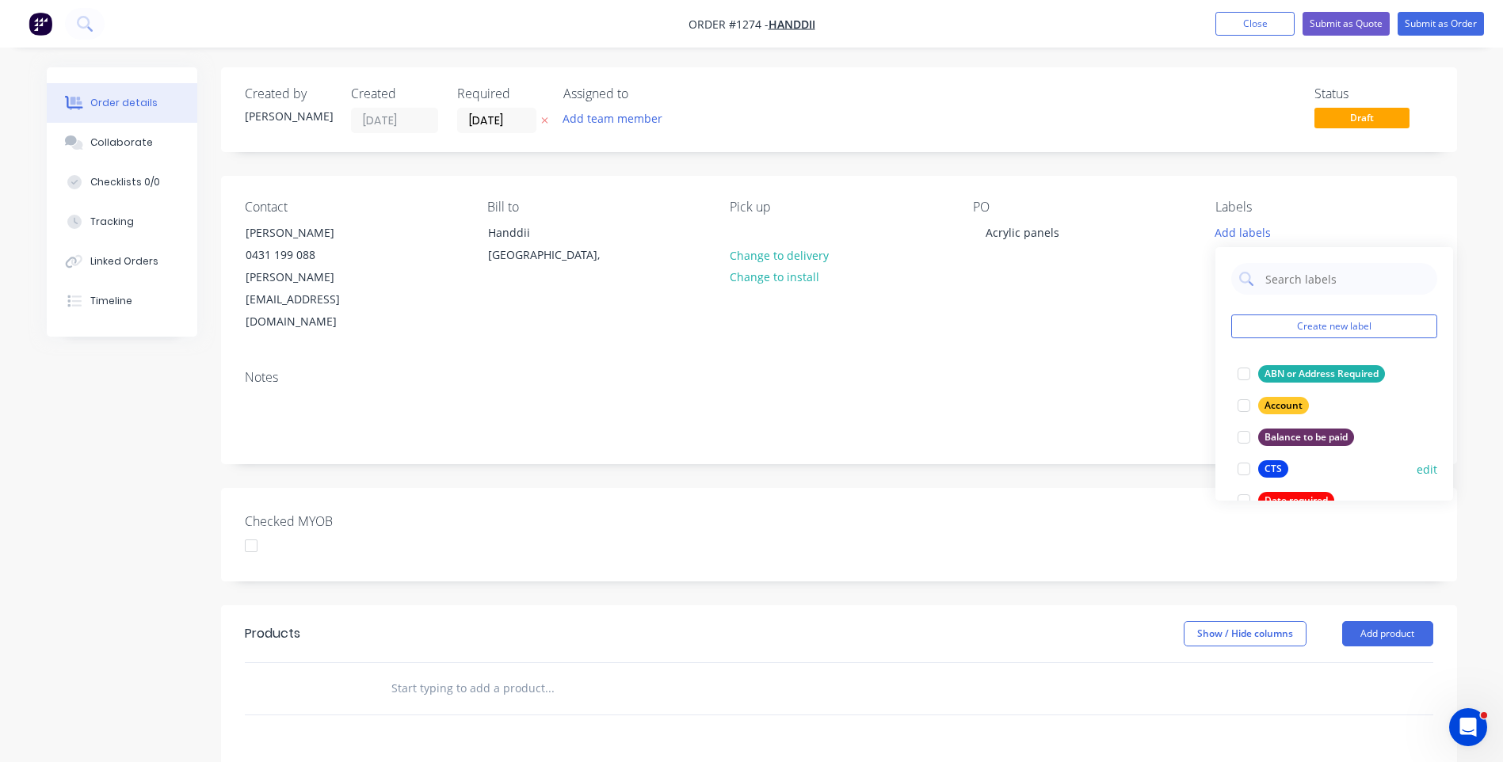
click at [1277, 464] on div "CTS" at bounding box center [1273, 468] width 30 height 17
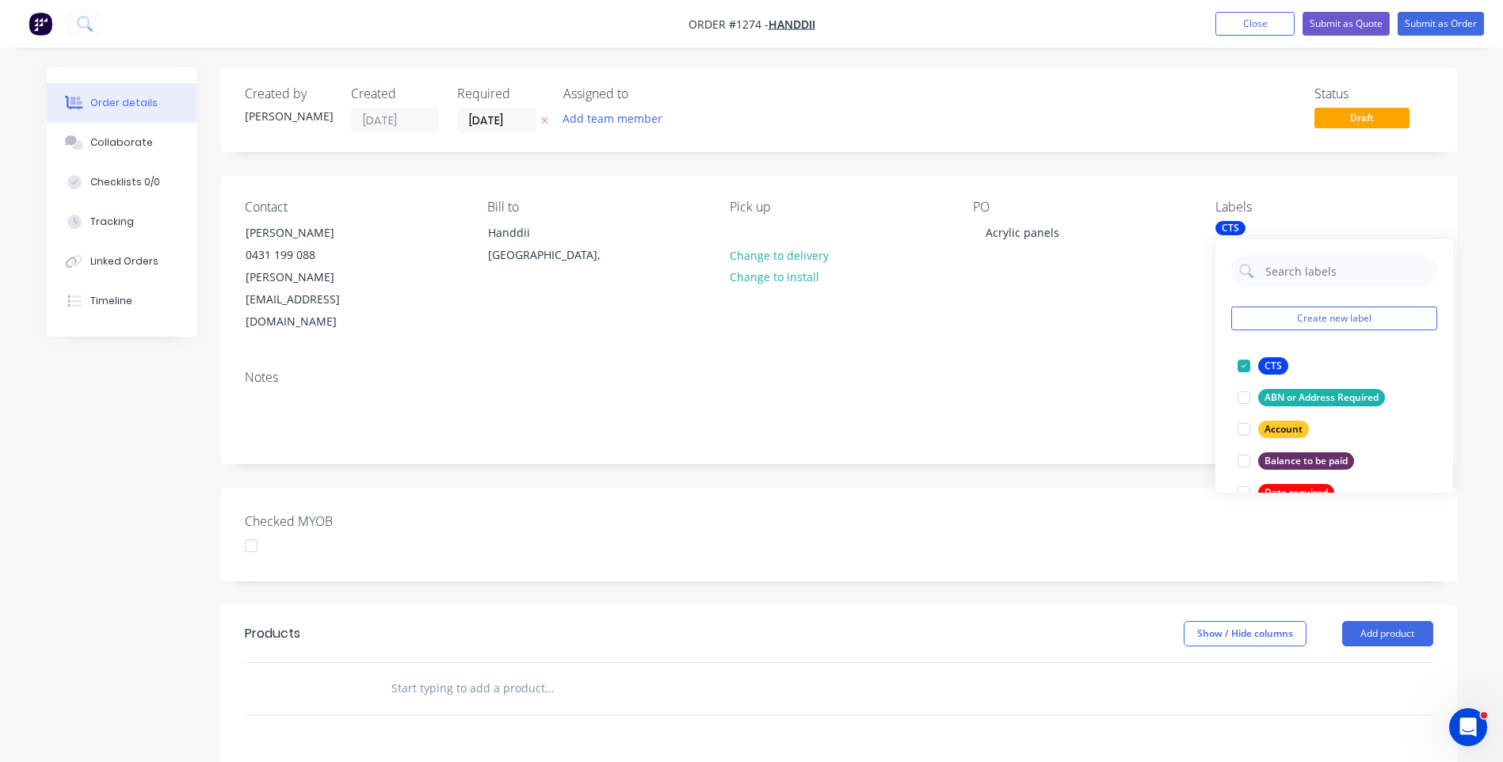
click at [540, 117] on button at bounding box center [545, 121] width 17 height 18
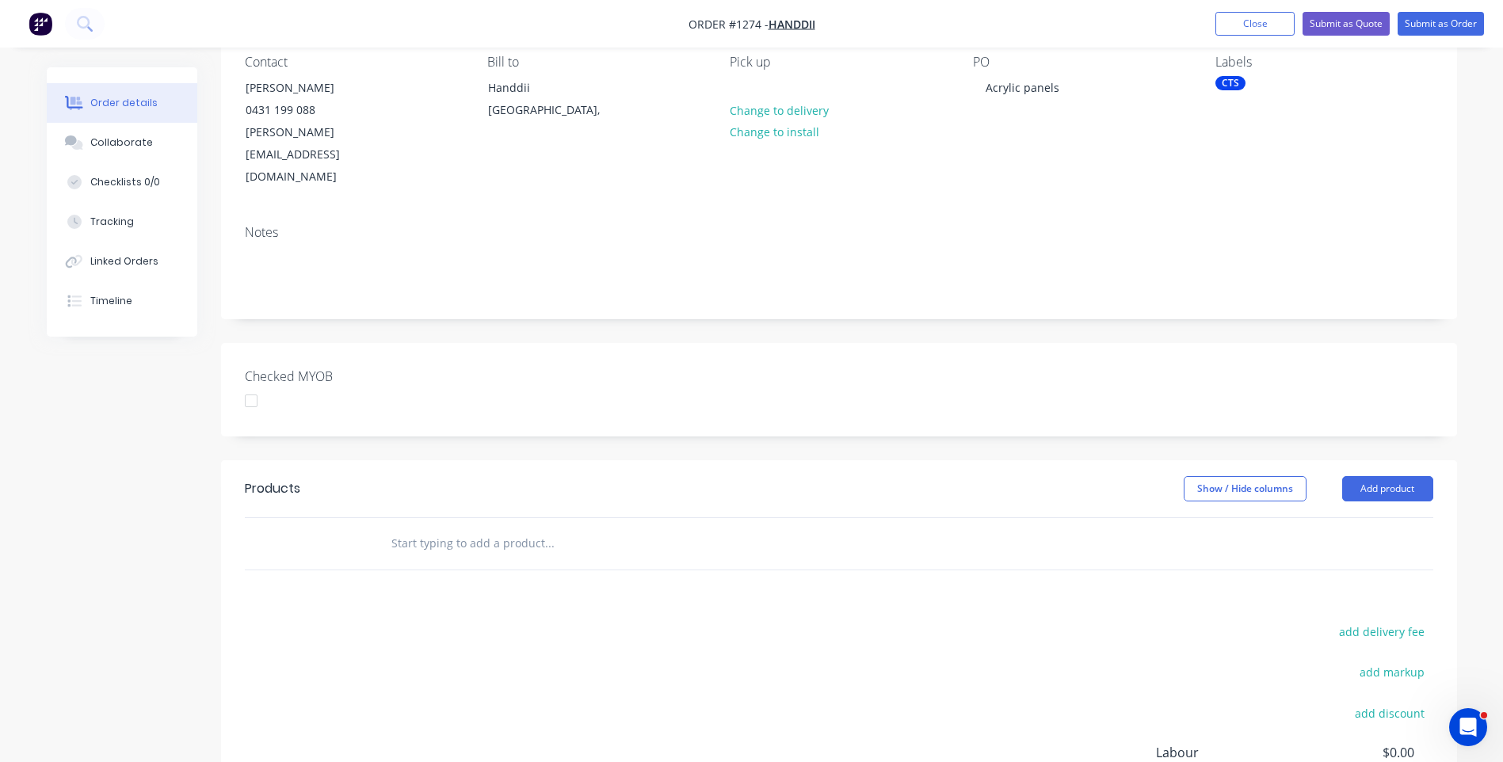
scroll to position [158, 0]
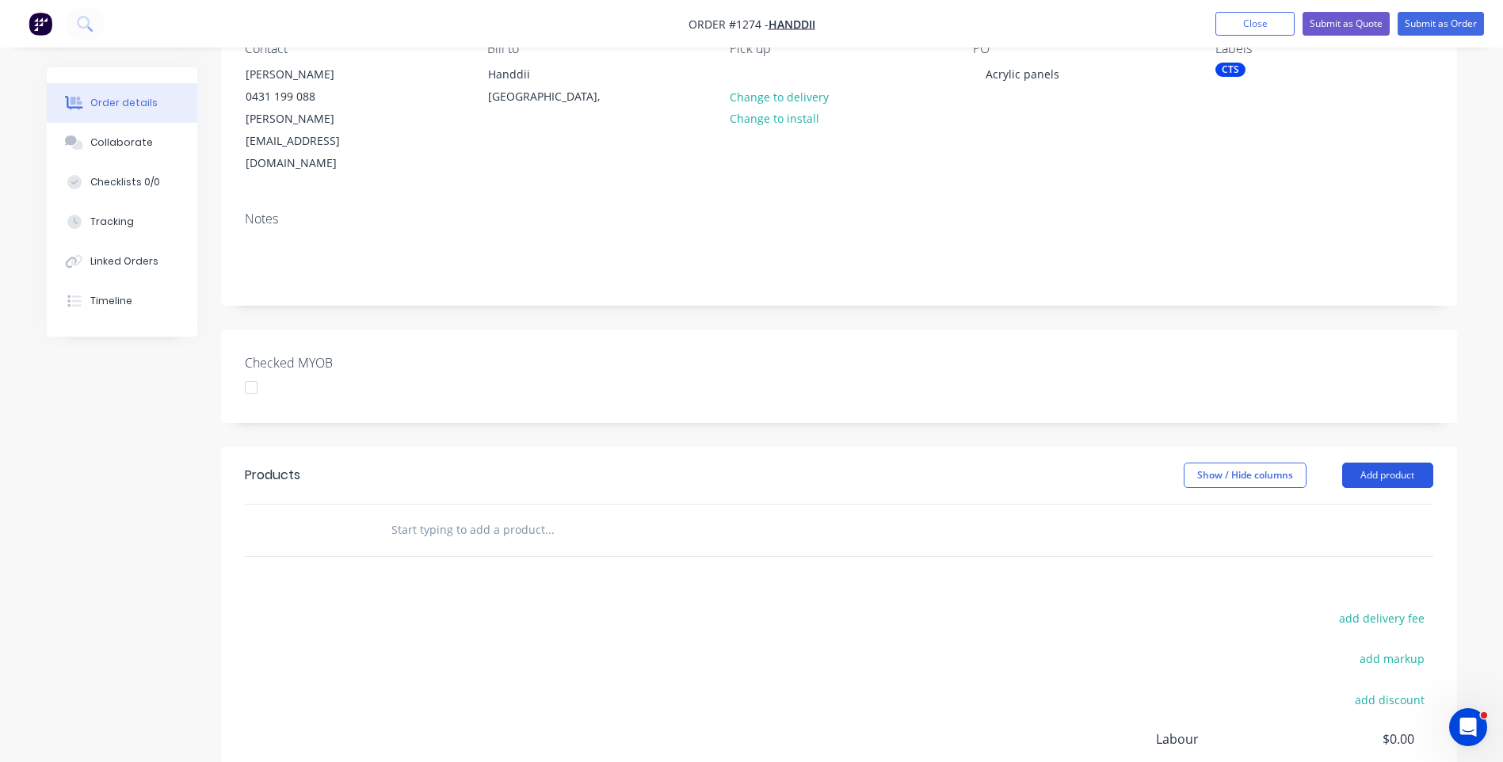
click at [1377, 463] on button "Add product" at bounding box center [1387, 475] width 91 height 25
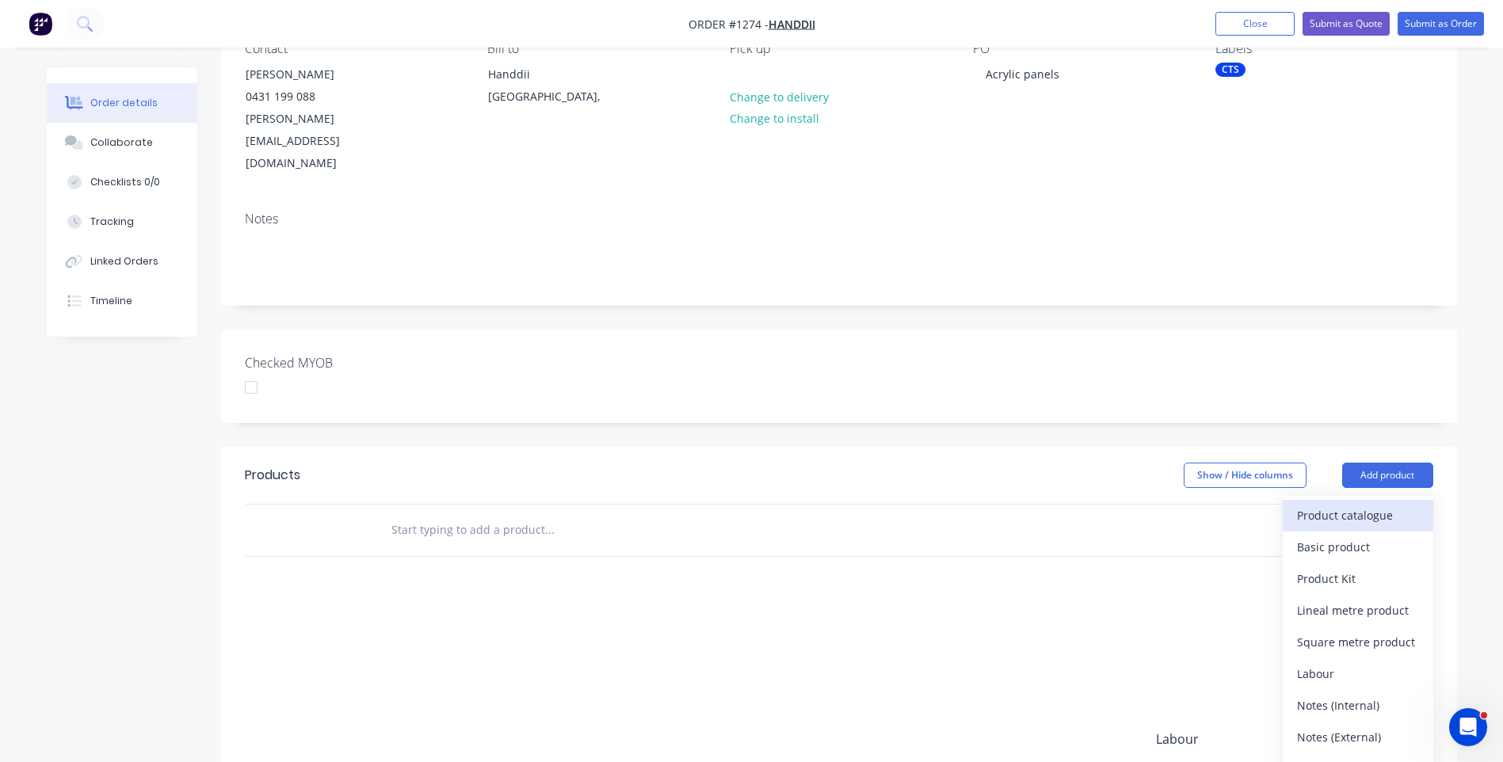
click at [1335, 504] on div "Product catalogue" at bounding box center [1358, 515] width 122 height 23
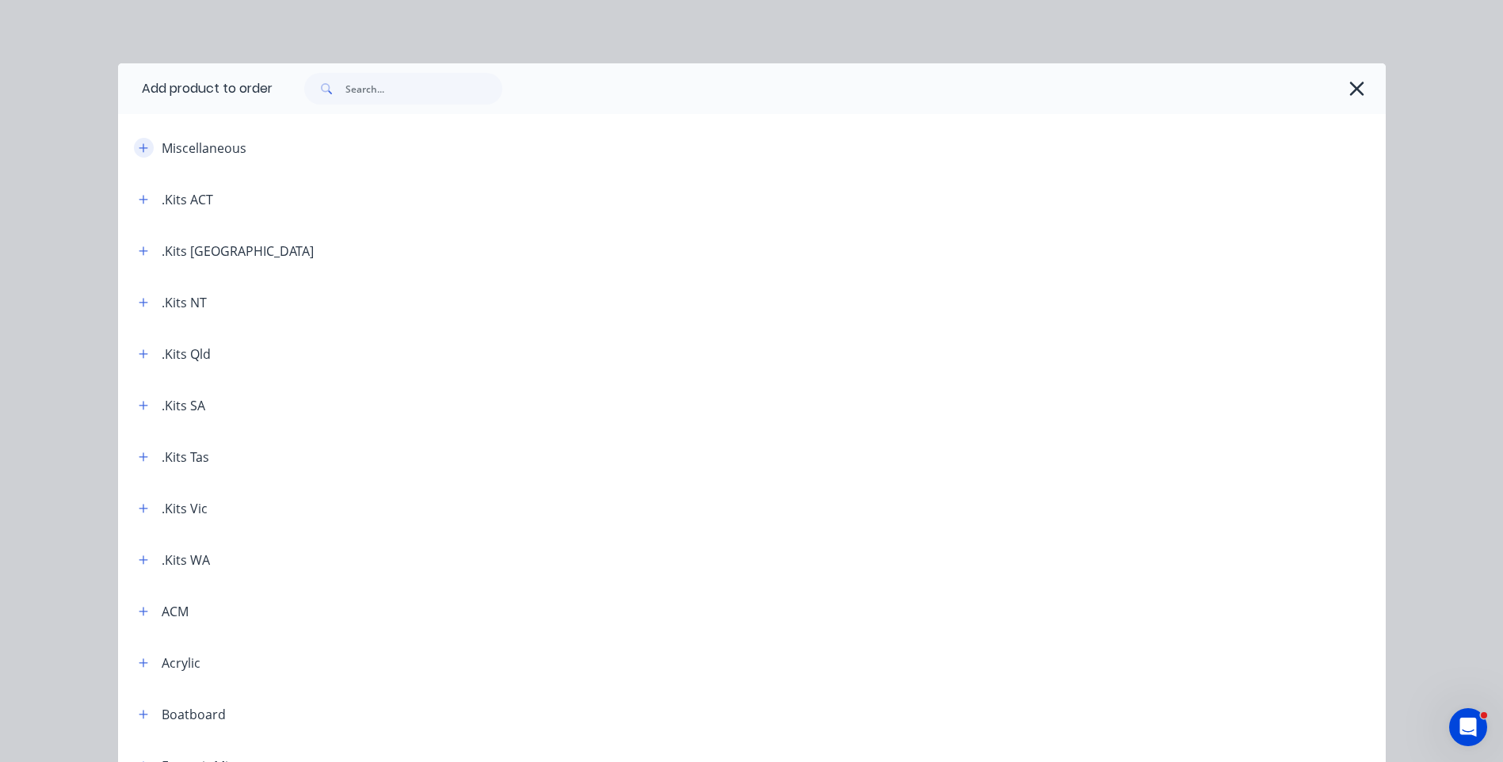
click at [139, 147] on icon "button" at bounding box center [143, 147] width 9 height 9
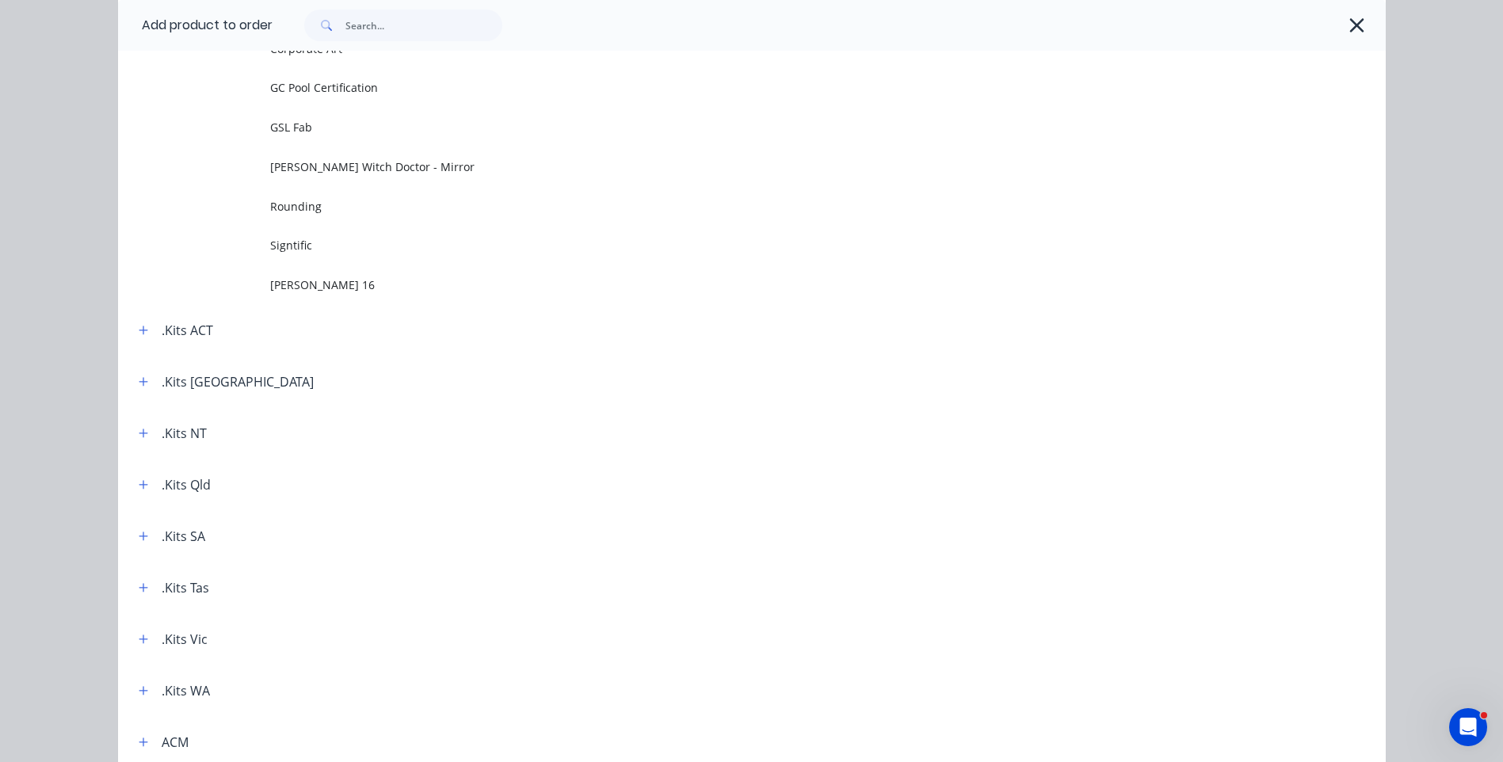
scroll to position [317, 0]
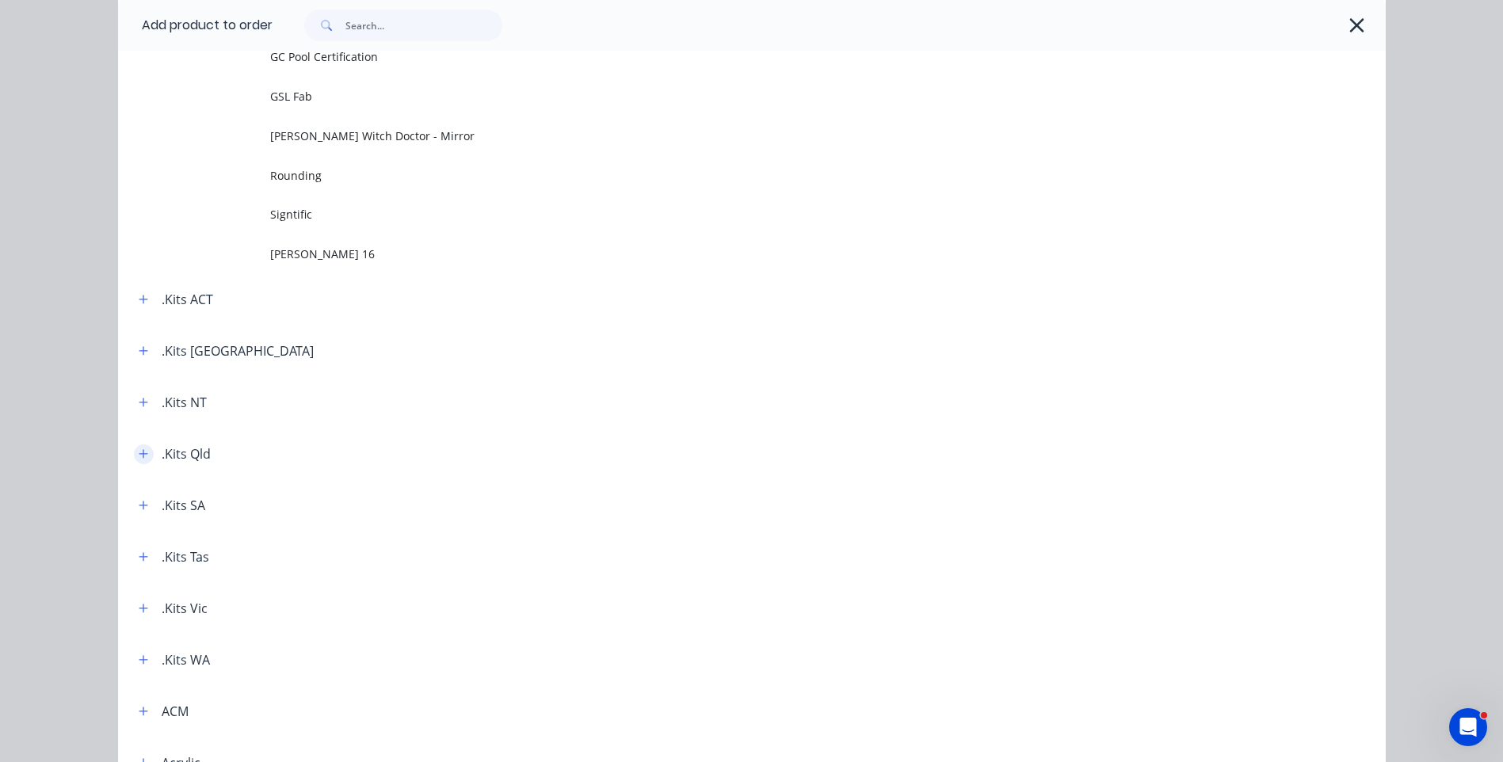
click at [139, 449] on icon "button" at bounding box center [144, 454] width 10 height 11
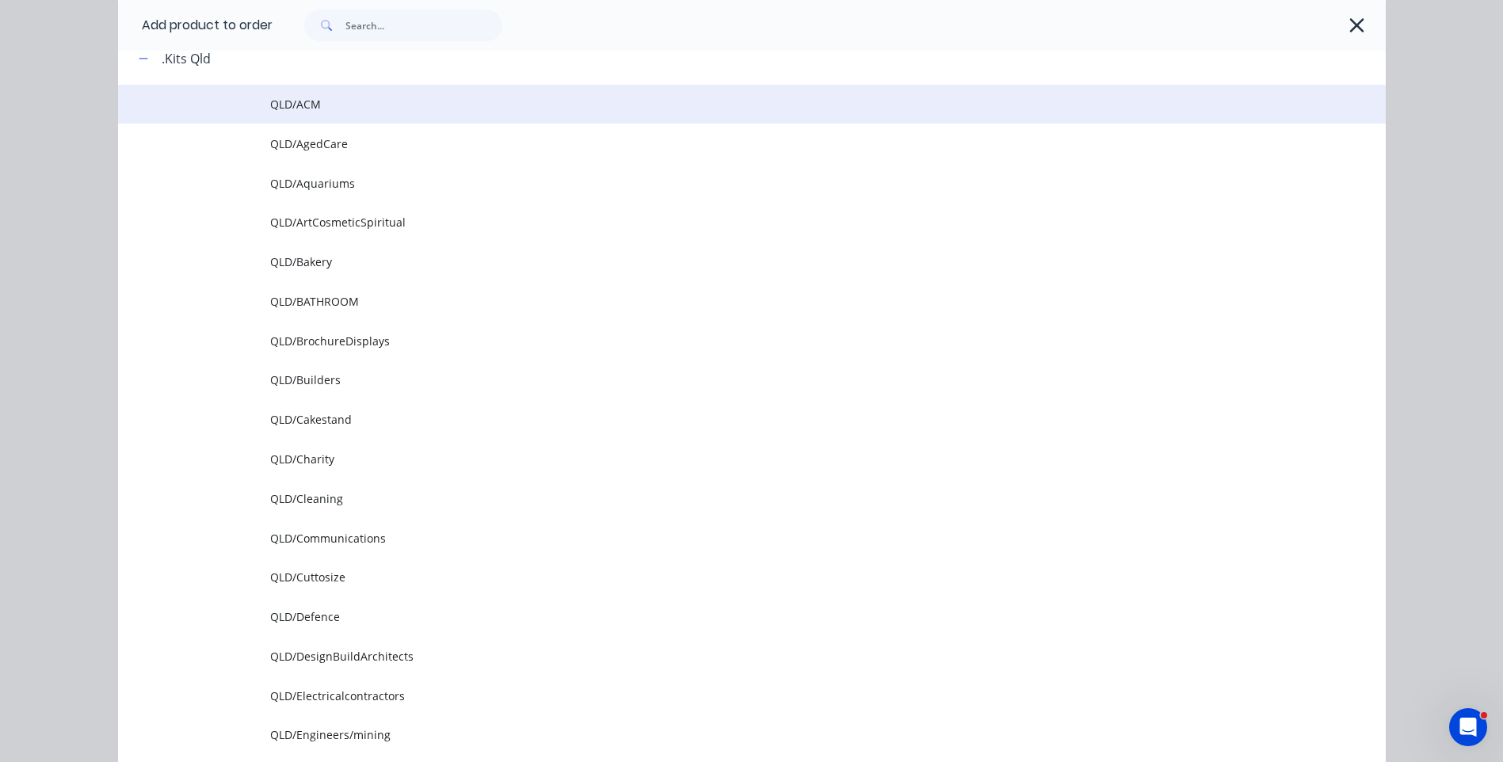
scroll to position [713, 0]
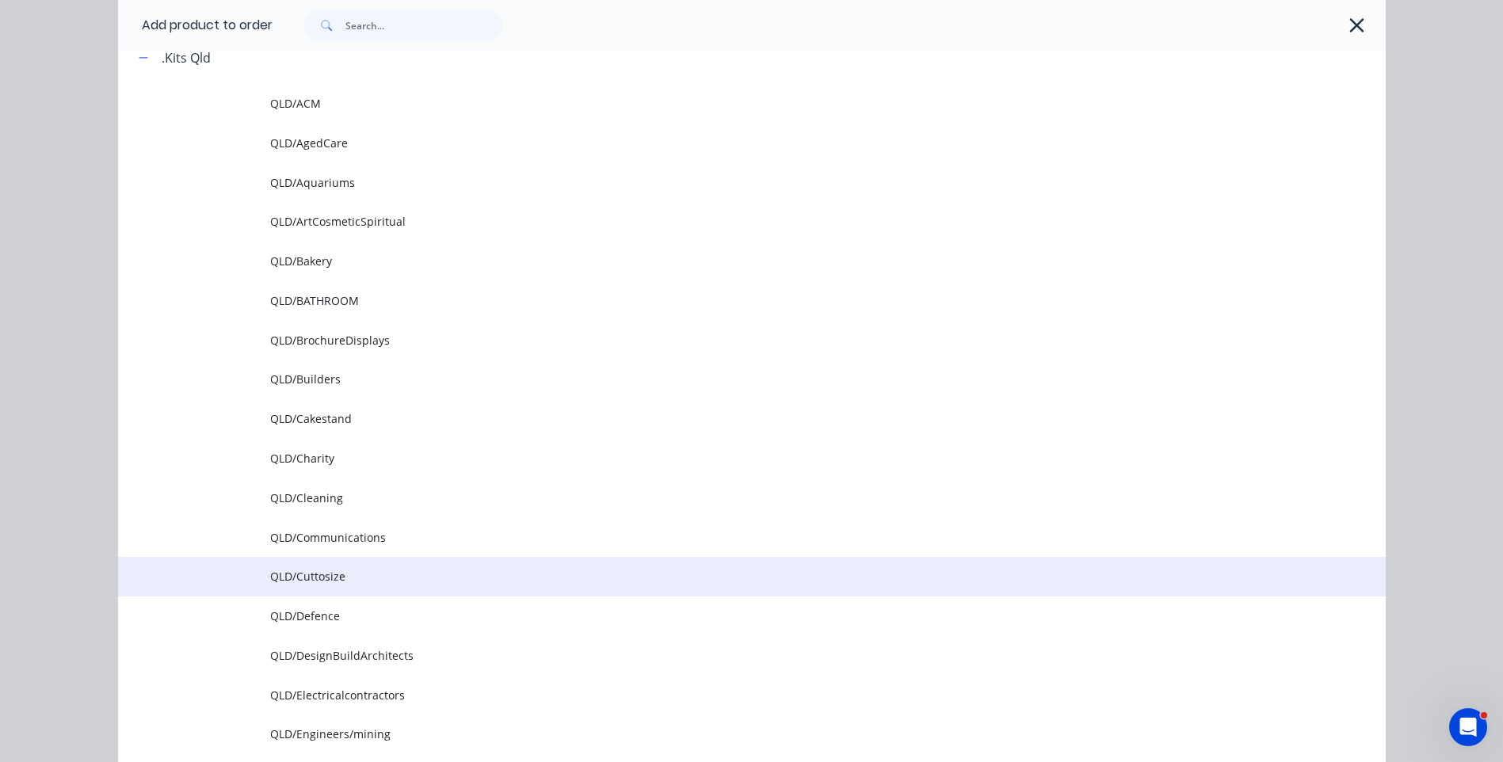
click at [318, 585] on span "QLD/Cuttosize" at bounding box center [716, 576] width 892 height 17
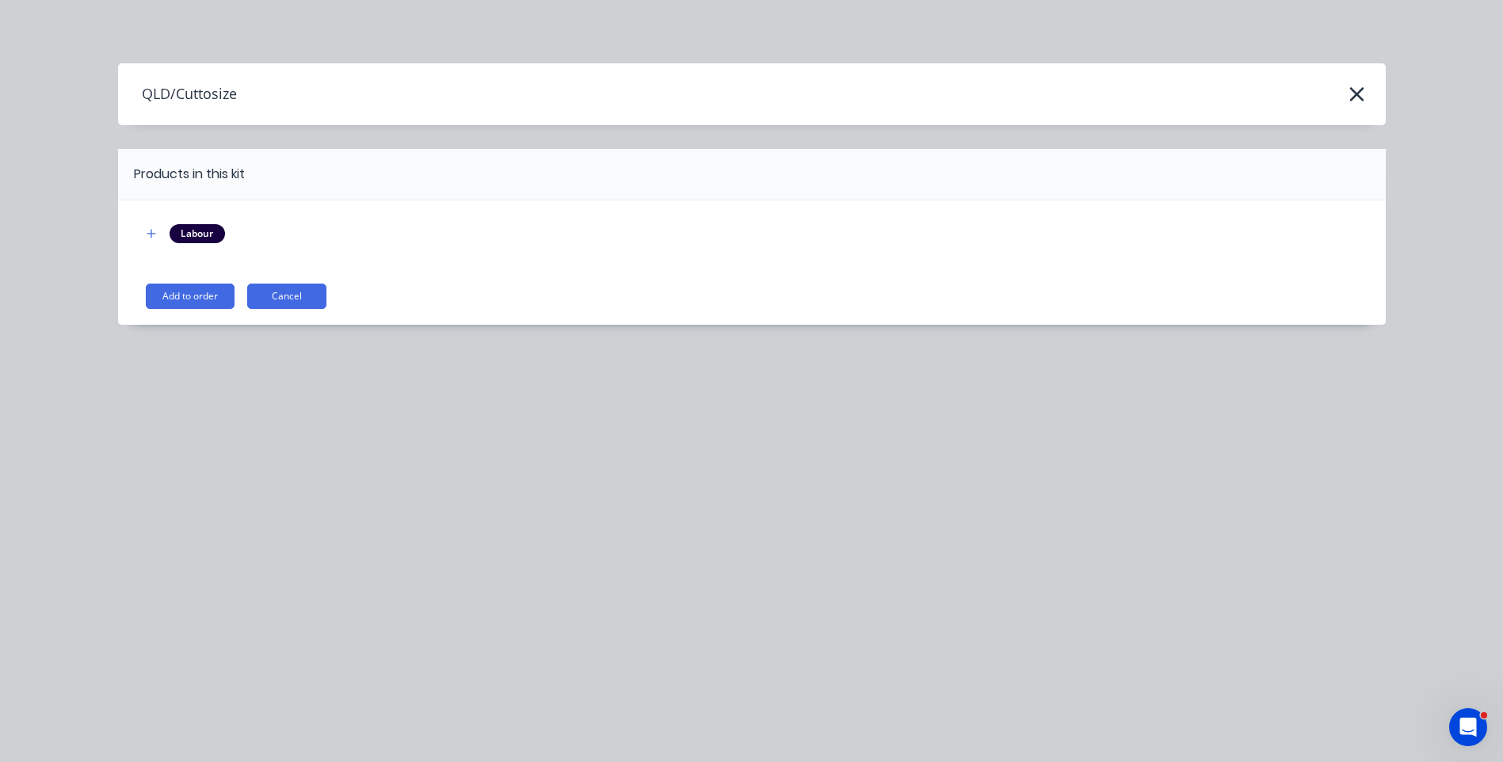
scroll to position [0, 0]
click at [223, 296] on button "Add to order" at bounding box center [190, 296] width 89 height 25
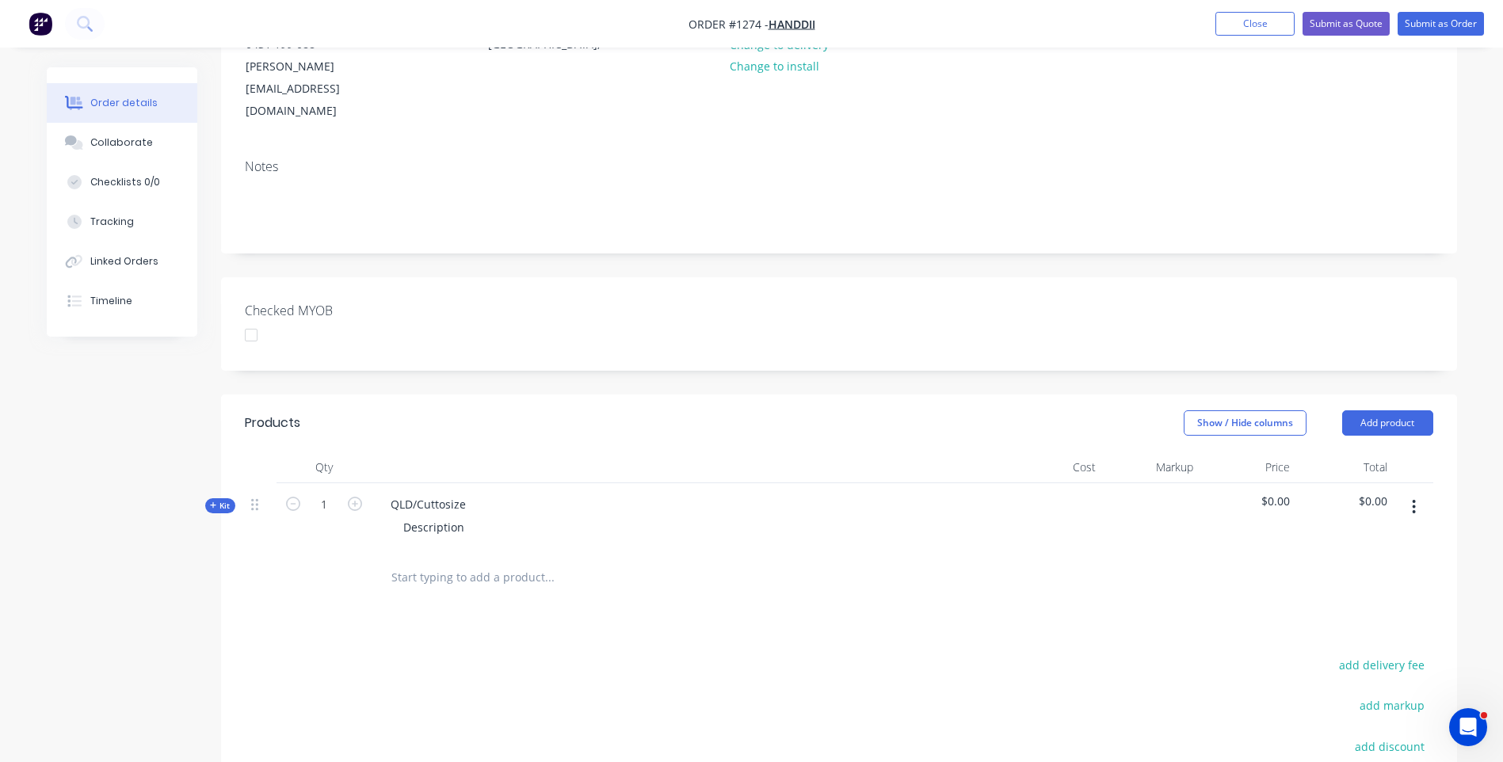
scroll to position [238, 0]
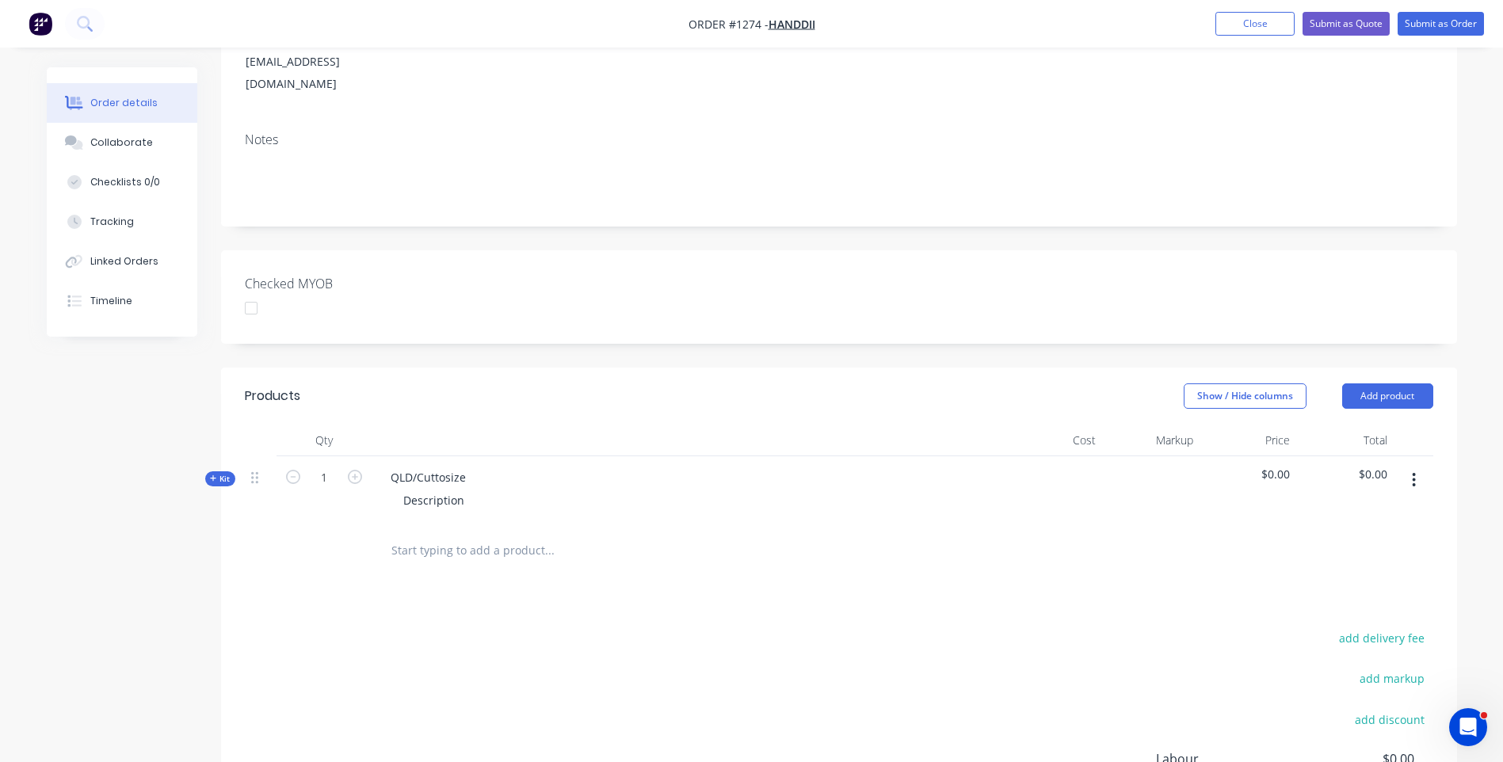
click at [212, 475] on icon at bounding box center [213, 479] width 7 height 8
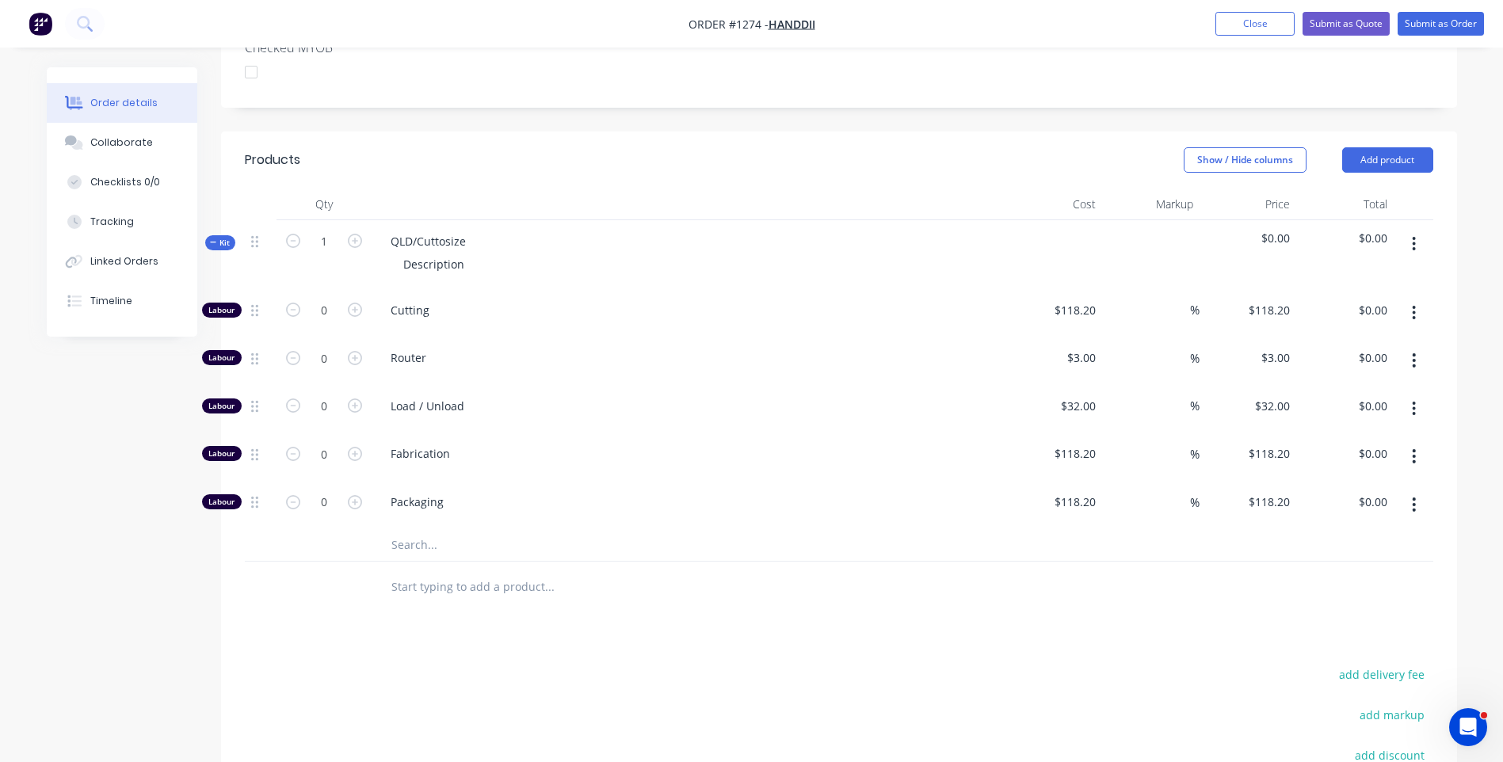
scroll to position [475, 0]
click at [421, 528] on input "text" at bounding box center [549, 544] width 317 height 32
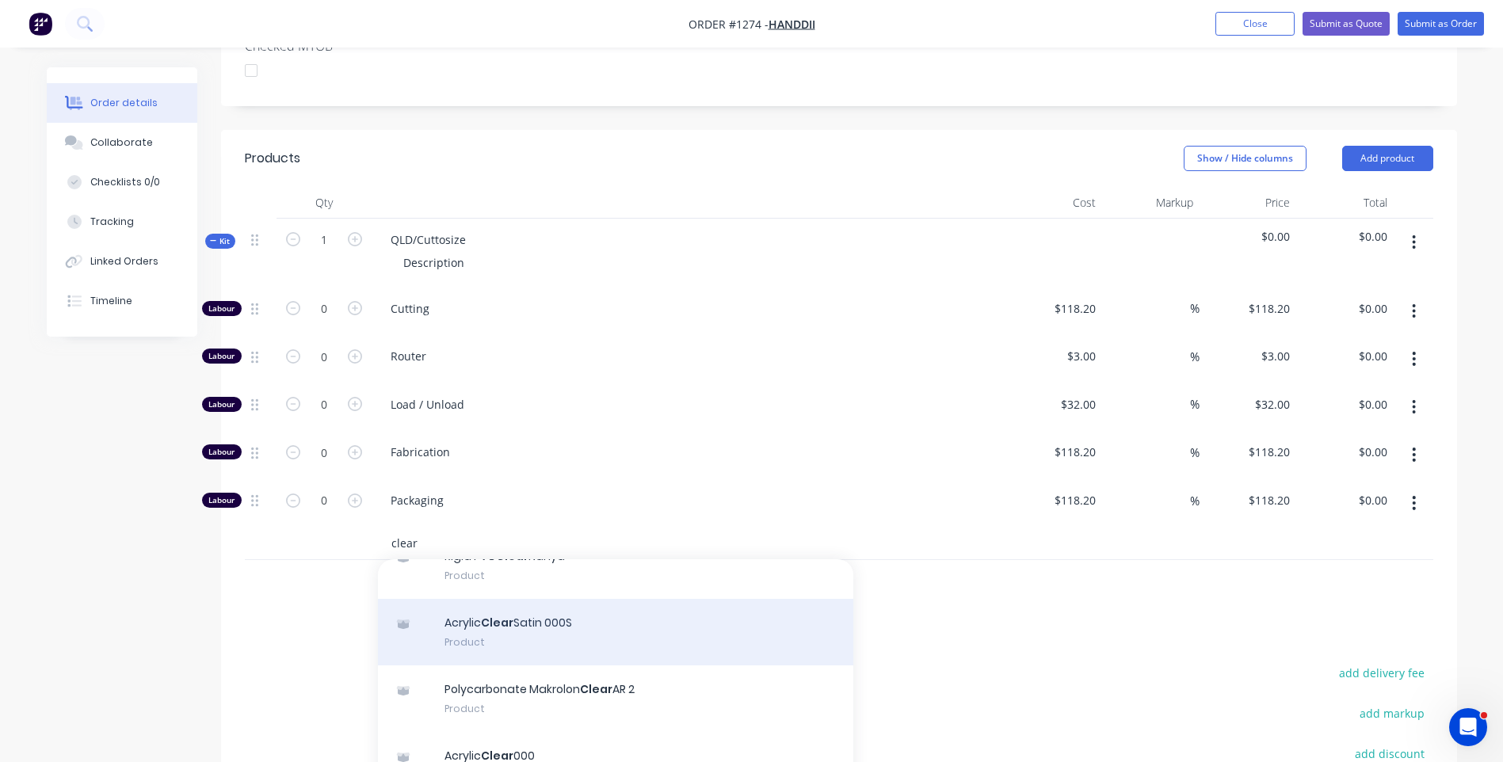
scroll to position [238, 0]
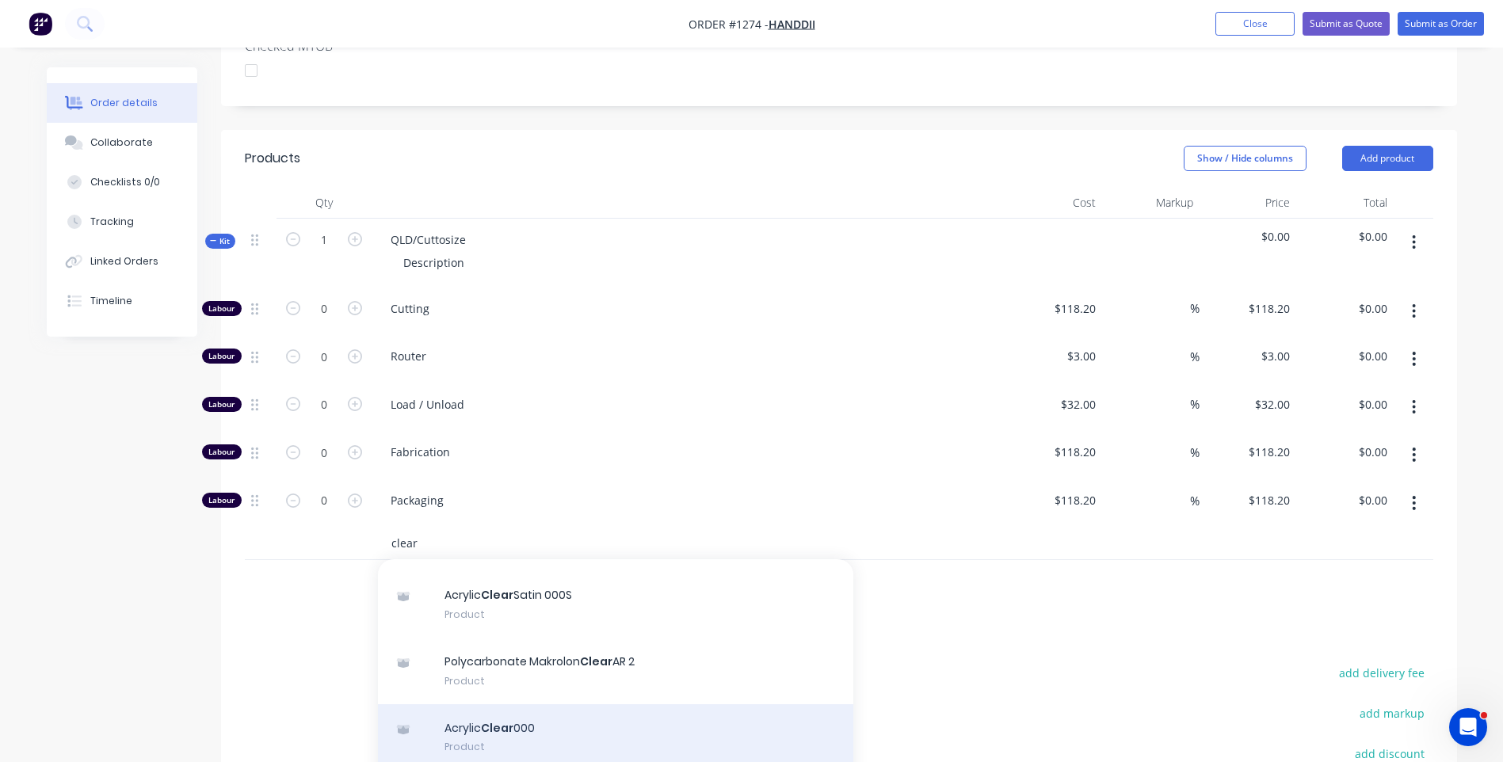
type input "clear"
click at [507, 705] on div "Acrylic Clear 000 Product" at bounding box center [615, 738] width 475 height 67
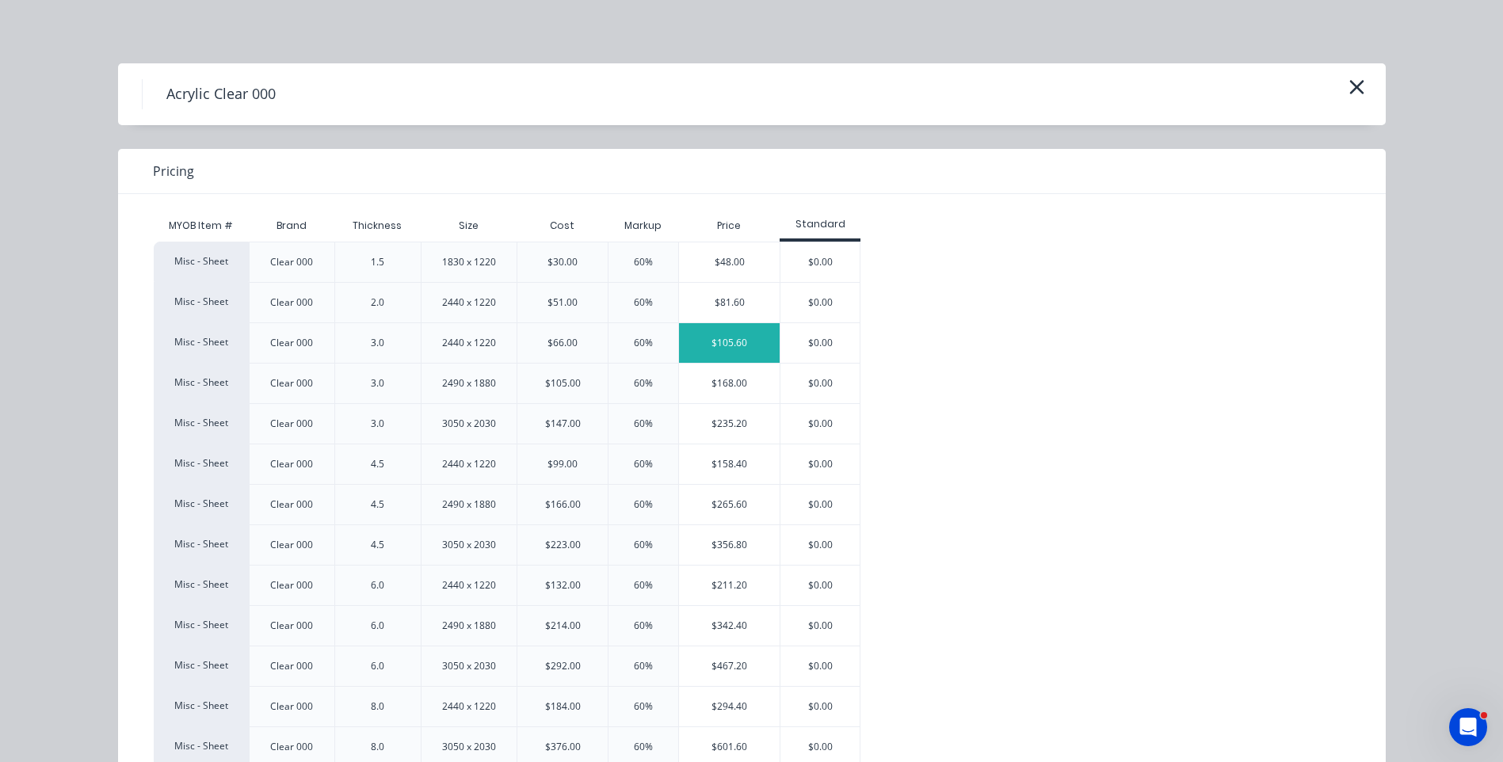
click at [725, 346] on div "$105.60" at bounding box center [729, 343] width 101 height 40
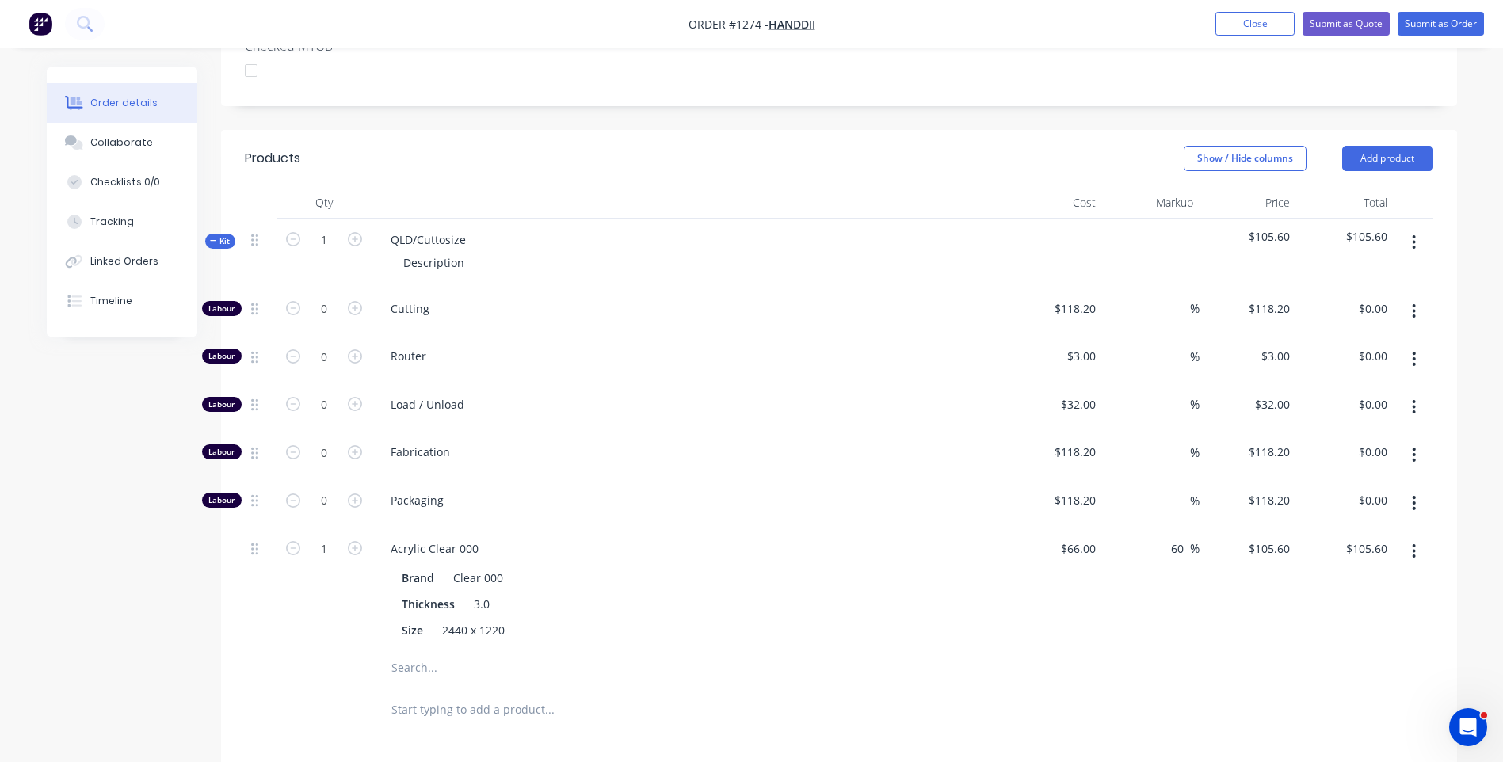
click at [1416, 543] on icon "button" at bounding box center [1414, 551] width 4 height 17
click at [1329, 645] on div "Delete" at bounding box center [1358, 656] width 122 height 23
click at [414, 528] on input "text" at bounding box center [549, 544] width 317 height 32
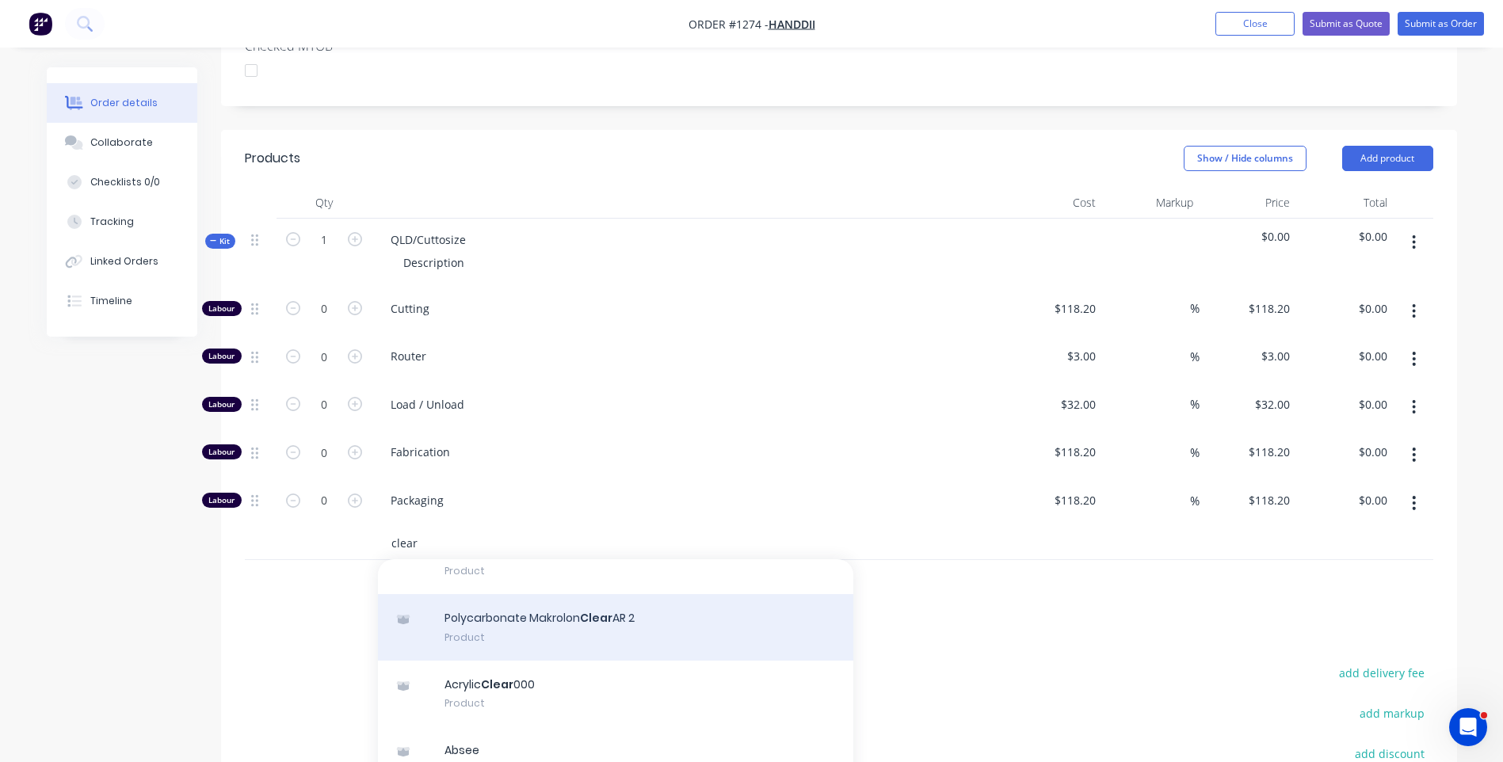
scroll to position [317, 0]
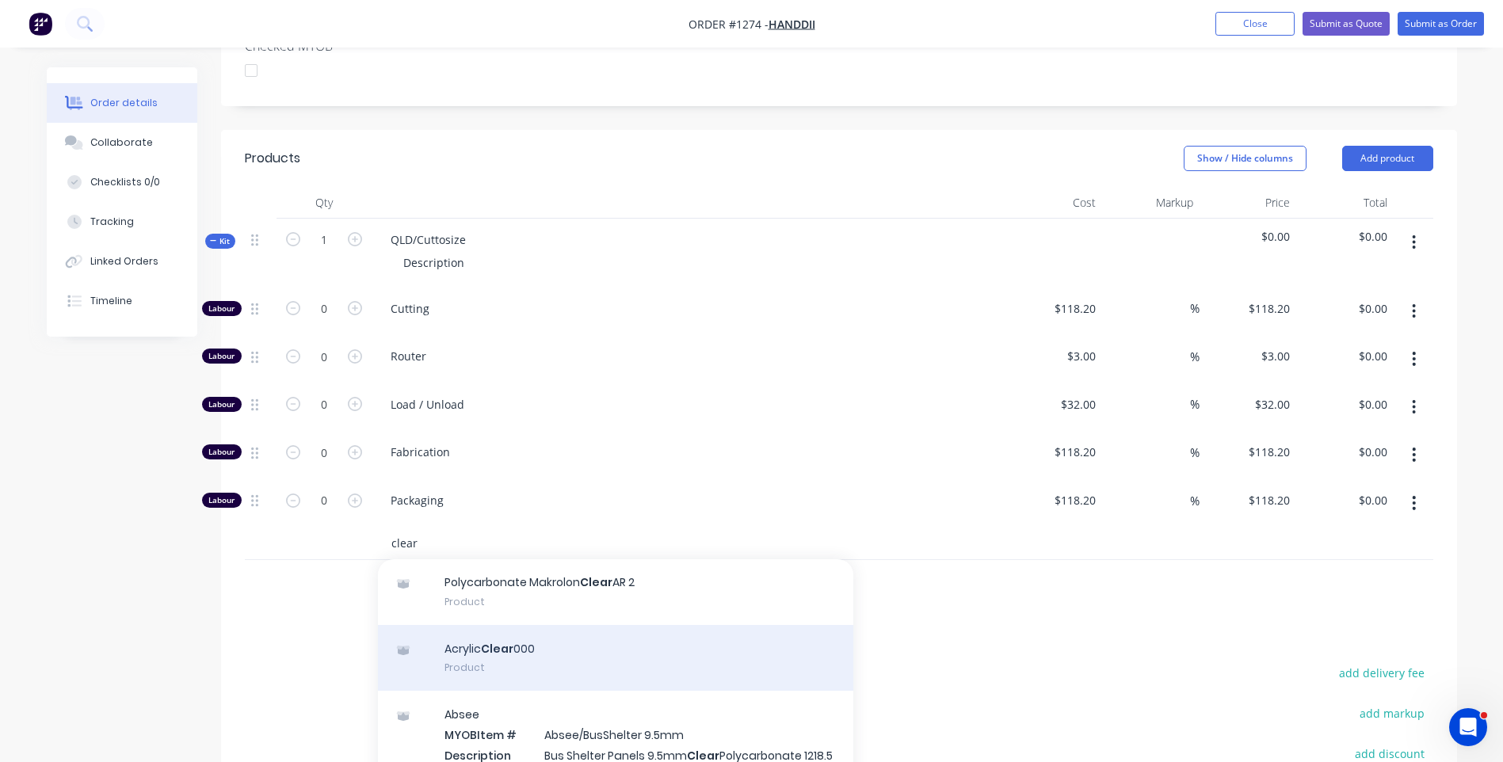
type input "clear"
click at [484, 625] on div "Acrylic Clear 000 Product" at bounding box center [615, 658] width 475 height 67
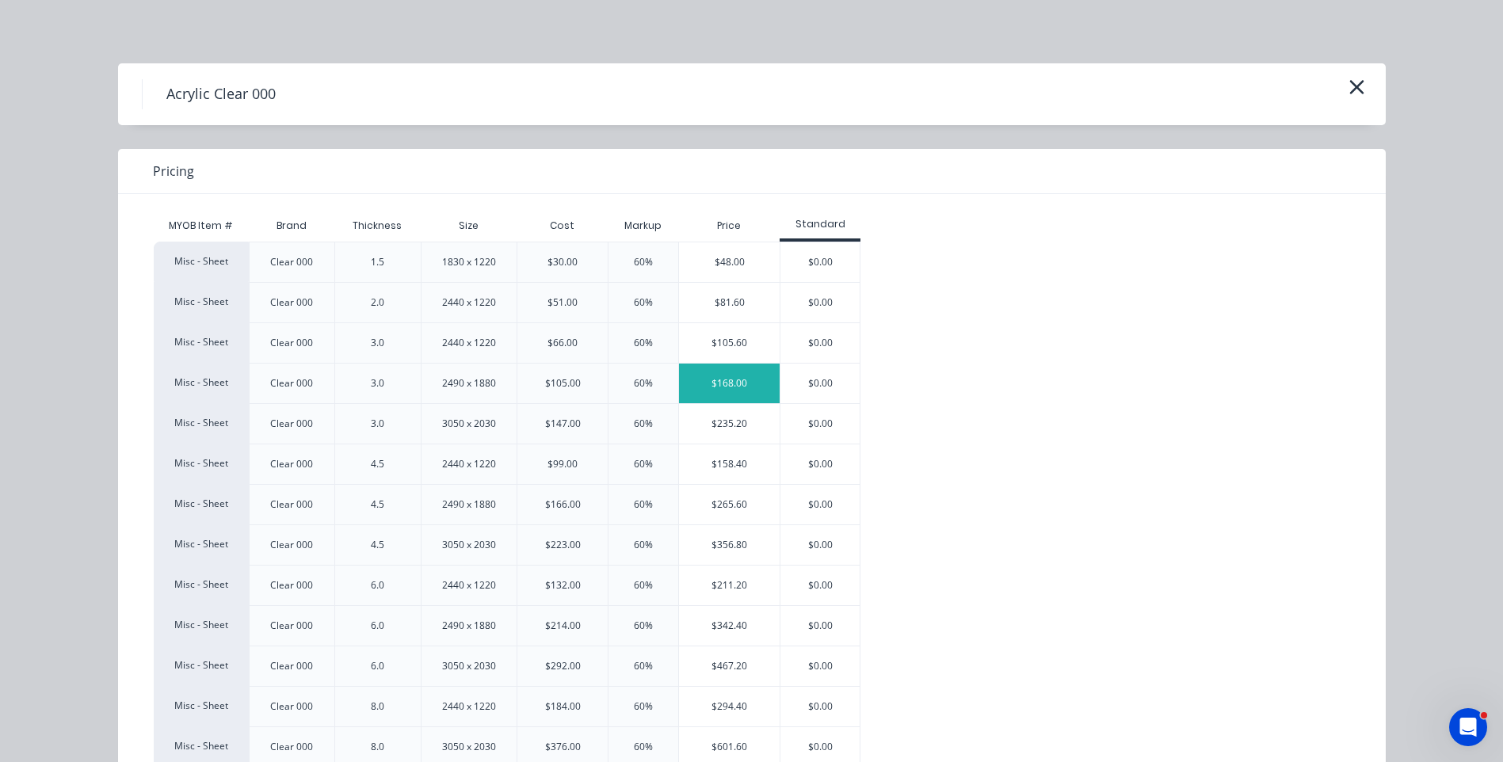
click at [742, 384] on div "$168.00" at bounding box center [729, 384] width 101 height 40
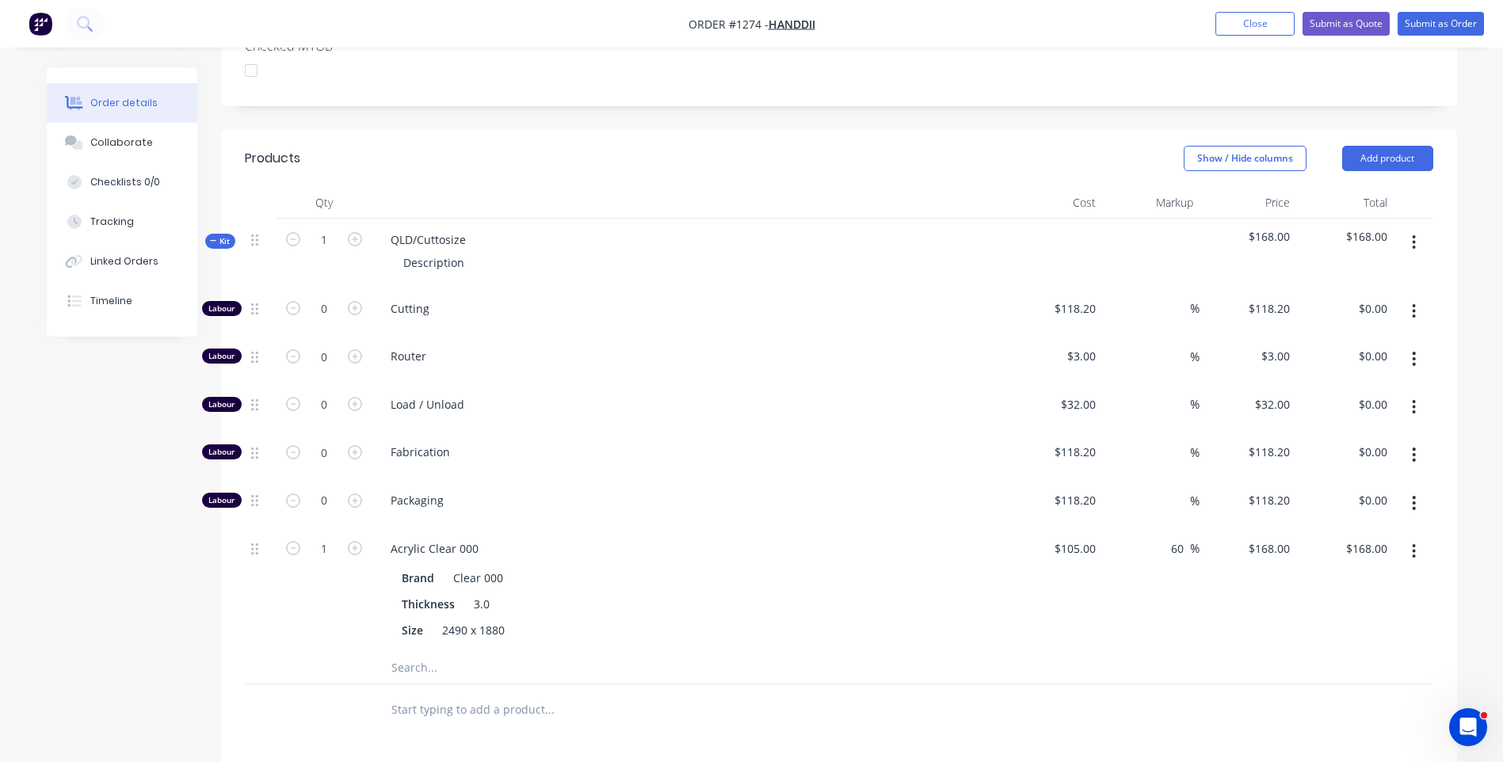
click at [356, 296] on form "0" at bounding box center [324, 308] width 82 height 24
click at [356, 301] on icon "button" at bounding box center [355, 308] width 14 height 14
type input "1"
type input "$118.20"
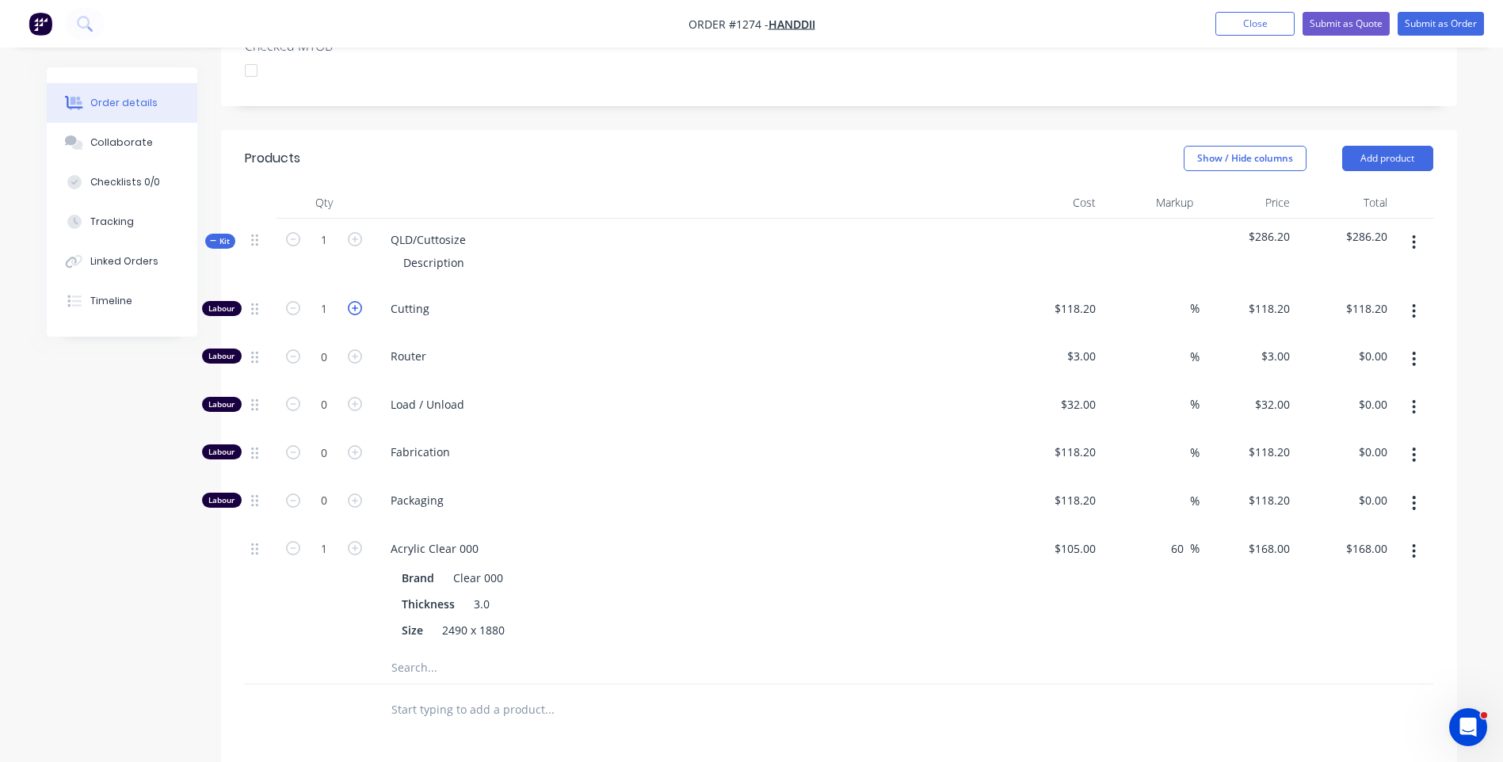
click at [356, 301] on icon "button" at bounding box center [355, 308] width 14 height 14
type input "2"
type input "$236.40"
click at [1071, 297] on input "118.2" at bounding box center [1077, 308] width 49 height 23
type input "$10.00"
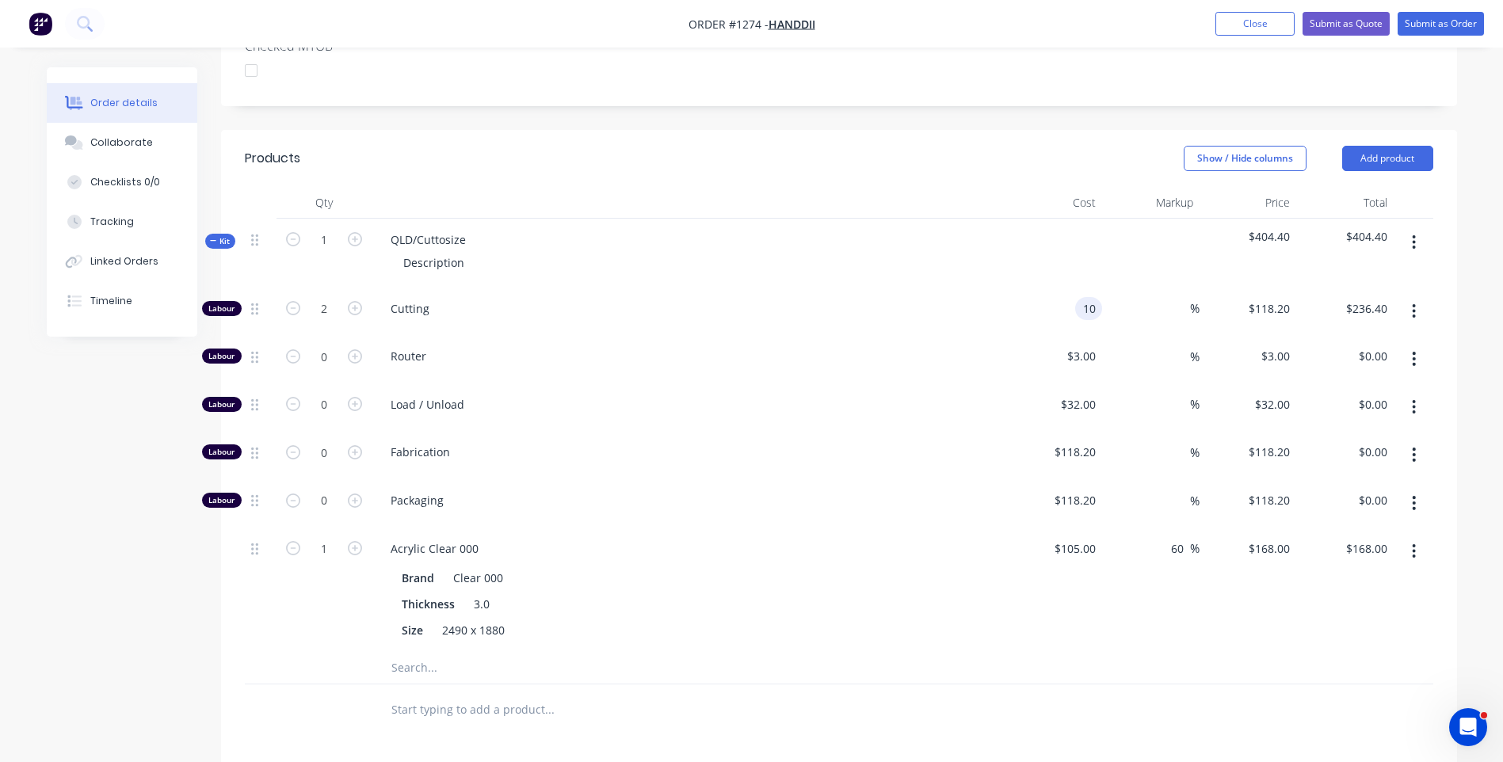
type input "$10.00"
type input "$20.00"
click at [950, 336] on div "Labour 2 Cutting $10.00 10 % $10.00 $118.20 $20.00 $236.40 Labour 0 Router $3.0…" at bounding box center [839, 470] width 1189 height 365
drag, startPoint x: 950, startPoint y: 336, endPoint x: 968, endPoint y: 595, distance: 259.8
click at [968, 619] on div "Size 2490 x 1880" at bounding box center [685, 630] width 580 height 23
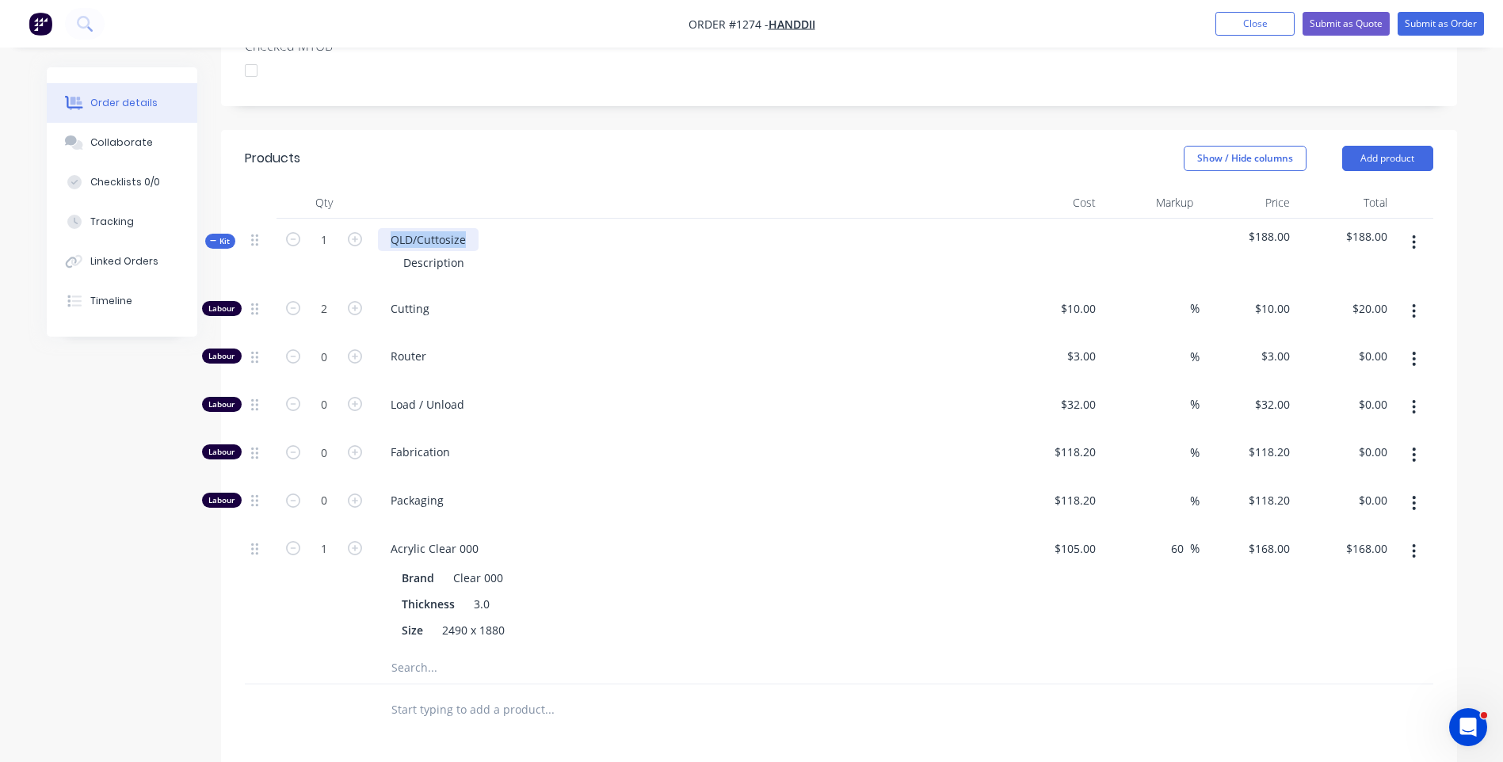
drag, startPoint x: 470, startPoint y: 193, endPoint x: 377, endPoint y: 187, distance: 92.9
click at [378, 228] on div "QLD/Cuttosize" at bounding box center [428, 239] width 101 height 23
drag, startPoint x: 468, startPoint y: 220, endPoint x: 357, endPoint y: 208, distance: 111.7
click at [357, 219] on div "Kit 1 3mm Clear Acrylic Panels Description $188.00 $188.00" at bounding box center [839, 253] width 1189 height 69
click at [353, 232] on icon "button" at bounding box center [355, 239] width 14 height 14
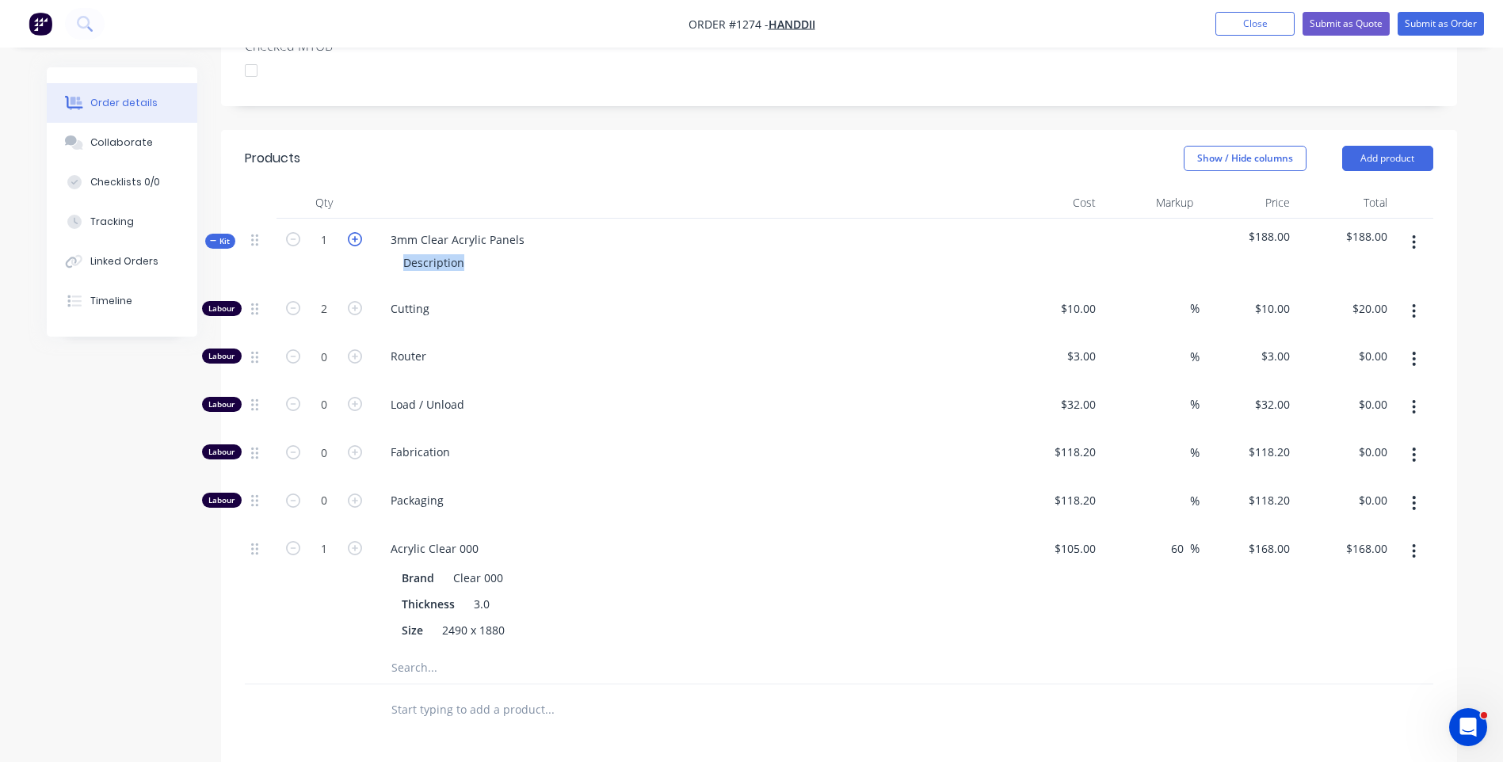
type input "2"
type input "4"
type input "$40.00"
type input "2"
type input "$336.00"
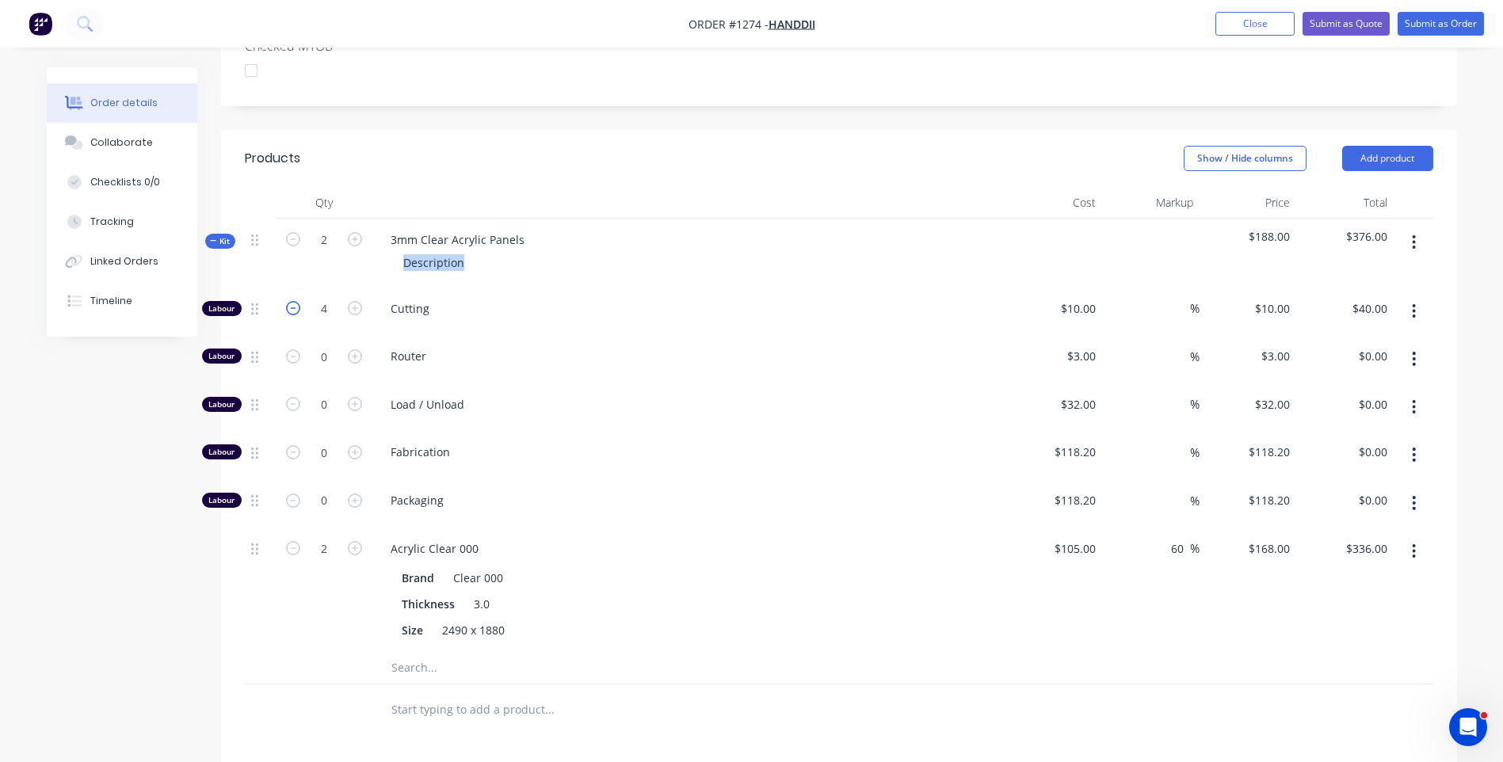
click at [290, 301] on icon "button" at bounding box center [293, 308] width 14 height 14
type input "3"
type input "$30.00"
click at [290, 301] on icon "button" at bounding box center [293, 308] width 14 height 14
type input "2"
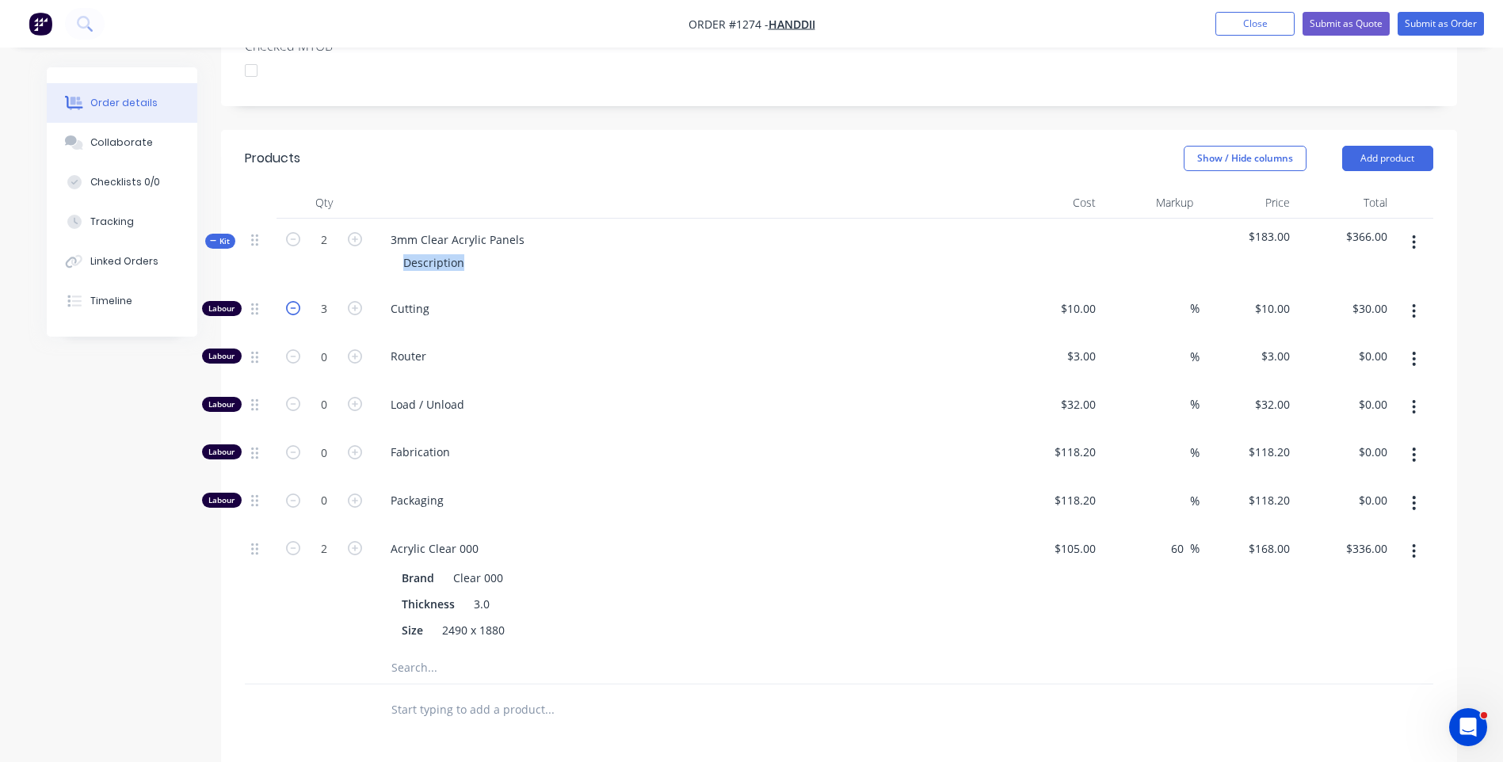
type input "$20.00"
click at [296, 541] on icon "button" at bounding box center [293, 548] width 14 height 14
type input "1"
type input "$168.00"
click at [283, 539] on button "button" at bounding box center [293, 547] width 21 height 17
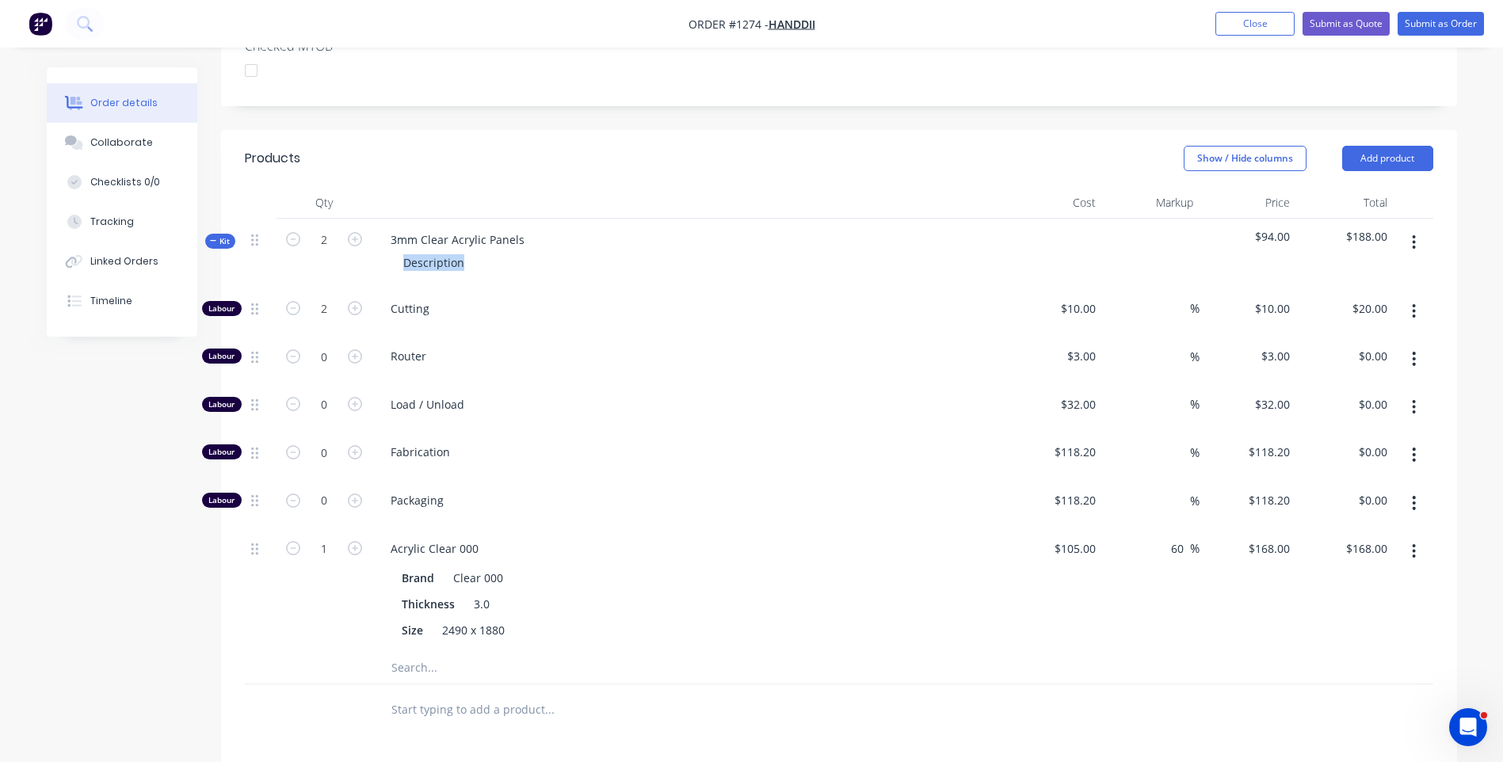
type input "0"
type input "$0.00"
click at [283, 539] on button "button" at bounding box center [293, 547] width 21 height 17
click at [435, 251] on div "Description" at bounding box center [434, 262] width 86 height 23
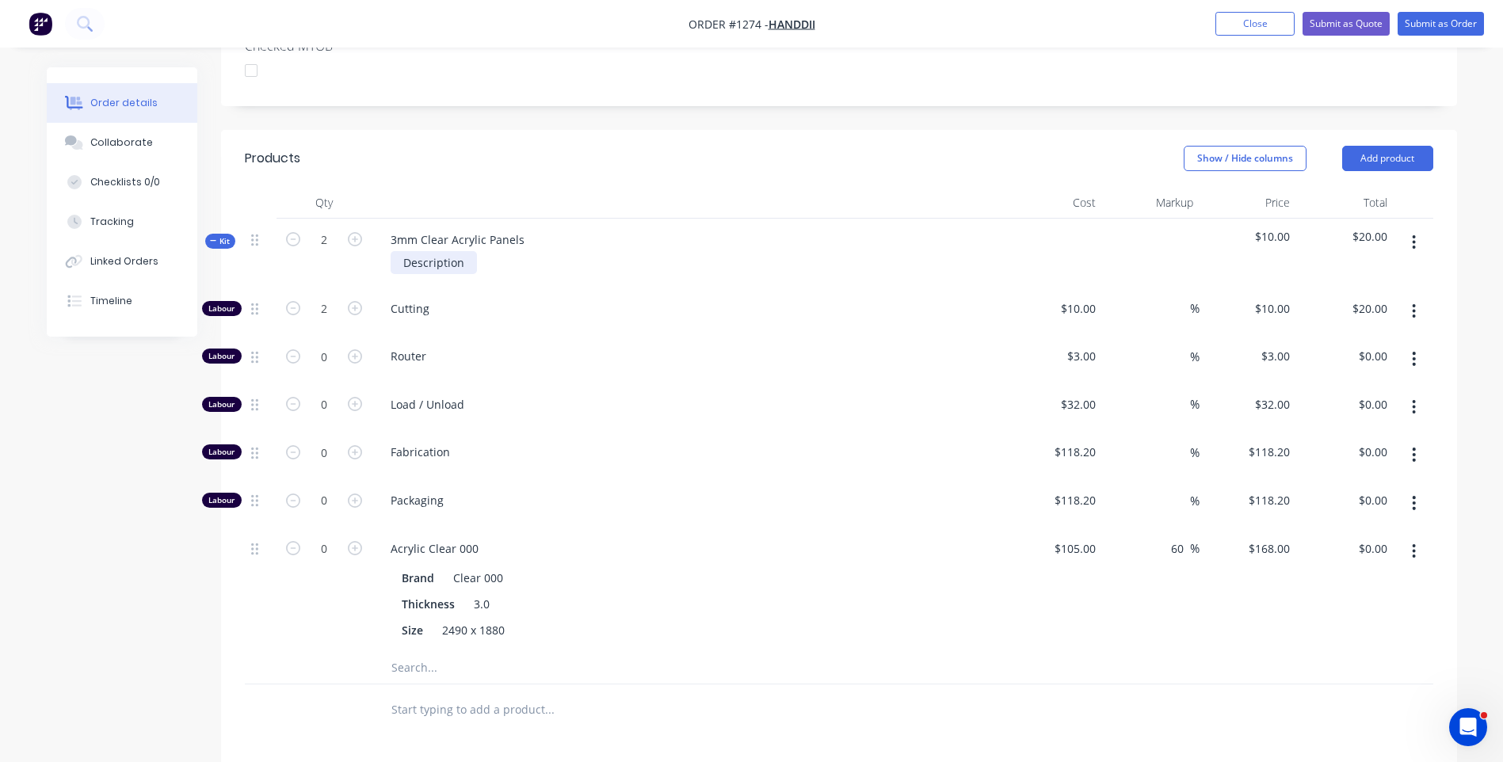
click at [435, 251] on div "Description" at bounding box center [434, 262] width 86 height 23
click at [535, 396] on span "Load / Unload" at bounding box center [695, 404] width 609 height 17
click at [356, 541] on icon "button" at bounding box center [355, 548] width 14 height 14
type input "1"
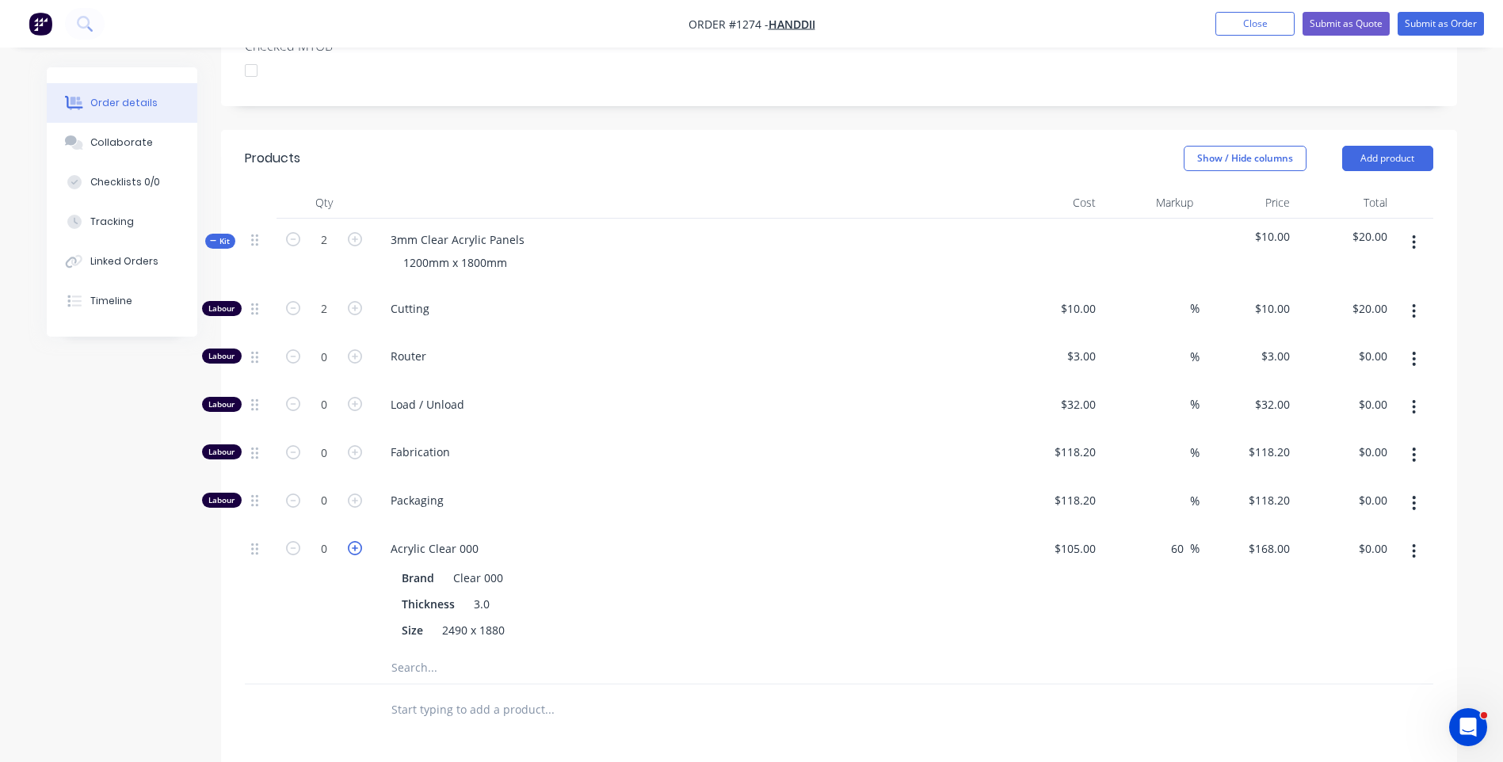
type input "$168.00"
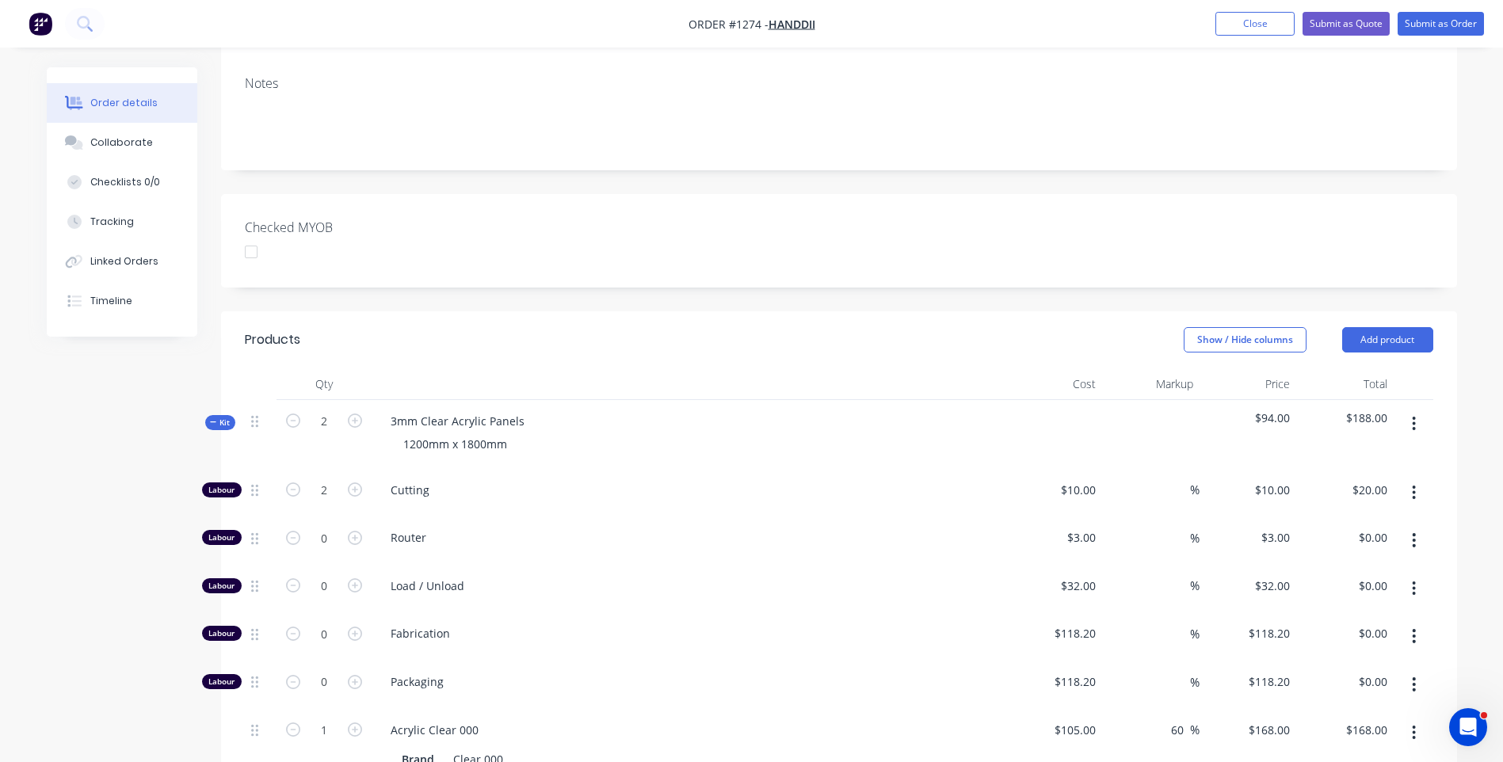
scroll to position [254, 0]
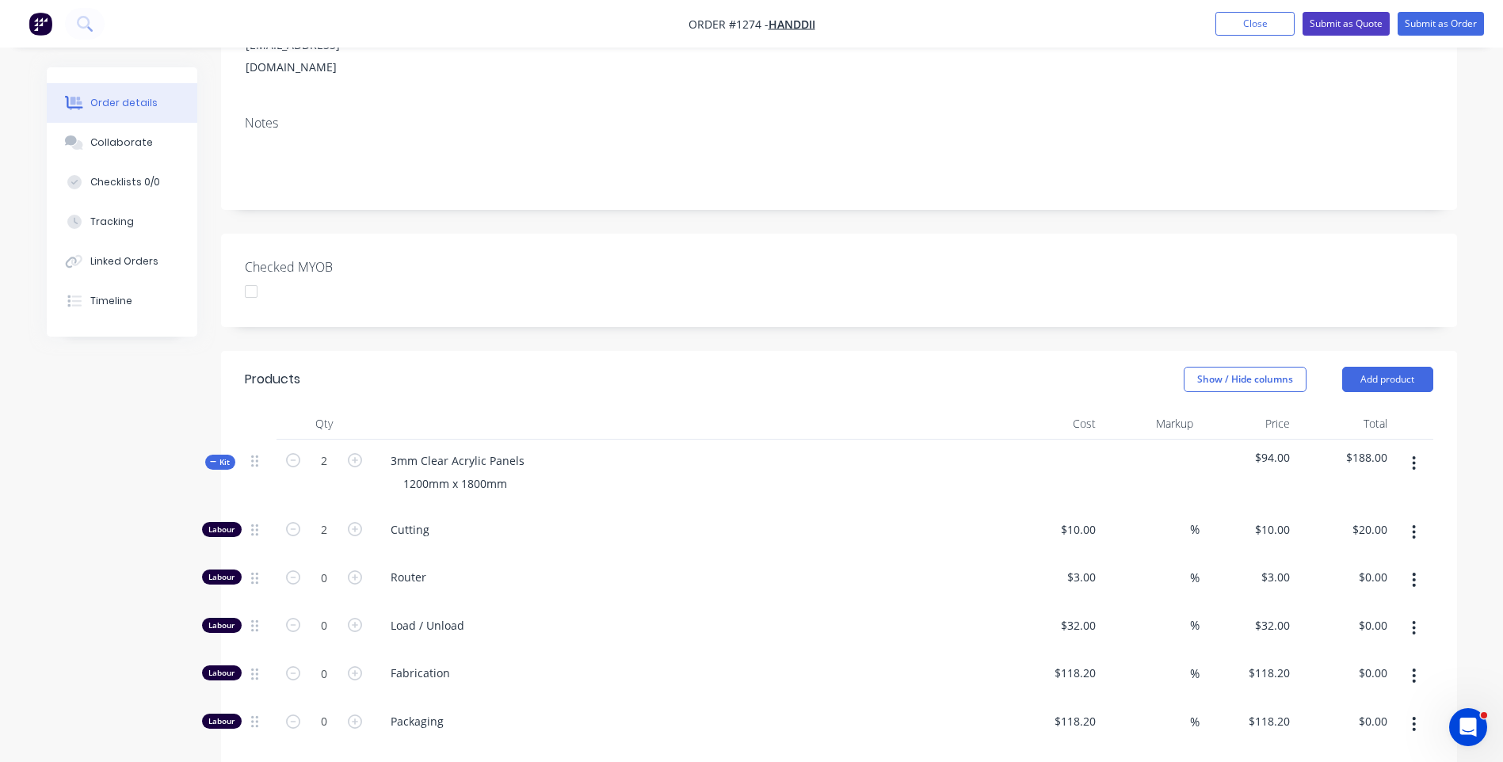
click at [1331, 32] on button "Submit as Quote" at bounding box center [1346, 24] width 87 height 24
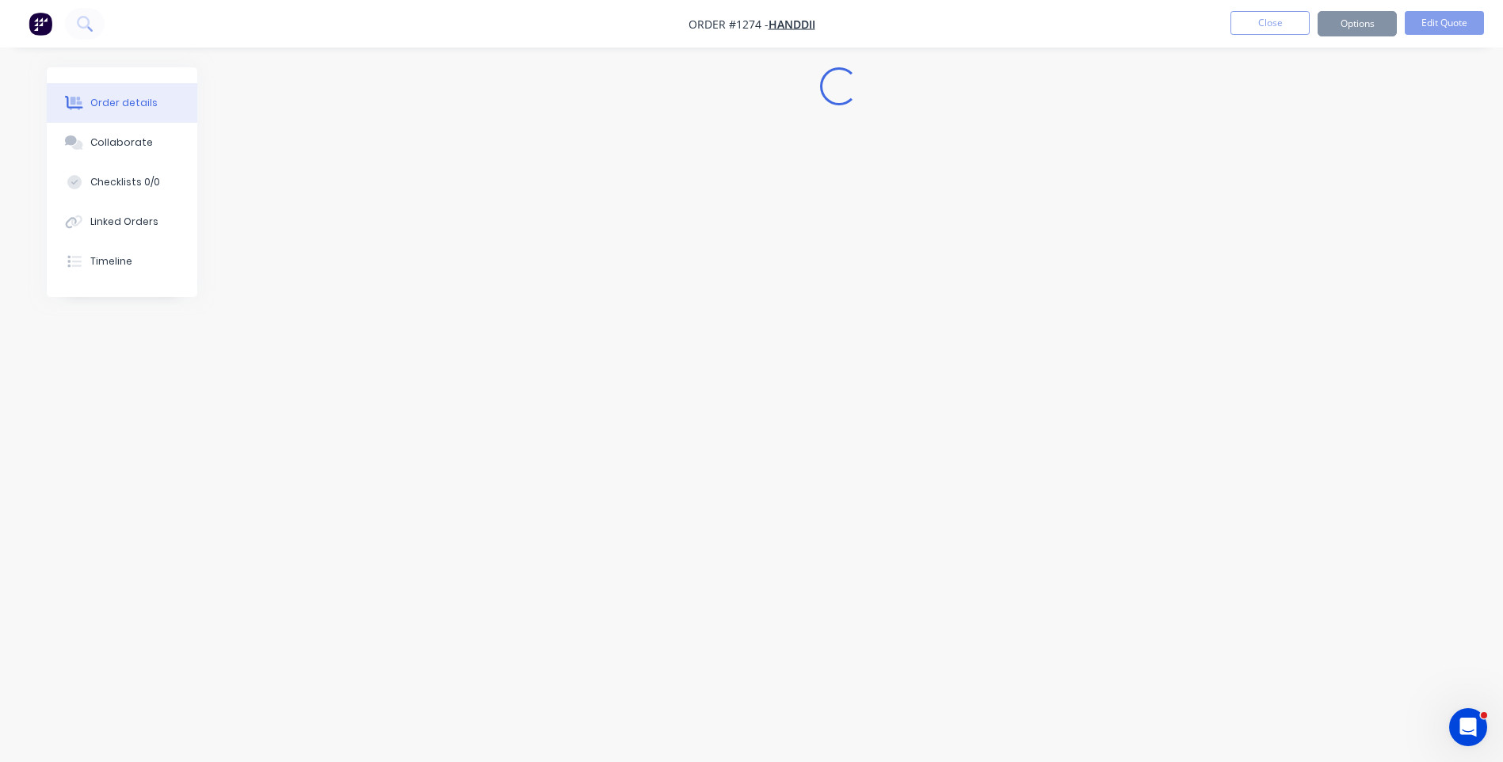
scroll to position [0, 0]
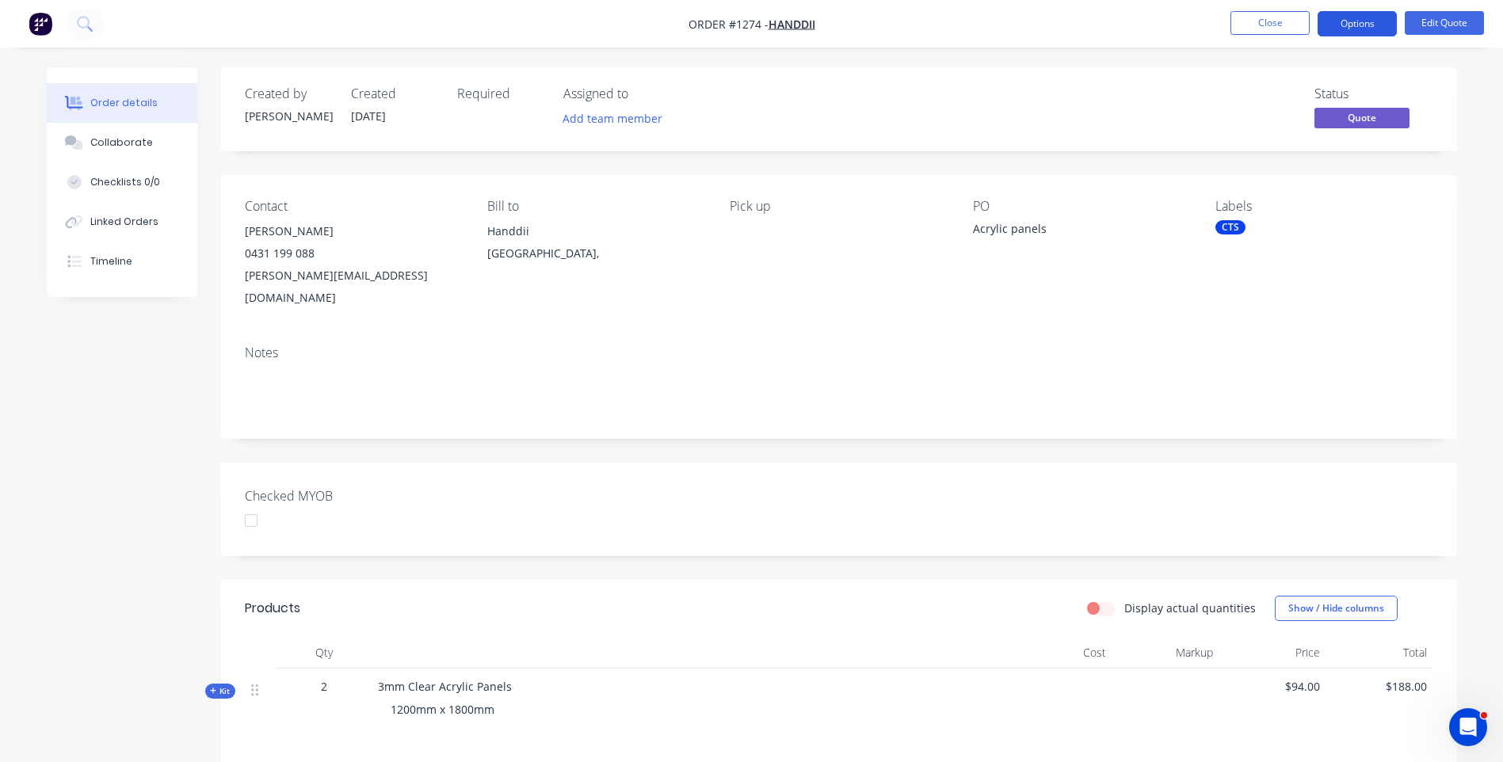
click at [1351, 32] on button "Options" at bounding box center [1357, 23] width 79 height 25
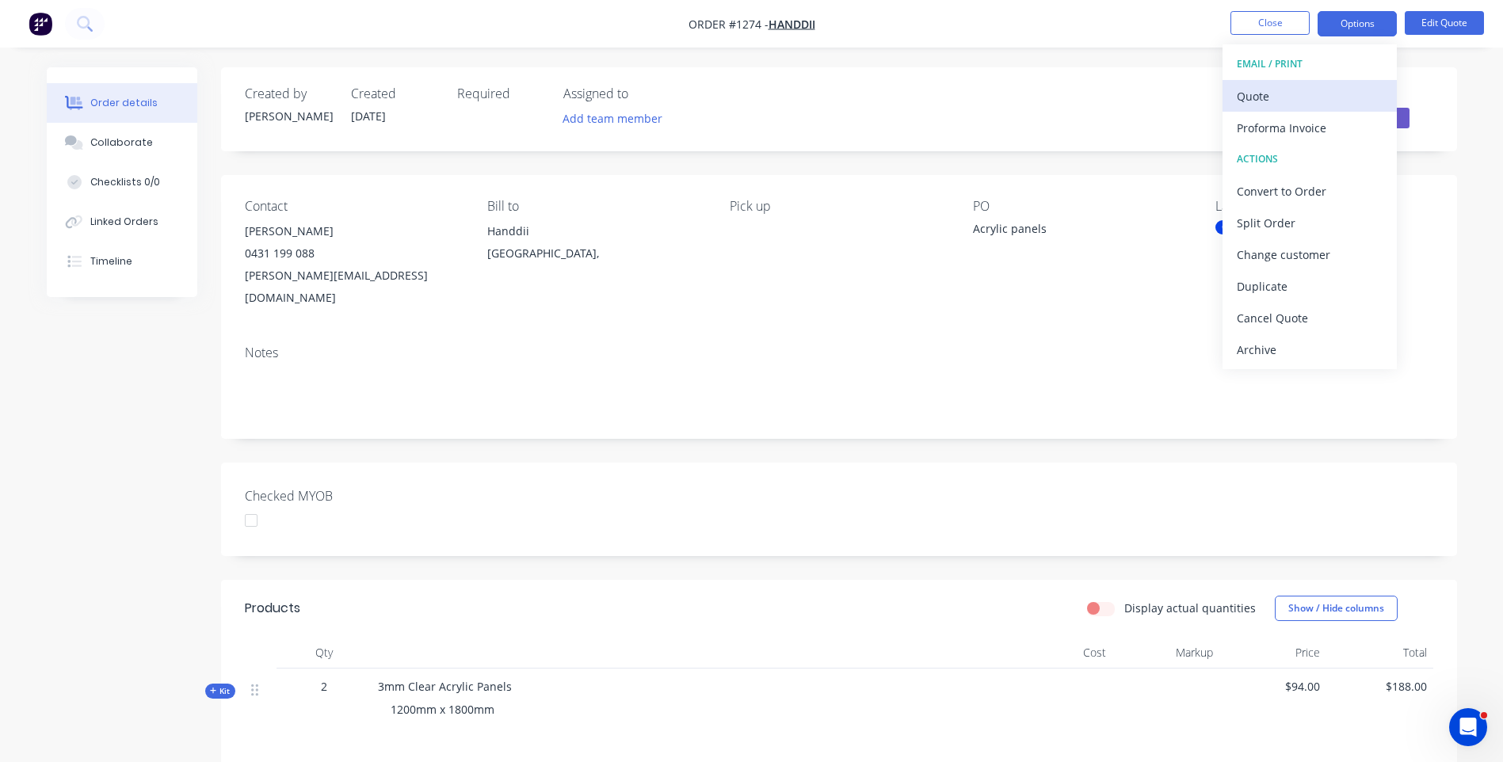
click at [1243, 98] on div "Quote" at bounding box center [1310, 96] width 146 height 23
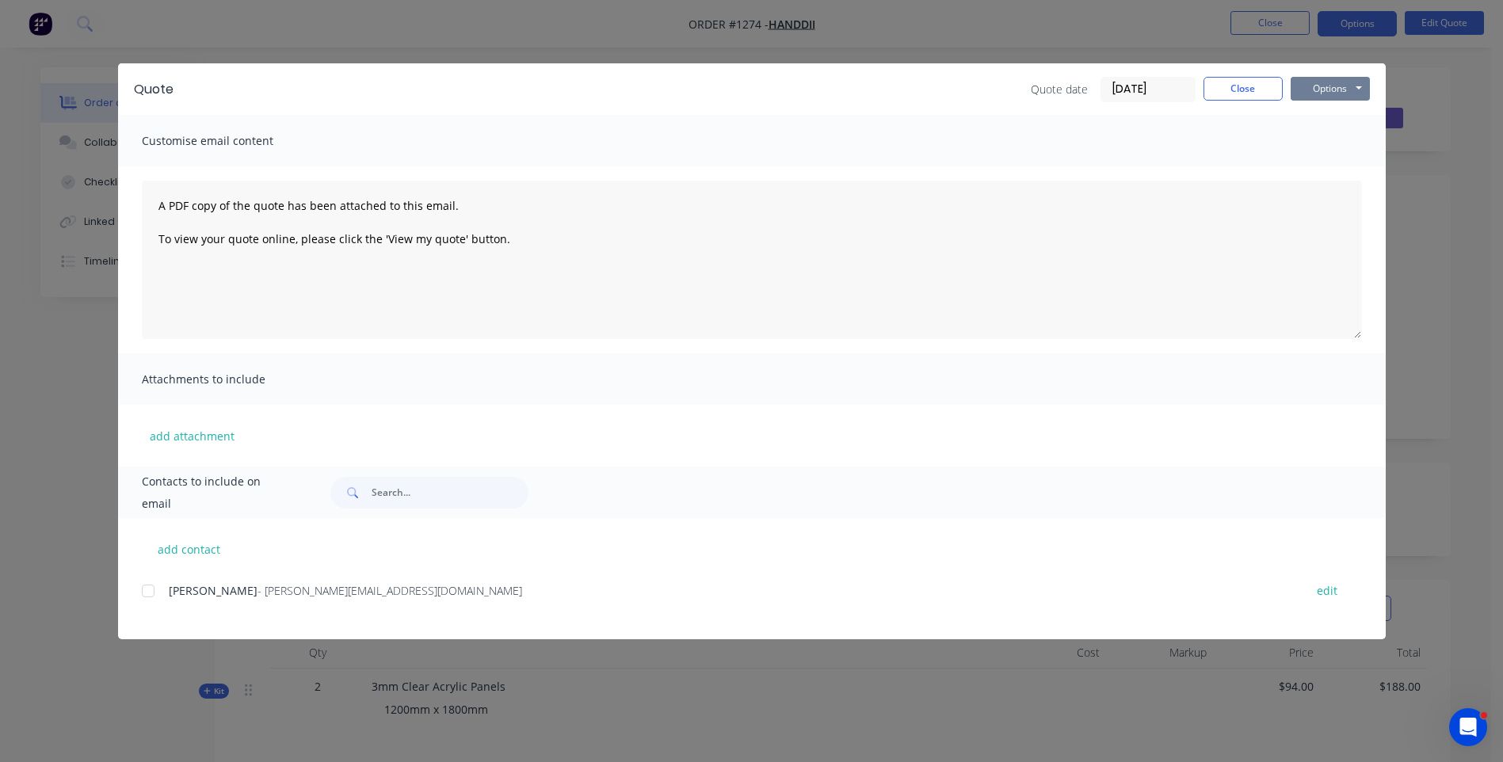
click at [1301, 97] on button "Options" at bounding box center [1330, 89] width 79 height 24
click at [1316, 115] on button "Preview" at bounding box center [1341, 117] width 101 height 26
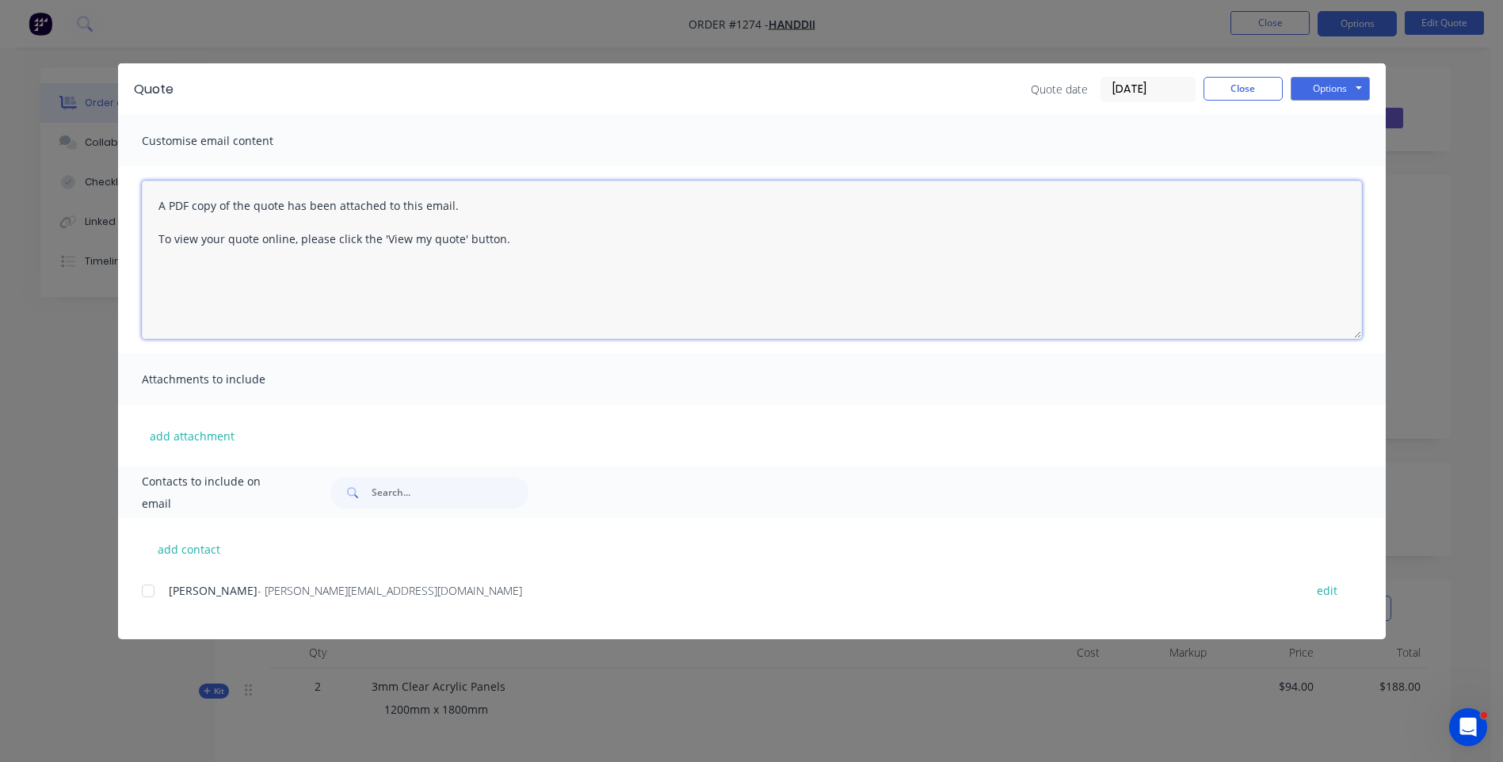
paste textarea "Hi, Please contact us if you have any questions. Regards, Darren sales@allstarp…"
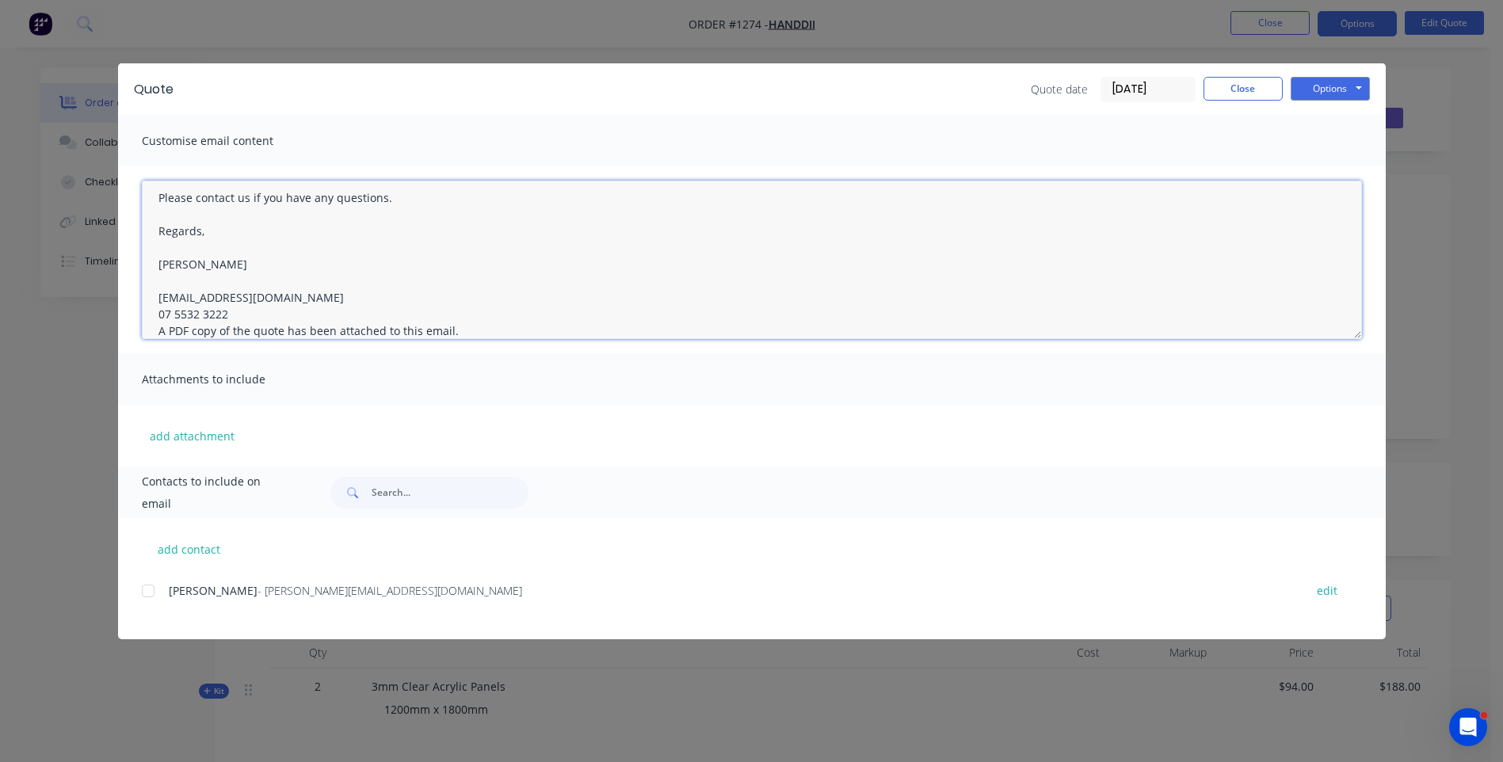
click at [242, 315] on textarea "Hi, Please contact us if you have any questions. Regards, Darren sales@allstarp…" at bounding box center [752, 260] width 1220 height 158
type textarea "Hi, Please contact us if you have any questions. Regards, Darren sales@allstarp…"
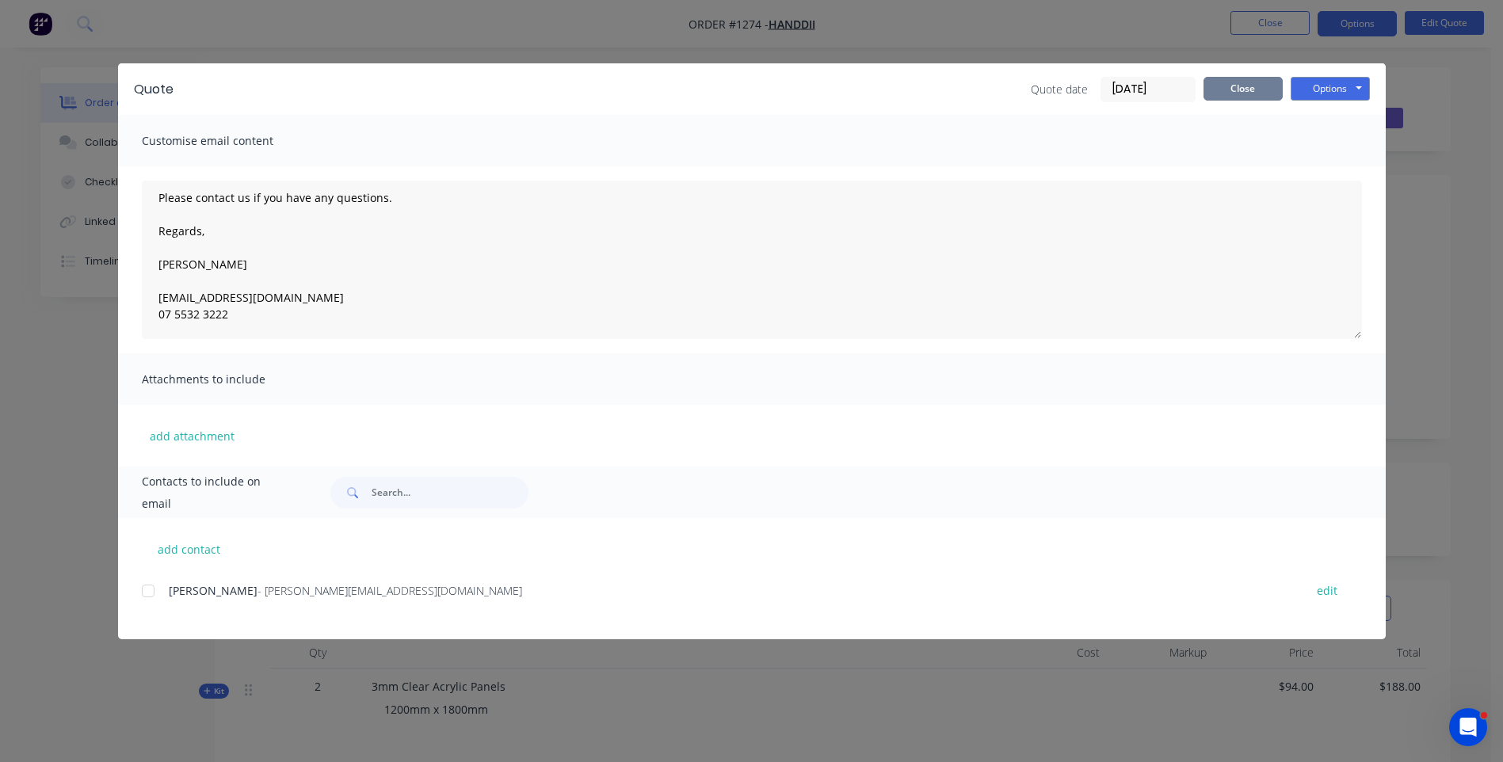
click at [1260, 88] on button "Close" at bounding box center [1243, 89] width 79 height 24
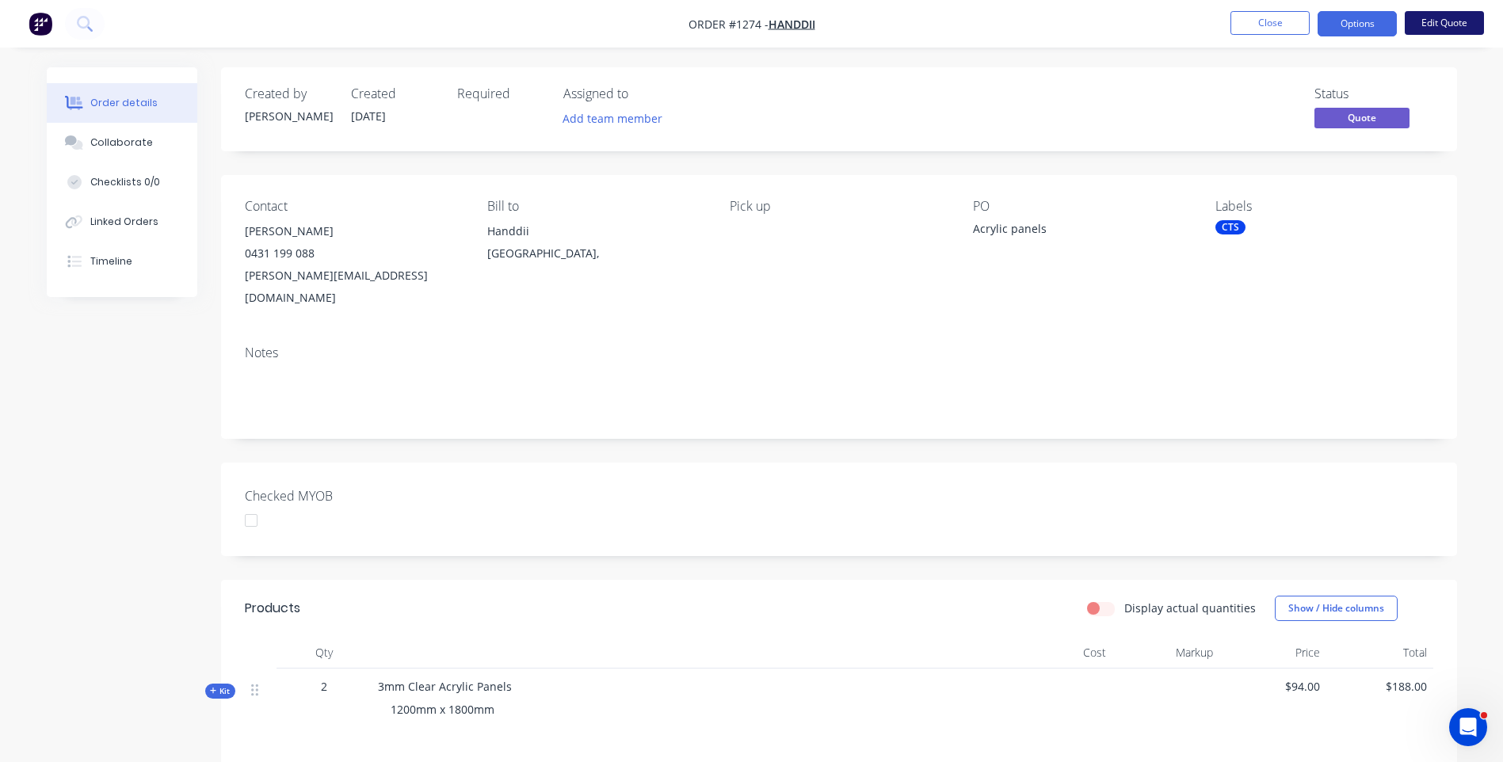
click at [1434, 25] on button "Edit Quote" at bounding box center [1444, 23] width 79 height 24
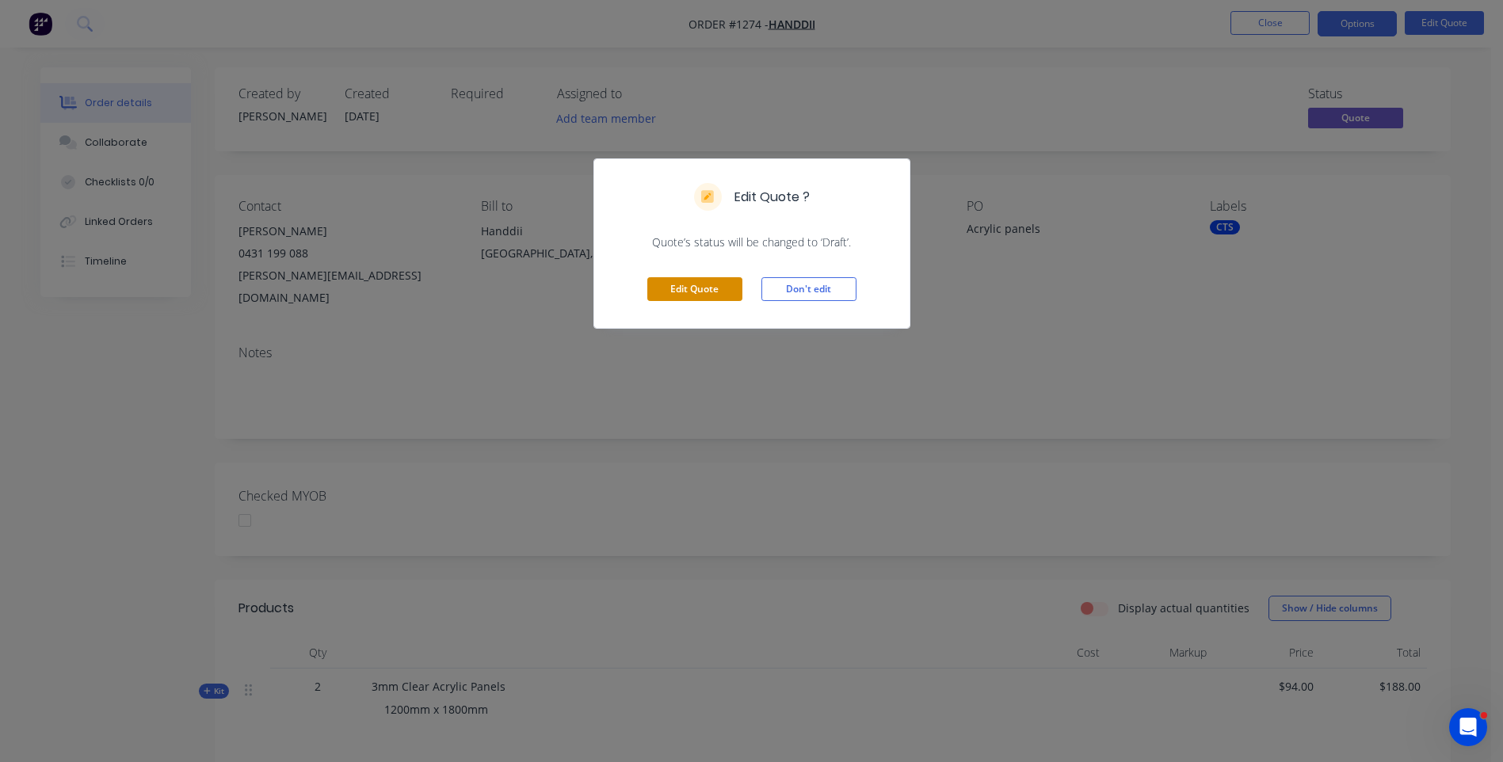
click at [708, 289] on button "Edit Quote" at bounding box center [694, 289] width 95 height 24
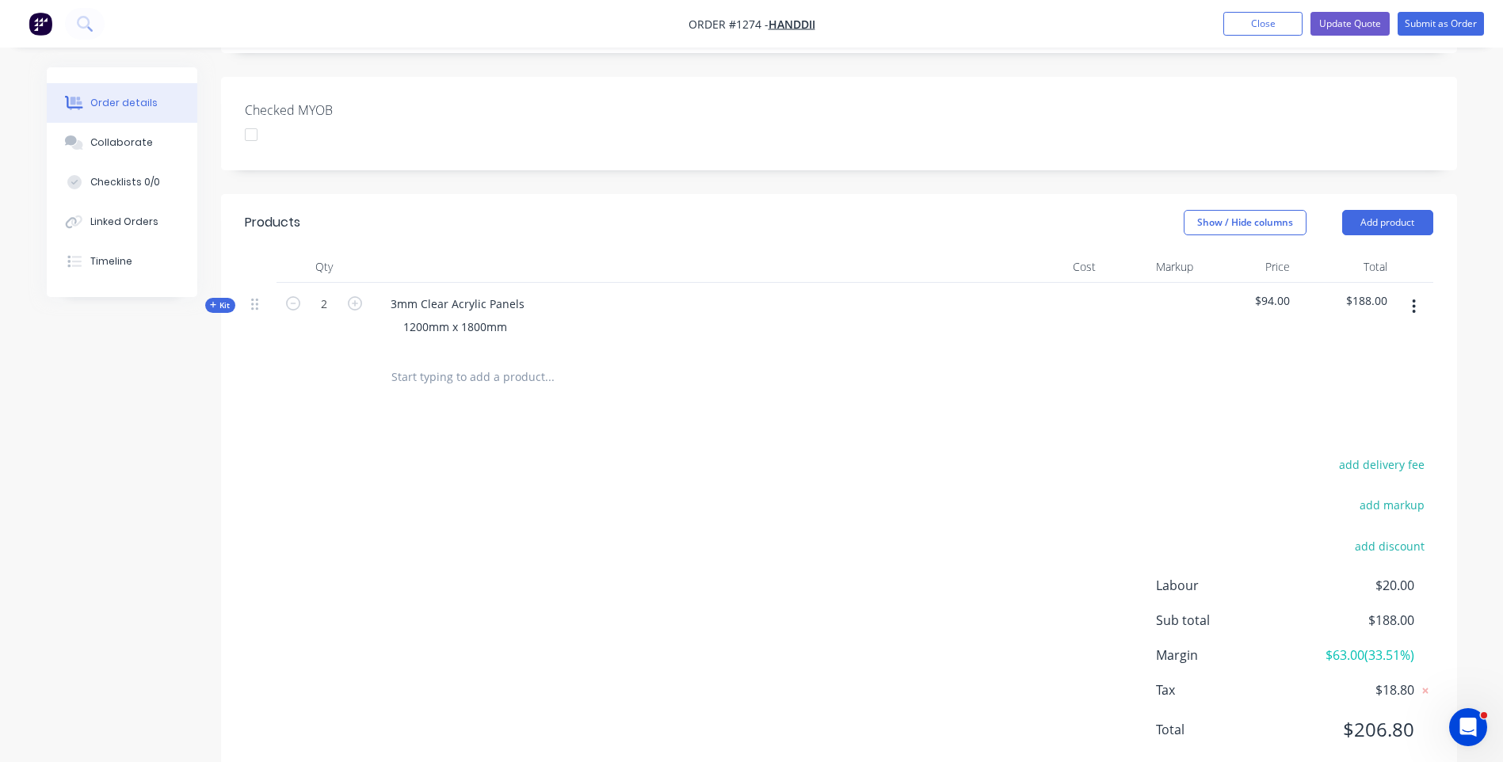
scroll to position [412, 0]
click at [1392, 209] on button "Add product" at bounding box center [1387, 221] width 91 height 25
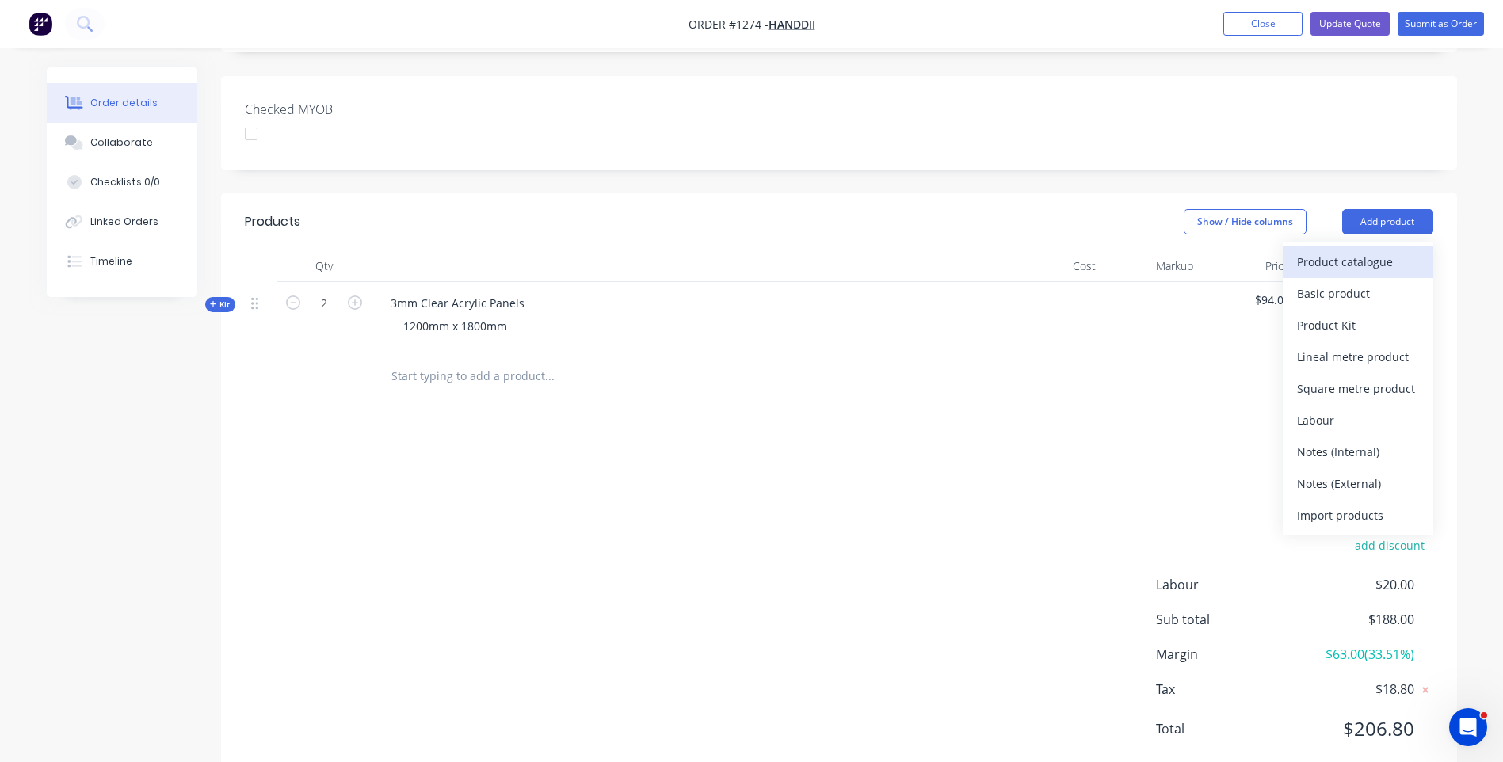
click at [1358, 250] on div "Product catalogue" at bounding box center [1358, 261] width 122 height 23
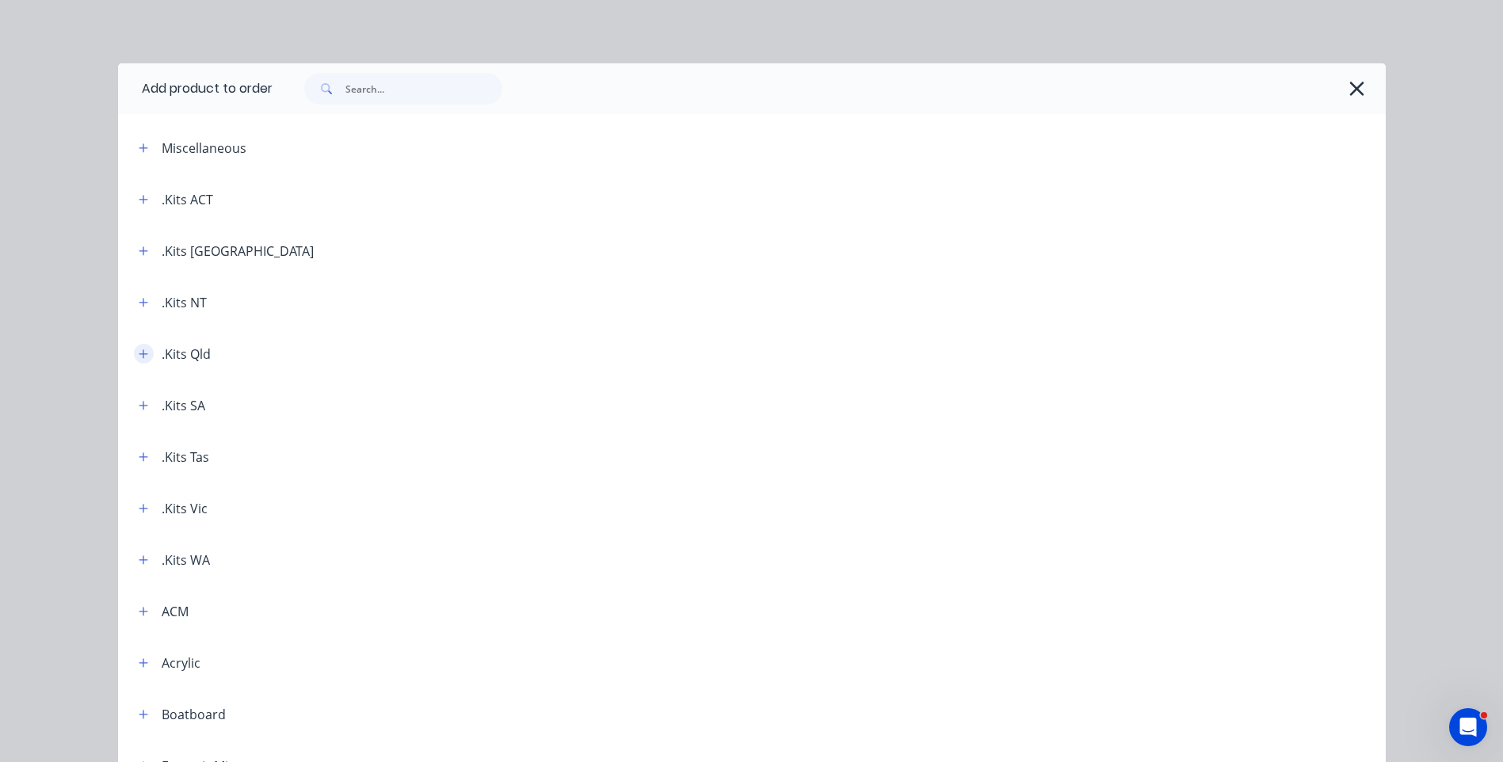
click at [140, 355] on icon "button" at bounding box center [144, 354] width 10 height 11
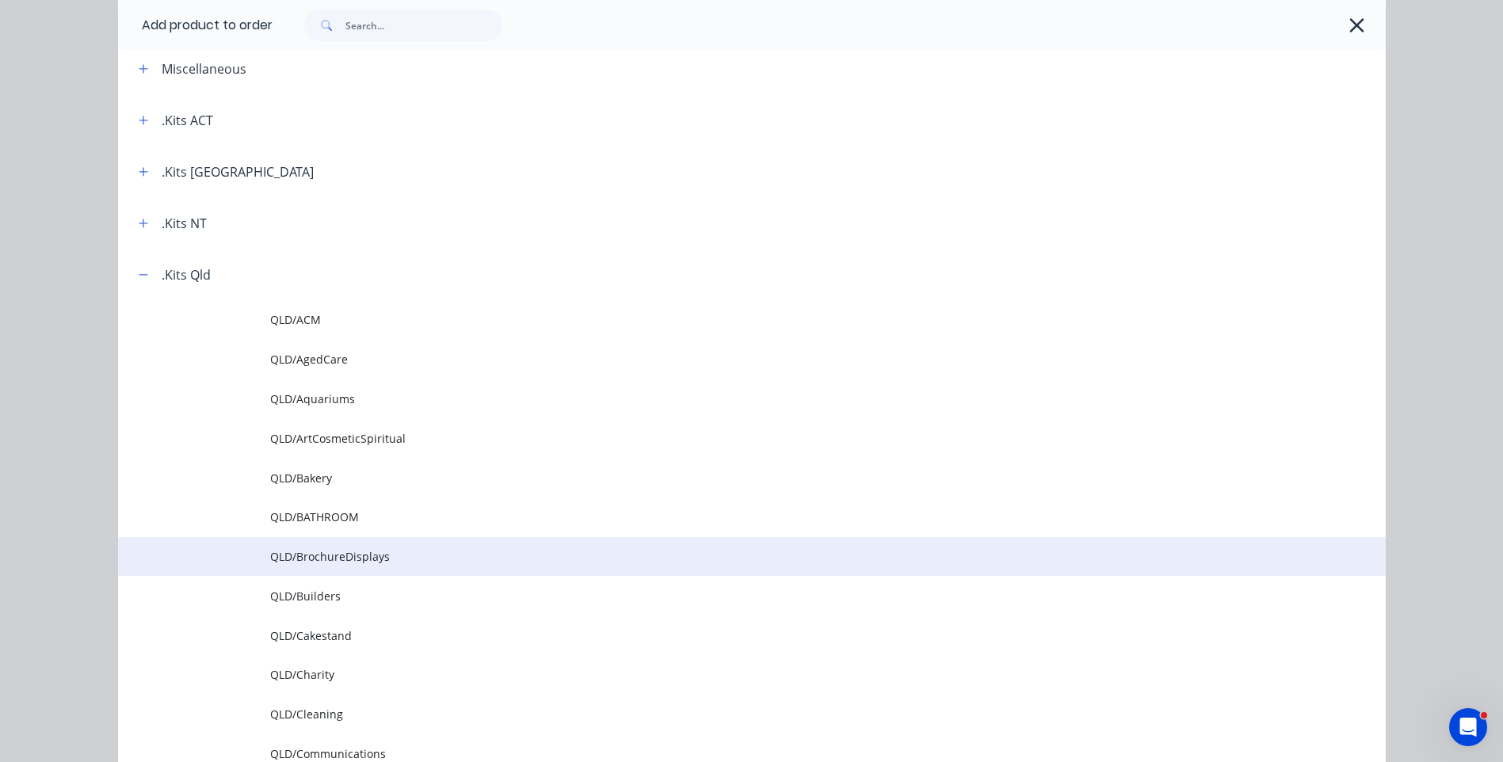
scroll to position [158, 0]
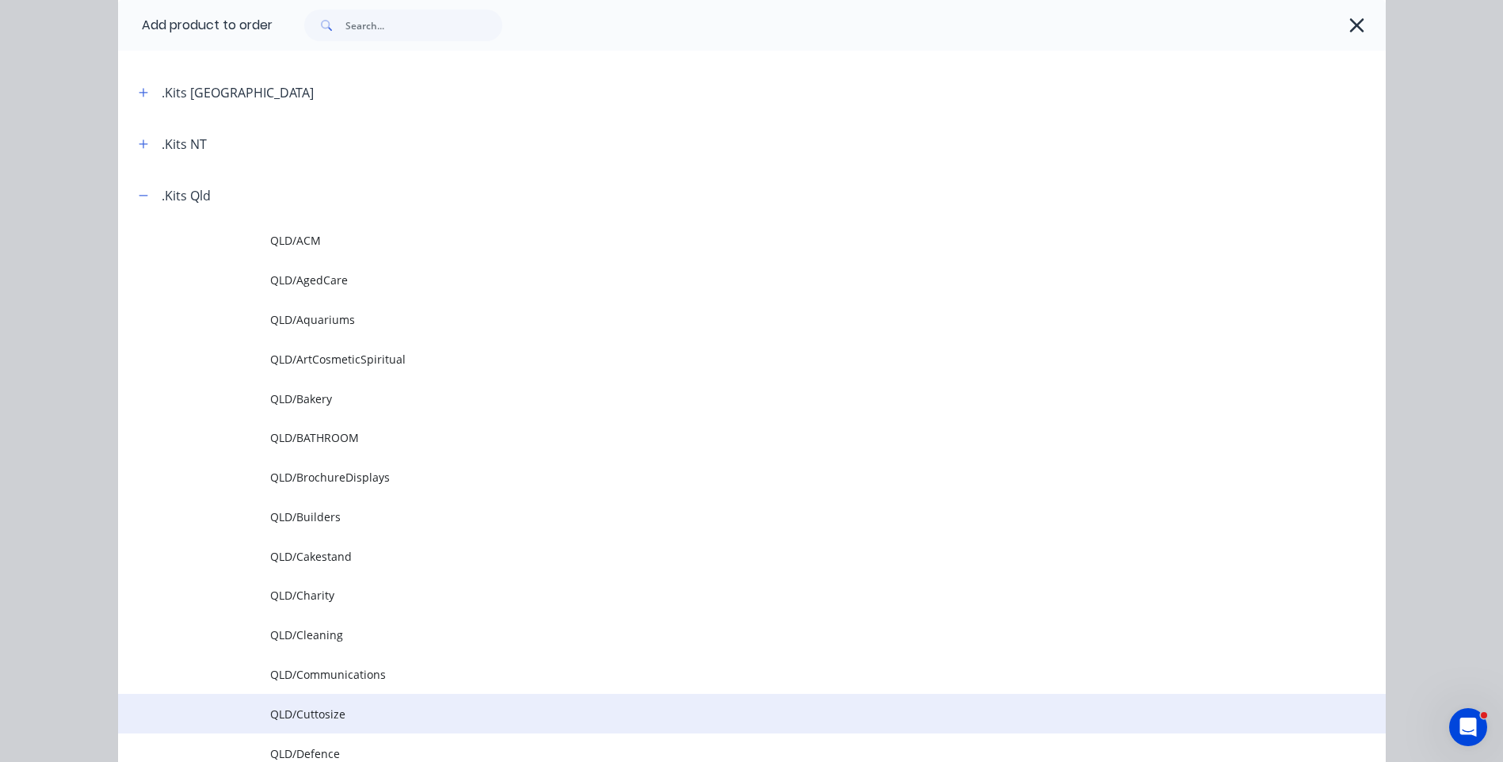
click at [320, 716] on span "QLD/Cuttosize" at bounding box center [716, 714] width 892 height 17
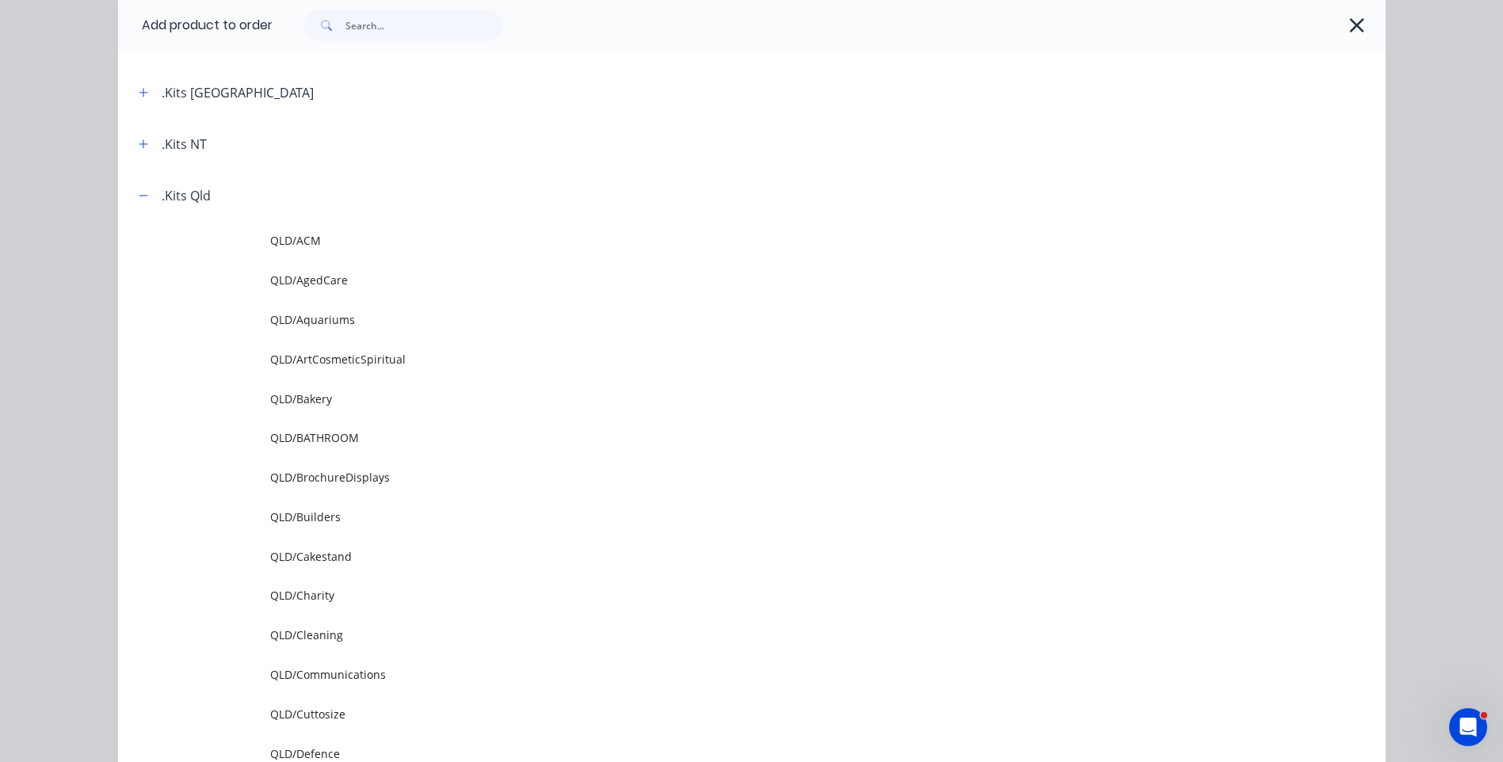
scroll to position [0, 0]
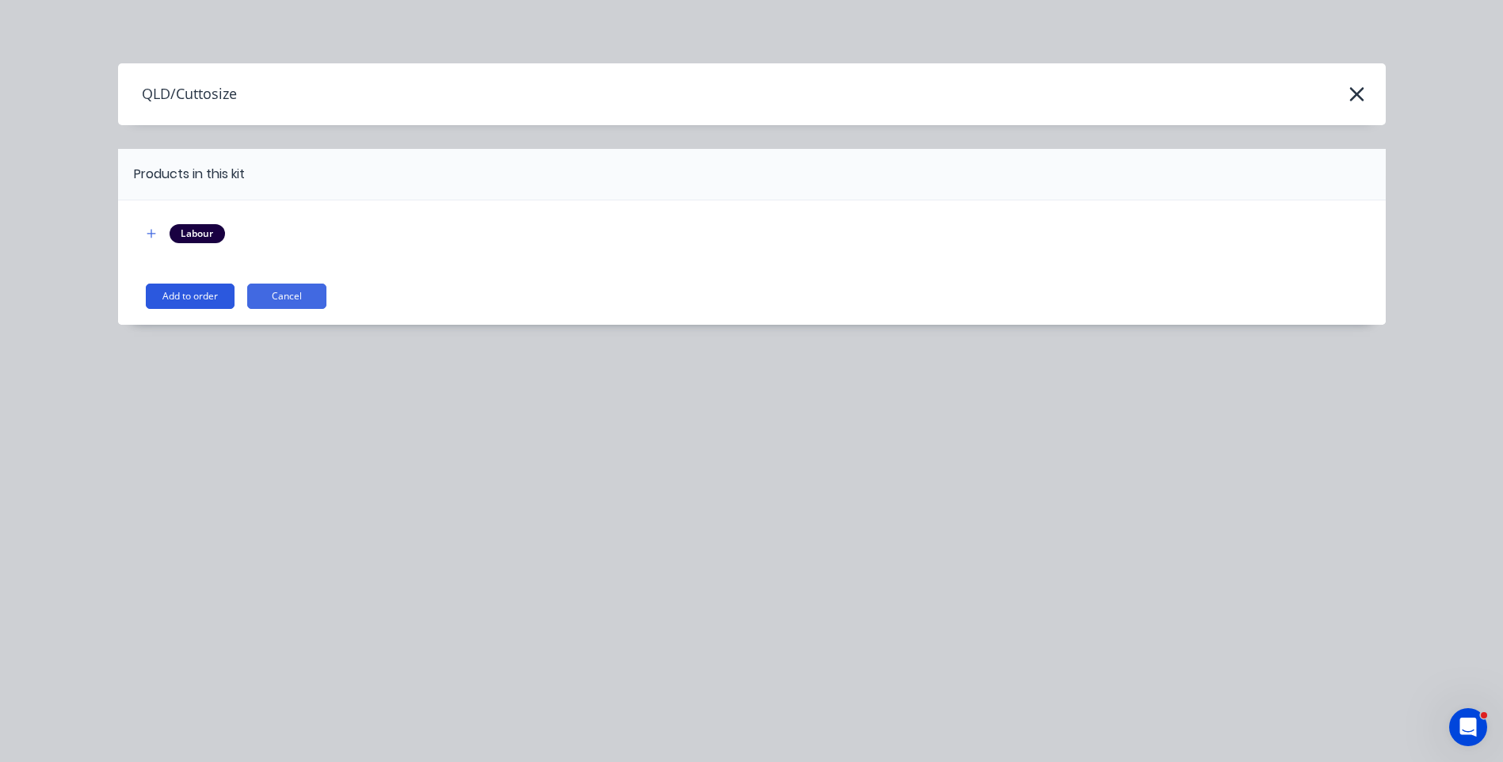
click at [196, 299] on button "Add to order" at bounding box center [190, 296] width 89 height 25
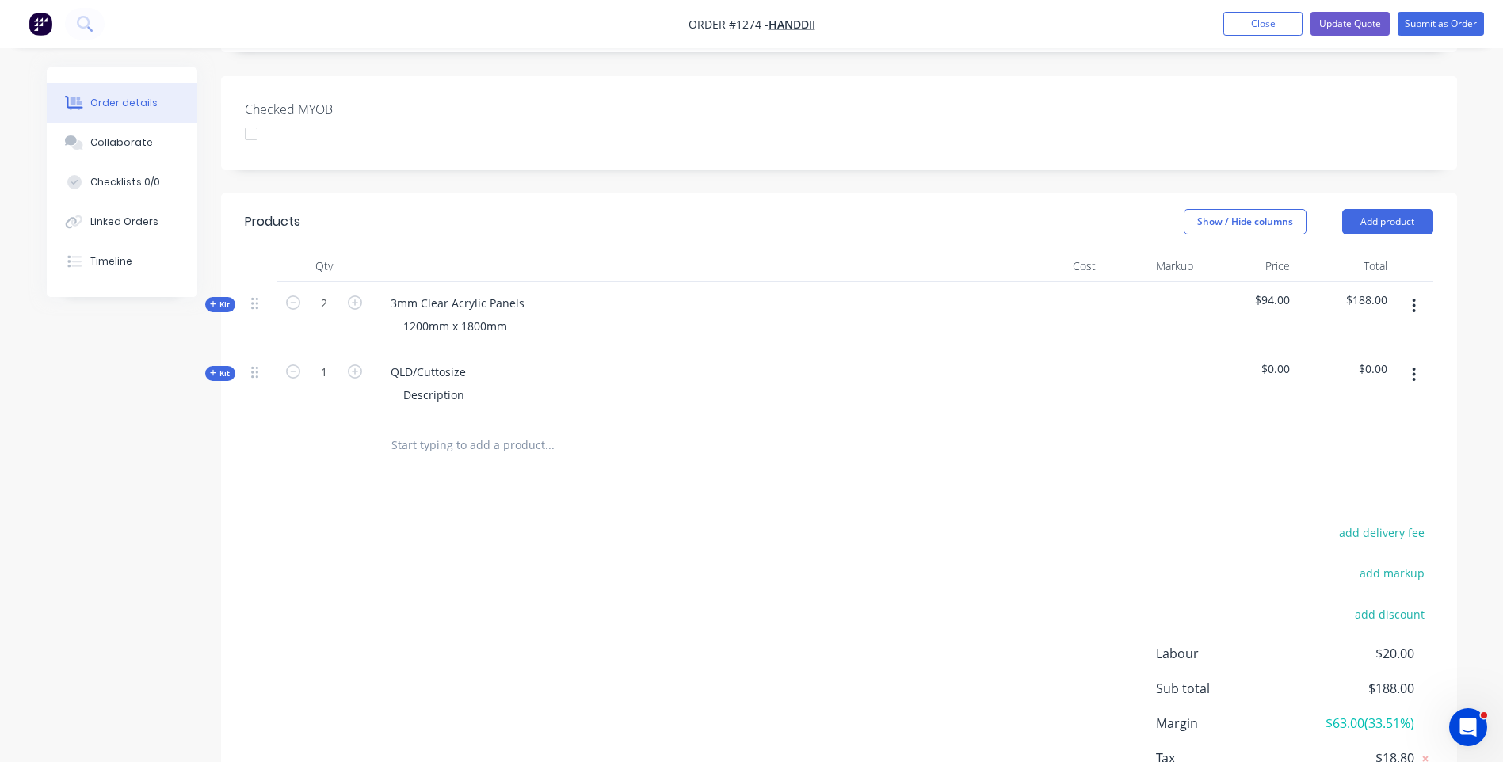
click at [212, 369] on icon at bounding box center [213, 373] width 7 height 8
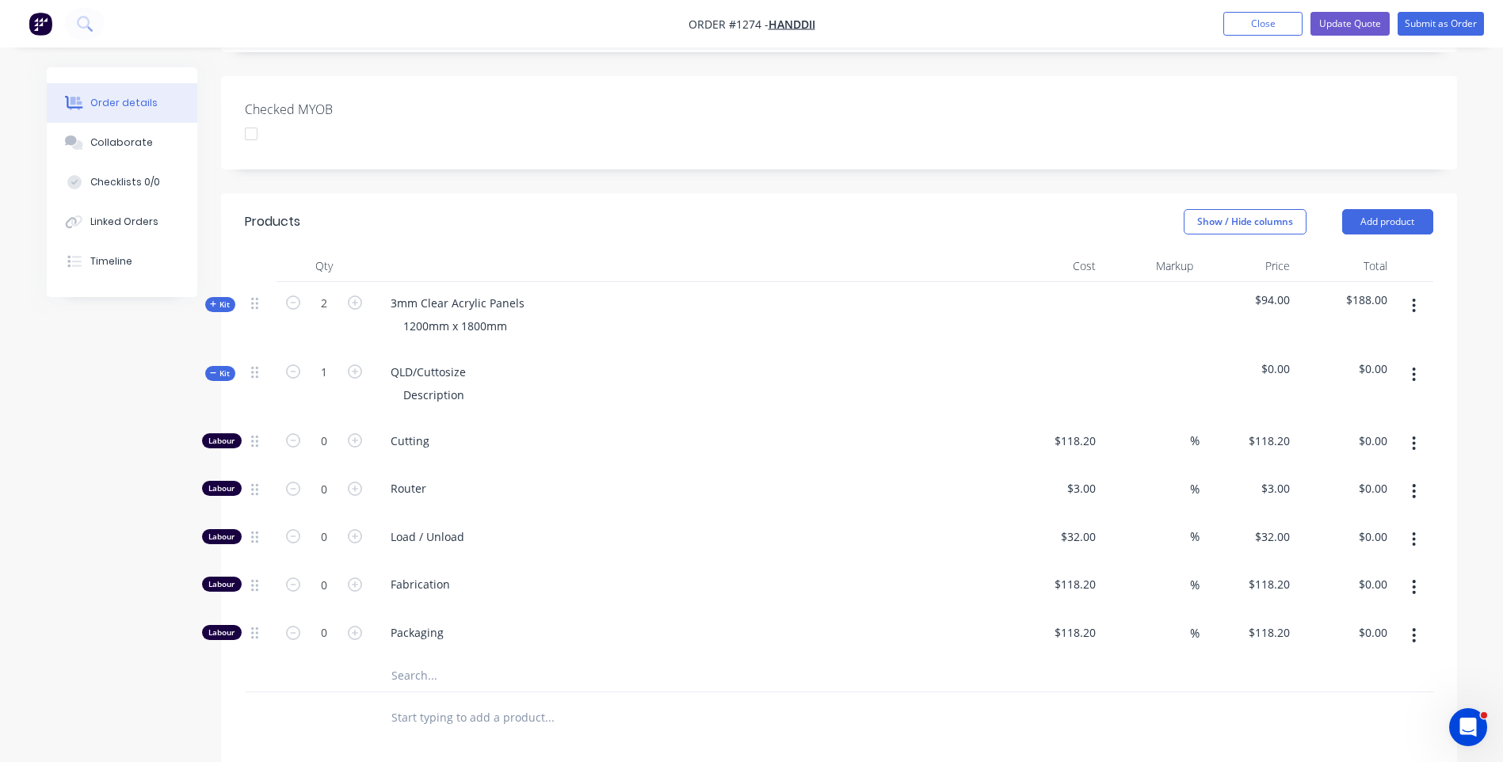
click at [419, 660] on input "text" at bounding box center [549, 676] width 317 height 32
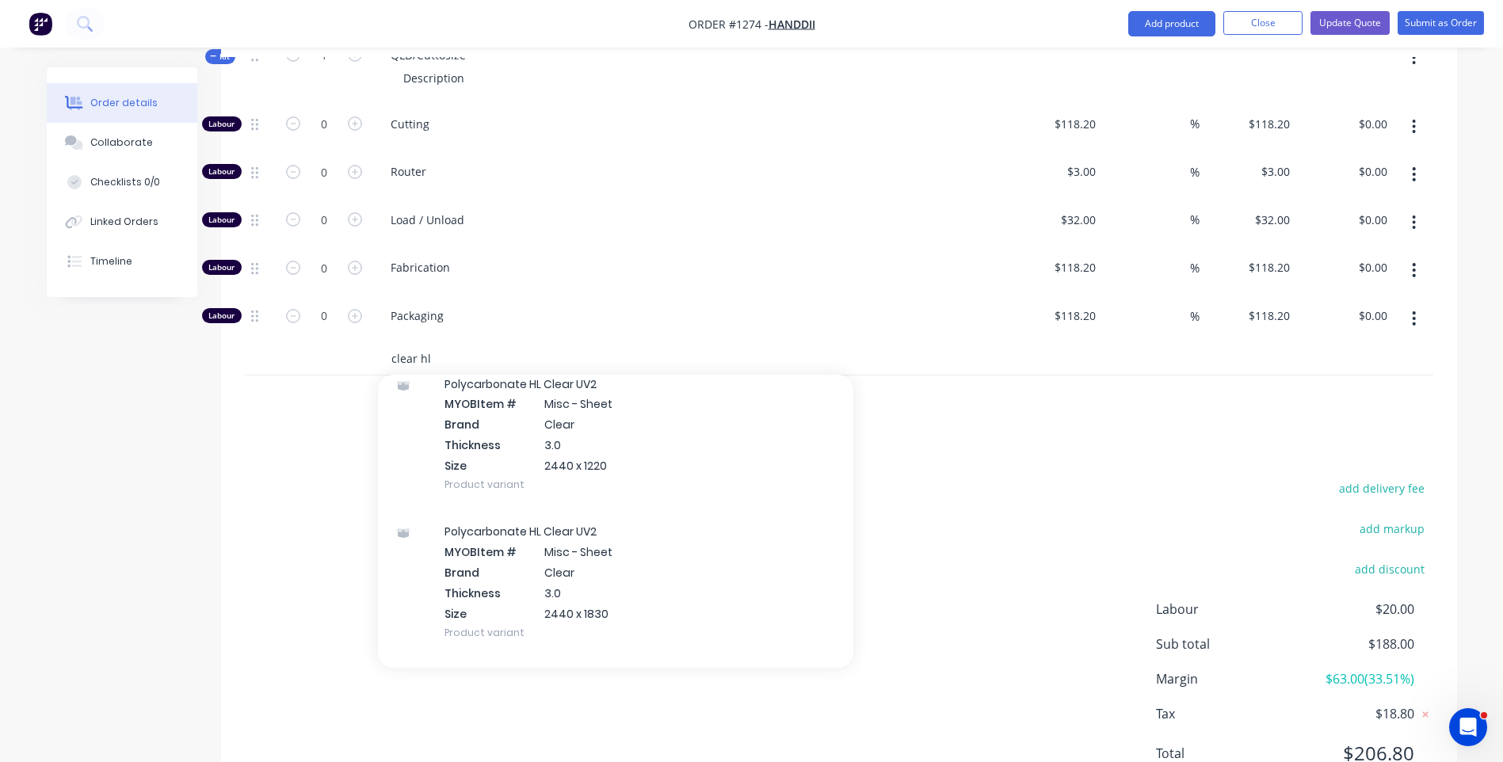
scroll to position [396, 0]
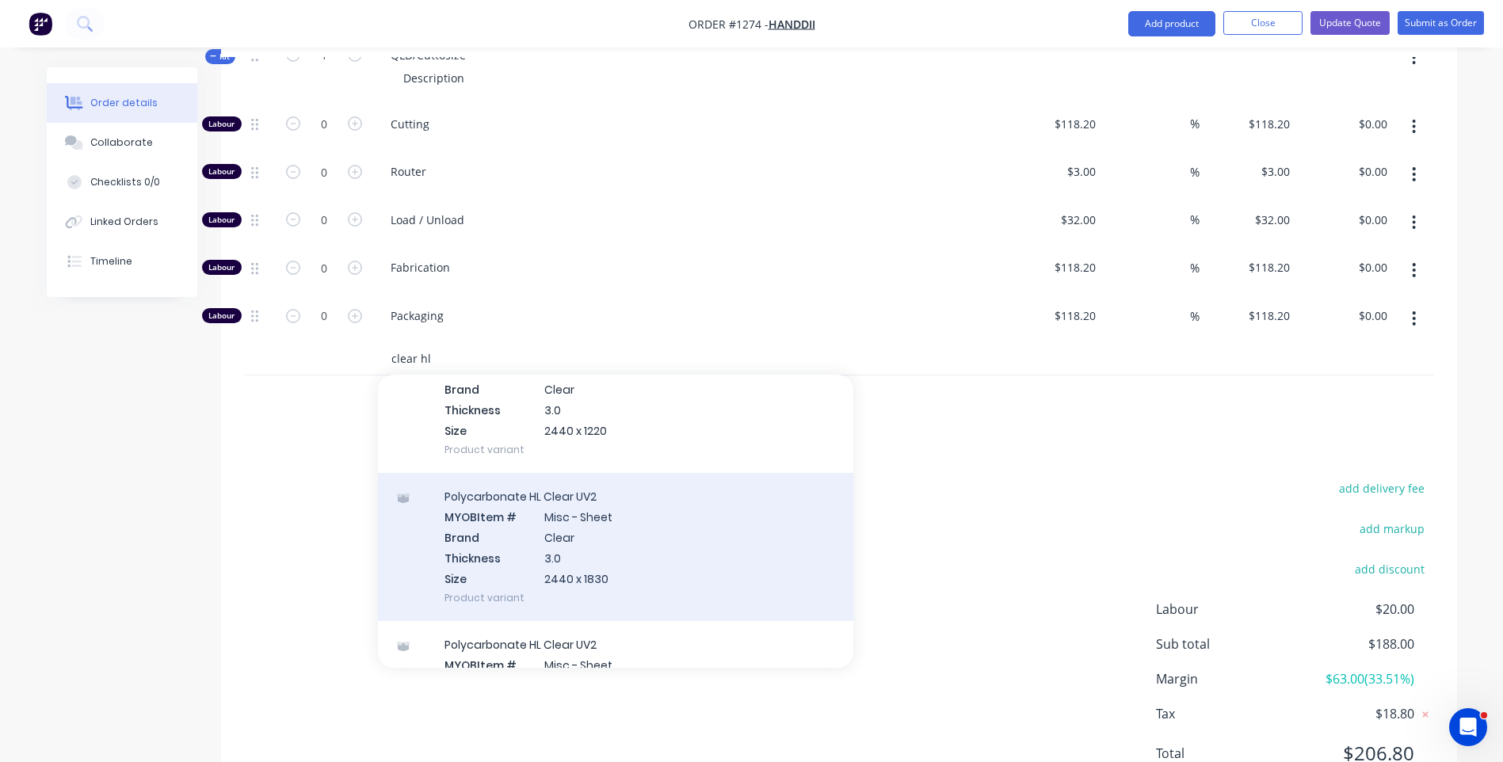
type input "clear hl"
click at [577, 515] on div "Polycarbonate HL Clear UV2 MYOB Item # Misc - Sheet Brand Clear Thickness 3.0 S…" at bounding box center [615, 547] width 475 height 148
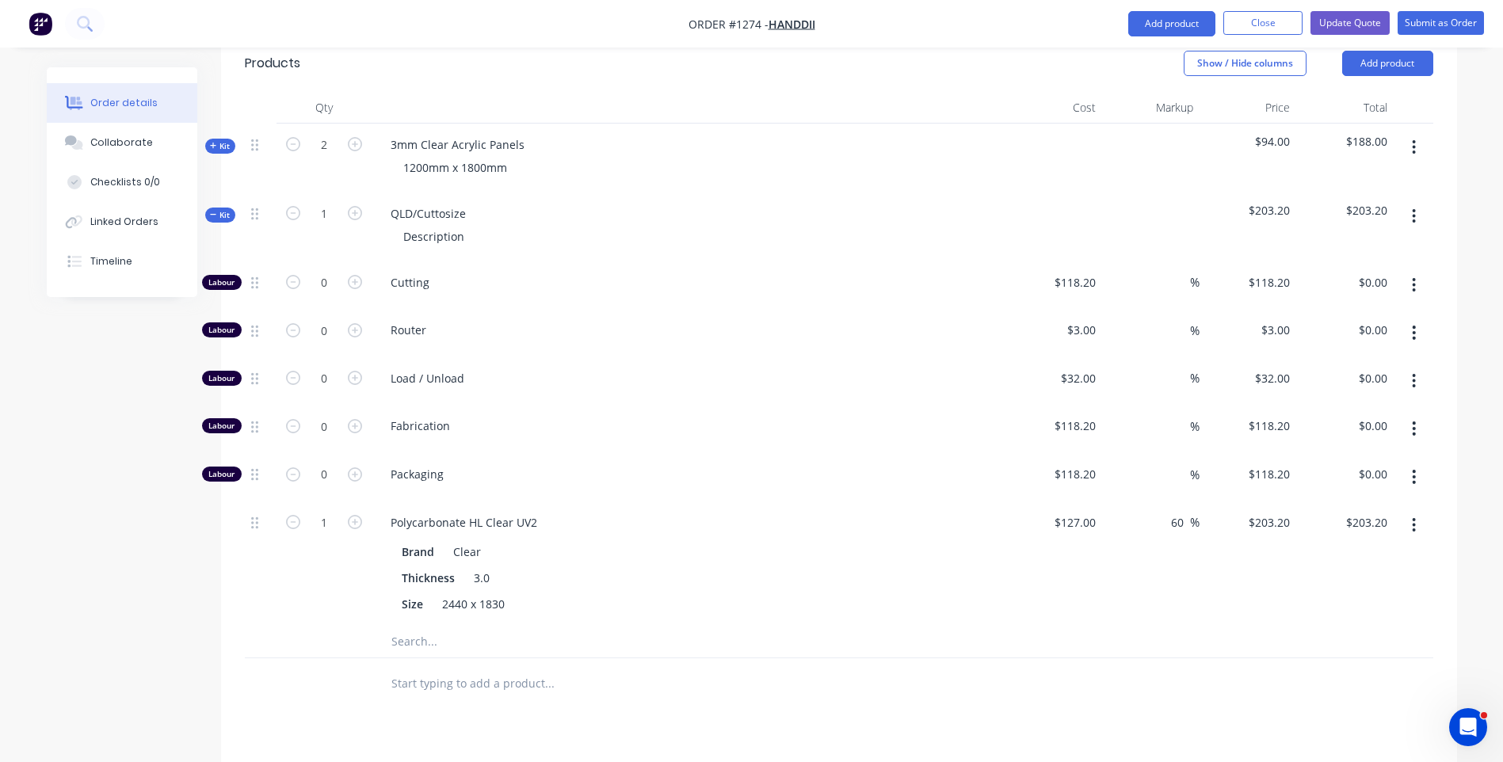
scroll to position [491, 0]
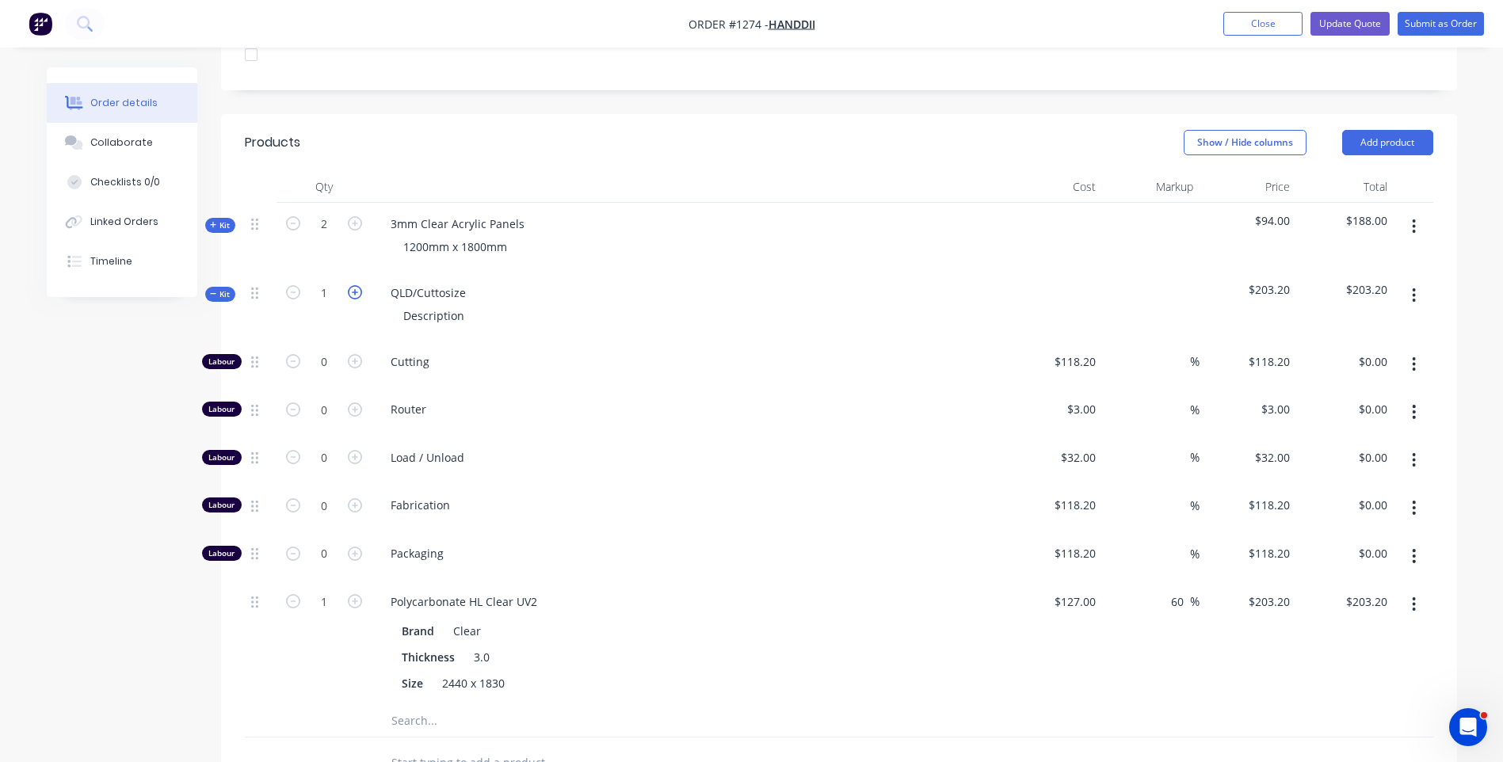
click at [353, 285] on icon "button" at bounding box center [355, 292] width 14 height 14
type input "2"
type input "$406.40"
drag, startPoint x: 524, startPoint y: 180, endPoint x: 391, endPoint y: 182, distance: 132.4
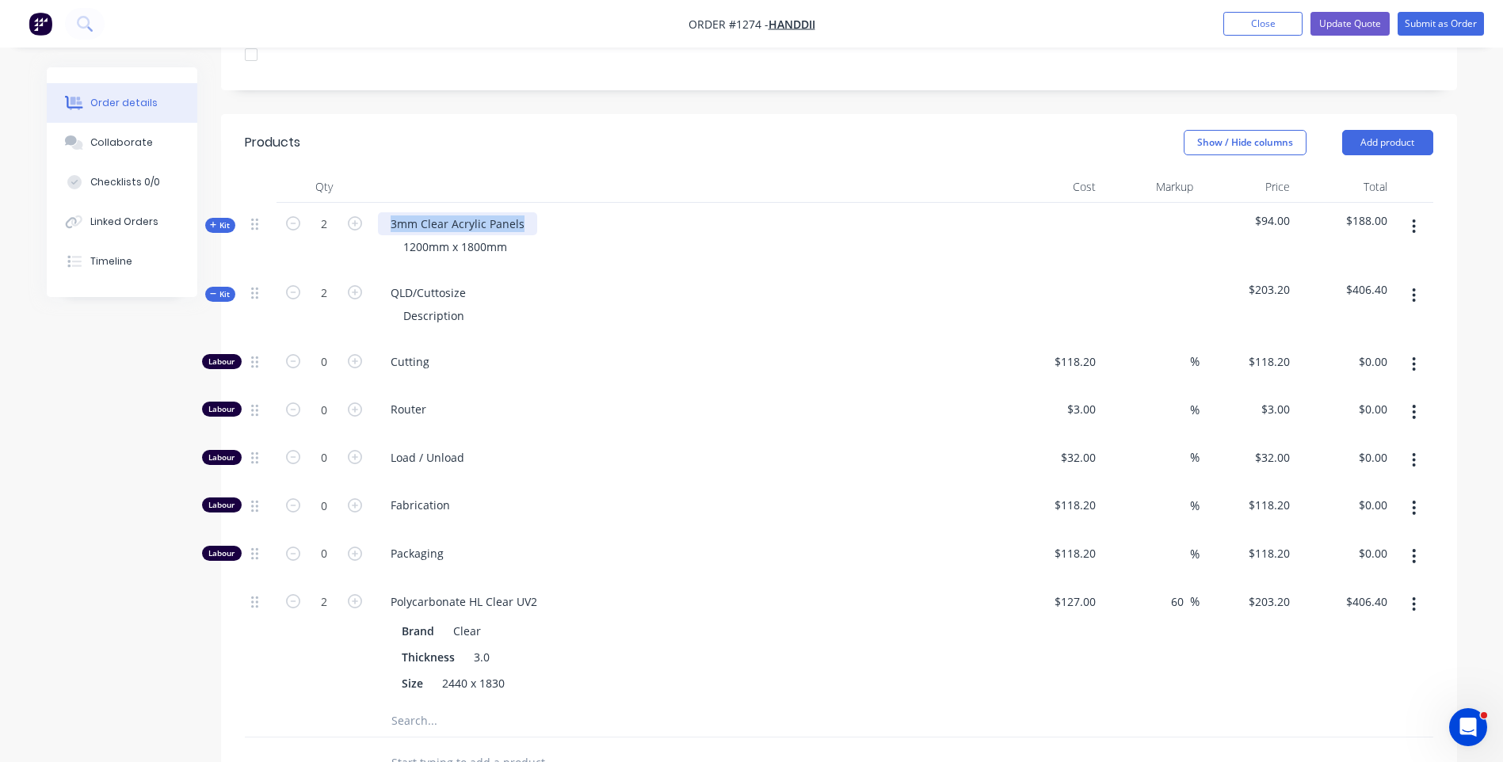
click at [387, 212] on div "3mm Clear Acrylic Panels" at bounding box center [457, 223] width 159 height 23
copy div "3mm Clear Acrylic Panels"
drag, startPoint x: 467, startPoint y: 245, endPoint x: 391, endPoint y: 243, distance: 75.3
click at [391, 281] on div "QLD/Cuttosize" at bounding box center [428, 292] width 101 height 23
paste div
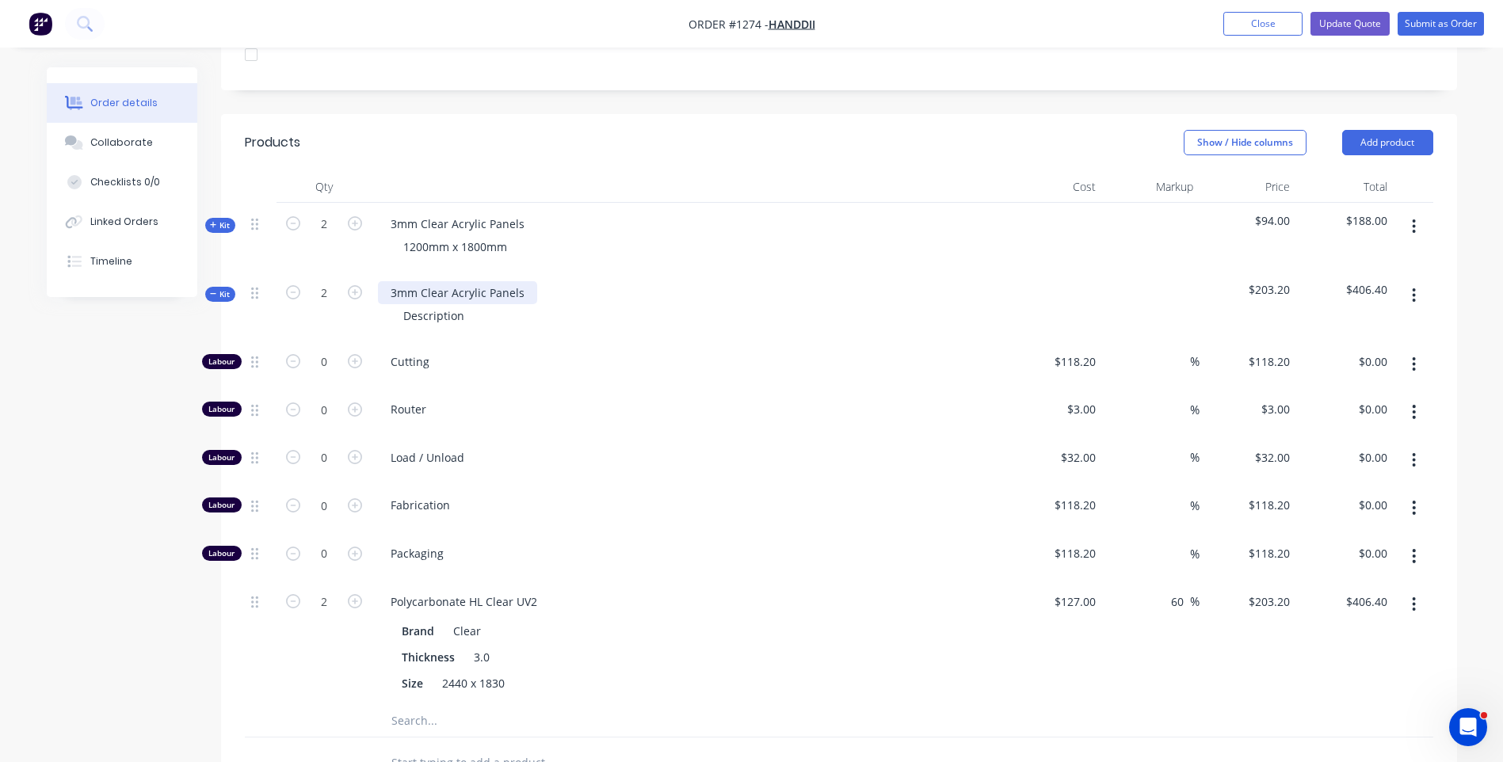
click at [483, 281] on div "3mm Clear Acrylic Panels" at bounding box center [457, 292] width 159 height 23
drag, startPoint x: 467, startPoint y: 268, endPoint x: 384, endPoint y: 268, distance: 82.4
click at [384, 304] on div "Description" at bounding box center [688, 315] width 621 height 23
click at [357, 354] on icon "button" at bounding box center [355, 361] width 14 height 14
type input "1"
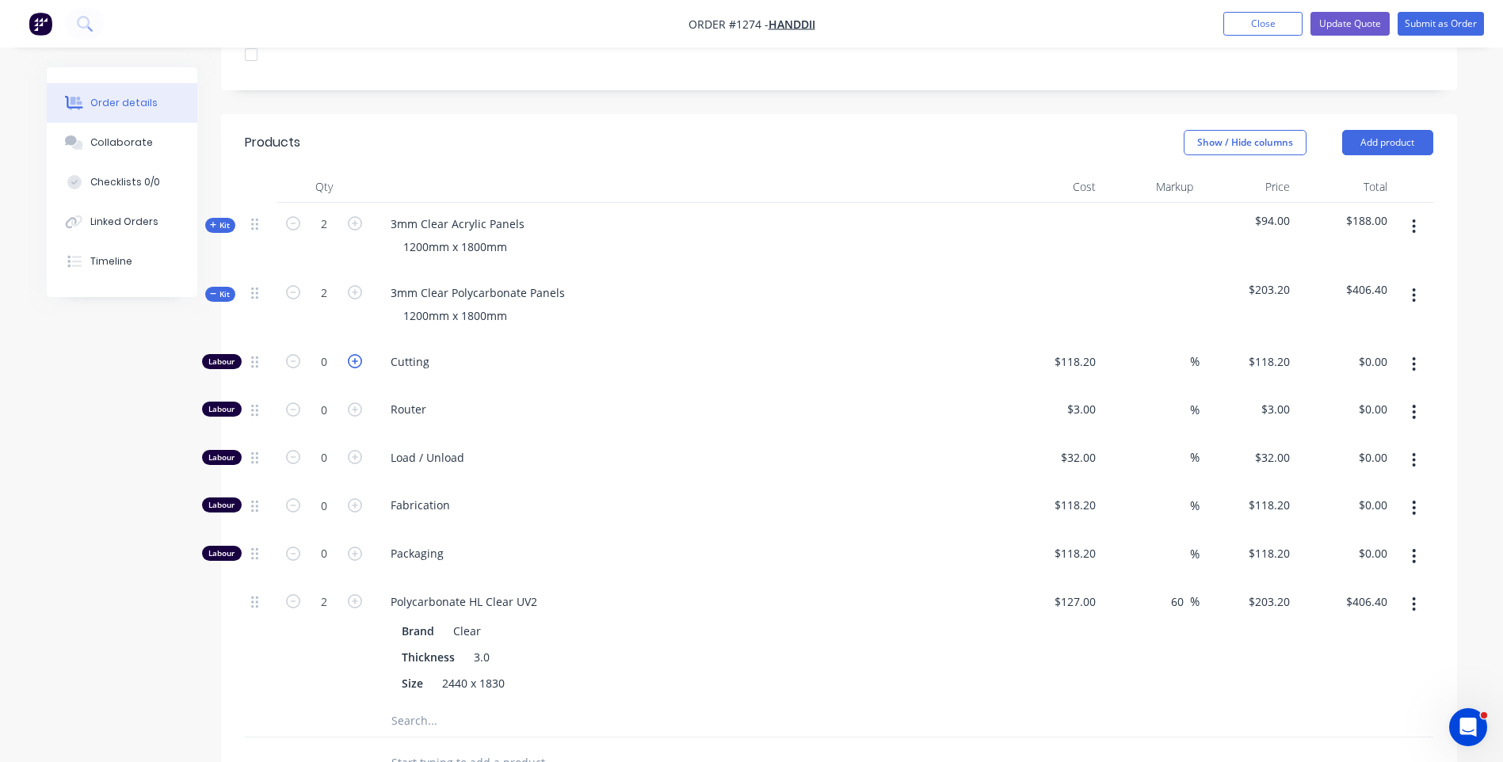
type input "$118.20"
click at [357, 354] on icon "button" at bounding box center [355, 361] width 14 height 14
type input "2"
type input "$236.40"
click at [296, 594] on icon "button" at bounding box center [293, 601] width 14 height 14
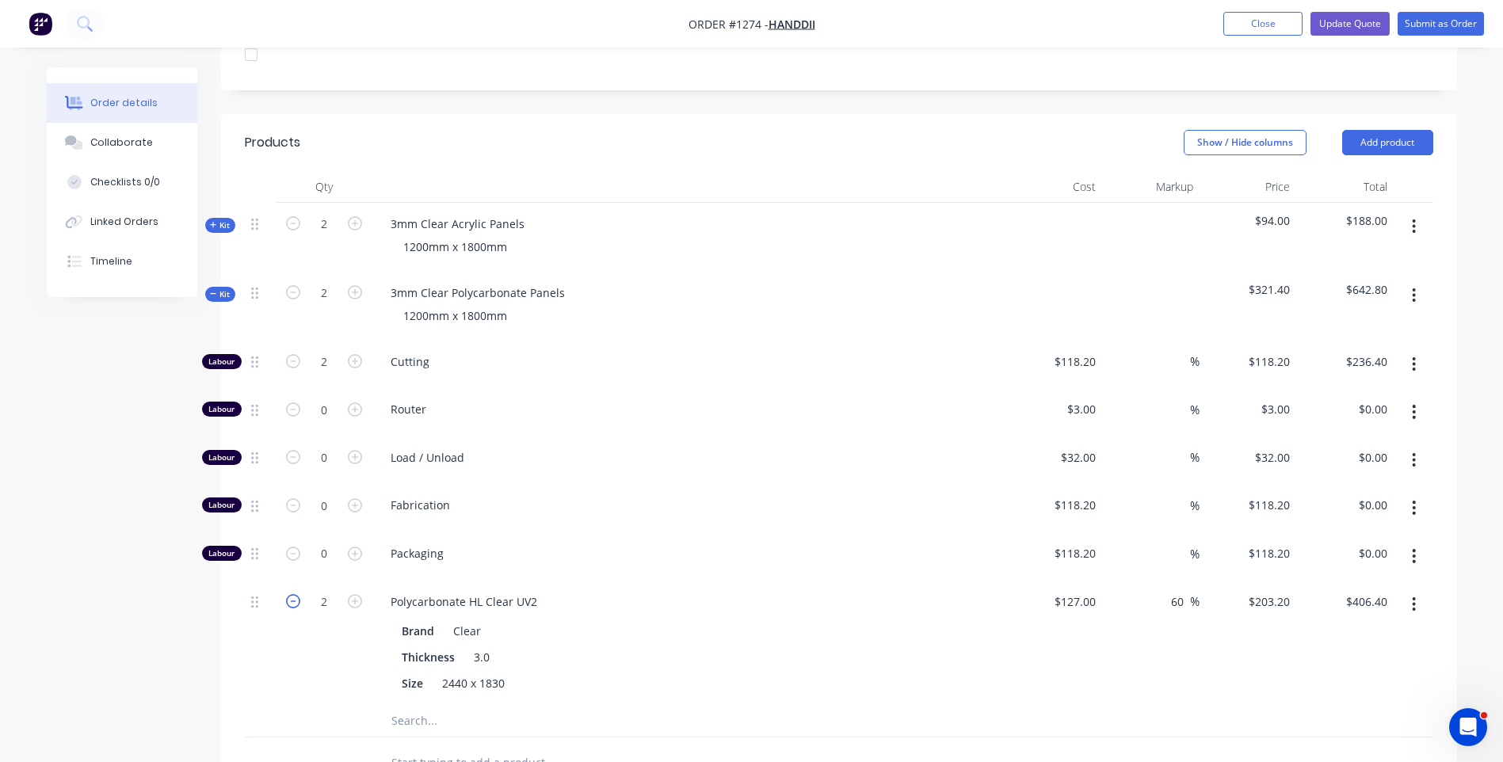
type input "1"
type input "$203.20"
click at [693, 439] on div "Load / Unload" at bounding box center [689, 461] width 634 height 48
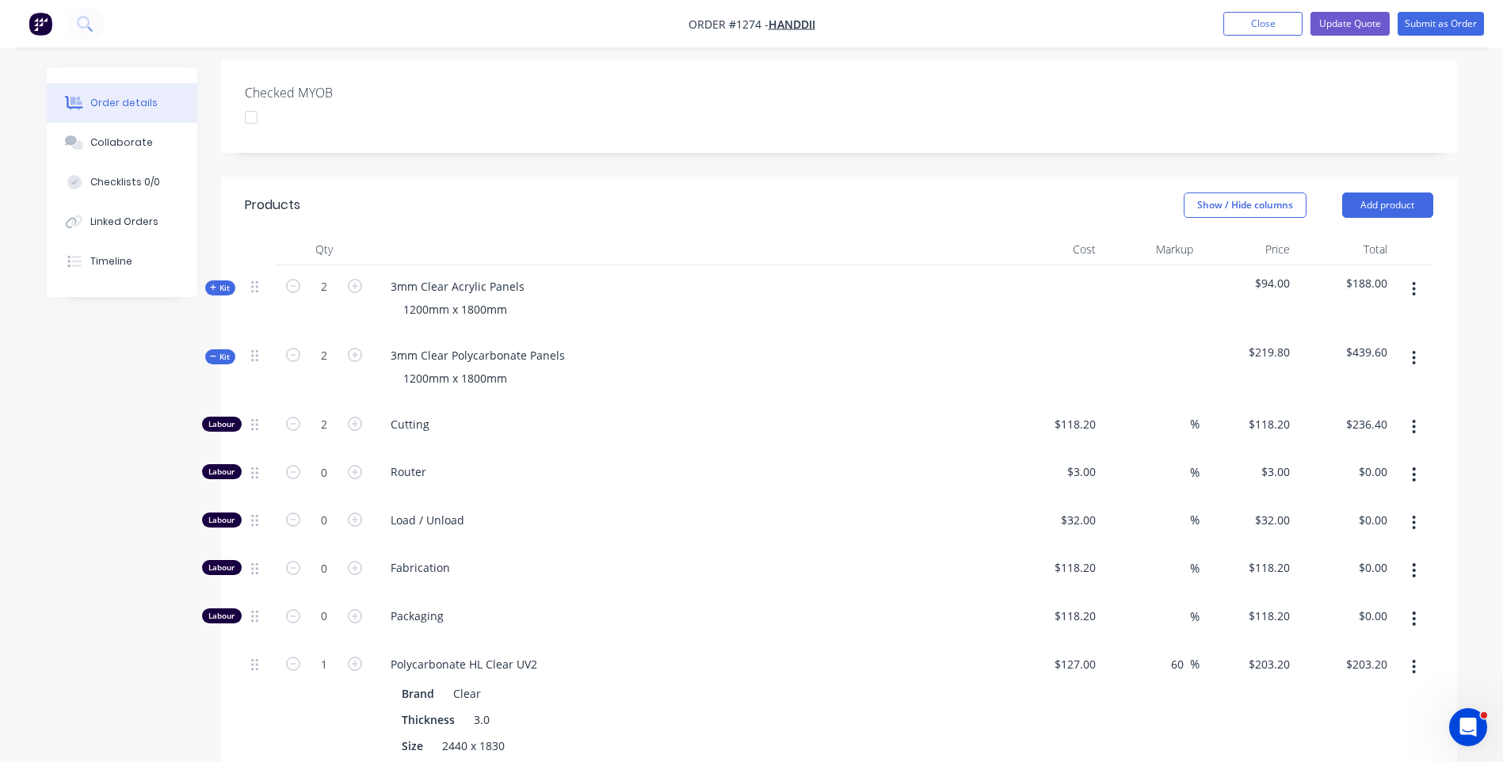
scroll to position [412, 0]
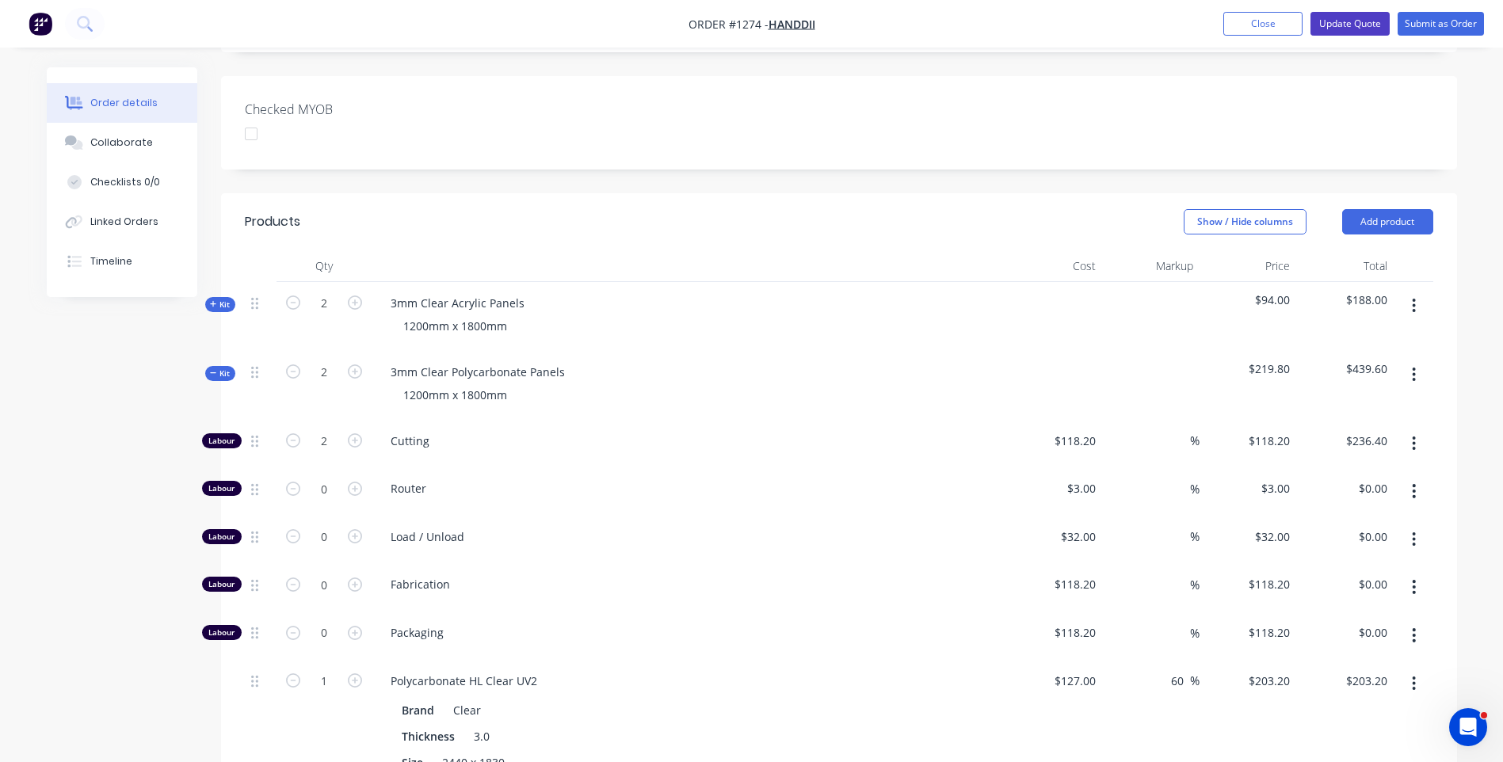
click at [1334, 29] on button "Update Quote" at bounding box center [1350, 24] width 79 height 24
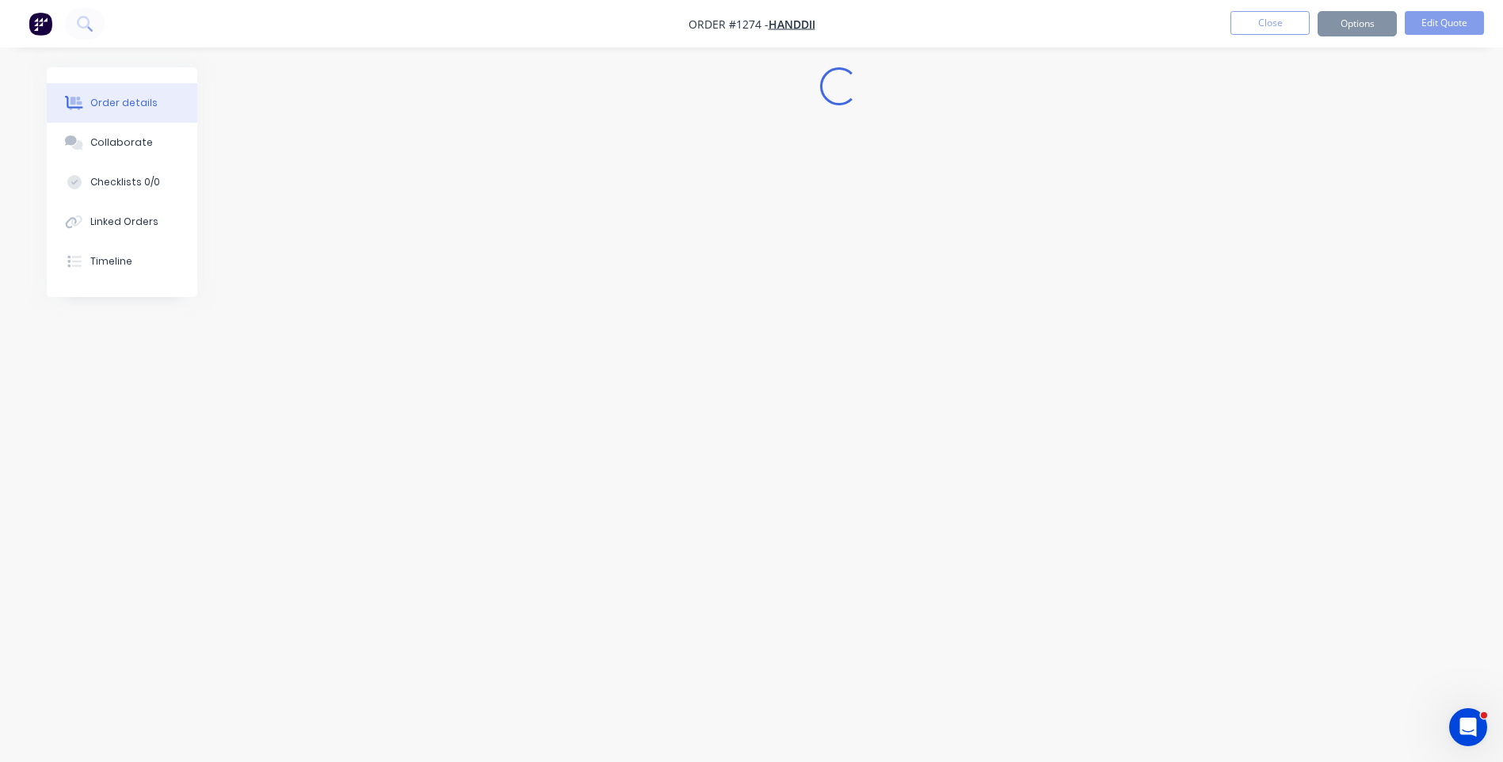
scroll to position [0, 0]
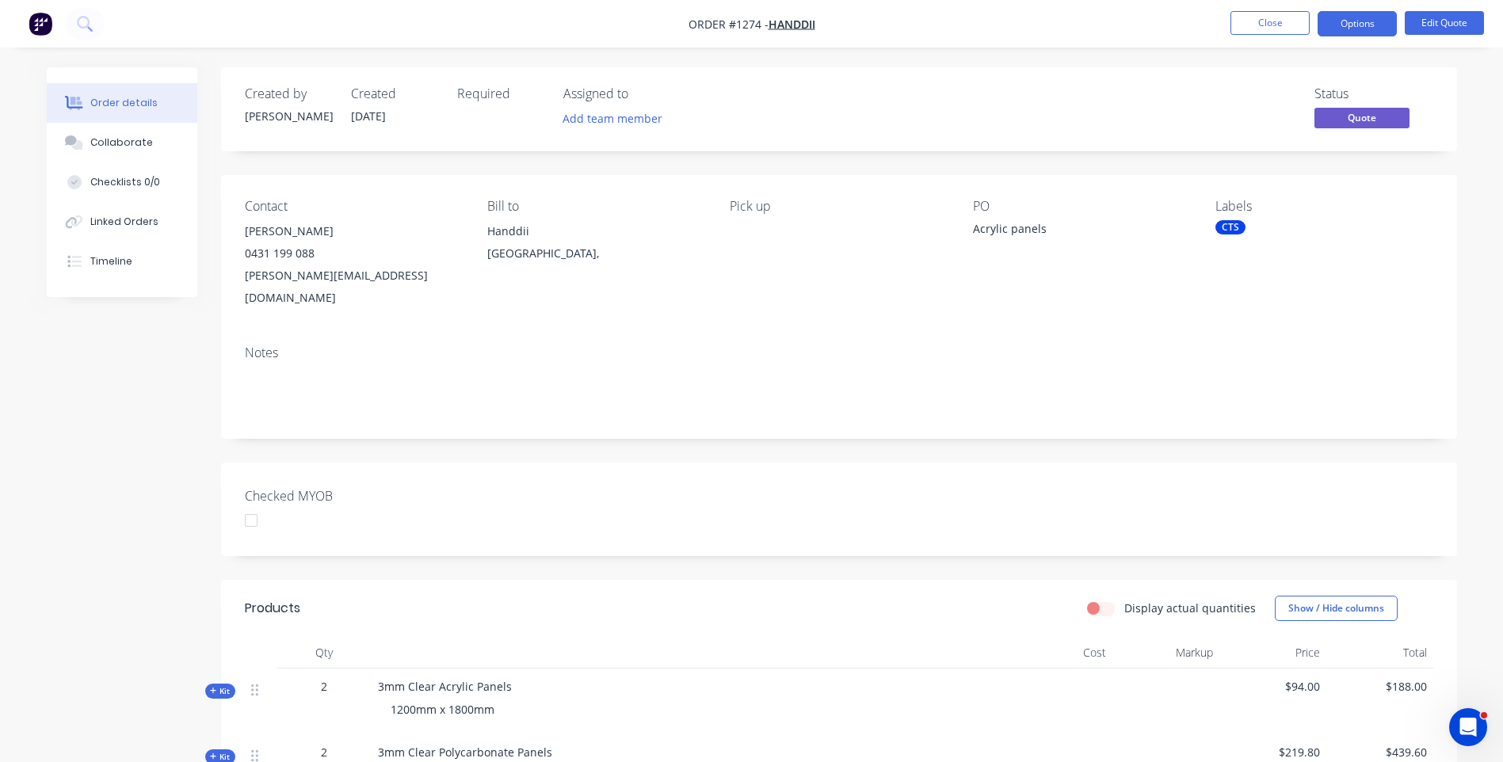
click at [1334, 29] on button "Options" at bounding box center [1357, 23] width 79 height 25
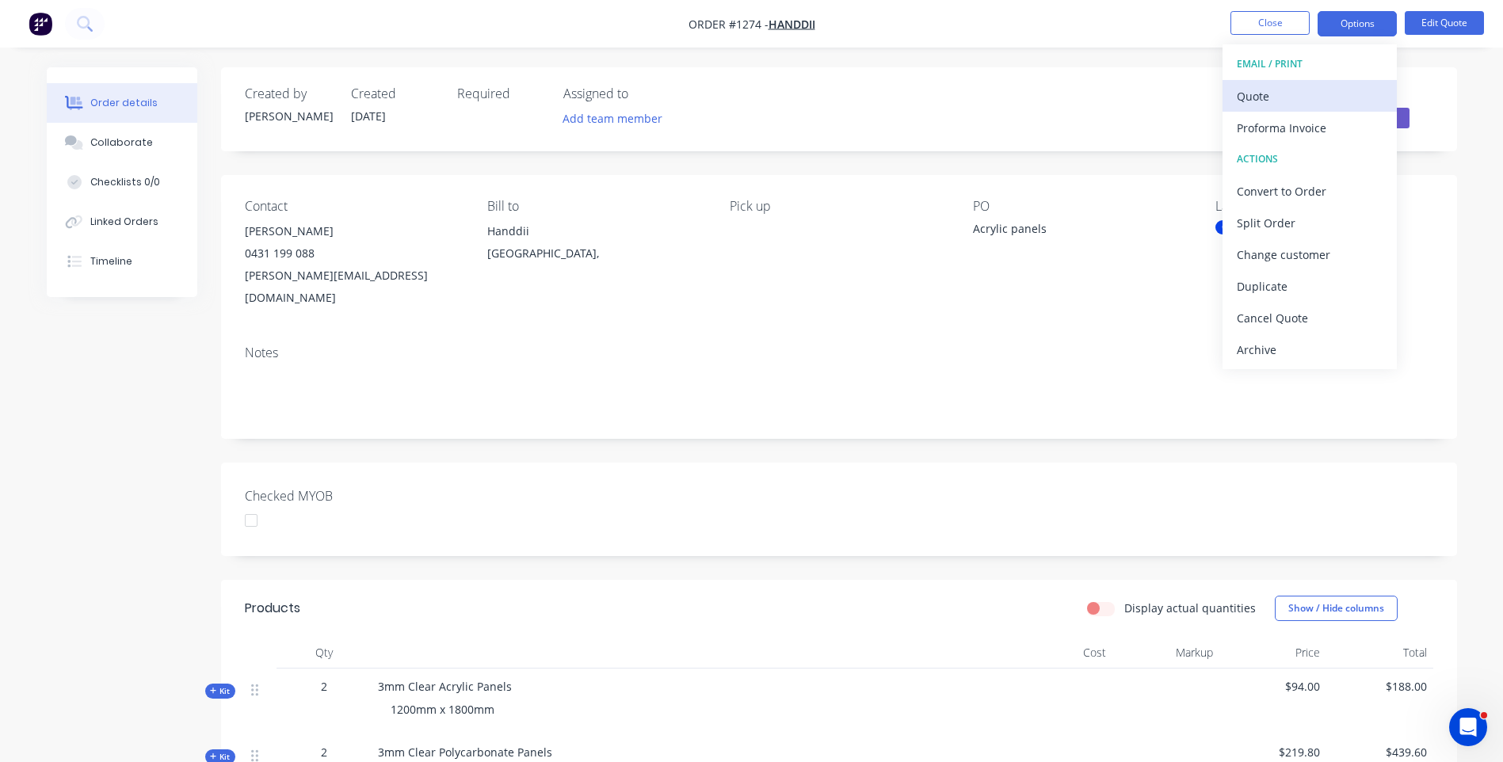
click at [1256, 104] on div "Quote" at bounding box center [1310, 96] width 146 height 23
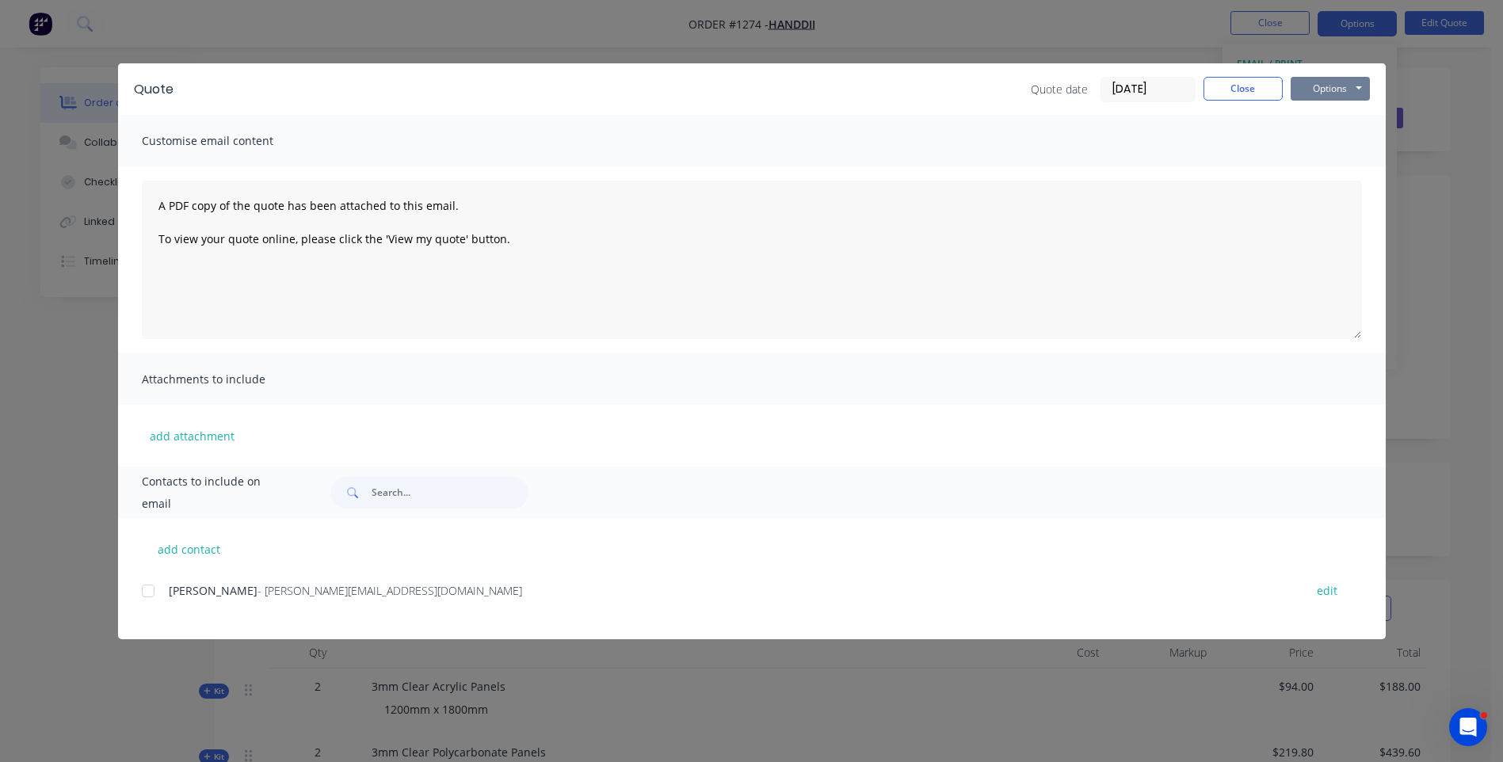
click at [1307, 97] on button "Options" at bounding box center [1330, 89] width 79 height 24
click at [1319, 118] on button "Preview" at bounding box center [1341, 117] width 101 height 26
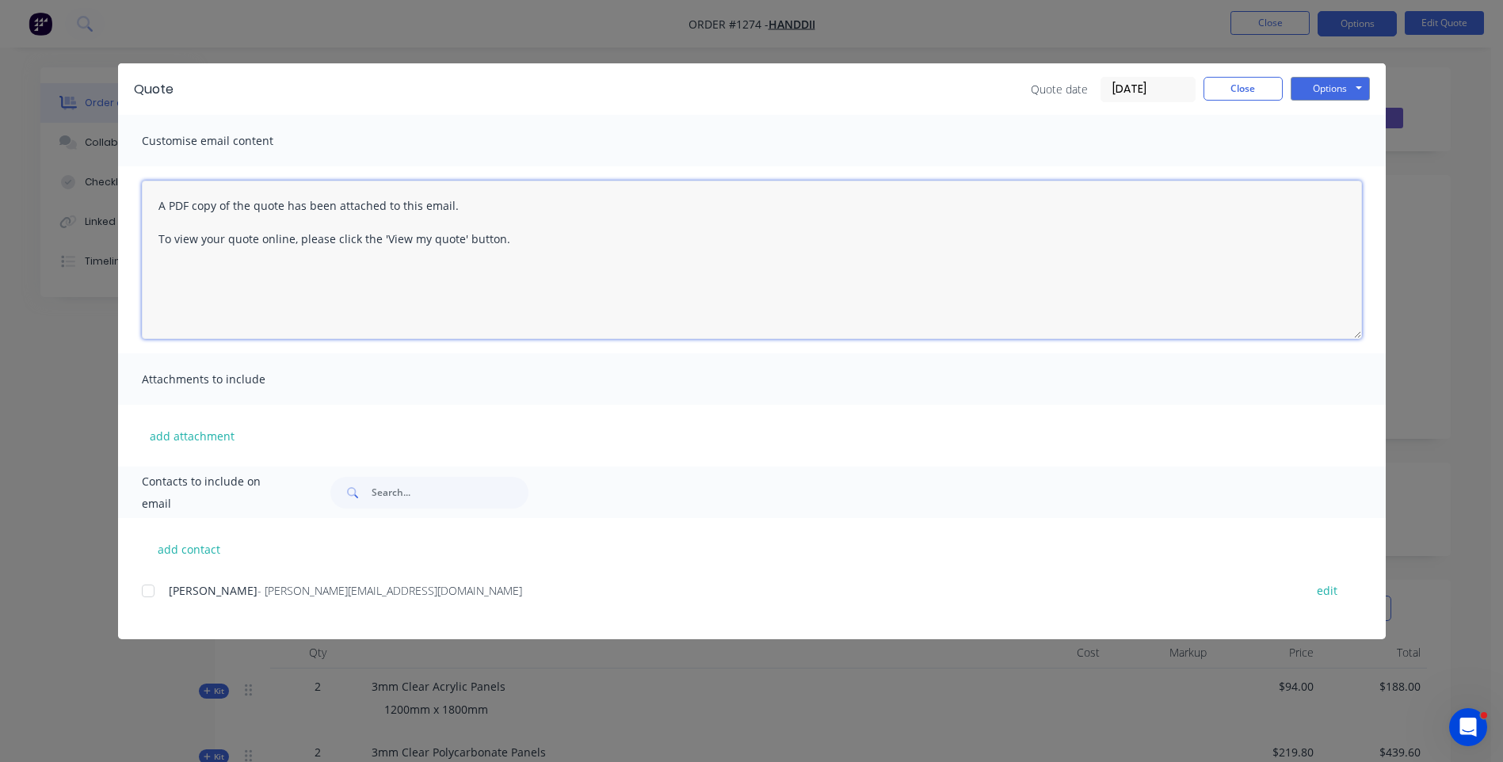
paste textarea "3mm Clear Acrylic Panels"
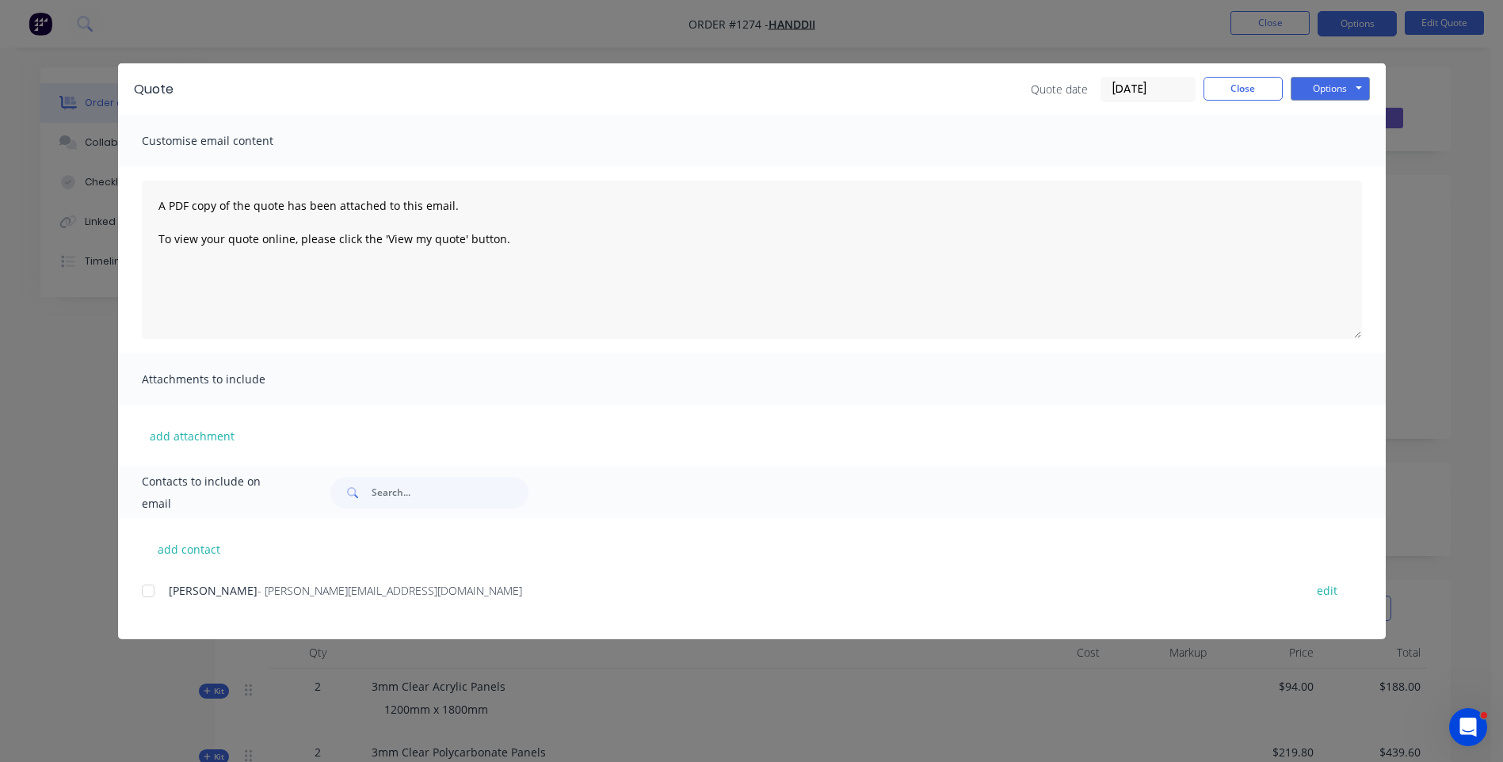
click at [442, 632] on div "Damien Smith - damien@handdii.com edit" at bounding box center [764, 609] width 1244 height 59
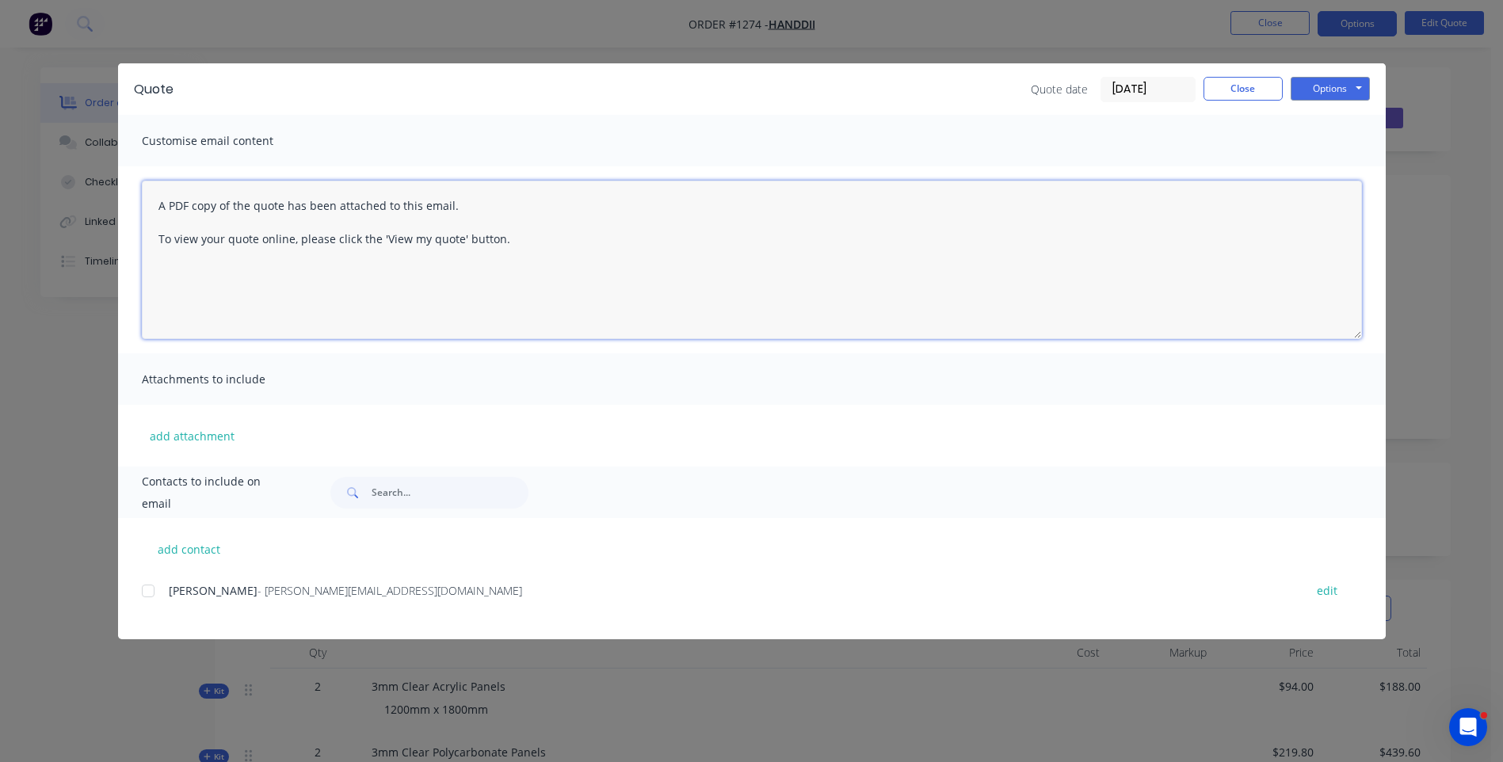
paste textarea "Hi, Please contact us if you have any questions. Regards, Darren sales@allstarp…"
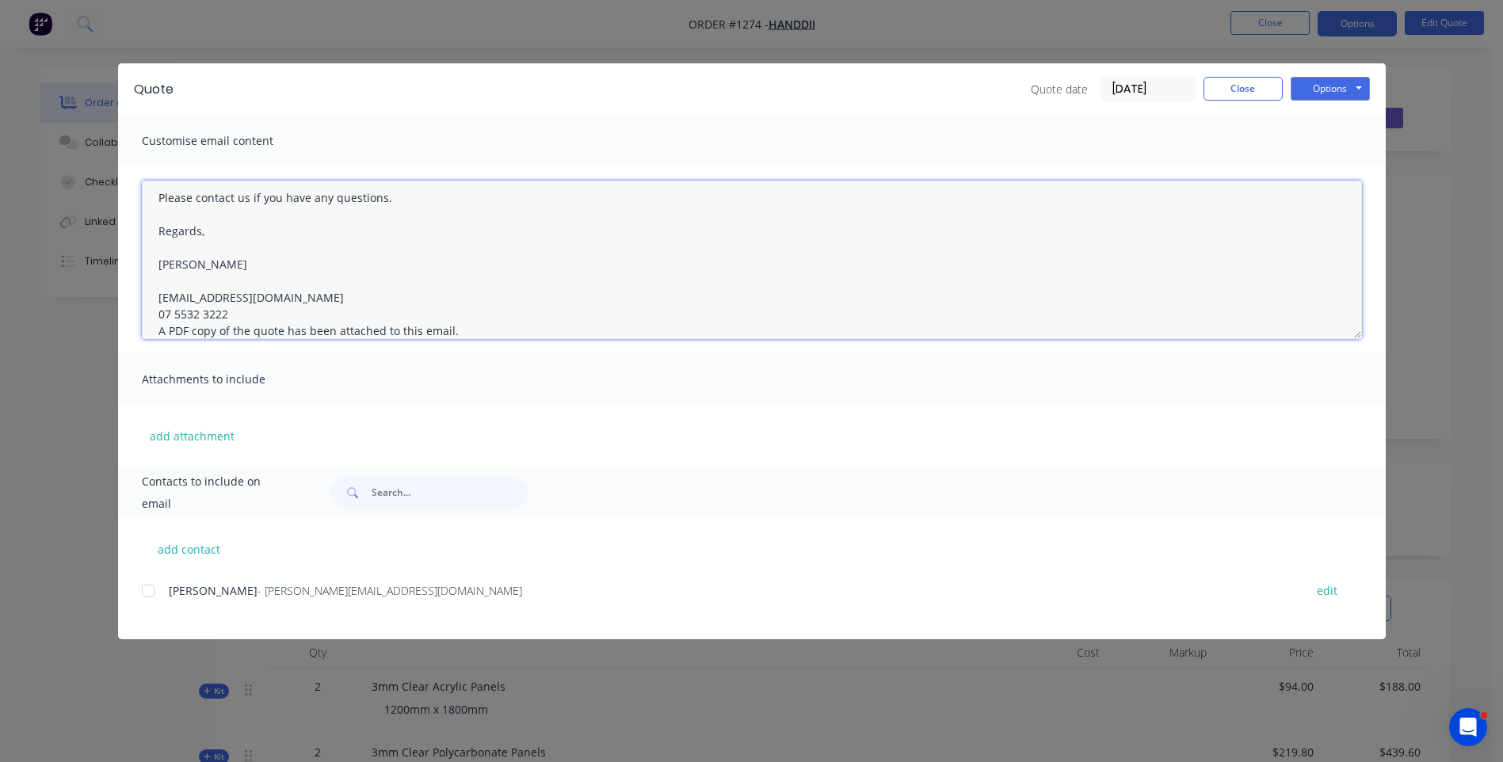
click at [228, 314] on textarea "Hi, Please contact us if you have any questions. Regards, Darren sales@allstarp…" at bounding box center [752, 260] width 1220 height 158
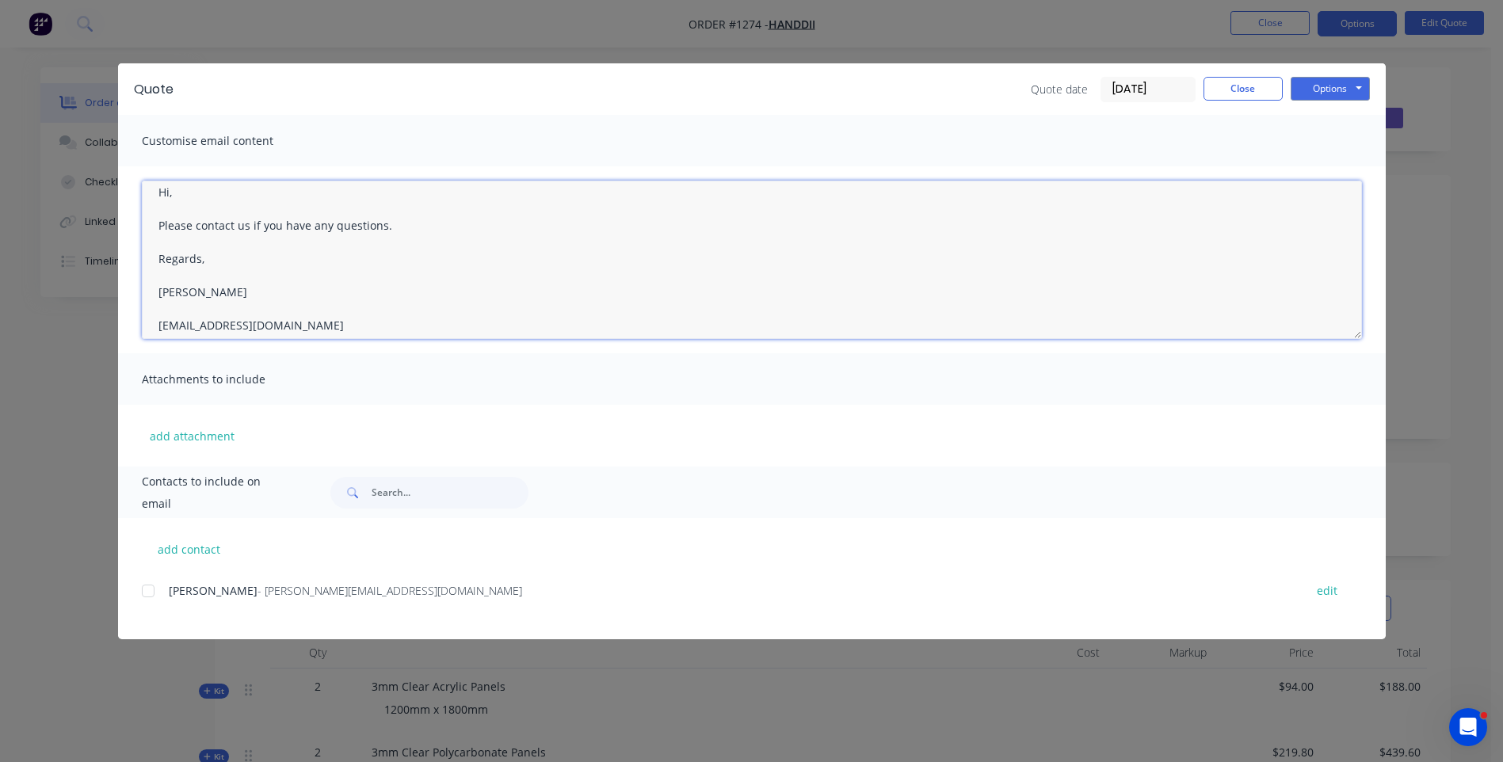
scroll to position [0, 0]
click at [199, 208] on textarea "Hi, Please contact us if you have any questions. Regards, Darren sales@allstarp…" at bounding box center [752, 260] width 1220 height 158
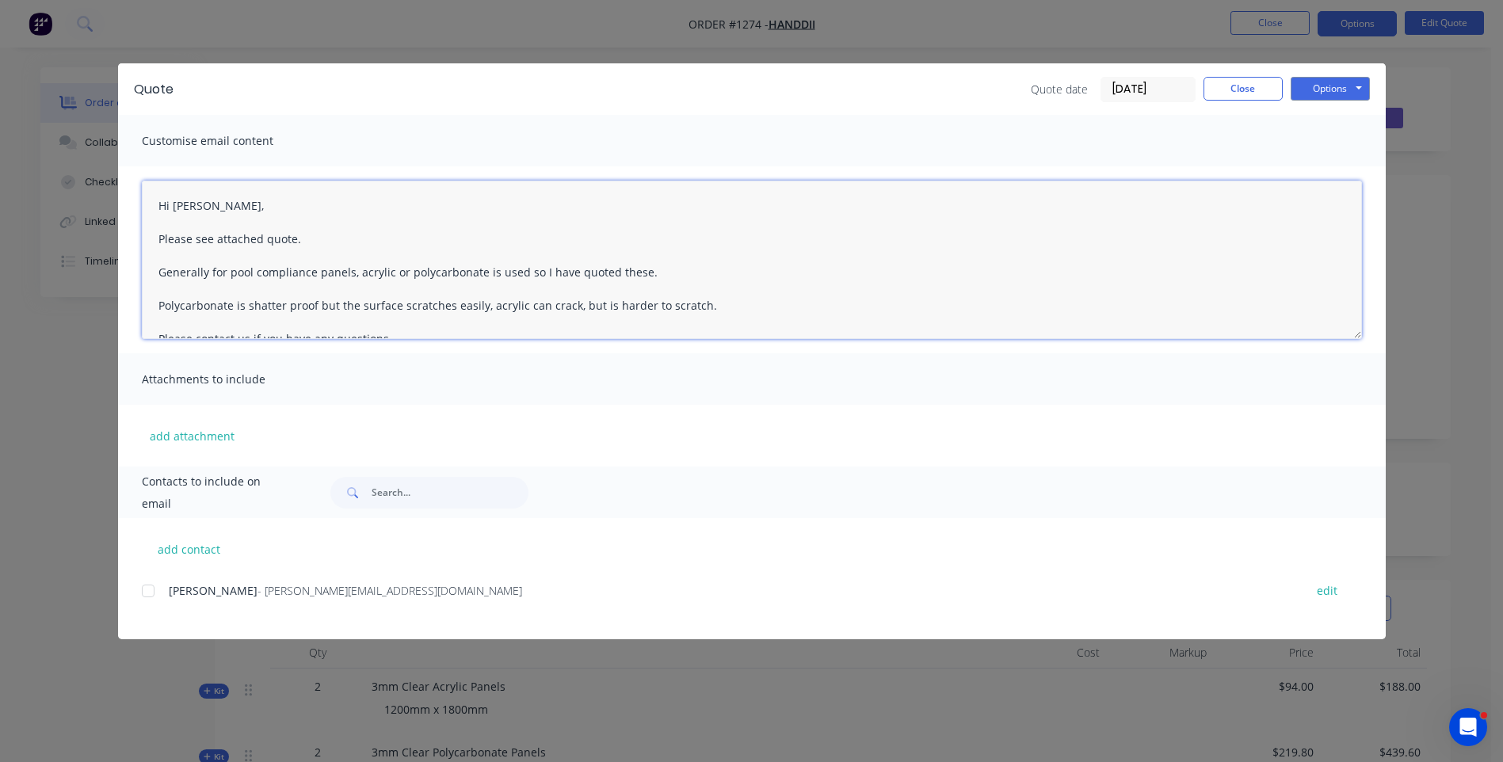
click at [656, 272] on textarea "Hi Damien, Please see attached quote. Generally for pool compliance panels, acr…" at bounding box center [752, 260] width 1220 height 158
click at [522, 270] on textarea "Hi Damien, Please see attached quote. Generally for pool compliance panels, acr…" at bounding box center [752, 260] width 1220 height 158
click at [867, 272] on textarea "Hi Damien, Please see attached quote. Generally for pool compliance panels, acr…" at bounding box center [752, 260] width 1220 height 158
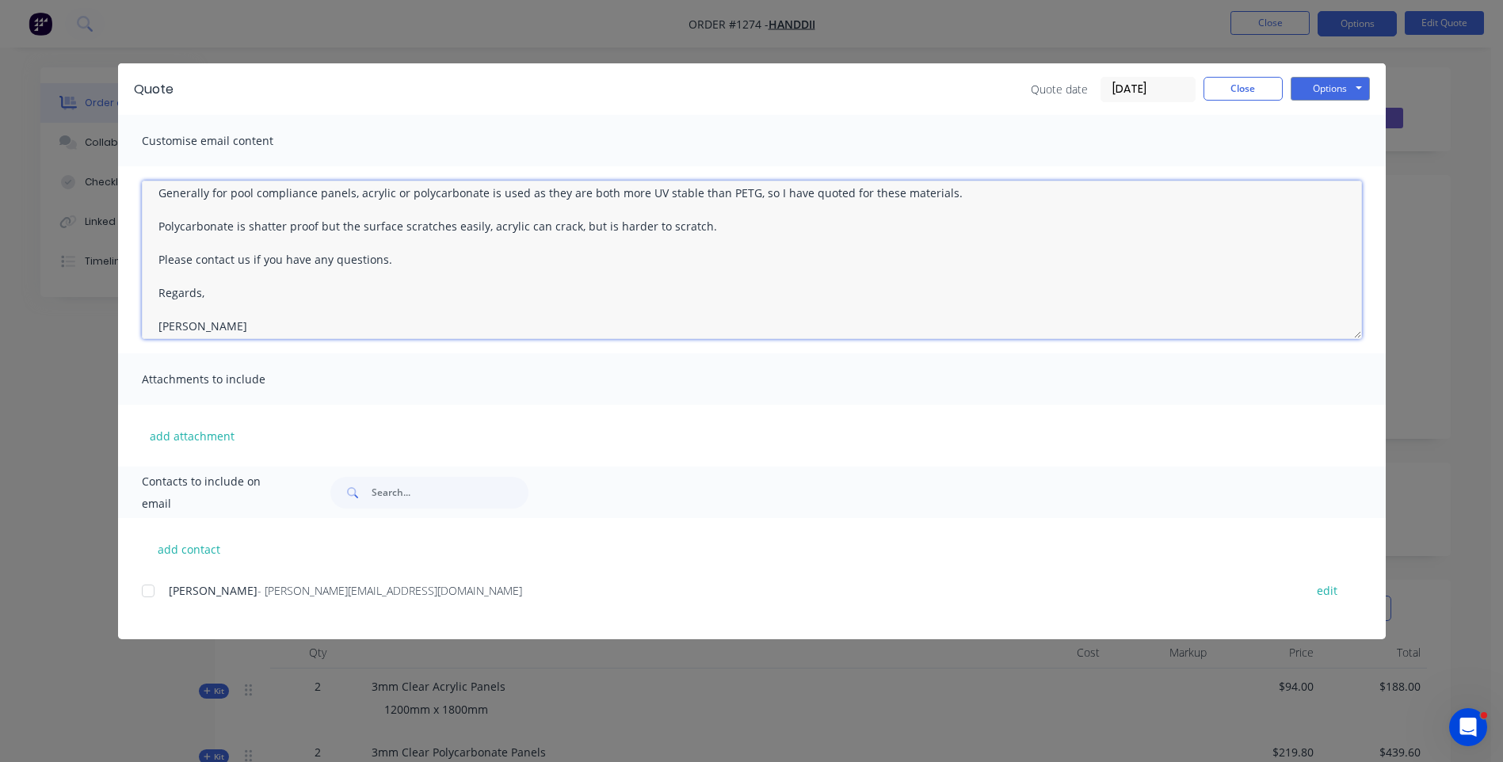
click at [712, 228] on textarea "Hi Damien, Please see attached quote. Generally for pool compliance panels, acr…" at bounding box center [752, 260] width 1220 height 158
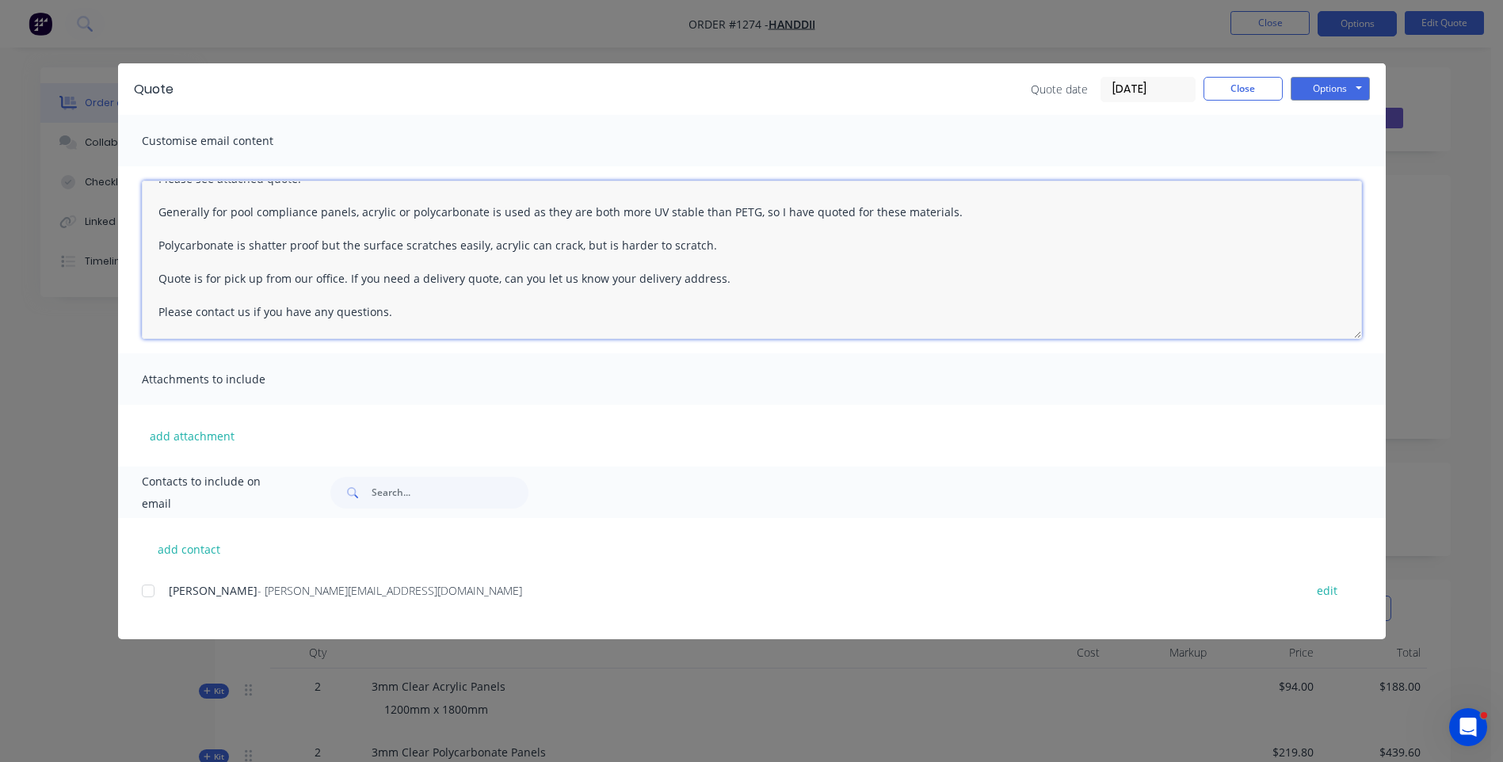
scroll to position [158, 0]
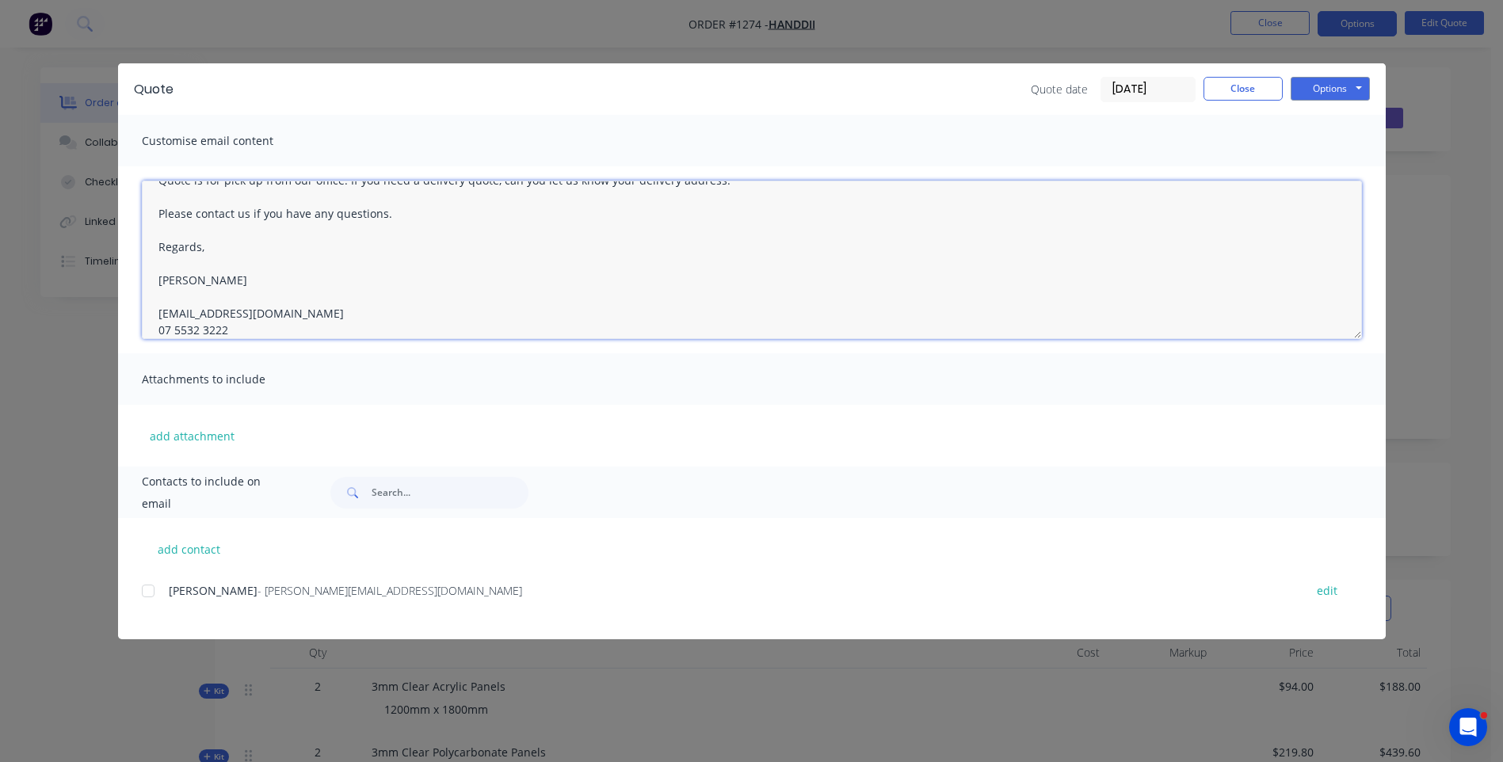
click at [147, 589] on div at bounding box center [148, 591] width 32 height 32
type textarea "Hi Damien, Please see attached quote. Generally for pool compliance panels, acr…"
click at [1325, 90] on button "Options" at bounding box center [1330, 89] width 79 height 24
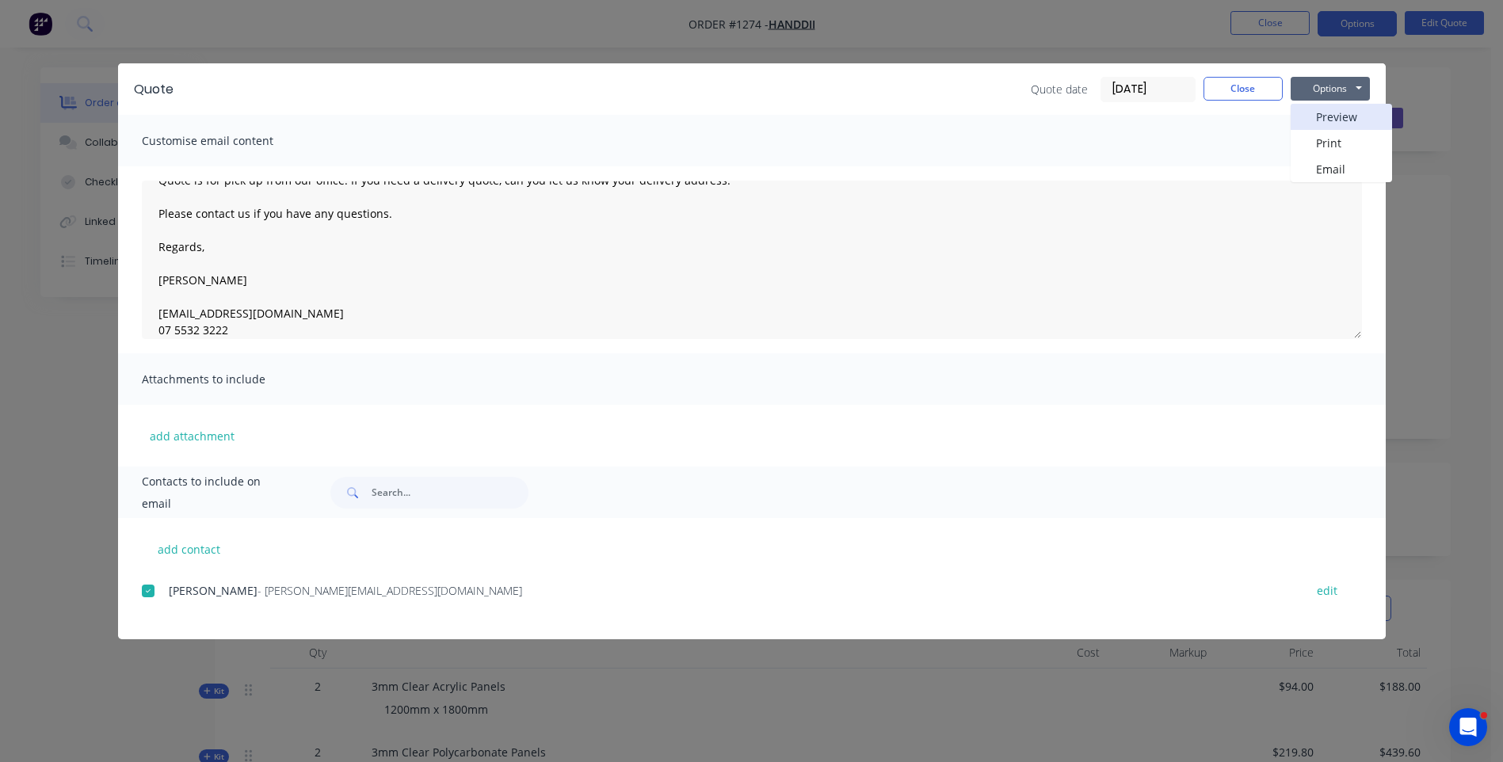
click at [1333, 126] on button "Preview" at bounding box center [1341, 117] width 101 height 26
click at [1233, 91] on button "Close" at bounding box center [1243, 89] width 79 height 24
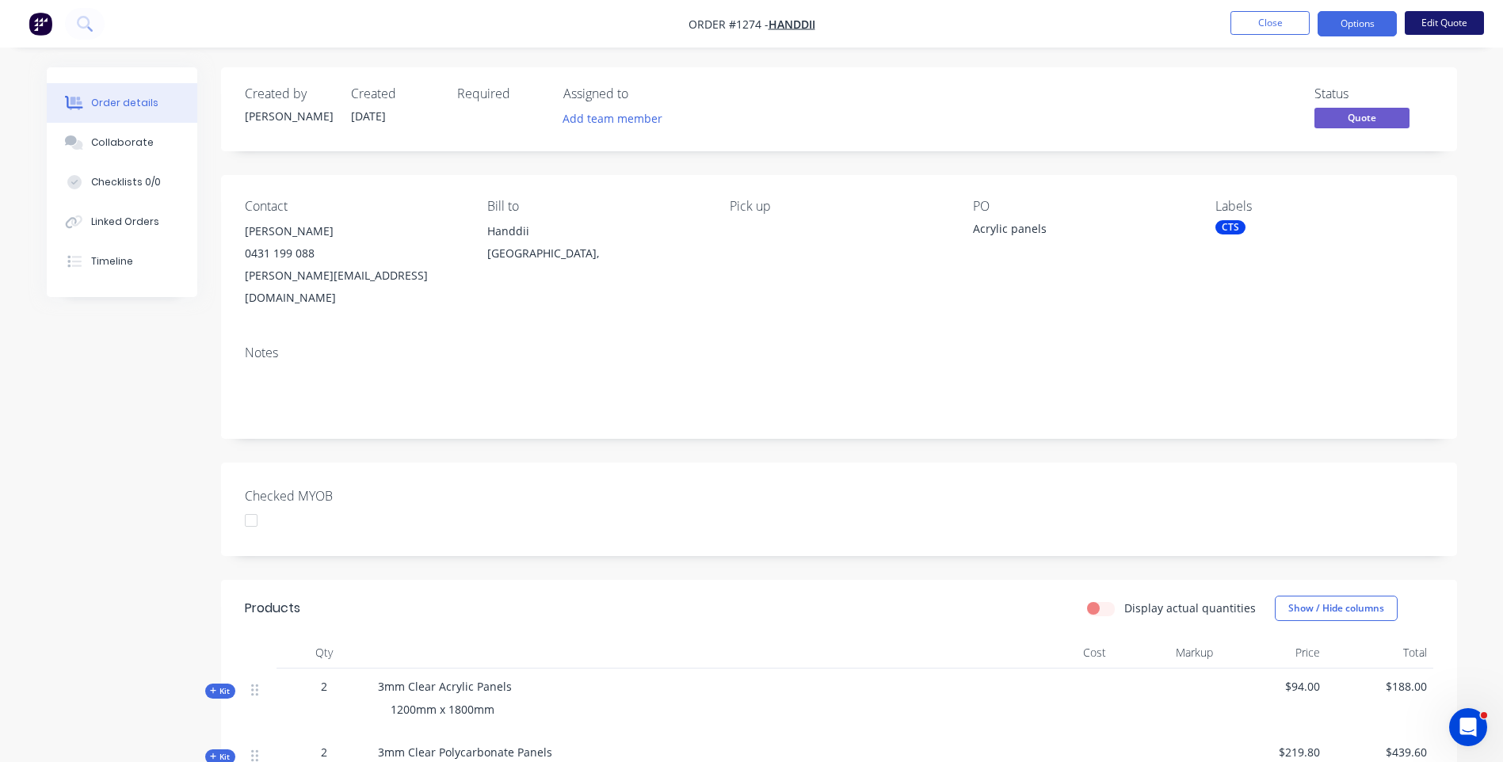
click at [1446, 23] on button "Edit Quote" at bounding box center [1444, 23] width 79 height 24
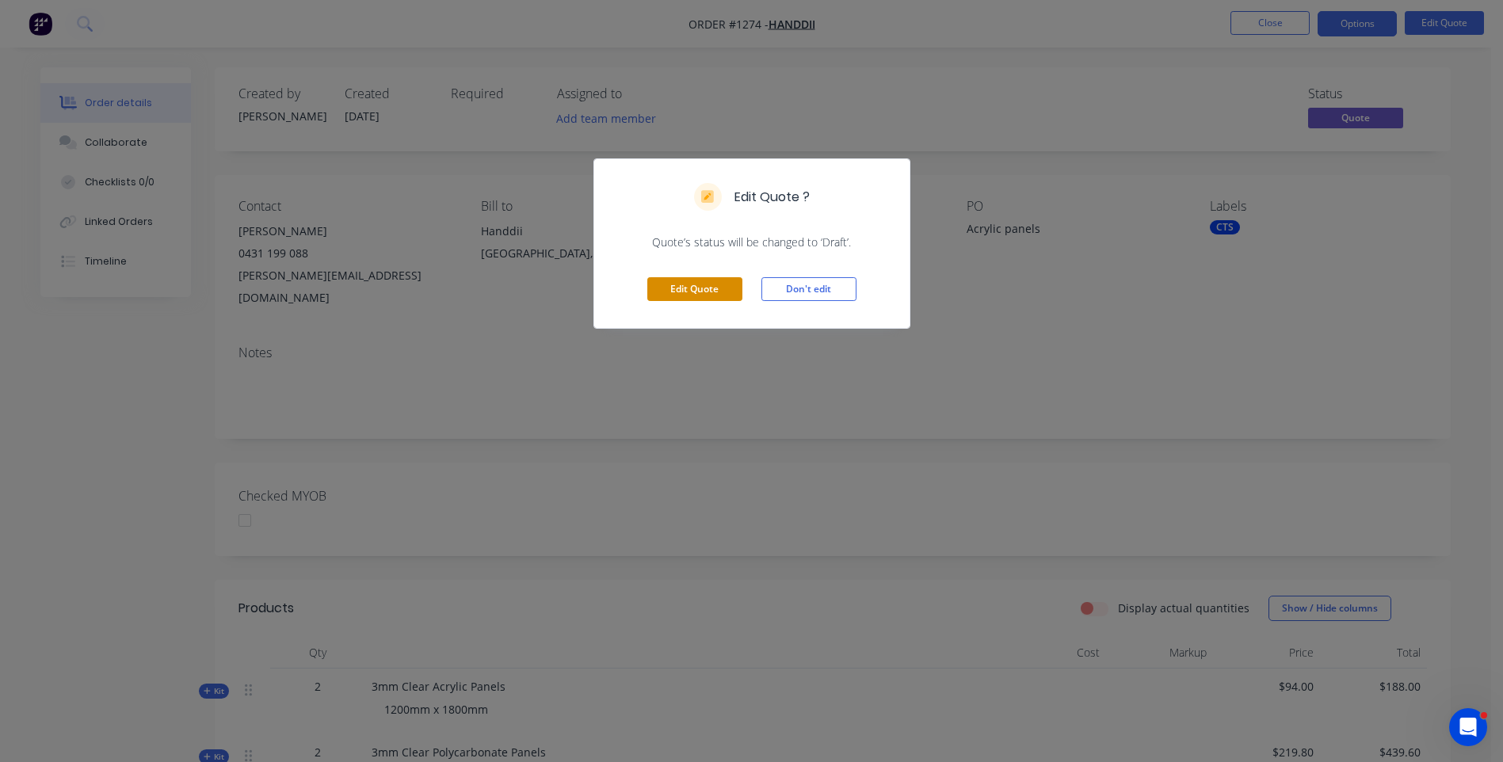
click at [687, 288] on button "Edit Quote" at bounding box center [694, 289] width 95 height 24
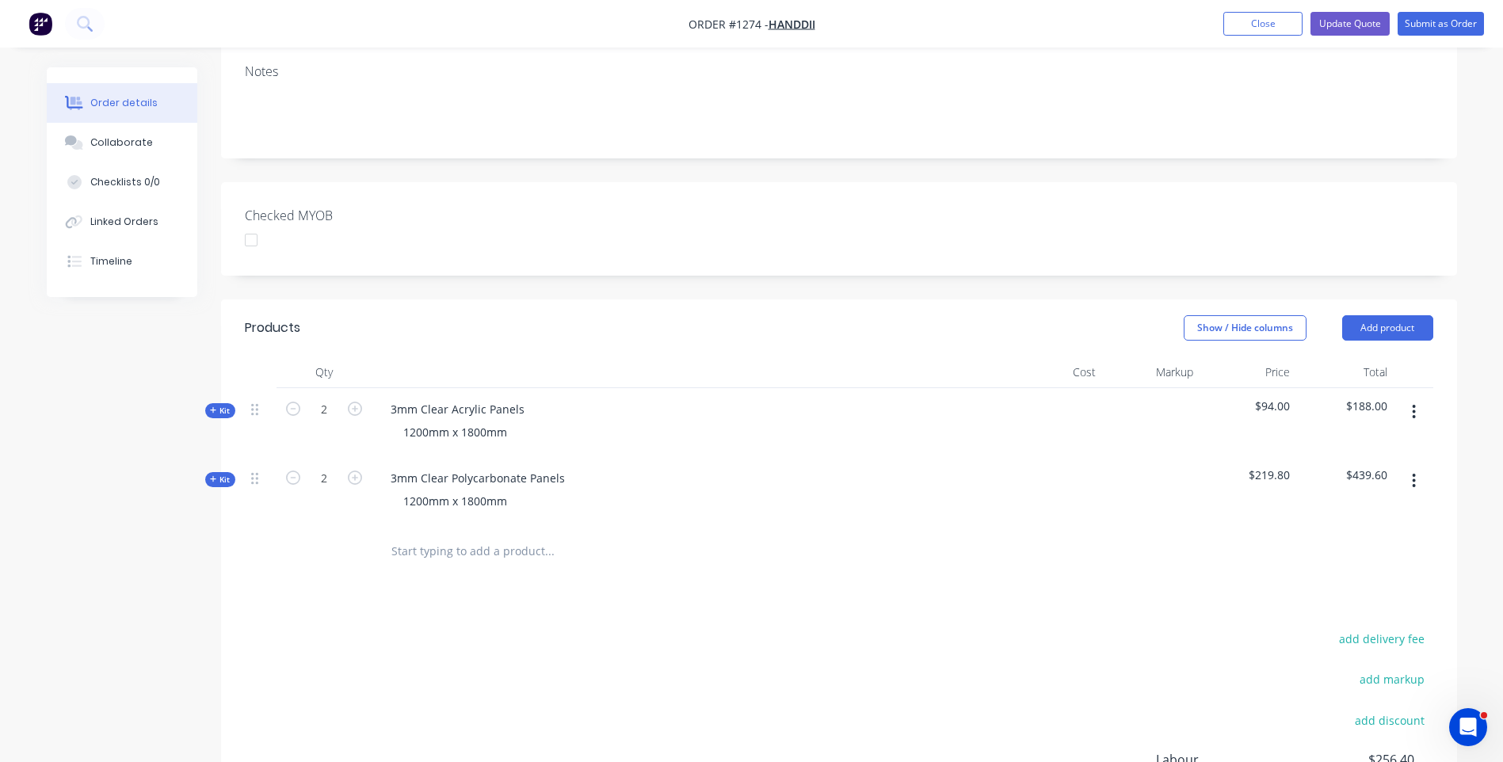
scroll to position [317, 0]
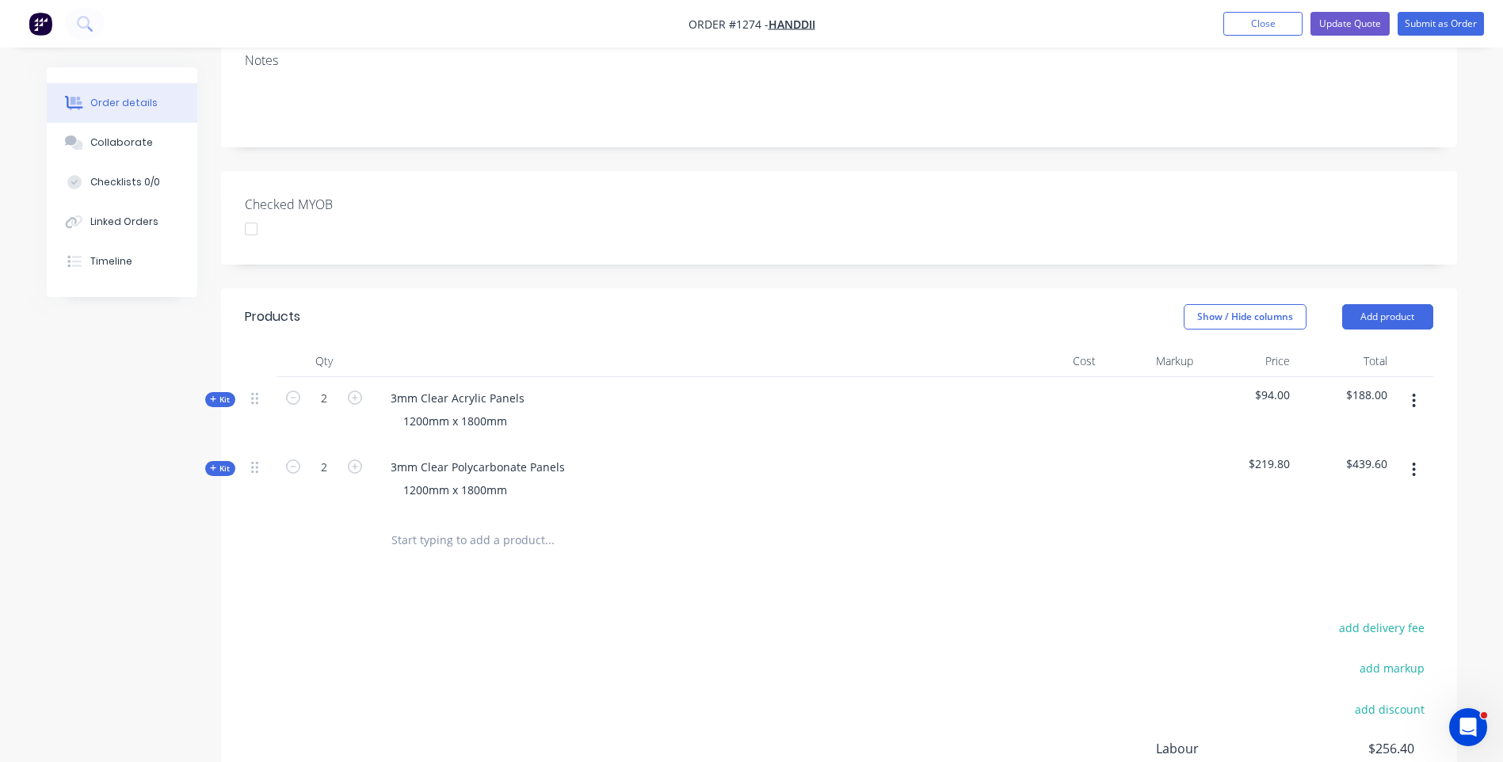
click at [212, 464] on icon at bounding box center [213, 468] width 7 height 8
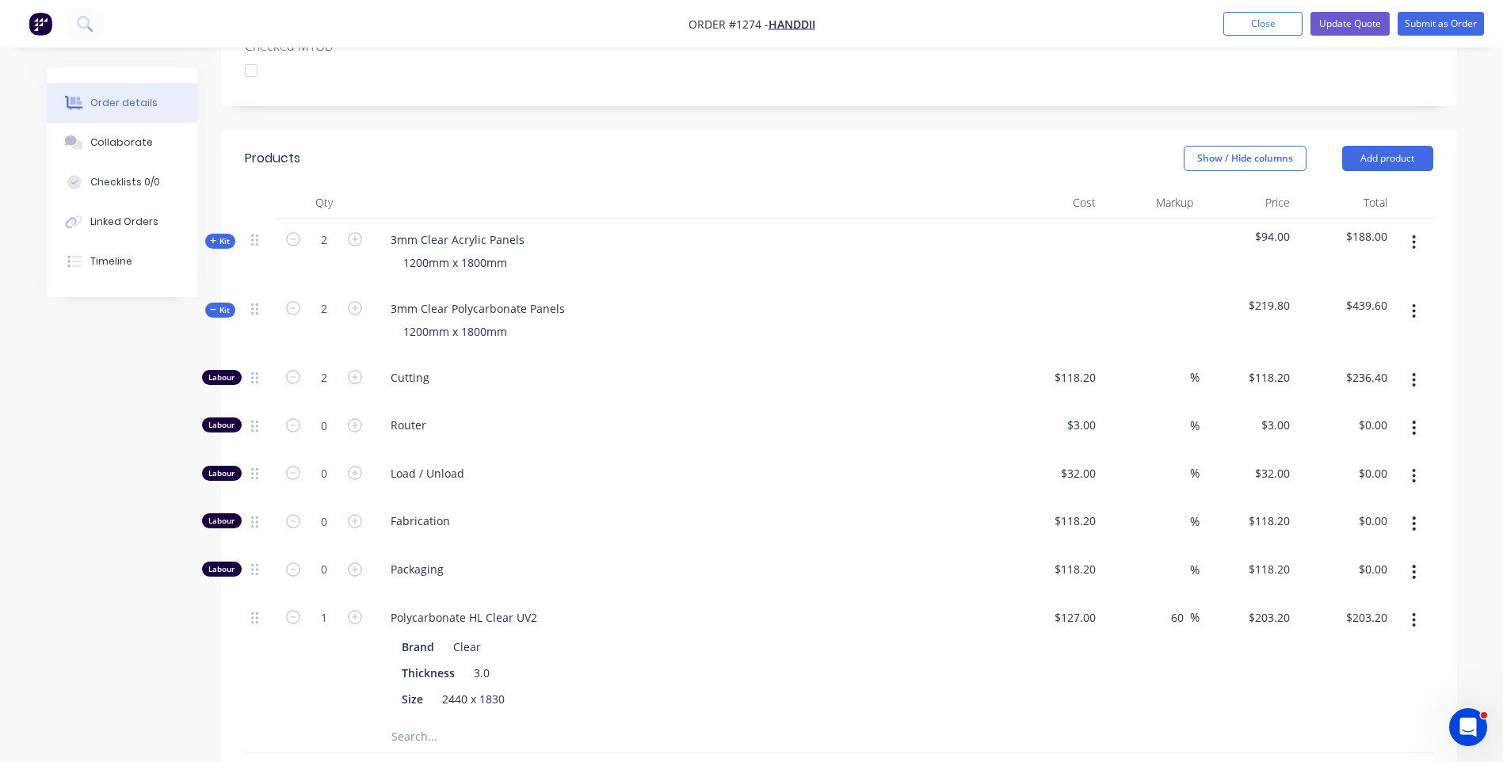
scroll to position [396, 0]
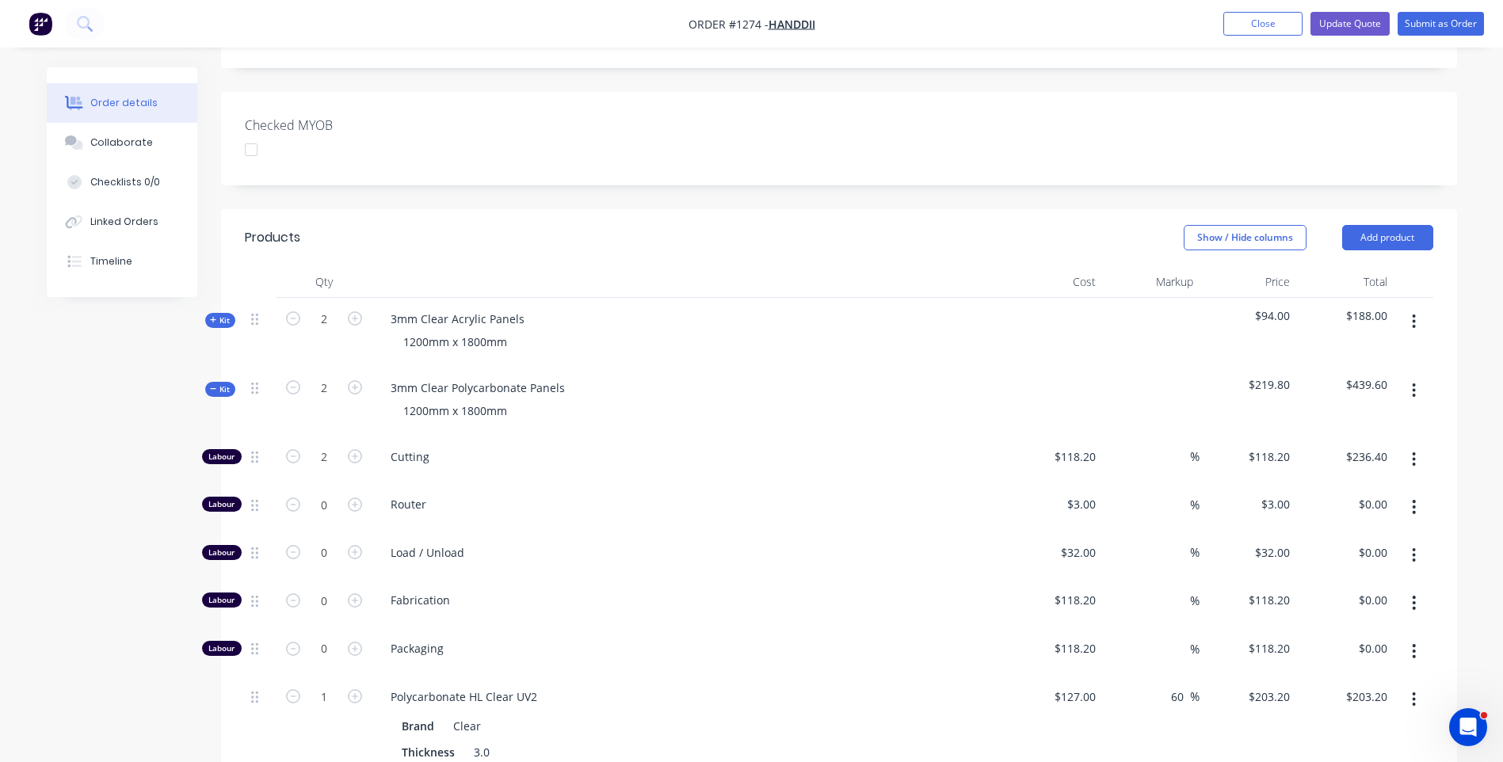
click at [212, 316] on icon at bounding box center [213, 320] width 7 height 8
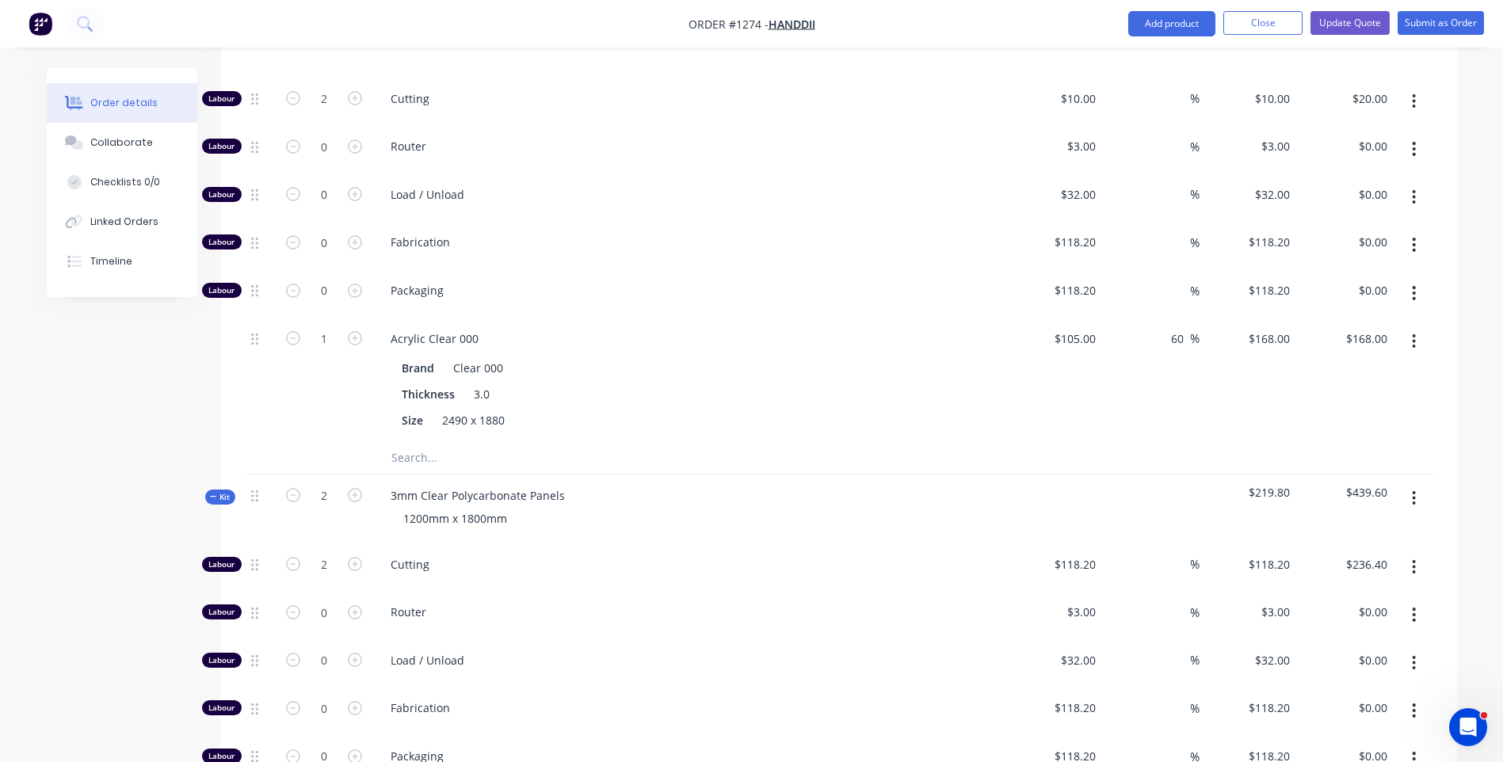
scroll to position [713, 0]
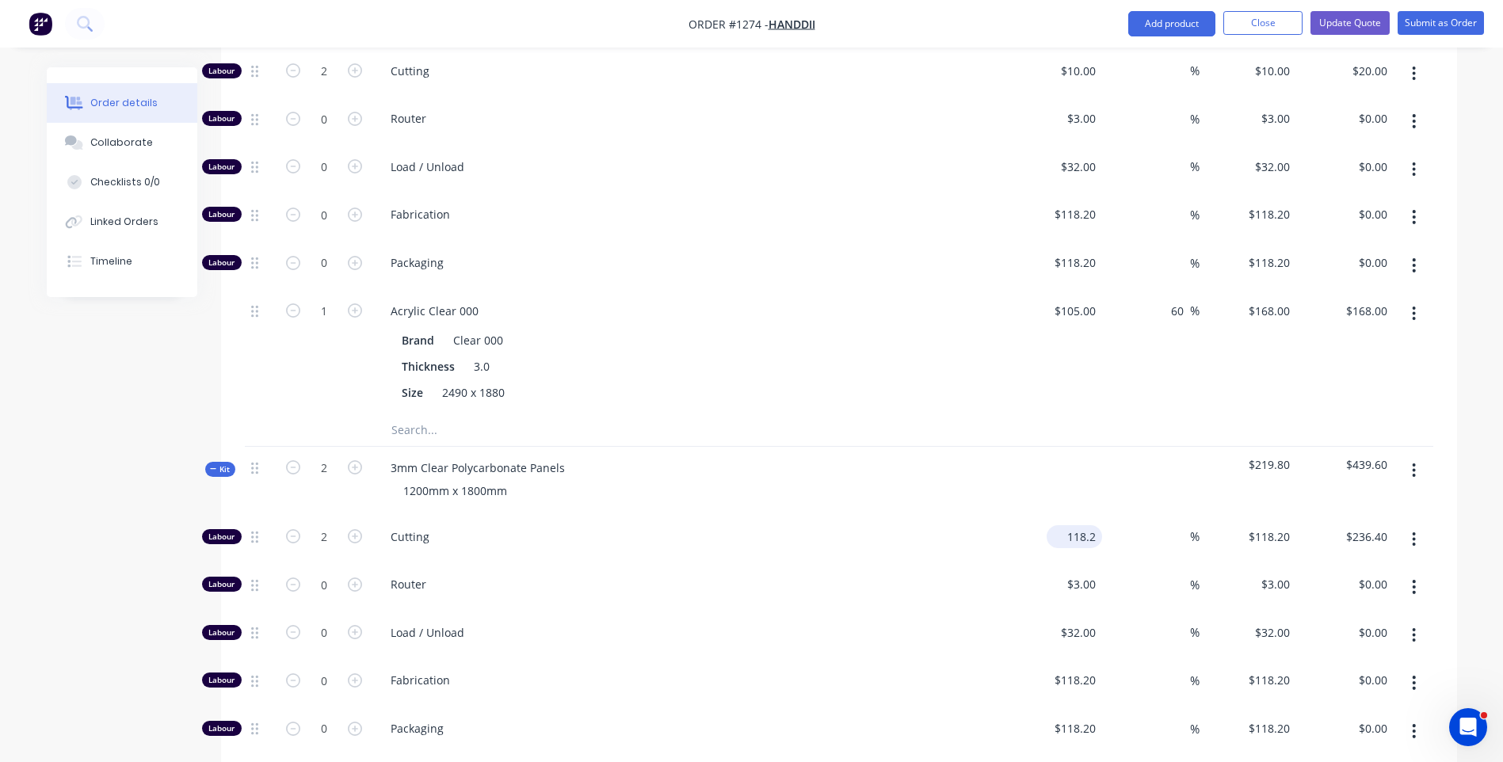
click at [1080, 525] on input "118.2" at bounding box center [1077, 536] width 49 height 23
type input "$10.00"
type input "$20.00"
click at [946, 576] on span "Router" at bounding box center [695, 584] width 609 height 17
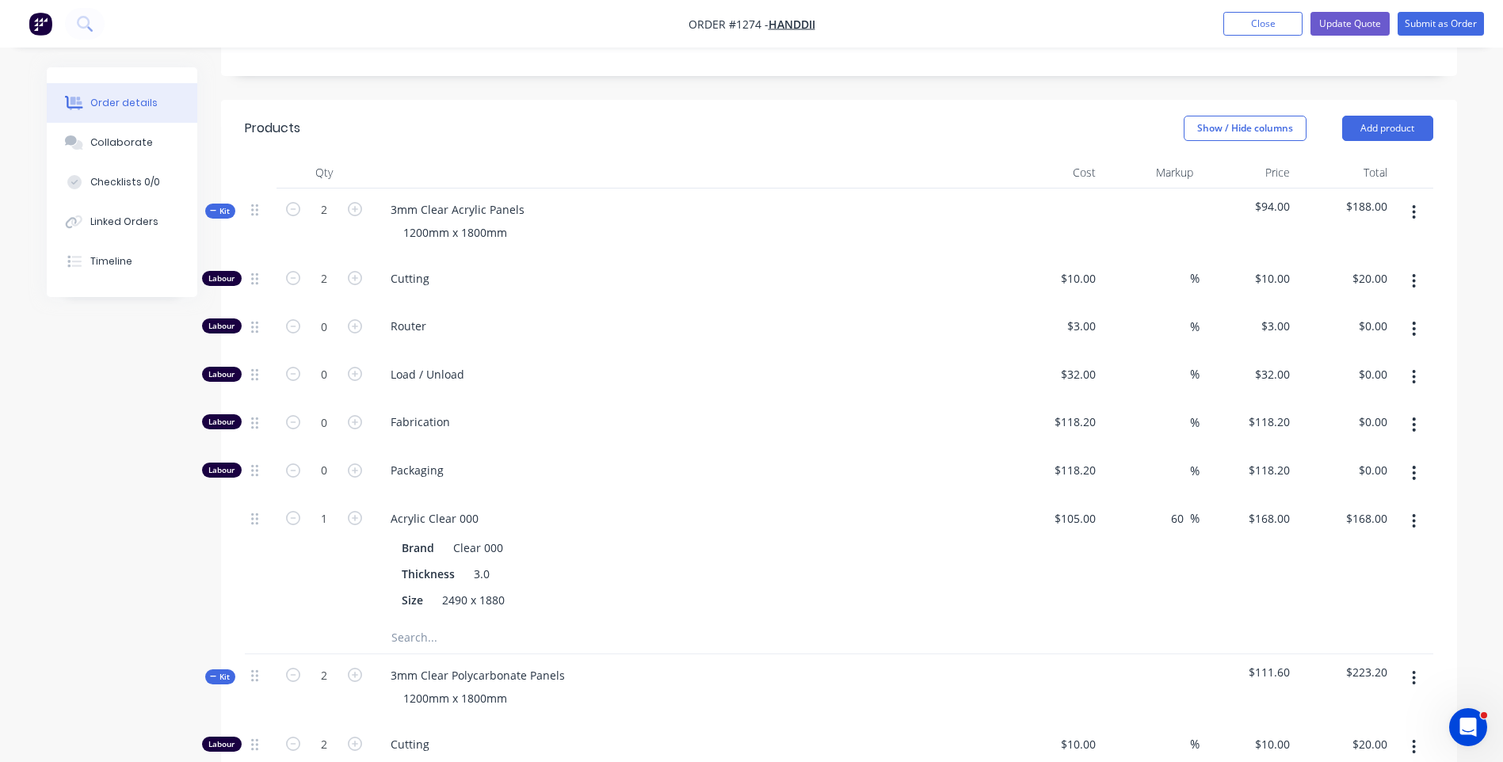
scroll to position [475, 0]
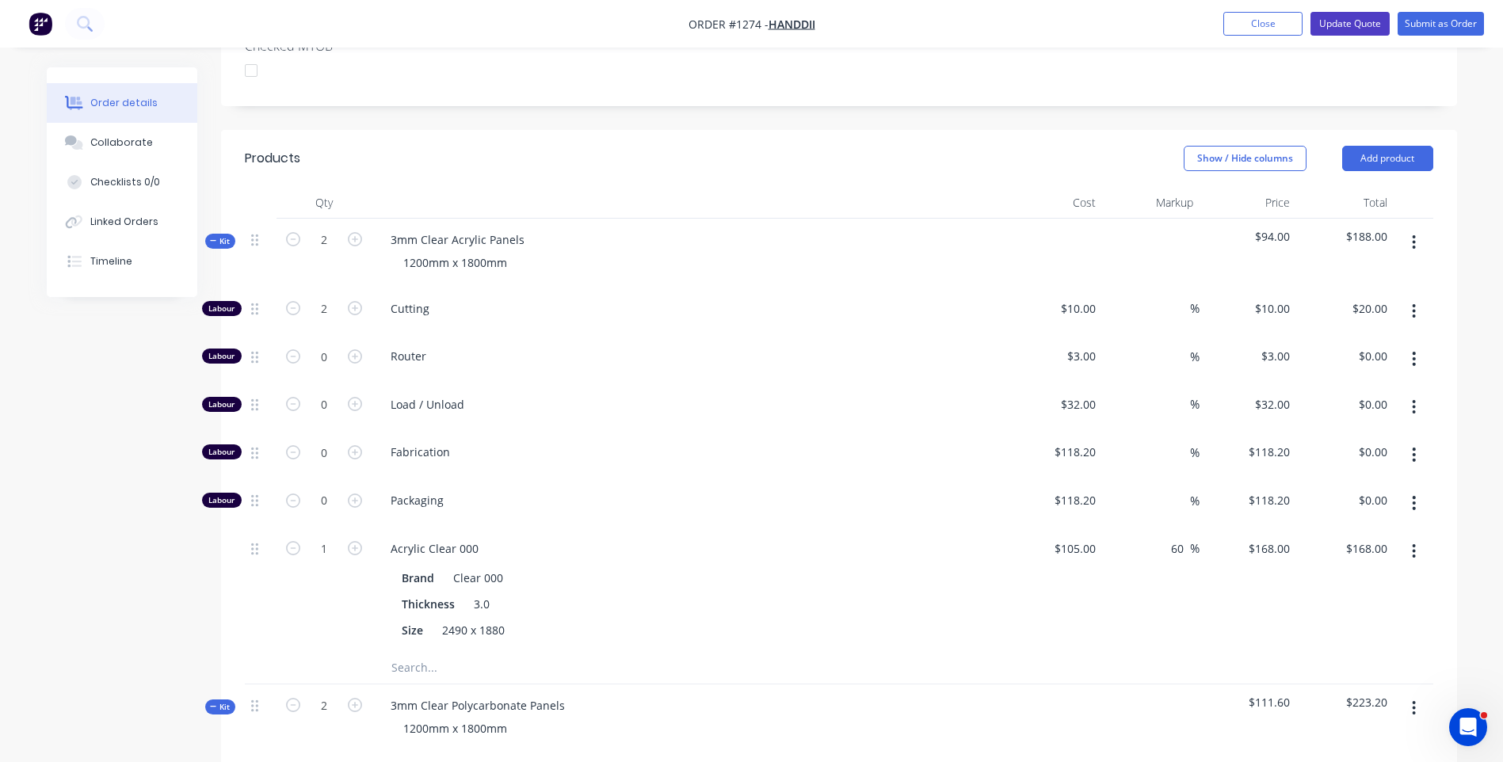
click at [1354, 30] on button "Update Quote" at bounding box center [1350, 24] width 79 height 24
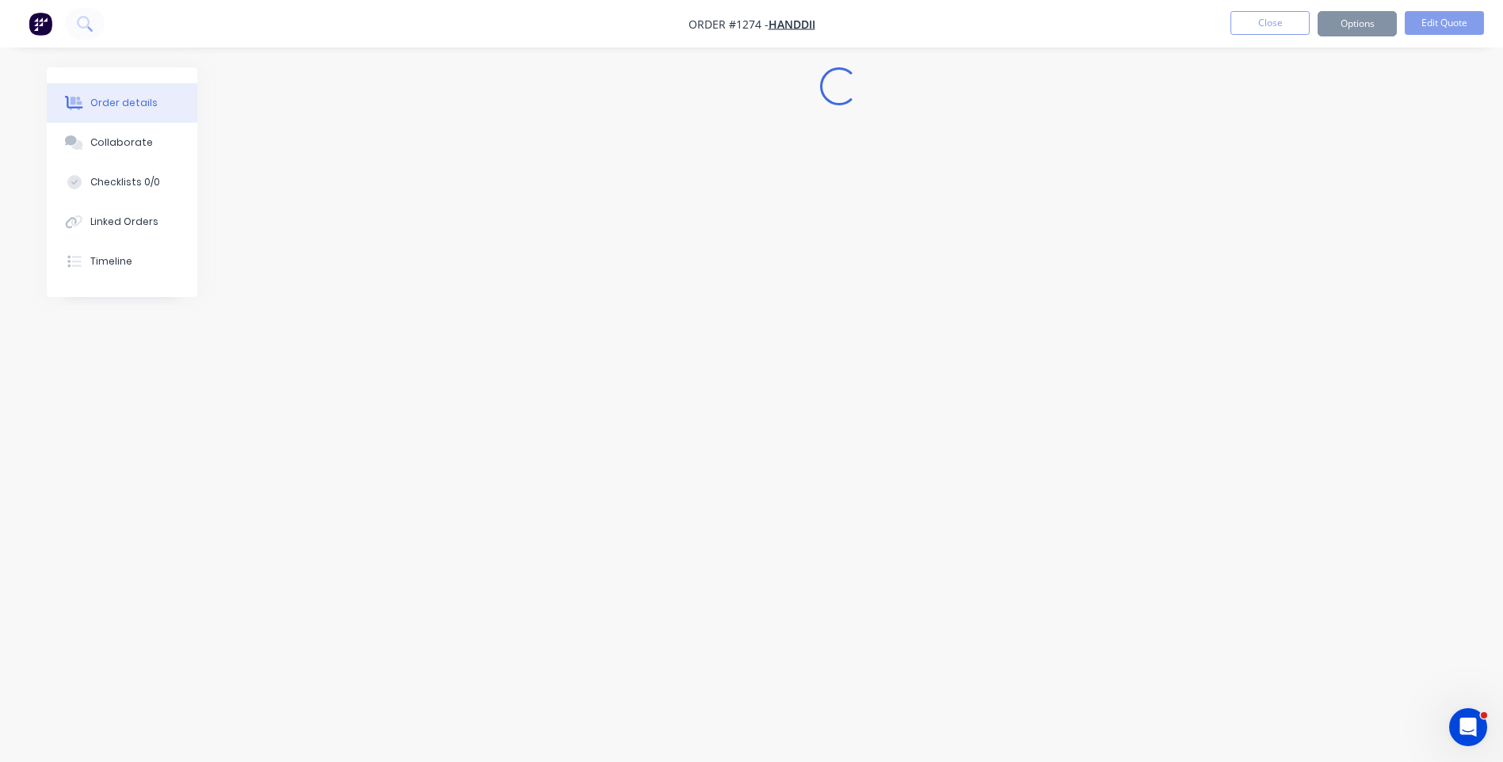
scroll to position [0, 0]
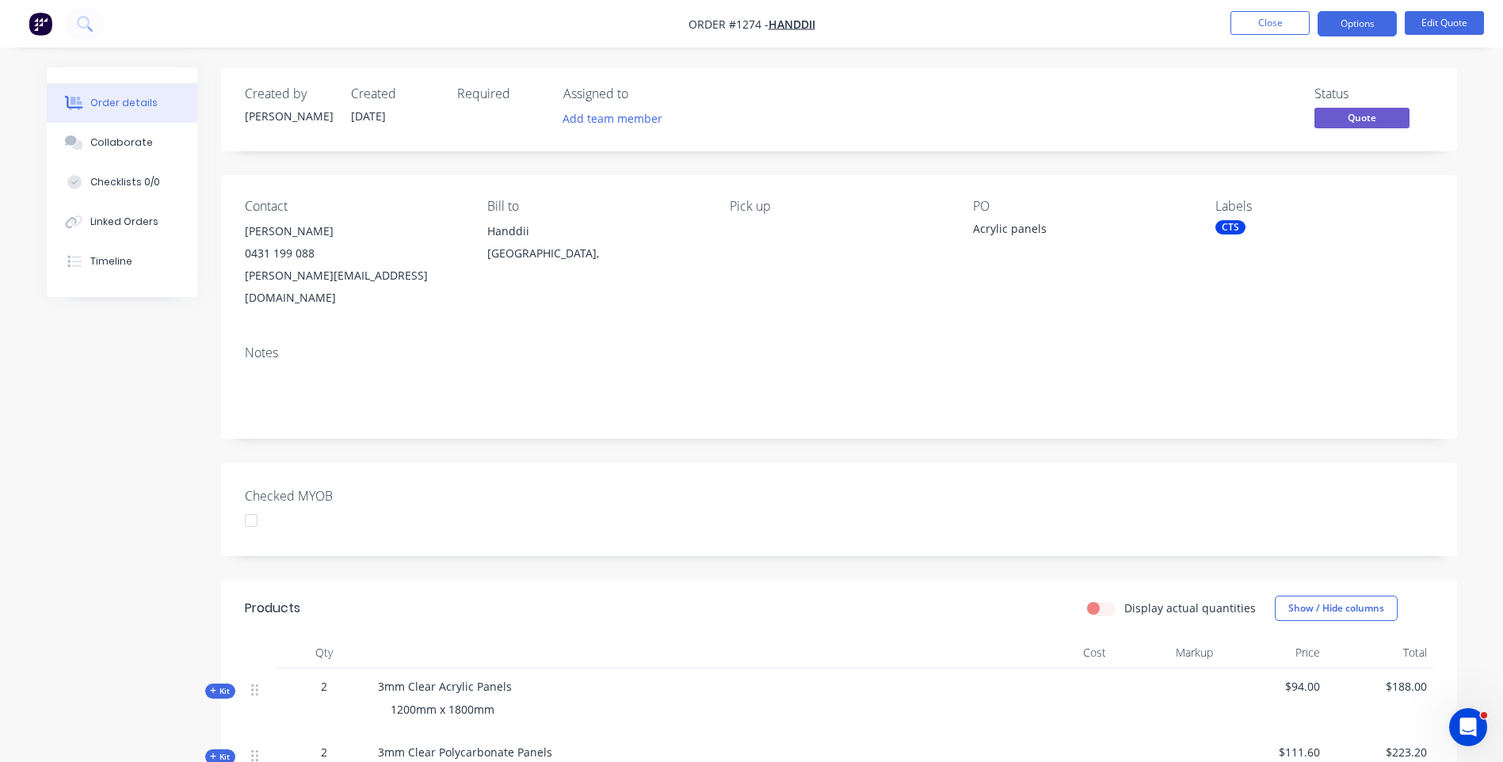
click at [1354, 27] on button "Options" at bounding box center [1357, 23] width 79 height 25
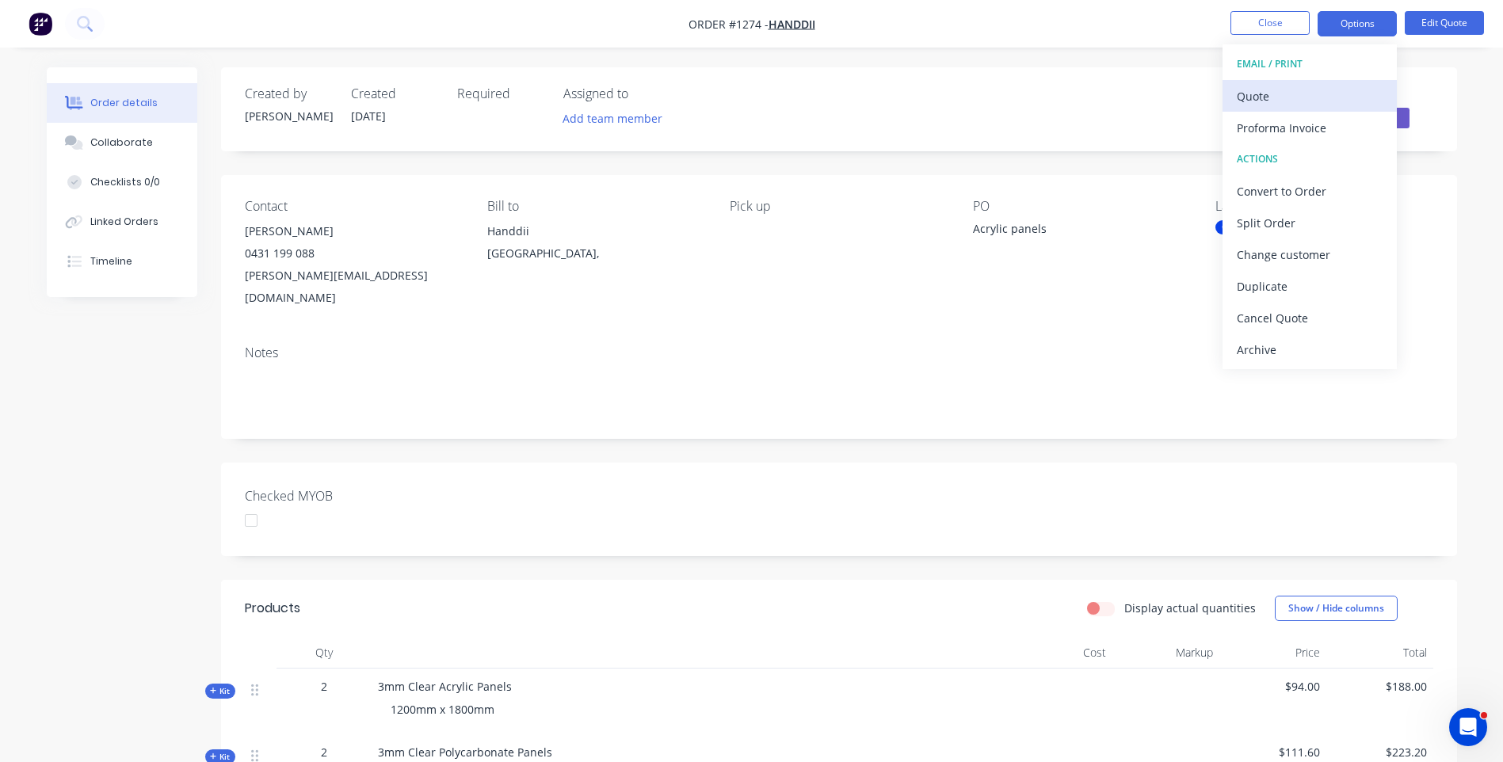
click at [1273, 95] on div "Quote" at bounding box center [1310, 96] width 146 height 23
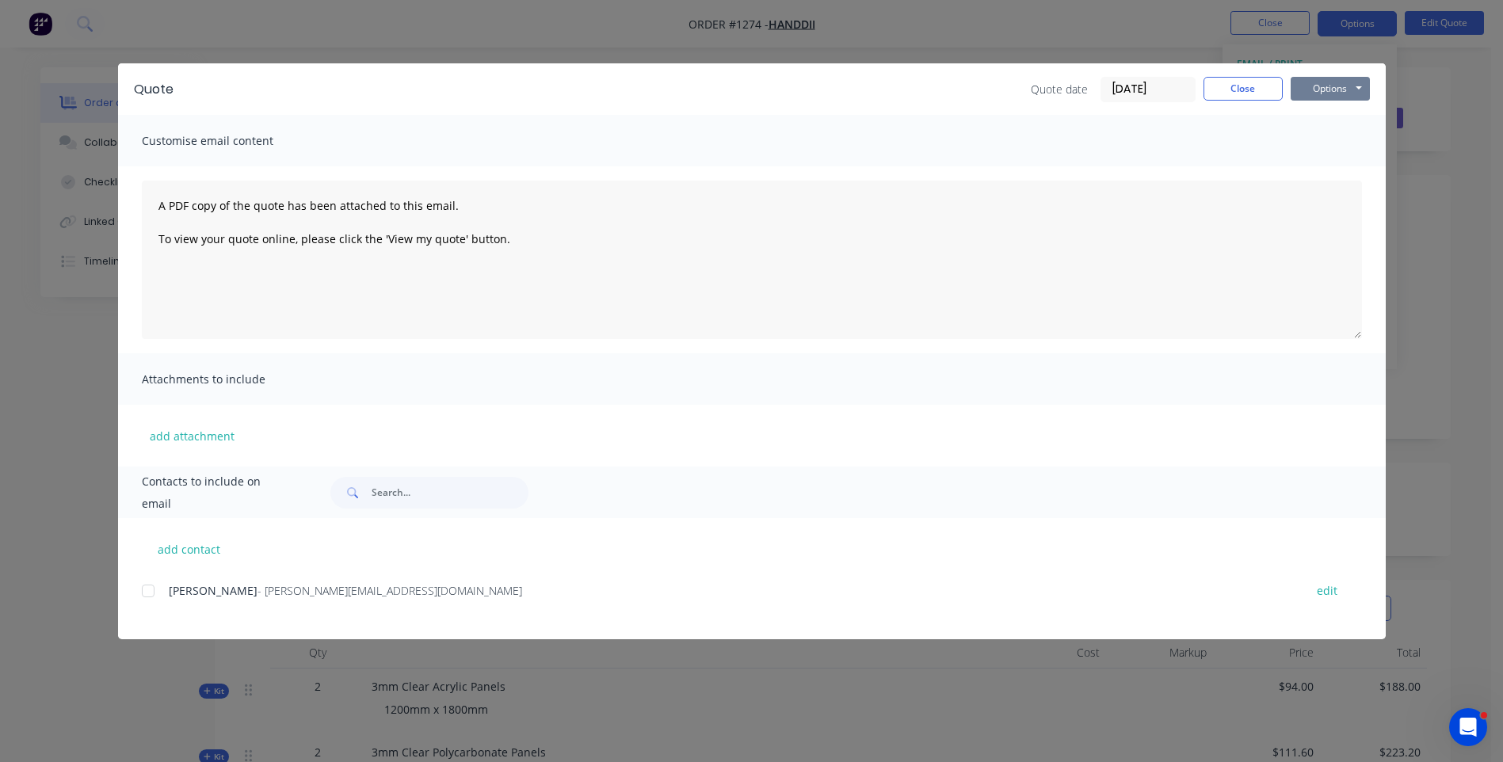
click at [1335, 84] on button "Options" at bounding box center [1330, 89] width 79 height 24
click at [1339, 119] on button "Preview" at bounding box center [1341, 117] width 101 height 26
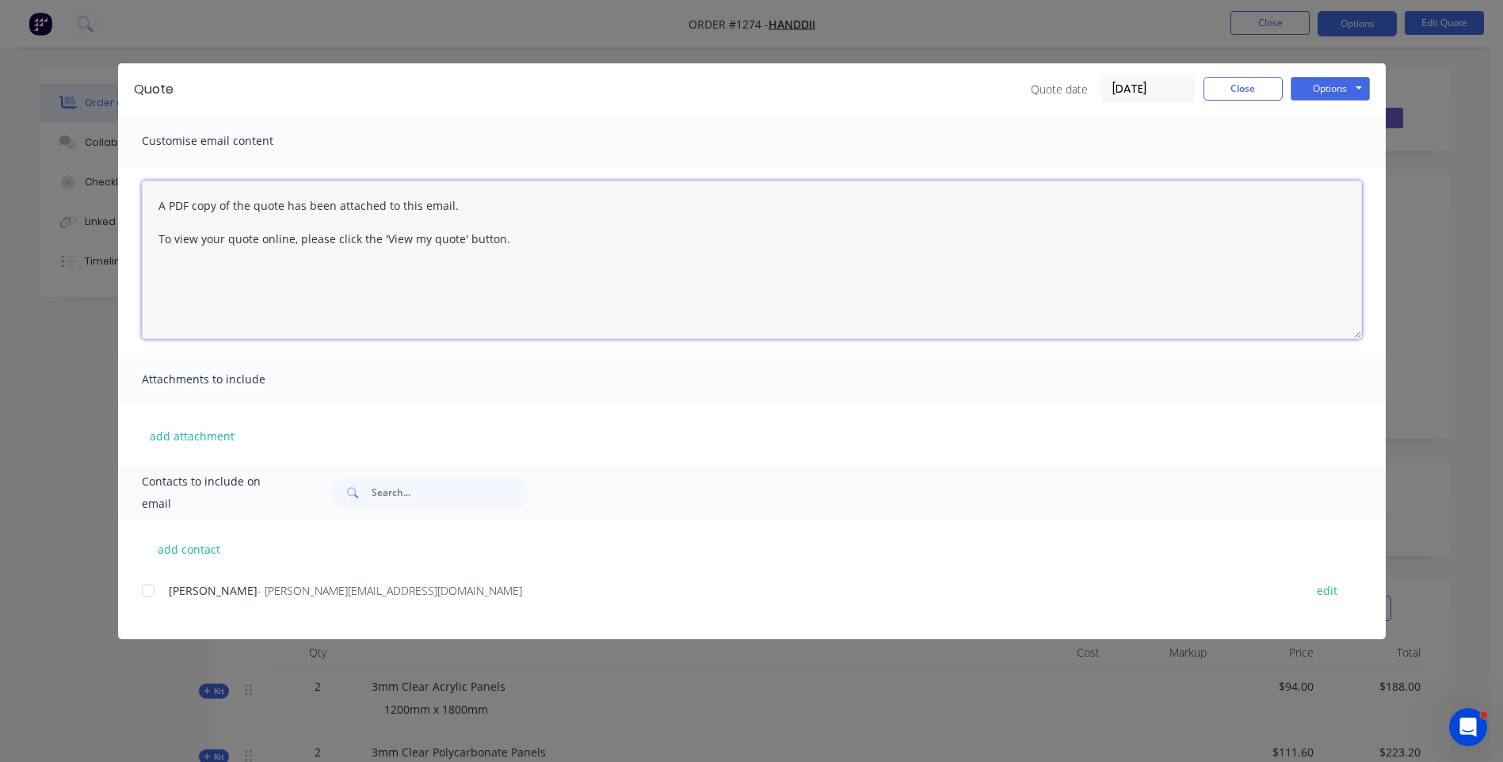
click at [158, 203] on textarea "A PDF copy of the quote has been attached to this email. To view your quote onl…" at bounding box center [752, 260] width 1220 height 158
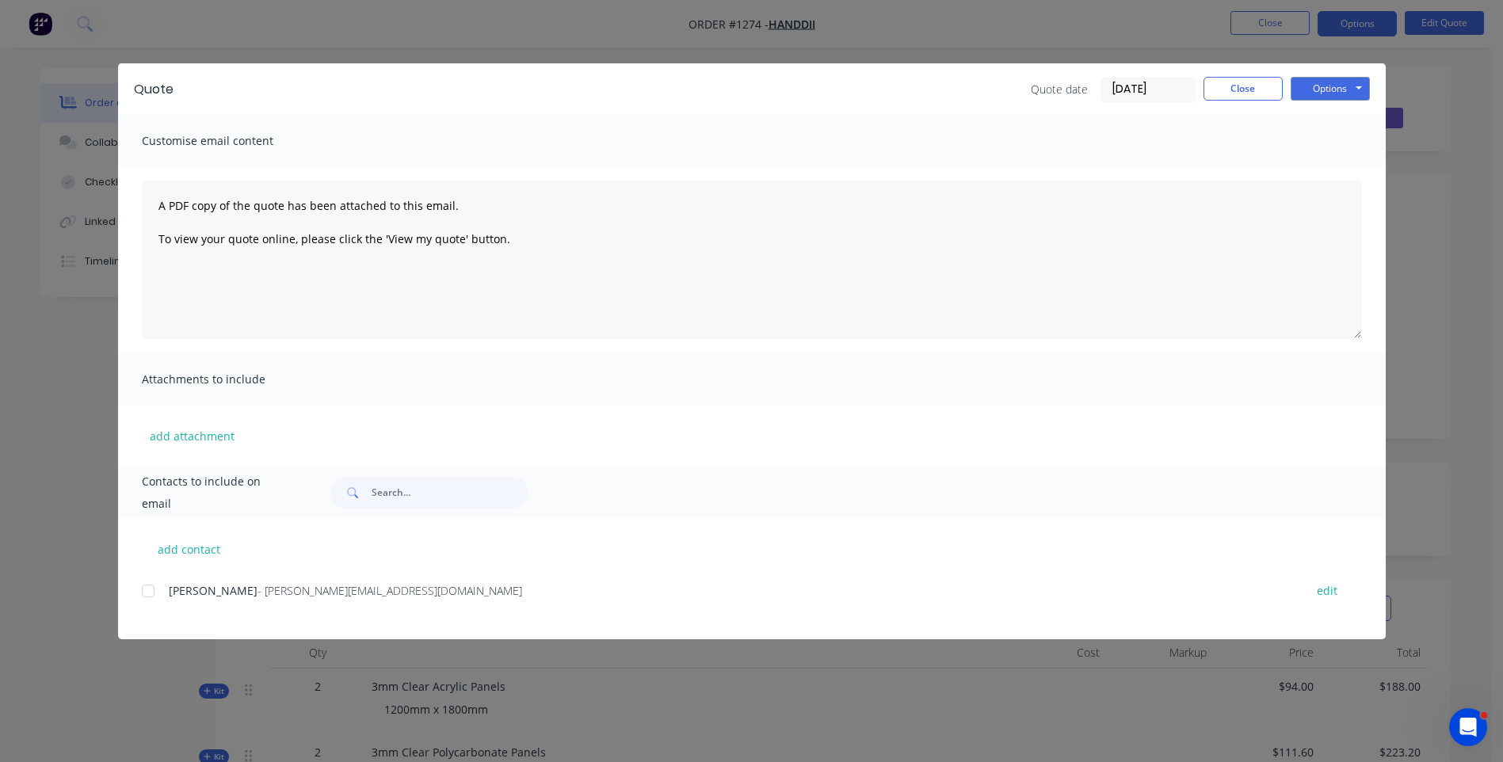
click at [292, 624] on div "Damien Smith - damien@handdii.com edit" at bounding box center [764, 609] width 1244 height 59
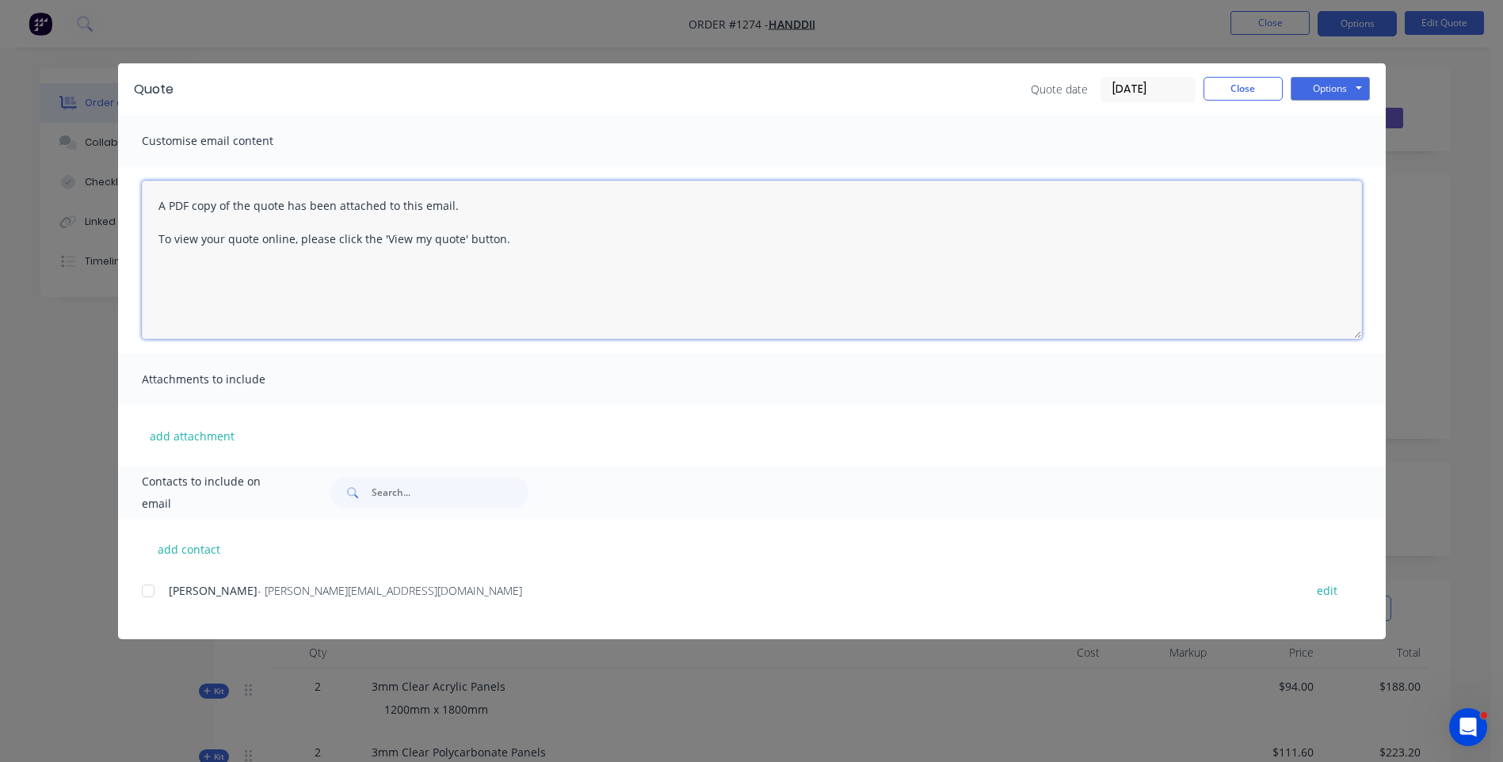
paste textarea "Hi, Please contact us if you have any questions. Regards, Darren sales@allstarp…"
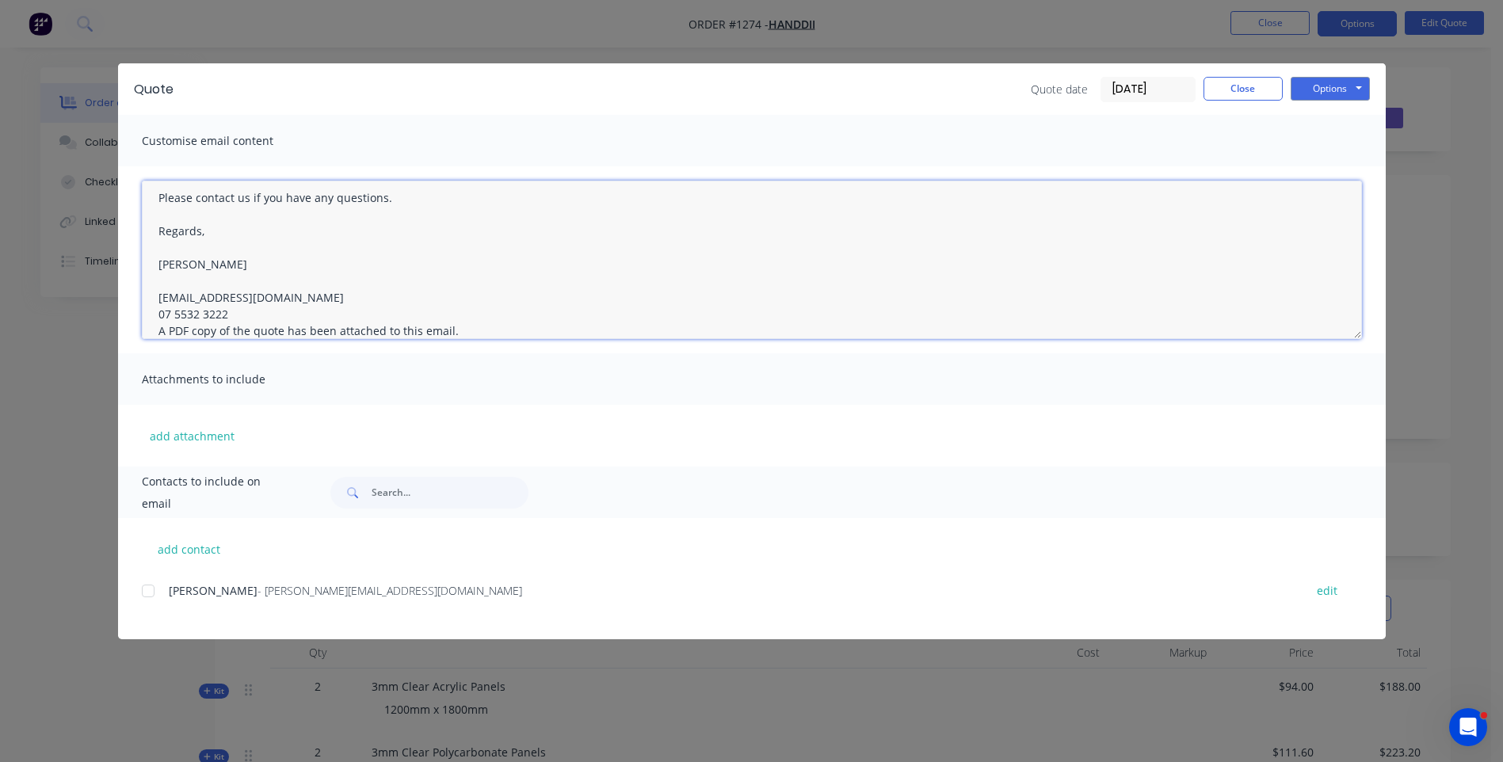
click at [235, 315] on textarea "Hi, Please contact us if you have any questions. Regards, Darren sales@allstarp…" at bounding box center [752, 260] width 1220 height 158
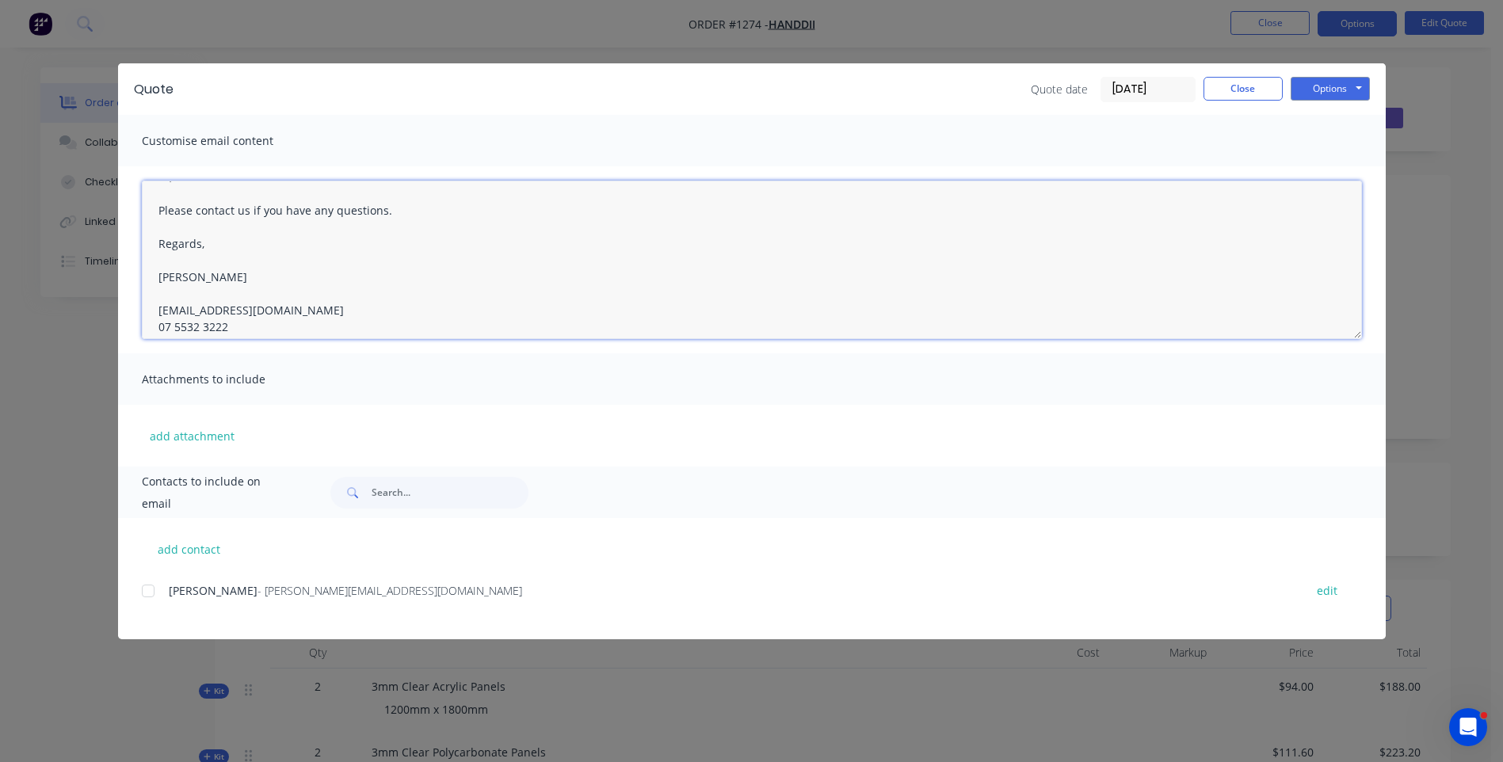
scroll to position [0, 0]
click at [179, 208] on textarea "Hi, Please contact us if you have any questions. Regards, Darren sales@allstarp…" at bounding box center [752, 260] width 1220 height 158
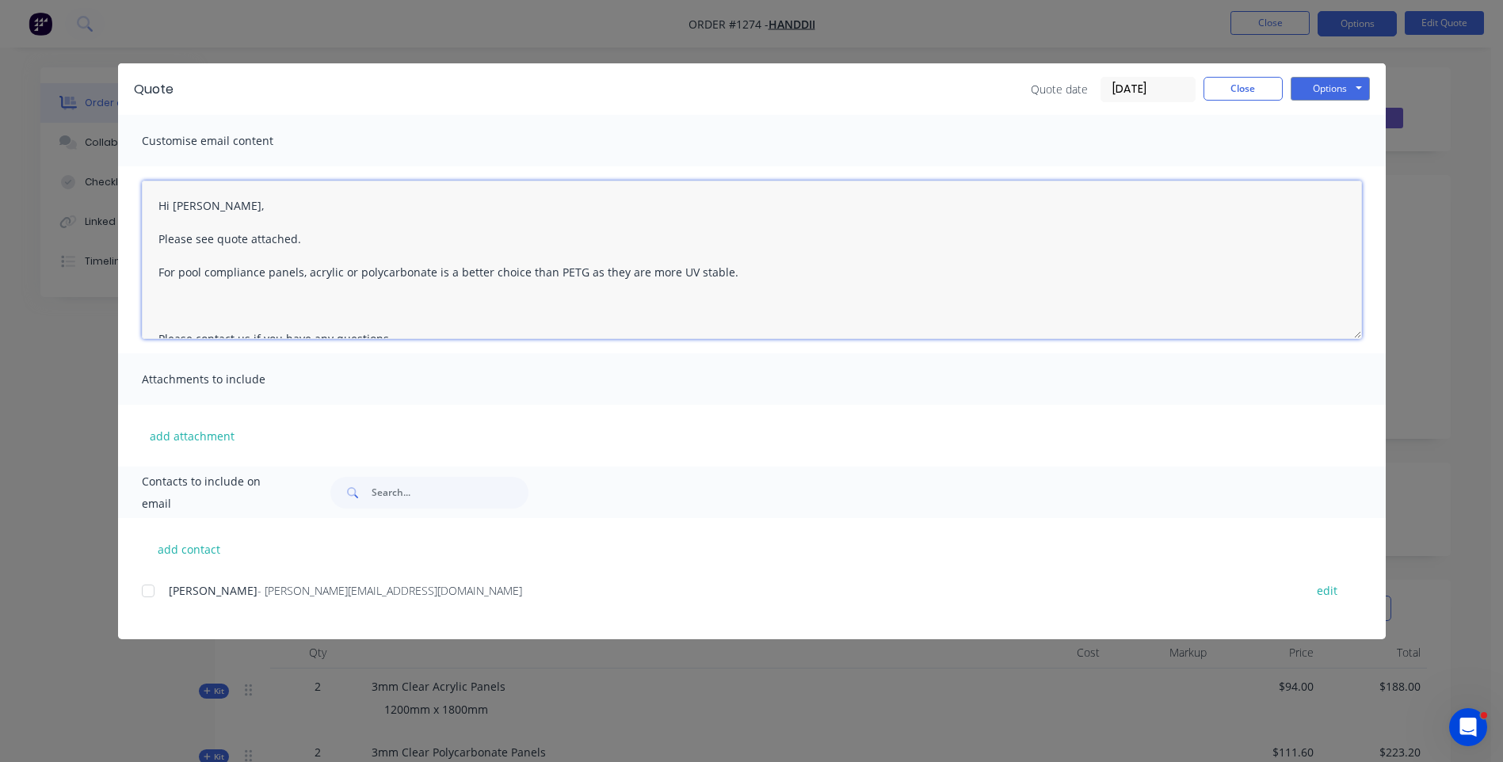
click at [726, 271] on textarea "Hi Damien, Please see quote attached. For pool compliance panels, acrylic or po…" at bounding box center [752, 260] width 1220 height 158
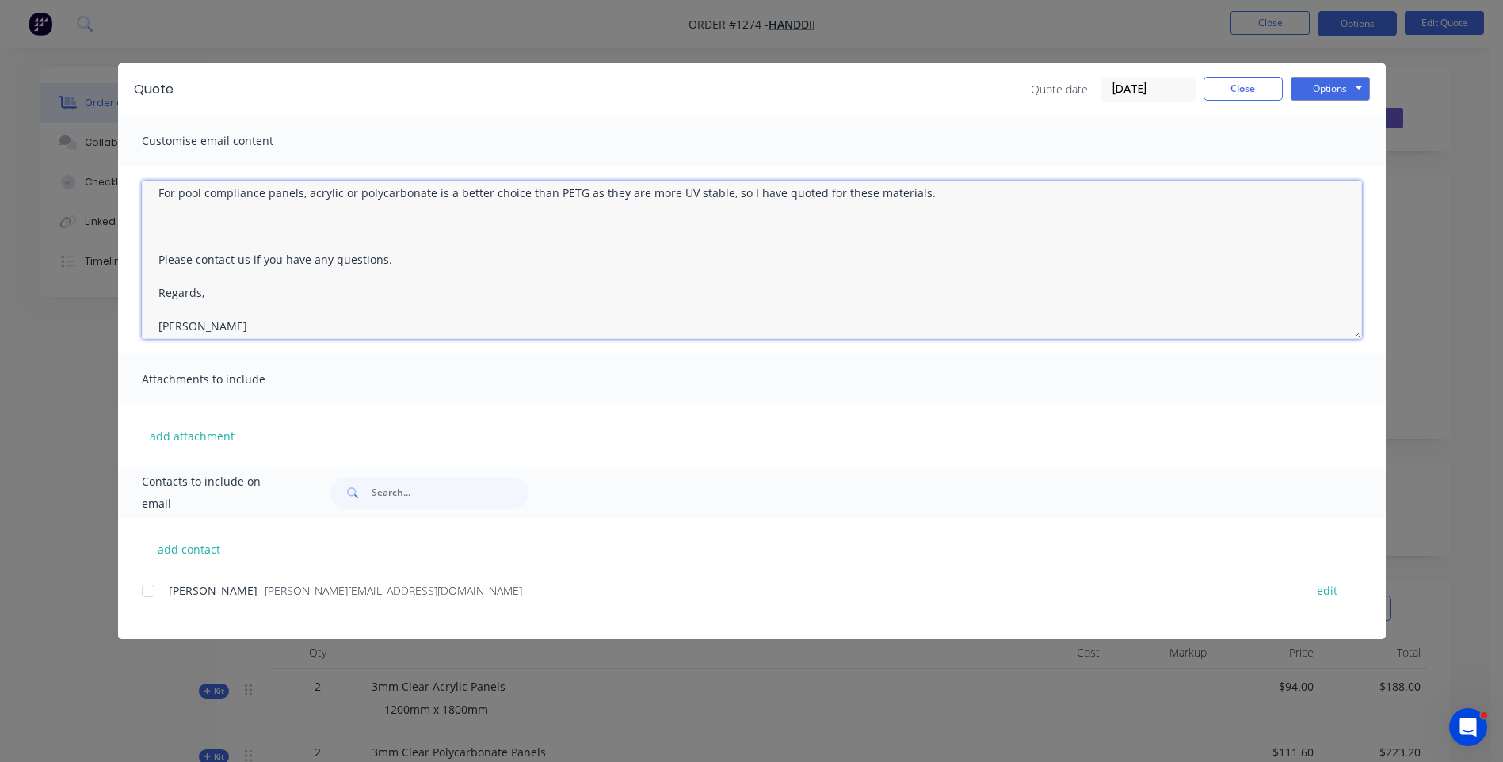
click at [165, 227] on textarea "Hi Damien, Please see quote attached. For pool compliance panels, acrylic or po…" at bounding box center [752, 260] width 1220 height 158
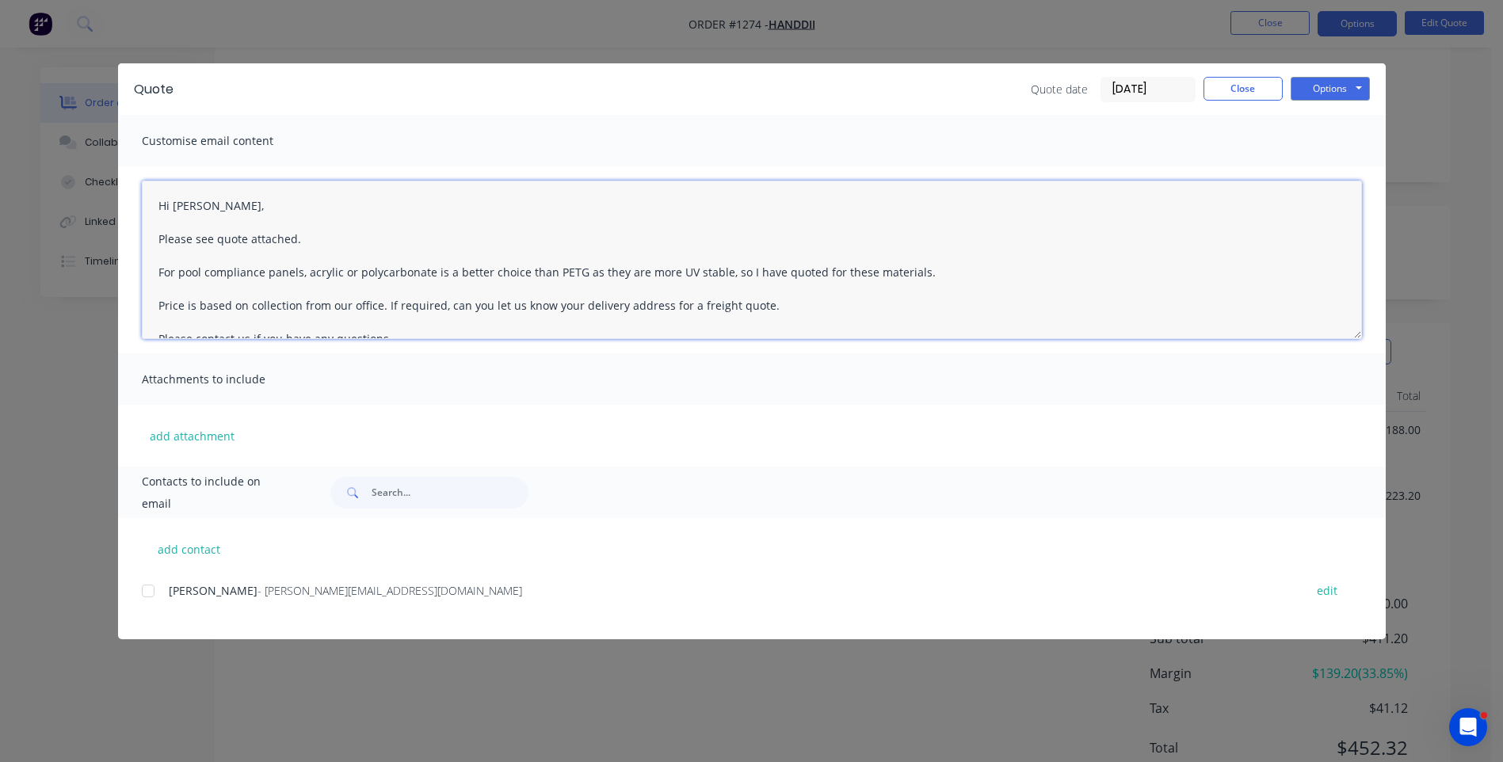
scroll to position [219, 0]
click at [930, 269] on textarea "Hi Damien, Please see quote attached. For pool compliance panels, acrylic or po…" at bounding box center [752, 260] width 1220 height 158
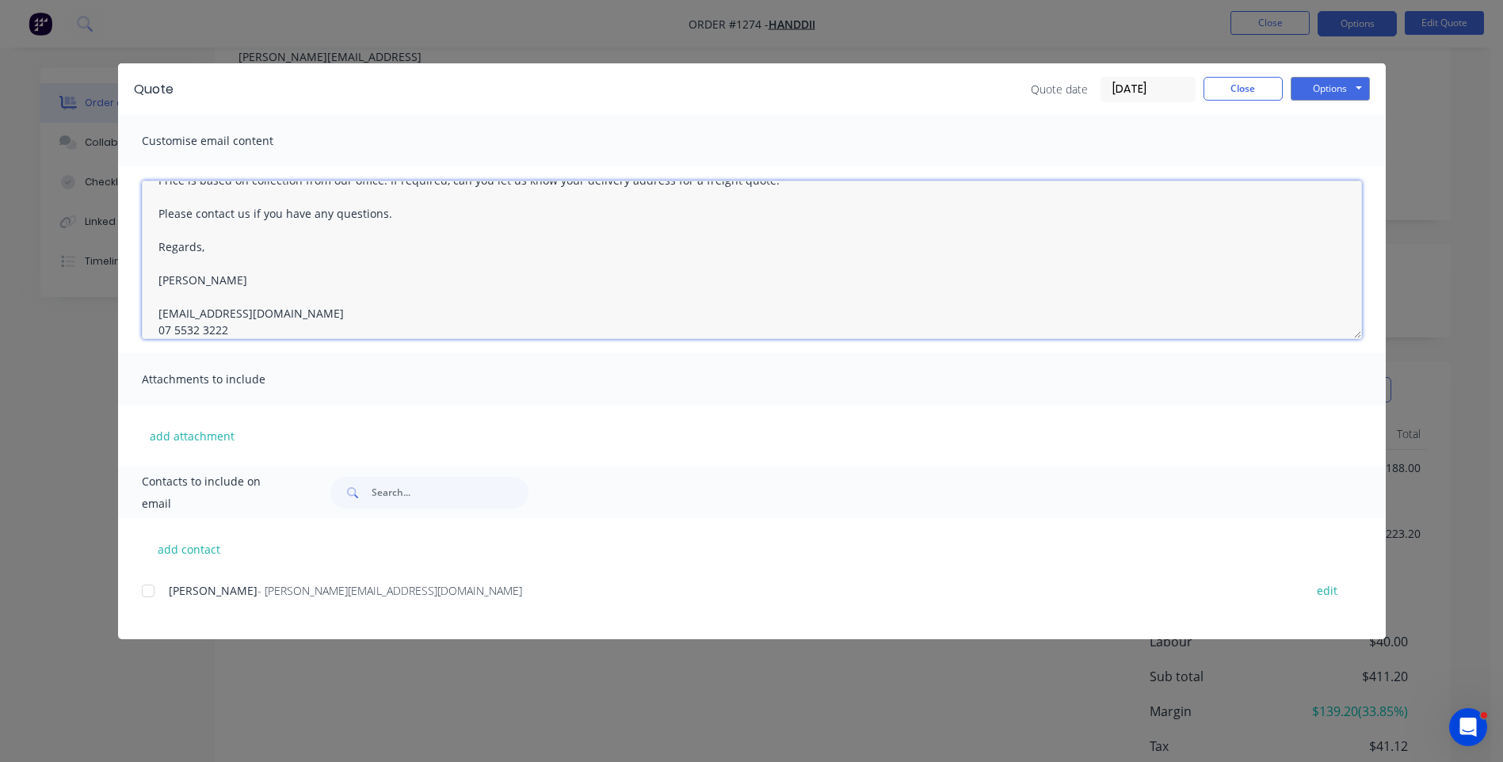
scroll to position [238, 0]
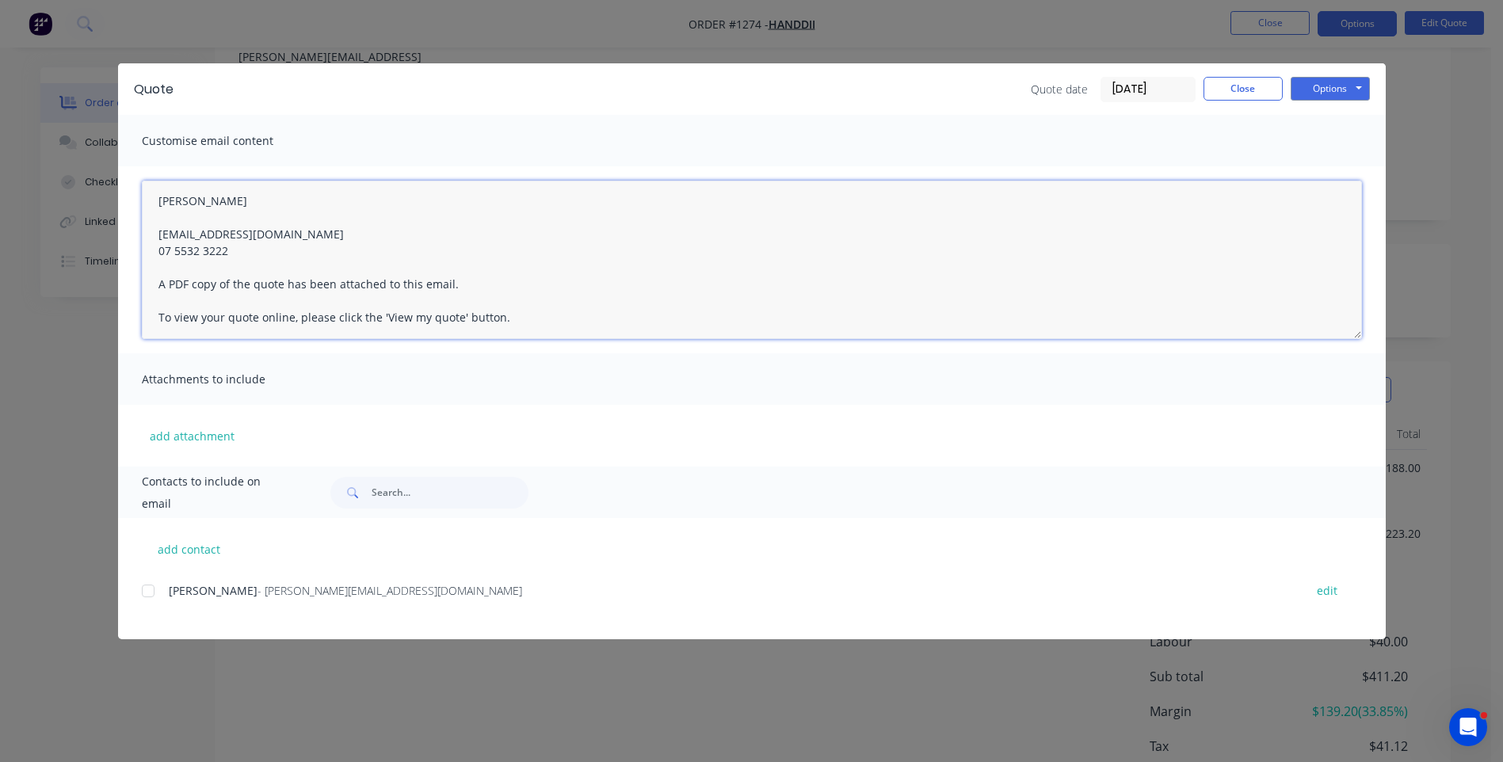
type textarea "Hi Damien, Please see quote attached. For pool compliance panels, acrylic or po…"
click at [146, 594] on div at bounding box center [148, 591] width 32 height 32
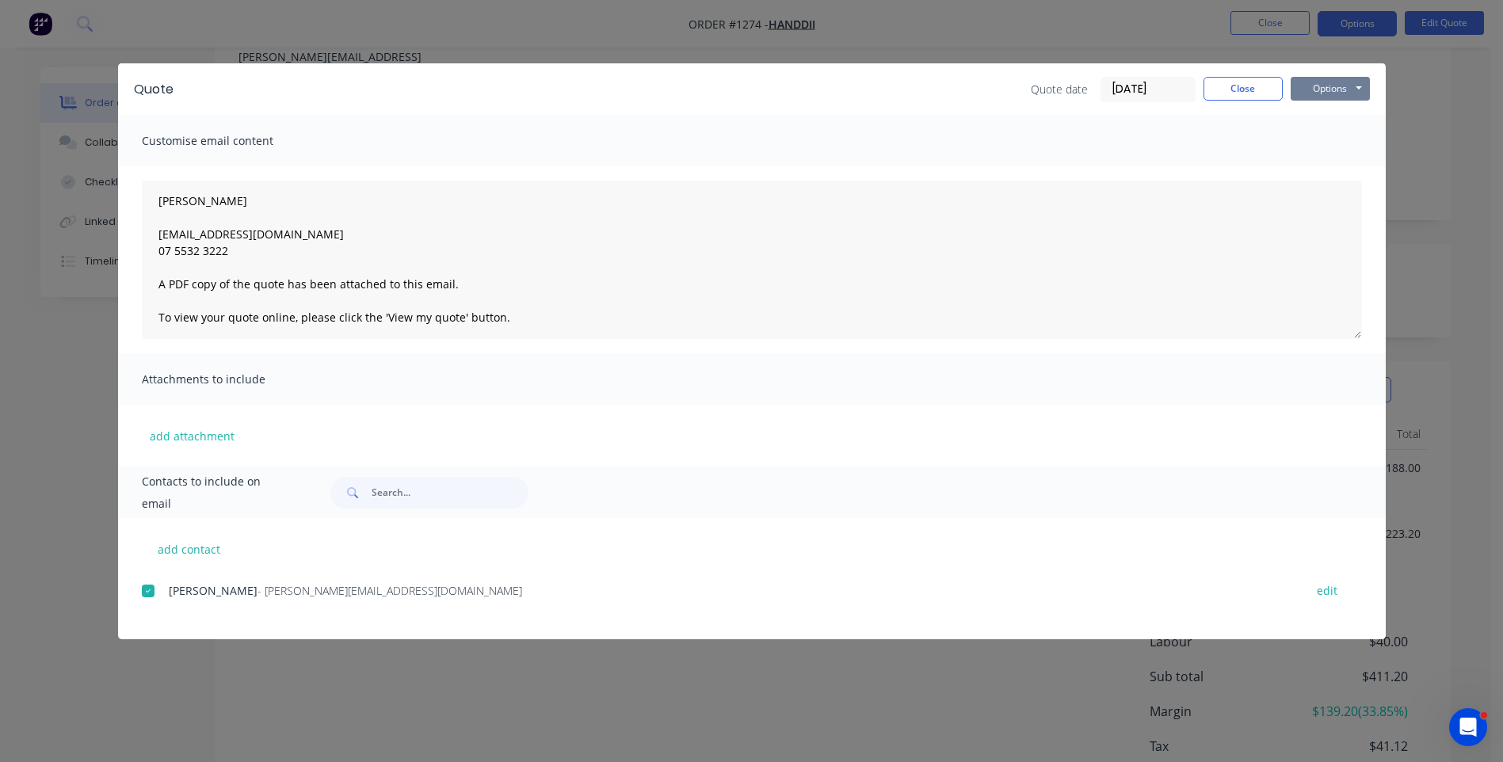
click at [1320, 92] on button "Options" at bounding box center [1330, 89] width 79 height 24
click at [1329, 174] on button "Email" at bounding box center [1341, 169] width 101 height 26
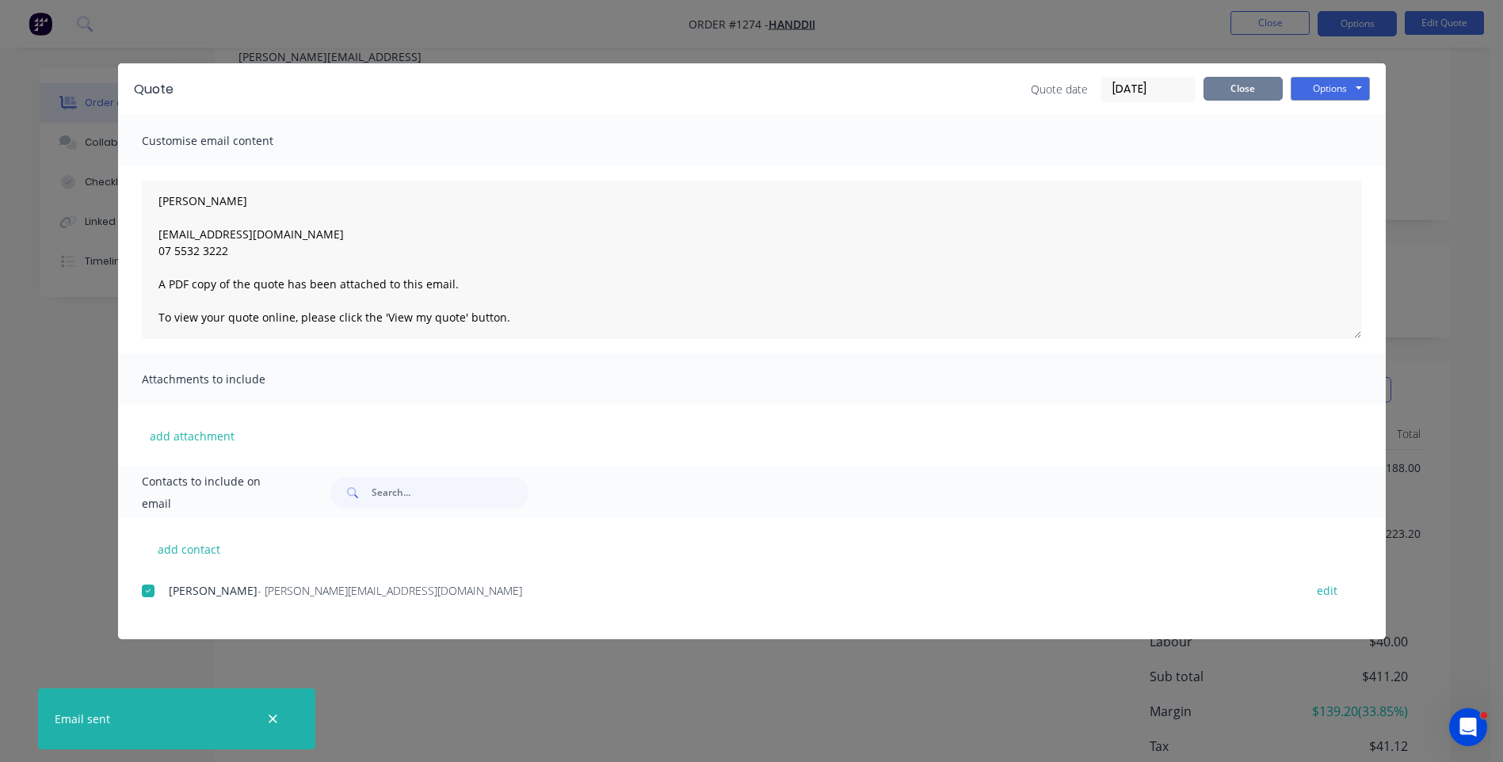
click at [1248, 92] on button "Close" at bounding box center [1243, 89] width 79 height 24
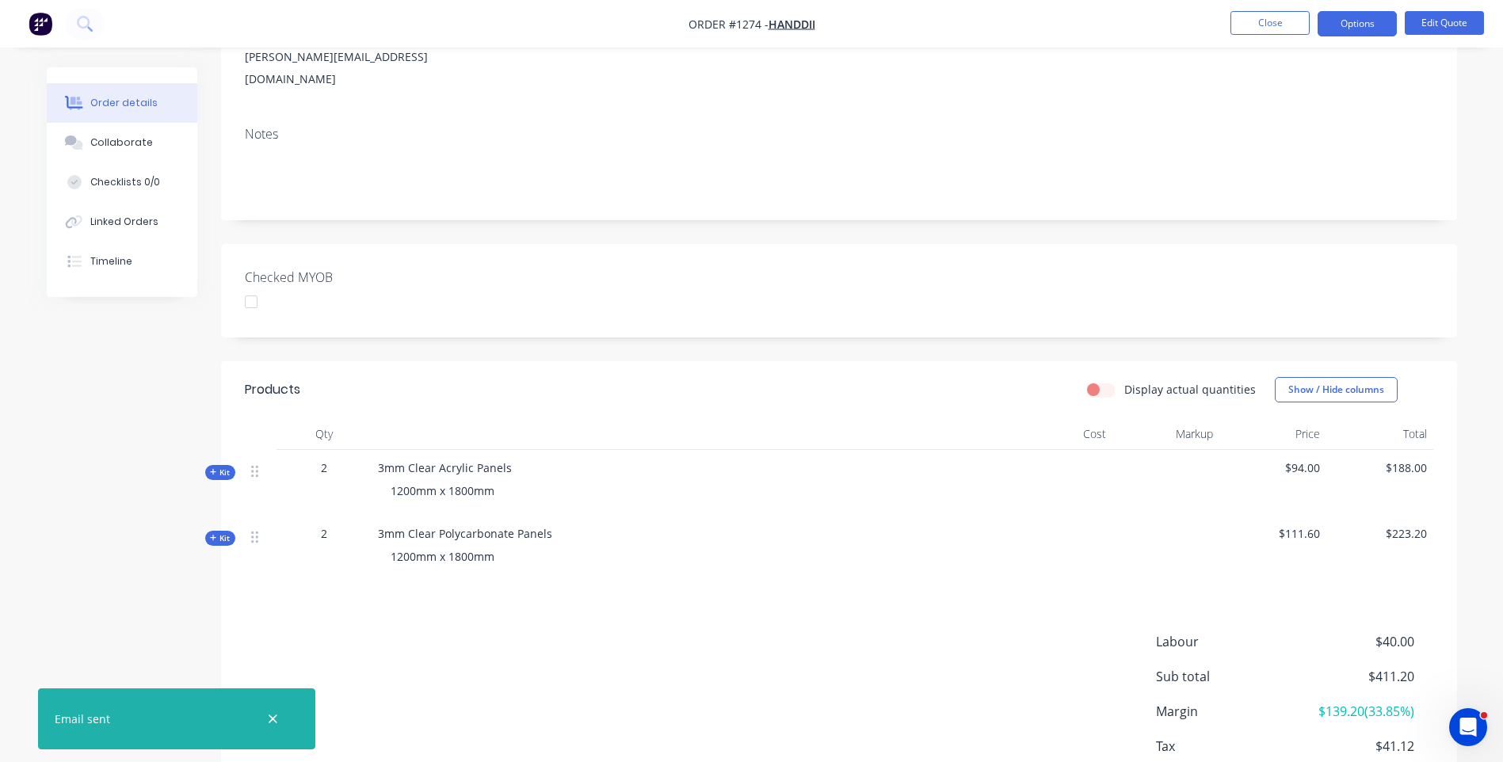
click at [1264, 38] on nav "Order #1274 - Handdii Close Options Edit Quote" at bounding box center [751, 24] width 1503 height 48
click at [1268, 32] on button "Close" at bounding box center [1270, 23] width 79 height 24
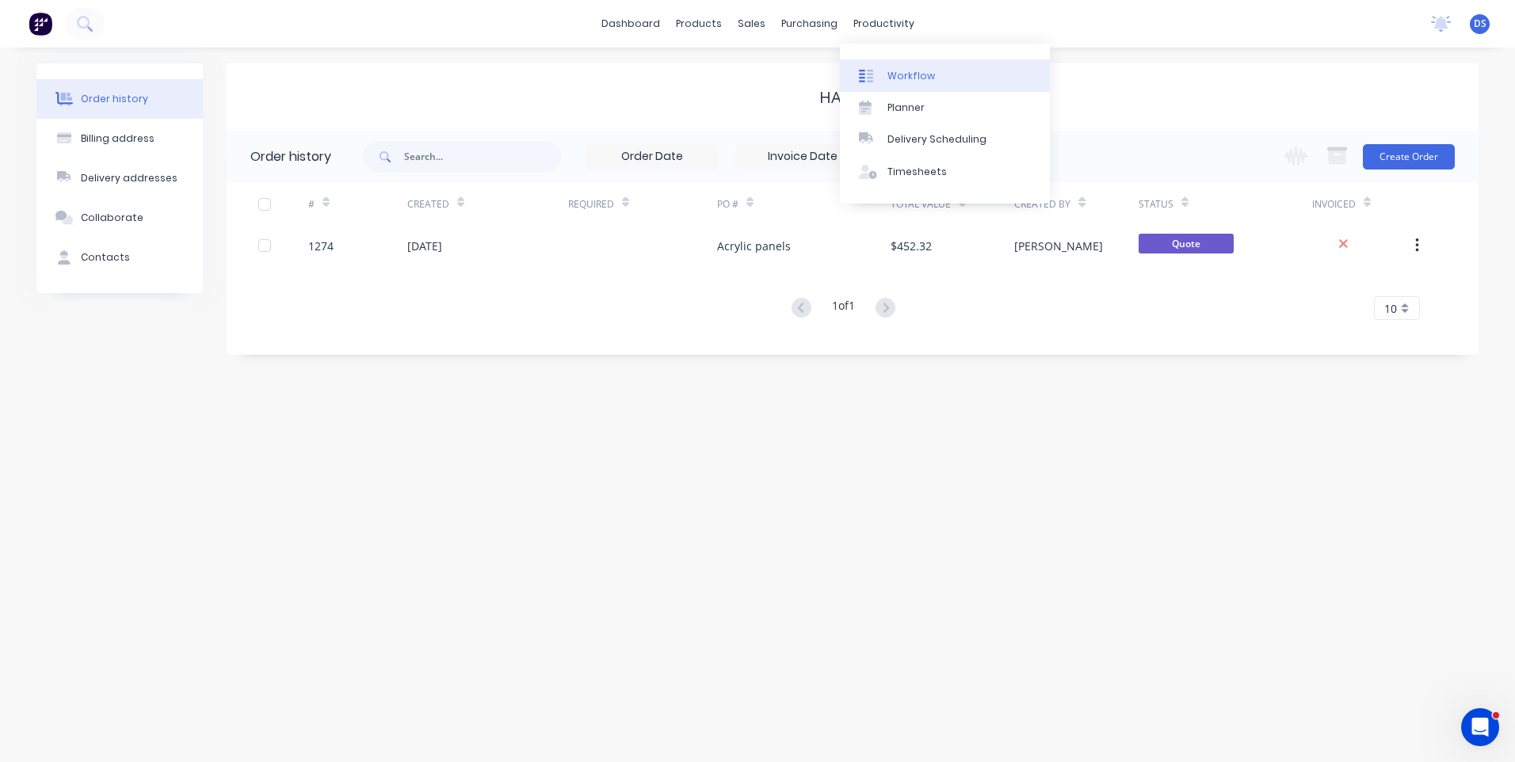
click at [908, 79] on div "Workflow" at bounding box center [912, 76] width 48 height 14
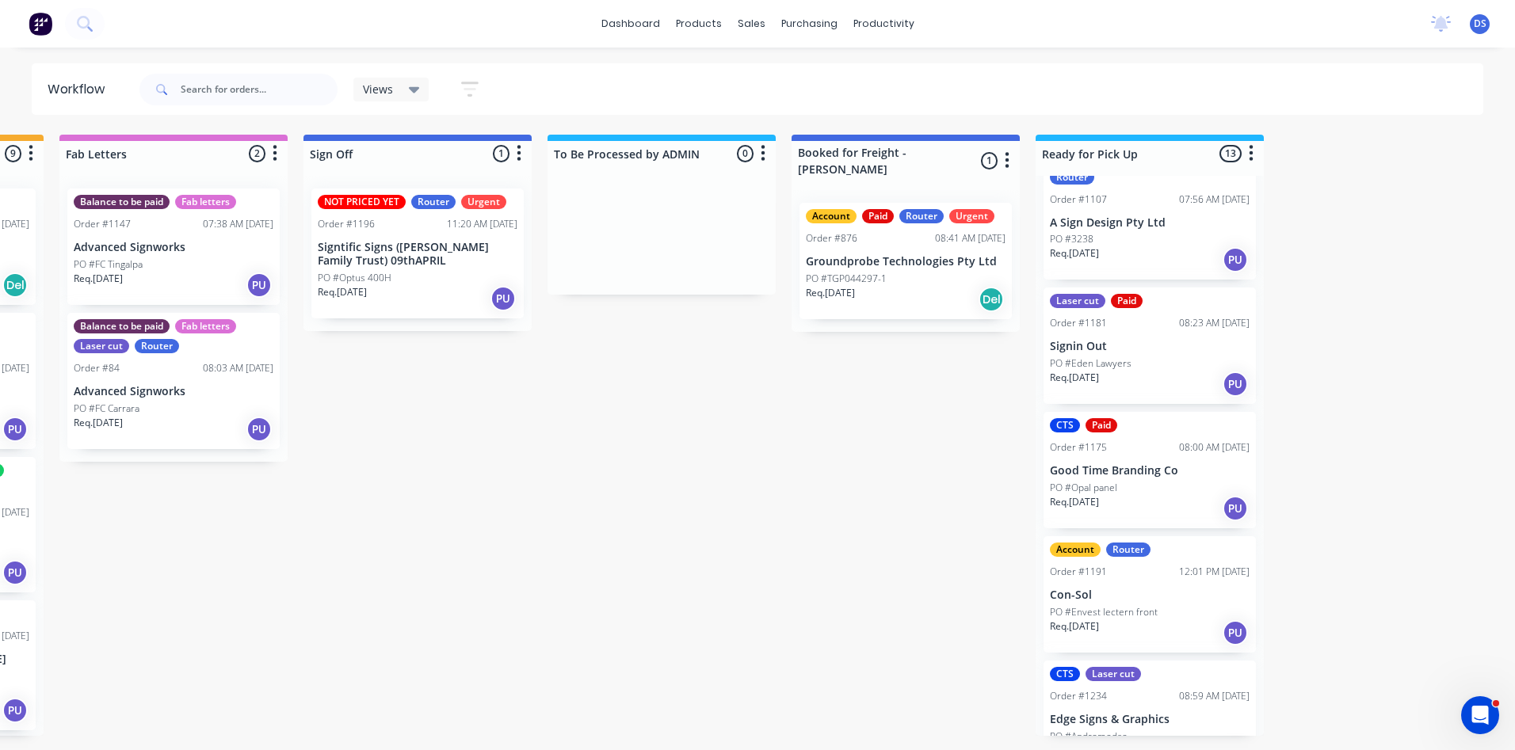
scroll to position [0, 2277]
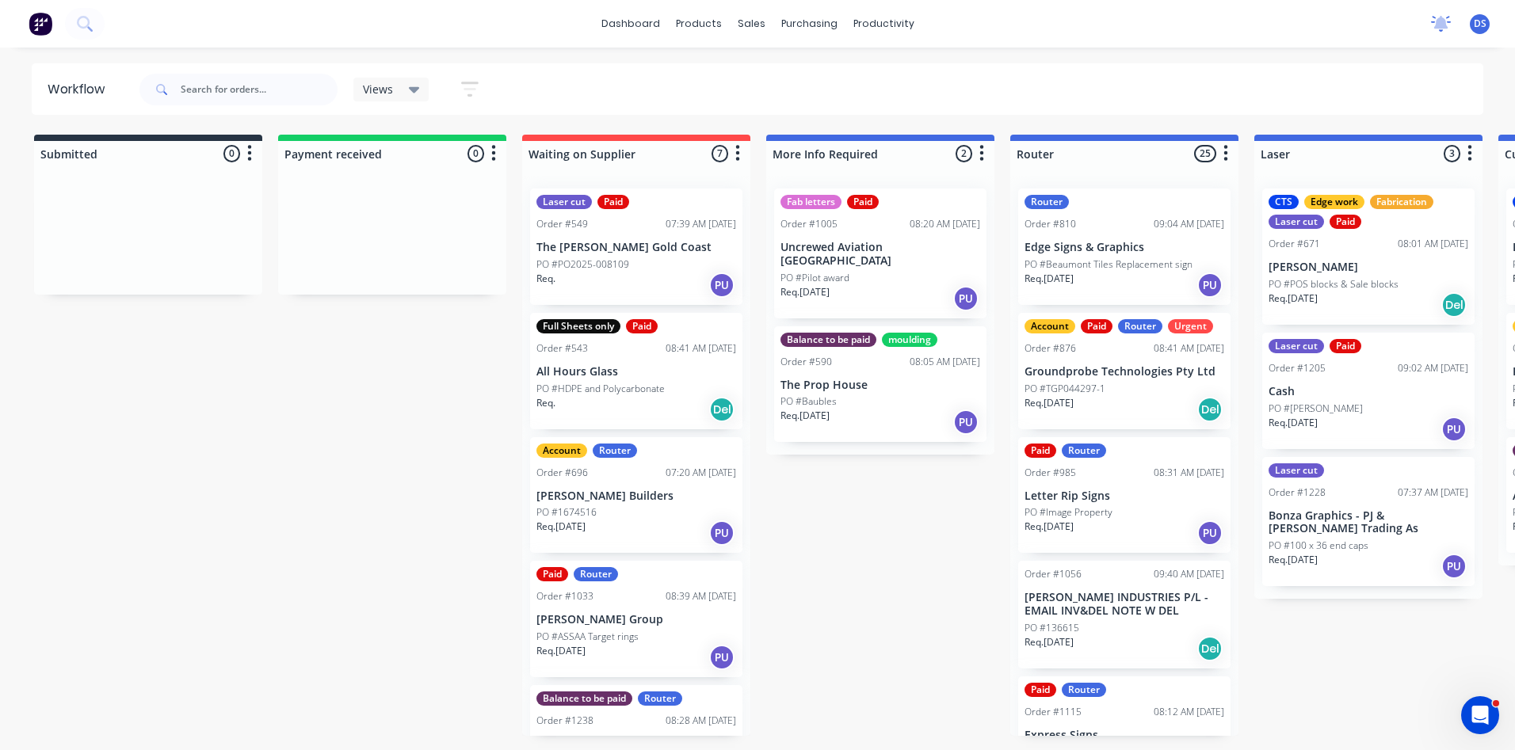
click at [1440, 30] on icon at bounding box center [1441, 24] width 20 height 16
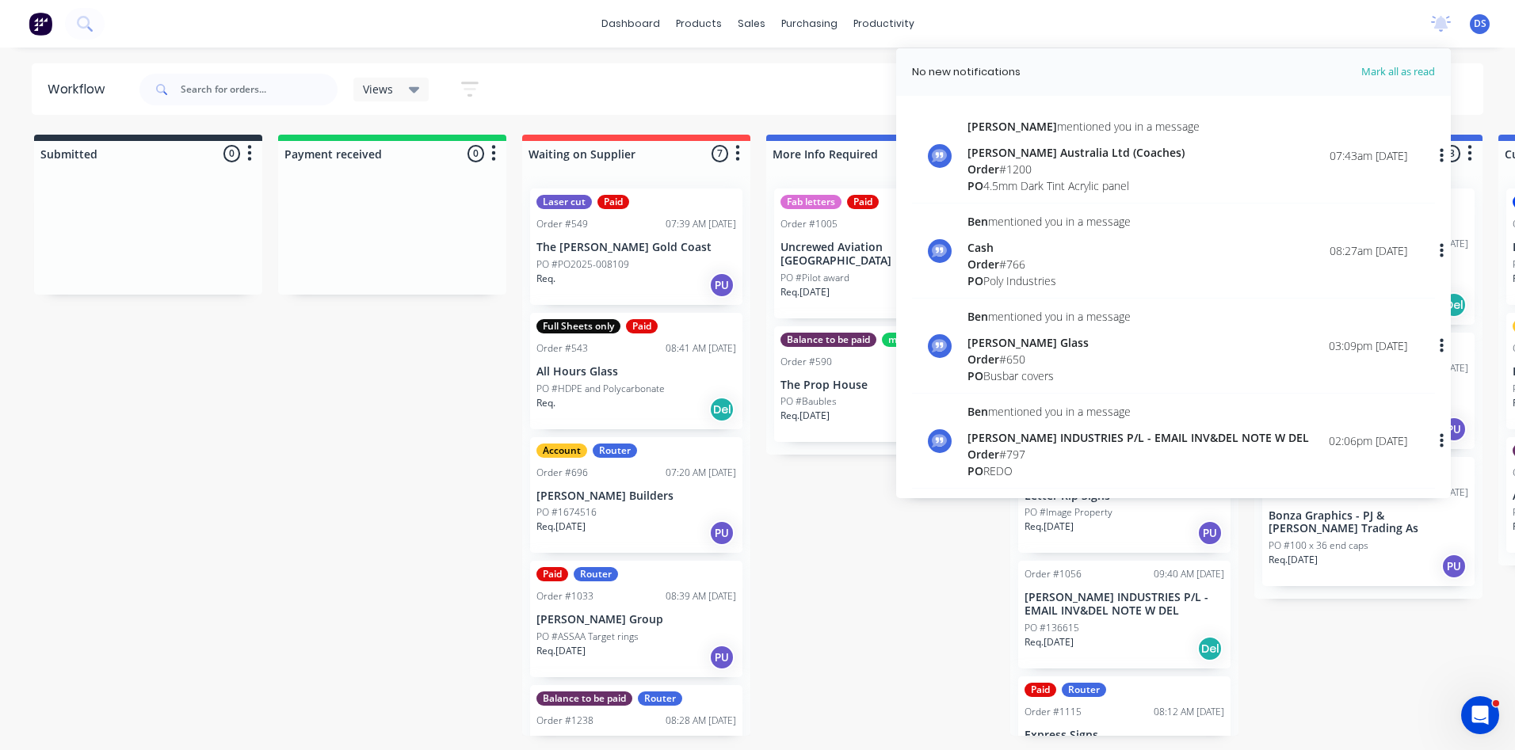
click at [1366, 251] on div "08:27am [DATE]" at bounding box center [1369, 250] width 78 height 17
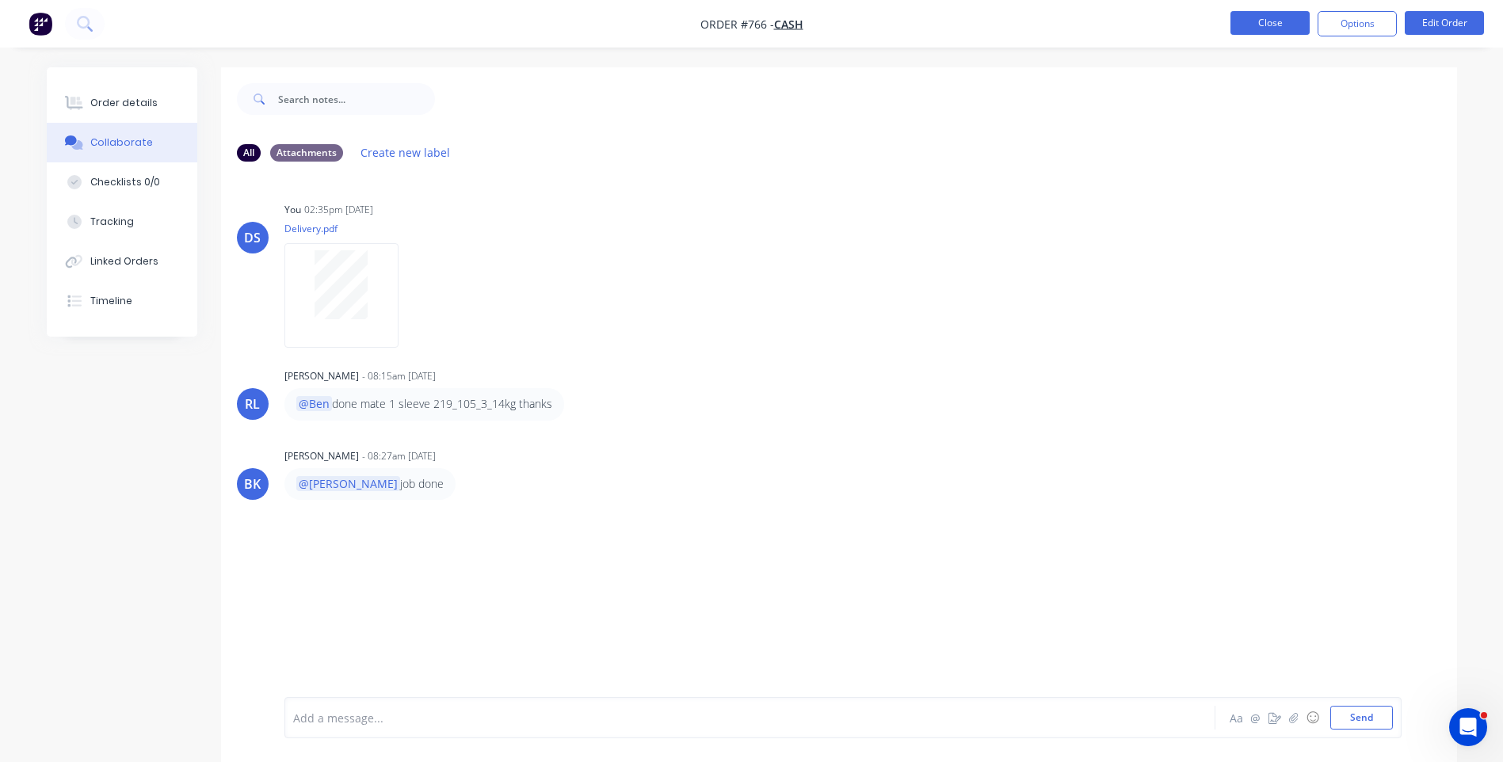
click at [1275, 26] on button "Close" at bounding box center [1270, 23] width 79 height 24
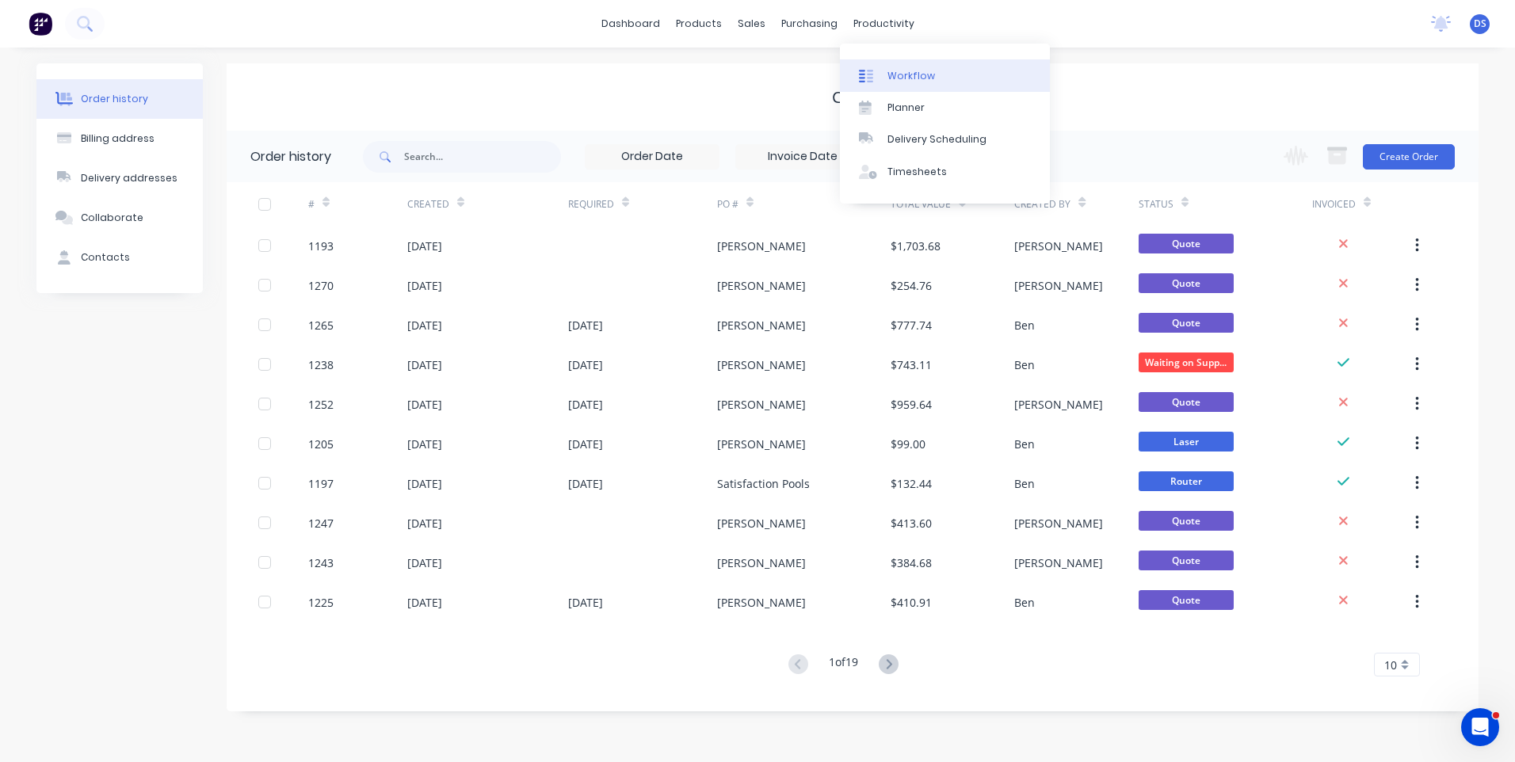
click at [896, 74] on div "Workflow" at bounding box center [912, 76] width 48 height 14
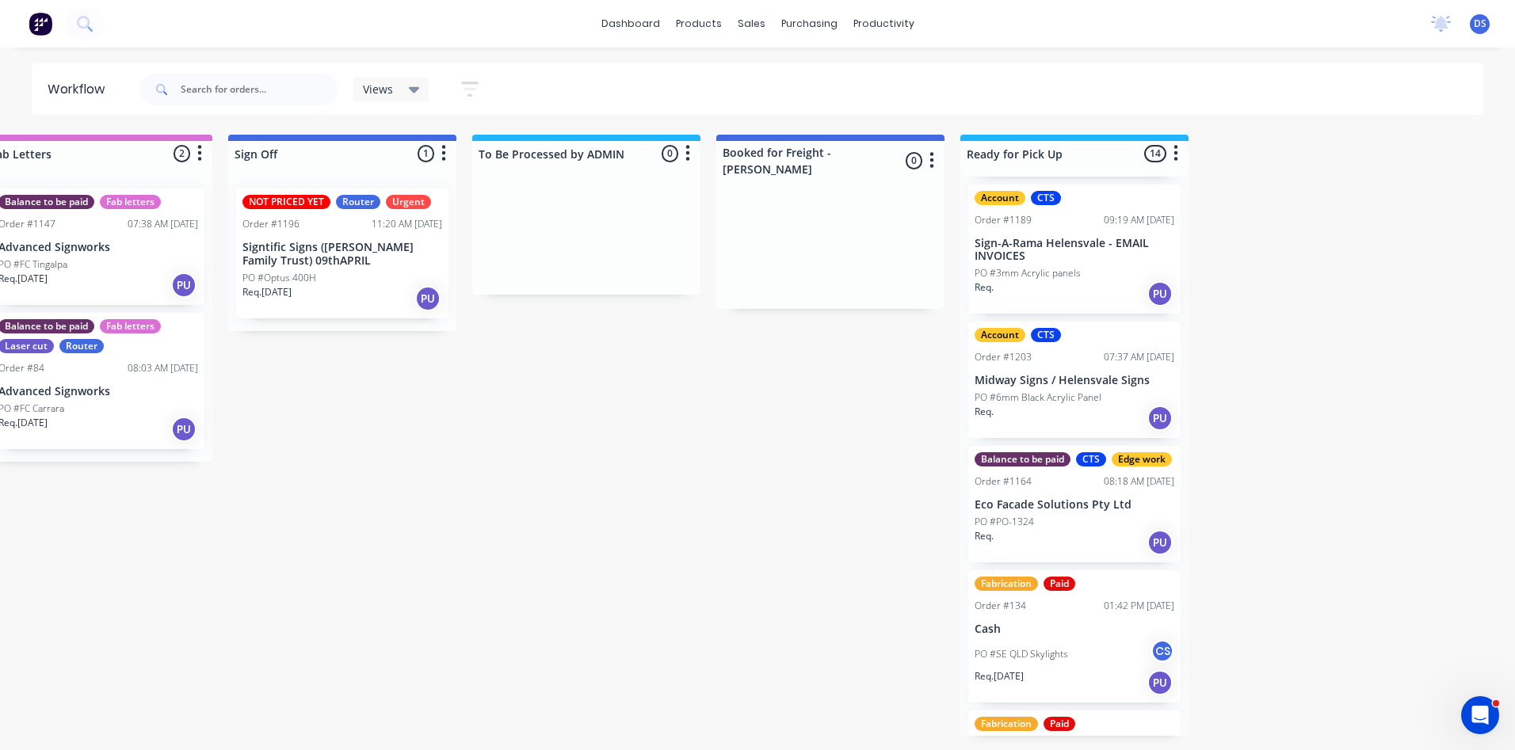
scroll to position [158, 0]
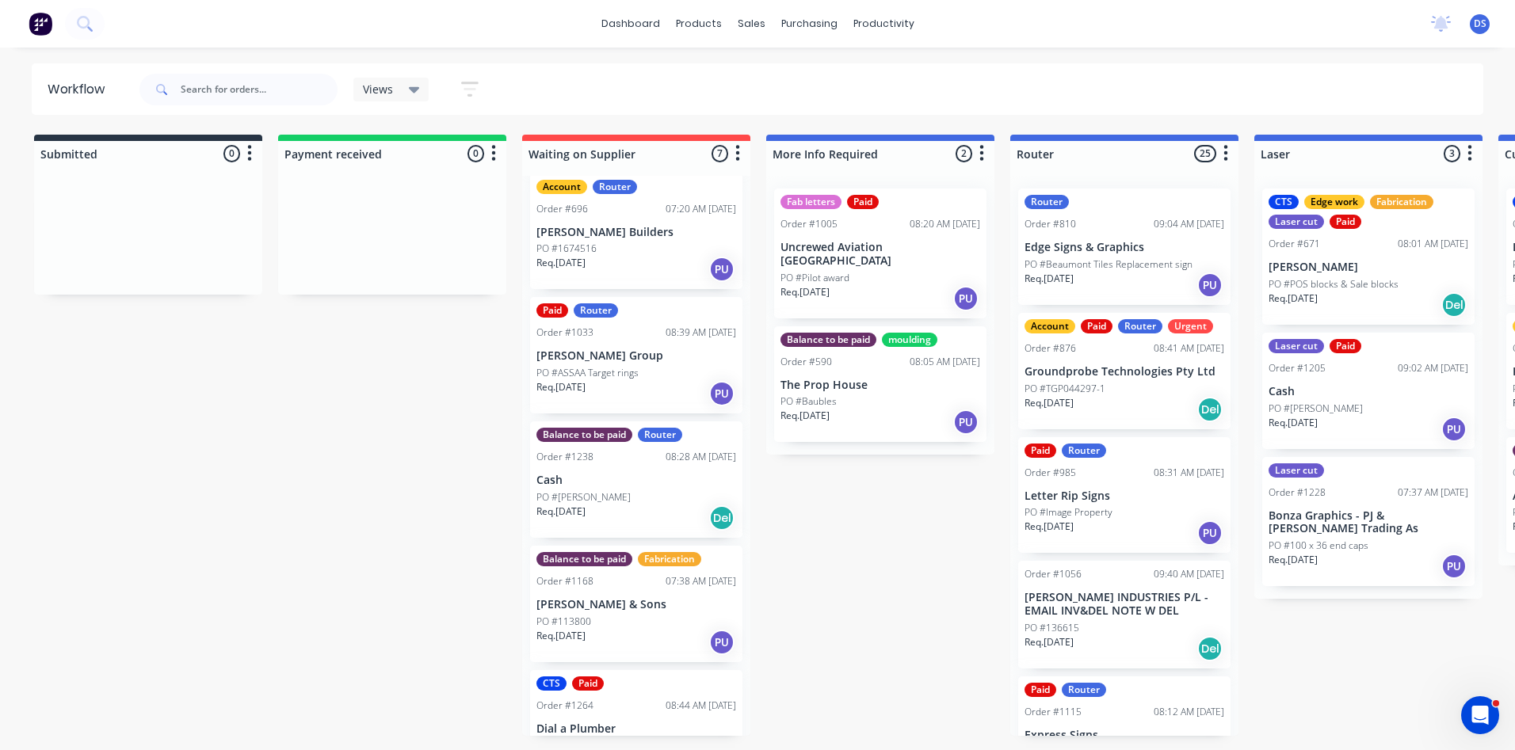
scroll to position [315, 0]
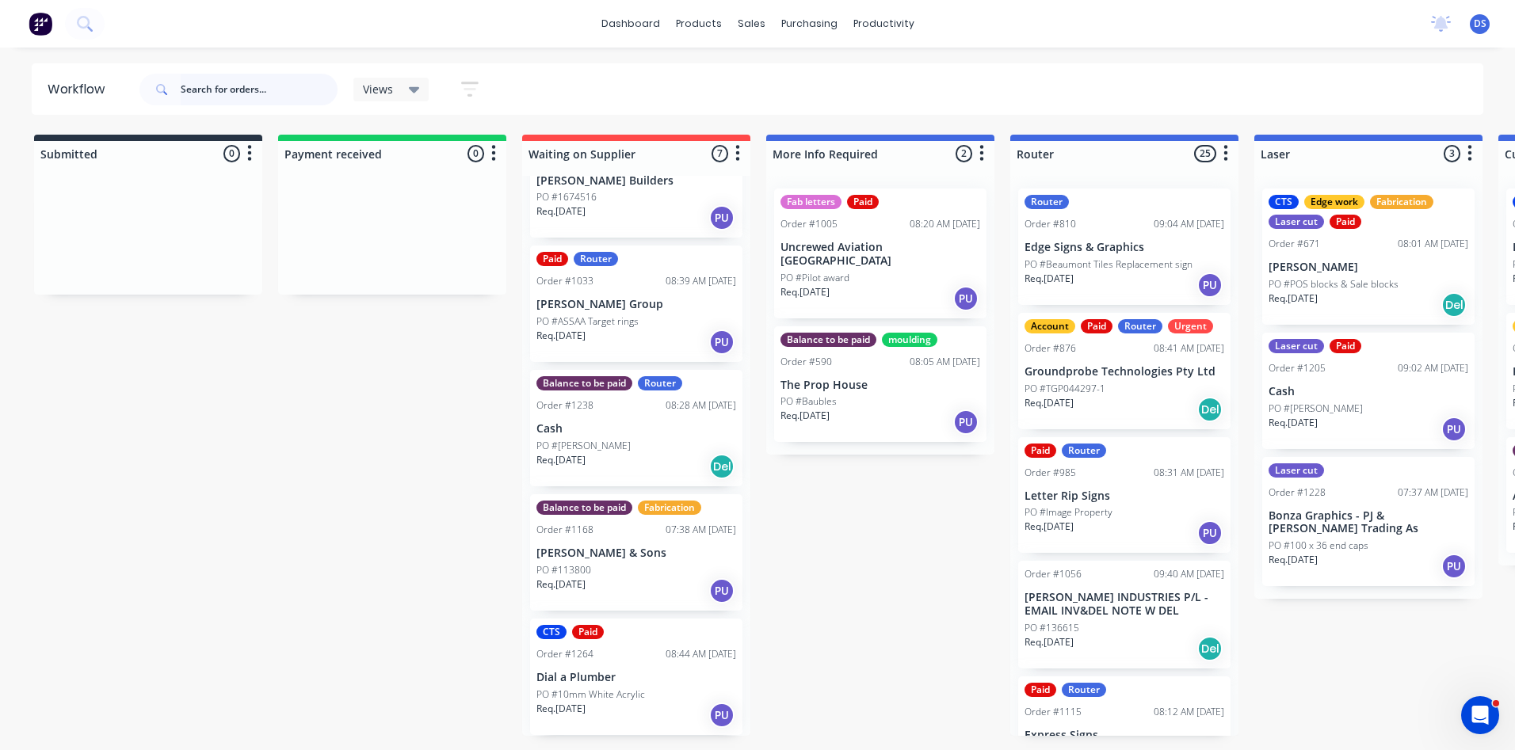
click at [255, 85] on input "text" at bounding box center [259, 90] width 157 height 32
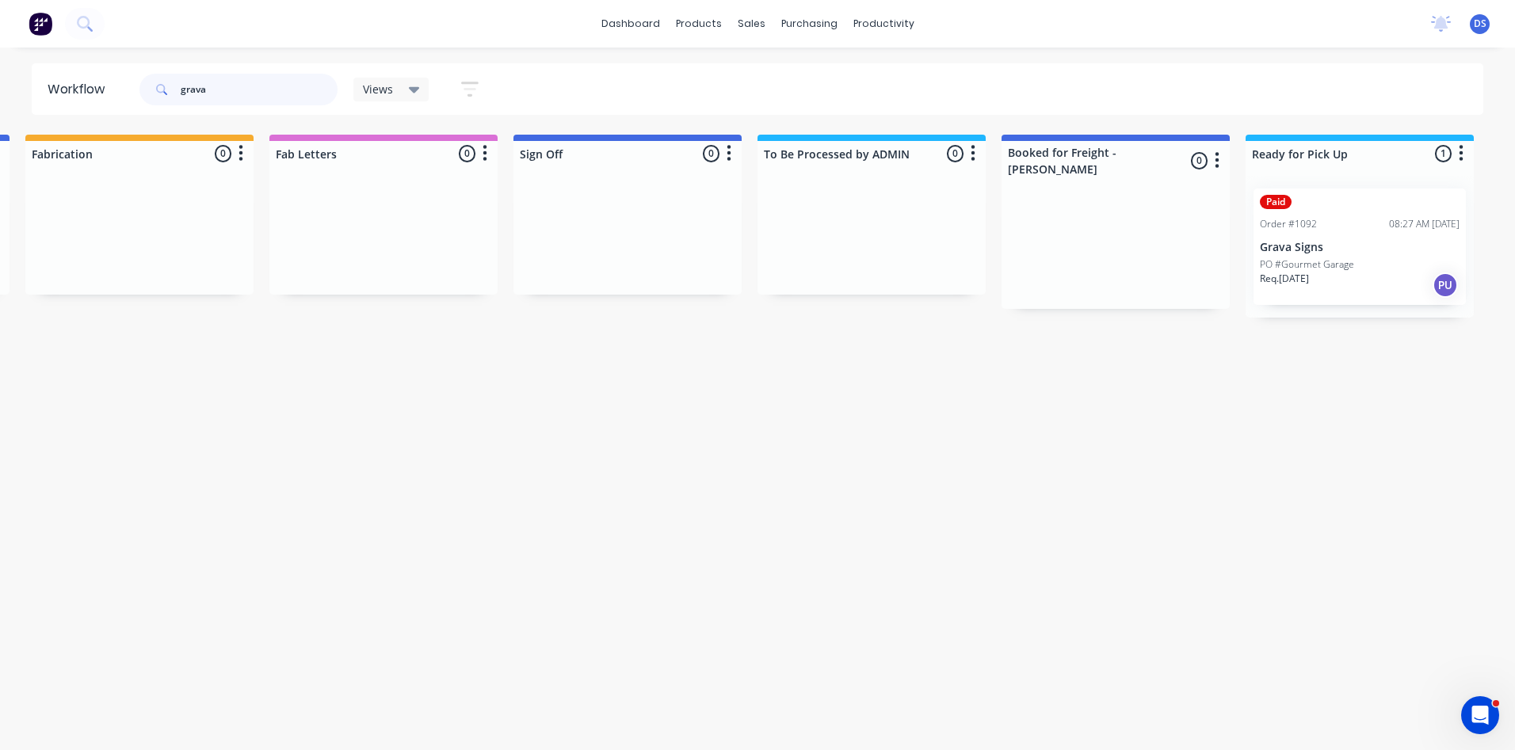
scroll to position [0, 1966]
type input "grava"
click at [1344, 245] on p "Grava Signs" at bounding box center [1355, 247] width 200 height 13
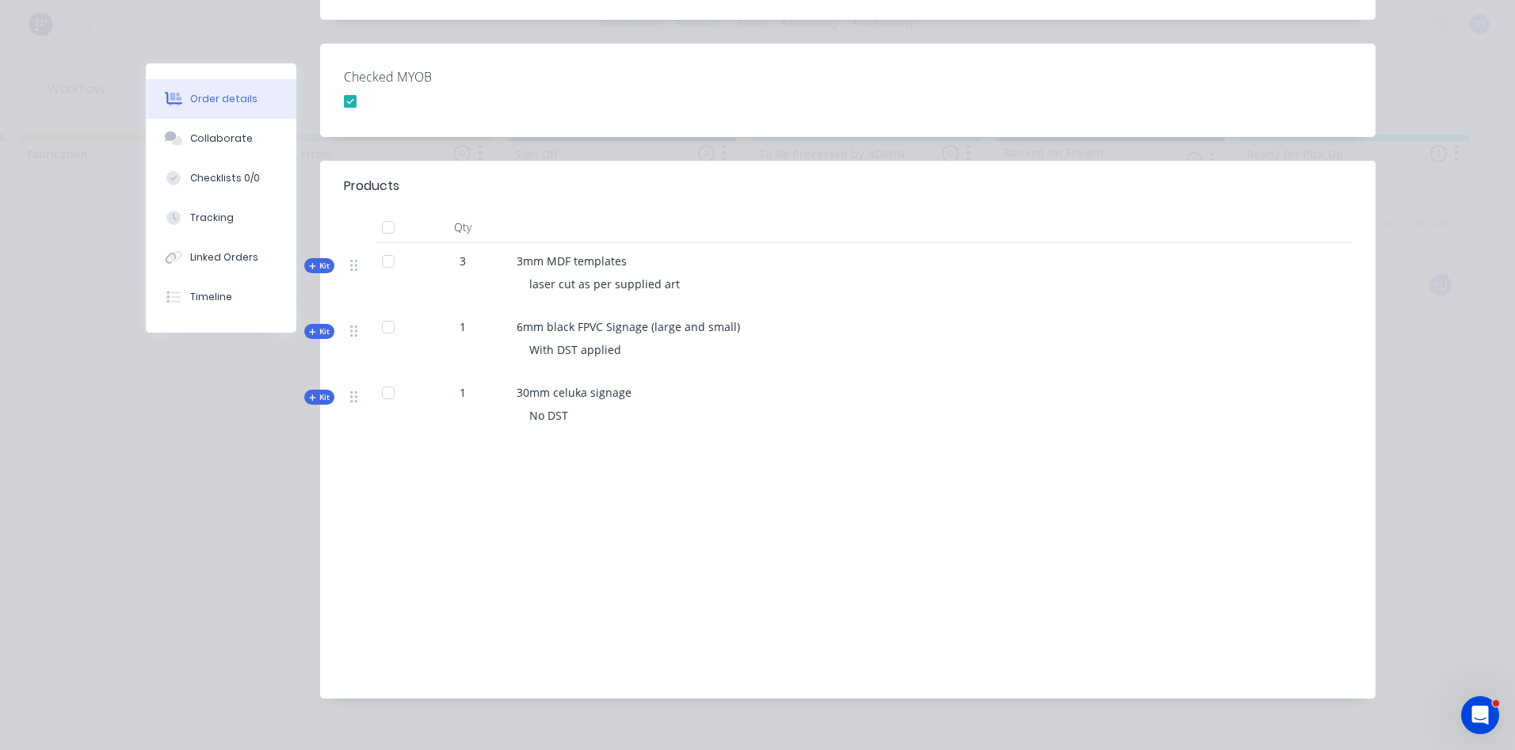
scroll to position [0, 0]
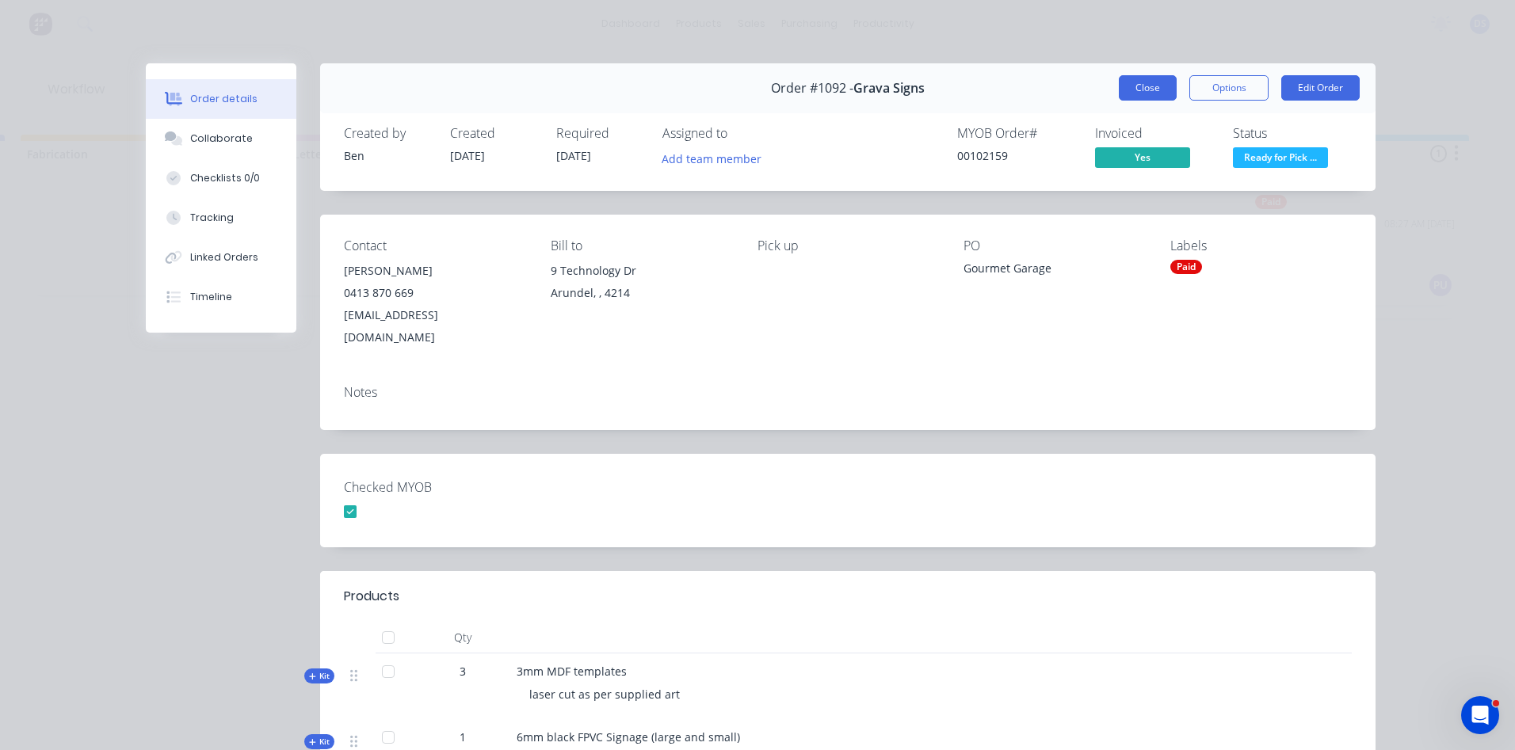
click at [1127, 87] on button "Close" at bounding box center [1148, 87] width 58 height 25
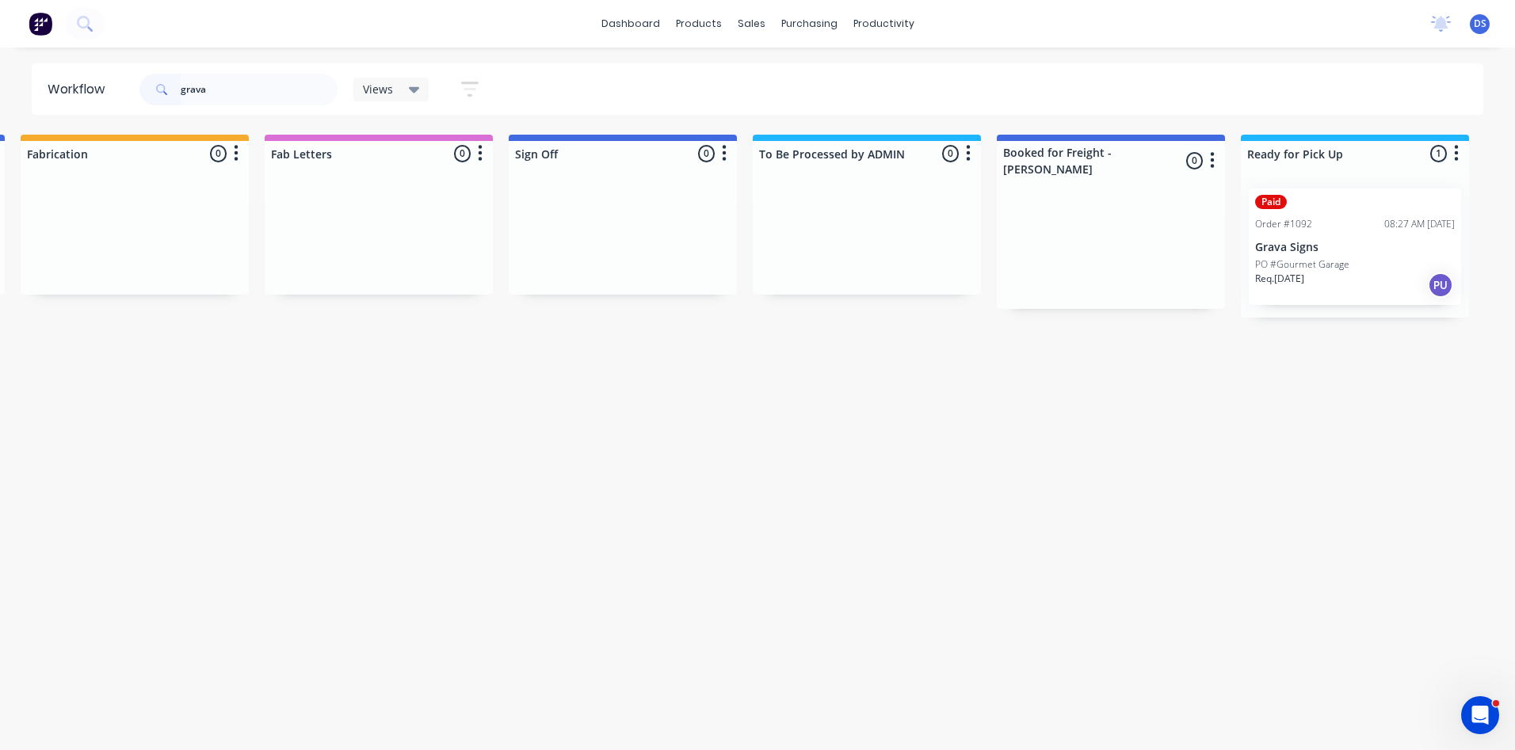
scroll to position [0, 1966]
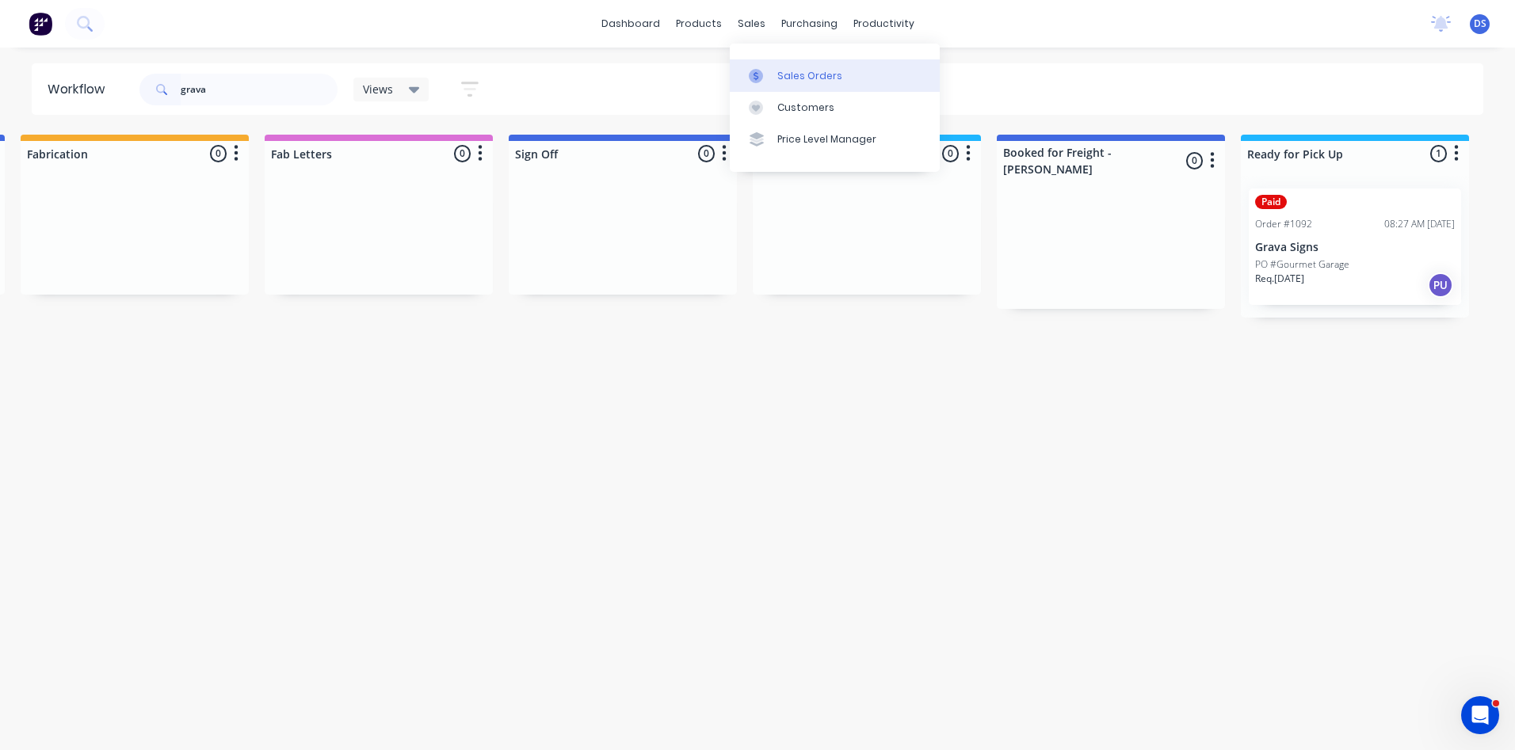
click at [822, 79] on div "Sales Orders" at bounding box center [809, 76] width 65 height 14
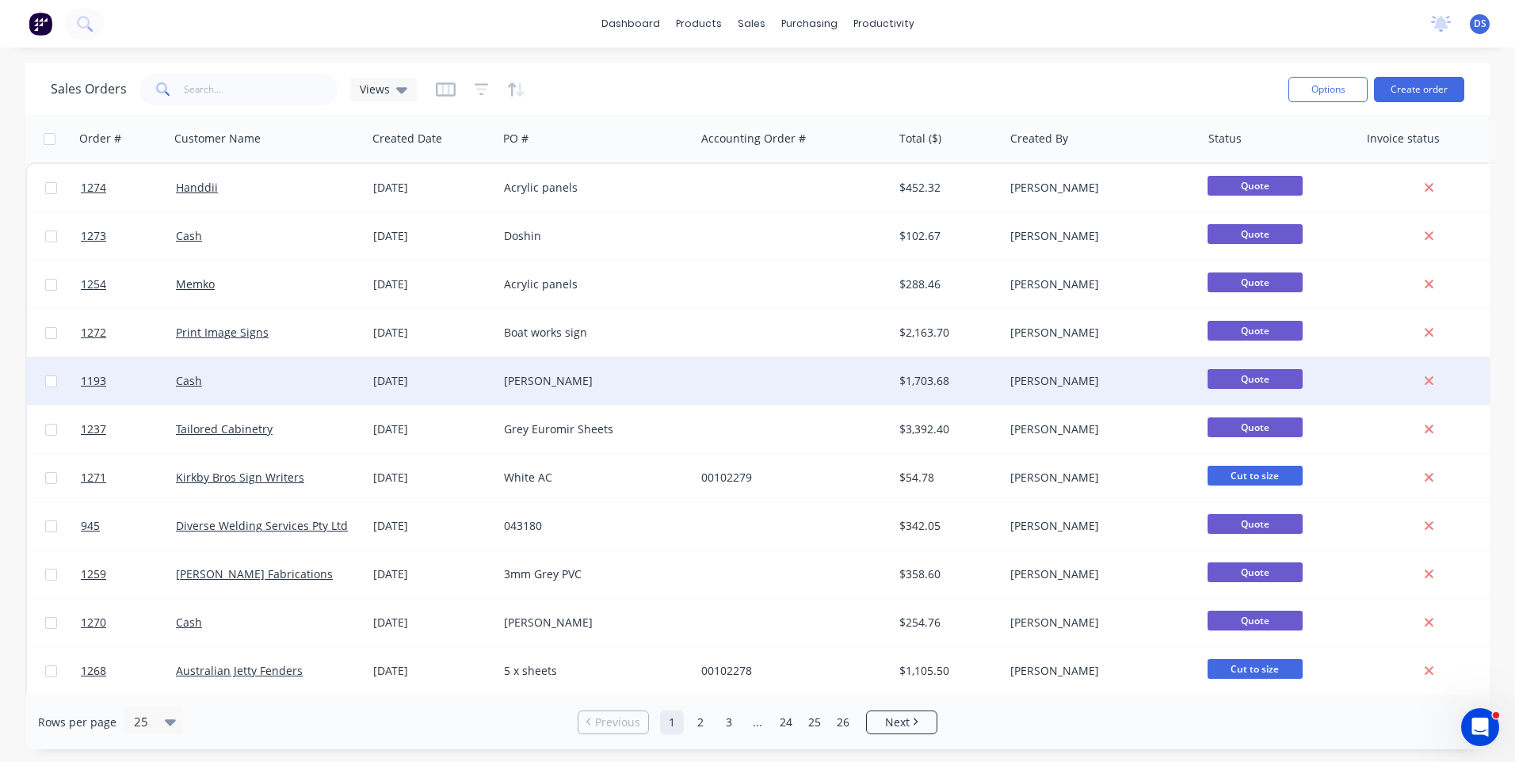
click at [537, 395] on div "[PERSON_NAME]" at bounding box center [596, 381] width 197 height 48
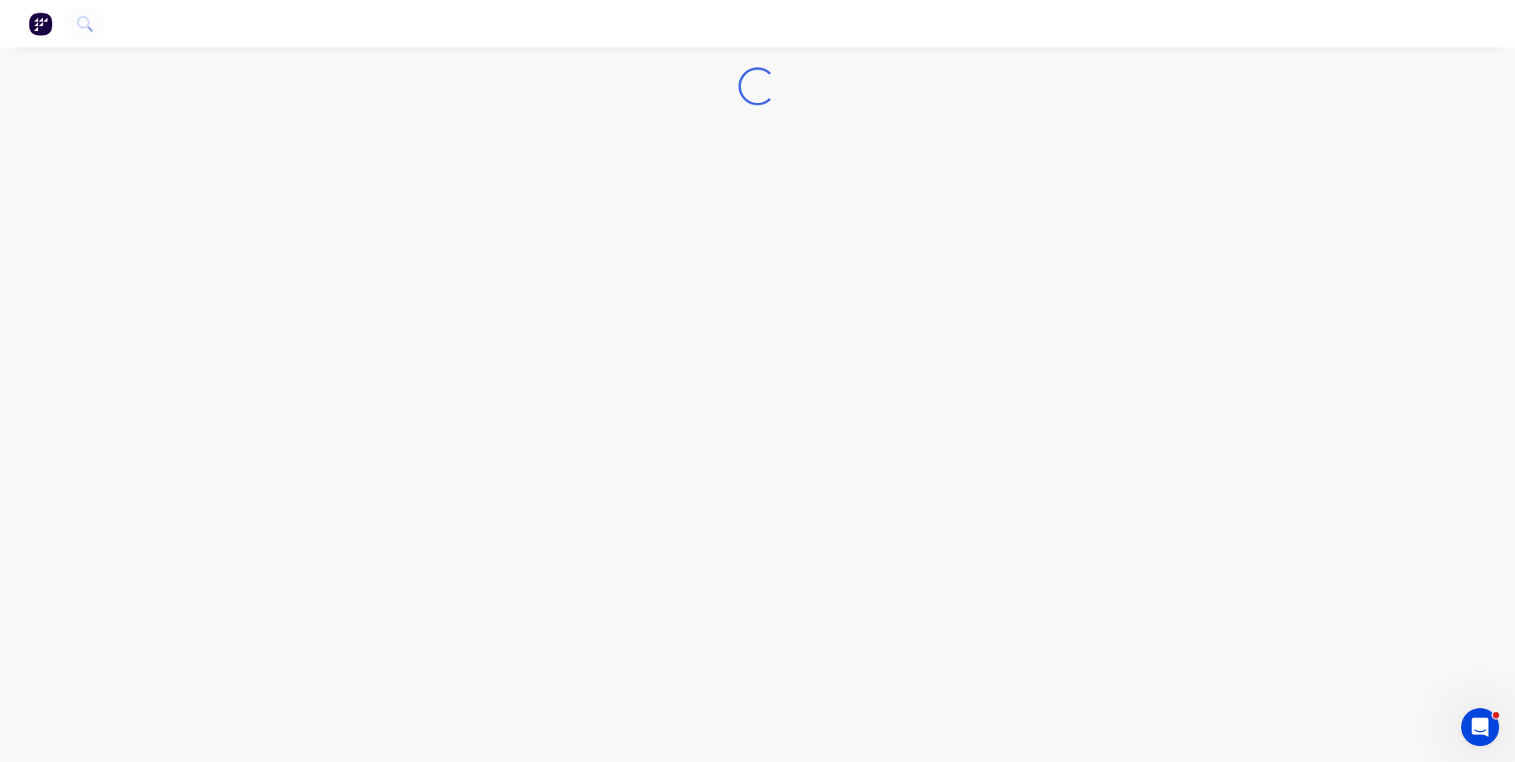
click at [537, 395] on div "Loading..." at bounding box center [757, 381] width 1515 height 762
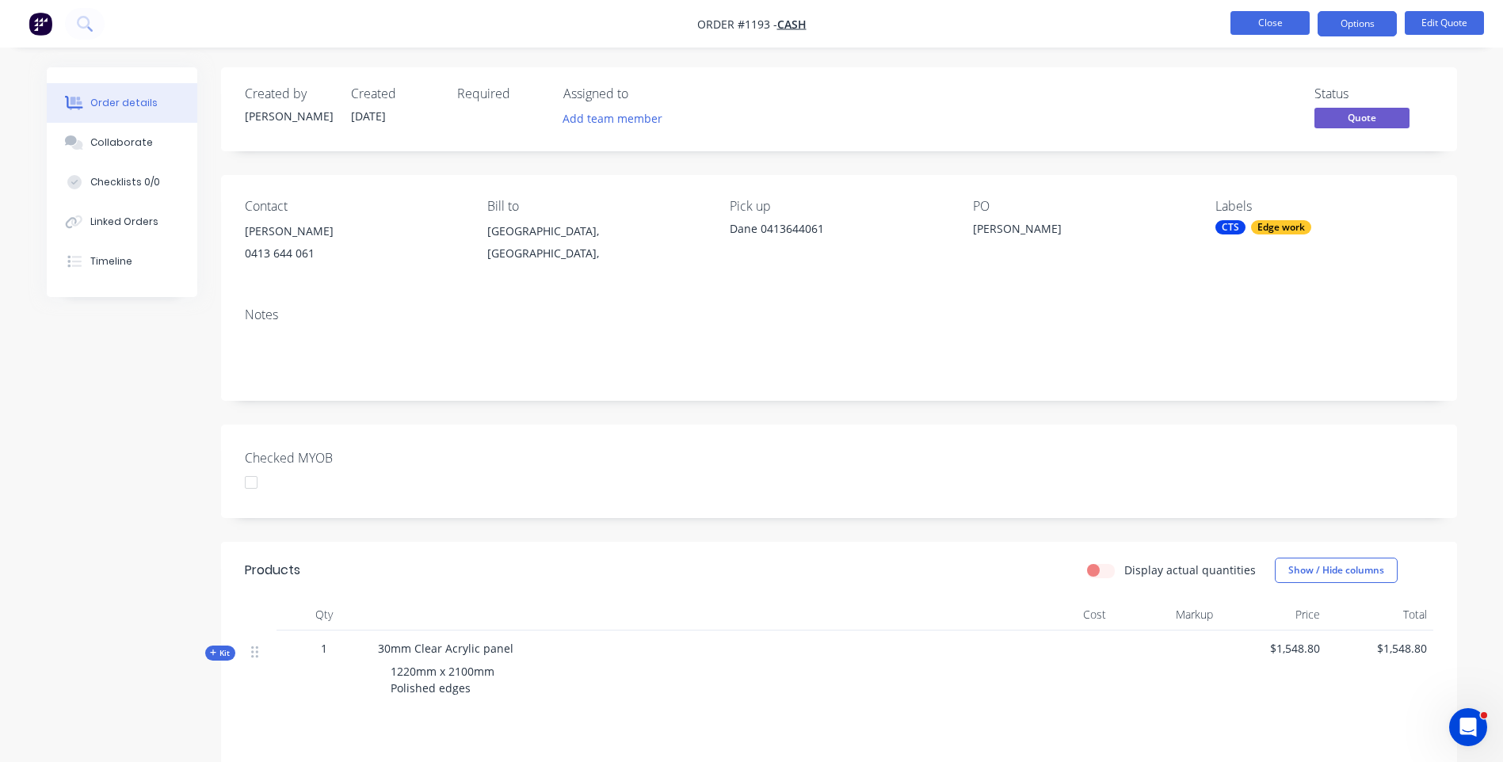
click at [1269, 29] on button "Close" at bounding box center [1270, 23] width 79 height 24
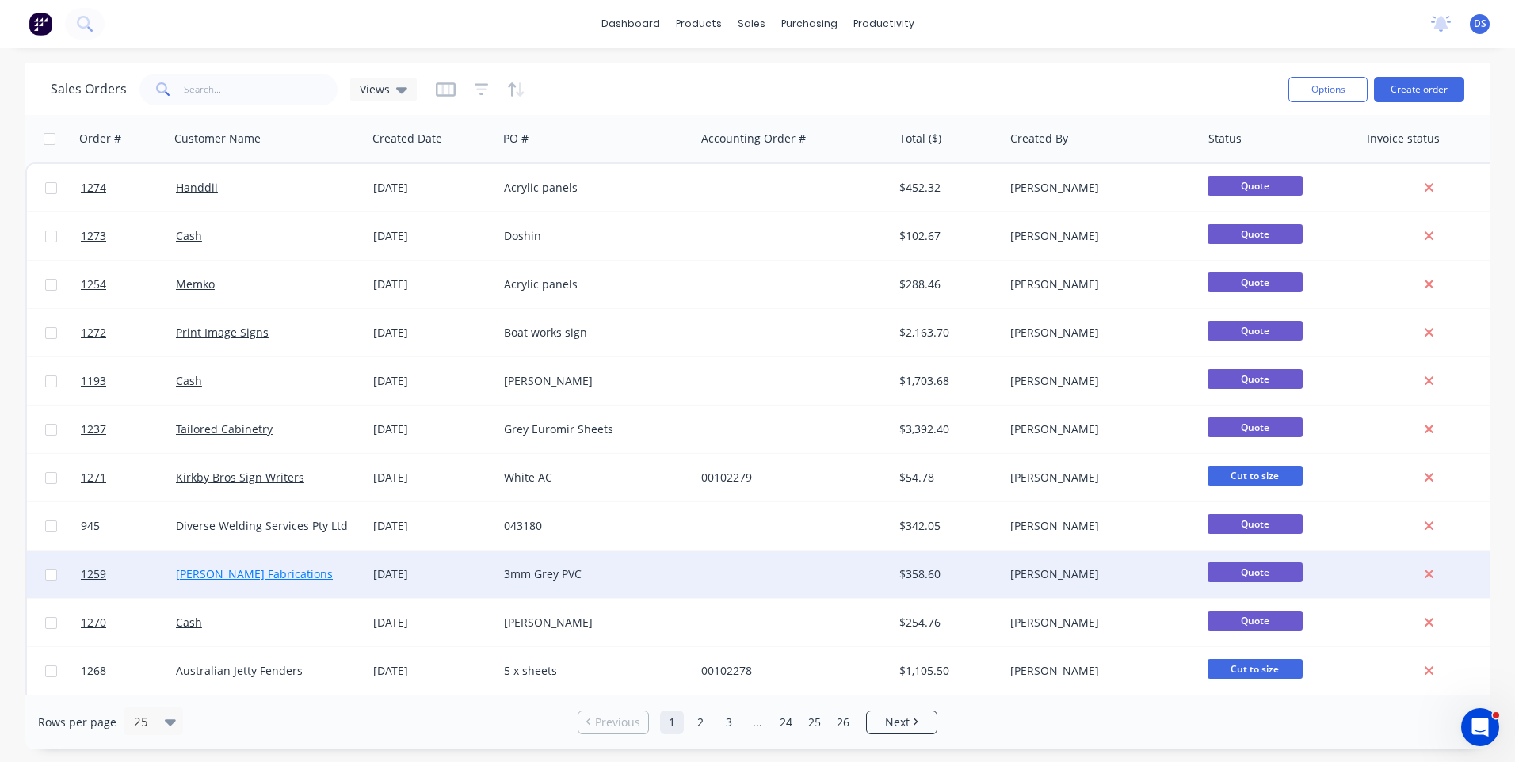
click at [269, 576] on link "[PERSON_NAME] Fabrications" at bounding box center [254, 574] width 157 height 15
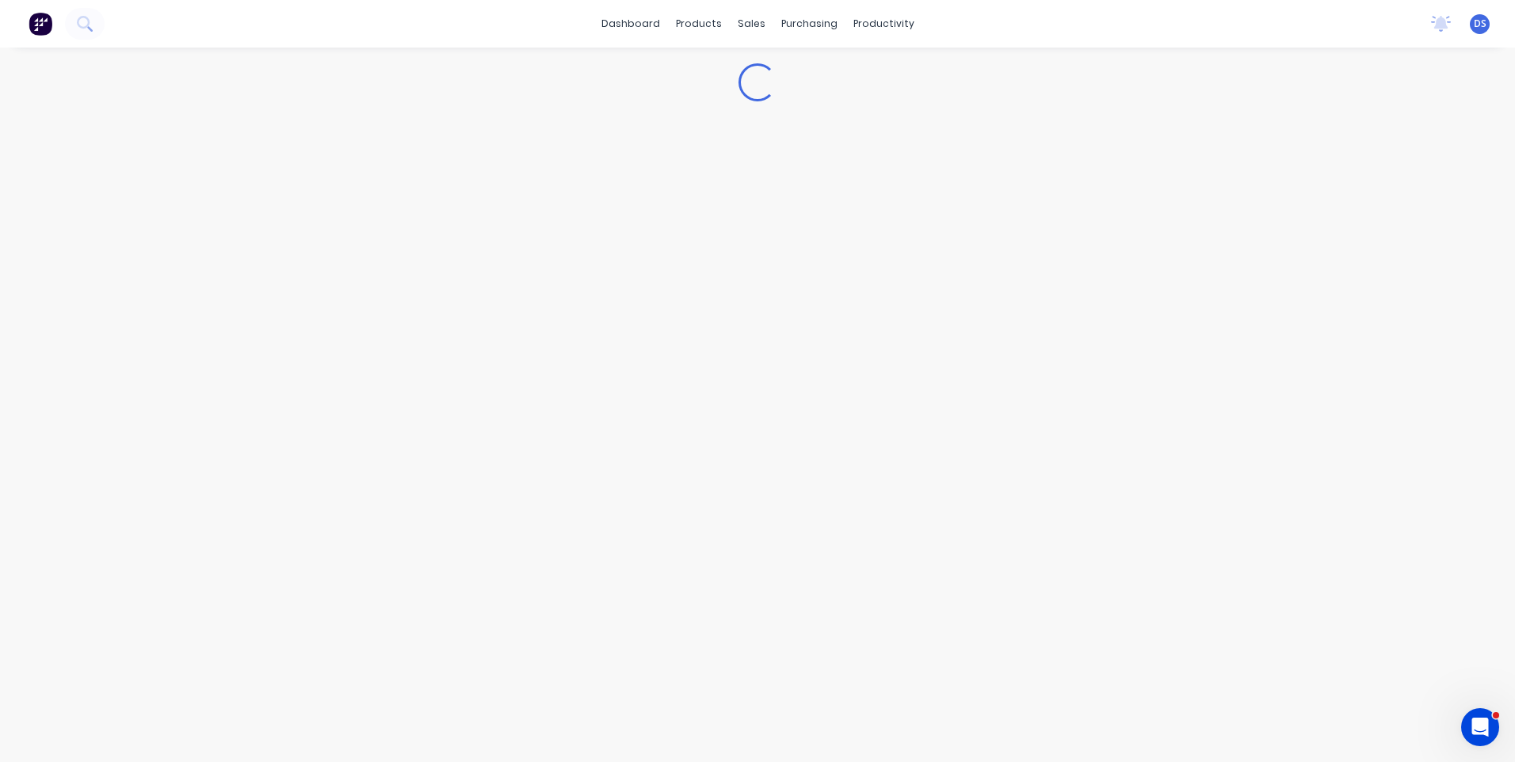
click at [269, 576] on div "Loading..." at bounding box center [757, 405] width 1515 height 715
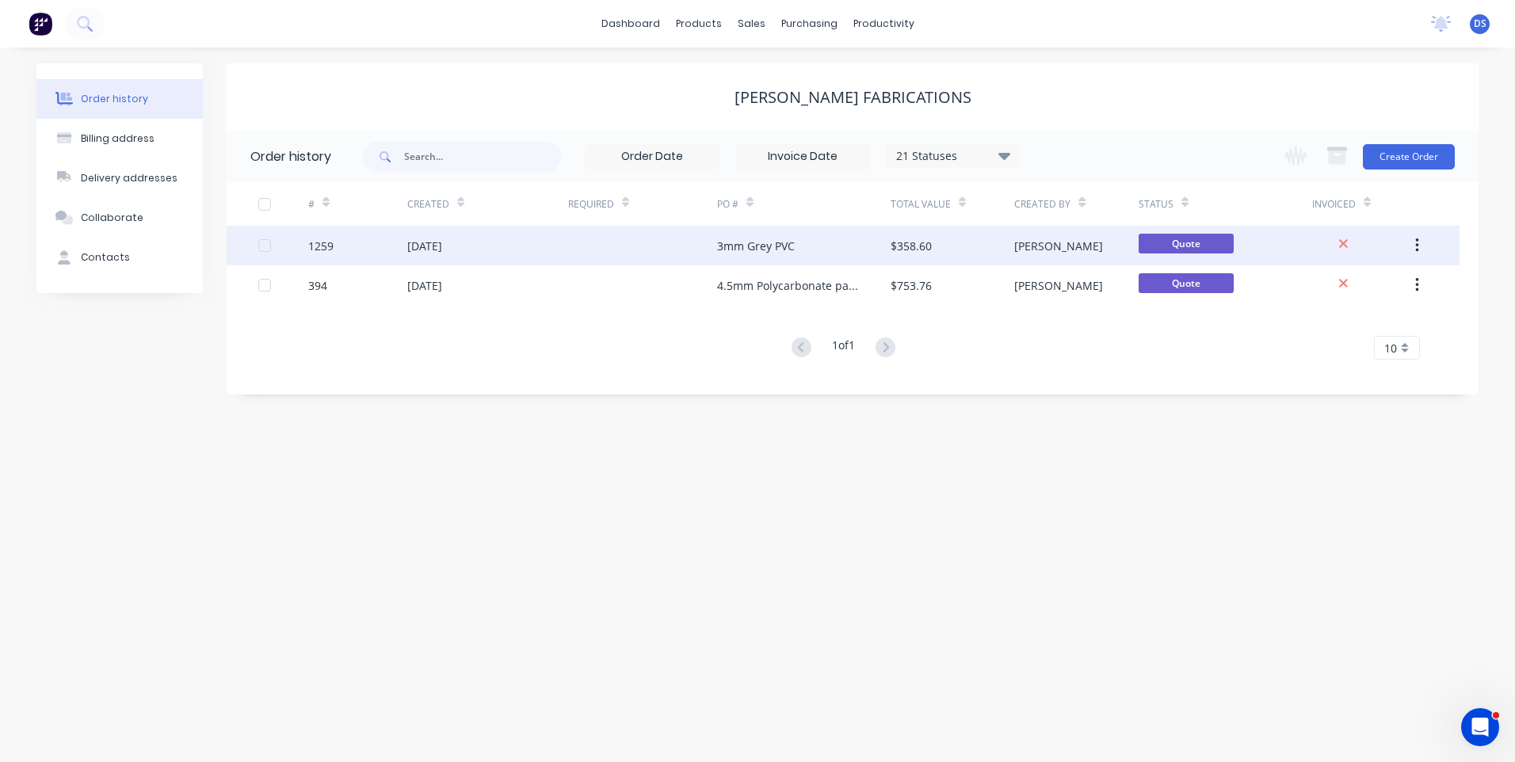
click at [756, 253] on div "3mm Grey PVC" at bounding box center [756, 246] width 78 height 17
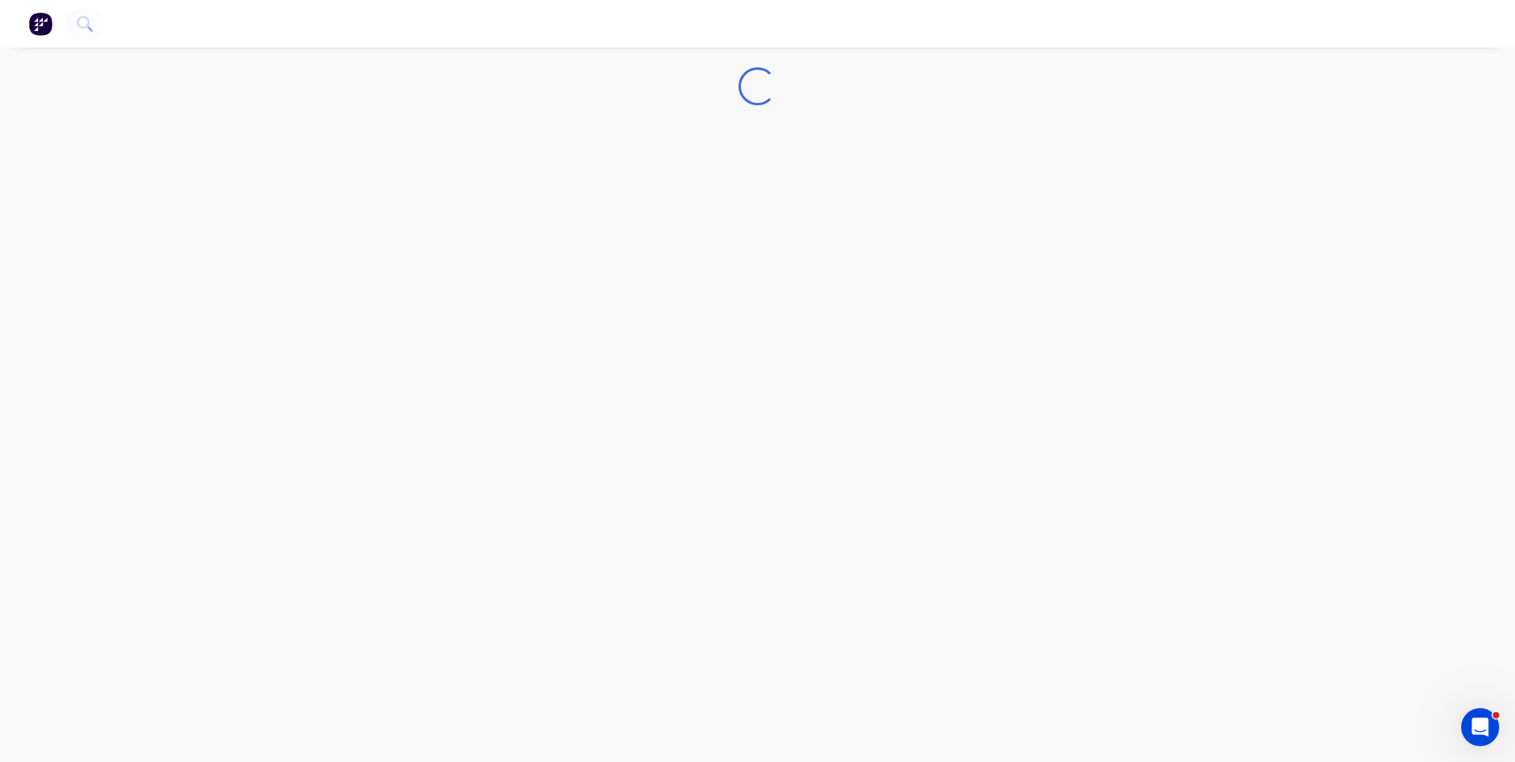
click at [756, 253] on div "Loading..." at bounding box center [757, 381] width 1515 height 762
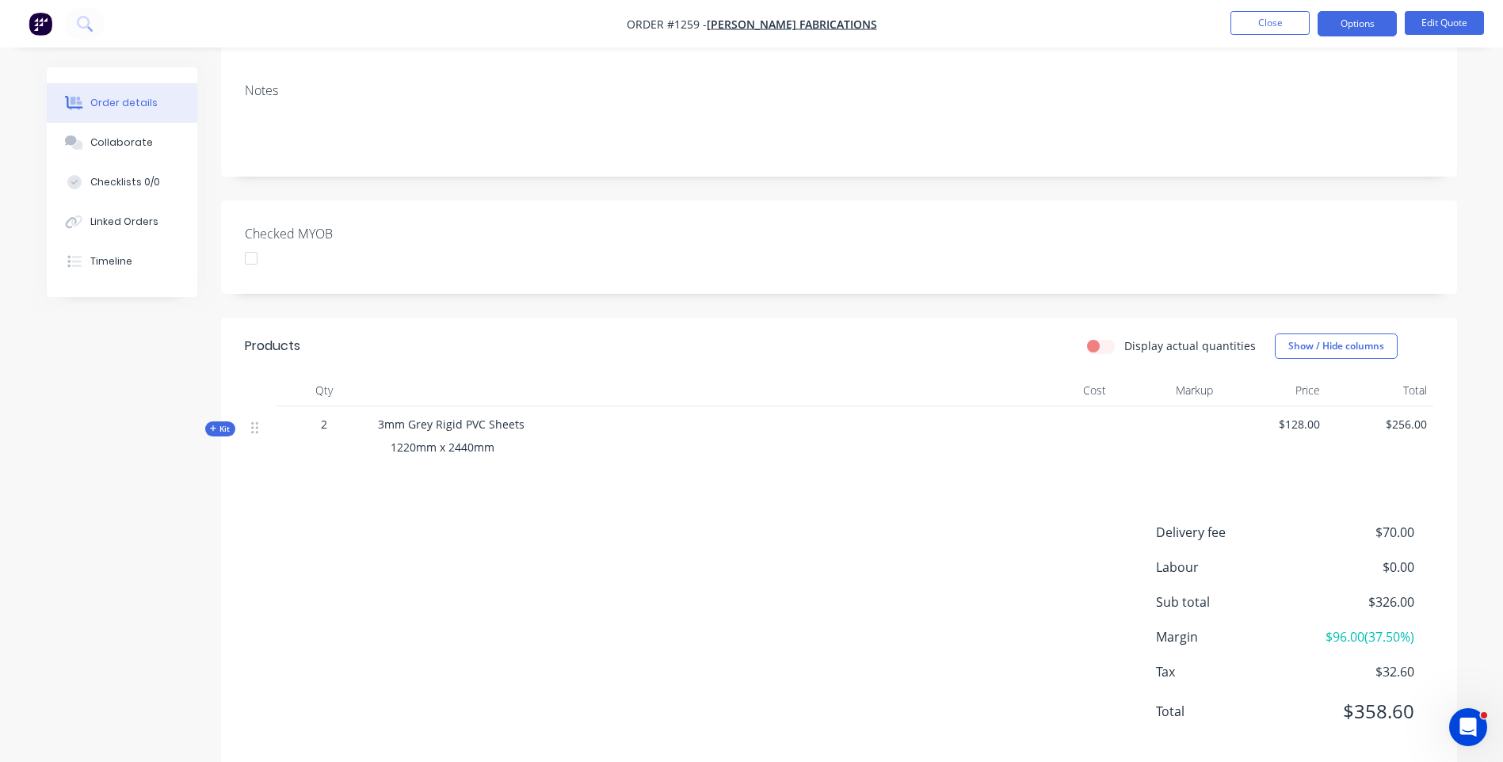
scroll to position [267, 0]
click at [210, 420] on icon at bounding box center [213, 424] width 7 height 8
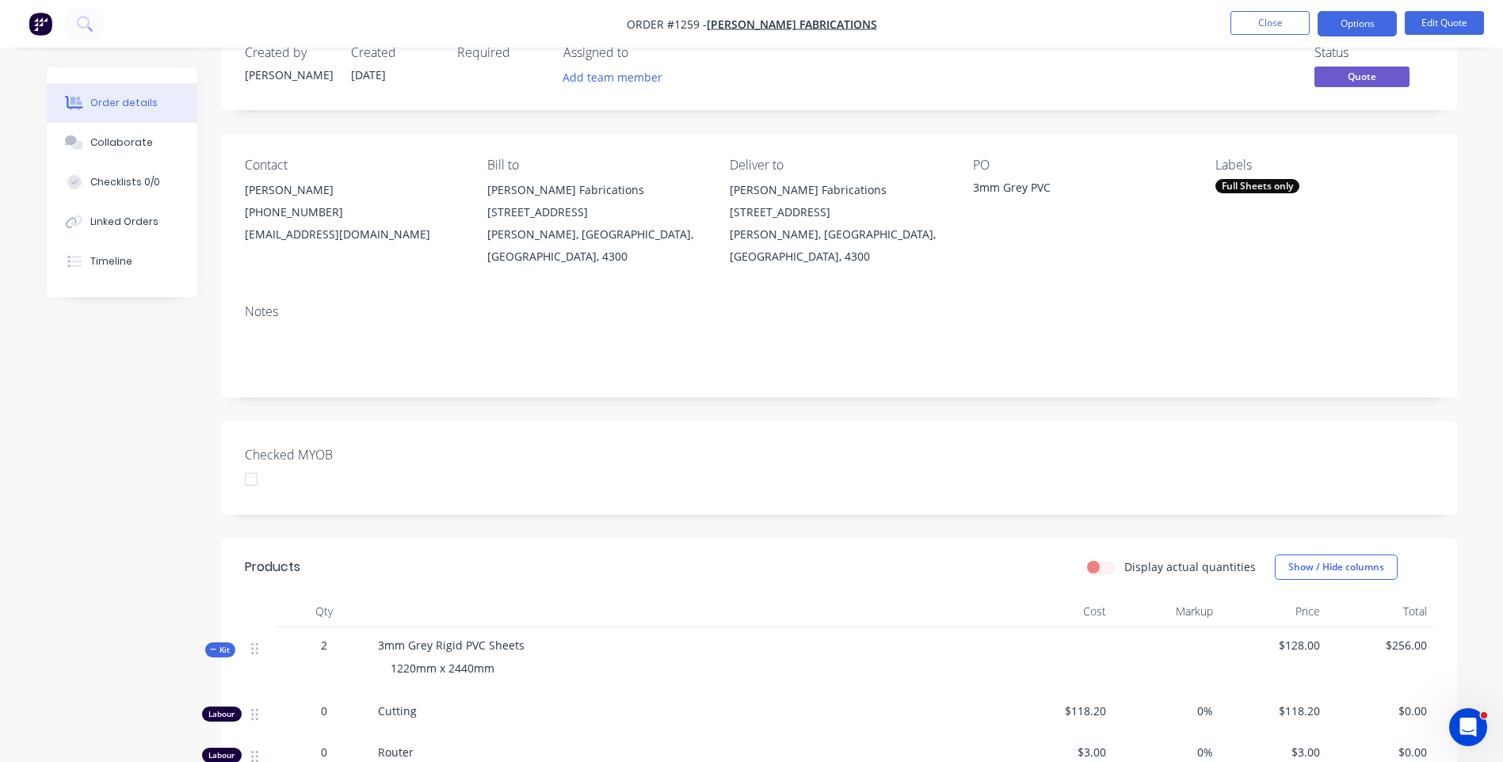
scroll to position [79, 0]
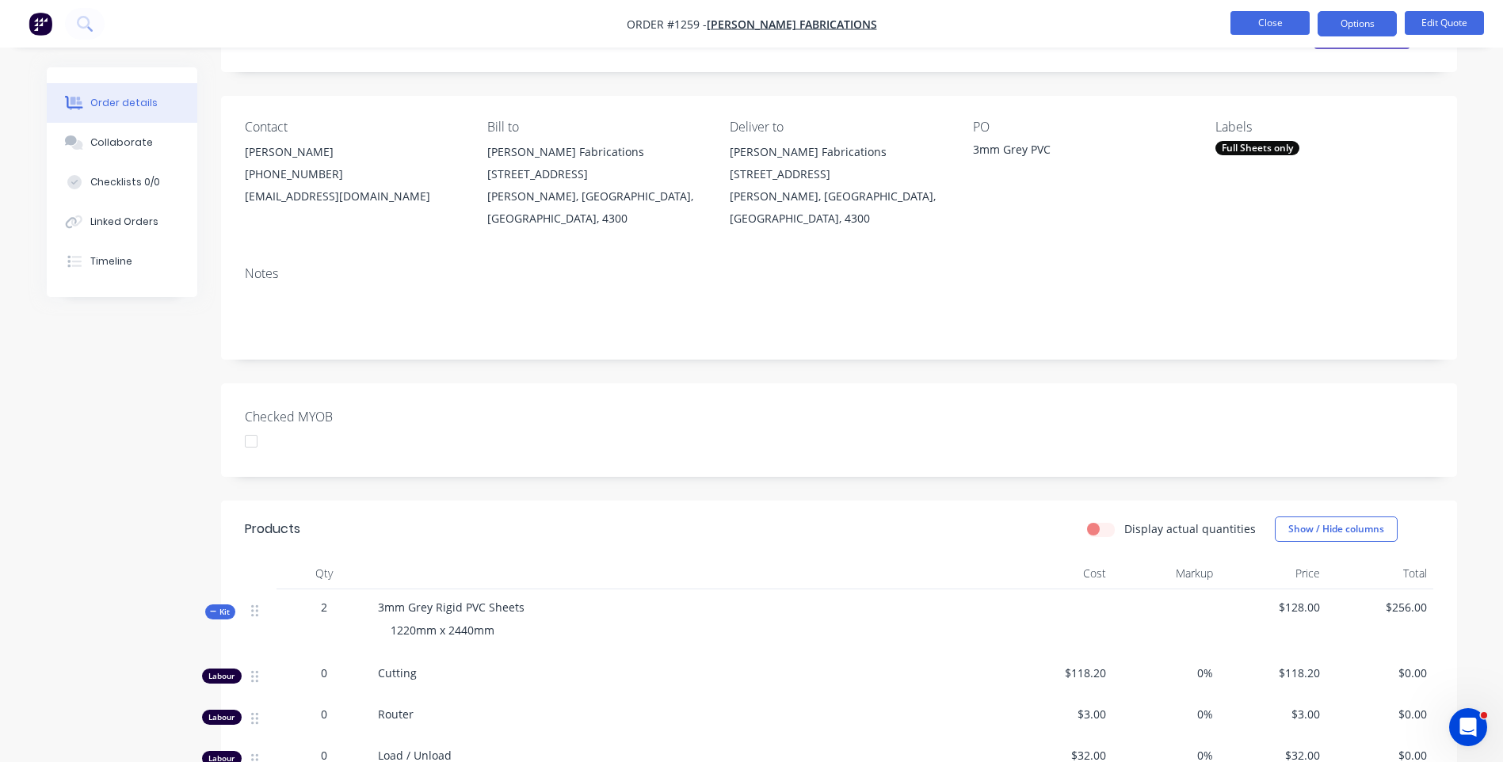
click at [1247, 24] on button "Close" at bounding box center [1270, 23] width 79 height 24
